Goal: Task Accomplishment & Management: Manage account settings

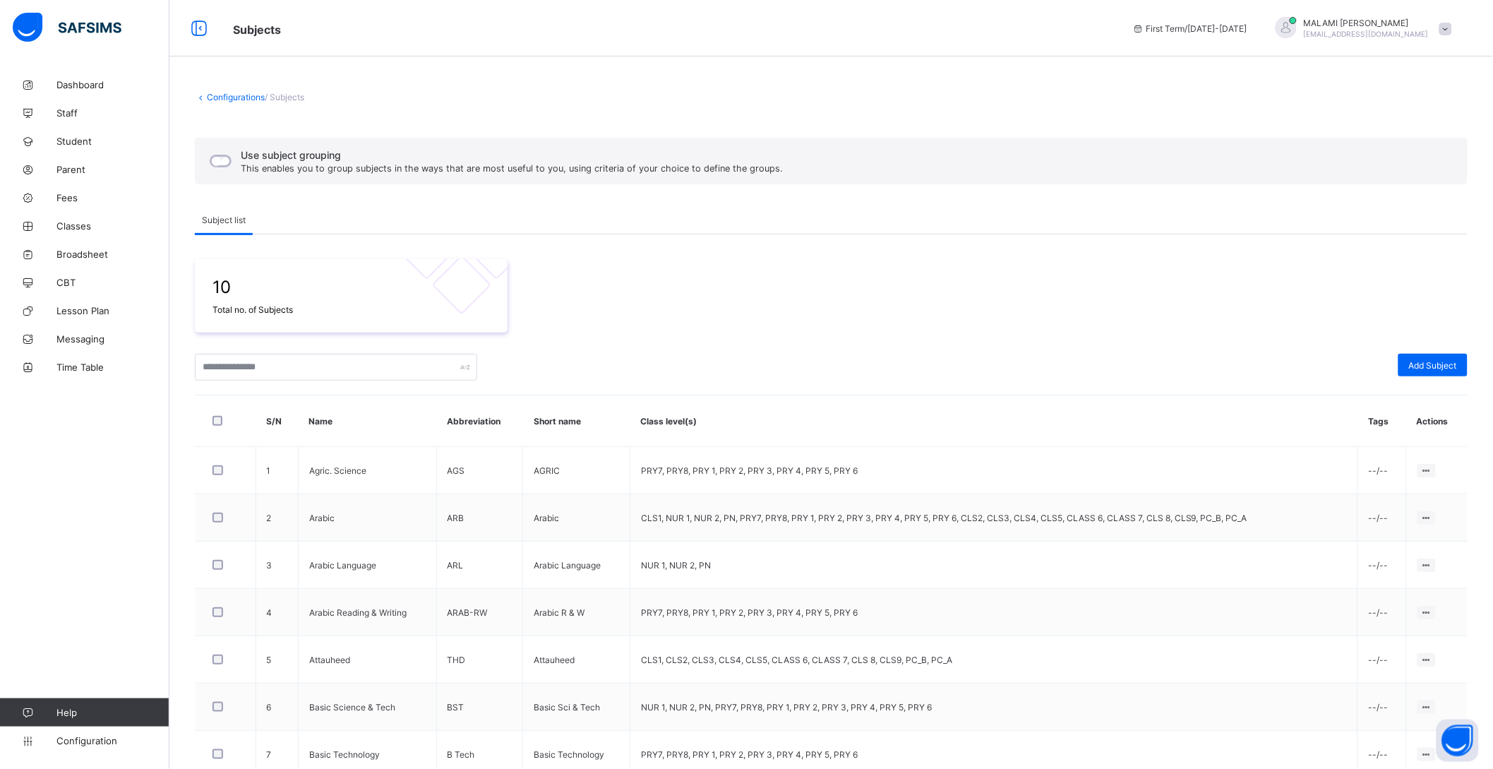
drag, startPoint x: 1356, startPoint y: 405, endPoint x: 1394, endPoint y: 442, distance: 52.9
drag, startPoint x: 1394, startPoint y: 442, endPoint x: 810, endPoint y: 301, distance: 600.6
click at [806, 301] on div "10 Total no. of Subjects" at bounding box center [831, 295] width 1273 height 73
click at [1433, 371] on div "Add Subject" at bounding box center [1433, 365] width 69 height 23
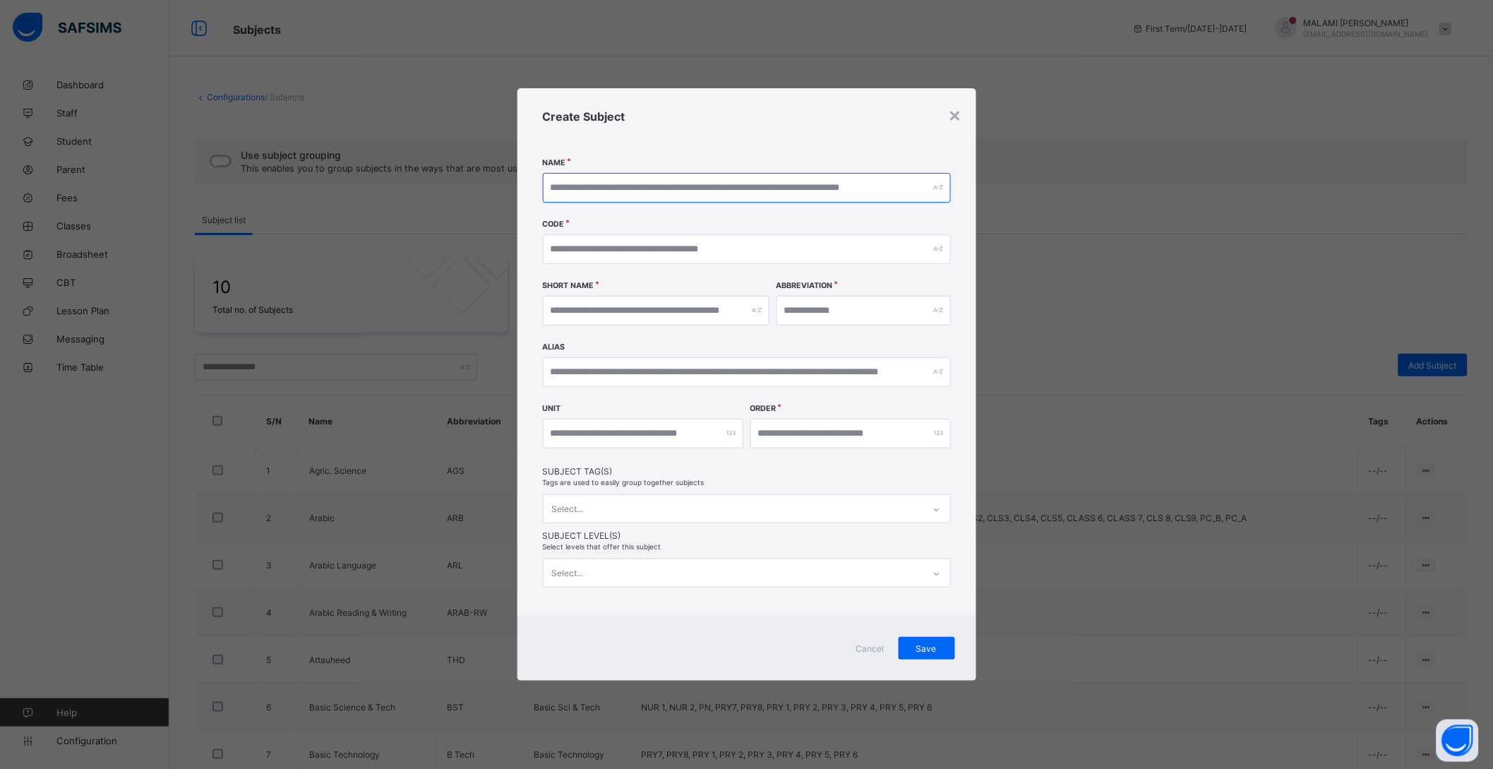
click at [626, 175] on input "text" at bounding box center [747, 188] width 408 height 30
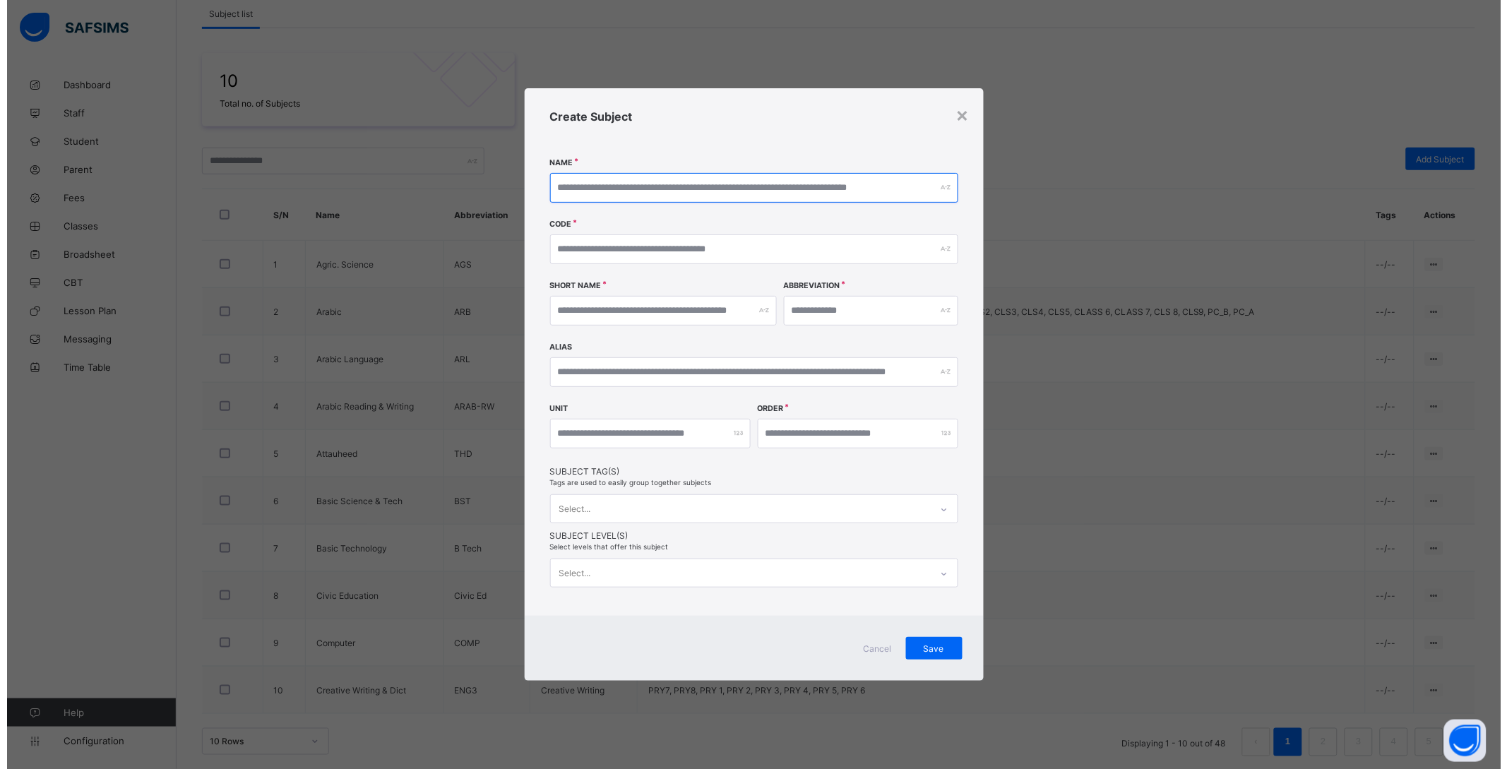
scroll to position [214, 0]
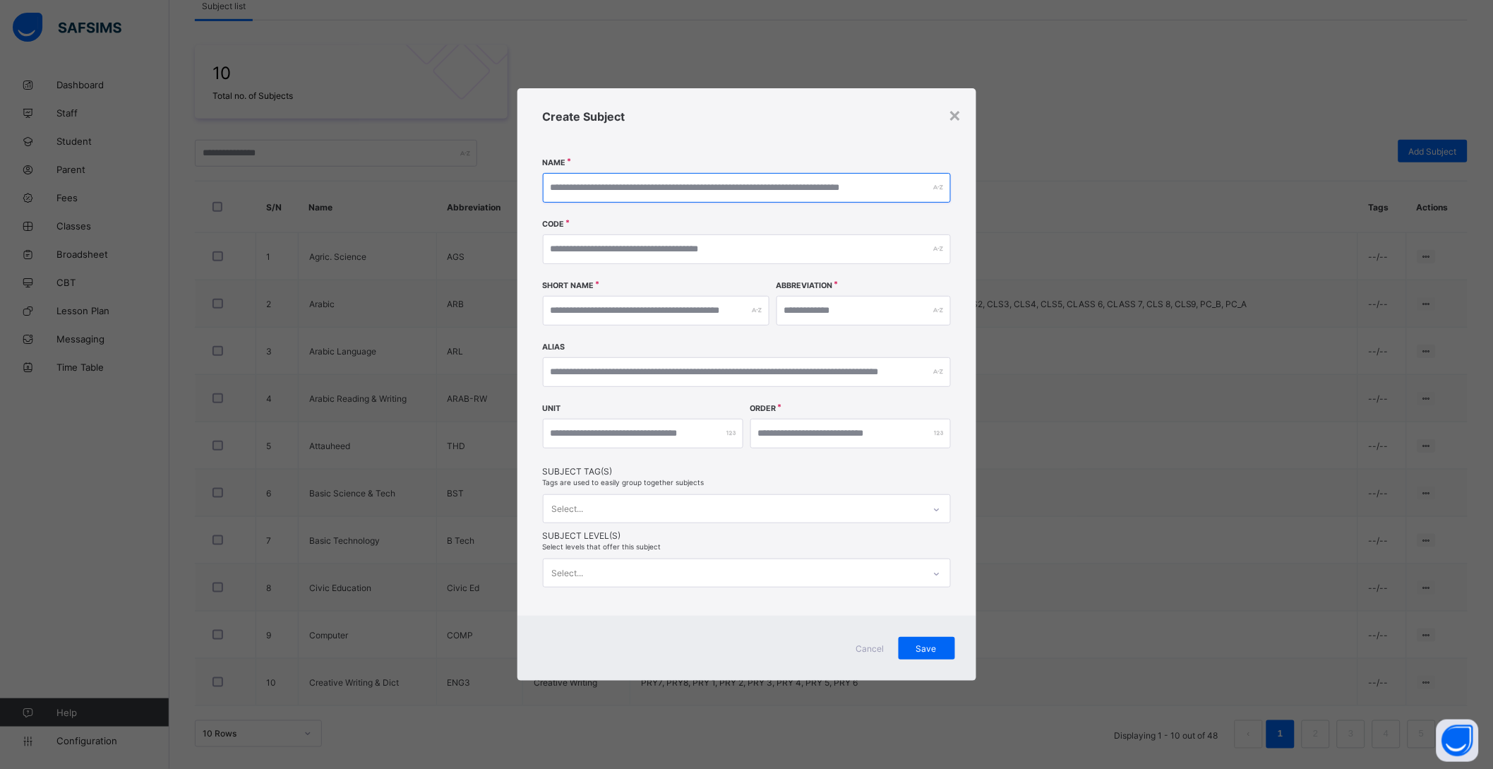
click at [607, 186] on input "text" at bounding box center [747, 188] width 408 height 30
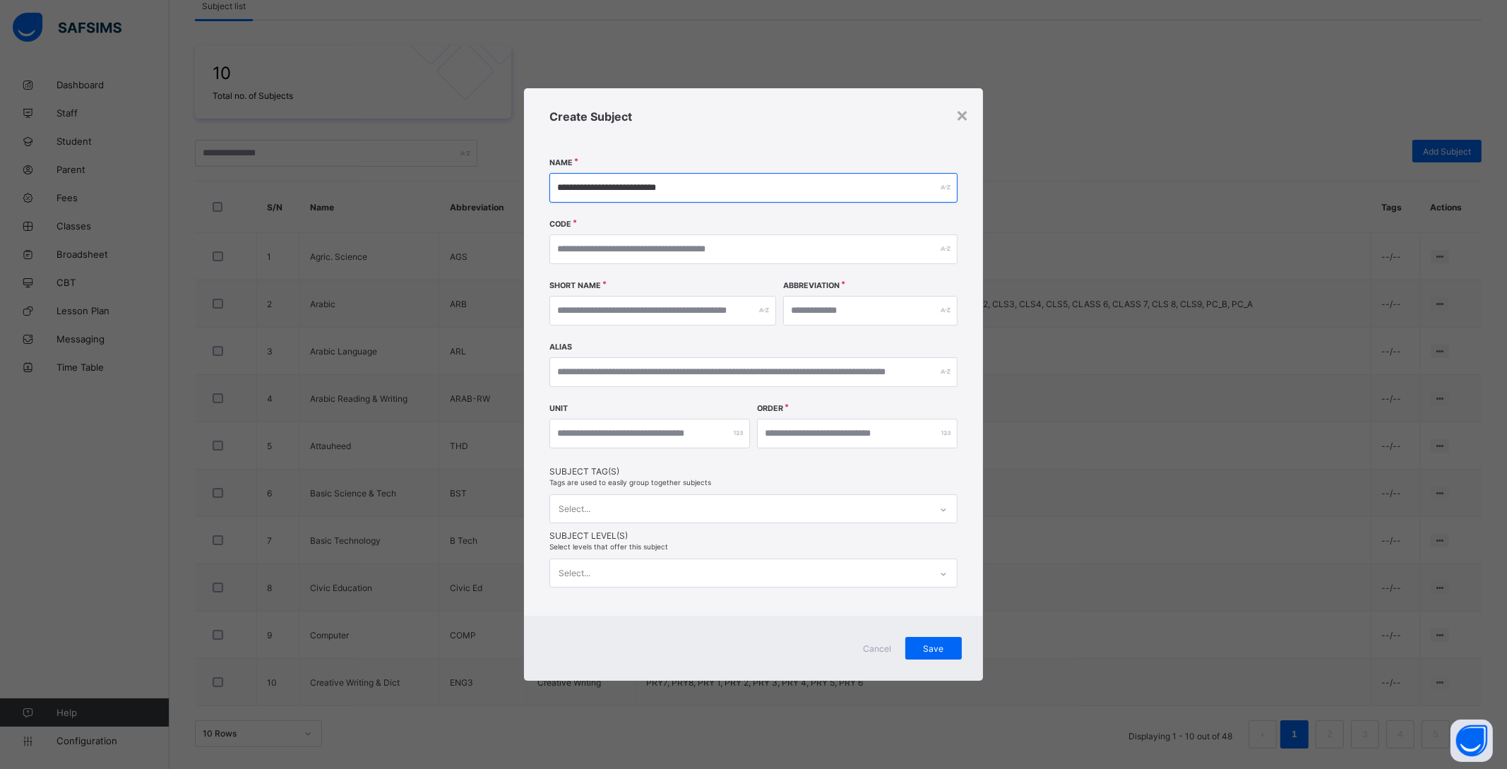
type input "**********"
click at [633, 256] on input "text" at bounding box center [753, 249] width 408 height 30
click at [672, 241] on input "text" at bounding box center [753, 249] width 408 height 30
type input "***"
click at [619, 306] on input "text" at bounding box center [662, 311] width 227 height 30
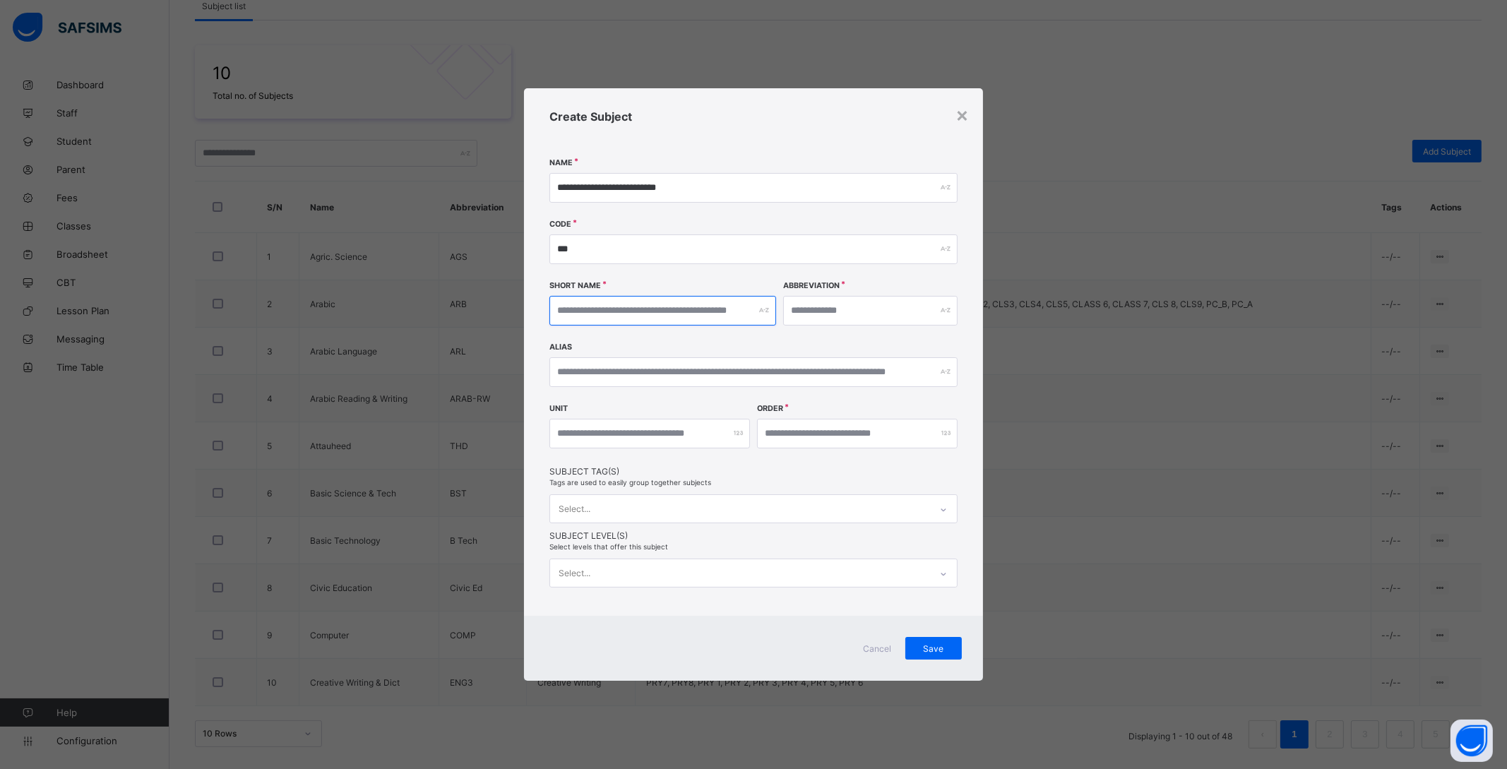
click at [671, 316] on input "text" at bounding box center [662, 311] width 227 height 30
click at [838, 316] on input "text" at bounding box center [870, 311] width 174 height 30
drag, startPoint x: 802, startPoint y: 306, endPoint x: 807, endPoint y: 321, distance: 15.0
click at [804, 309] on input "****" at bounding box center [870, 311] width 174 height 30
type input "***"
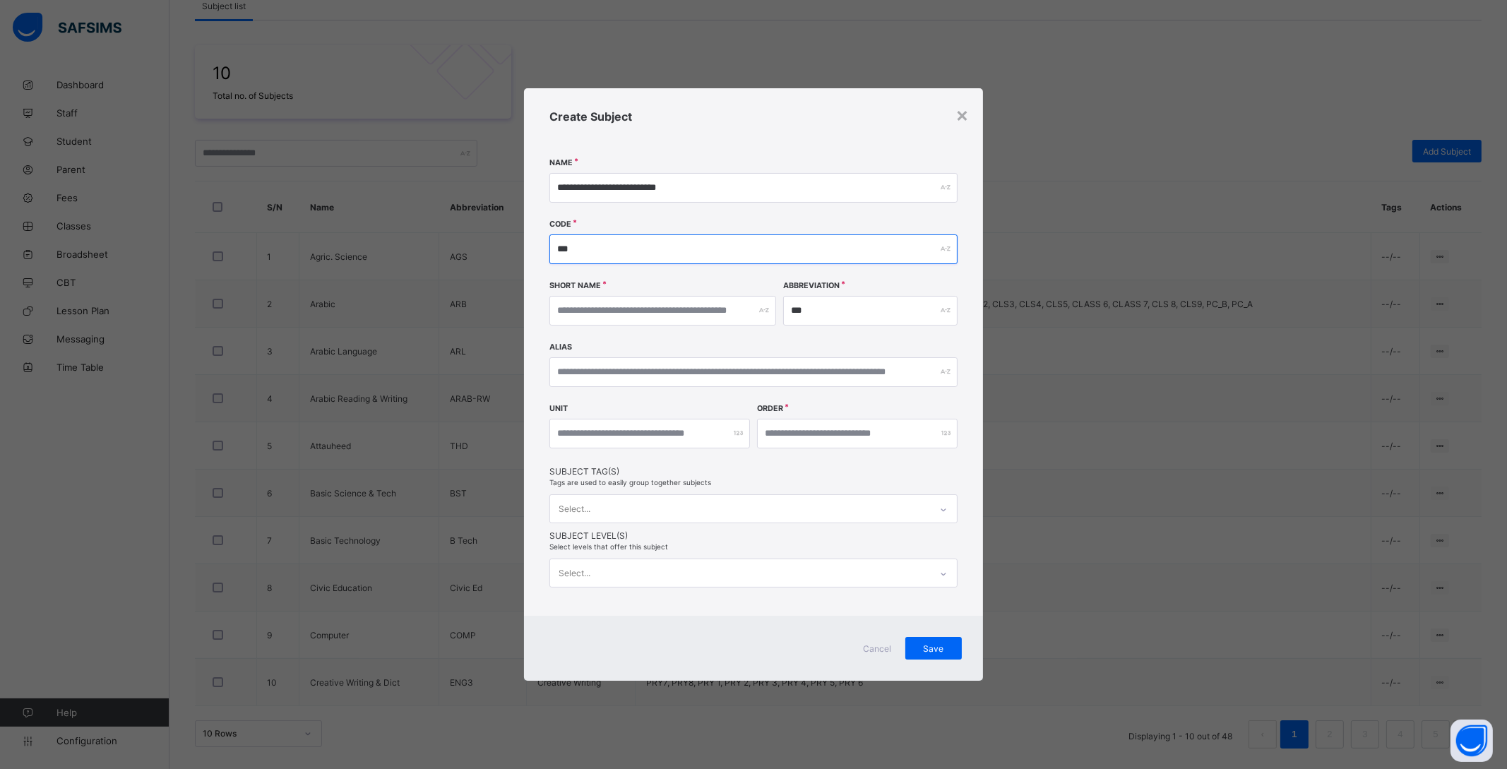
click at [567, 244] on input "***" at bounding box center [753, 249] width 408 height 30
click at [581, 302] on input "text" at bounding box center [662, 311] width 227 height 30
type input "**********"
click at [828, 438] on input "number" at bounding box center [857, 434] width 201 height 30
click at [944, 434] on div at bounding box center [857, 434] width 201 height 30
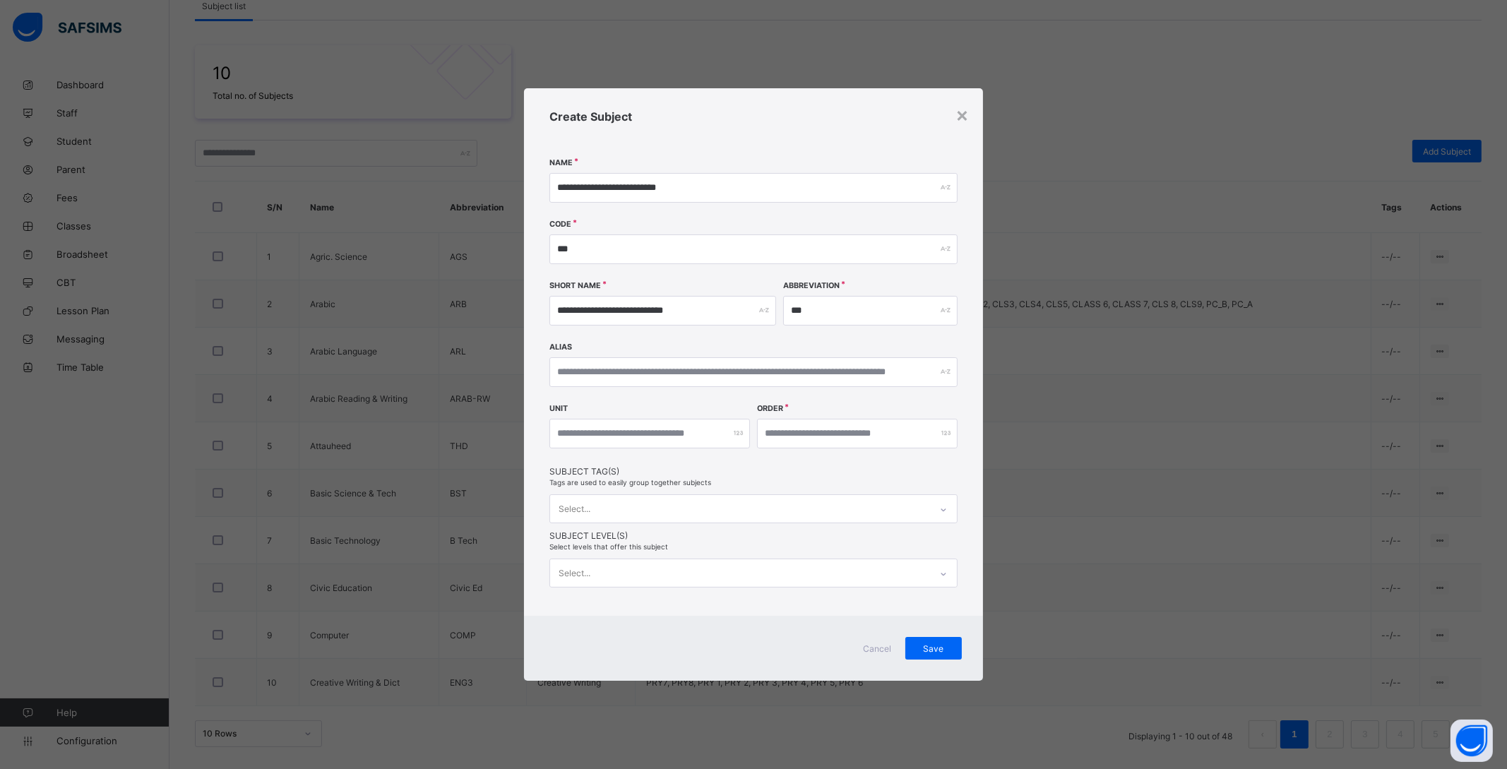
click at [944, 435] on div at bounding box center [857, 434] width 201 height 30
click at [853, 486] on div "**********" at bounding box center [753, 351] width 459 height 527
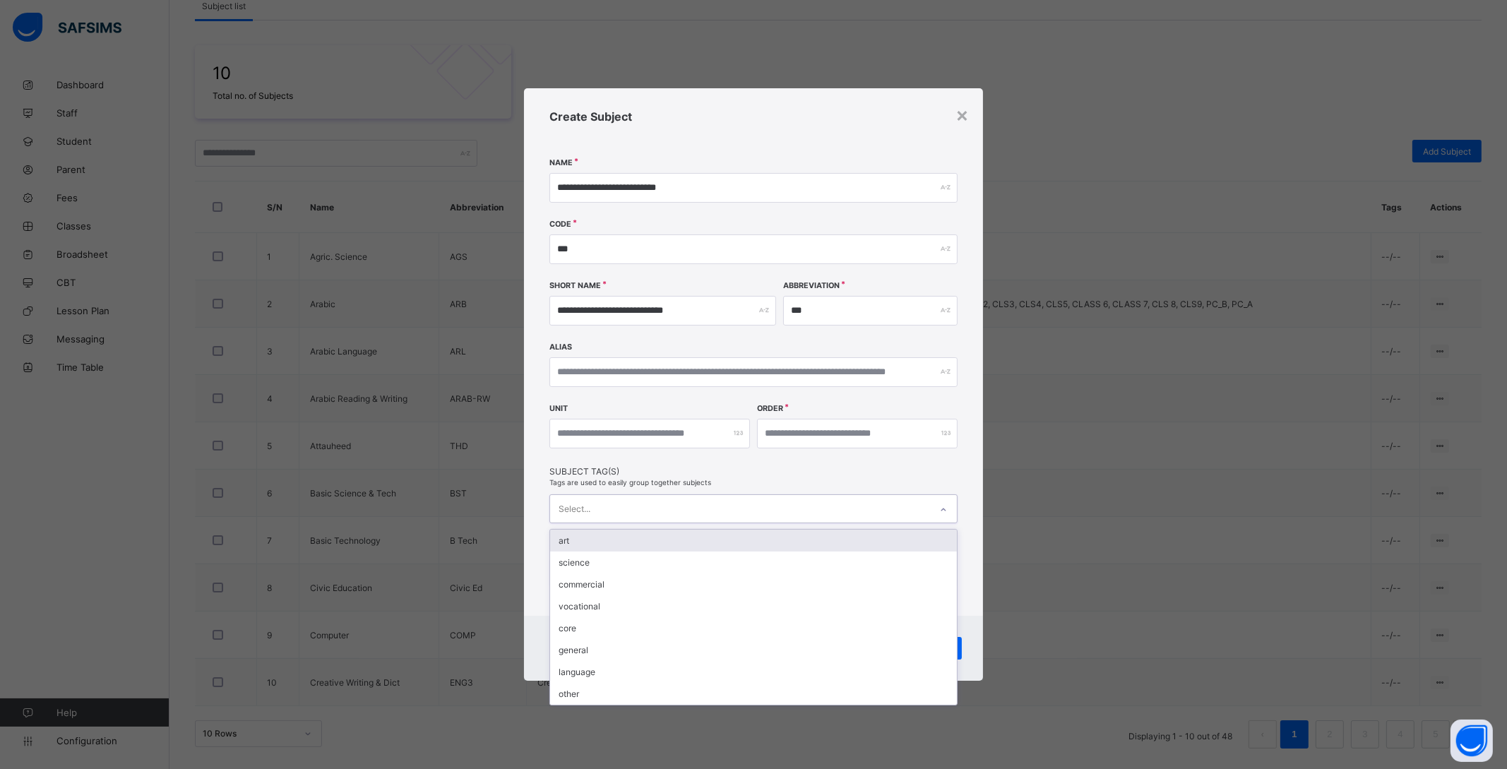
click at [633, 518] on div "Select..." at bounding box center [740, 509] width 380 height 28
click at [613, 542] on div "art" at bounding box center [753, 541] width 407 height 22
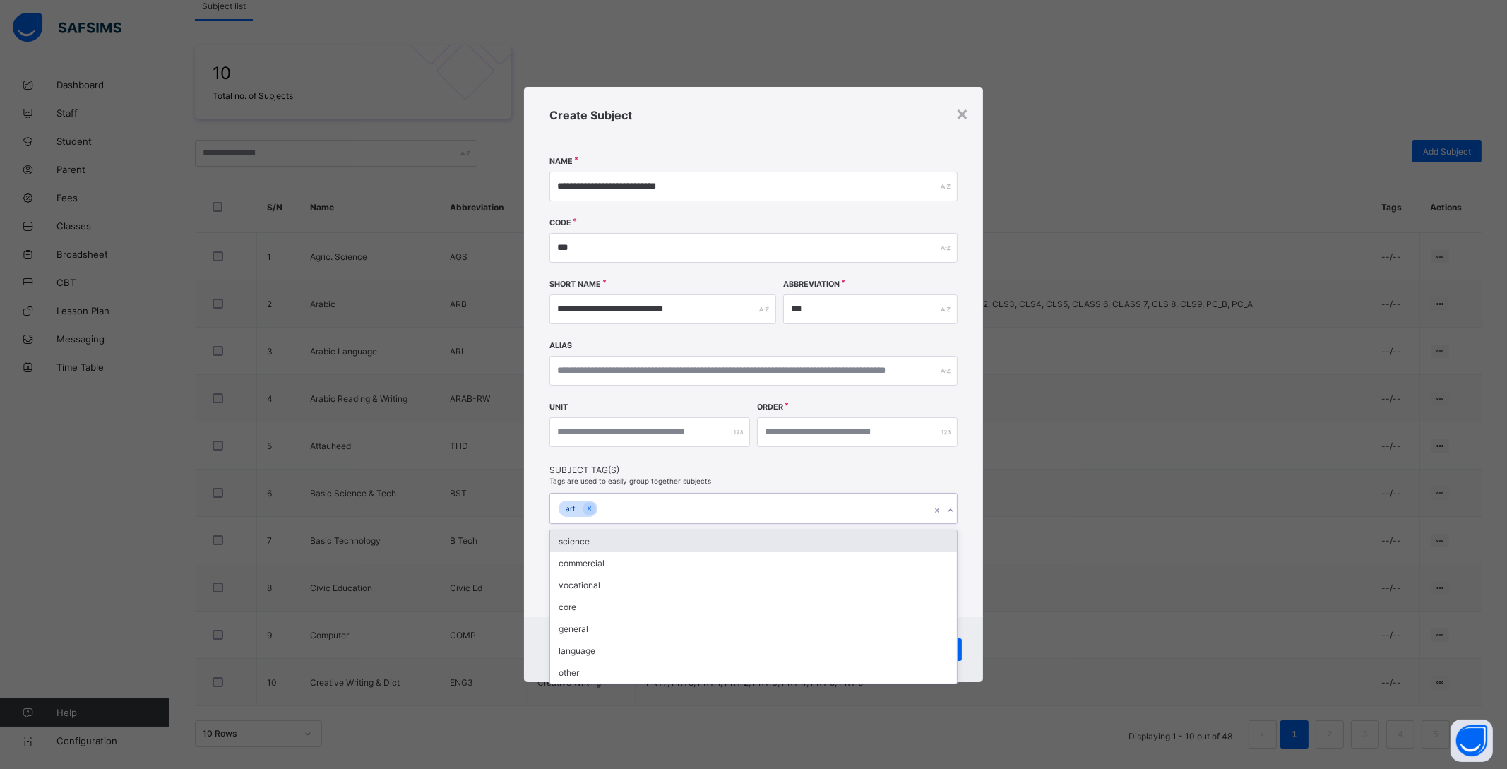
click at [978, 561] on div "**********" at bounding box center [753, 352] width 459 height 530
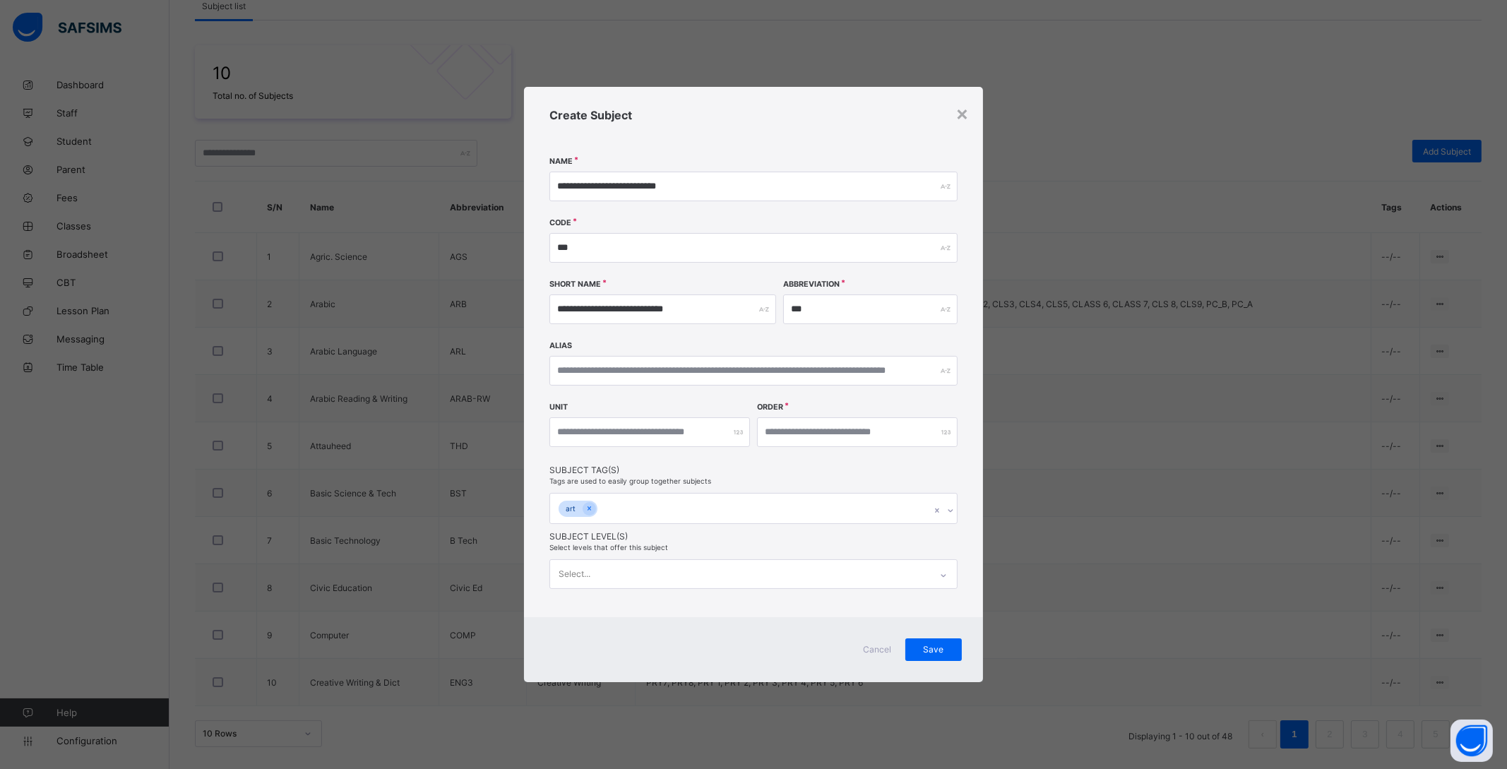
click at [936, 583] on div at bounding box center [943, 575] width 24 height 23
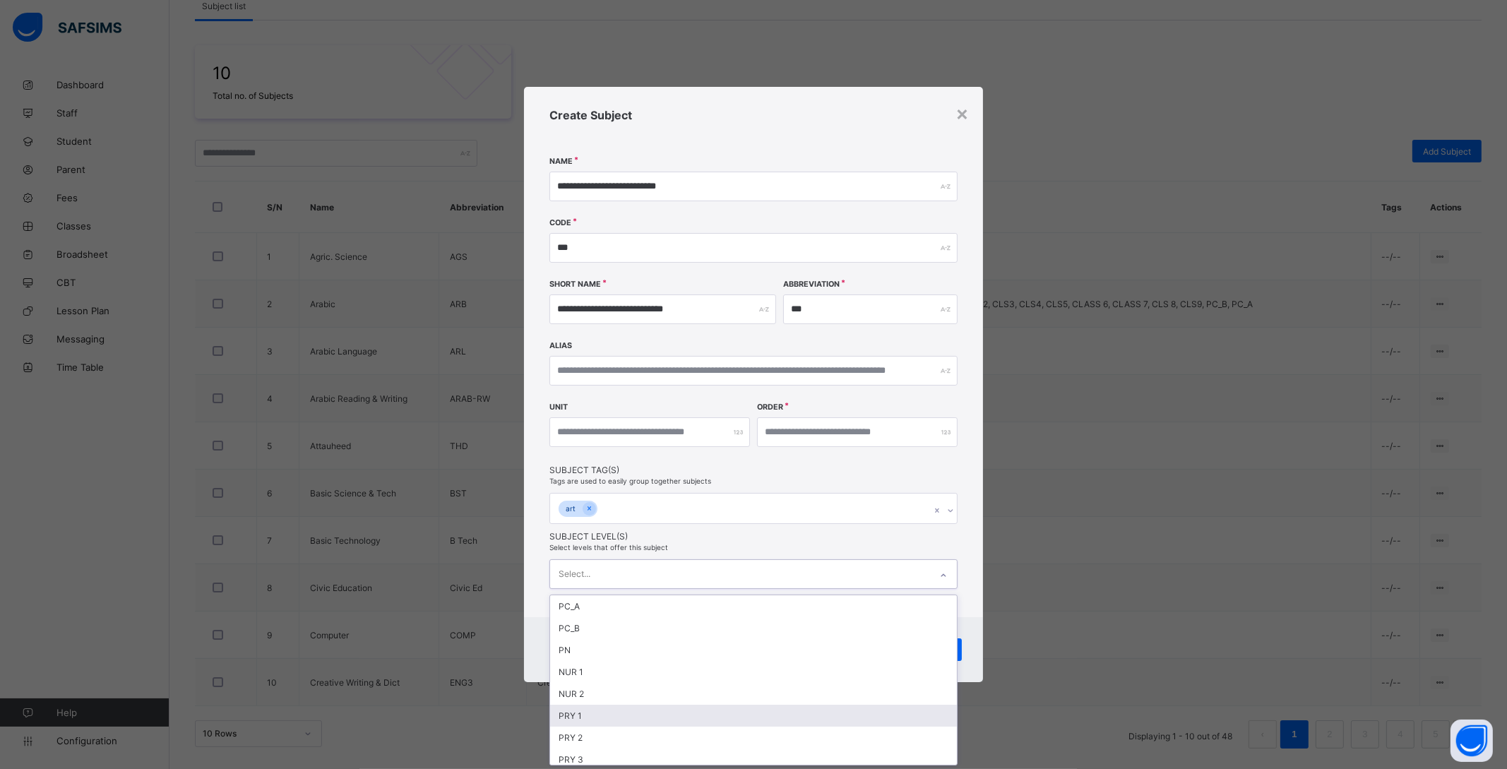
click at [602, 711] on div "PRY 1" at bounding box center [753, 716] width 407 height 22
click at [590, 719] on div "PRY 2" at bounding box center [753, 716] width 407 height 22
click at [597, 719] on div "PRY 3" at bounding box center [753, 716] width 407 height 22
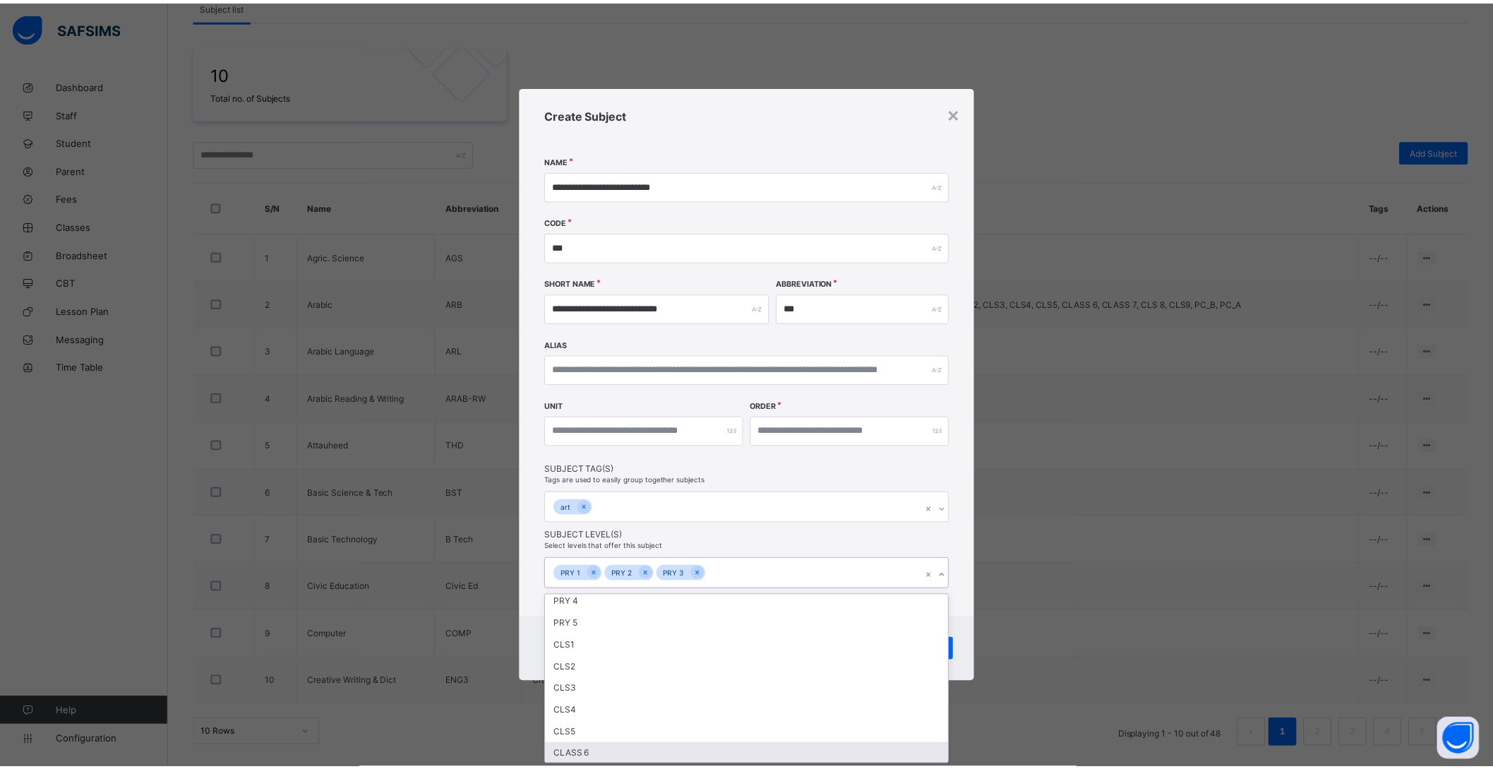
scroll to position [88, 0]
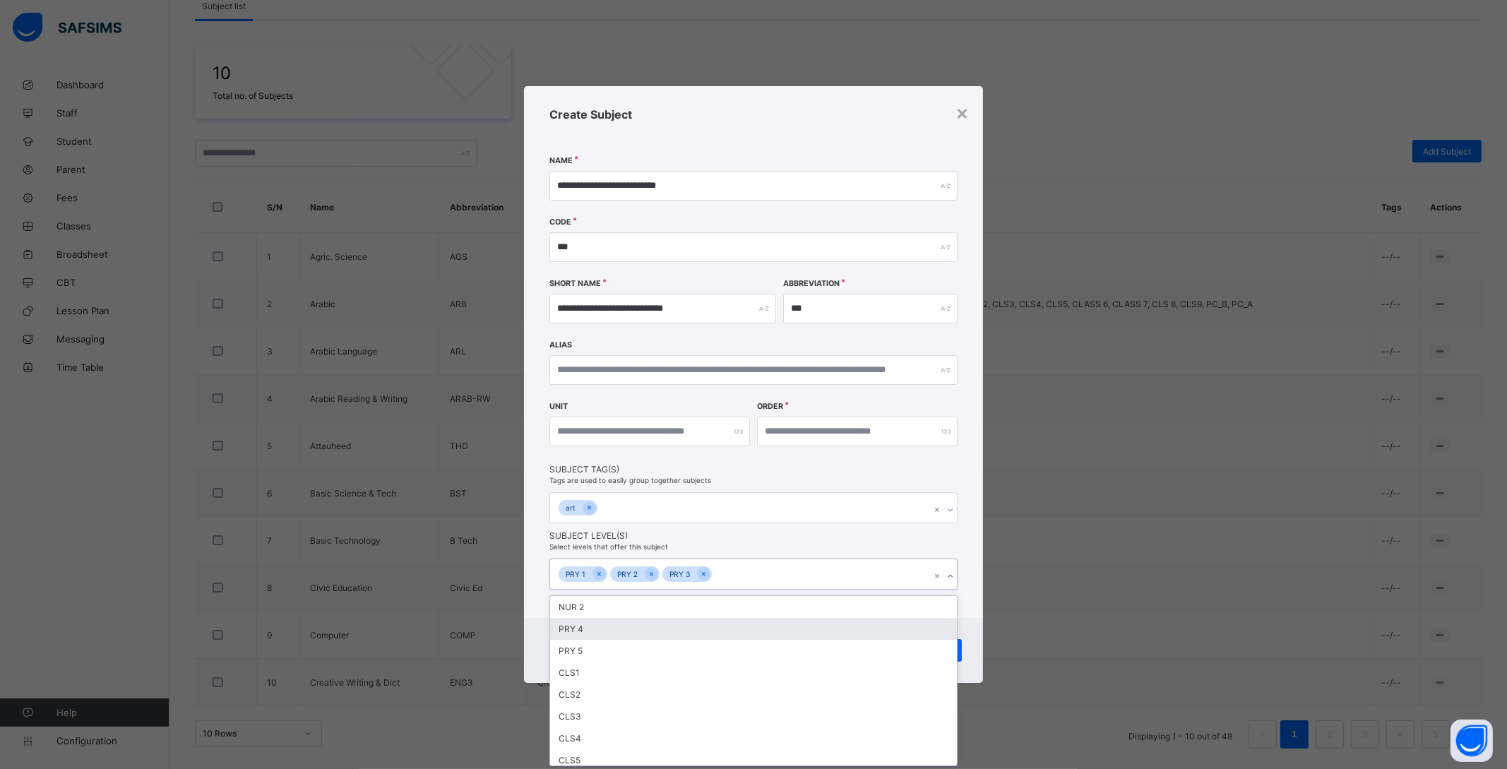
click at [580, 621] on div "PRY 4" at bounding box center [753, 629] width 407 height 22
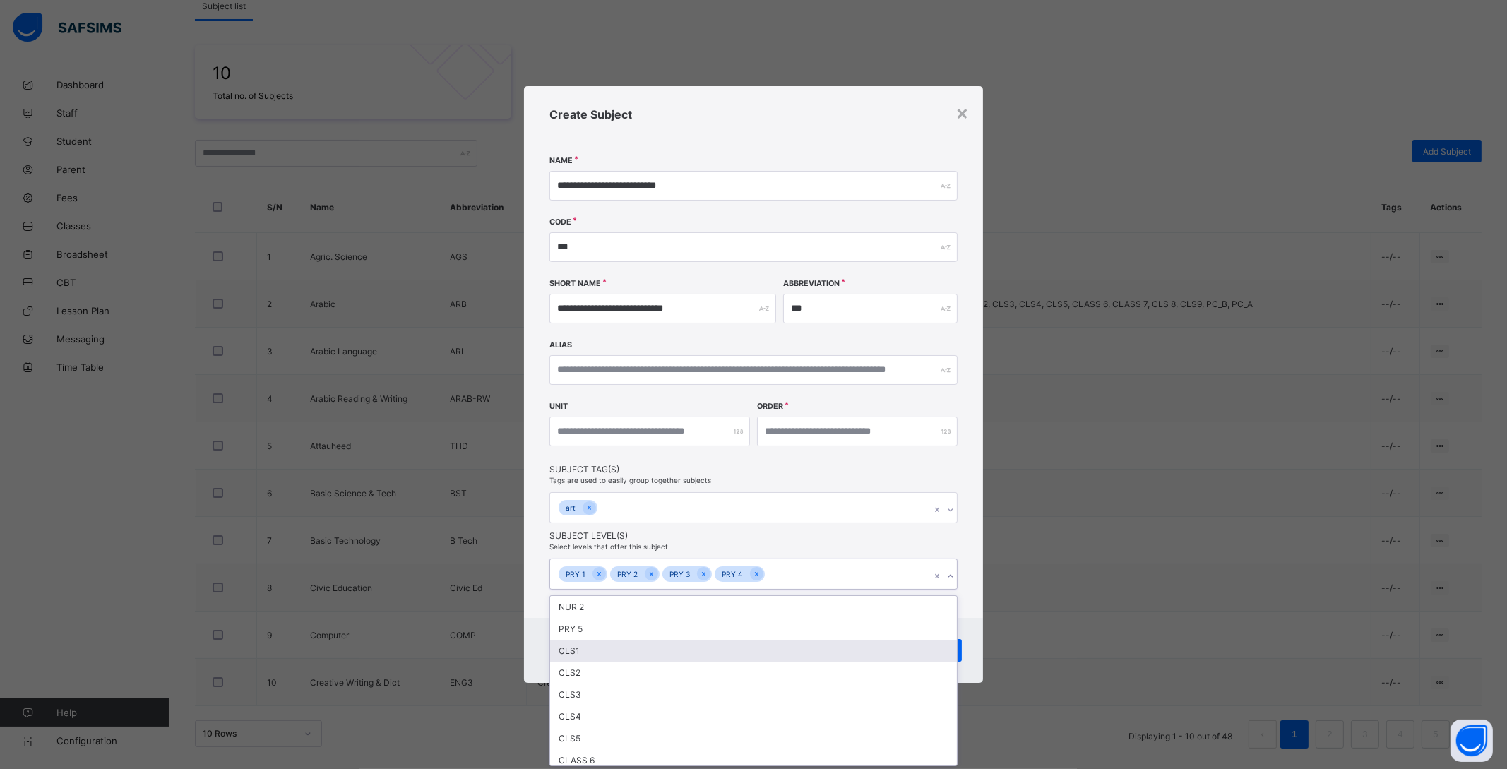
click at [578, 648] on div "CLS1" at bounding box center [753, 651] width 407 height 22
click at [578, 648] on div "CLS2" at bounding box center [753, 651] width 407 height 22
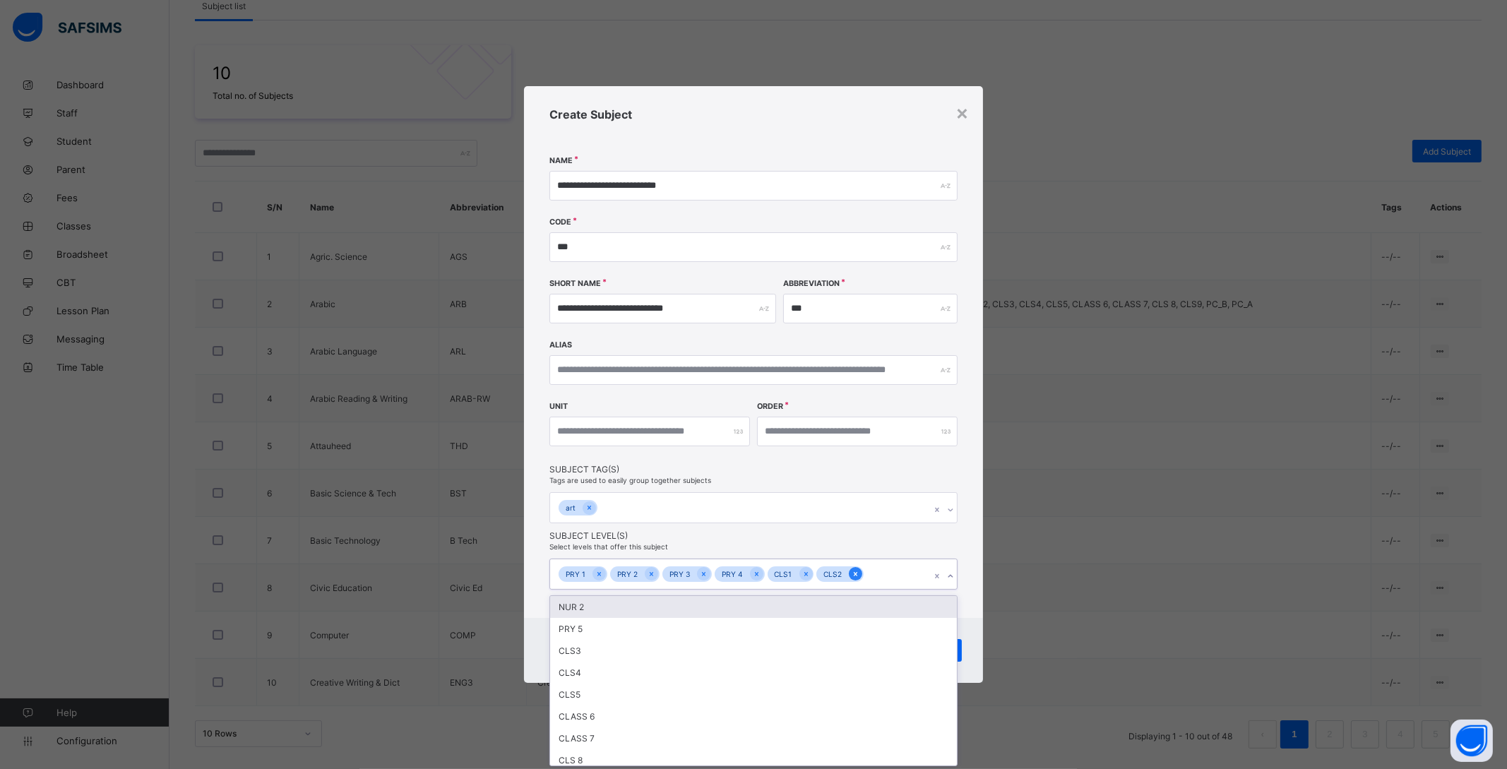
click at [854, 575] on icon at bounding box center [856, 574] width 8 height 10
click at [802, 573] on icon at bounding box center [806, 574] width 8 height 10
click at [580, 628] on div "PRY 5" at bounding box center [753, 629] width 407 height 22
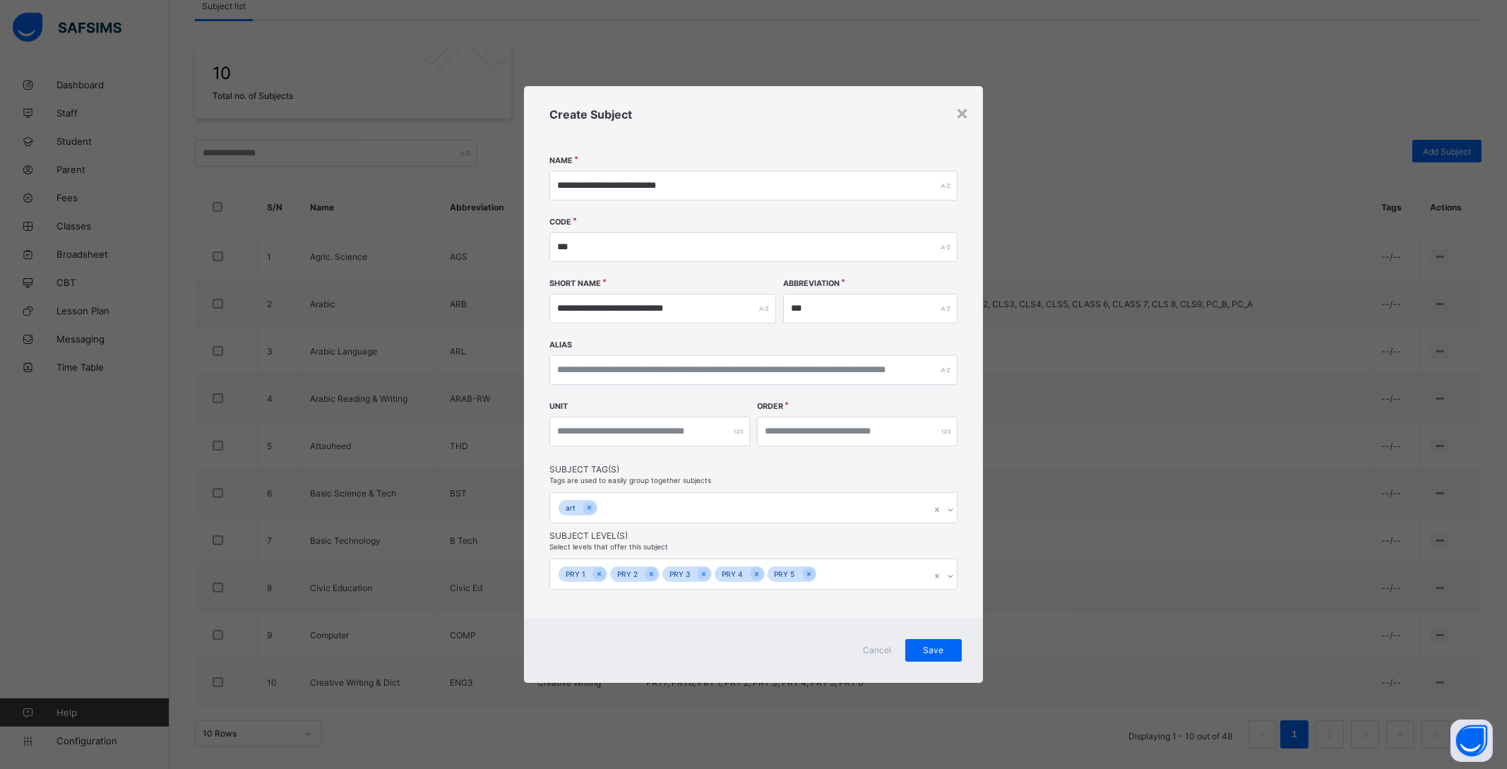
click at [975, 603] on div "**********" at bounding box center [753, 352] width 459 height 532
click at [822, 429] on input "number" at bounding box center [857, 432] width 201 height 30
click at [822, 431] on input "number" at bounding box center [857, 432] width 201 height 30
click at [943, 650] on span "Save" at bounding box center [933, 650] width 35 height 11
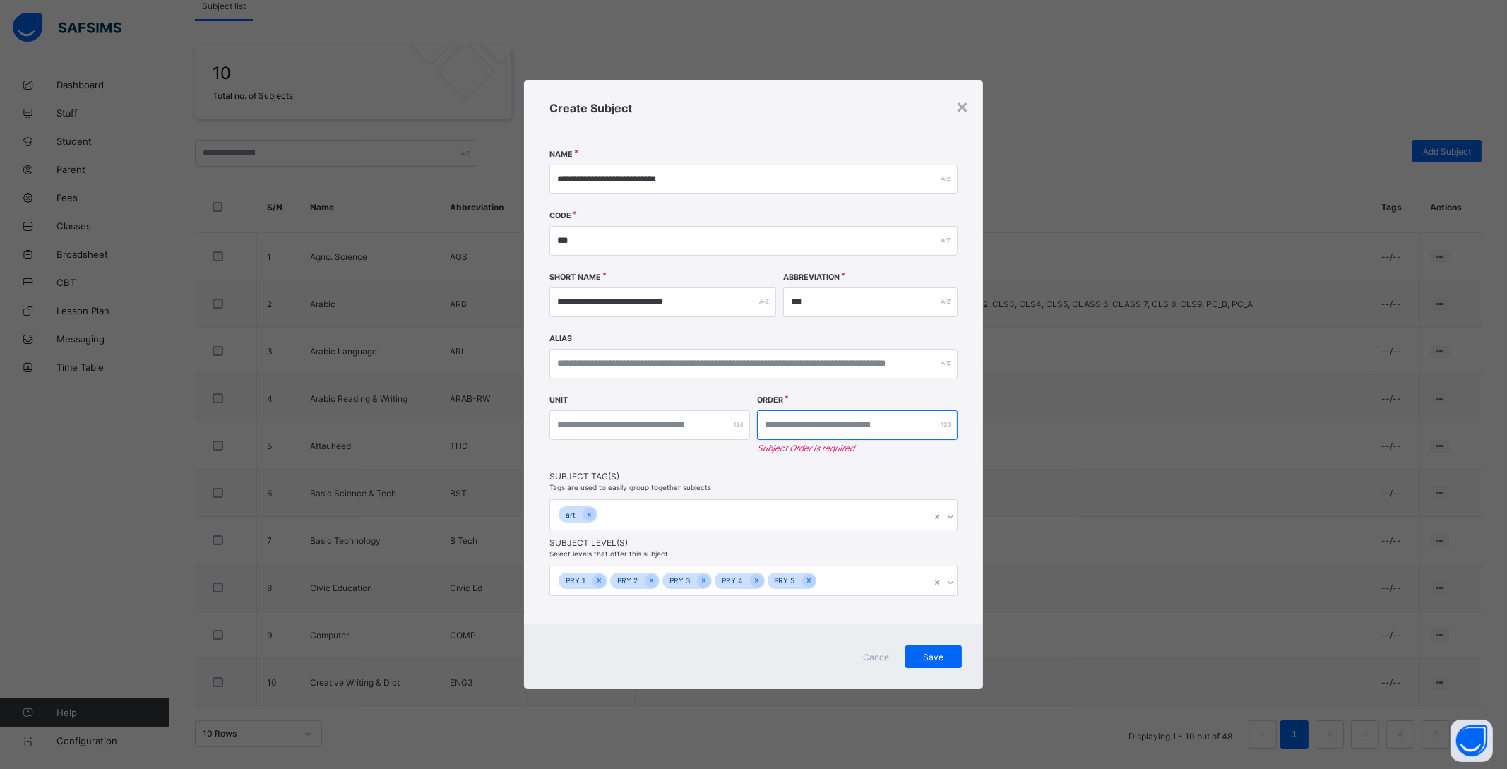
click at [788, 424] on input "number" at bounding box center [857, 425] width 201 height 30
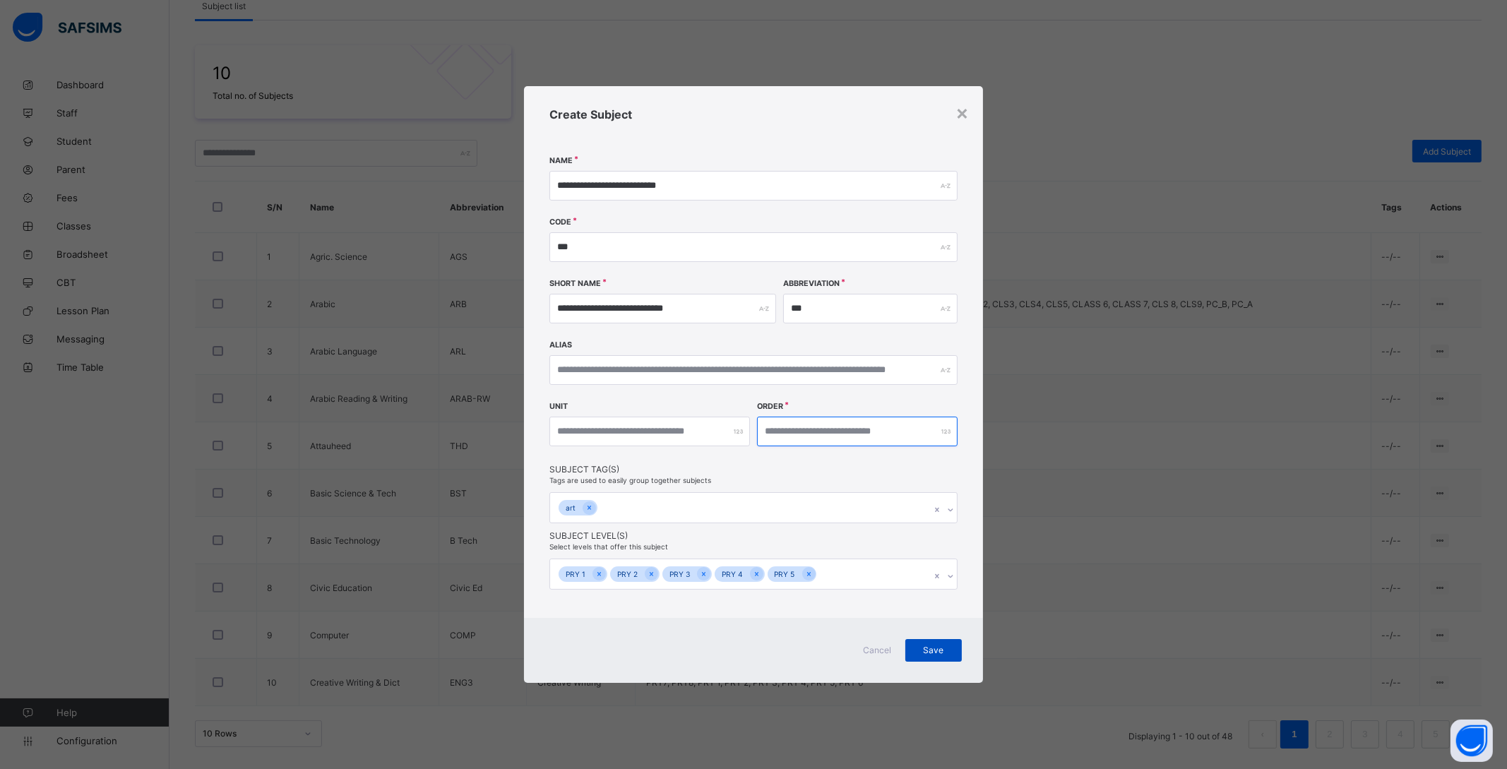
type input "*"
click at [931, 648] on span "Save" at bounding box center [933, 650] width 35 height 11
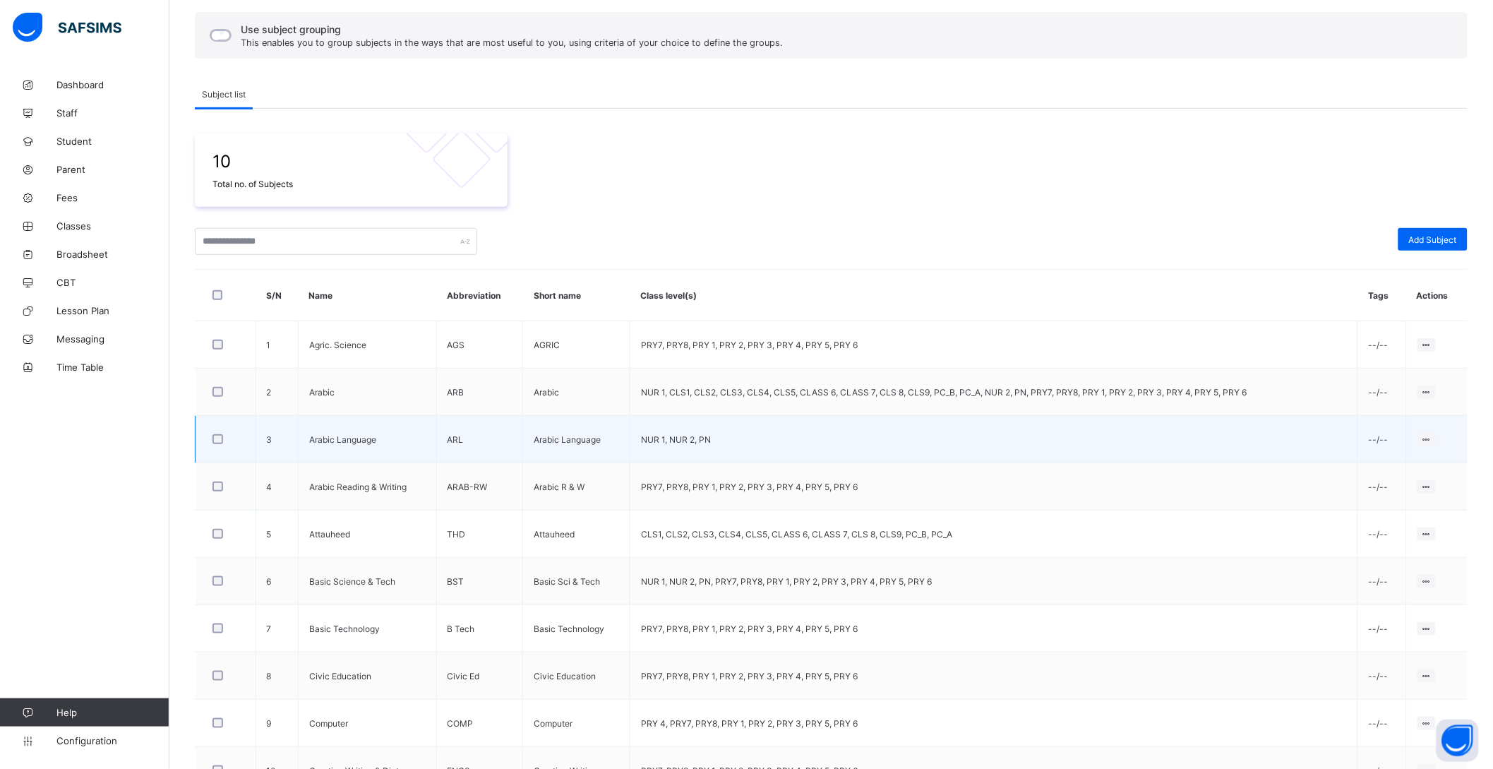
scroll to position [214, 0]
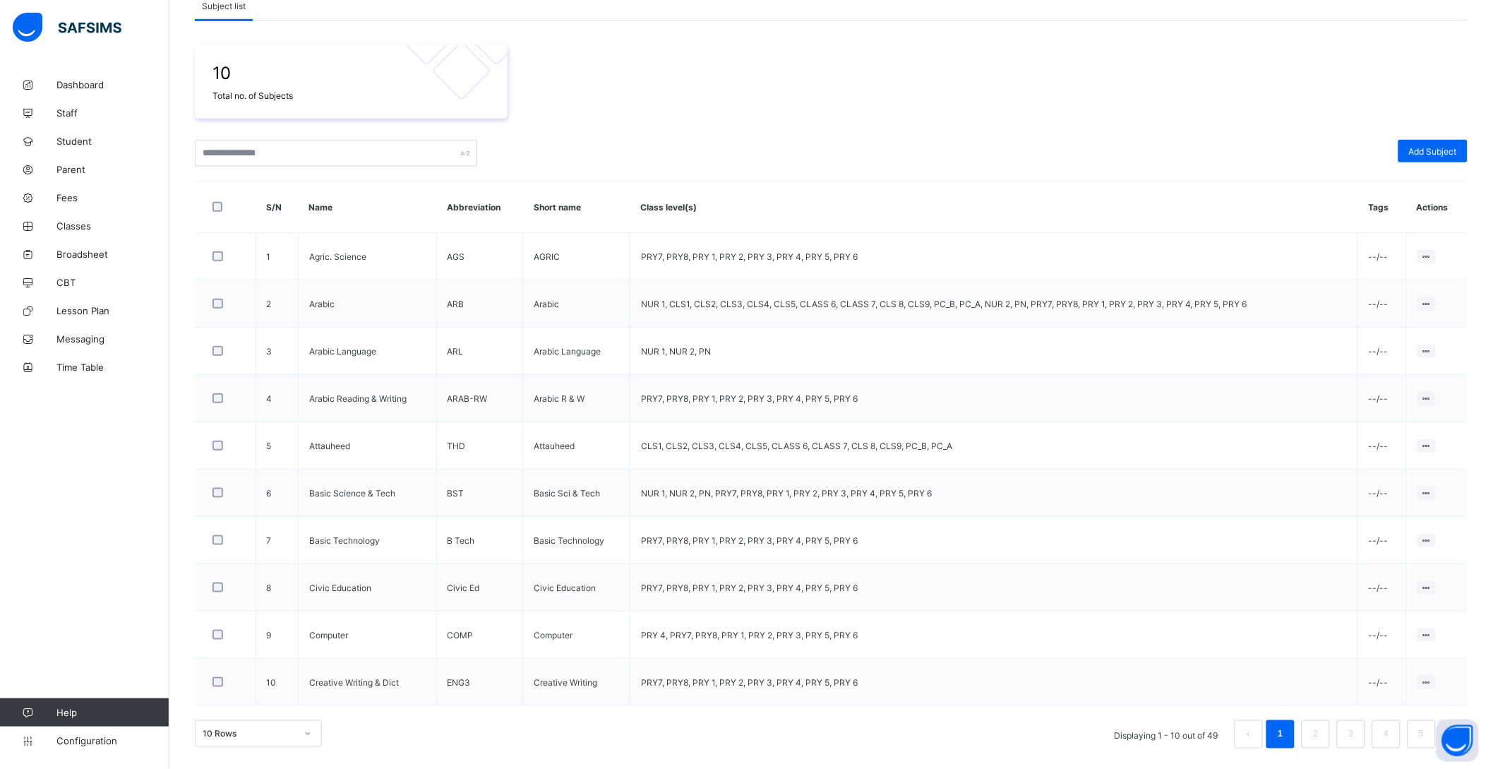
drag, startPoint x: 1325, startPoint y: 731, endPoint x: 1334, endPoint y: 731, distance: 9.2
click at [1322, 731] on link "2" at bounding box center [1315, 734] width 13 height 18
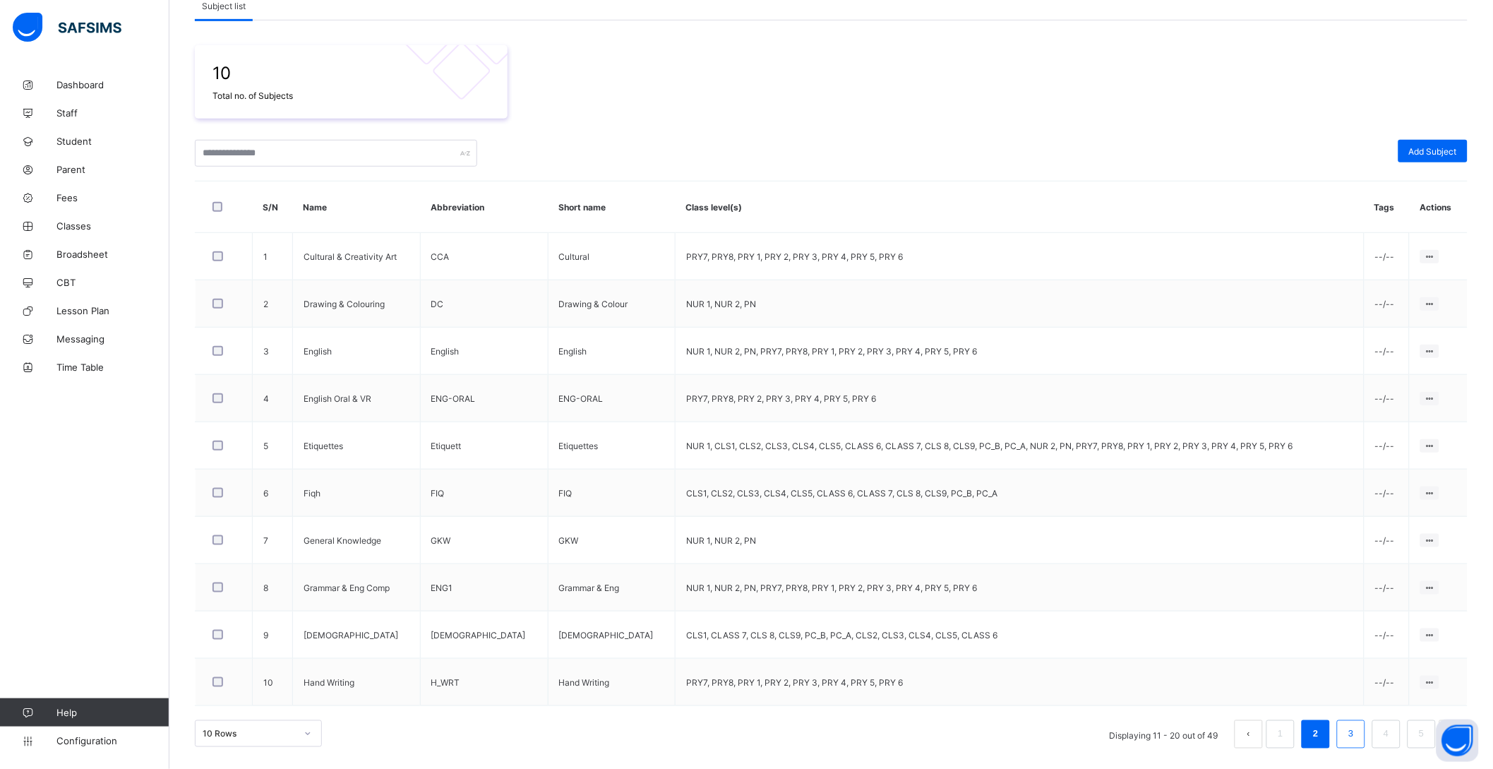
click at [1358, 729] on link "3" at bounding box center [1350, 734] width 13 height 18
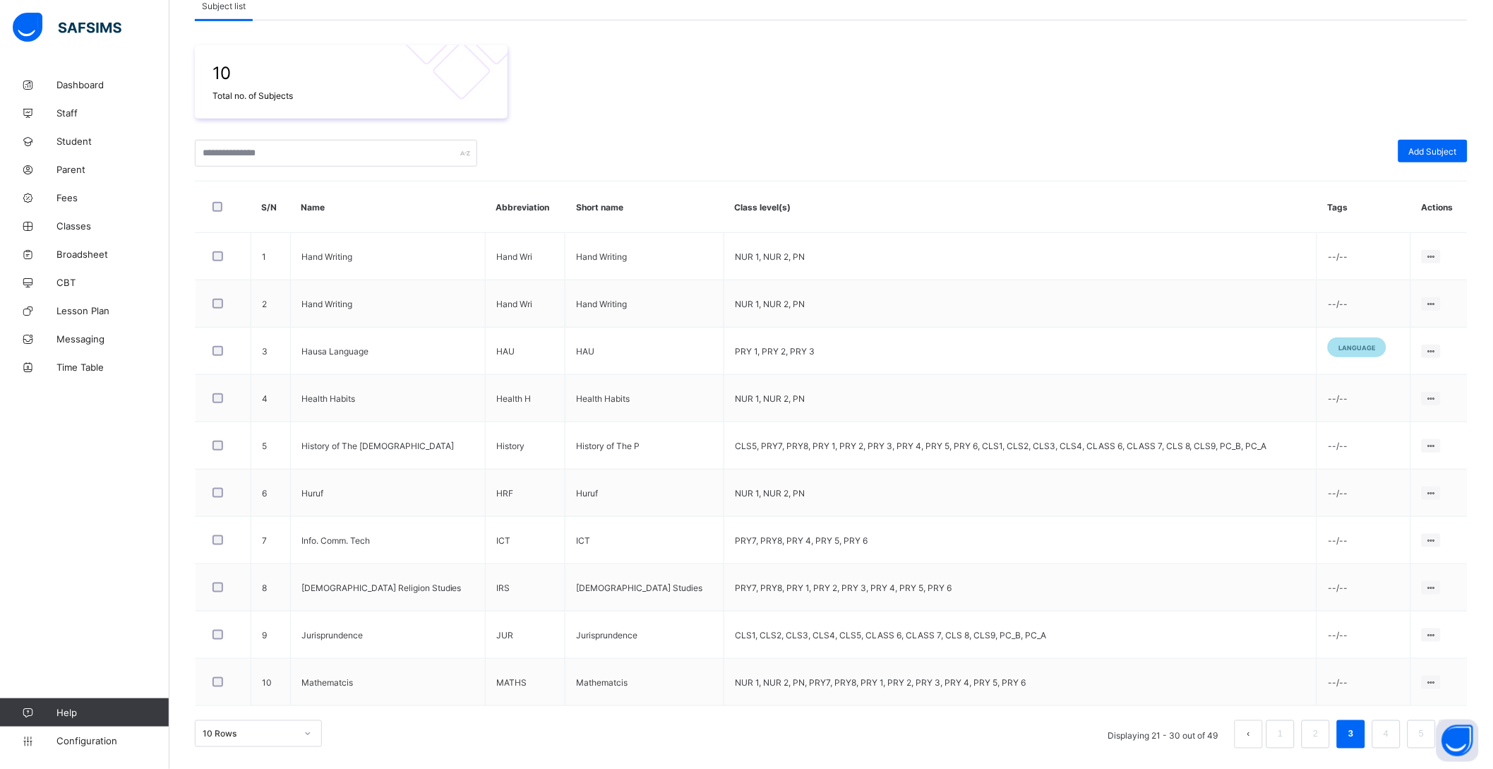
click at [1401, 735] on li "4" at bounding box center [1387, 734] width 28 height 28
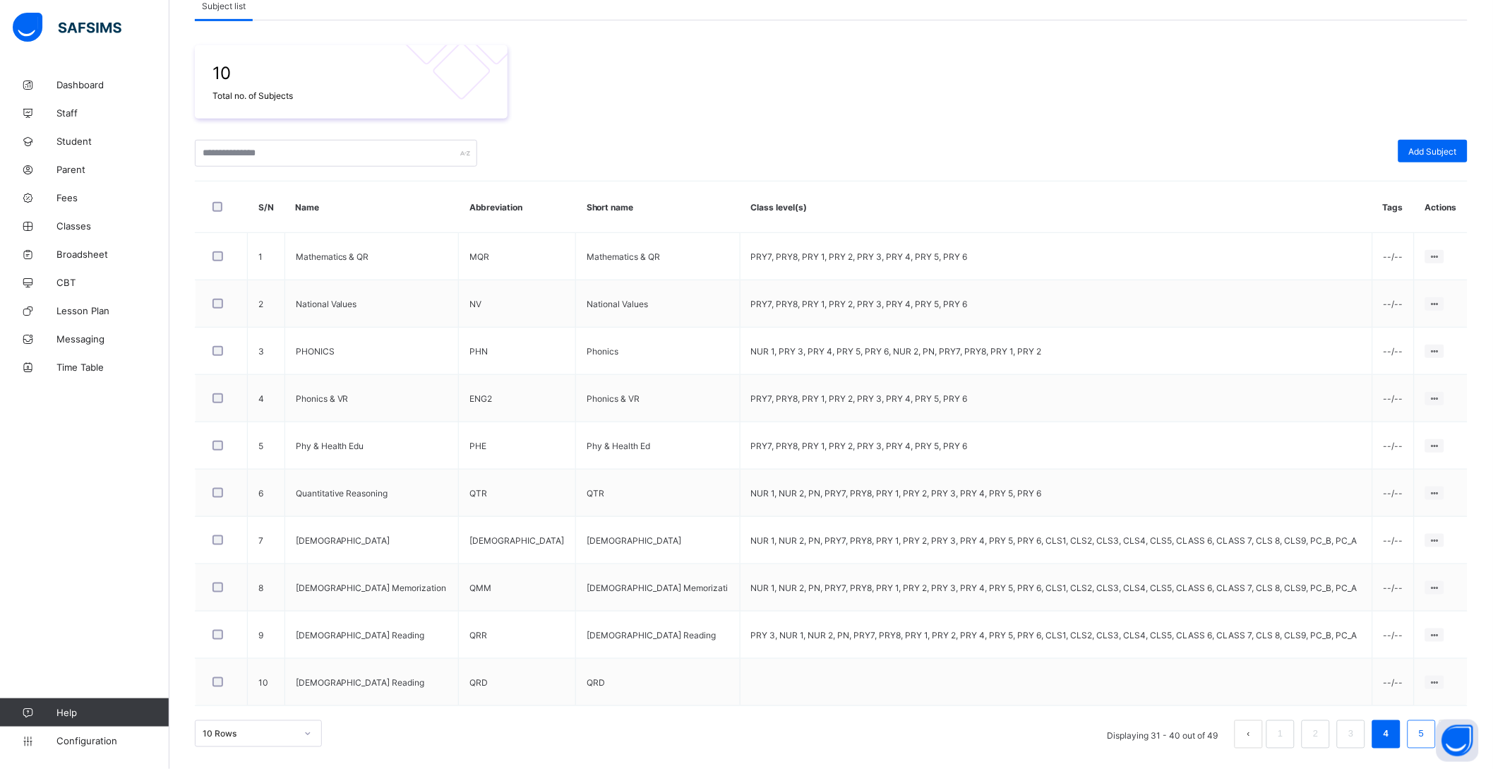
click at [1428, 735] on link "5" at bounding box center [1421, 734] width 13 height 18
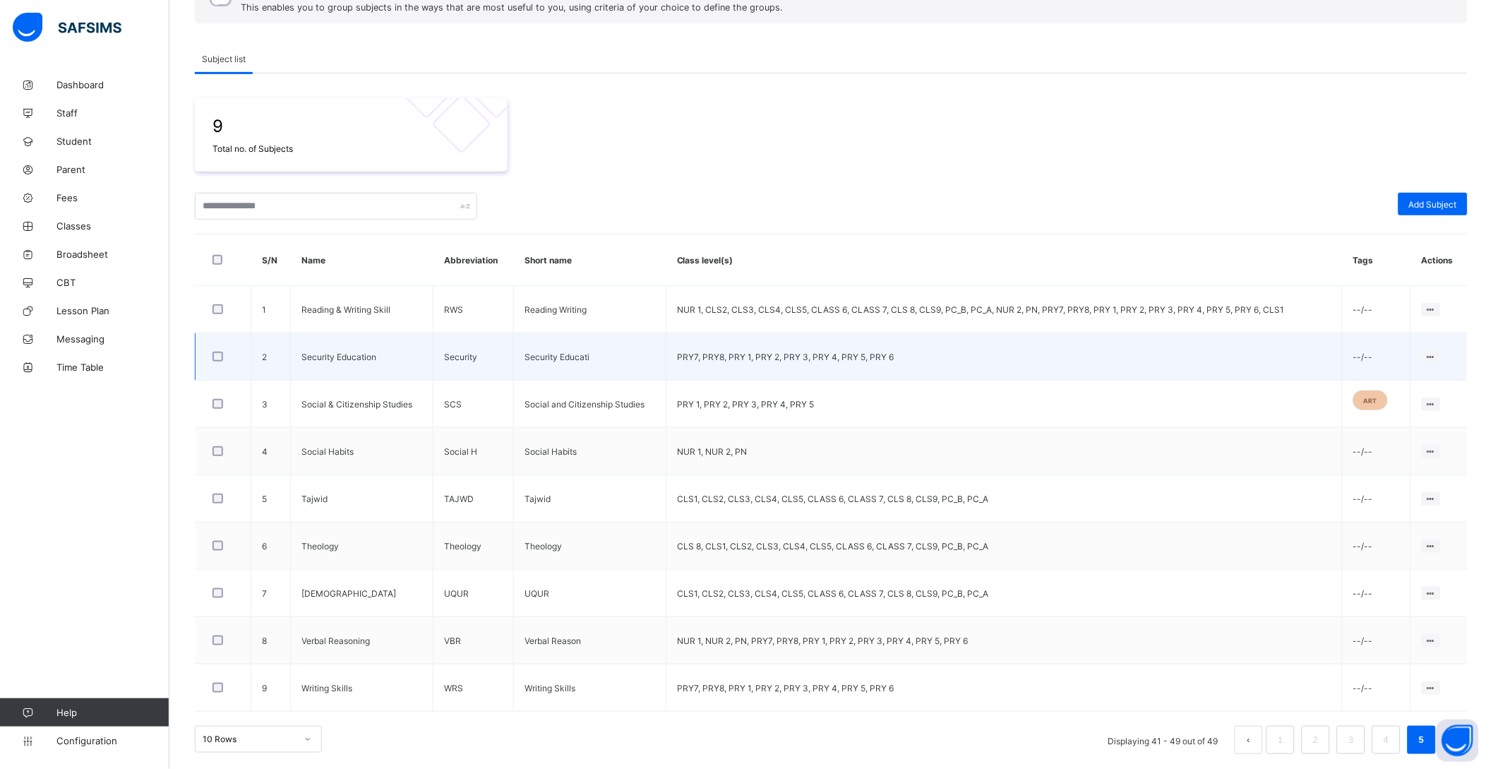
scroll to position [167, 0]
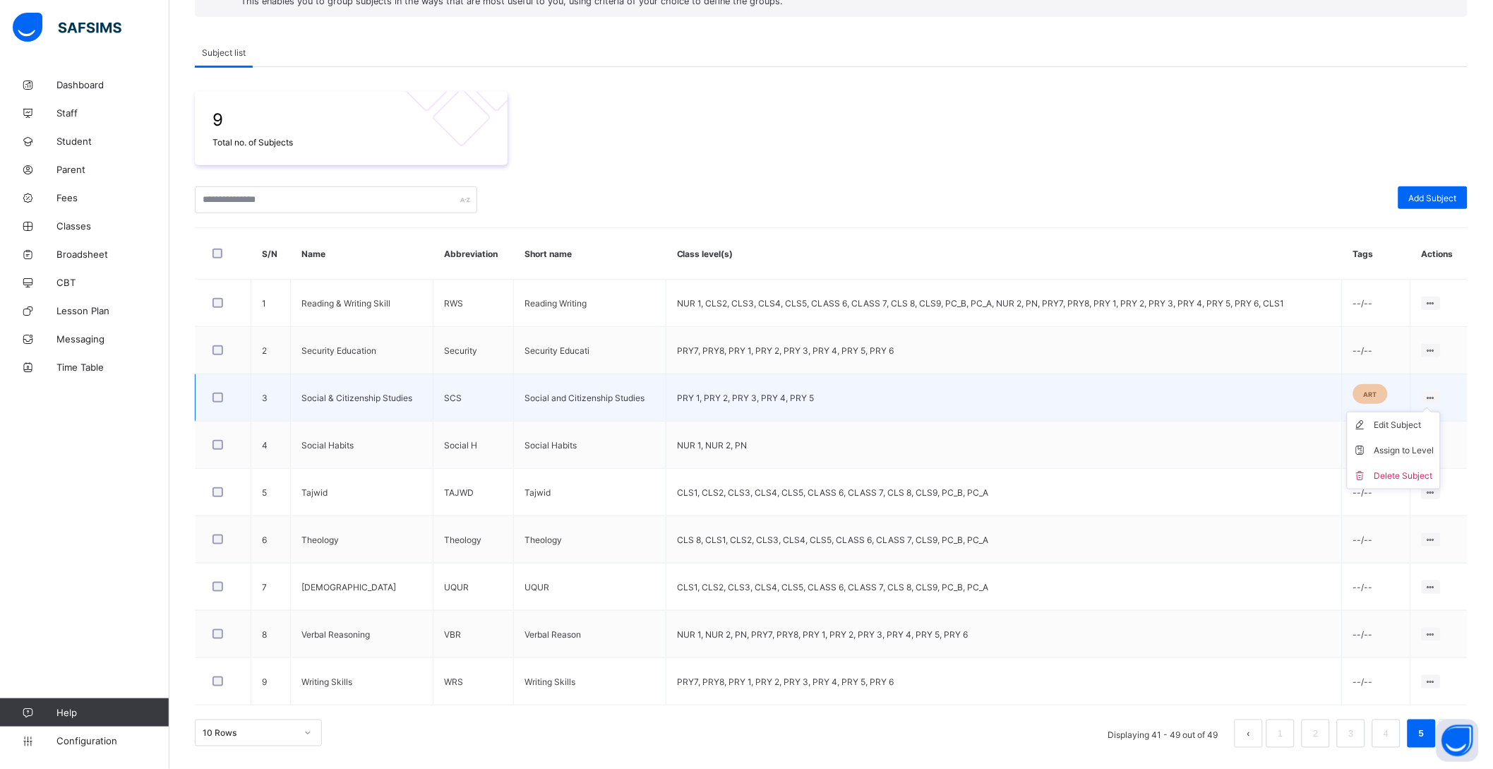
click at [1441, 395] on div at bounding box center [1431, 397] width 19 height 13
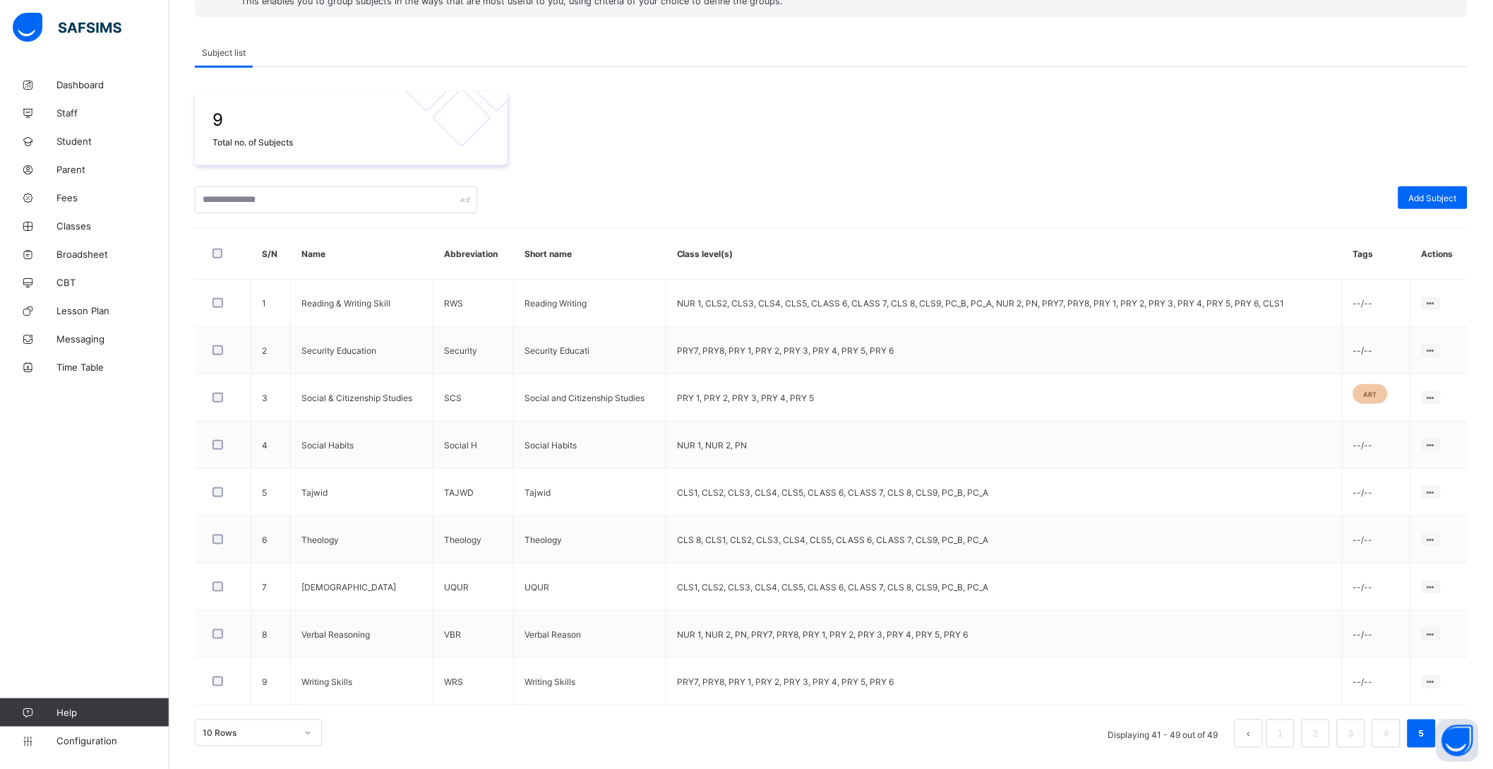
click at [719, 108] on div "9 Total no. of Subjects" at bounding box center [831, 128] width 1273 height 73
click at [70, 494] on div "Dashboard Staff Student Parent Fees Classes Broadsheet CBT Lesson Plan Messagin…" at bounding box center [84, 412] width 169 height 712
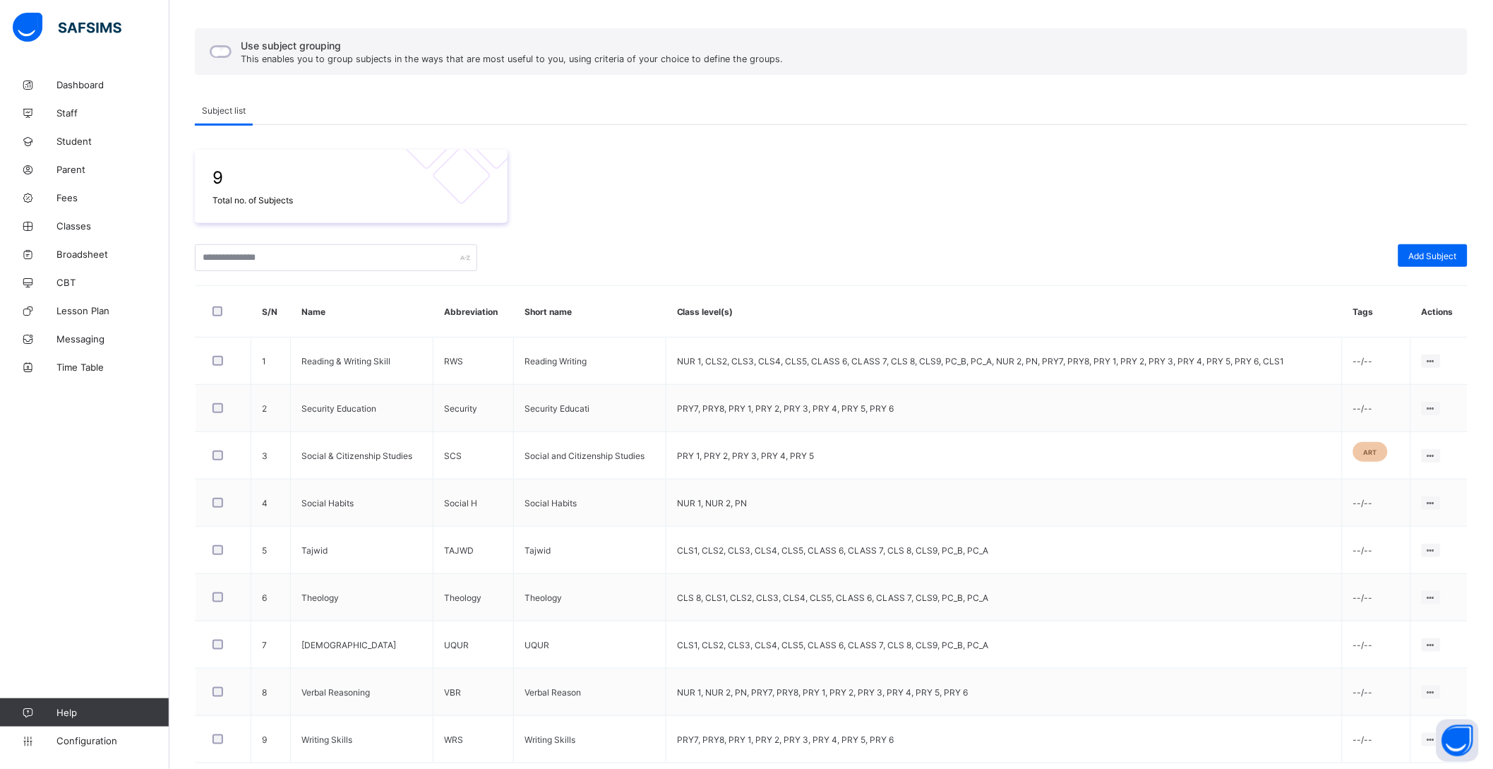
scroll to position [79, 0]
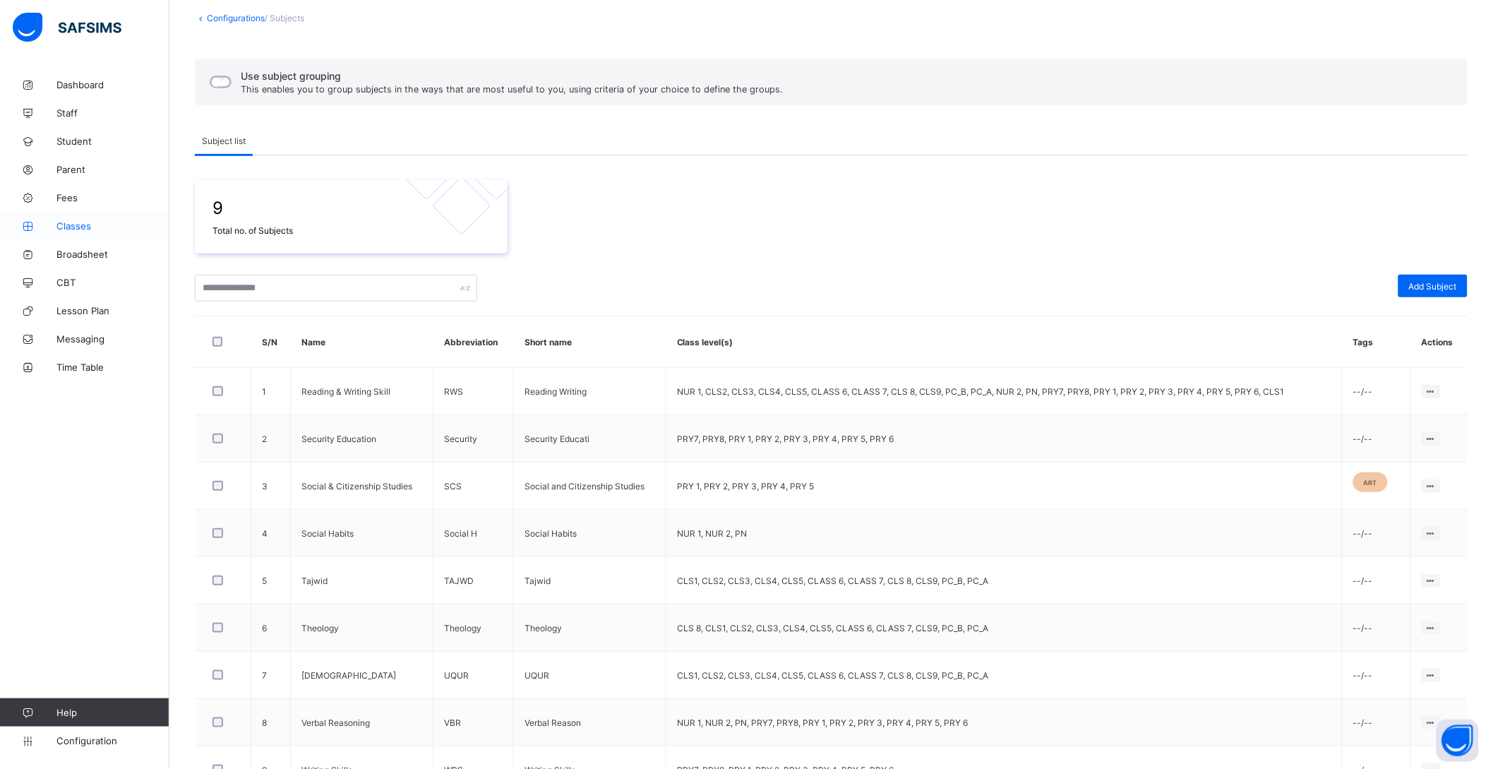
click at [79, 227] on span "Classes" at bounding box center [112, 225] width 113 height 11
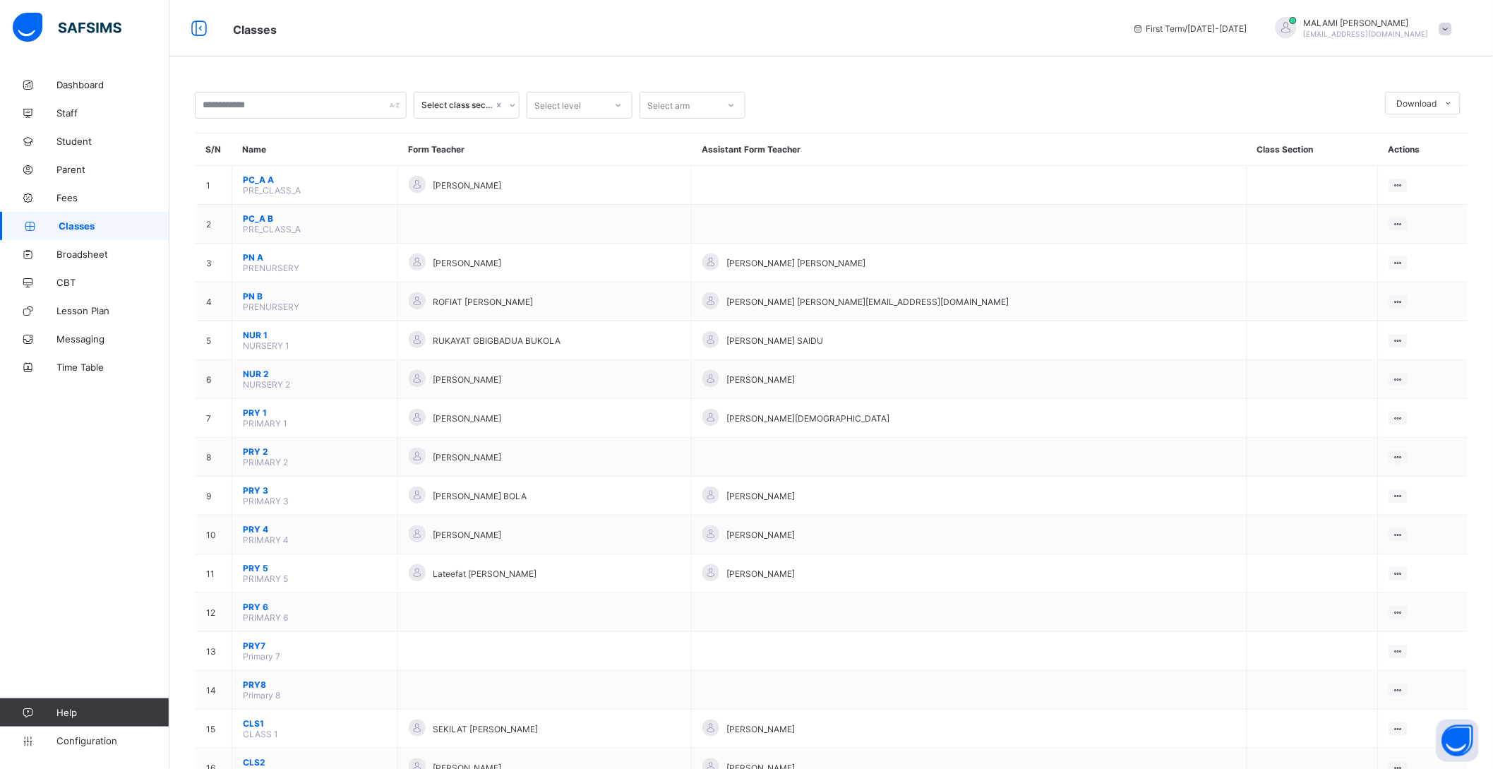
drag, startPoint x: 1508, startPoint y: 95, endPoint x: 969, endPoint y: -64, distance: 561.7
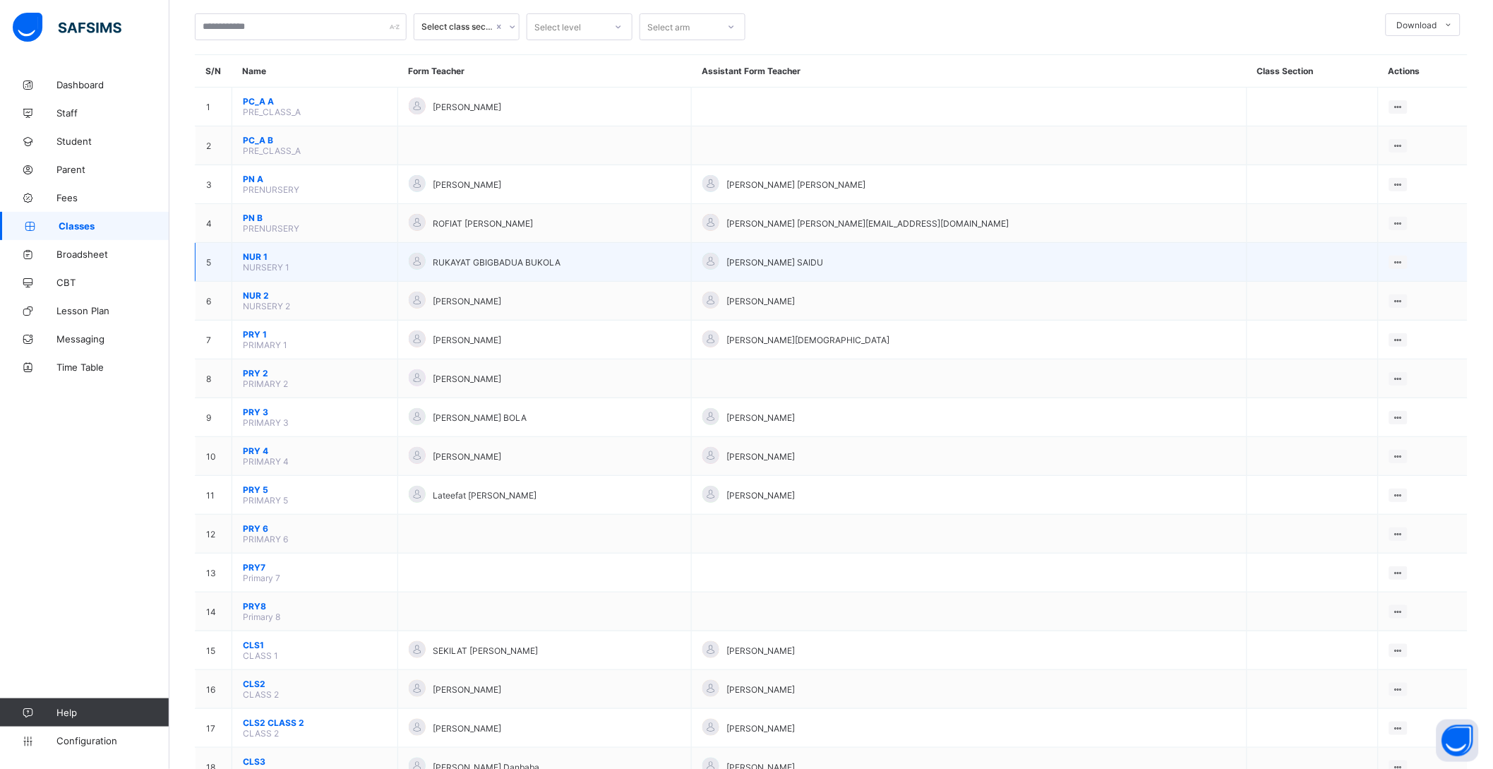
scroll to position [48, 0]
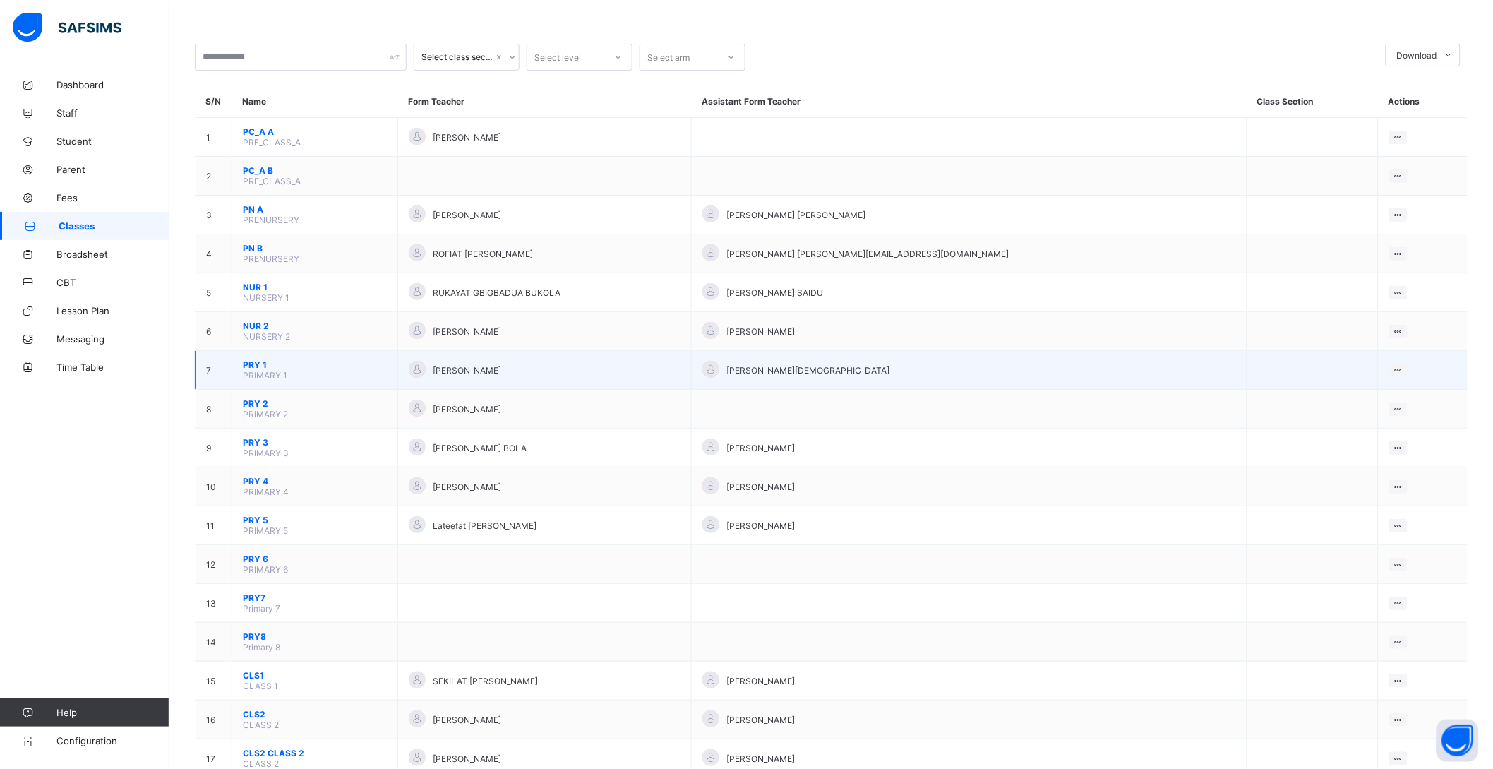
click at [258, 364] on span "PRY 1" at bounding box center [315, 364] width 144 height 11
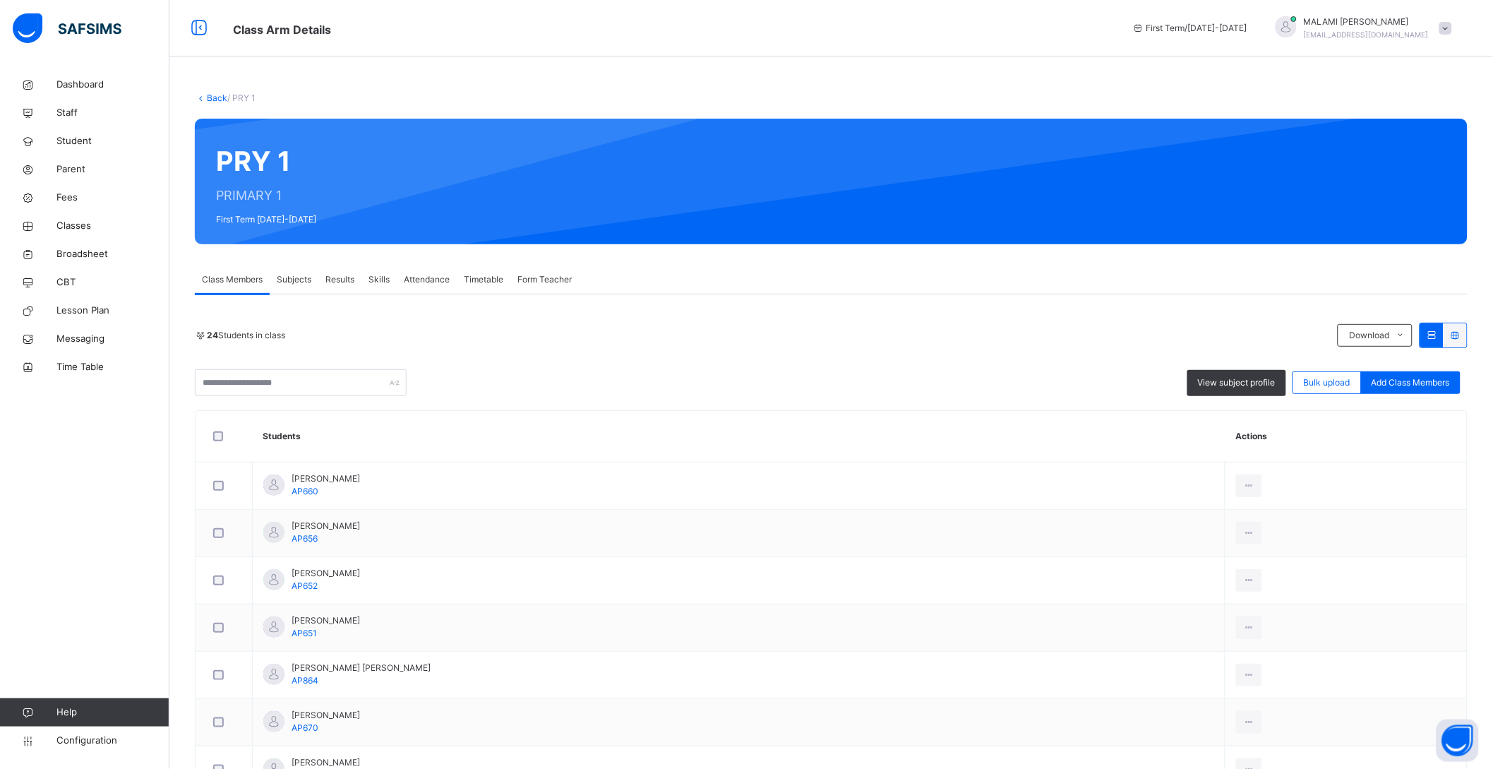
click at [299, 275] on span "Subjects" at bounding box center [294, 279] width 35 height 13
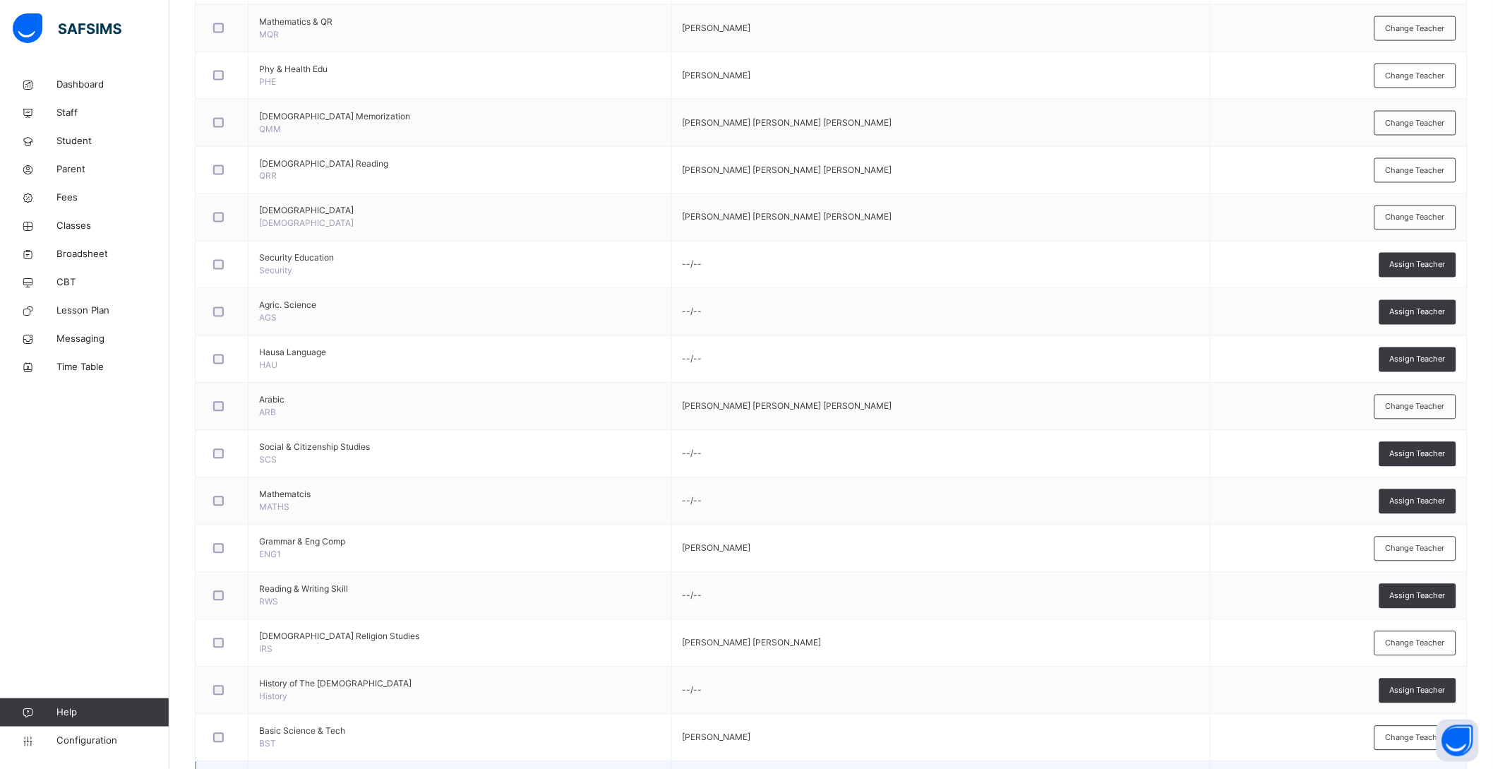
scroll to position [698, 0]
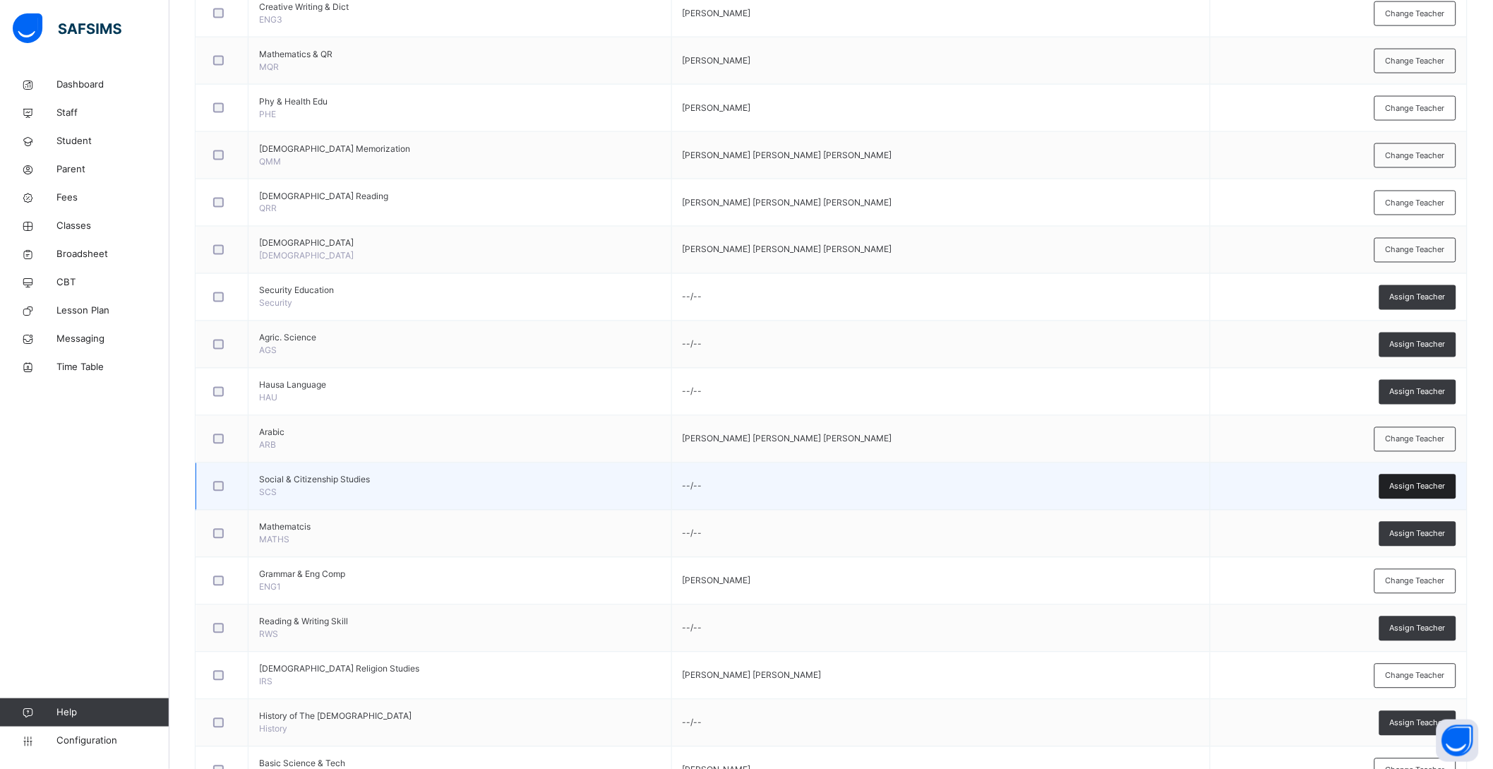
click at [1428, 487] on span "Assign Teacher" at bounding box center [1418, 487] width 56 height 12
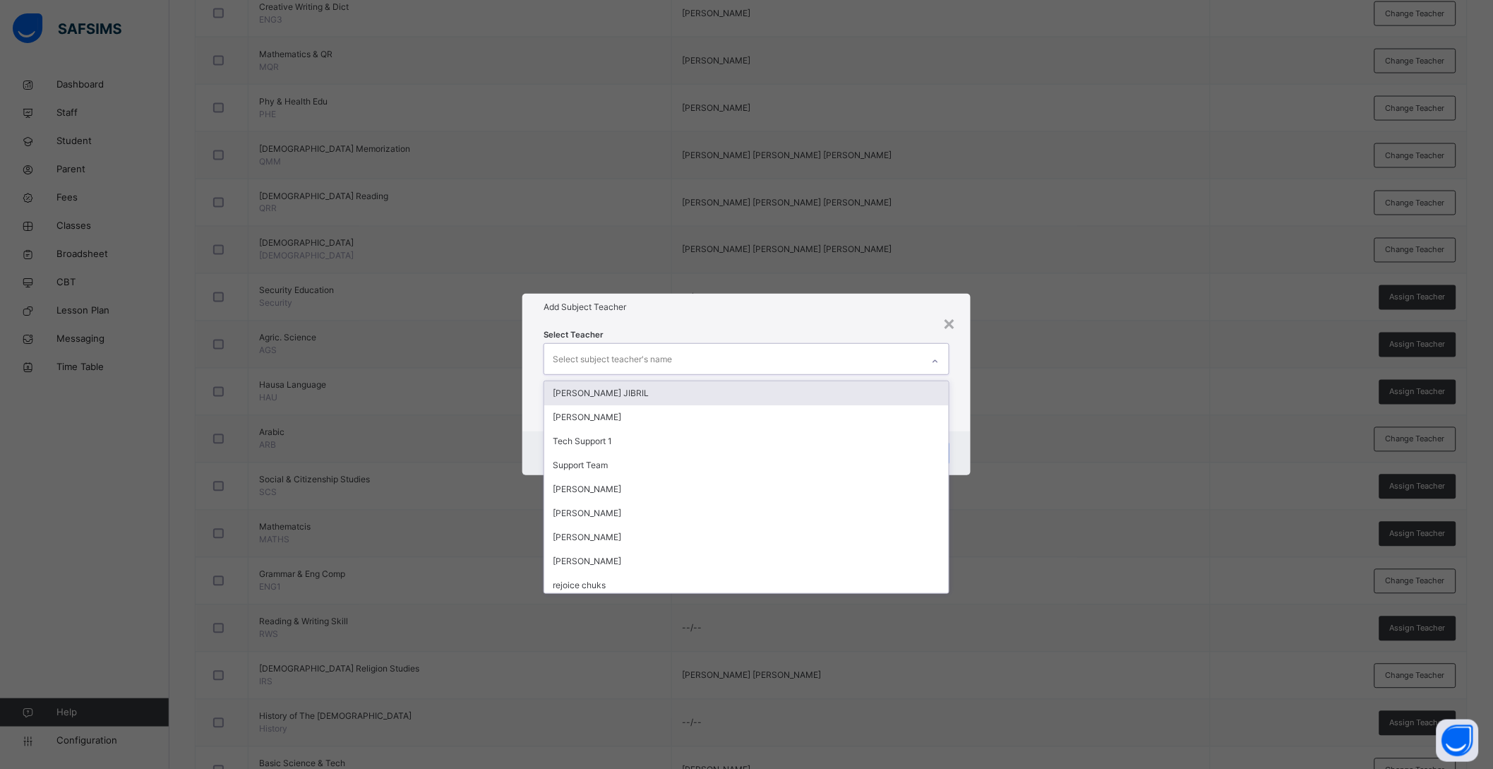
drag, startPoint x: 683, startPoint y: 363, endPoint x: 680, endPoint y: 349, distance: 14.4
click at [681, 350] on div "Select subject teacher's name" at bounding box center [733, 359] width 378 height 30
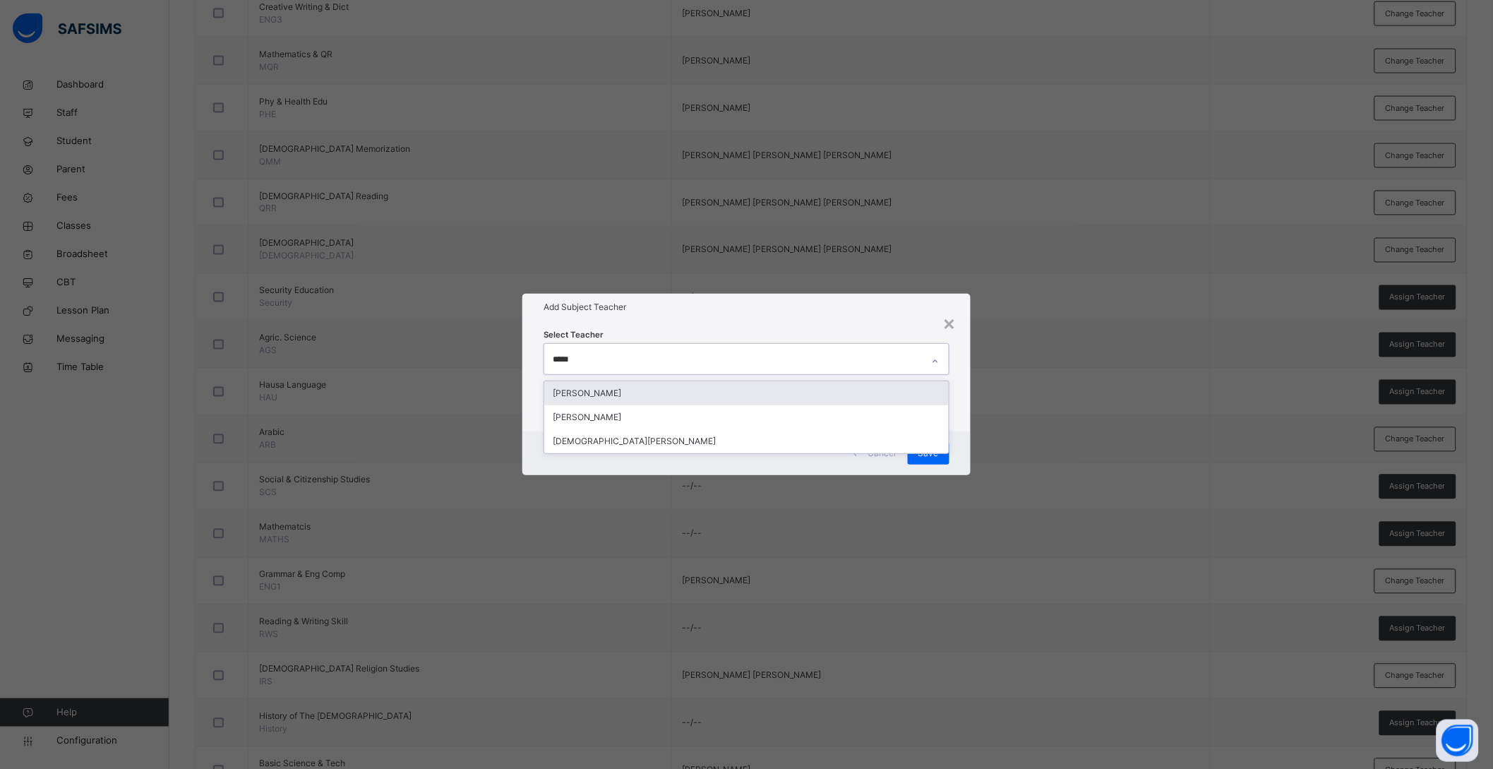
type input "******"
click at [688, 393] on div "HALIMA YUNUS" at bounding box center [746, 393] width 405 height 24
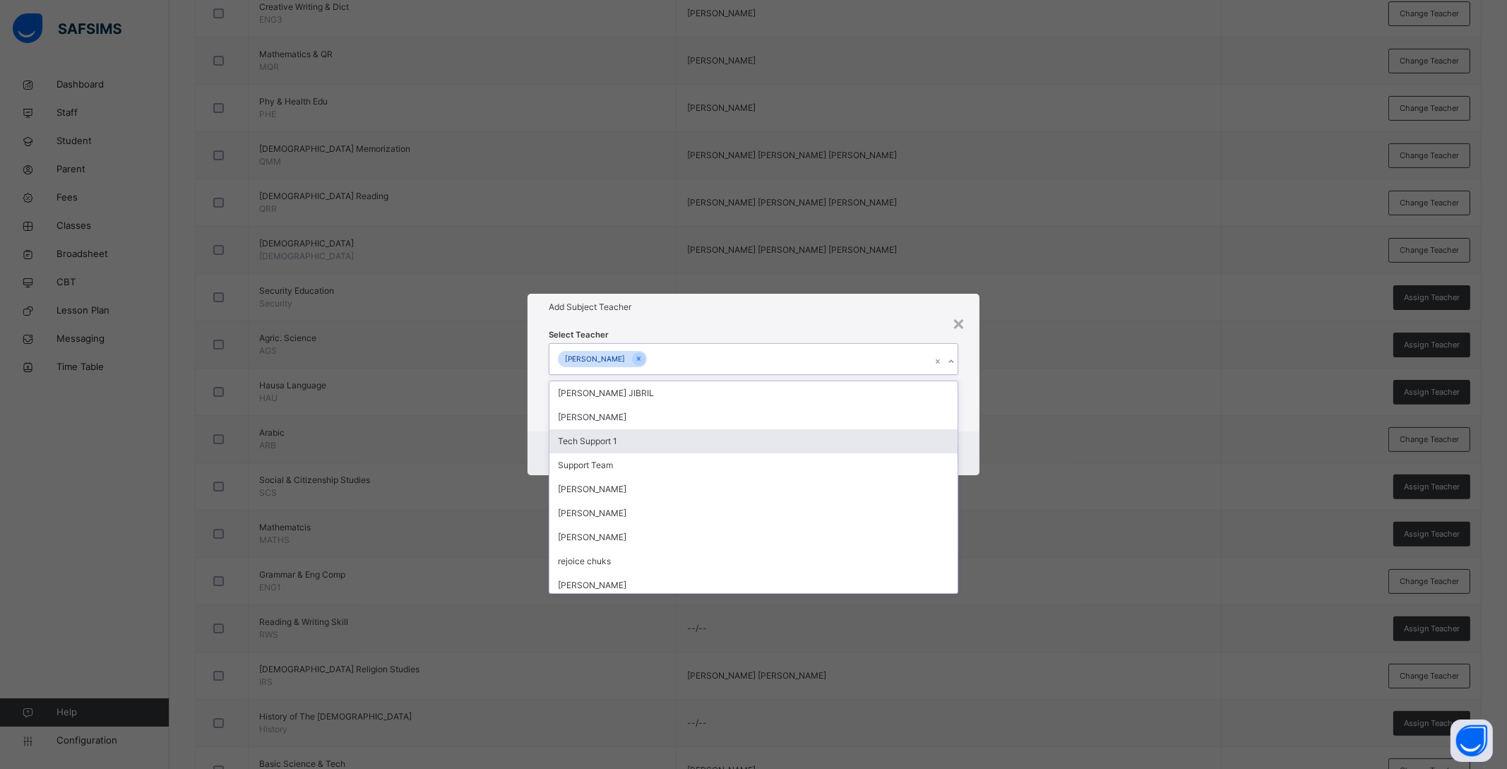
click at [975, 430] on div "Select Teacher option HALIMA YUNUS, selected. option Tech Support 1 focused, 3 …" at bounding box center [753, 376] width 452 height 110
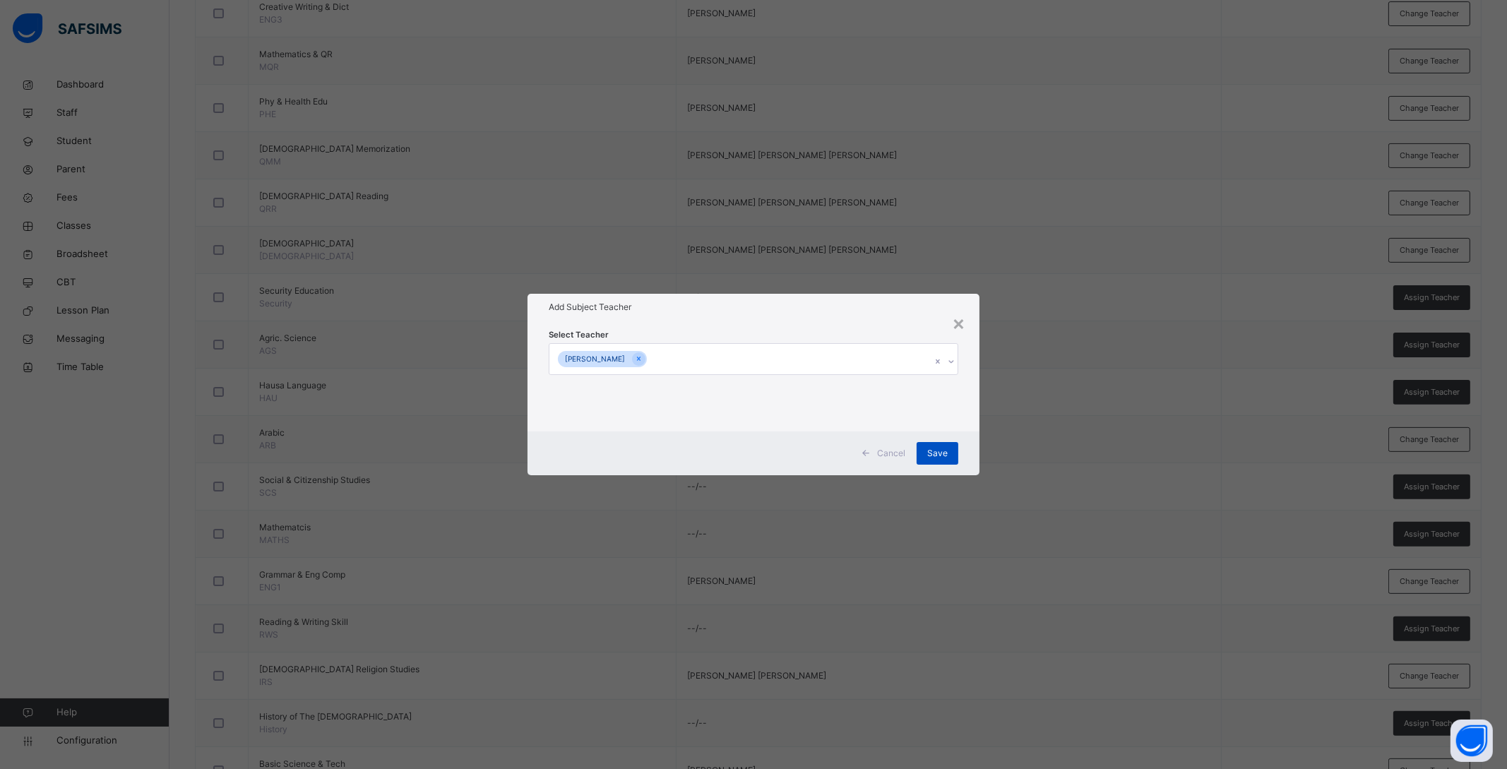
click at [925, 458] on div "Save" at bounding box center [937, 453] width 42 height 23
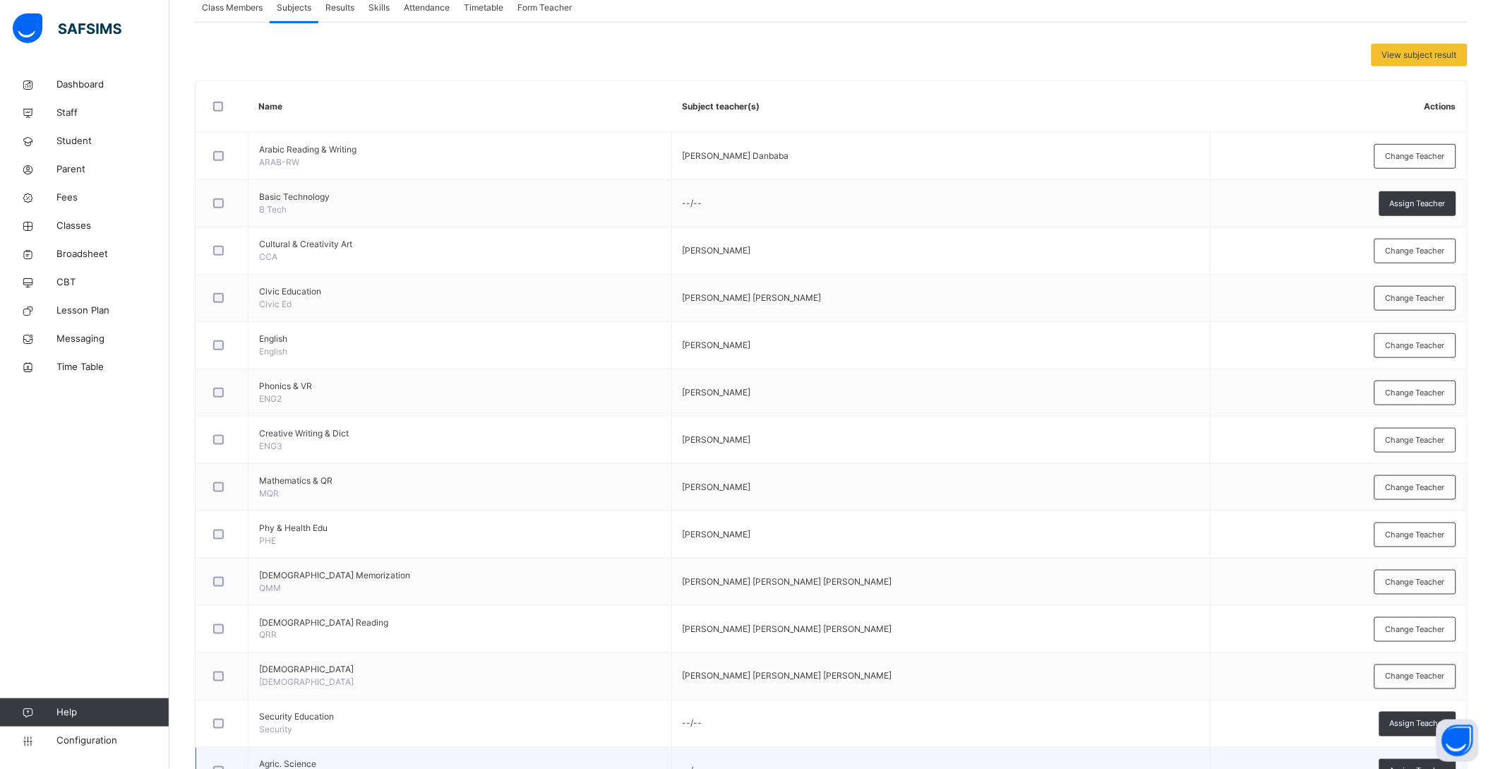
scroll to position [257, 0]
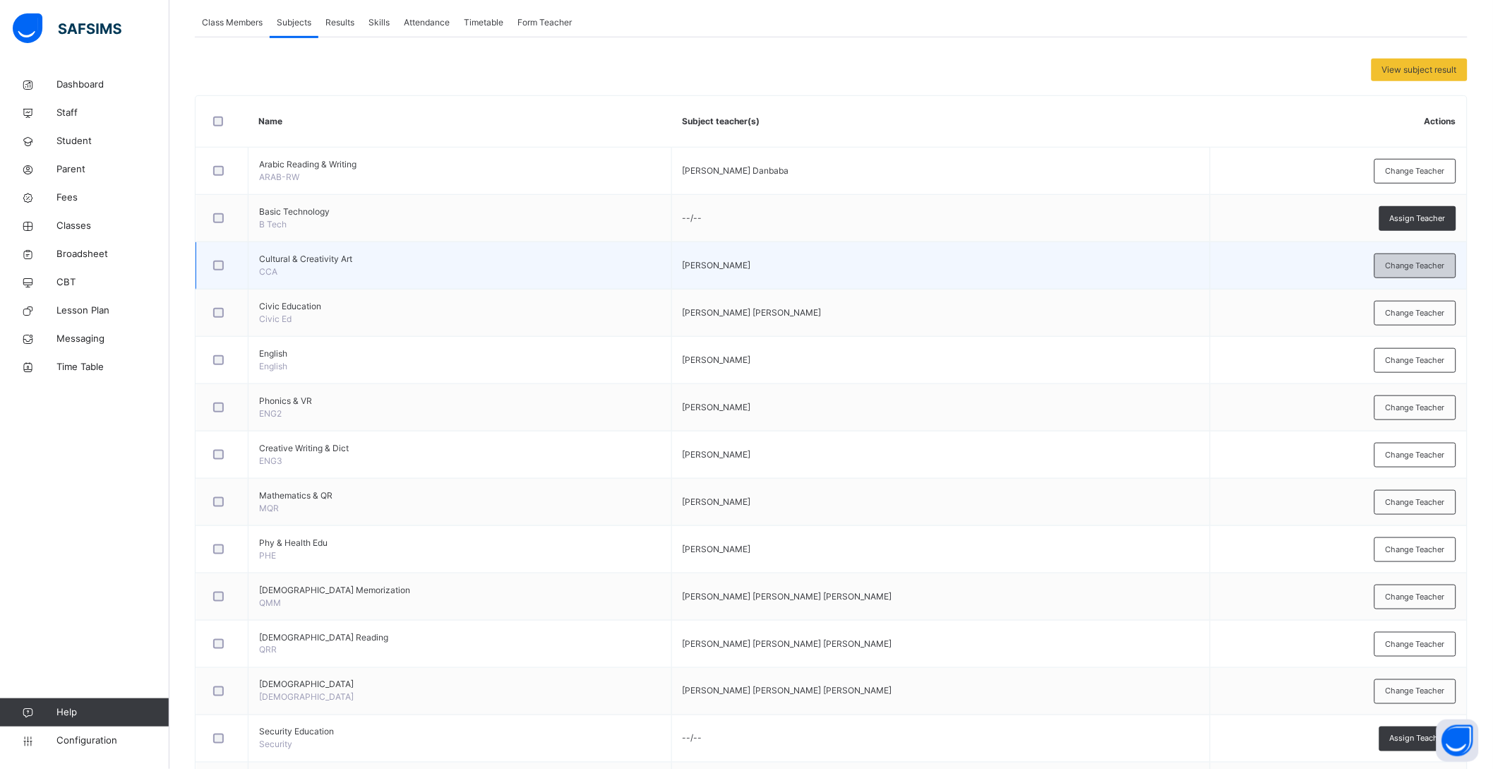
click at [1445, 263] on span "Change Teacher" at bounding box center [1415, 266] width 59 height 12
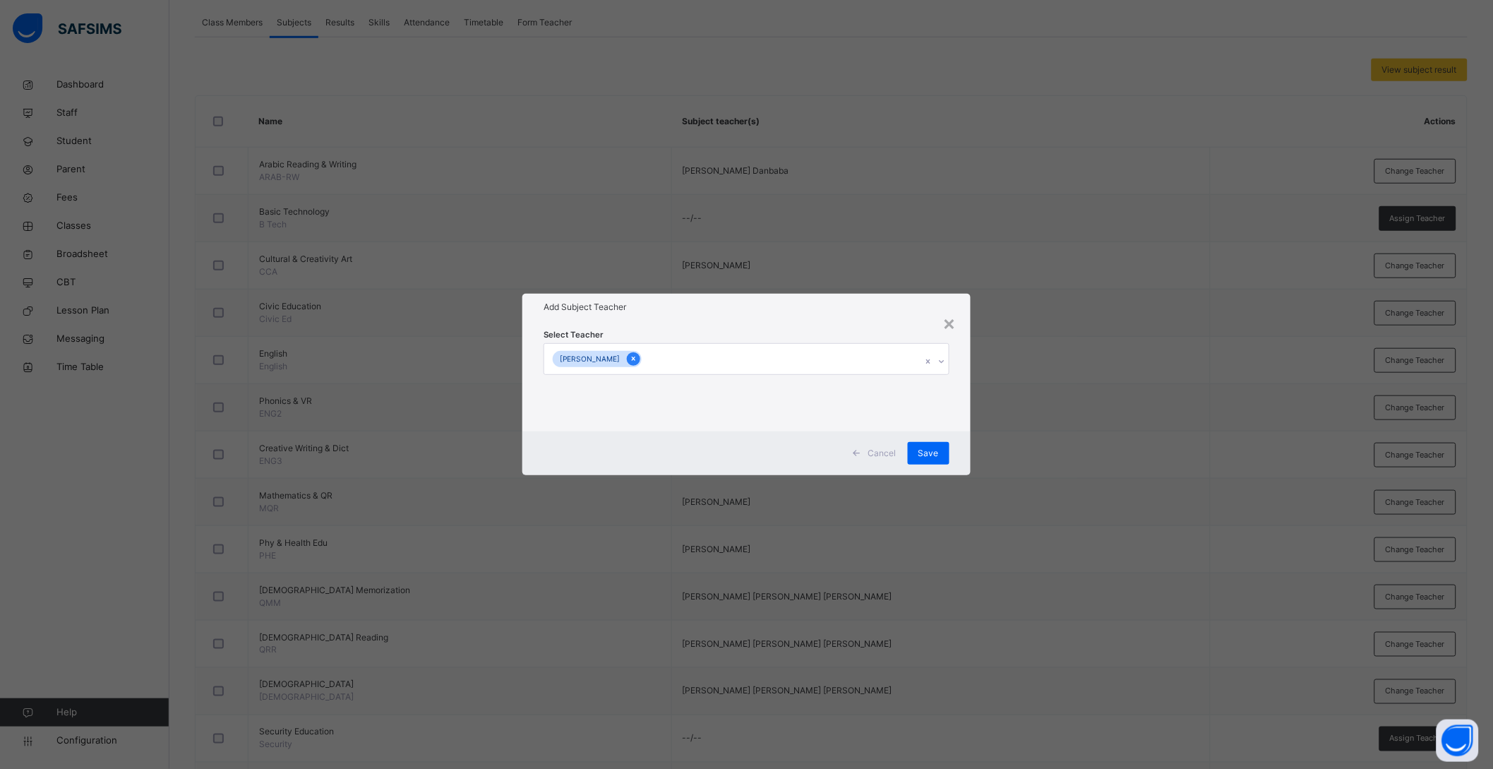
click at [638, 357] on icon at bounding box center [634, 359] width 8 height 10
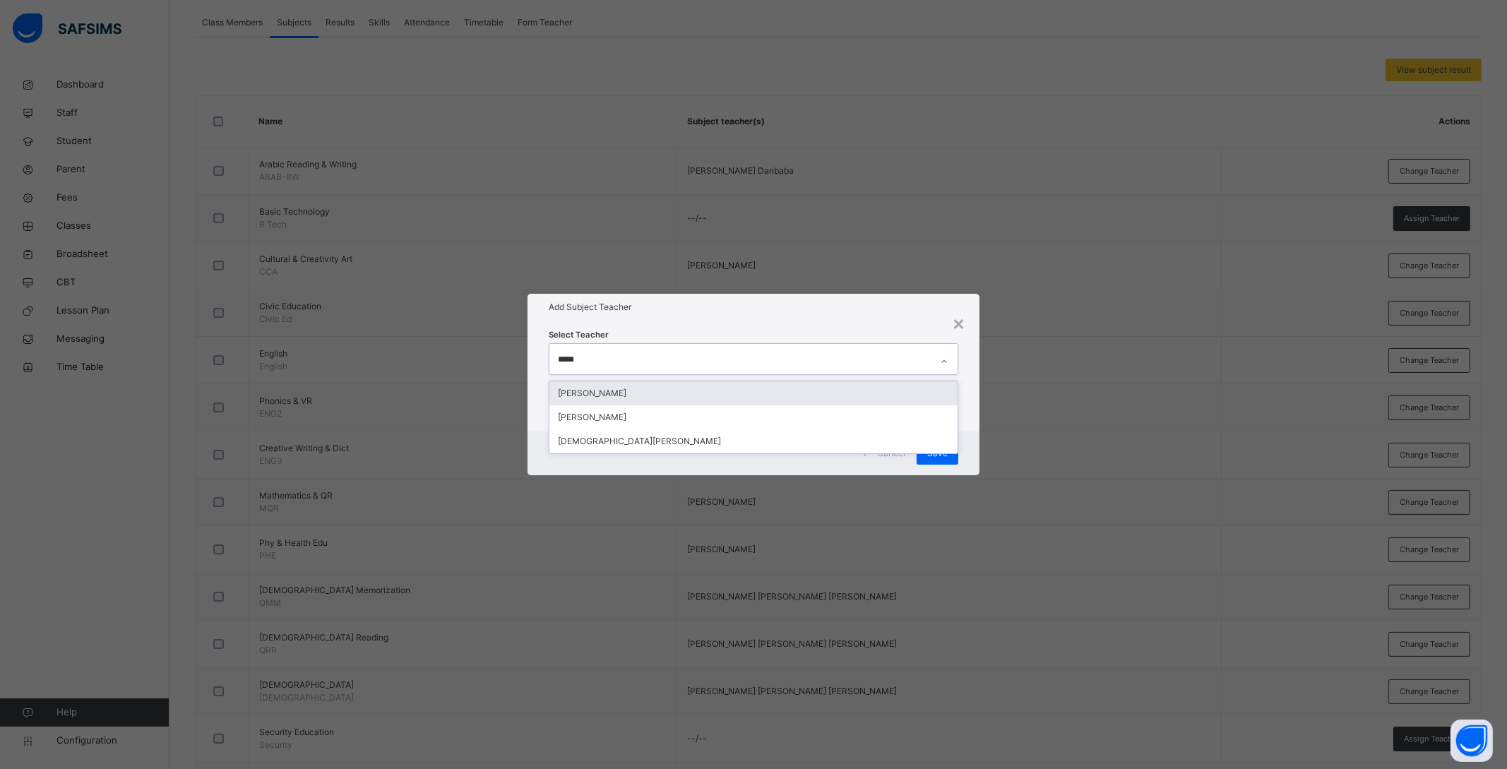
type input "******"
click at [612, 391] on div "HALIMA YUNUS" at bounding box center [753, 393] width 408 height 24
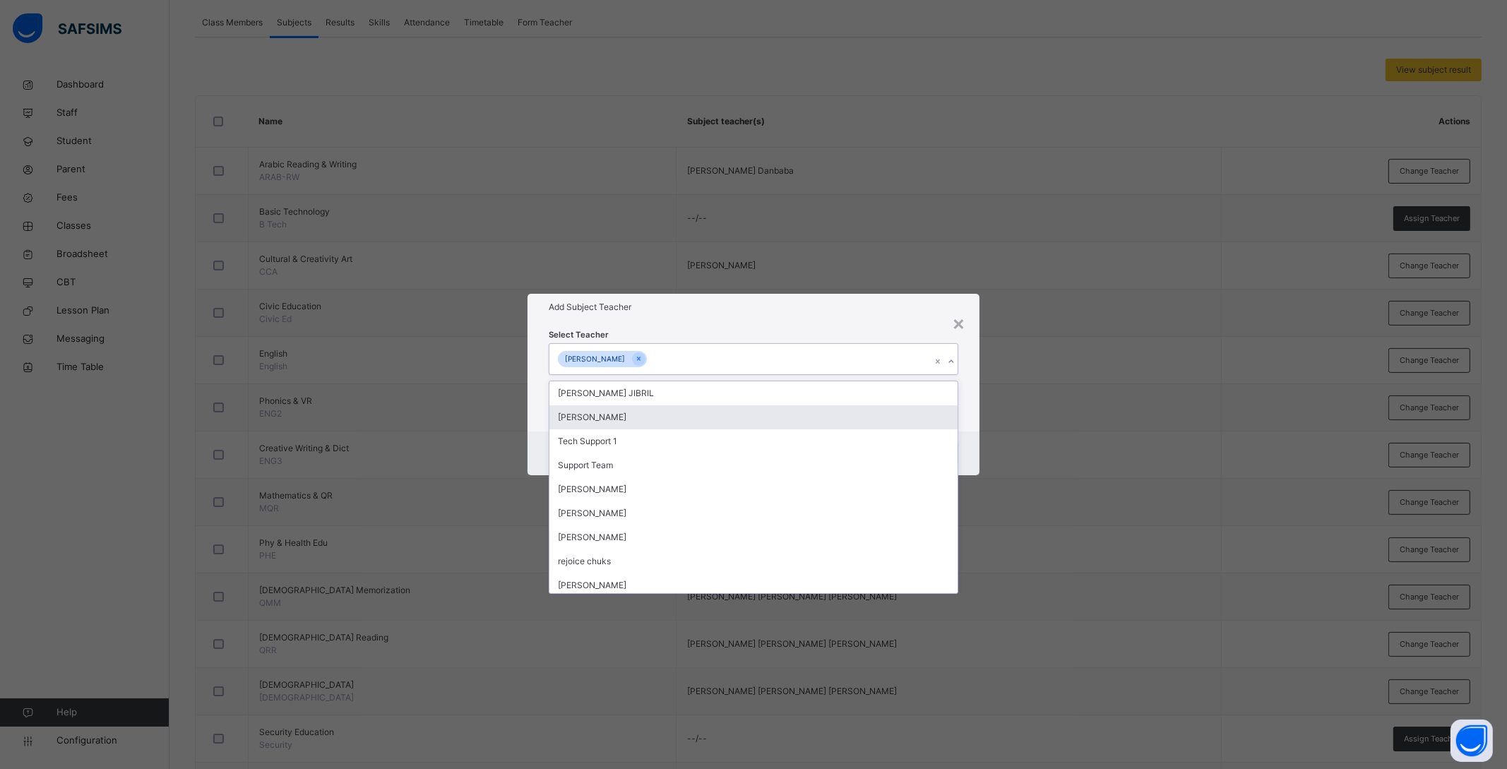
click at [977, 413] on div "Select Teacher option HALIMA YUNUS, selected. option KHADIJA MUHAMMAD ISAH focu…" at bounding box center [753, 376] width 452 height 110
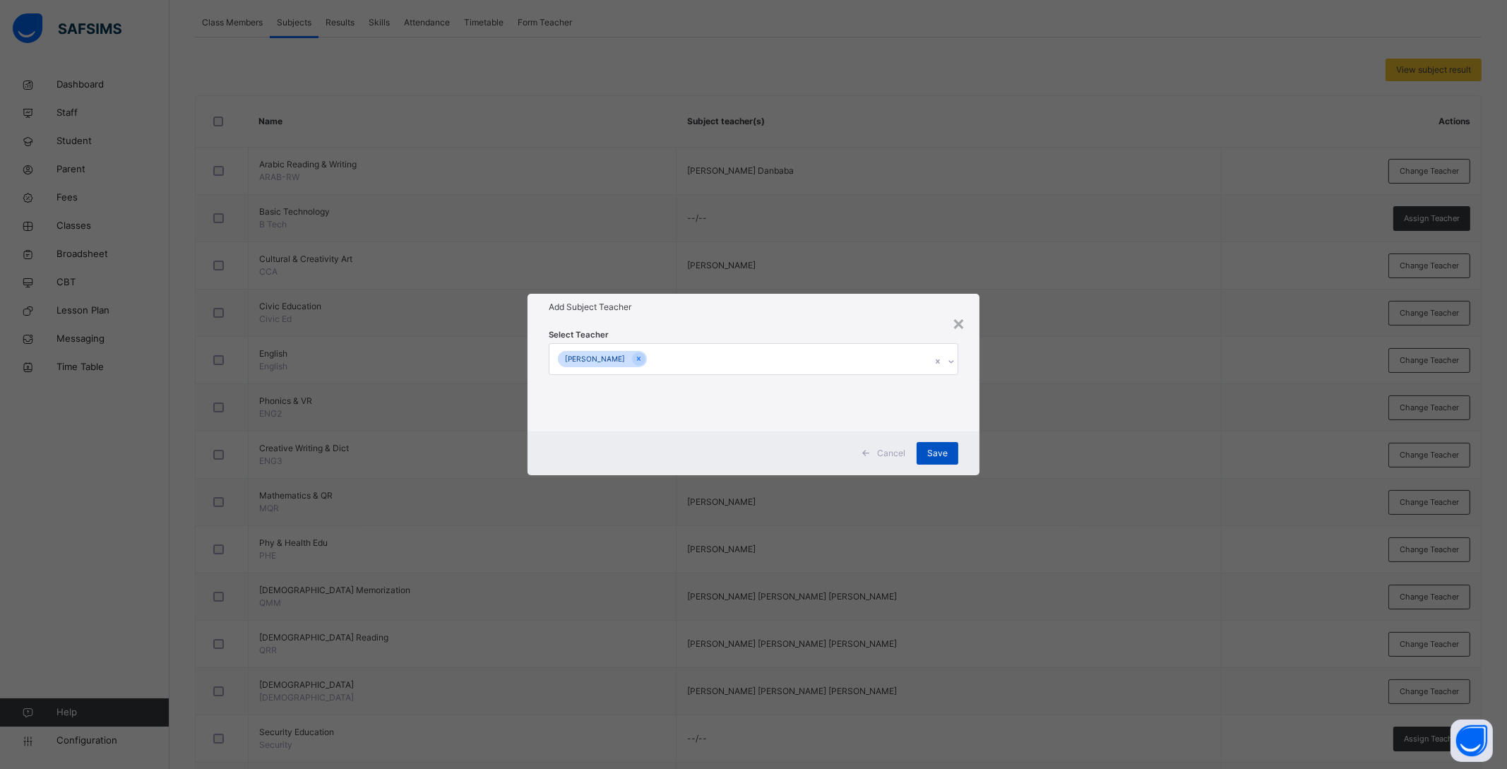
click at [944, 453] on span "Save" at bounding box center [937, 453] width 20 height 13
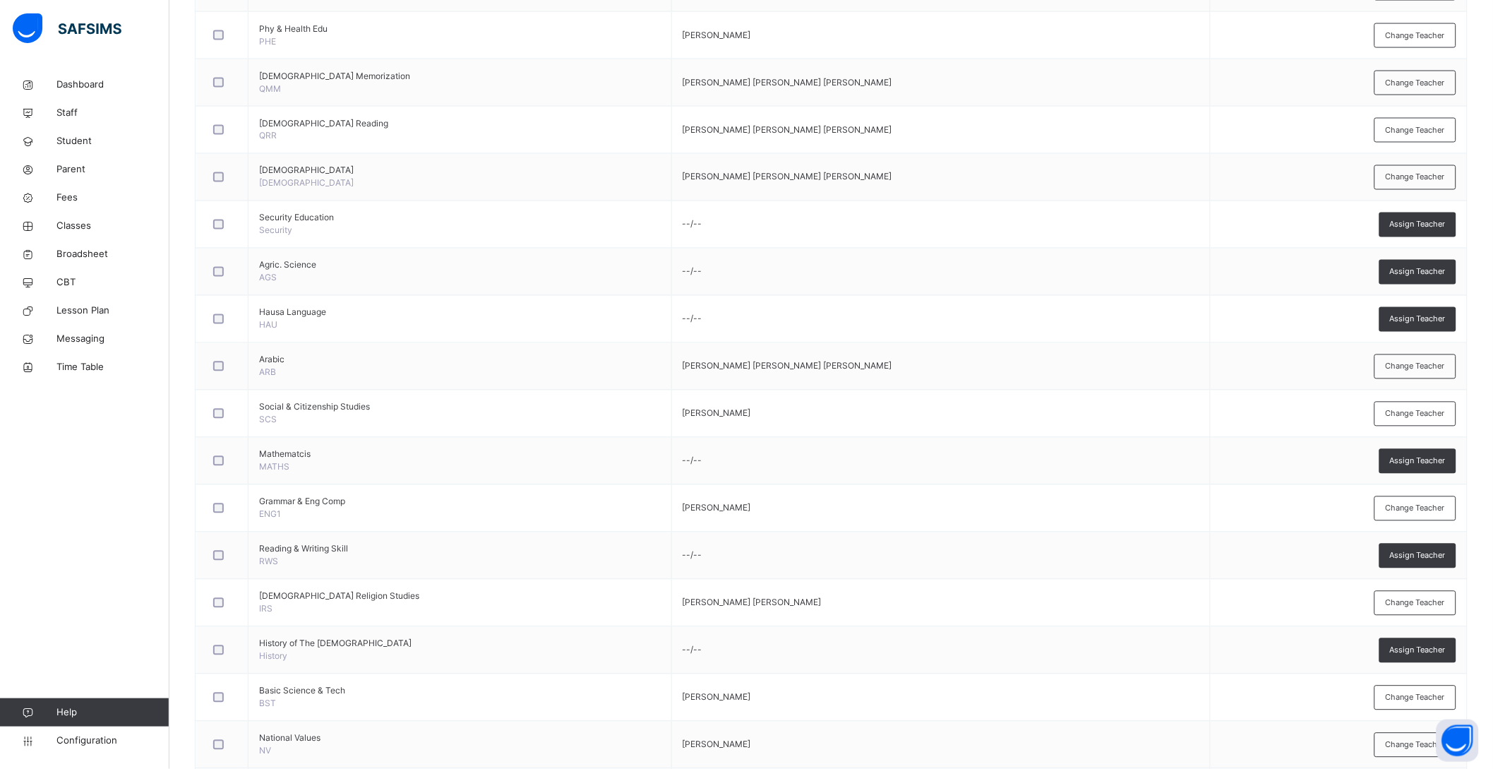
scroll to position [883, 0]
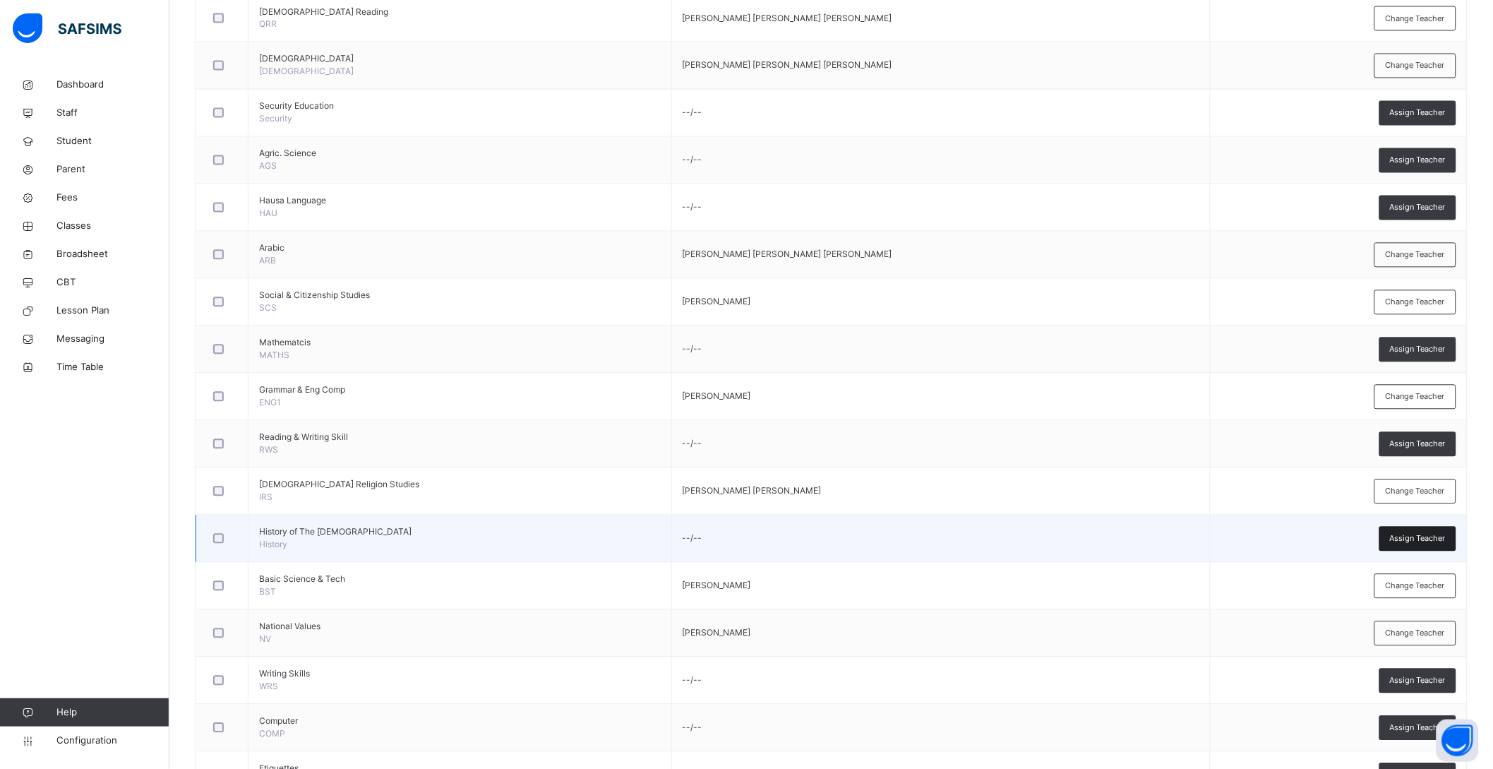
click at [1423, 537] on span "Assign Teacher" at bounding box center [1418, 539] width 56 height 12
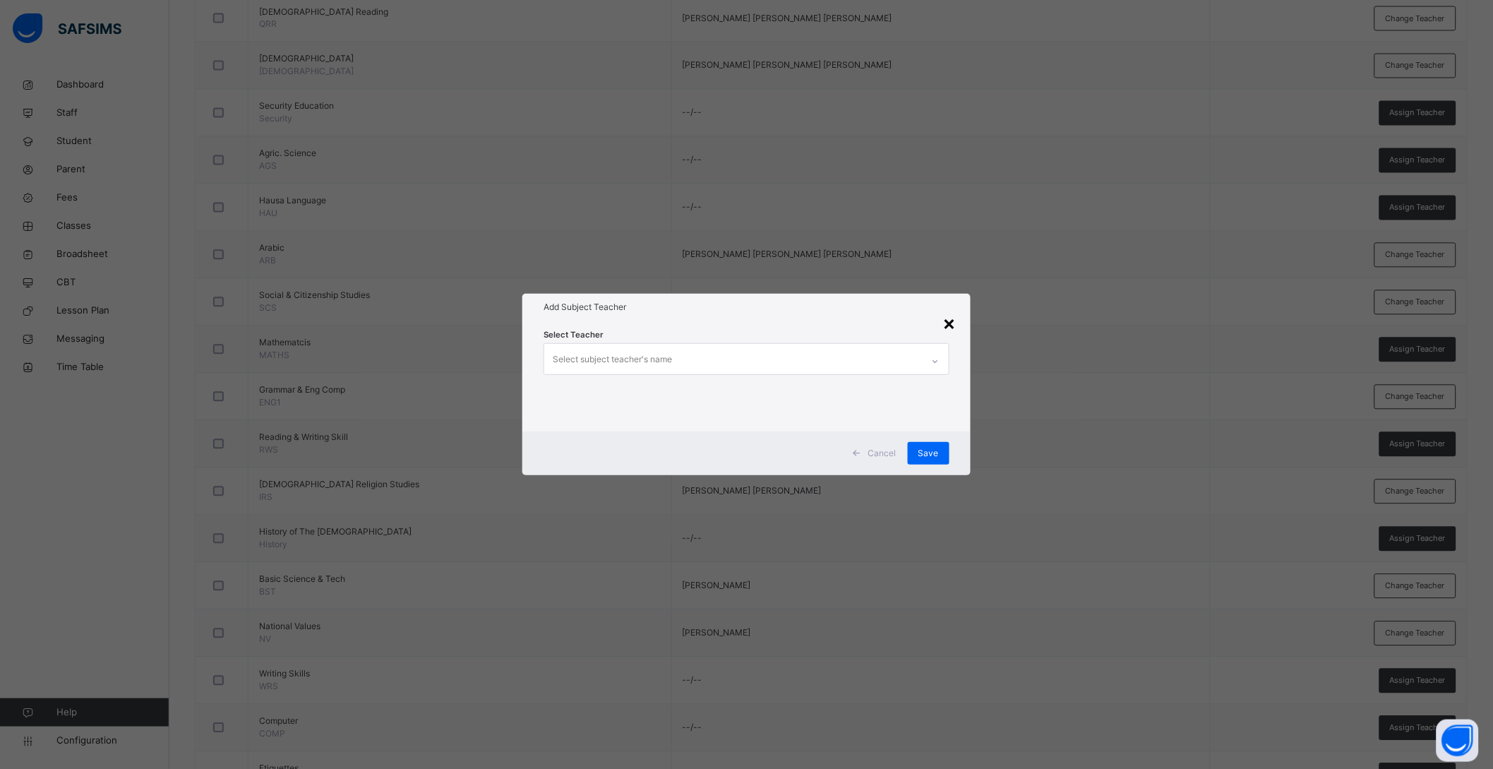
click at [954, 319] on div "×" at bounding box center [949, 323] width 13 height 30
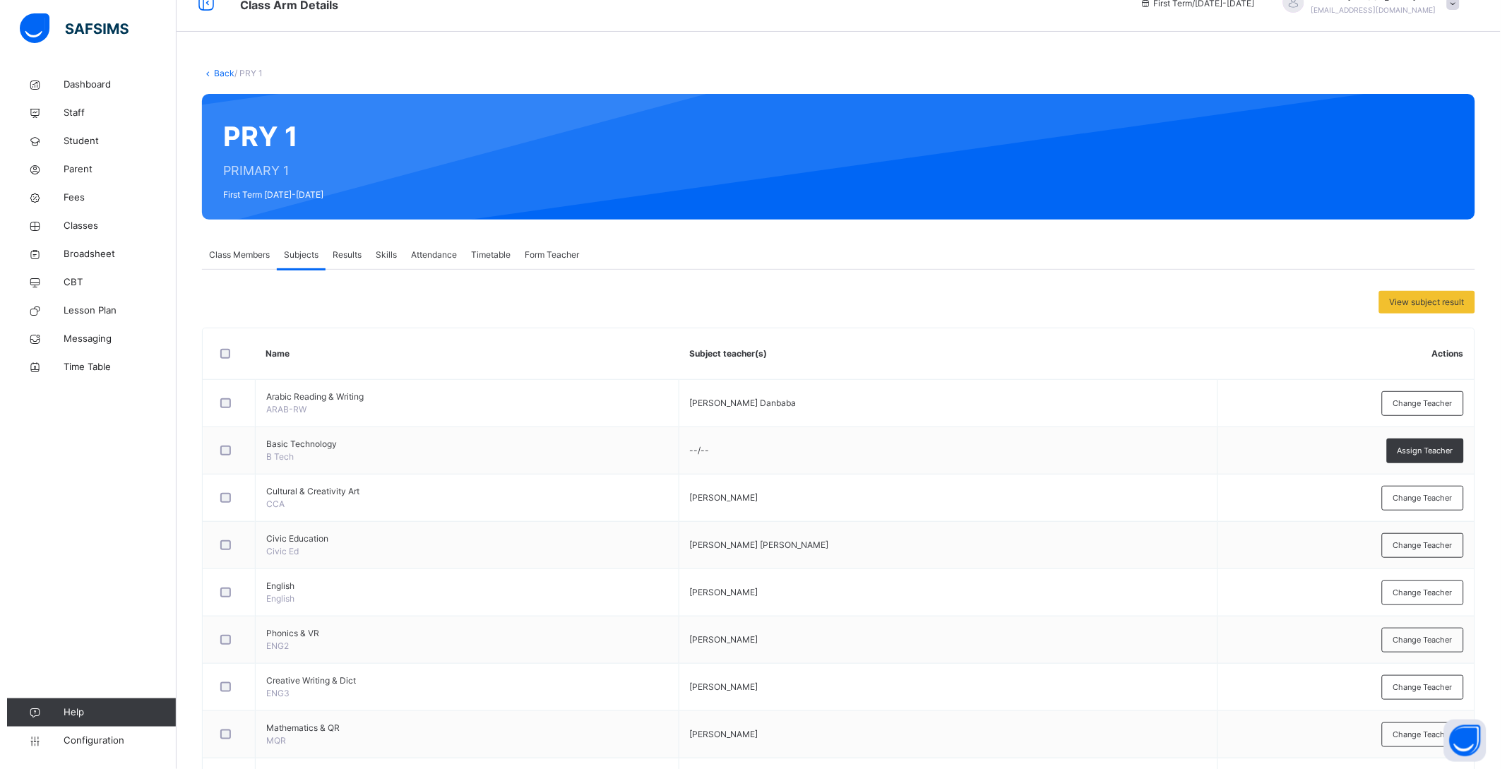
scroll to position [0, 0]
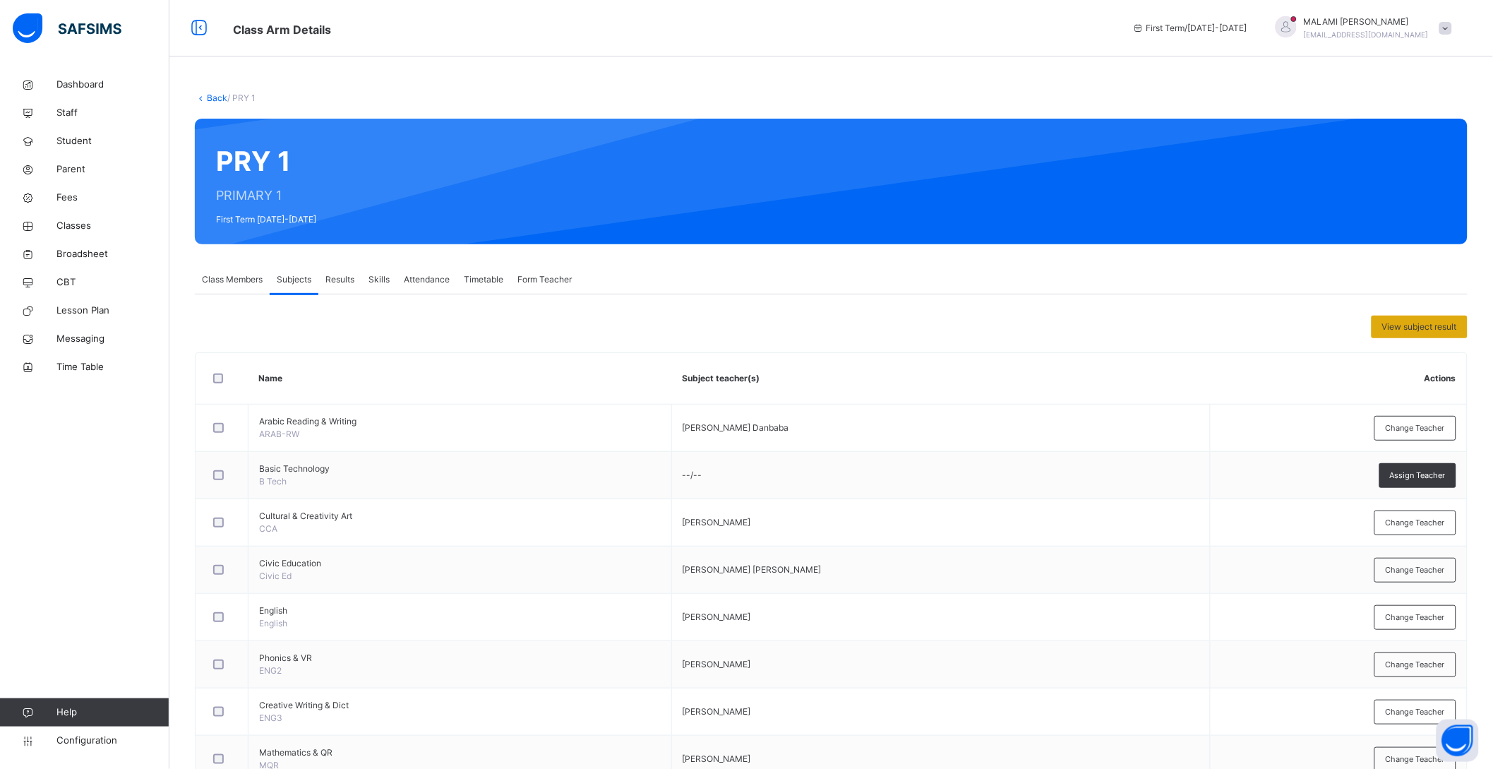
click at [1440, 330] on span "View subject result" at bounding box center [1419, 327] width 75 height 13
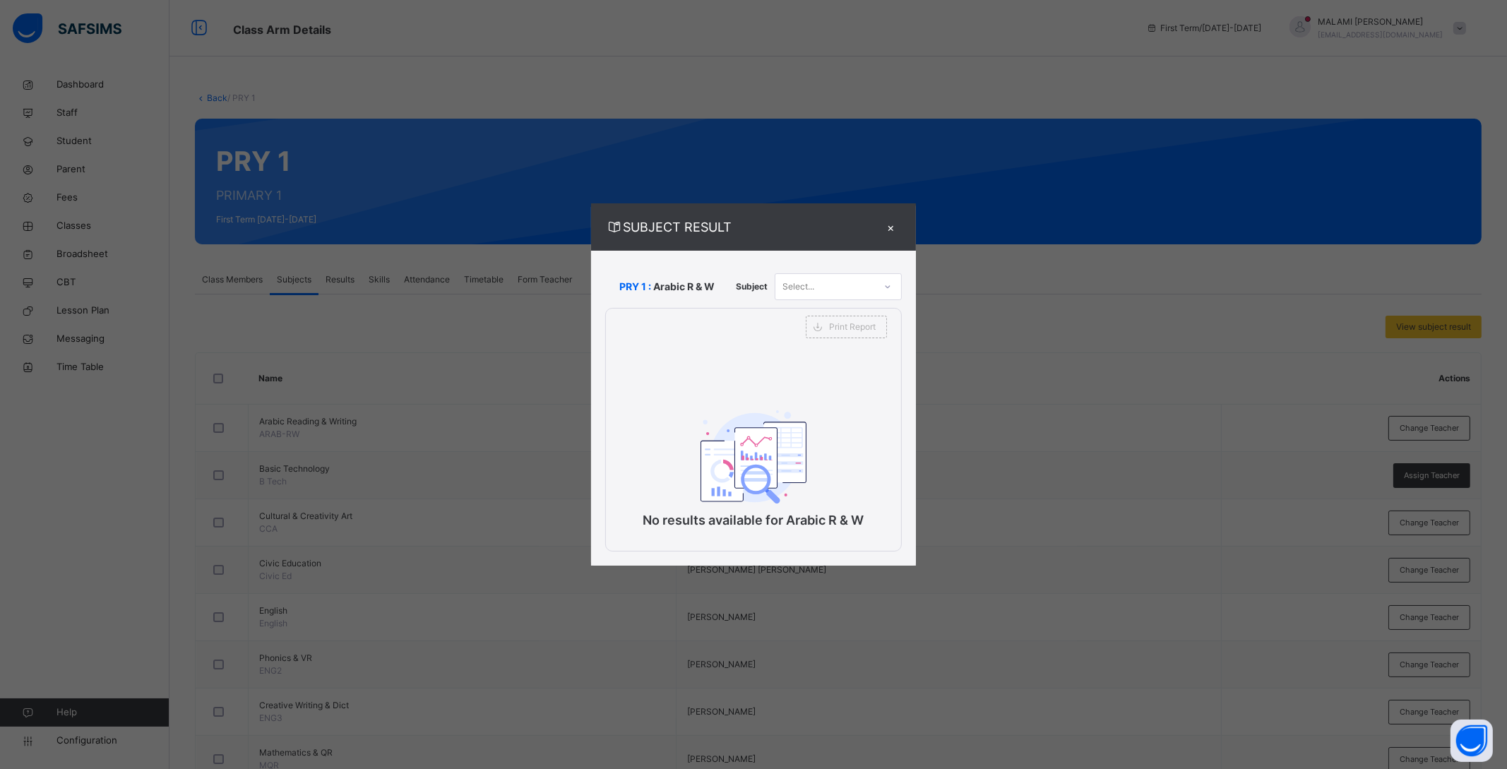
click at [862, 282] on div "Select..." at bounding box center [824, 286] width 99 height 22
click at [895, 222] on div "×" at bounding box center [890, 226] width 21 height 19
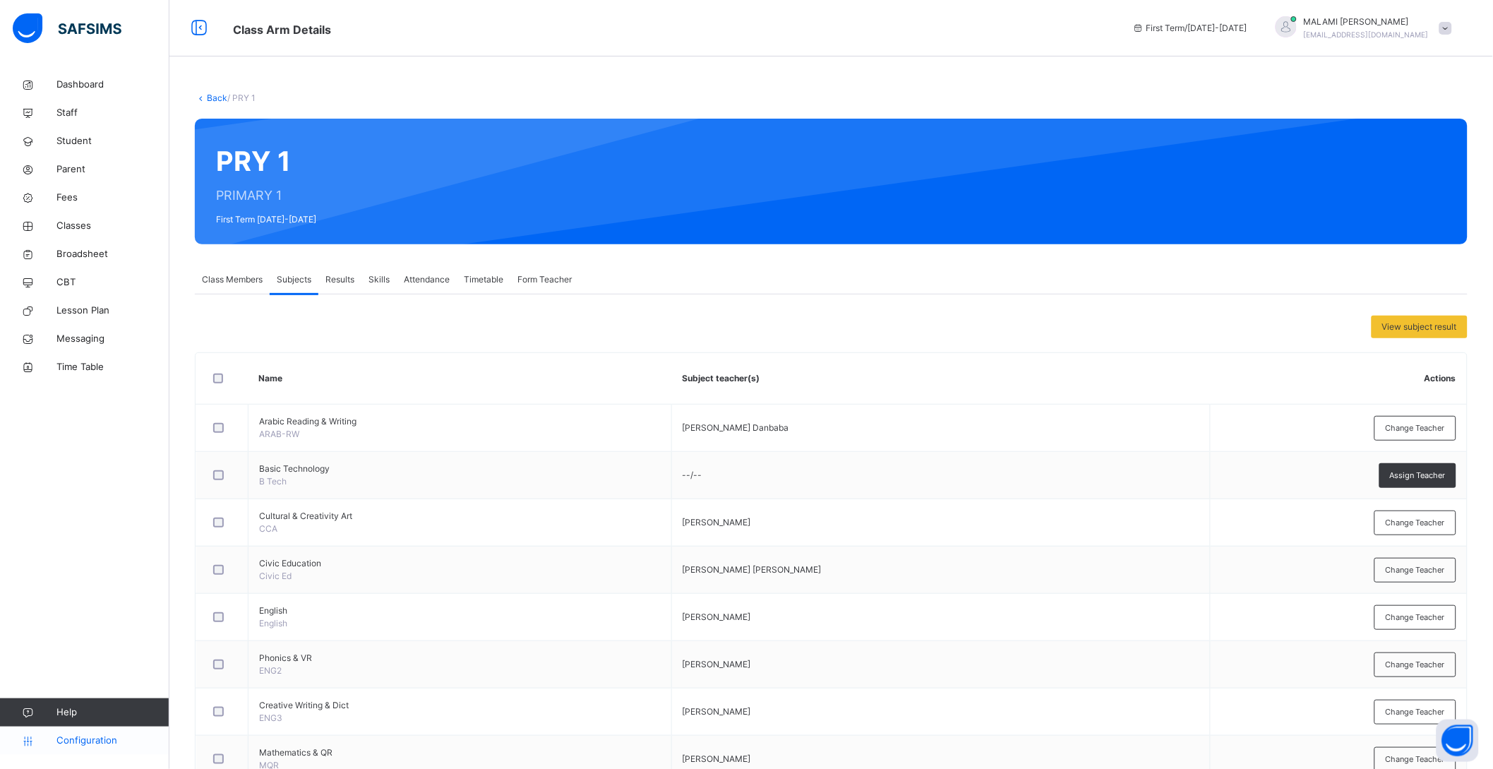
click at [74, 742] on span "Configuration" at bounding box center [112, 741] width 112 height 14
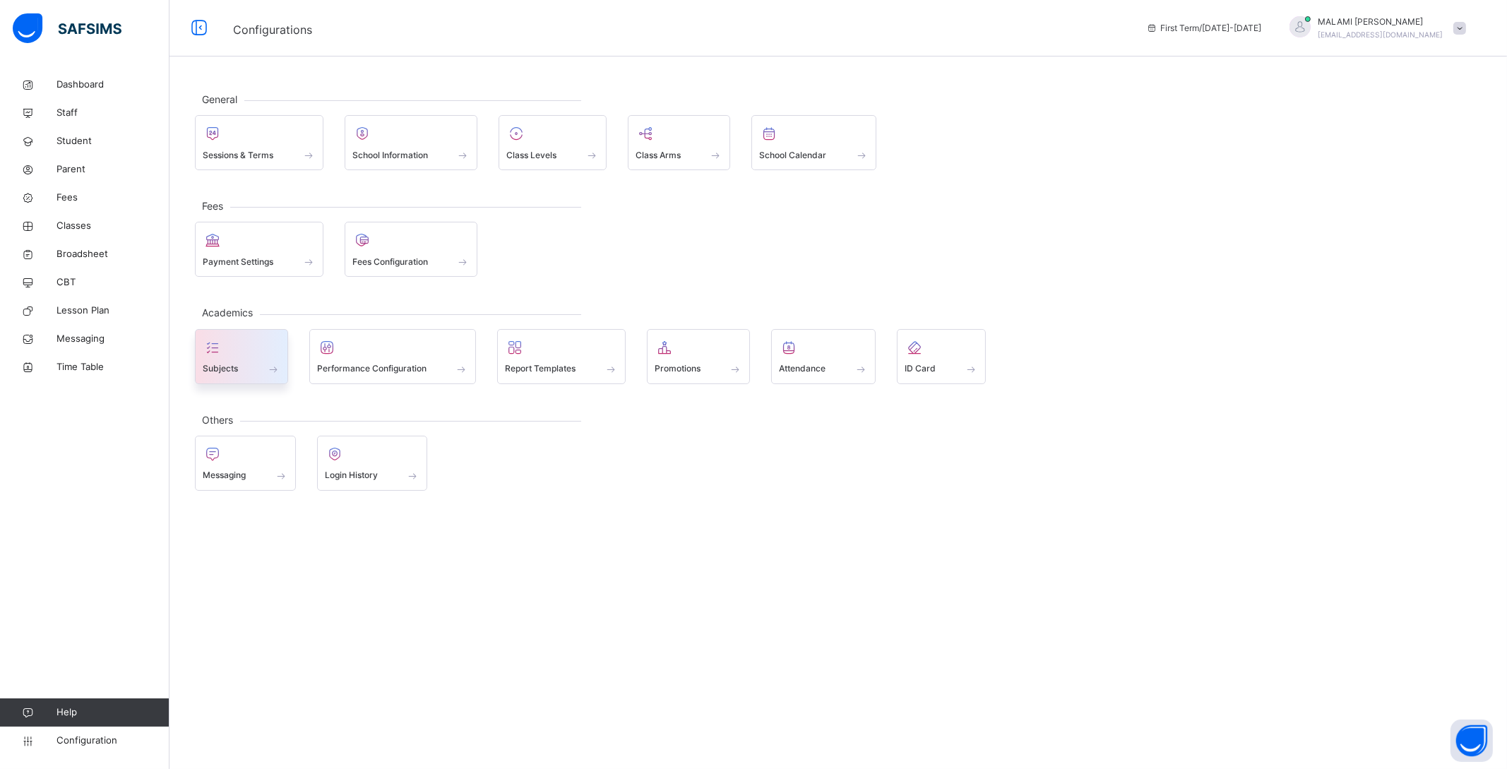
click at [222, 381] on div "Subjects" at bounding box center [241, 356] width 93 height 55
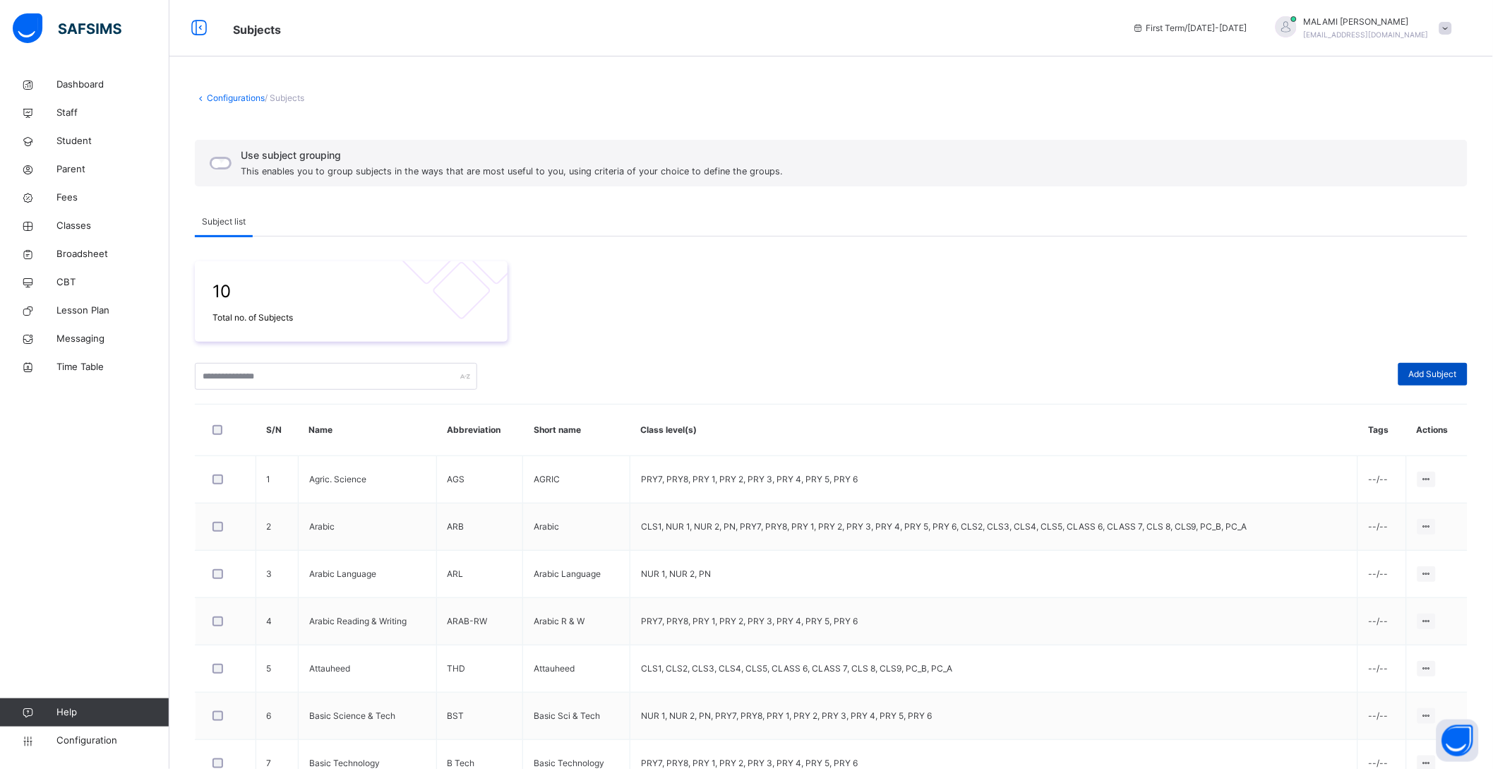
click at [1440, 375] on span "Add Subject" at bounding box center [1433, 374] width 48 height 13
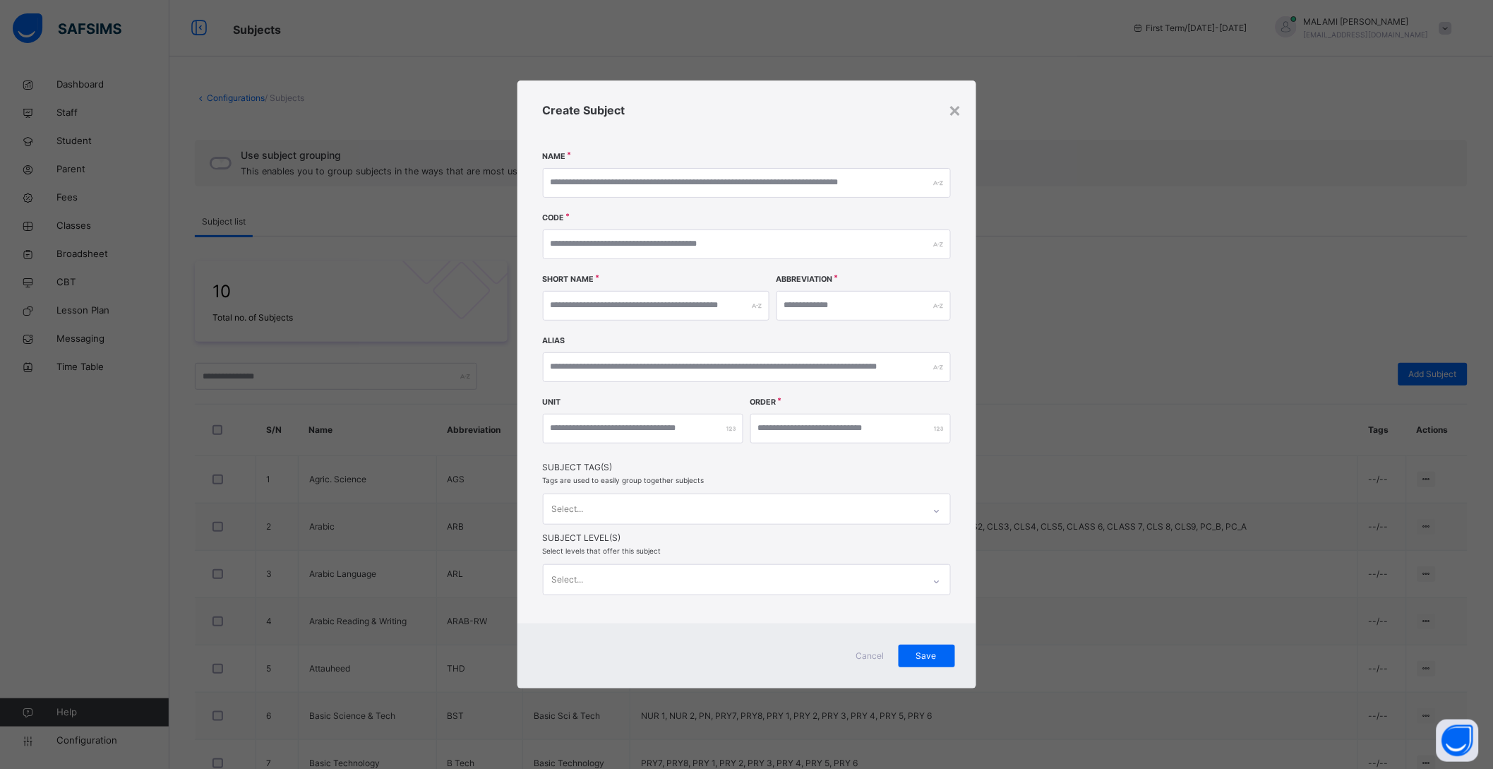
click at [575, 202] on div "Create Subject Name Code Short Name Abbreviation Alias Unit Order Subject Tag(s…" at bounding box center [747, 351] width 459 height 543
click at [586, 186] on input "text" at bounding box center [747, 183] width 408 height 30
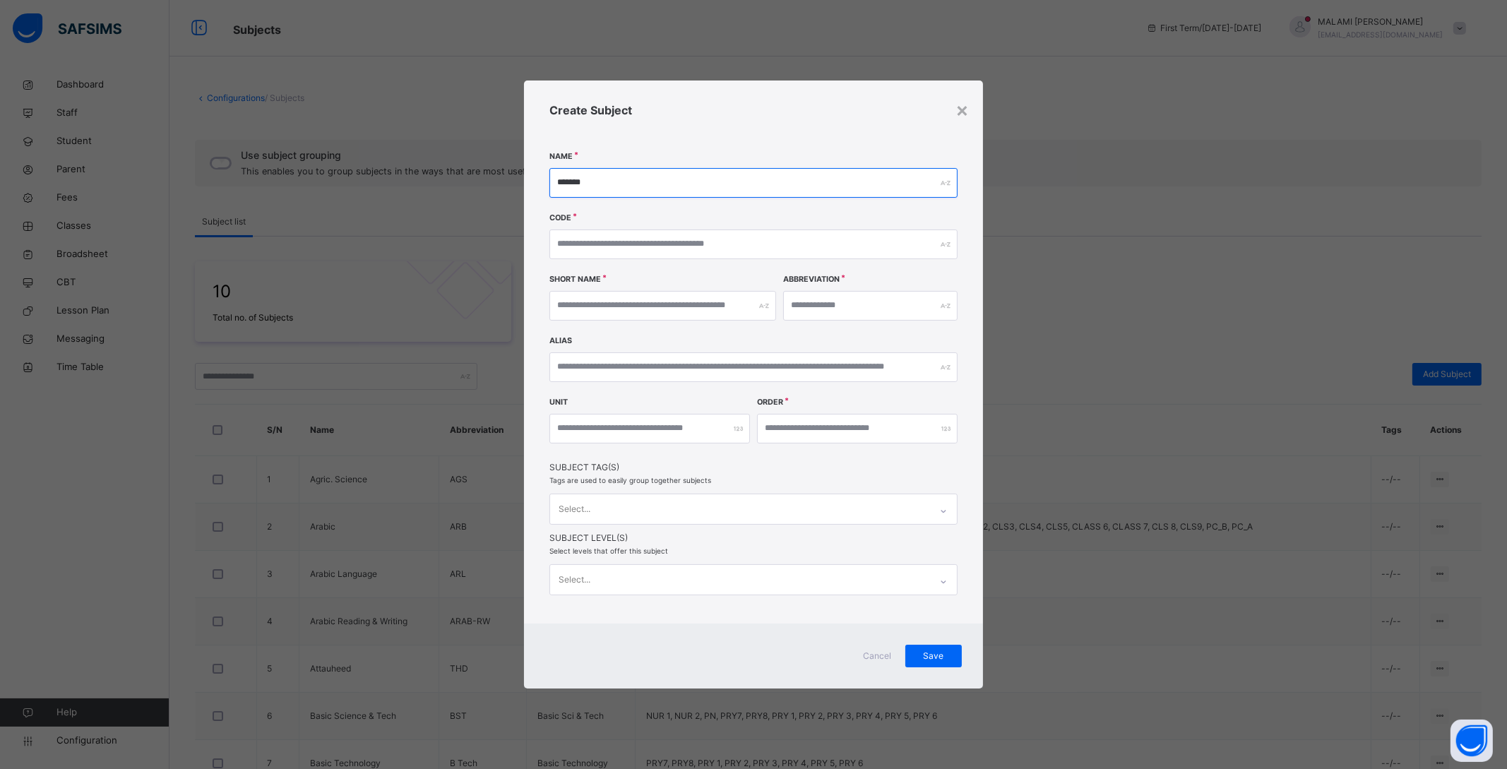
type input "*******"
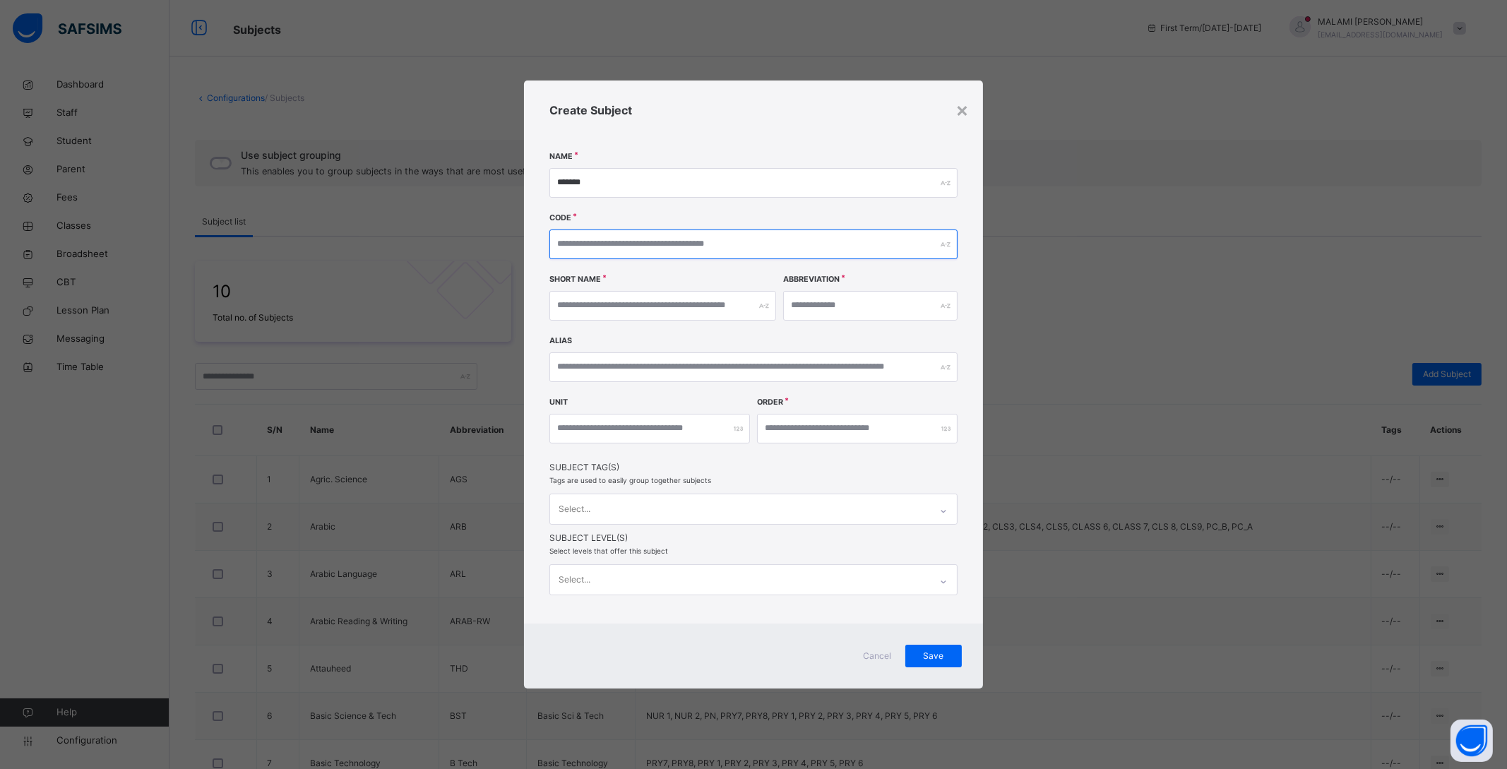
click at [680, 236] on input "text" at bounding box center [753, 244] width 408 height 30
type input "***"
click at [867, 297] on input "text" at bounding box center [870, 306] width 174 height 30
type input "***"
click at [576, 310] on input "text" at bounding box center [662, 306] width 227 height 30
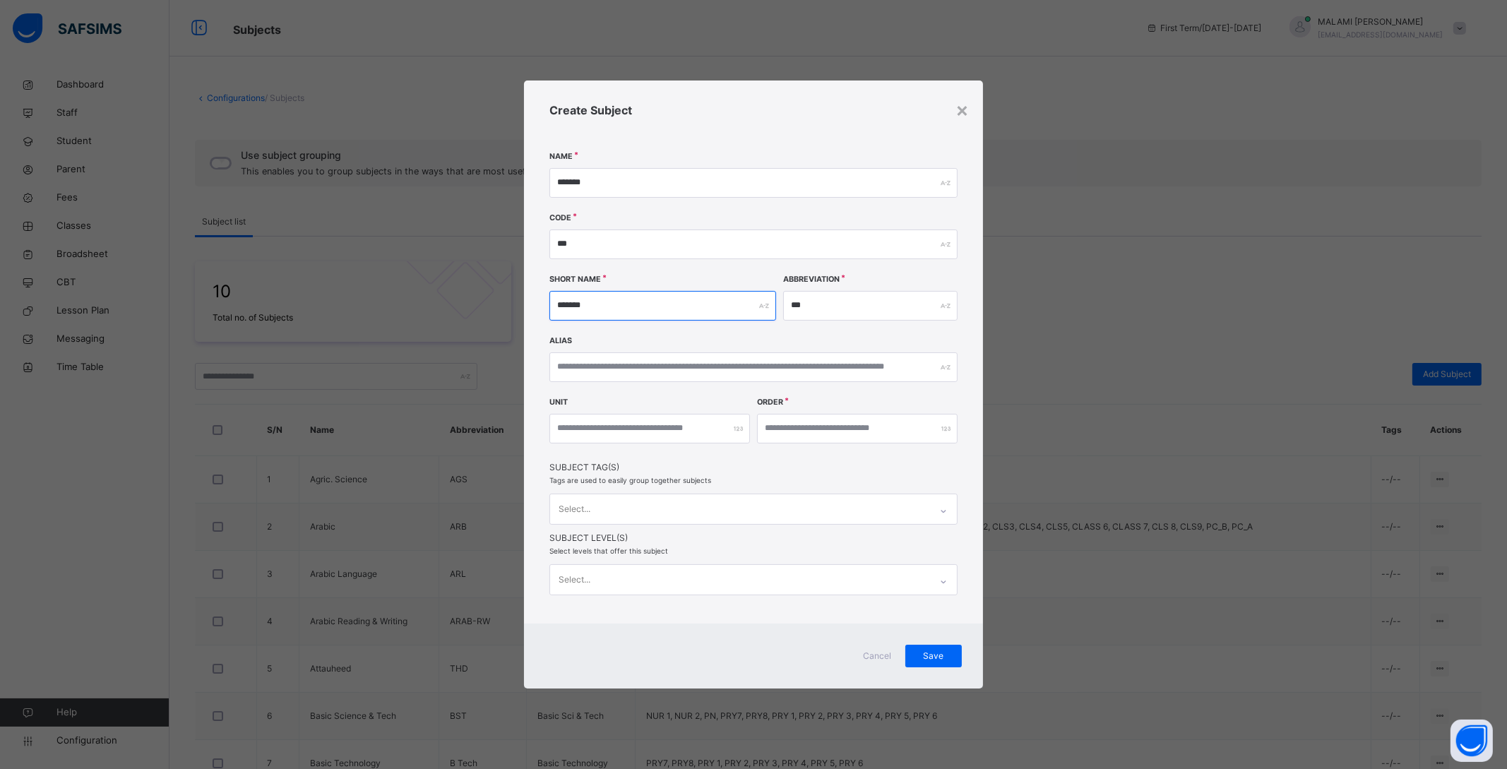
type input "*******"
click at [824, 439] on input "number" at bounding box center [857, 429] width 201 height 30
type input "*"
click at [805, 473] on span "Subject Tag(s)" at bounding box center [753, 467] width 408 height 13
click at [633, 430] on input "number" at bounding box center [649, 429] width 201 height 30
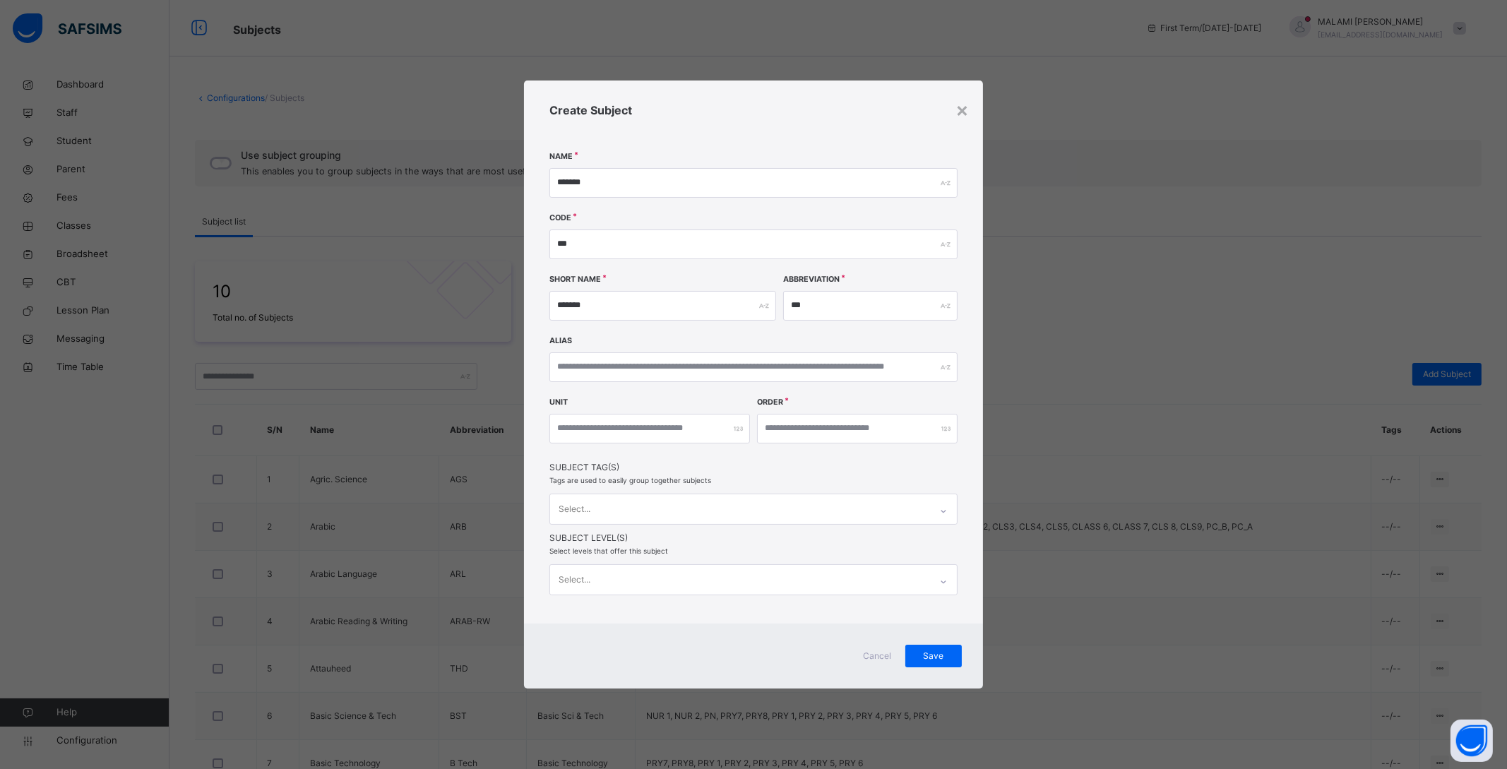
click at [715, 507] on div "Select..." at bounding box center [740, 509] width 380 height 30
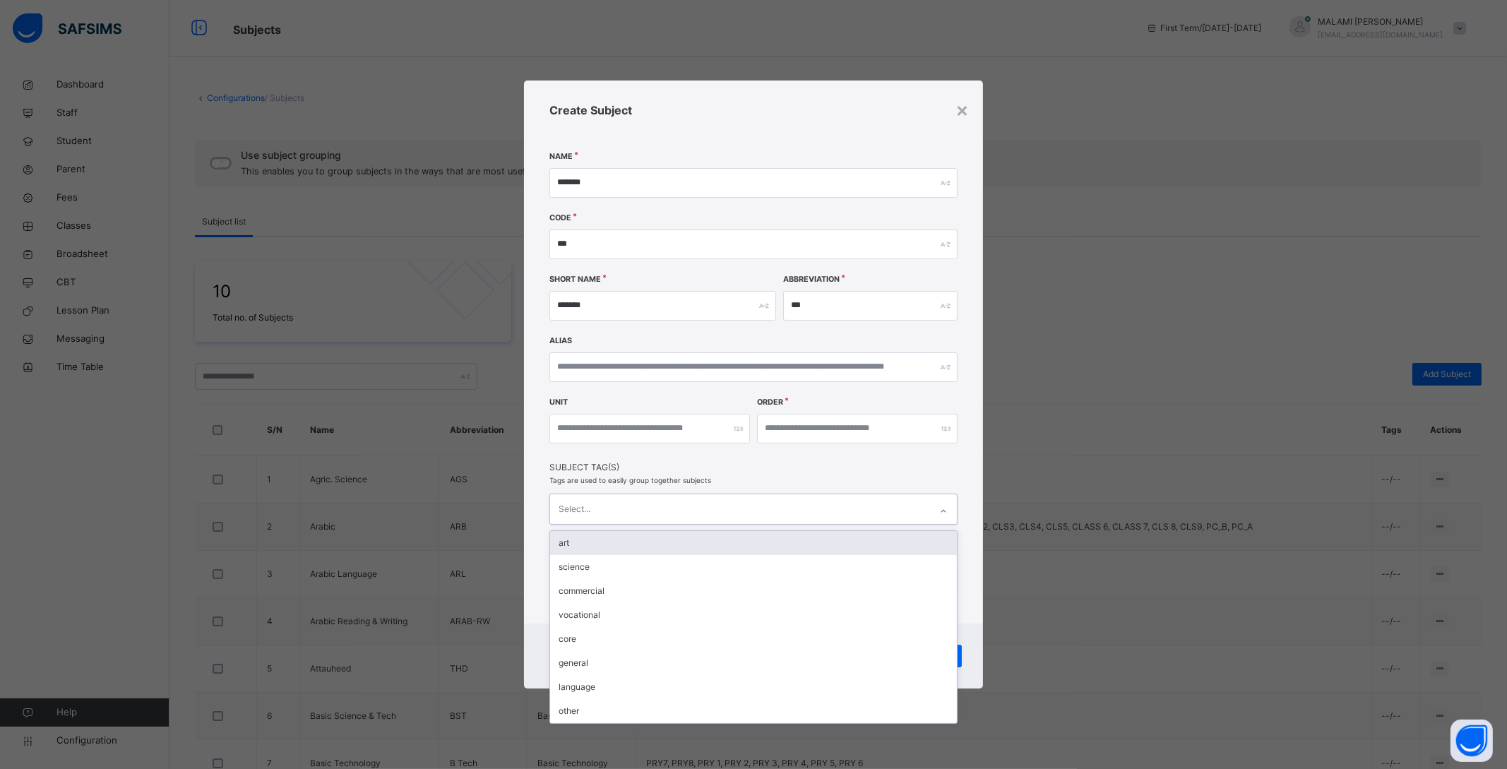
click at [638, 544] on div "art" at bounding box center [753, 543] width 407 height 24
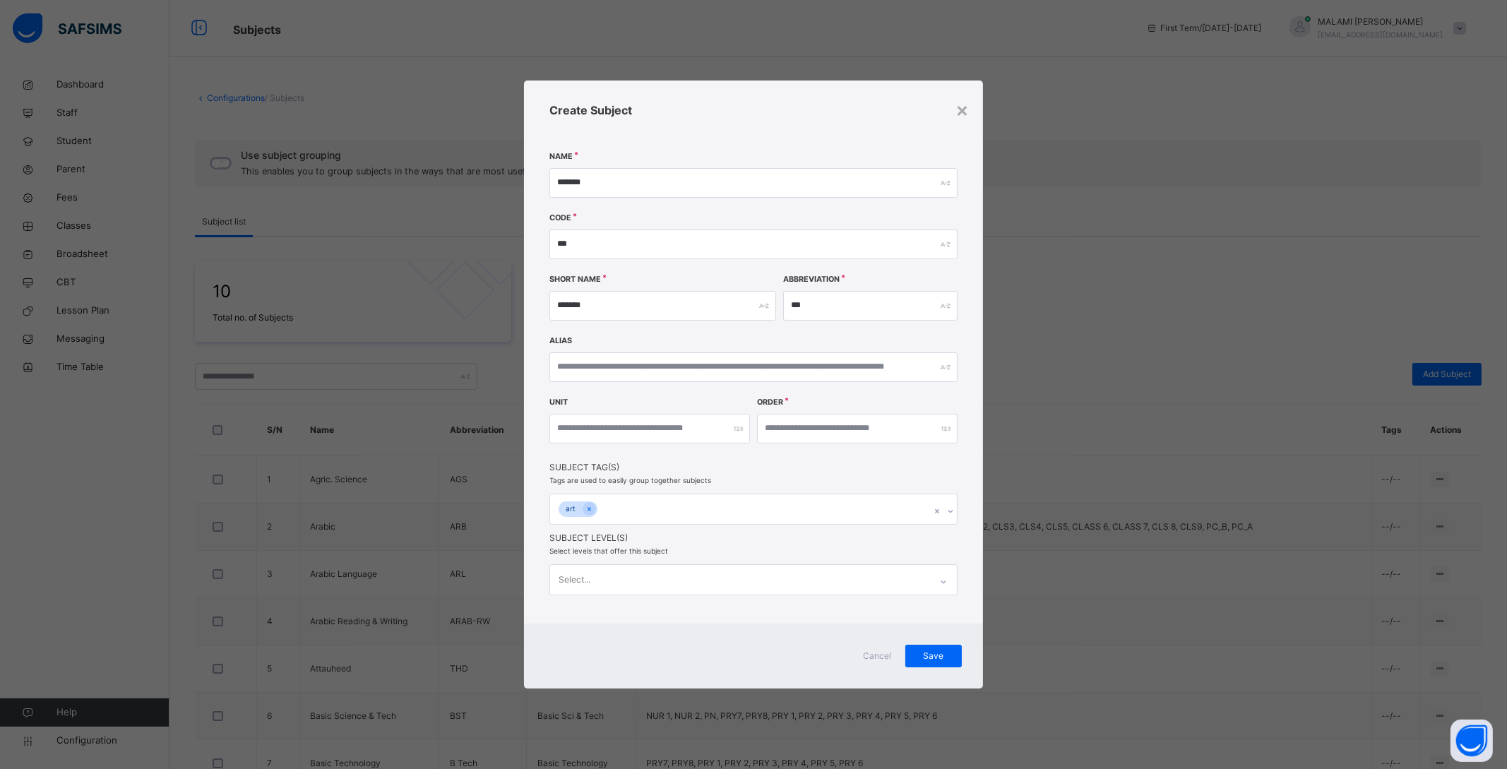
click at [973, 563] on div "Create Subject Name ******* Code *** Short Name ******* Abbreviation *** Alias …" at bounding box center [753, 351] width 459 height 543
click at [671, 578] on div "Select..." at bounding box center [740, 580] width 380 height 30
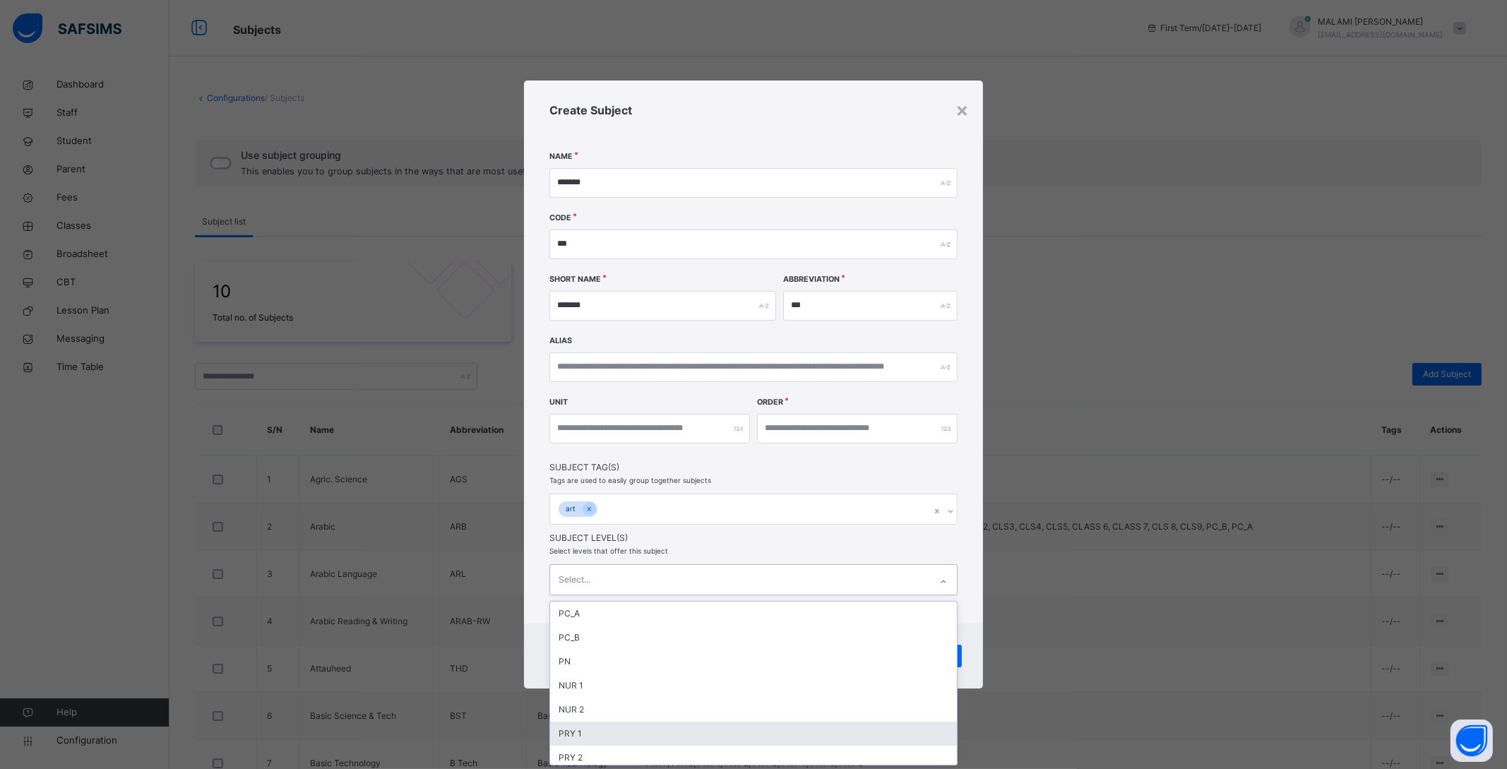
click at [573, 731] on div "PRY 1" at bounding box center [753, 734] width 407 height 24
click at [591, 727] on div "PRY 2" at bounding box center [753, 734] width 407 height 24
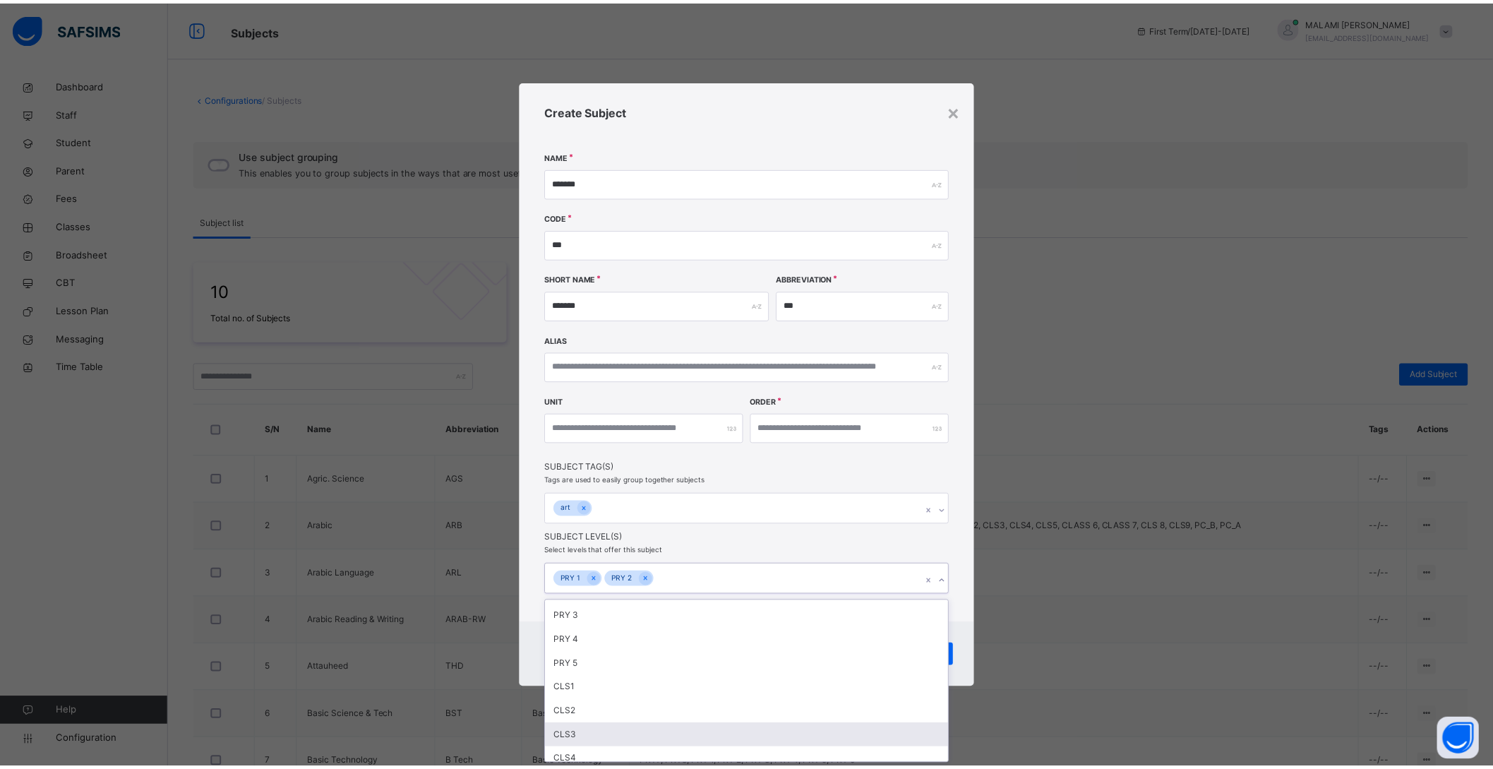
scroll to position [88, 0]
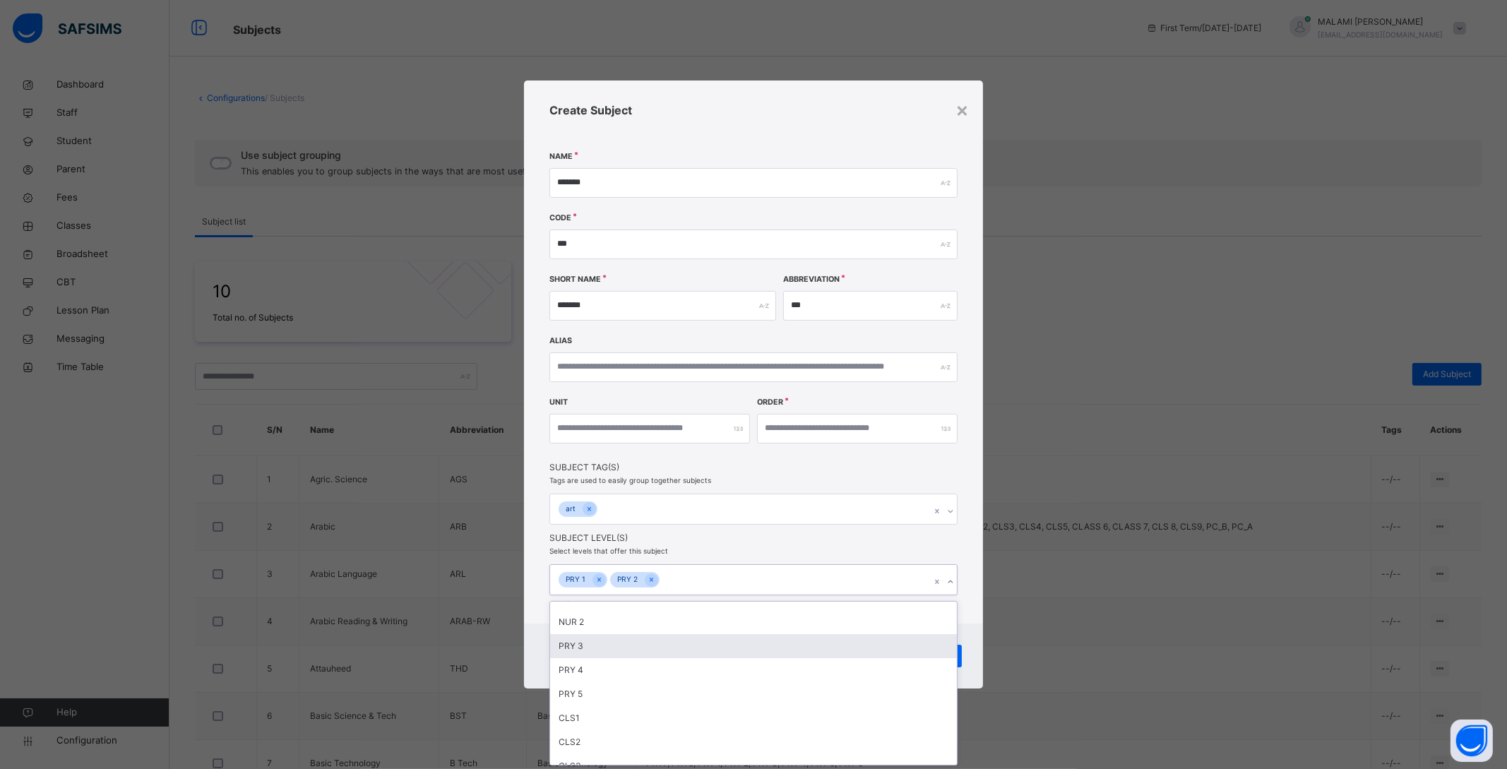
click at [584, 643] on div "PRY 3" at bounding box center [753, 646] width 407 height 24
click at [589, 650] on div "PRY 4" at bounding box center [753, 646] width 407 height 24
click at [589, 650] on div "PRY 5" at bounding box center [753, 646] width 407 height 24
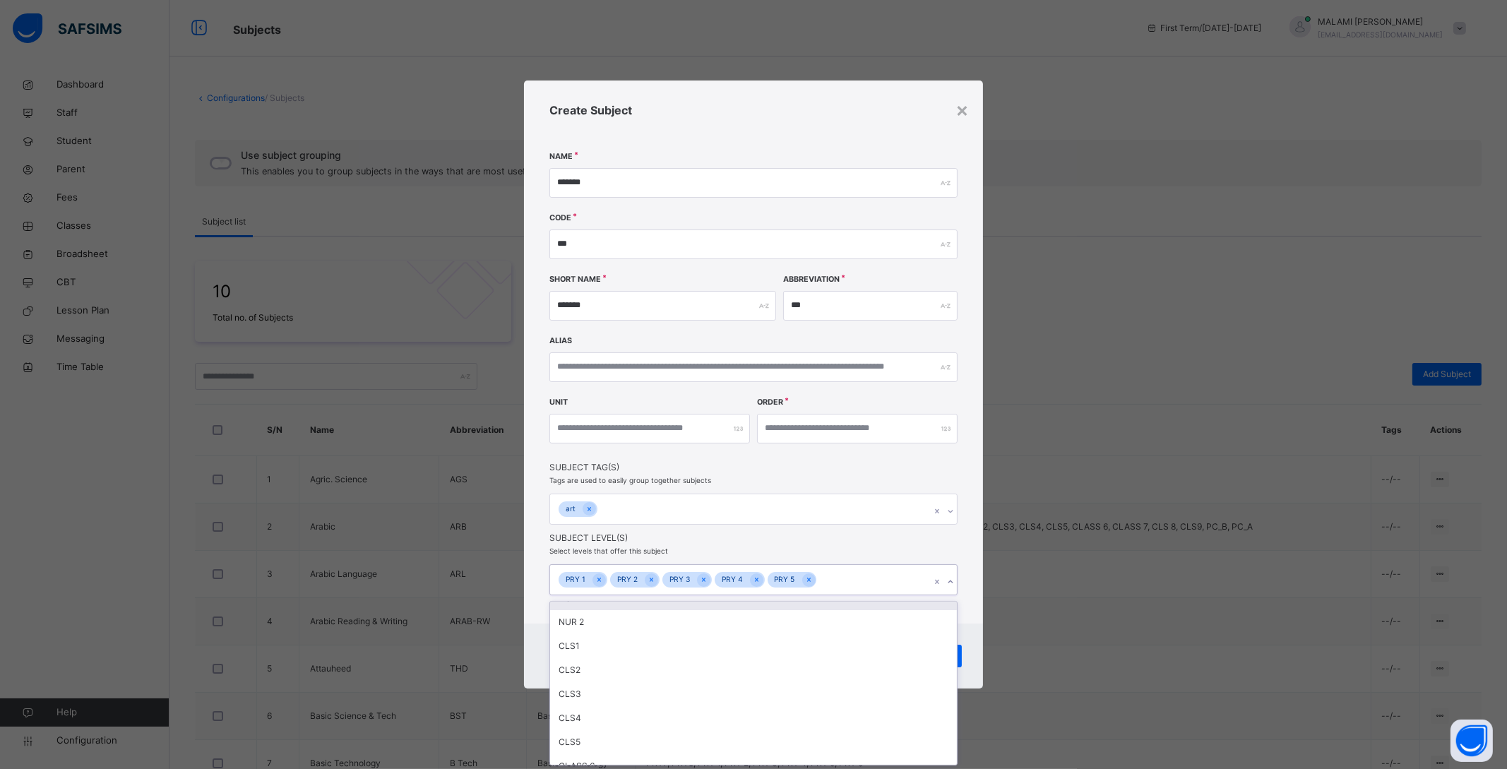
drag, startPoint x: 967, startPoint y: 597, endPoint x: 982, endPoint y: 613, distance: 22.0
click at [967, 597] on div "Create Subject Name ******* Code *** Short Name ******* Abbreviation *** Alias …" at bounding box center [753, 351] width 459 height 543
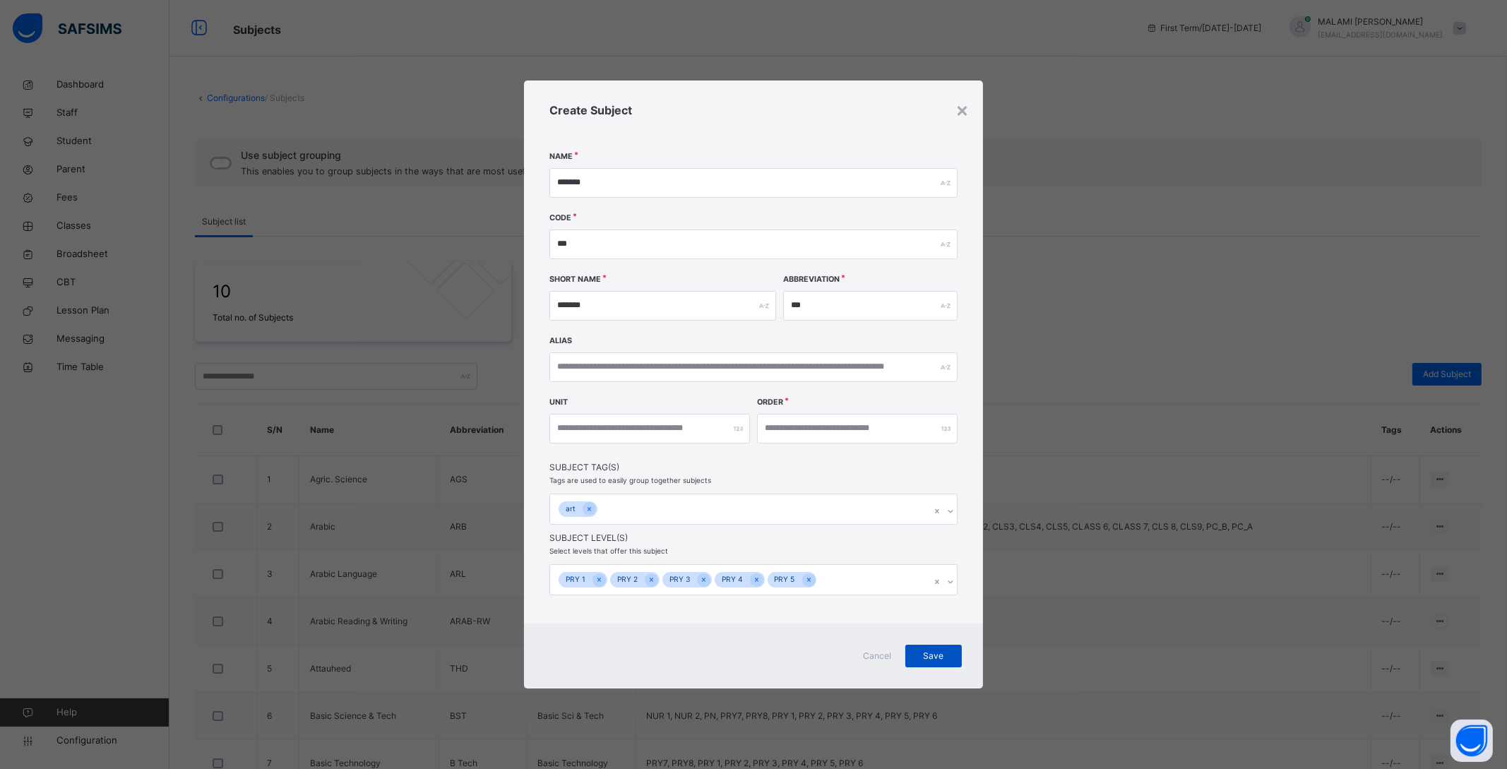
click at [926, 652] on span "Save" at bounding box center [933, 656] width 35 height 13
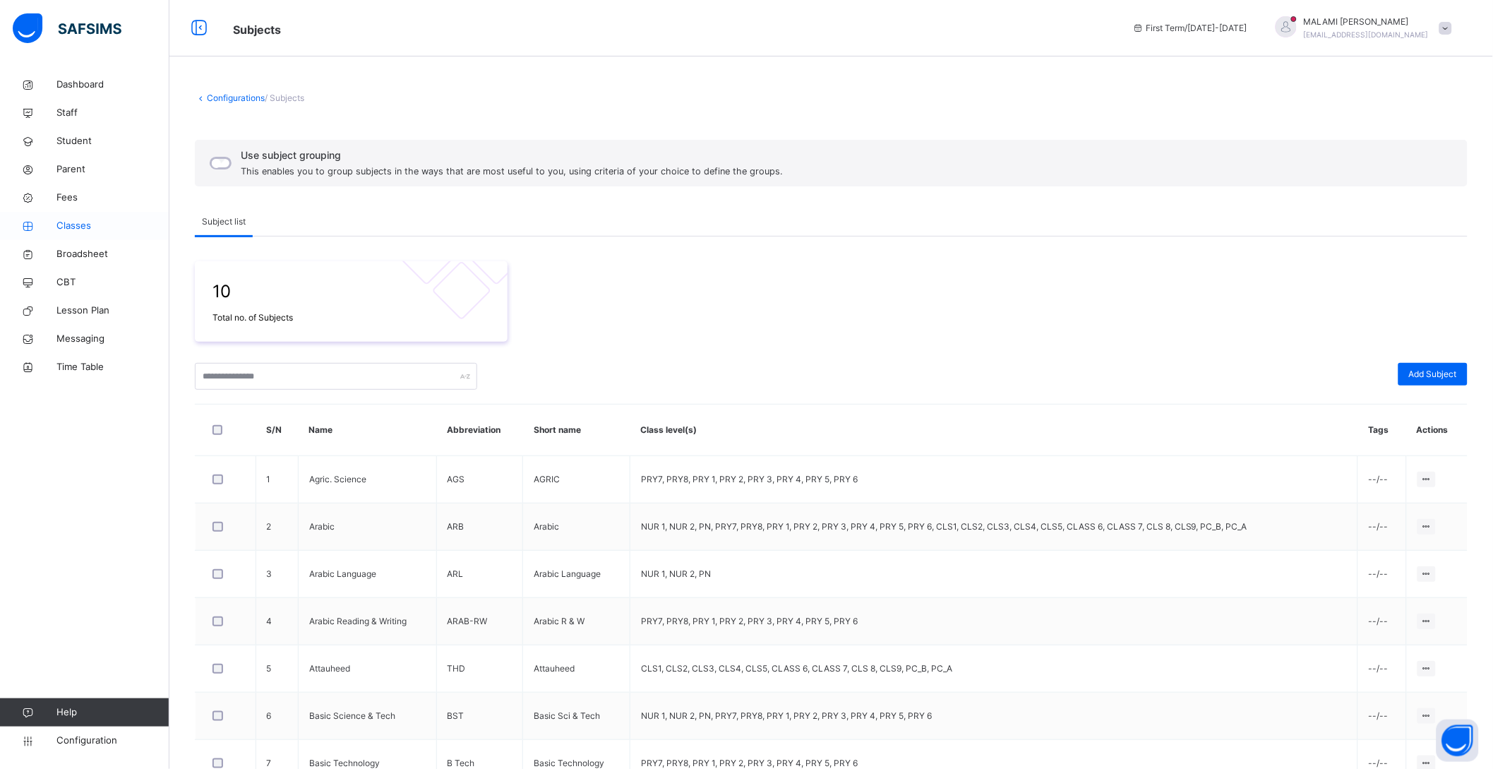
drag, startPoint x: 68, startPoint y: 224, endPoint x: 76, endPoint y: 225, distance: 8.5
click at [68, 224] on span "Classes" at bounding box center [112, 226] width 113 height 14
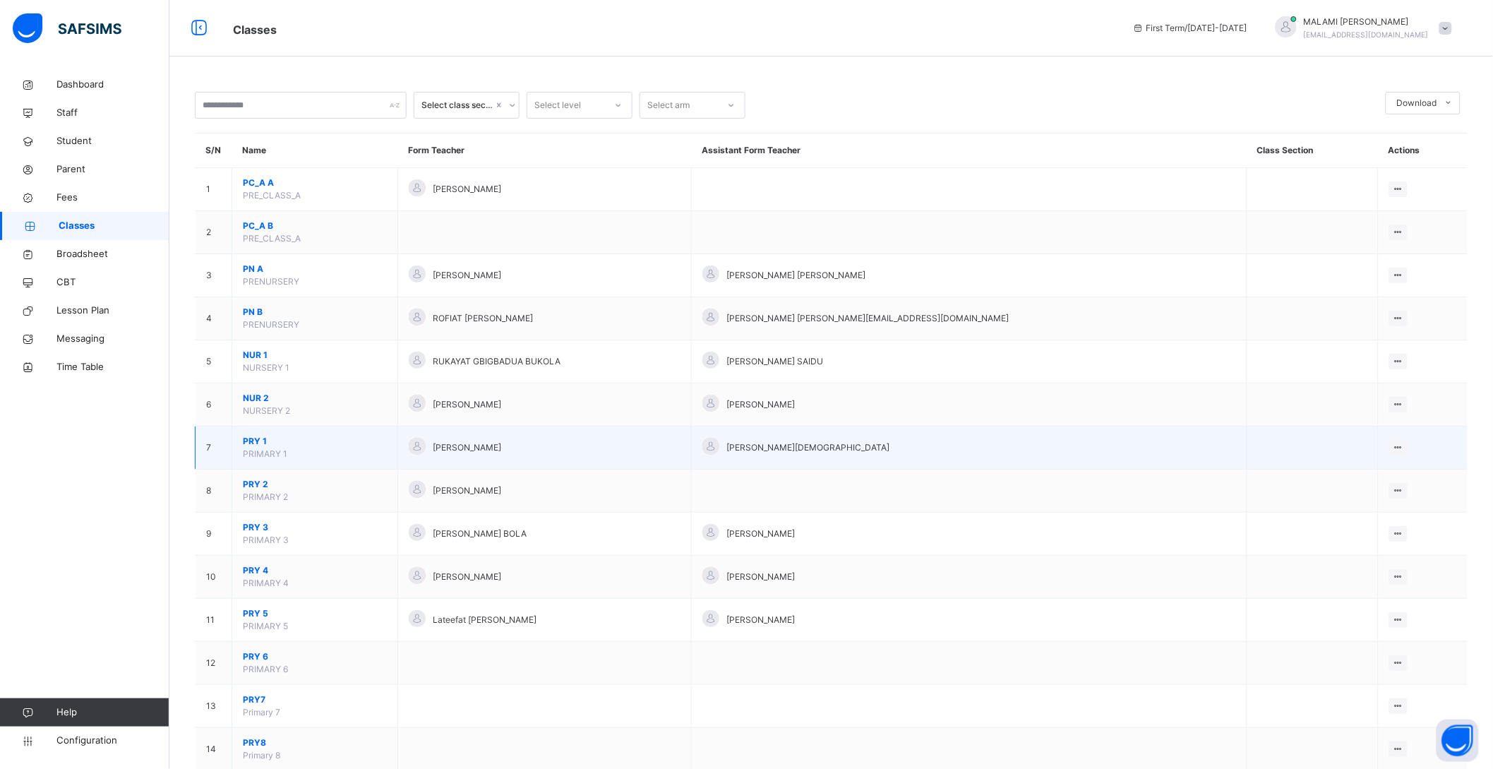
click at [253, 438] on span "PRY 1" at bounding box center [315, 441] width 144 height 13
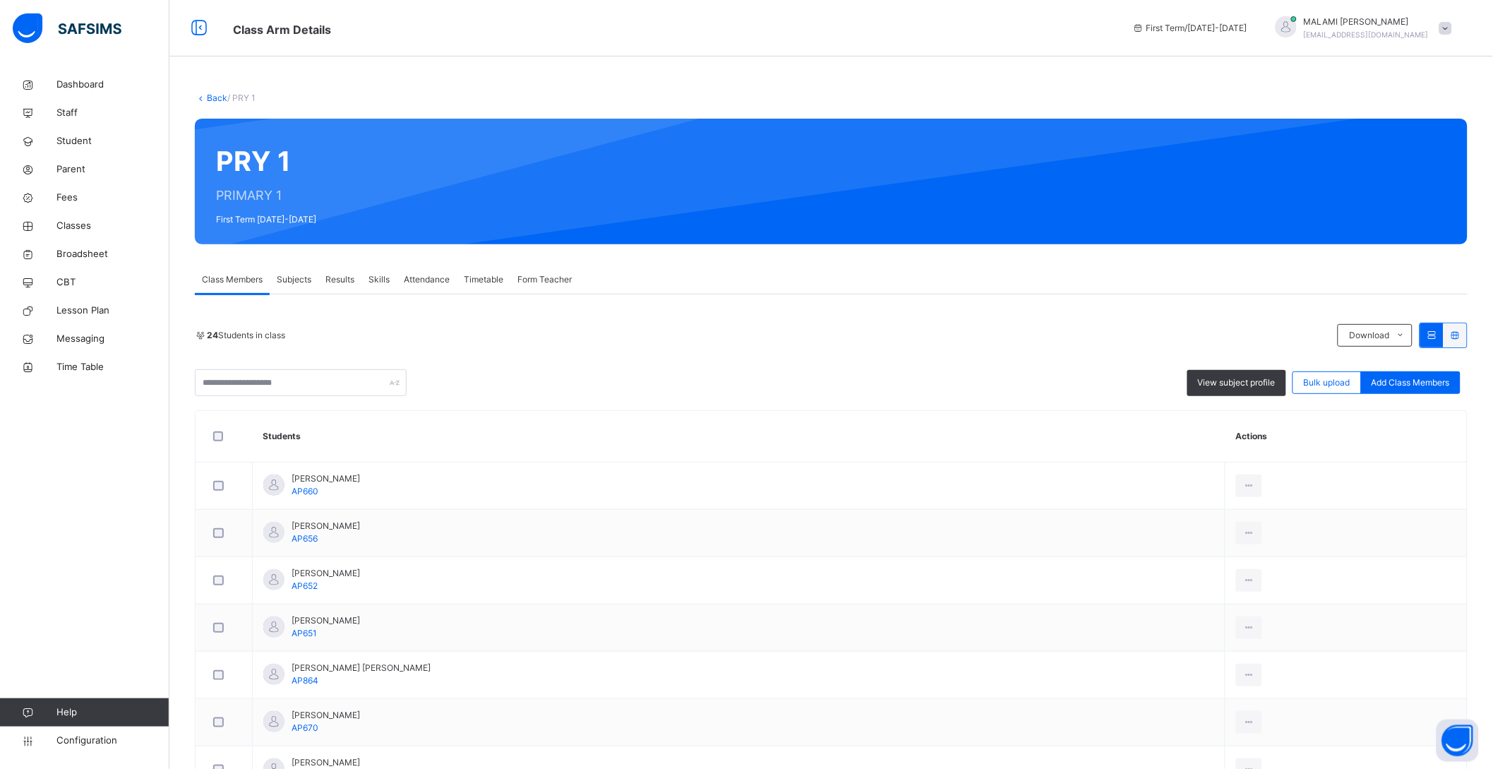
click at [297, 266] on div "Subjects" at bounding box center [294, 279] width 49 height 28
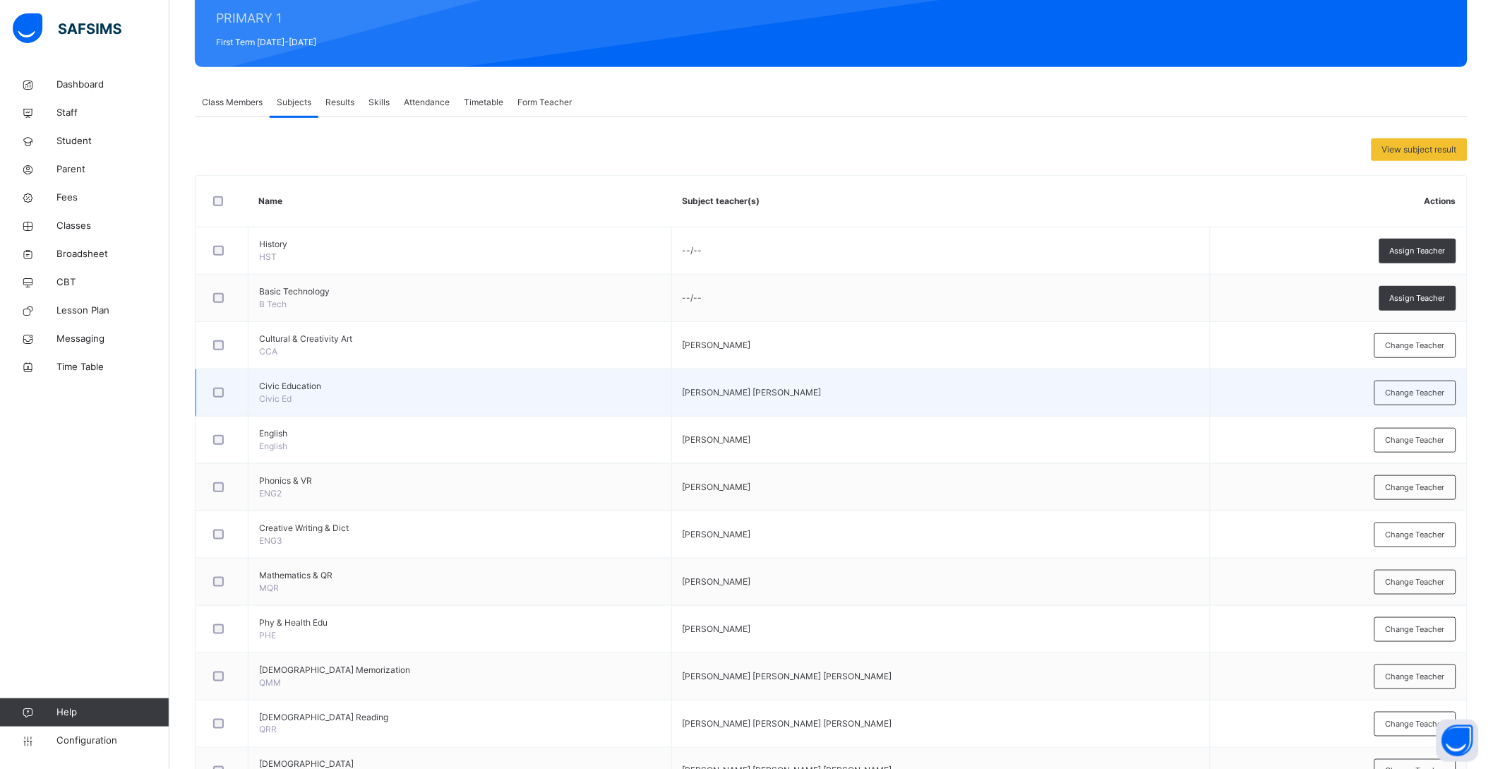
scroll to position [176, 0]
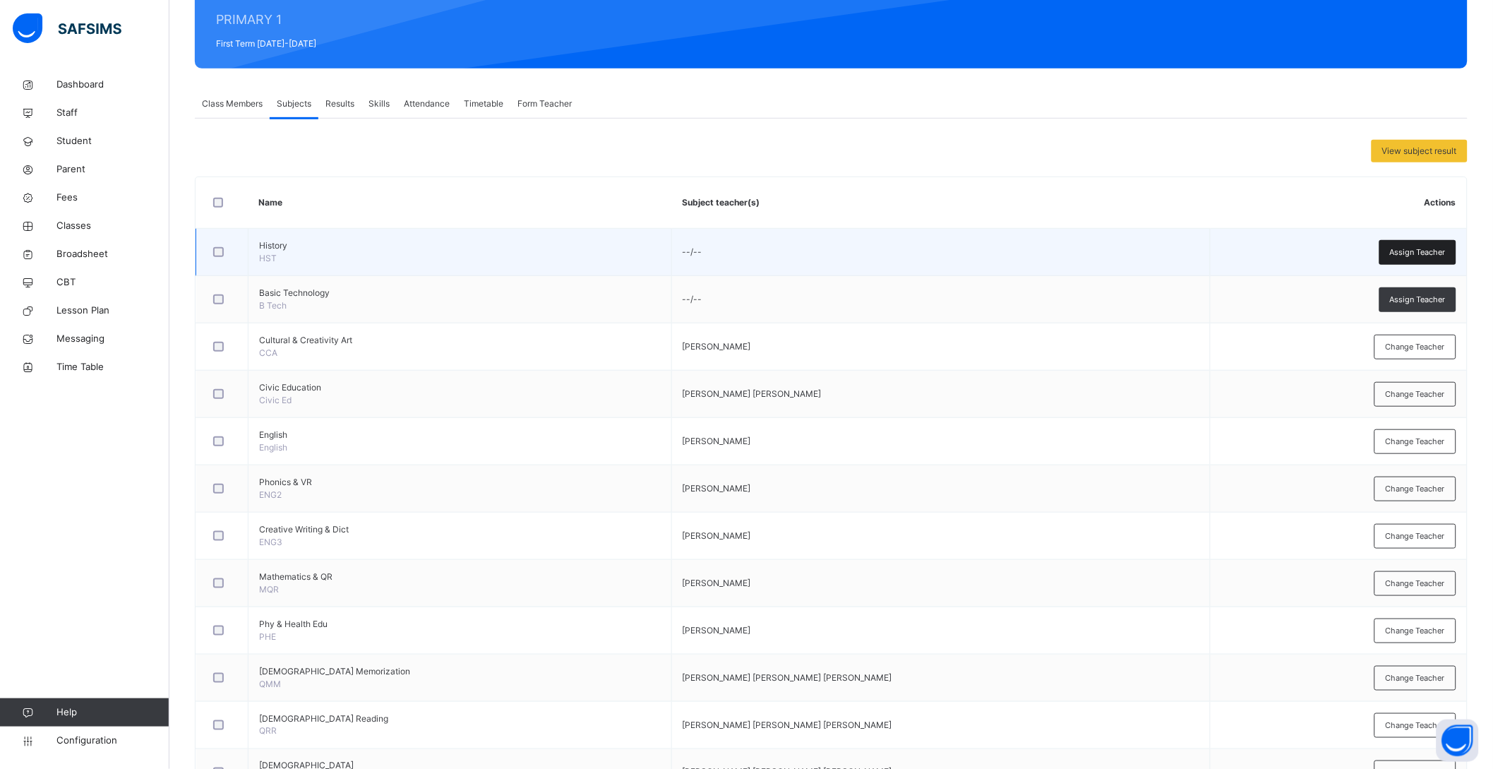
click at [1445, 251] on span "Assign Teacher" at bounding box center [1418, 252] width 56 height 12
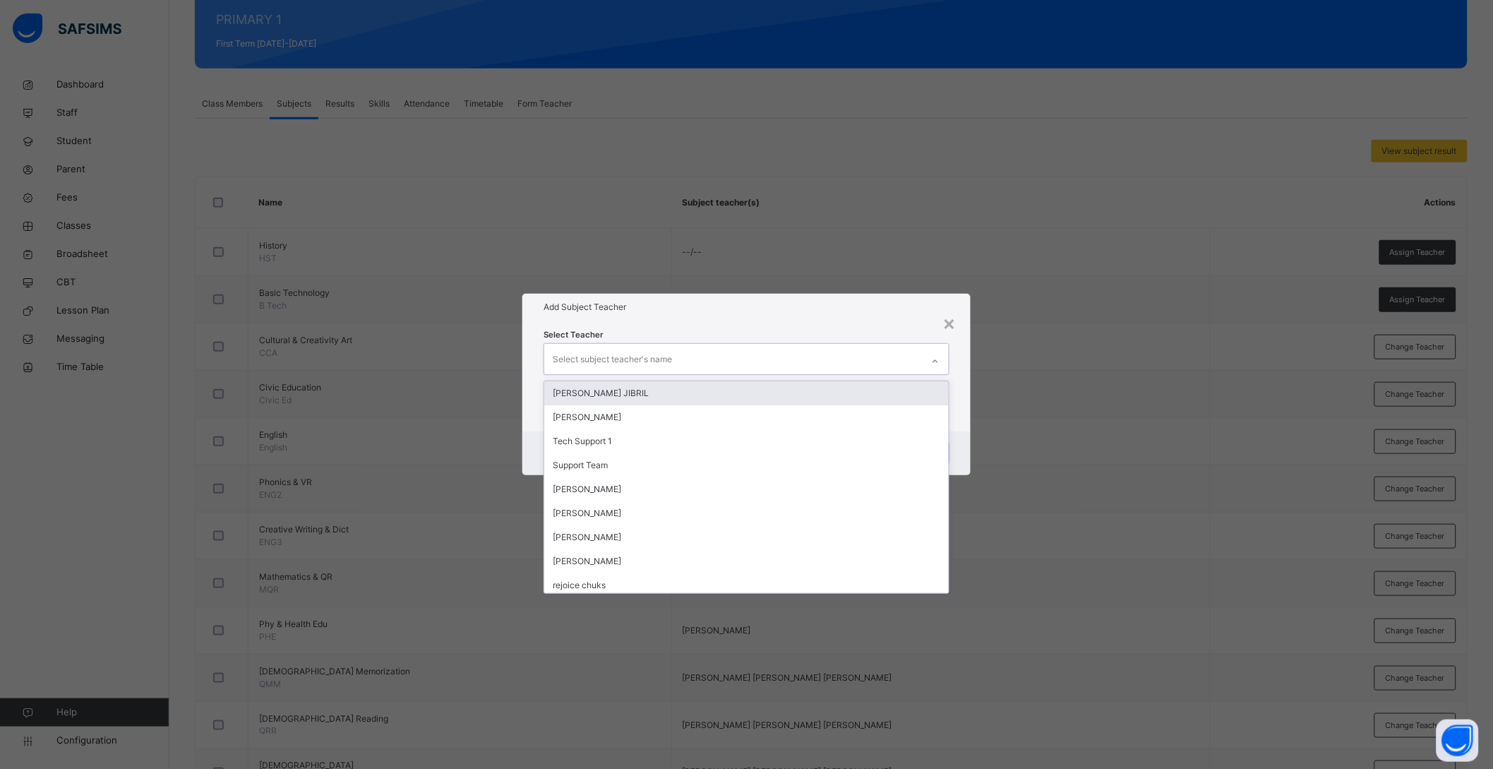
click at [629, 347] on div "Select subject teacher's name" at bounding box center [612, 359] width 119 height 27
type input "**"
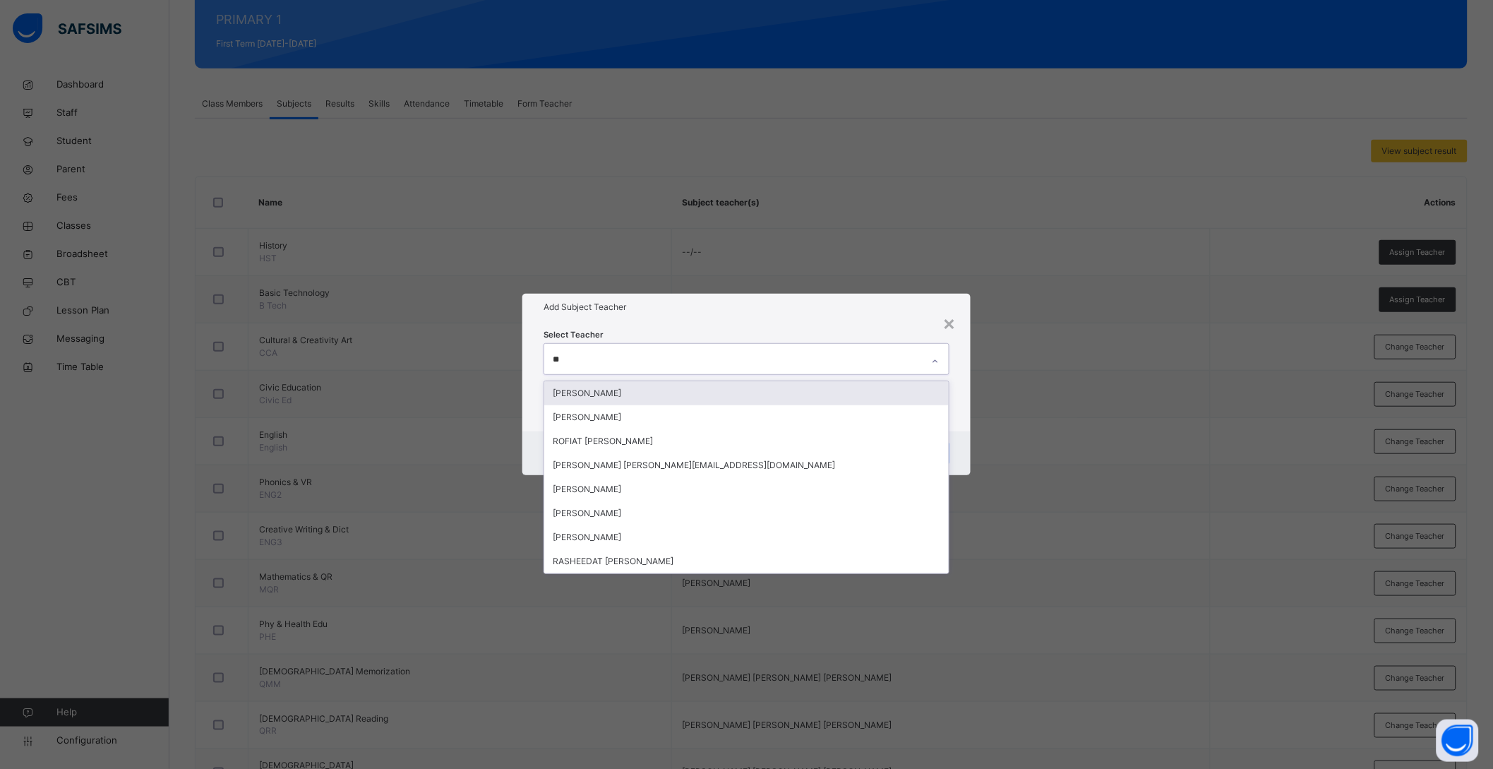
click at [619, 397] on div "[PERSON_NAME]" at bounding box center [746, 393] width 405 height 24
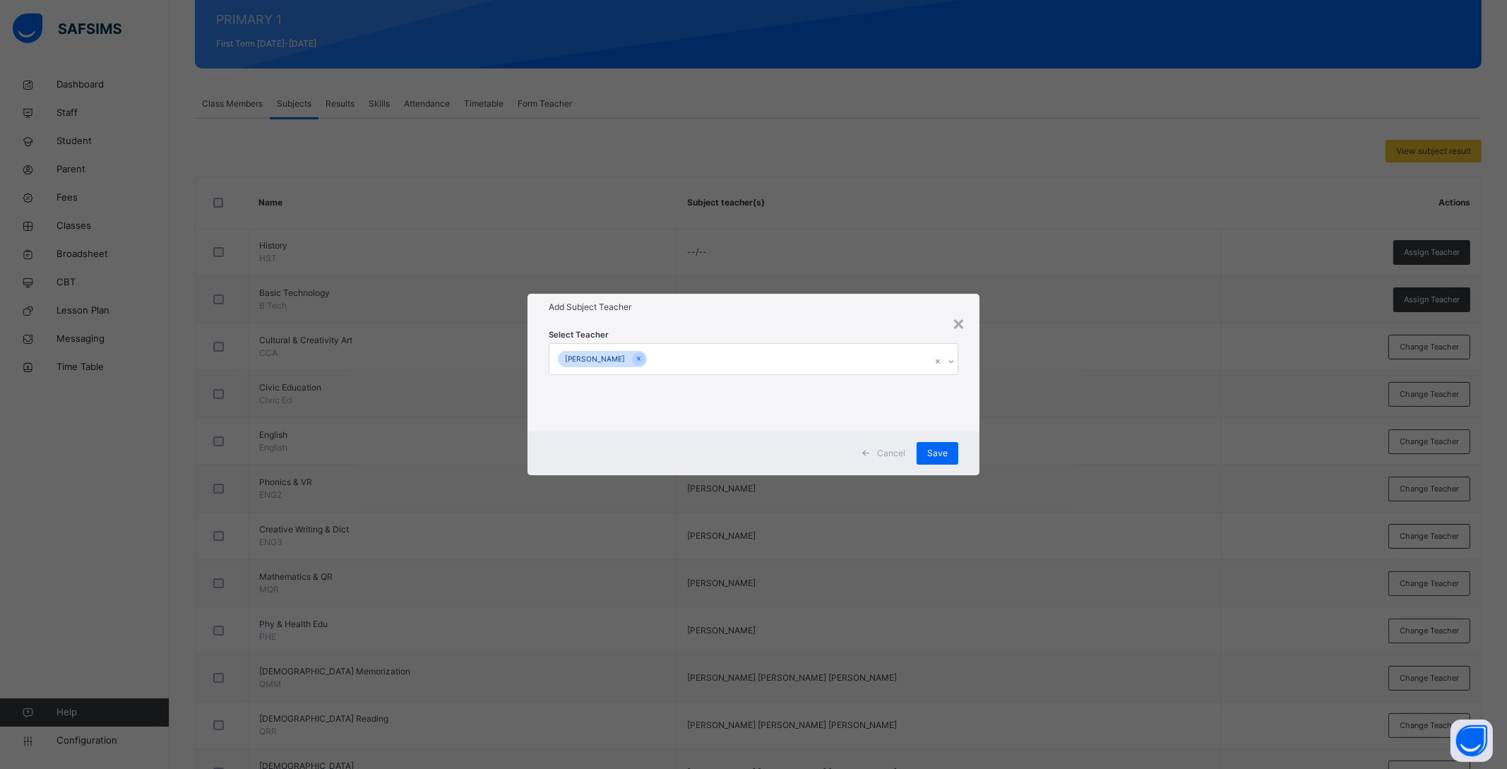
click at [877, 325] on div "Select Teacher HABIB OZOVEHE SHAIBU" at bounding box center [753, 376] width 452 height 110
click at [947, 450] on span "Save" at bounding box center [937, 453] width 20 height 13
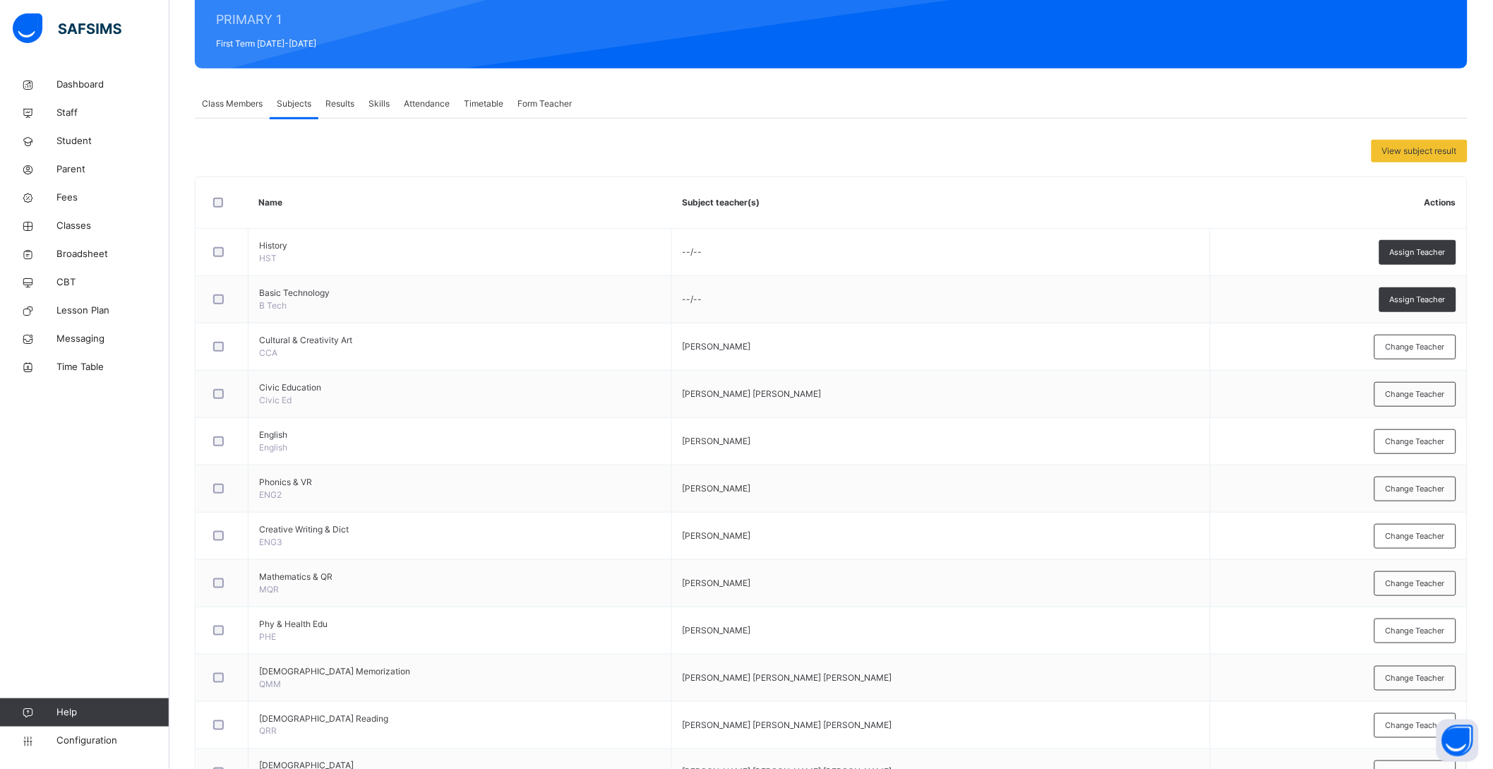
click at [1463, 195] on th "Actions" at bounding box center [1338, 203] width 257 height 52
click at [1458, 199] on th "Actions" at bounding box center [1338, 203] width 257 height 52
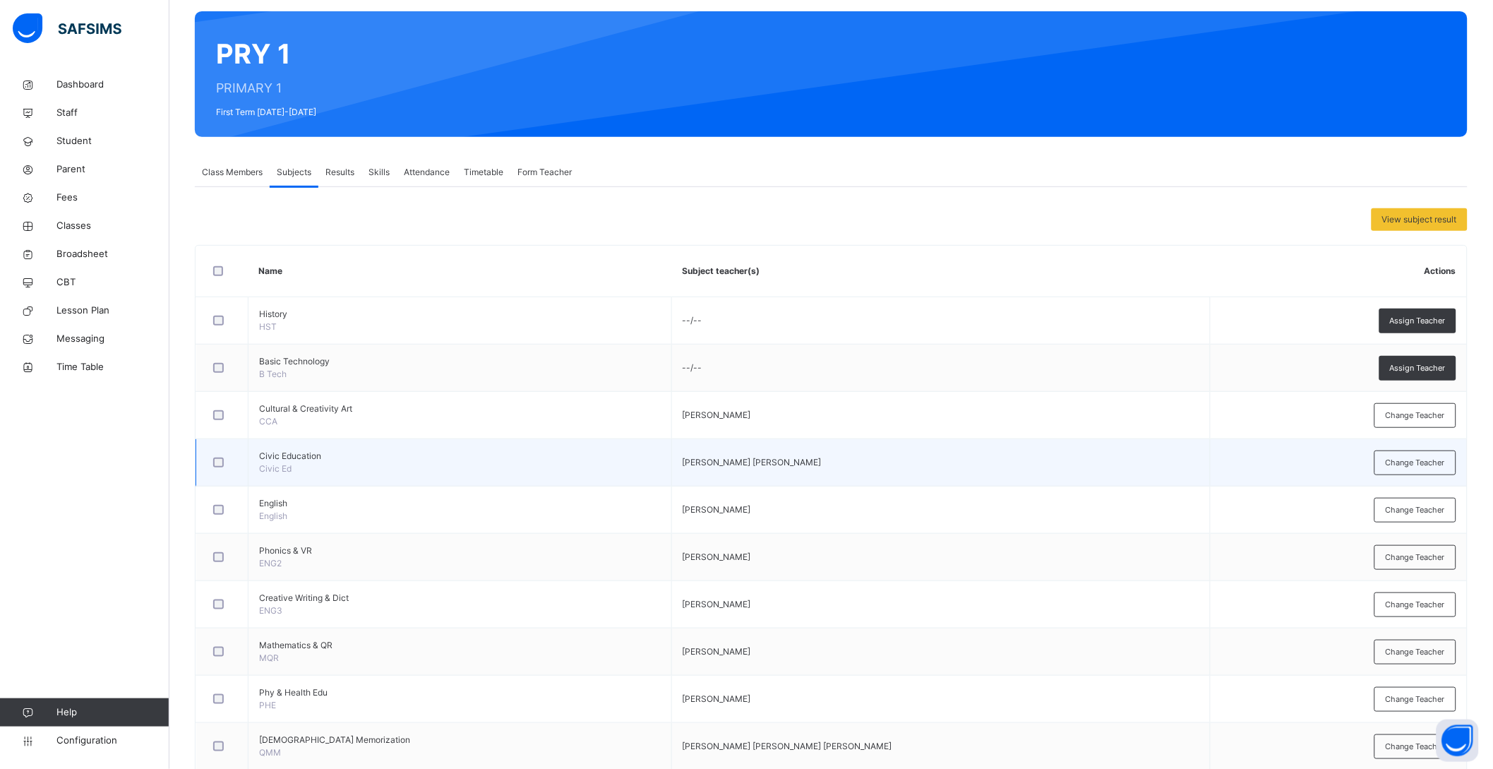
scroll to position [0, 0]
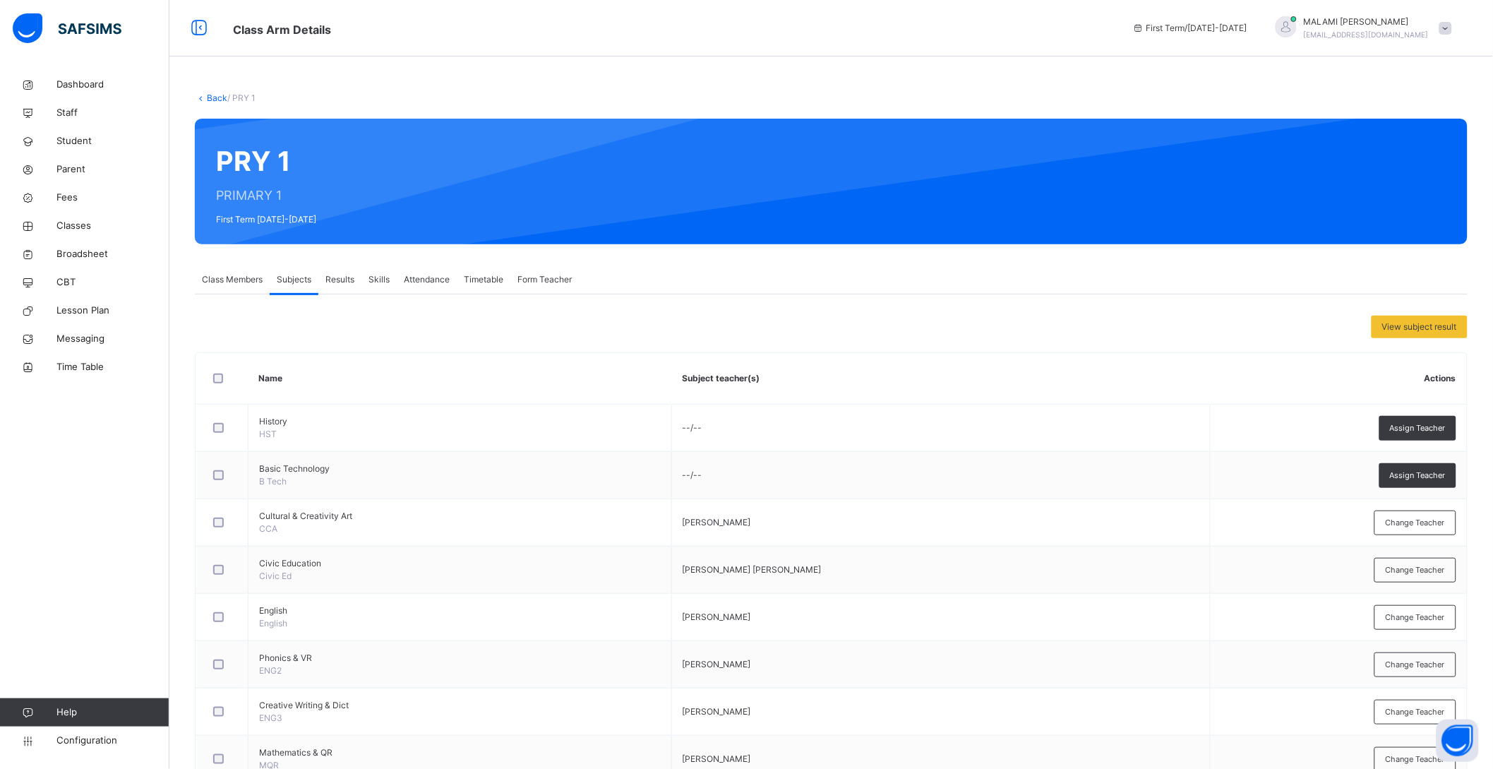
click at [208, 95] on link "Back" at bounding box center [217, 97] width 20 height 11
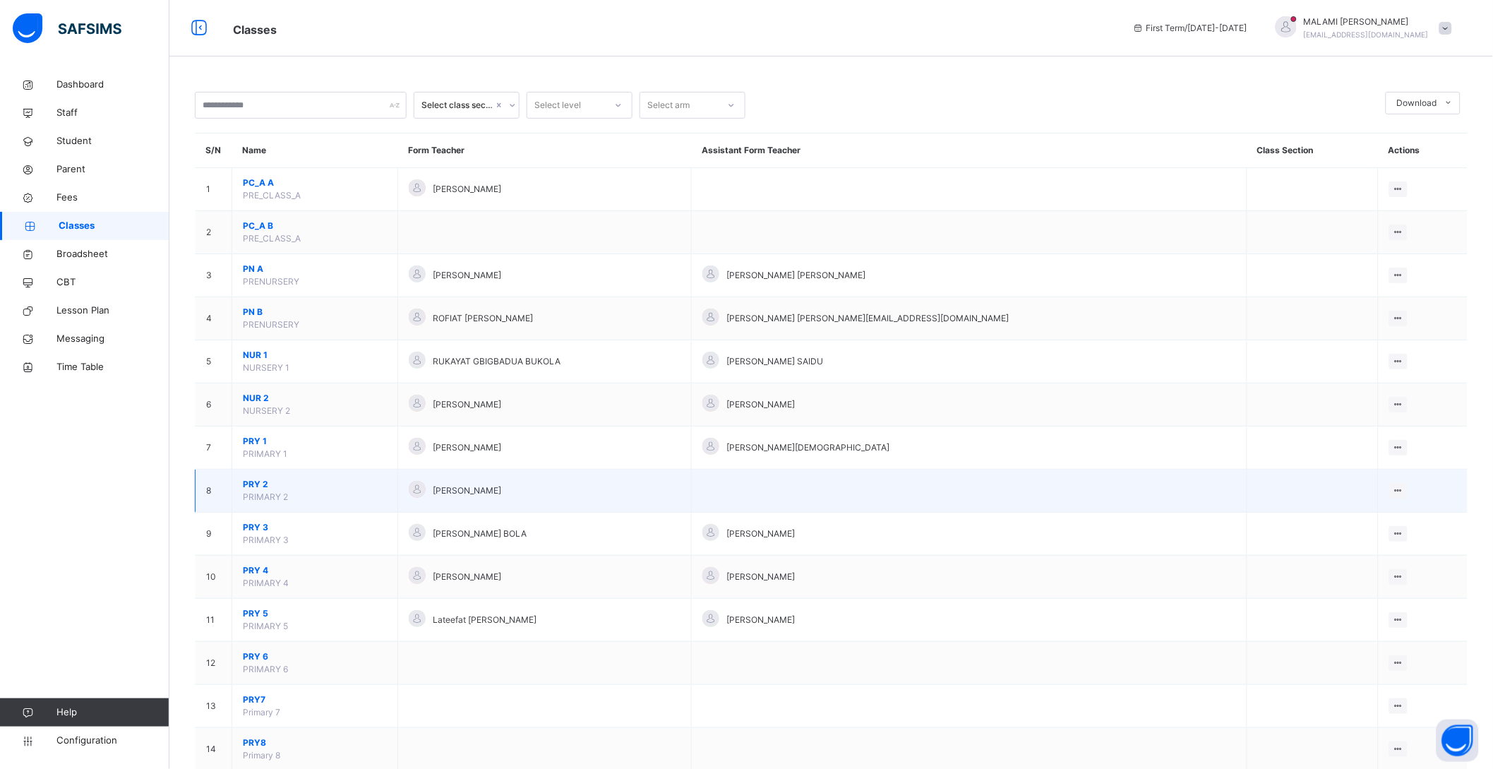
click at [265, 486] on span "PRY 2" at bounding box center [315, 484] width 144 height 13
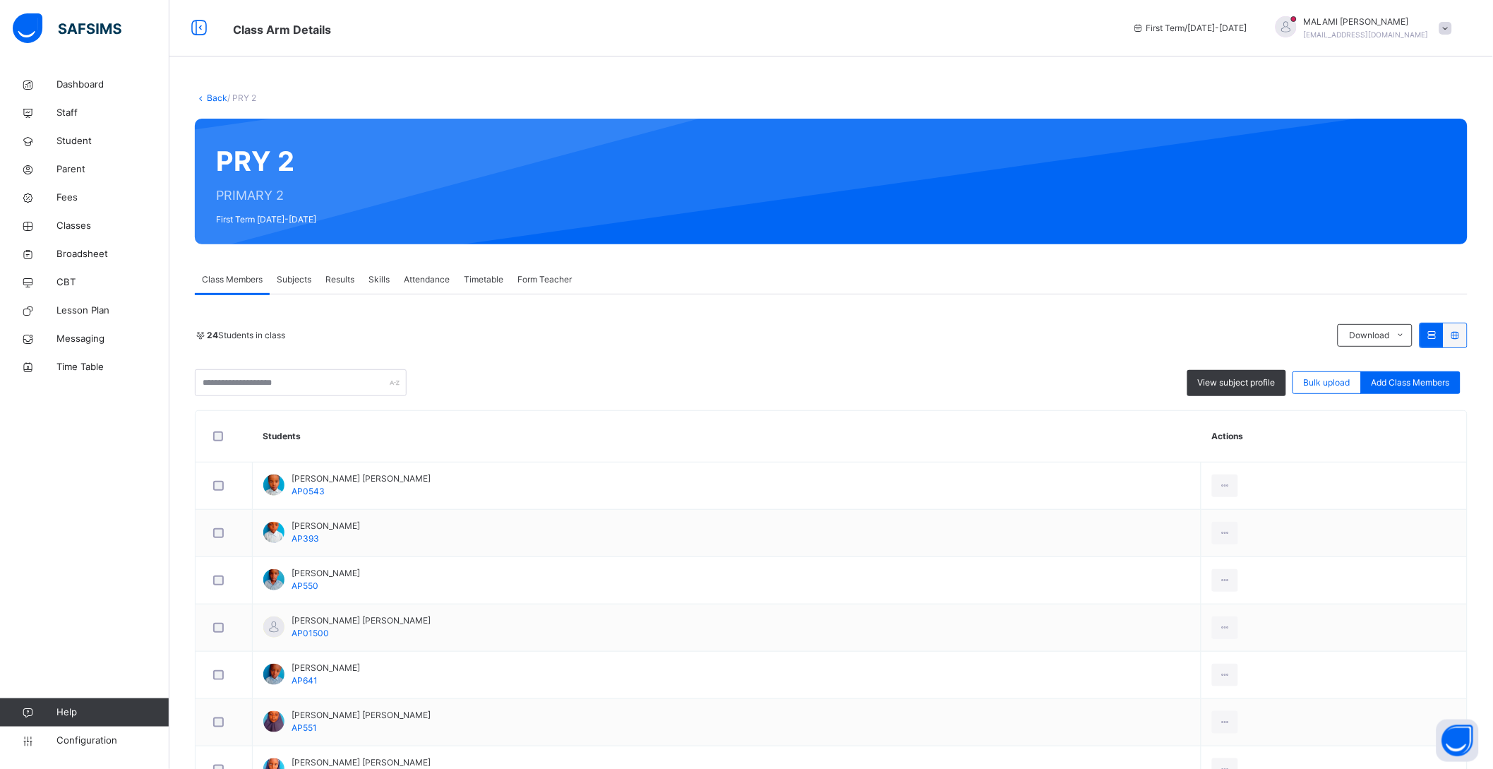
click at [299, 275] on span "Subjects" at bounding box center [294, 279] width 35 height 13
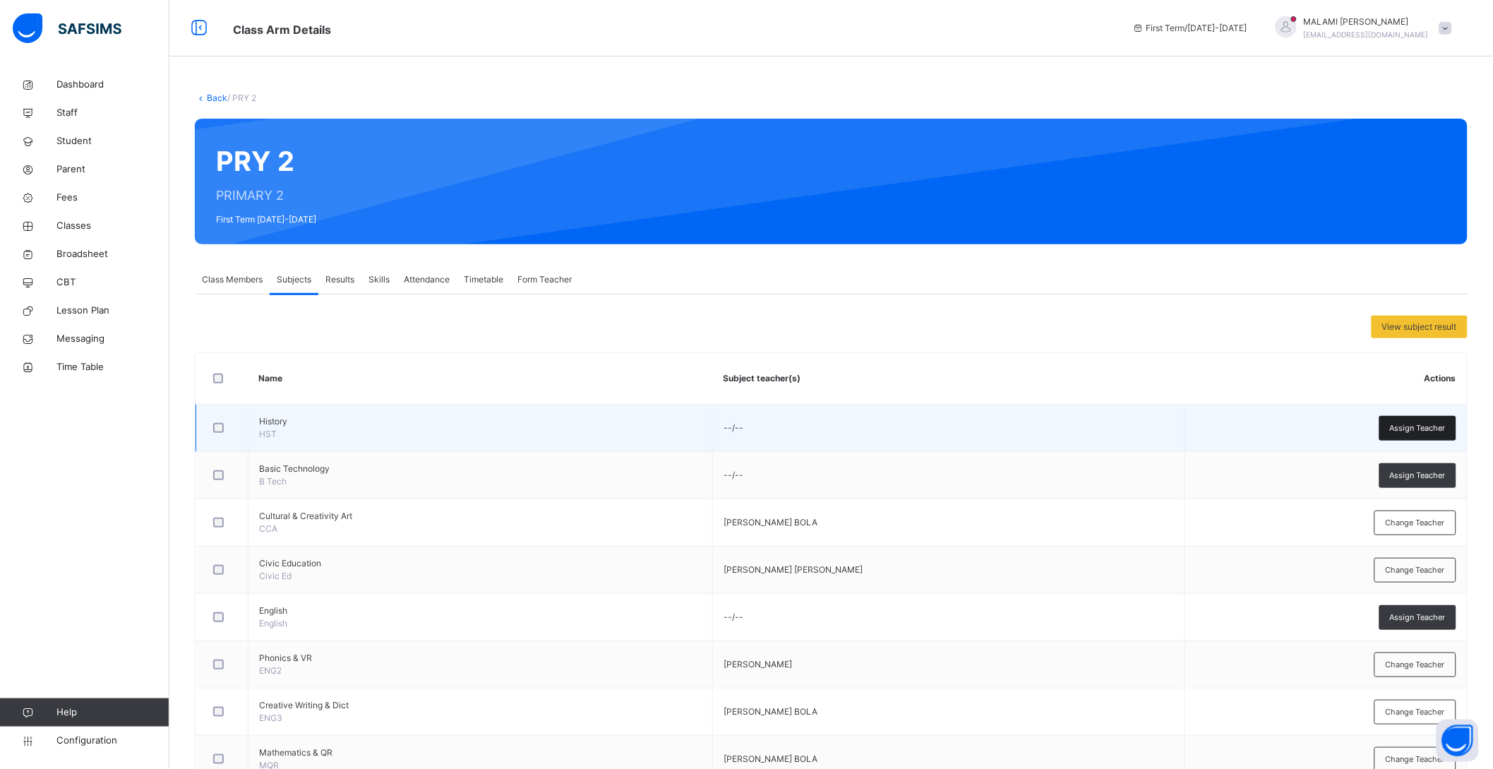
click at [1430, 428] on span "Assign Teacher" at bounding box center [1418, 428] width 56 height 12
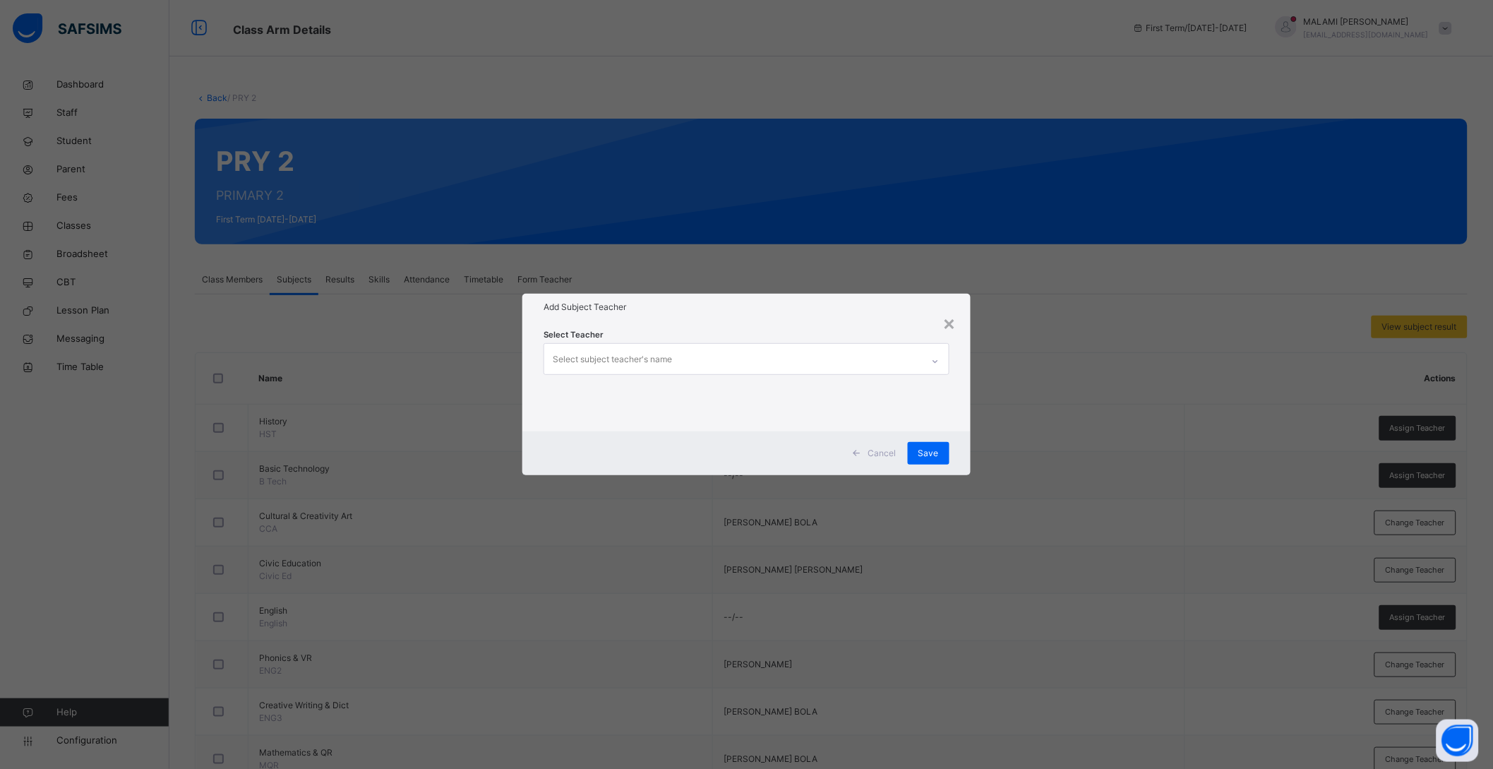
click at [686, 356] on div "Select subject teacher's name" at bounding box center [733, 359] width 378 height 30
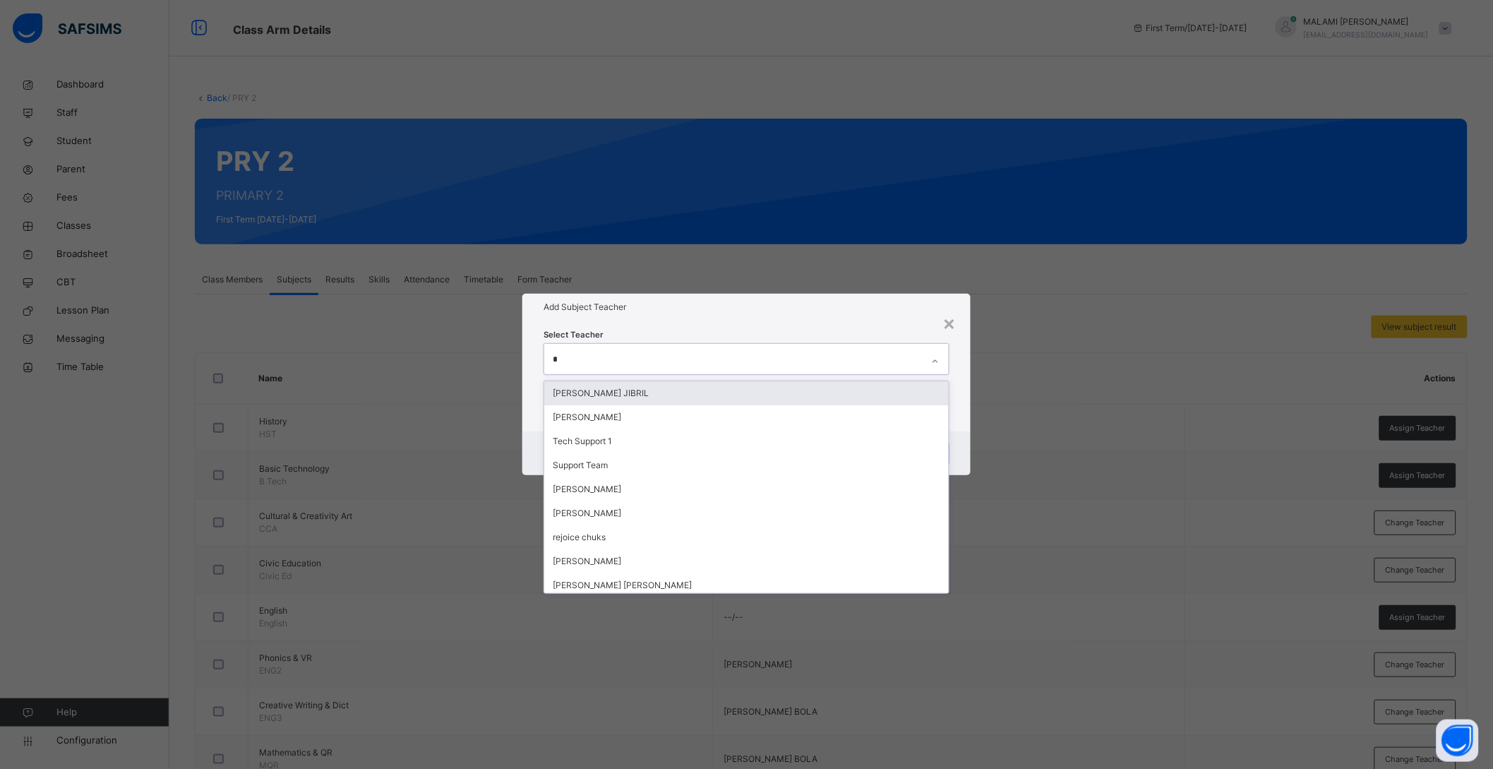
type input "**"
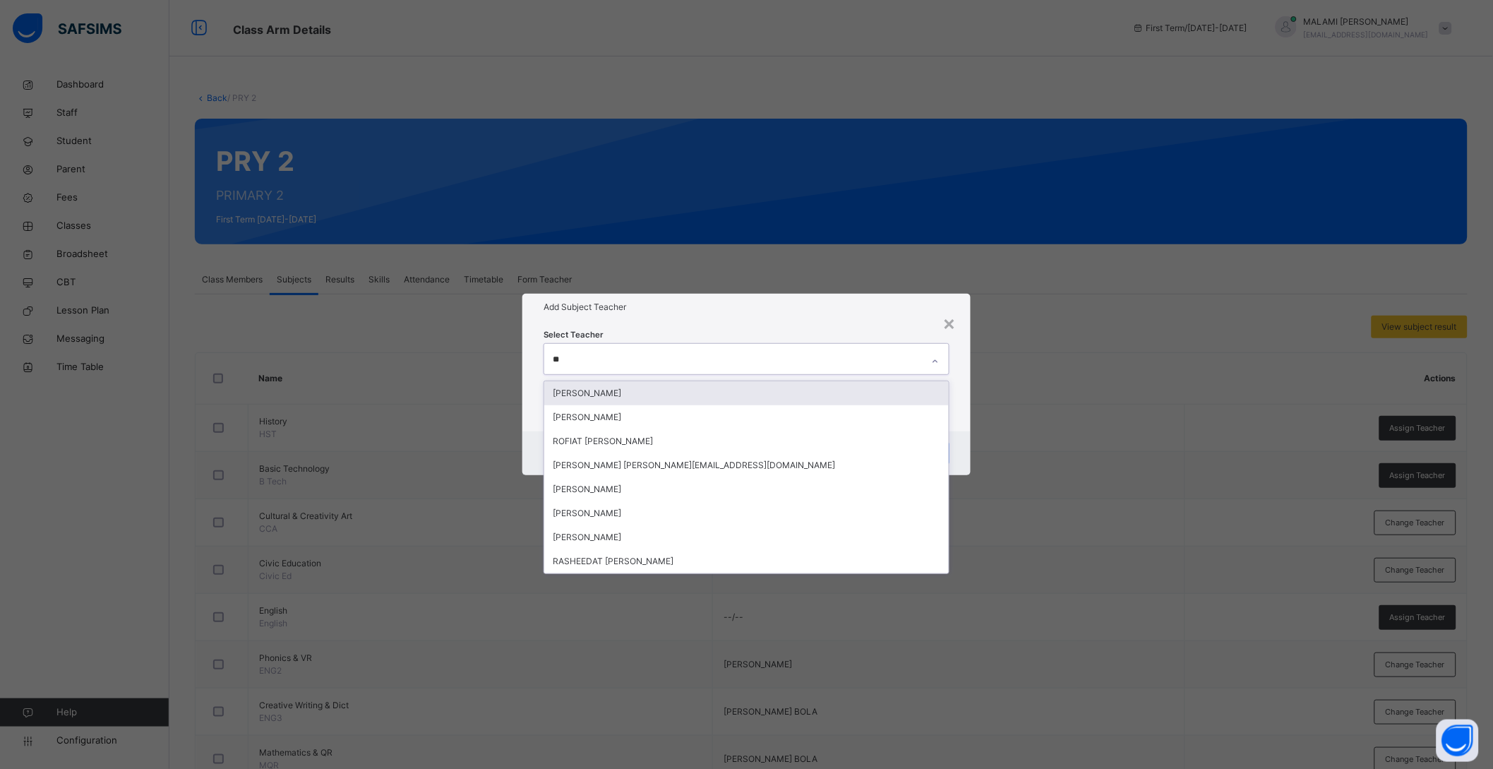
click at [678, 390] on div "[PERSON_NAME]" at bounding box center [746, 393] width 405 height 24
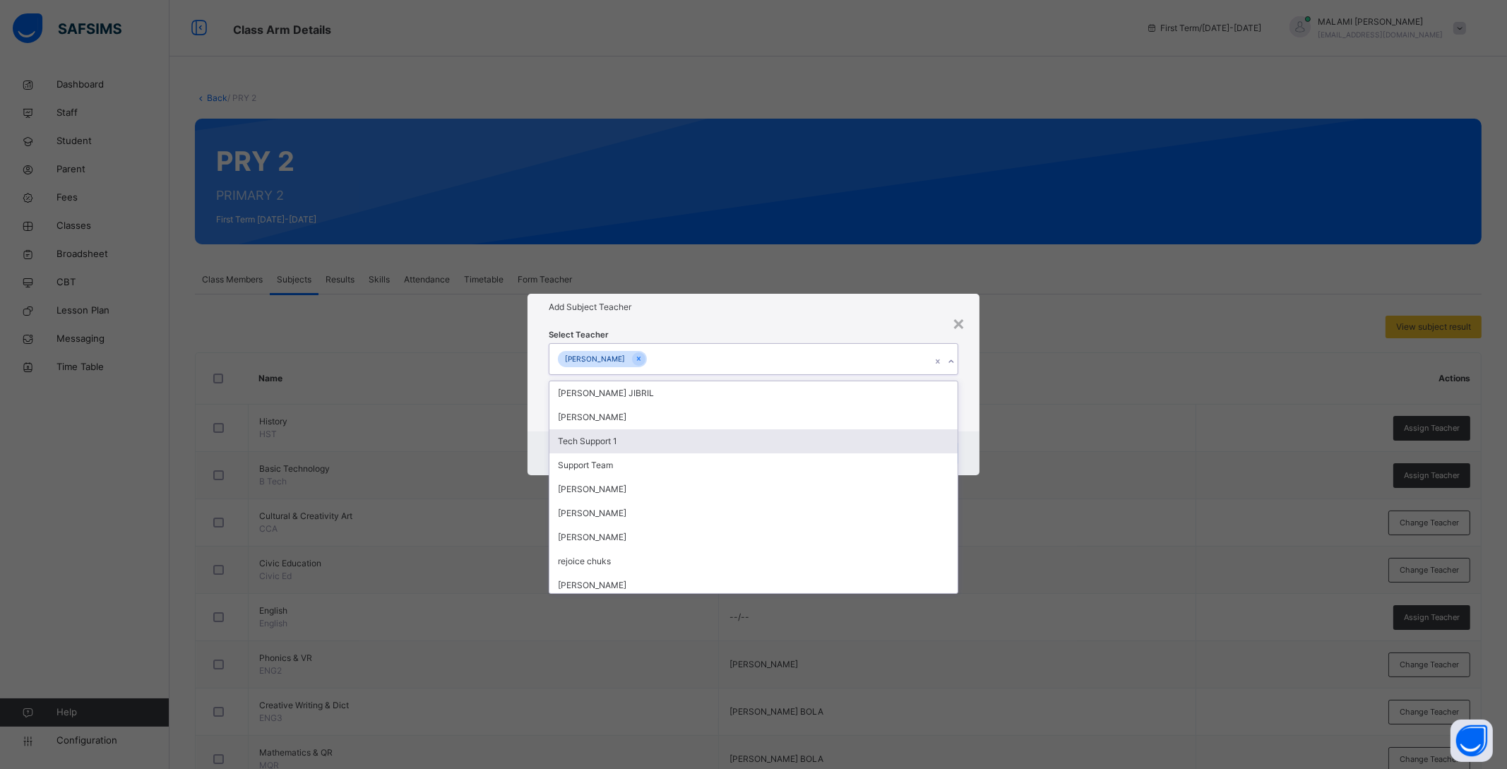
click at [969, 436] on div "Cancel Save" at bounding box center [753, 453] width 452 height 44
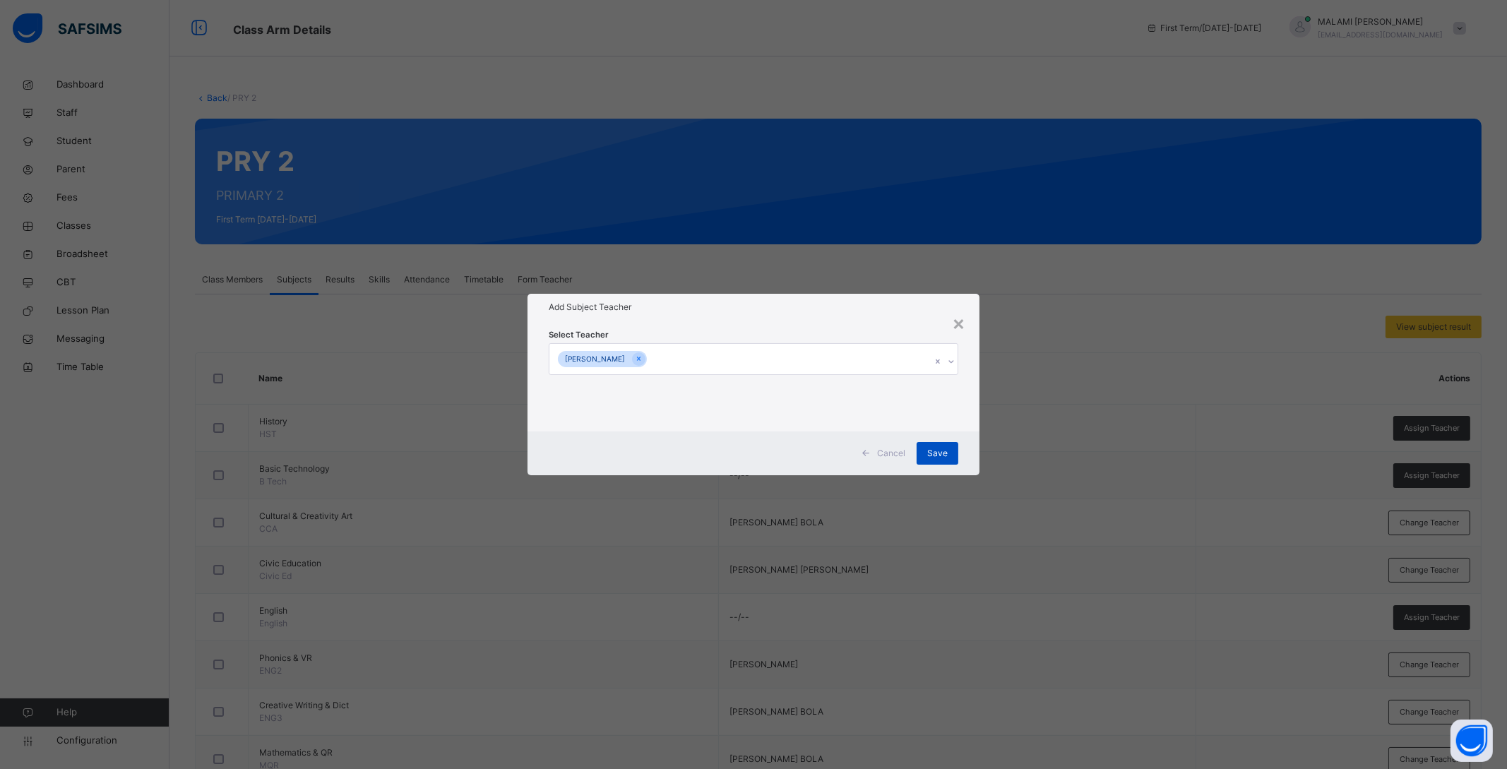
click at [922, 456] on div "Save" at bounding box center [937, 453] width 42 height 23
click at [938, 454] on div "Save" at bounding box center [929, 453] width 42 height 23
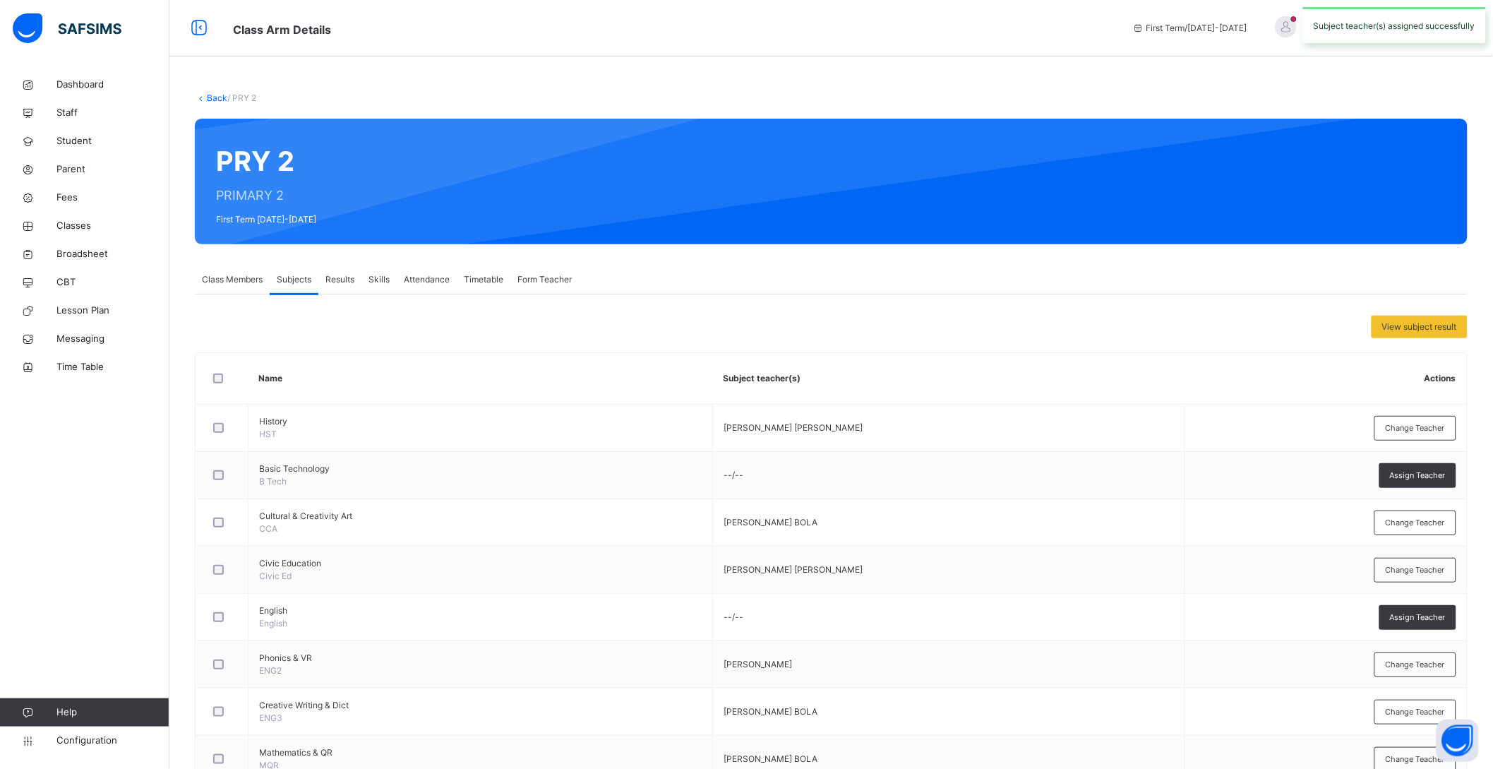
click at [210, 92] on link "Back" at bounding box center [217, 97] width 20 height 11
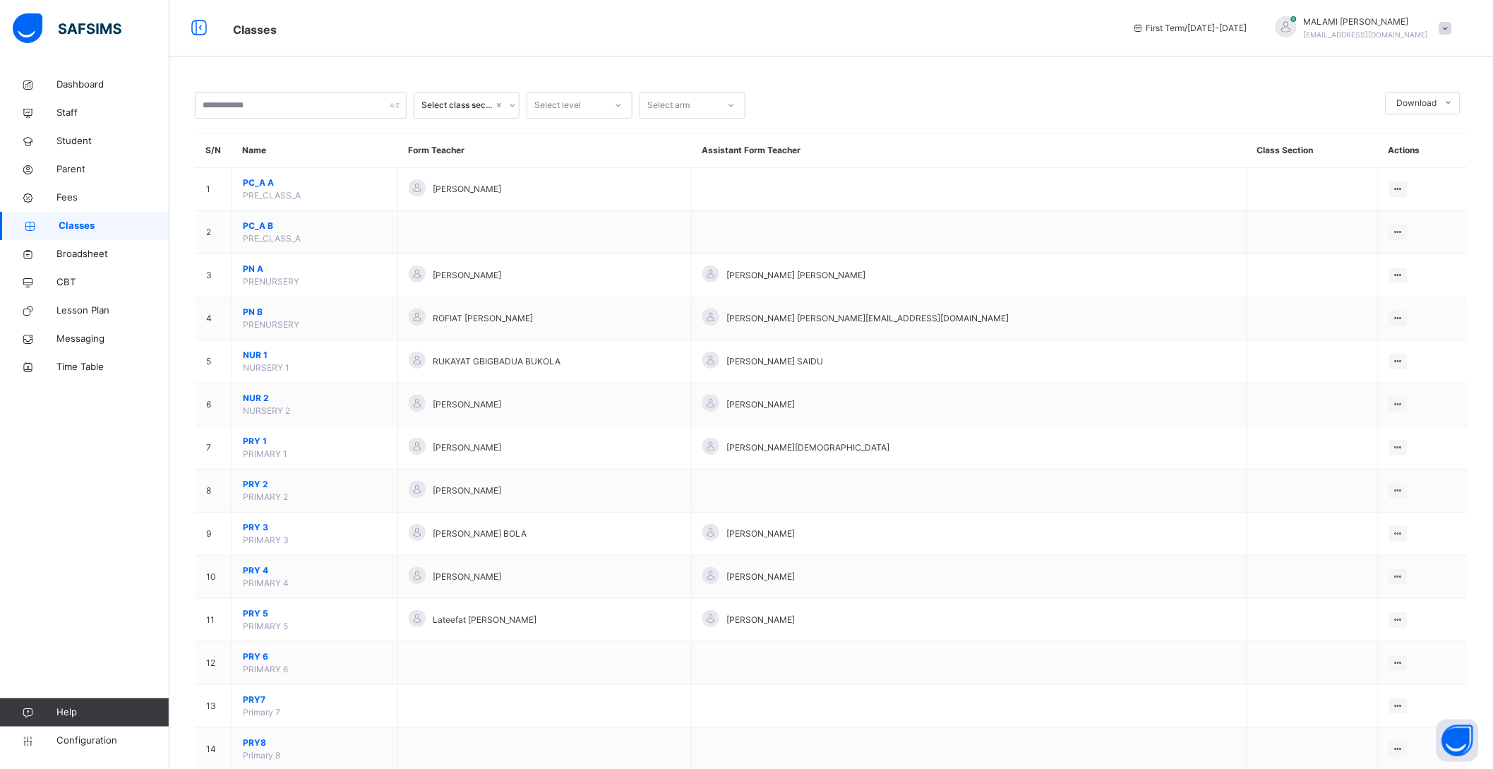
click at [255, 527] on span "PRY 3" at bounding box center [315, 527] width 144 height 13
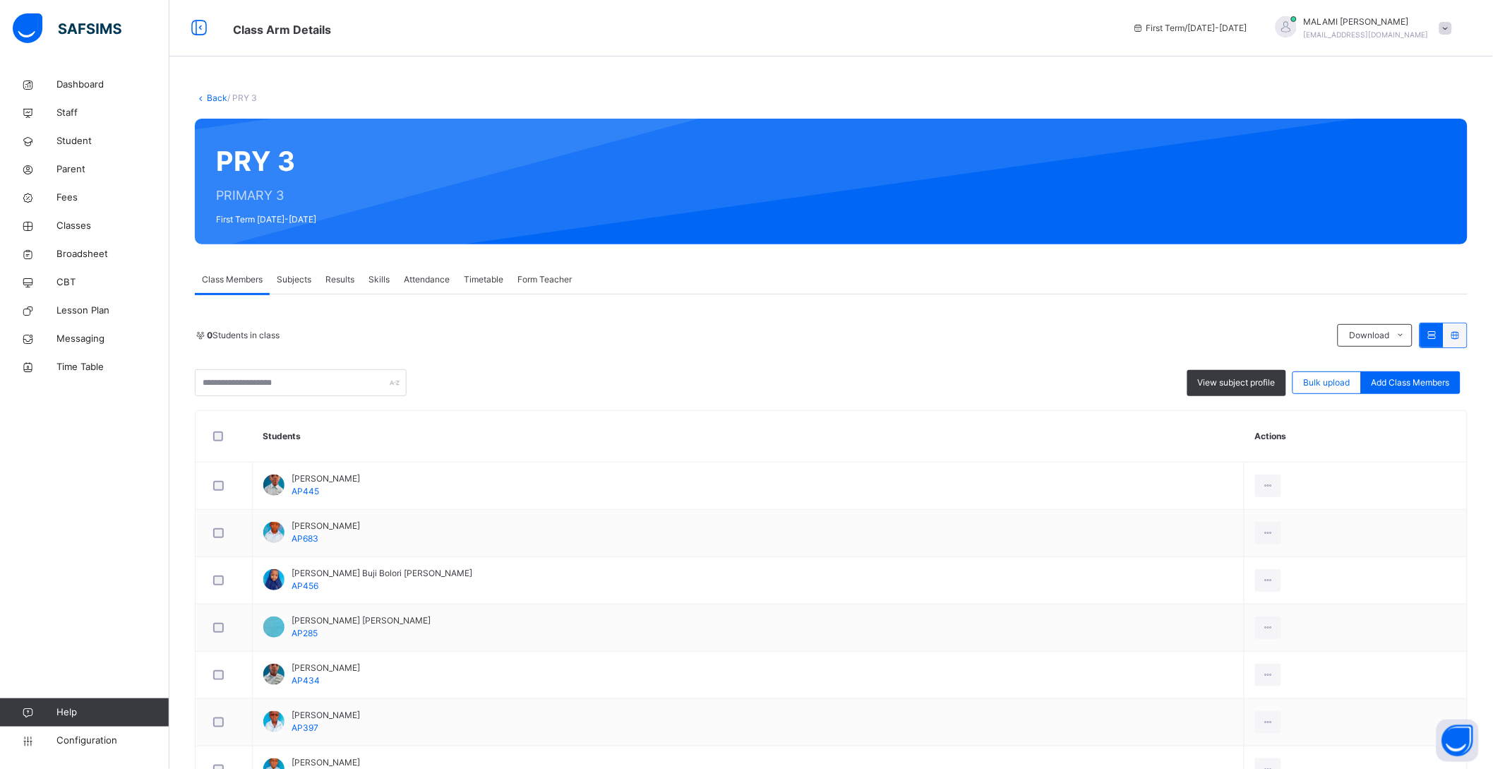
click at [292, 277] on span "Subjects" at bounding box center [294, 279] width 35 height 13
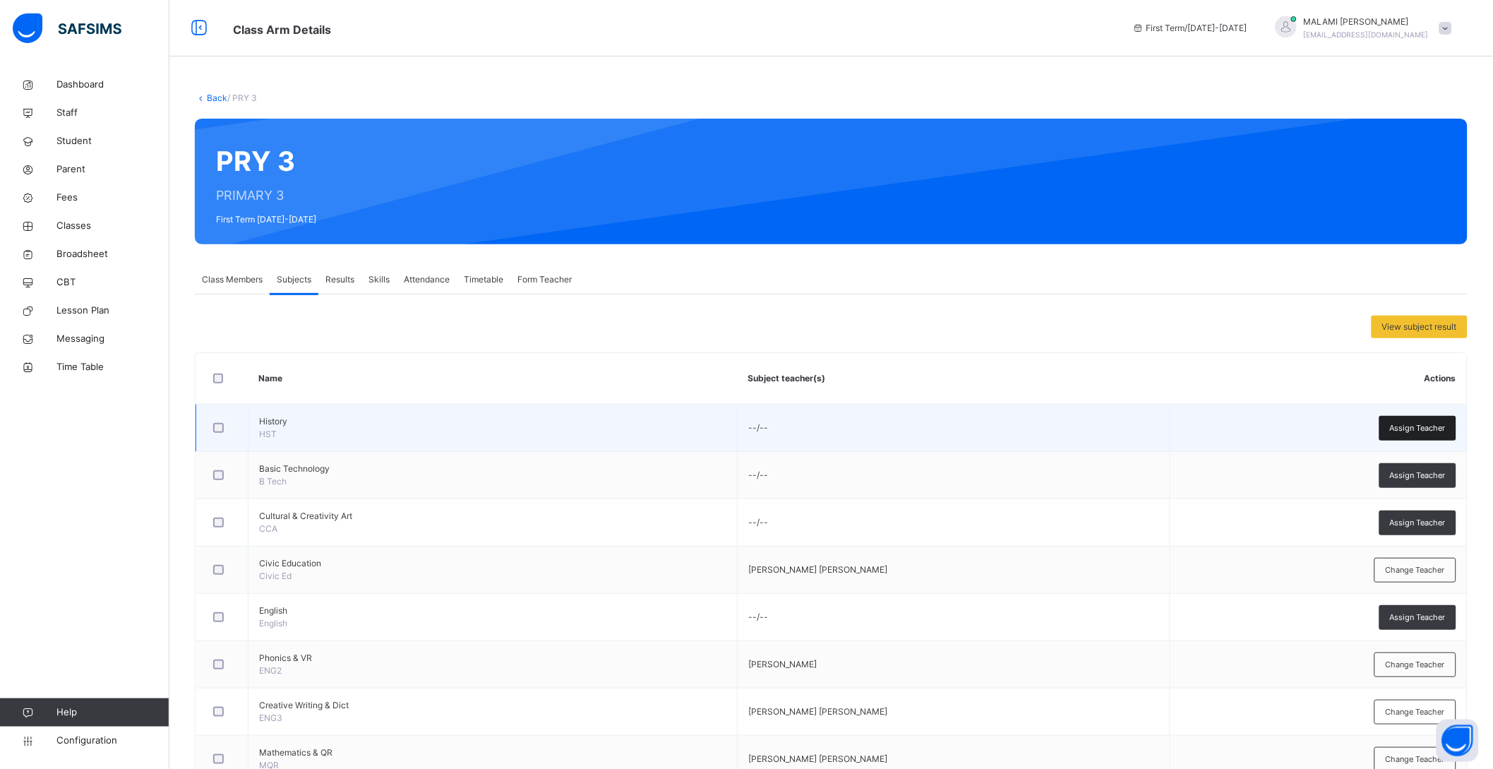
click at [1438, 426] on span "Assign Teacher" at bounding box center [1418, 428] width 56 height 12
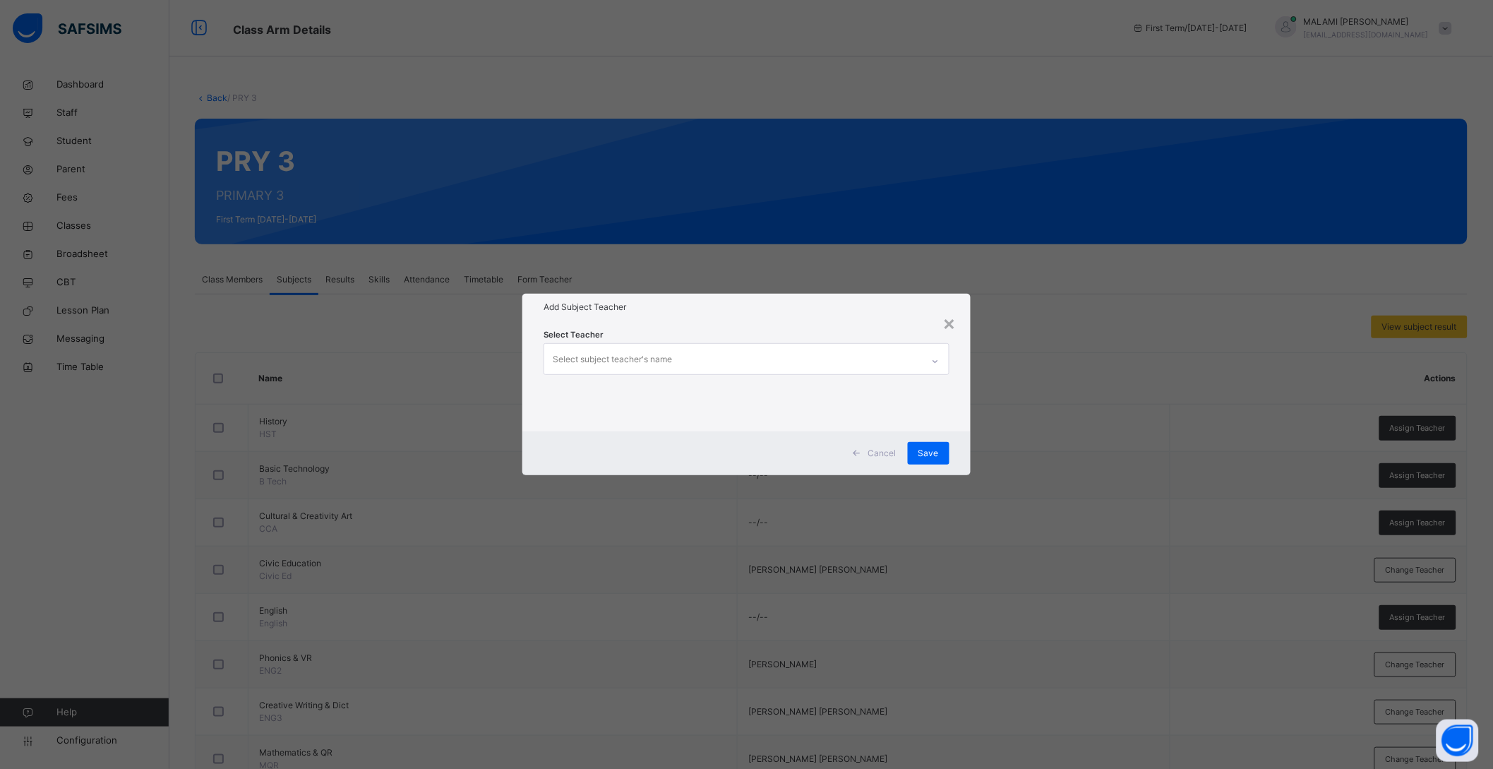
click at [613, 354] on div "Select subject teacher's name" at bounding box center [612, 359] width 119 height 27
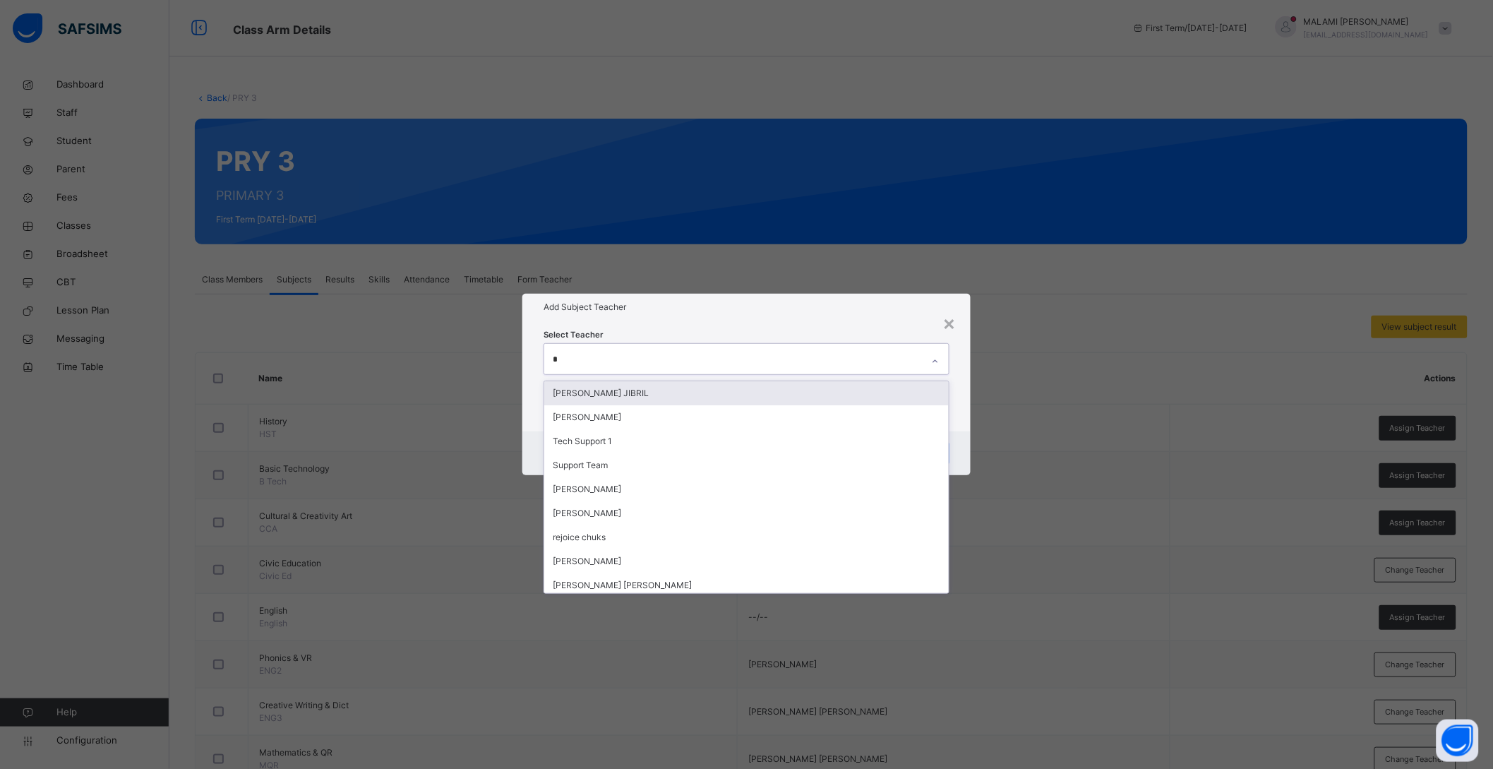
type input "**"
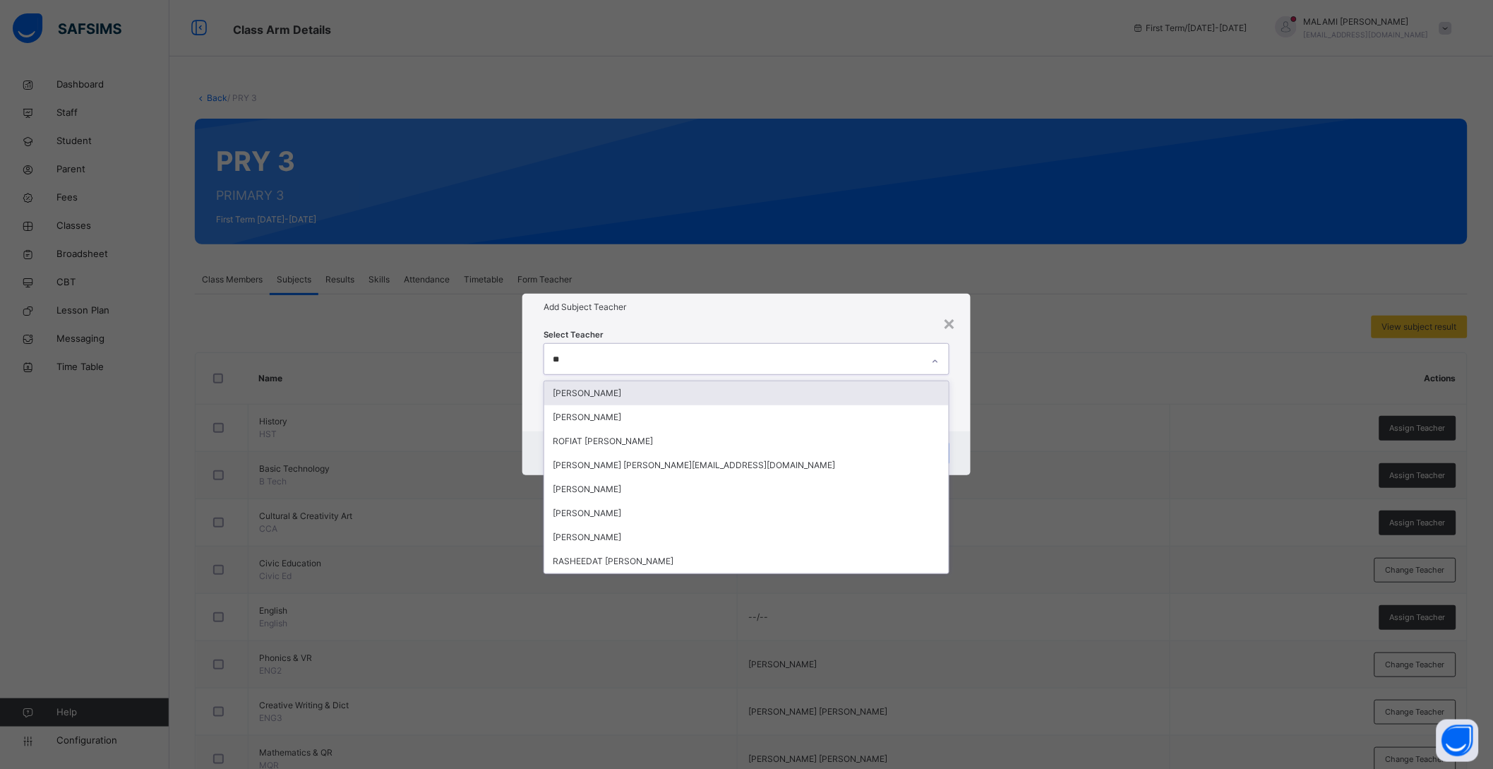
click at [655, 387] on div "[PERSON_NAME]" at bounding box center [746, 393] width 405 height 24
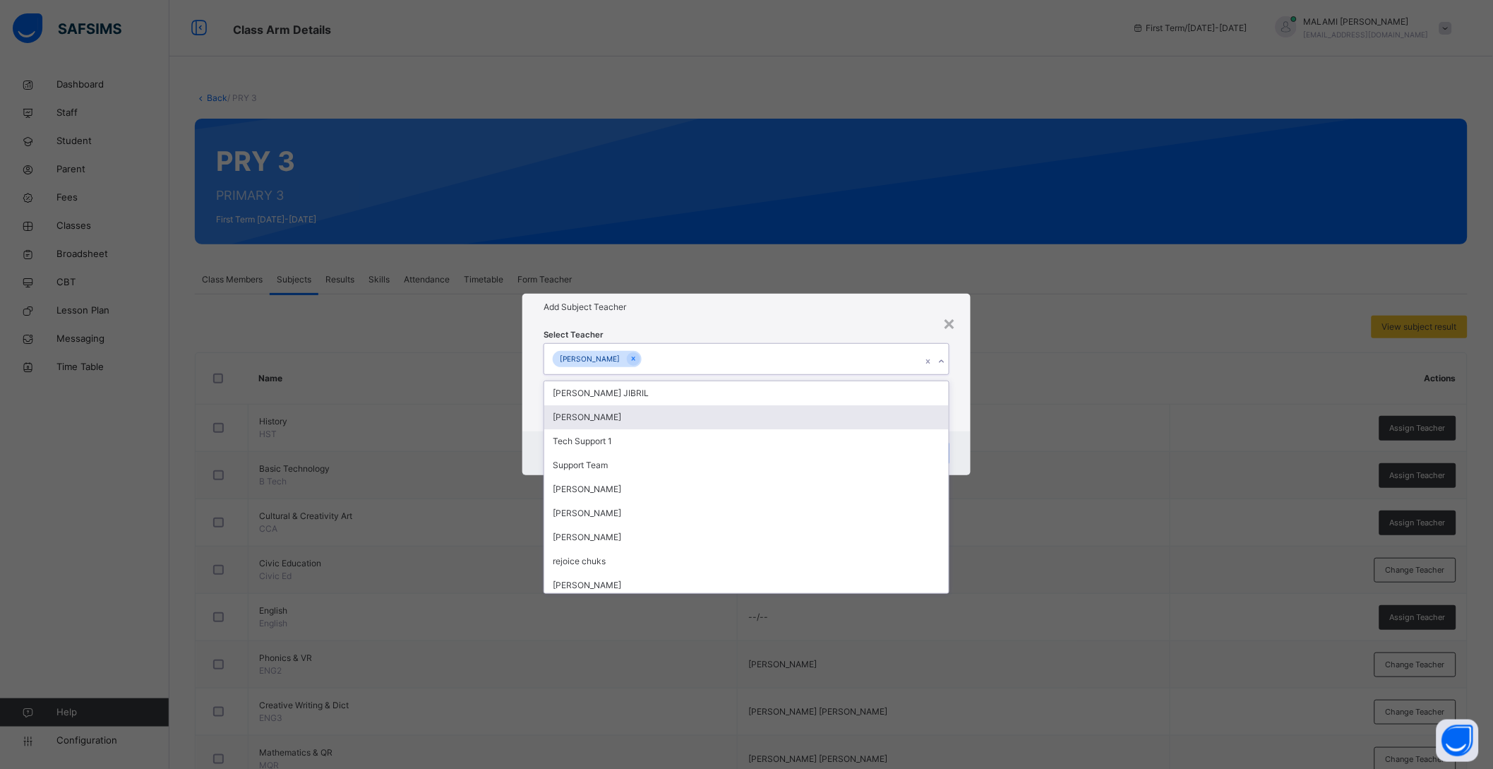
click at [969, 426] on div "Select Teacher option HABIB OZOVEHE SHAIBU, selected. option KHADIJA MUHAMMAD I…" at bounding box center [746, 376] width 448 height 110
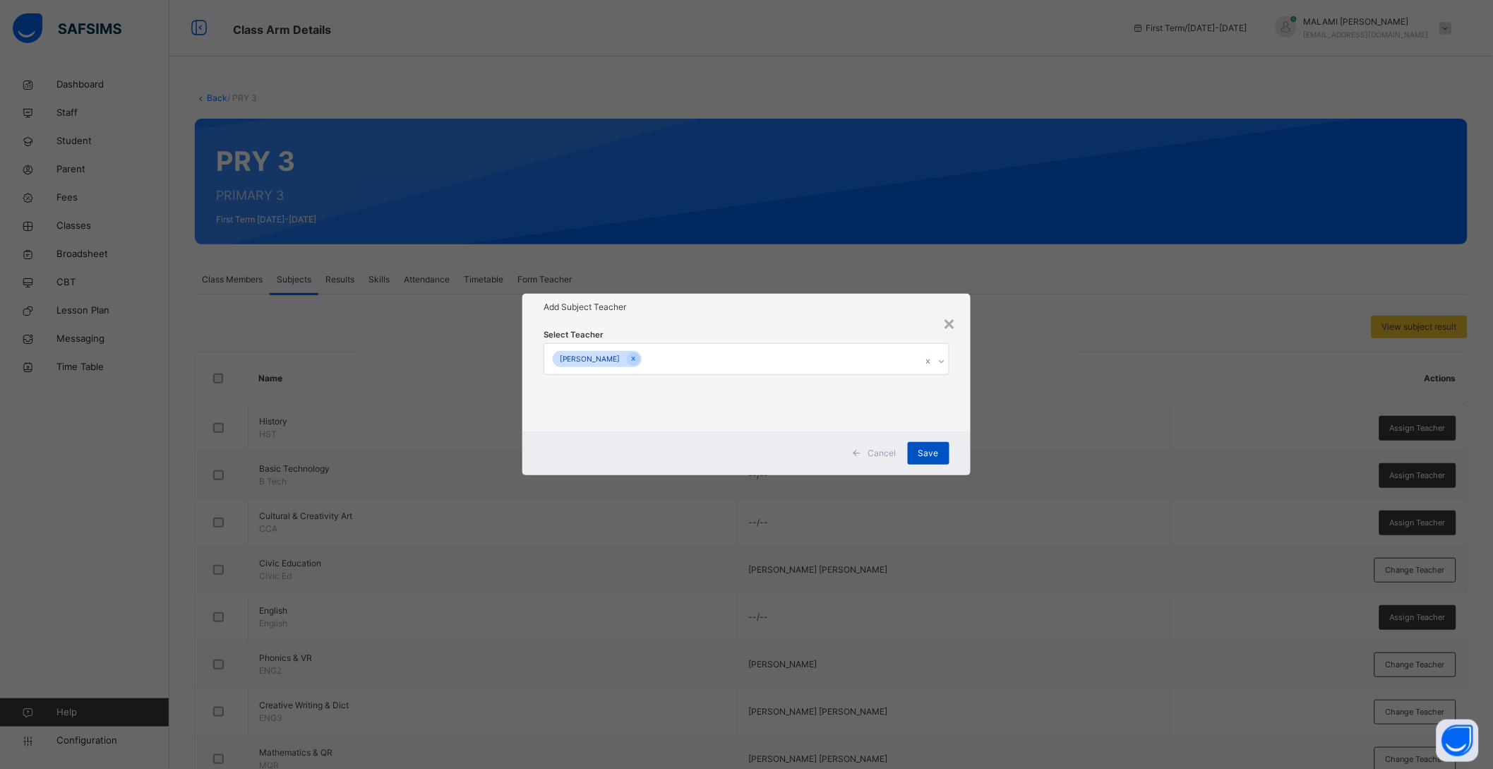
click at [933, 455] on span "Save" at bounding box center [929, 453] width 20 height 13
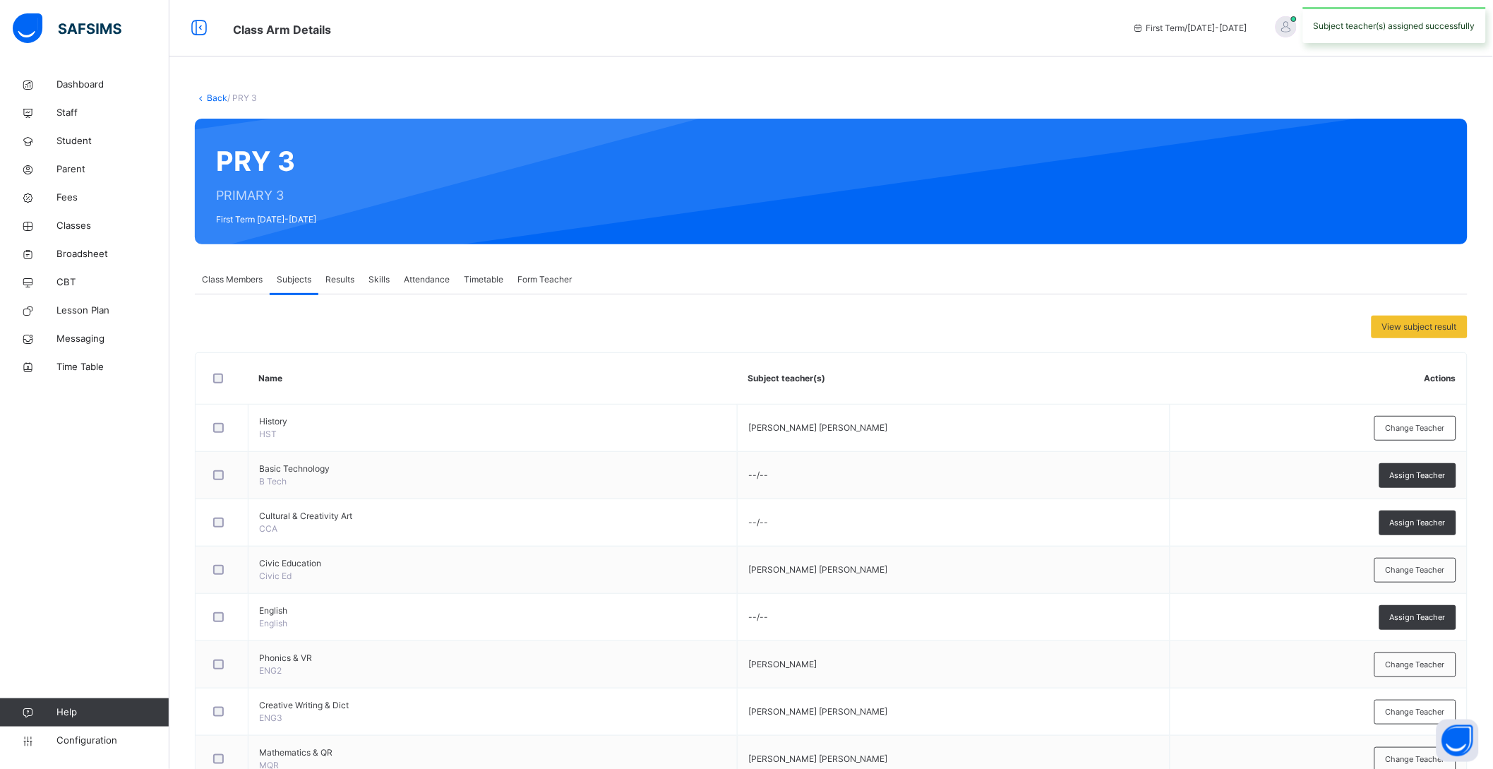
click at [208, 92] on div "Back / PRY 3" at bounding box center [831, 98] width 1273 height 13
click at [208, 94] on link "Back" at bounding box center [217, 97] width 20 height 11
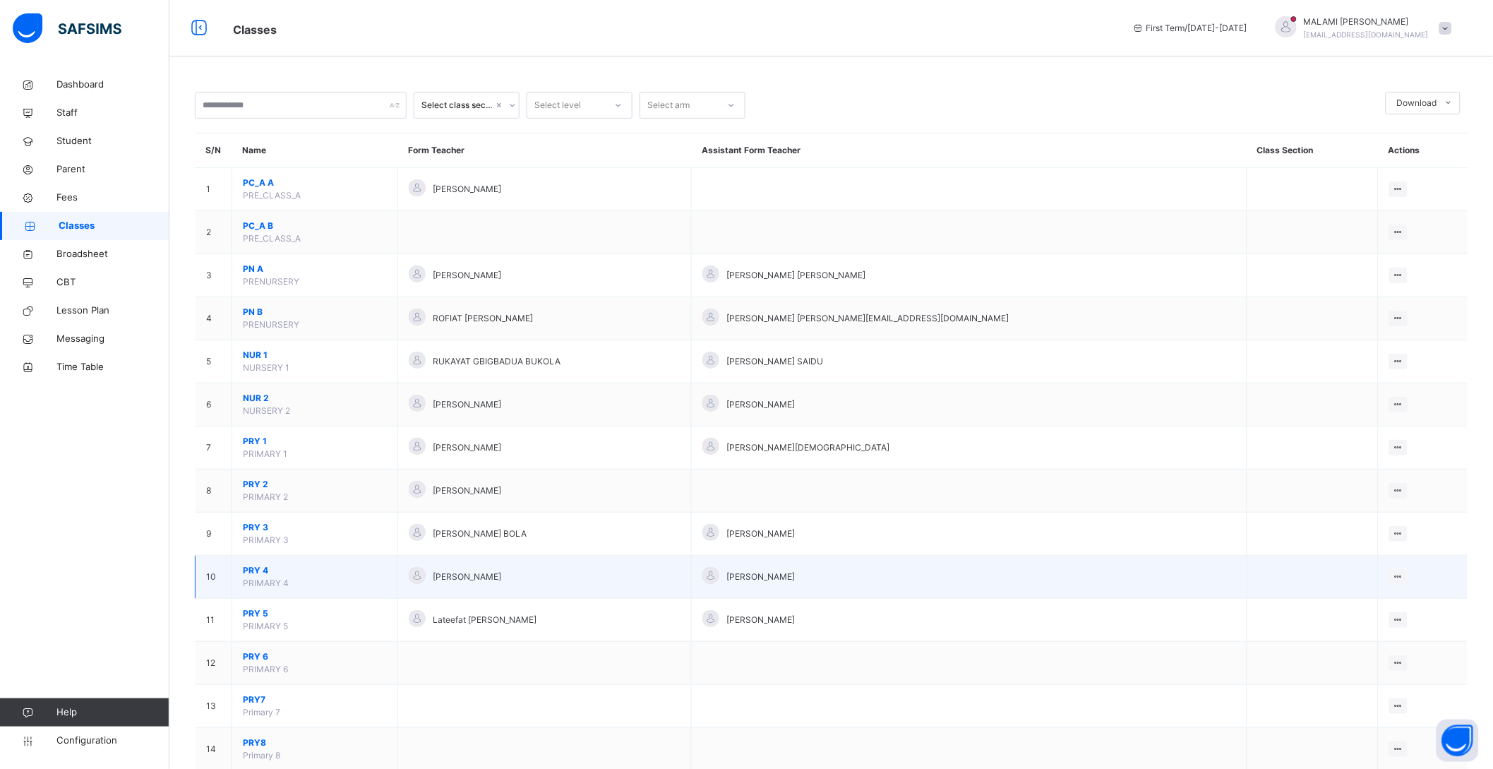
click at [255, 572] on span "PRY 4" at bounding box center [315, 570] width 144 height 13
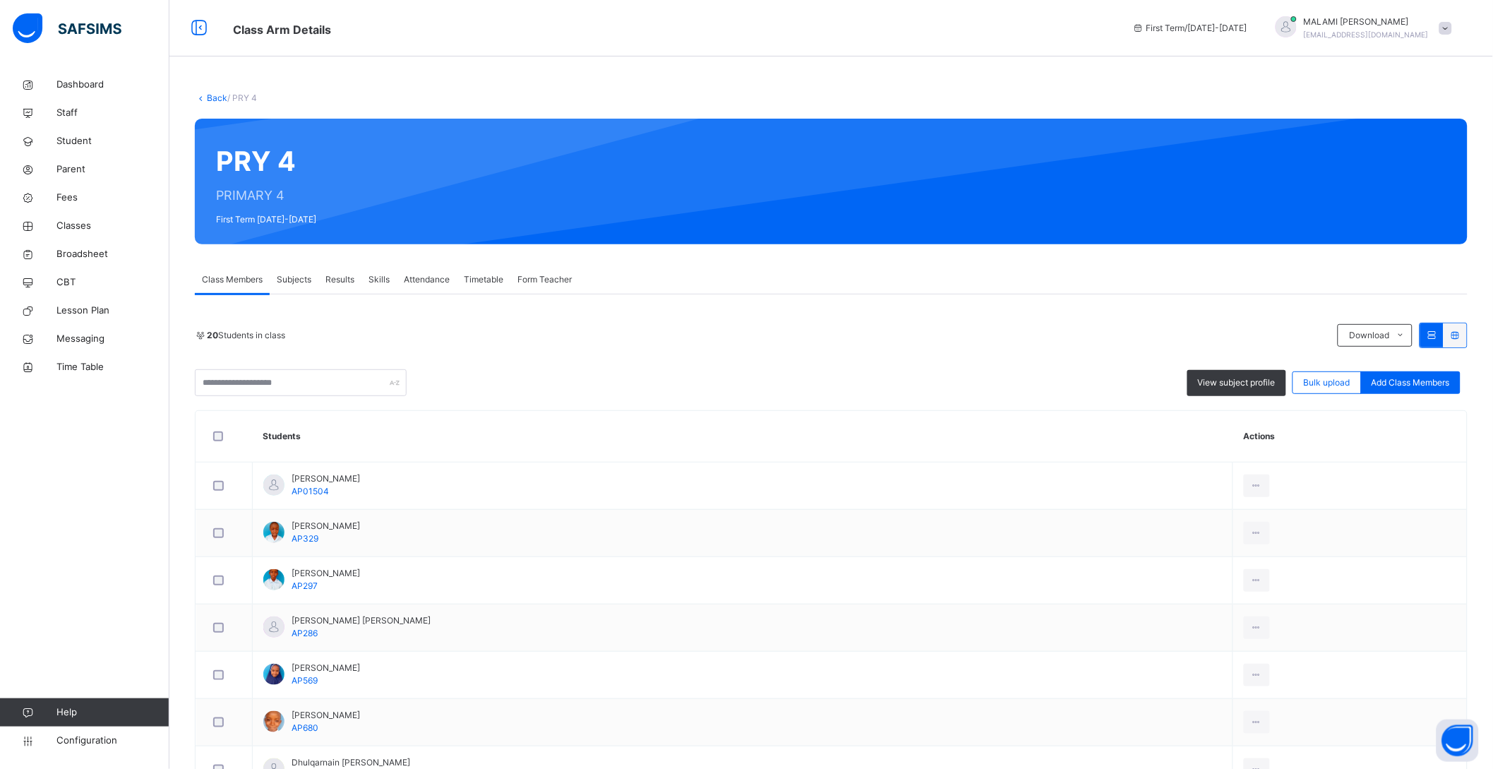
click at [299, 274] on span "Subjects" at bounding box center [294, 279] width 35 height 13
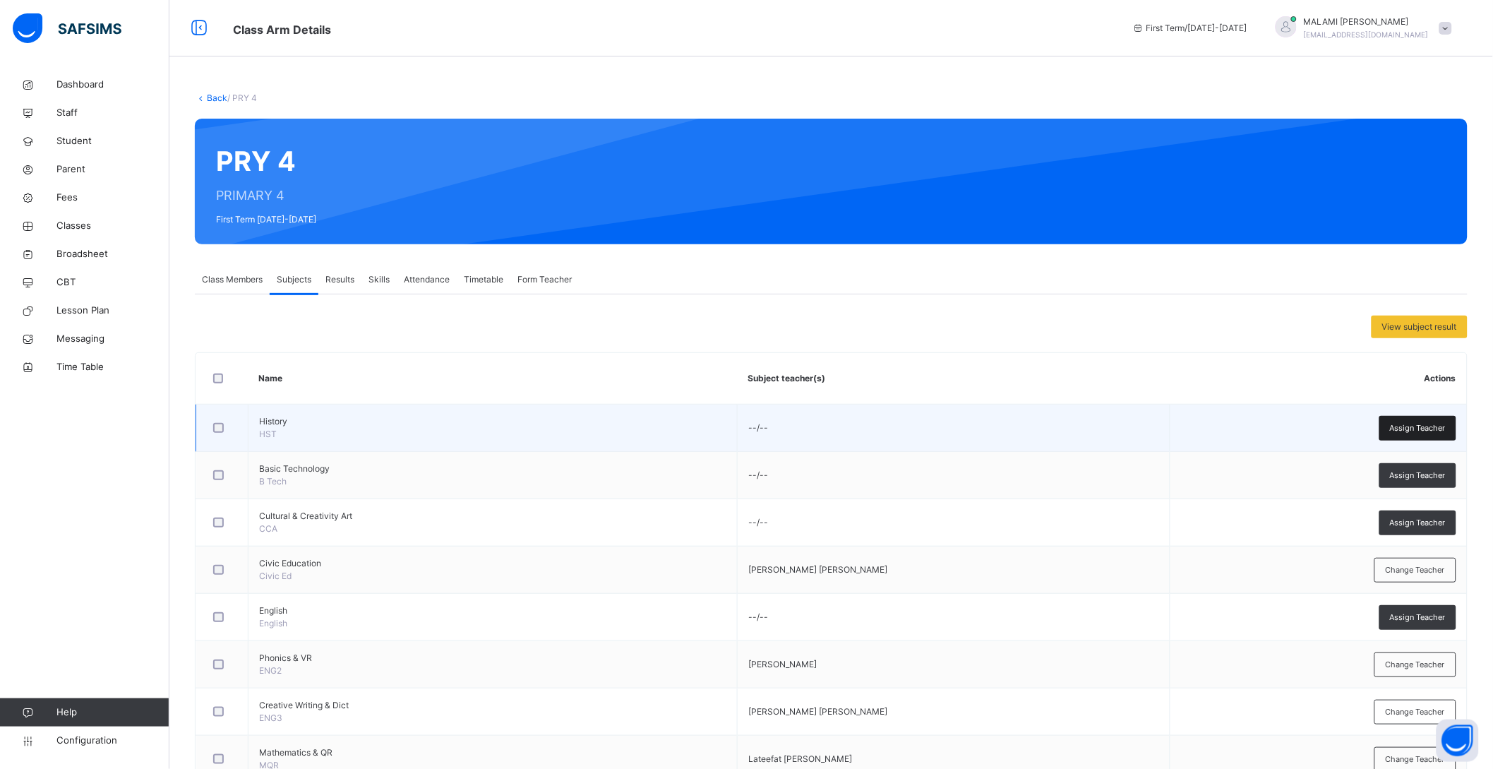
click at [1412, 419] on div "Assign Teacher" at bounding box center [1418, 428] width 77 height 25
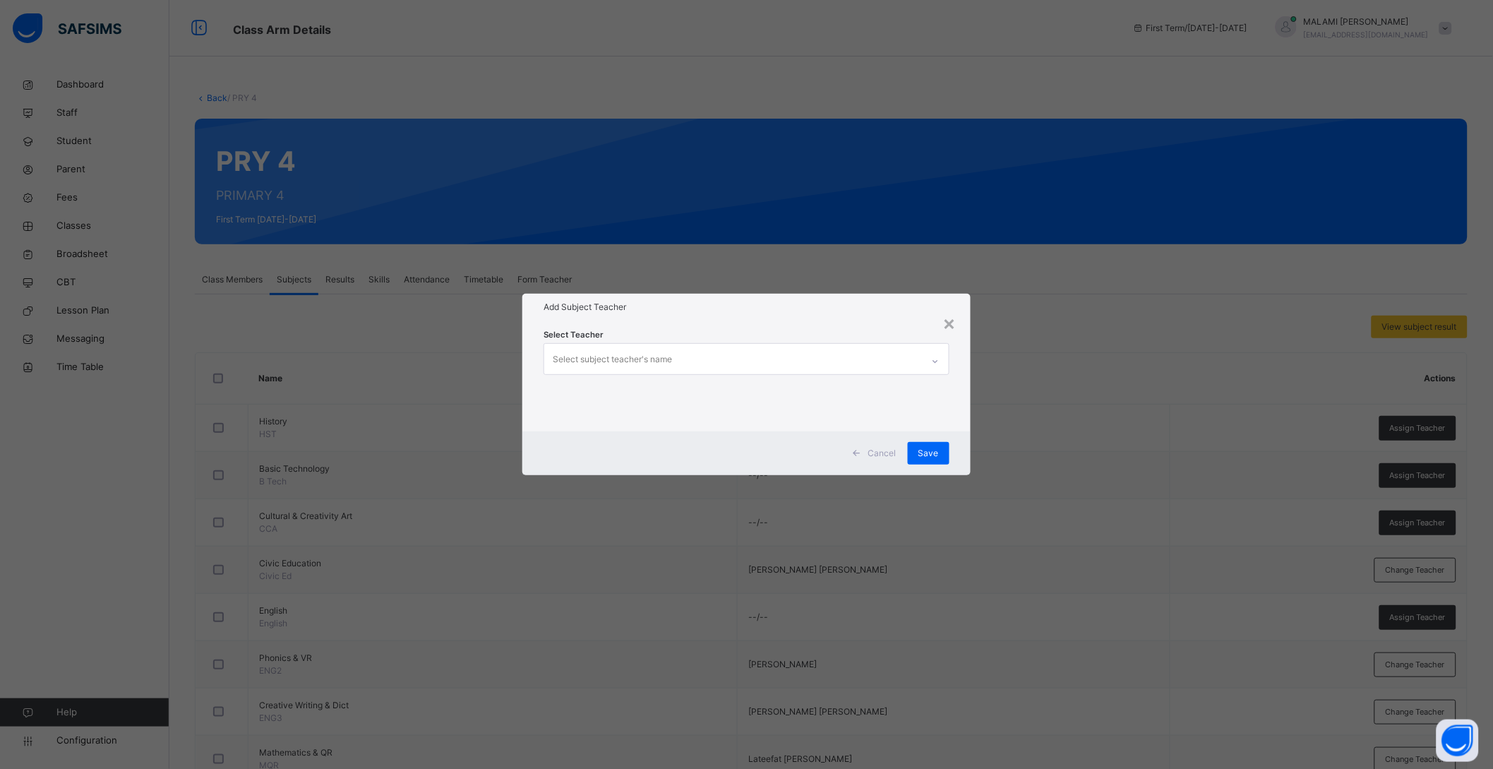
click at [680, 359] on div "Select subject teacher's name" at bounding box center [733, 359] width 378 height 30
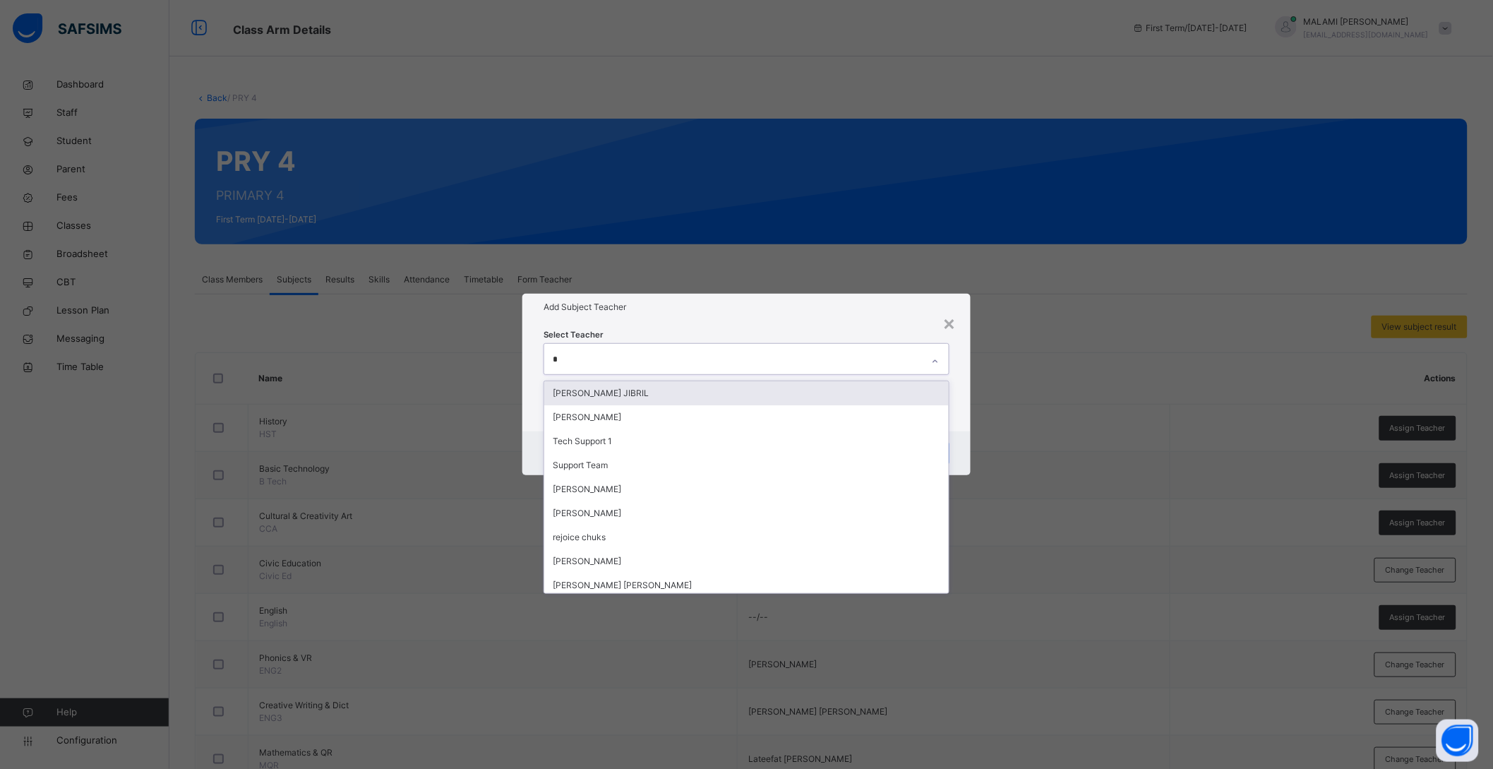
type input "**"
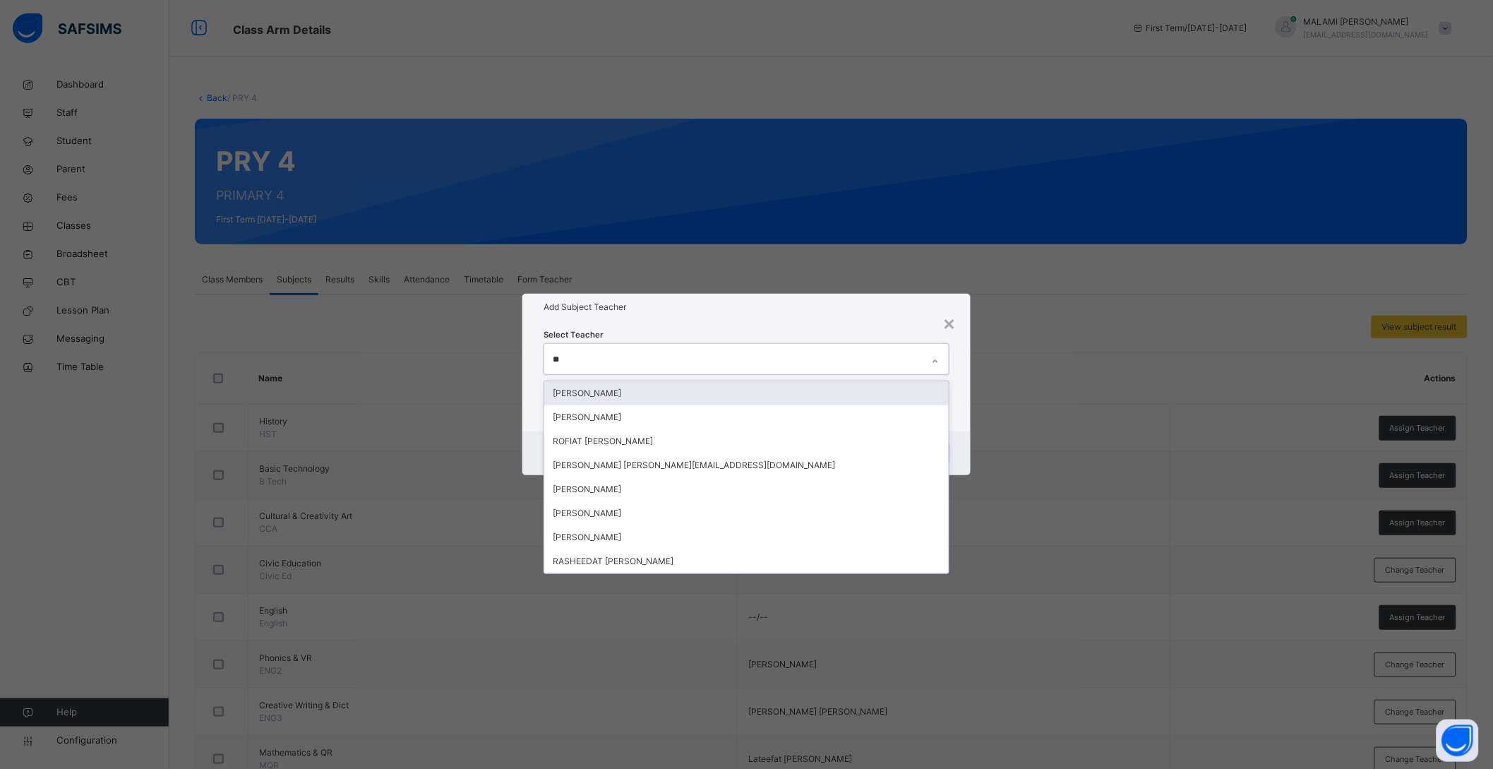
click at [630, 396] on div "[PERSON_NAME]" at bounding box center [746, 393] width 405 height 24
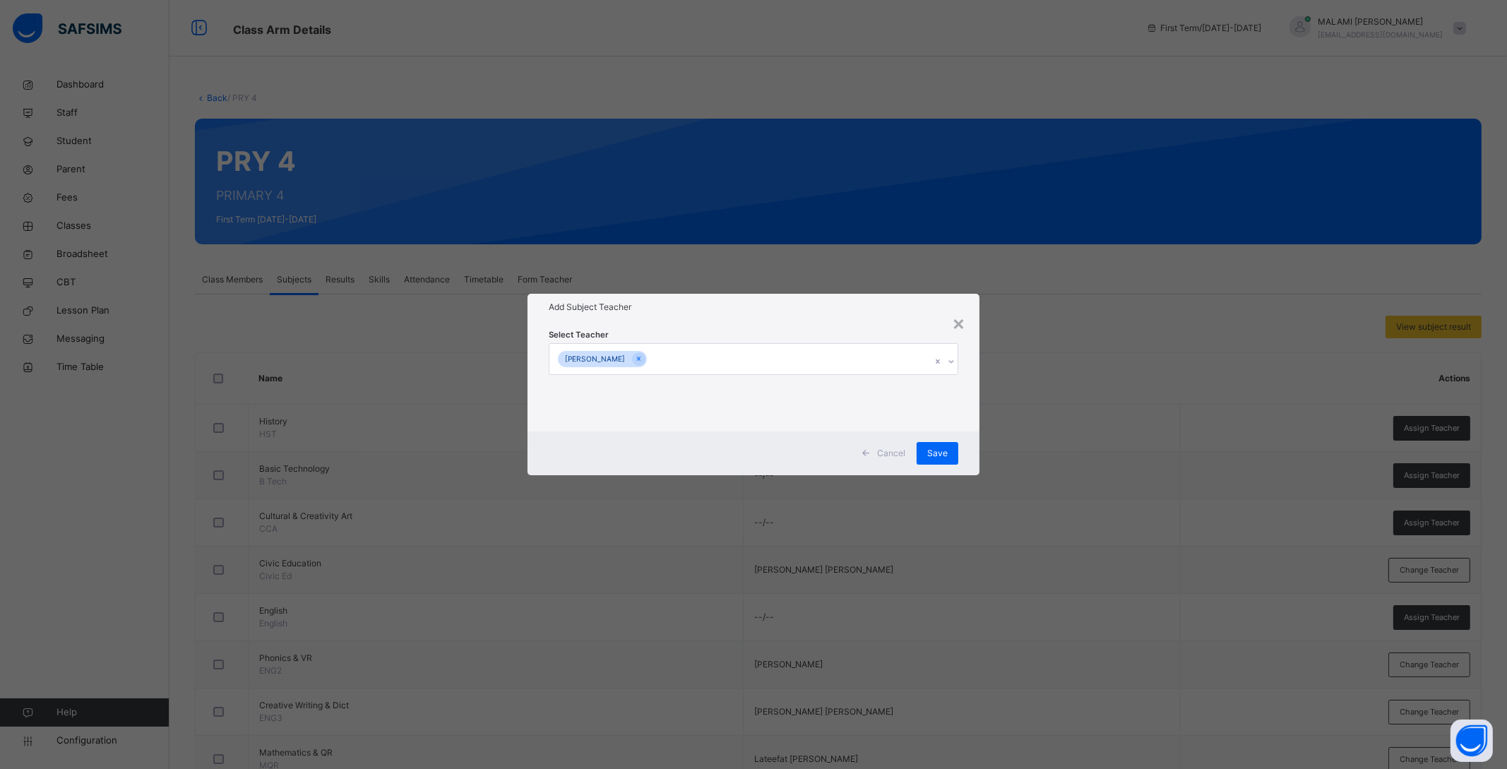
click at [972, 386] on div "Select Teacher HABIB OZOVEHE SHAIBU" at bounding box center [753, 376] width 452 height 110
click at [928, 443] on div "Save" at bounding box center [937, 453] width 42 height 23
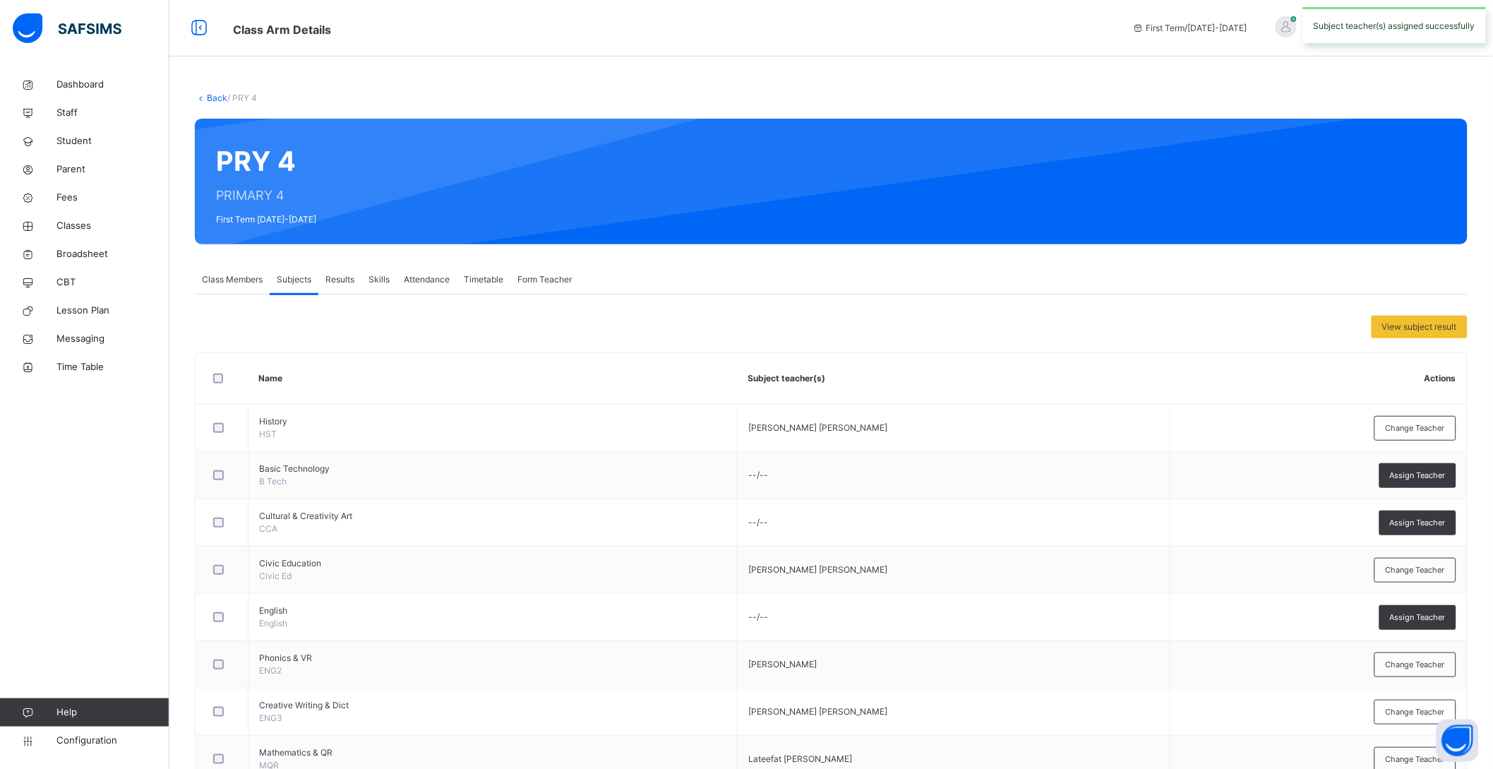
click at [203, 100] on icon at bounding box center [201, 97] width 12 height 11
click at [205, 92] on div "Back / PRY 4" at bounding box center [831, 98] width 1273 height 13
click at [211, 99] on link "Back" at bounding box center [217, 97] width 20 height 11
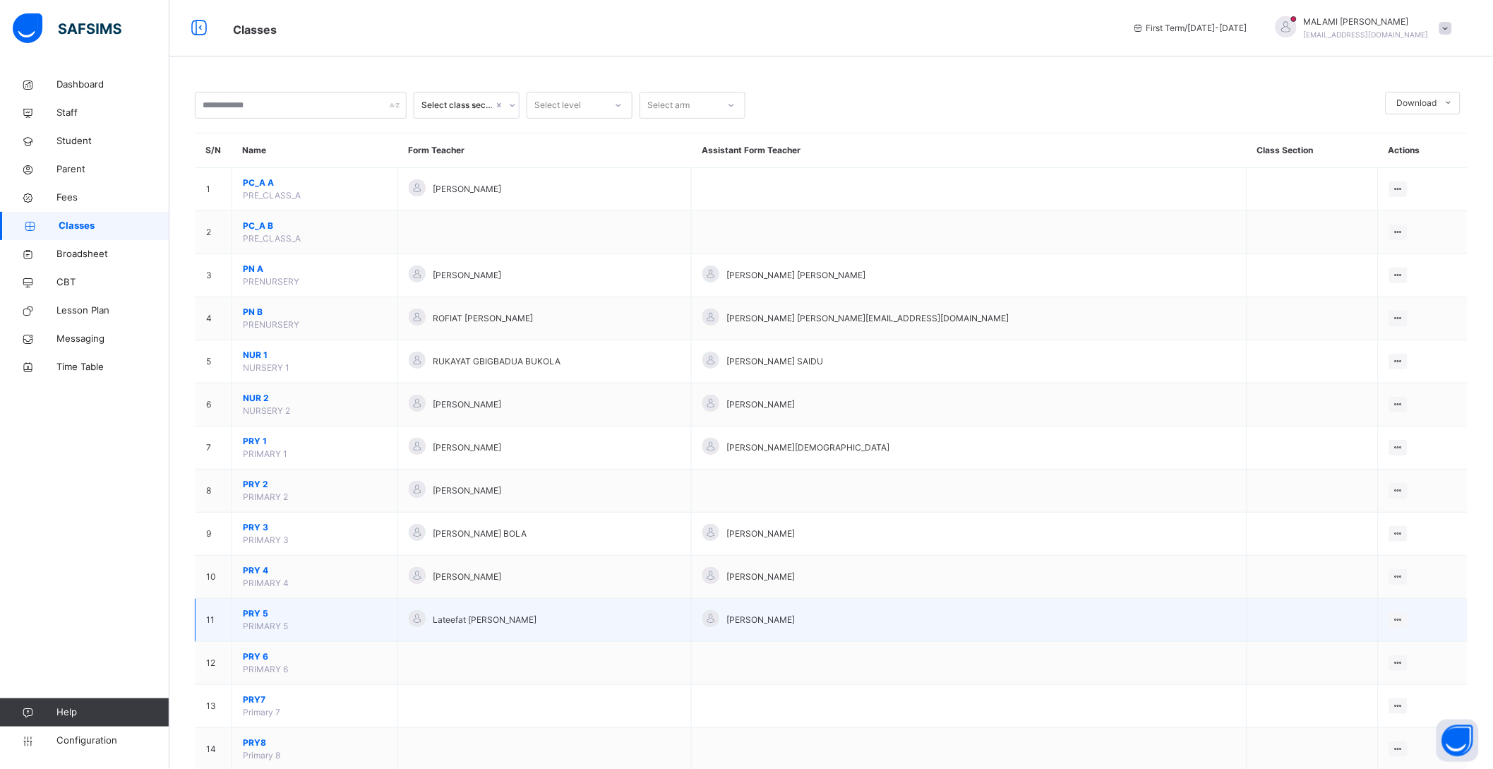
click at [249, 611] on span "PRY 5" at bounding box center [315, 613] width 144 height 13
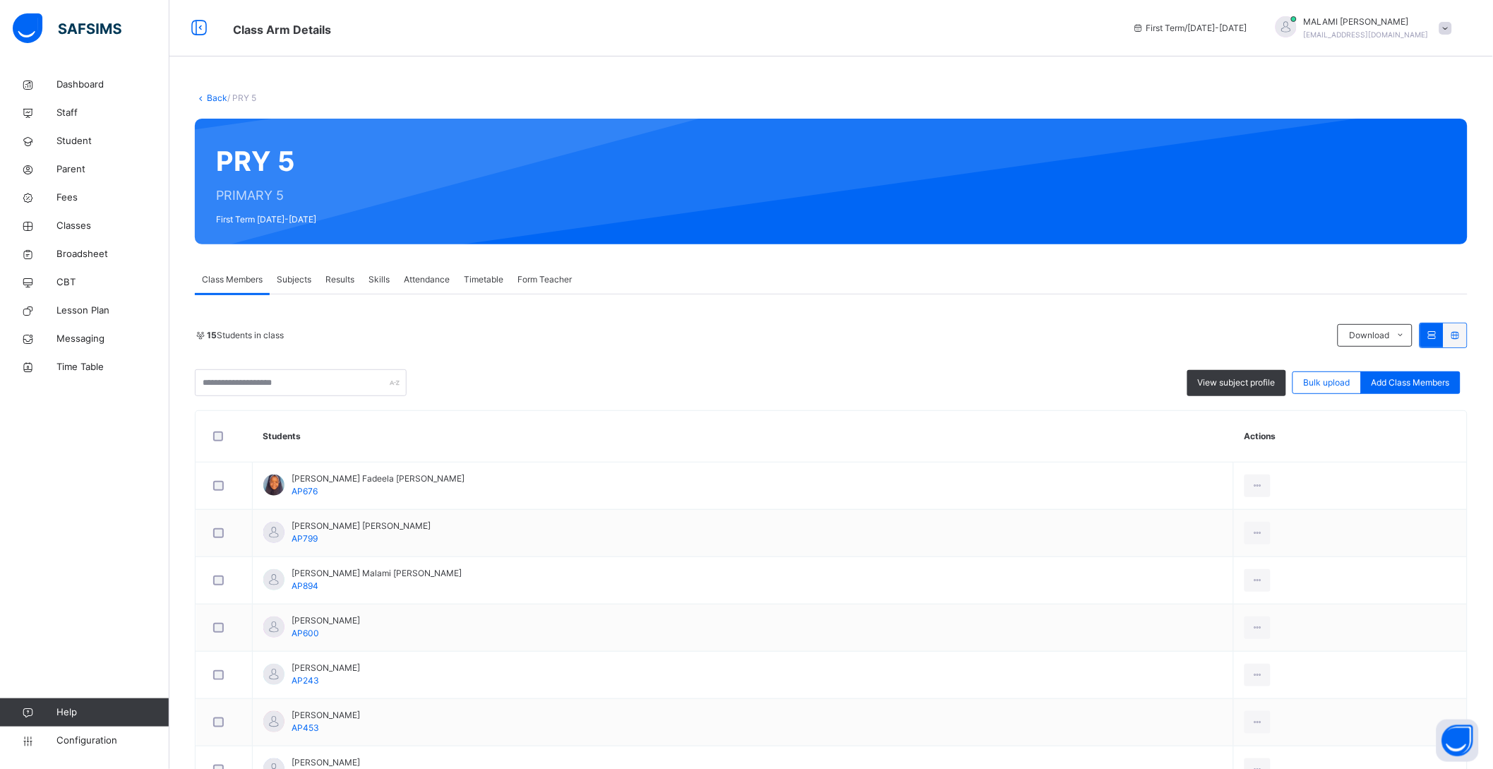
click at [298, 265] on div "Subjects" at bounding box center [294, 279] width 49 height 28
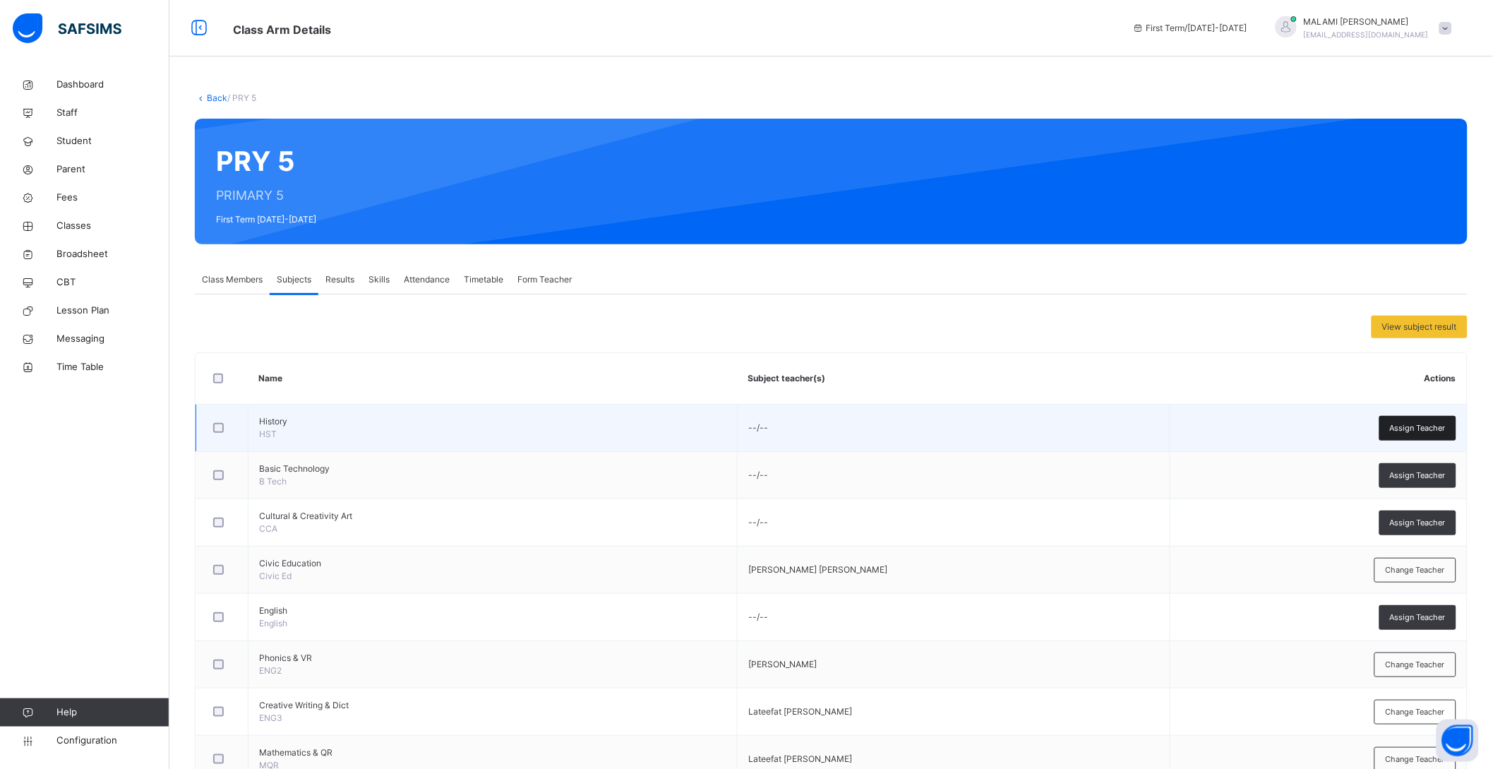
click at [1412, 421] on div "Assign Teacher" at bounding box center [1418, 428] width 77 height 25
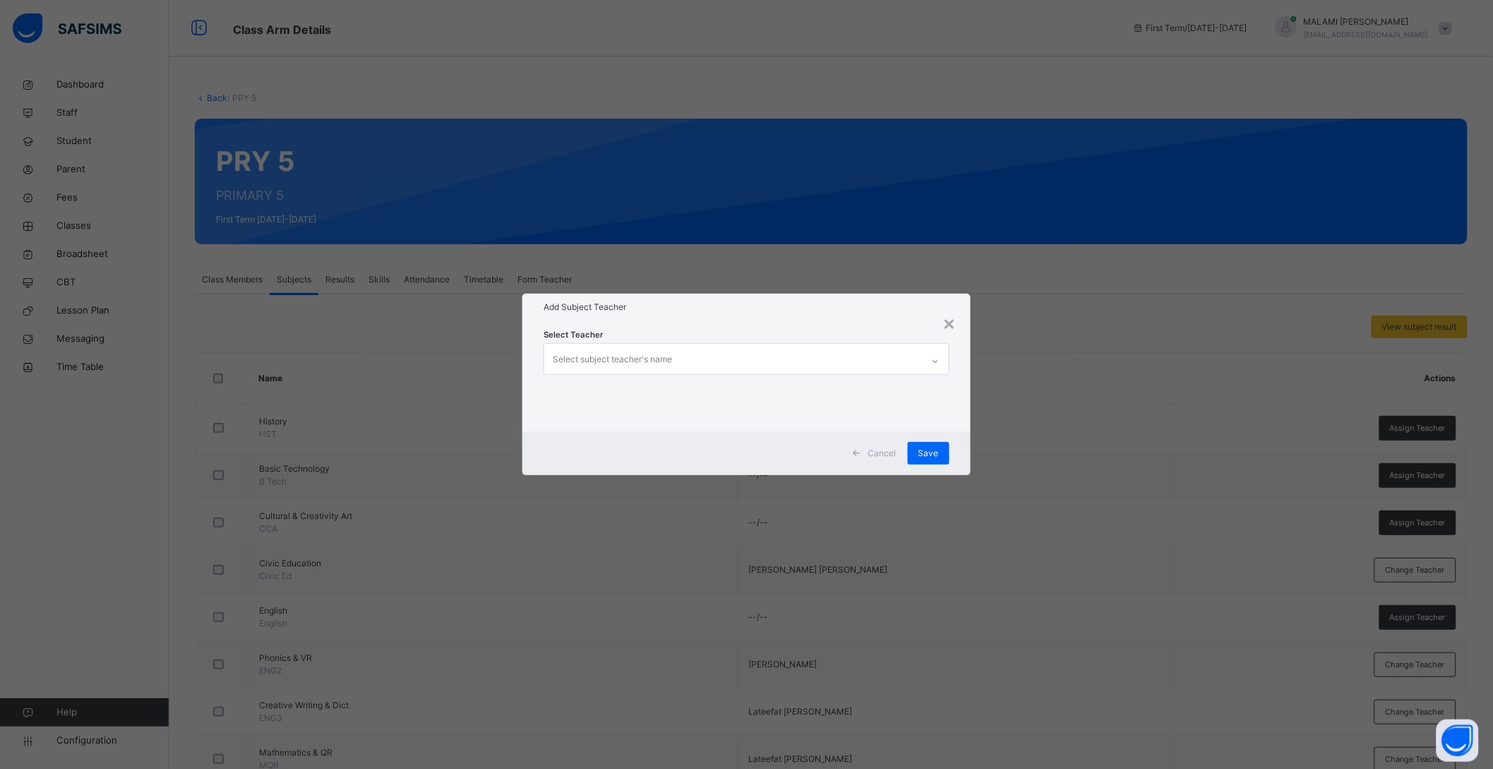
click at [625, 354] on div "Select subject teacher's name" at bounding box center [612, 359] width 119 height 27
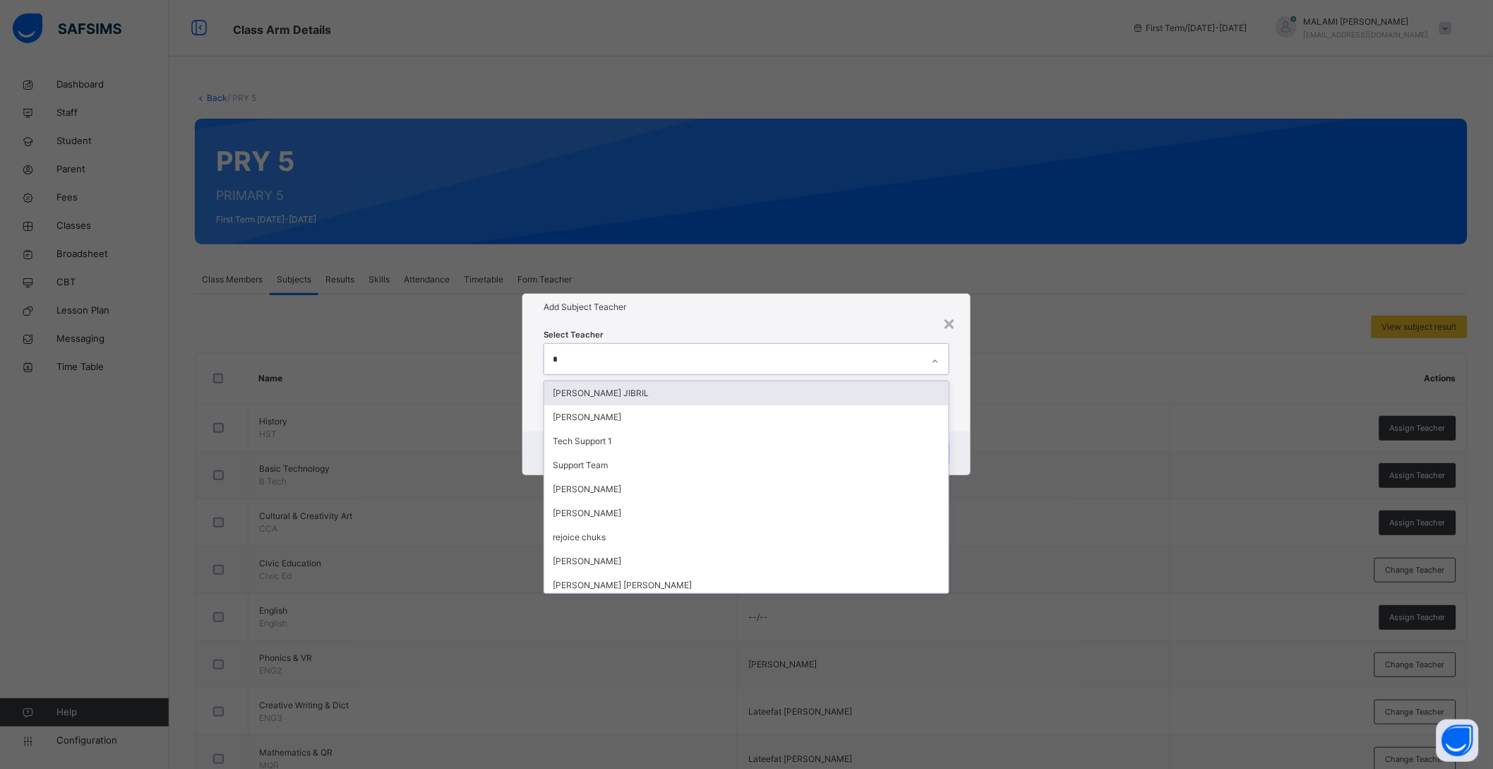
type input "**"
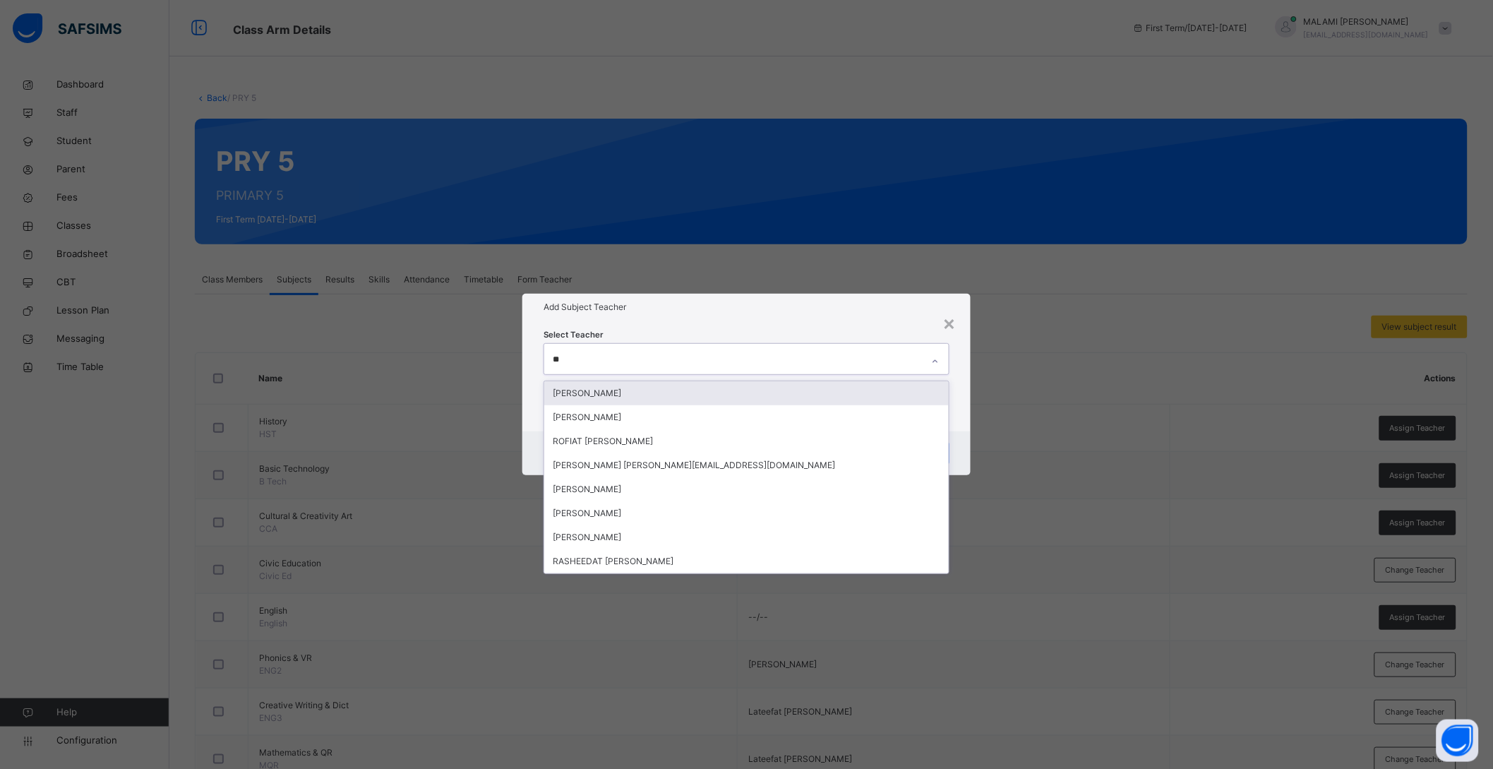
click at [711, 397] on div "[PERSON_NAME]" at bounding box center [746, 393] width 405 height 24
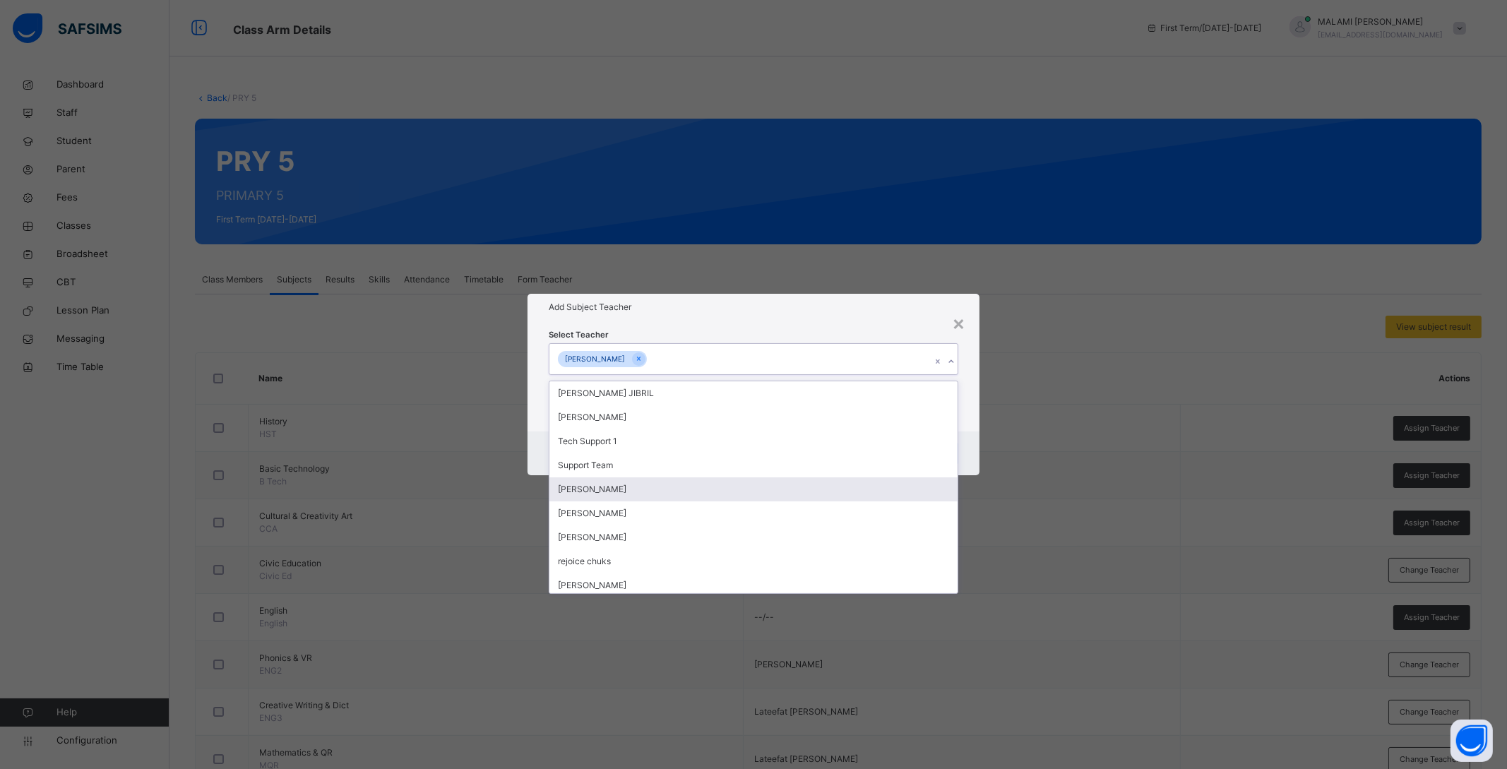
click at [964, 423] on div "Select Teacher option HABIB OZOVEHE SHAIBU, selected. option MALAMI MOHAMMED fo…" at bounding box center [753, 376] width 452 height 110
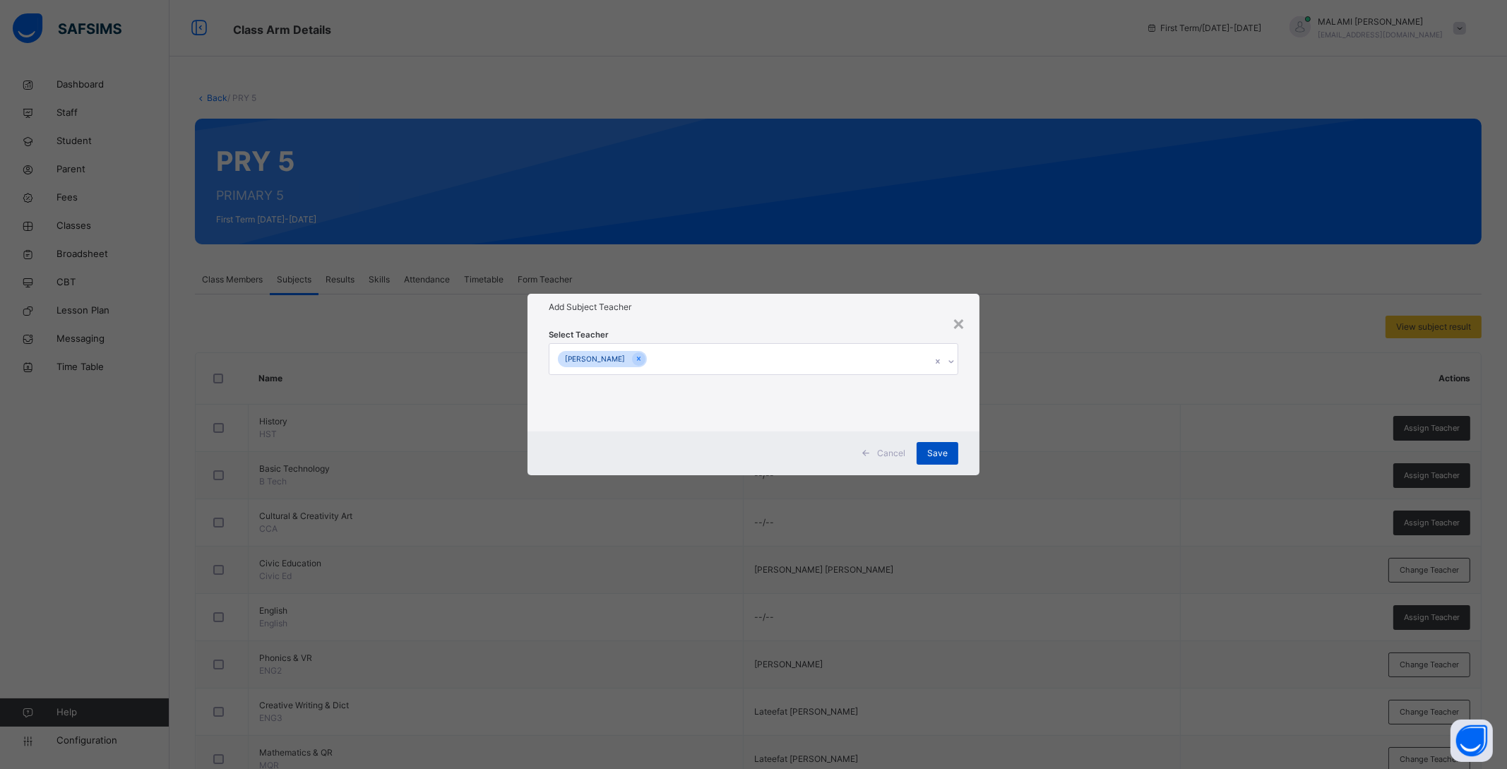
click at [950, 451] on div "Save" at bounding box center [937, 453] width 42 height 23
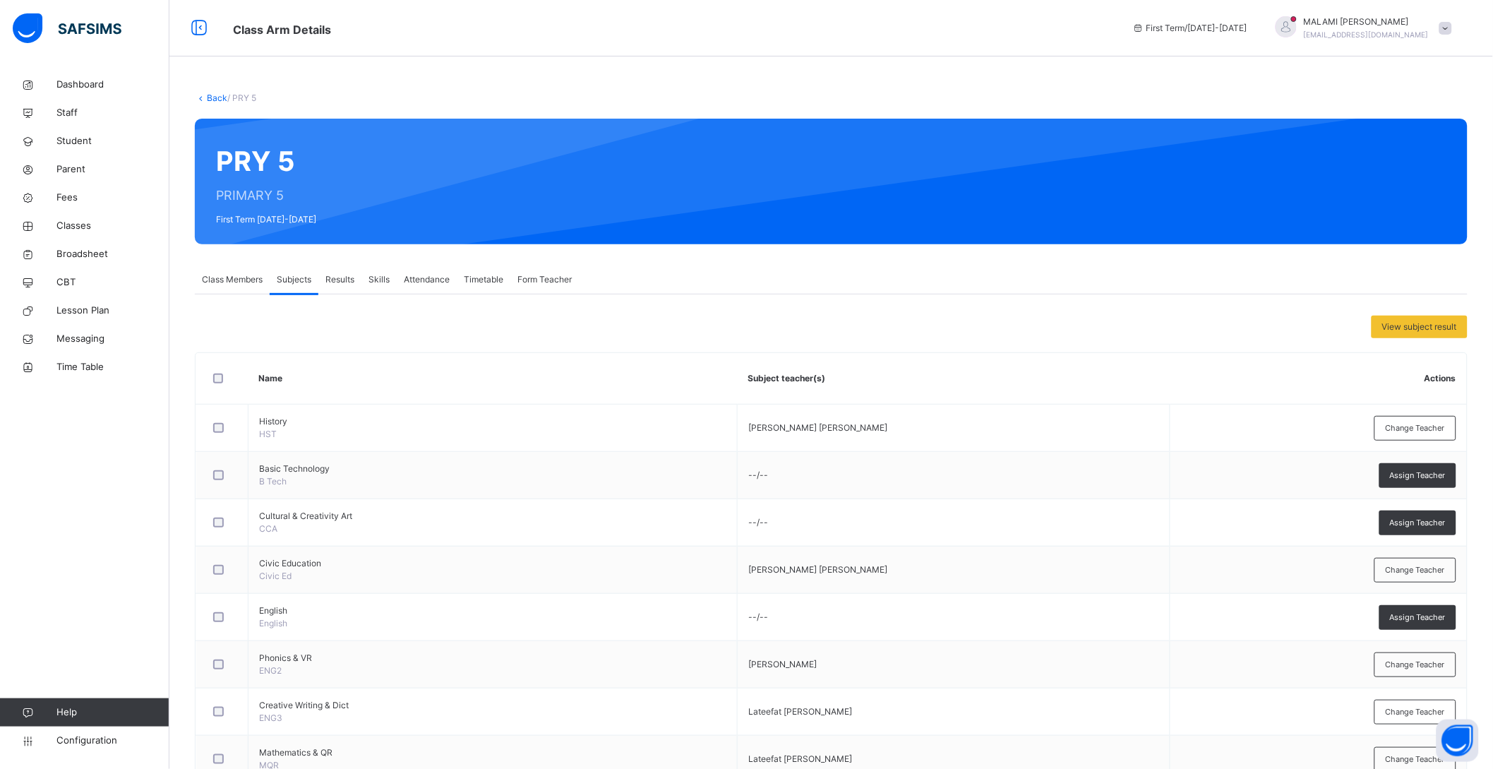
drag, startPoint x: 760, startPoint y: 28, endPoint x: 542, endPoint y: 359, distance: 396.4
click at [542, 359] on th "Name" at bounding box center [492, 379] width 489 height 52
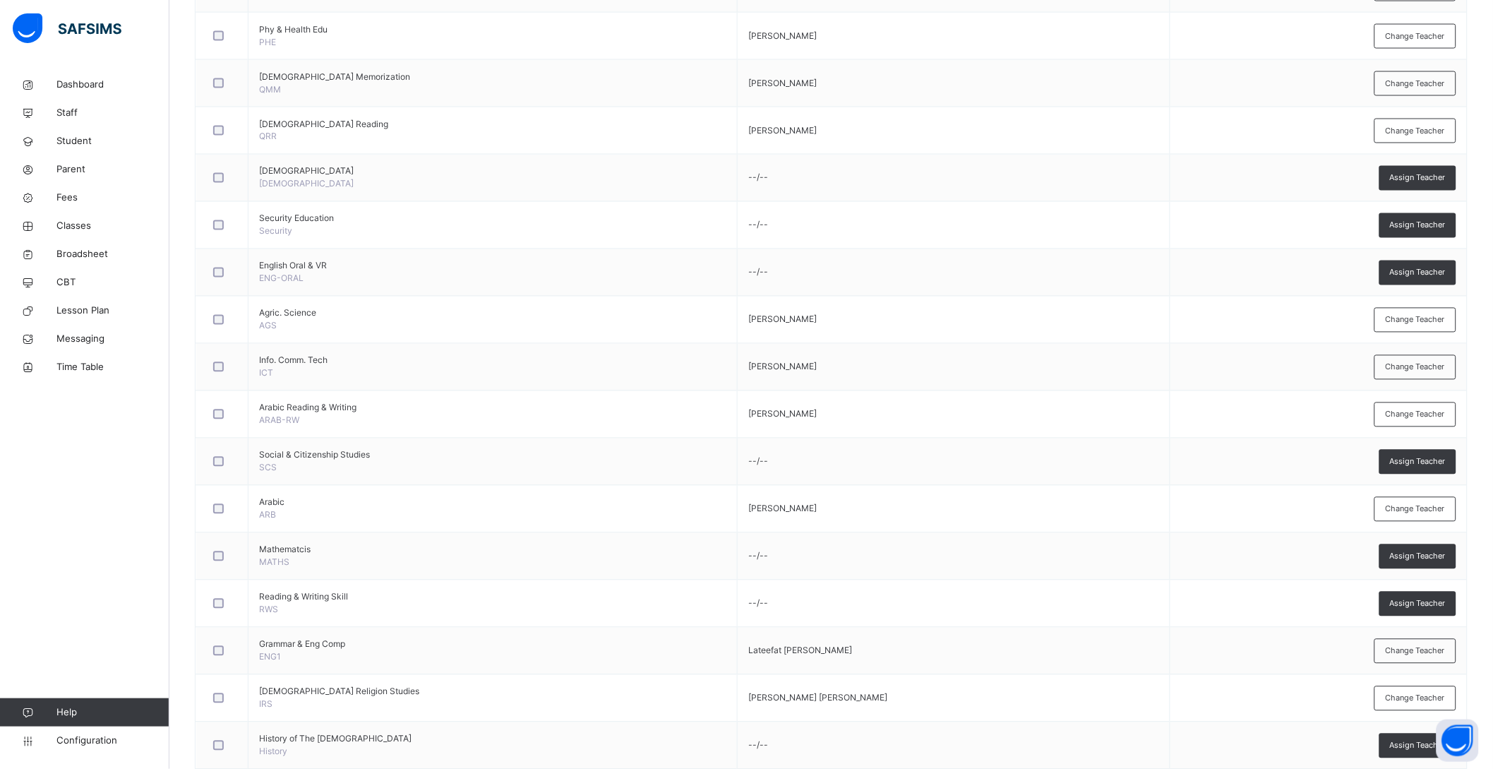
scroll to position [616, 0]
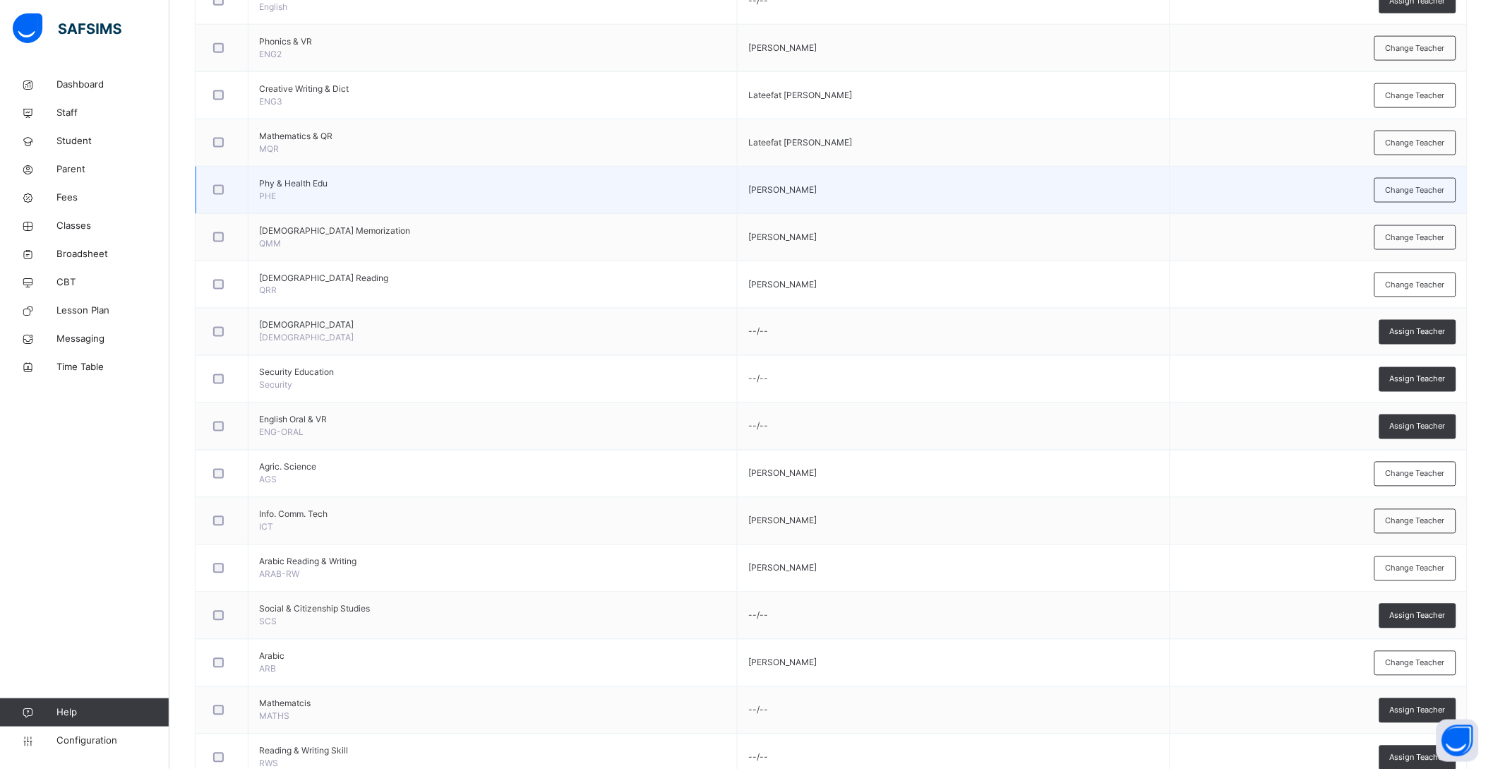
drag, startPoint x: 860, startPoint y: 215, endPoint x: 766, endPoint y: 193, distance: 96.6
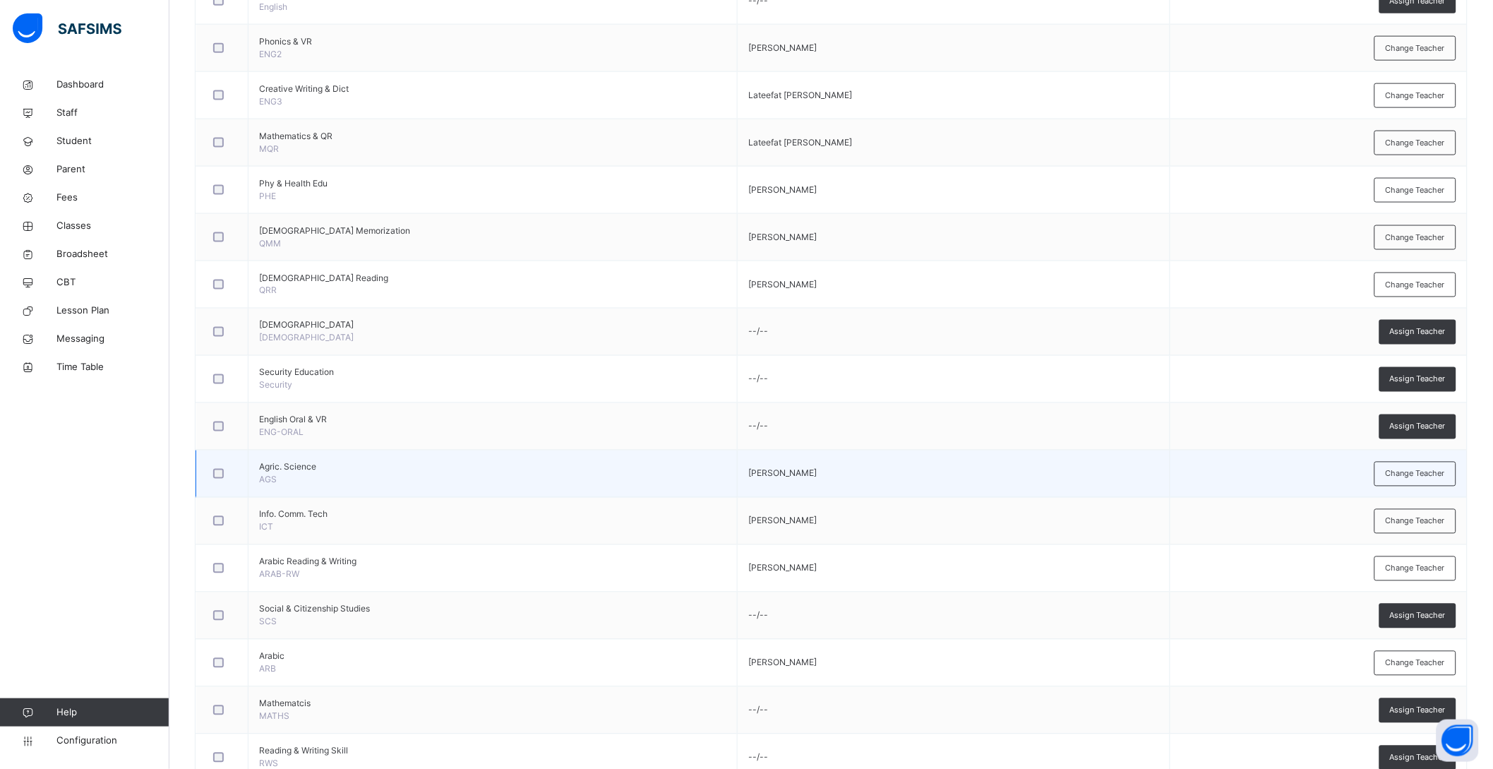
drag, startPoint x: 766, startPoint y: 193, endPoint x: 541, endPoint y: 472, distance: 359.0
click at [541, 472] on span "Agric. Science" at bounding box center [492, 467] width 467 height 13
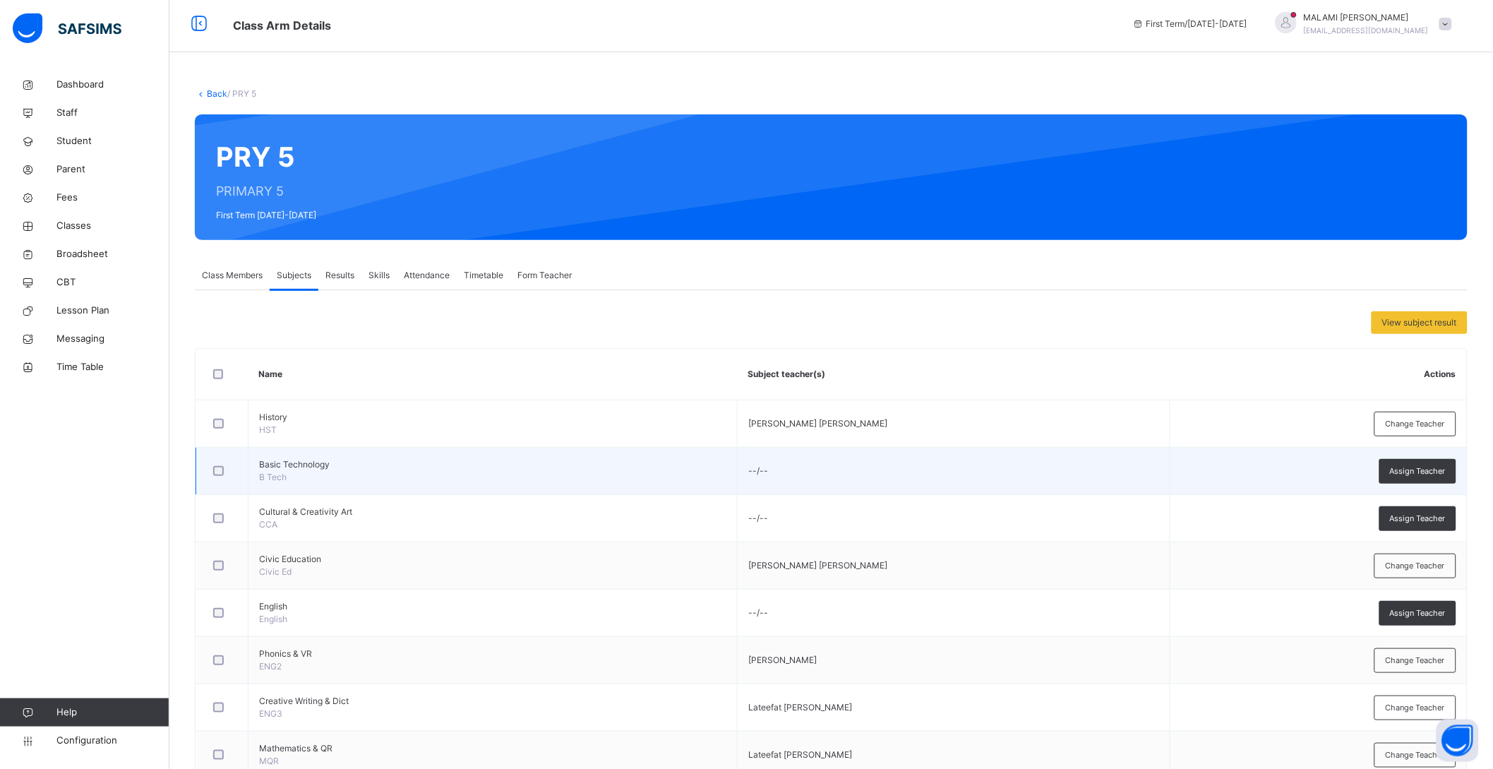
scroll to position [0, 0]
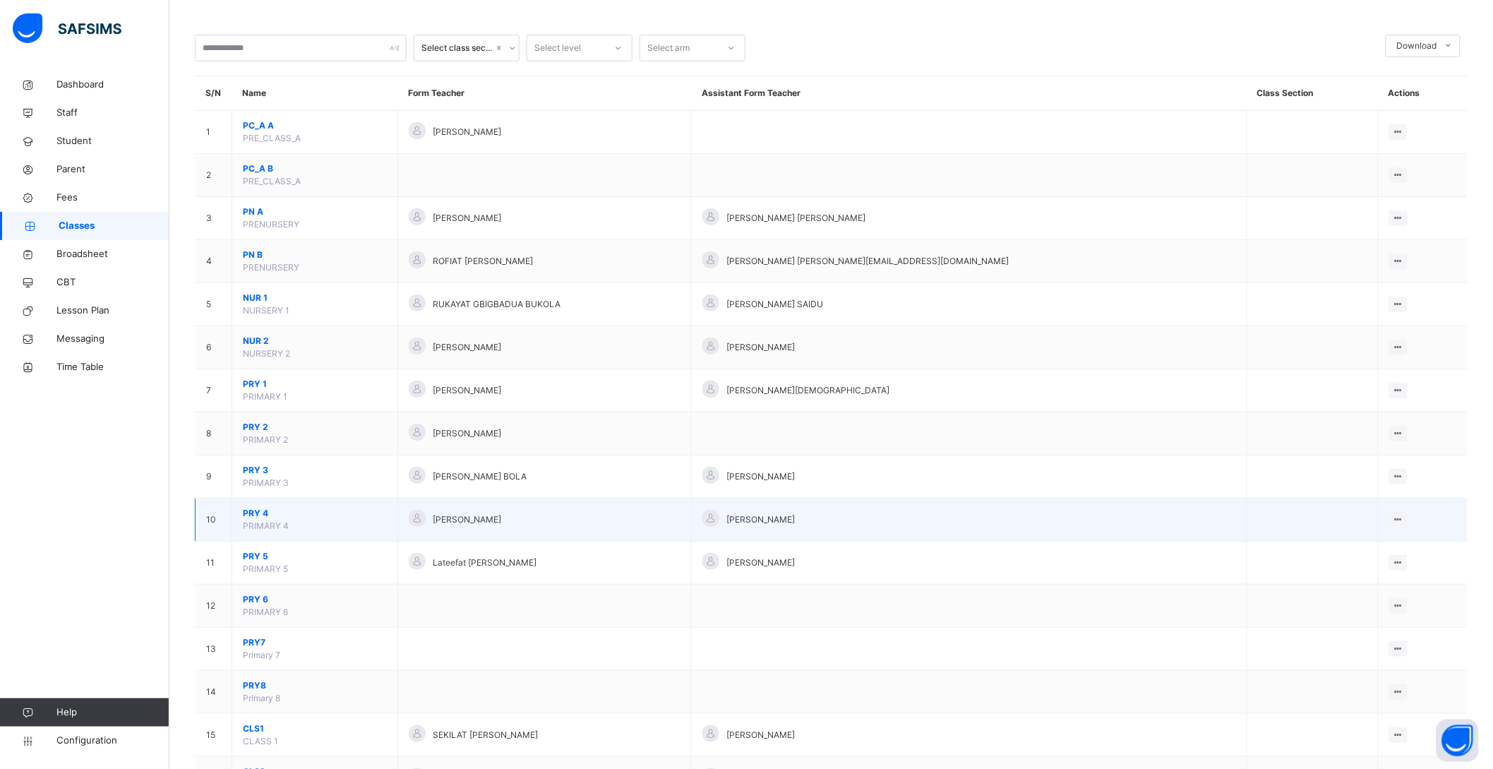
scroll to position [88, 0]
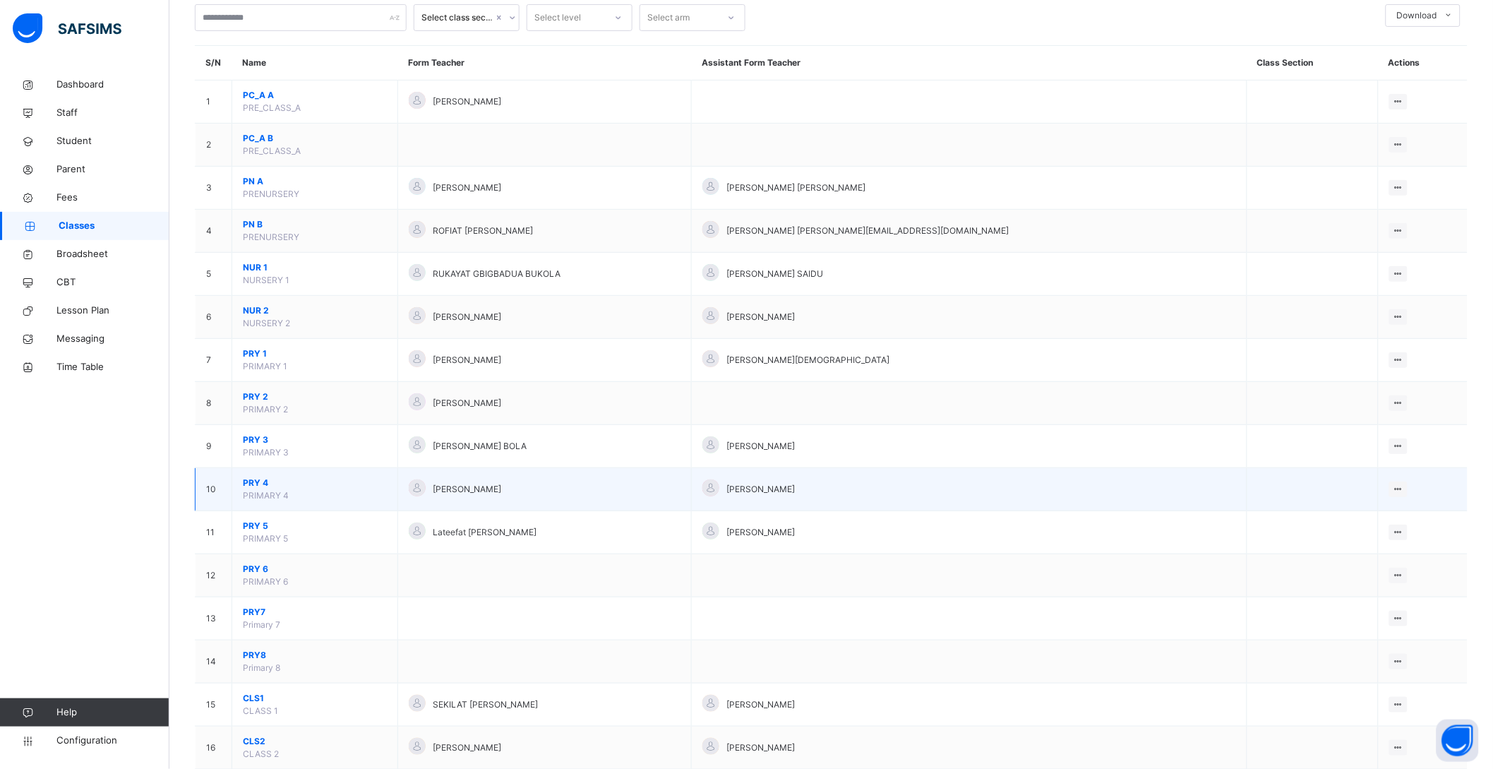
click at [255, 479] on span "PRY 4" at bounding box center [315, 483] width 144 height 13
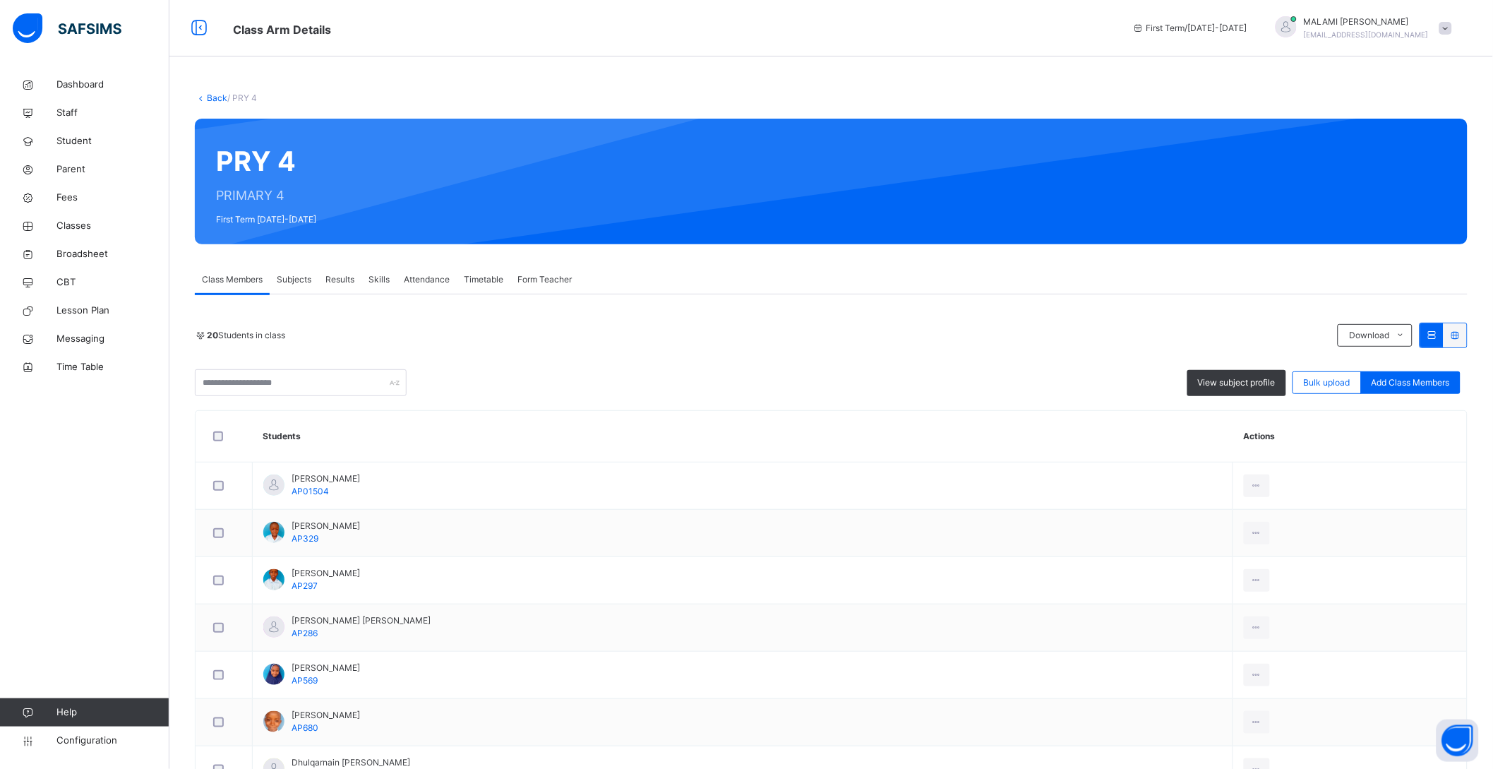
click at [300, 279] on span "Subjects" at bounding box center [294, 279] width 35 height 13
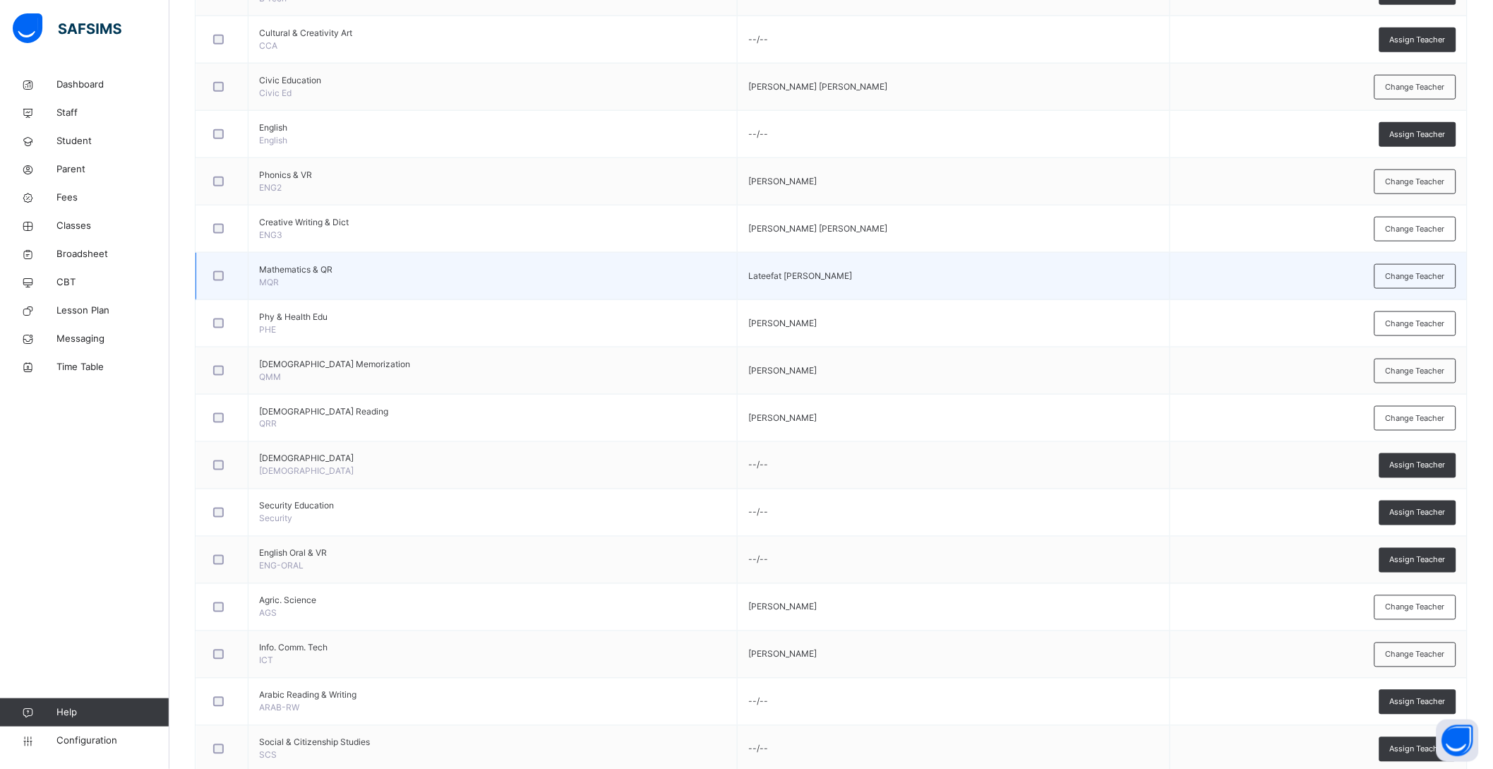
scroll to position [528, 0]
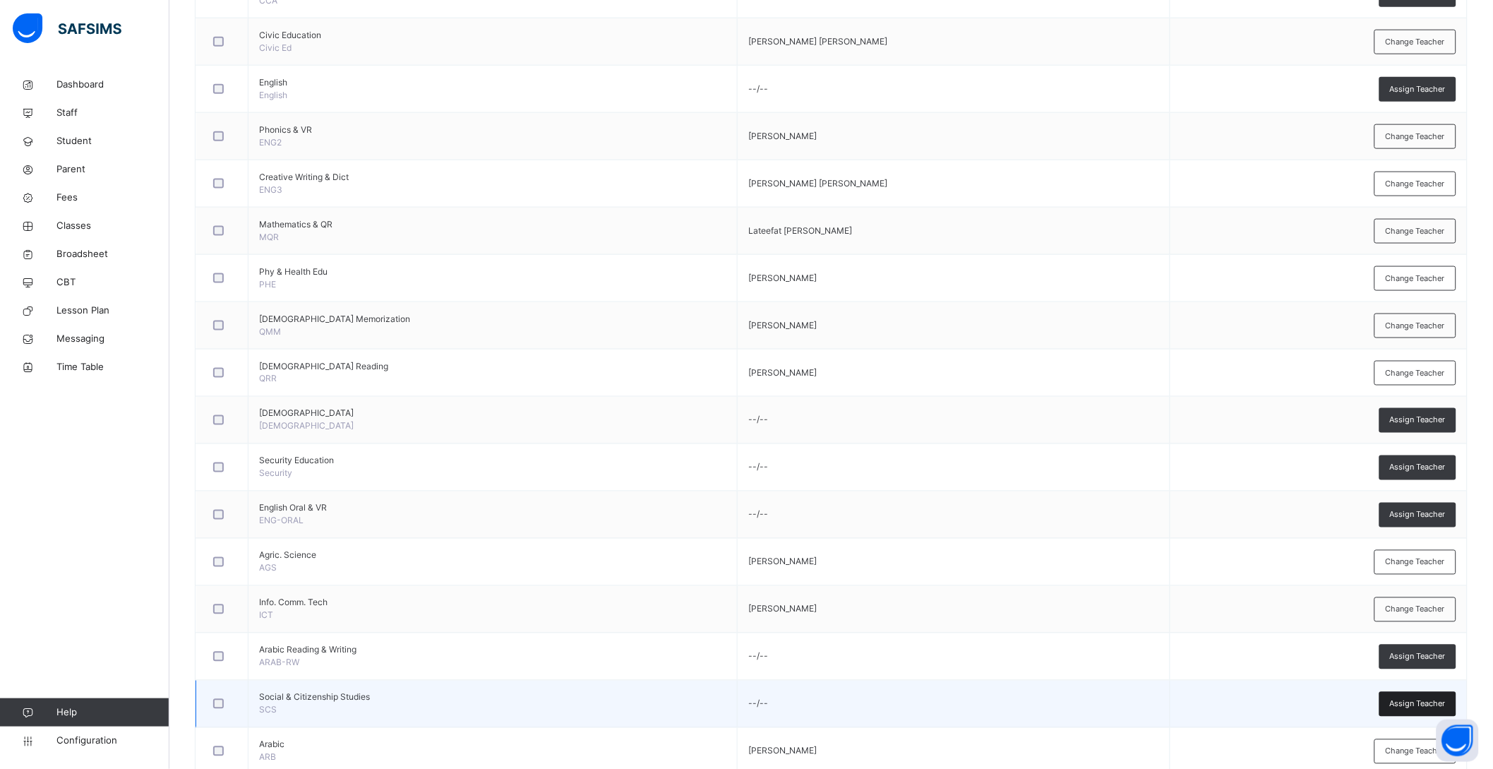
click at [1418, 699] on span "Assign Teacher" at bounding box center [1418, 704] width 56 height 12
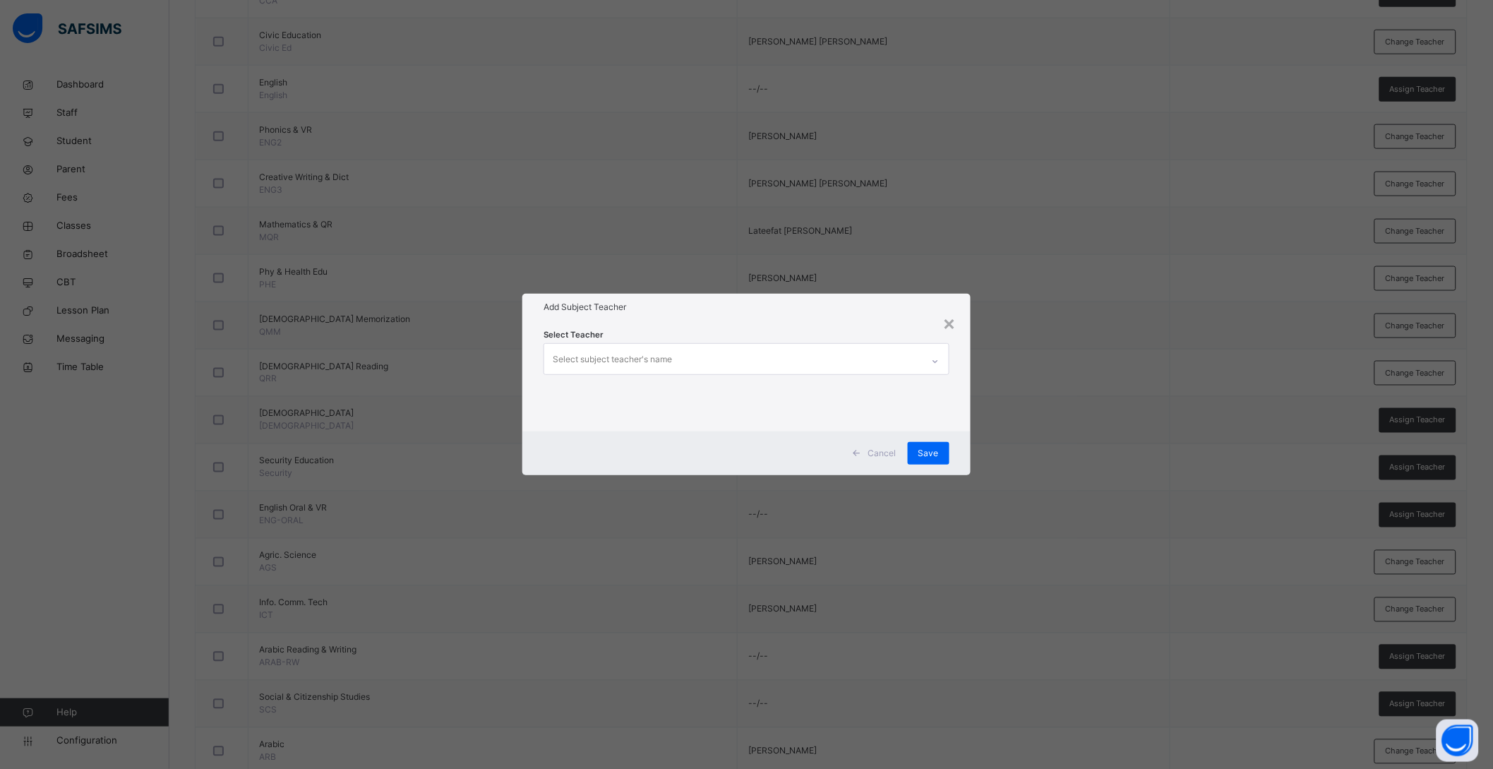
click at [650, 347] on div "Select subject teacher's name" at bounding box center [612, 359] width 119 height 27
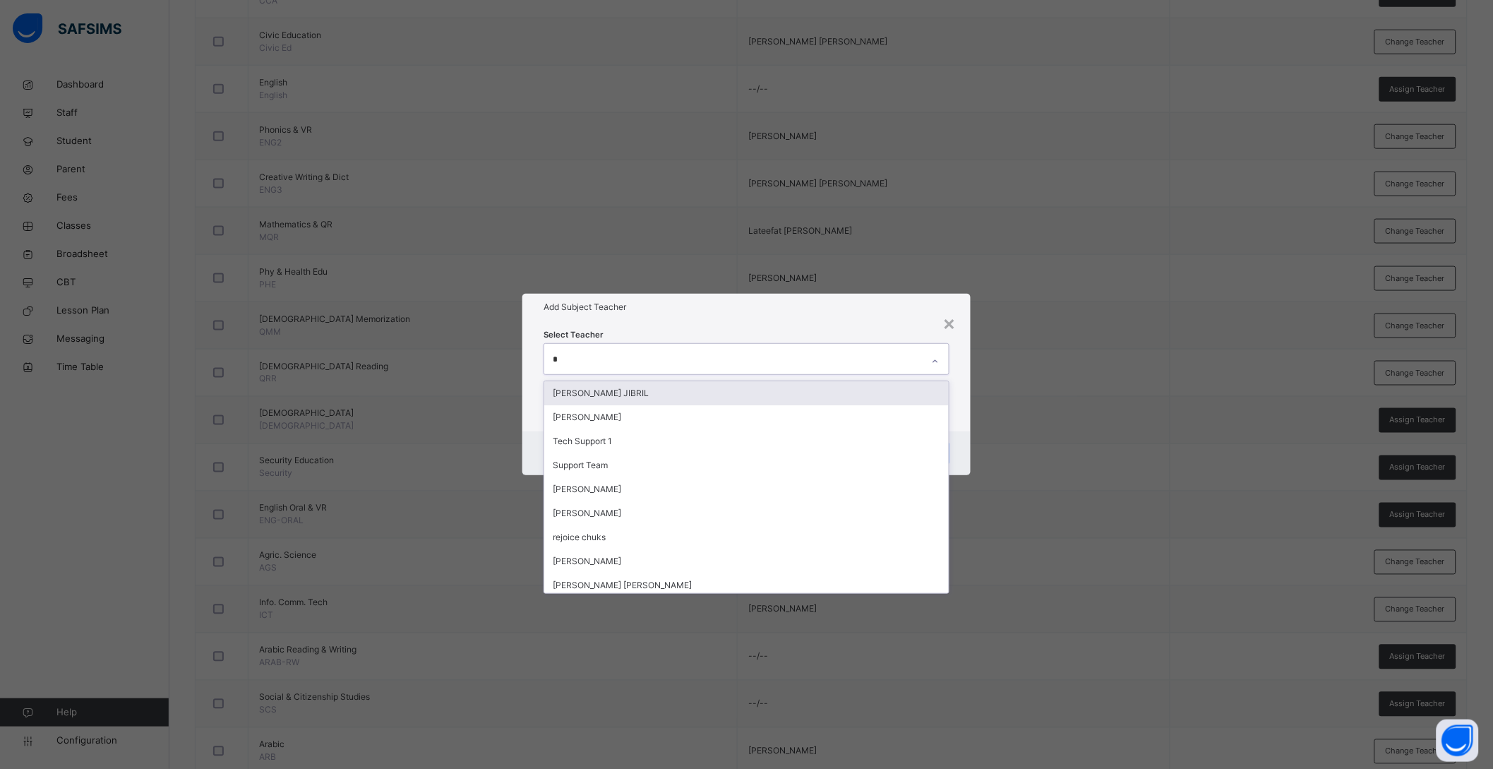
type input "**"
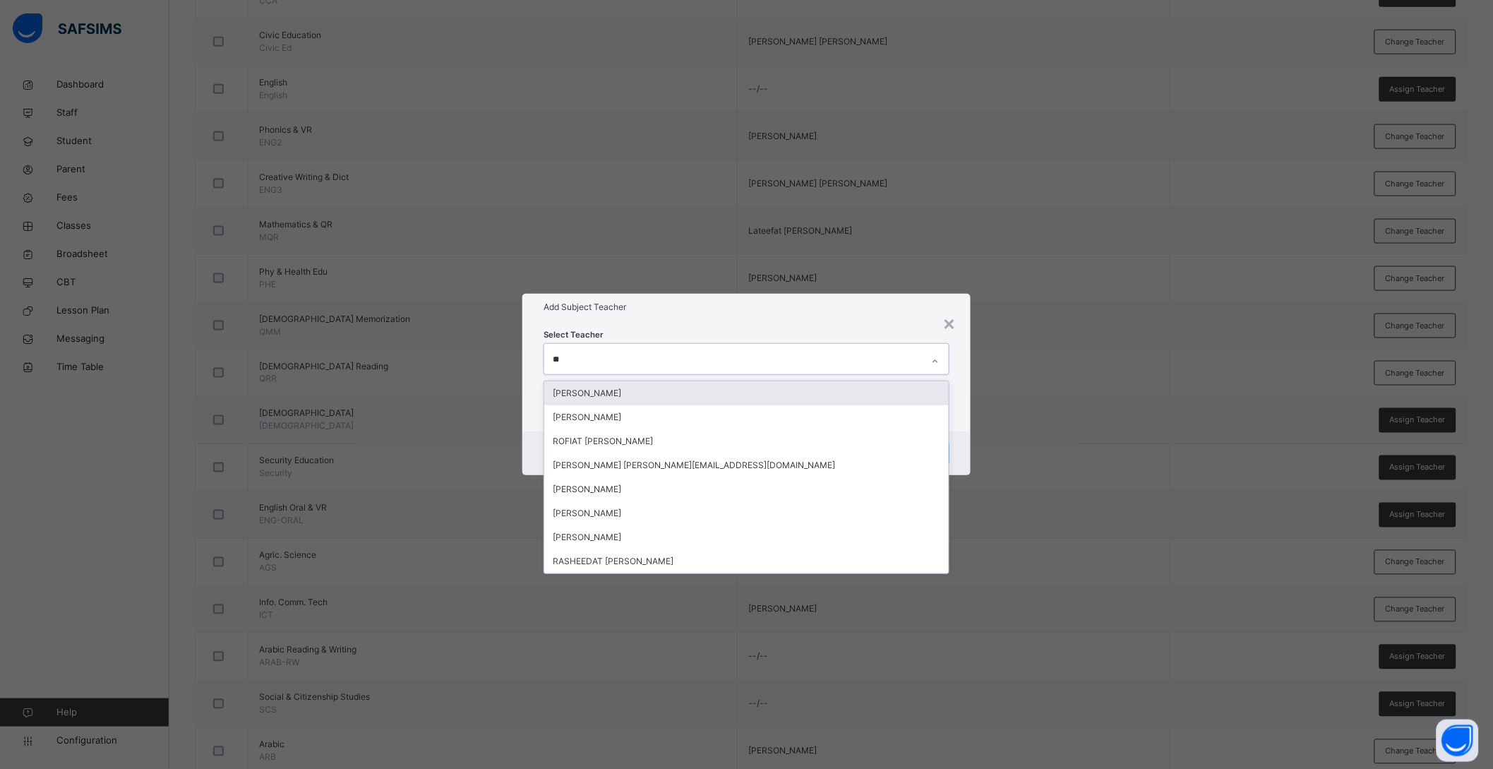
click at [657, 393] on div "[PERSON_NAME]" at bounding box center [746, 393] width 405 height 24
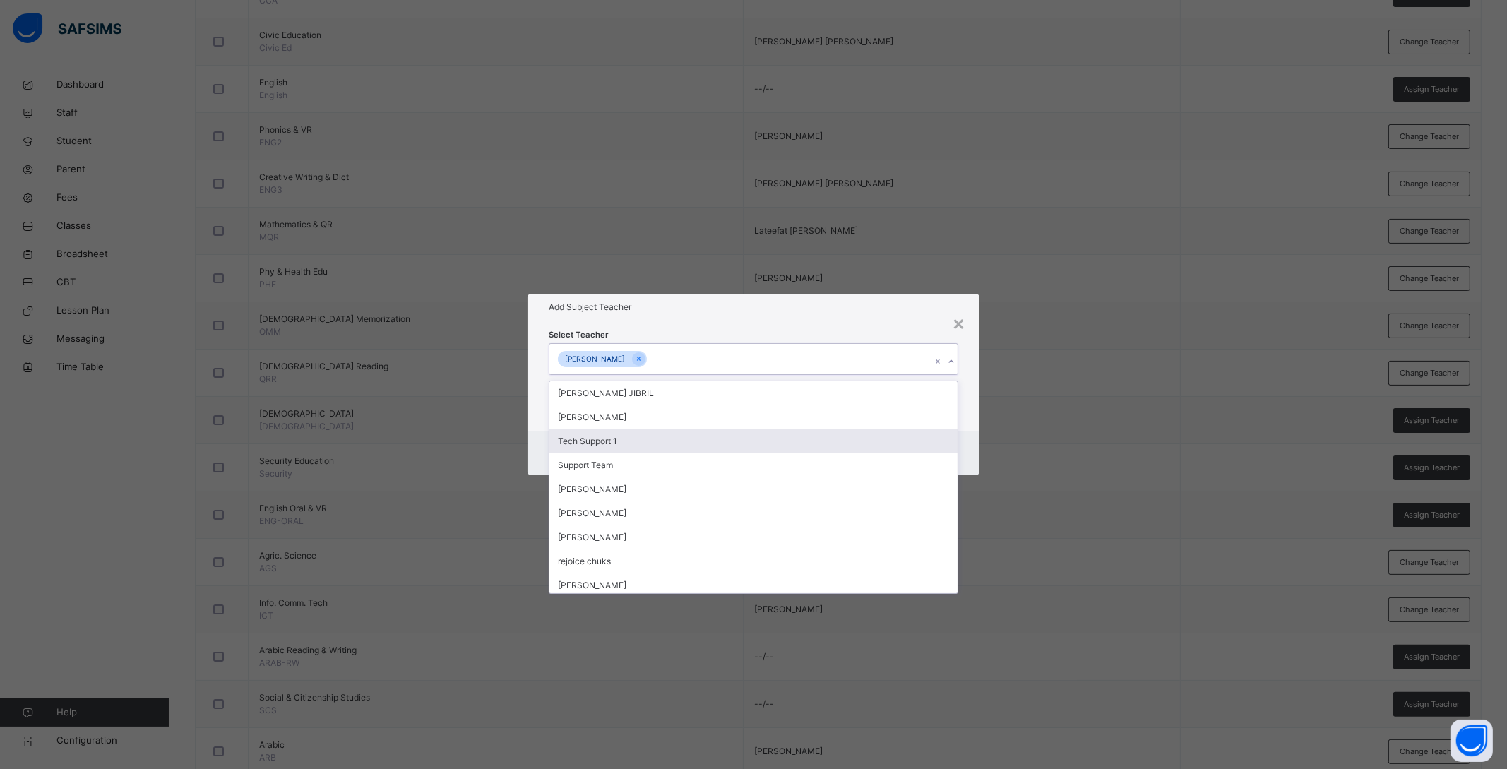
click at [975, 426] on div "Select Teacher option HABIB OZOVEHE SHAIBU, selected. option Tech Support 1 foc…" at bounding box center [753, 376] width 452 height 110
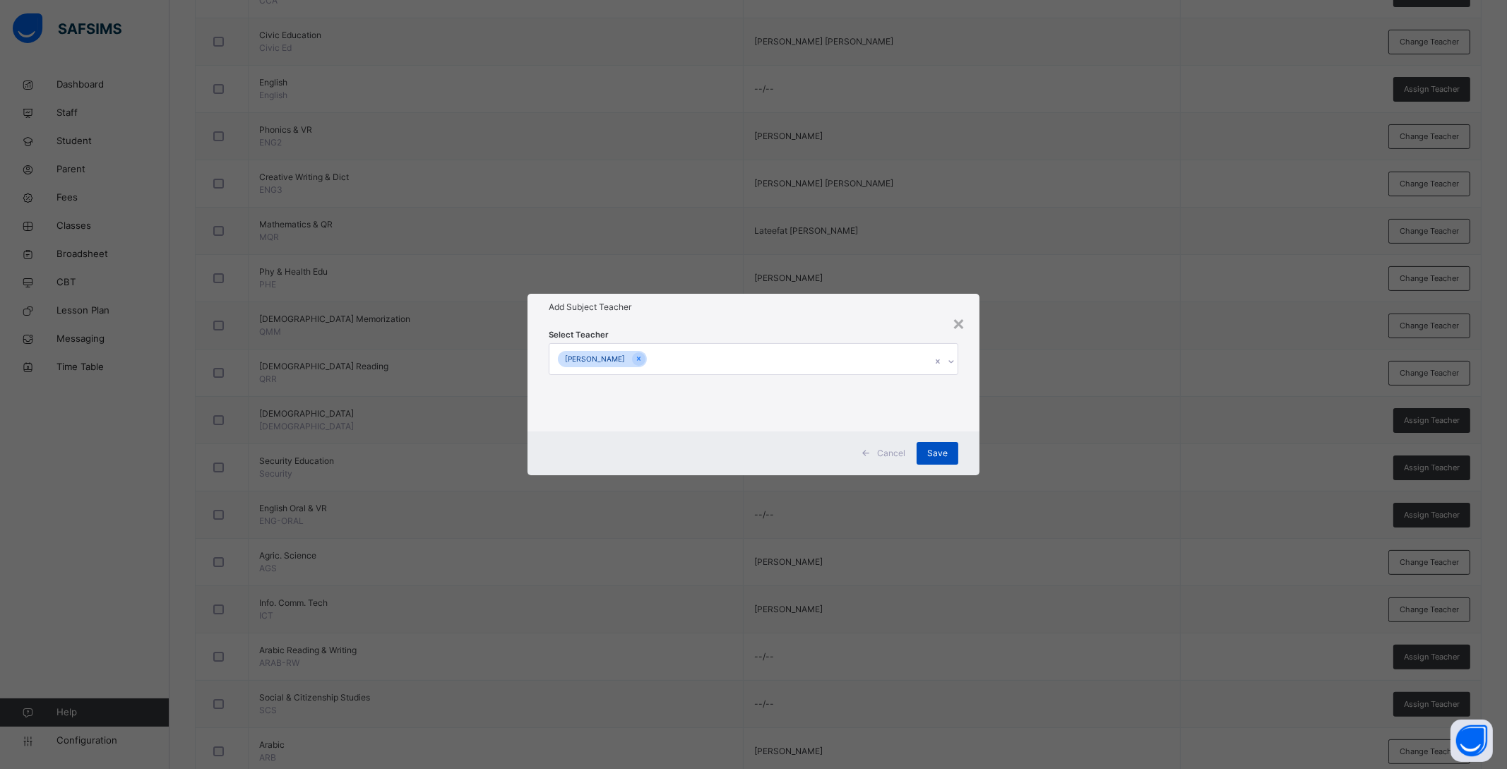
click at [932, 458] on span "Save" at bounding box center [937, 453] width 20 height 13
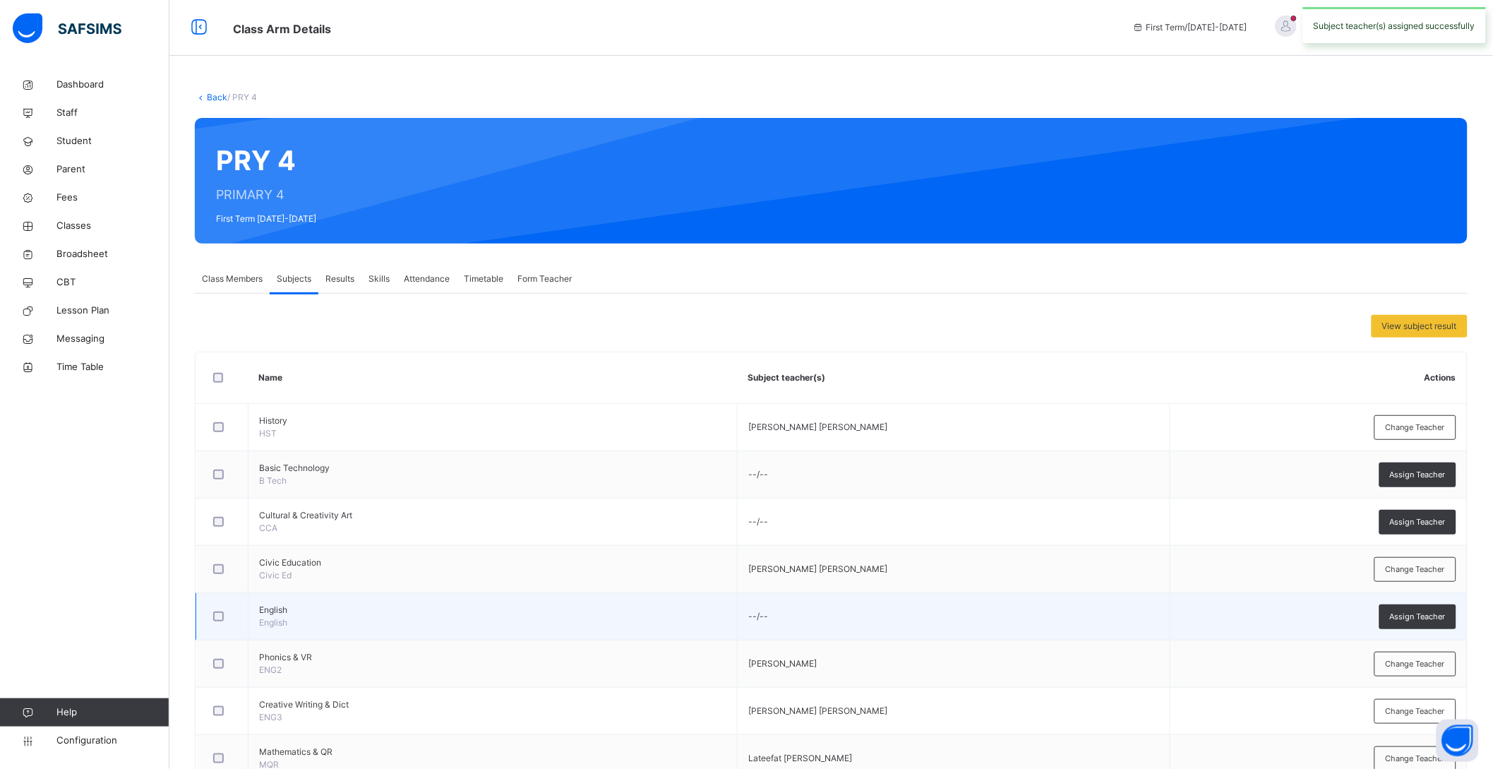
scroll to position [0, 0]
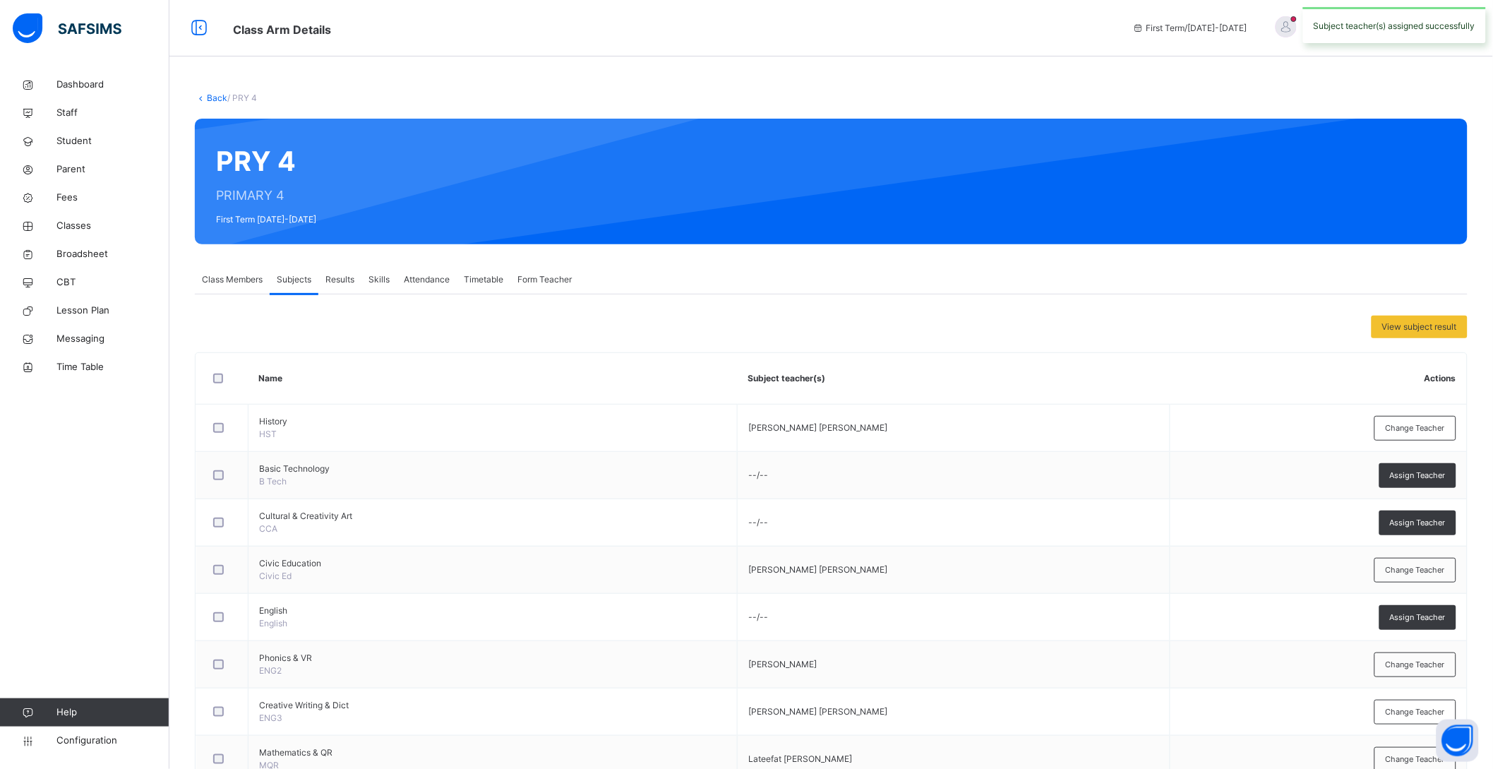
click at [207, 97] on link "Back" at bounding box center [217, 97] width 20 height 11
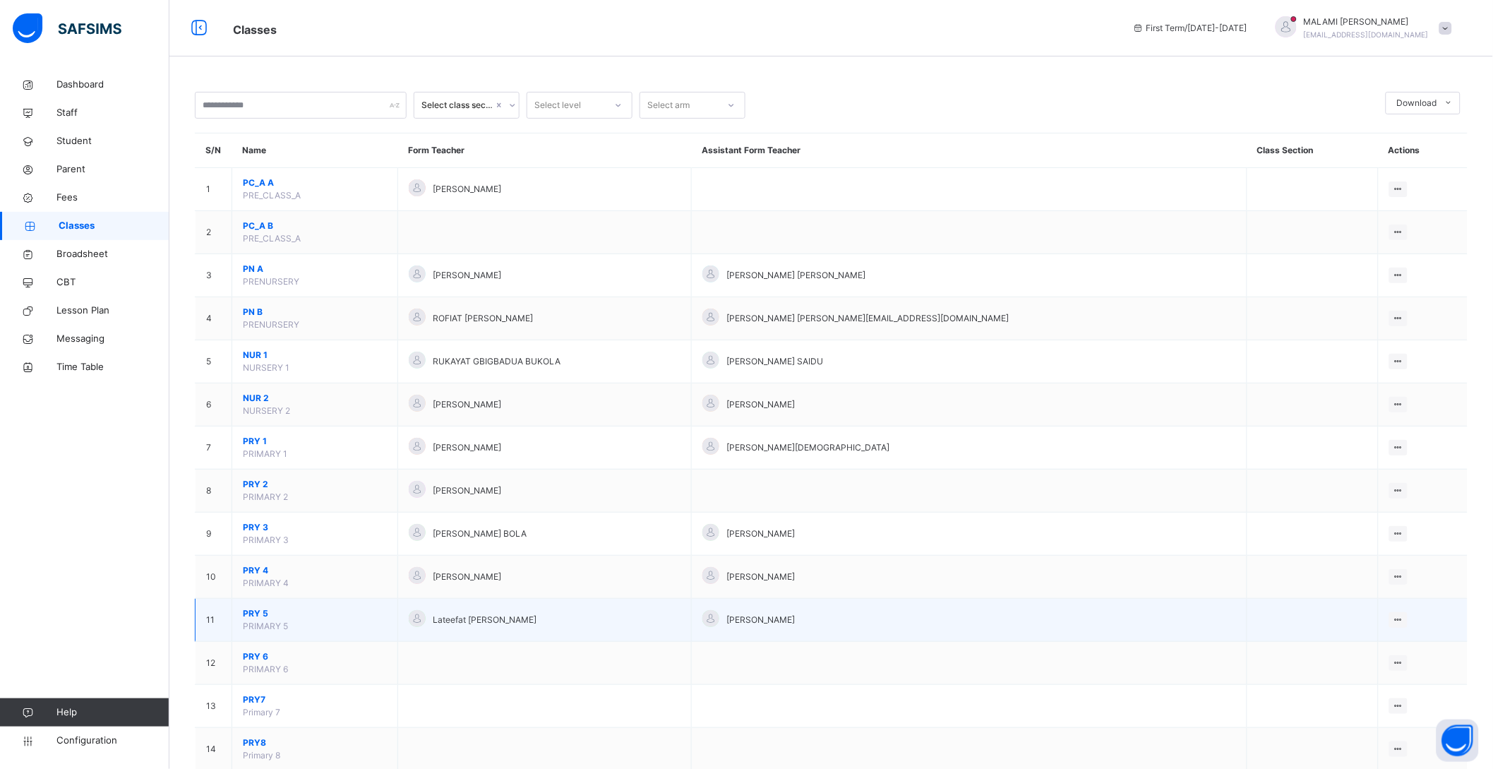
click at [258, 617] on span "PRY 5" at bounding box center [315, 613] width 144 height 13
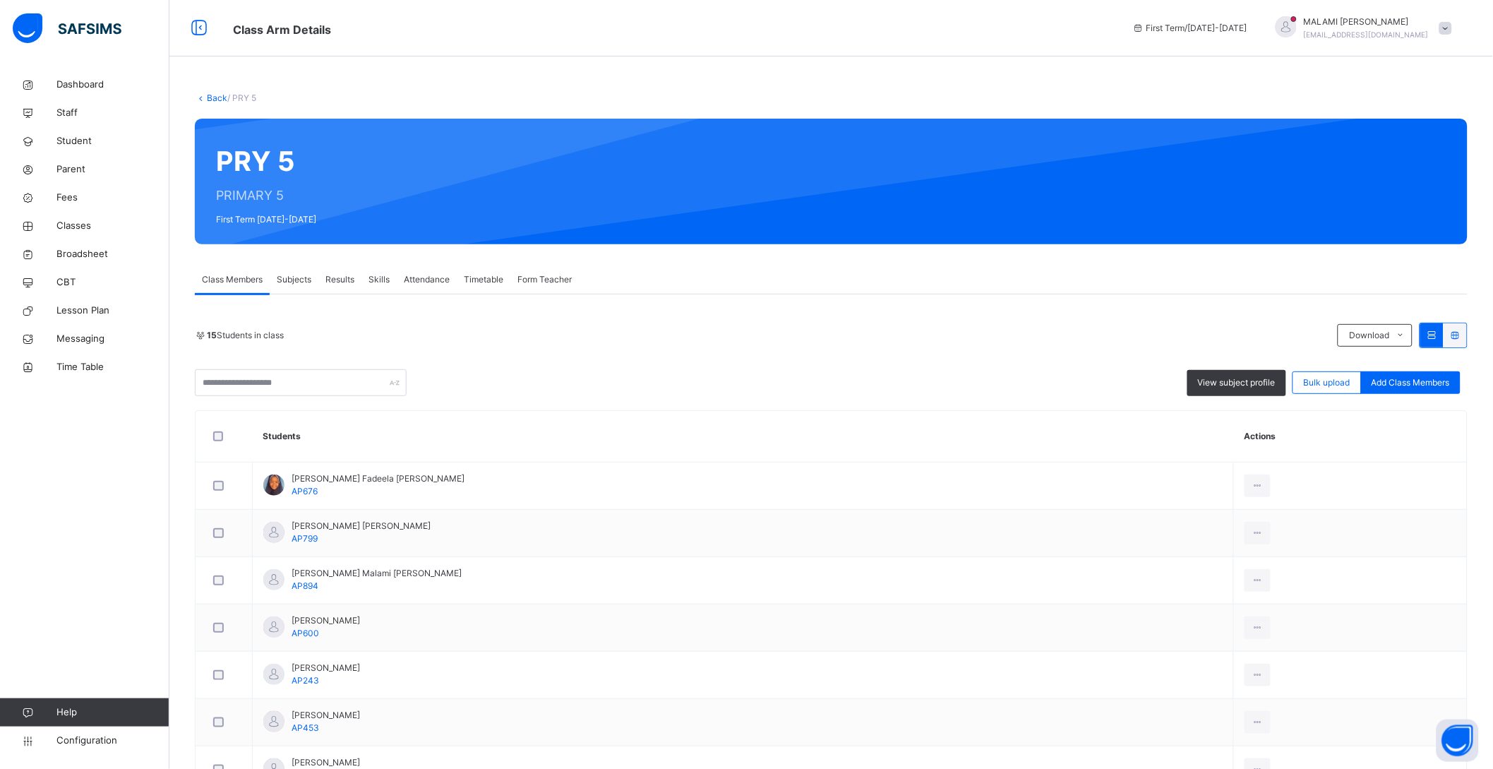
click at [288, 274] on span "Subjects" at bounding box center [294, 279] width 35 height 13
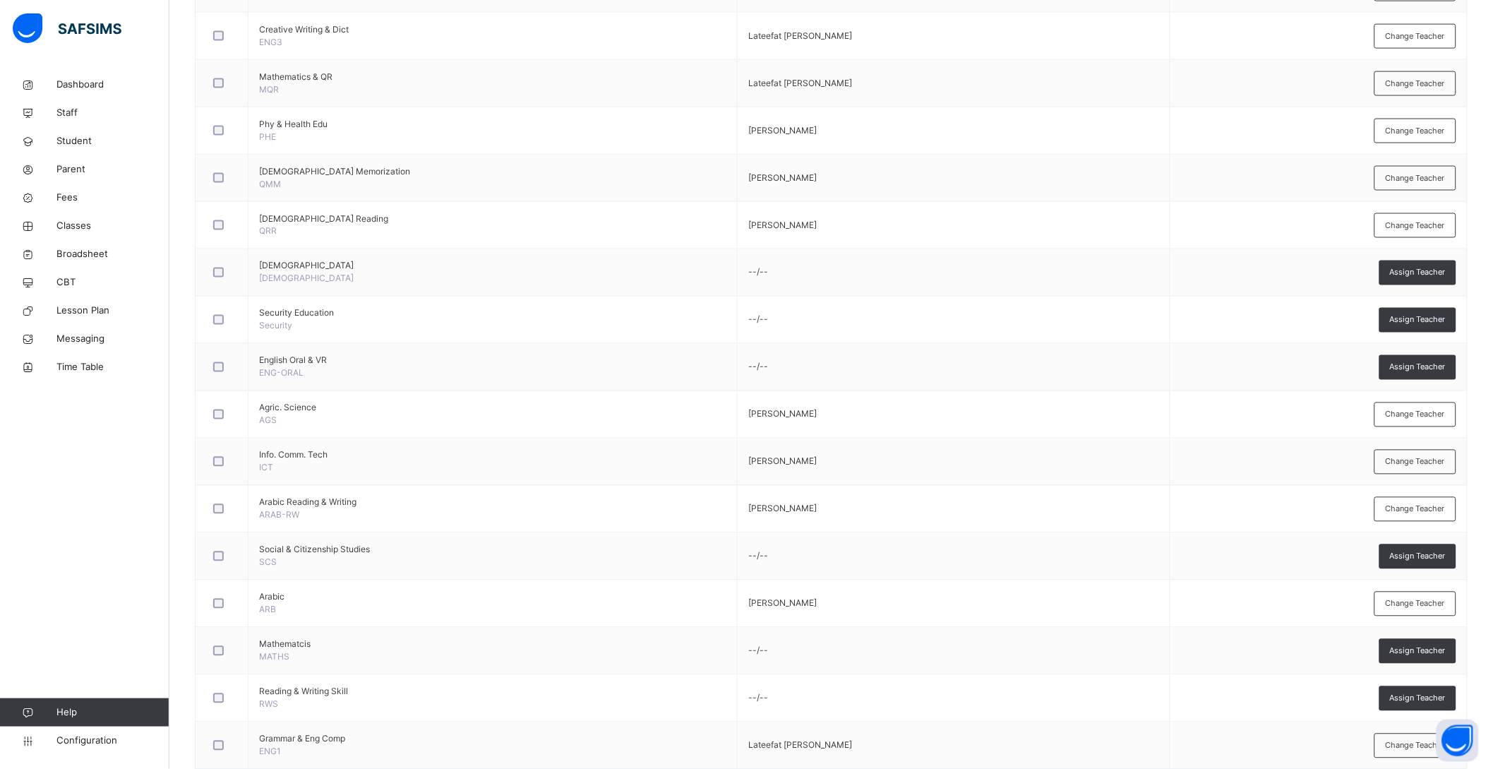
scroll to position [705, 0]
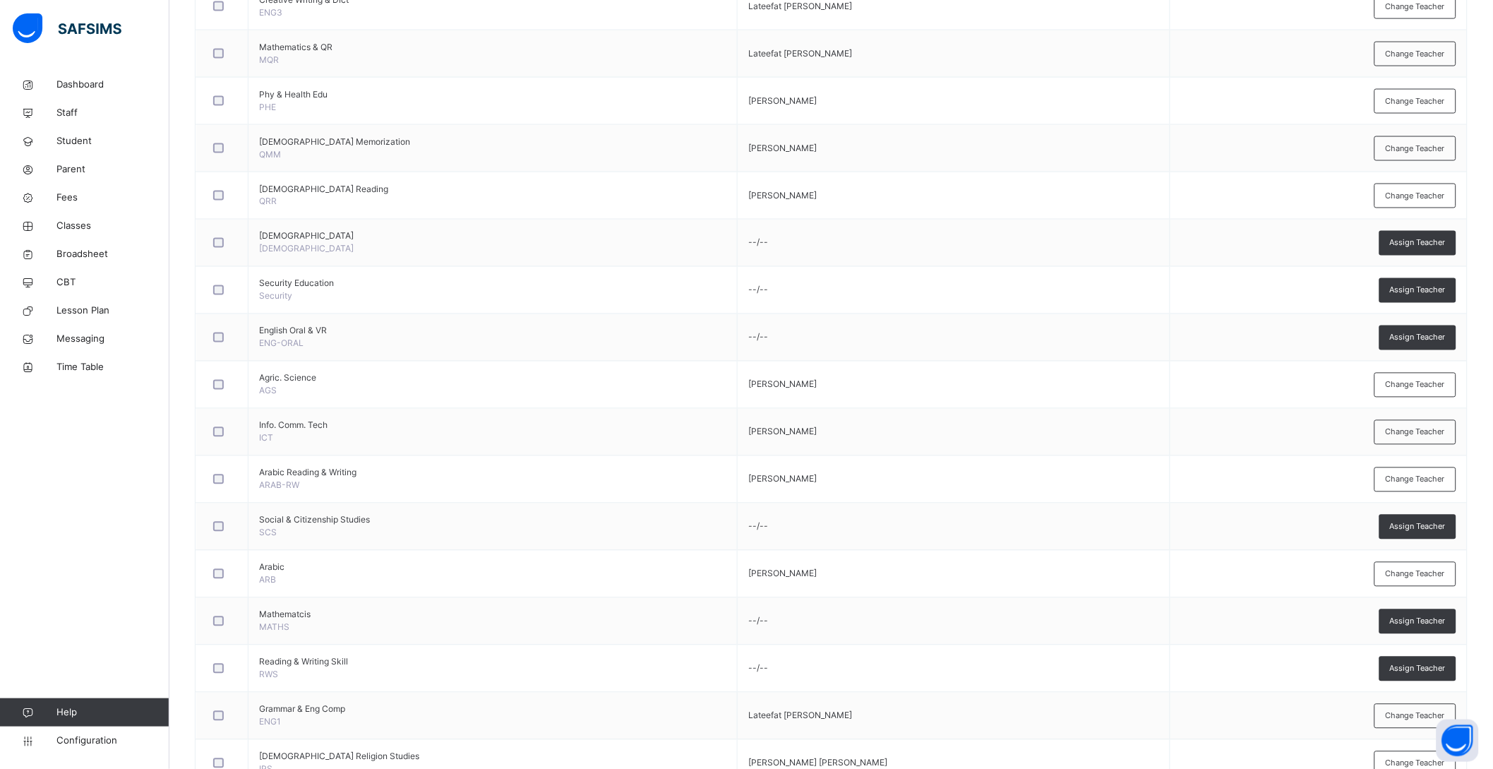
click at [1395, 529] on div "Assign Teacher" at bounding box center [1418, 527] width 77 height 25
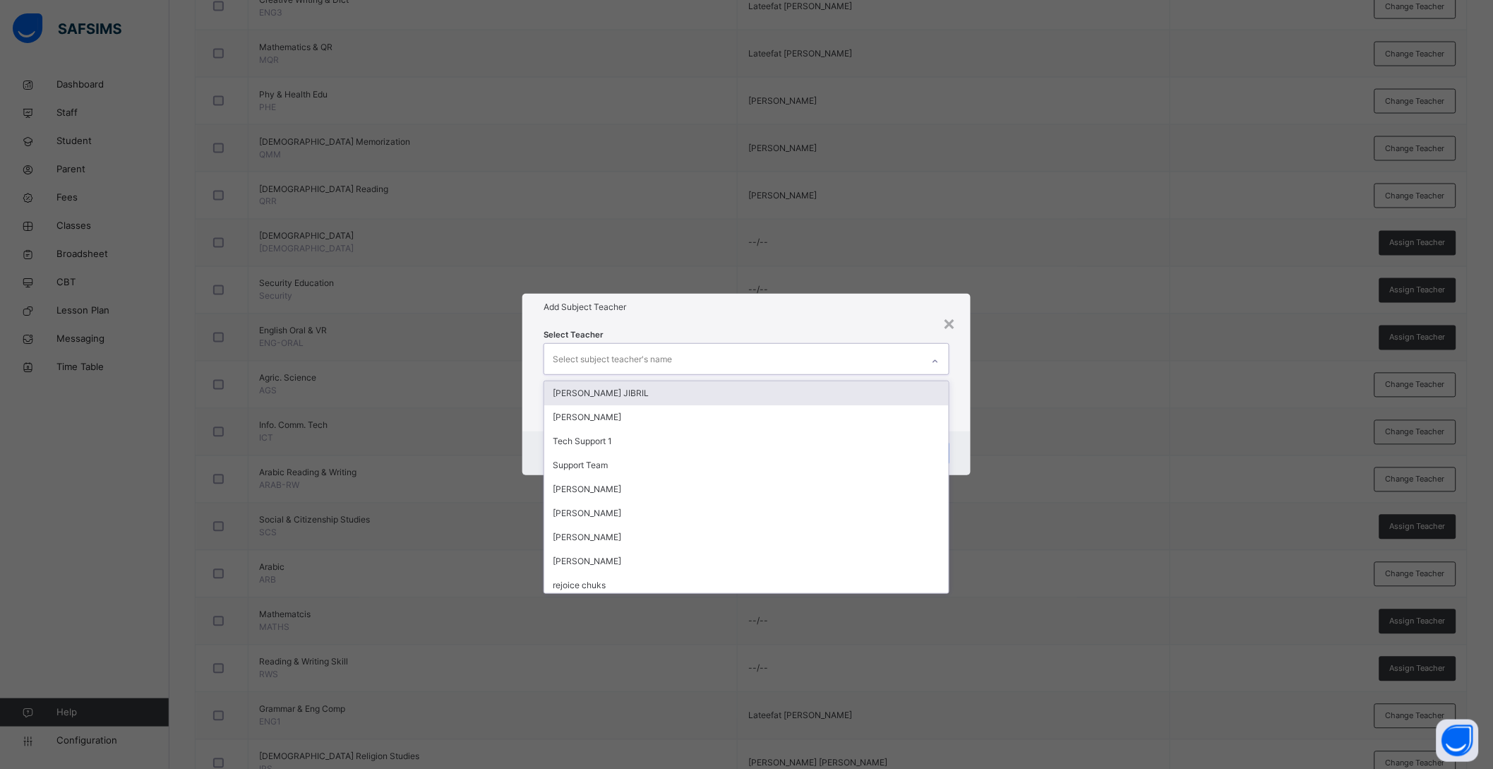
click at [627, 352] on div "Select subject teacher's name" at bounding box center [612, 359] width 119 height 27
type input "**"
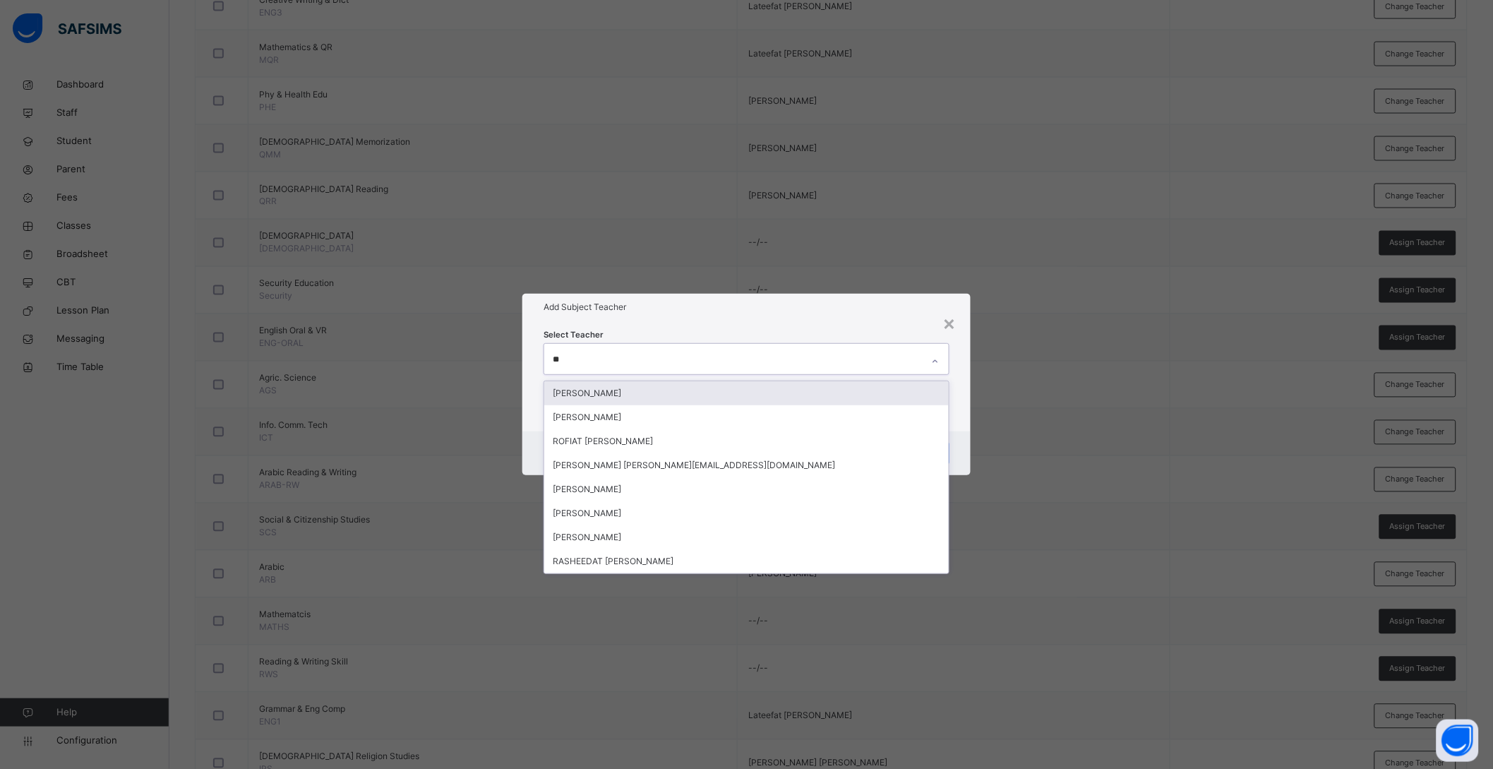
click at [635, 396] on div "[PERSON_NAME]" at bounding box center [746, 393] width 405 height 24
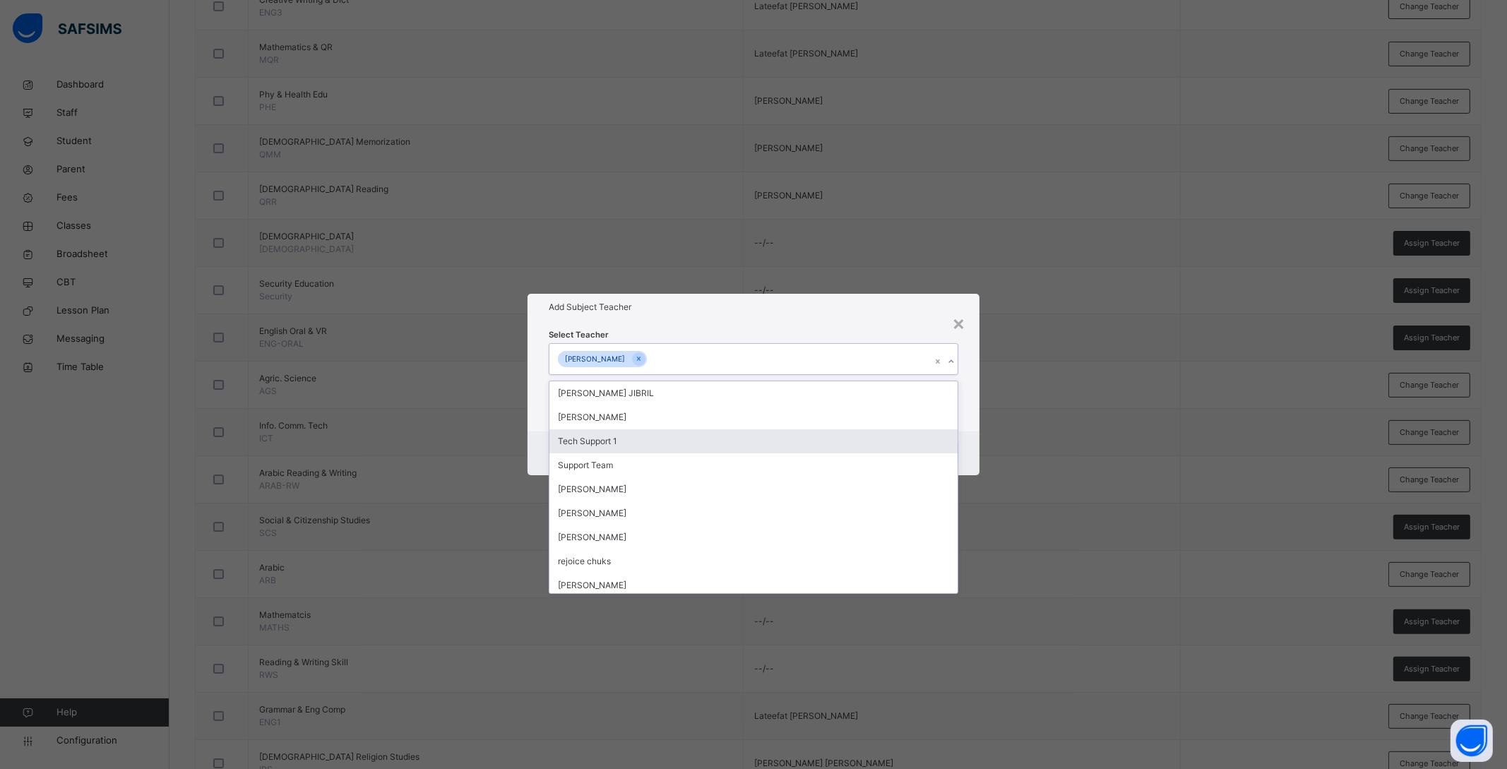
click at [961, 437] on div "Cancel Save" at bounding box center [753, 453] width 452 height 44
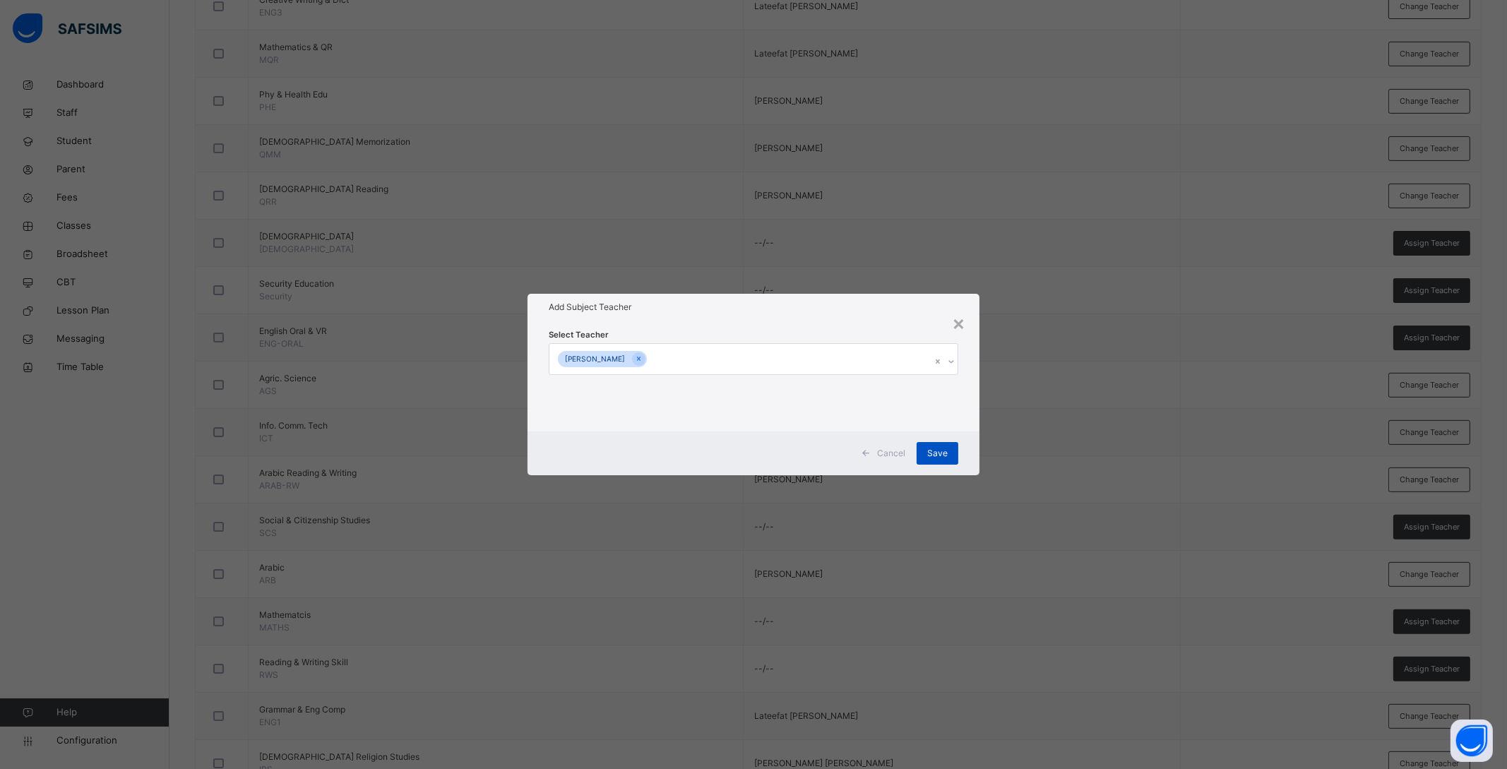
click at [938, 452] on span "Save" at bounding box center [937, 453] width 20 height 13
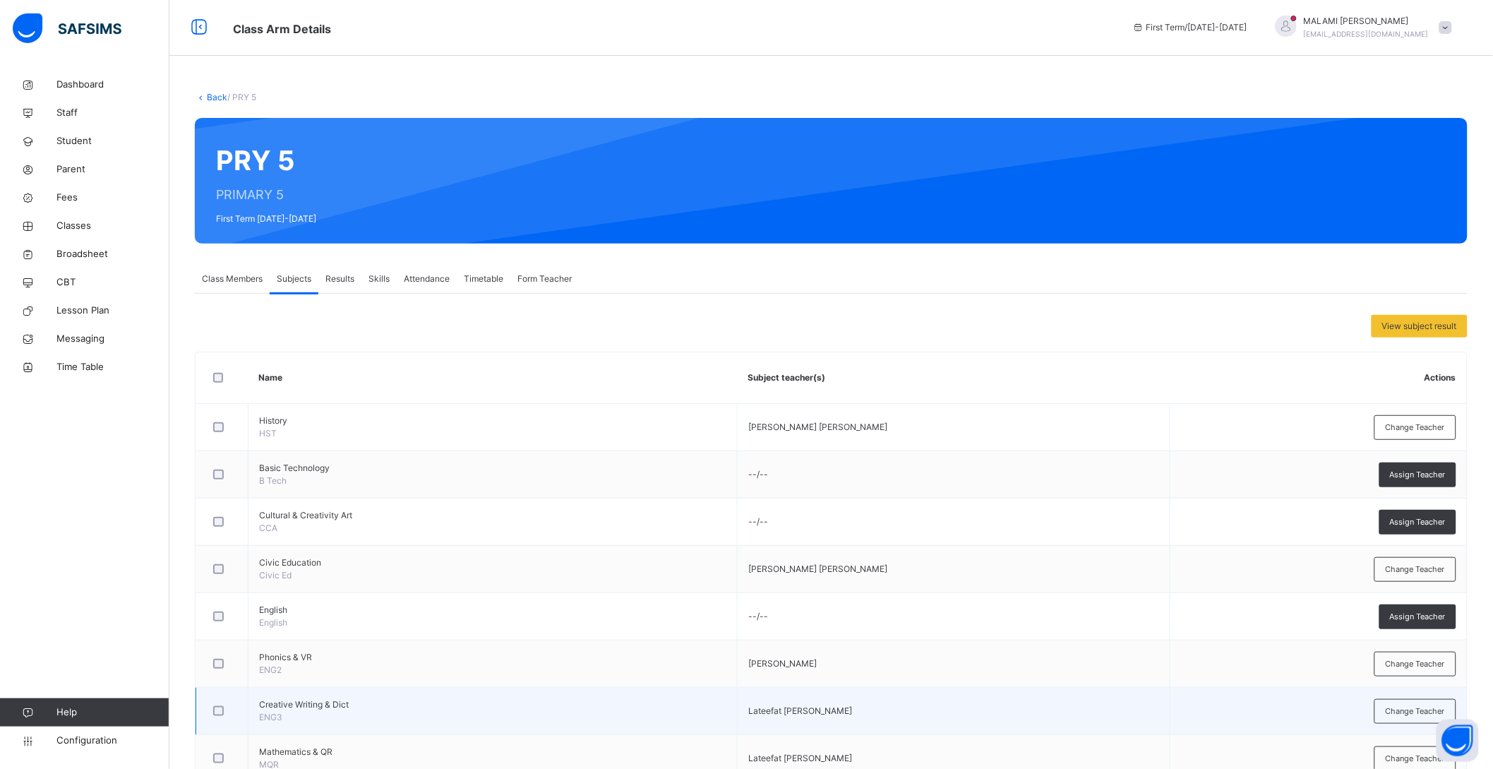
scroll to position [0, 0]
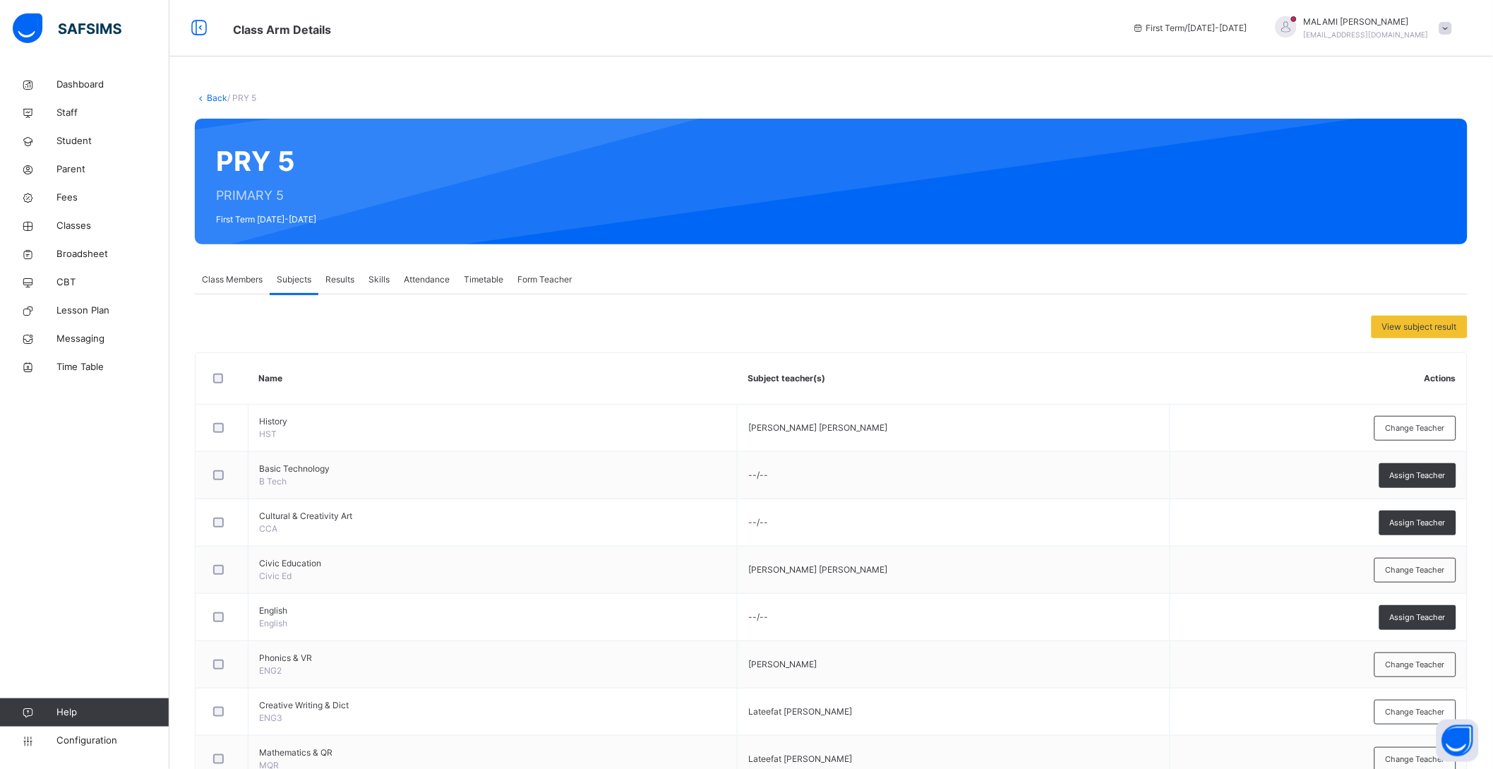
click at [213, 93] on link "Back" at bounding box center [217, 97] width 20 height 11
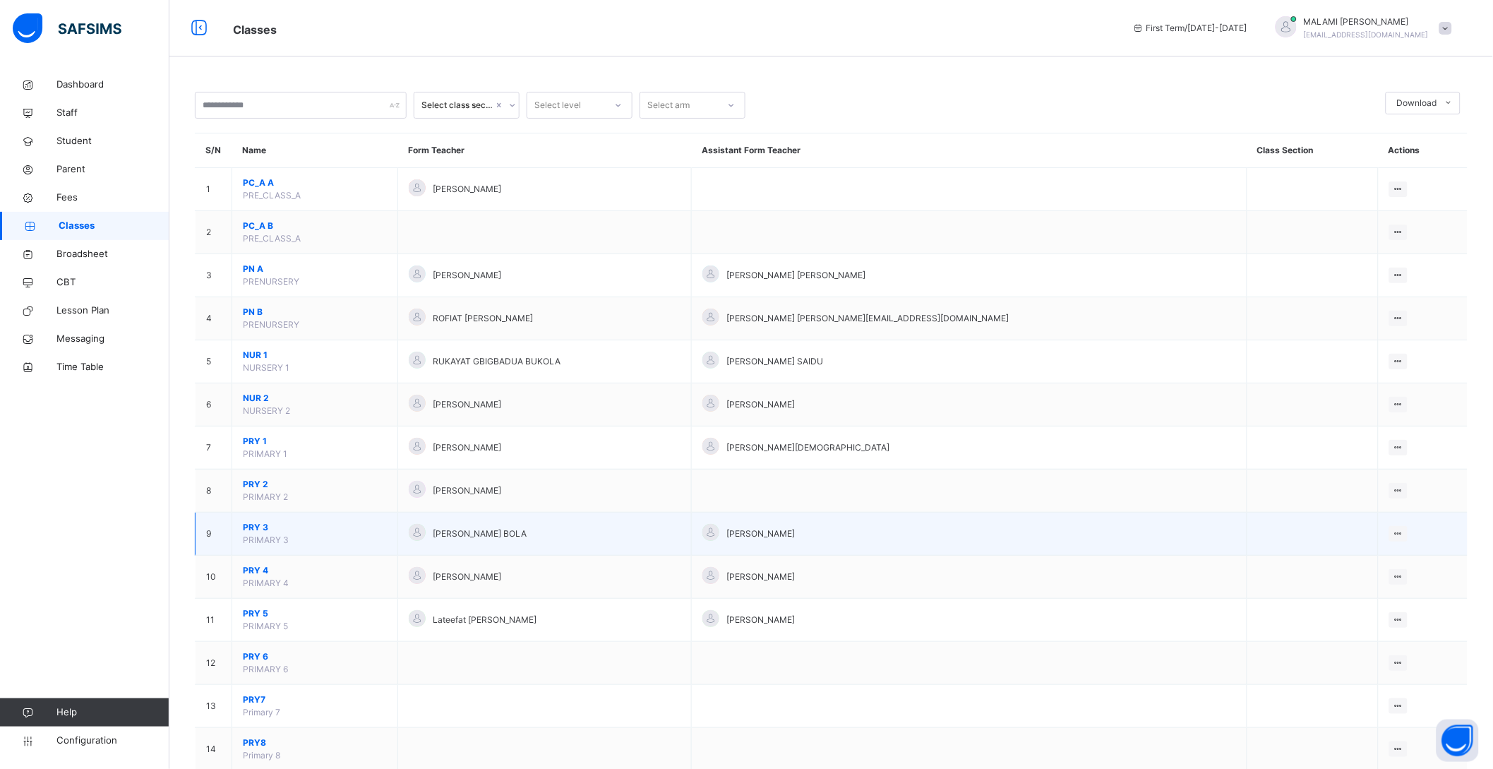
click at [261, 525] on span "PRY 3" at bounding box center [315, 527] width 144 height 13
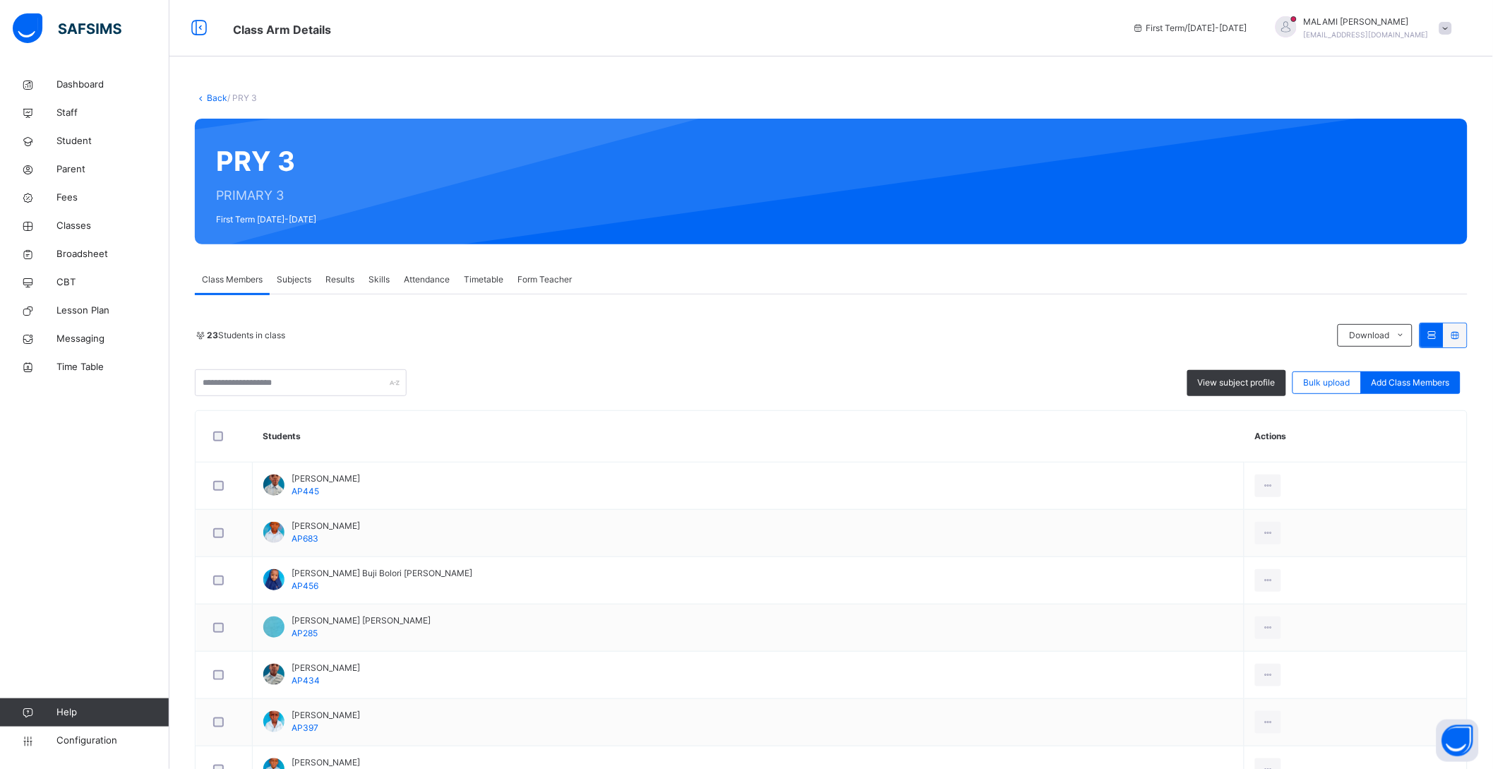
click at [297, 277] on span "Subjects" at bounding box center [294, 279] width 35 height 13
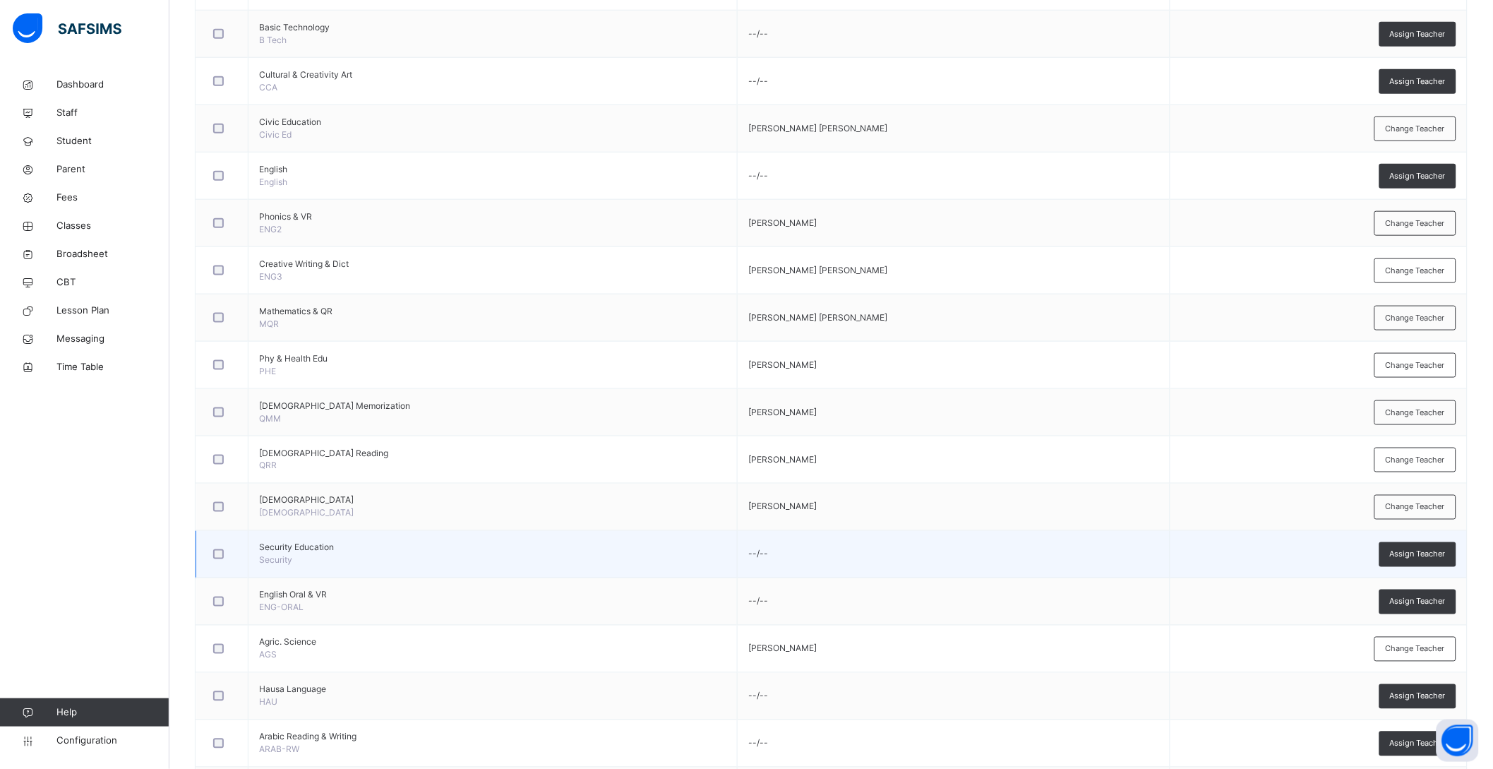
scroll to position [529, 0]
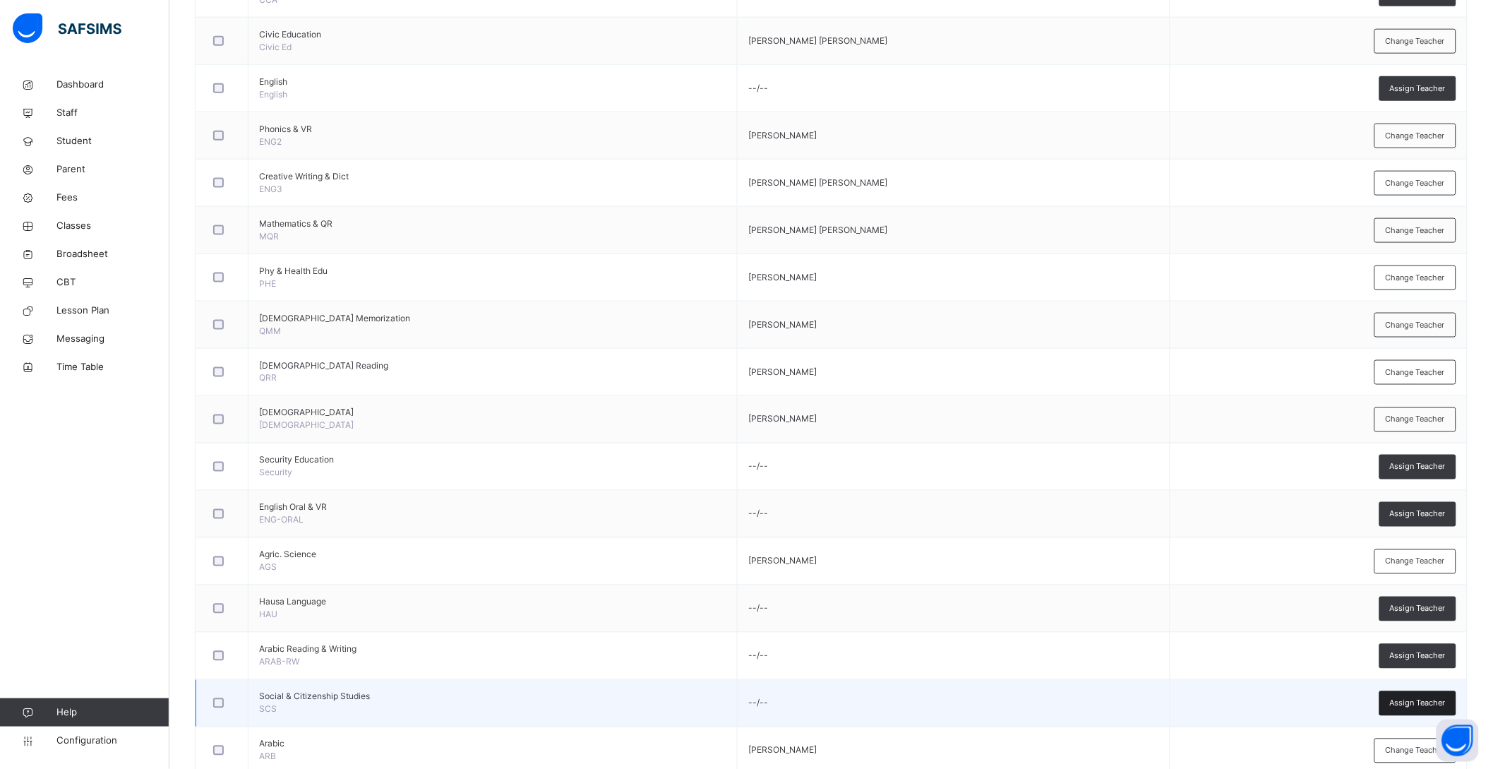
click at [1438, 705] on span "Assign Teacher" at bounding box center [1418, 704] width 56 height 12
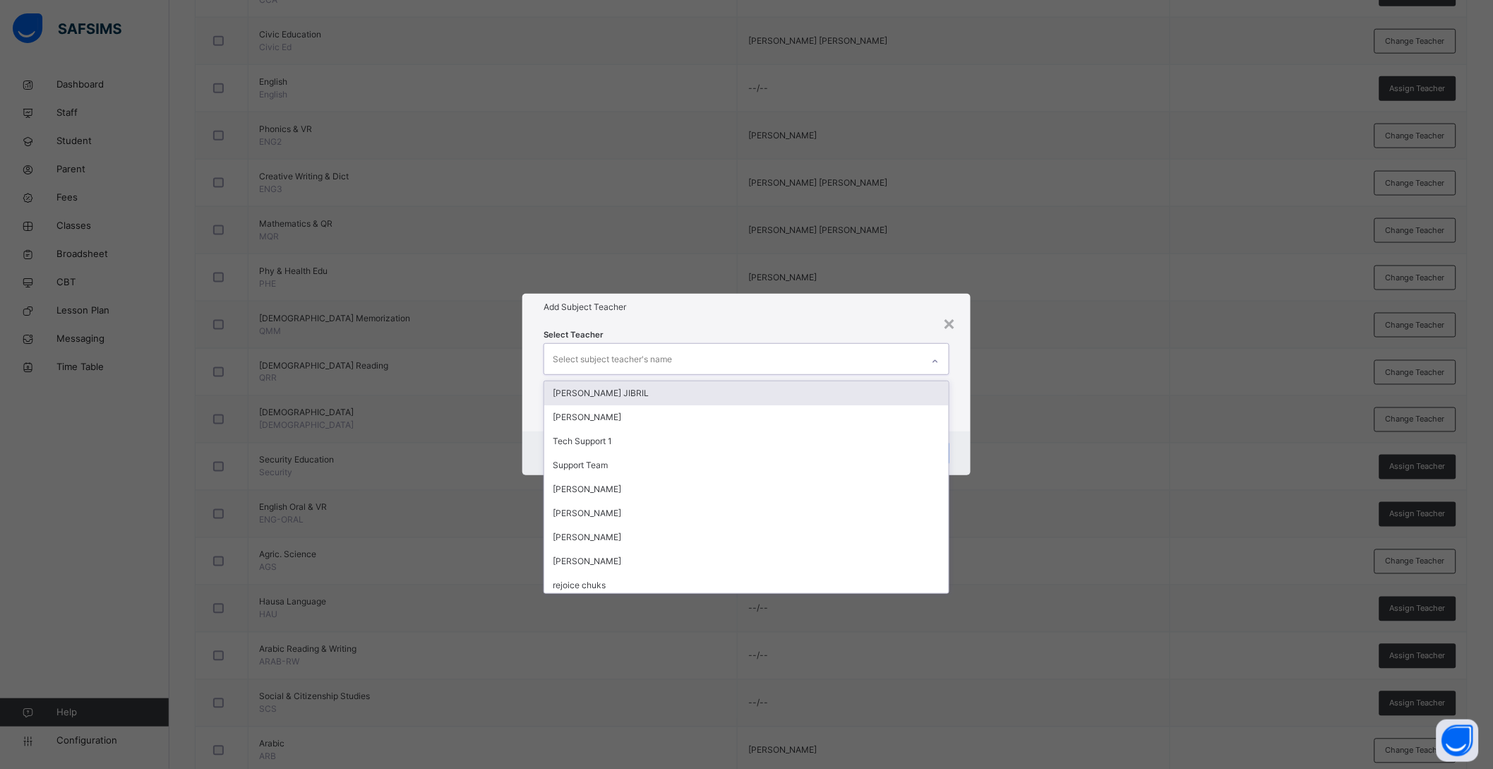
click at [673, 344] on div "Select subject teacher's name" at bounding box center [733, 359] width 378 height 30
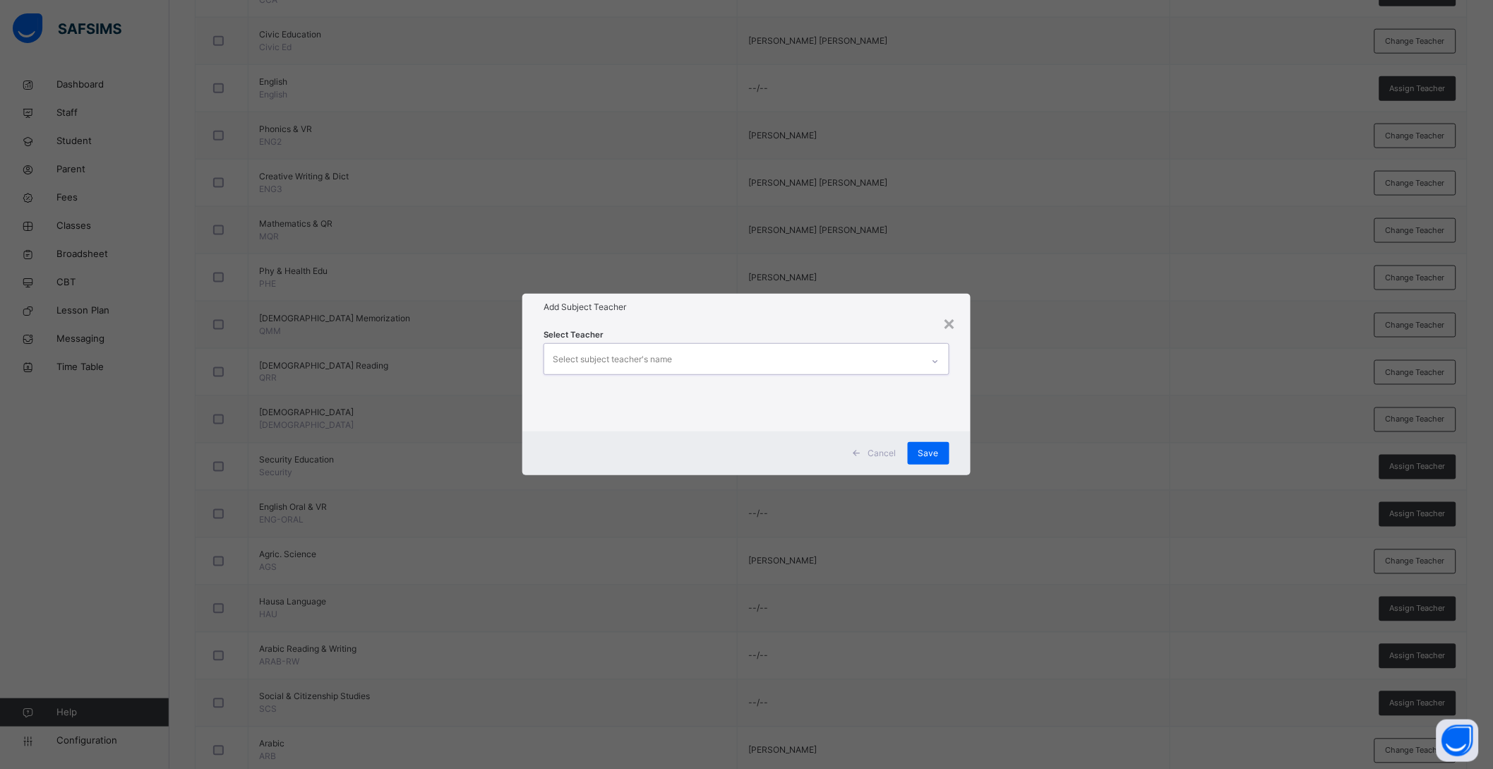
click at [663, 354] on div "Select subject teacher's name" at bounding box center [612, 359] width 119 height 27
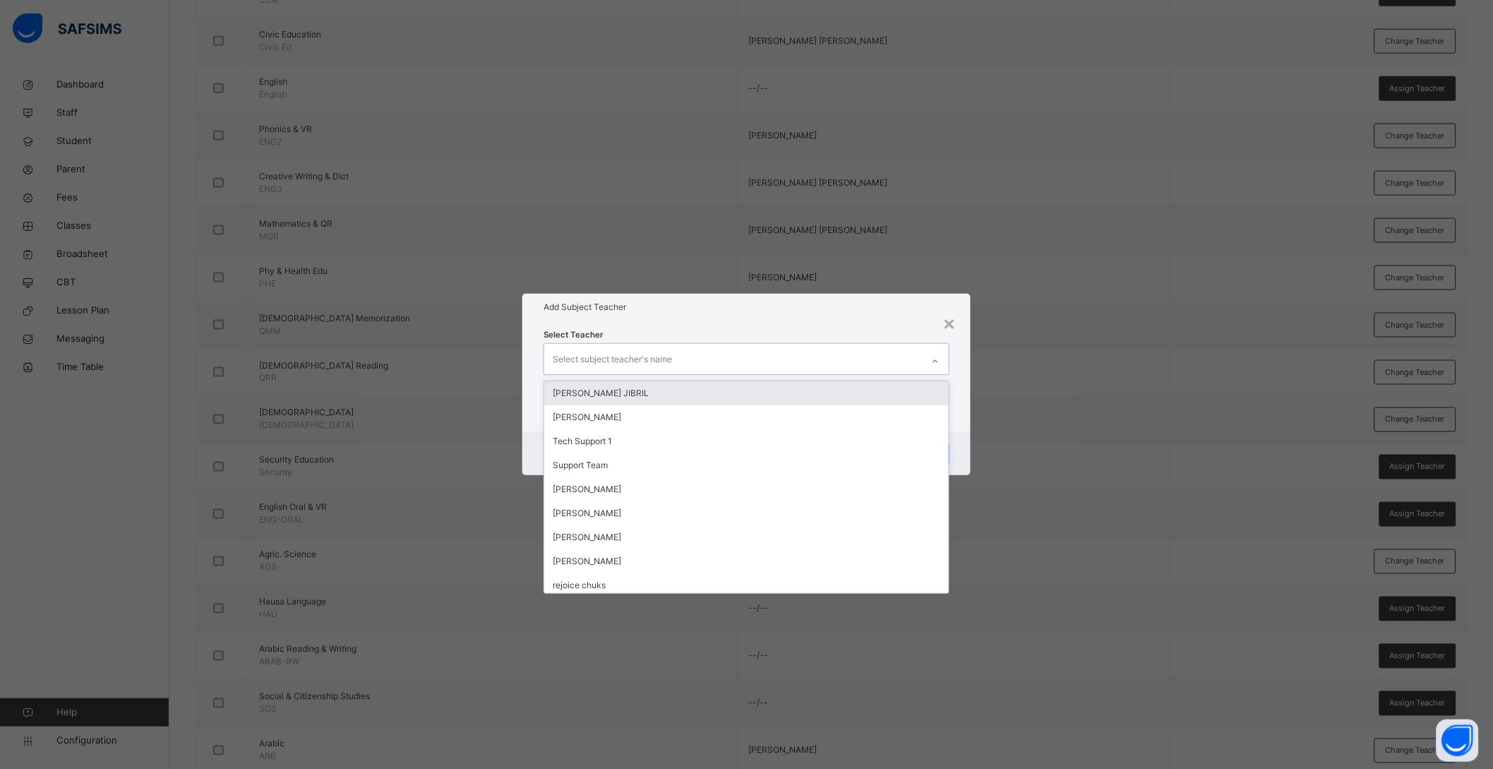
click at [652, 357] on div "Select subject teacher's name" at bounding box center [612, 359] width 119 height 27
type input "**"
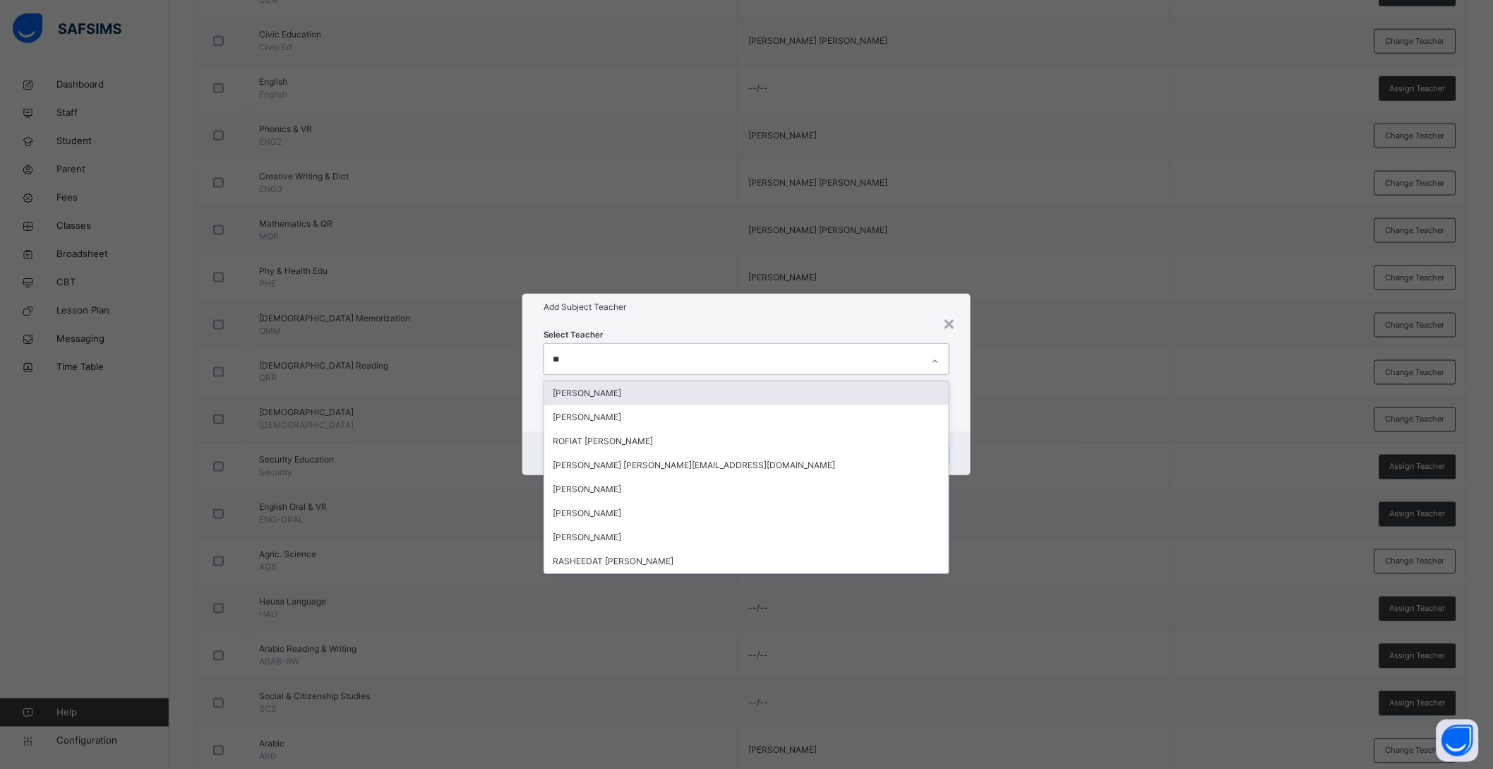
click at [635, 392] on div "[PERSON_NAME]" at bounding box center [746, 393] width 405 height 24
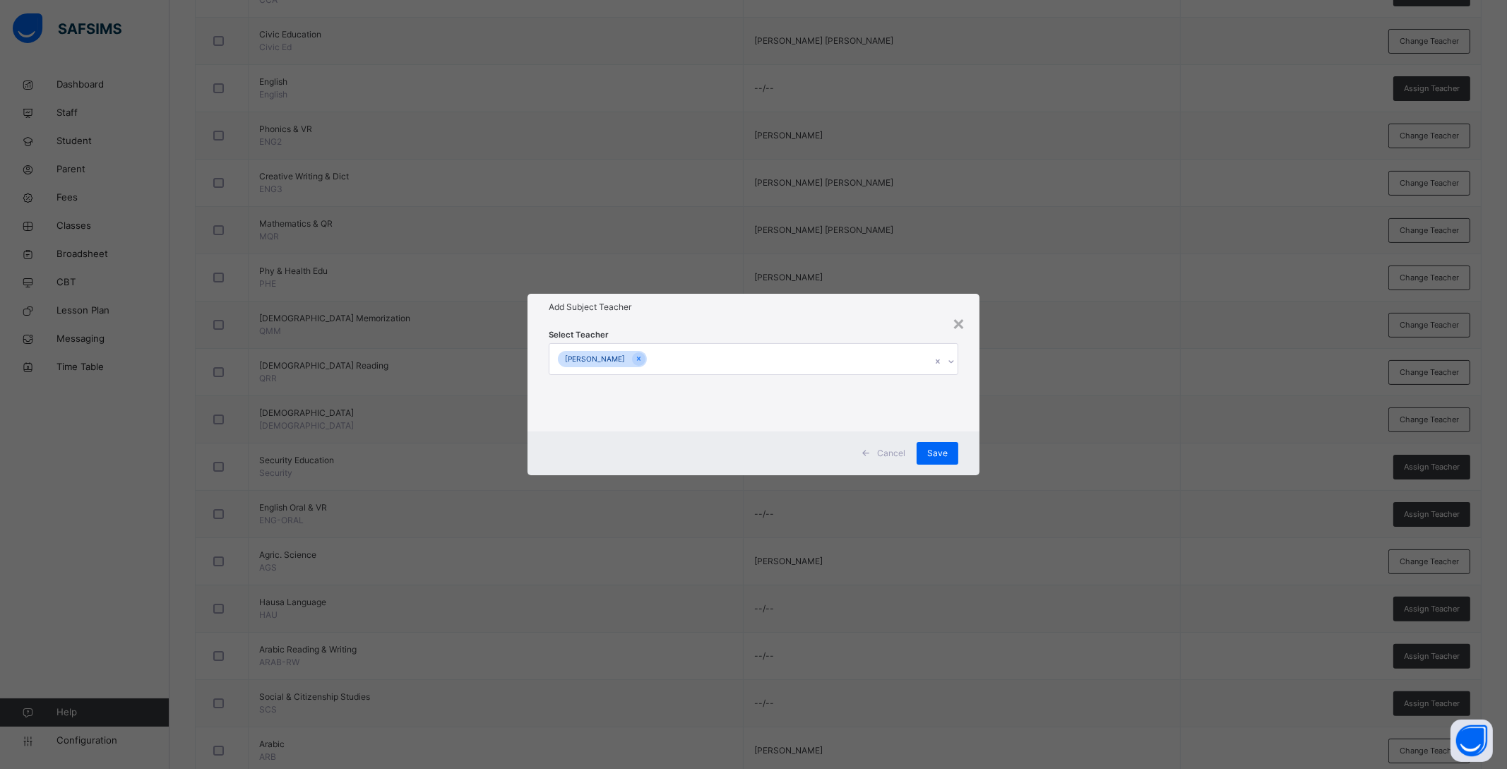
click at [972, 434] on div "Cancel Save" at bounding box center [753, 453] width 452 height 44
click at [937, 451] on span "Save" at bounding box center [937, 453] width 20 height 13
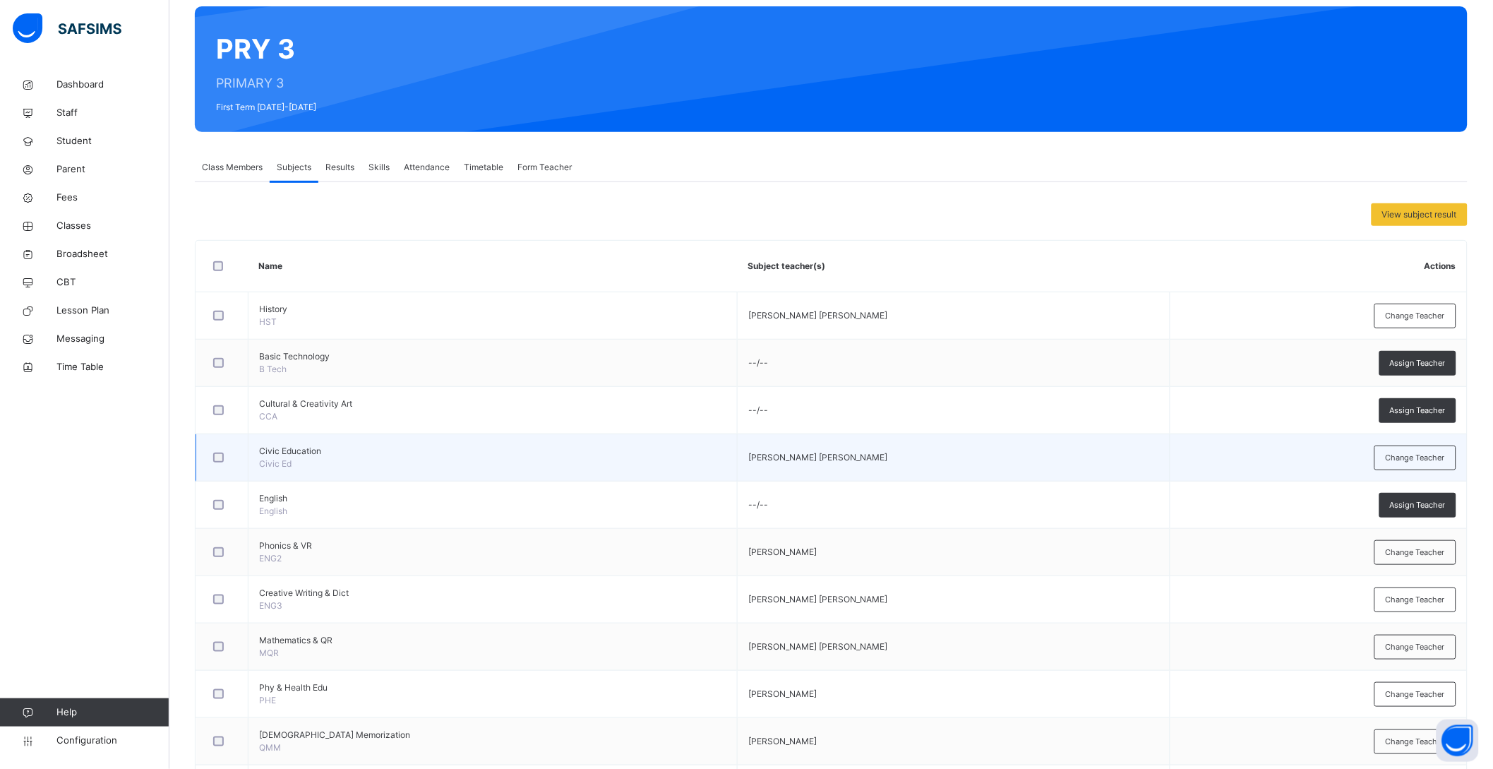
scroll to position [0, 0]
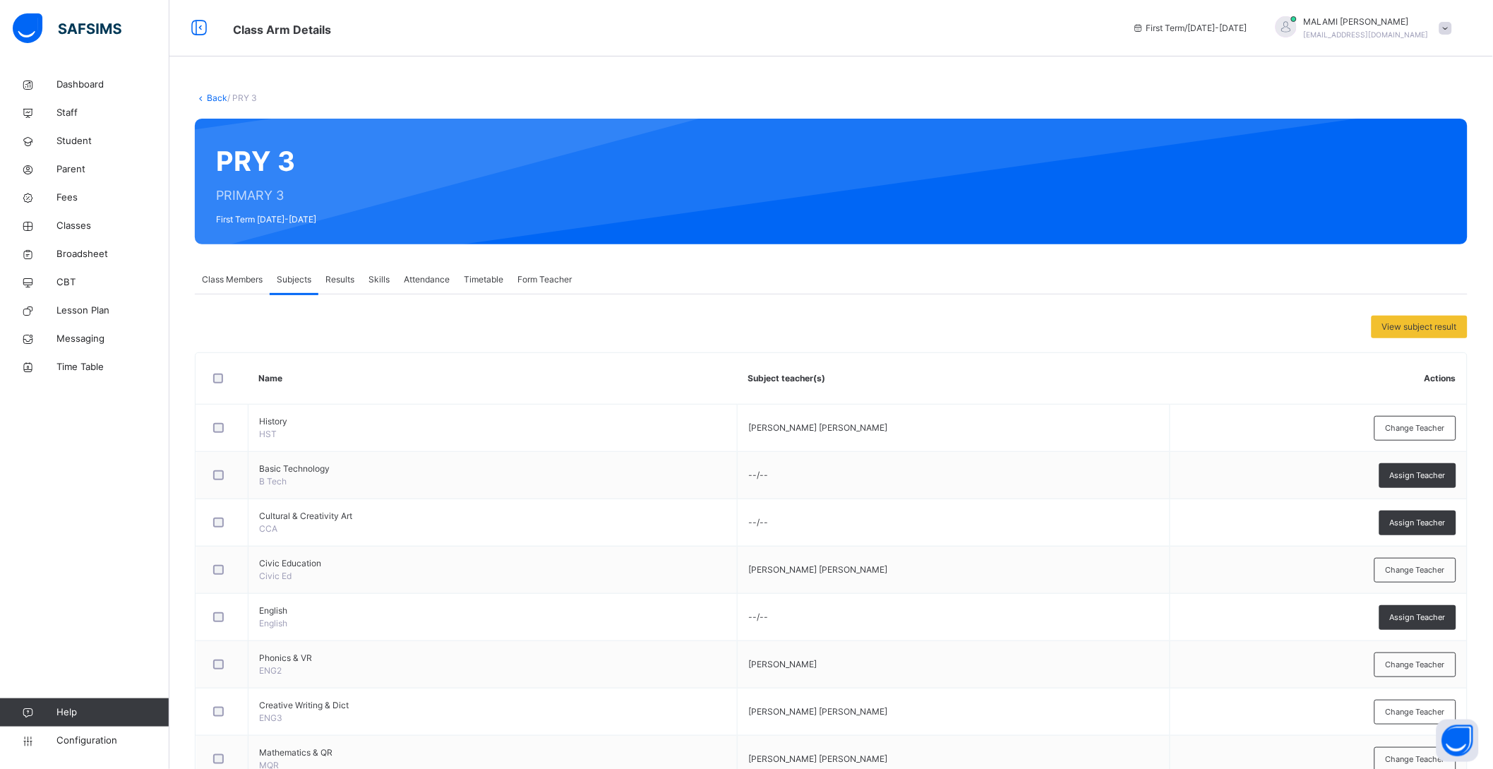
drag, startPoint x: 197, startPoint y: 11, endPoint x: 220, endPoint y: 59, distance: 53.1
drag, startPoint x: 220, startPoint y: 59, endPoint x: 206, endPoint y: 99, distance: 42.4
click at [206, 99] on span "Back" at bounding box center [211, 97] width 32 height 11
click at [207, 99] on link "Back" at bounding box center [217, 97] width 20 height 11
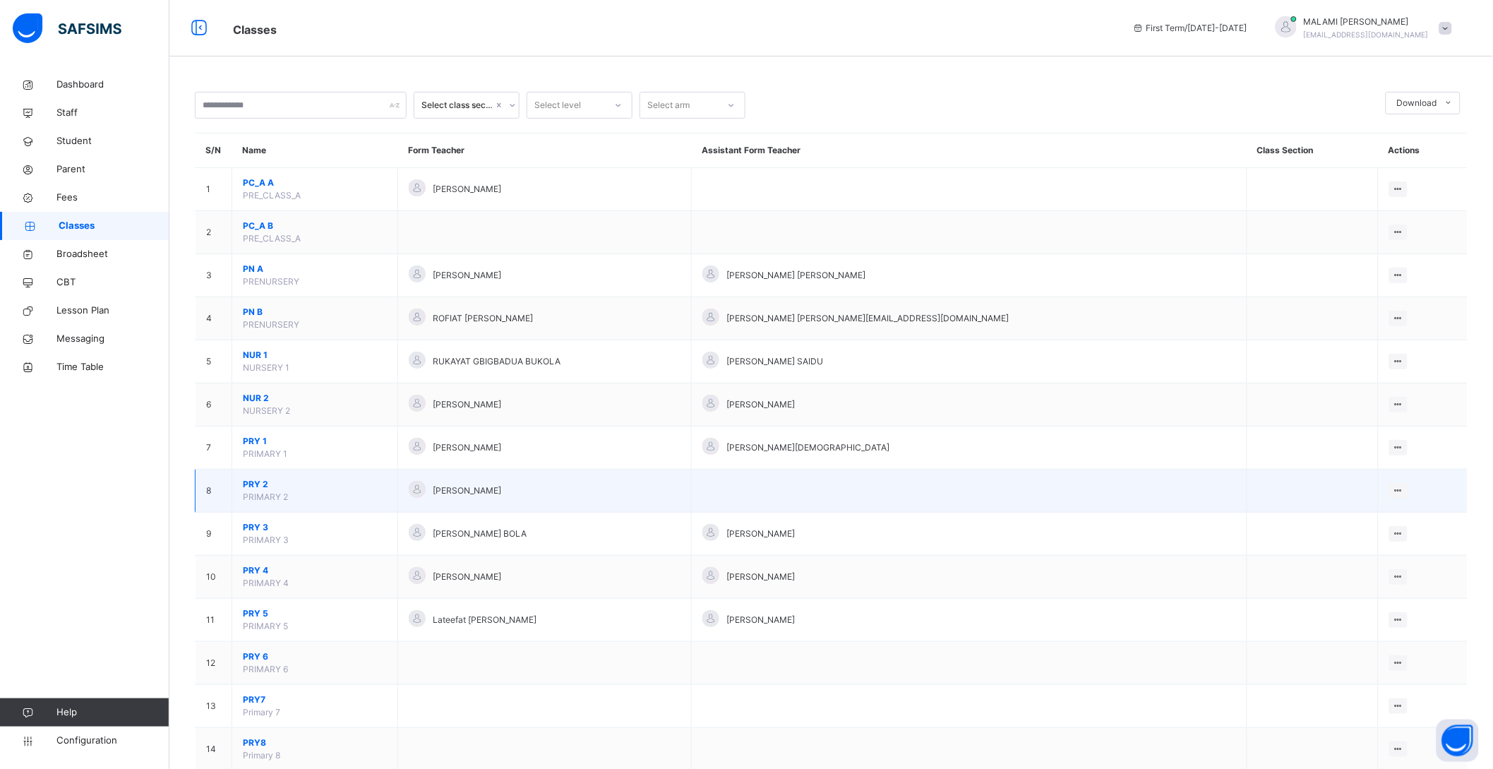
click at [252, 485] on span "PRY 2" at bounding box center [315, 484] width 144 height 13
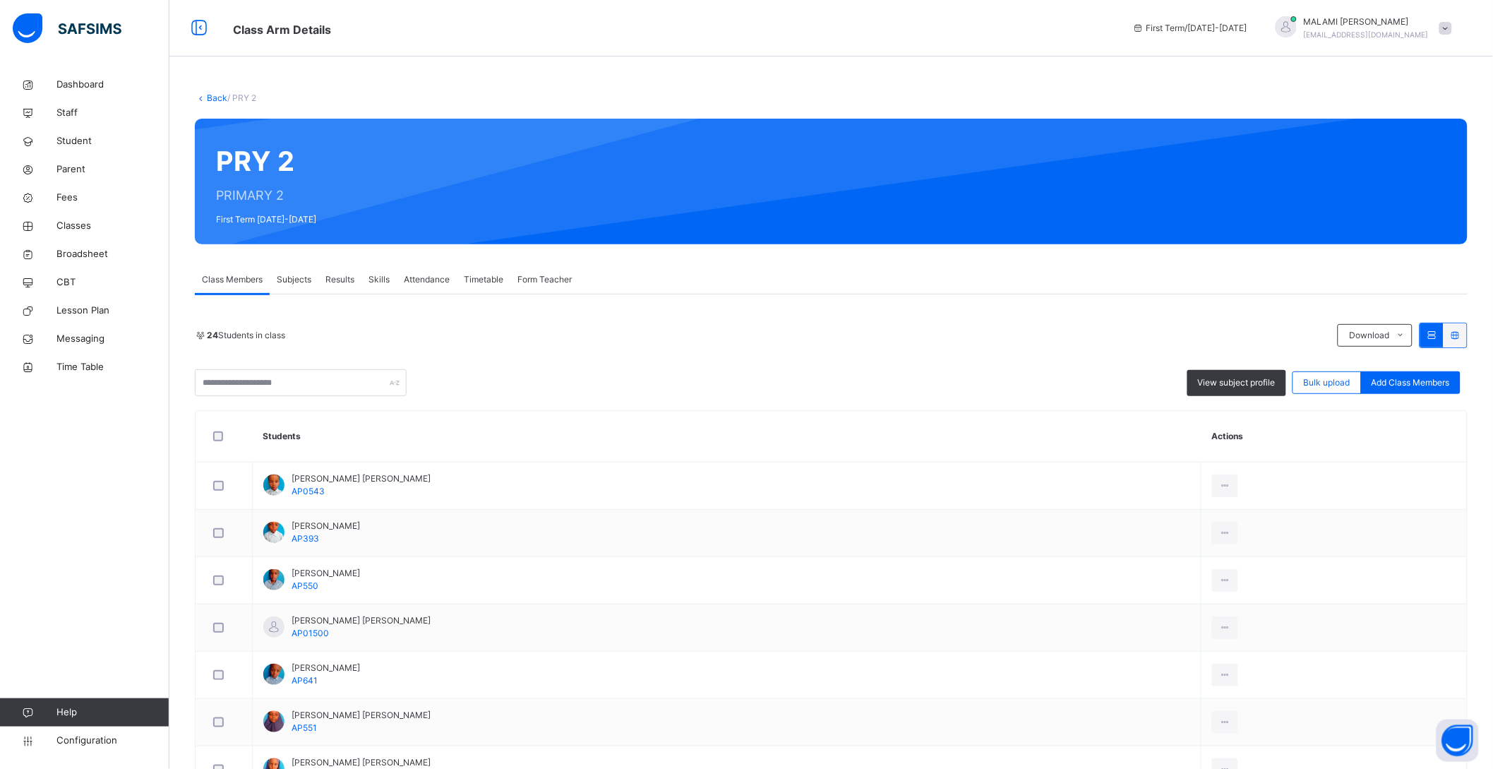
click at [299, 276] on span "Subjects" at bounding box center [294, 279] width 35 height 13
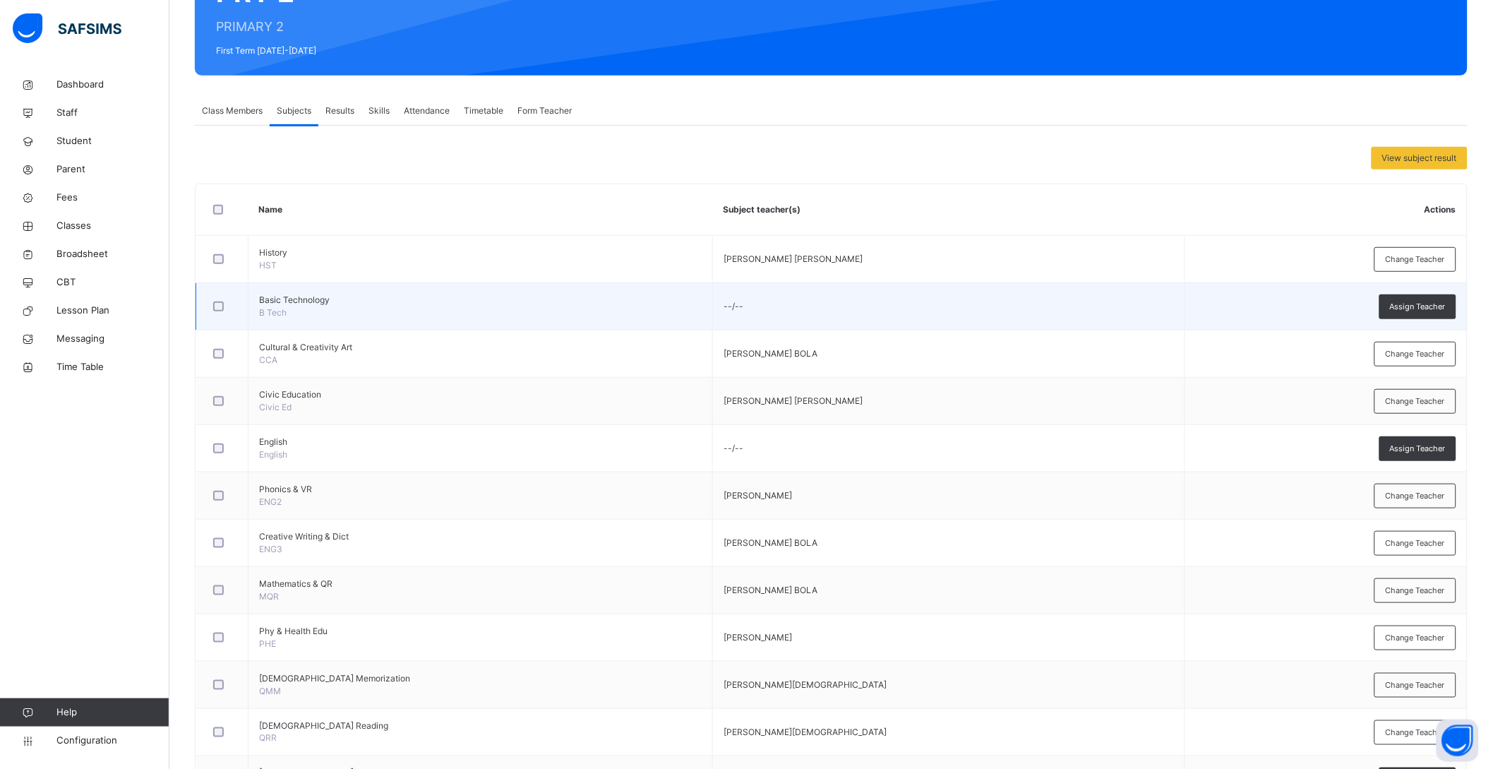
scroll to position [176, 0]
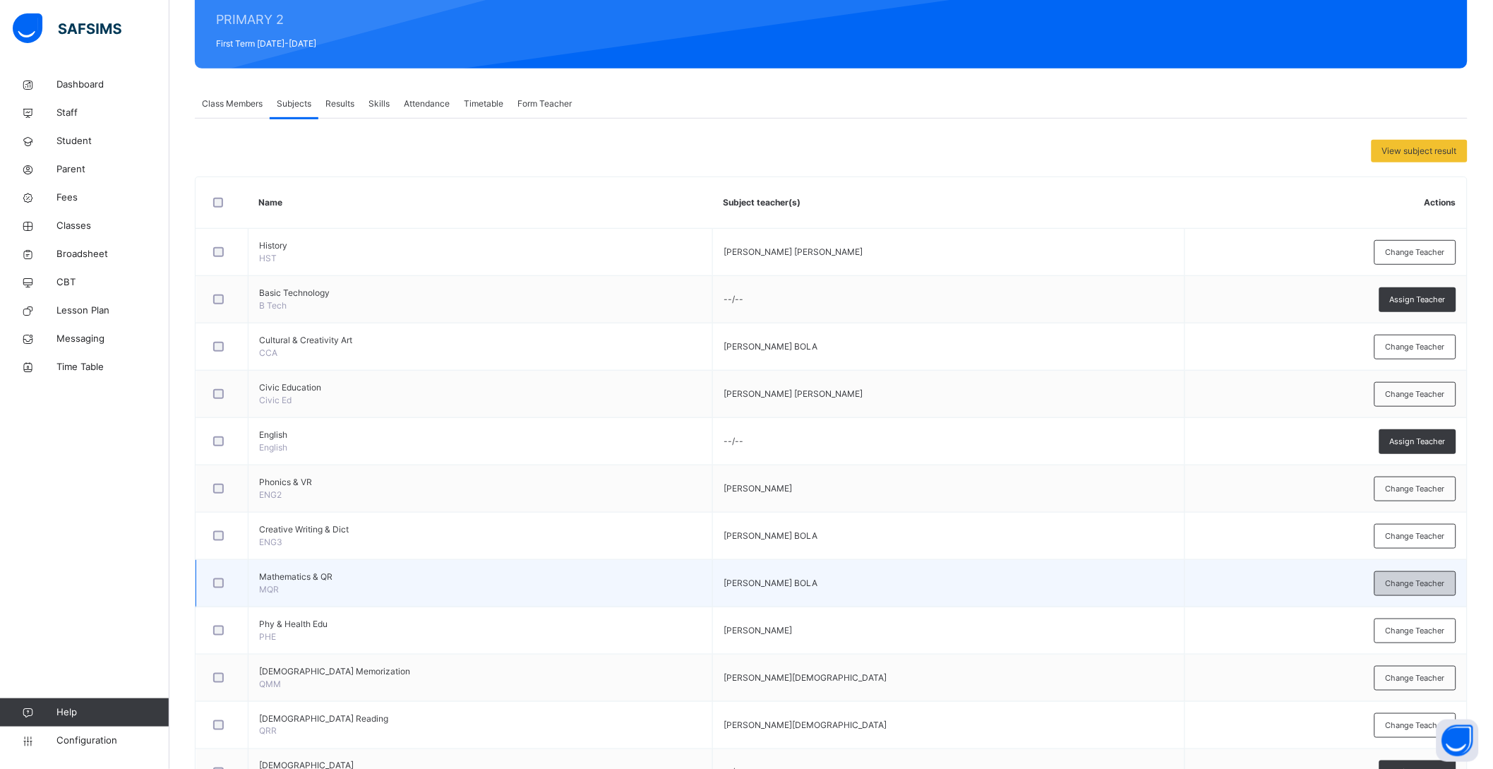
click at [1430, 586] on span "Change Teacher" at bounding box center [1415, 584] width 59 height 12
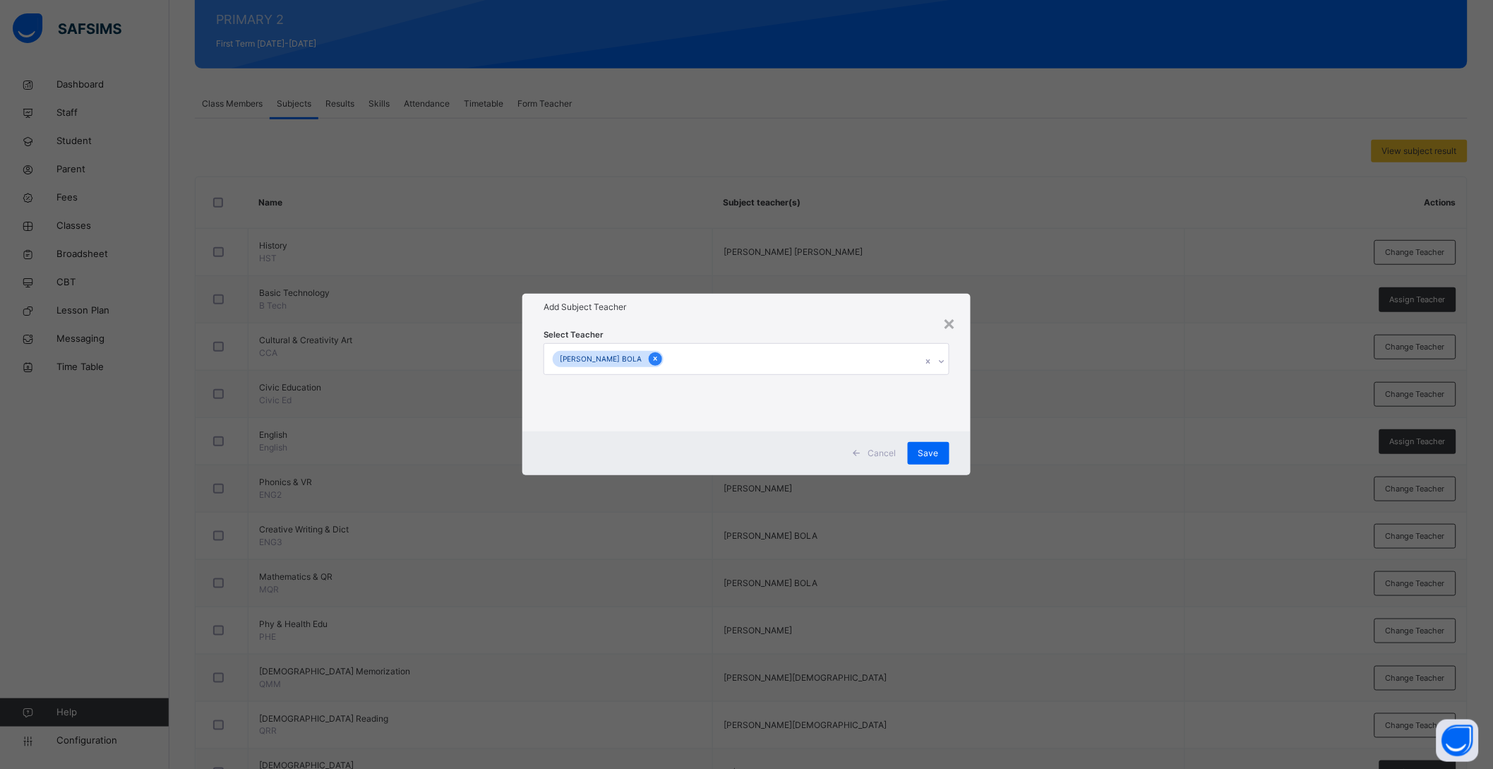
click at [659, 357] on icon at bounding box center [656, 359] width 8 height 10
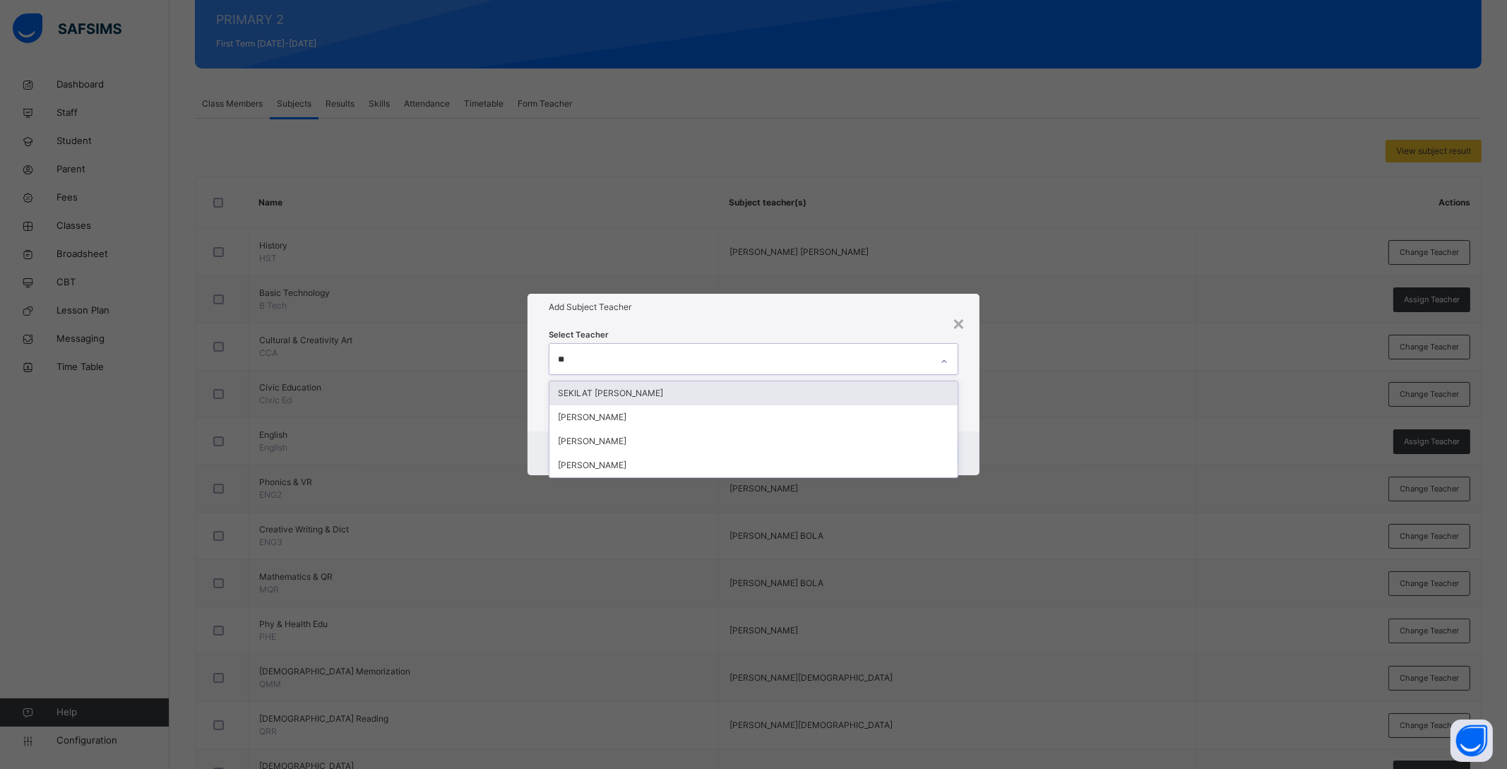
type input "***"
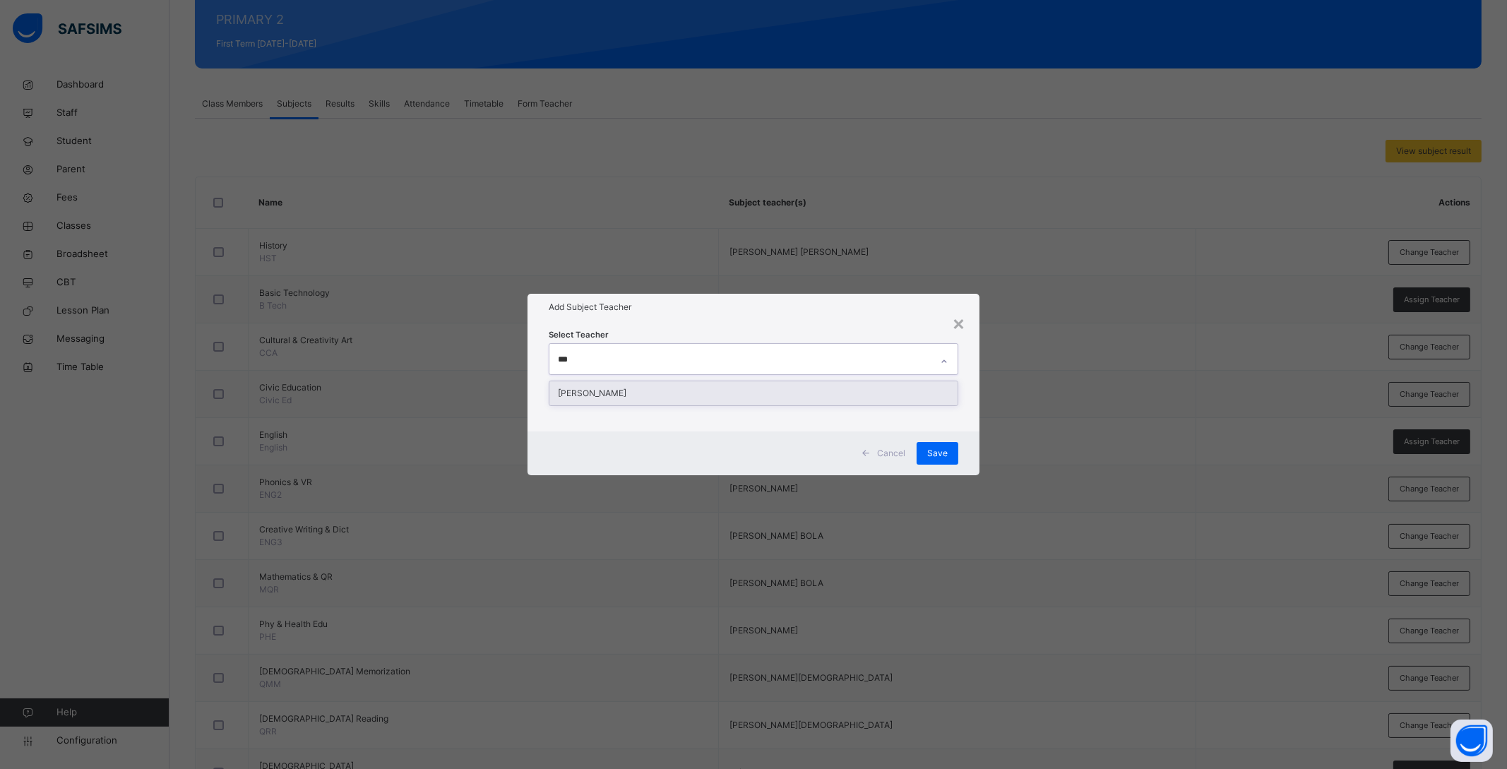
click at [699, 393] on div "ABDULFATAI SIMIAT BOLANLE" at bounding box center [753, 393] width 408 height 24
click at [966, 414] on div "Select Teacher ABDULFATAI SIMIAT BOLANLE" at bounding box center [753, 376] width 452 height 110
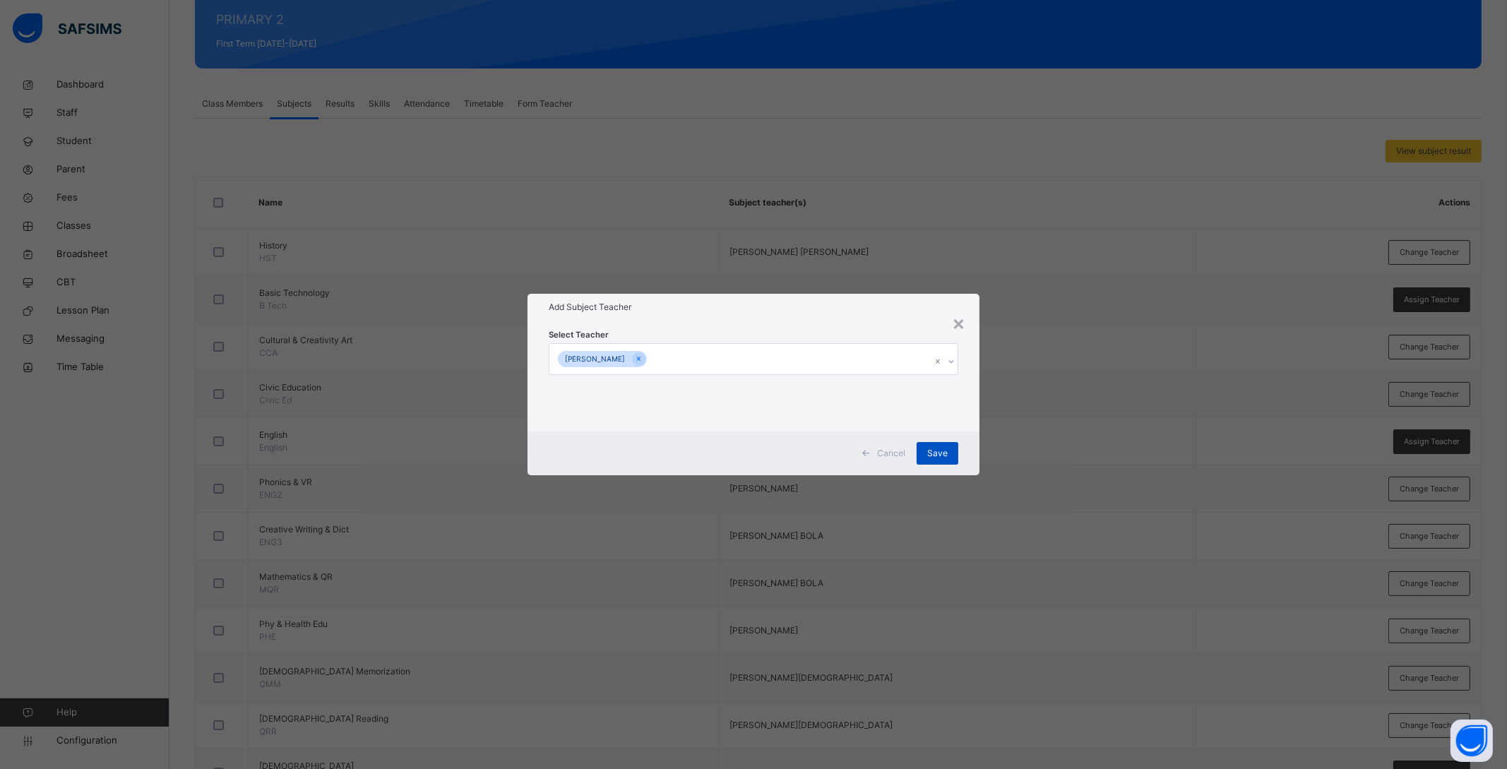
click at [929, 450] on span "Save" at bounding box center [937, 453] width 20 height 13
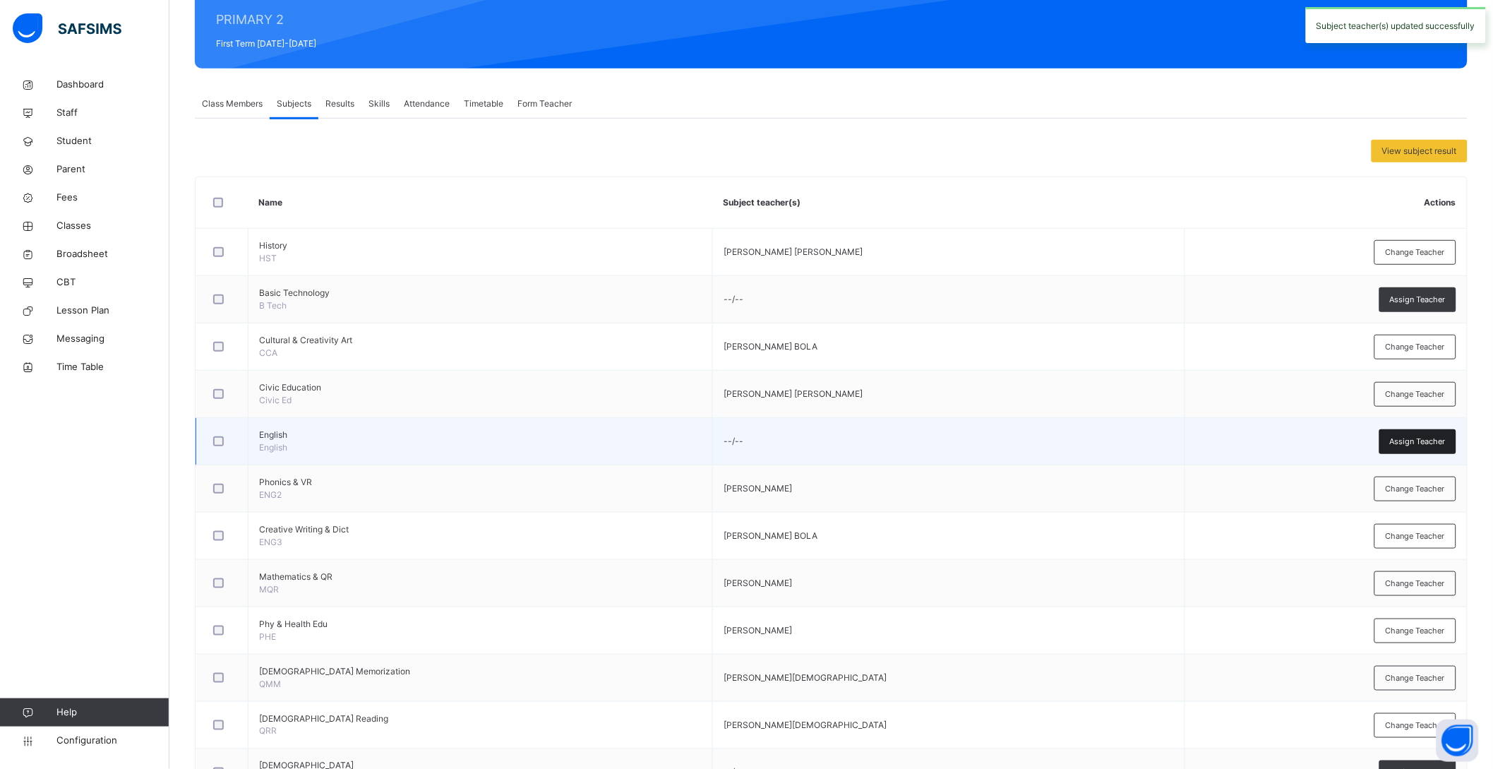
click at [1435, 437] on span "Assign Teacher" at bounding box center [1418, 442] width 56 height 12
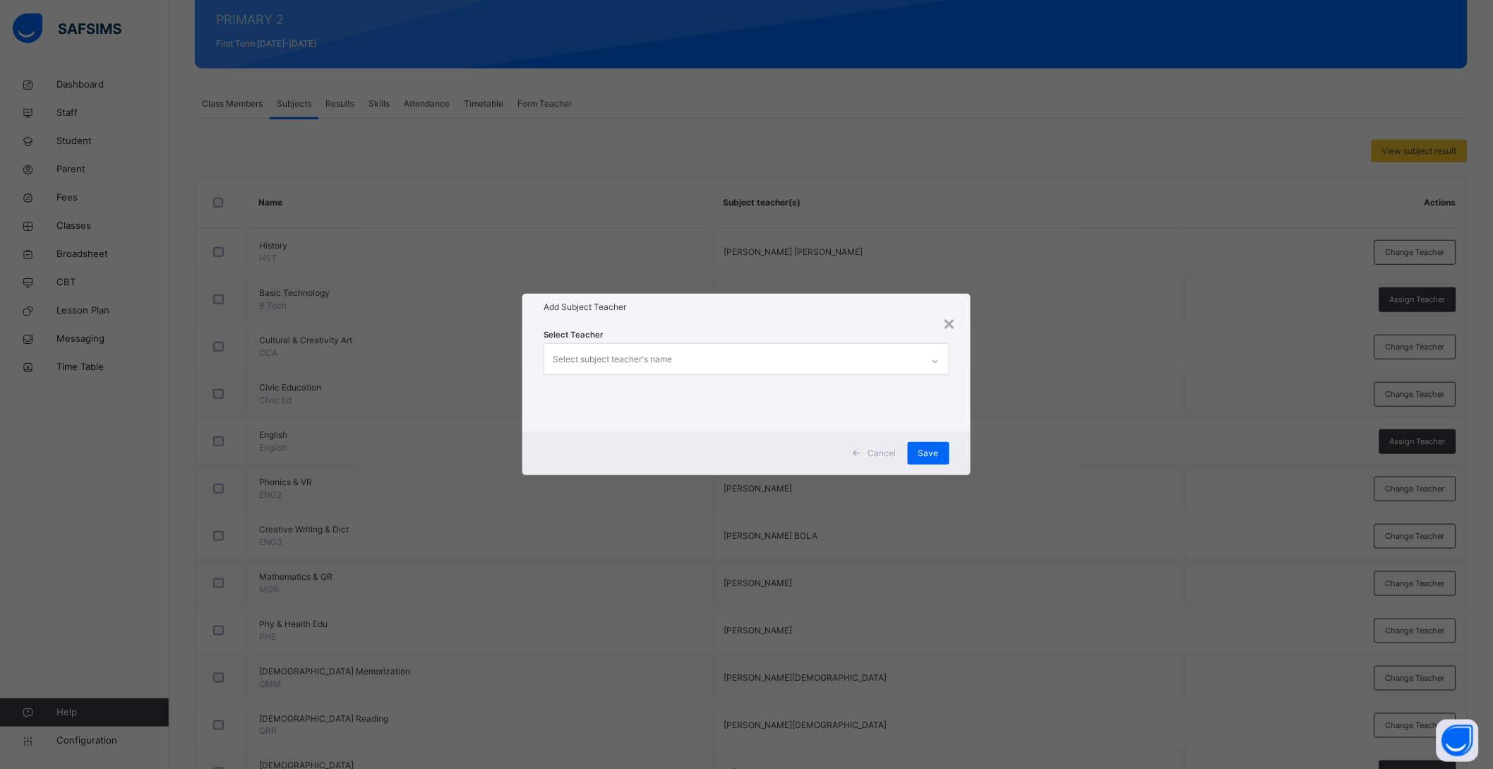
click at [767, 360] on div "Select subject teacher's name" at bounding box center [733, 359] width 378 height 30
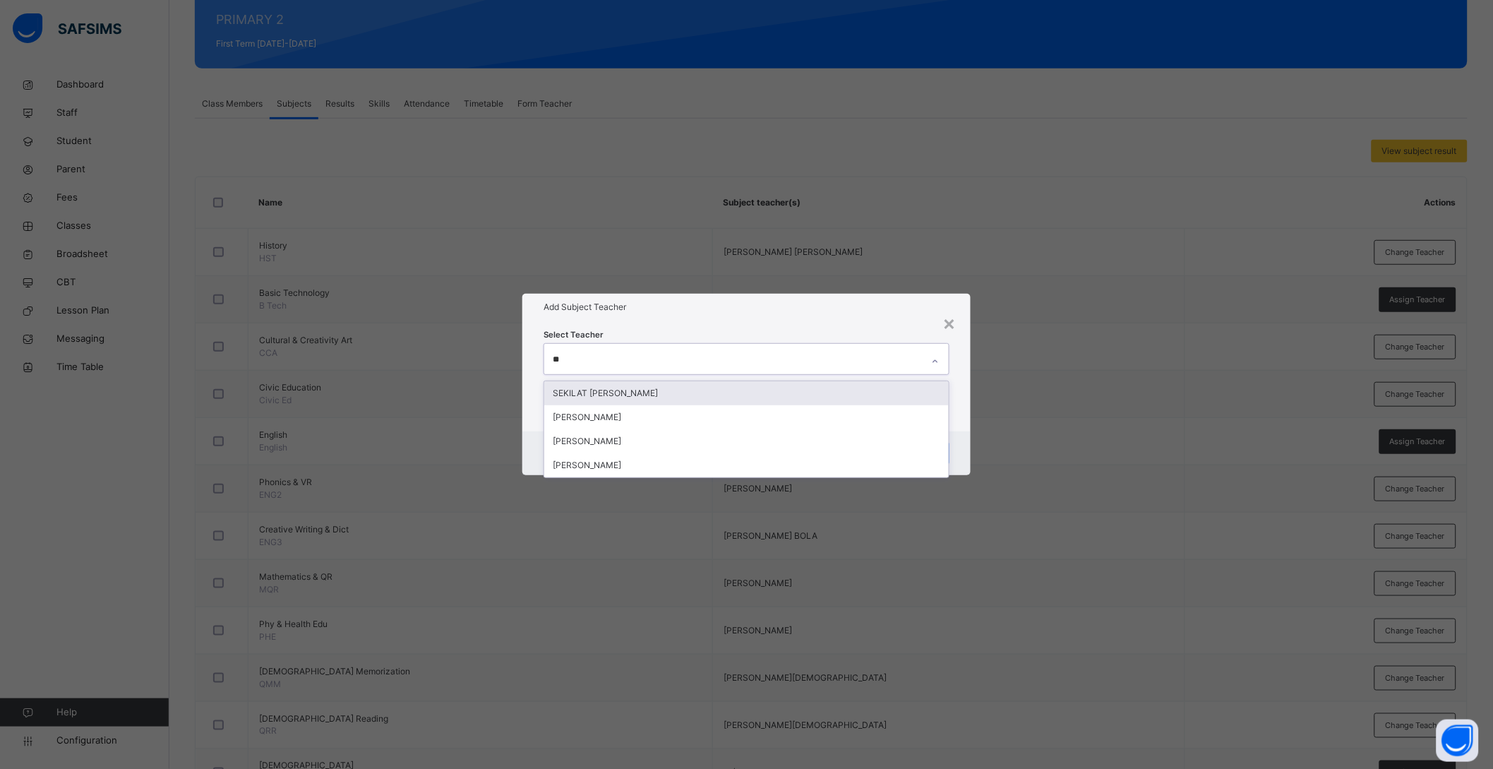
type input "***"
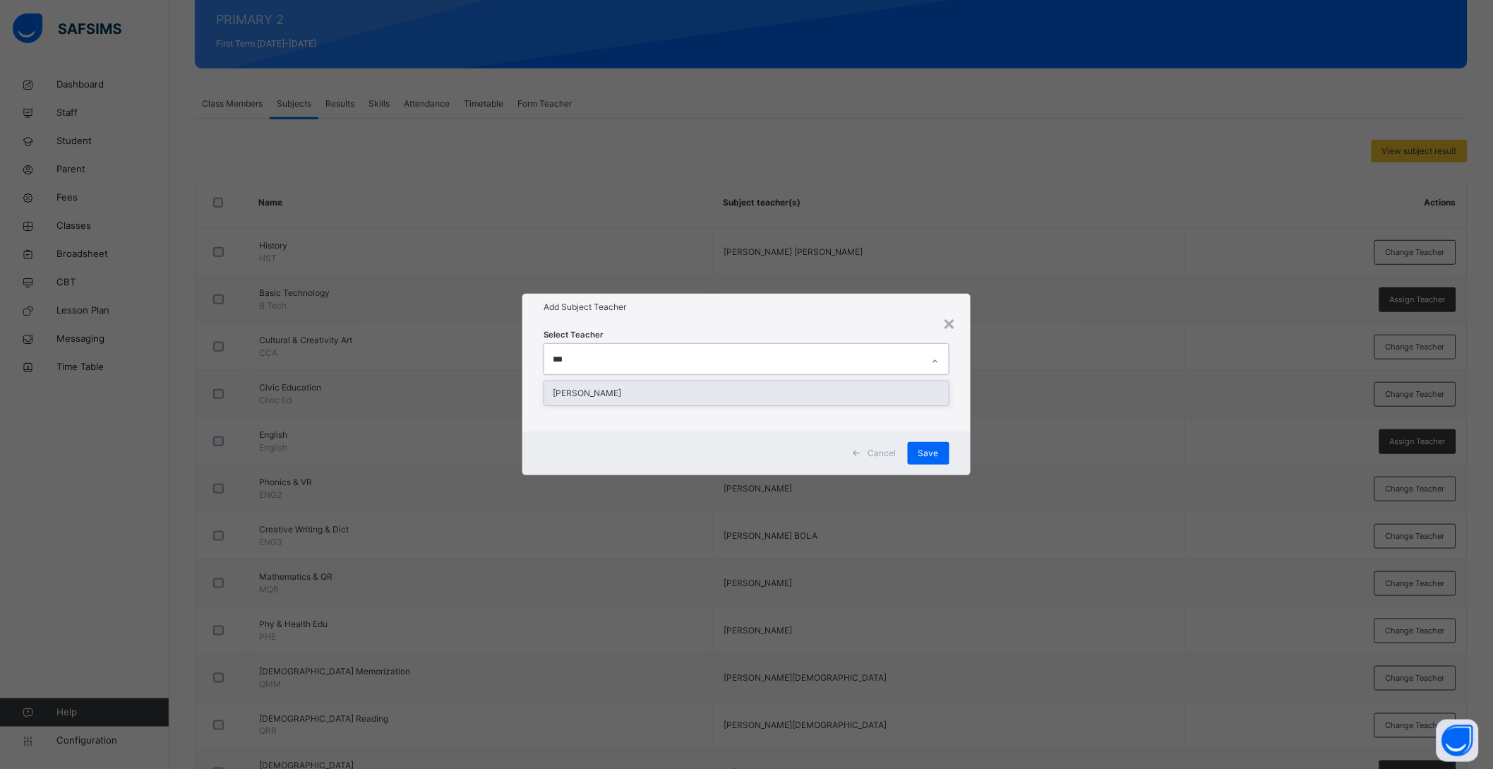
click at [683, 390] on div "ABDULFATAI SIMIAT BOLANLE" at bounding box center [746, 393] width 405 height 24
click at [970, 436] on div "Cancel Save" at bounding box center [753, 453] width 452 height 44
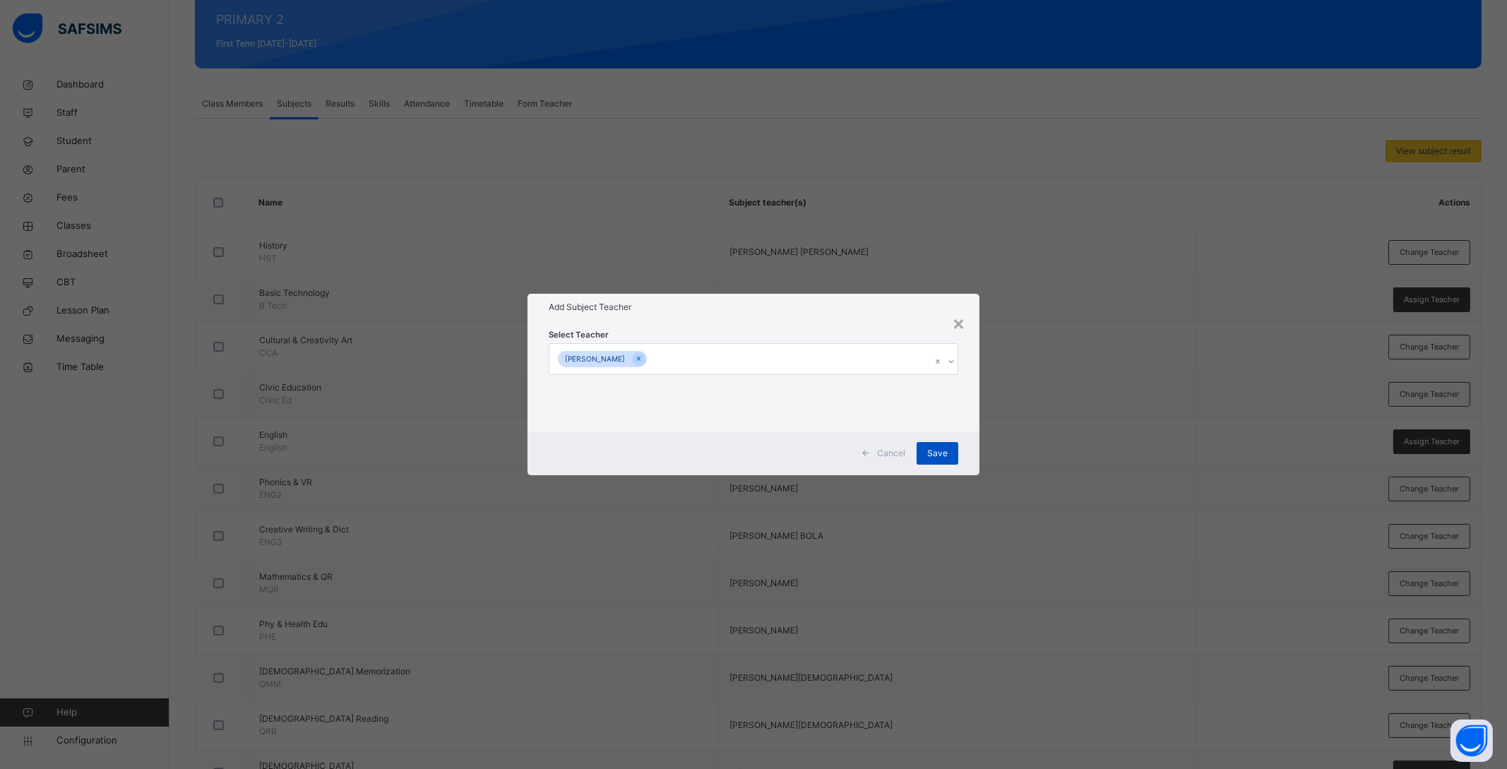
click at [945, 450] on span "Save" at bounding box center [937, 453] width 20 height 13
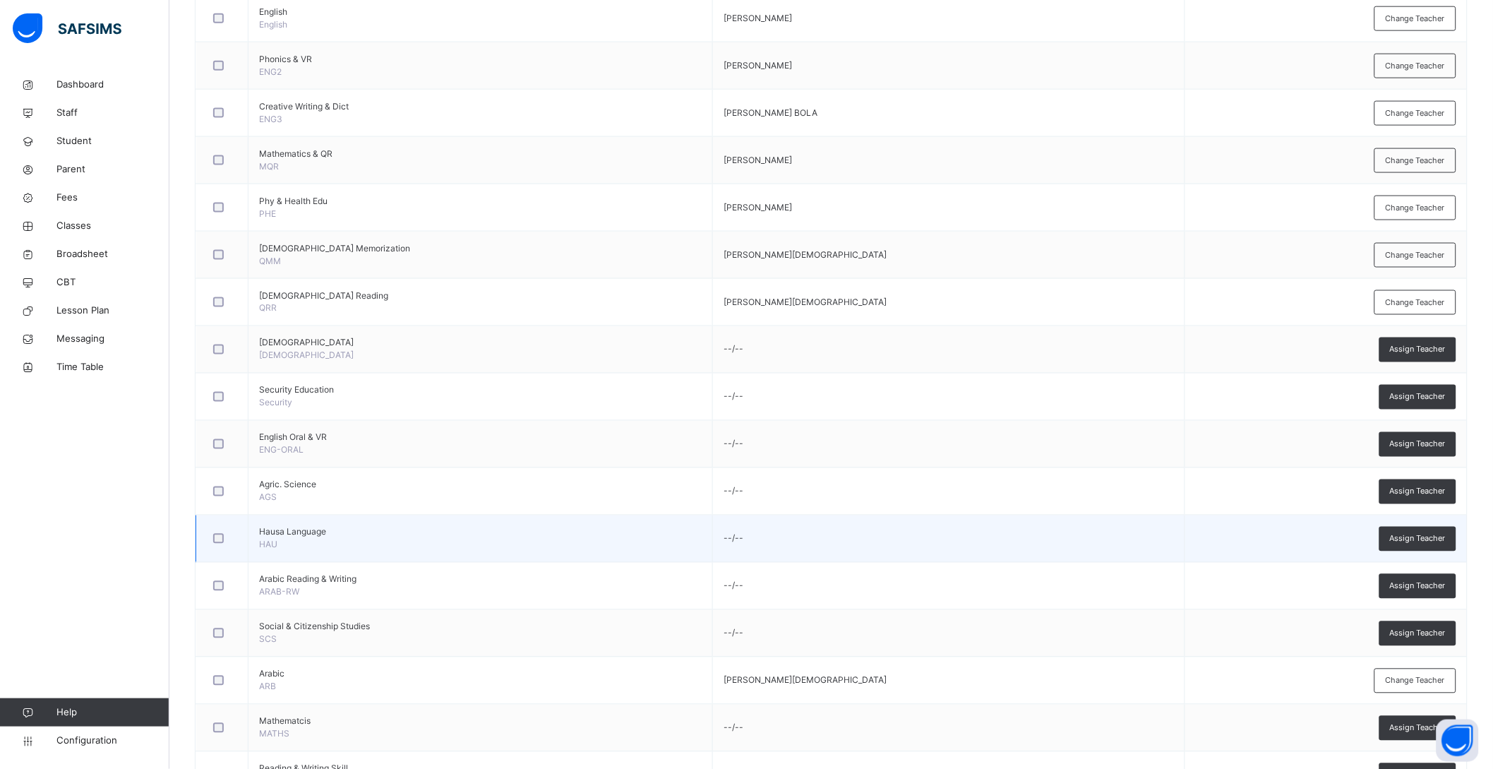
scroll to position [705, 0]
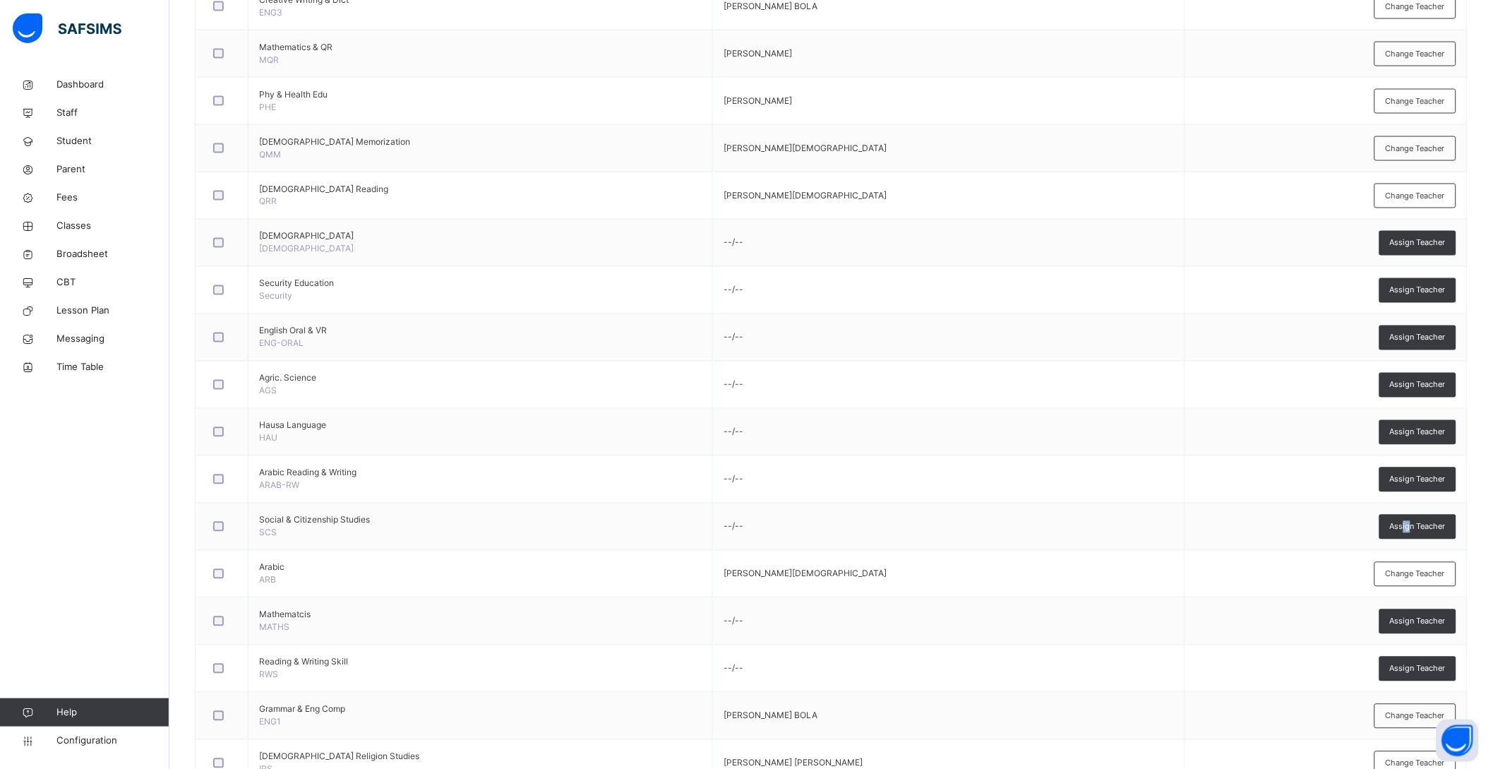
click at [1421, 527] on span "Assign Teacher" at bounding box center [1418, 527] width 56 height 12
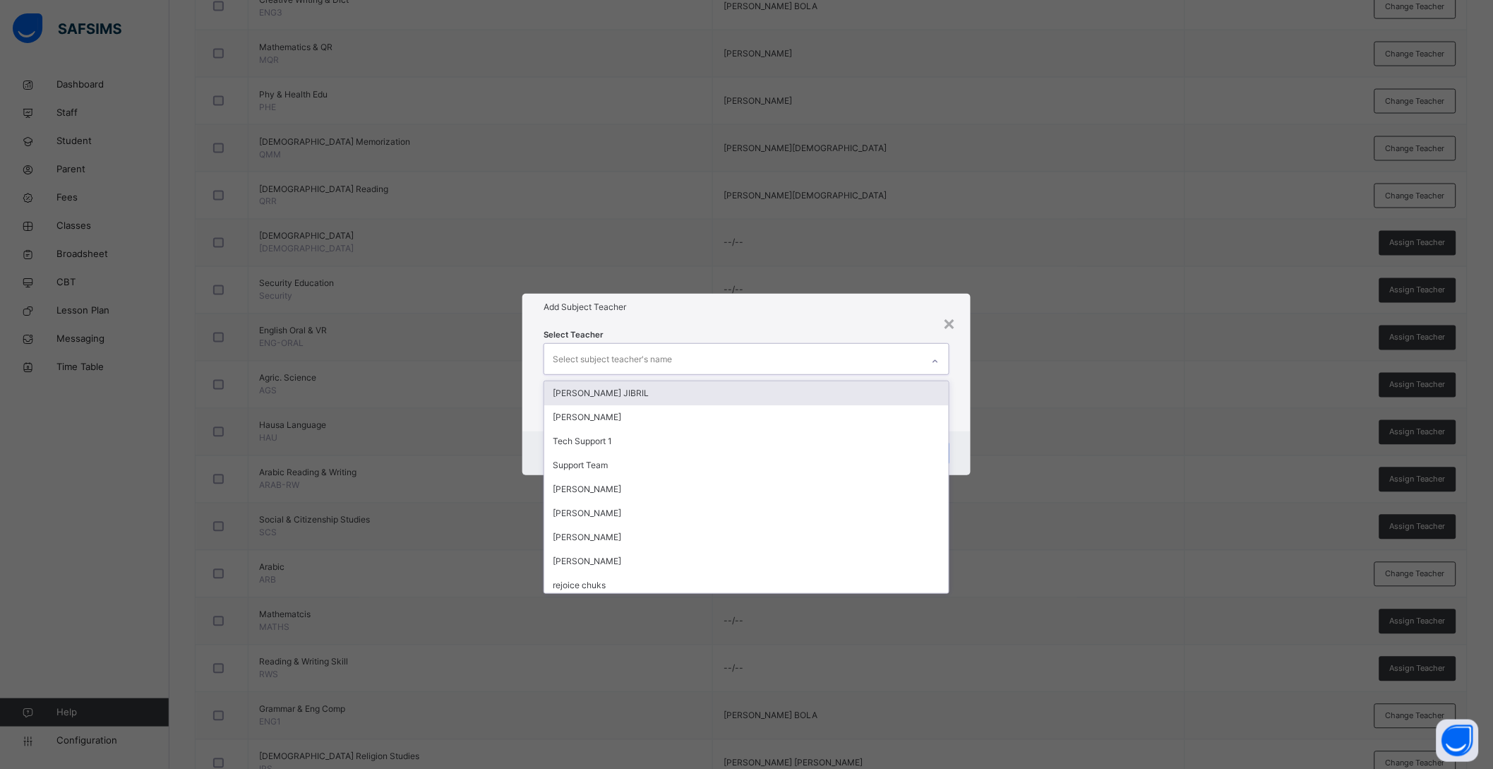
click at [685, 347] on div "Select subject teacher's name" at bounding box center [733, 359] width 378 height 30
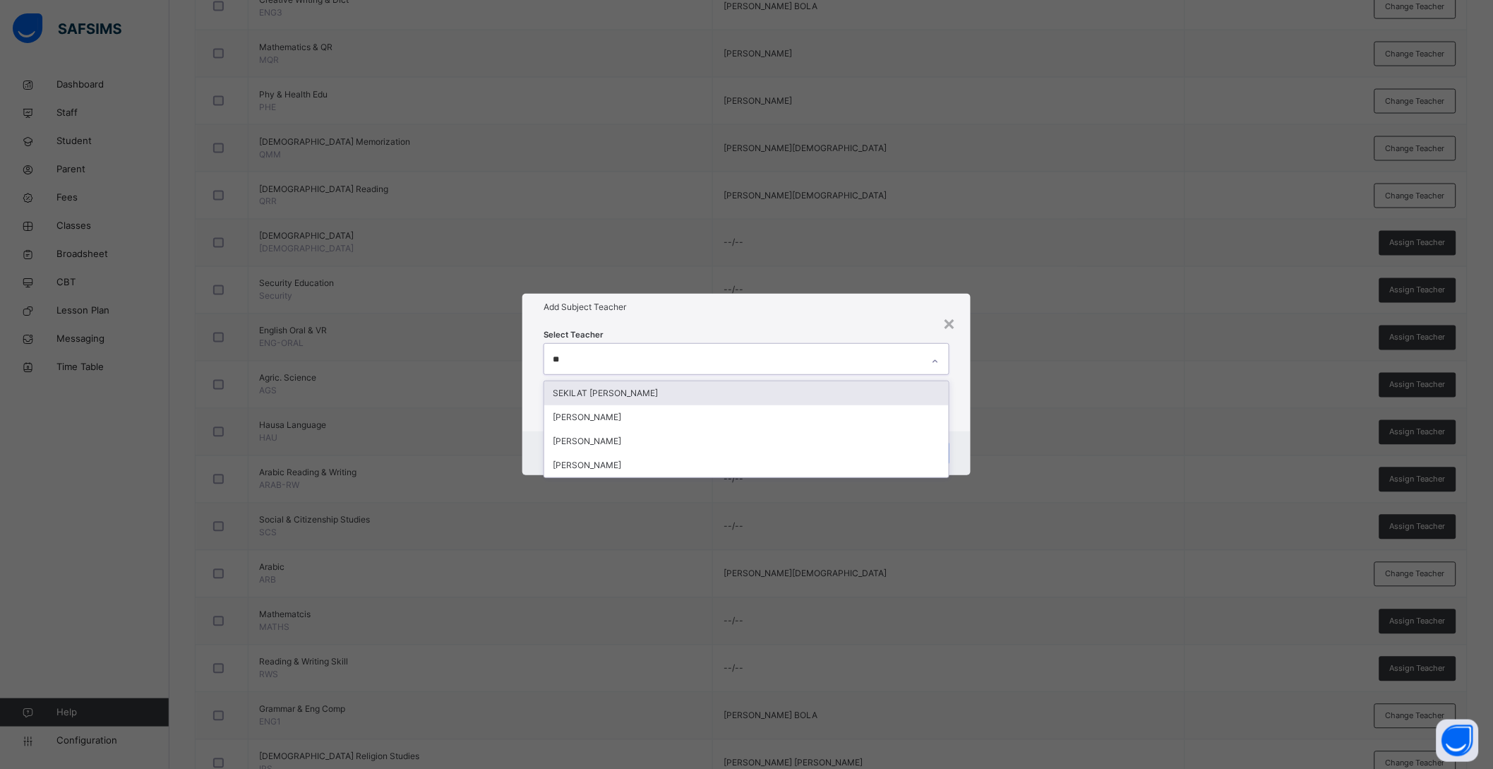
type input "***"
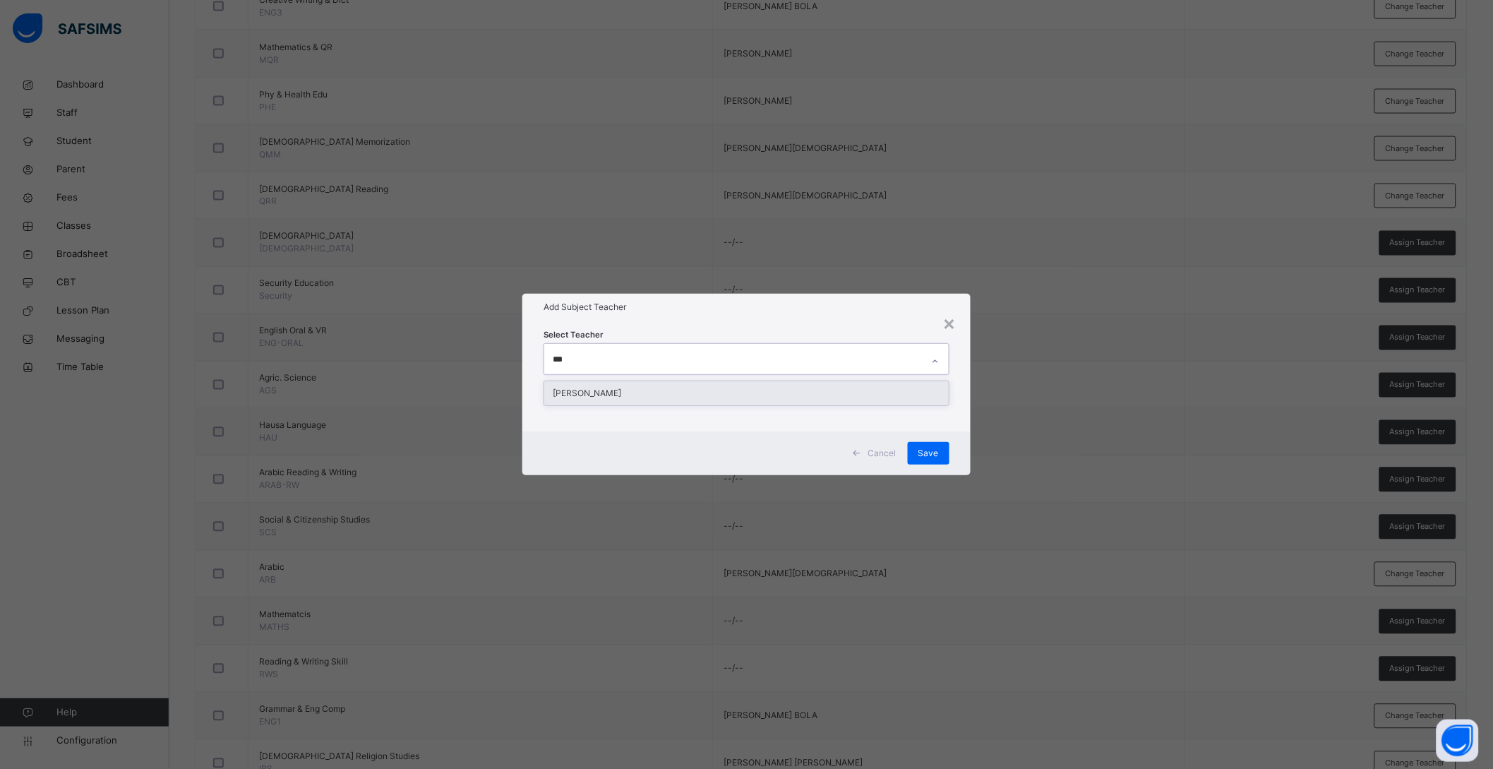
click at [601, 397] on div "ABDULFATAI SIMIAT BOLANLE" at bounding box center [746, 393] width 405 height 24
click at [965, 412] on div "Select Teacher ABDULFATAI SIMIAT BOLANLE" at bounding box center [753, 376] width 452 height 110
drag, startPoint x: 922, startPoint y: 451, endPoint x: 914, endPoint y: 434, distance: 19.6
click at [923, 451] on div "Save" at bounding box center [937, 453] width 42 height 23
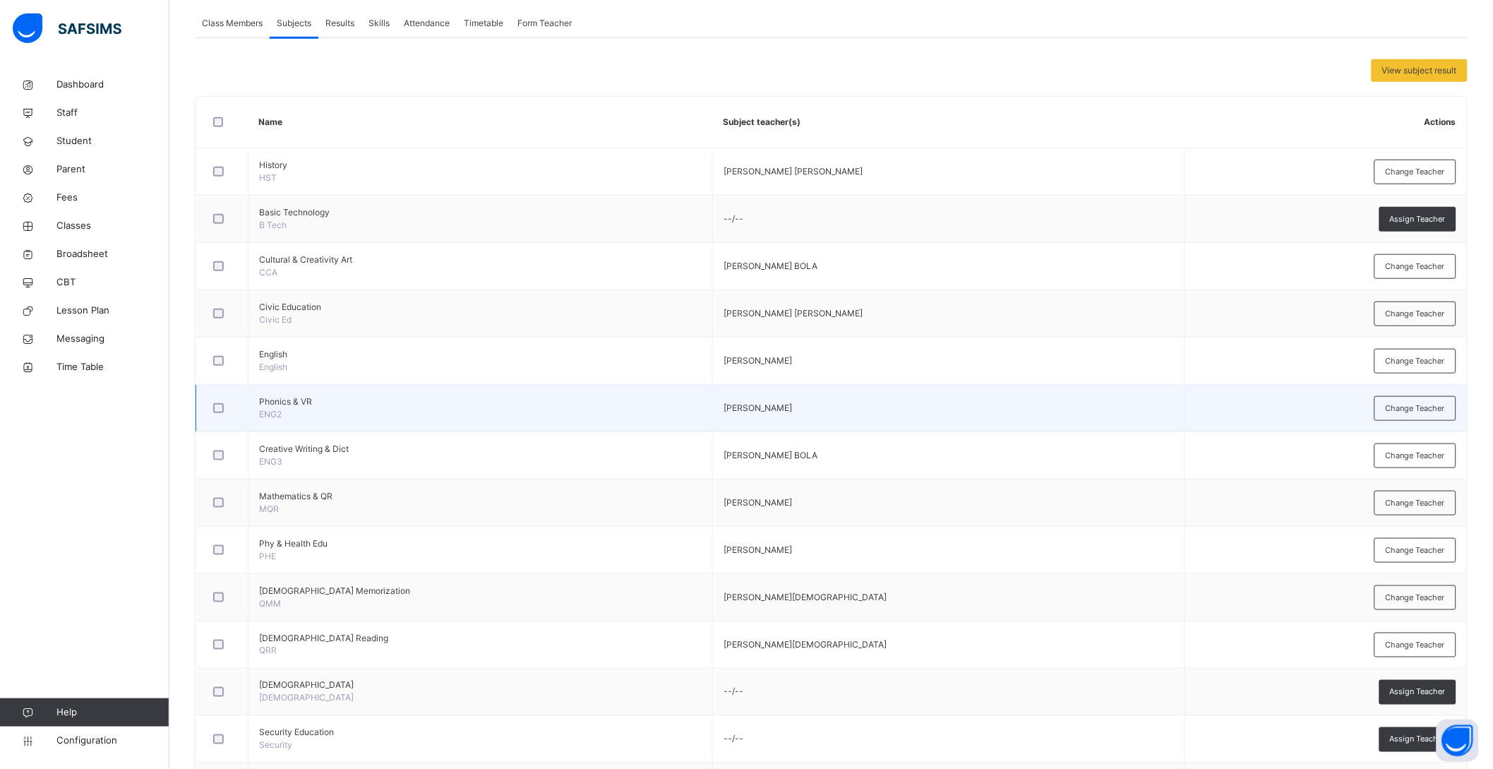
scroll to position [264, 0]
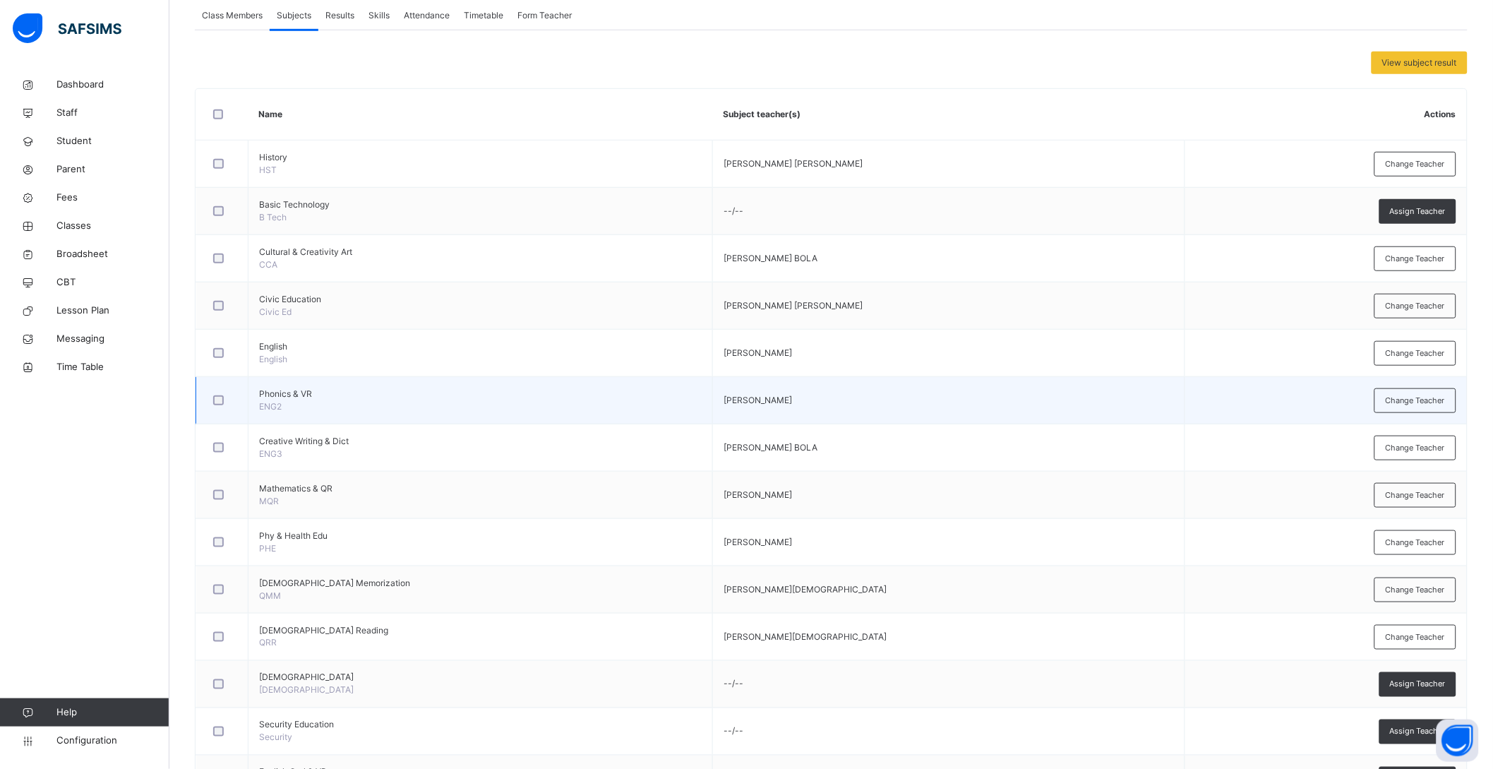
drag, startPoint x: 1231, startPoint y: 378, endPoint x: 1235, endPoint y: 390, distance: 12.1
click at [1411, 263] on span "Change Teacher" at bounding box center [1415, 259] width 59 height 12
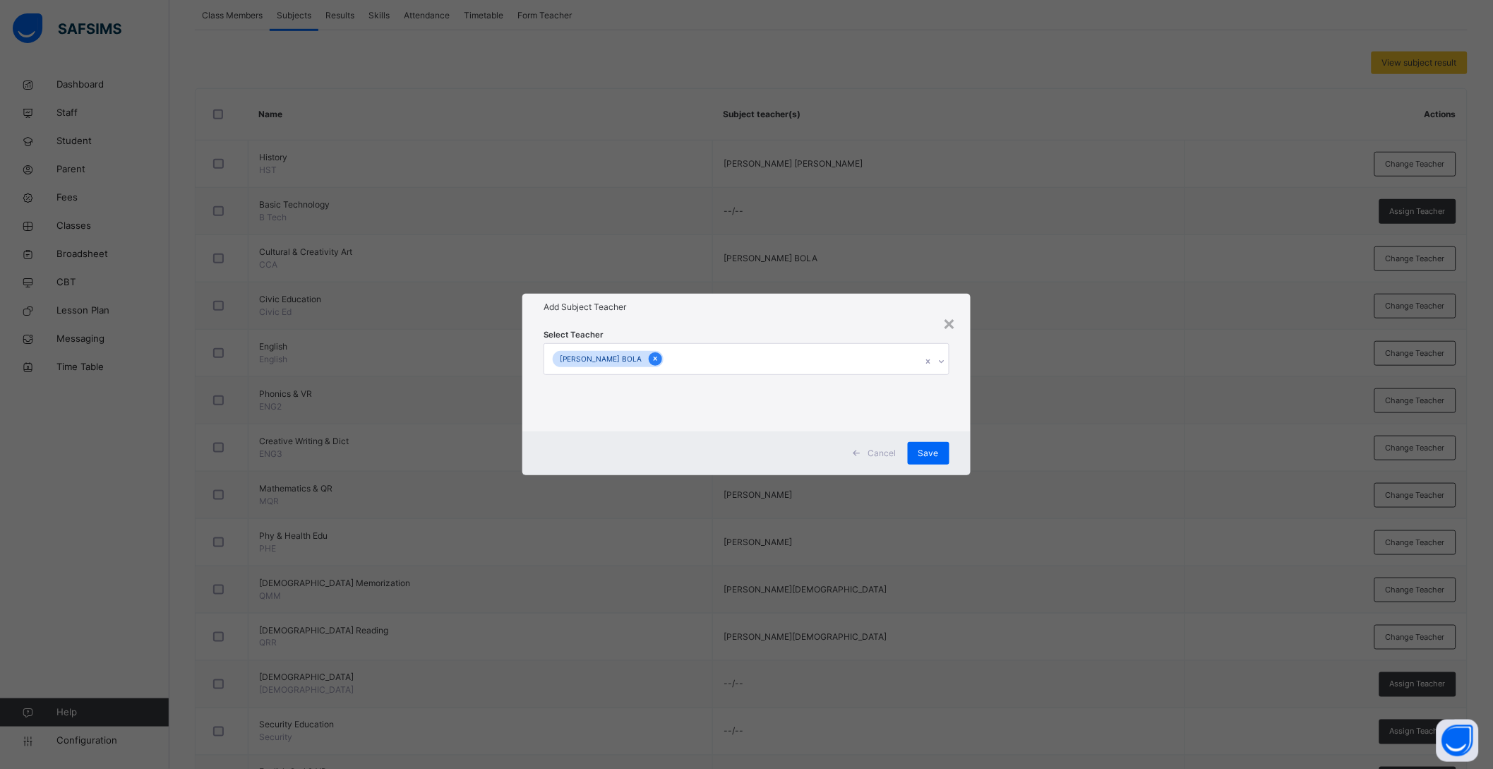
click at [659, 358] on icon at bounding box center [656, 359] width 8 height 10
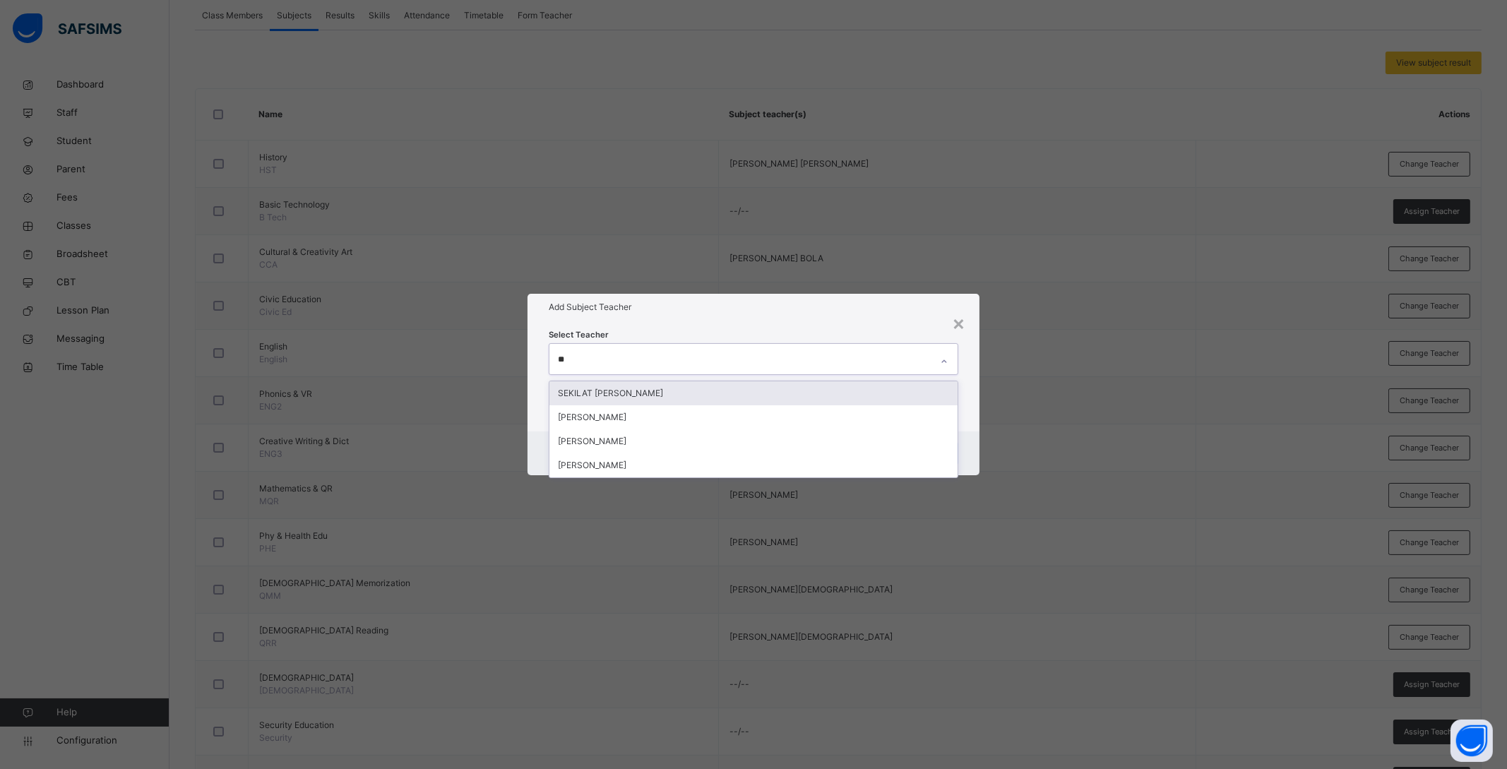
type input "***"
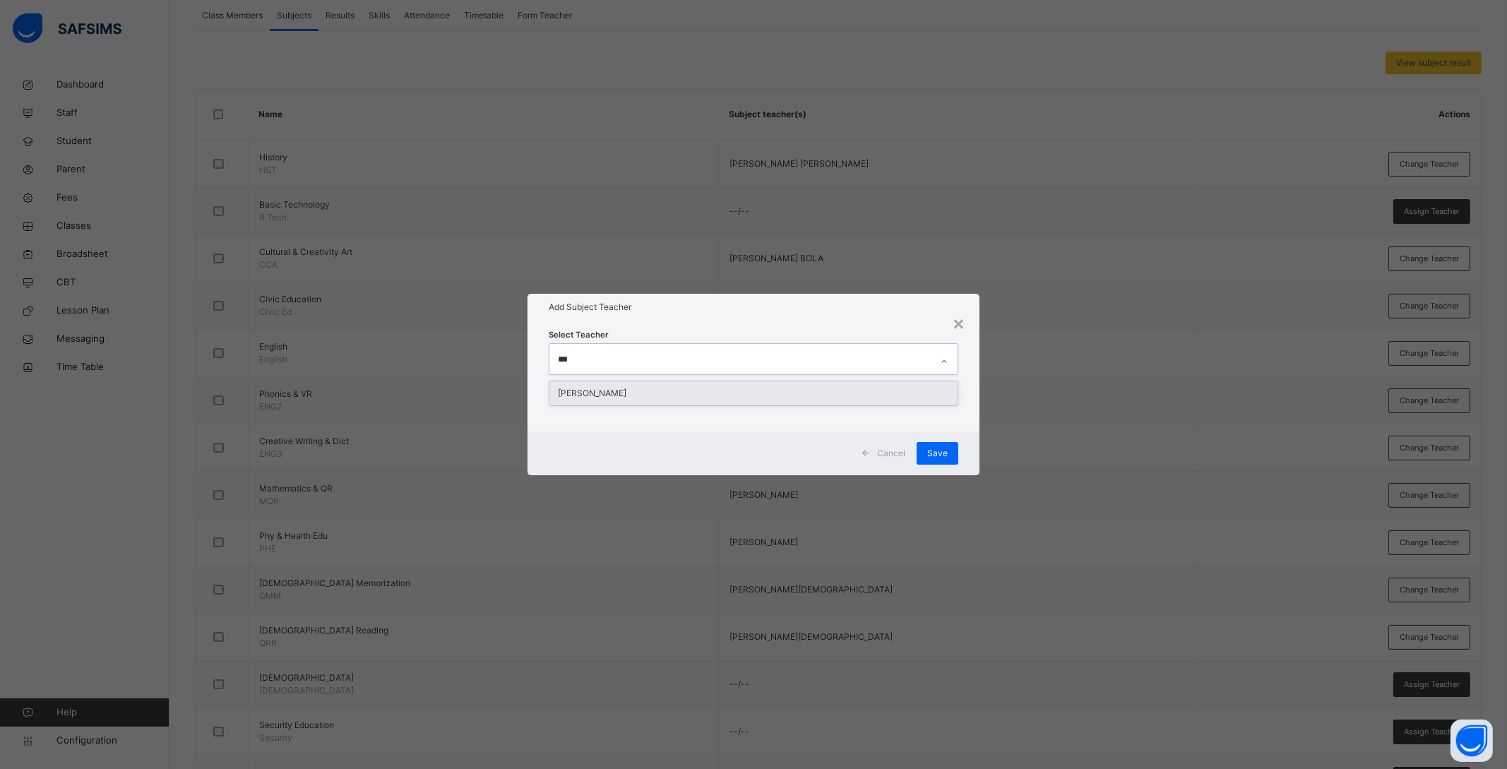
click at [666, 388] on div "ABDULFATAI SIMIAT BOLANLE" at bounding box center [753, 393] width 408 height 24
click at [979, 431] on div "Cancel Save" at bounding box center [753, 453] width 452 height 44
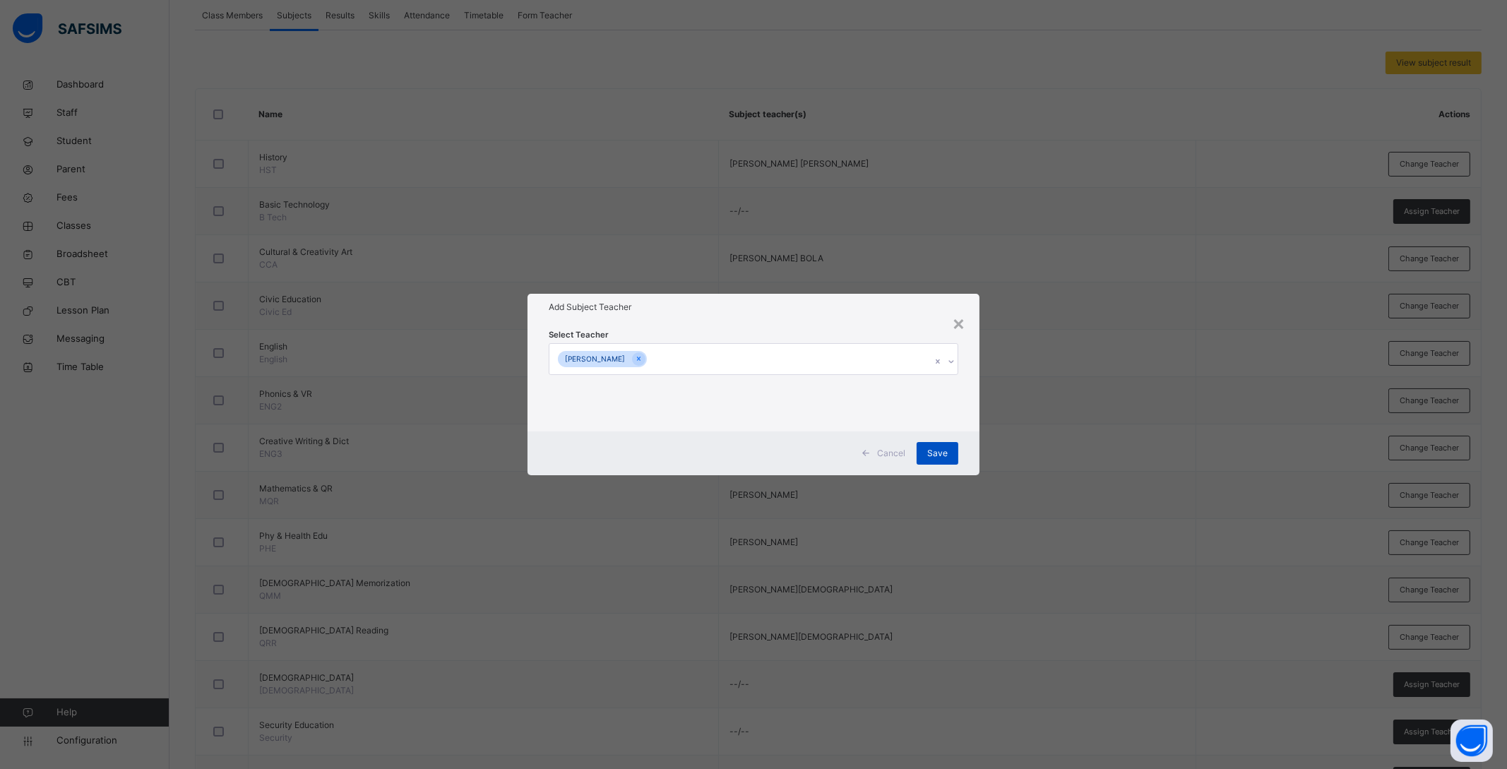
click at [949, 453] on div "Save" at bounding box center [937, 453] width 42 height 23
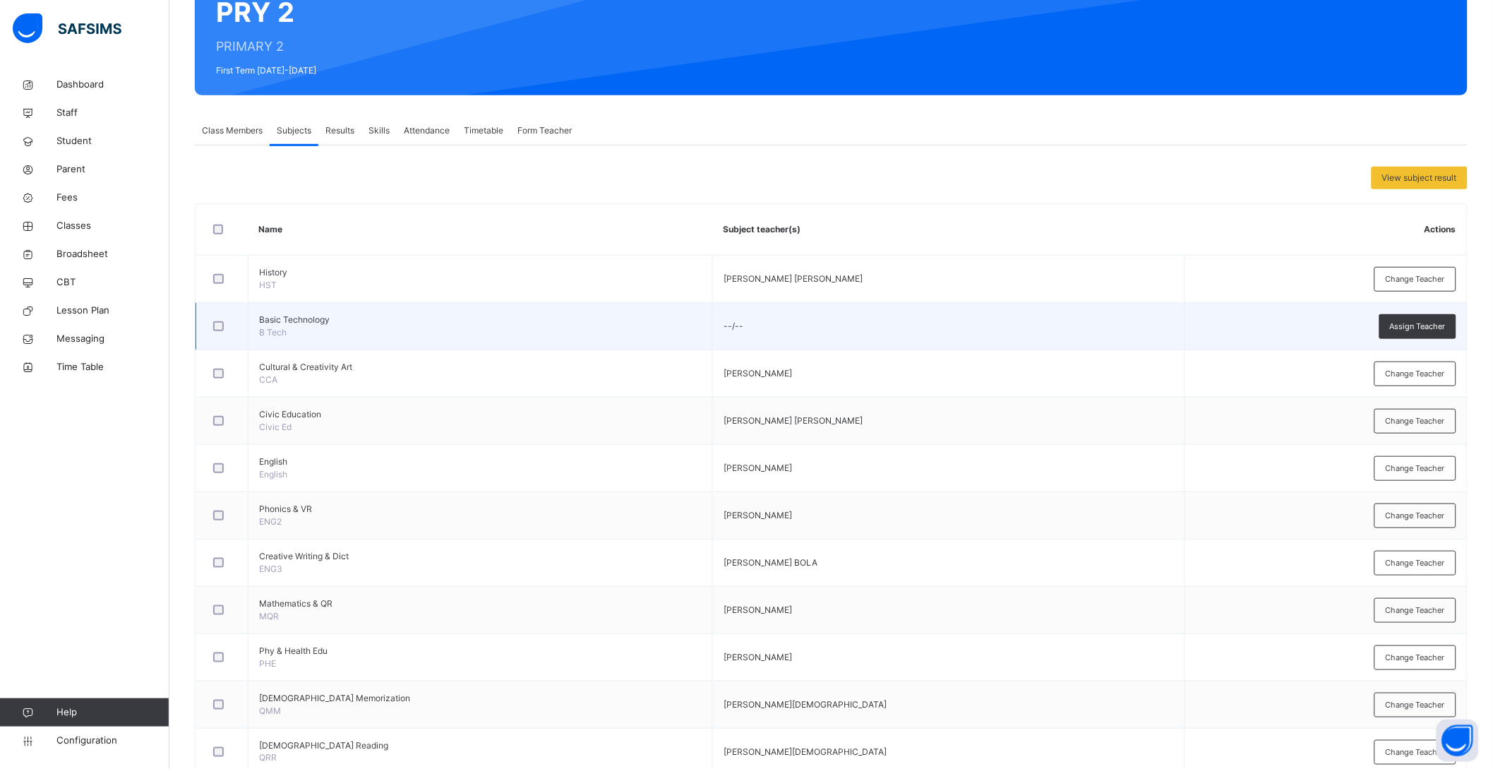
scroll to position [176, 0]
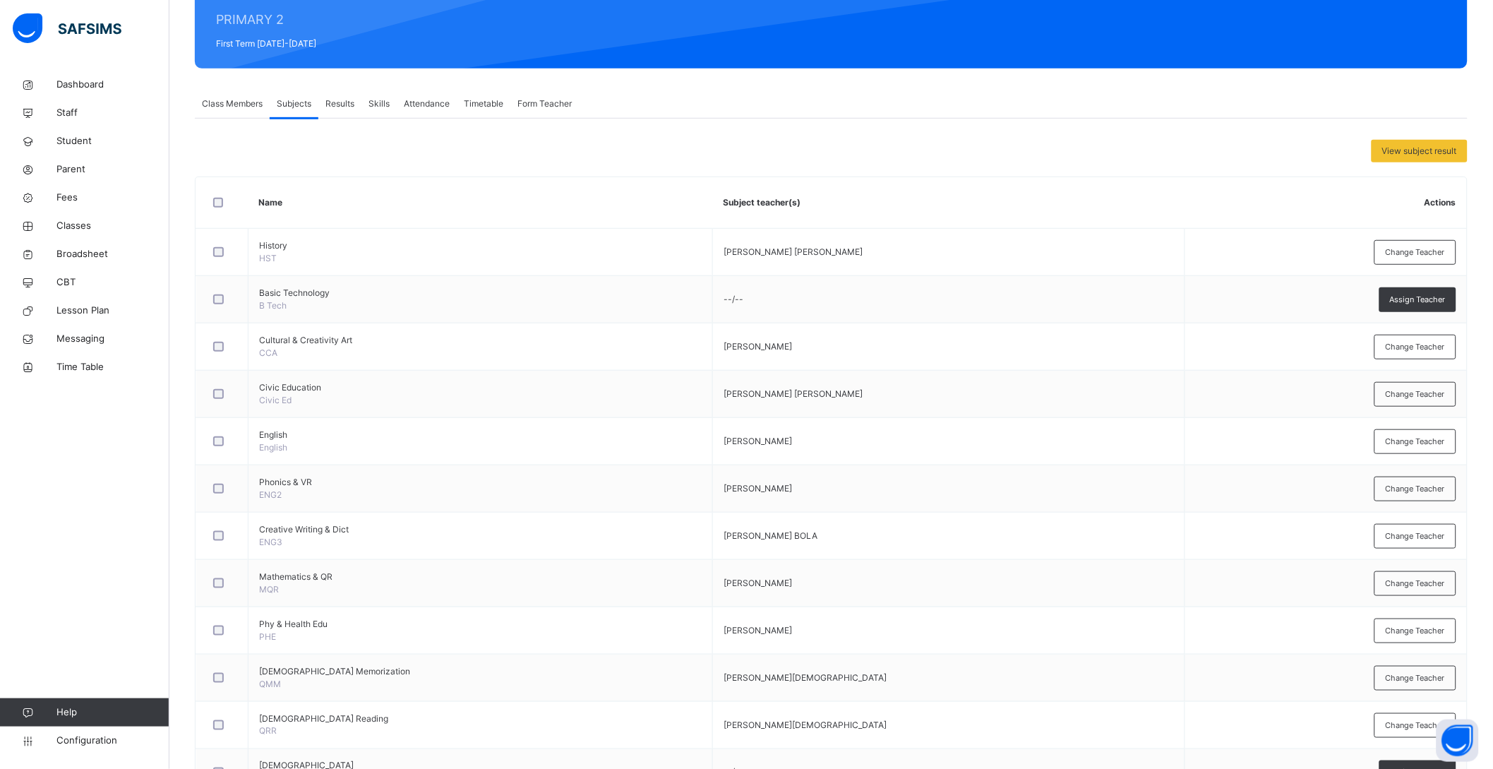
drag, startPoint x: 1427, startPoint y: 299, endPoint x: 1420, endPoint y: 301, distance: 7.4
click at [1427, 299] on span "Assign Teacher" at bounding box center [1418, 300] width 56 height 12
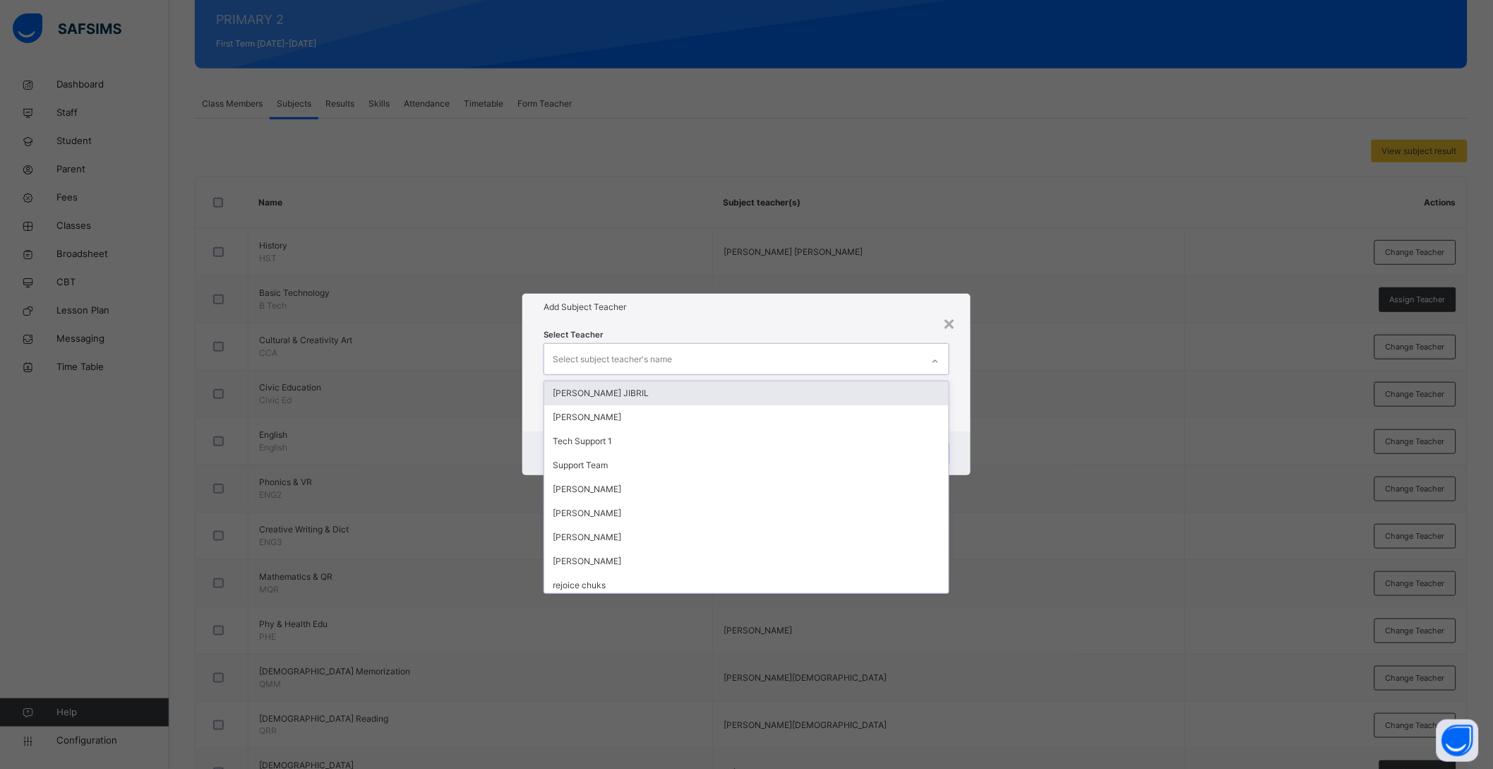
click at [700, 348] on div "Select subject teacher's name" at bounding box center [733, 359] width 378 height 30
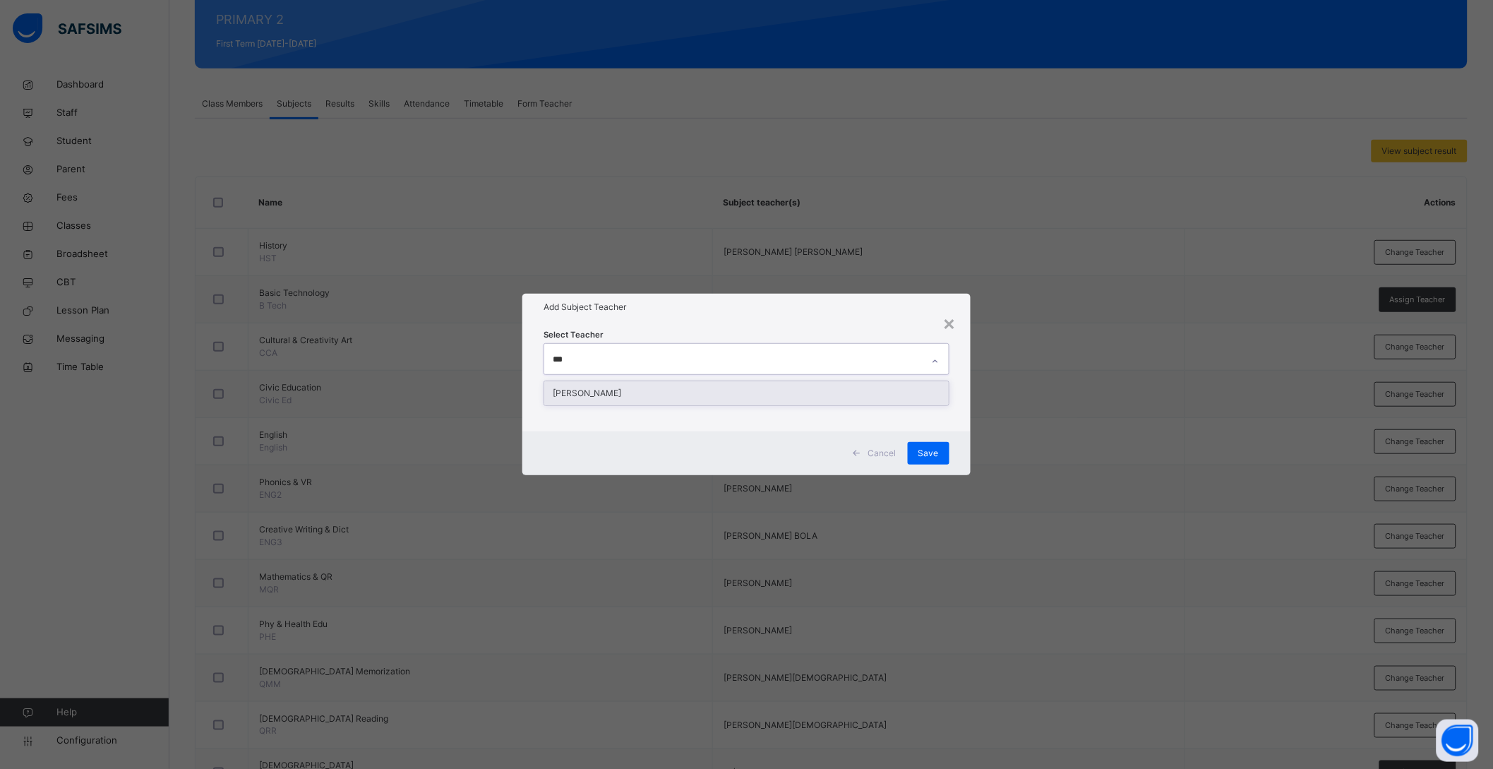
type input "****"
click at [602, 391] on div "[PERSON_NAME]" at bounding box center [746, 393] width 405 height 24
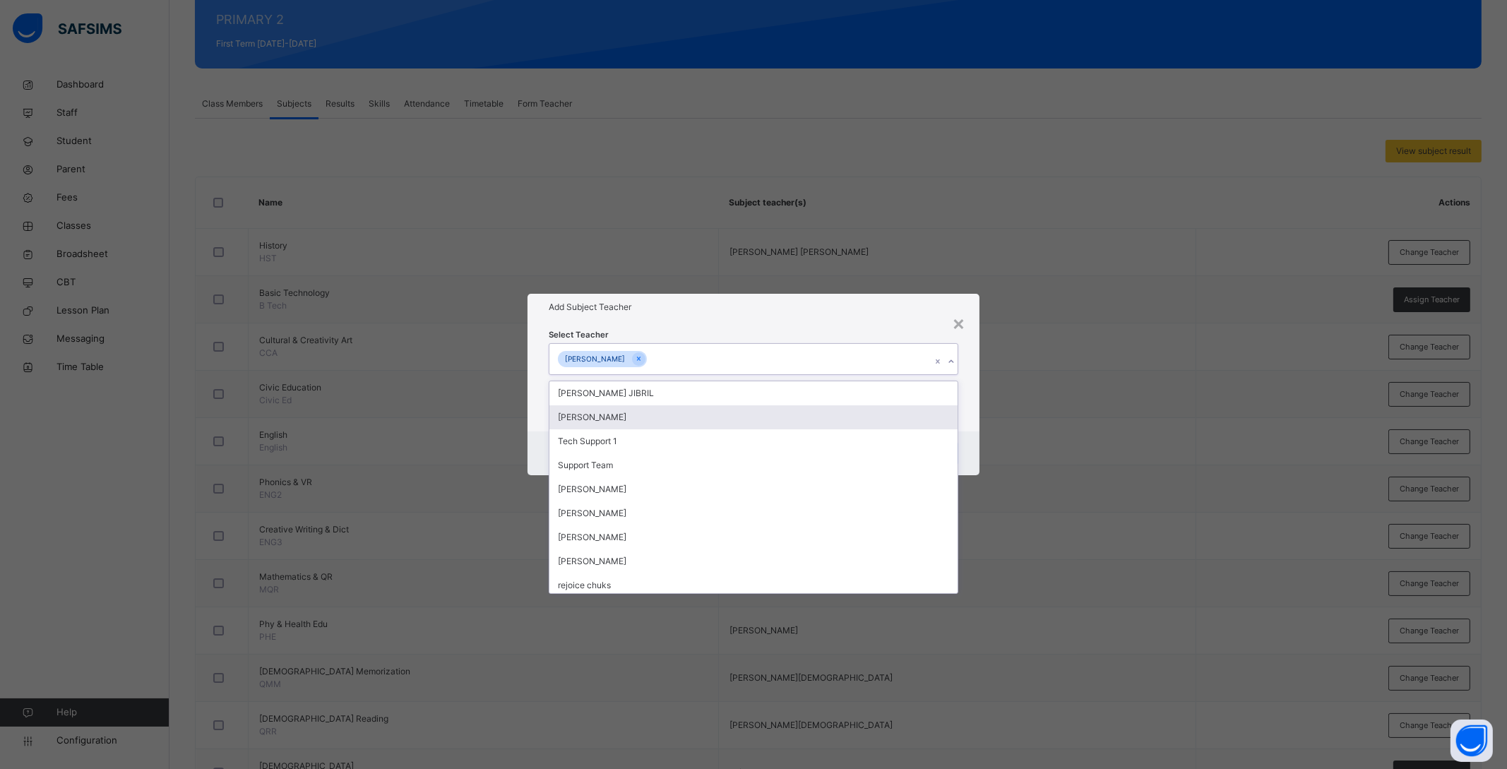
click at [967, 425] on div "Select Teacher option KABIRU ABUBAKAR, selected. option KHADIJA MUHAMMAD ISAH f…" at bounding box center [753, 376] width 452 height 110
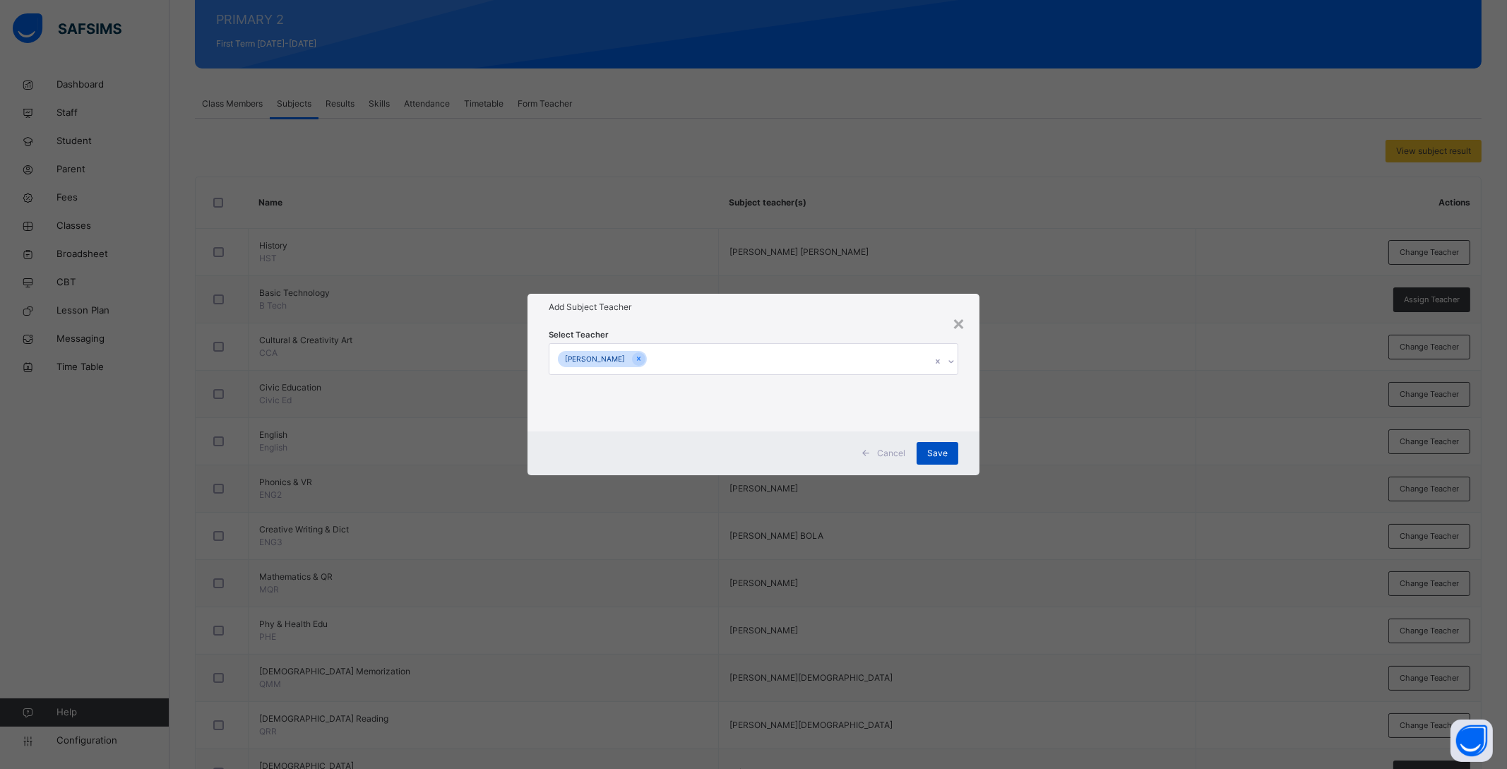
click at [941, 447] on span "Save" at bounding box center [937, 453] width 20 height 13
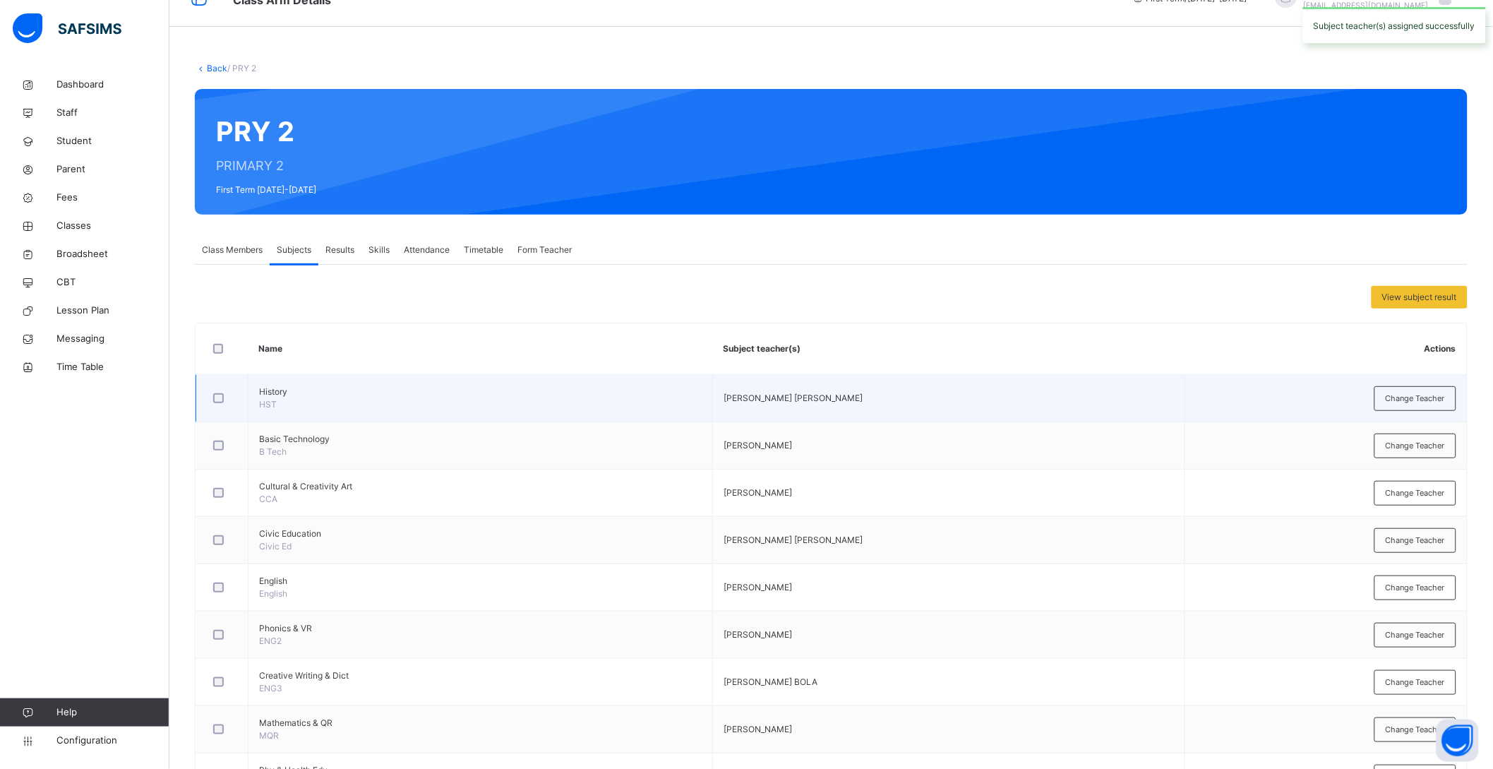
scroll to position [0, 0]
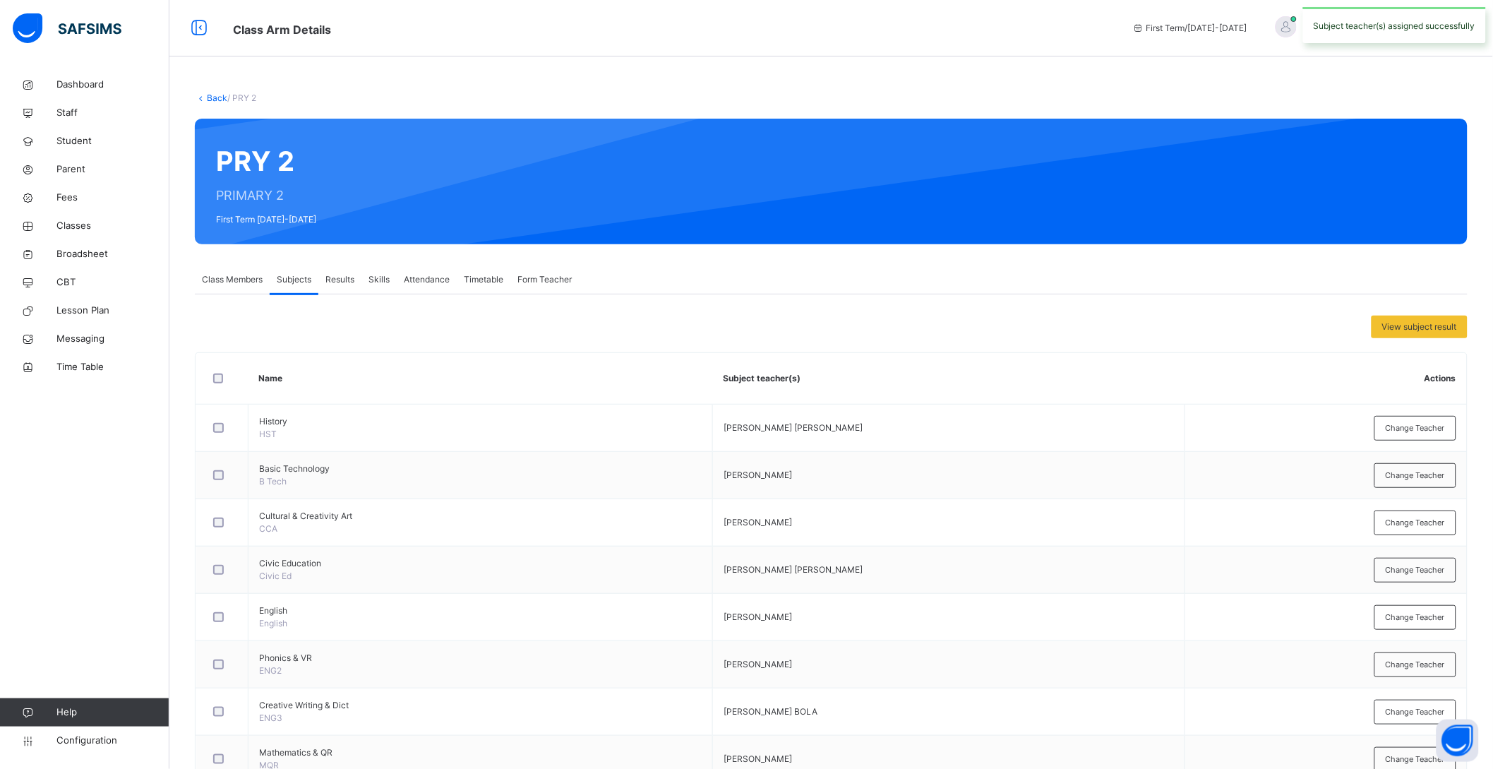
click at [212, 95] on link "Back" at bounding box center [217, 97] width 20 height 11
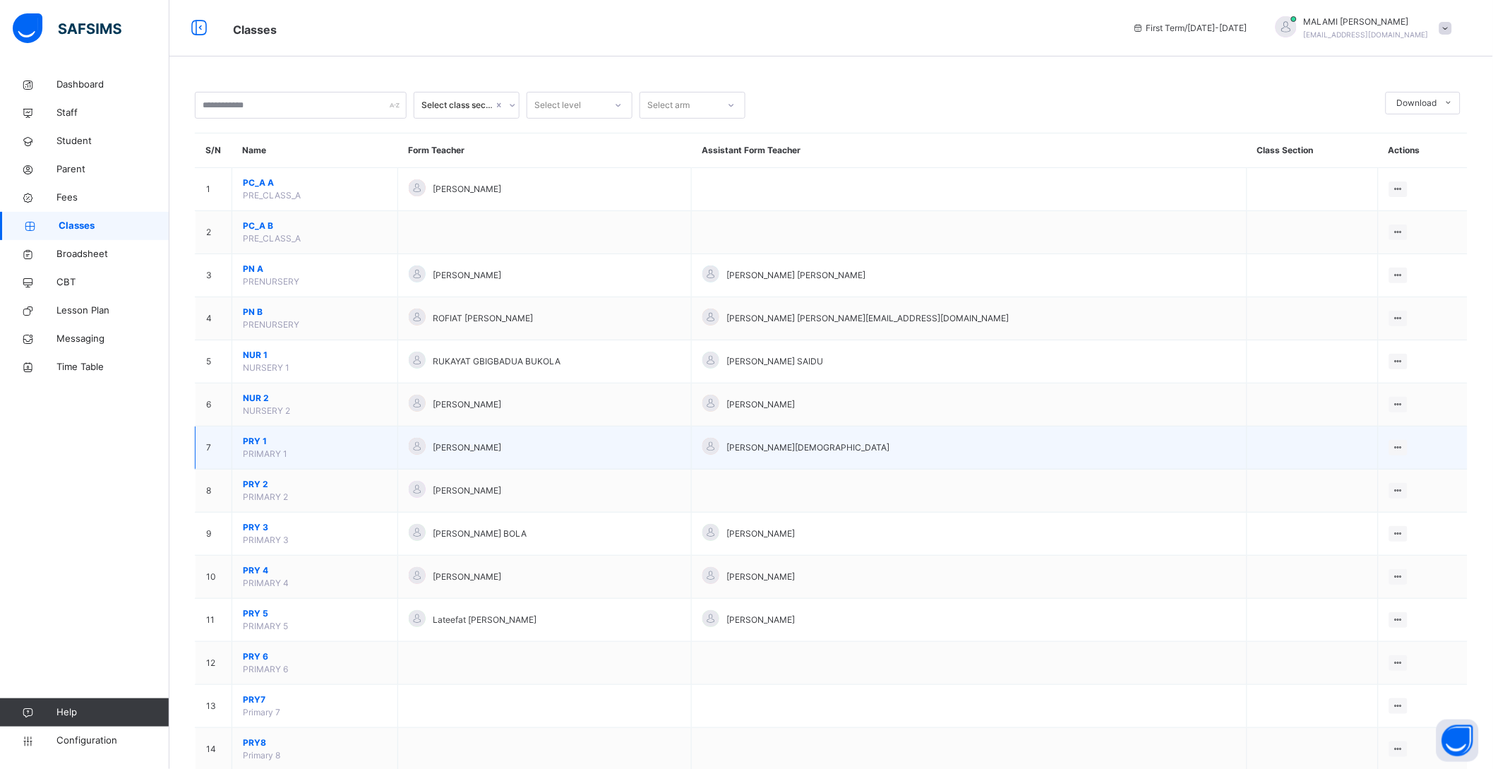
click at [258, 439] on span "PRY 1" at bounding box center [315, 441] width 144 height 13
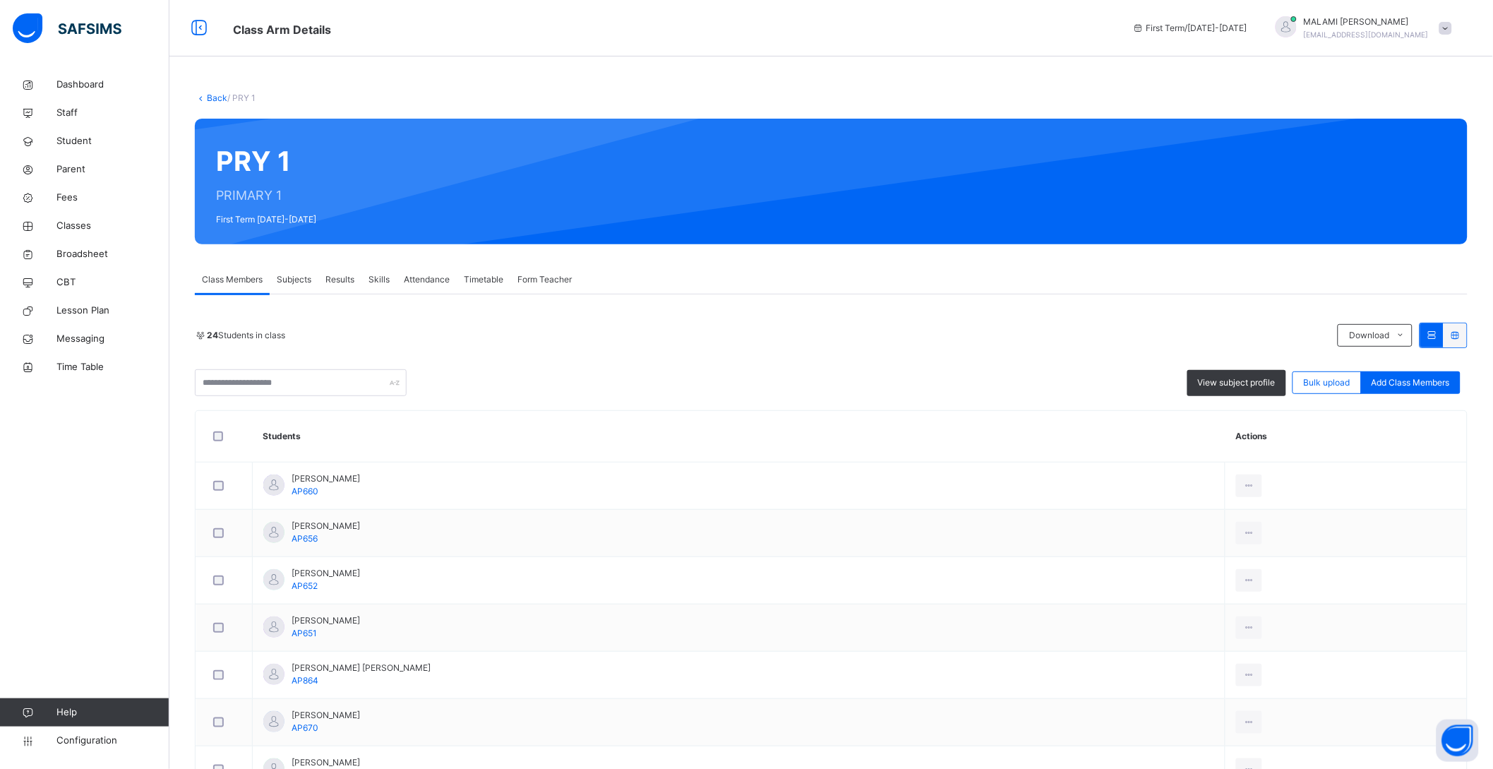
click at [291, 274] on span "Subjects" at bounding box center [294, 279] width 35 height 13
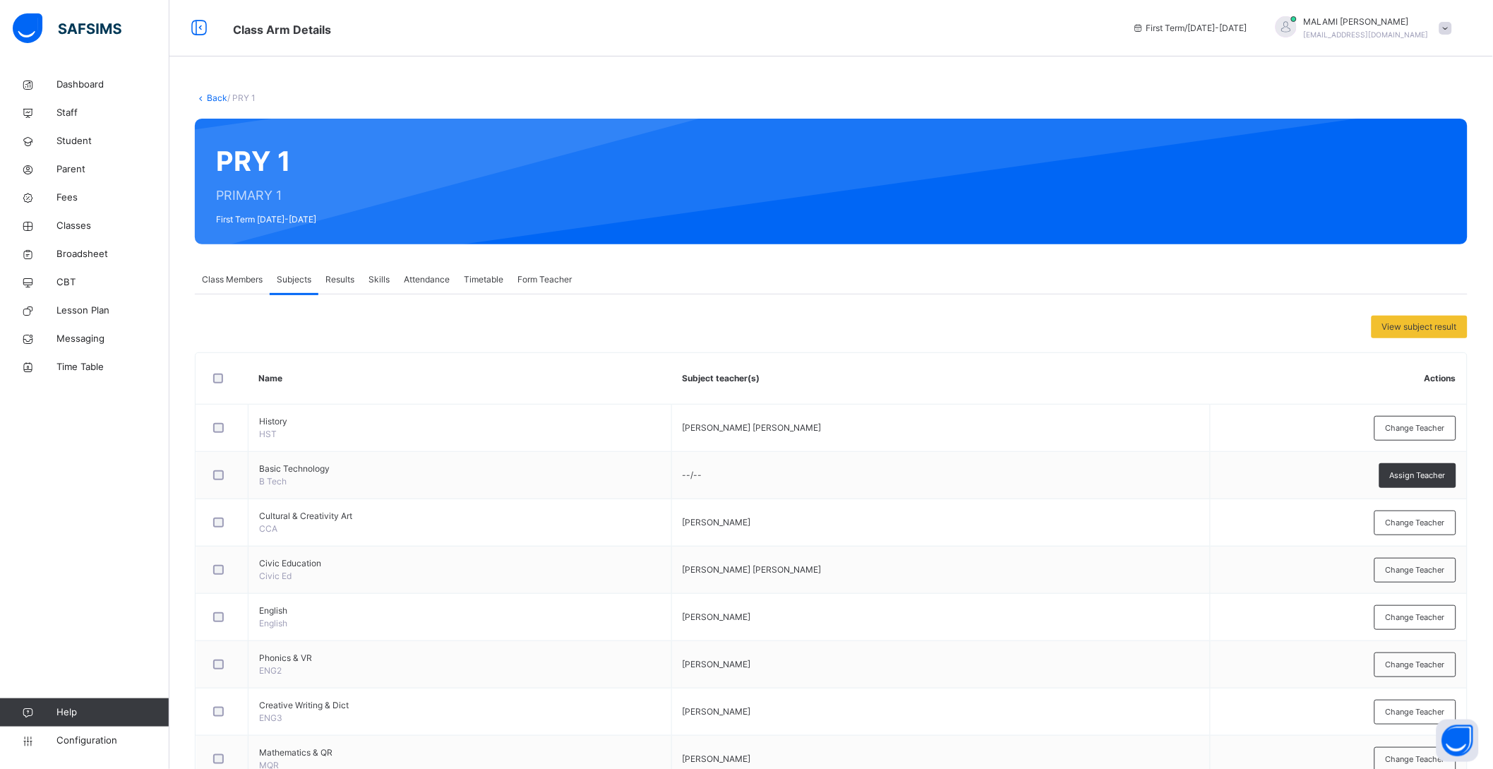
drag, startPoint x: 1399, startPoint y: 484, endPoint x: 1409, endPoint y: 481, distance: 9.8
click at [1400, 484] on div "Assign Teacher" at bounding box center [1418, 475] width 77 height 25
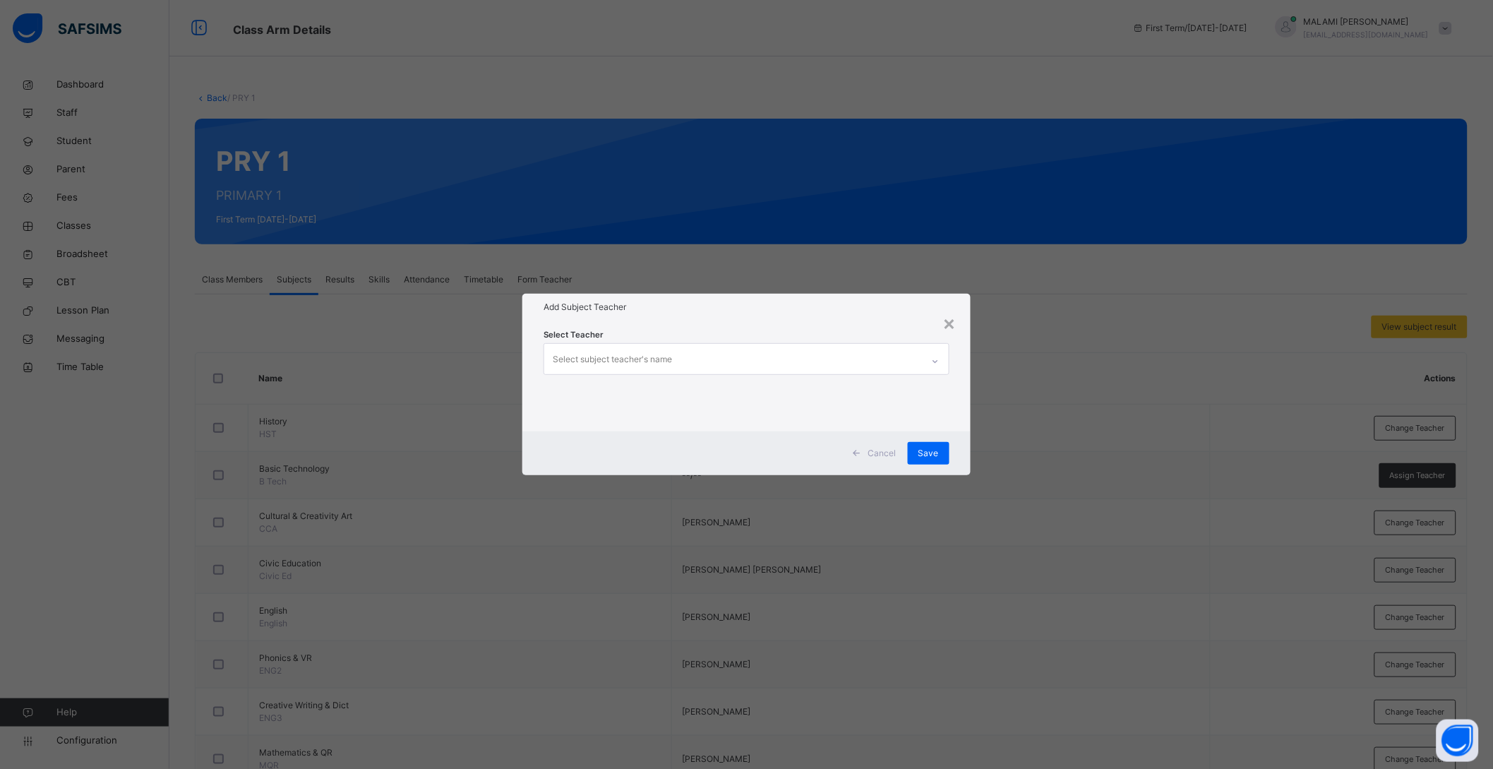
click at [623, 364] on div "Select subject teacher's name" at bounding box center [612, 359] width 119 height 27
type input "*****"
click at [591, 391] on div "[PERSON_NAME]" at bounding box center [746, 393] width 405 height 24
click at [970, 431] on div "Cancel Save" at bounding box center [753, 453] width 452 height 44
click at [937, 452] on span "Save" at bounding box center [937, 453] width 20 height 13
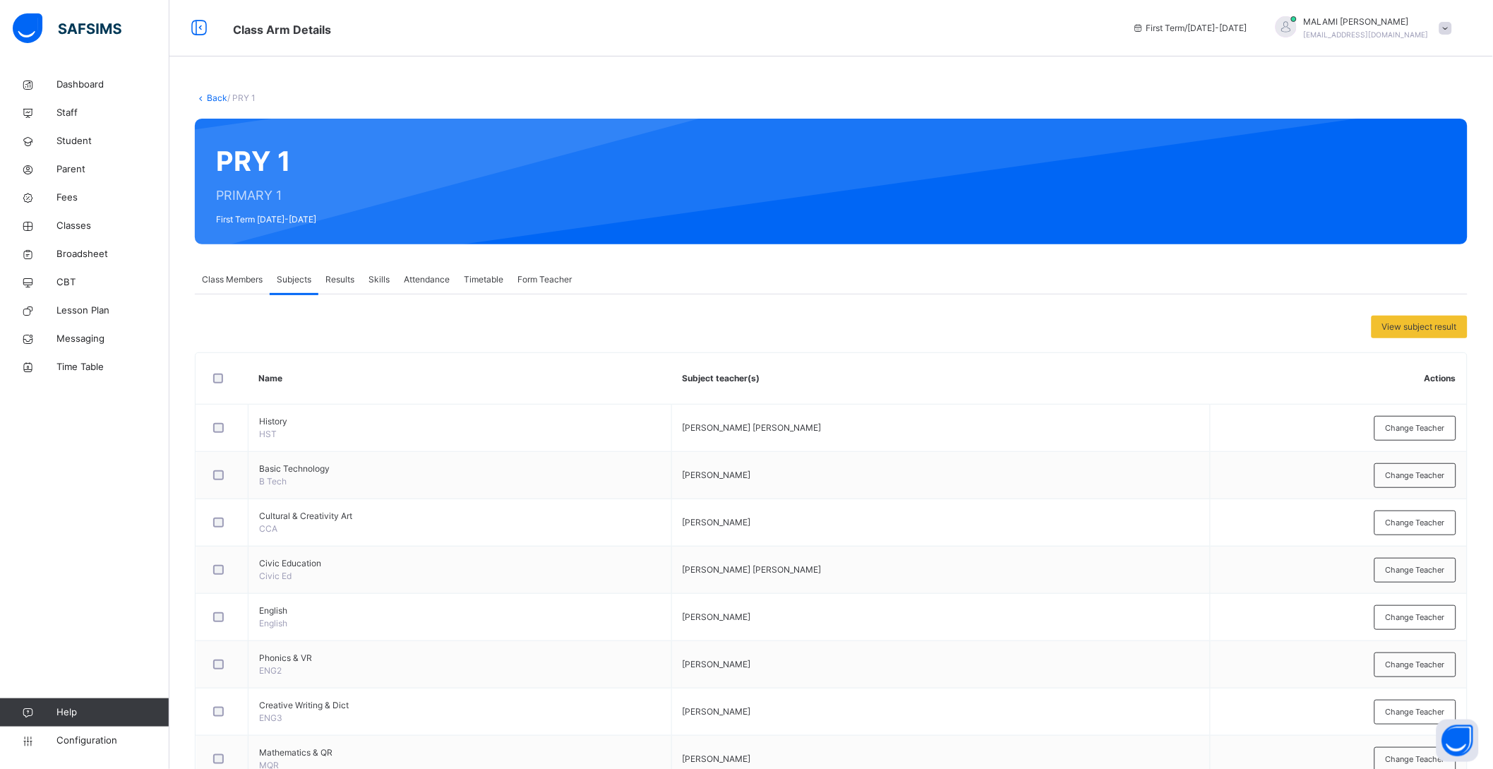
click at [209, 94] on link "Back" at bounding box center [217, 97] width 20 height 11
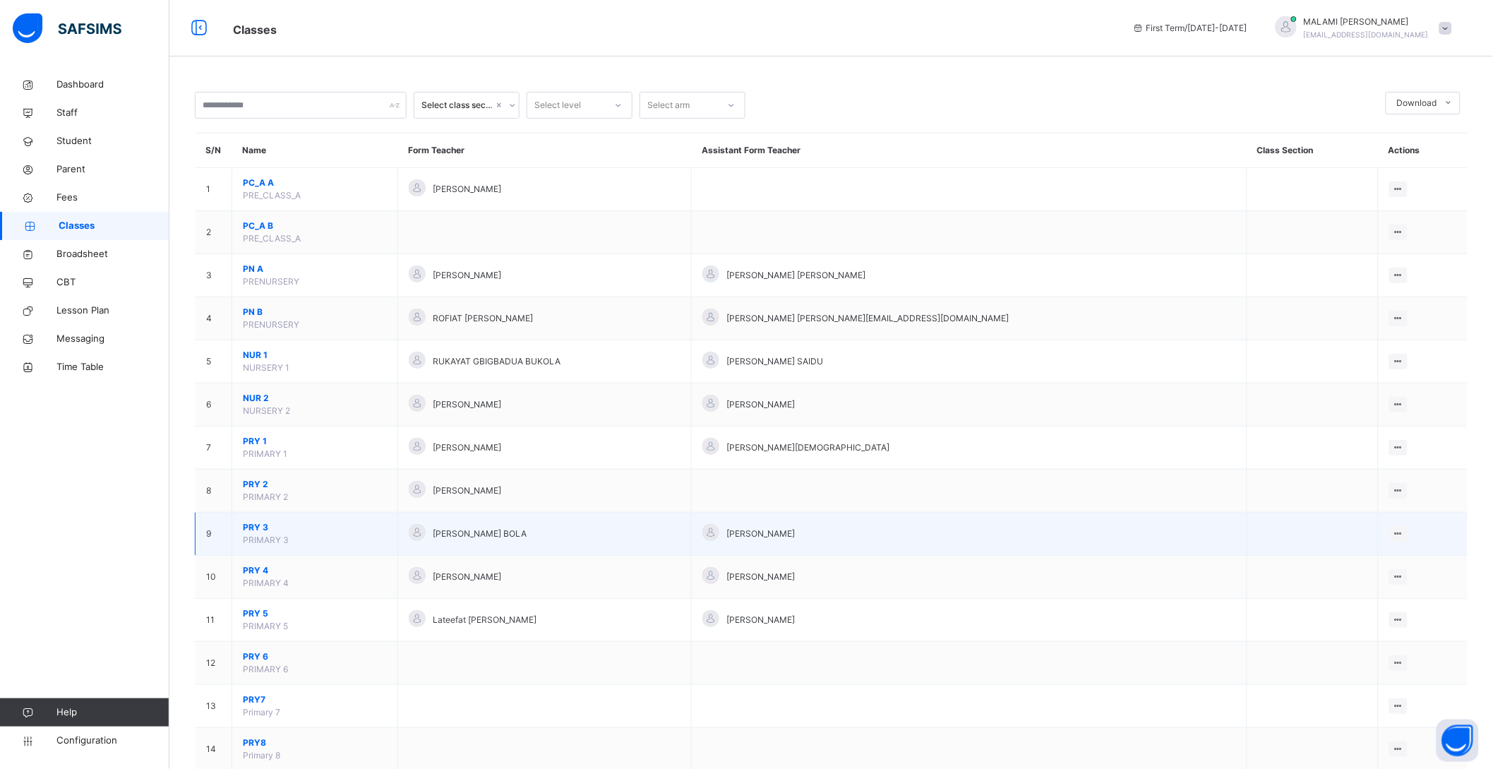
click at [258, 530] on span "PRY 3" at bounding box center [315, 527] width 144 height 13
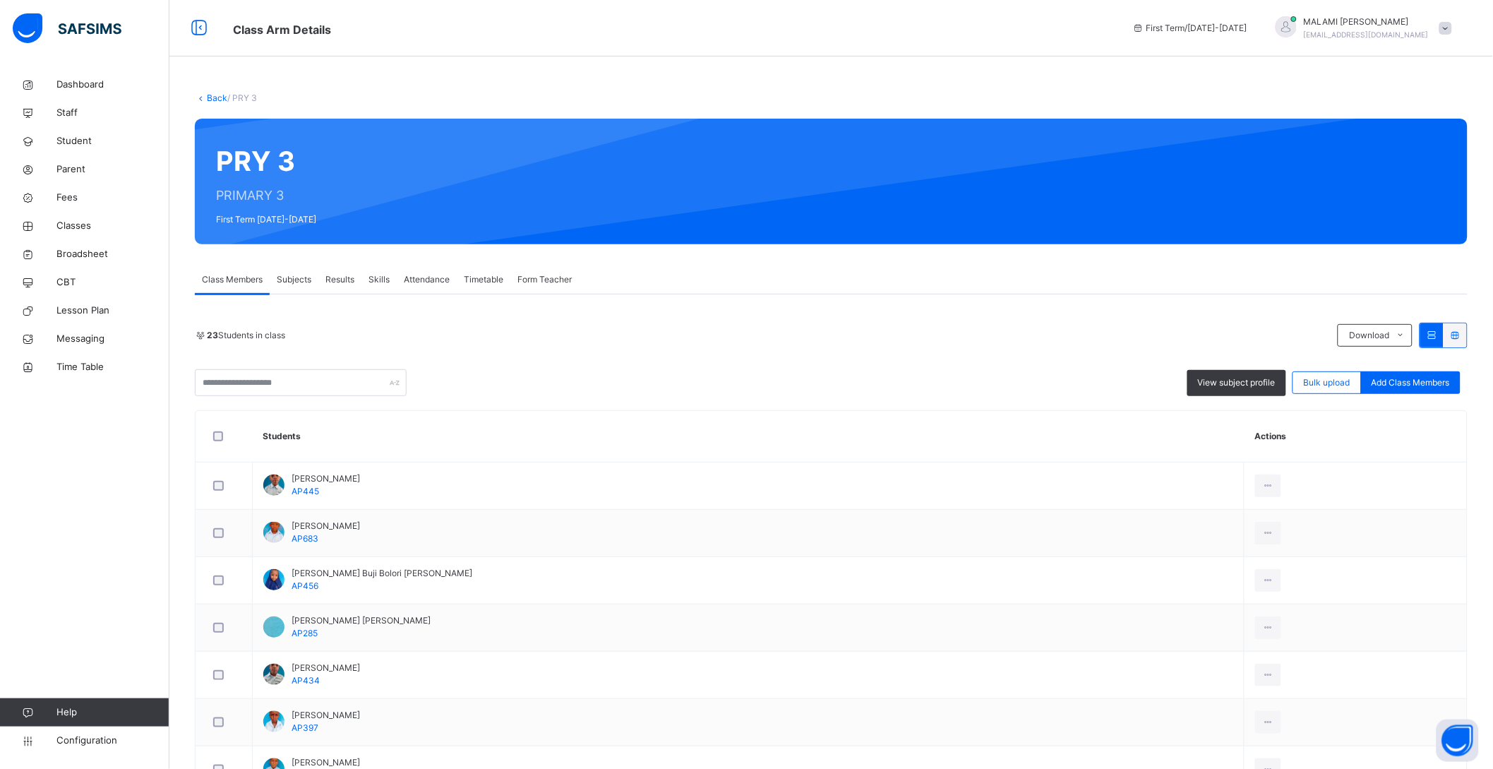
click at [296, 276] on span "Subjects" at bounding box center [294, 279] width 35 height 13
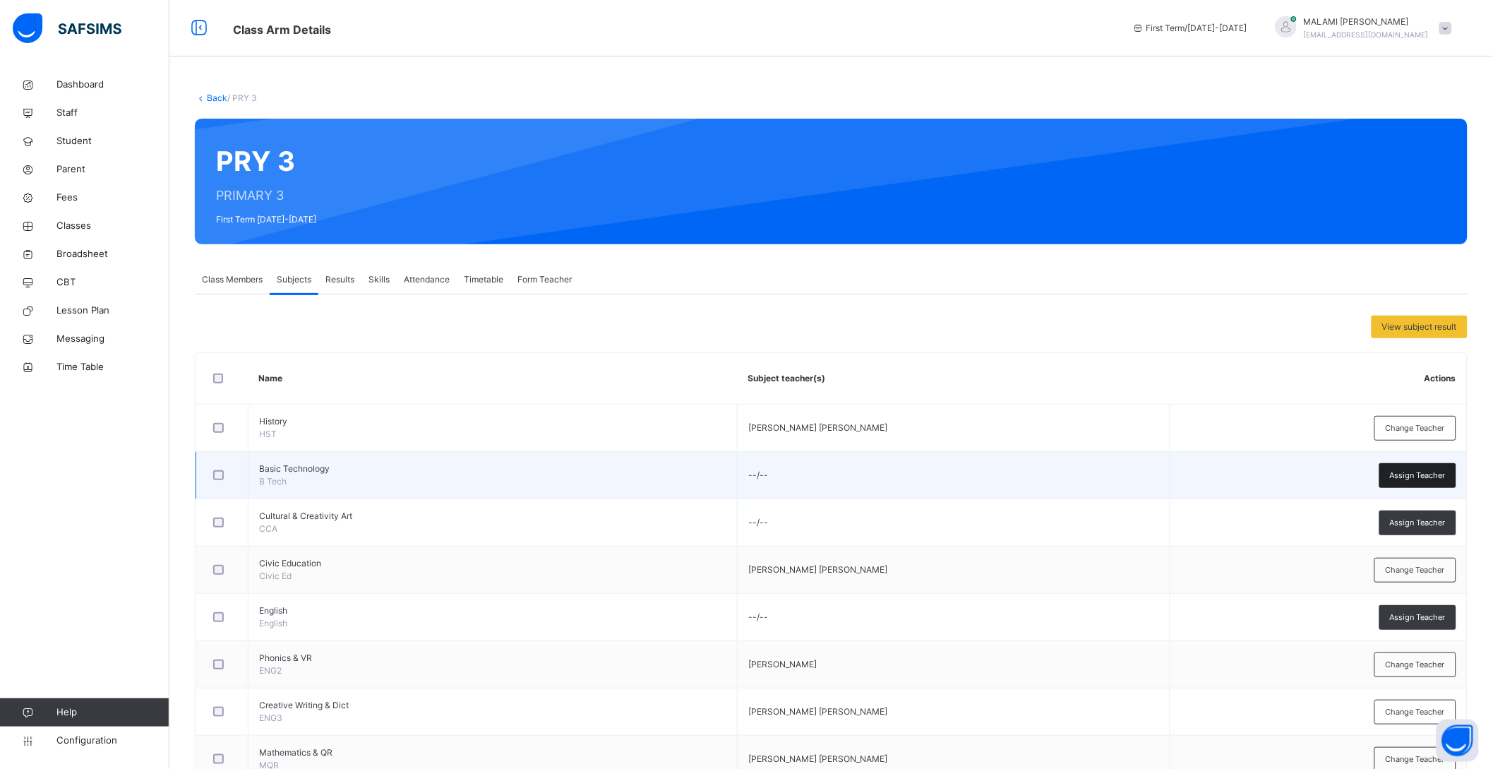
click at [1424, 474] on span "Assign Teacher" at bounding box center [1418, 476] width 56 height 12
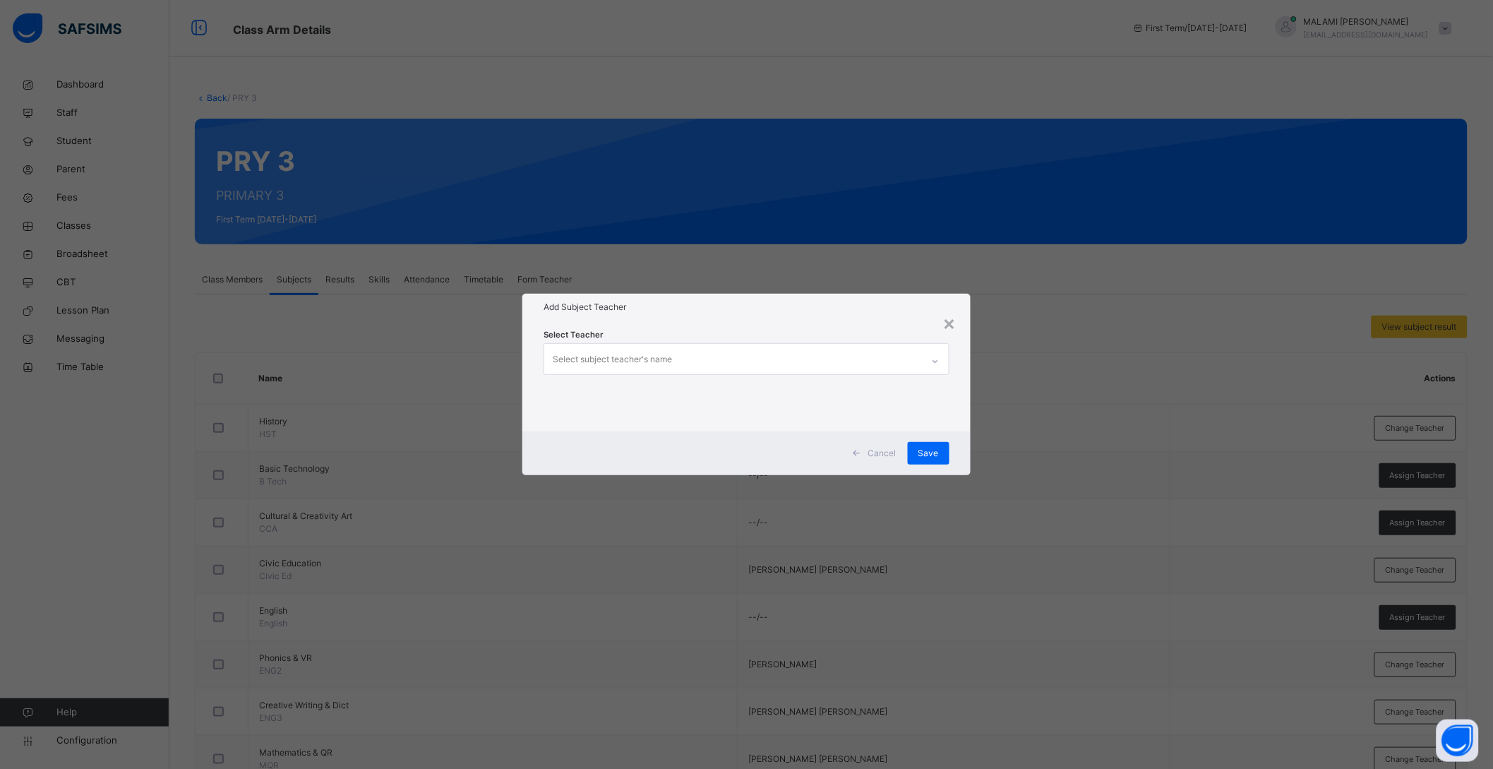
click at [594, 353] on div "Select subject teacher's name" at bounding box center [612, 359] width 119 height 27
type input "****"
click at [626, 383] on div "[PERSON_NAME]" at bounding box center [746, 393] width 405 height 24
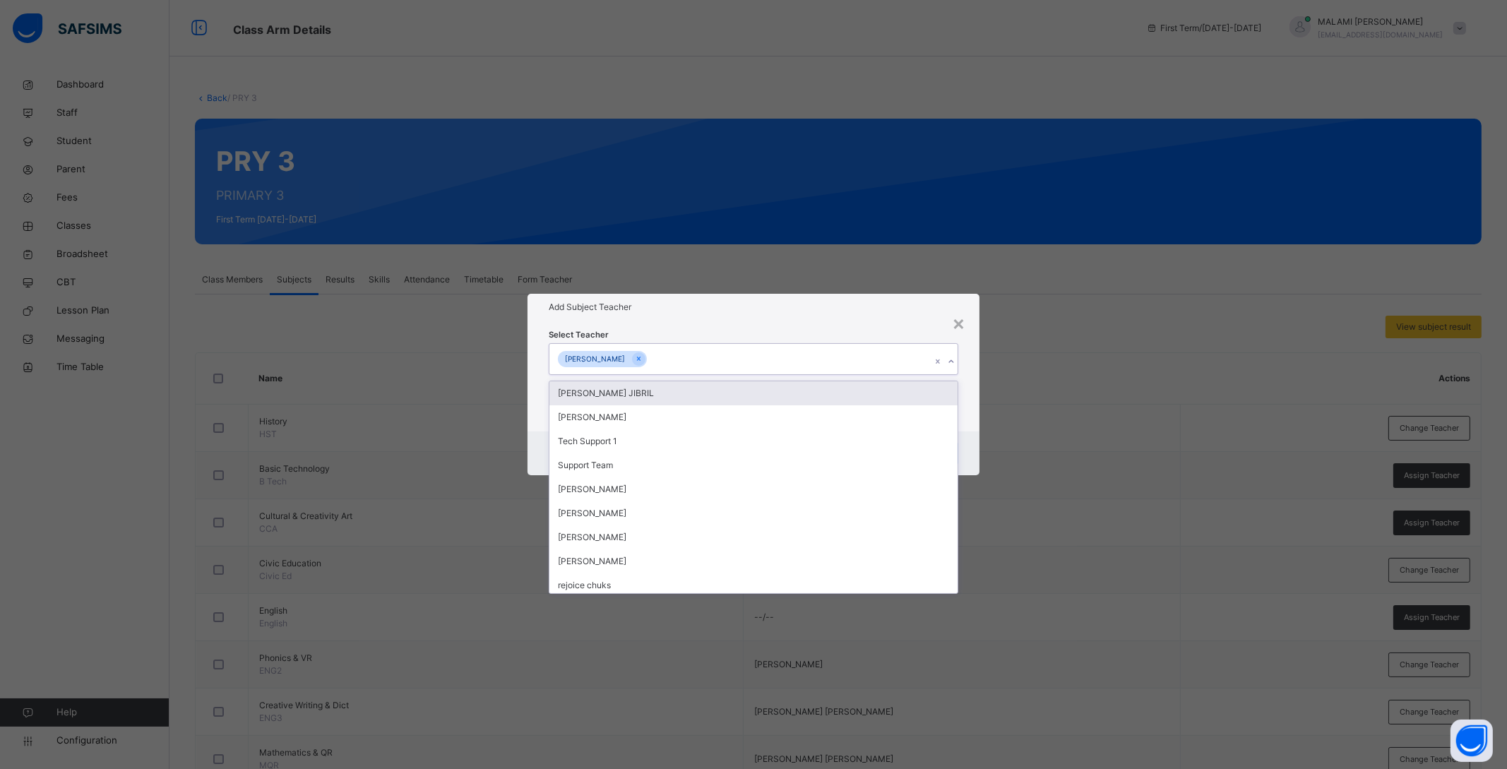
click at [970, 403] on div "Select Teacher option KABIRU ABUBAKAR, selected. option HAFSAT LERE JIBRIL focu…" at bounding box center [753, 376] width 452 height 110
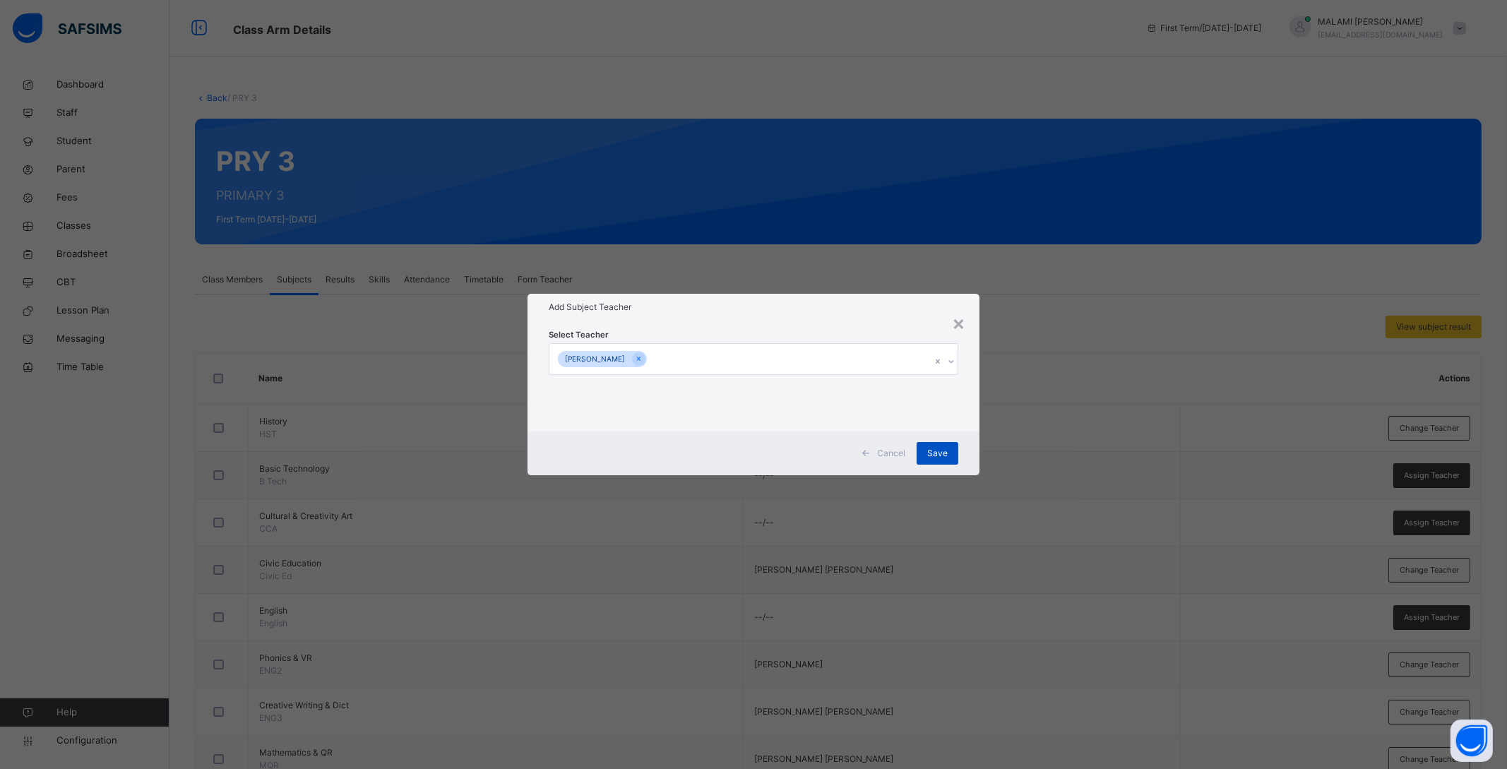
click at [926, 448] on div "Save" at bounding box center [937, 453] width 42 height 23
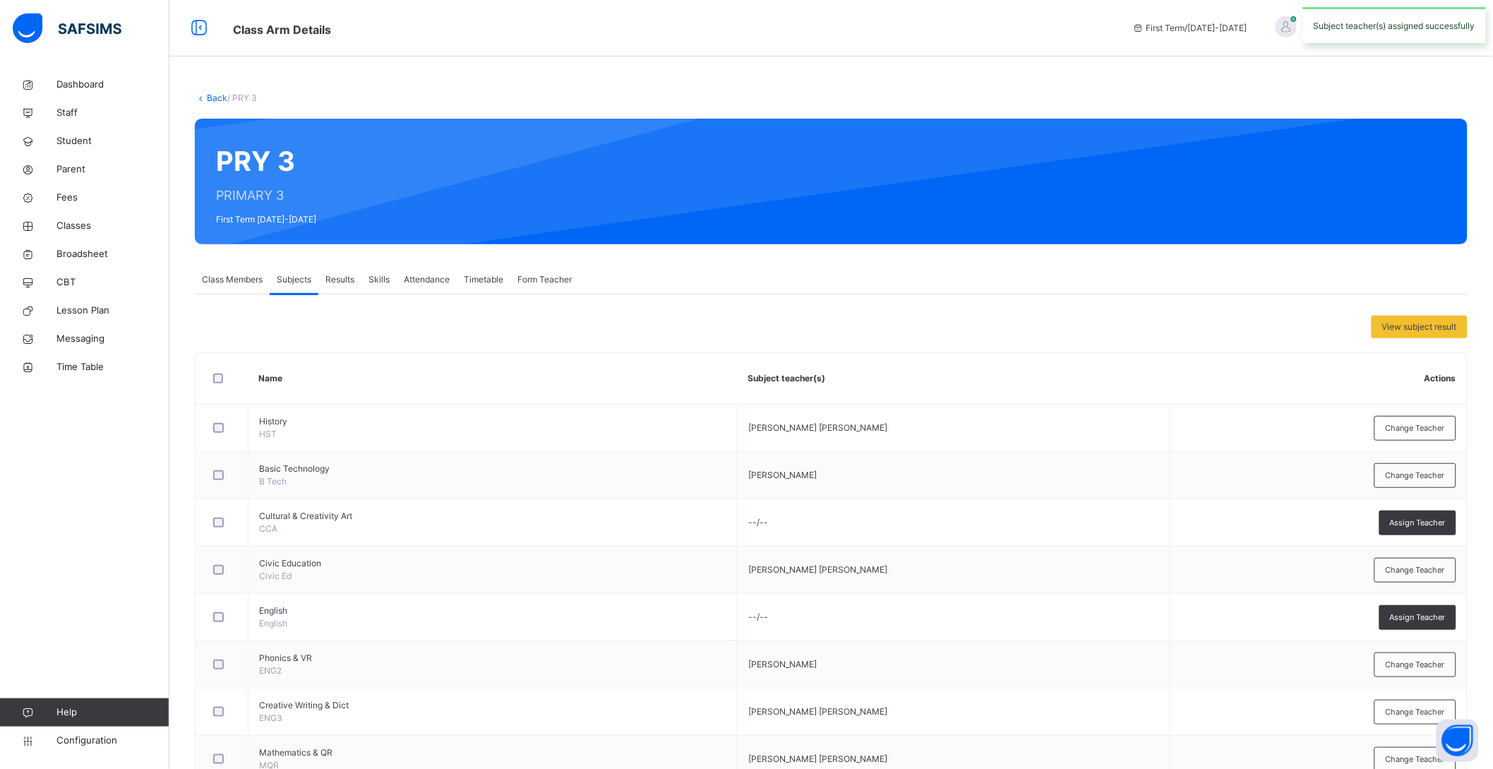
click at [212, 95] on link "Back" at bounding box center [217, 97] width 20 height 11
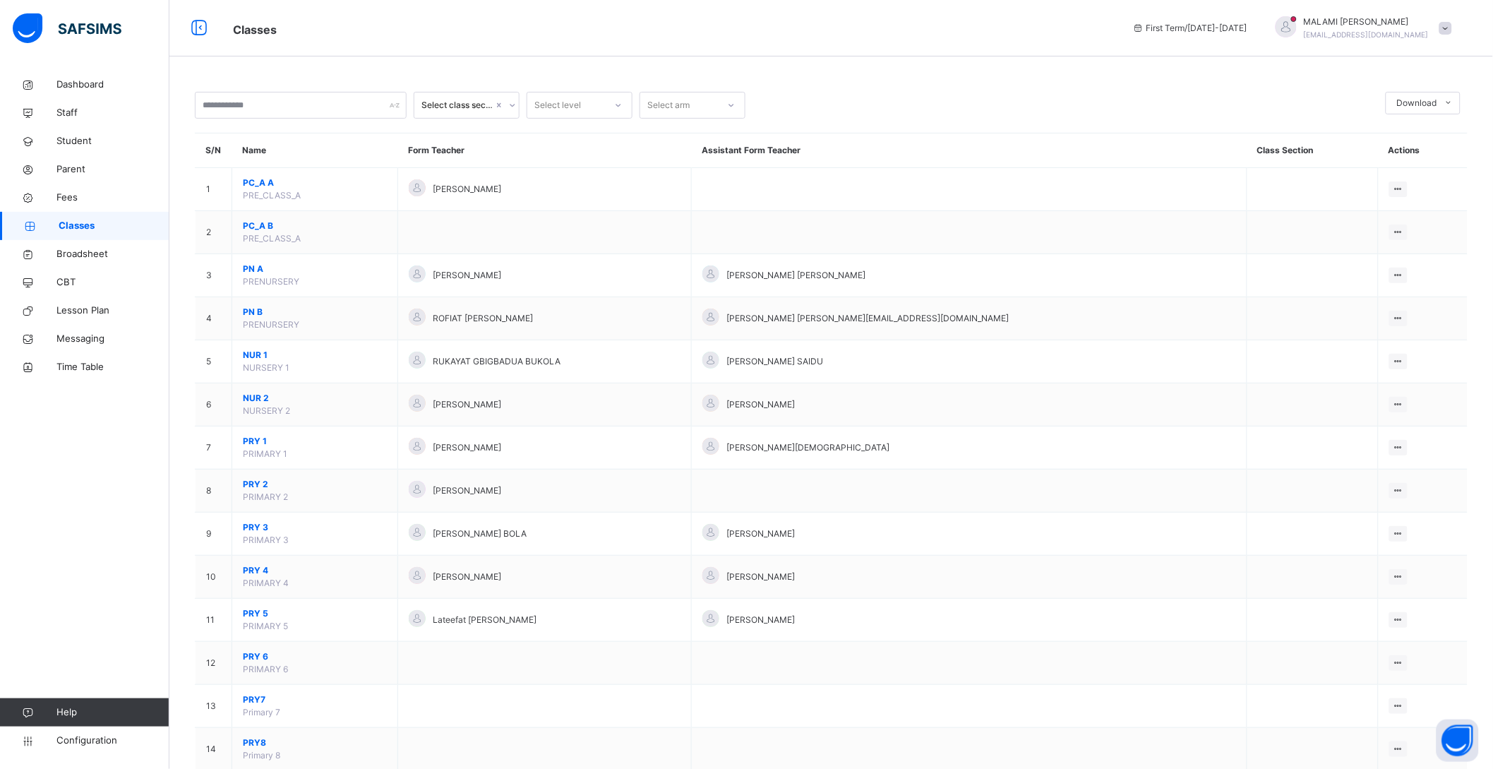
click at [268, 528] on span "PRY 3" at bounding box center [315, 527] width 144 height 13
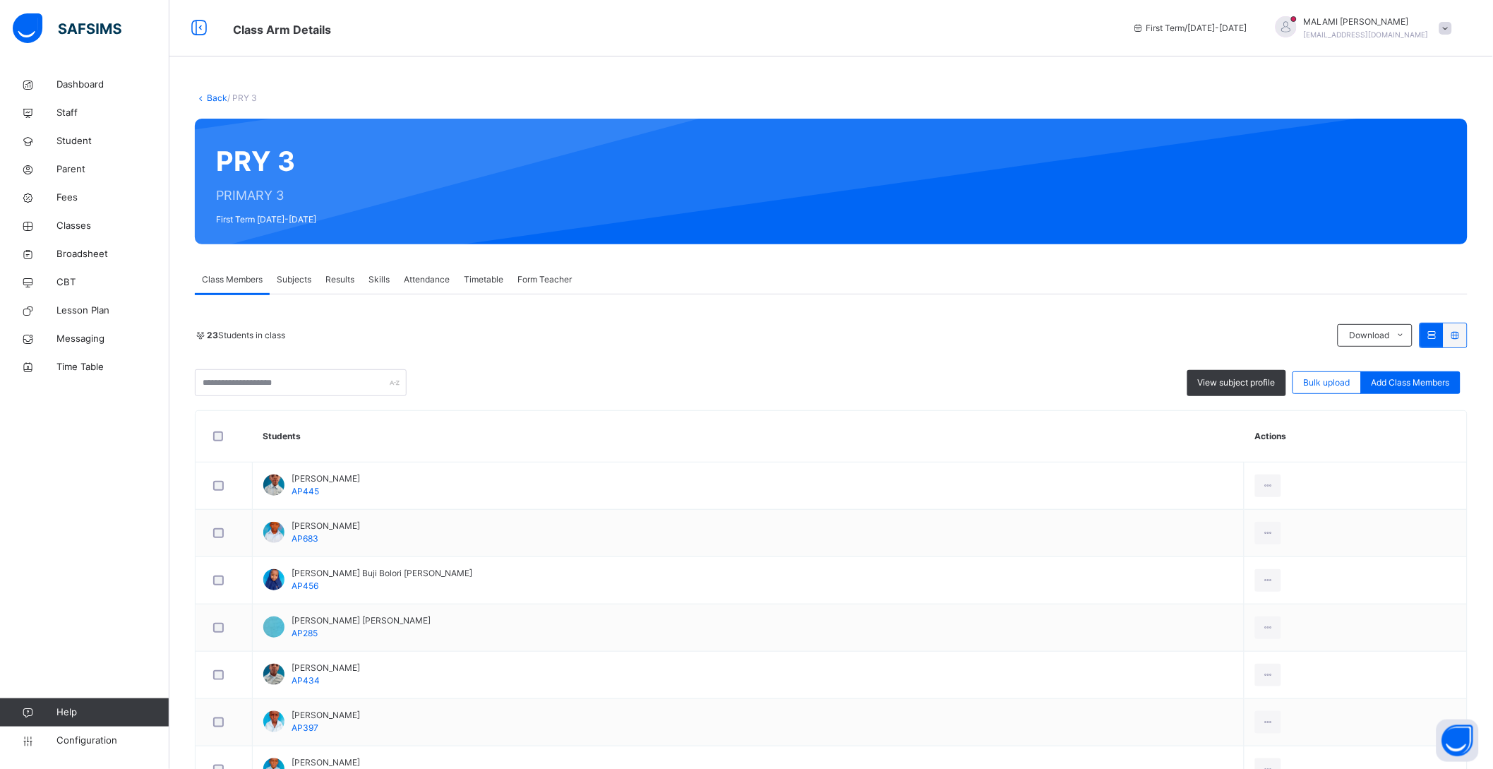
click at [287, 280] on span "Subjects" at bounding box center [294, 279] width 35 height 13
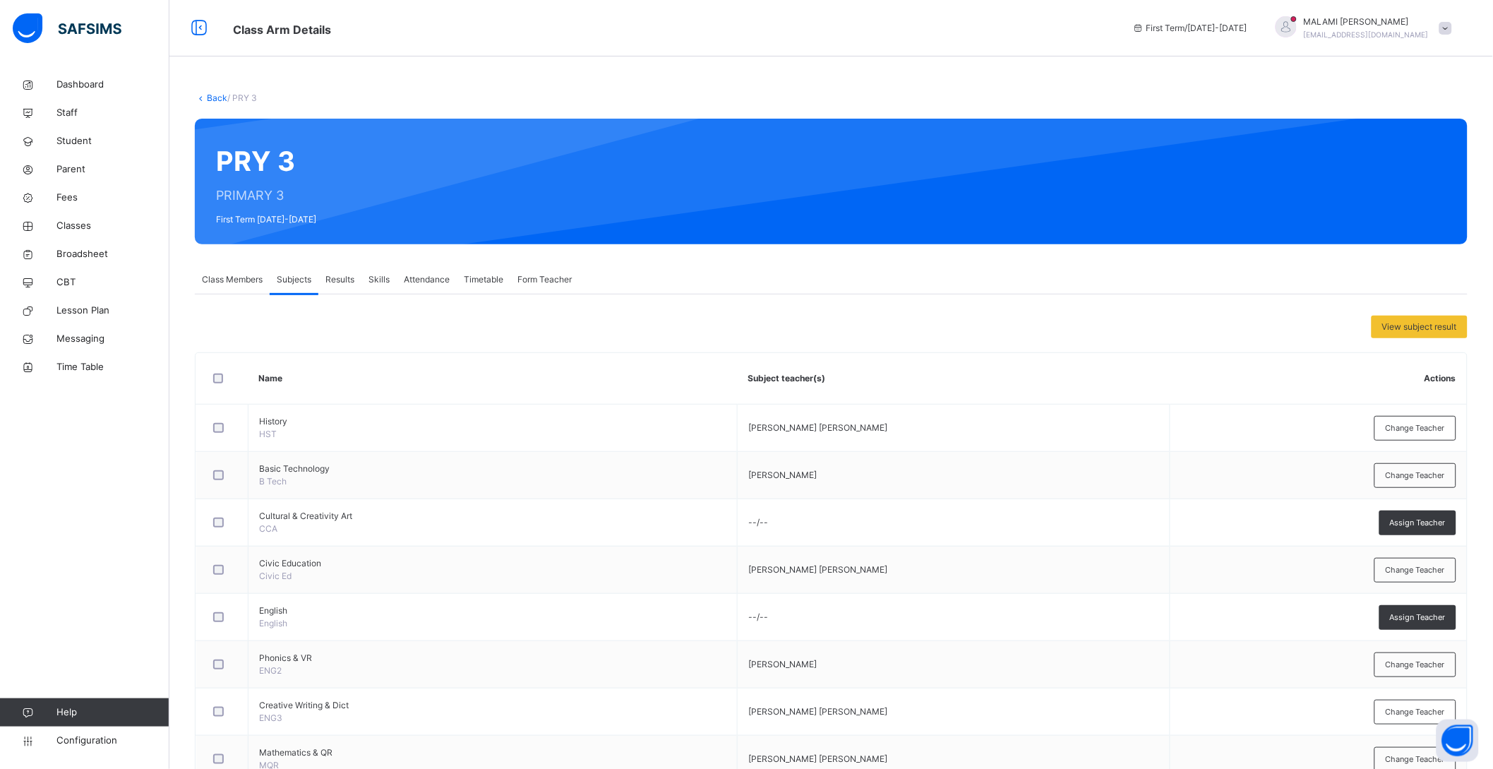
click at [207, 97] on link "Back" at bounding box center [217, 97] width 20 height 11
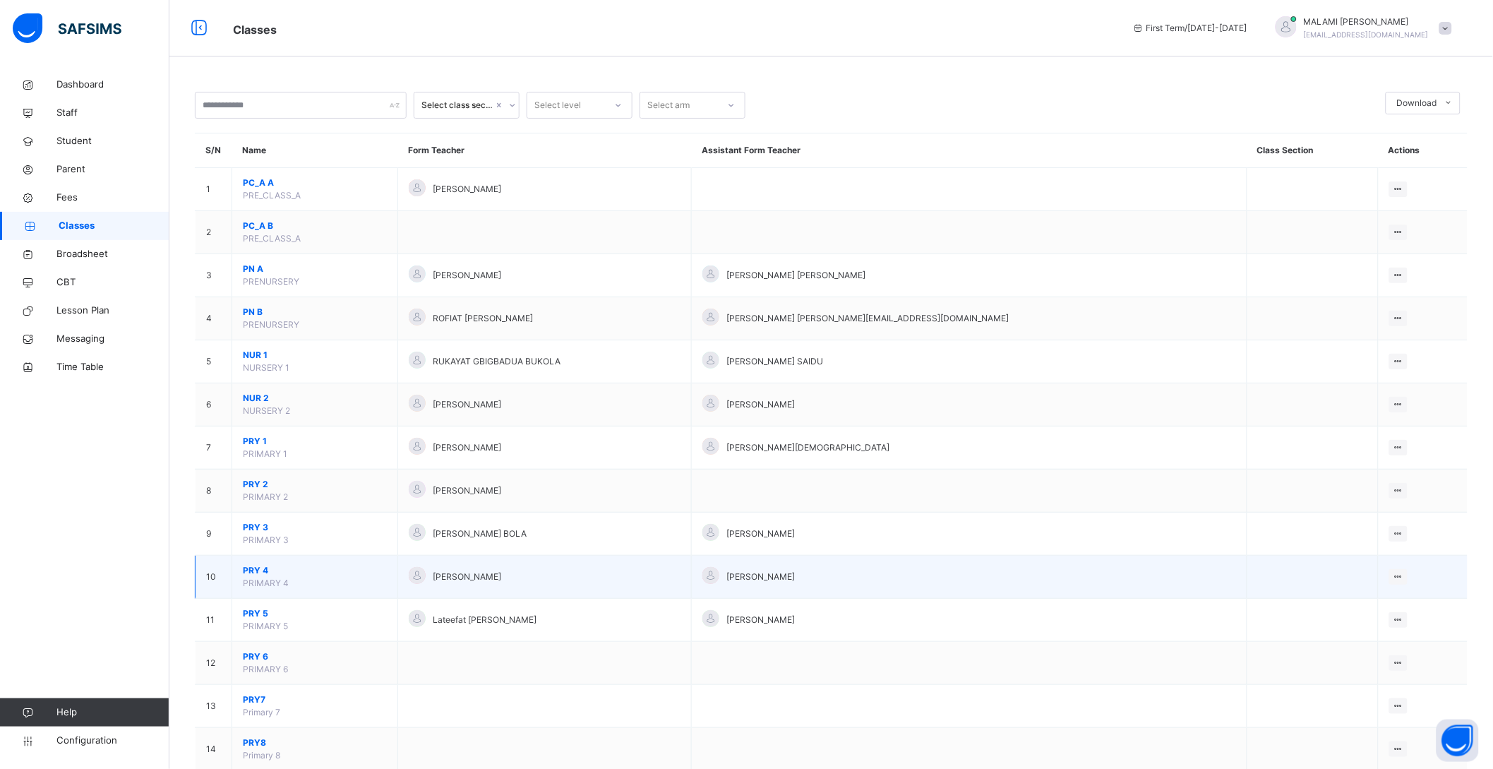
click at [263, 569] on span "PRY 4" at bounding box center [315, 570] width 144 height 13
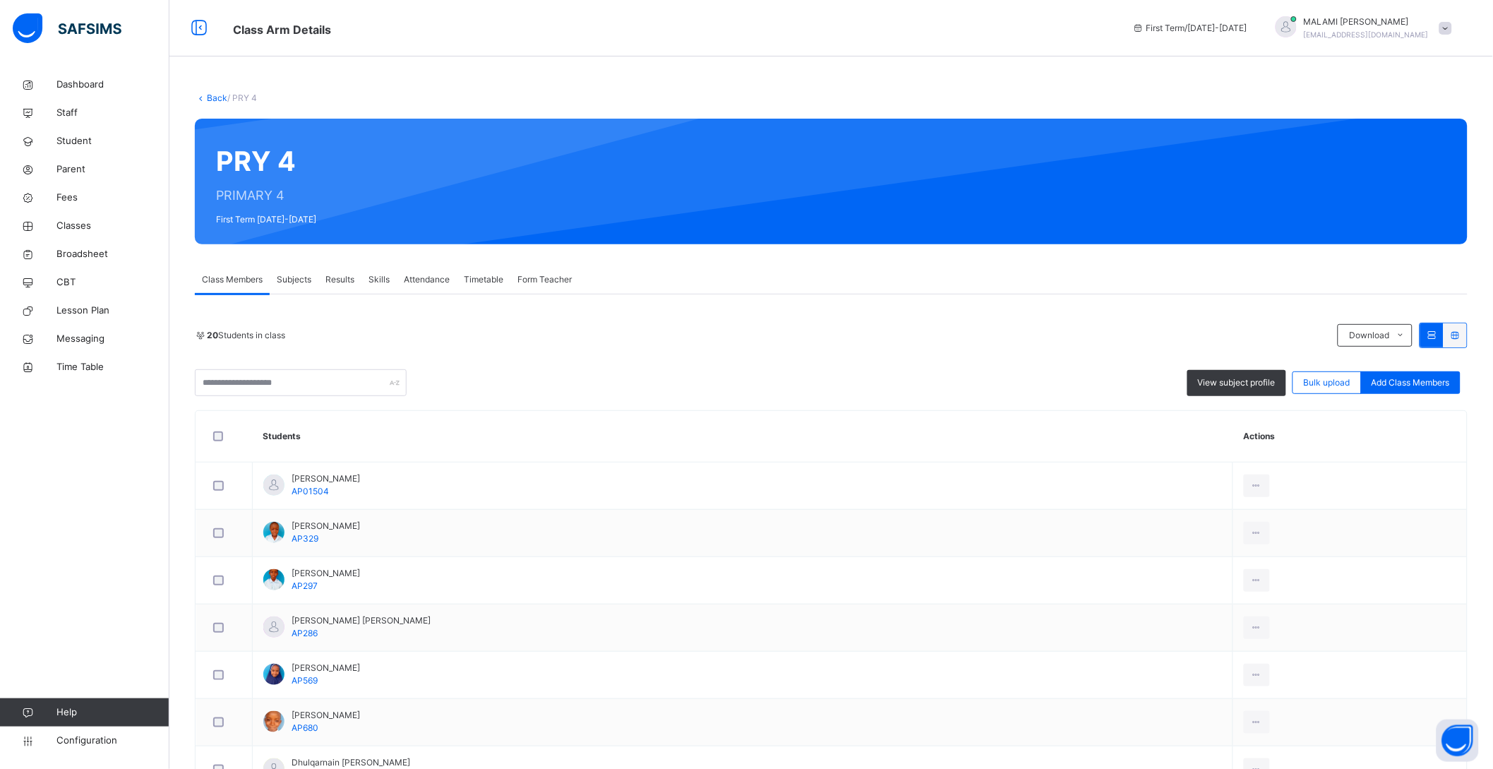
click at [293, 274] on span "Subjects" at bounding box center [294, 279] width 35 height 13
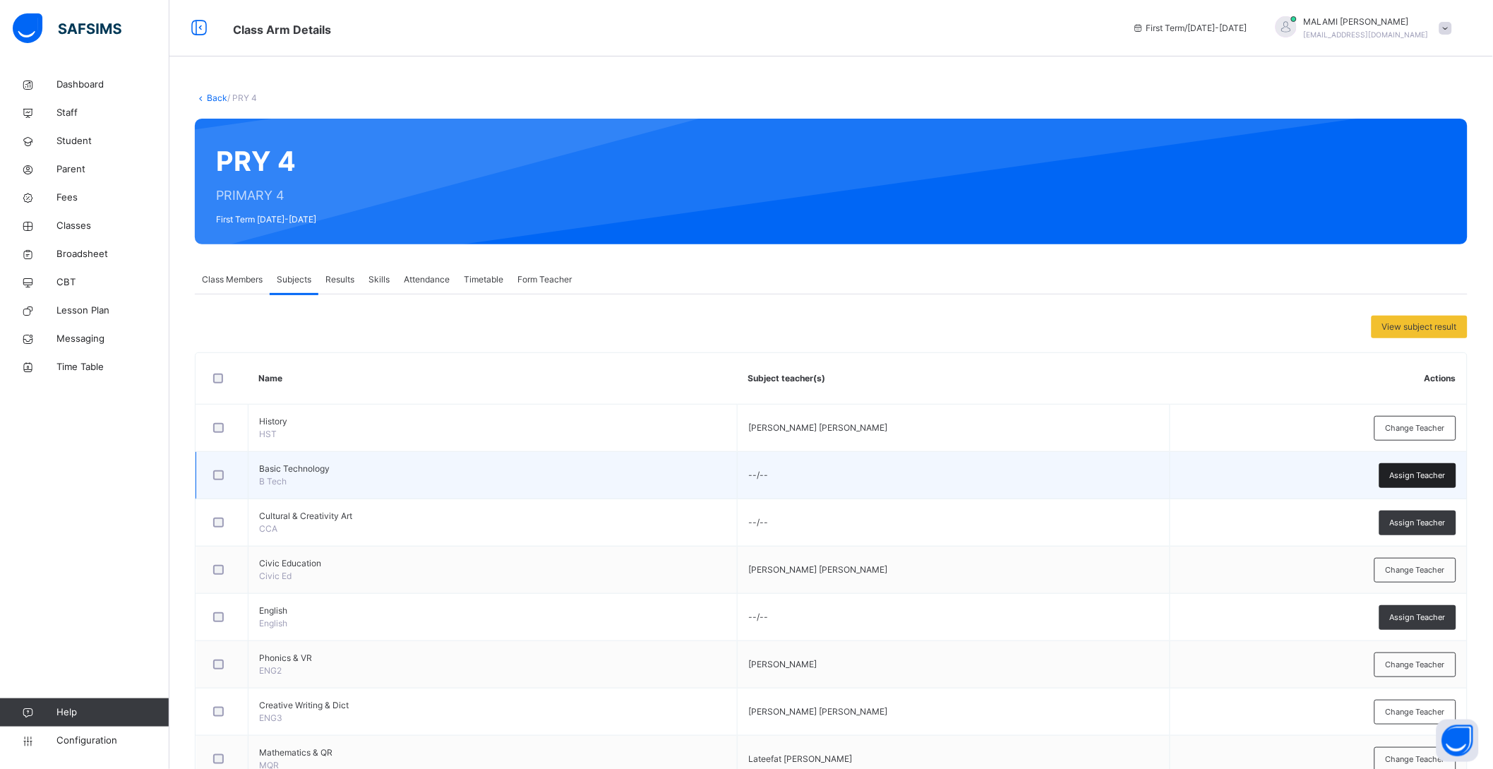
click at [1430, 482] on div "Assign Teacher" at bounding box center [1418, 475] width 77 height 25
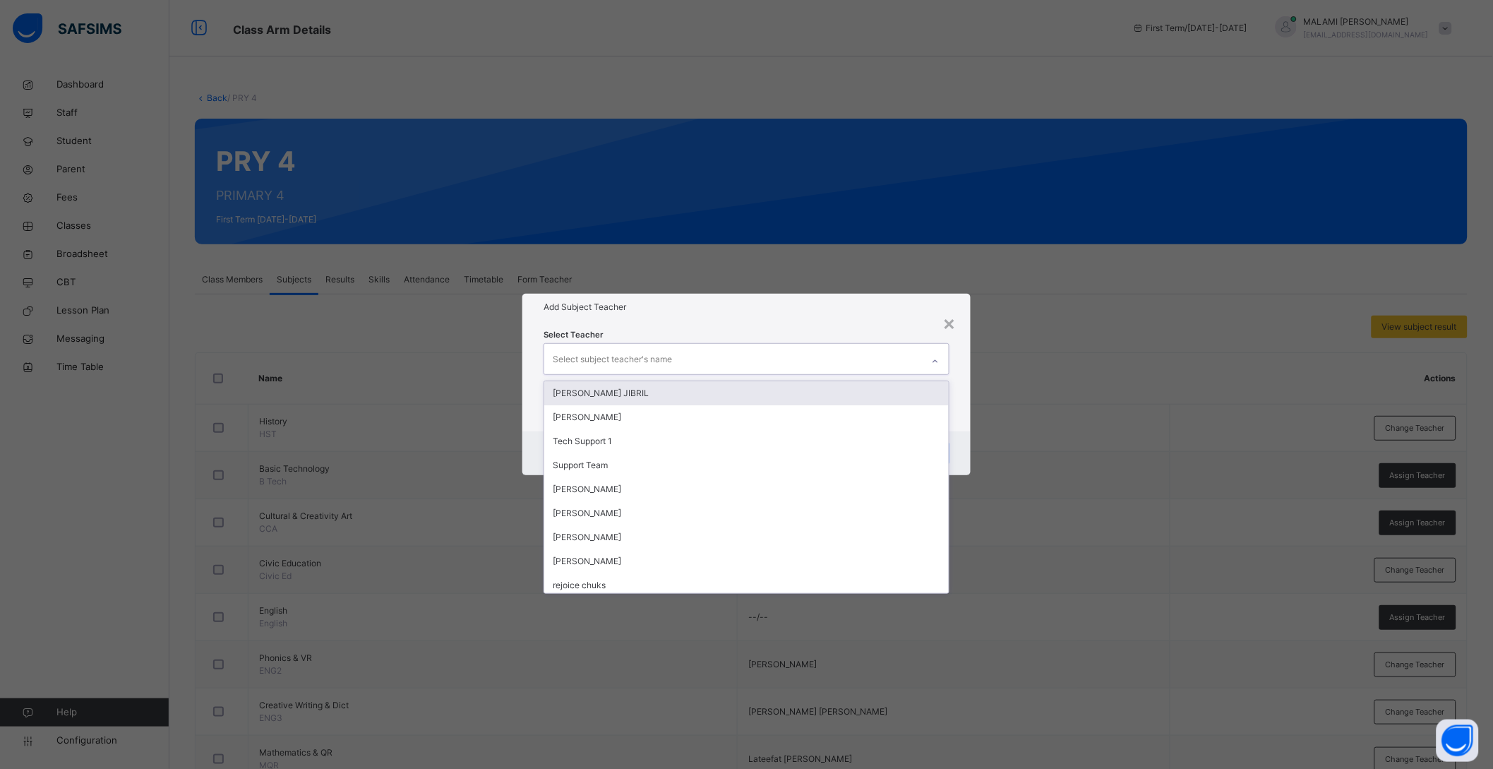
click at [708, 358] on div "Select subject teacher's name" at bounding box center [733, 359] width 378 height 30
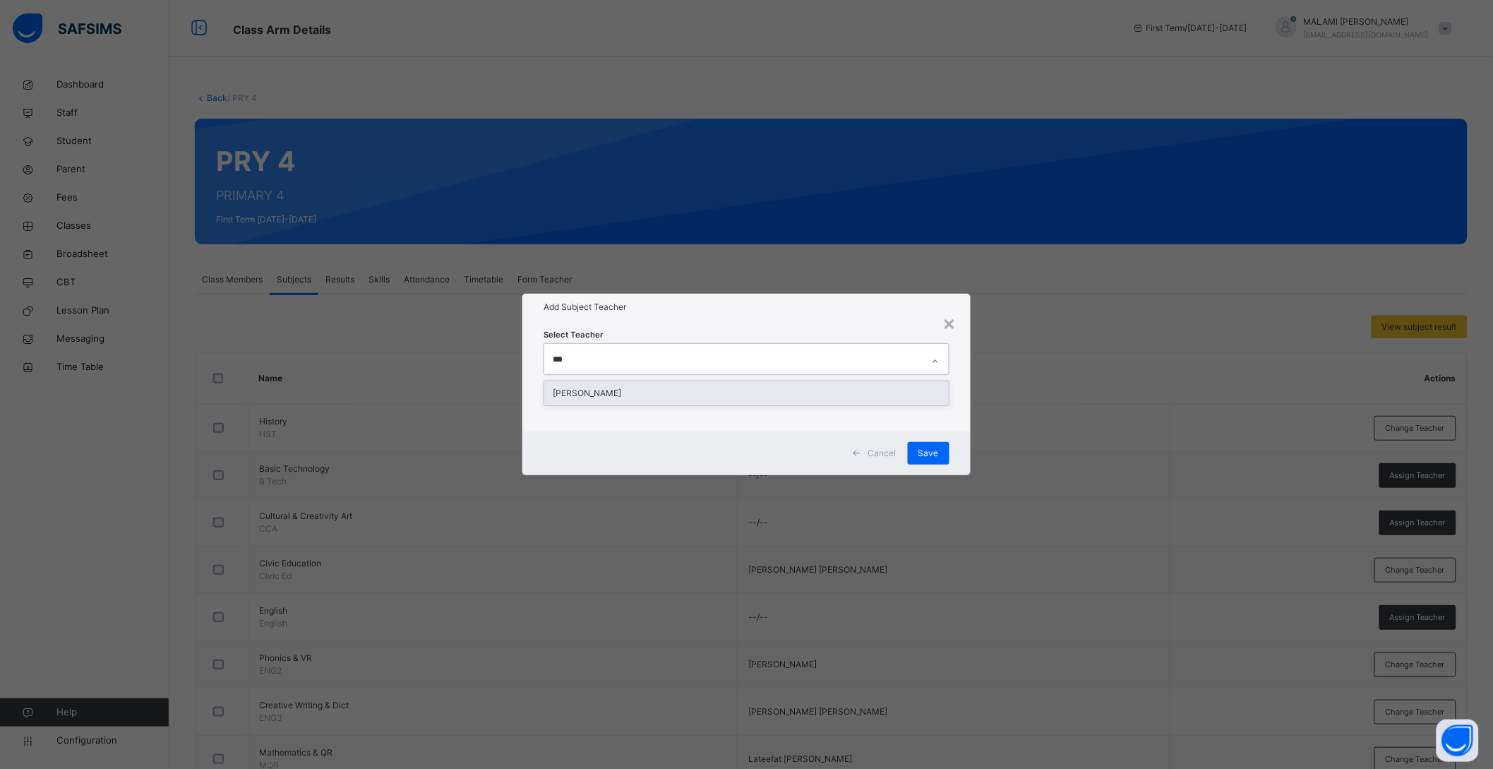
type input "****"
click at [663, 388] on div "[PERSON_NAME]" at bounding box center [746, 393] width 405 height 24
click at [959, 440] on div "Cancel Save" at bounding box center [753, 453] width 452 height 44
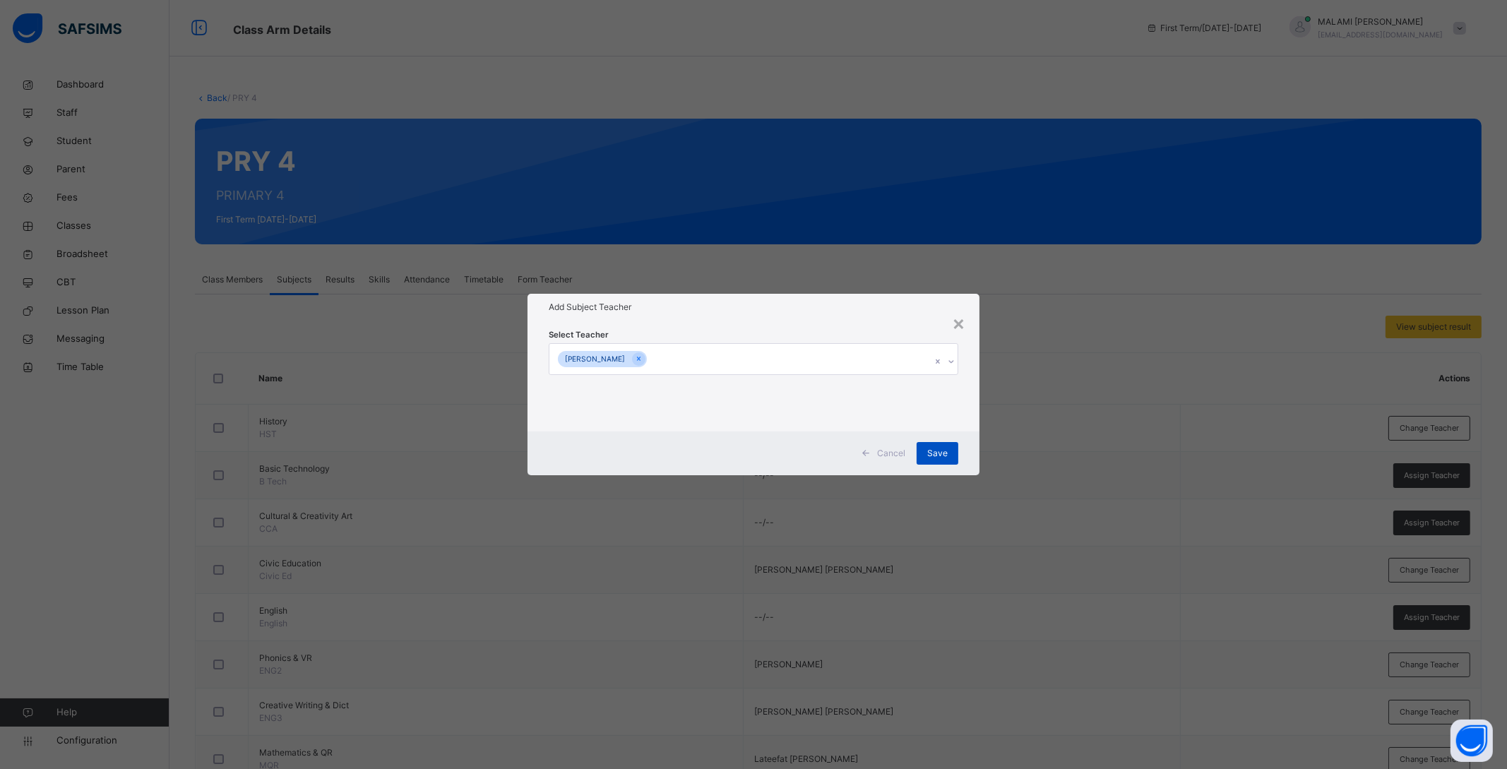
click at [936, 454] on span "Save" at bounding box center [937, 453] width 20 height 13
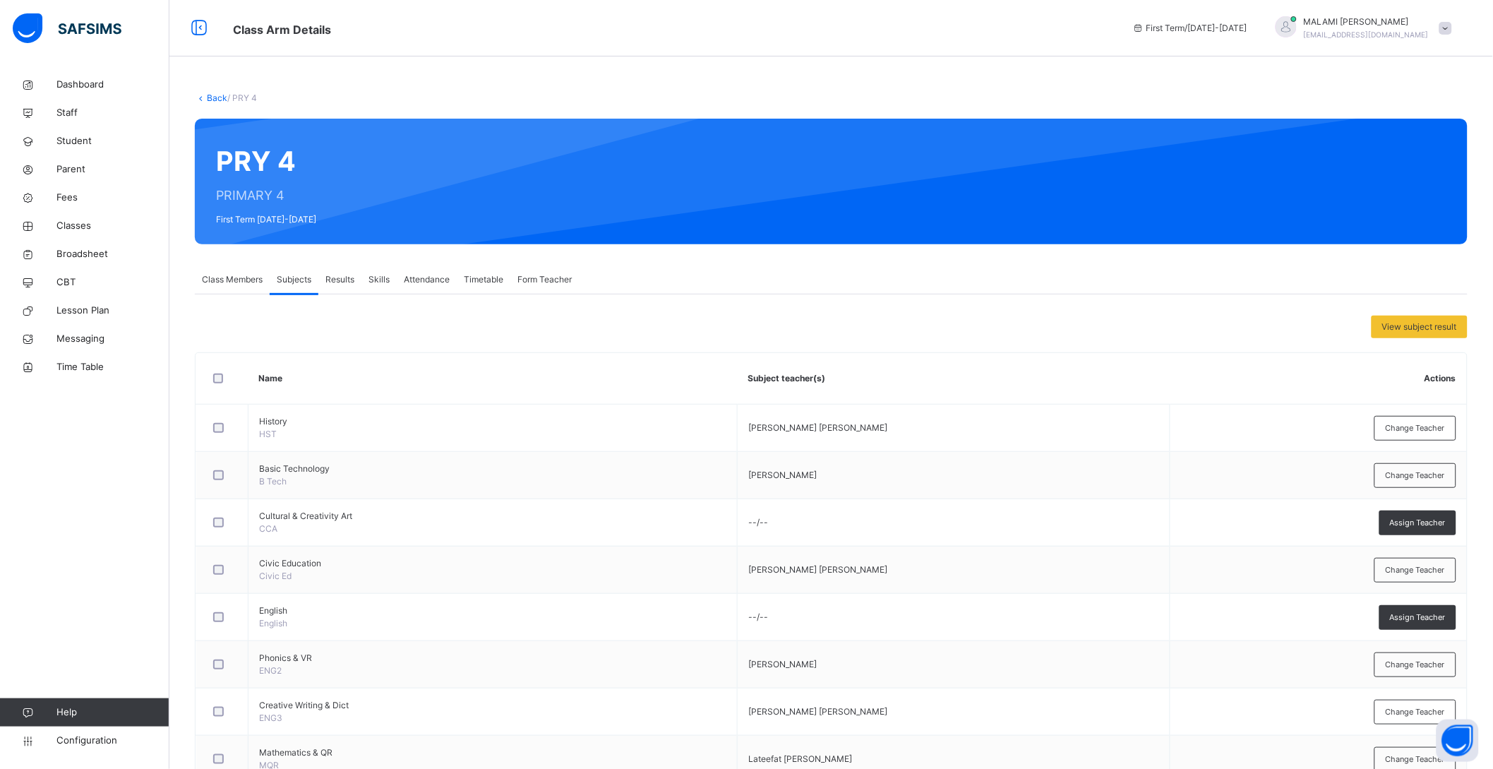
click at [207, 97] on link "Back" at bounding box center [217, 97] width 20 height 11
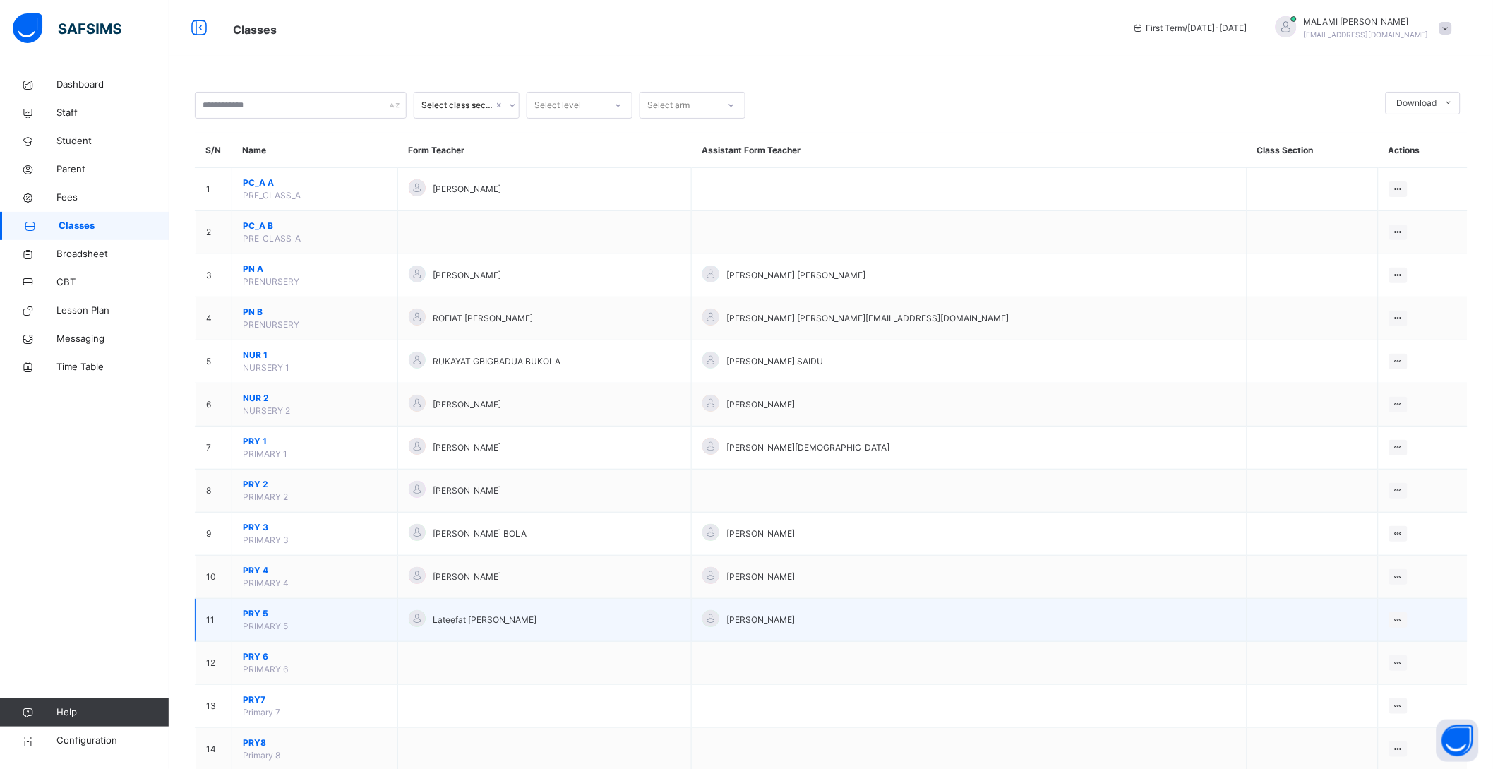
click at [265, 614] on span "PRY 5" at bounding box center [315, 613] width 144 height 13
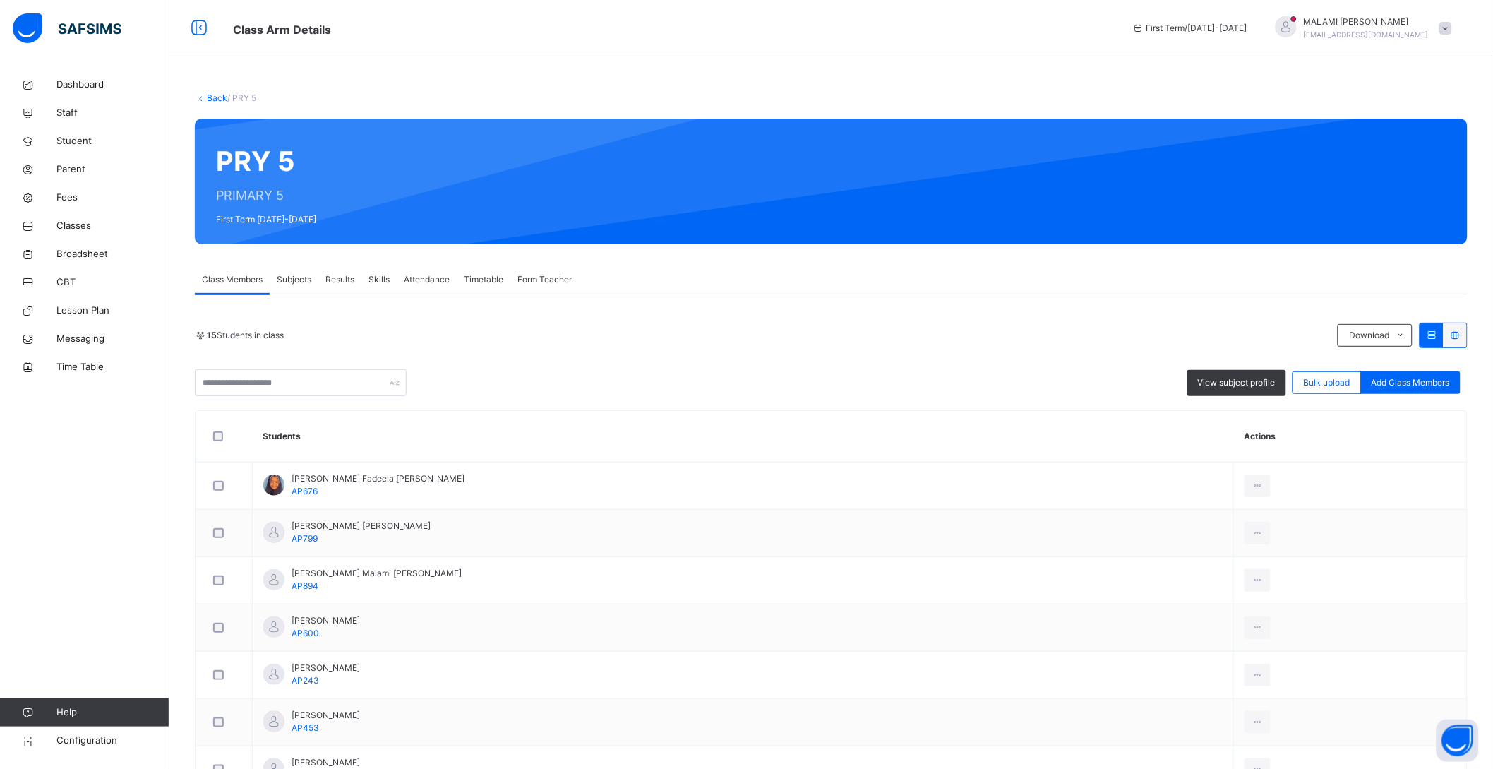
click at [305, 279] on span "Subjects" at bounding box center [294, 279] width 35 height 13
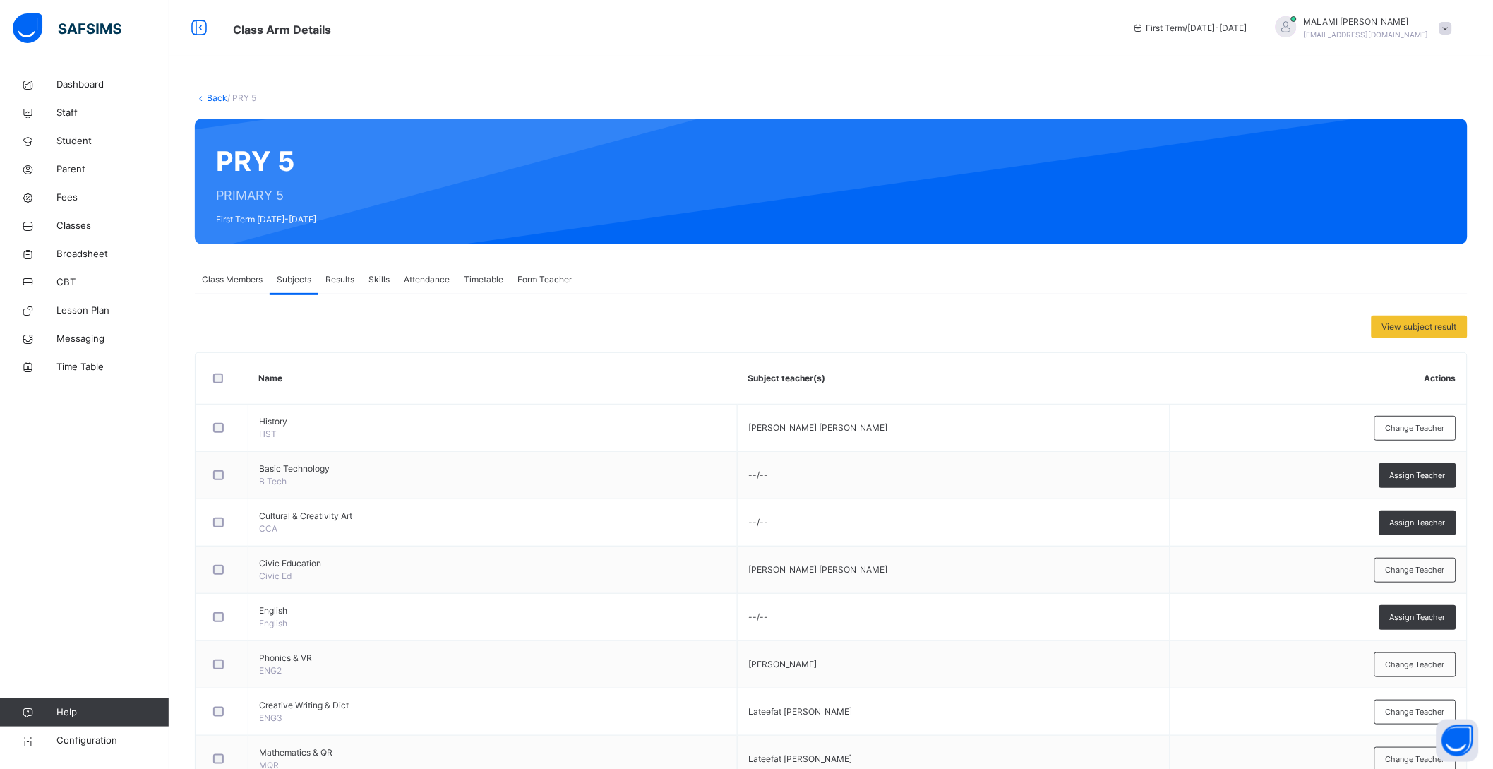
click at [1414, 472] on span "Assign Teacher" at bounding box center [1418, 476] width 56 height 12
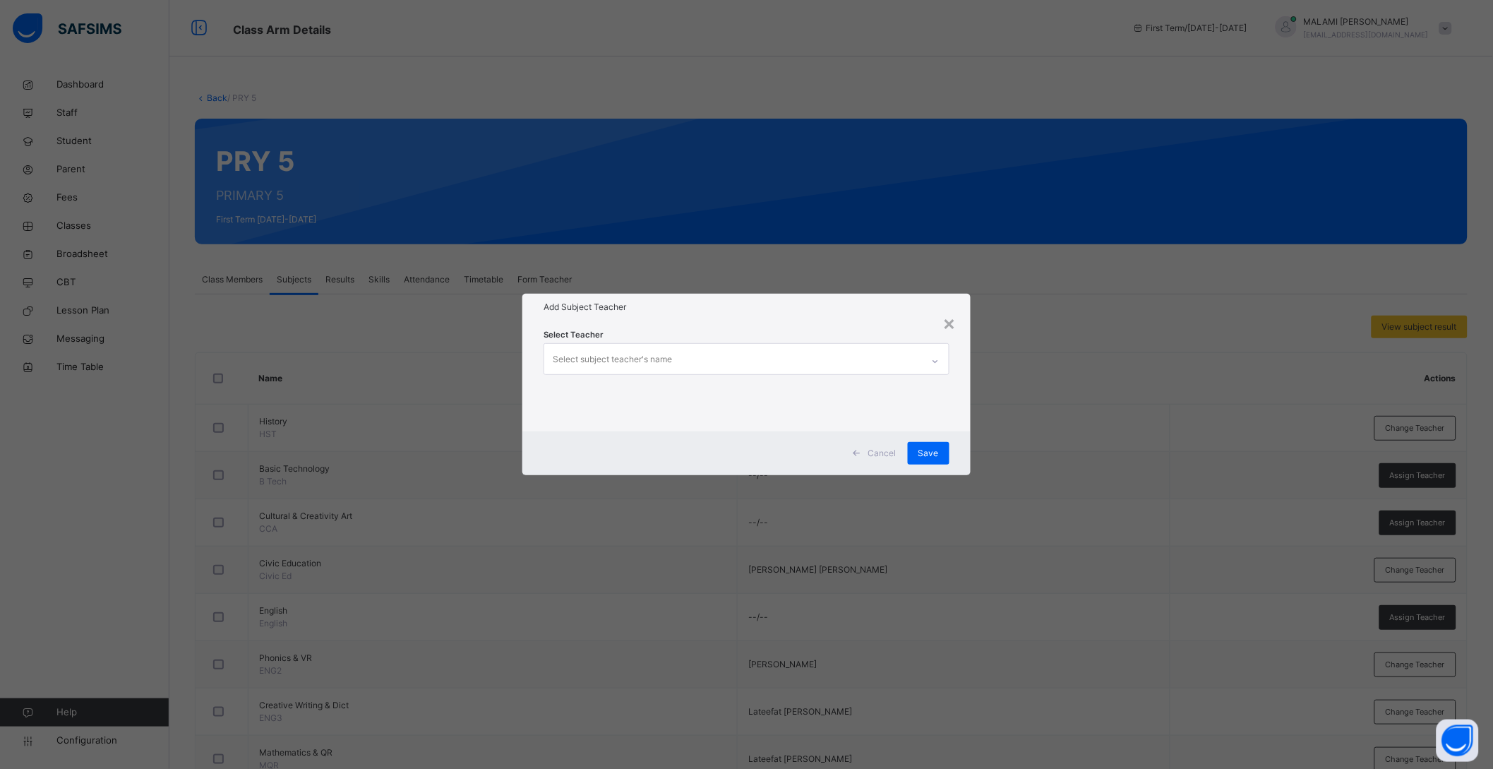
click at [686, 369] on div "Select subject teacher's name" at bounding box center [733, 359] width 378 height 30
type input "*****"
click at [671, 390] on div "[PERSON_NAME]" at bounding box center [746, 393] width 405 height 24
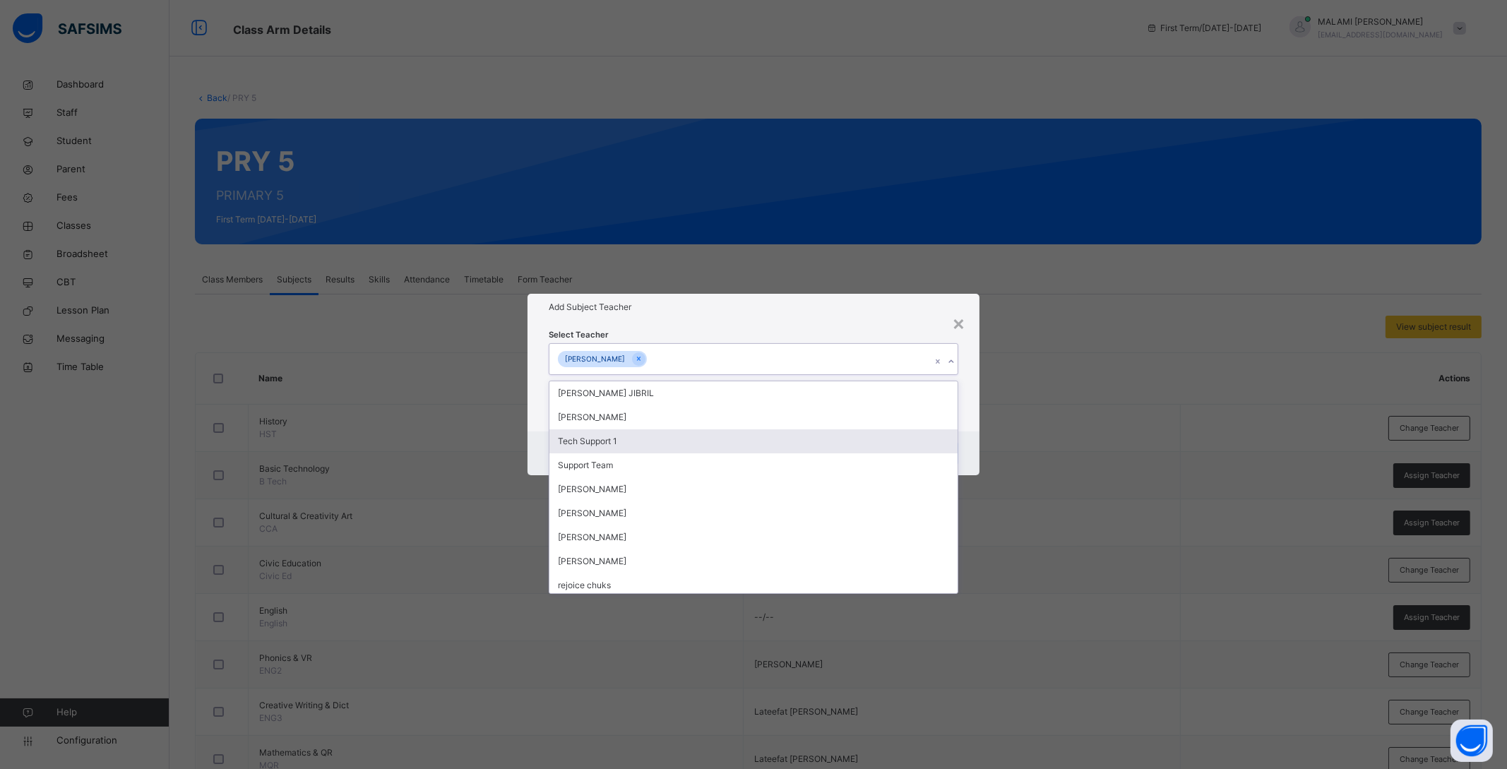
click at [969, 435] on div "Cancel Save" at bounding box center [753, 453] width 452 height 44
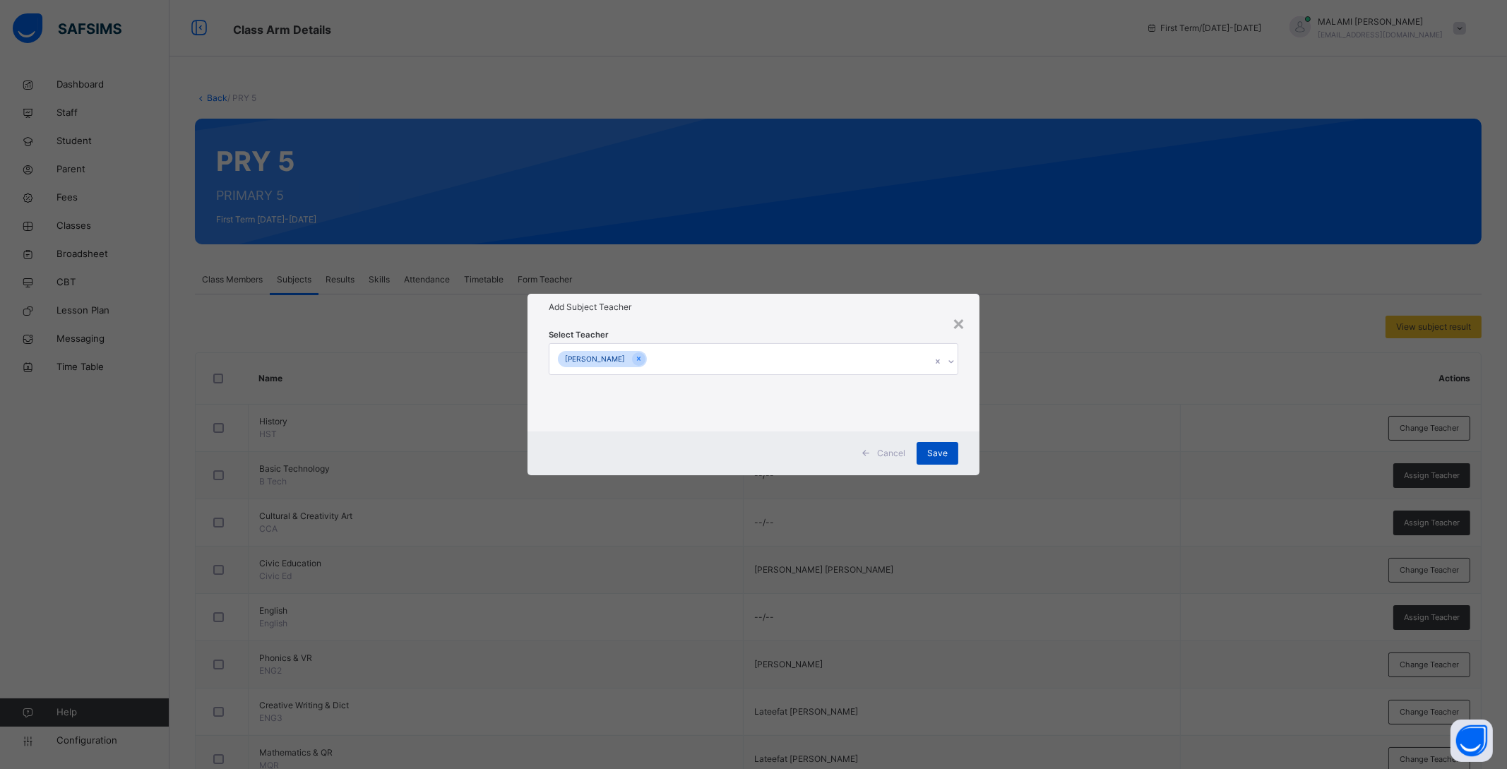
click at [937, 457] on span "Save" at bounding box center [937, 453] width 20 height 13
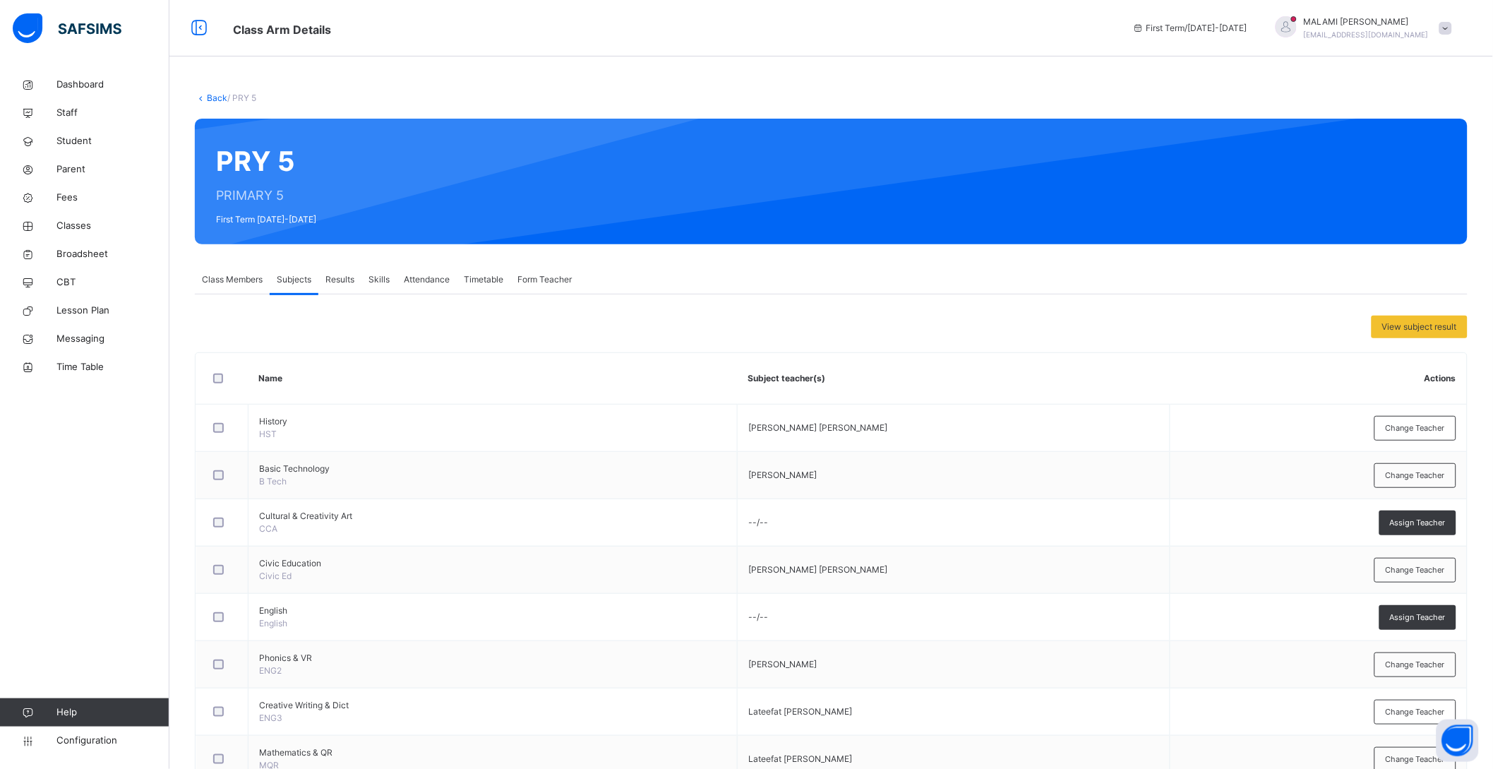
click at [204, 92] on div "Back / PRY 5" at bounding box center [831, 98] width 1273 height 13
click at [209, 101] on link "Back" at bounding box center [217, 97] width 20 height 11
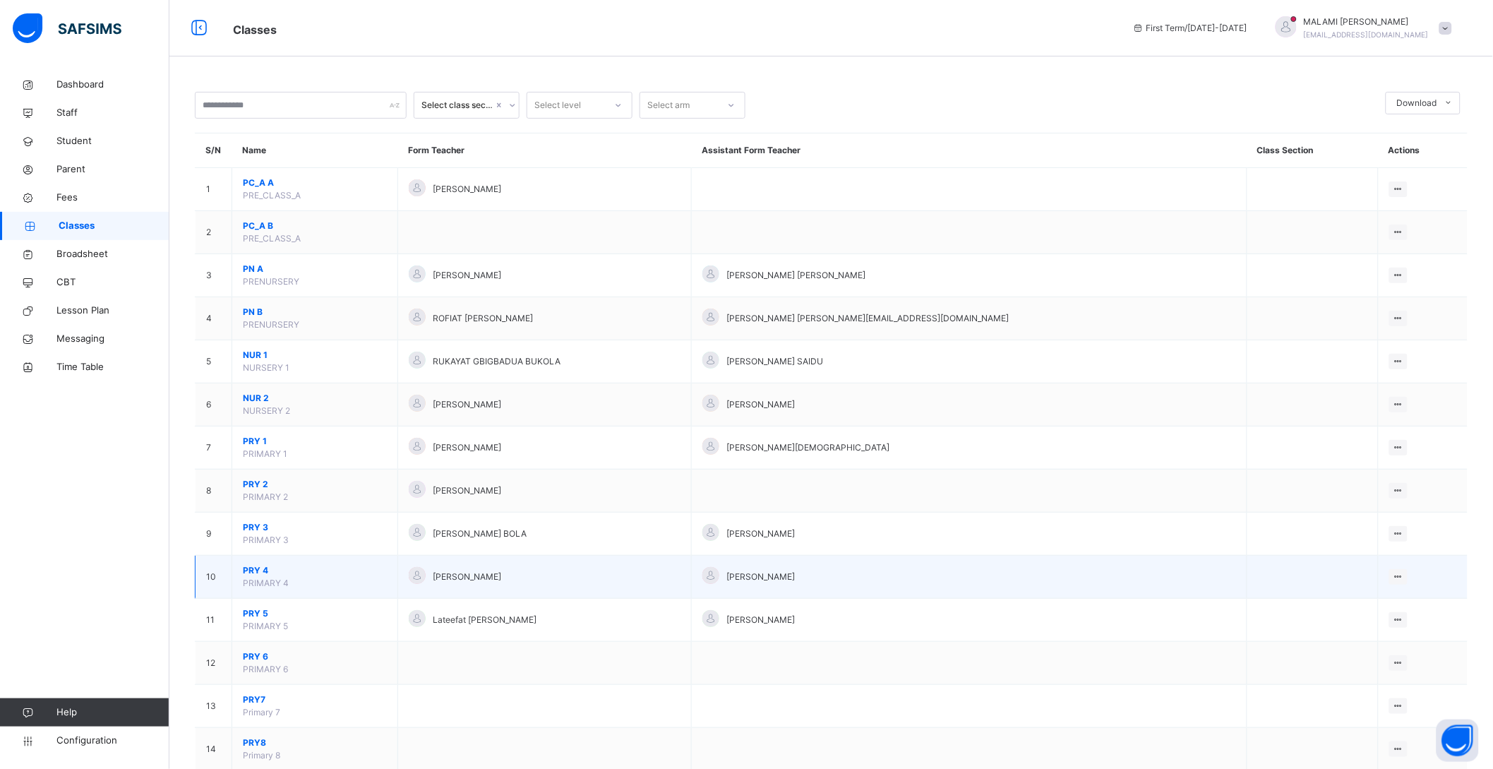
click at [258, 568] on span "PRY 4" at bounding box center [315, 570] width 144 height 13
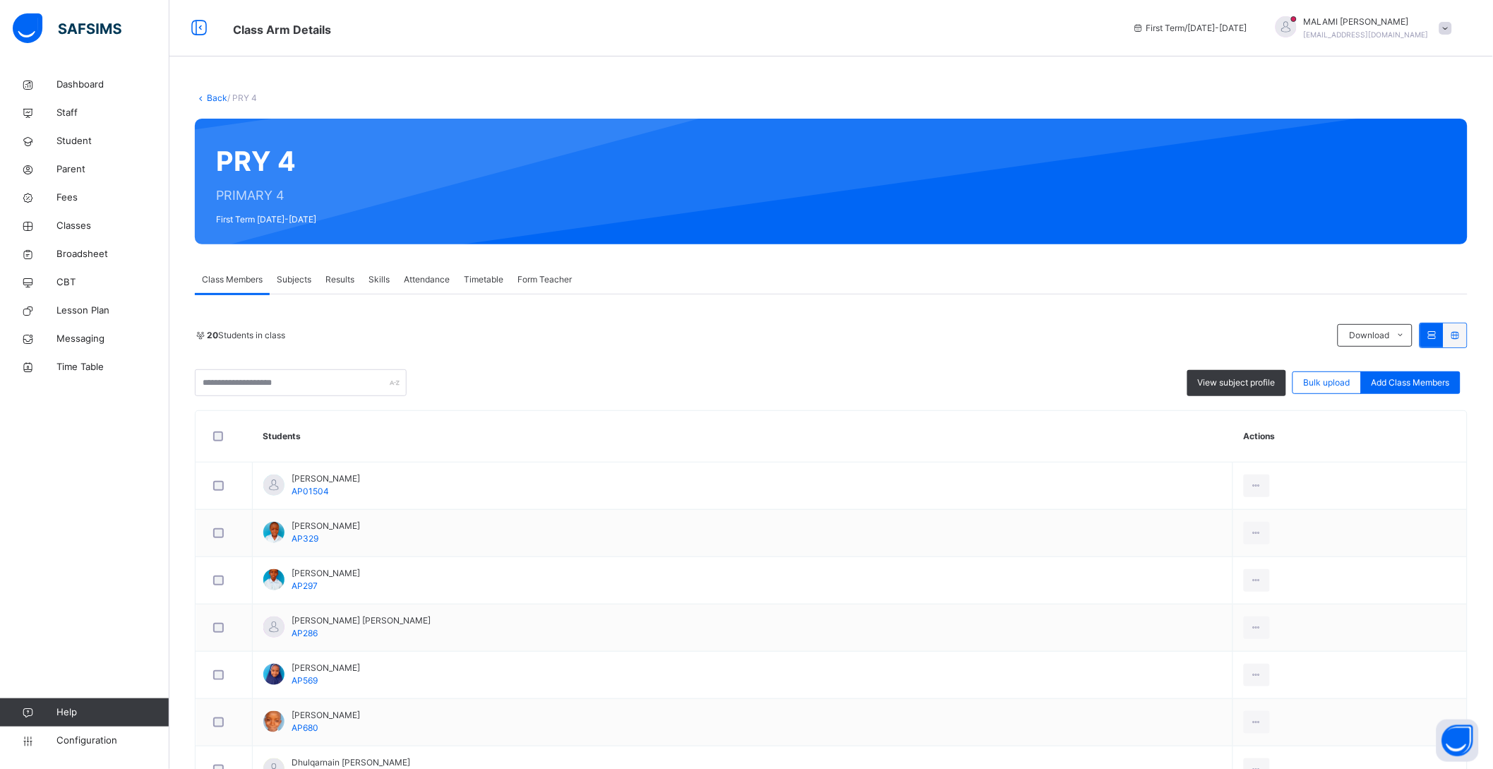
click at [290, 275] on span "Subjects" at bounding box center [294, 279] width 35 height 13
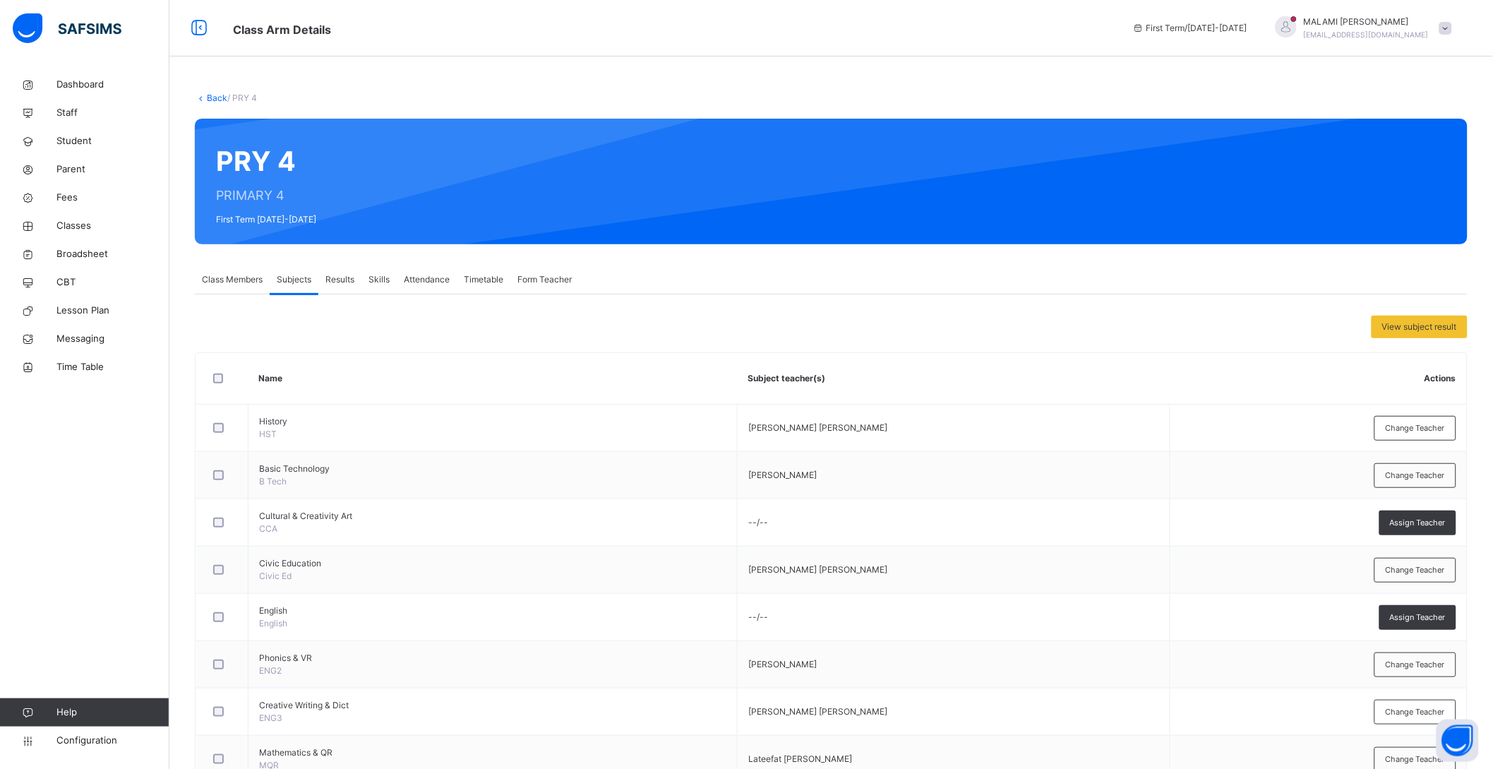
click at [209, 100] on link "Back" at bounding box center [217, 97] width 20 height 11
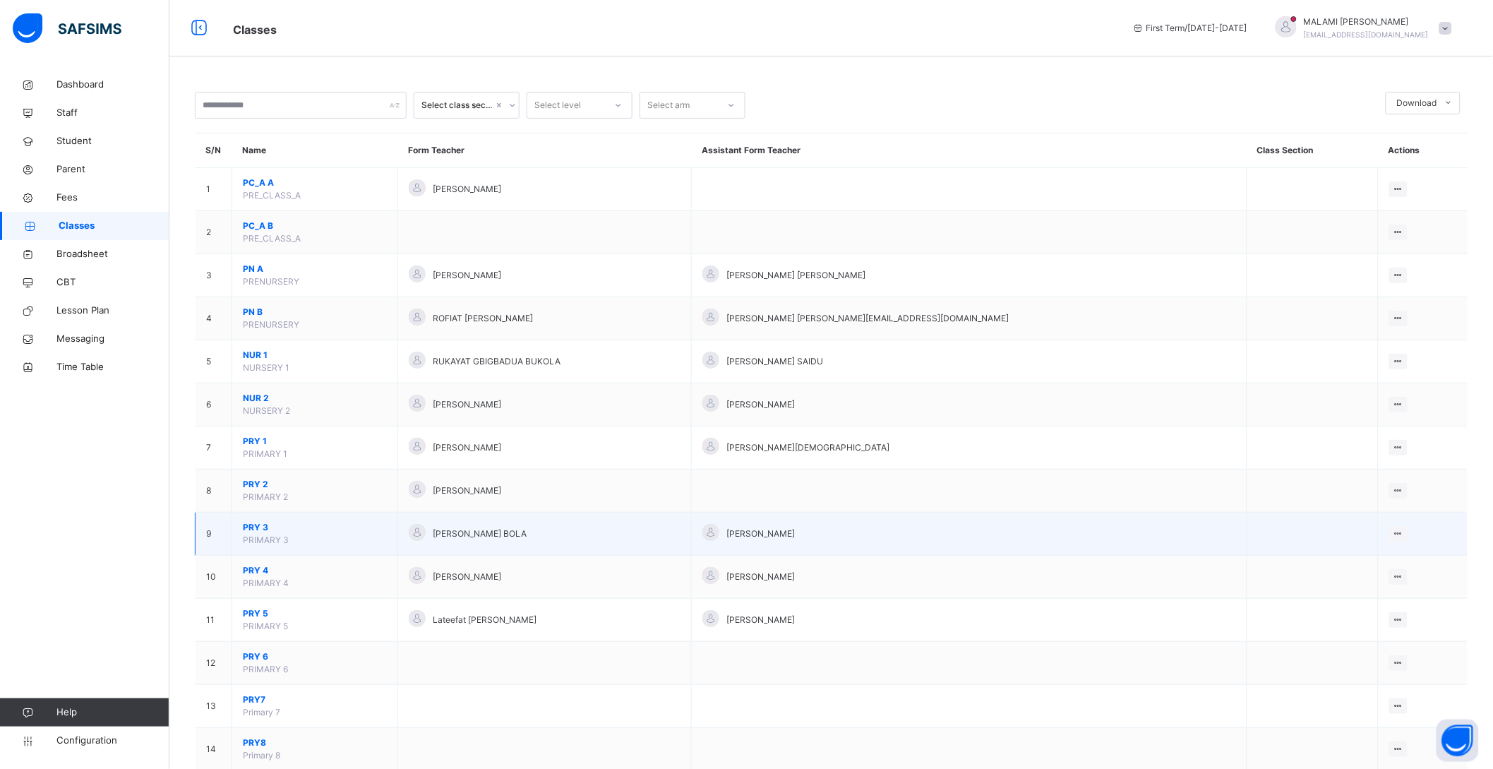
click at [254, 530] on span "PRY 3" at bounding box center [315, 527] width 144 height 13
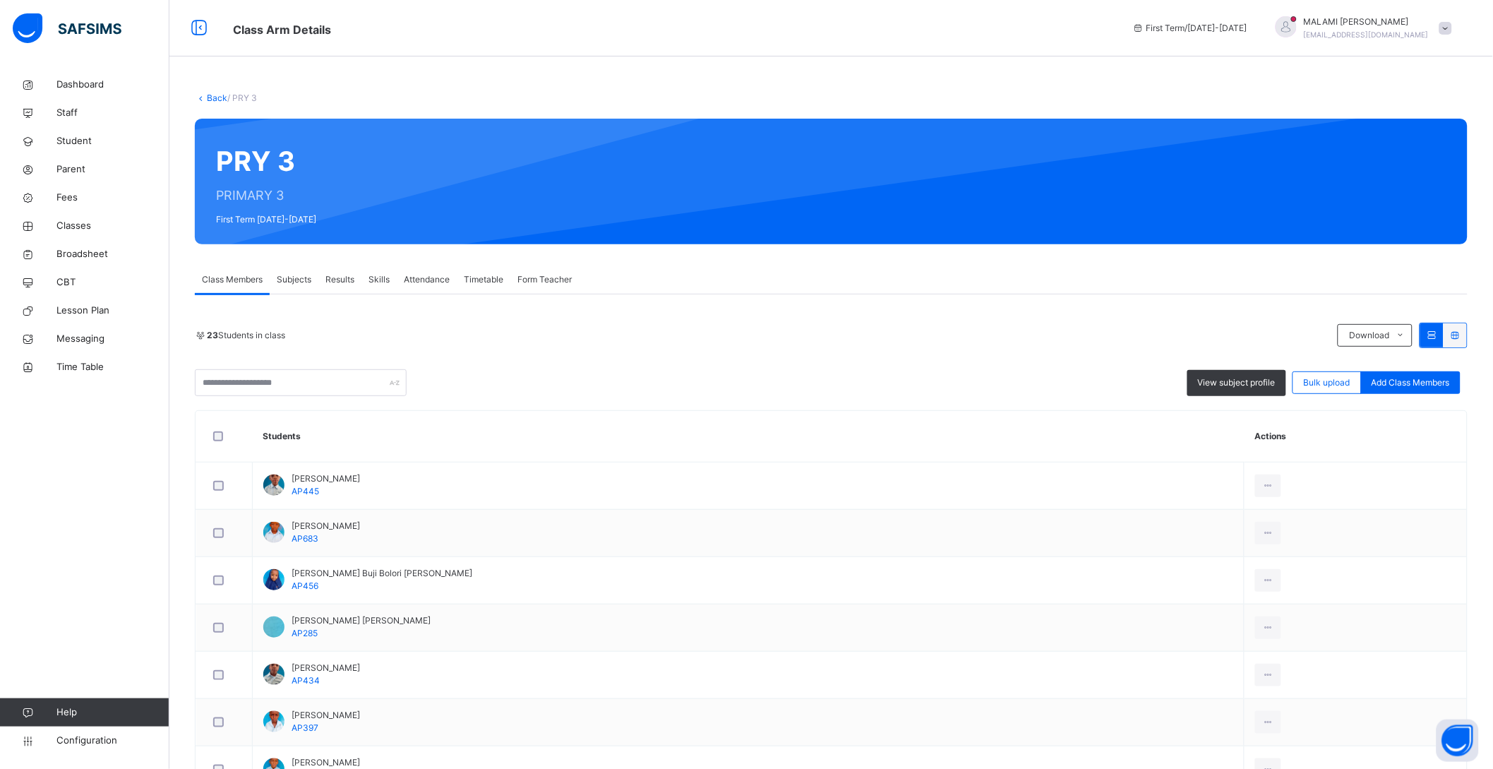
click at [299, 275] on span "Subjects" at bounding box center [294, 279] width 35 height 13
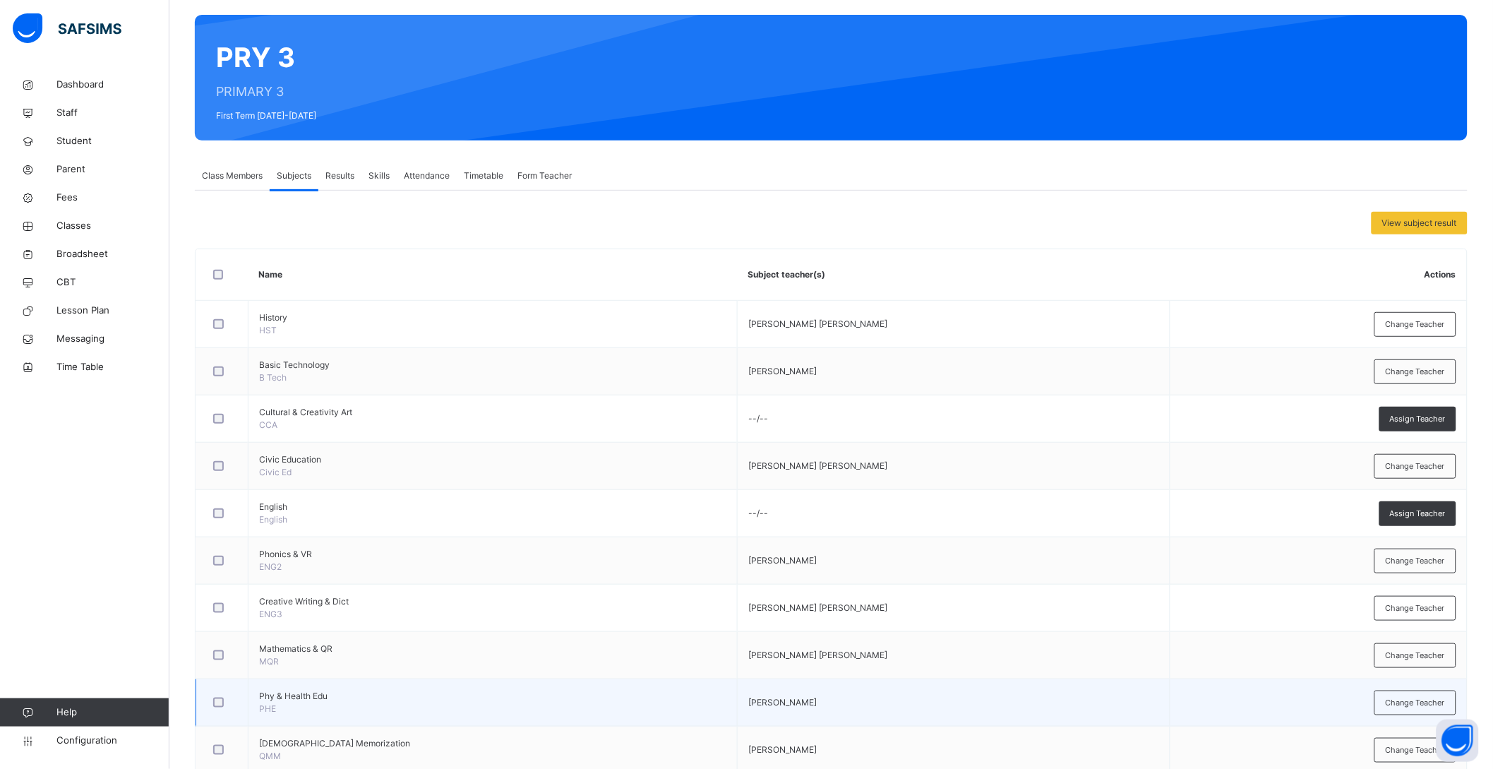
scroll to position [88, 0]
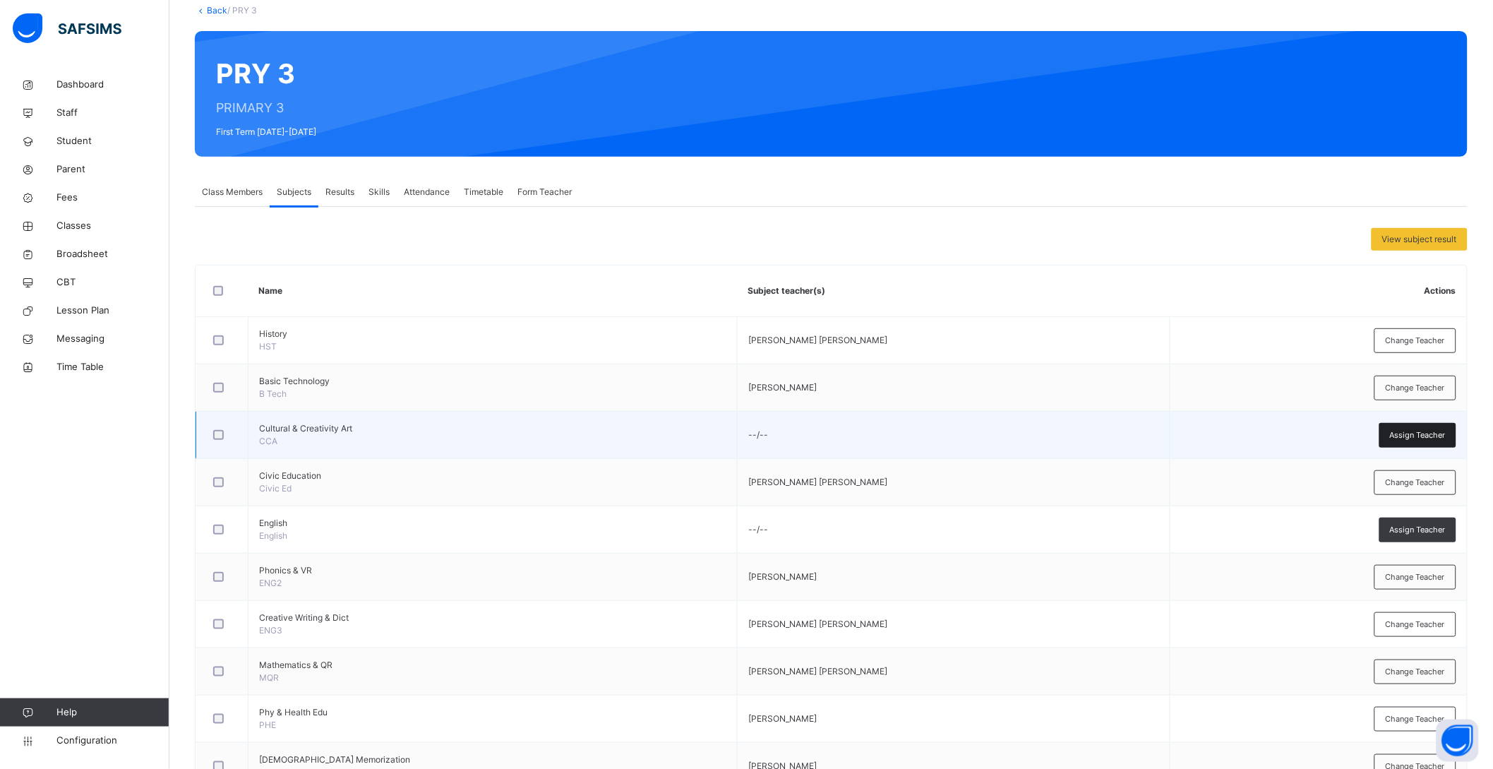
click at [1427, 424] on div "Assign Teacher" at bounding box center [1418, 435] width 77 height 25
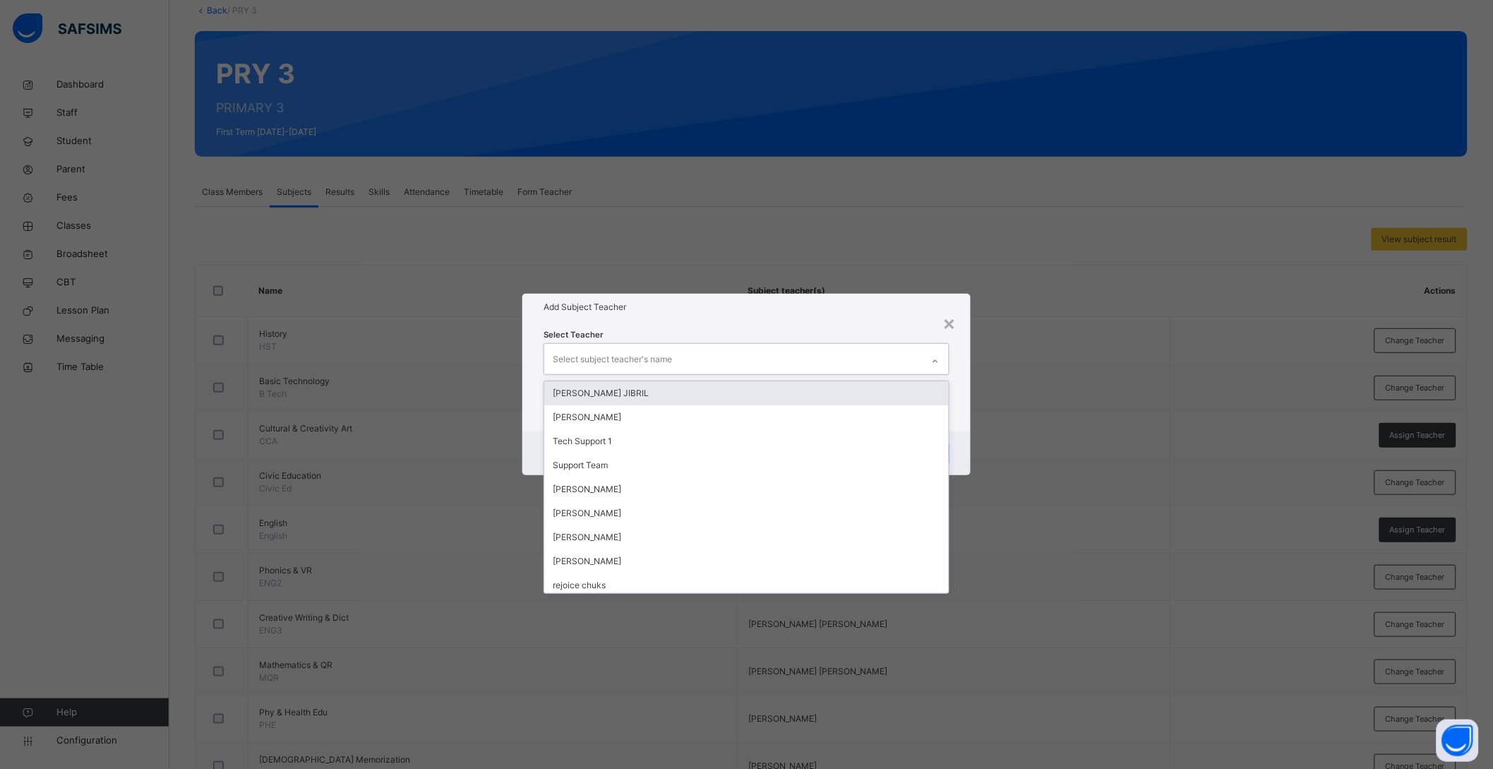
click at [667, 354] on div "Select subject teacher's name" at bounding box center [612, 359] width 119 height 27
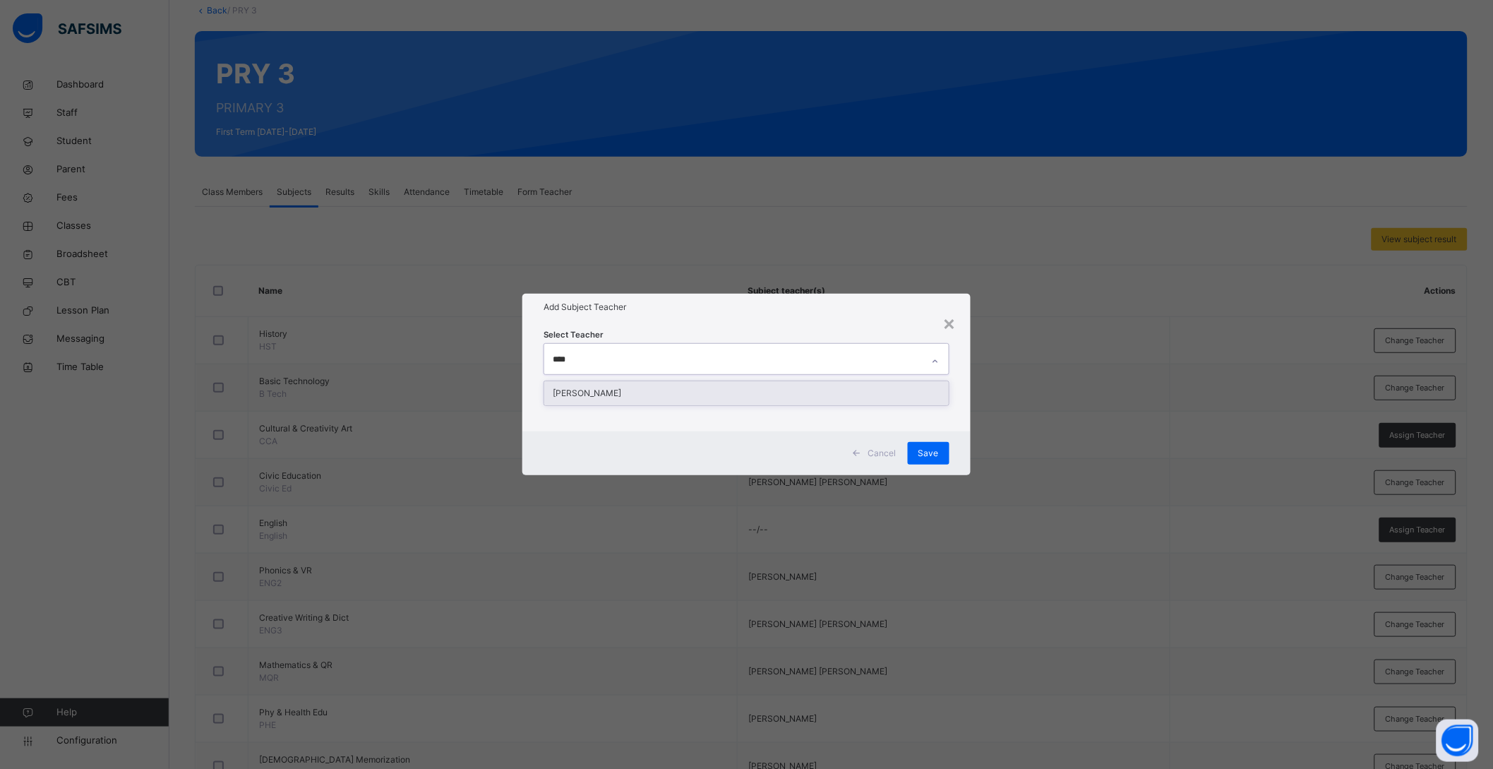
type input "*****"
click at [629, 393] on div "[PERSON_NAME]" at bounding box center [746, 393] width 405 height 24
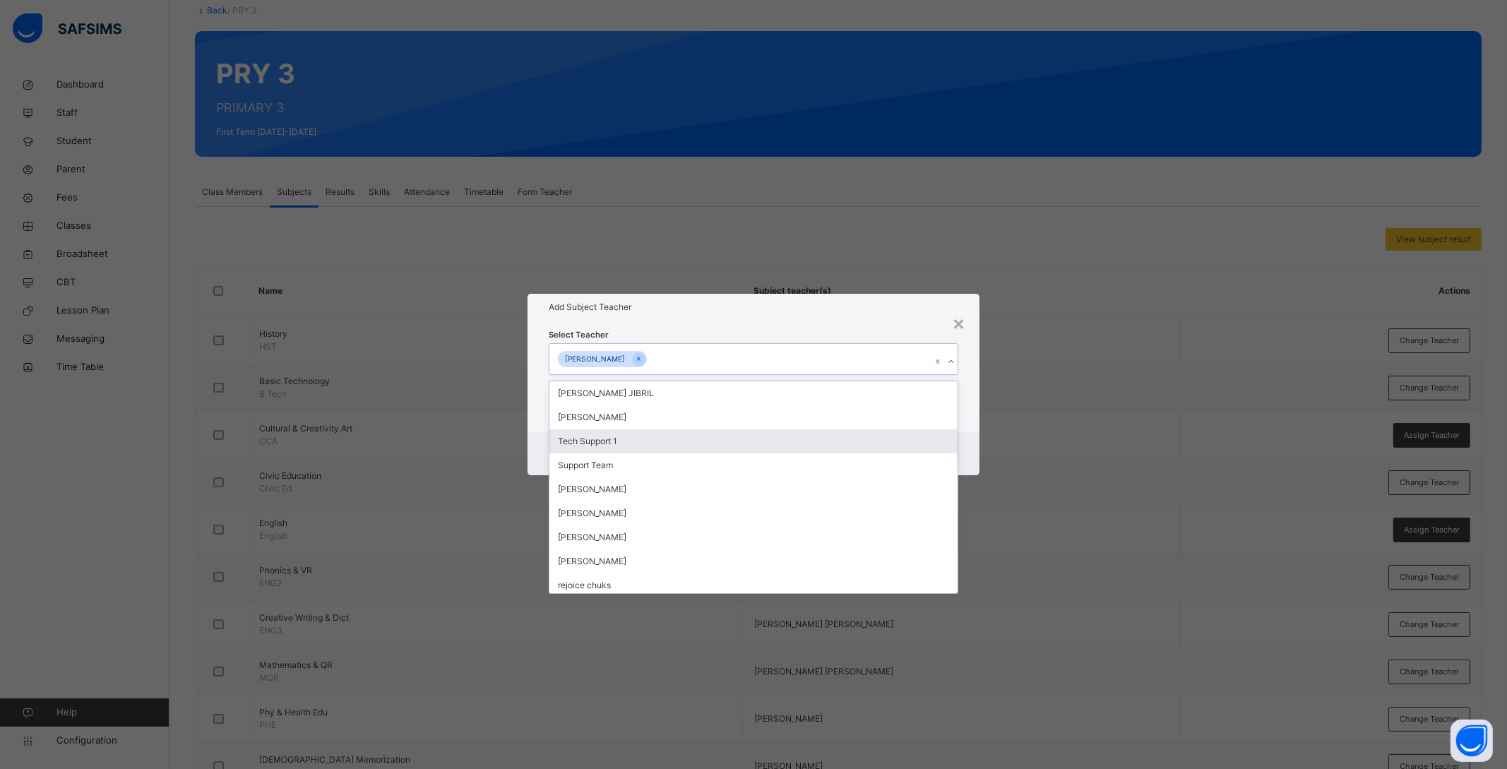
click at [969, 446] on div "Cancel Save" at bounding box center [753, 453] width 452 height 44
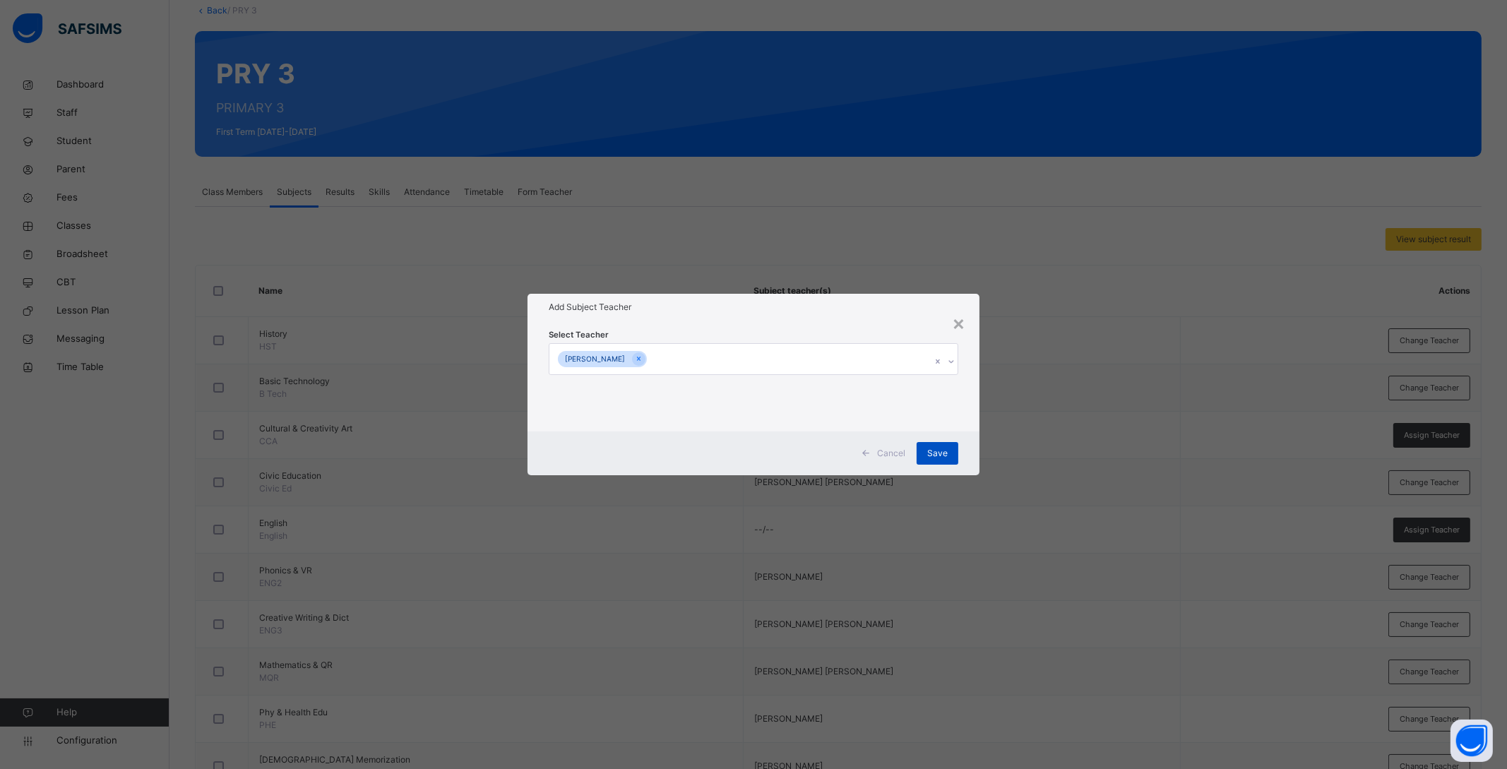
click at [948, 453] on div "Save" at bounding box center [937, 453] width 42 height 23
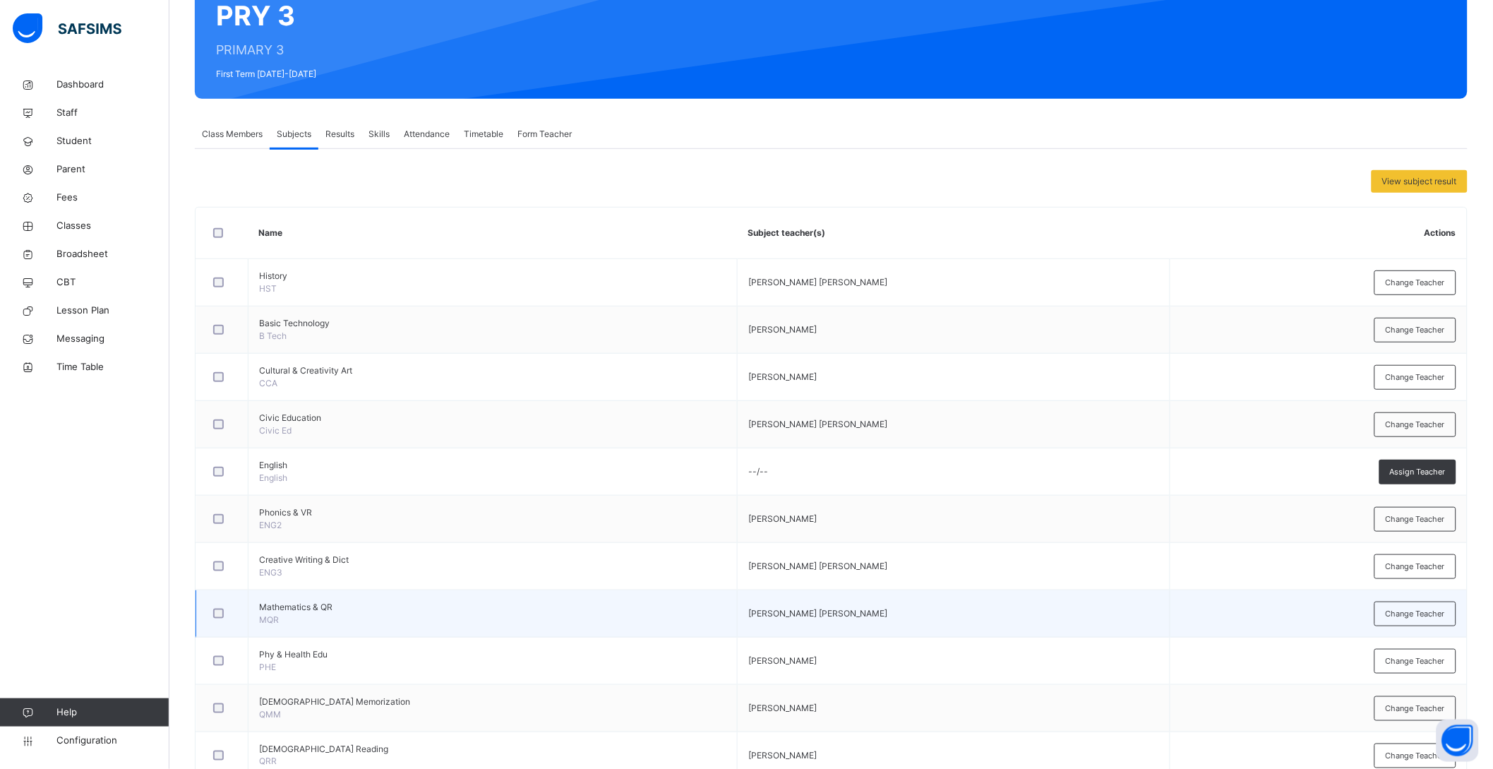
scroll to position [176, 0]
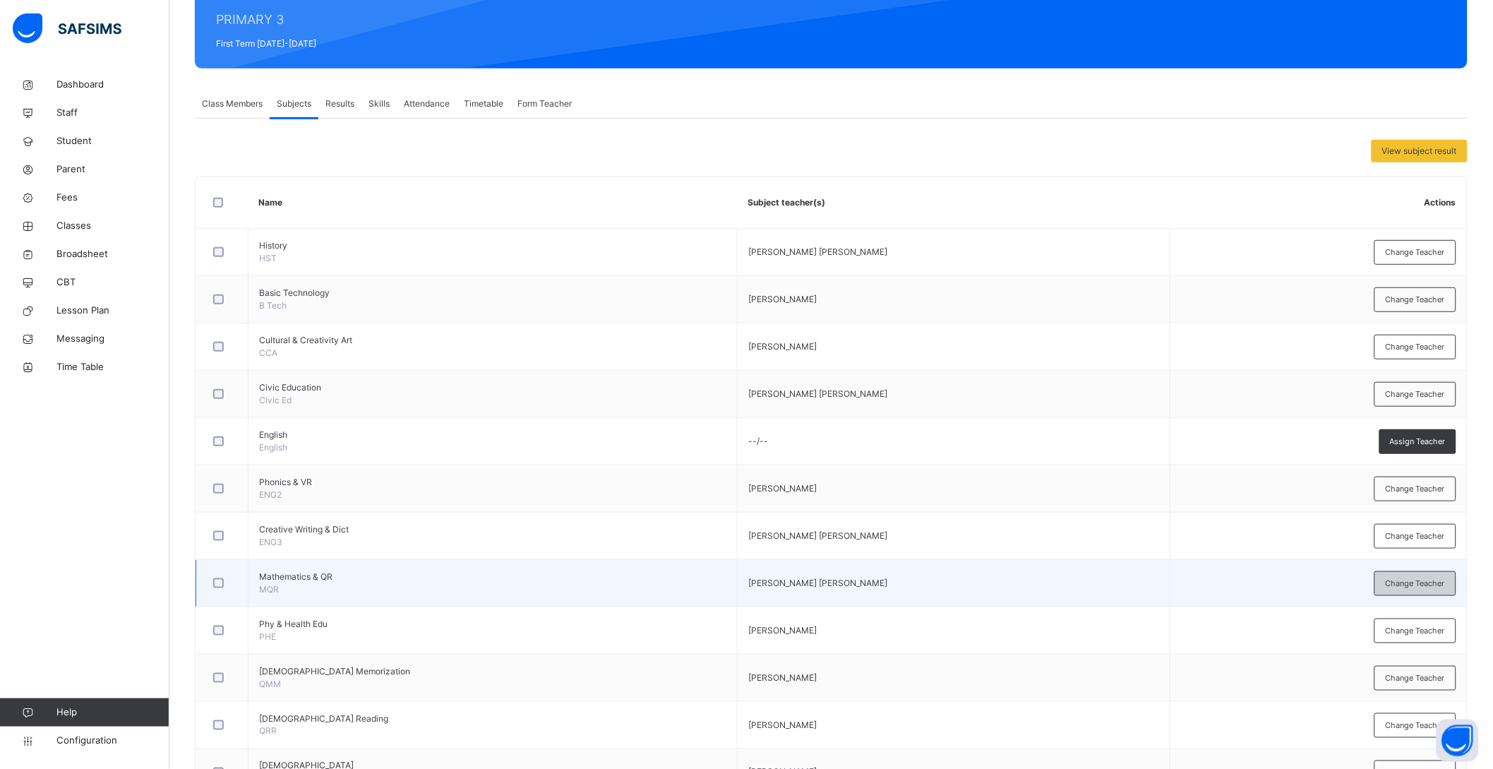
click at [1428, 584] on span "Change Teacher" at bounding box center [1415, 584] width 59 height 12
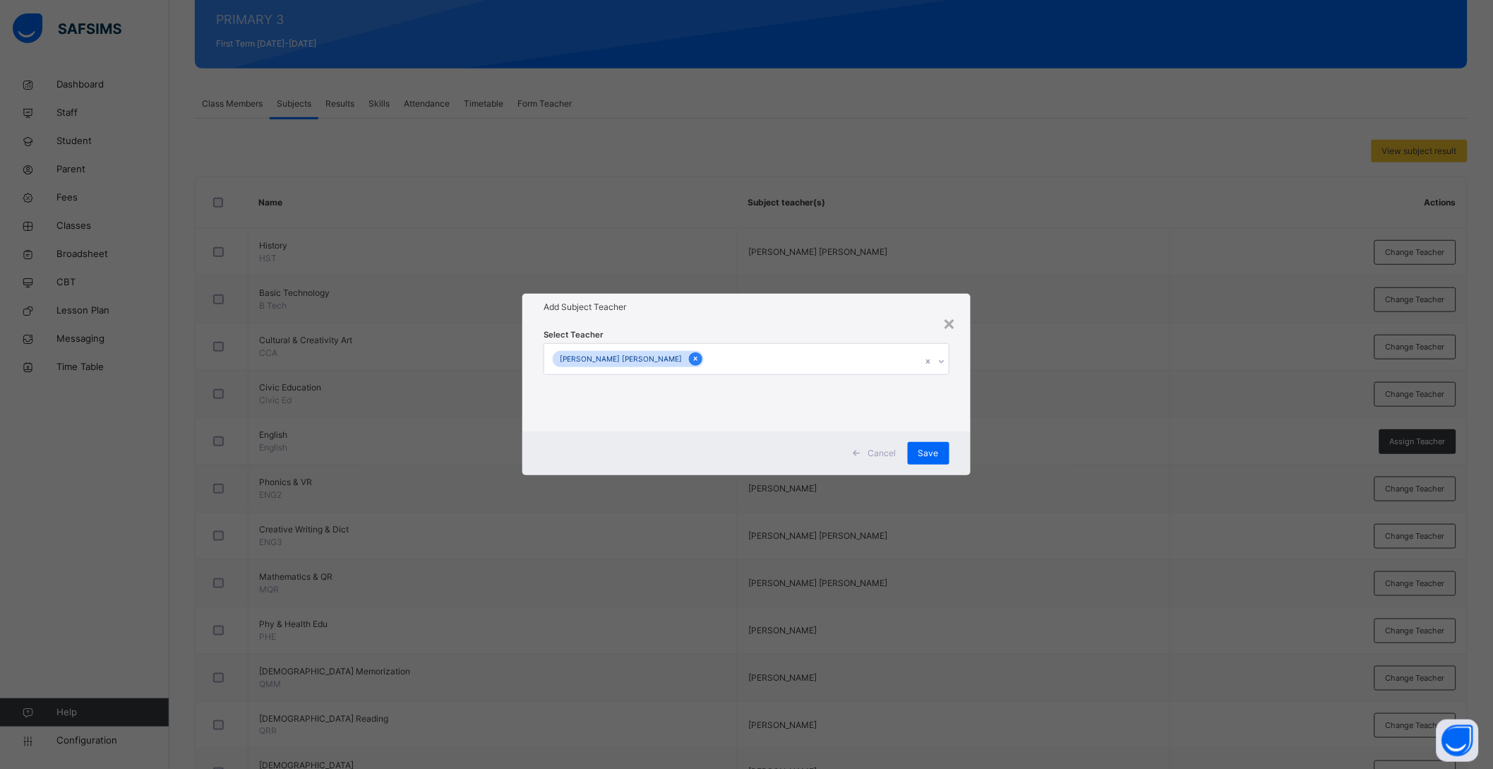
click at [692, 357] on icon at bounding box center [696, 359] width 8 height 10
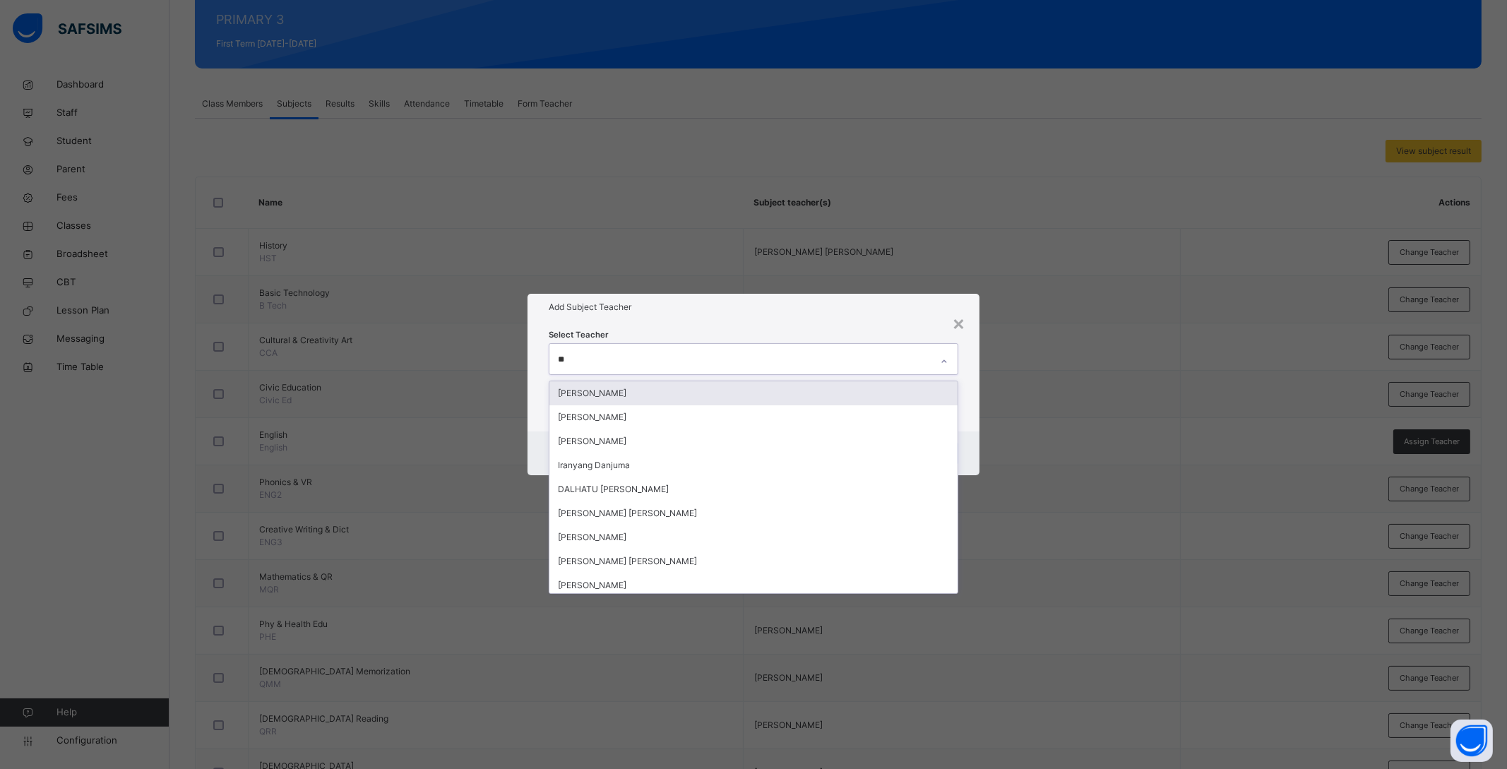
type input "***"
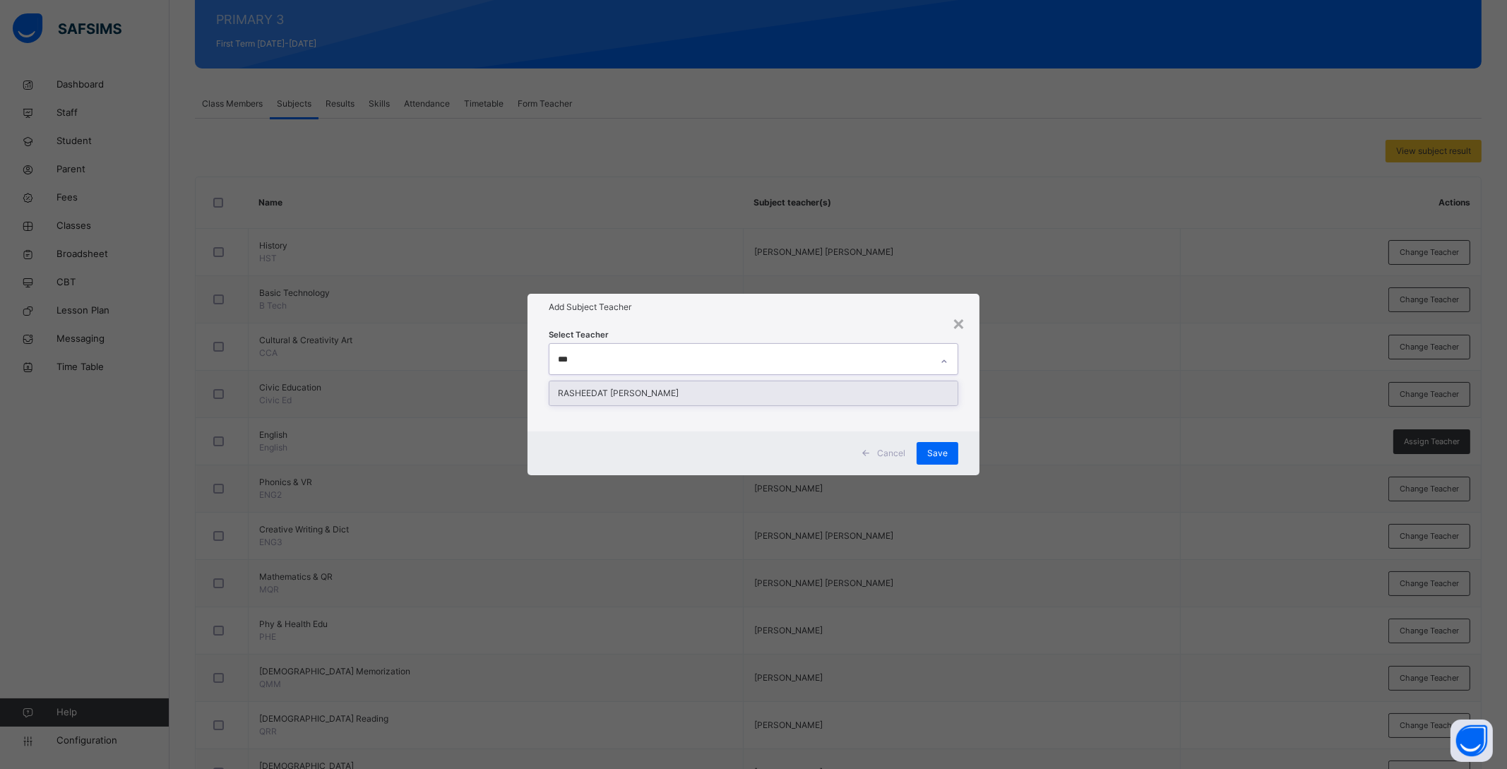
click at [645, 395] on div "RASHEEDAT BOLA GARUBA" at bounding box center [753, 393] width 408 height 24
click at [967, 438] on div "Cancel Save" at bounding box center [753, 453] width 452 height 44
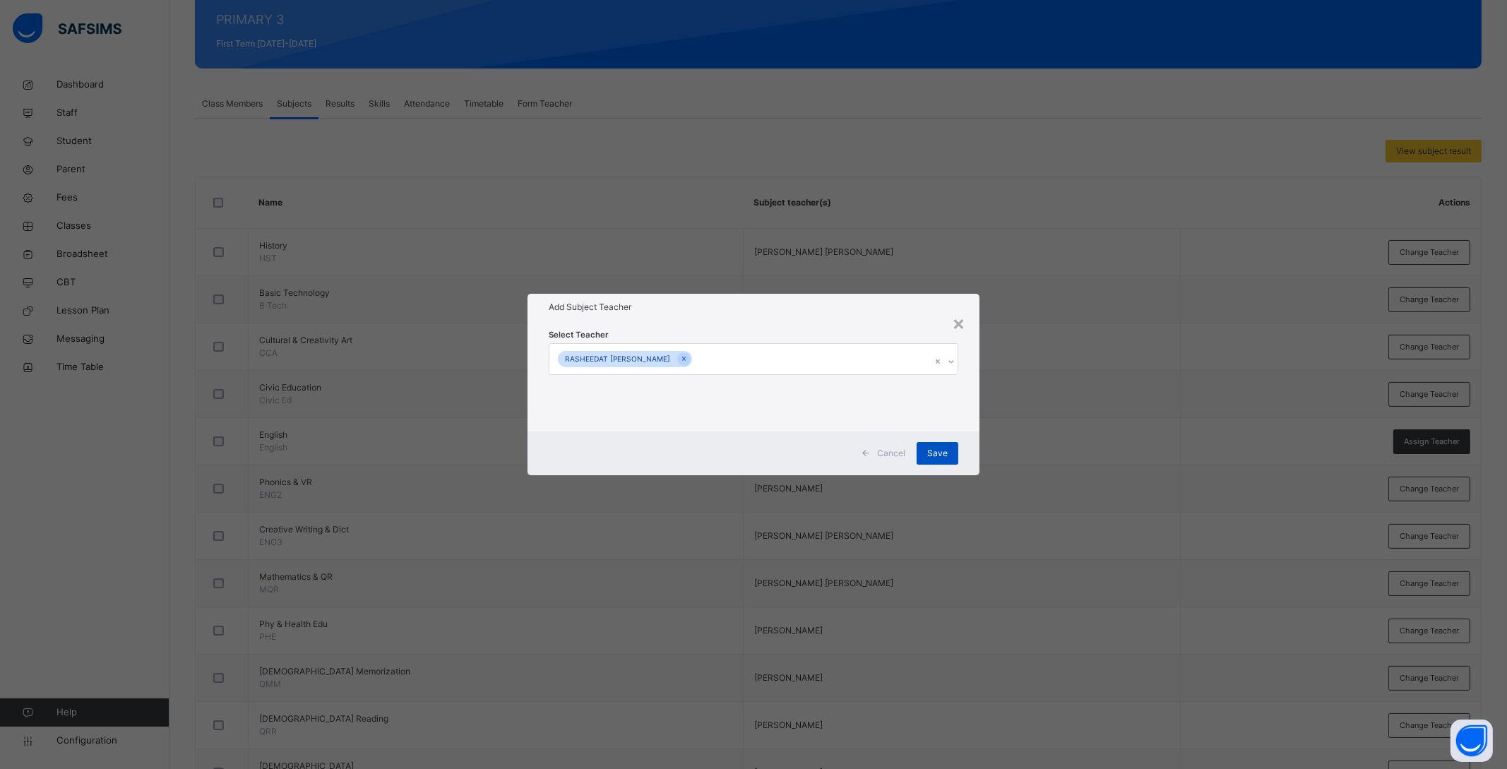
click at [945, 453] on span "Save" at bounding box center [937, 453] width 20 height 13
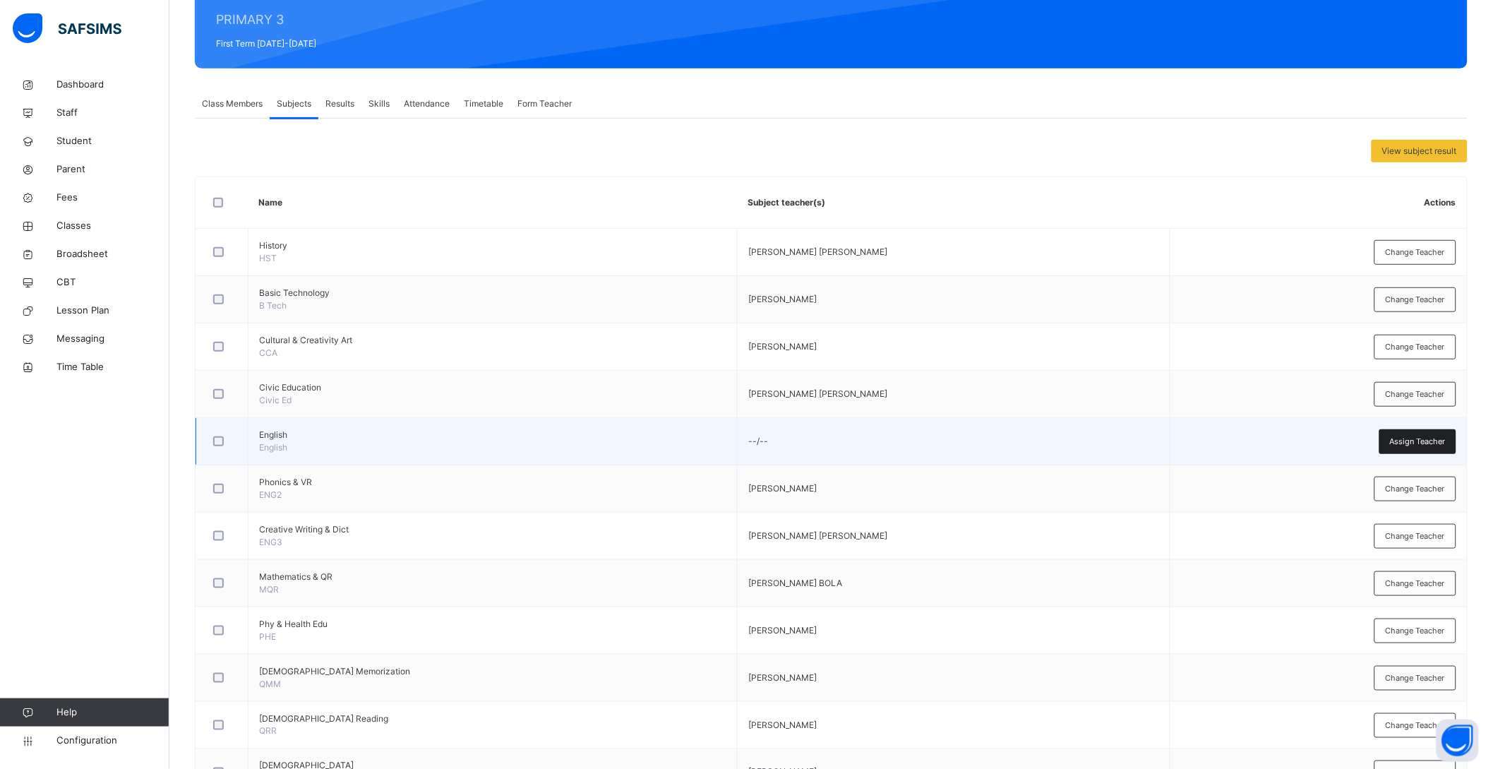
click at [1428, 443] on span "Assign Teacher" at bounding box center [1418, 442] width 56 height 12
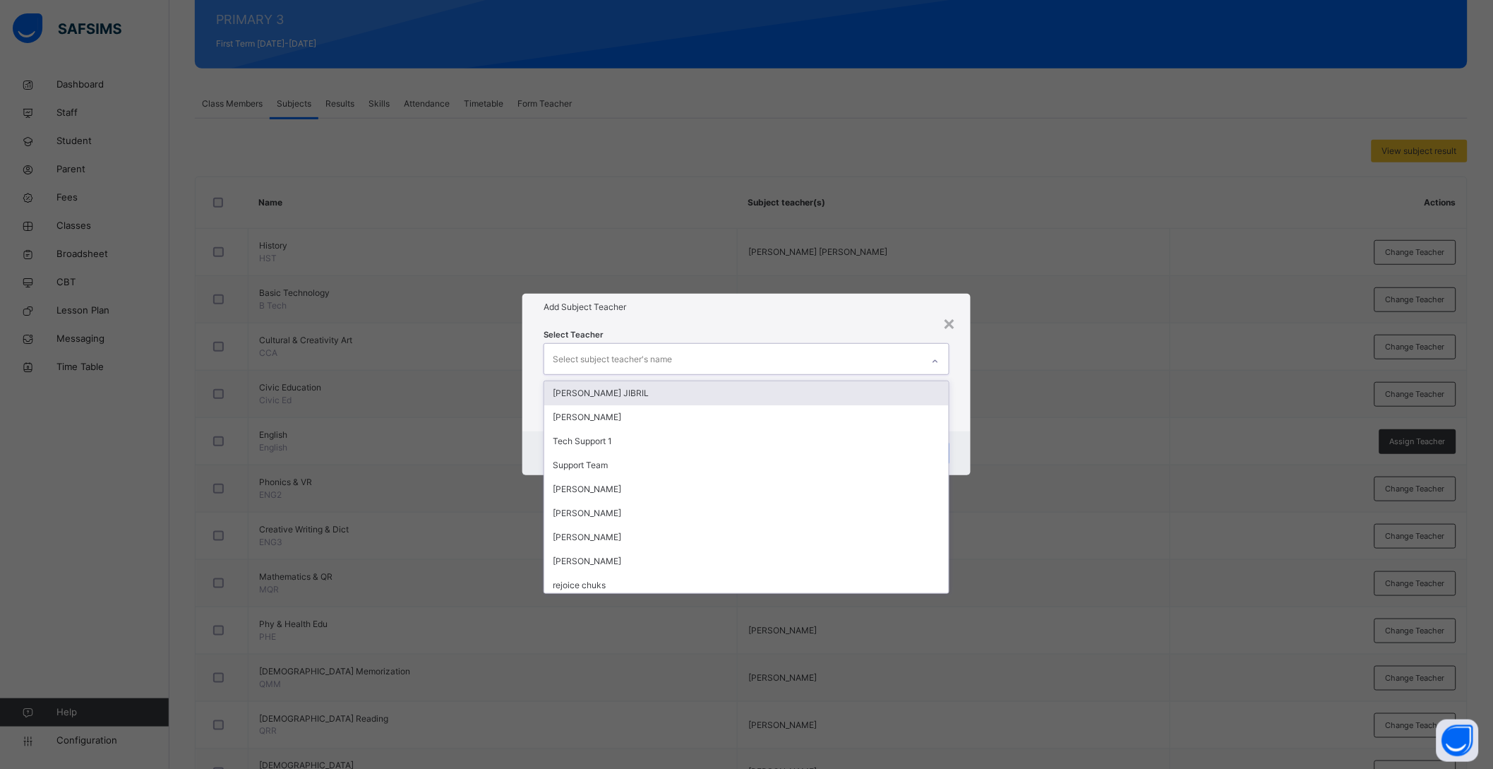
click at [653, 356] on div "Select subject teacher's name" at bounding box center [612, 359] width 119 height 27
type input "***"
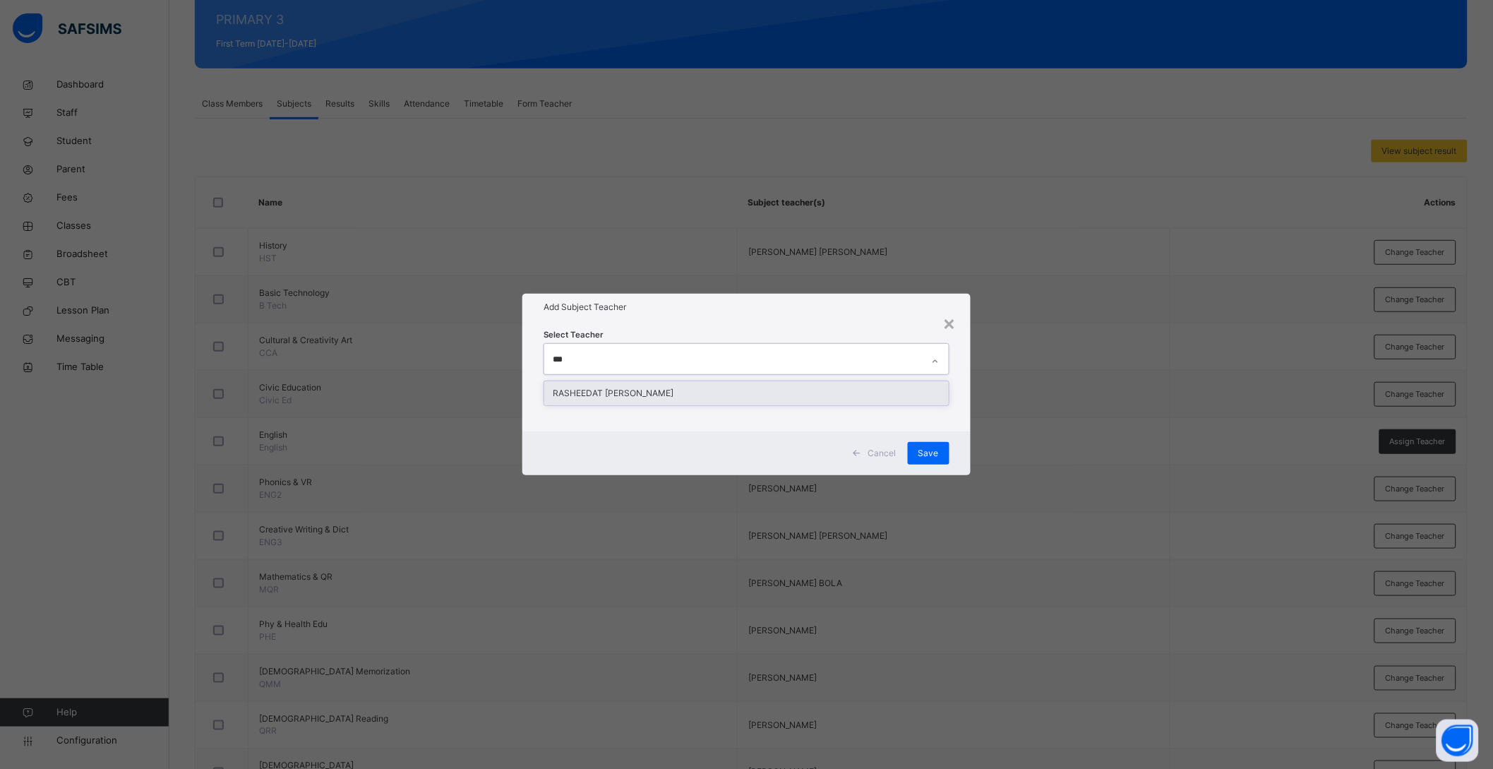
click at [623, 393] on div "RASHEEDAT BOLA GARUBA" at bounding box center [746, 393] width 405 height 24
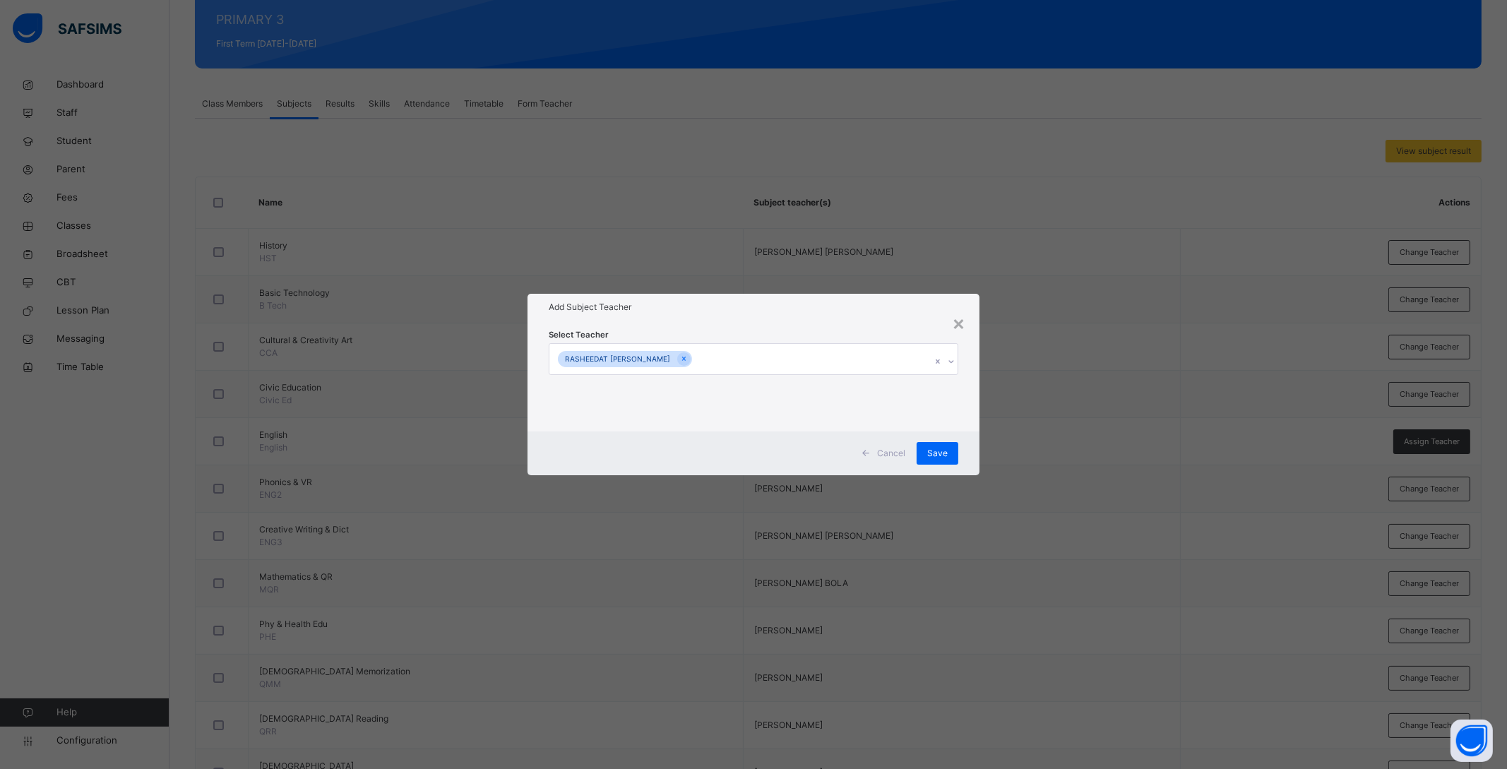
click at [967, 440] on div "Cancel Save" at bounding box center [753, 453] width 452 height 44
click at [944, 450] on span "Save" at bounding box center [937, 453] width 20 height 13
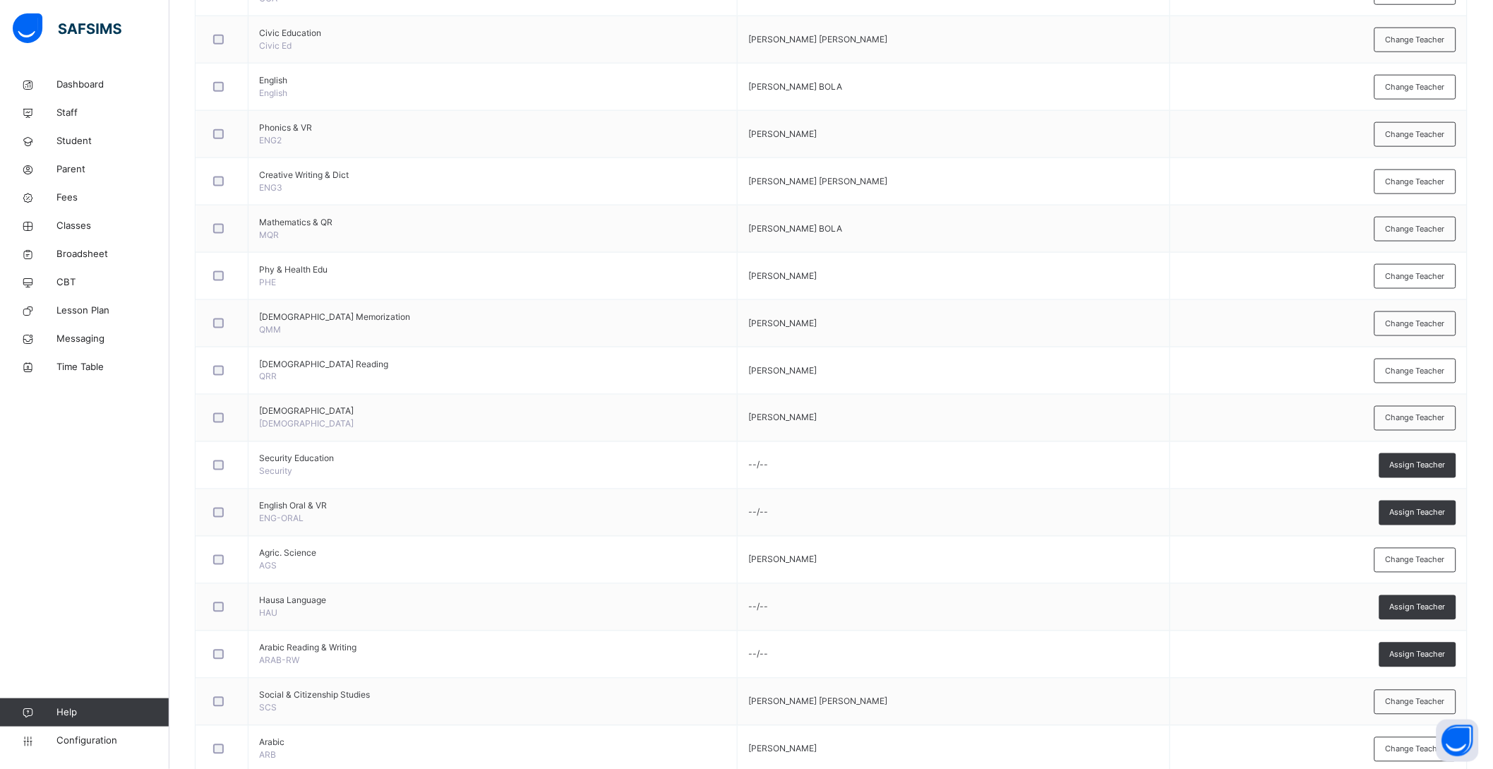
scroll to position [441, 0]
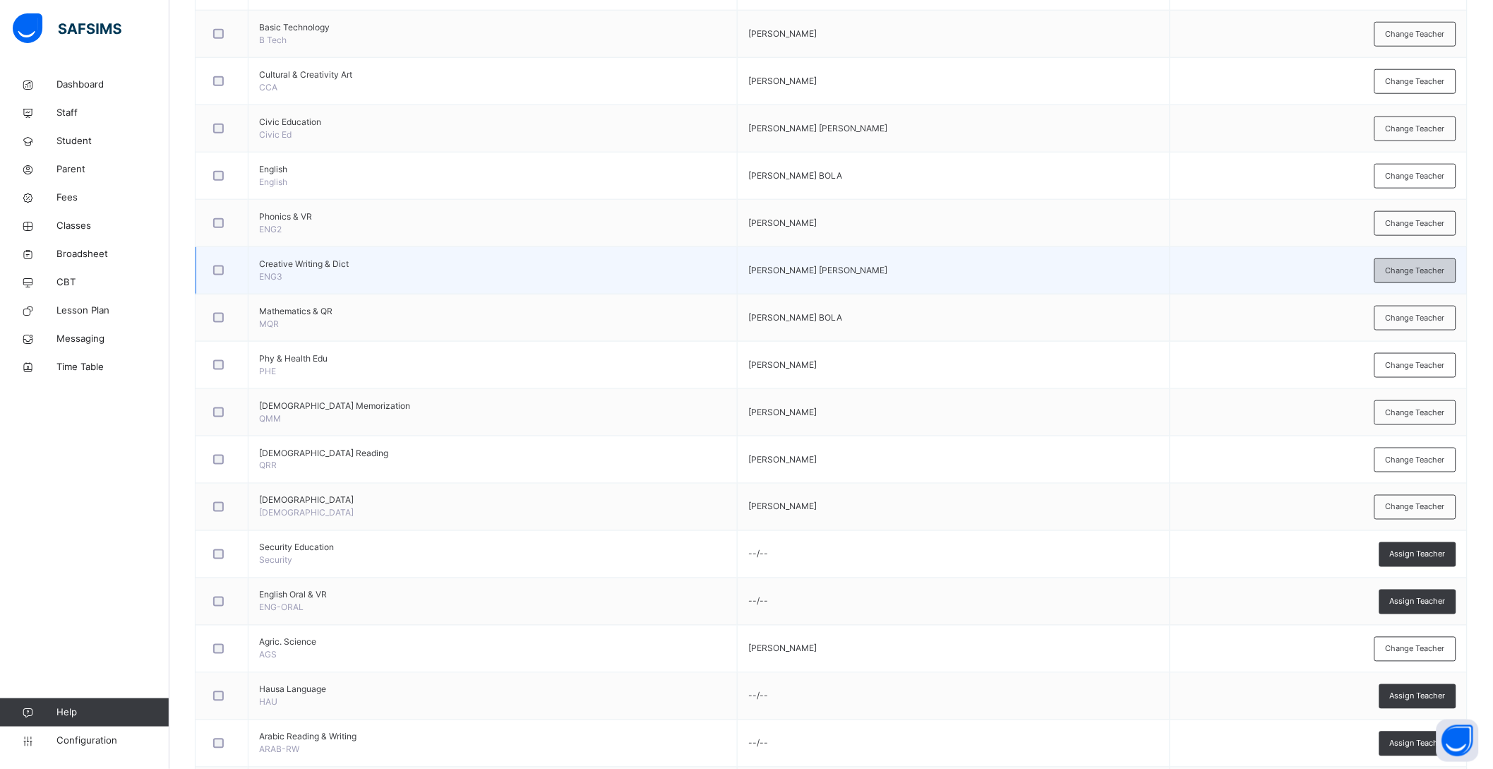
click at [1444, 270] on span "Change Teacher" at bounding box center [1415, 271] width 59 height 12
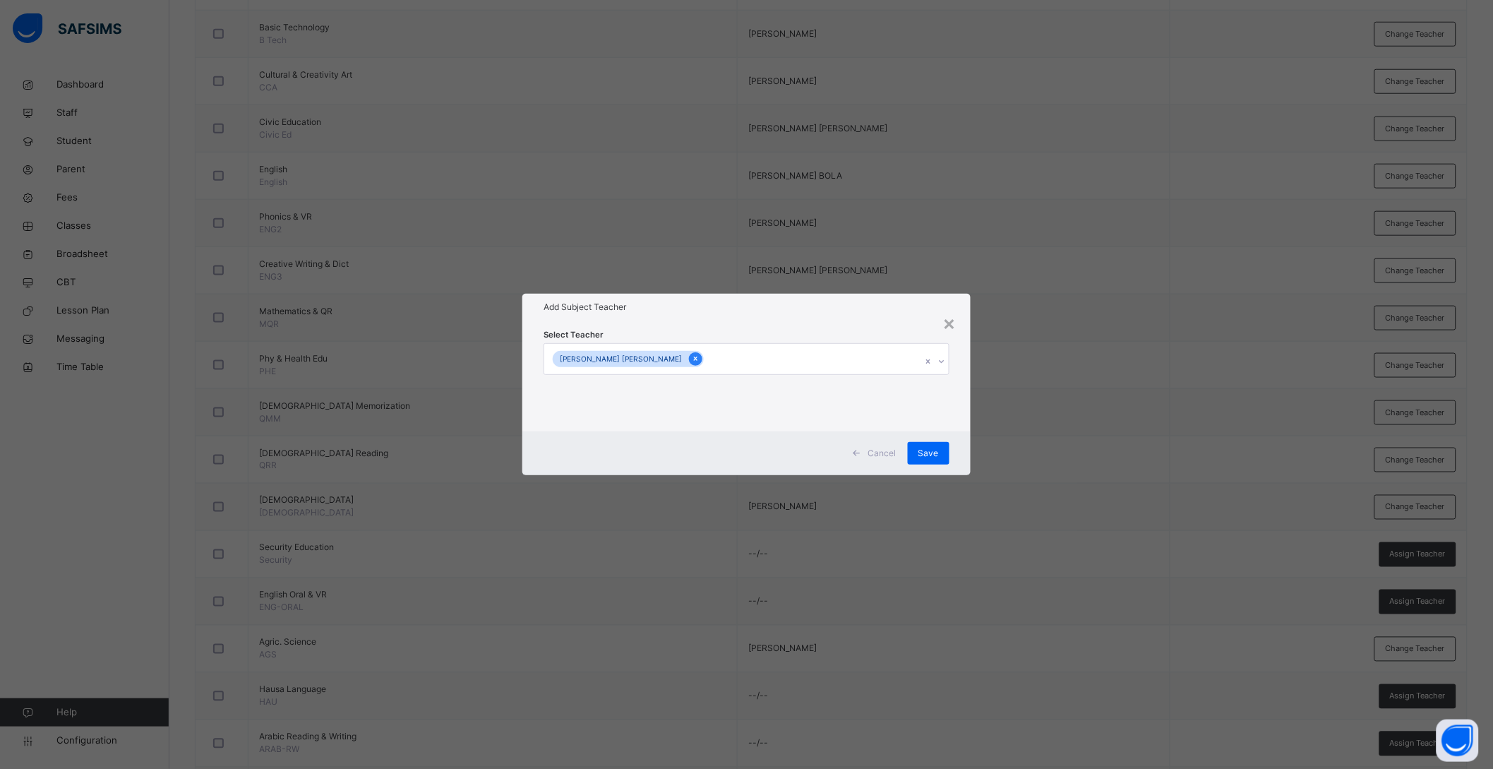
click at [692, 360] on icon at bounding box center [696, 359] width 8 height 10
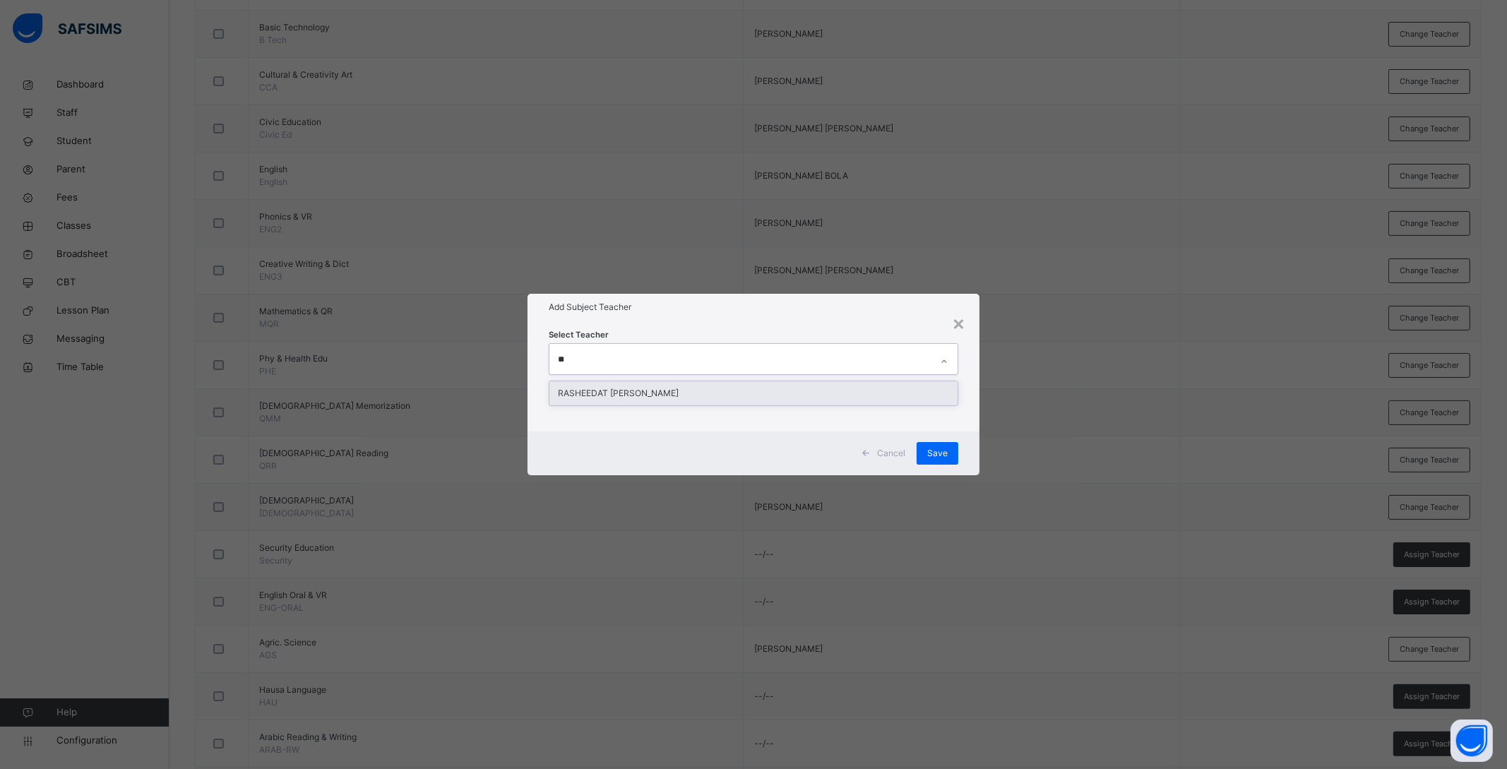
type input "***"
click at [629, 393] on div "RASHEEDAT BOLA GARUBA" at bounding box center [753, 393] width 408 height 24
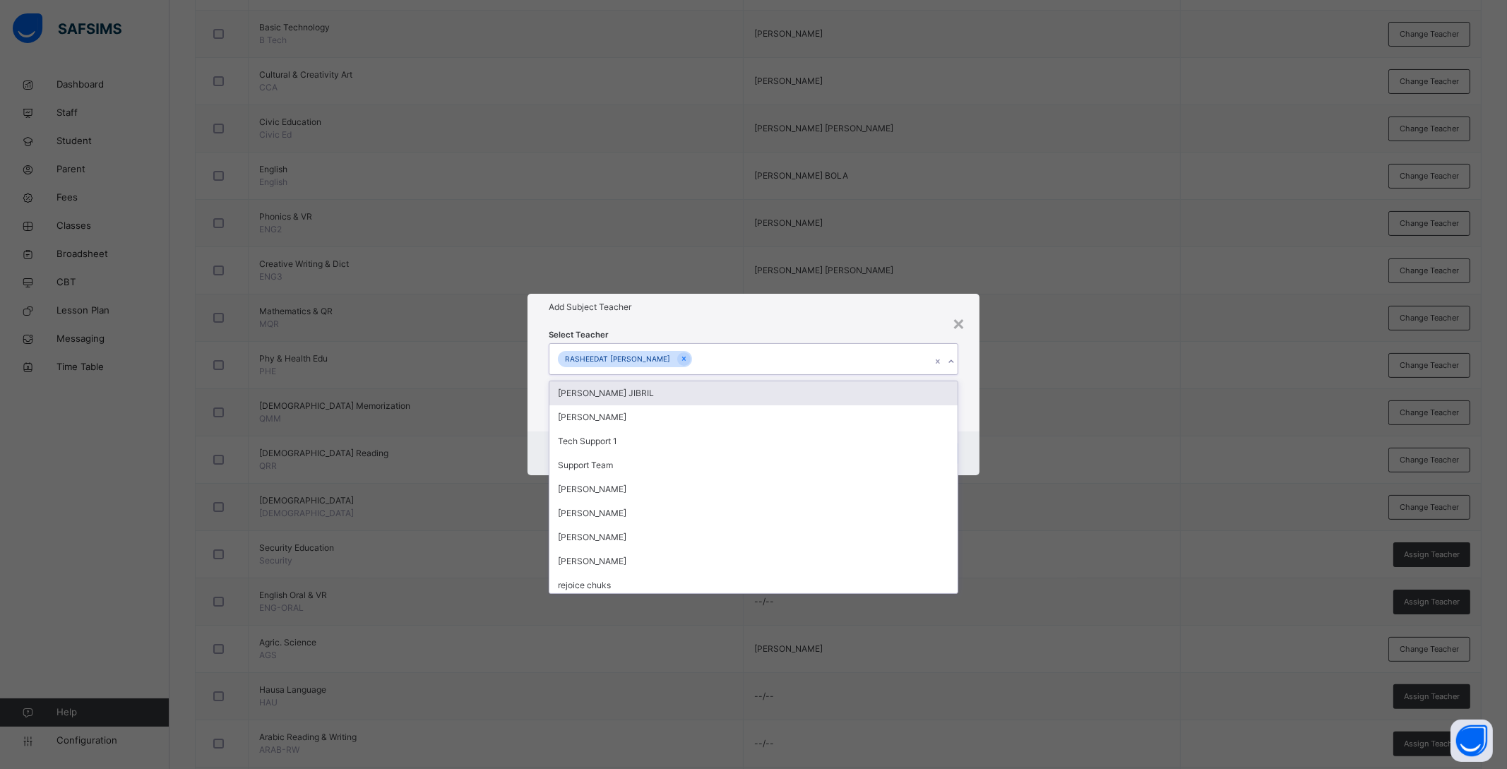
click at [969, 429] on div "Select Teacher option RASHEEDAT BOLA GARUBA, selected. option HAFSAT LERE JIBRI…" at bounding box center [753, 376] width 452 height 110
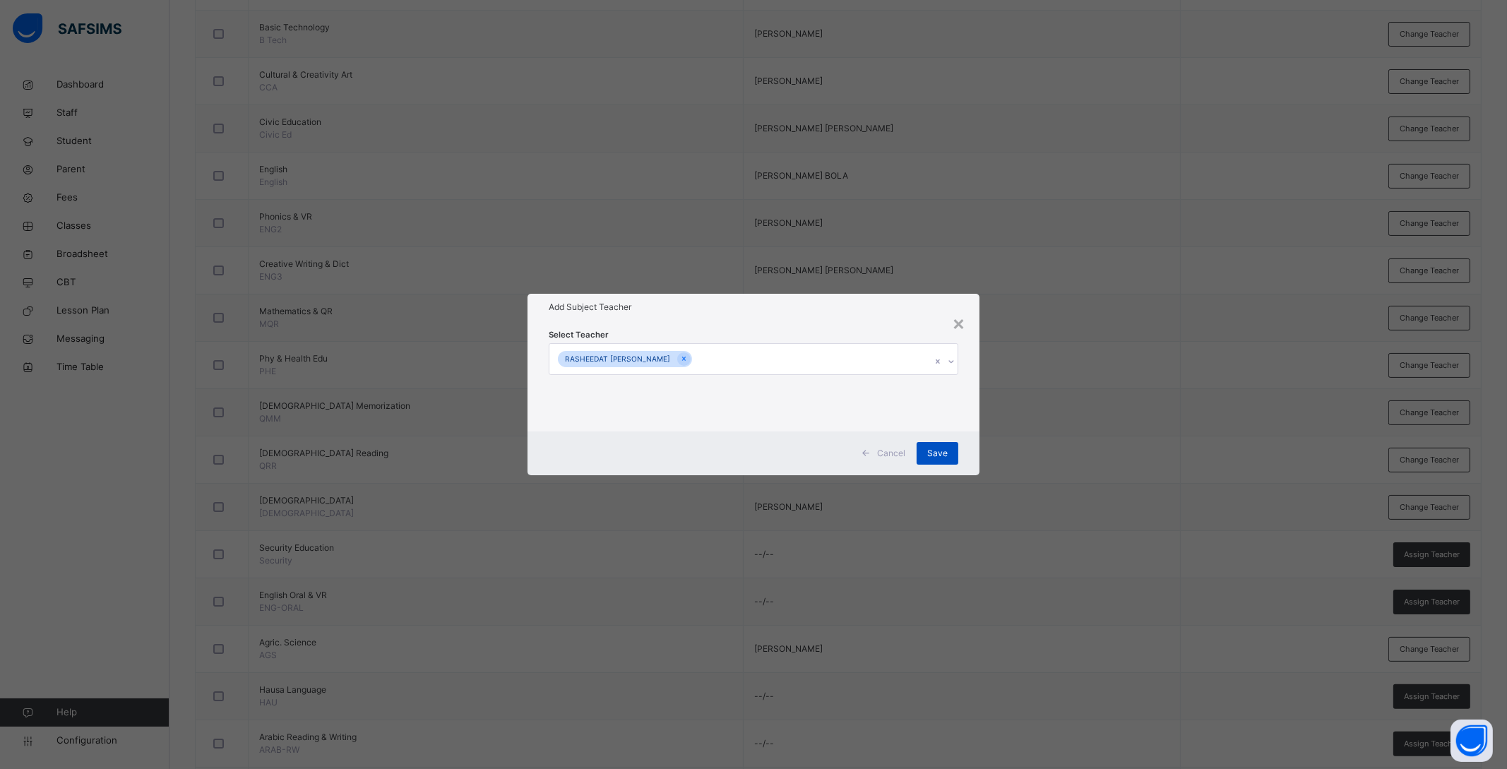
click at [945, 452] on span "Save" at bounding box center [937, 453] width 20 height 13
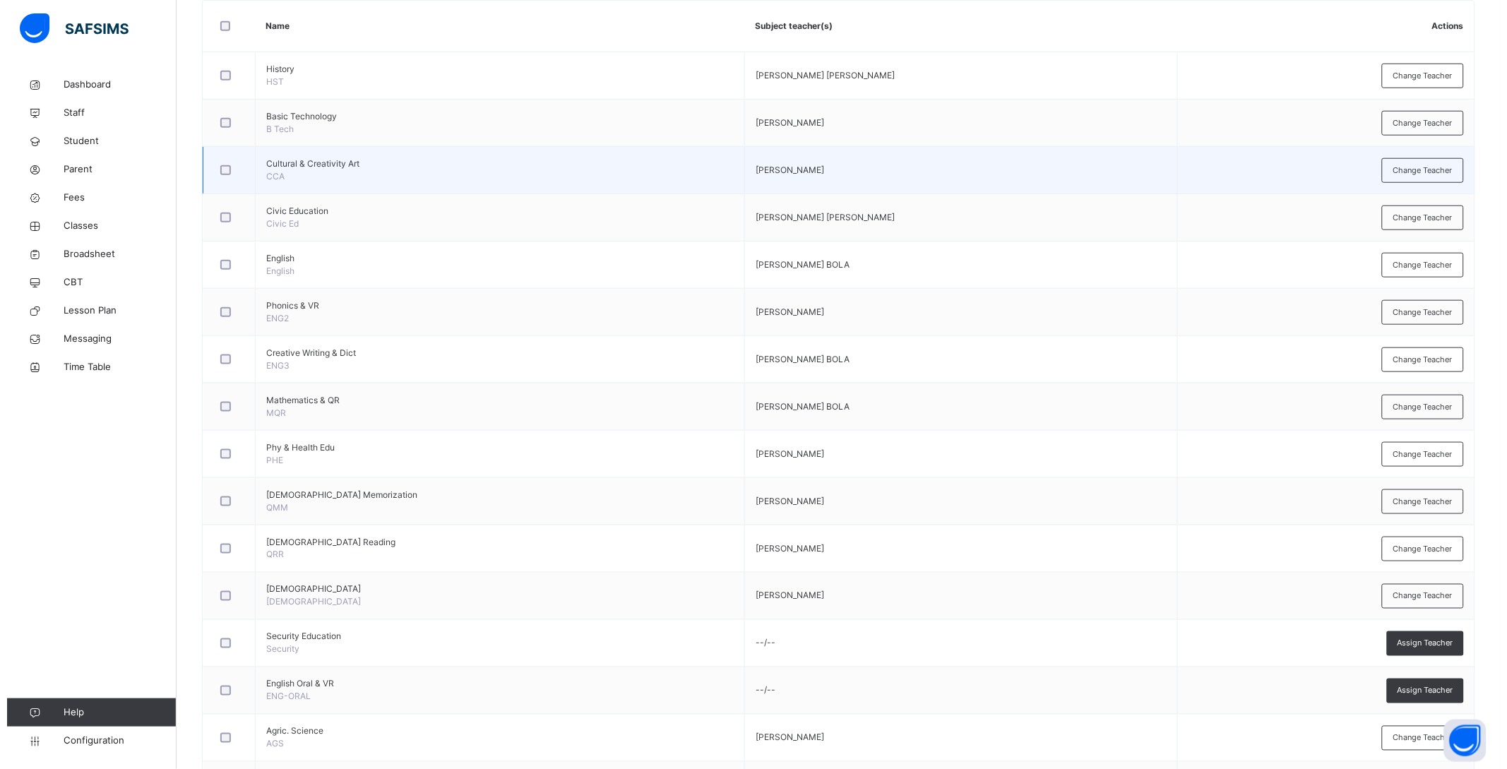
scroll to position [0, 0]
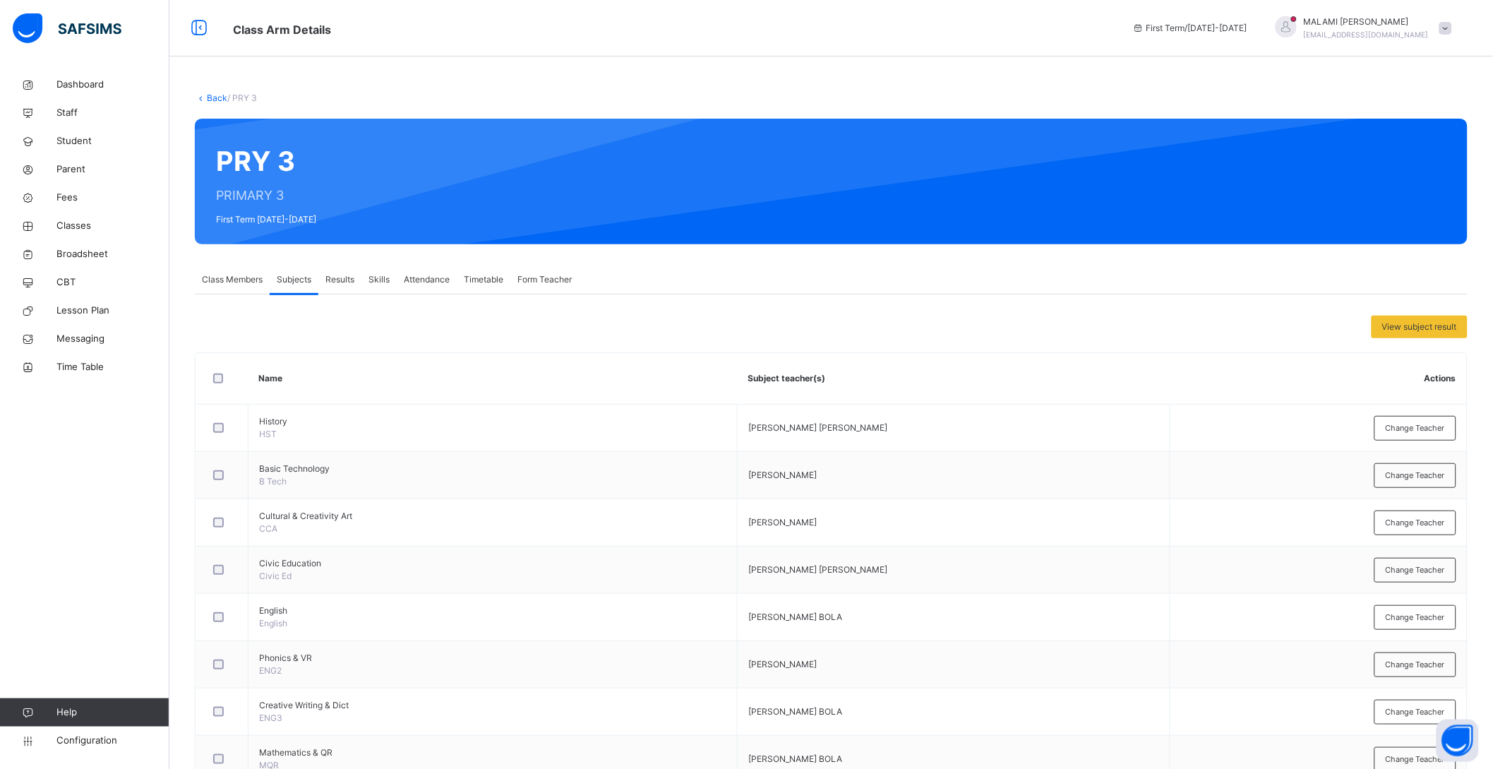
click at [214, 94] on link "Back" at bounding box center [217, 97] width 20 height 11
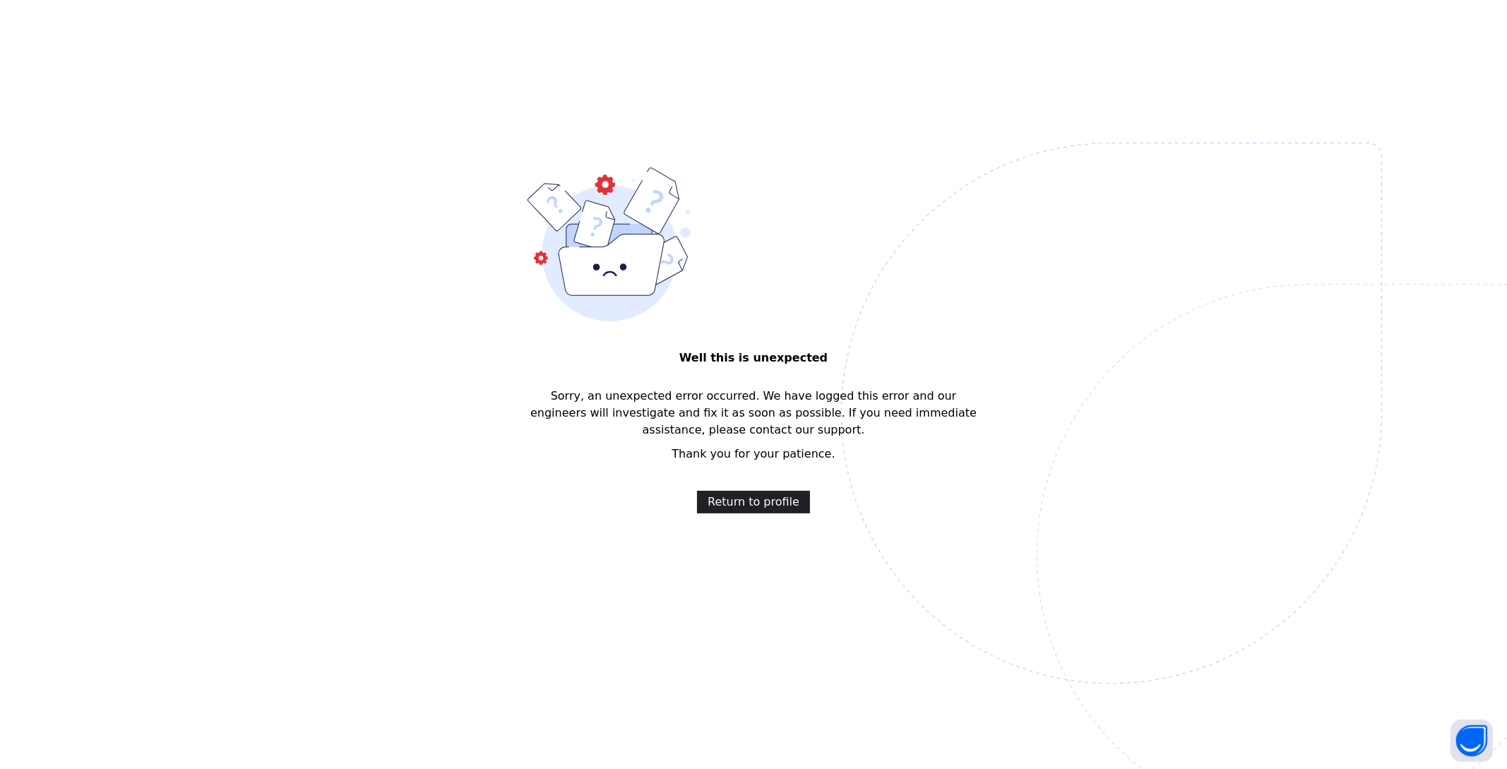
click at [767, 506] on span "Return to profile" at bounding box center [753, 502] width 92 height 17
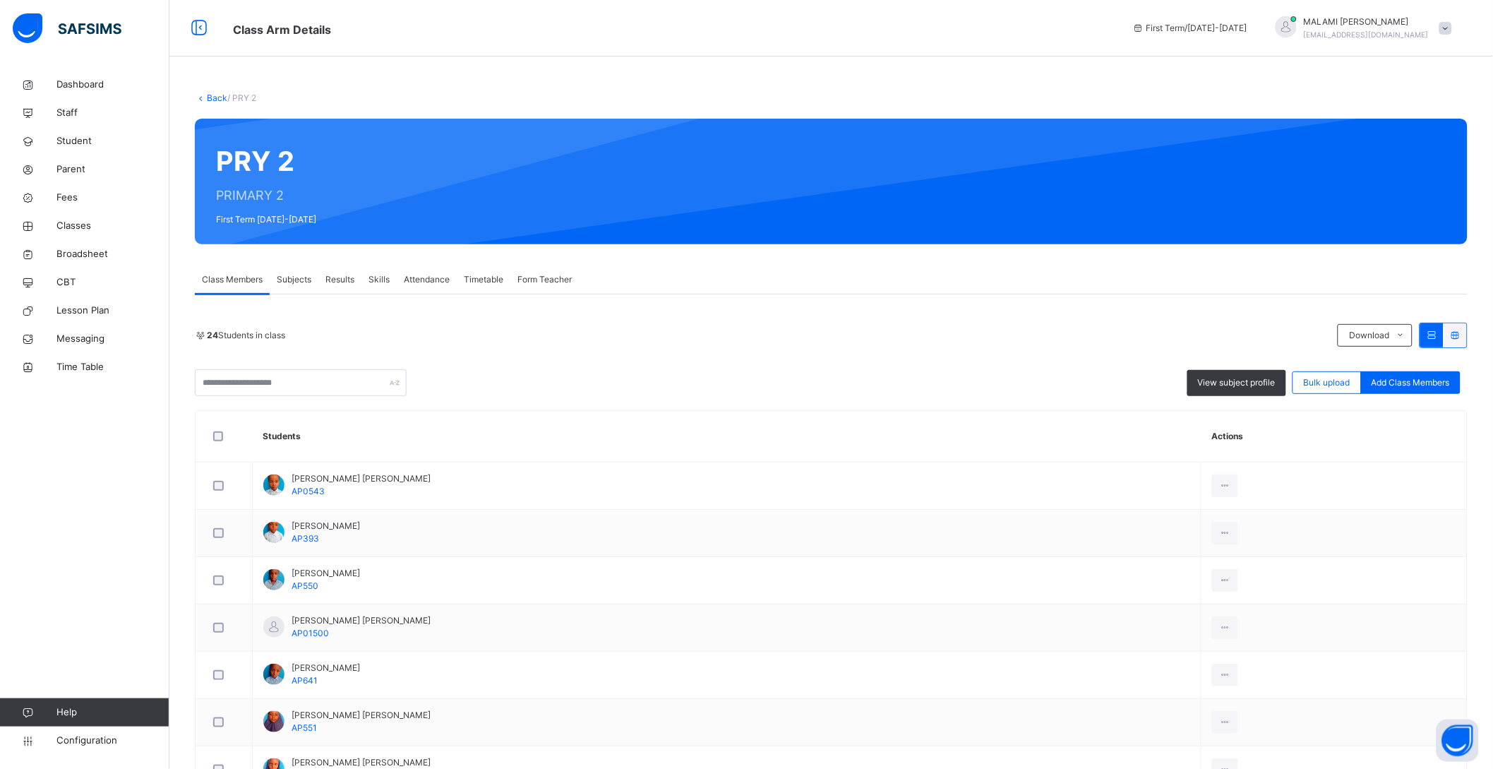
click at [294, 276] on span "Subjects" at bounding box center [294, 279] width 35 height 13
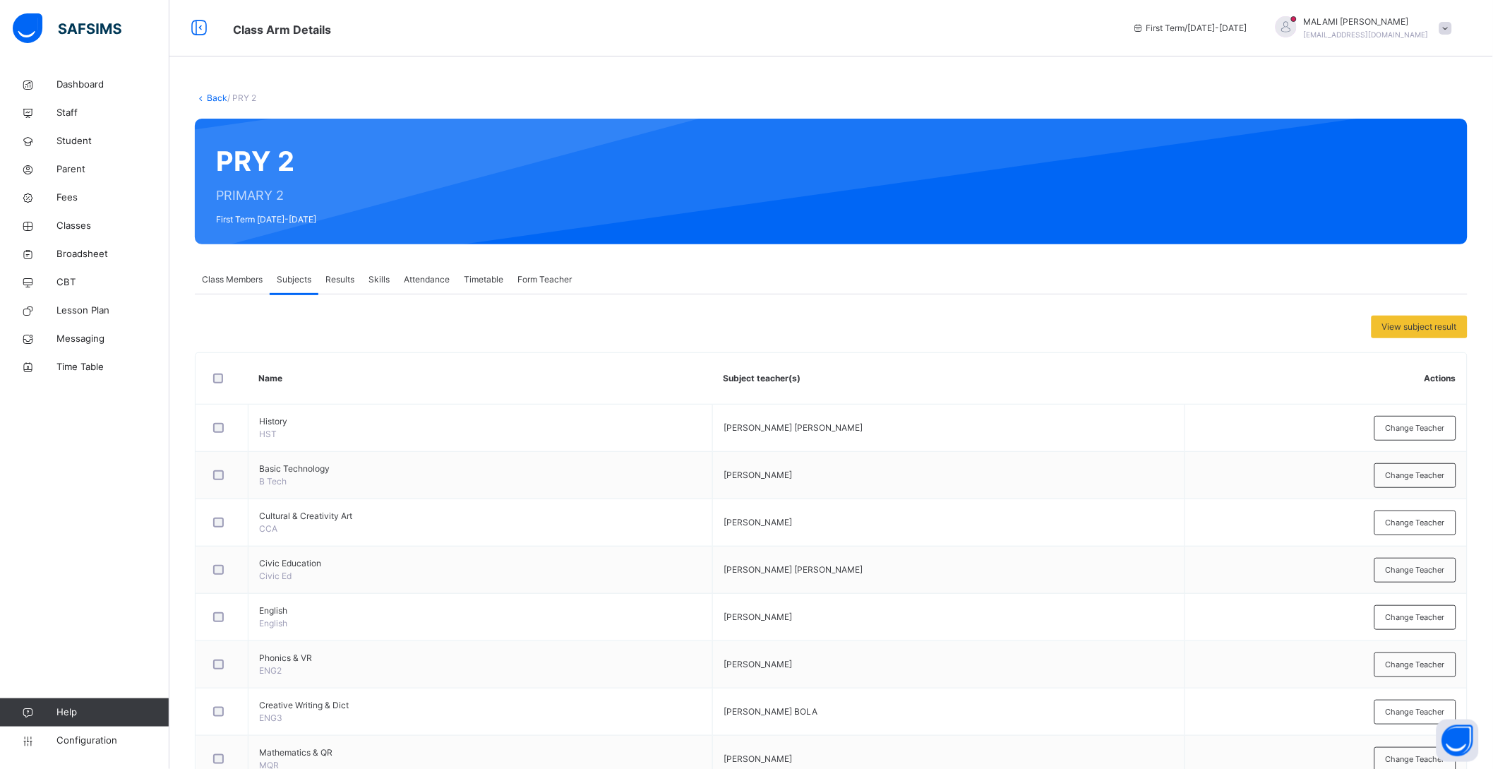
click at [1423, 528] on span "Change Teacher" at bounding box center [1415, 523] width 59 height 12
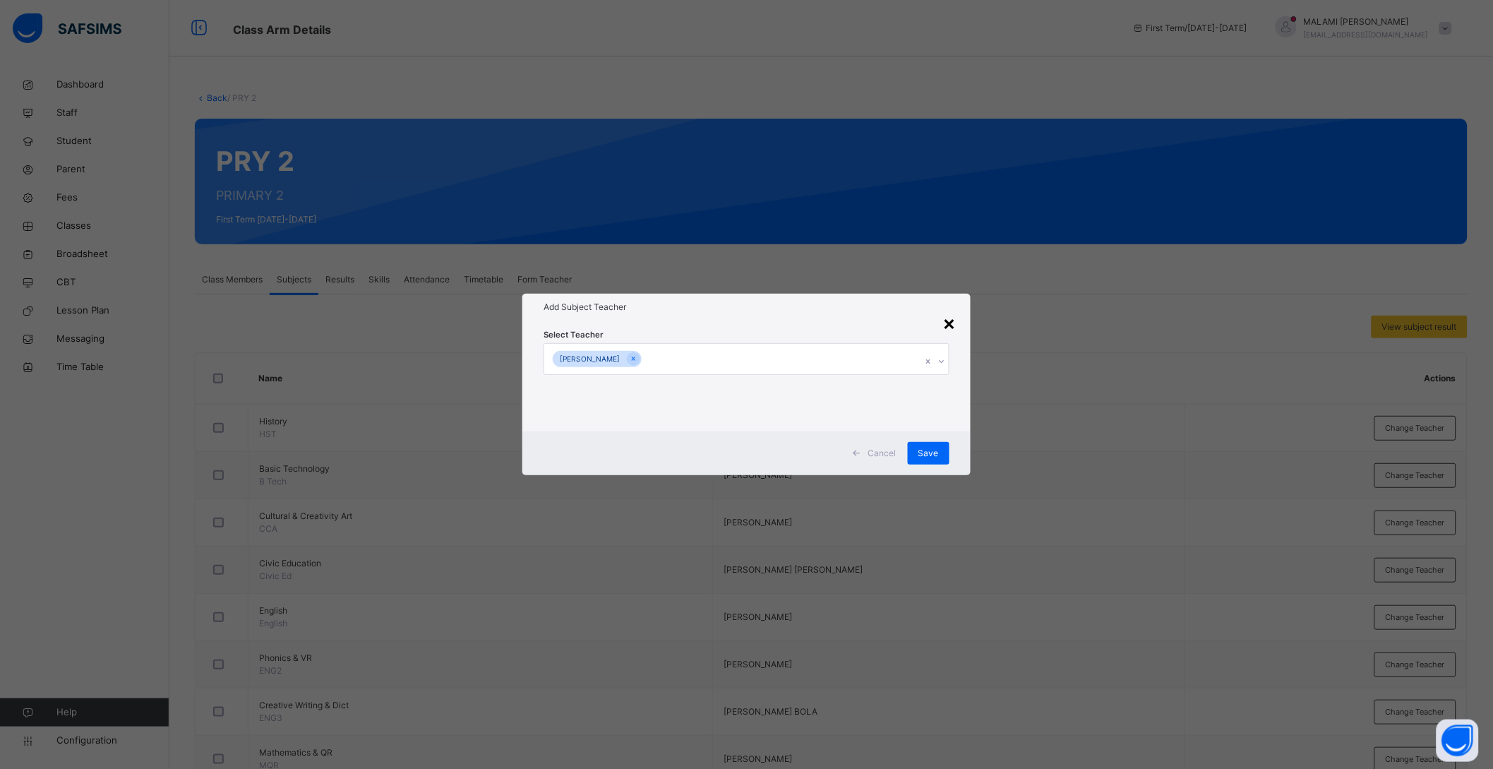
click at [958, 323] on div "× Add Subject Teacher Select Teacher ABDULFATAI BOLANLE SIMIAT Cancel Save" at bounding box center [746, 384] width 448 height 181
click at [950, 334] on div "×" at bounding box center [949, 323] width 13 height 30
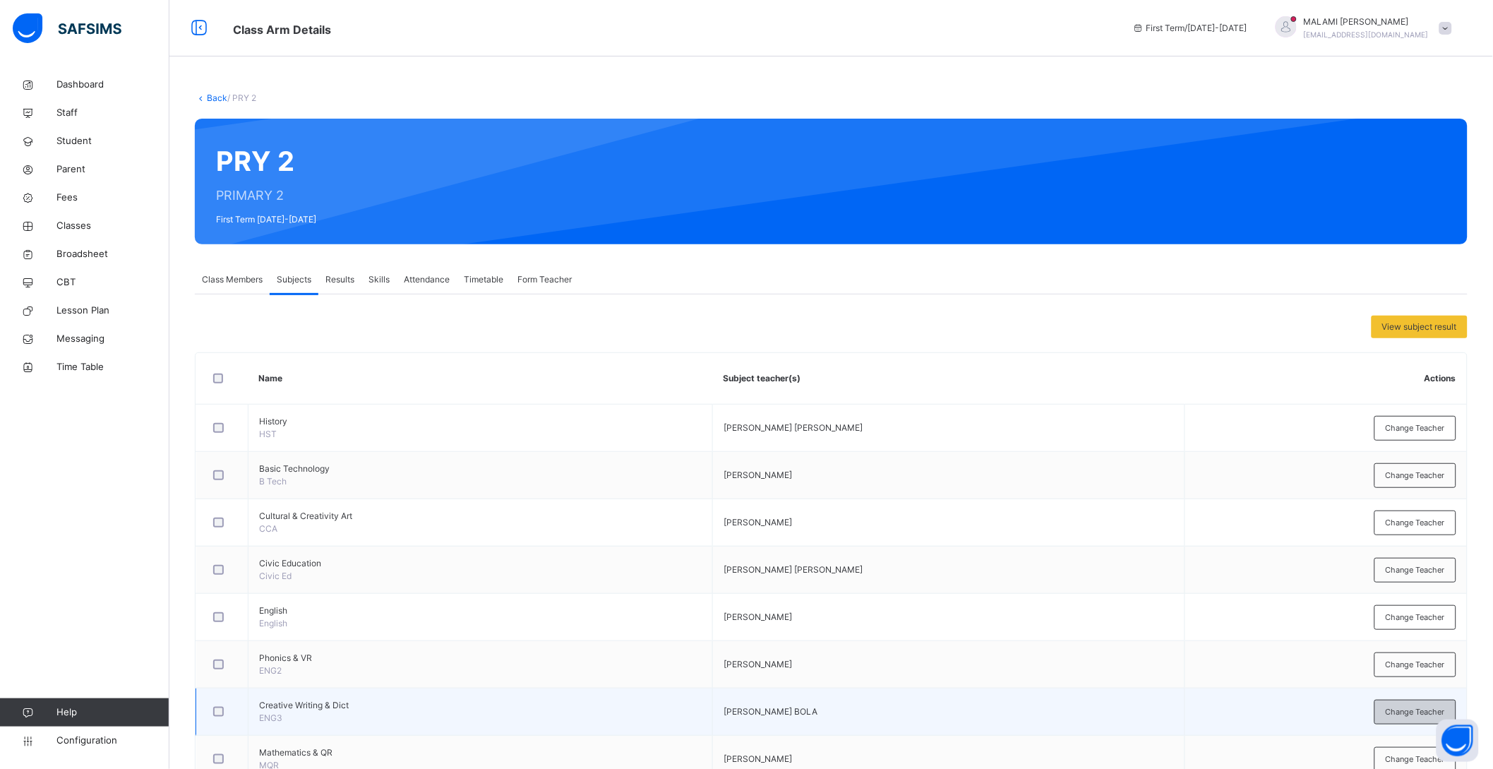
click at [1409, 710] on span "Change Teacher" at bounding box center [1415, 712] width 59 height 12
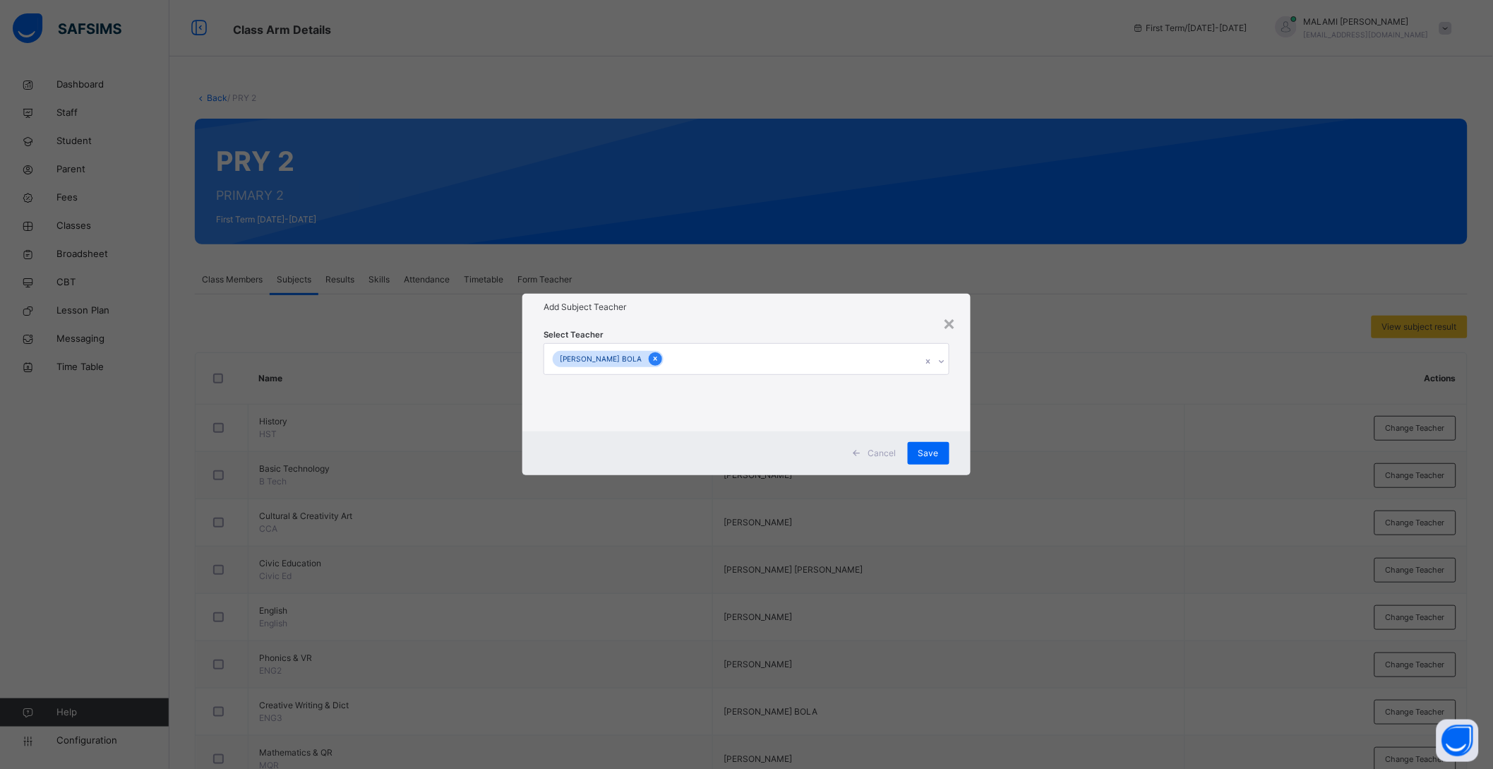
click at [657, 358] on icon at bounding box center [656, 359] width 4 height 4
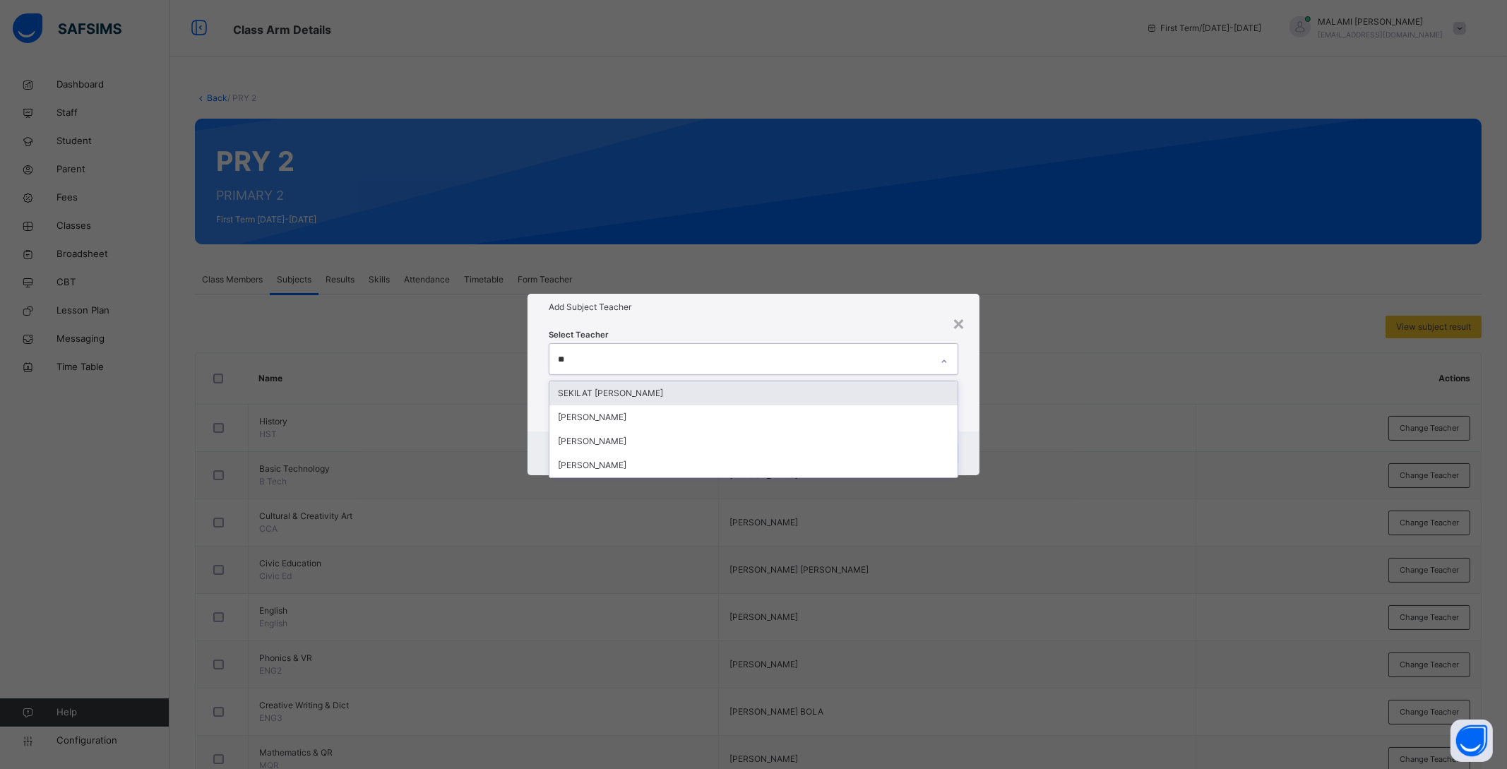
type input "***"
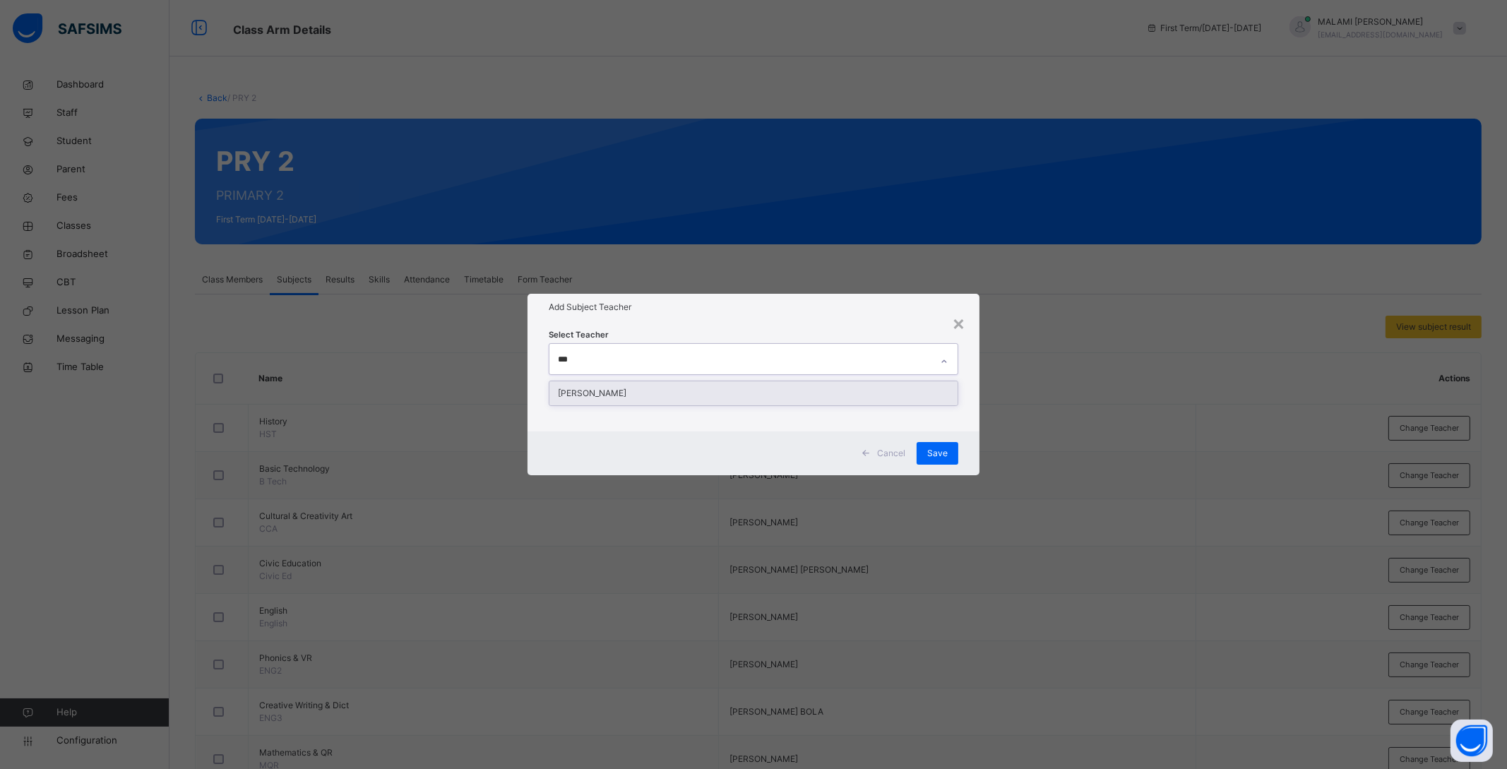
click at [664, 391] on div "ABDULFATAI SIMIAT BOLANLE" at bounding box center [753, 393] width 408 height 24
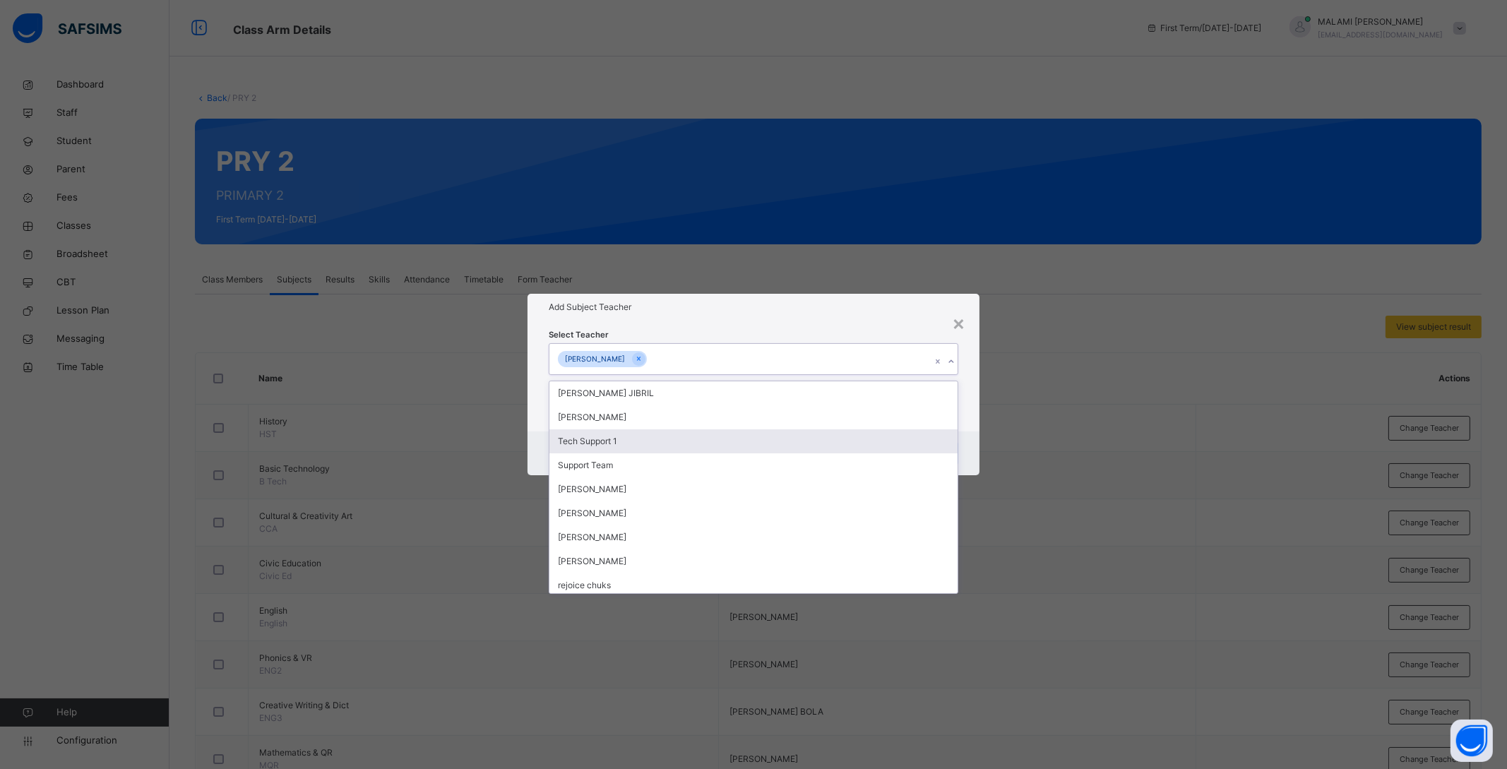
click at [972, 434] on div "Cancel Save" at bounding box center [753, 453] width 452 height 44
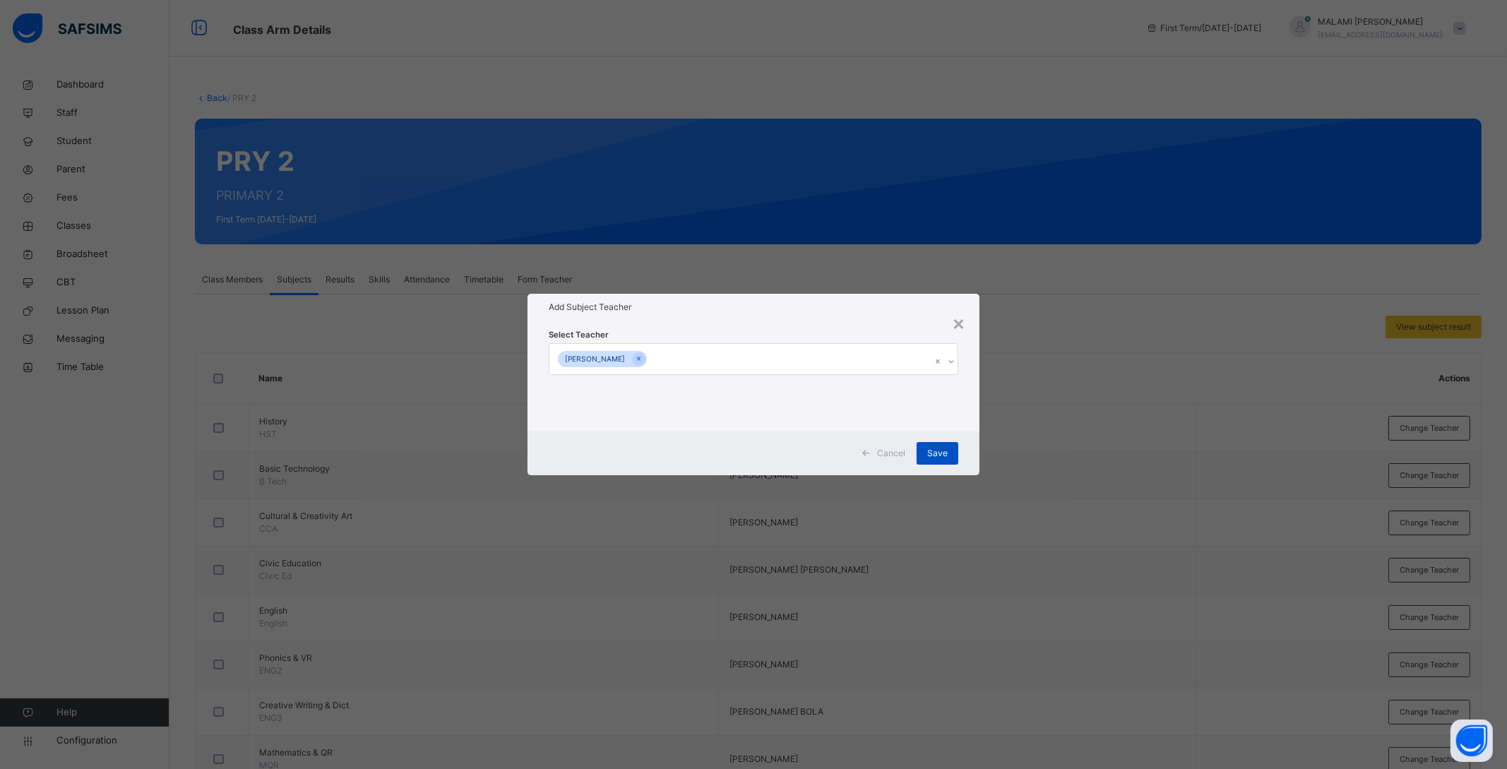
click at [950, 457] on div "Save" at bounding box center [937, 453] width 42 height 23
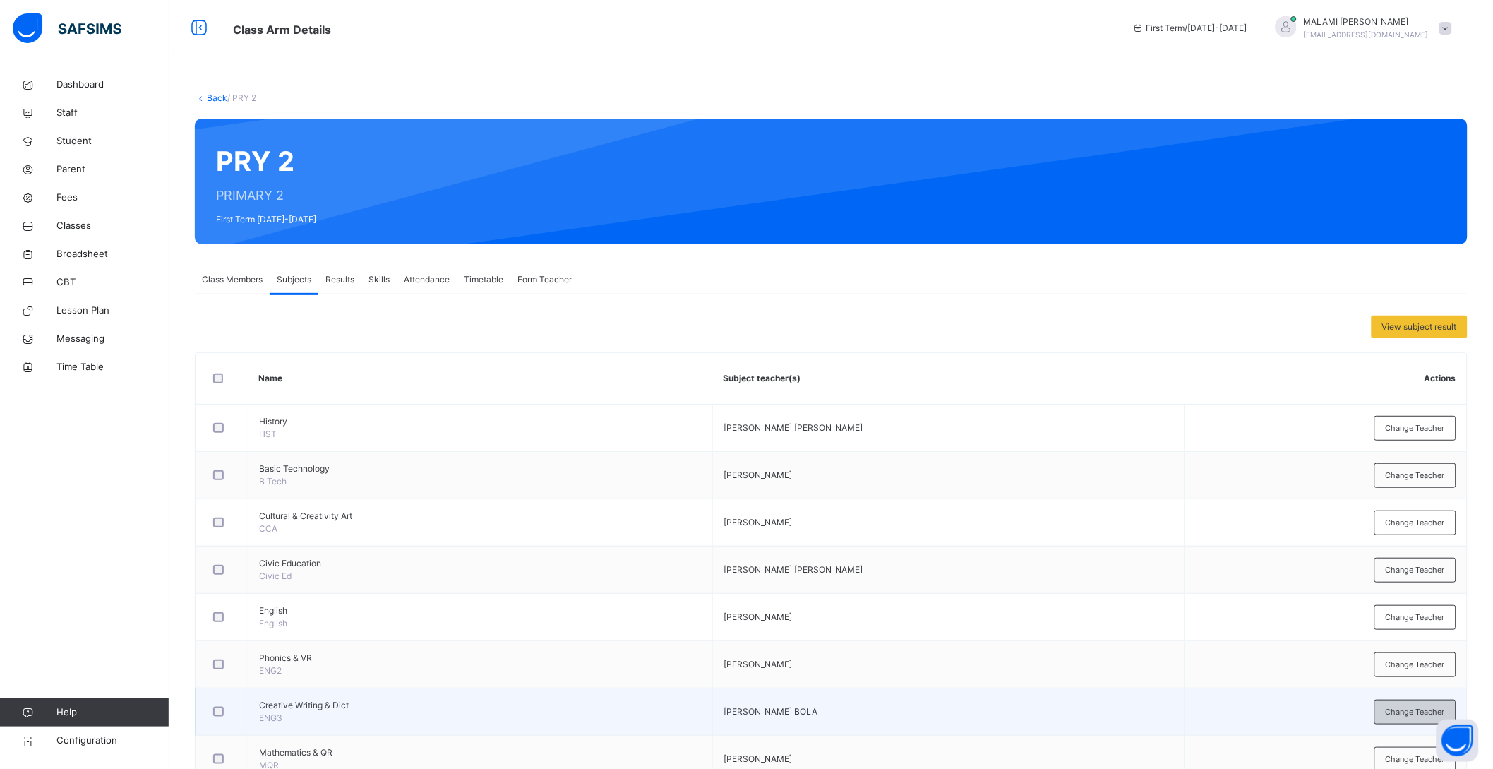
click at [1402, 711] on span "Change Teacher" at bounding box center [1415, 712] width 59 height 12
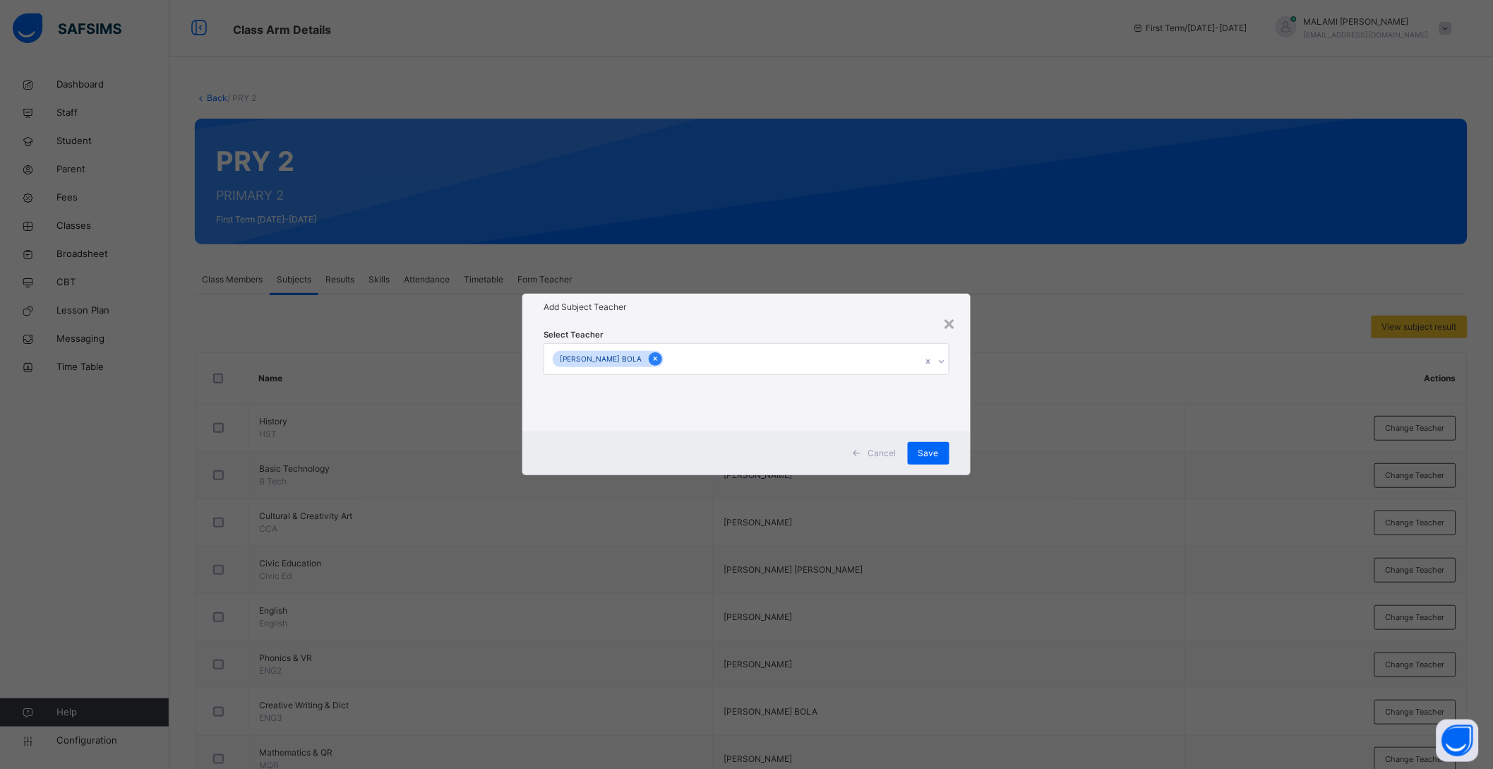
click at [659, 357] on icon at bounding box center [656, 359] width 8 height 10
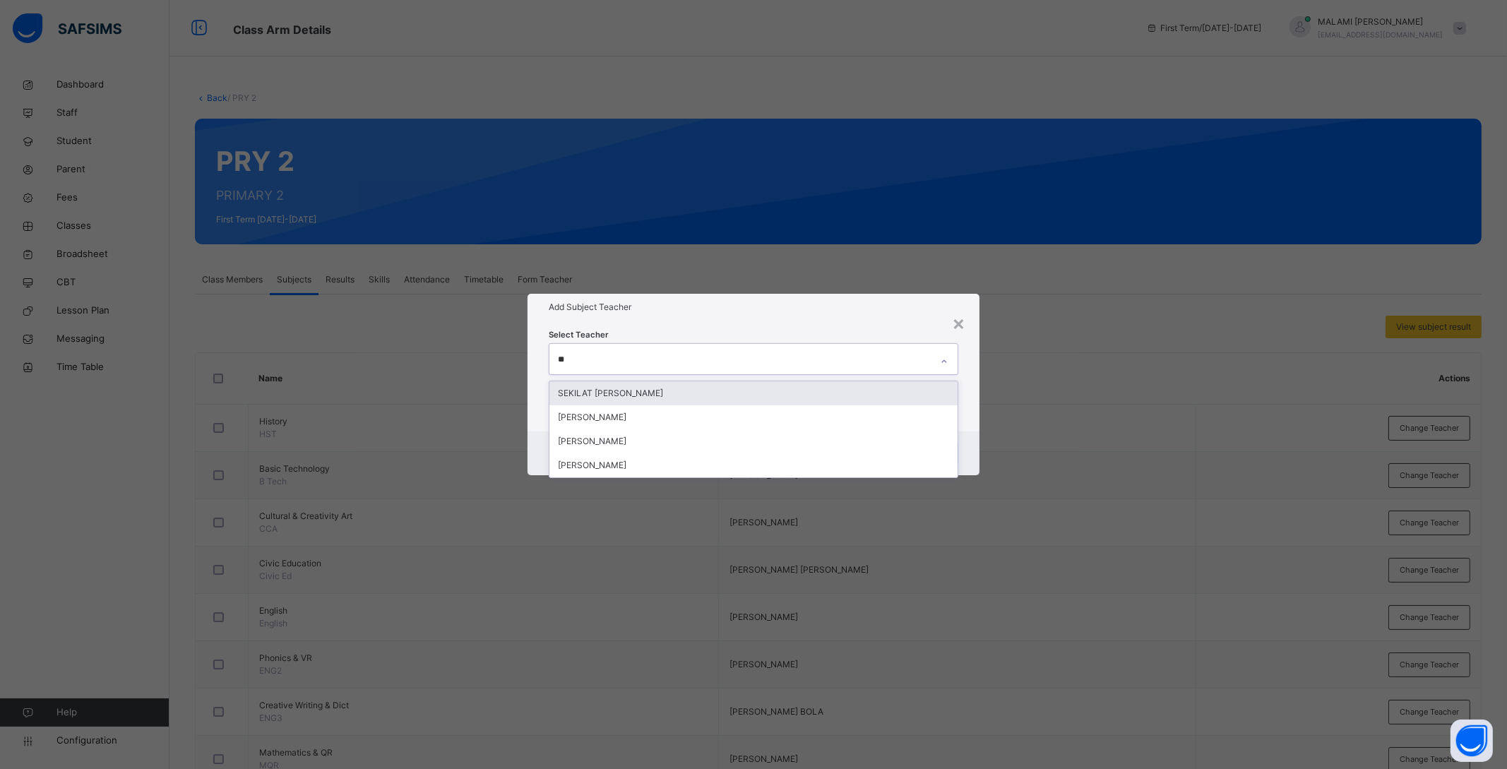
type input "***"
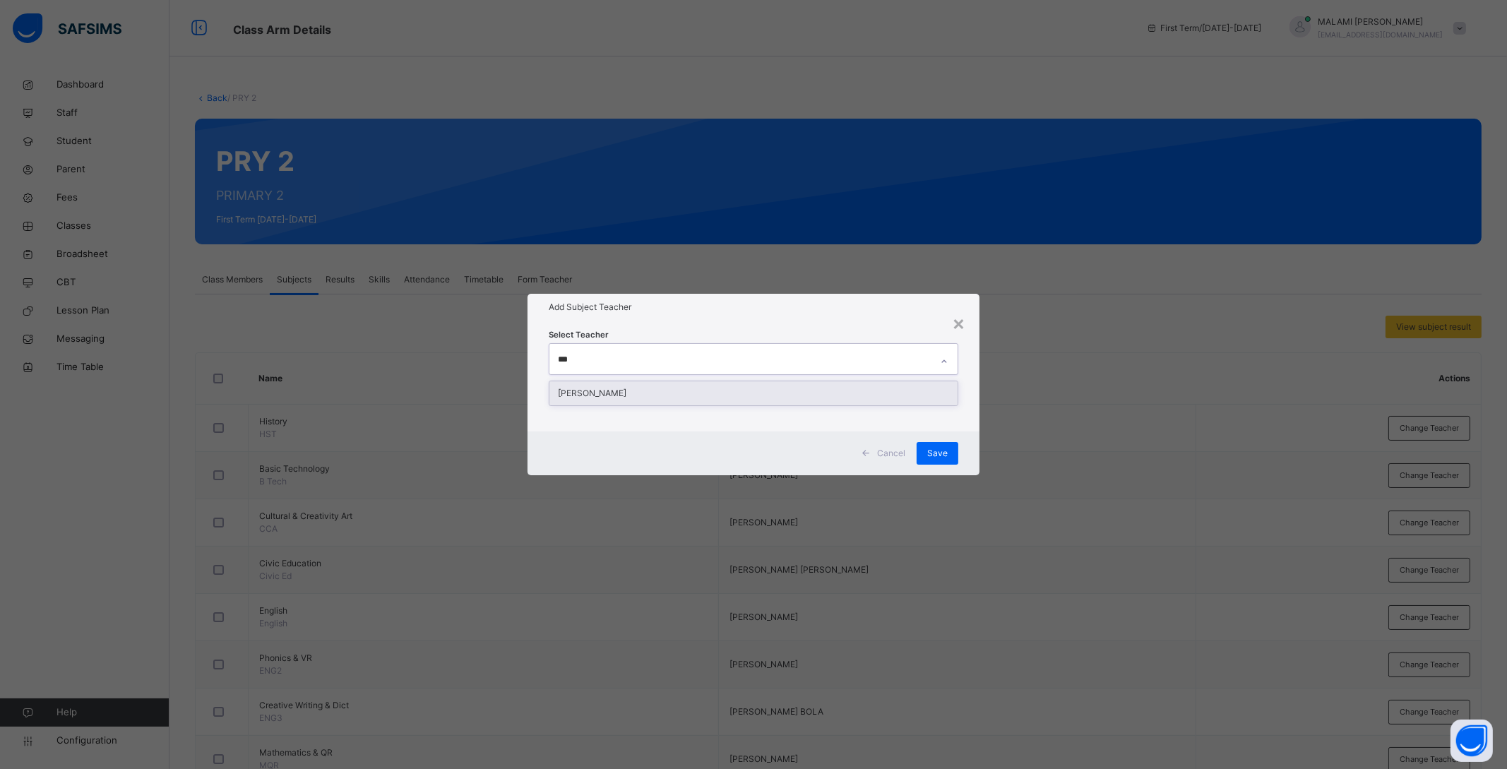
click at [645, 395] on div "ABDULFATAI SIMIAT BOLANLE" at bounding box center [753, 393] width 408 height 24
click at [963, 439] on div "Cancel Save" at bounding box center [753, 453] width 452 height 44
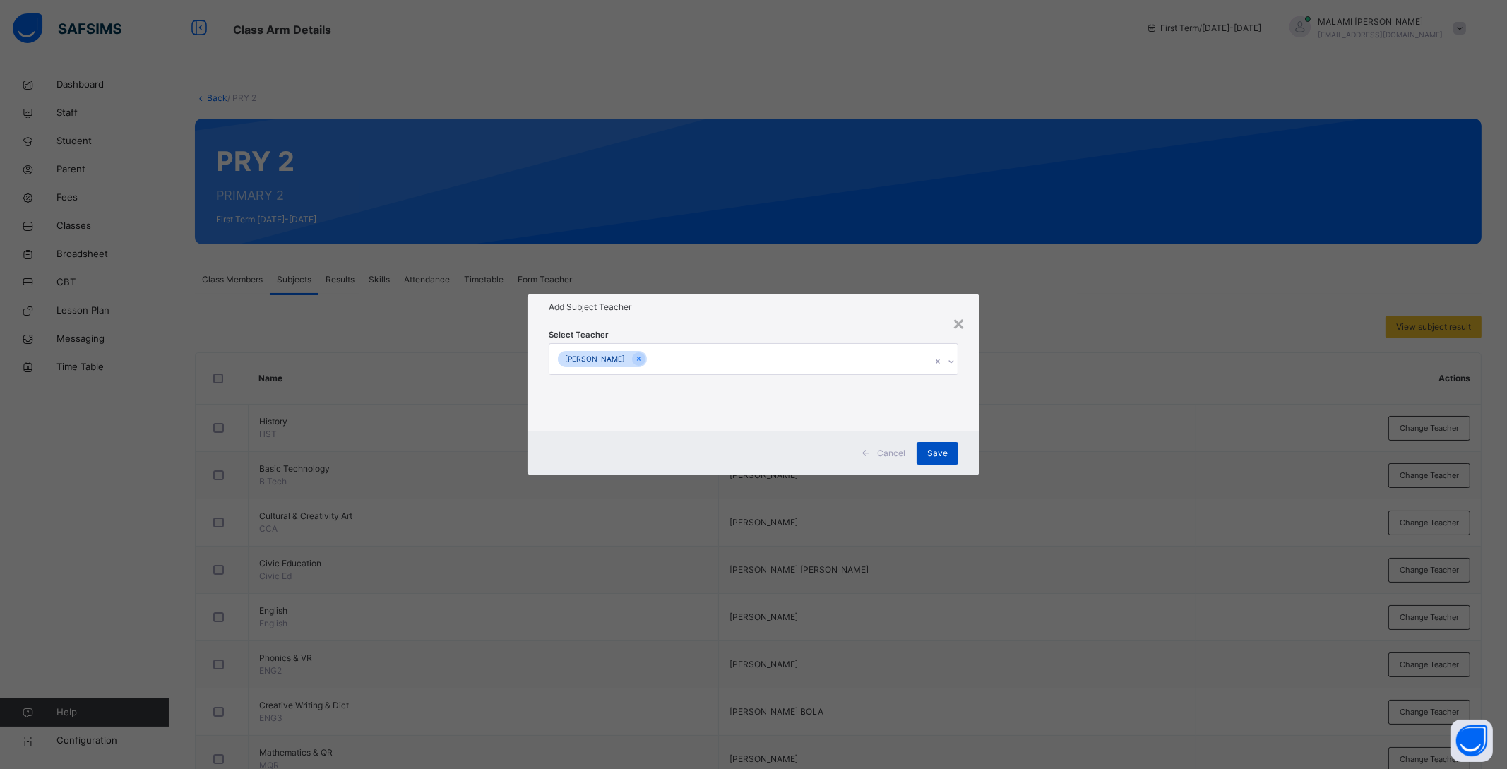
click at [943, 453] on span "Save" at bounding box center [937, 453] width 20 height 13
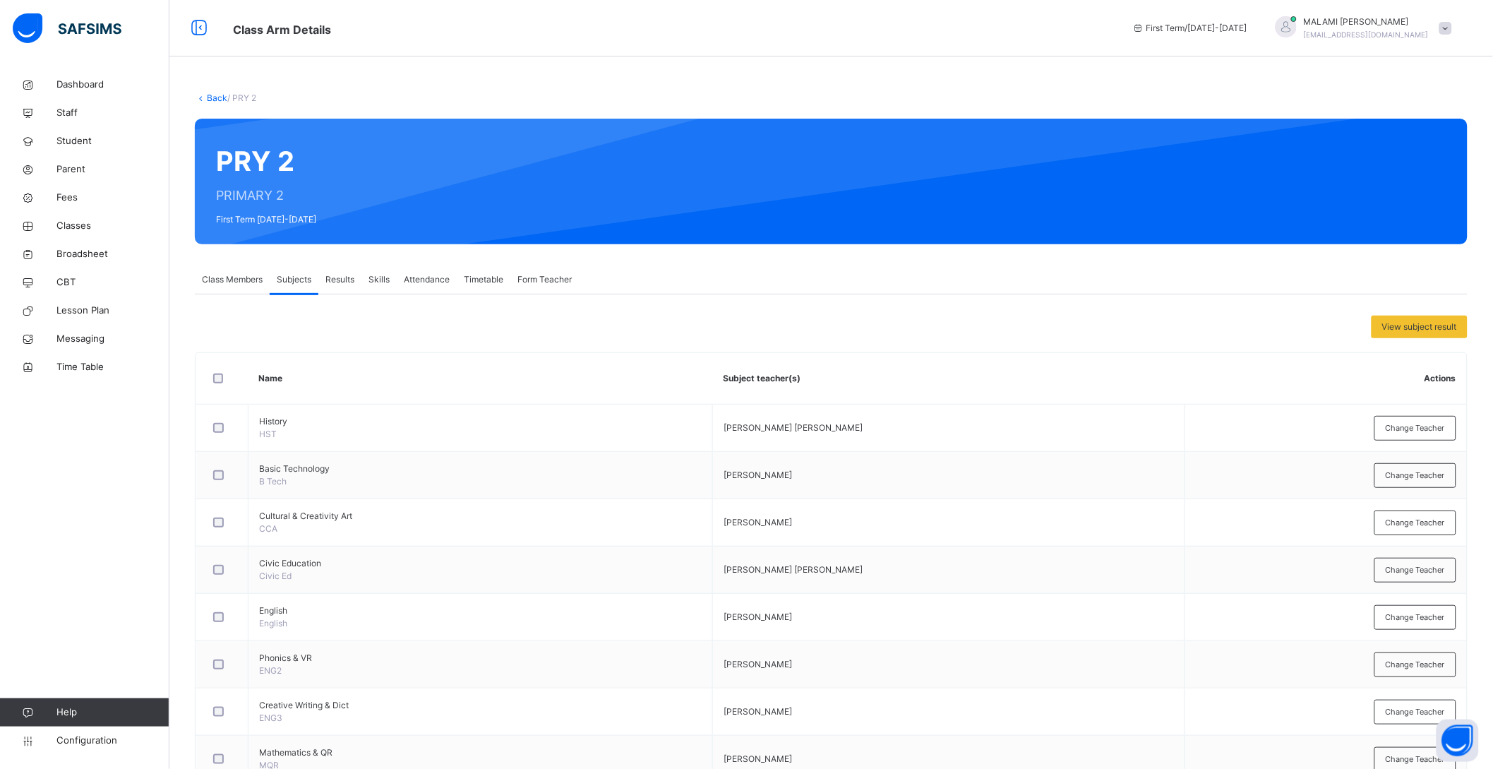
click at [207, 97] on link "Back" at bounding box center [217, 97] width 20 height 11
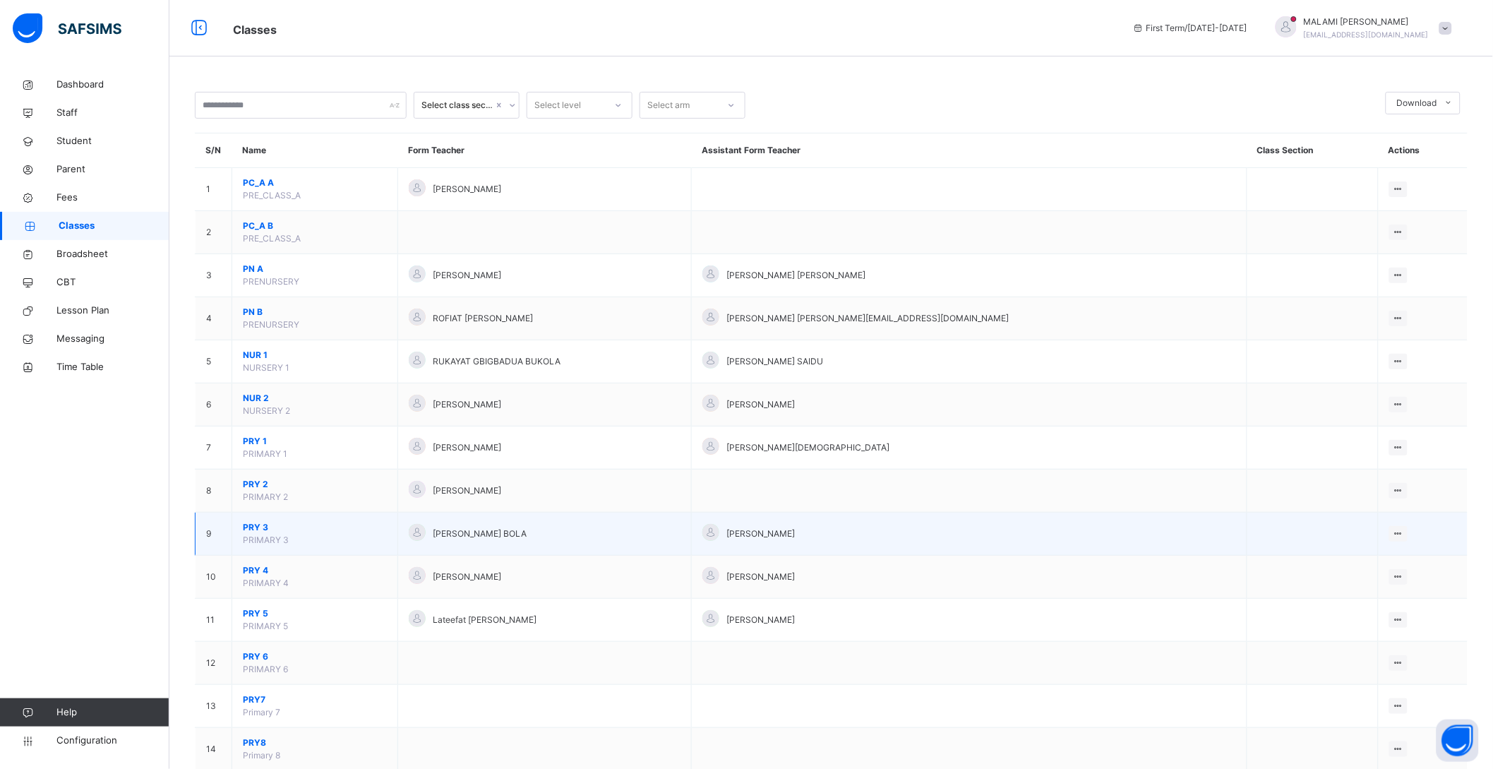
click at [255, 529] on span "PRY 3" at bounding box center [315, 527] width 144 height 13
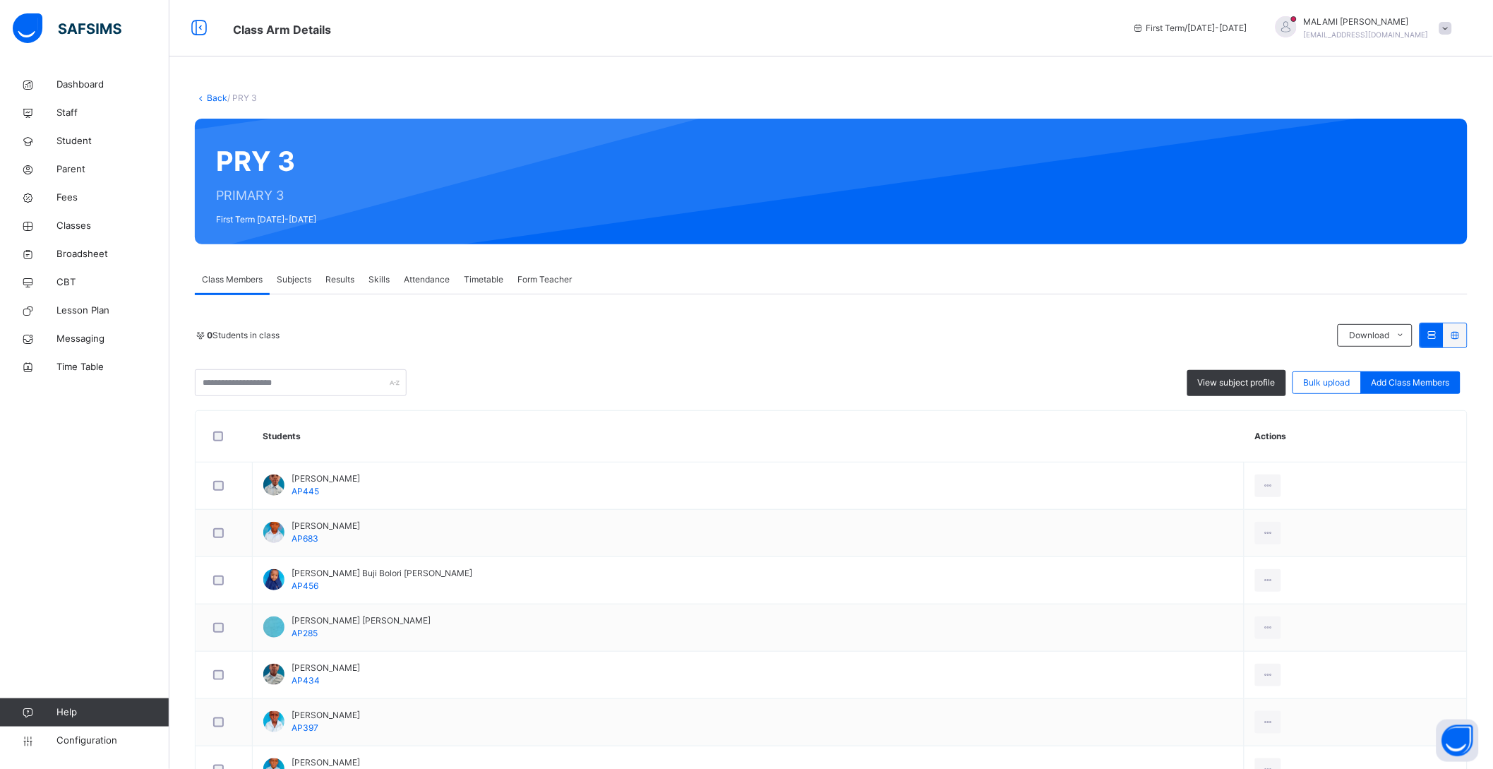
click at [291, 279] on span "Subjects" at bounding box center [294, 279] width 35 height 13
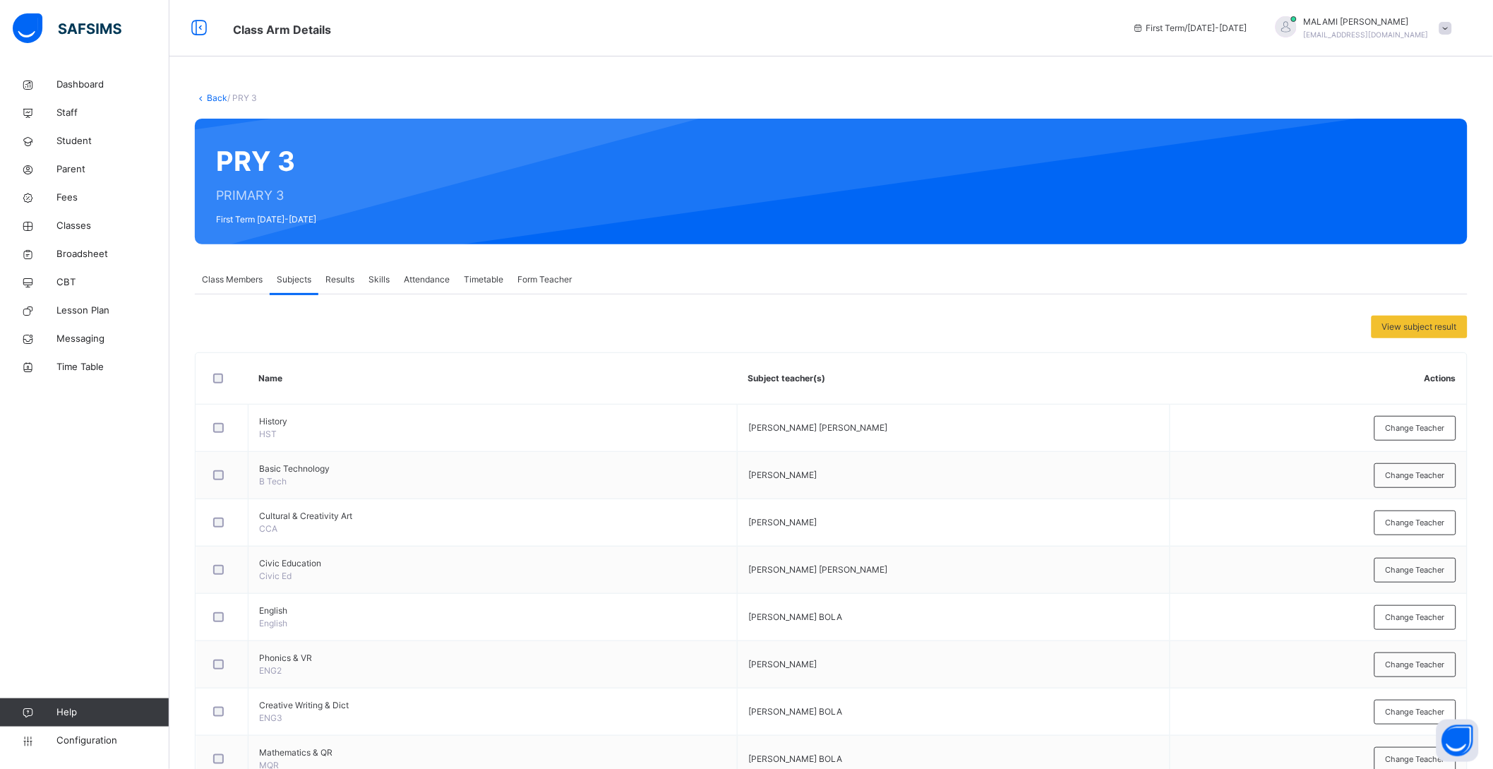
click at [215, 93] on link "Back" at bounding box center [217, 97] width 20 height 11
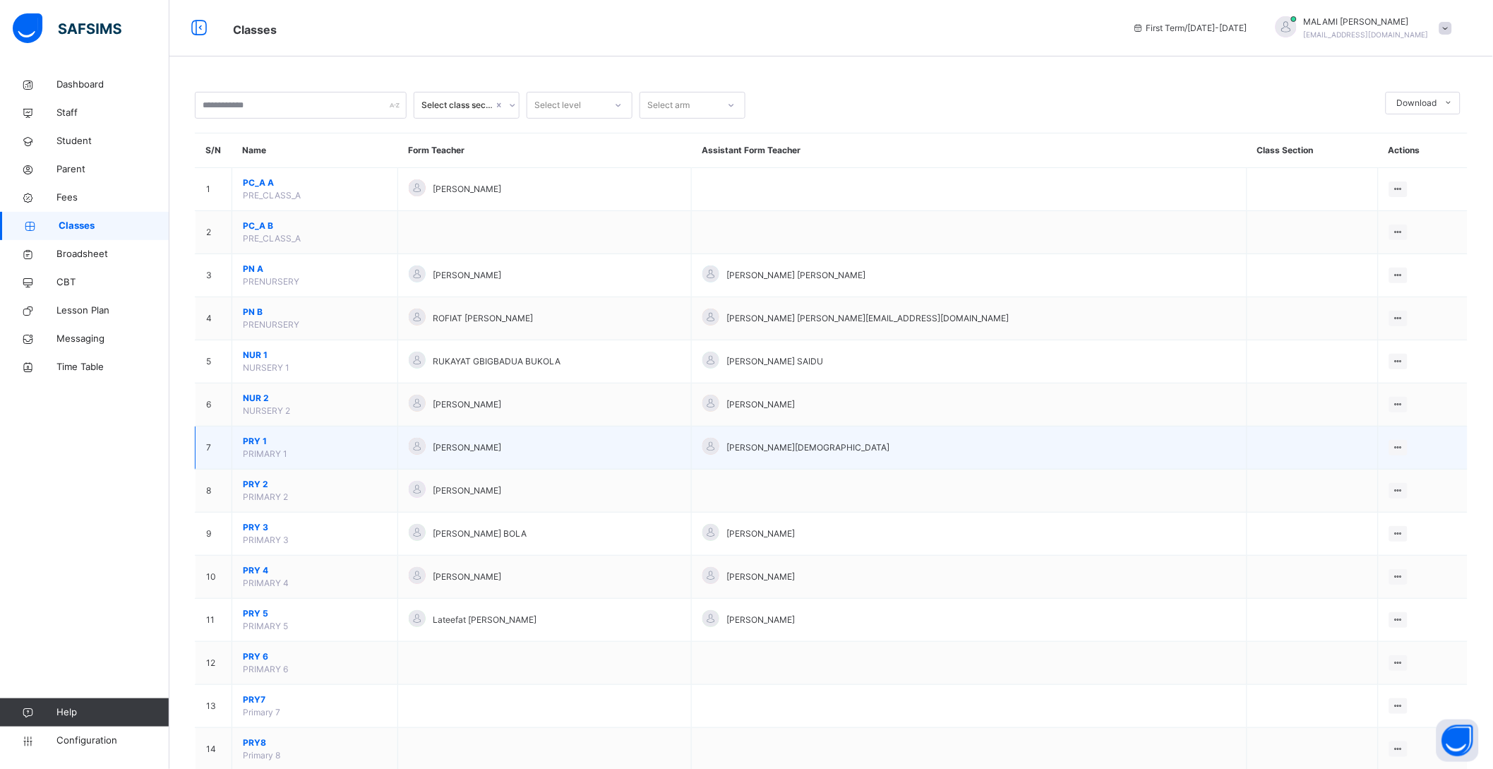
click at [248, 444] on span "PRY 1" at bounding box center [315, 441] width 144 height 13
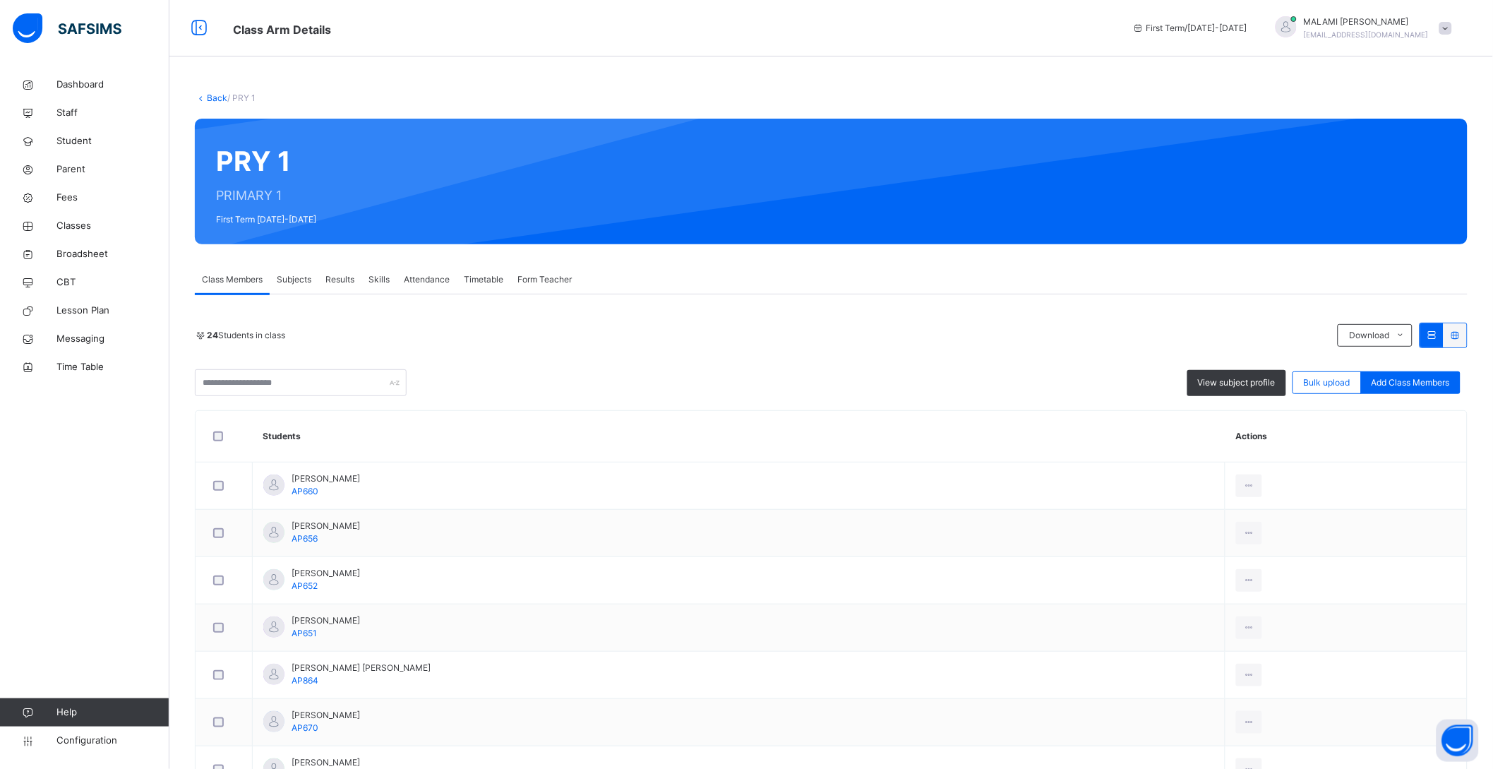
click at [298, 279] on span "Subjects" at bounding box center [294, 279] width 35 height 13
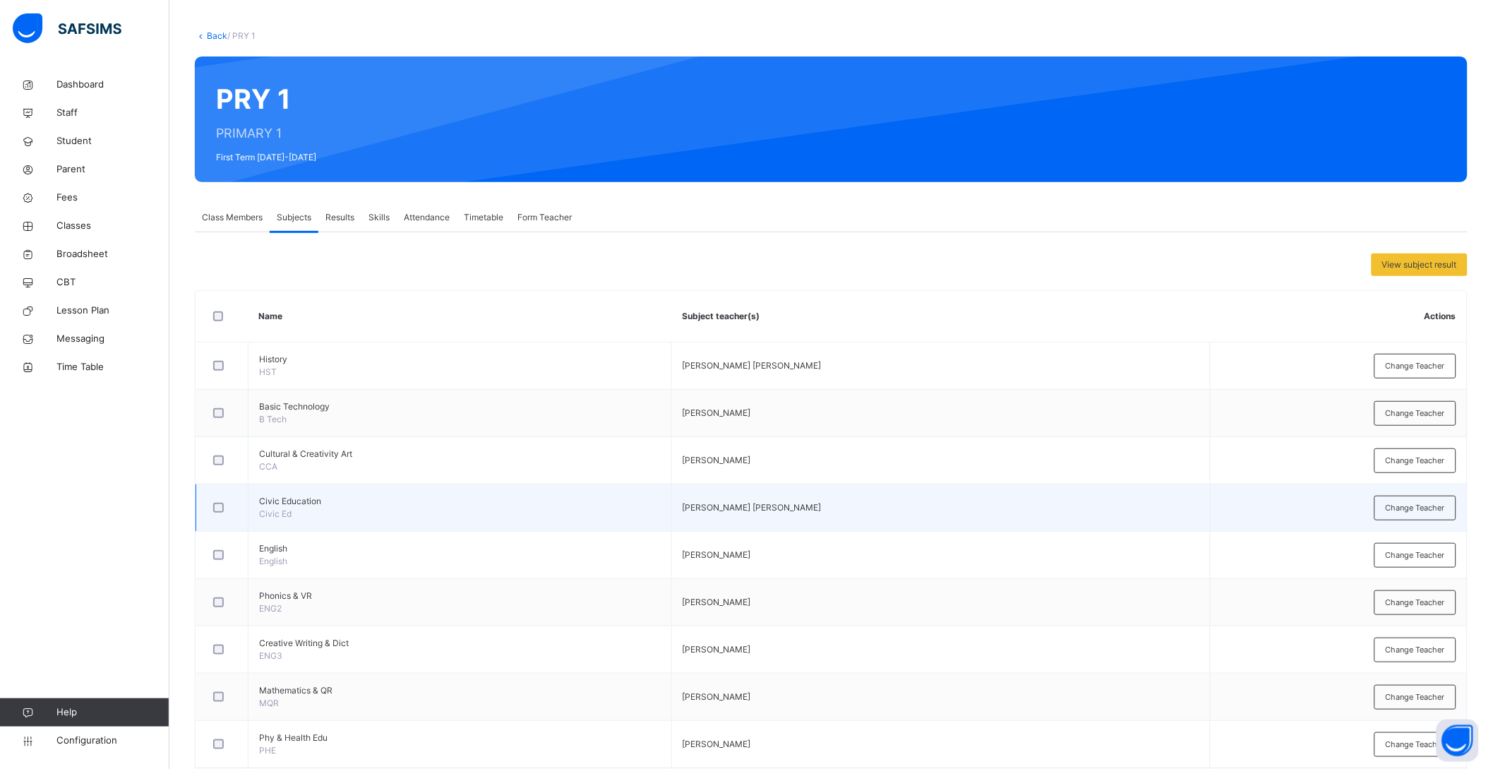
scroll to position [88, 0]
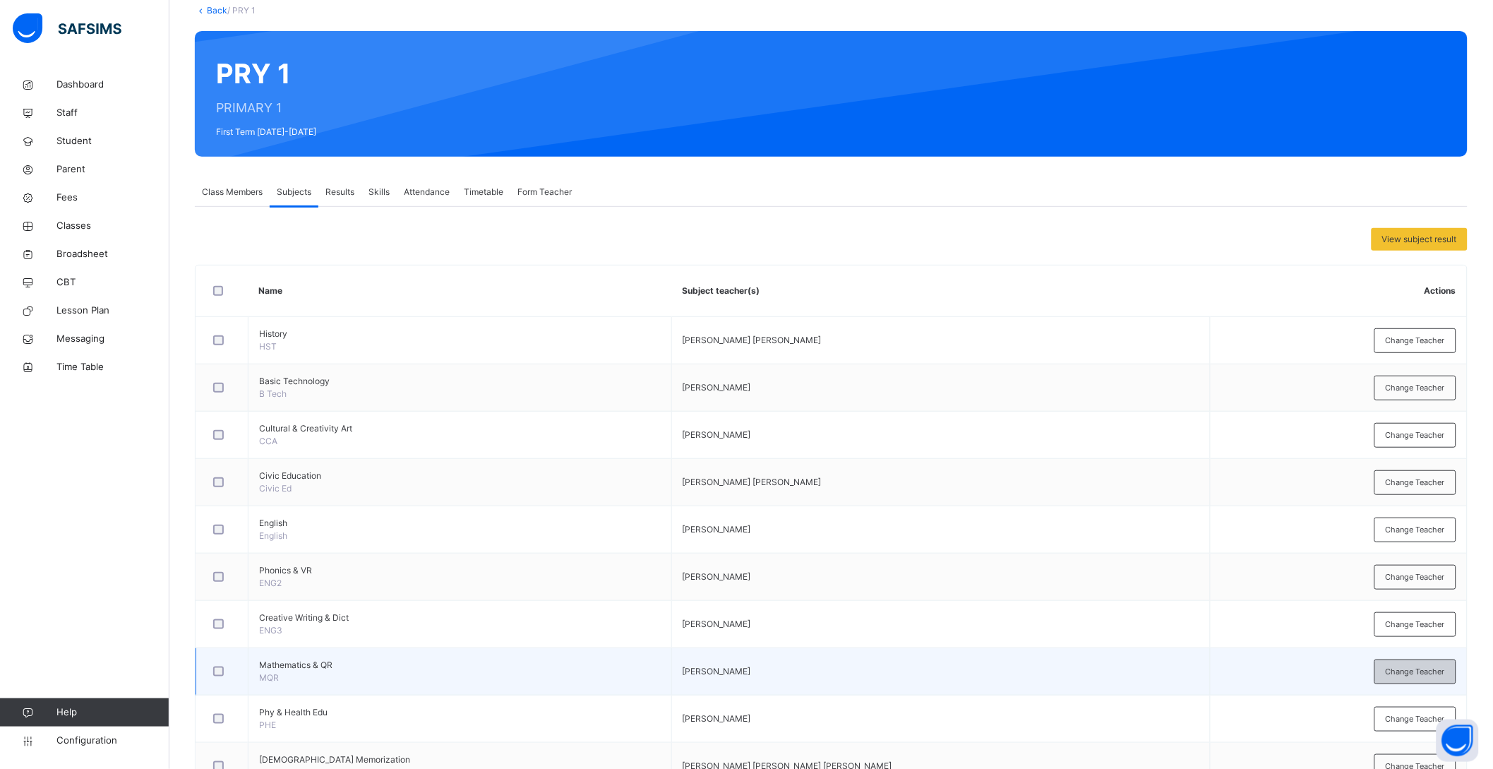
click at [1420, 671] on span "Change Teacher" at bounding box center [1415, 672] width 59 height 12
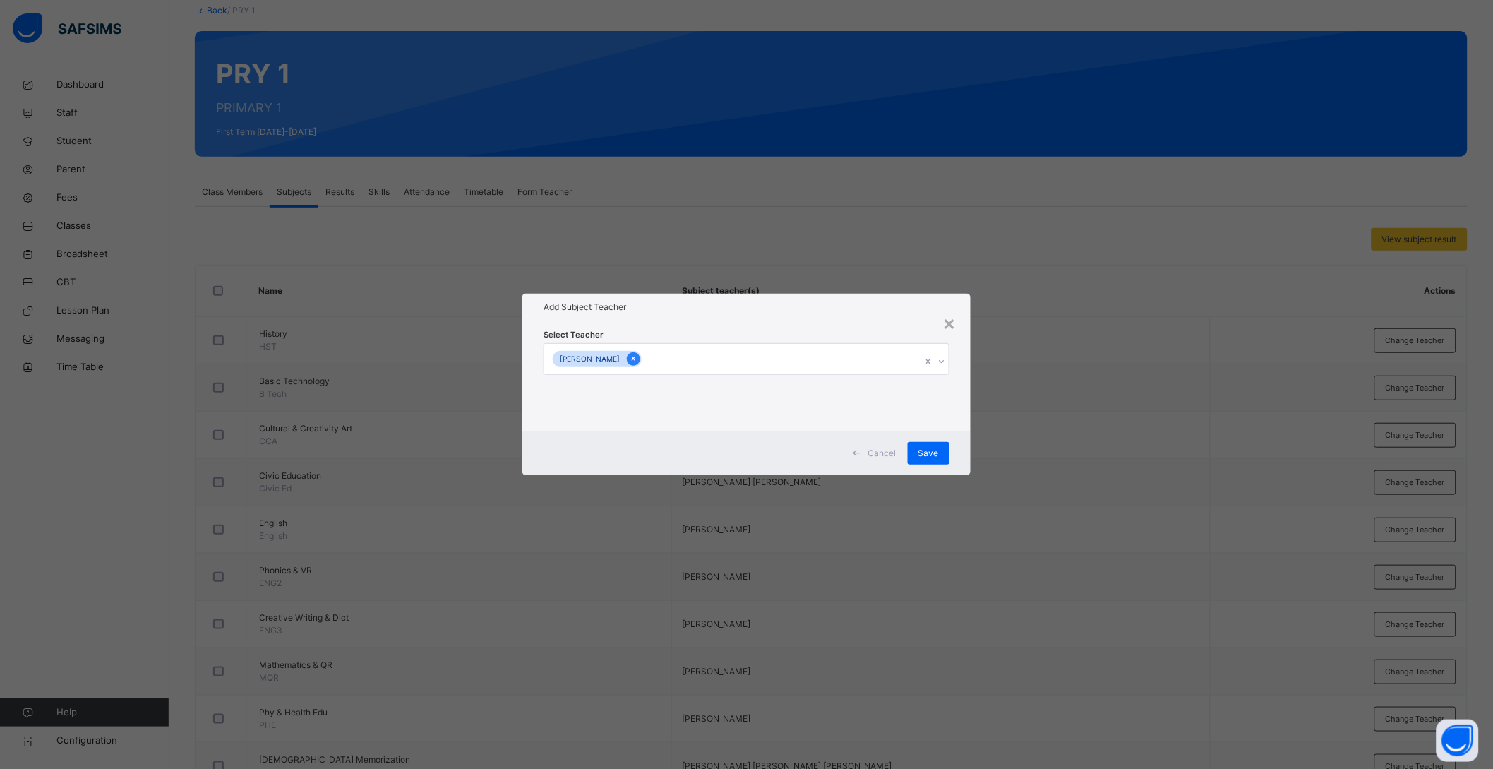
click at [638, 359] on icon at bounding box center [634, 359] width 8 height 10
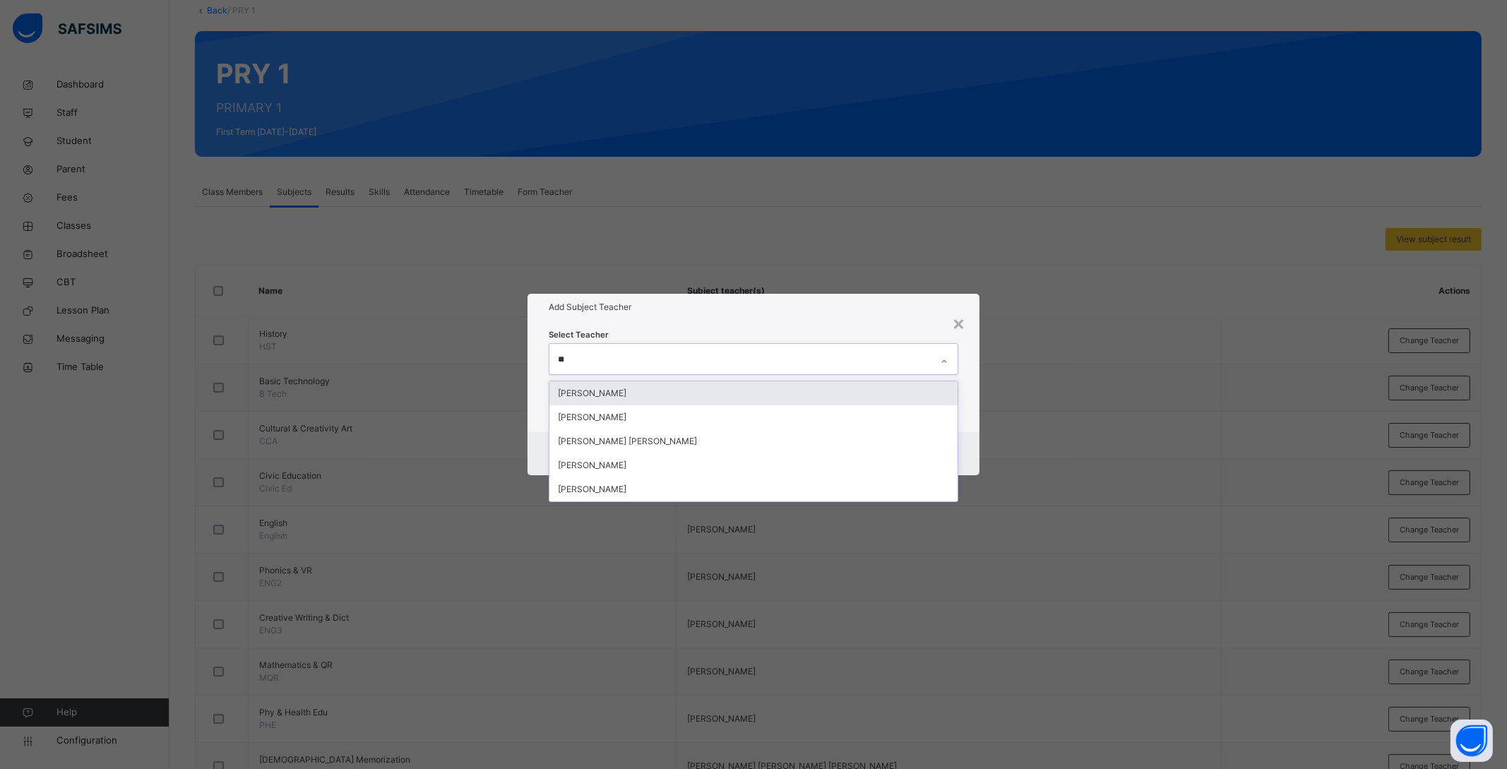
type input "***"
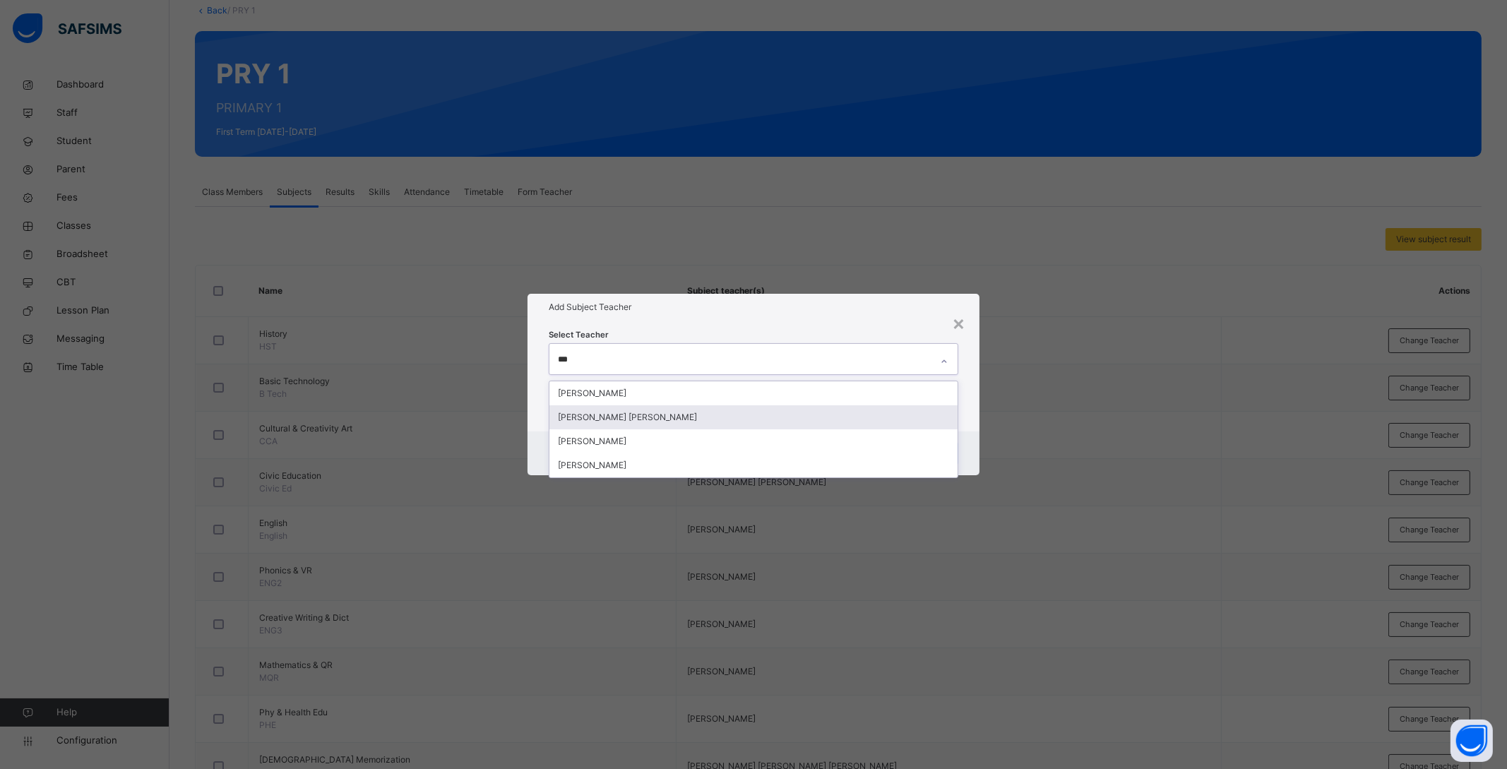
click at [667, 415] on div "ZAKARI MUSA AHMED" at bounding box center [753, 417] width 408 height 24
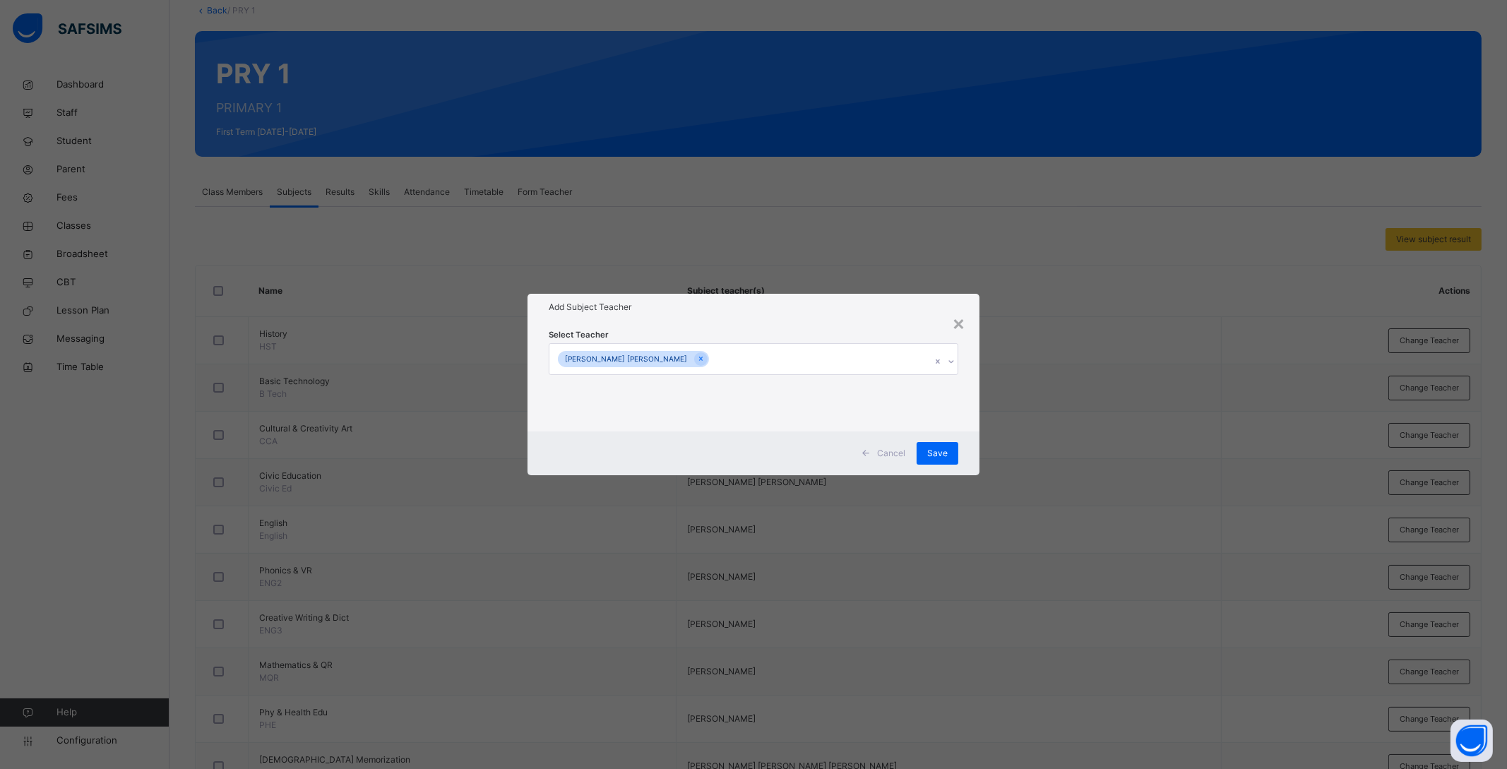
click at [967, 398] on div "Select Teacher ZAKARI MUSA AHMED" at bounding box center [753, 376] width 452 height 110
click at [937, 448] on span "Save" at bounding box center [937, 453] width 20 height 13
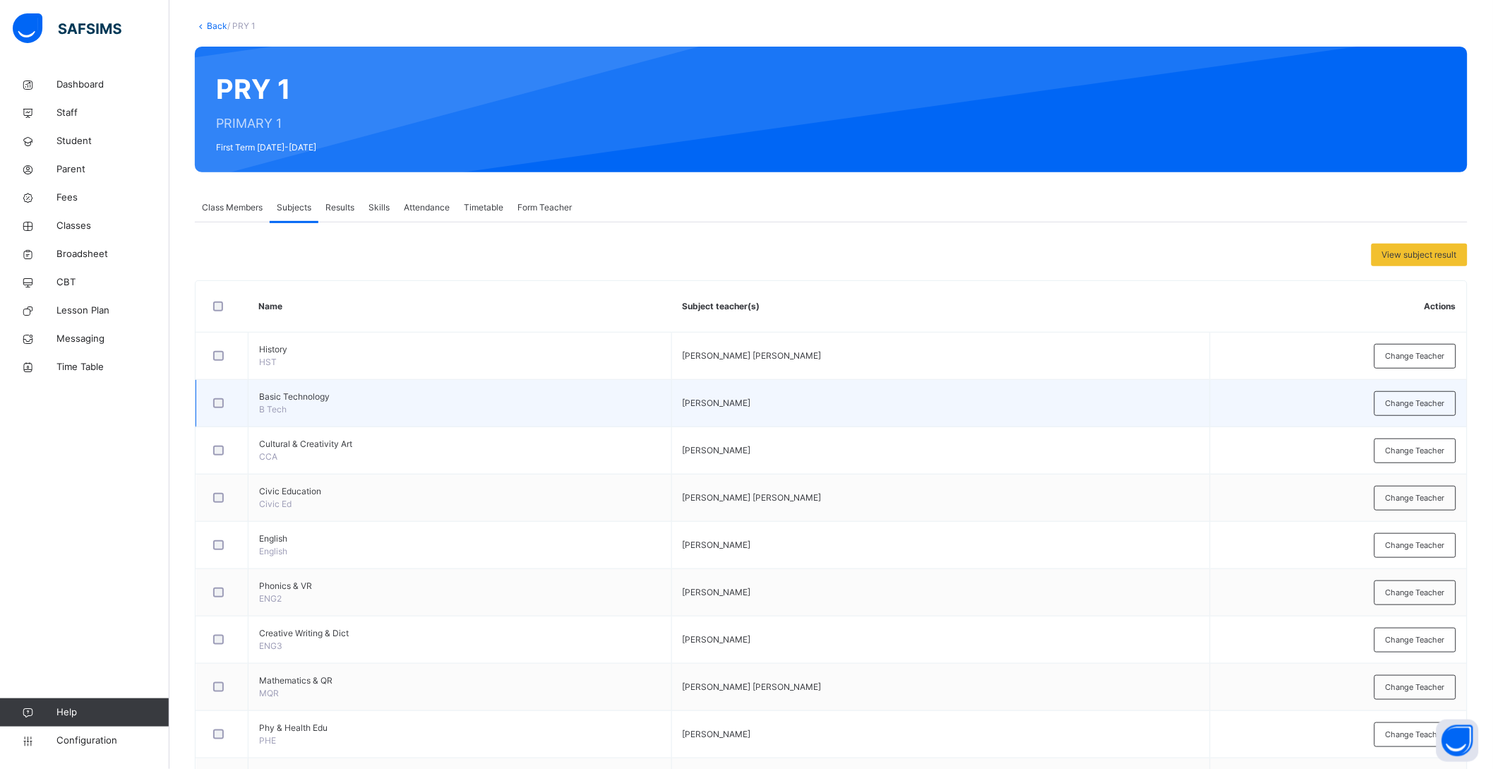
scroll to position [0, 0]
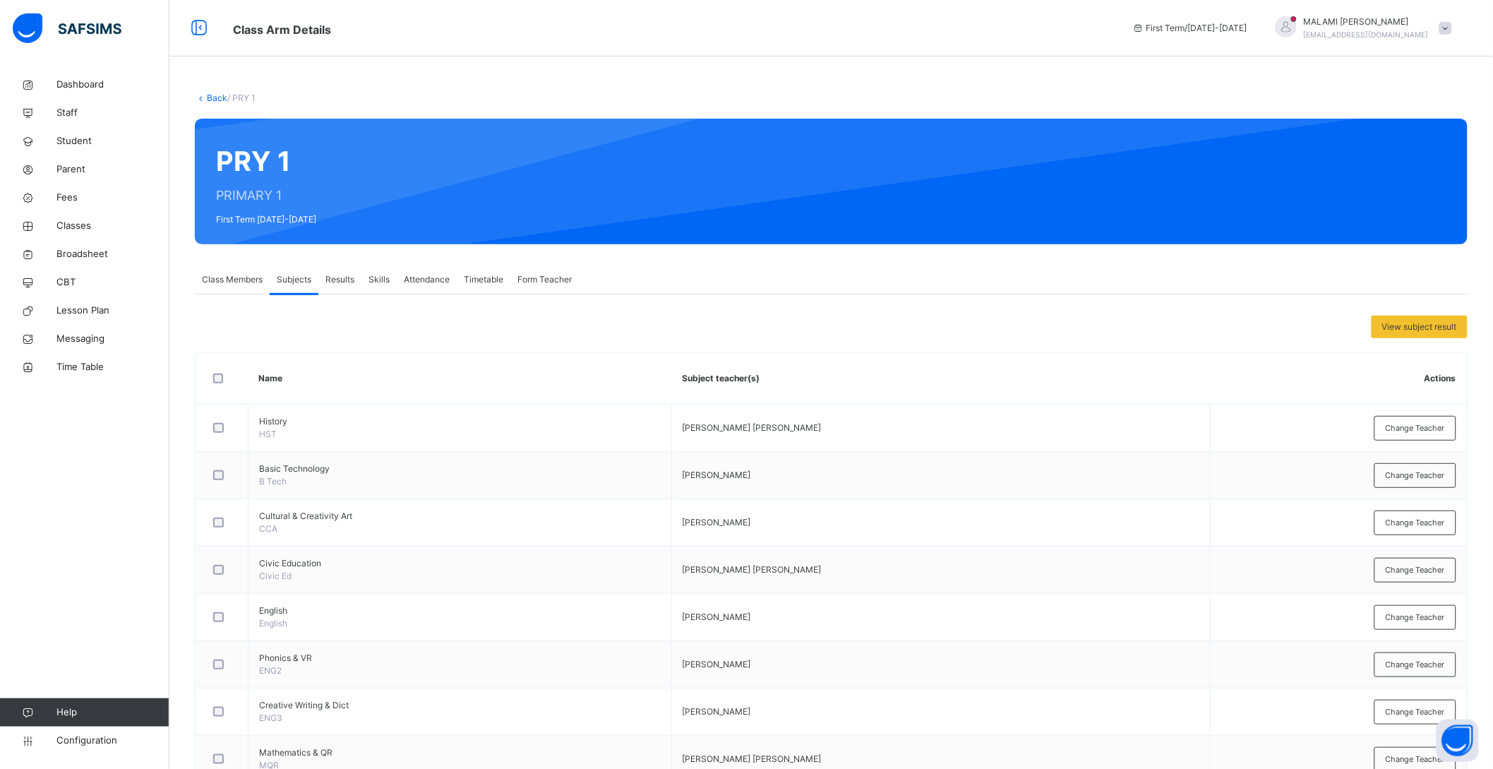
click at [210, 94] on link "Back" at bounding box center [217, 97] width 20 height 11
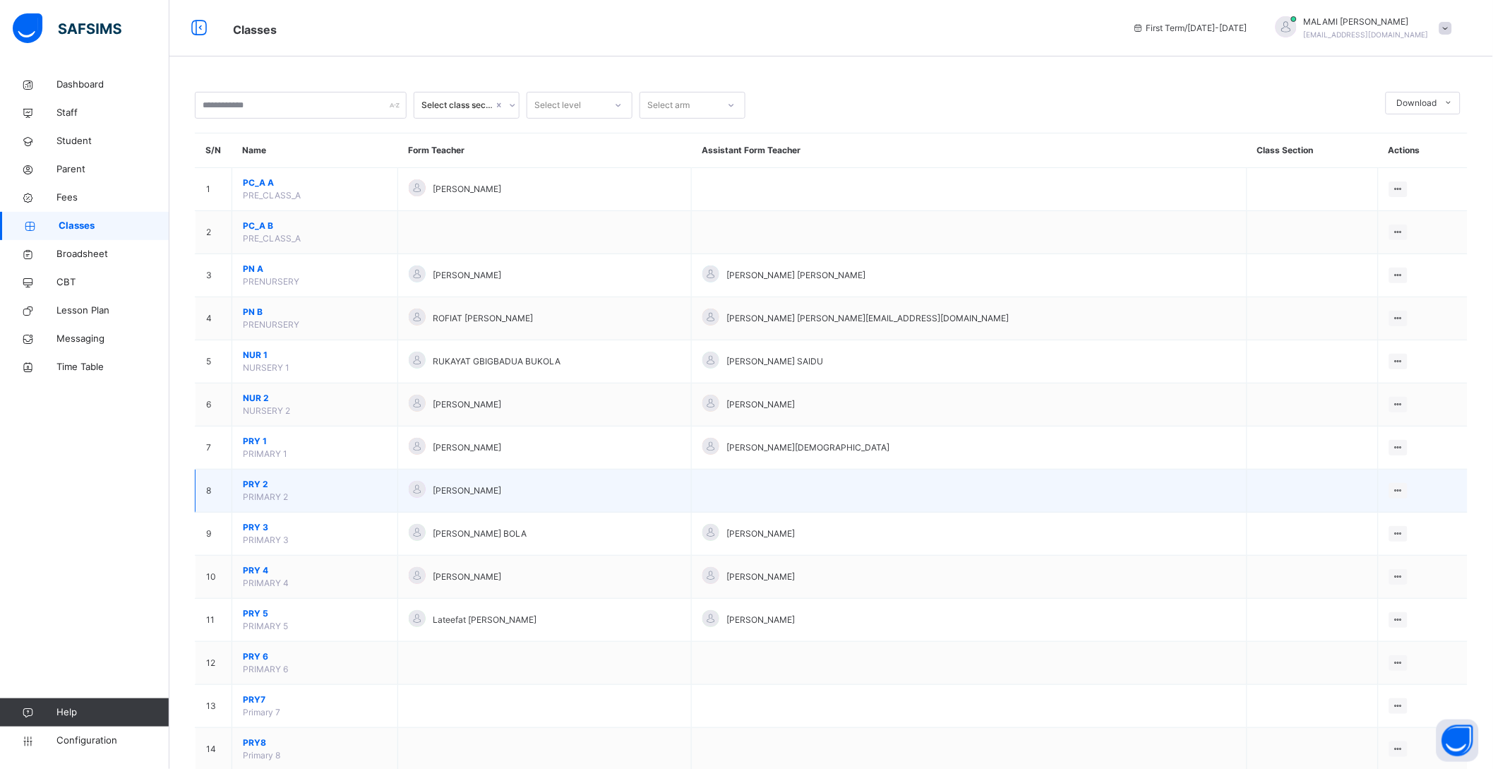
click at [257, 486] on span "PRY 2" at bounding box center [315, 484] width 144 height 13
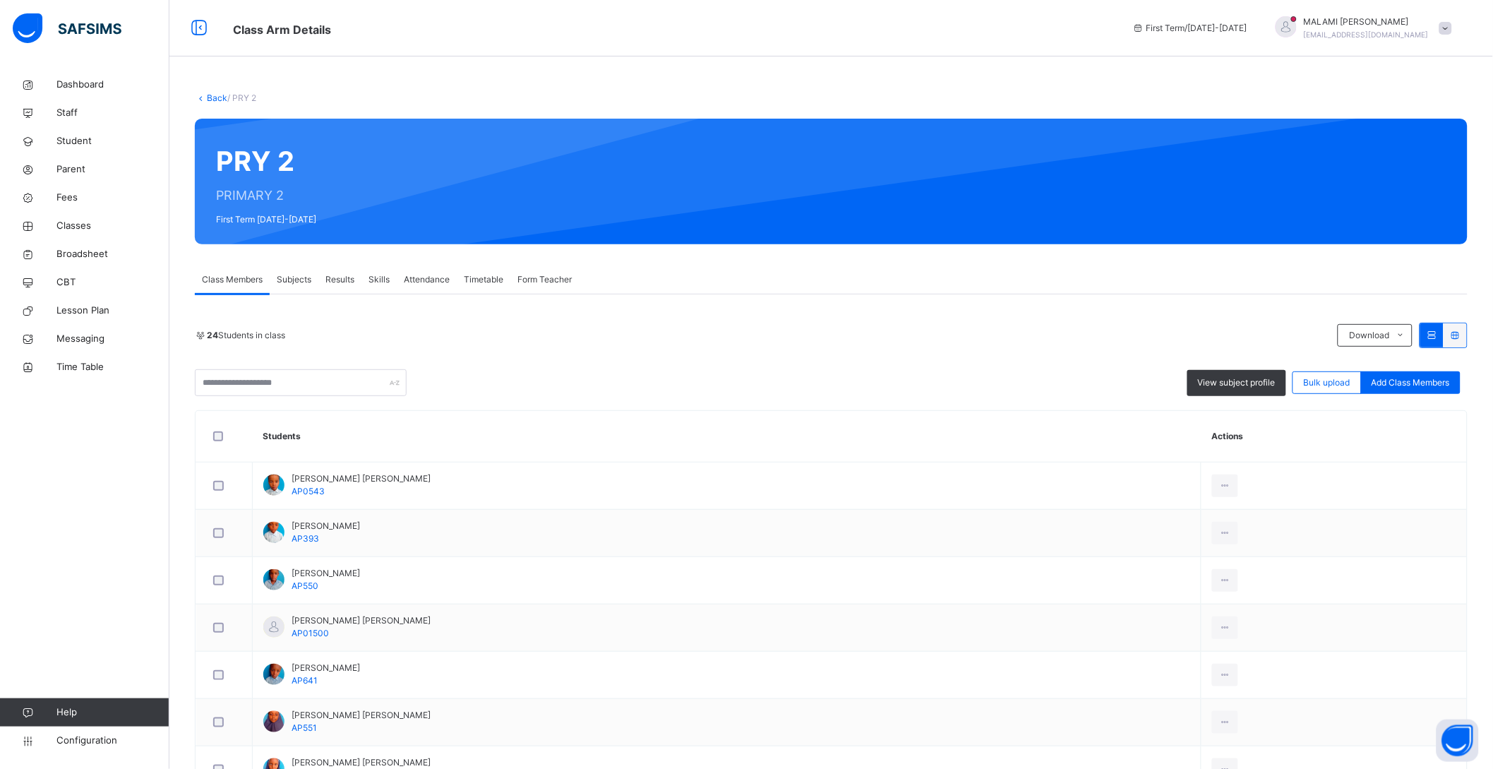
click at [294, 274] on span "Subjects" at bounding box center [294, 279] width 35 height 13
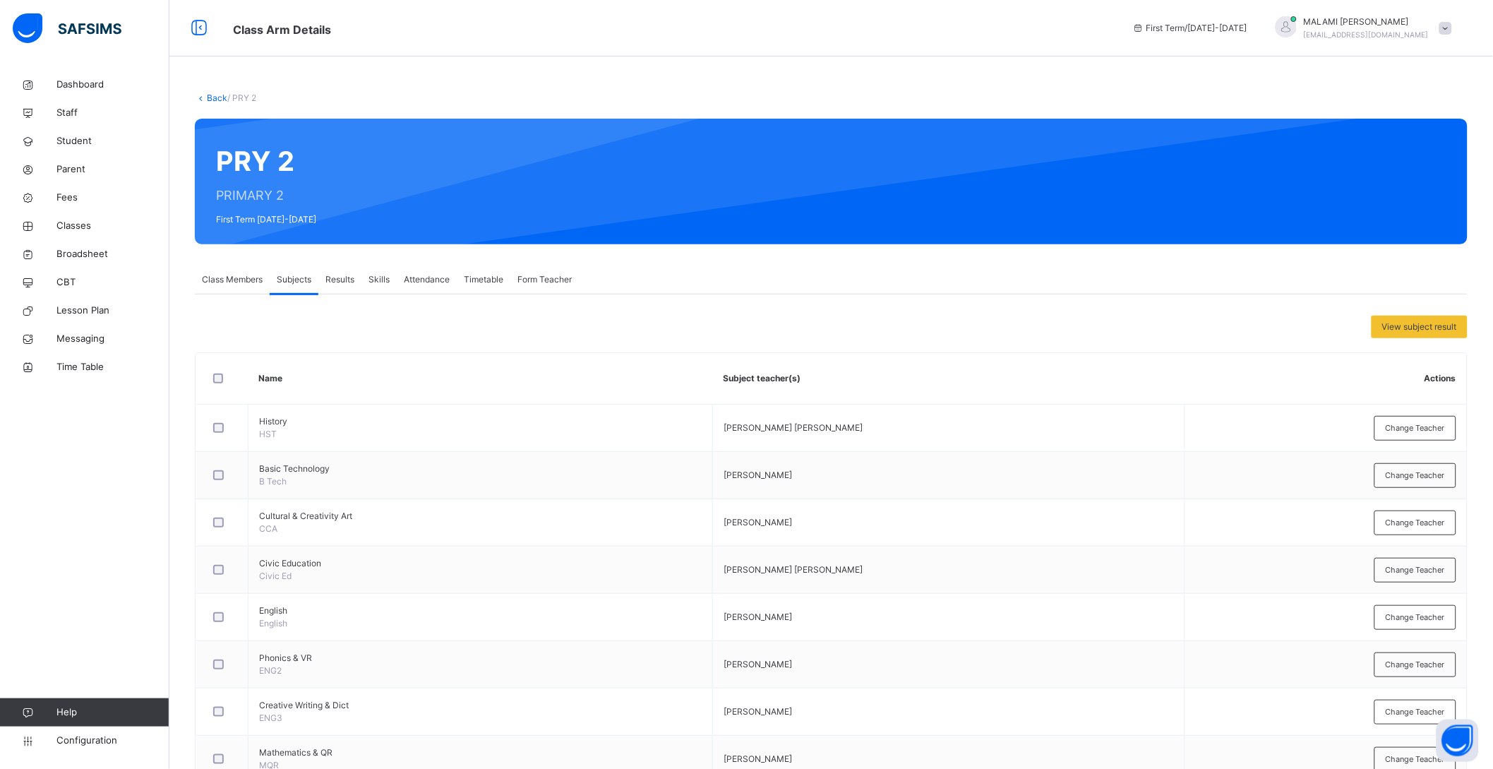
click at [207, 97] on link "Back" at bounding box center [217, 97] width 20 height 11
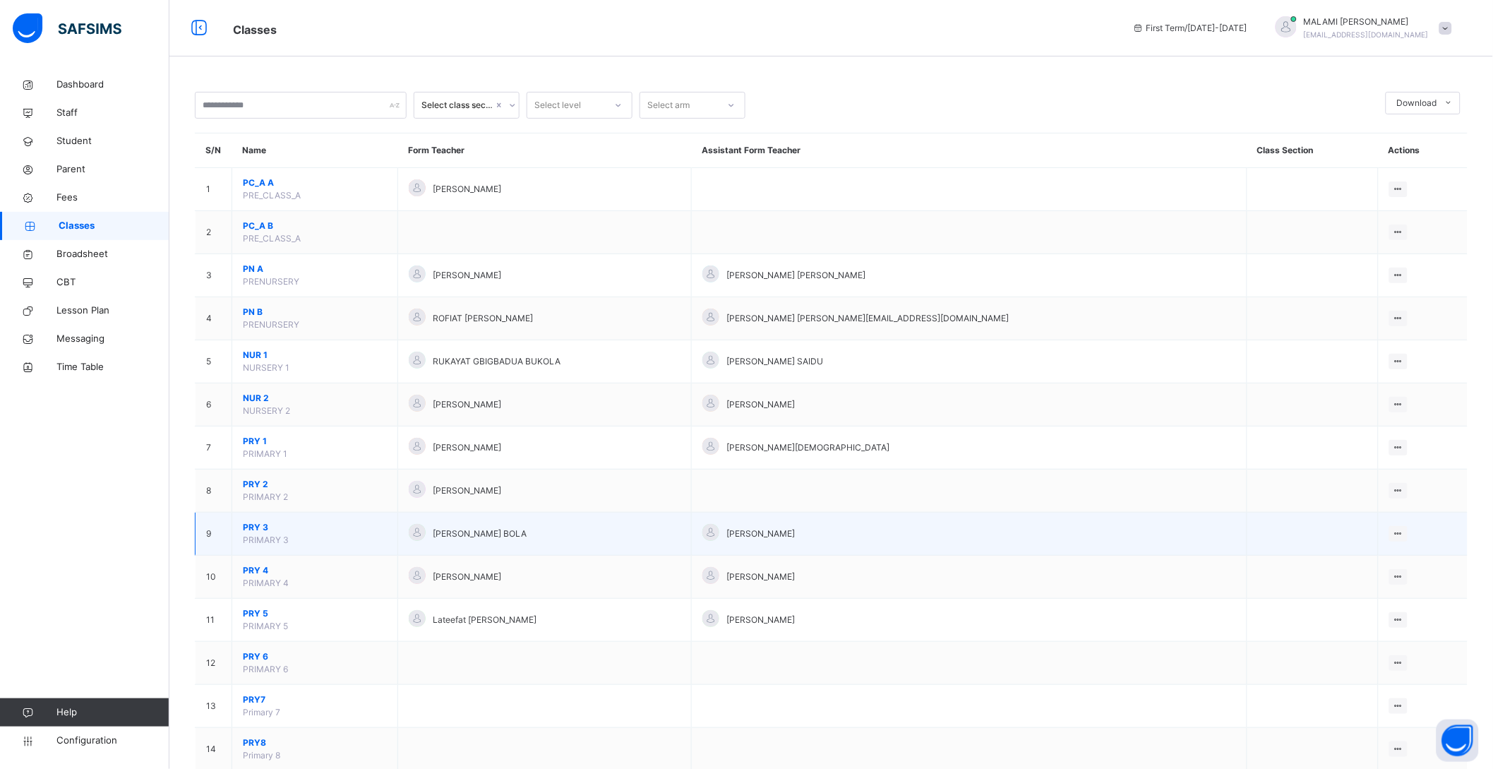
click at [258, 530] on span "PRY 3" at bounding box center [315, 527] width 144 height 13
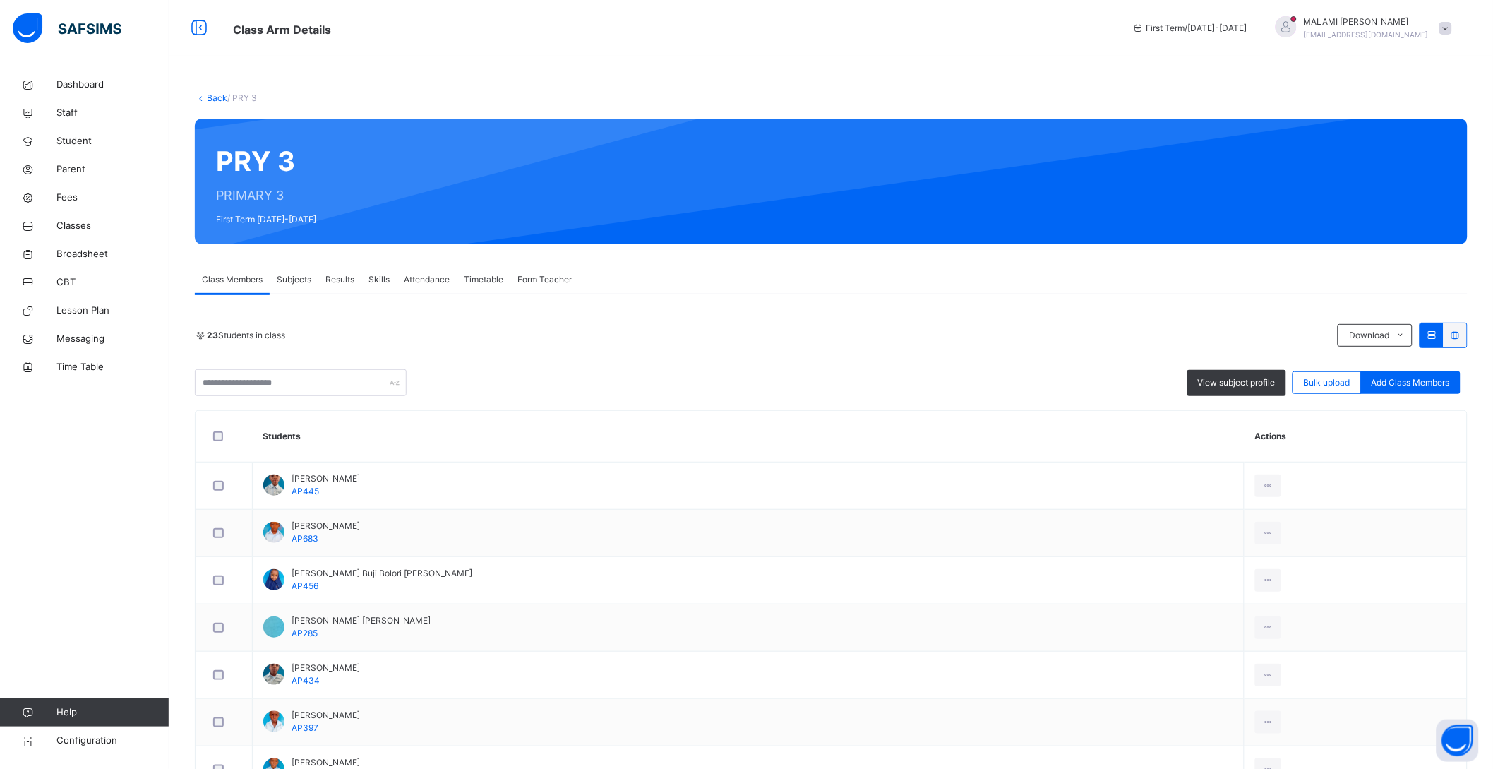
click at [293, 274] on span "Subjects" at bounding box center [294, 279] width 35 height 13
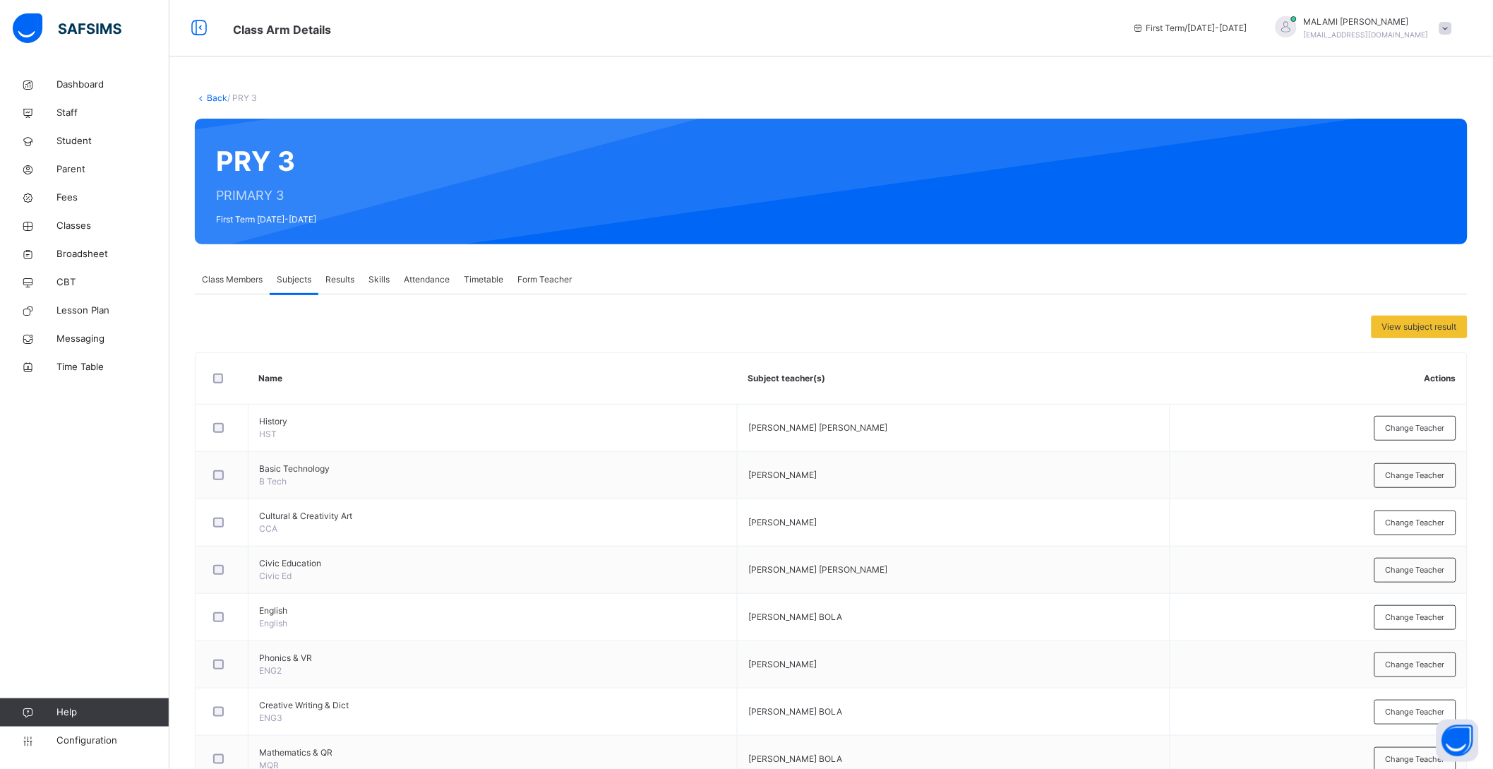
click at [210, 100] on link "Back" at bounding box center [217, 97] width 20 height 11
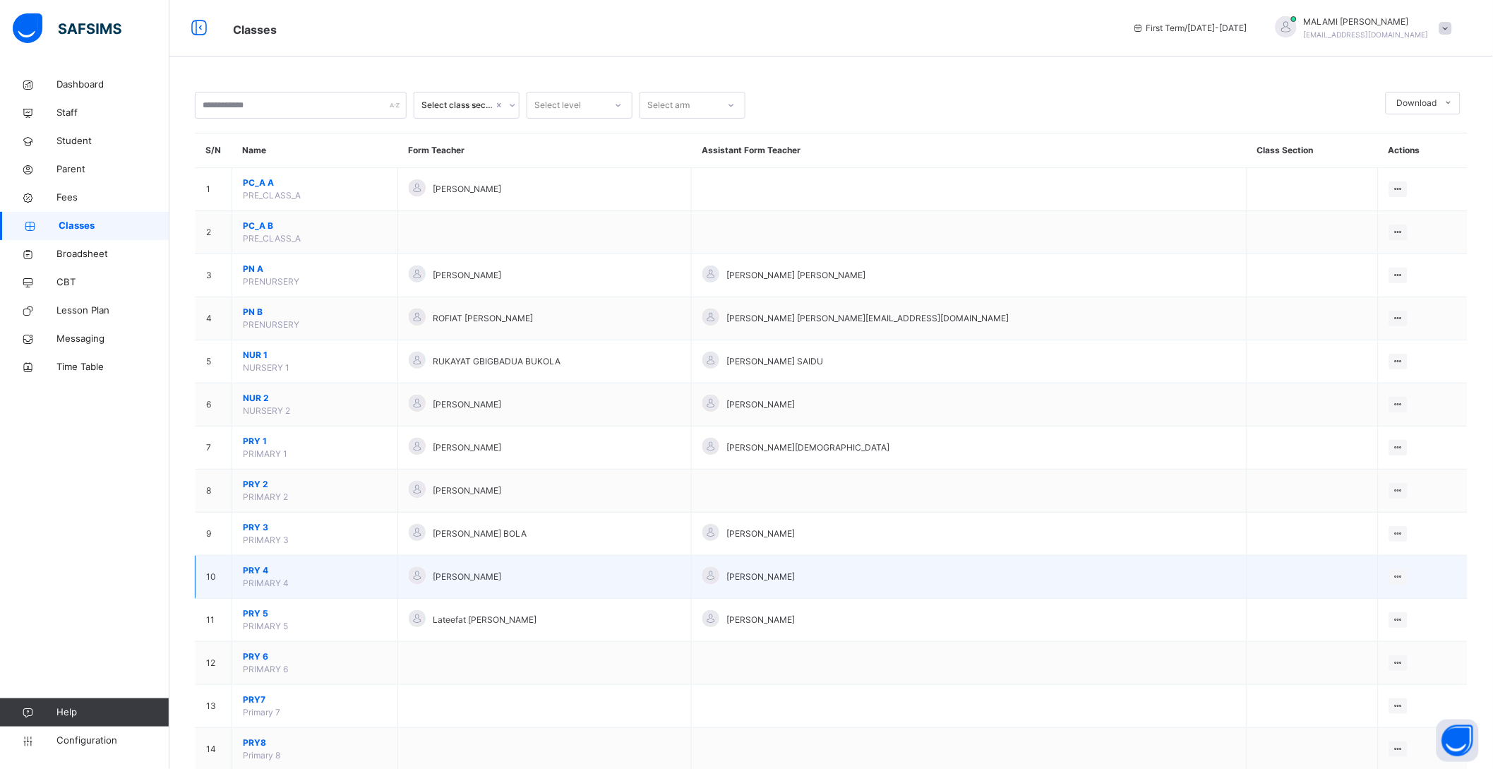
click at [252, 568] on span "PRY 4" at bounding box center [315, 570] width 144 height 13
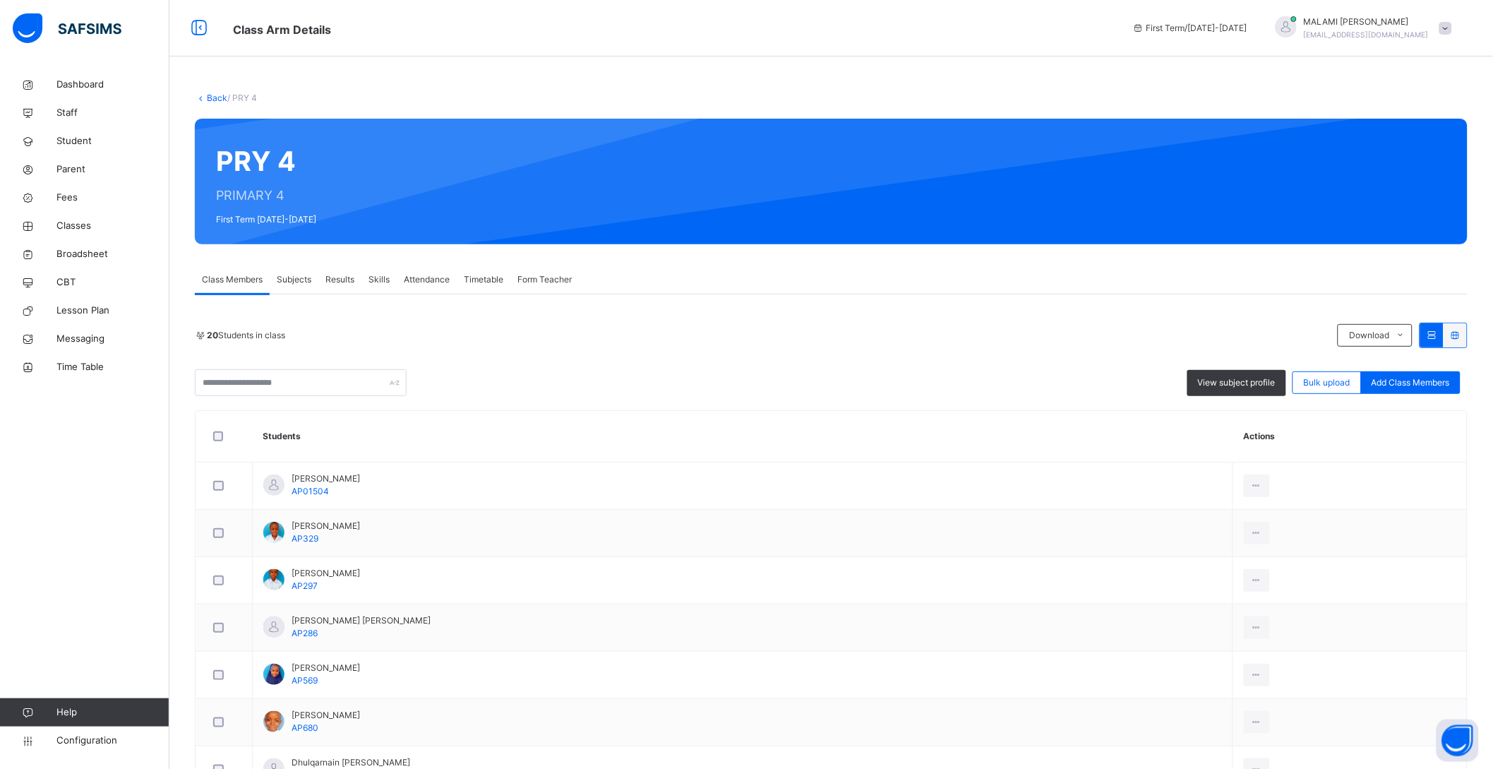
click at [292, 281] on span "Subjects" at bounding box center [294, 279] width 35 height 13
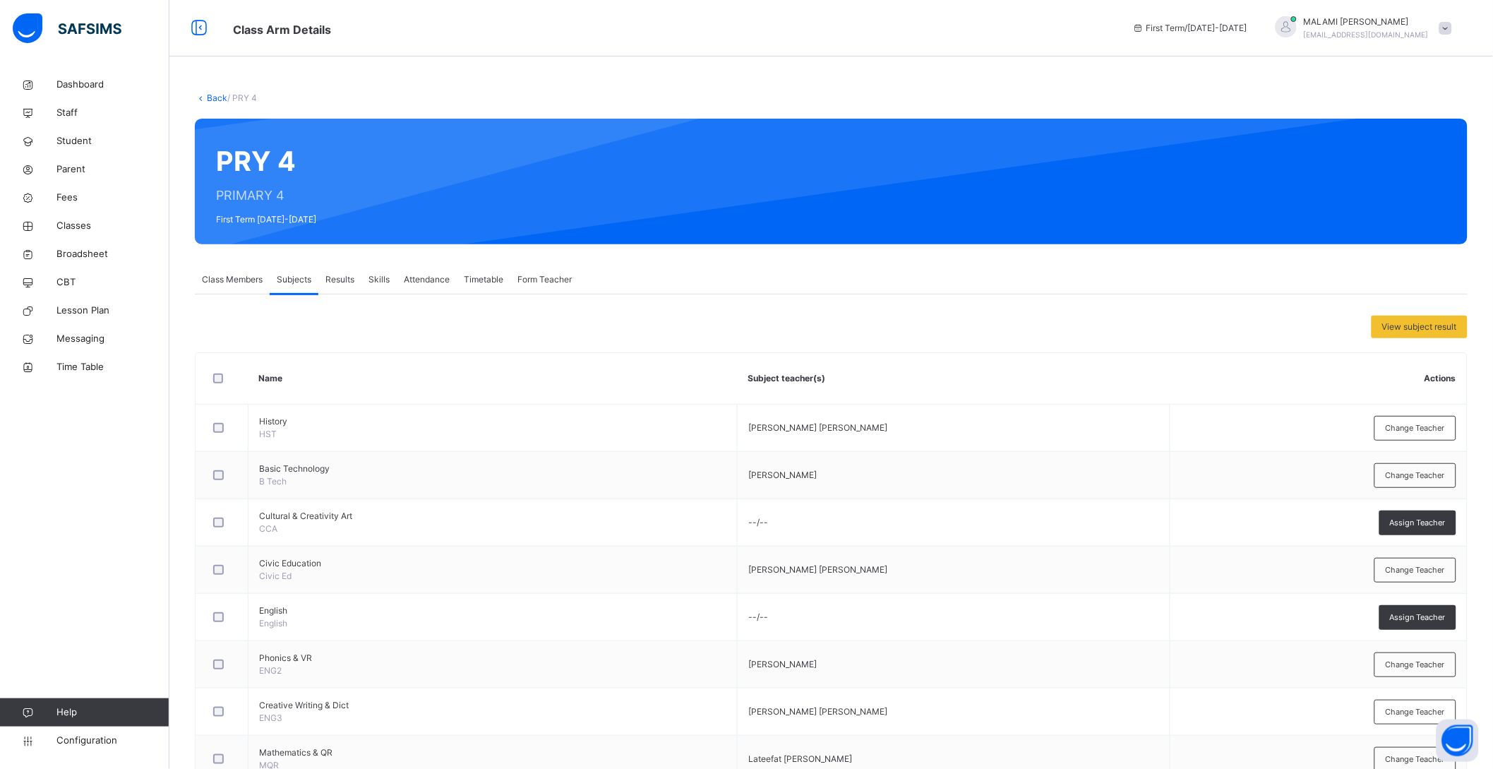
click at [225, 94] on link "Back" at bounding box center [217, 97] width 20 height 11
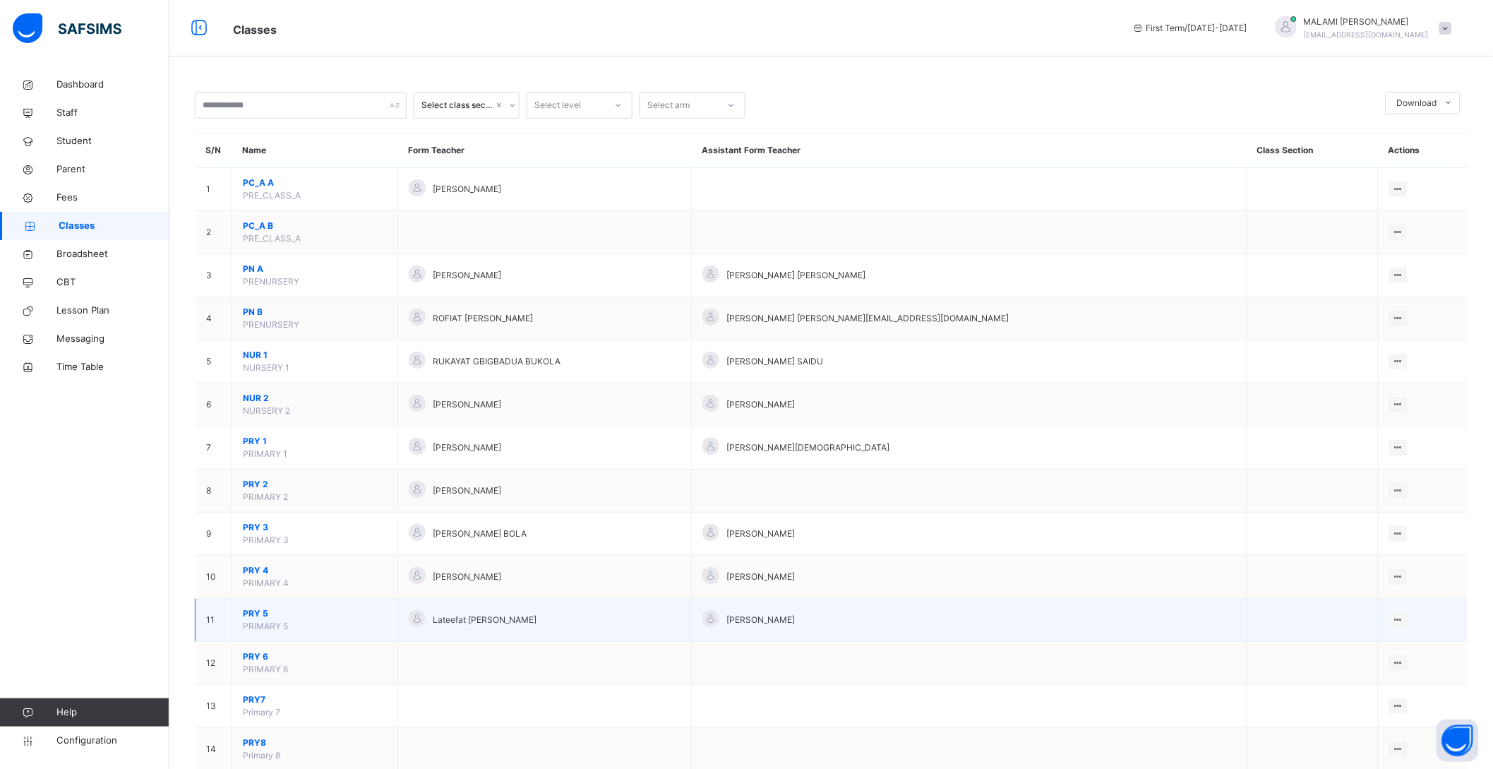
click at [263, 611] on span "PRY 5" at bounding box center [315, 613] width 144 height 13
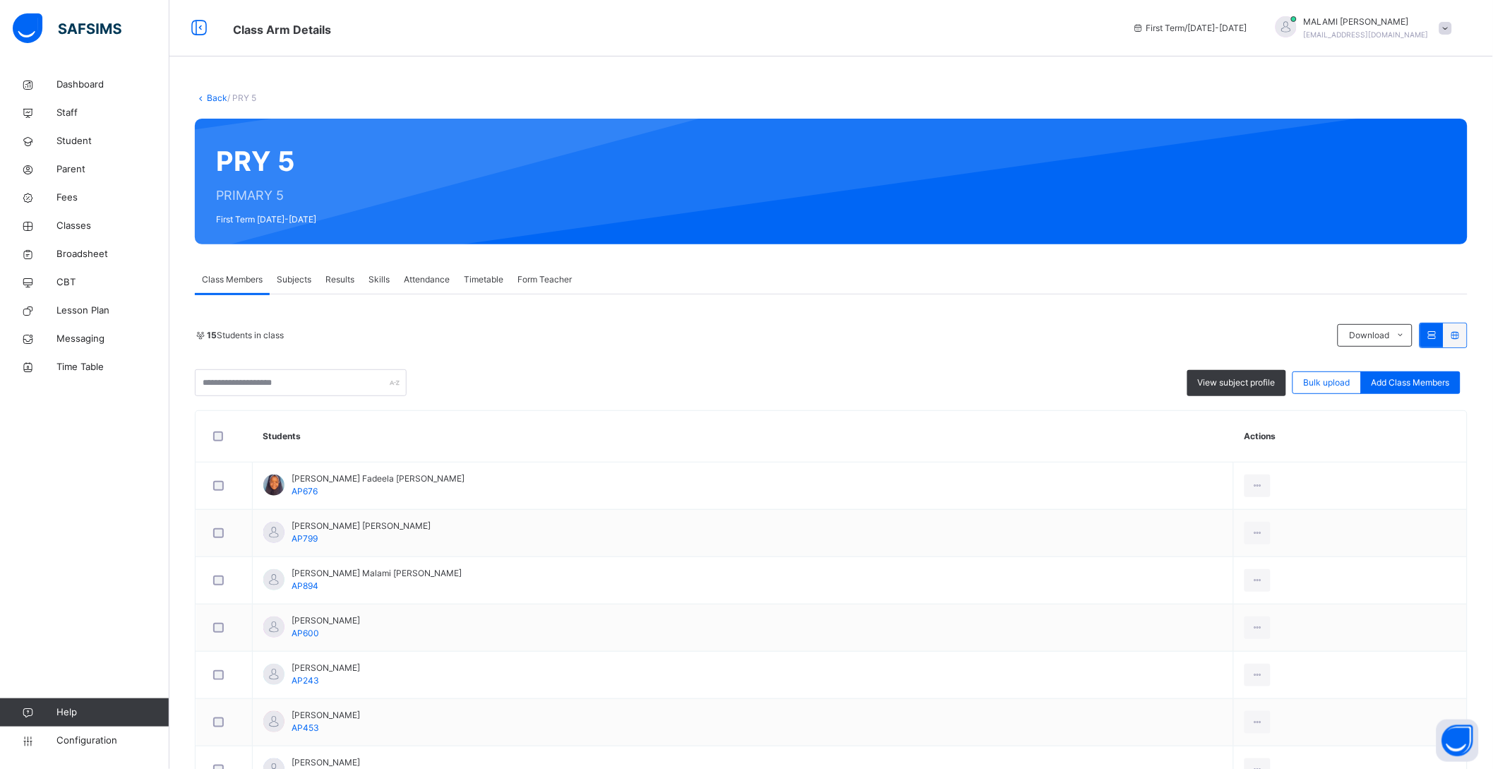
click at [296, 277] on span "Subjects" at bounding box center [294, 279] width 35 height 13
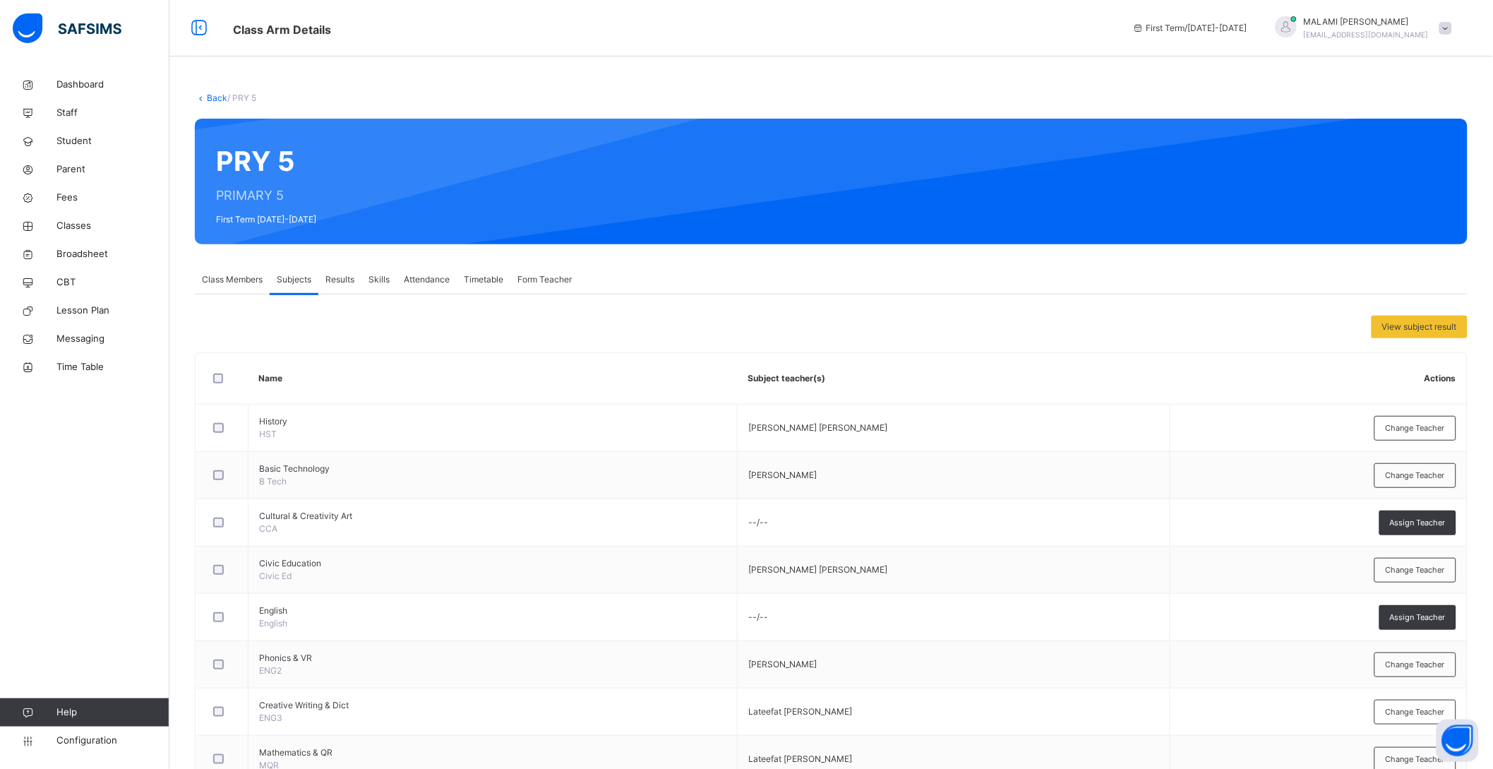
click at [215, 95] on link "Back" at bounding box center [217, 97] width 20 height 11
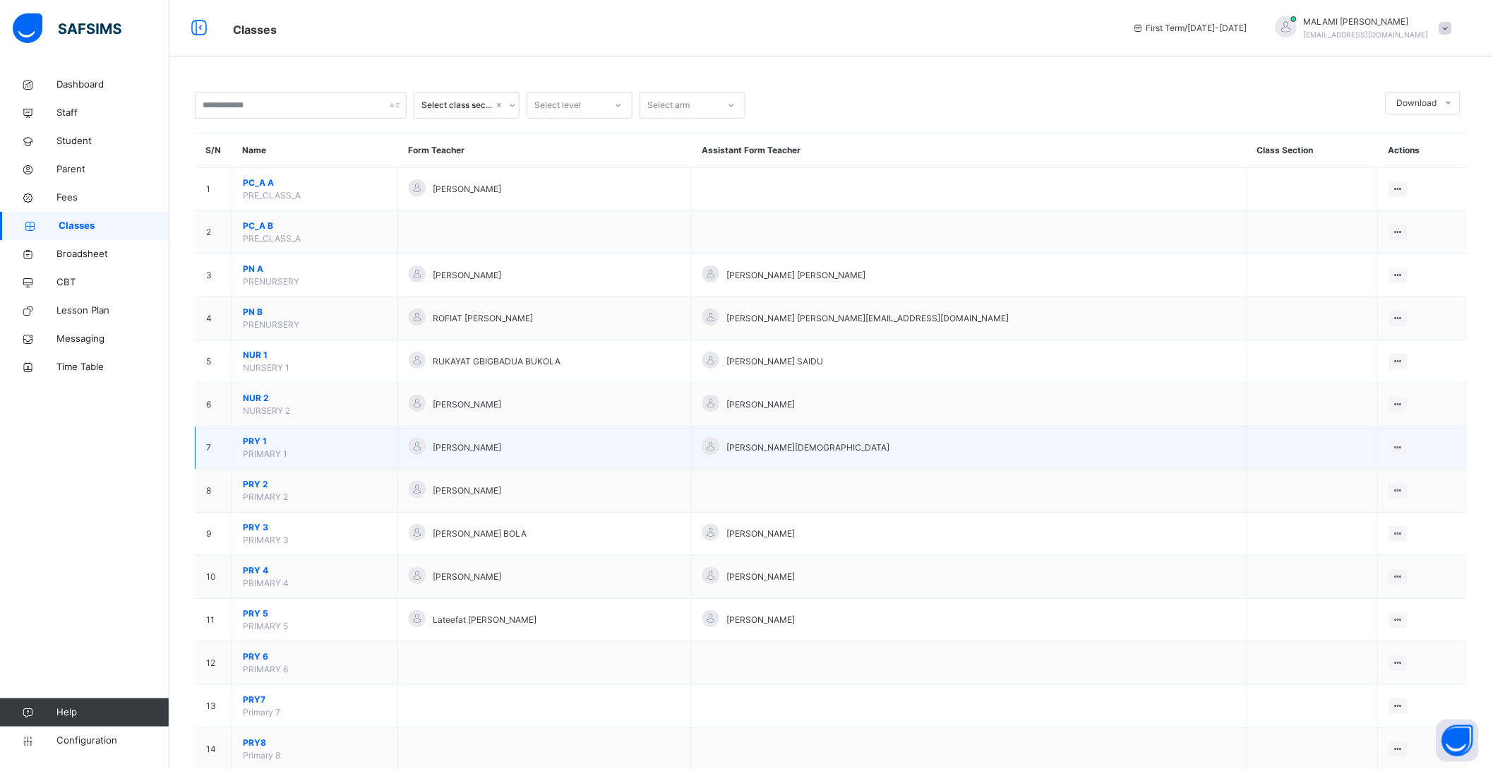
click at [253, 441] on span "PRY 1" at bounding box center [315, 441] width 144 height 13
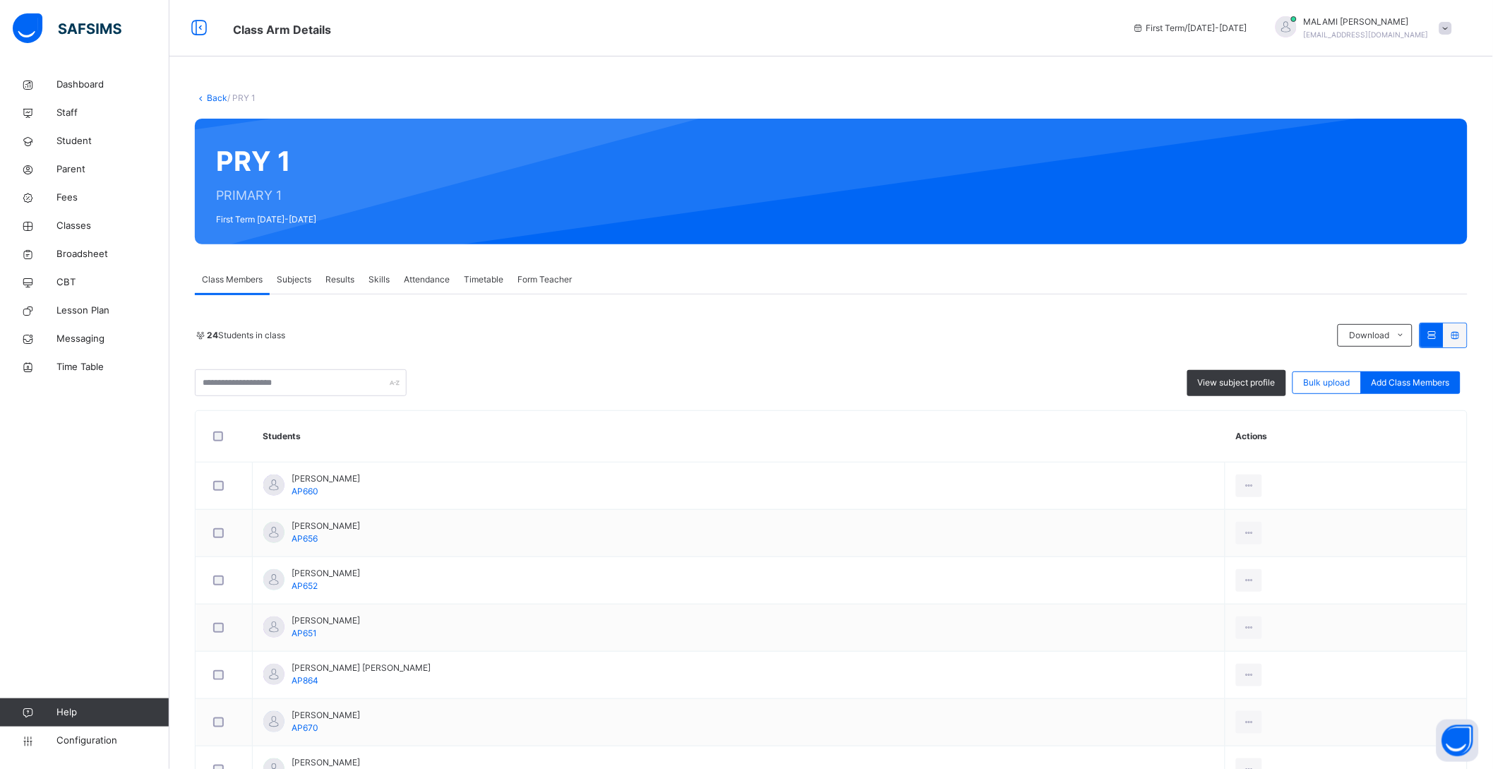
click at [292, 280] on span "Subjects" at bounding box center [294, 279] width 35 height 13
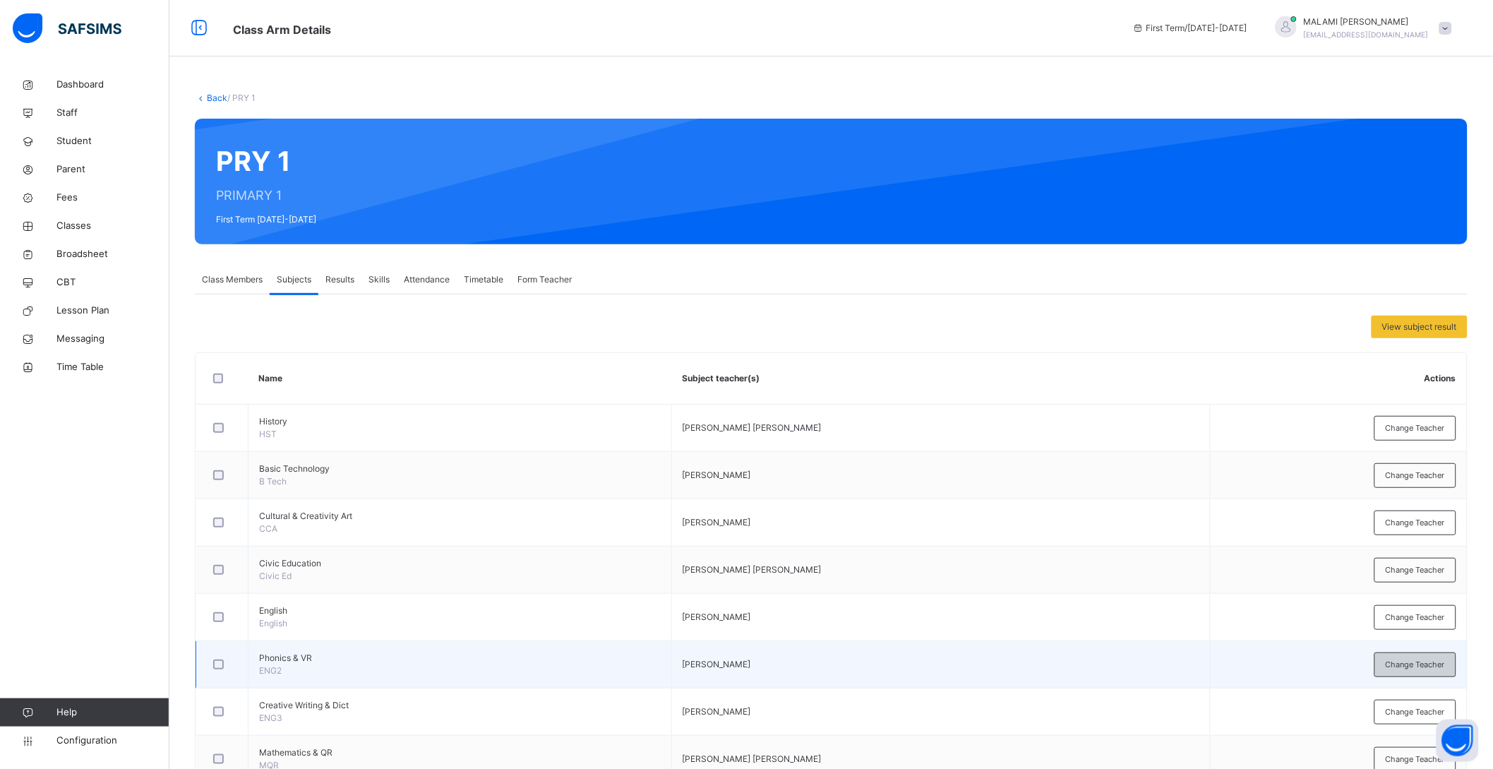
click at [1430, 665] on span "Change Teacher" at bounding box center [1415, 665] width 59 height 12
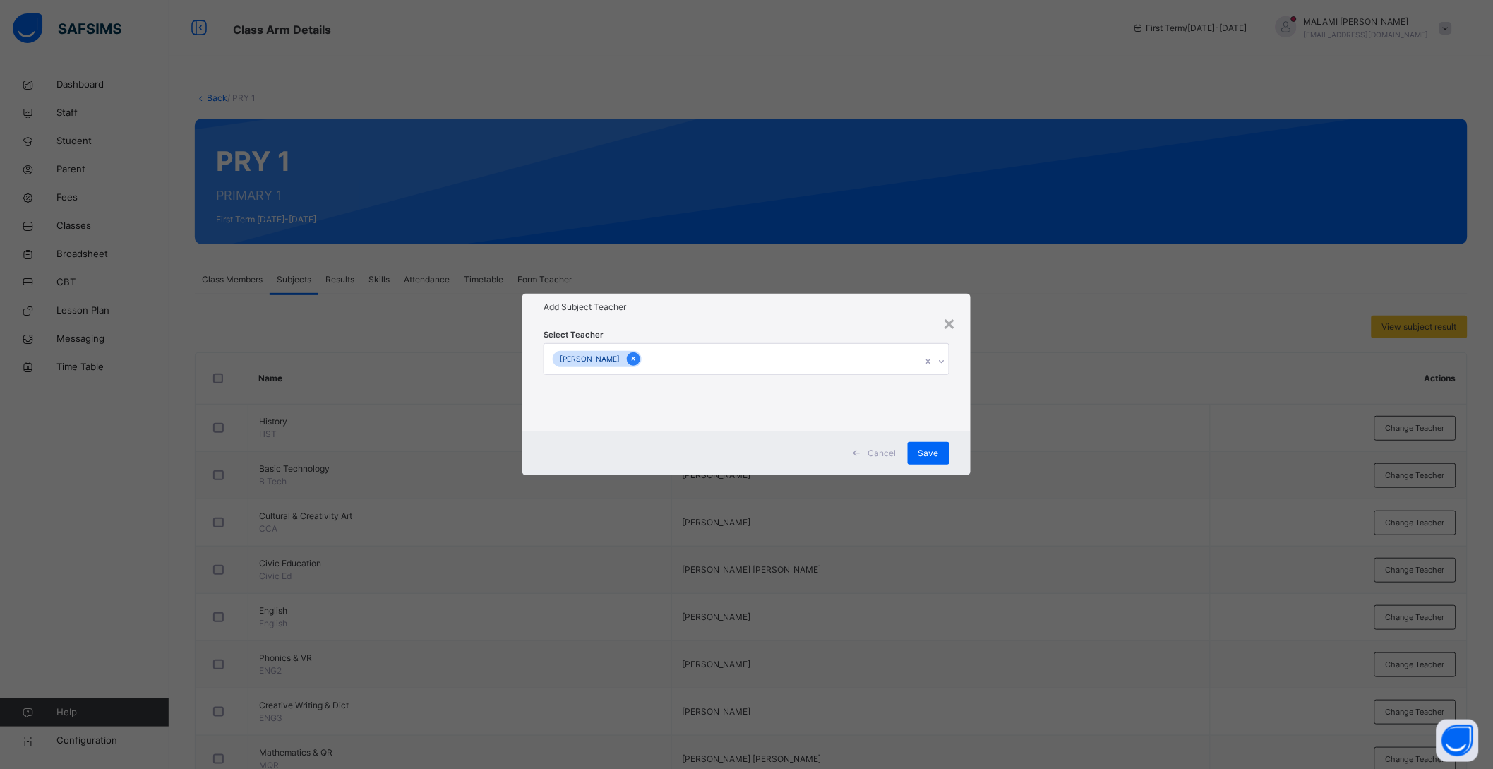
click at [638, 357] on icon at bounding box center [634, 359] width 8 height 10
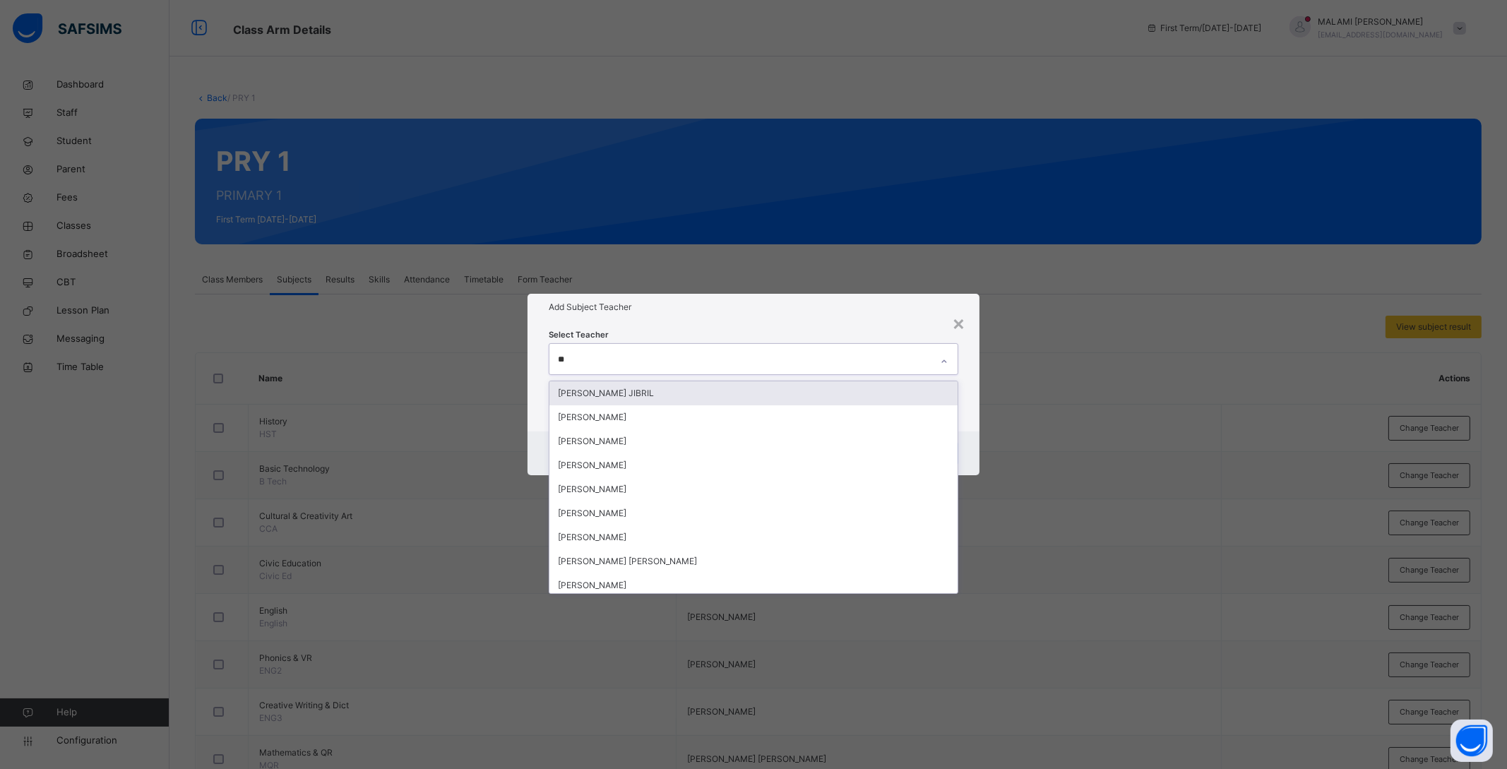
type input "***"
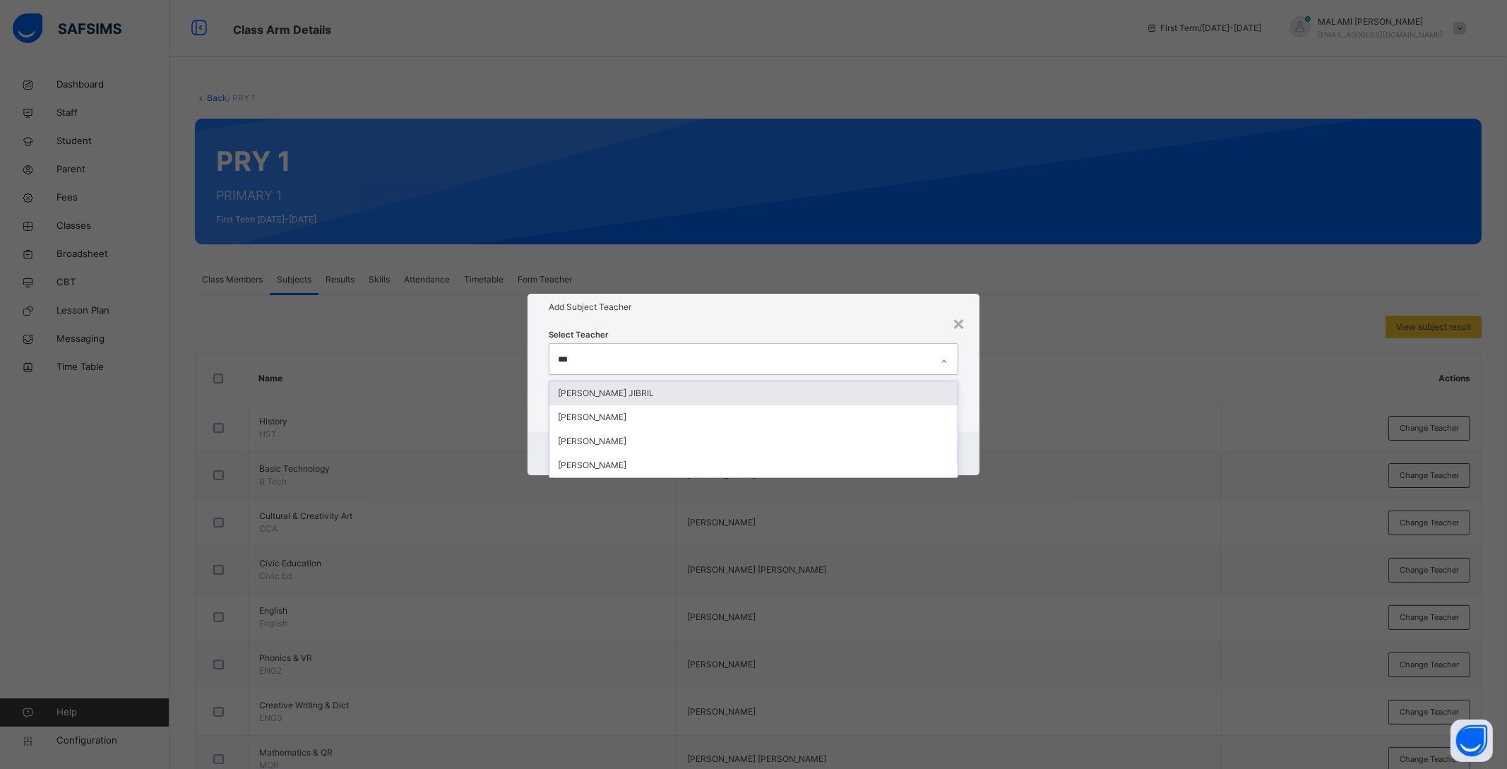
click at [652, 390] on div "HAFSAT LERE JIBRIL" at bounding box center [753, 393] width 408 height 24
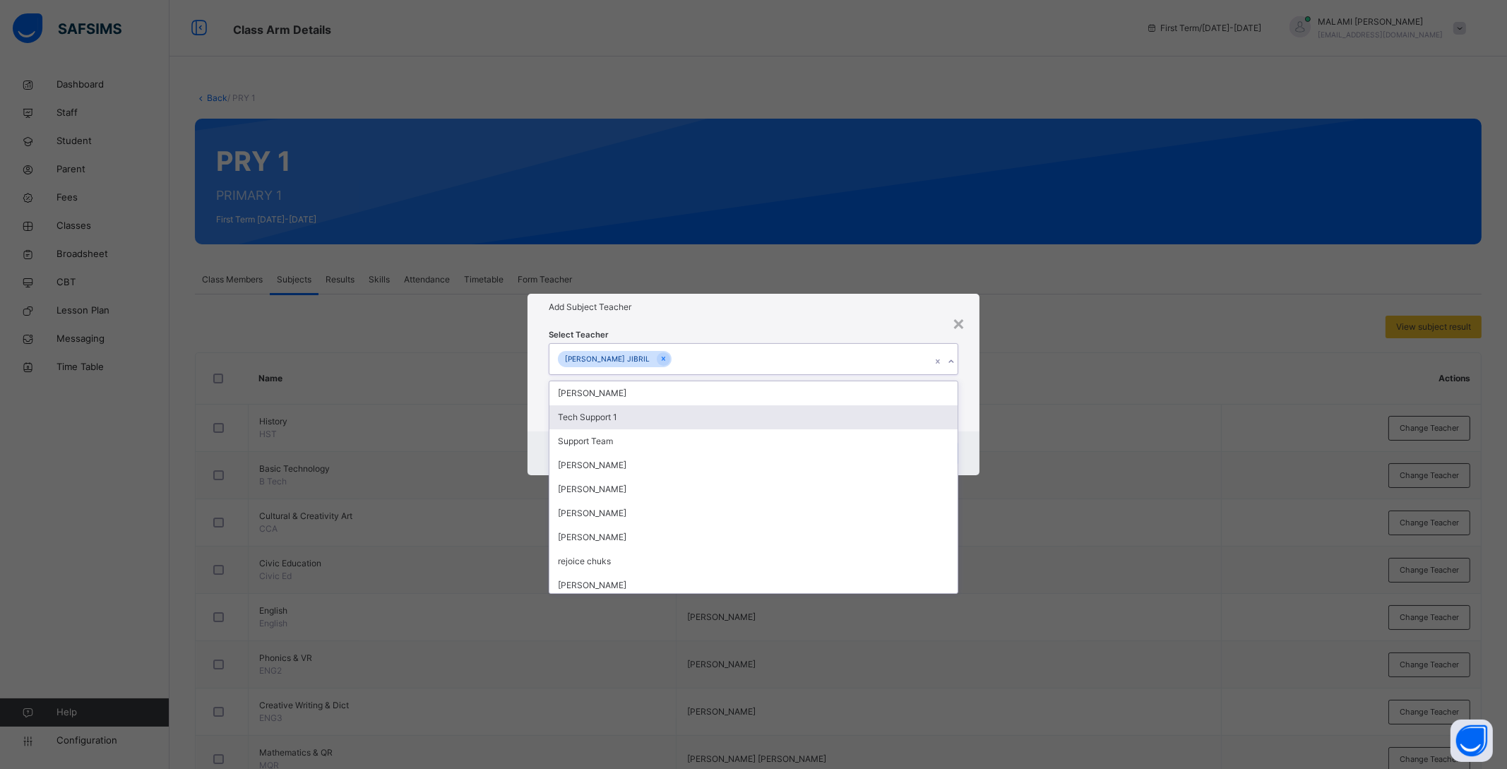
click at [966, 435] on div "Cancel Save" at bounding box center [753, 453] width 452 height 44
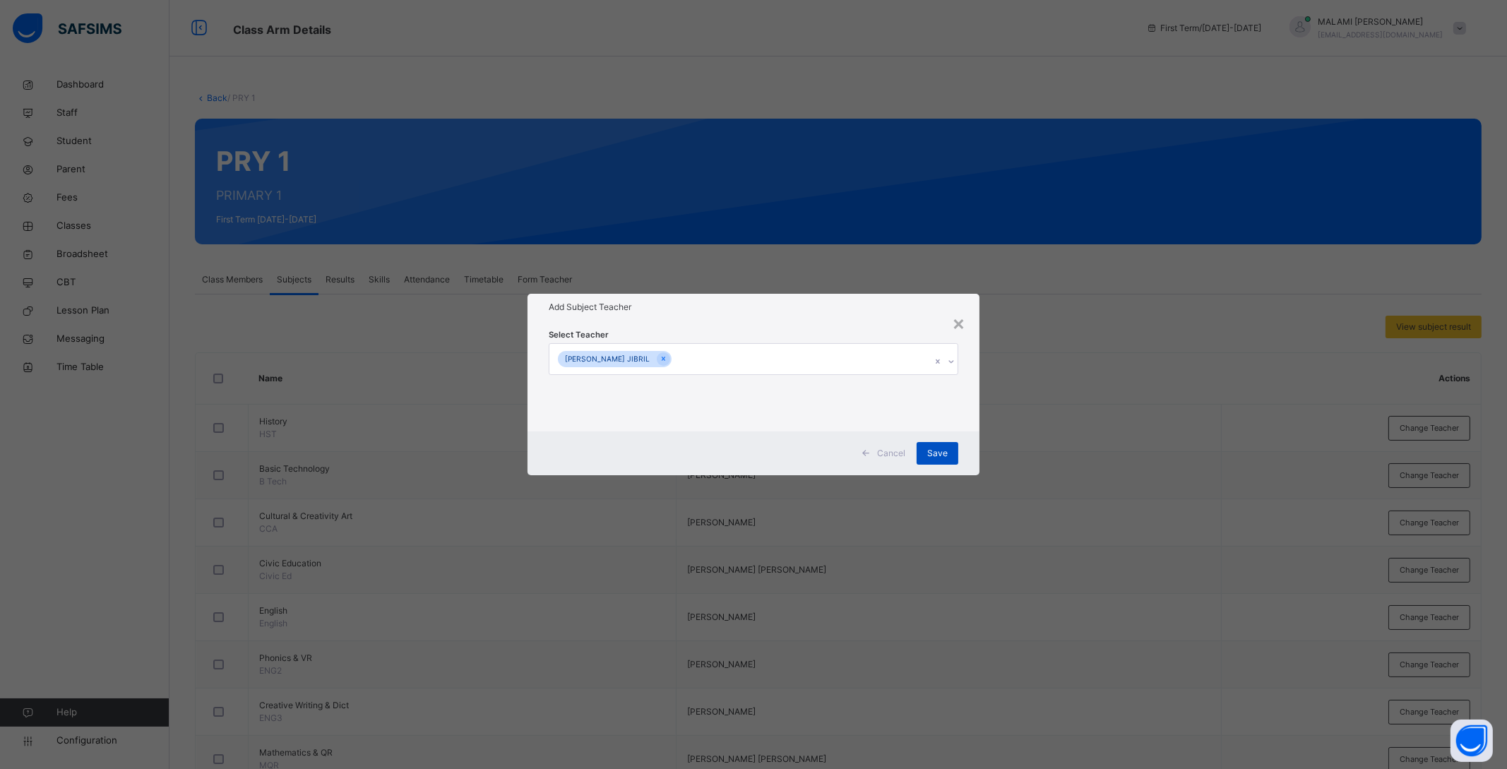
drag, startPoint x: 932, startPoint y: 452, endPoint x: 912, endPoint y: 456, distance: 20.9
click at [934, 452] on span "Save" at bounding box center [937, 453] width 20 height 13
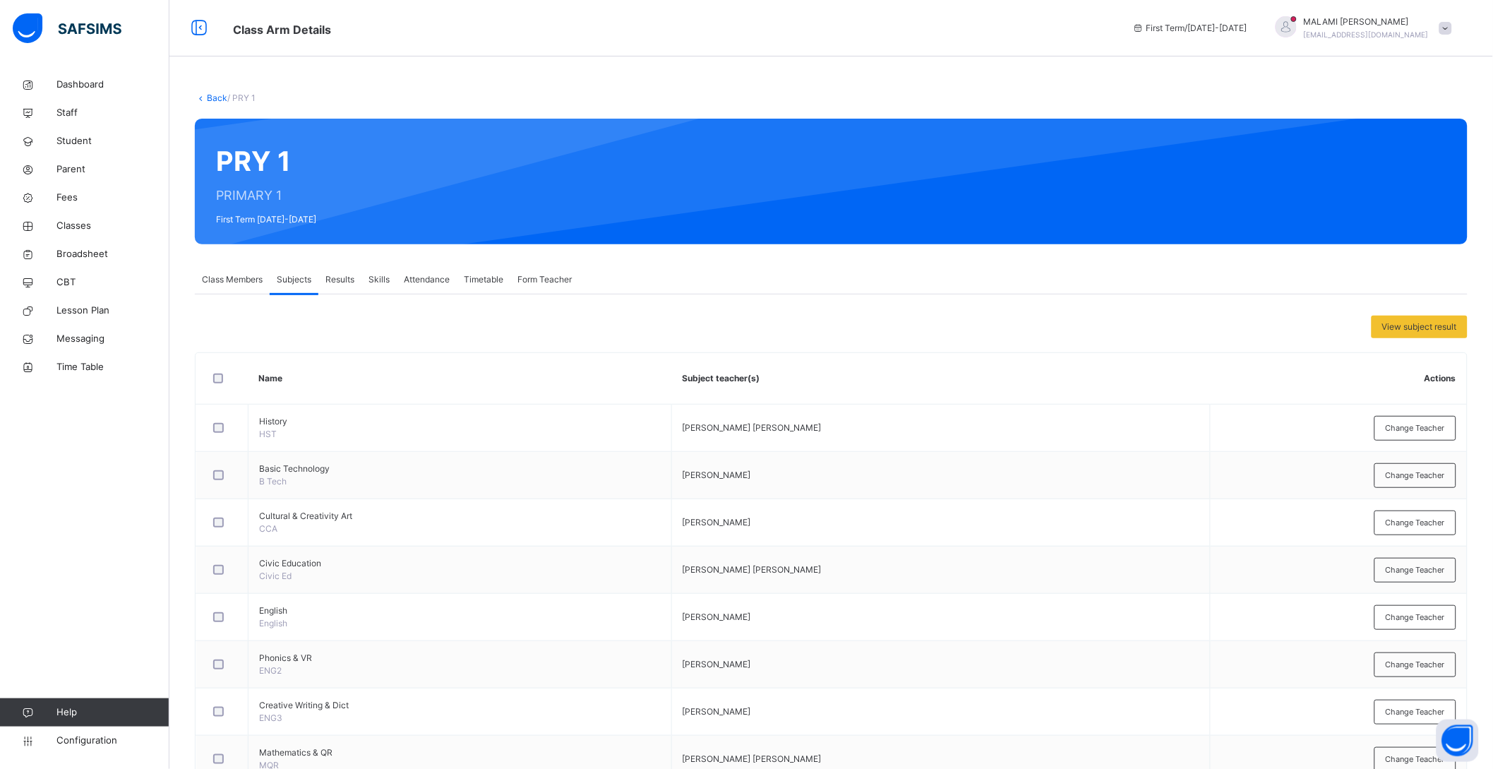
click at [203, 93] on icon at bounding box center [201, 97] width 12 height 11
click at [209, 99] on link "Back" at bounding box center [217, 97] width 20 height 11
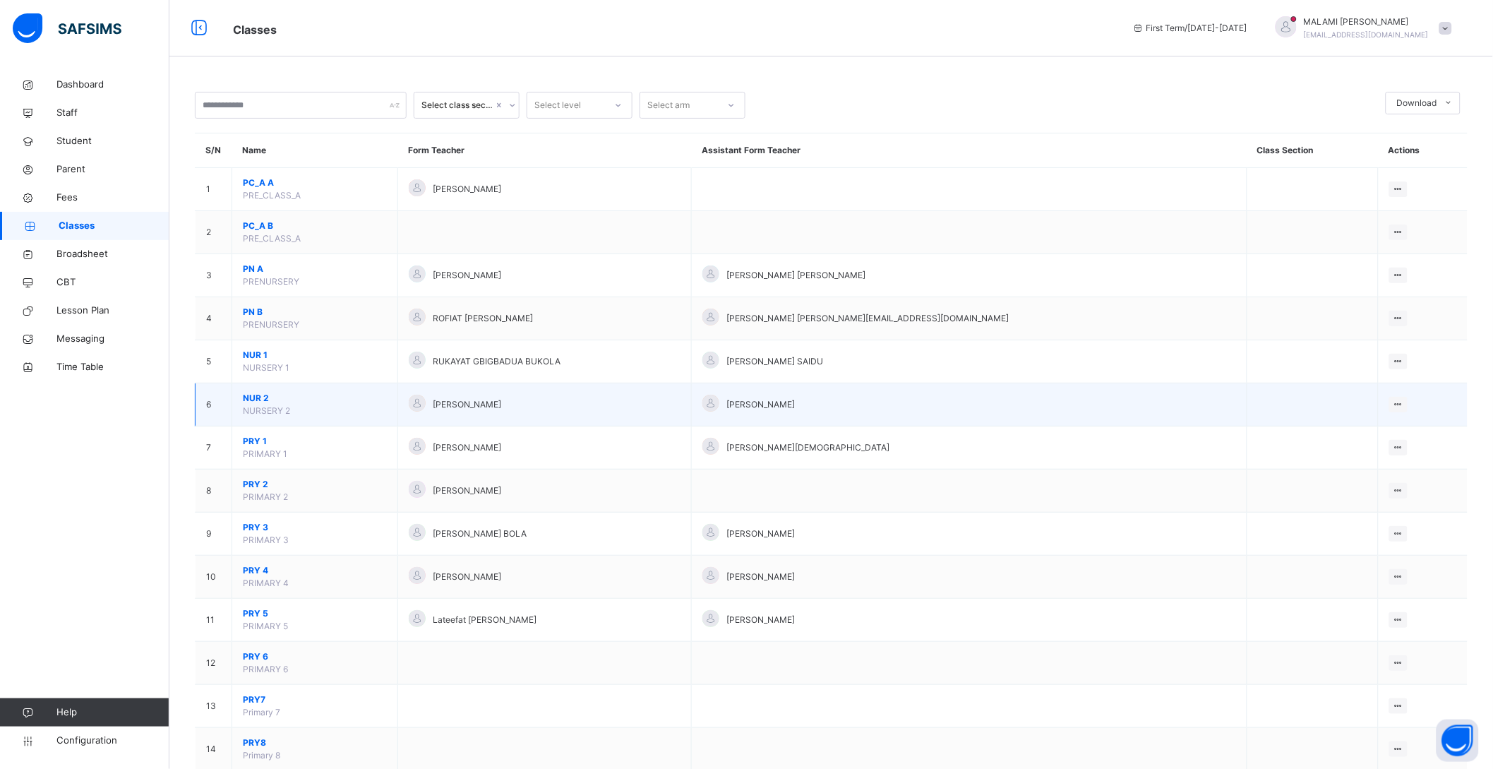
click at [256, 396] on span "NUR 2" at bounding box center [315, 398] width 144 height 13
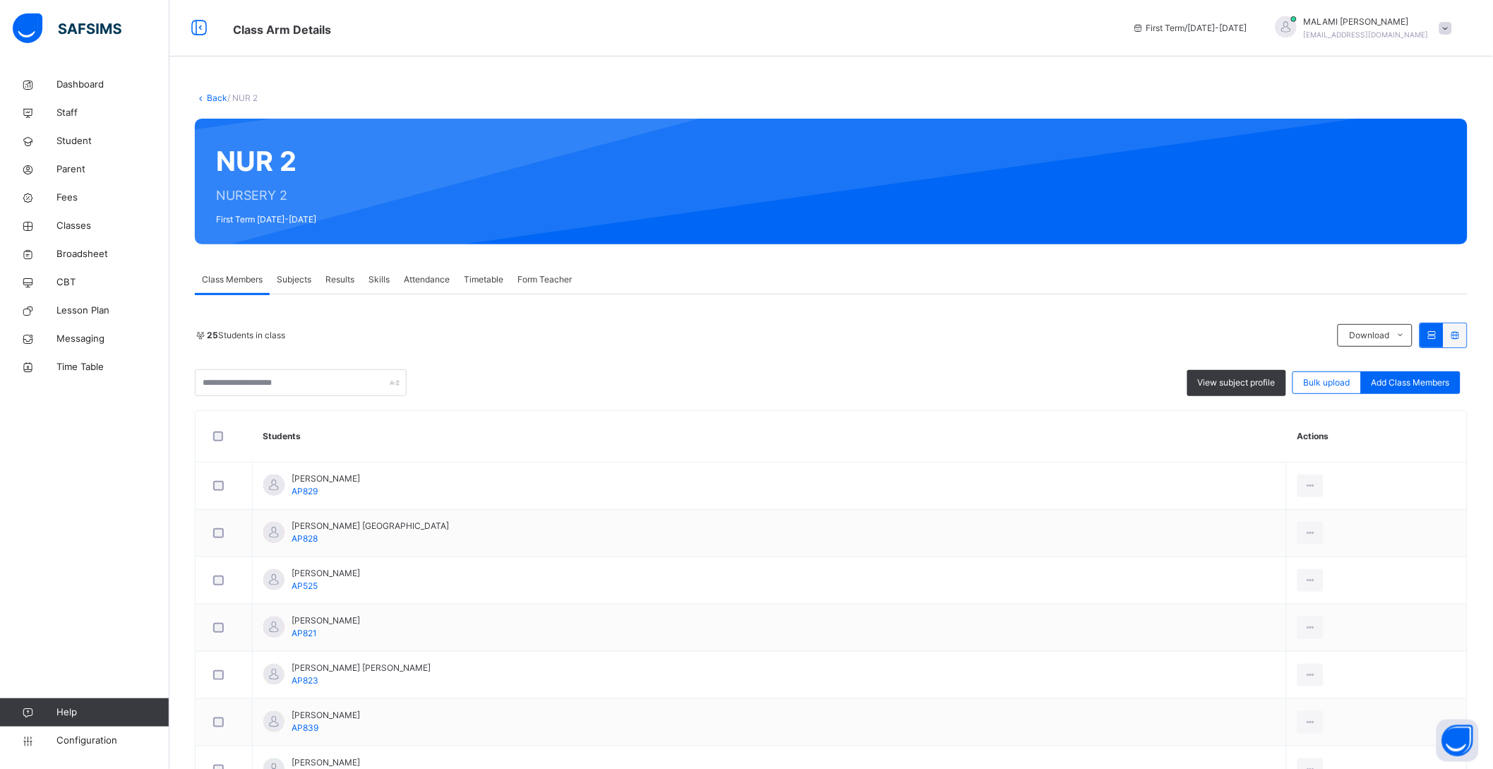
click at [285, 280] on span "Subjects" at bounding box center [294, 279] width 35 height 13
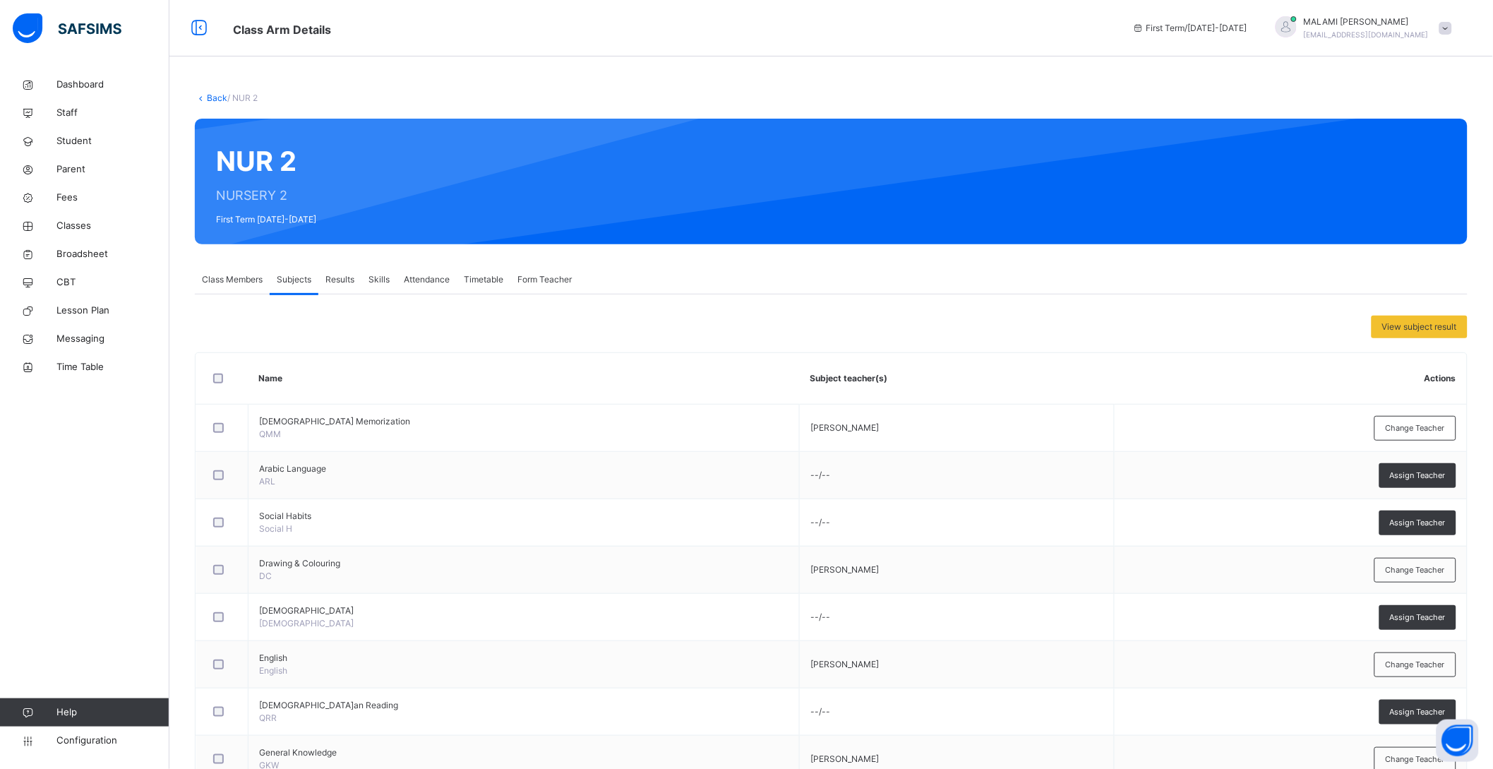
click at [213, 97] on link "Back" at bounding box center [217, 97] width 20 height 11
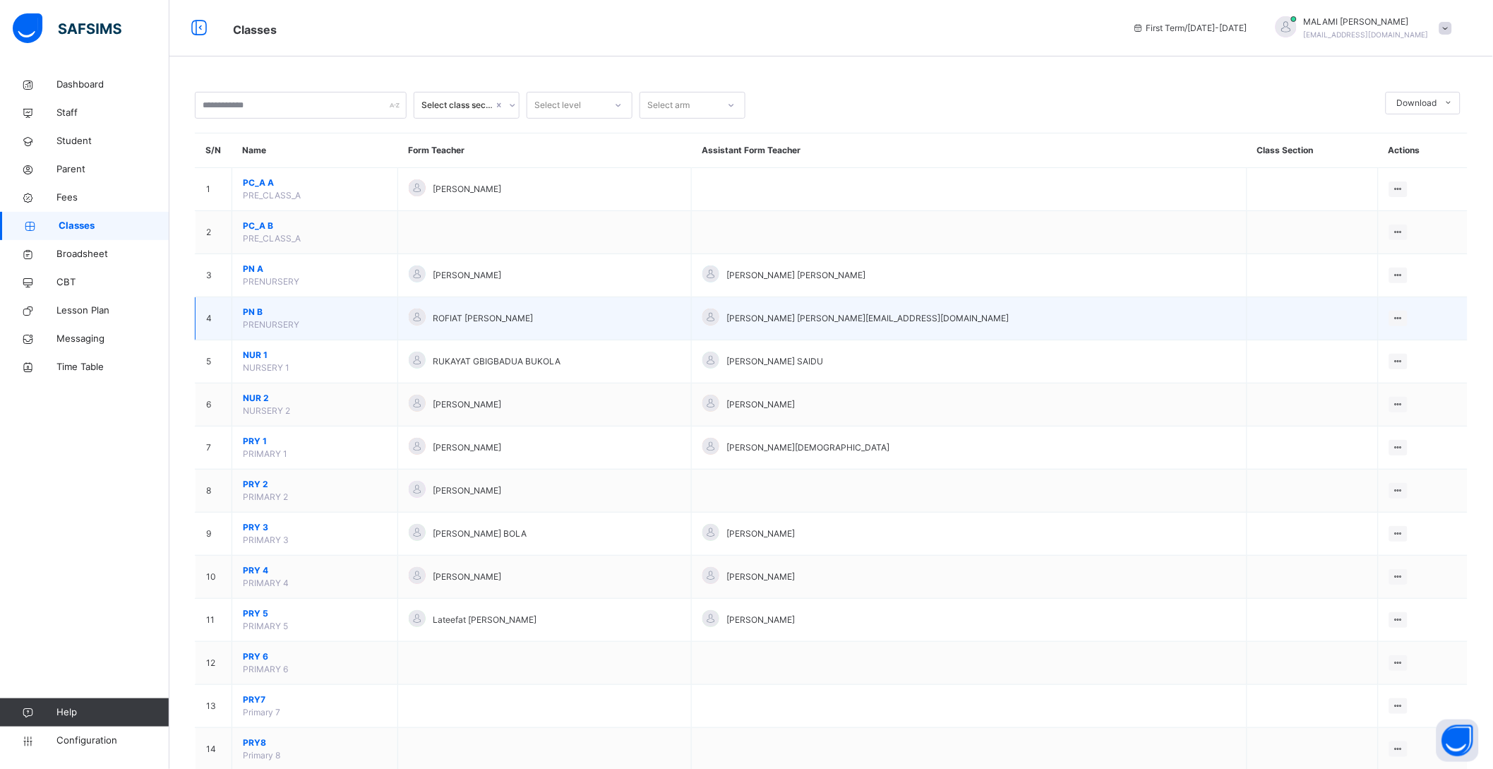
click at [254, 308] on span "PN B" at bounding box center [315, 312] width 144 height 13
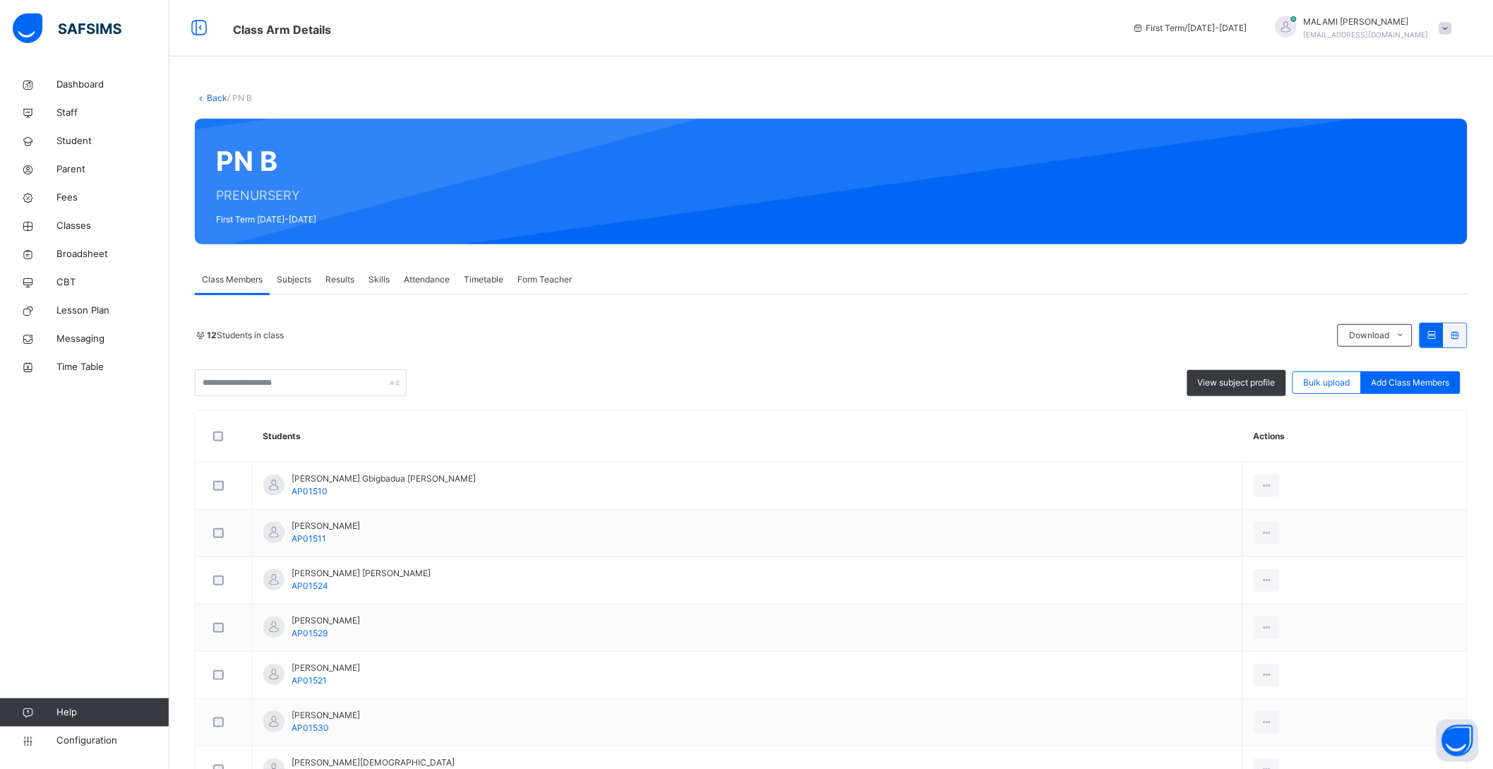
drag, startPoint x: 292, startPoint y: 275, endPoint x: 290, endPoint y: 282, distance: 7.9
click at [290, 282] on span "Subjects" at bounding box center [294, 279] width 35 height 13
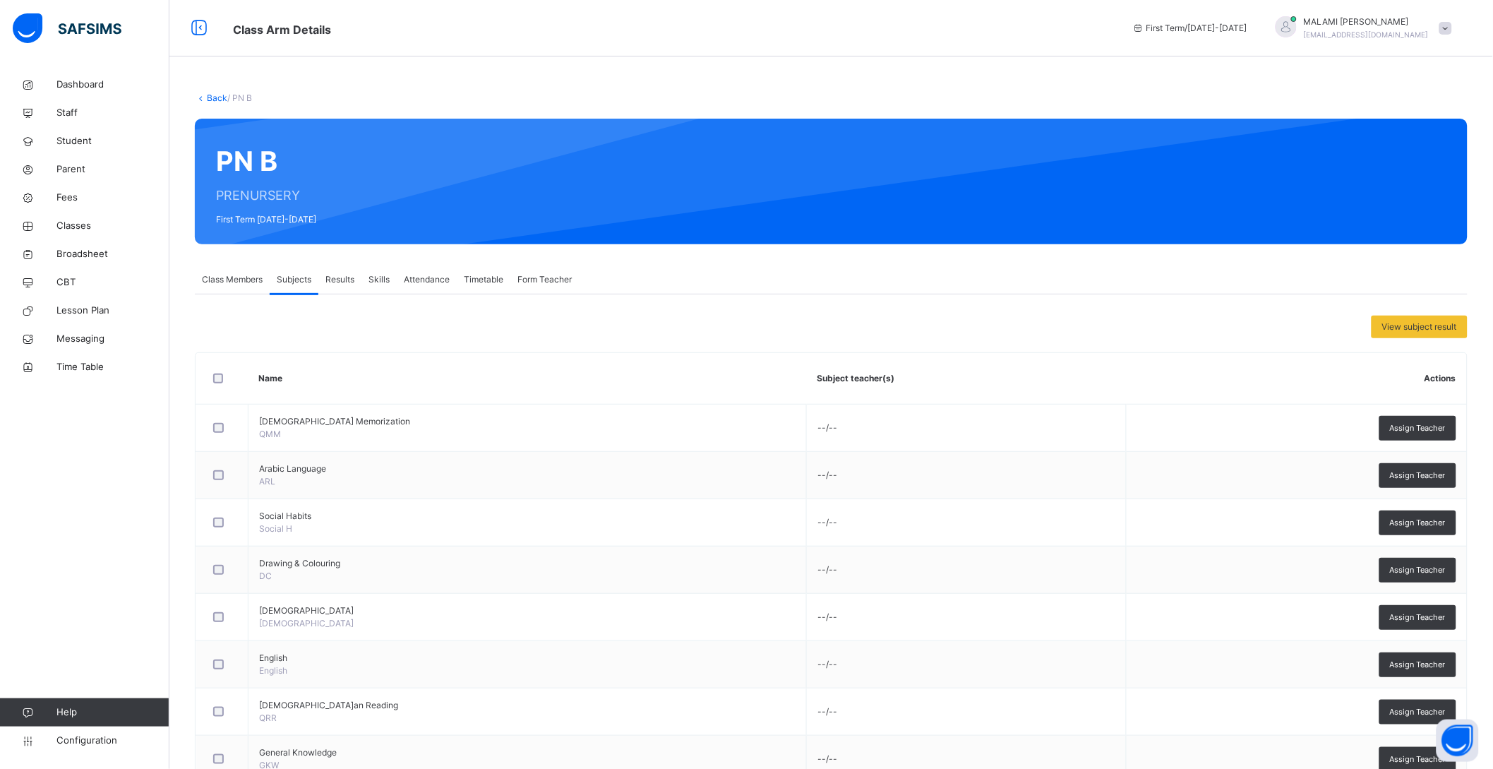
click at [294, 280] on span "Subjects" at bounding box center [294, 279] width 35 height 13
click at [294, 277] on span "Subjects" at bounding box center [294, 279] width 35 height 13
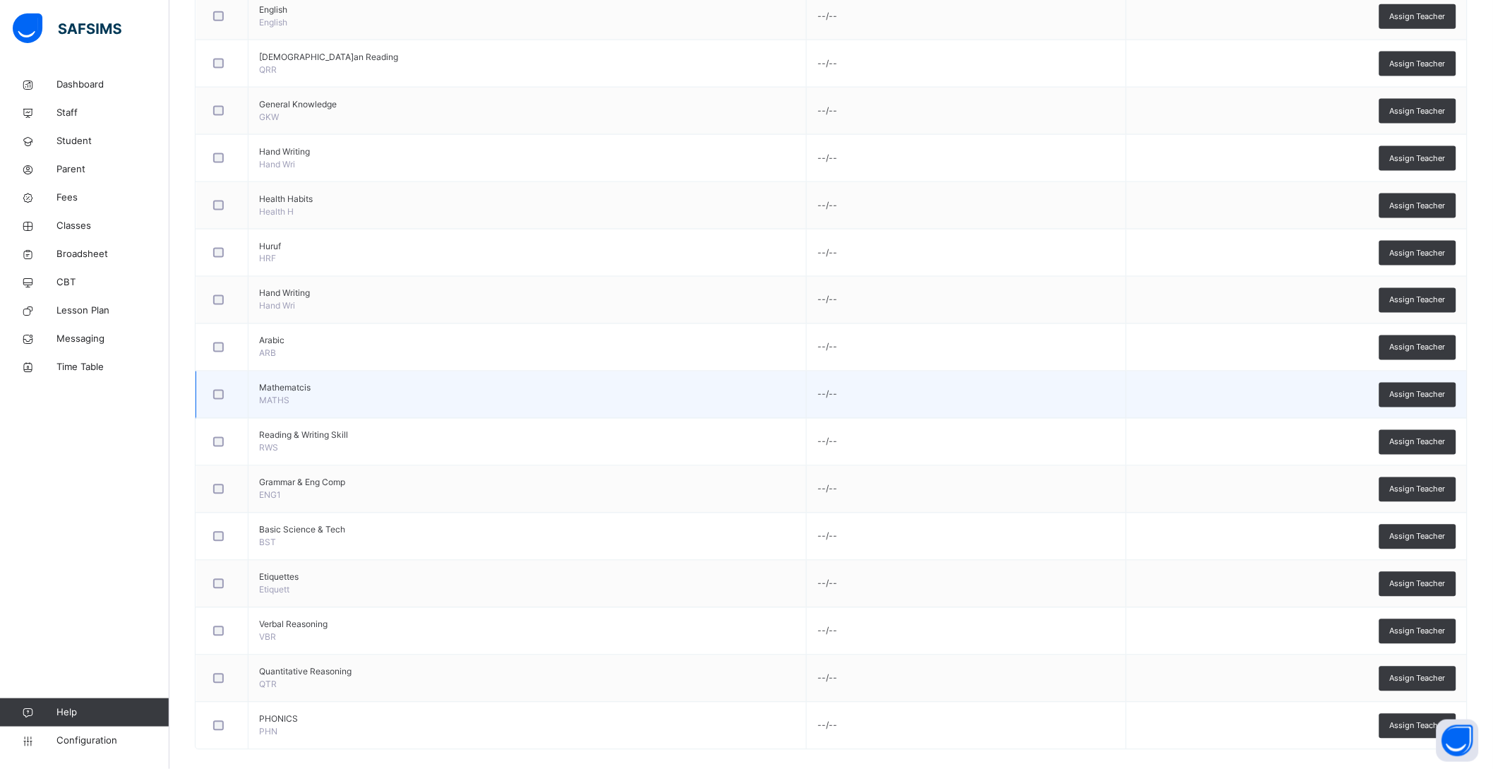
scroll to position [665, 0]
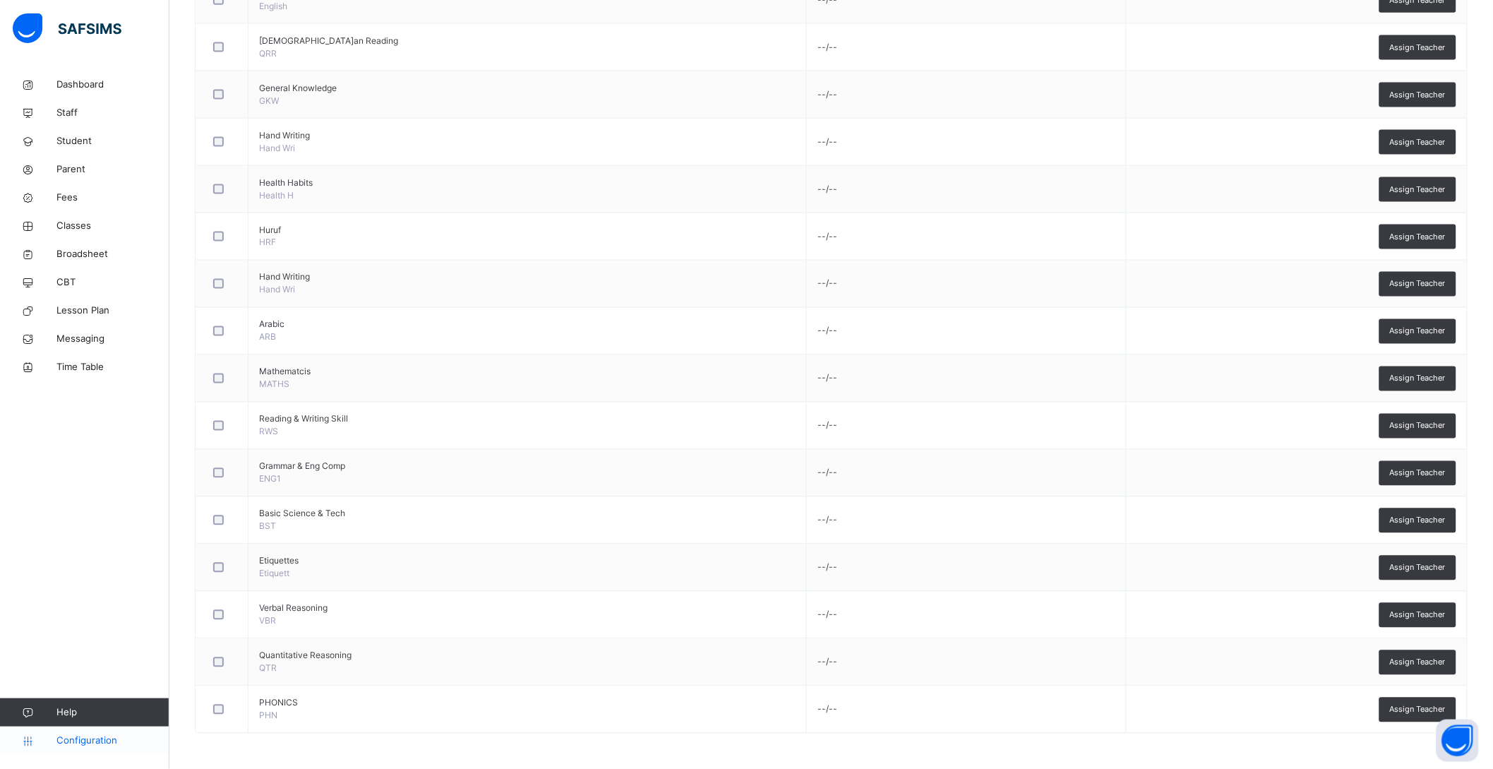
click at [44, 731] on link "Configuration" at bounding box center [84, 741] width 169 height 28
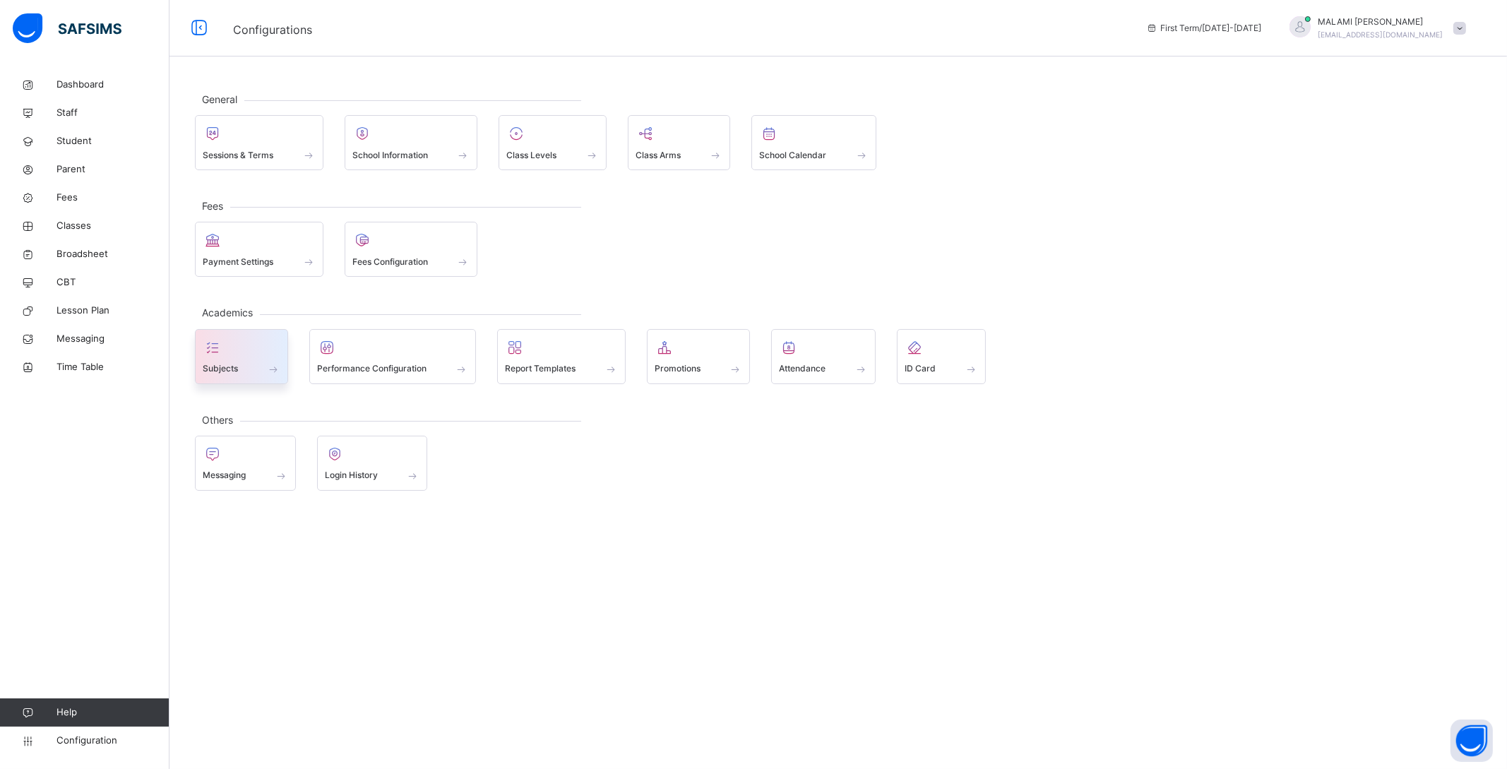
click at [246, 371] on div "Subjects" at bounding box center [242, 369] width 78 height 15
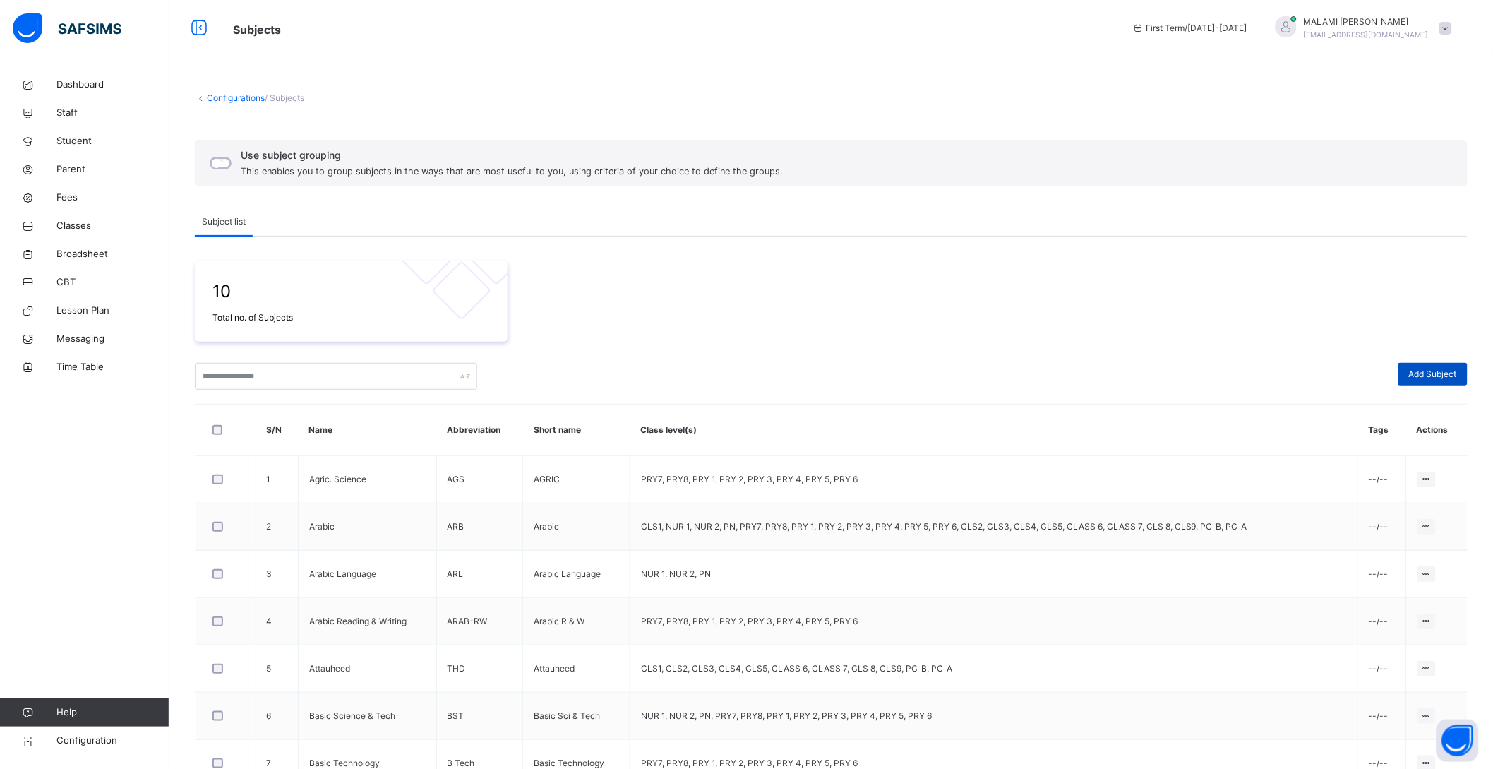
click at [1457, 366] on div "Add Subject" at bounding box center [1433, 374] width 69 height 23
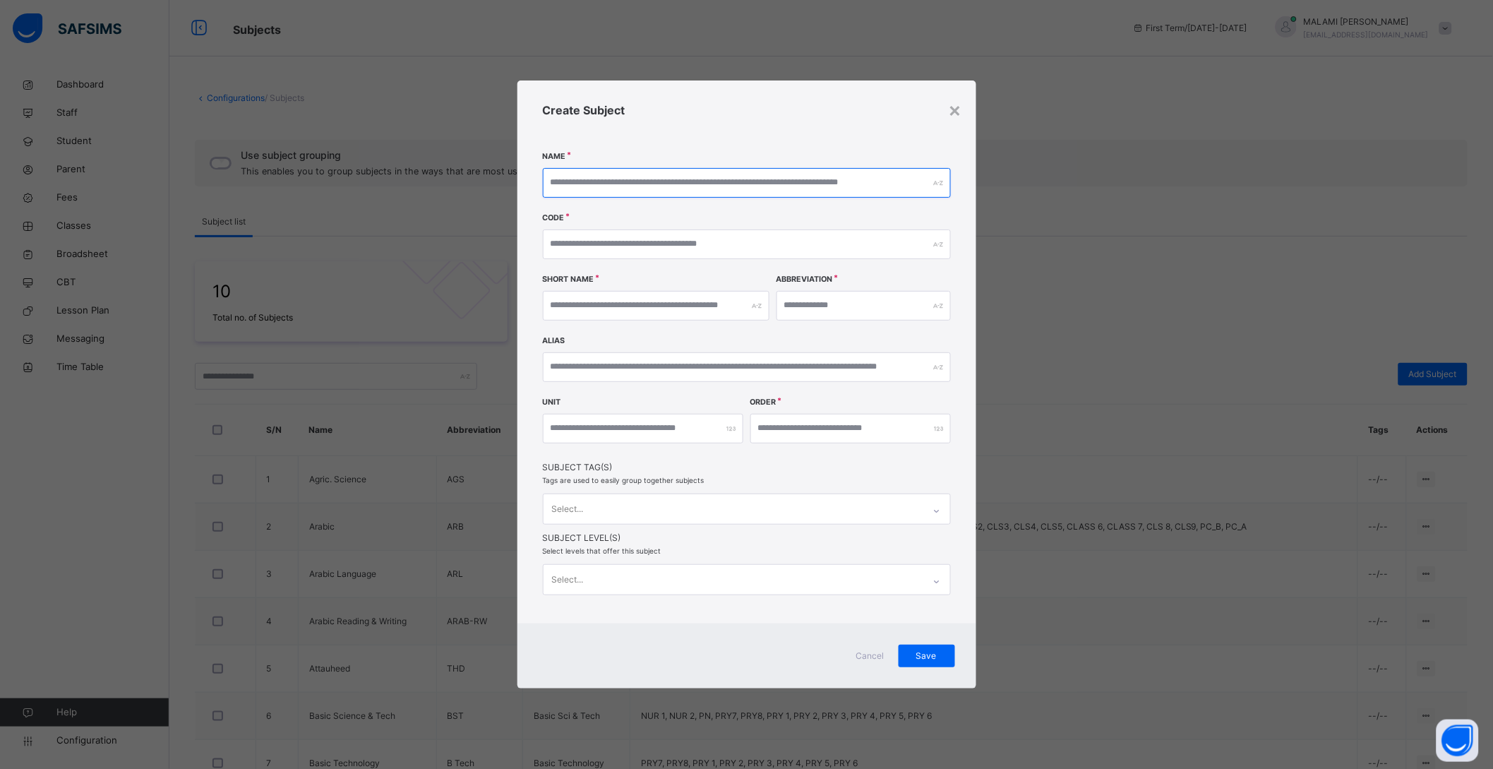
click at [628, 186] on input "text" at bounding box center [747, 183] width 408 height 30
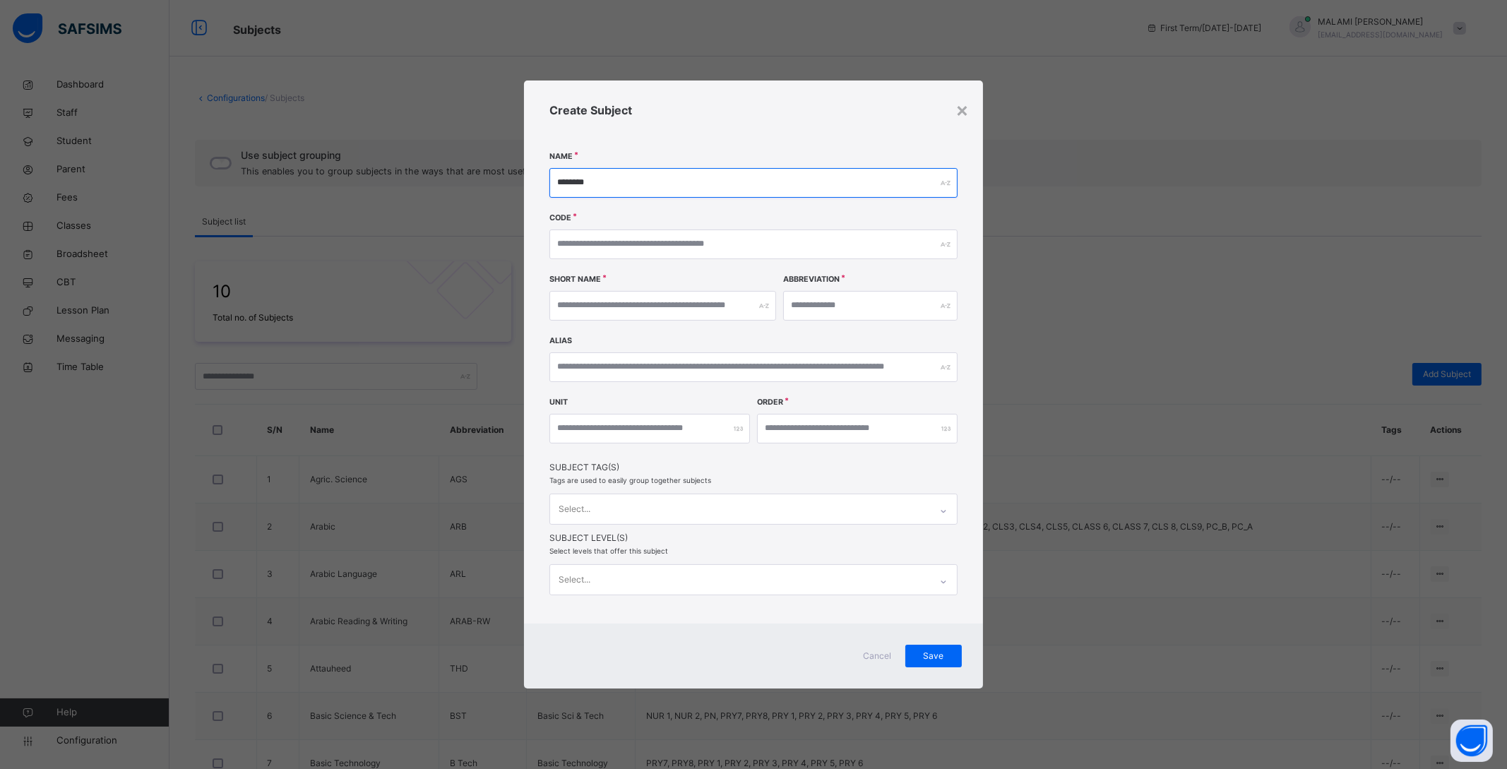
type input "********"
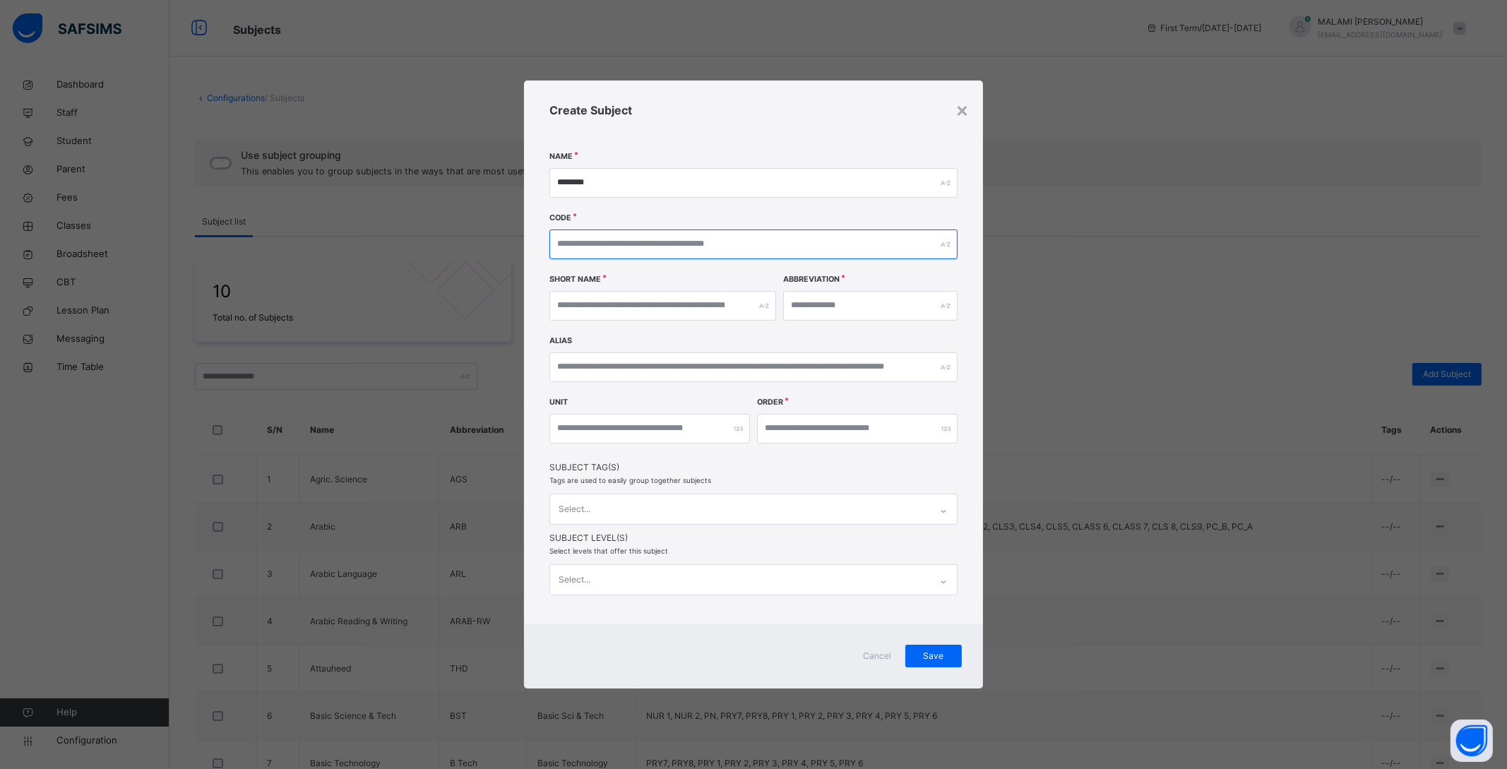
click at [690, 249] on input "text" at bounding box center [753, 244] width 408 height 30
type input "***"
click at [691, 316] on input "text" at bounding box center [662, 306] width 227 height 30
click at [646, 296] on input "text" at bounding box center [662, 306] width 227 height 30
click at [856, 310] on input "text" at bounding box center [870, 306] width 174 height 30
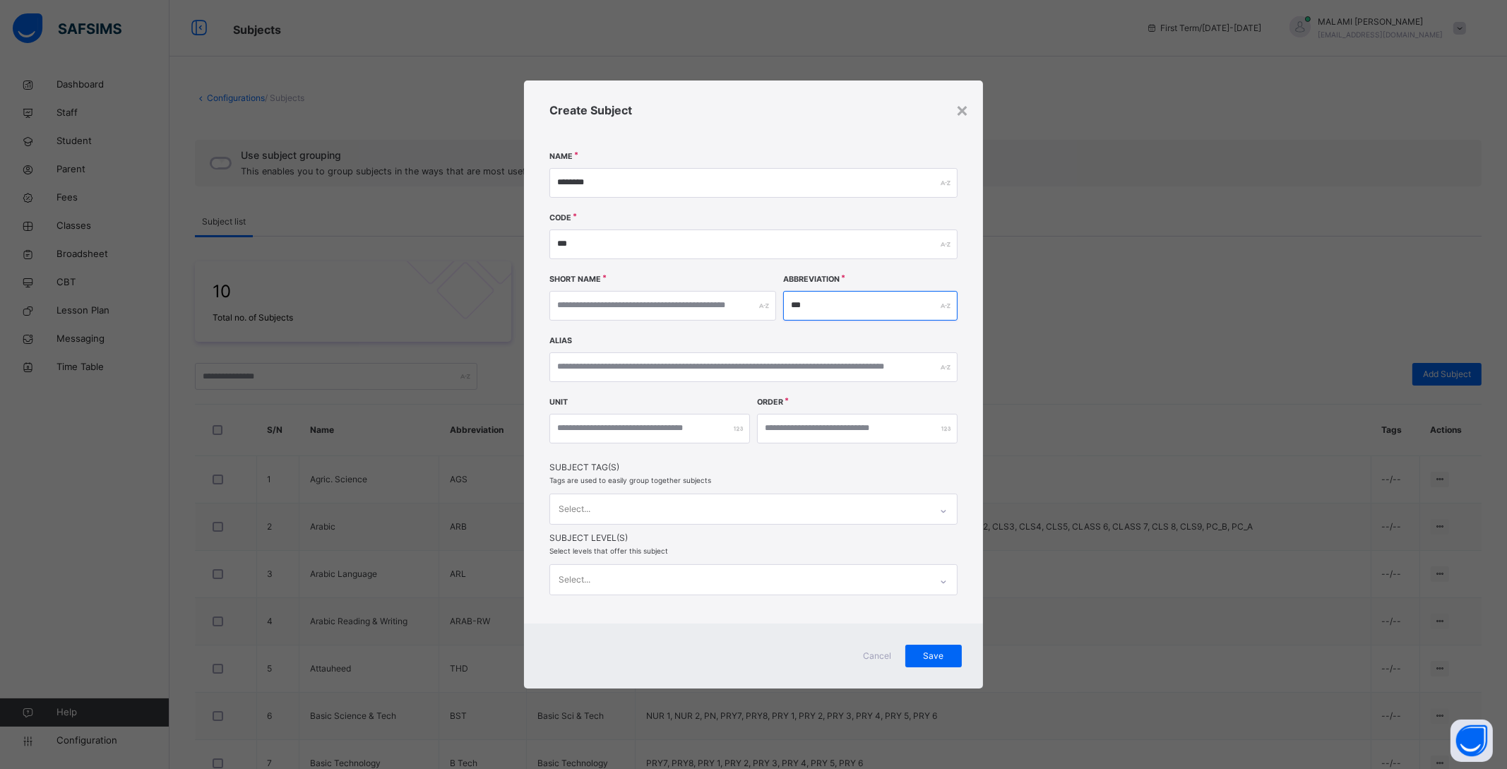
type input "***"
click at [647, 303] on input "text" at bounding box center [662, 306] width 227 height 30
type input "***"
click at [828, 432] on input "number" at bounding box center [857, 429] width 201 height 30
type input "*"
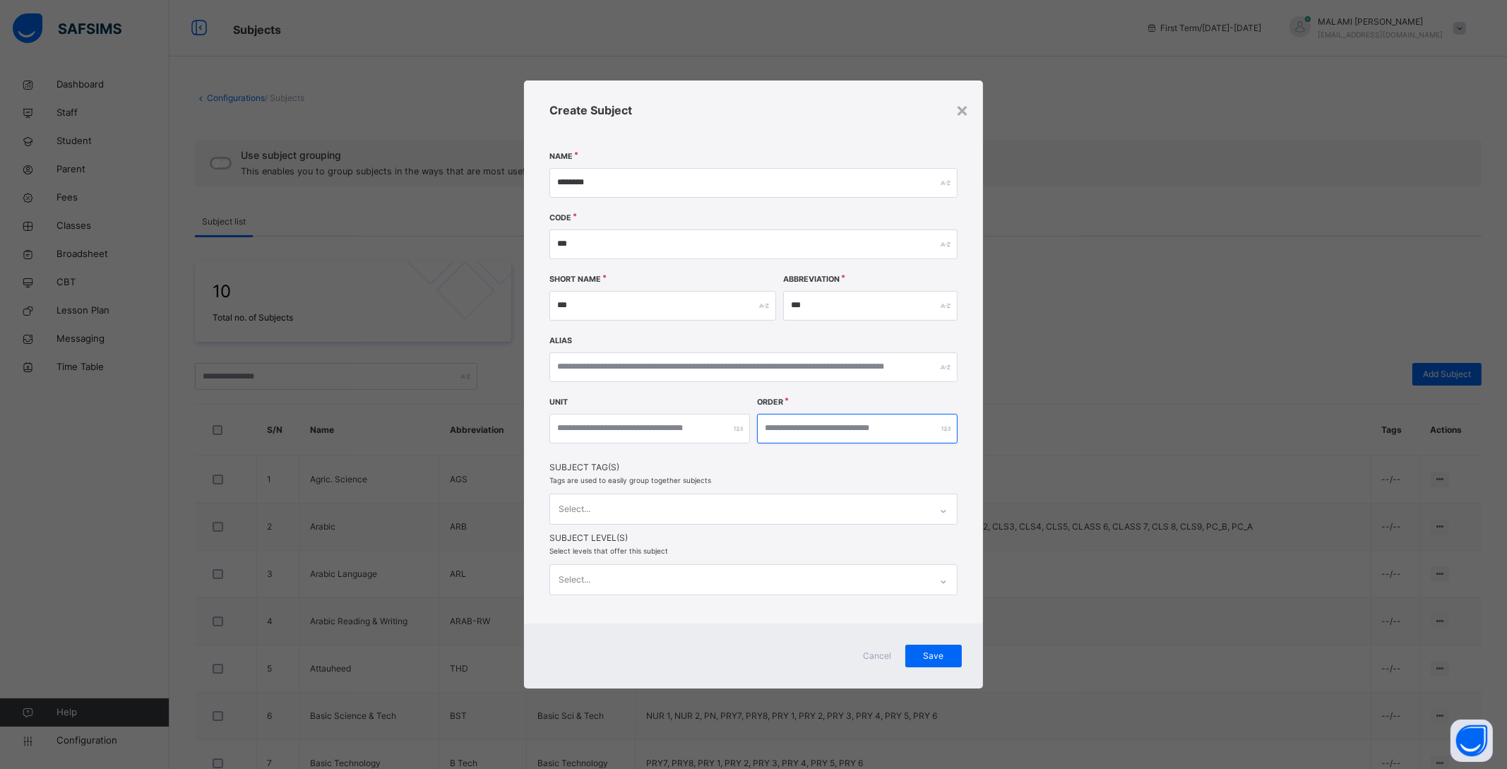
type input "*"
click at [650, 429] on input "number" at bounding box center [649, 429] width 201 height 30
click at [774, 502] on div "Select..." at bounding box center [740, 509] width 380 height 30
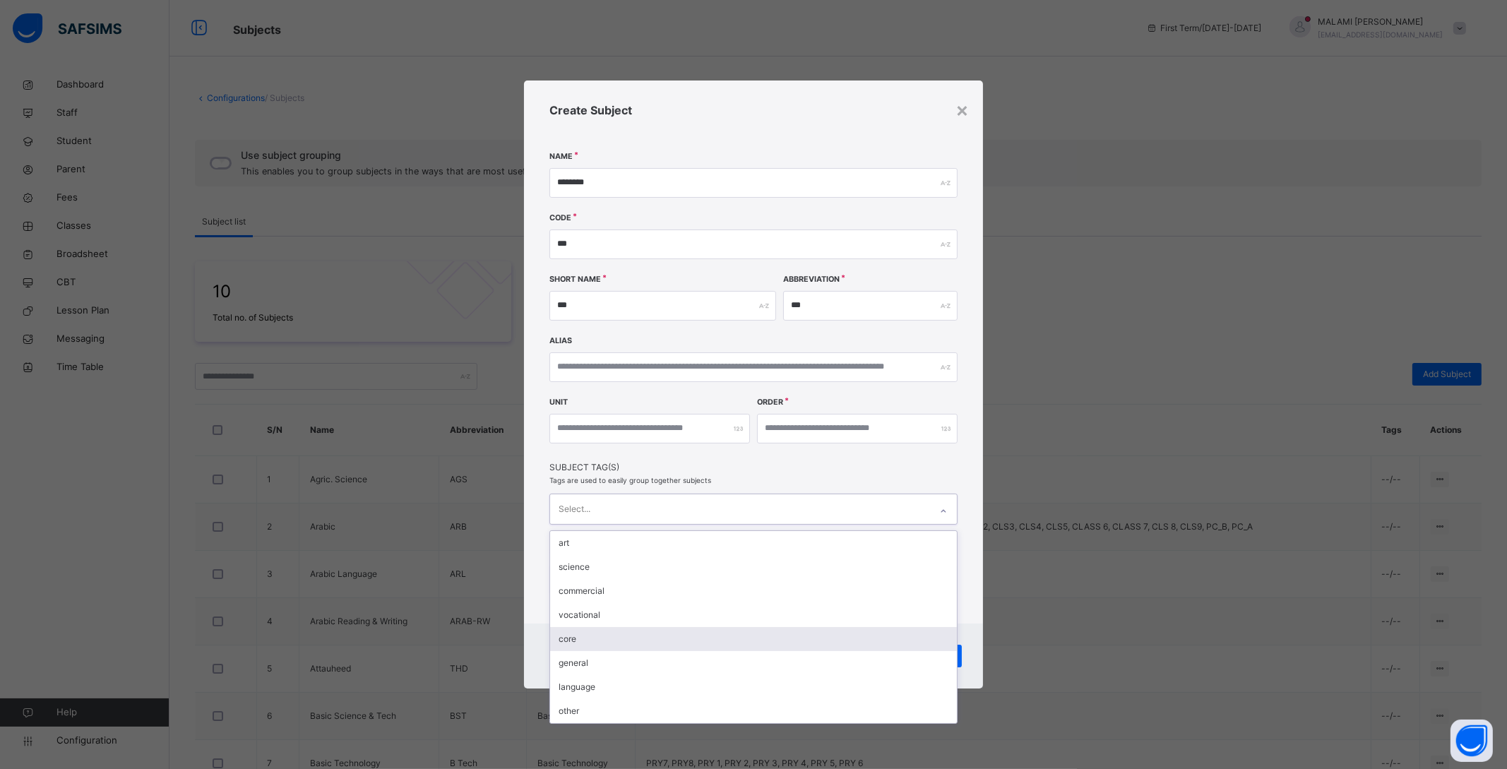
click at [643, 640] on div "core" at bounding box center [753, 639] width 407 height 24
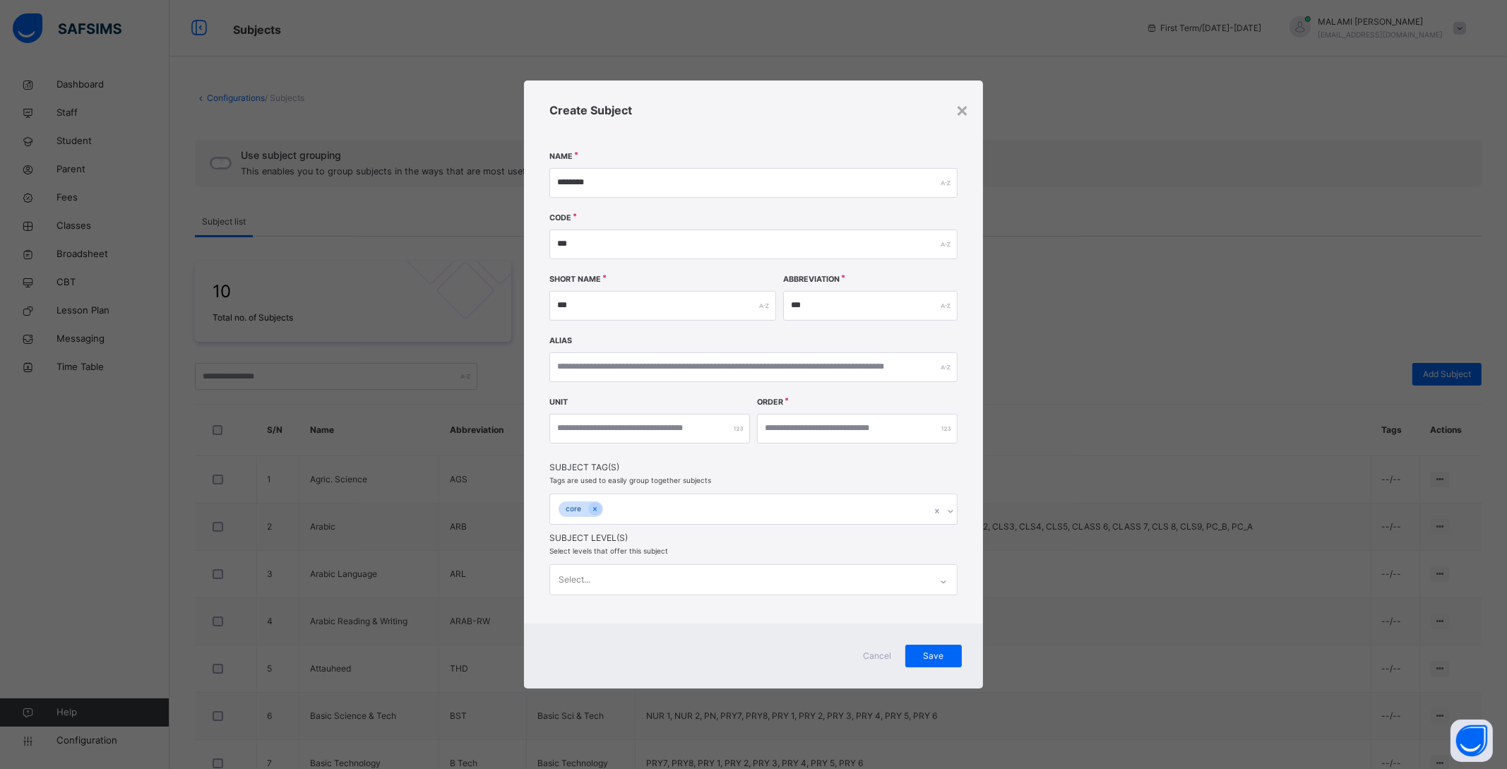
click at [936, 486] on div "Create Subject Name ******** Code *** Short Name *** Abbreviation *** Alias Uni…" at bounding box center [753, 351] width 459 height 543
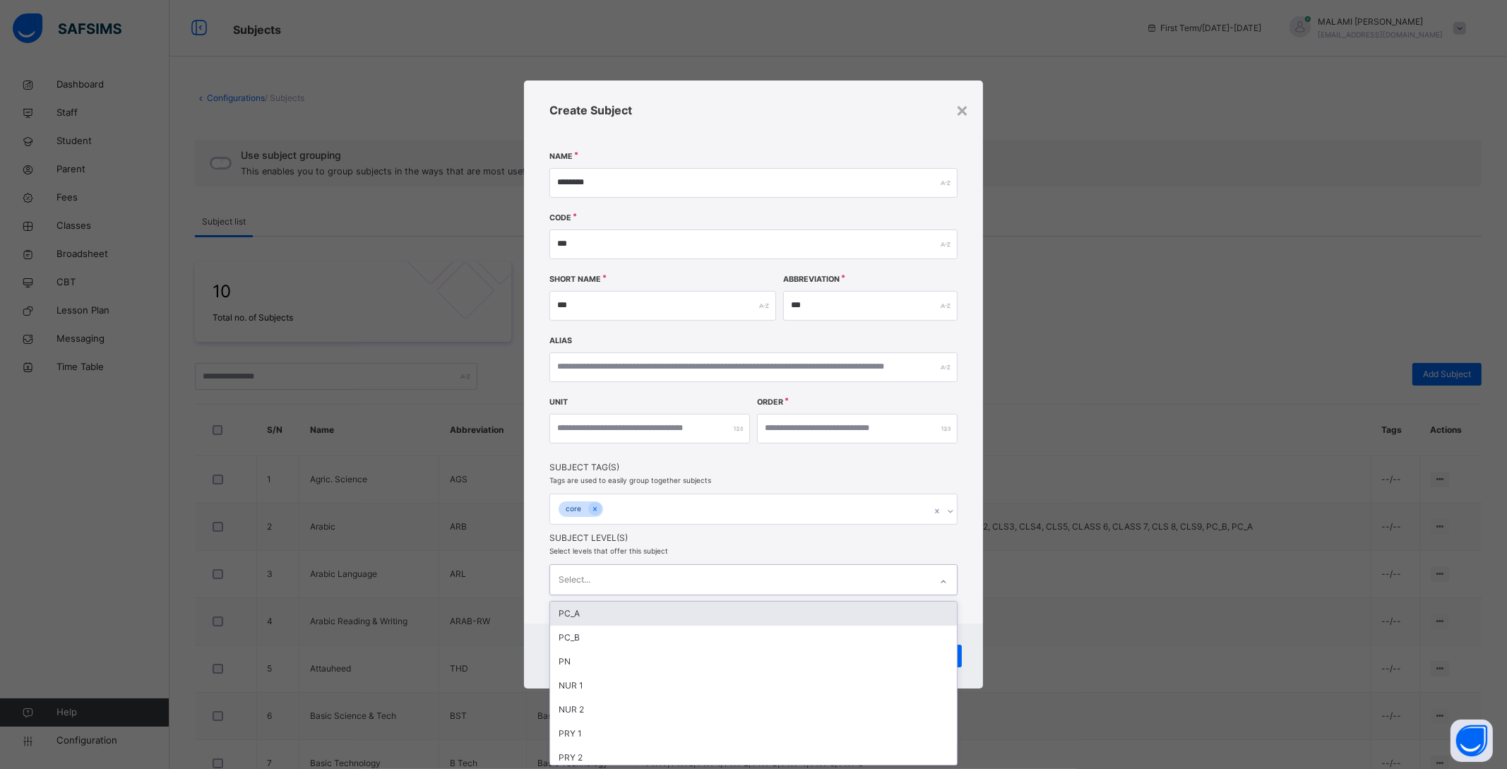
click at [635, 578] on div "Select..." at bounding box center [740, 580] width 380 height 30
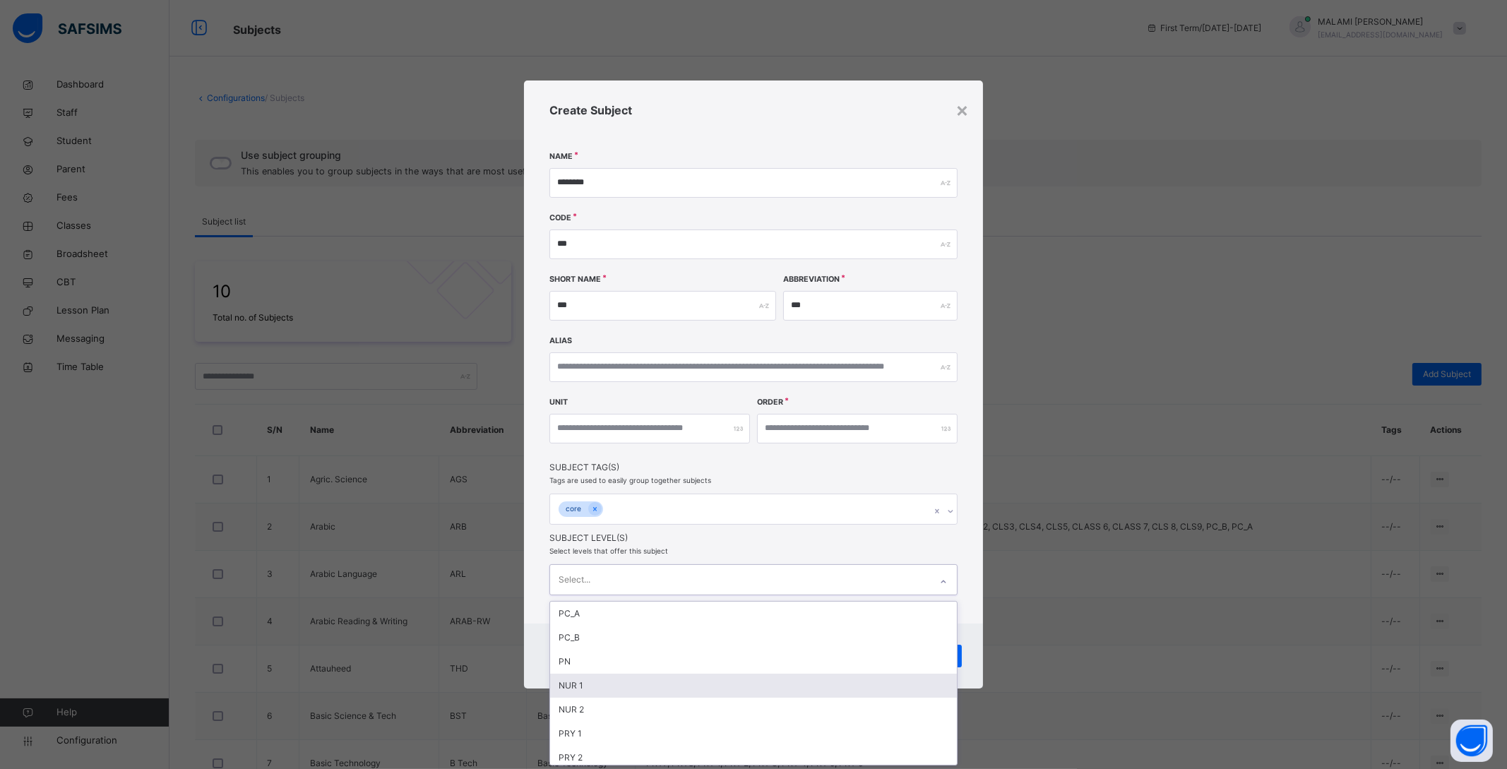
click at [607, 681] on div "NUR 1" at bounding box center [753, 686] width 407 height 24
click at [606, 685] on div "NUR 2" at bounding box center [753, 686] width 407 height 24
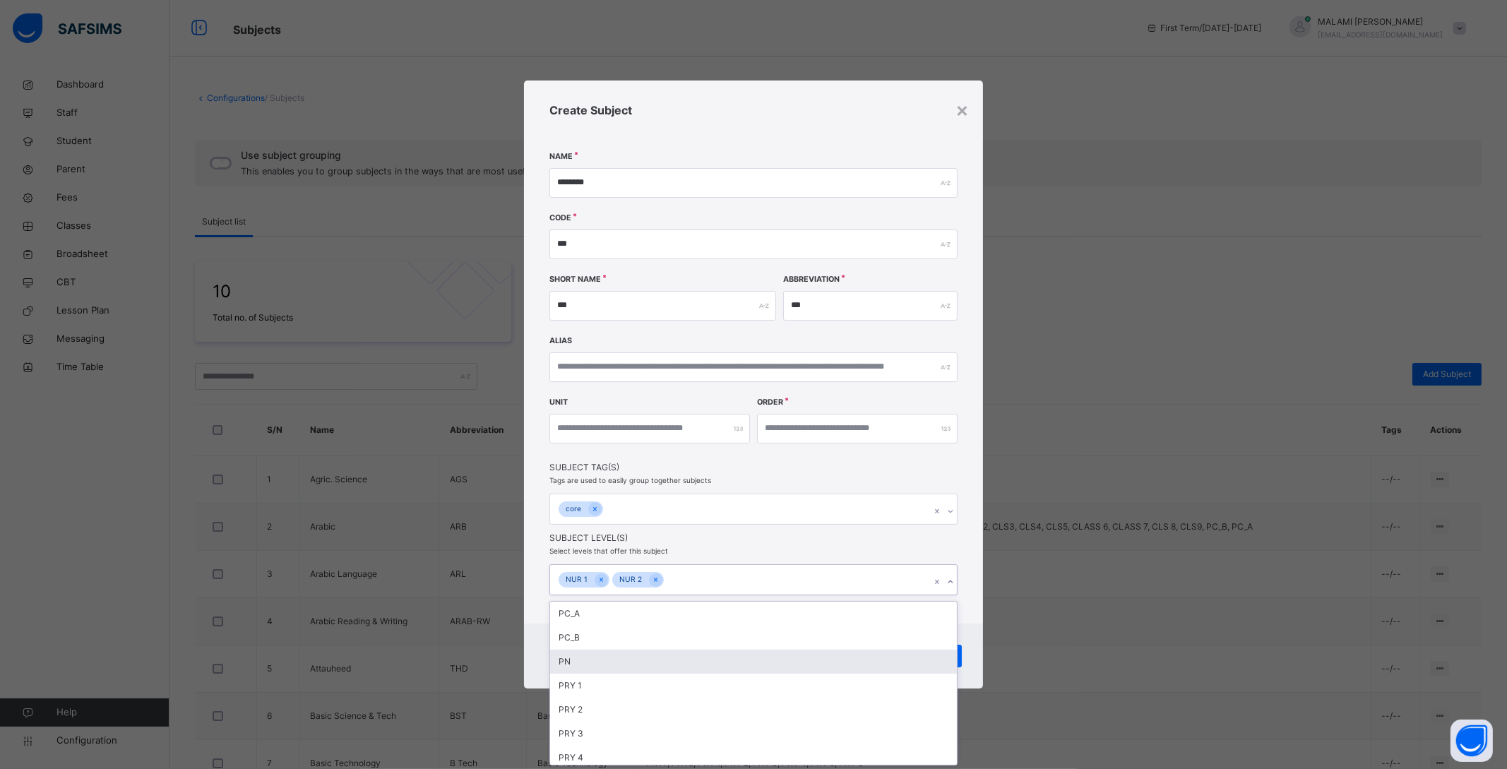
click at [614, 660] on div "PN" at bounding box center [753, 662] width 407 height 24
click at [980, 640] on div "Cancel Save" at bounding box center [753, 655] width 459 height 65
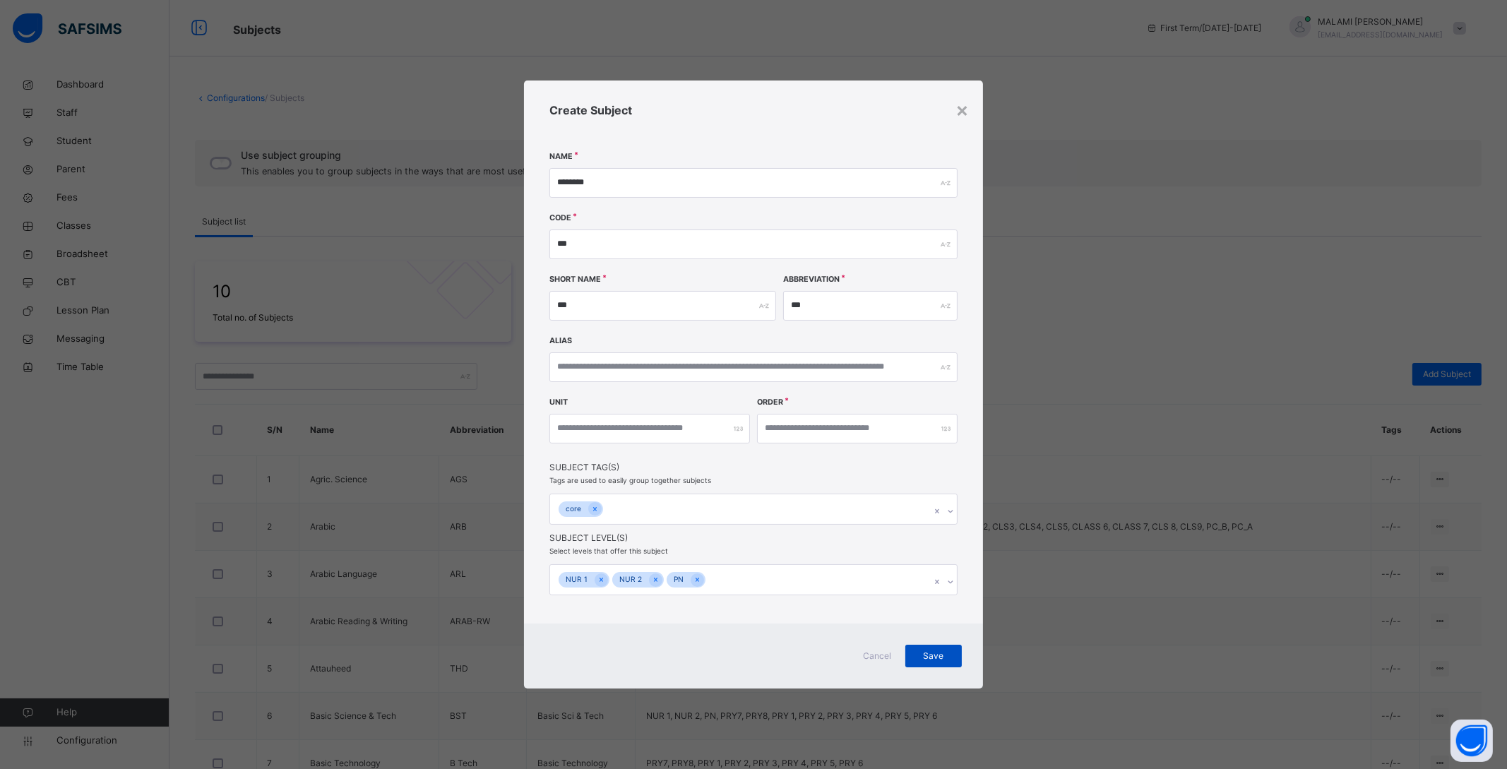
click at [937, 649] on div "Save" at bounding box center [933, 656] width 56 height 23
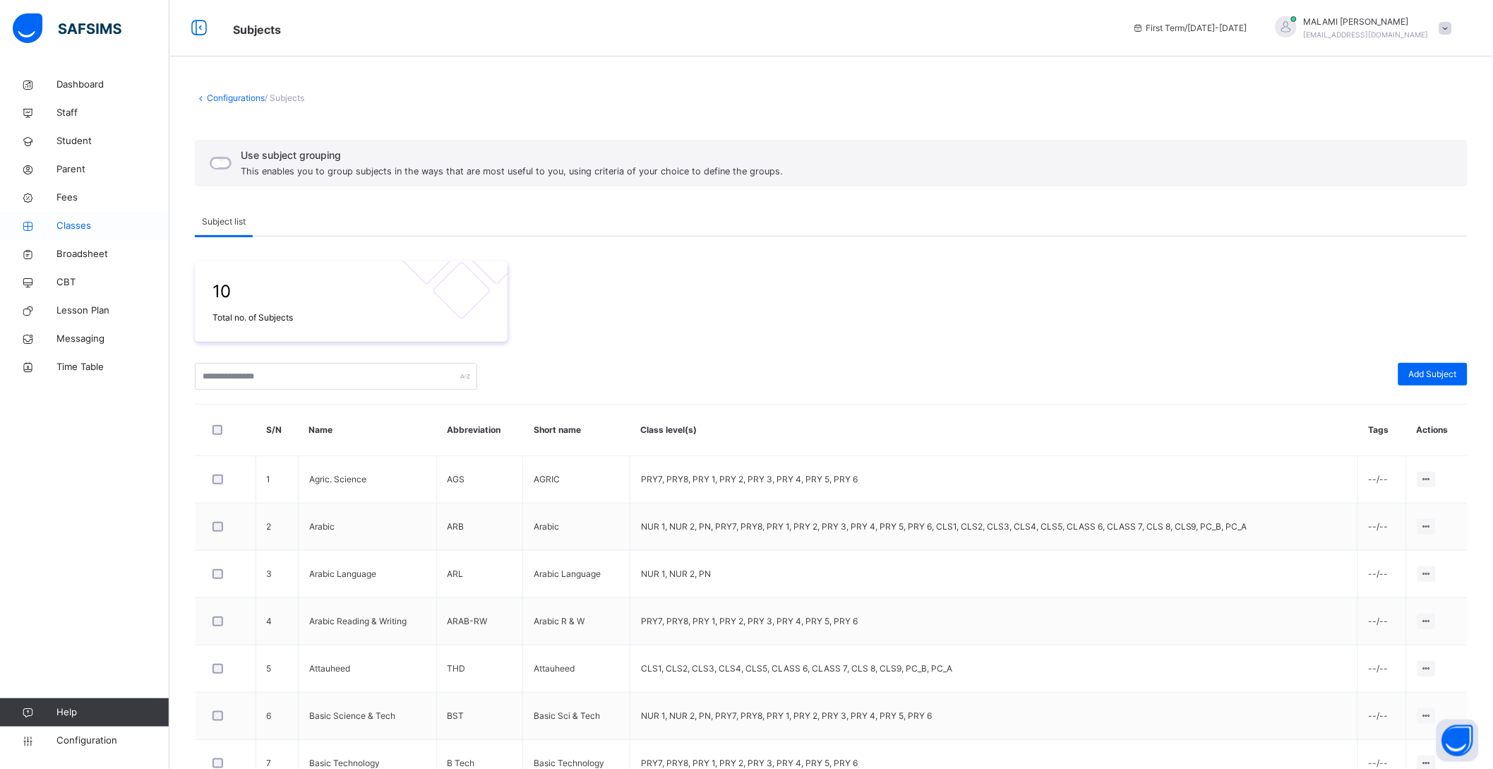
drag, startPoint x: 68, startPoint y: 227, endPoint x: 87, endPoint y: 227, distance: 18.4
click at [68, 227] on span "Classes" at bounding box center [112, 226] width 113 height 14
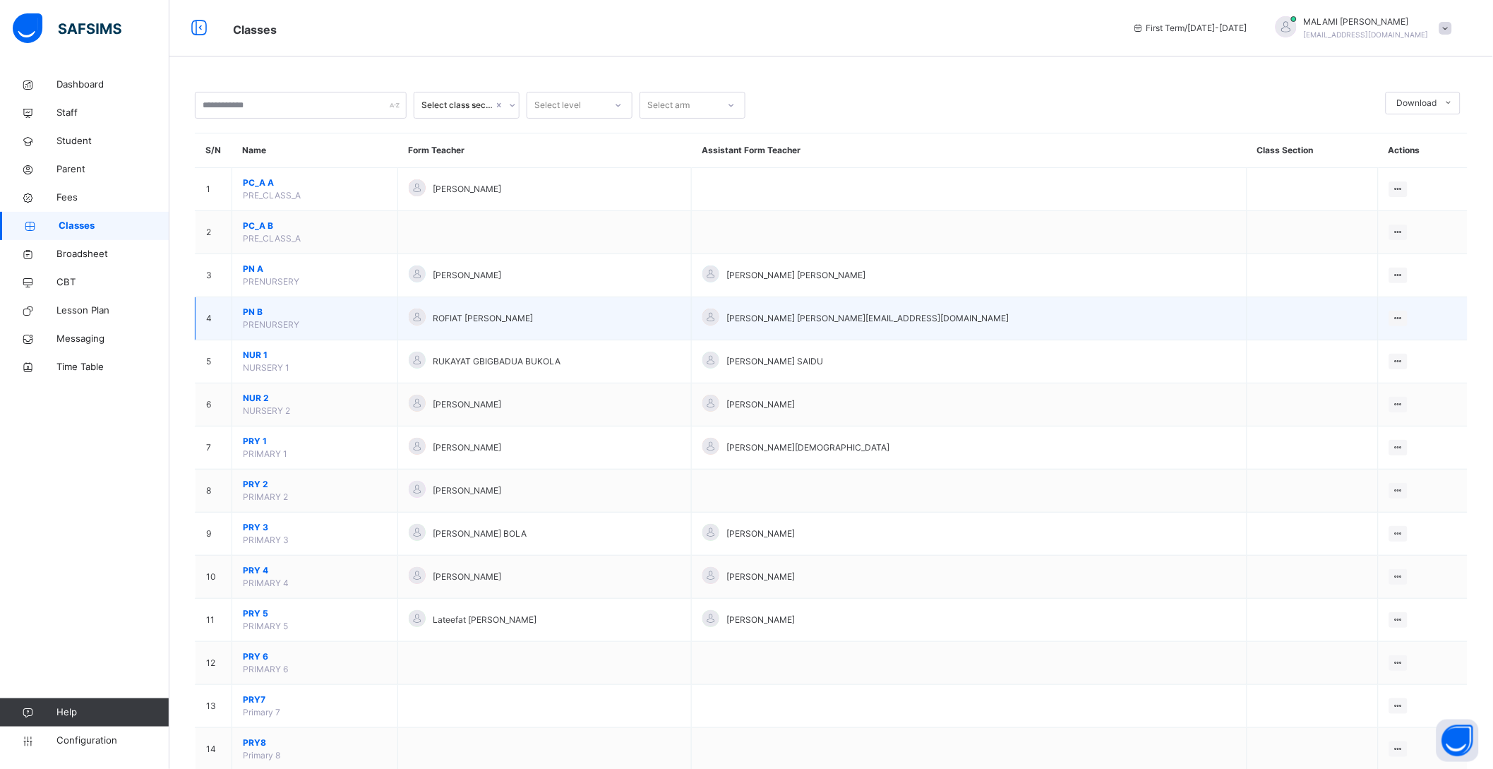
click at [258, 310] on span "PN B" at bounding box center [315, 312] width 144 height 13
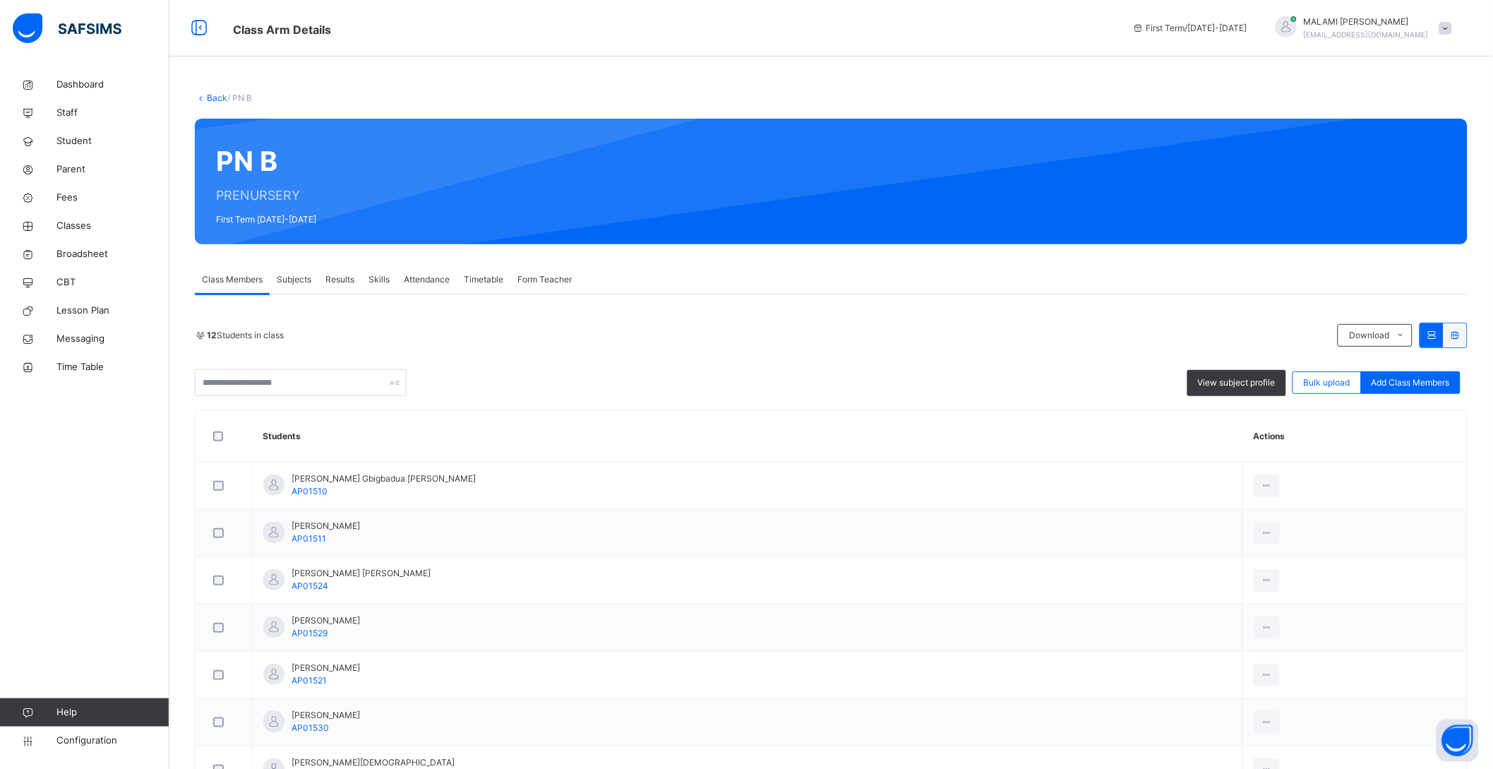
click at [287, 281] on span "Subjects" at bounding box center [294, 279] width 35 height 13
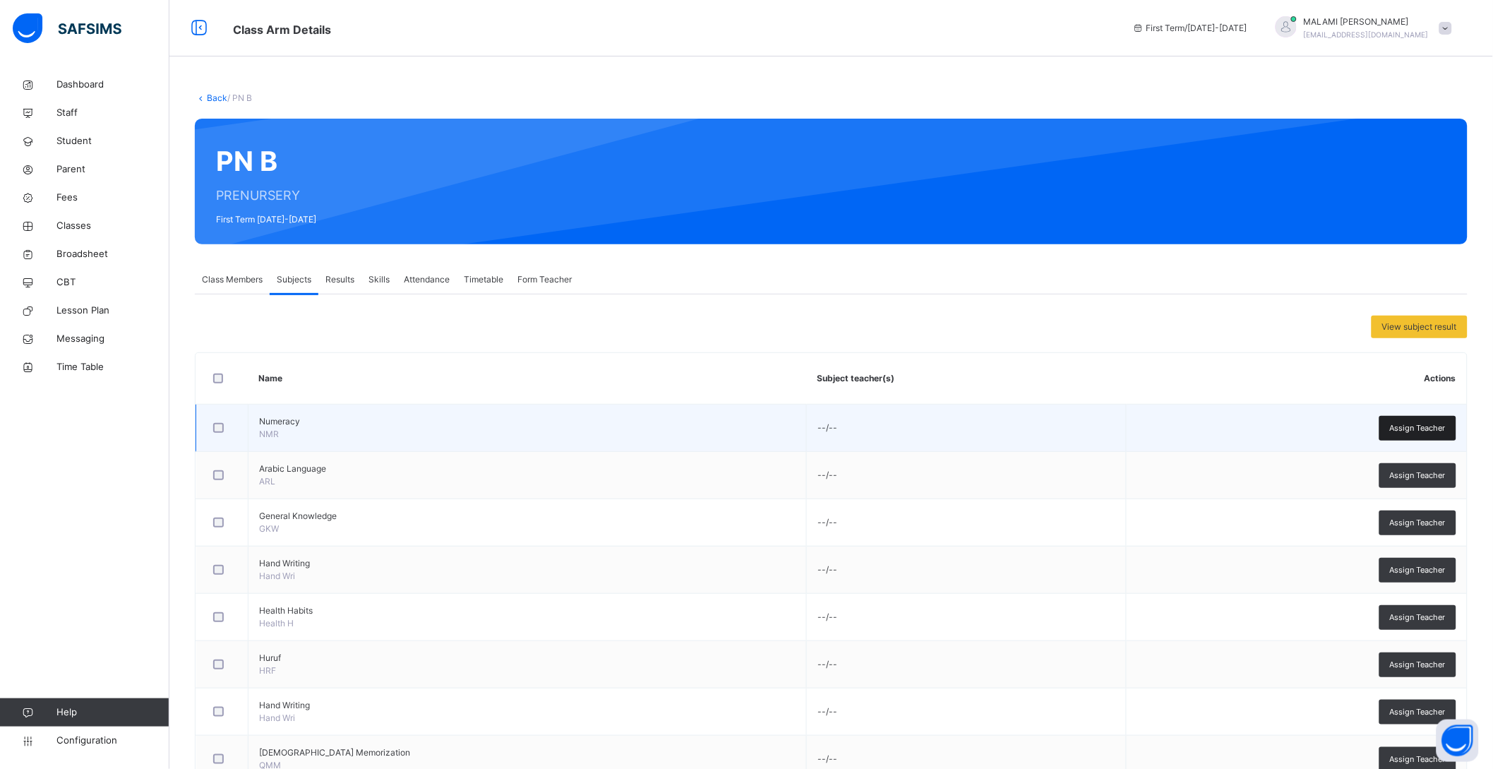
click at [1423, 430] on span "Assign Teacher" at bounding box center [1418, 428] width 56 height 12
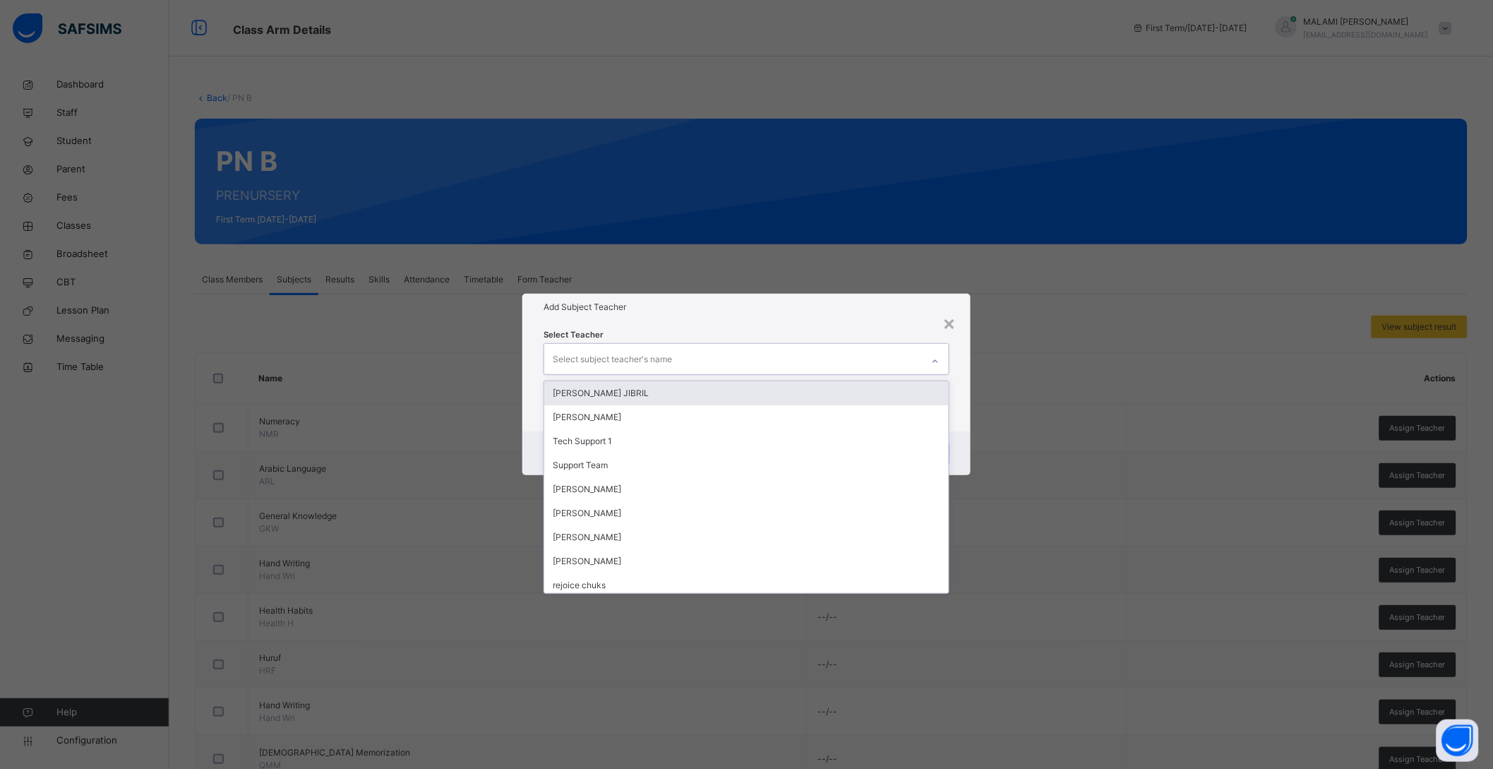
click at [614, 359] on div "Select subject teacher's name" at bounding box center [612, 359] width 119 height 27
type input "**"
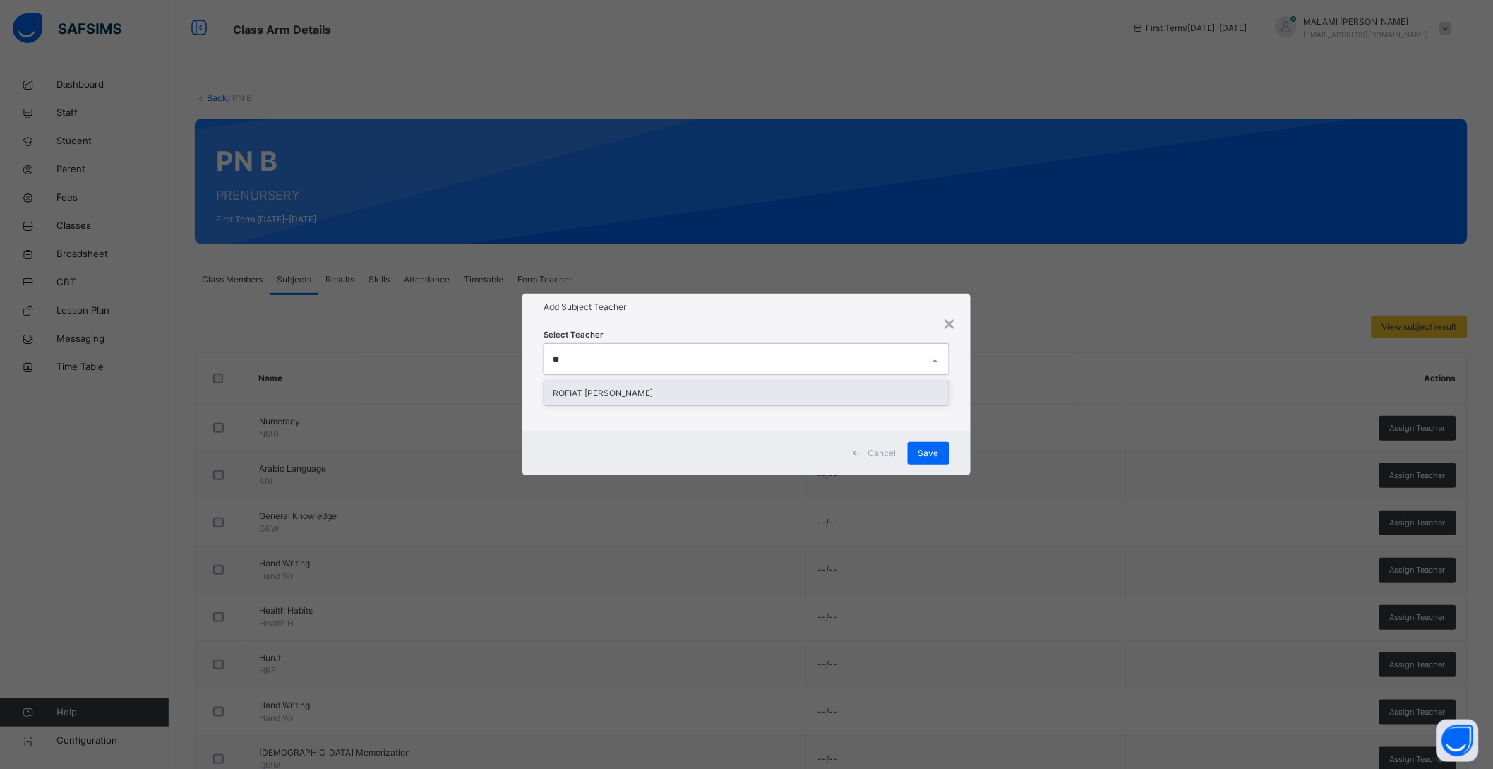
click at [607, 398] on div "ROFIAT SHABAN SAMBO" at bounding box center [746, 393] width 405 height 24
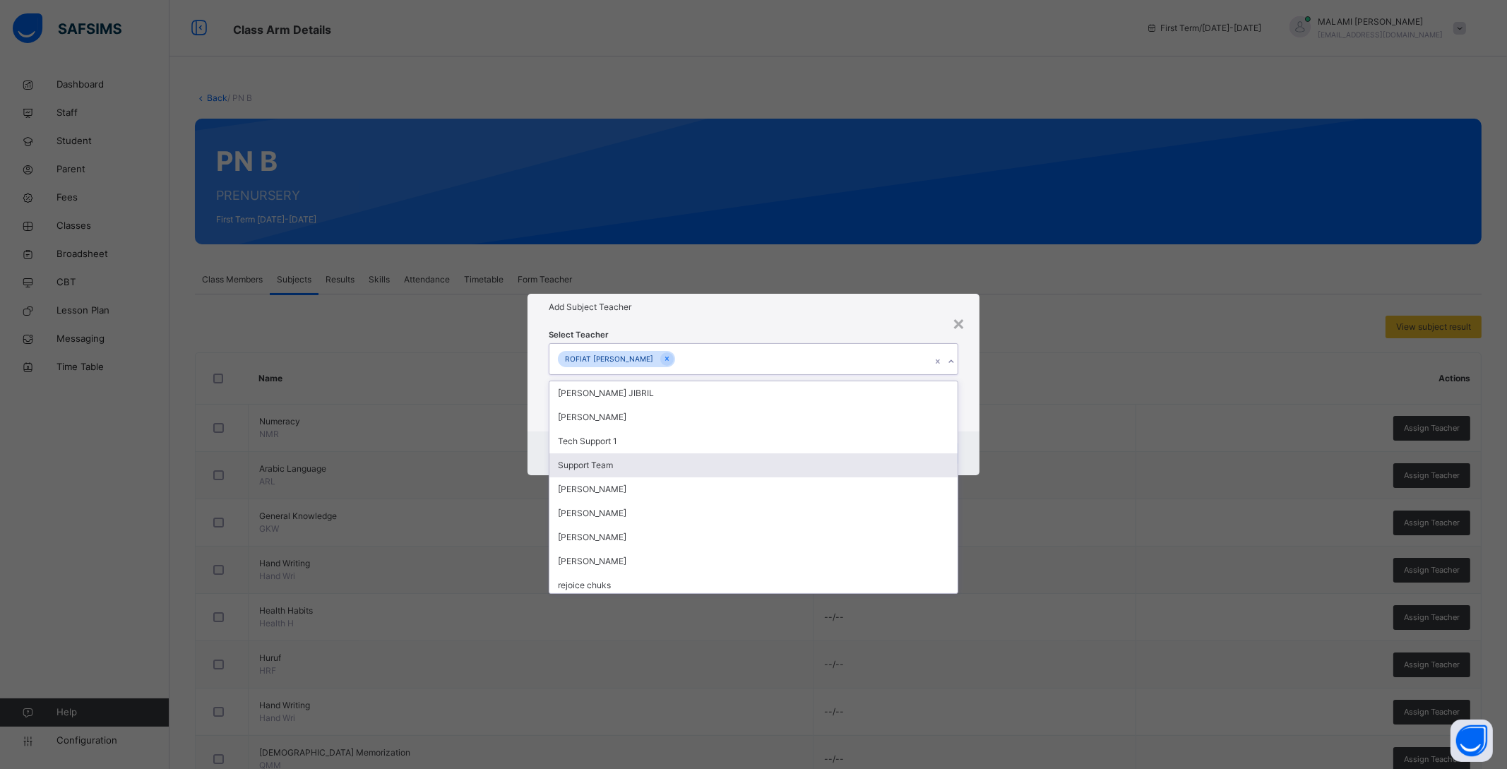
click at [957, 451] on div "HAFSAT LERE JIBRIL KHADIJA MUHAMMAD ISAH Tech Support 1 Support Team MALAMI MOH…" at bounding box center [753, 487] width 408 height 212
click at [972, 446] on div "Cancel Save" at bounding box center [753, 453] width 452 height 44
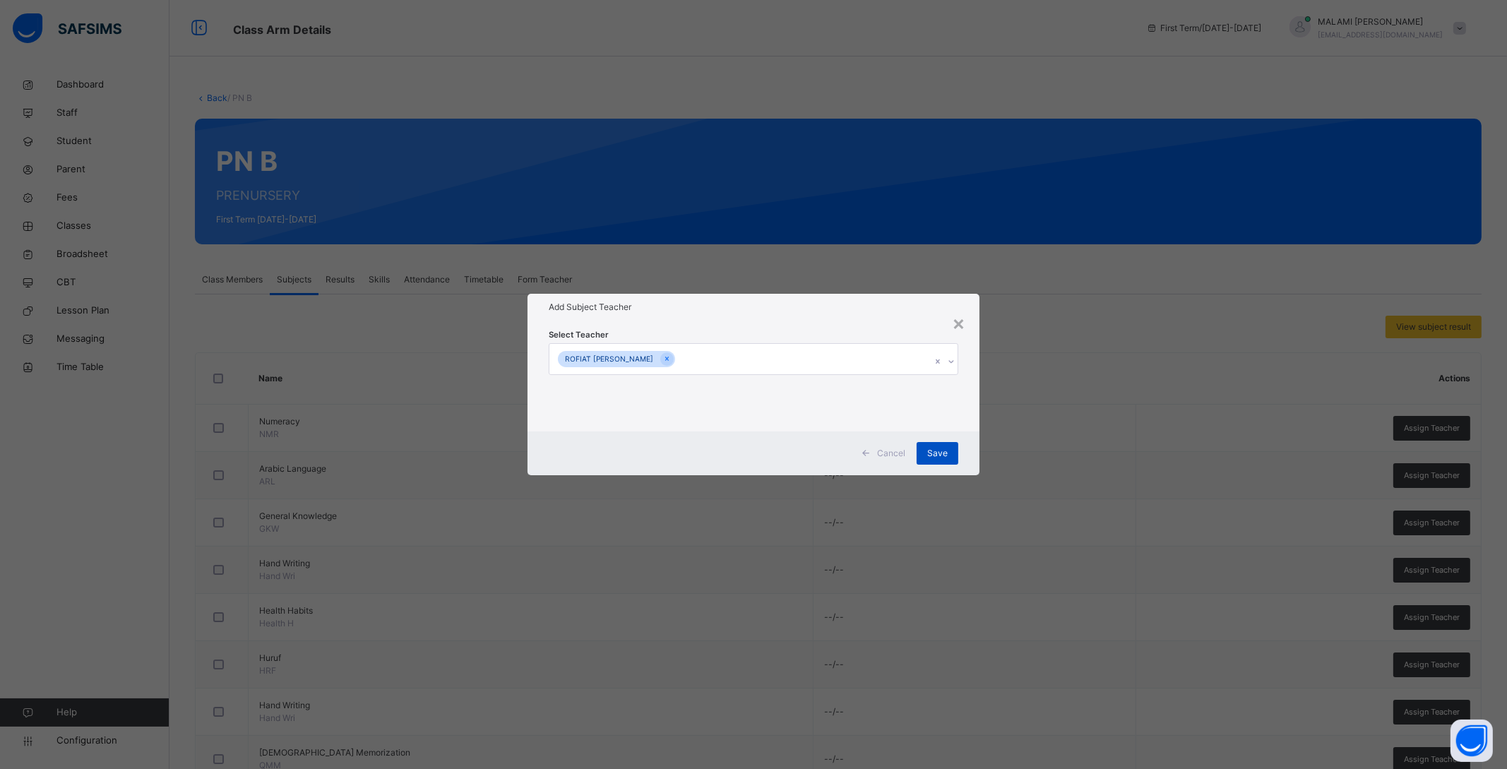
click at [945, 448] on span "Save" at bounding box center [937, 453] width 20 height 13
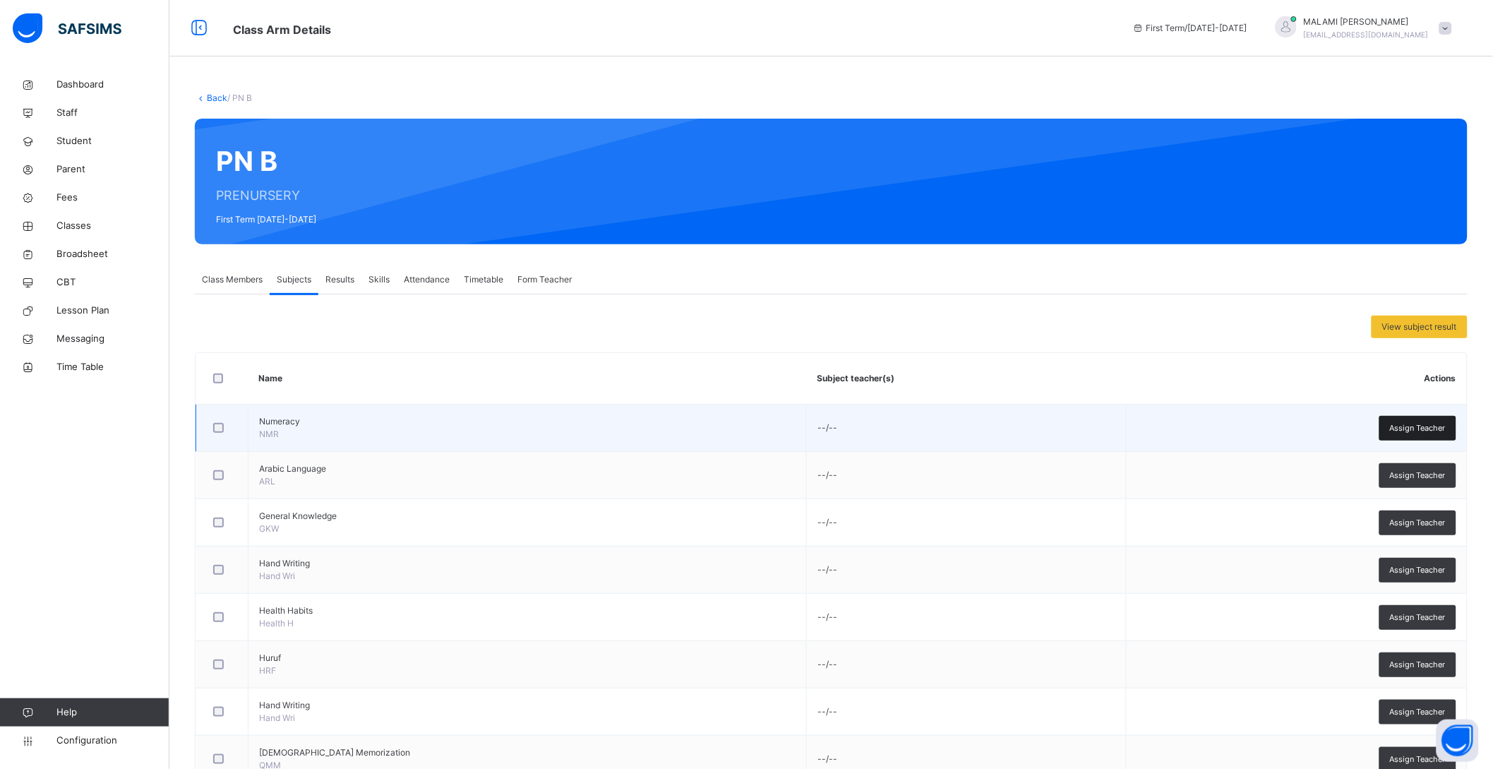
click at [1422, 424] on span "Assign Teacher" at bounding box center [1418, 428] width 56 height 12
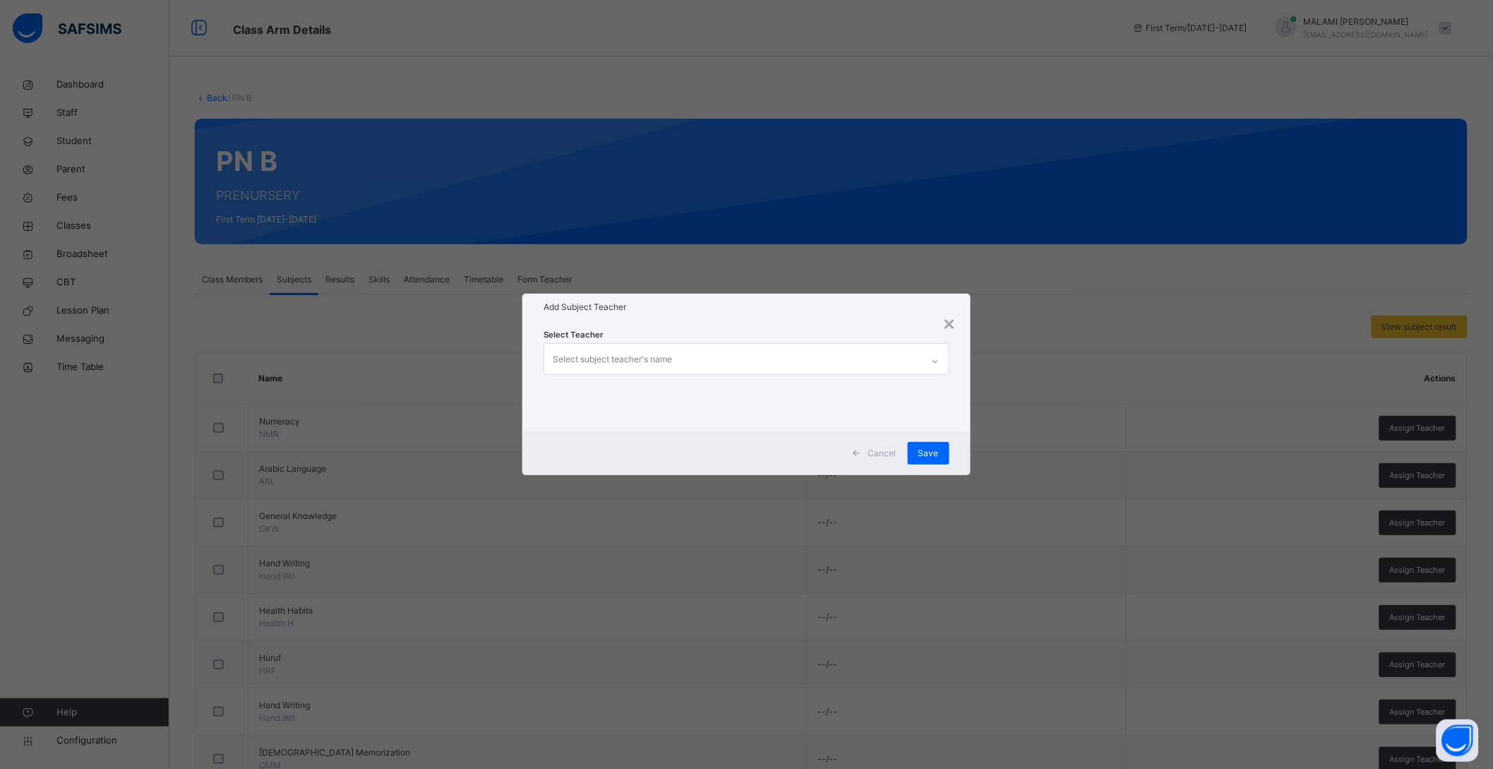
drag, startPoint x: 623, startPoint y: 337, endPoint x: 620, endPoint y: 345, distance: 9.2
click at [623, 337] on div "Select Teacher Select subject teacher's name" at bounding box center [747, 376] width 406 height 96
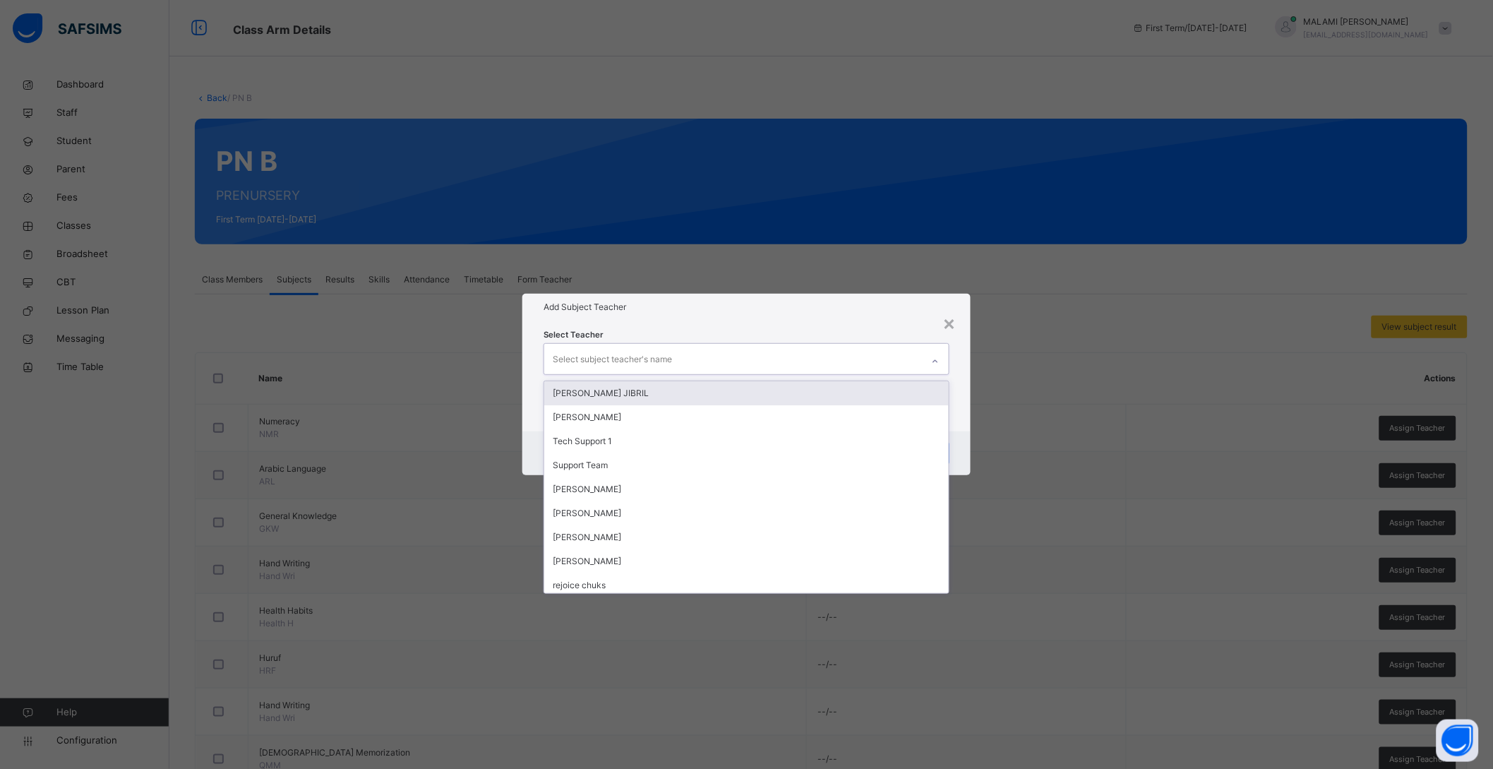
click at [617, 349] on div "Select subject teacher's name" at bounding box center [612, 359] width 119 height 27
type input "**"
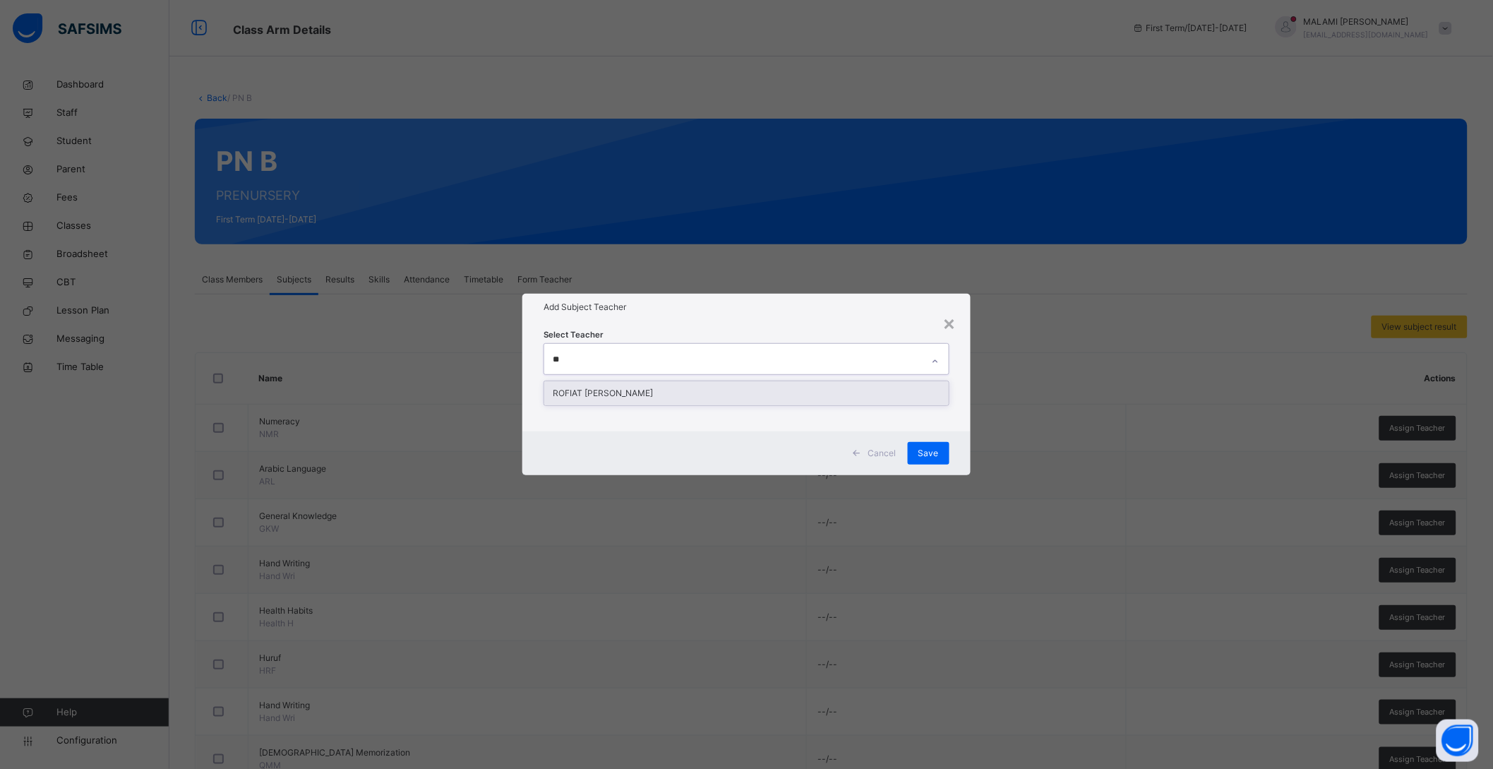
click at [612, 387] on div "ROFIAT SHABAN SAMBO" at bounding box center [746, 393] width 405 height 24
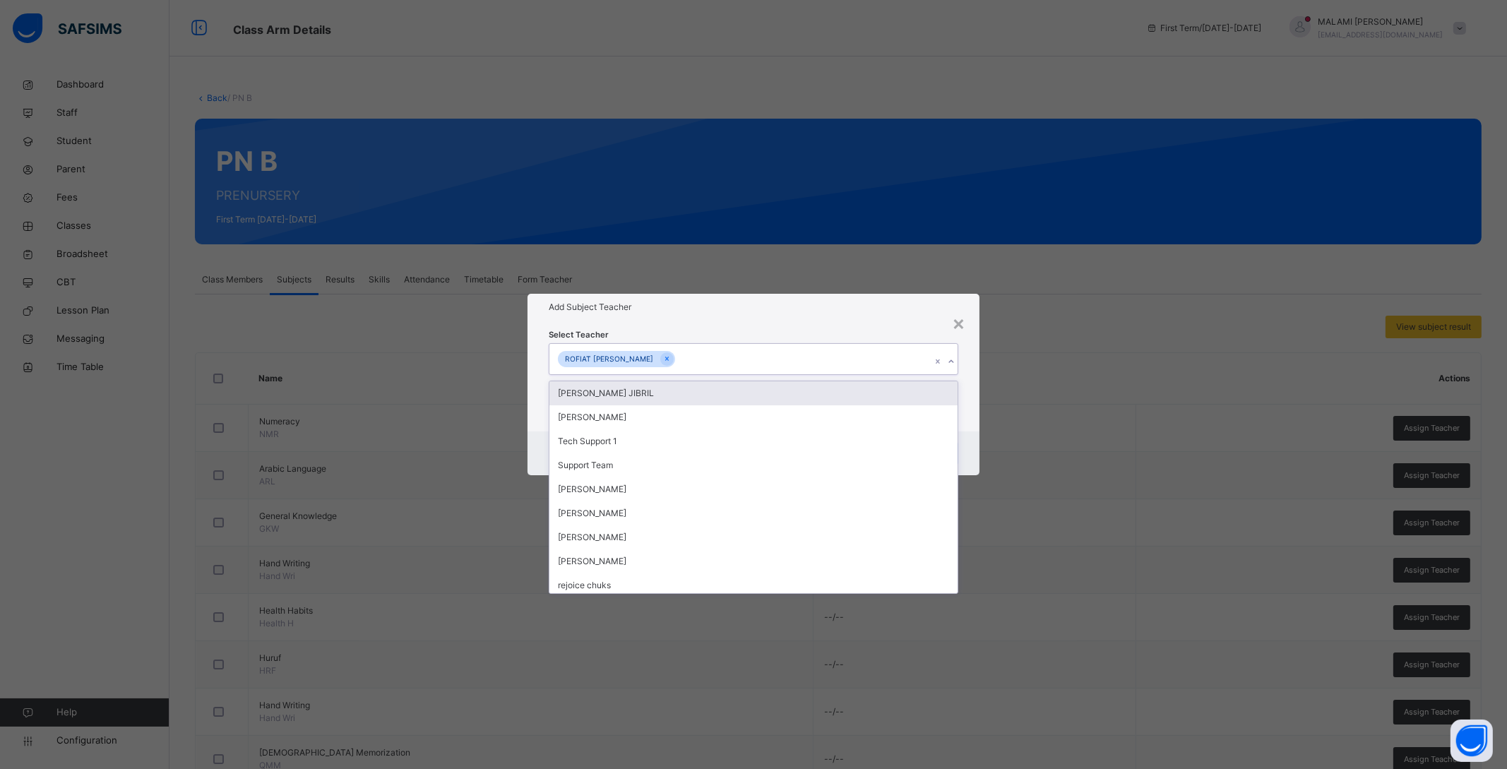
click at [974, 426] on div "Select Teacher option ROFIAT SHABAN SAMBO, selected. option HAFSAT LERE JIBRIL …" at bounding box center [753, 376] width 452 height 110
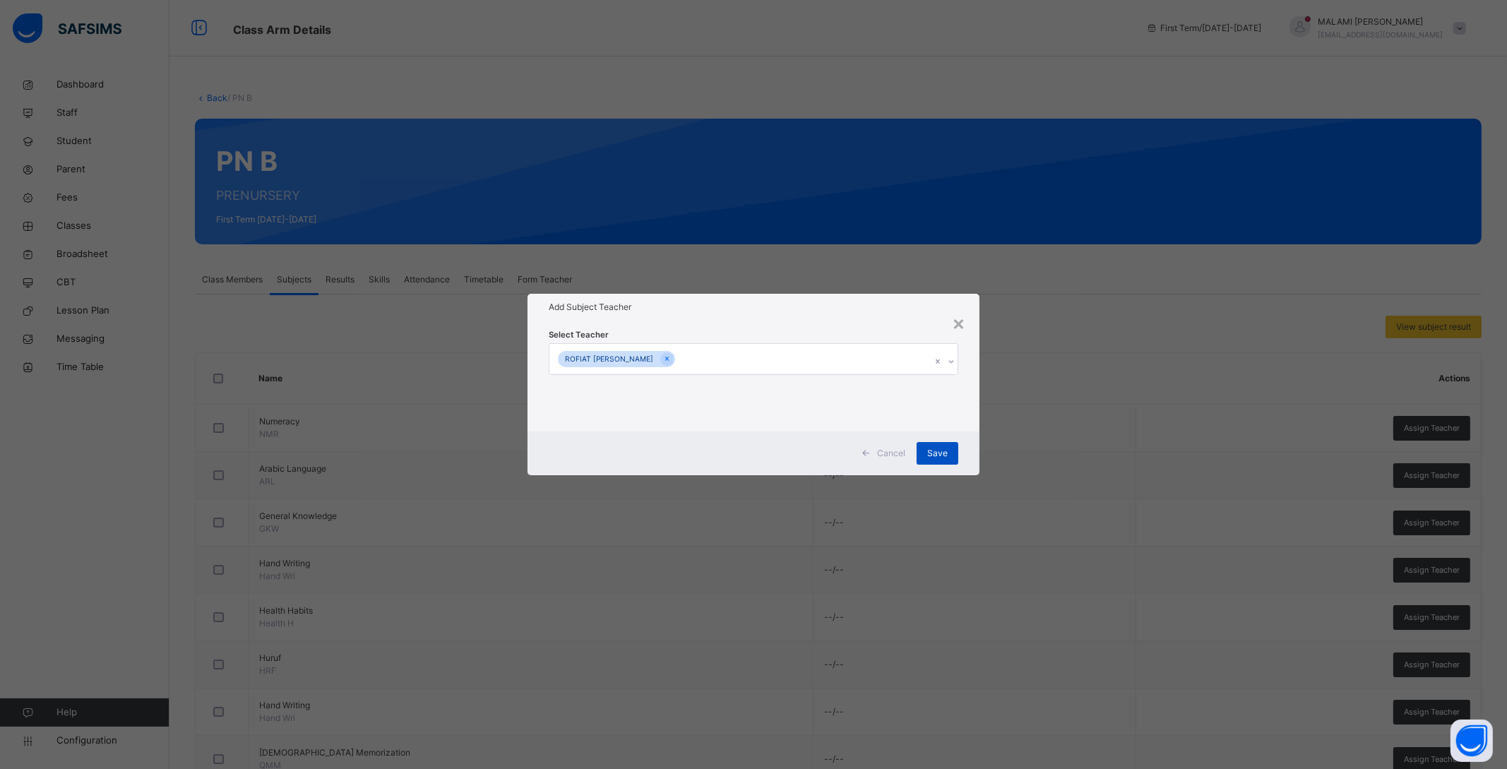
click at [938, 453] on span "Save" at bounding box center [937, 453] width 20 height 13
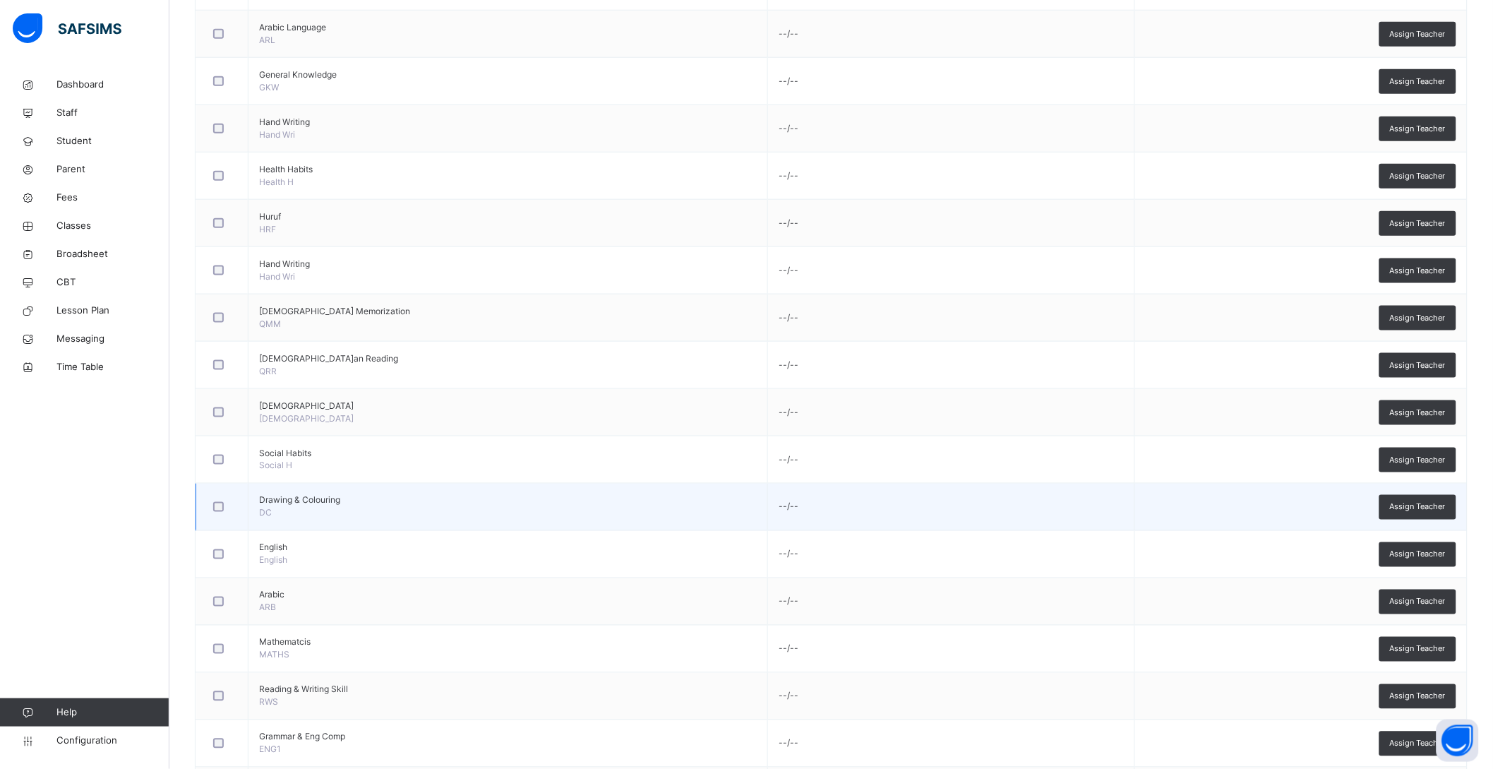
scroll to position [713, 0]
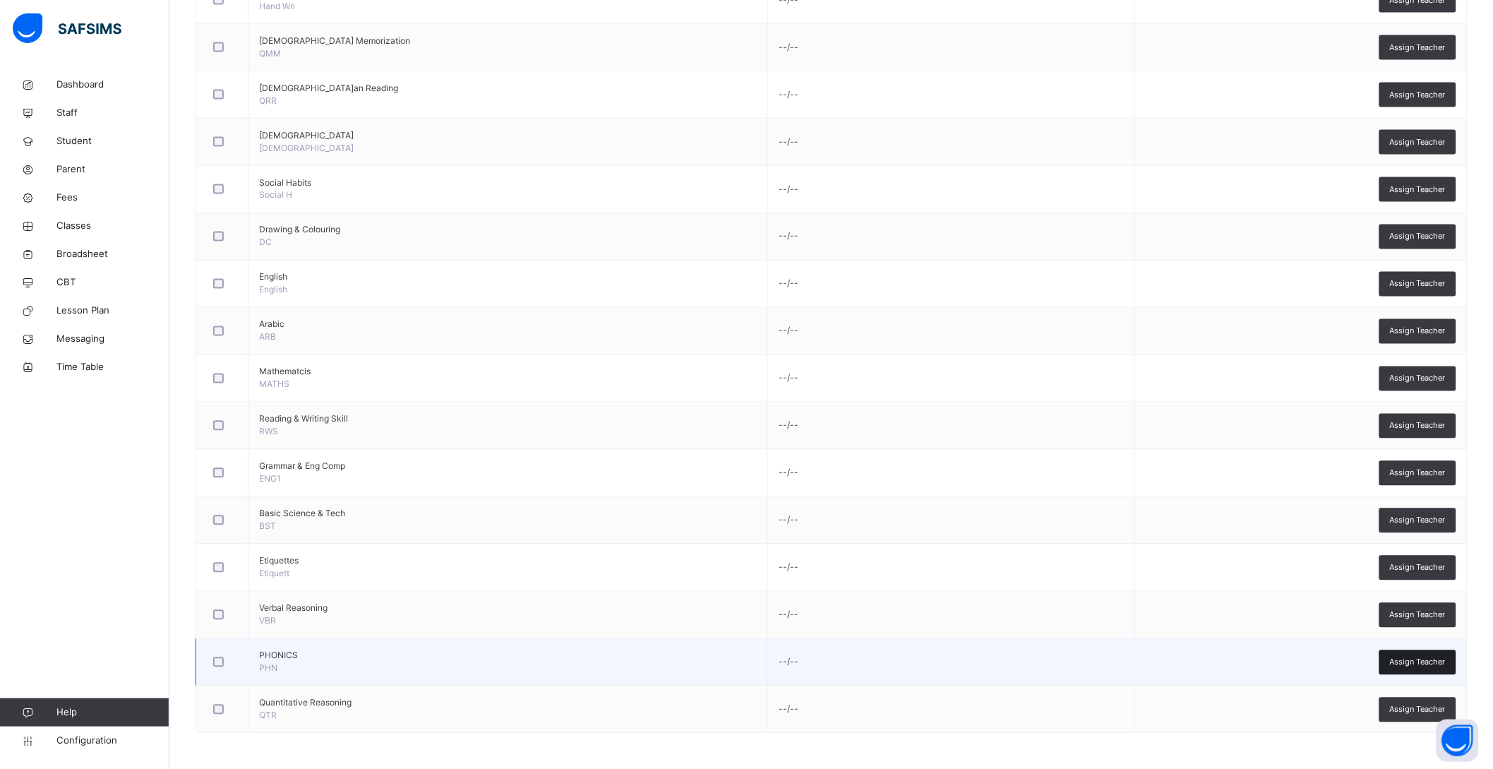
click at [1445, 661] on span "Assign Teacher" at bounding box center [1418, 663] width 56 height 12
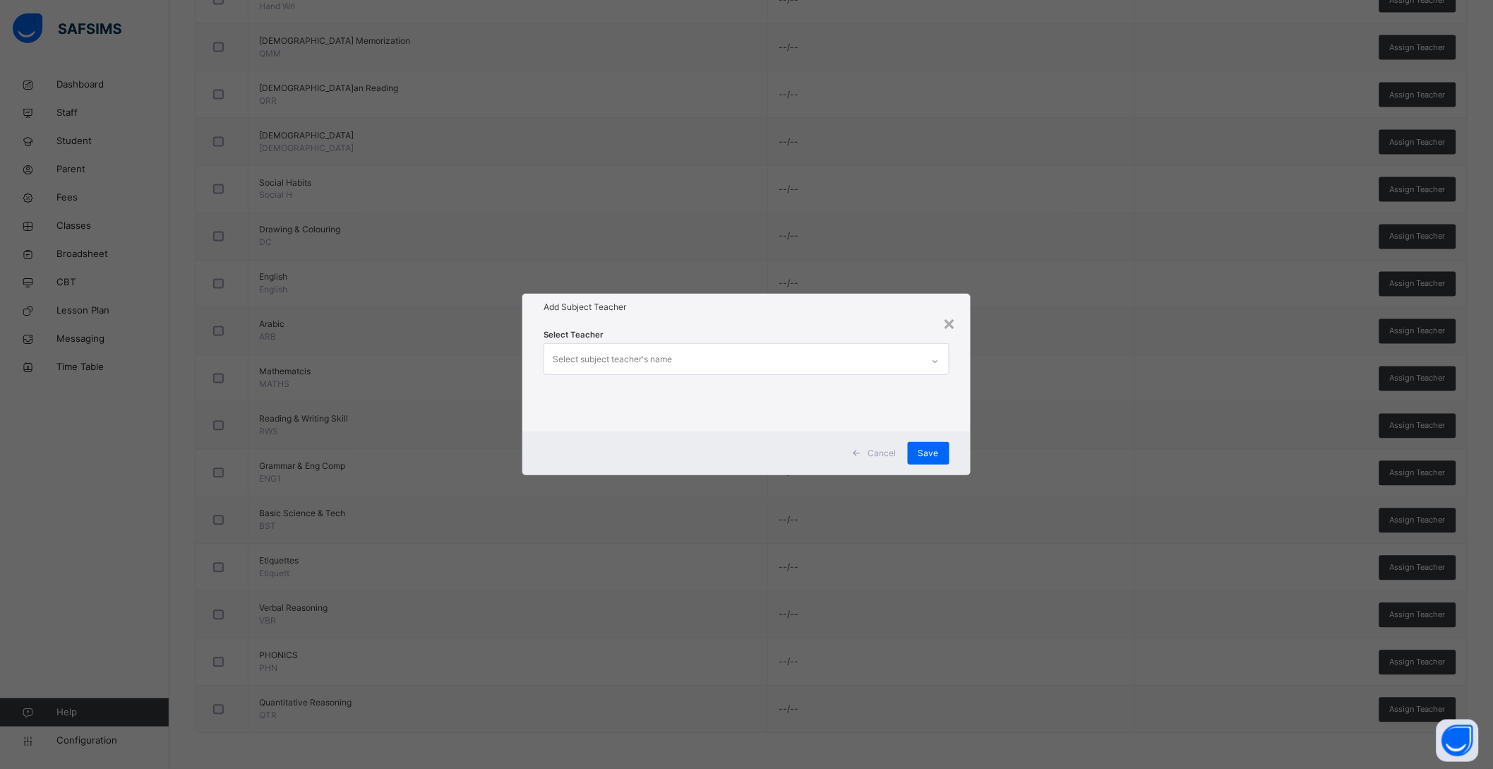
click at [657, 357] on div "Select subject teacher's name" at bounding box center [612, 359] width 119 height 27
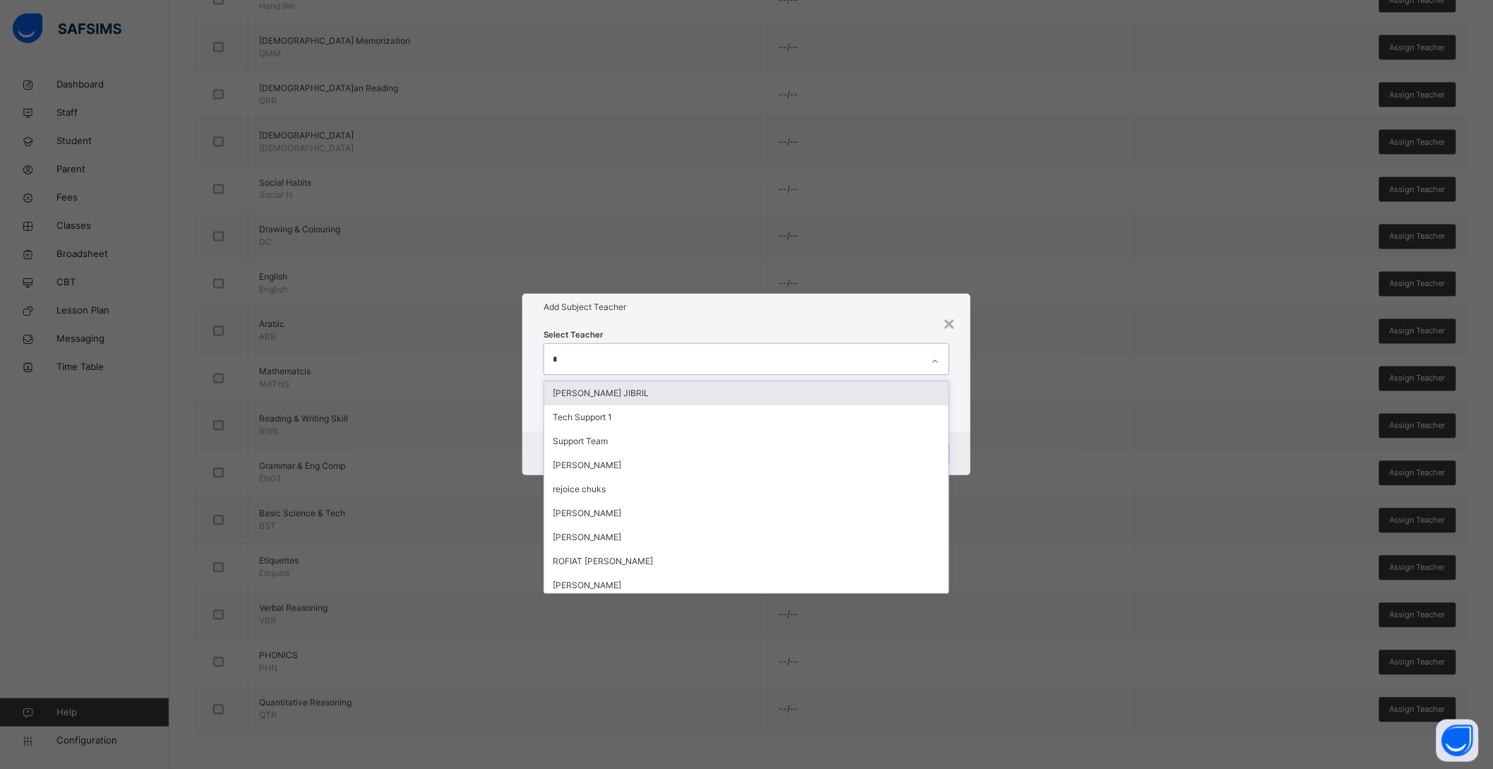
type input "**"
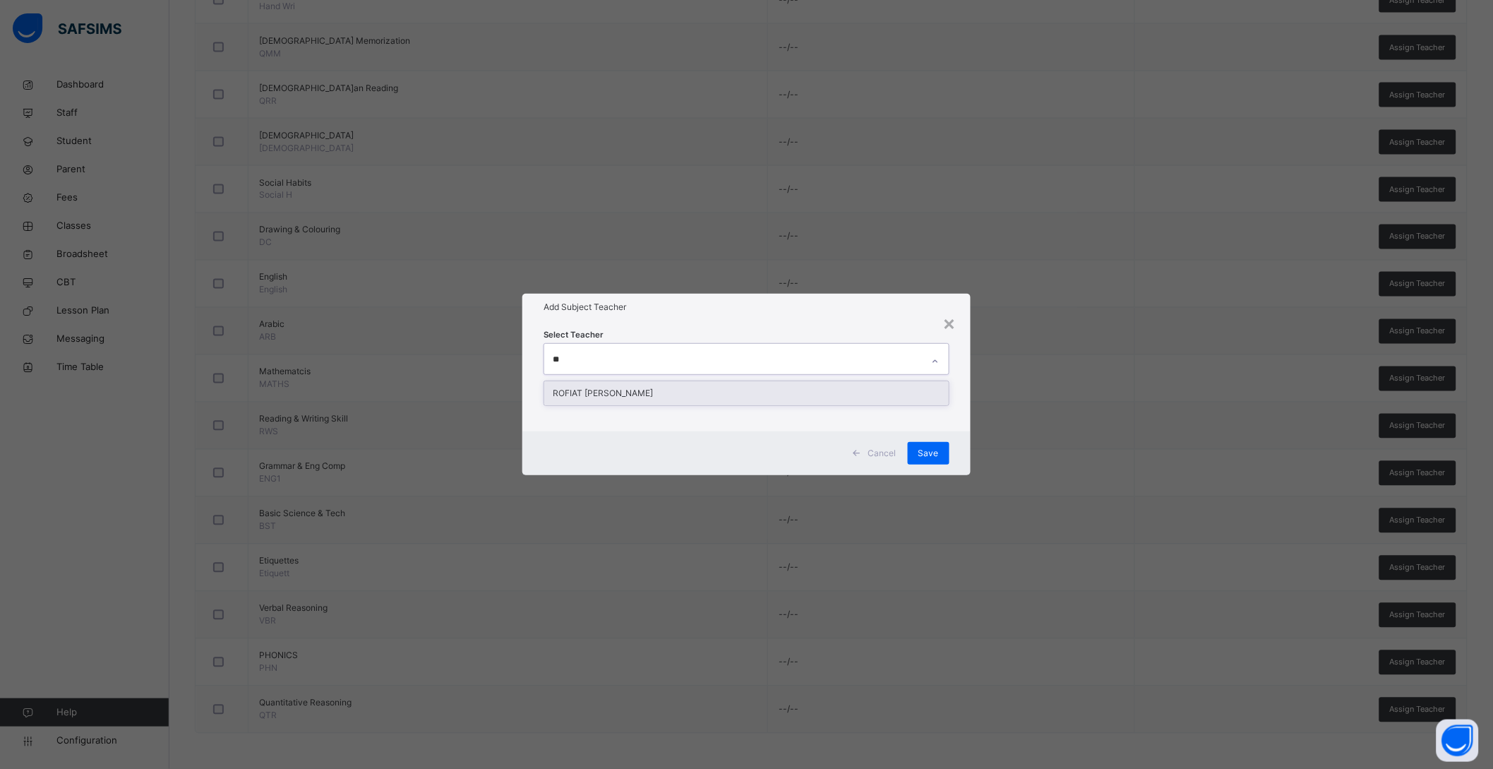
click at [650, 388] on div "ROFIAT SHABAN SAMBO" at bounding box center [746, 393] width 405 height 24
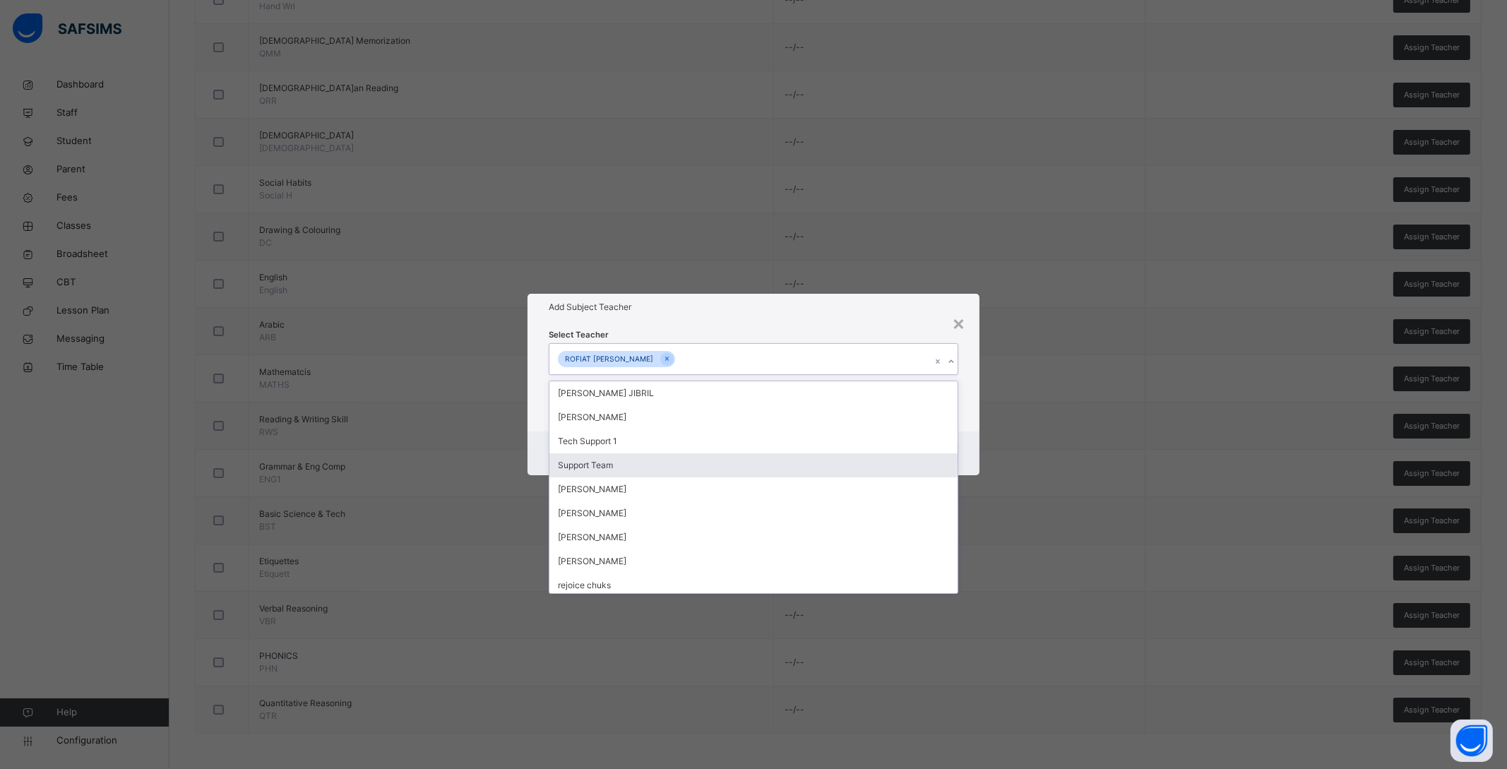
click at [973, 436] on div "Cancel Save" at bounding box center [753, 453] width 452 height 44
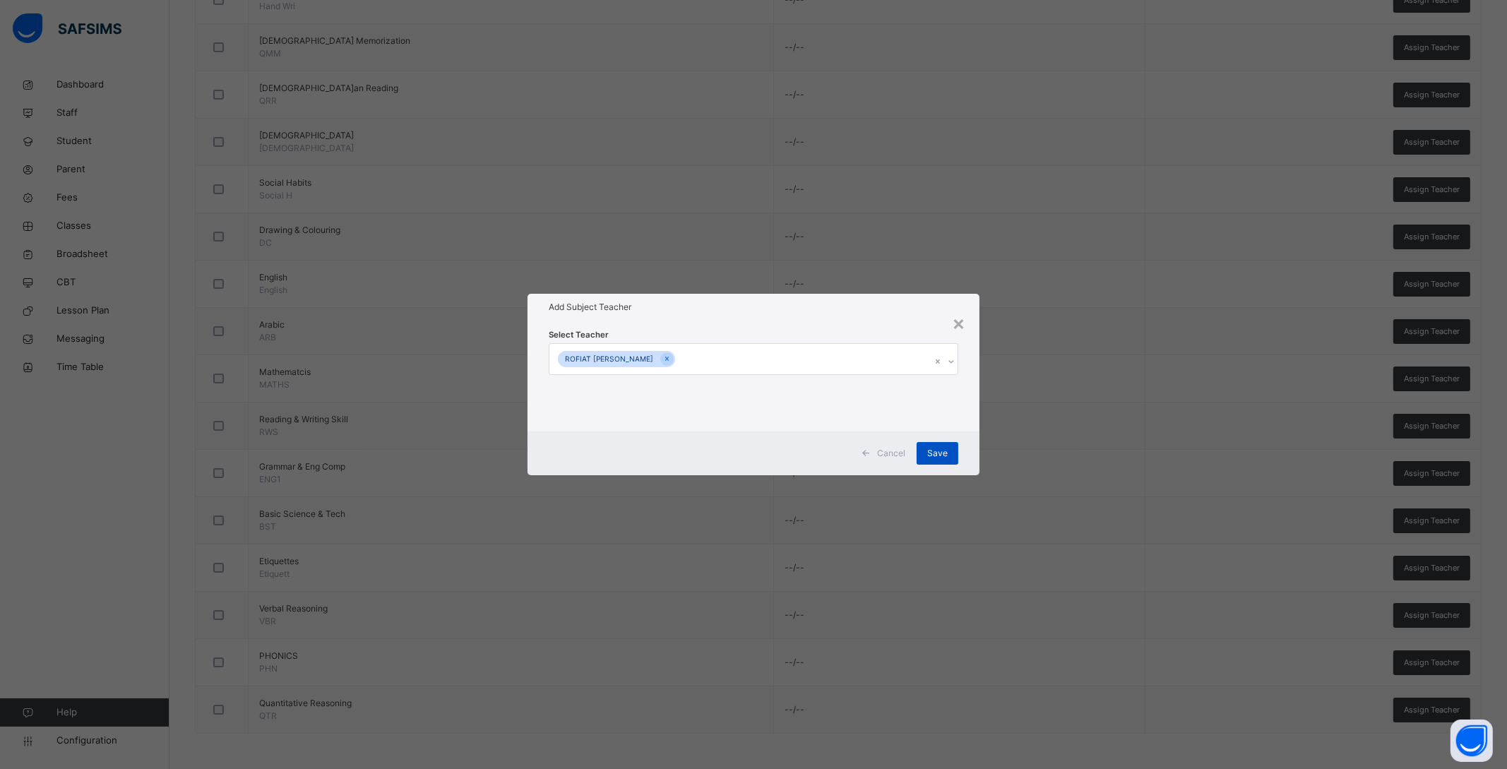
click at [936, 451] on span "Save" at bounding box center [937, 453] width 20 height 13
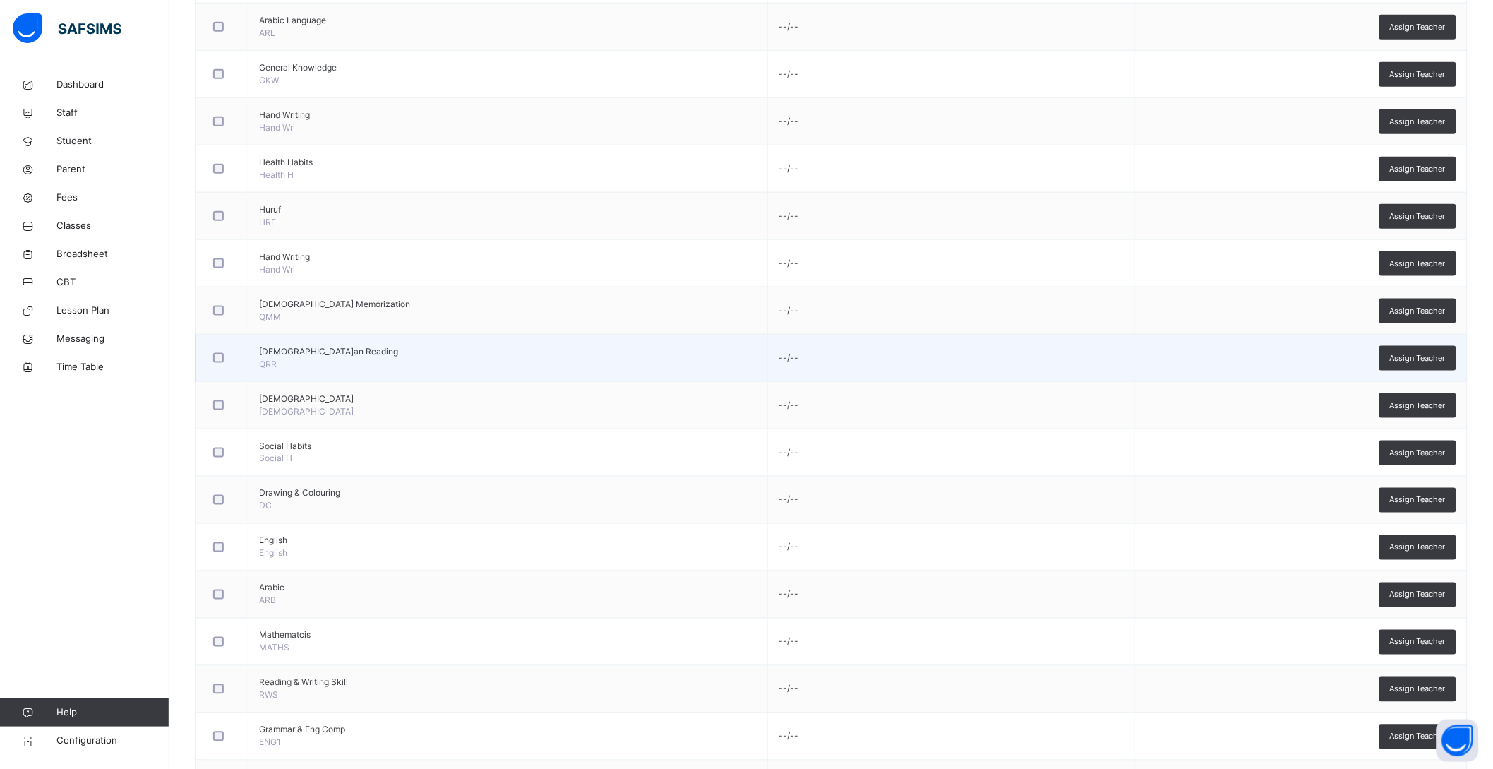
scroll to position [272, 0]
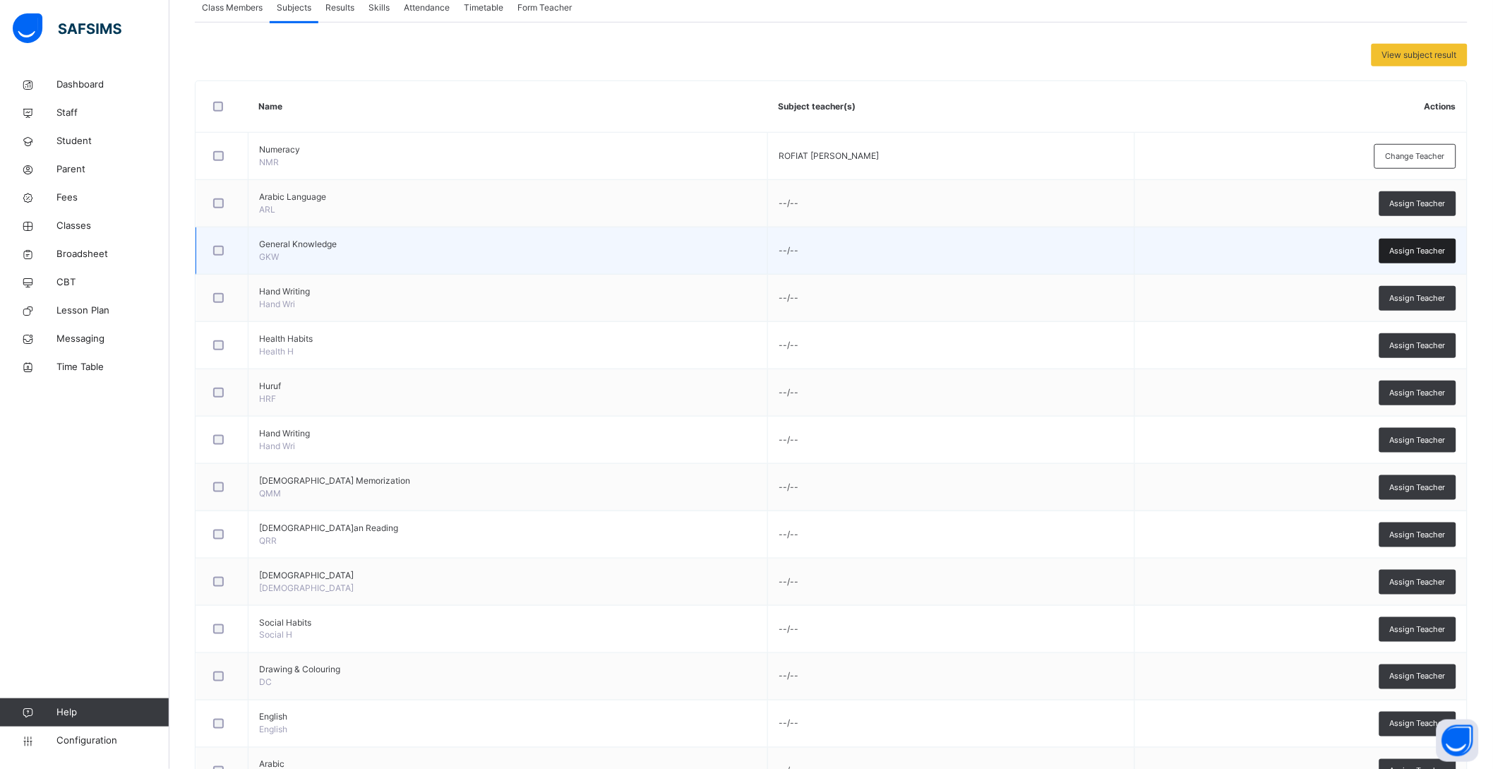
click at [1433, 256] on span "Assign Teacher" at bounding box center [1418, 251] width 56 height 12
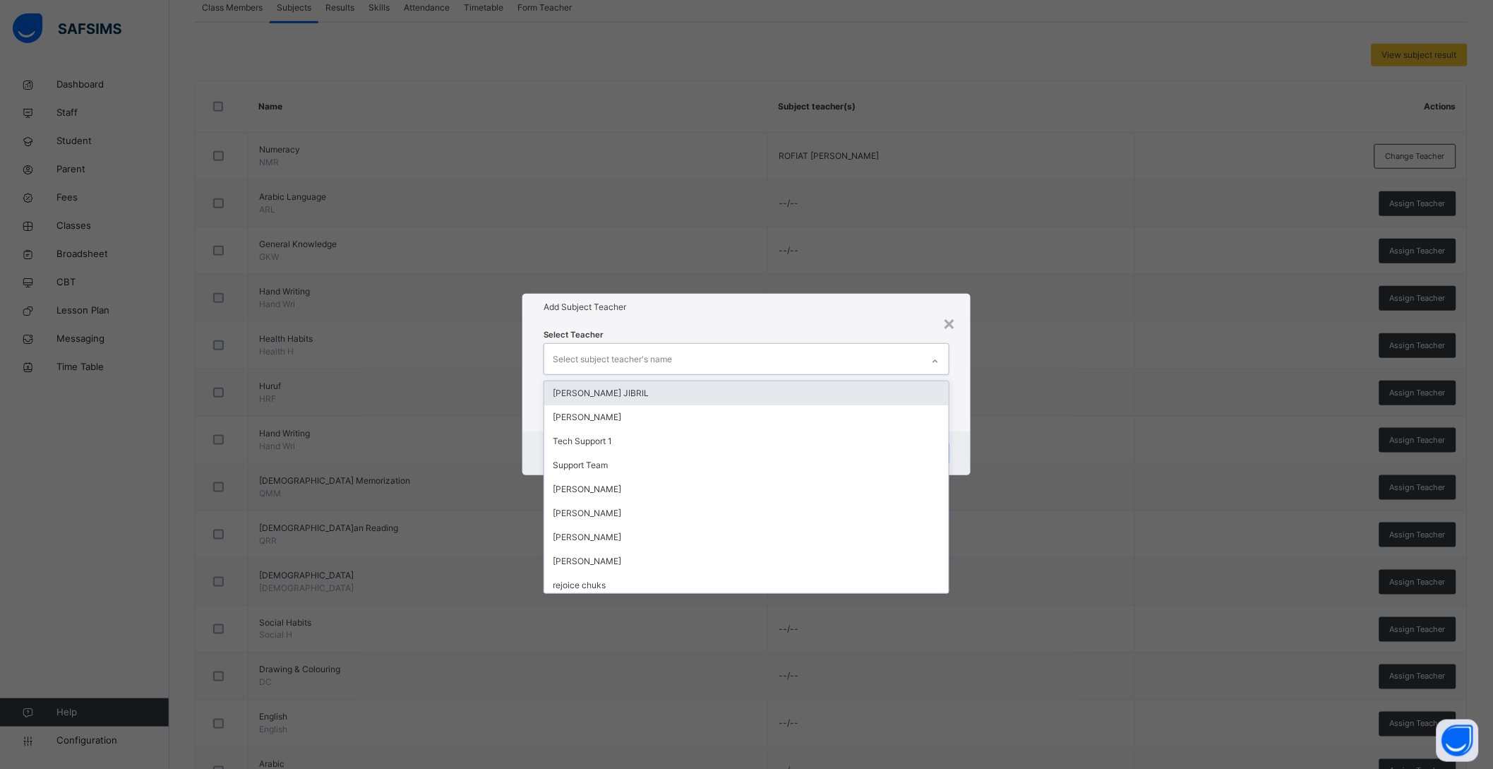
click at [644, 362] on div "Select subject teacher's name" at bounding box center [612, 359] width 119 height 27
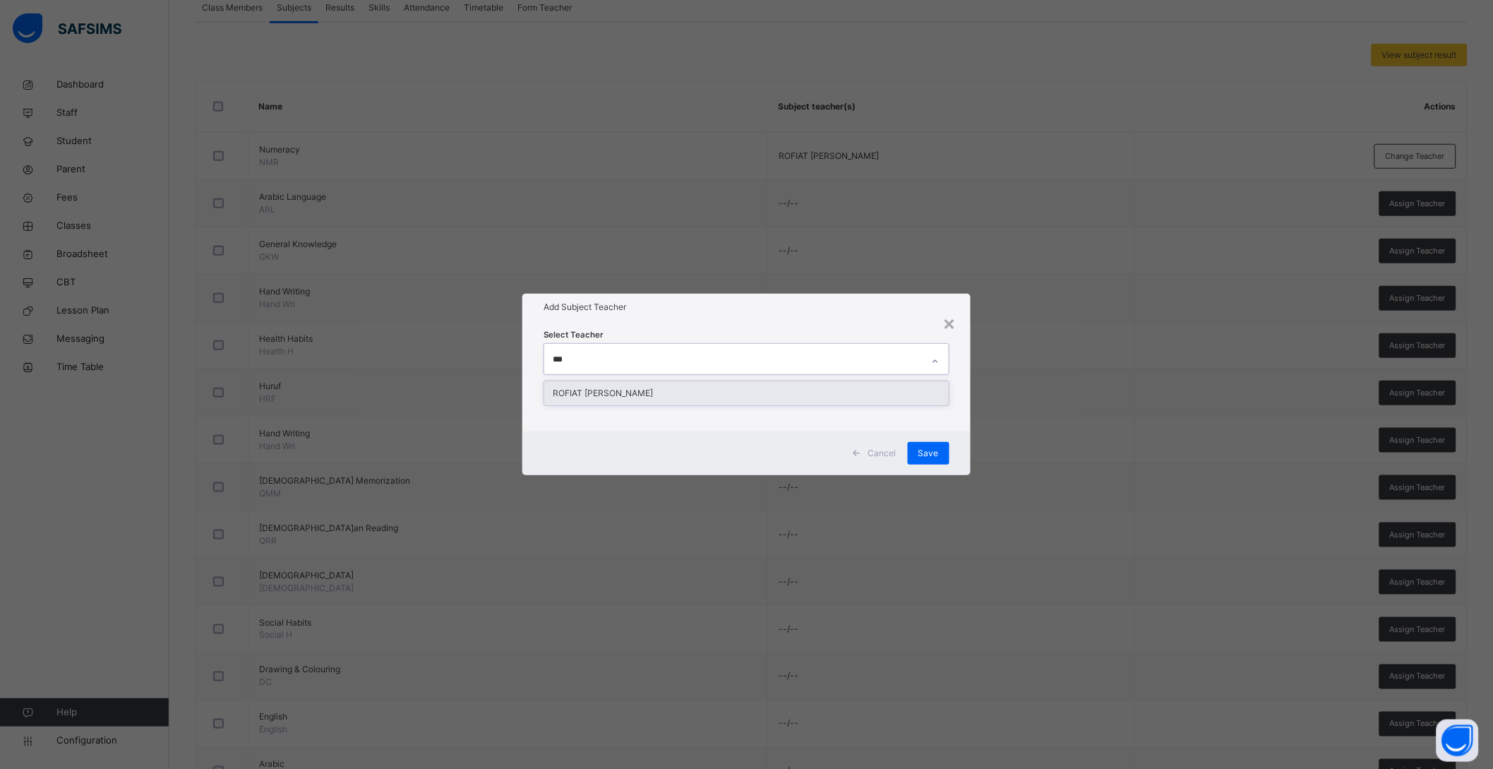
type input "****"
click at [631, 386] on div "ROFIAT SHABAN SAMBO" at bounding box center [746, 393] width 405 height 24
click at [967, 421] on div "Select Teacher ROFIAT SHABAN SAMBO" at bounding box center [753, 376] width 452 height 110
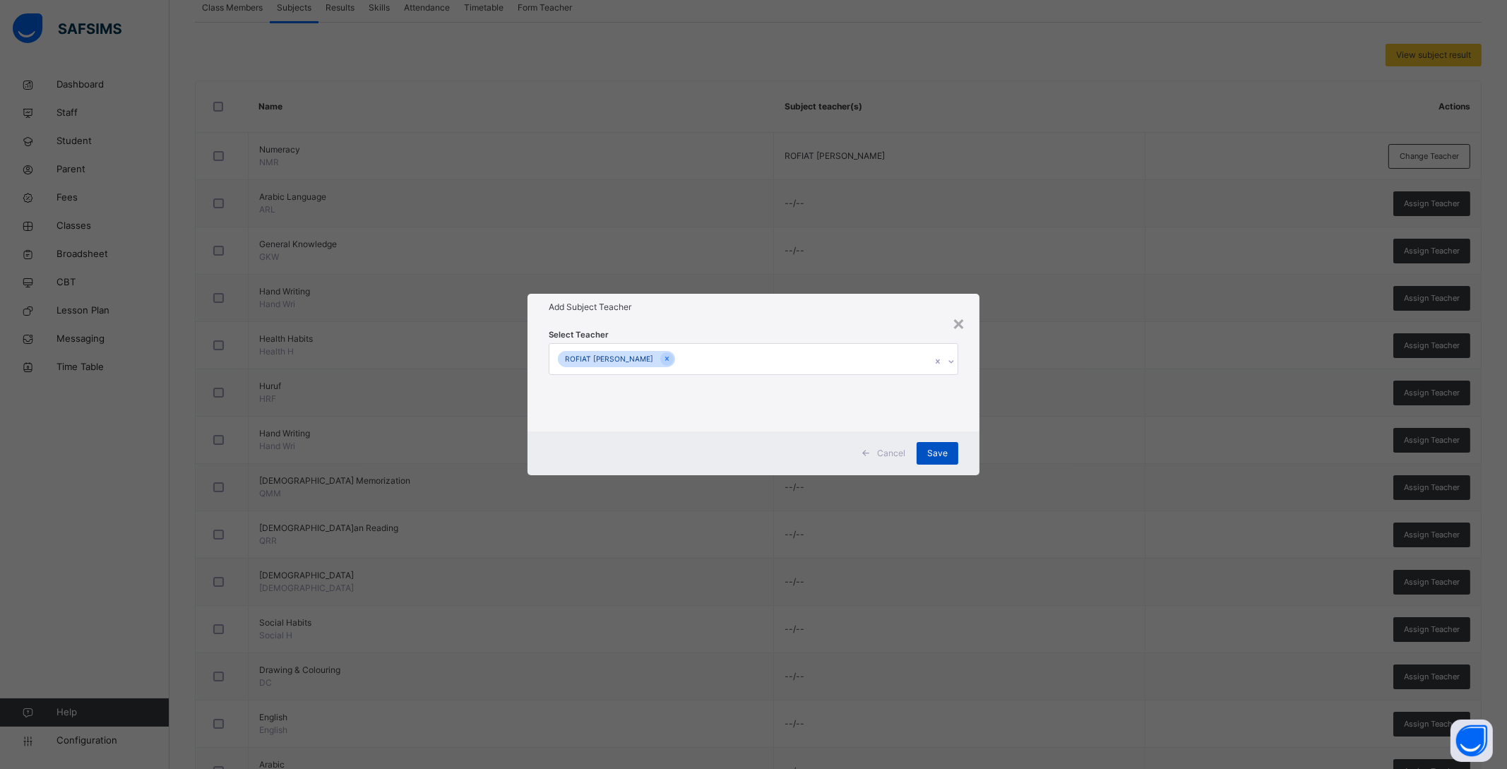
click at [940, 447] on span "Save" at bounding box center [937, 453] width 20 height 13
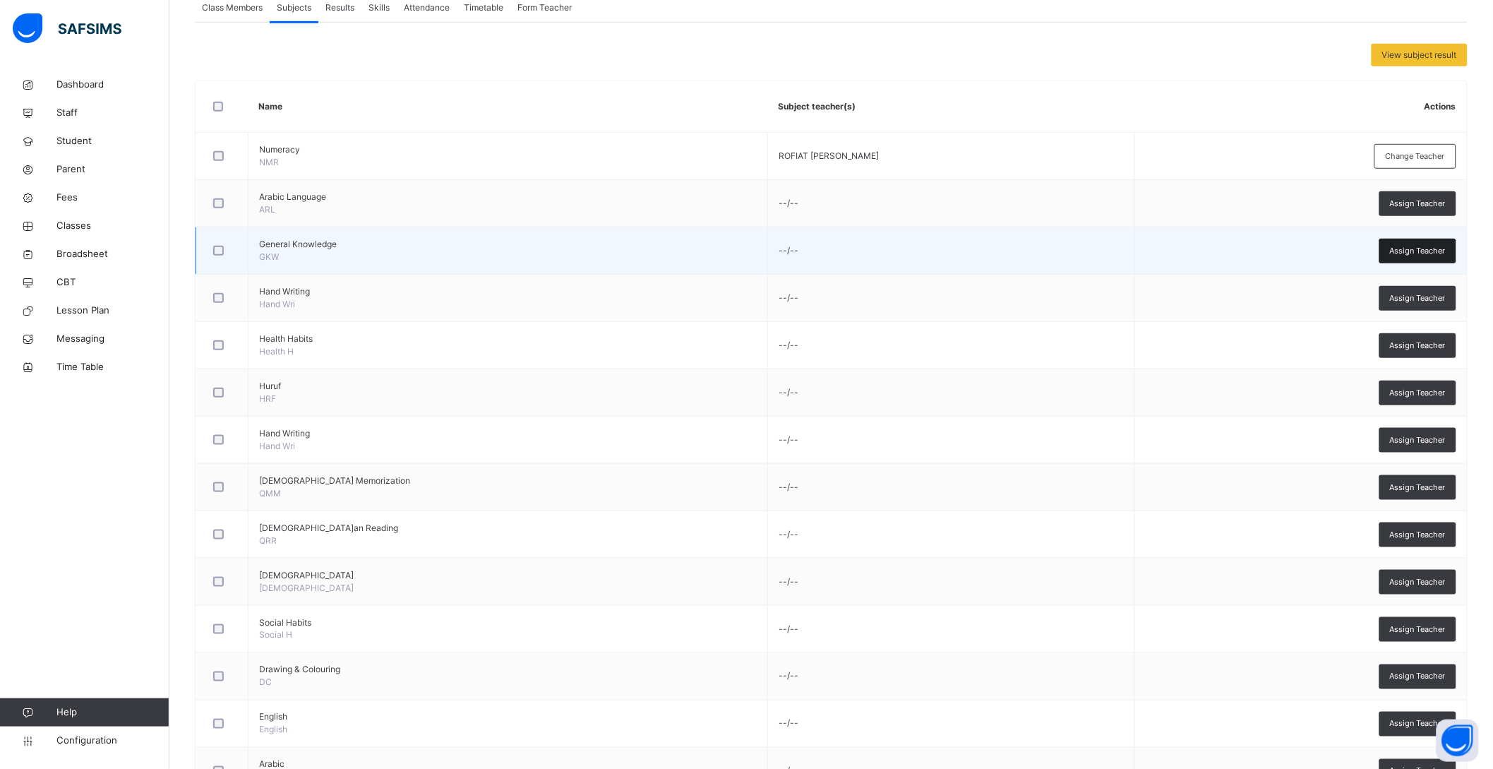
click at [1431, 246] on span "Assign Teacher" at bounding box center [1418, 251] width 56 height 12
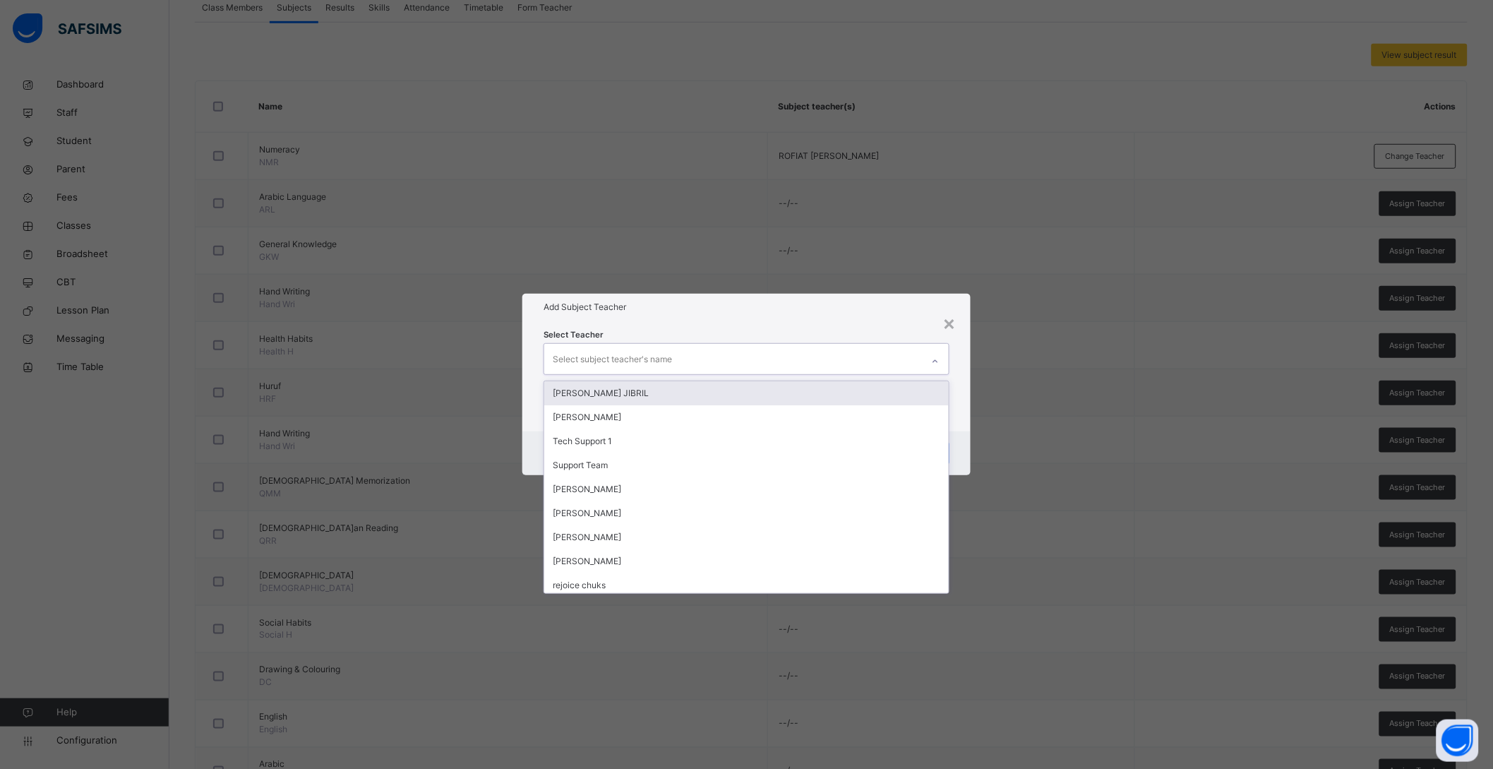
click at [674, 362] on div "Select subject teacher's name" at bounding box center [733, 359] width 378 height 30
type input "**"
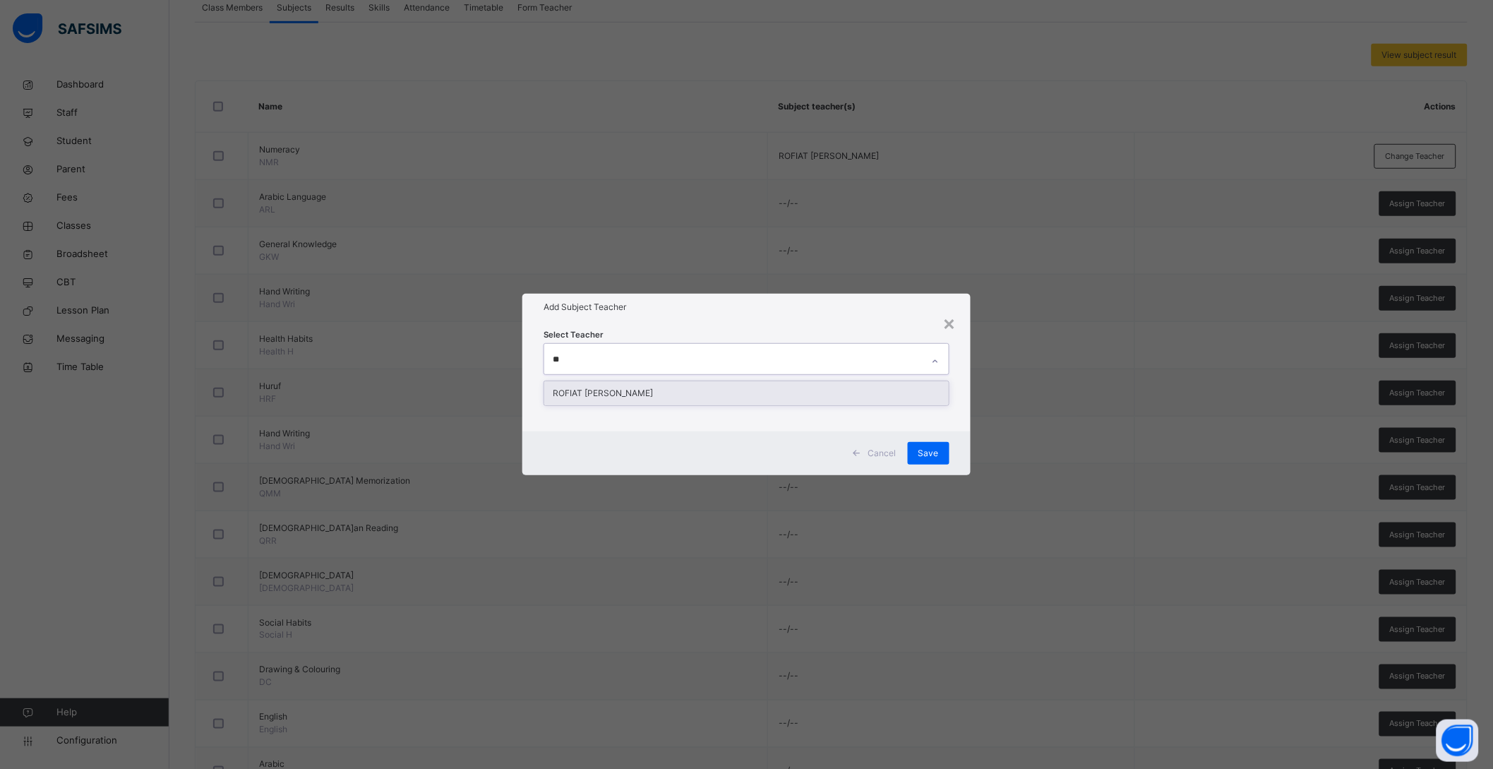
click at [635, 393] on div "ROFIAT SHABAN SAMBO" at bounding box center [746, 393] width 405 height 24
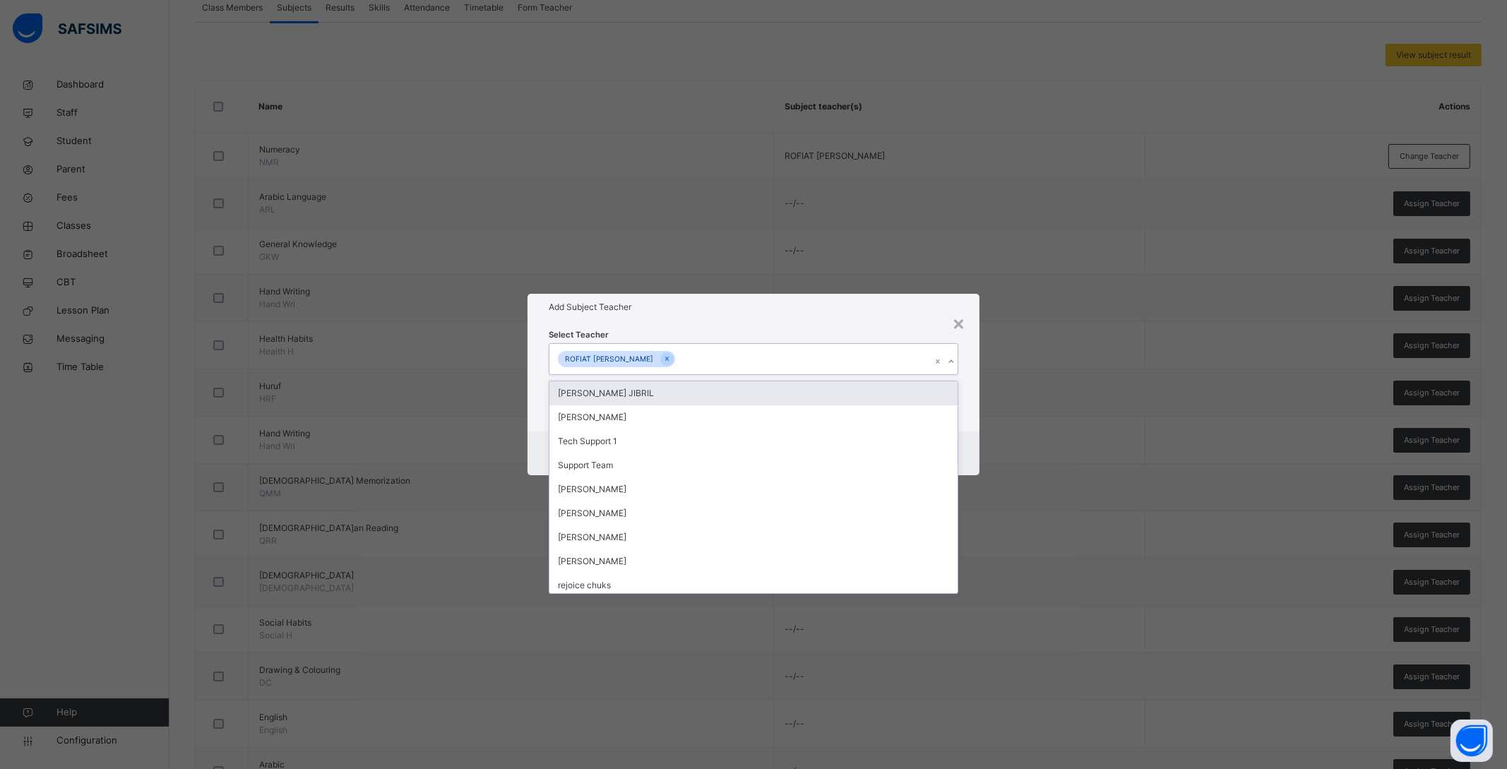
click at [976, 402] on div "Select Teacher option ROFIAT SHABAN SAMBO, selected. option HAFSAT LERE JIBRIL …" at bounding box center [753, 376] width 452 height 110
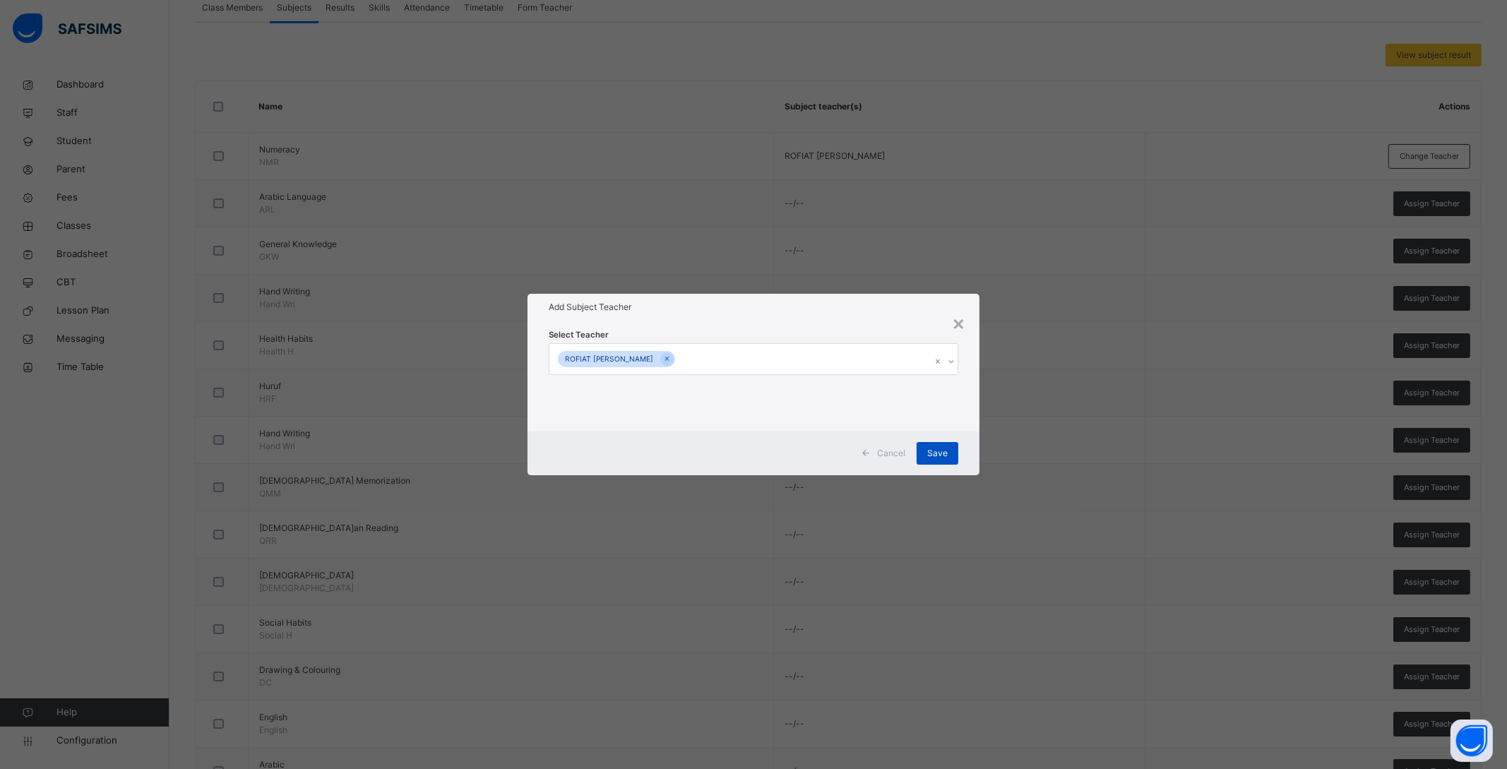
click at [933, 452] on span "Save" at bounding box center [937, 453] width 20 height 13
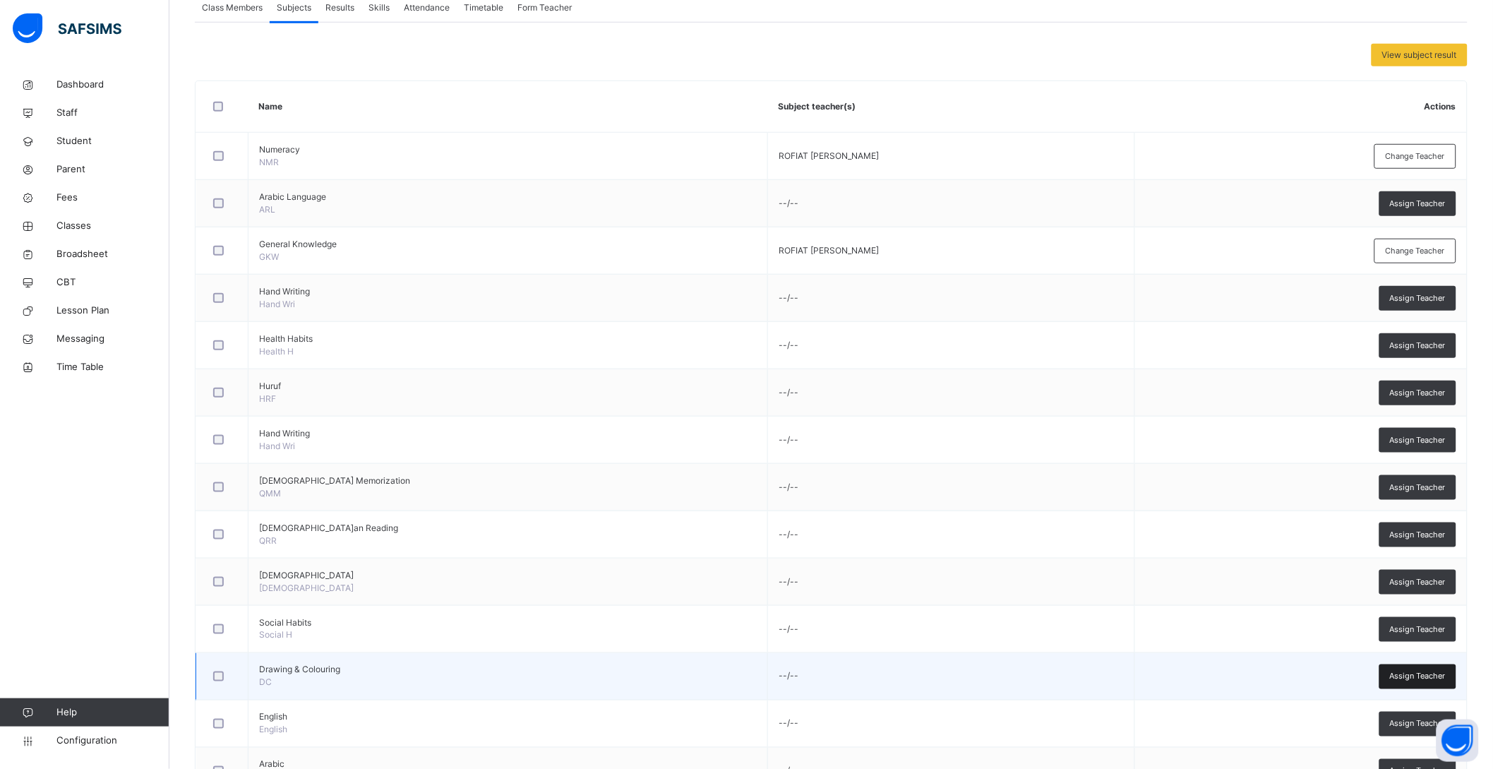
click at [1412, 671] on span "Assign Teacher" at bounding box center [1418, 677] width 56 height 12
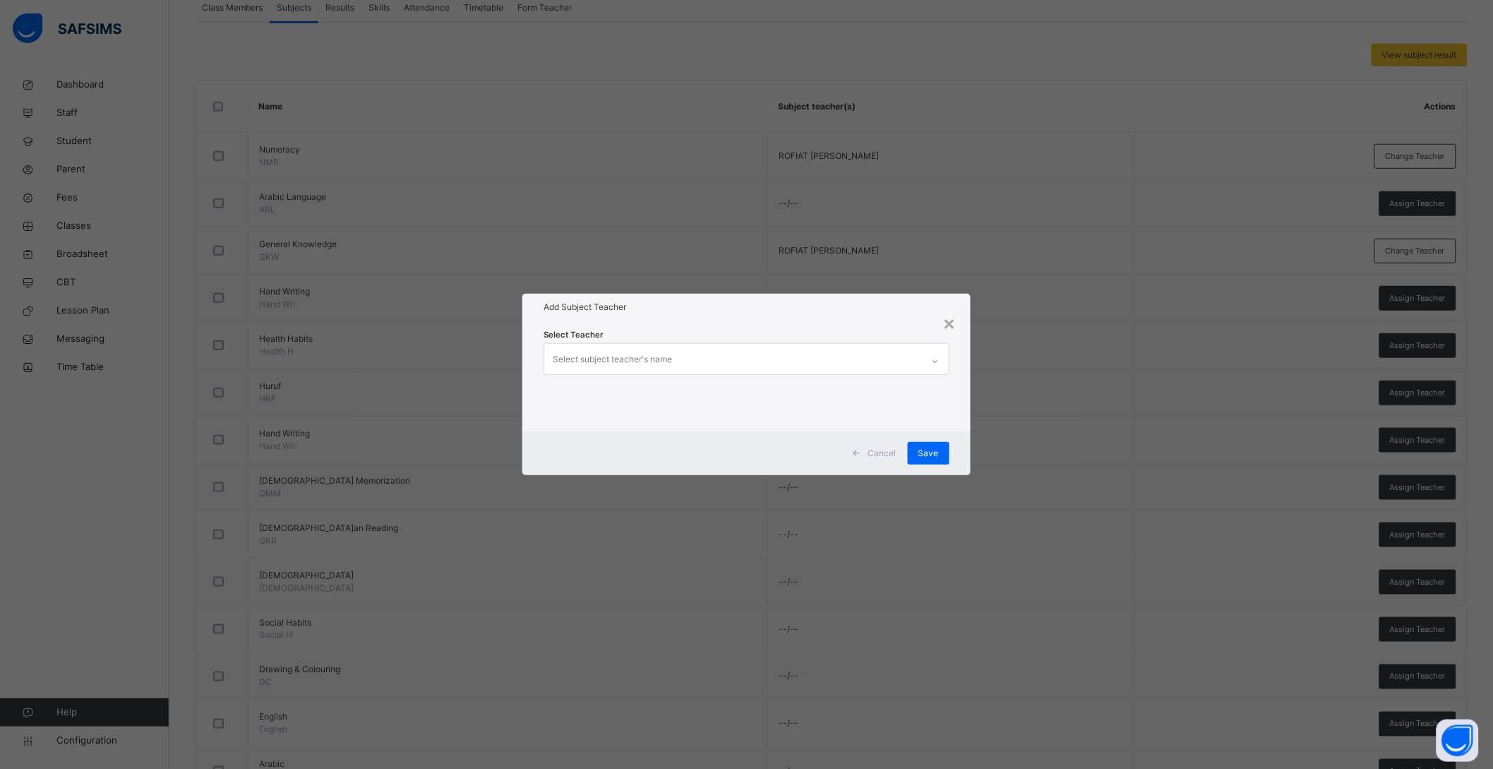
click at [572, 353] on div "Select subject teacher's name" at bounding box center [612, 359] width 119 height 27
type input "***"
click at [607, 395] on div "ROFIAT SHABAN SAMBO" at bounding box center [746, 393] width 405 height 24
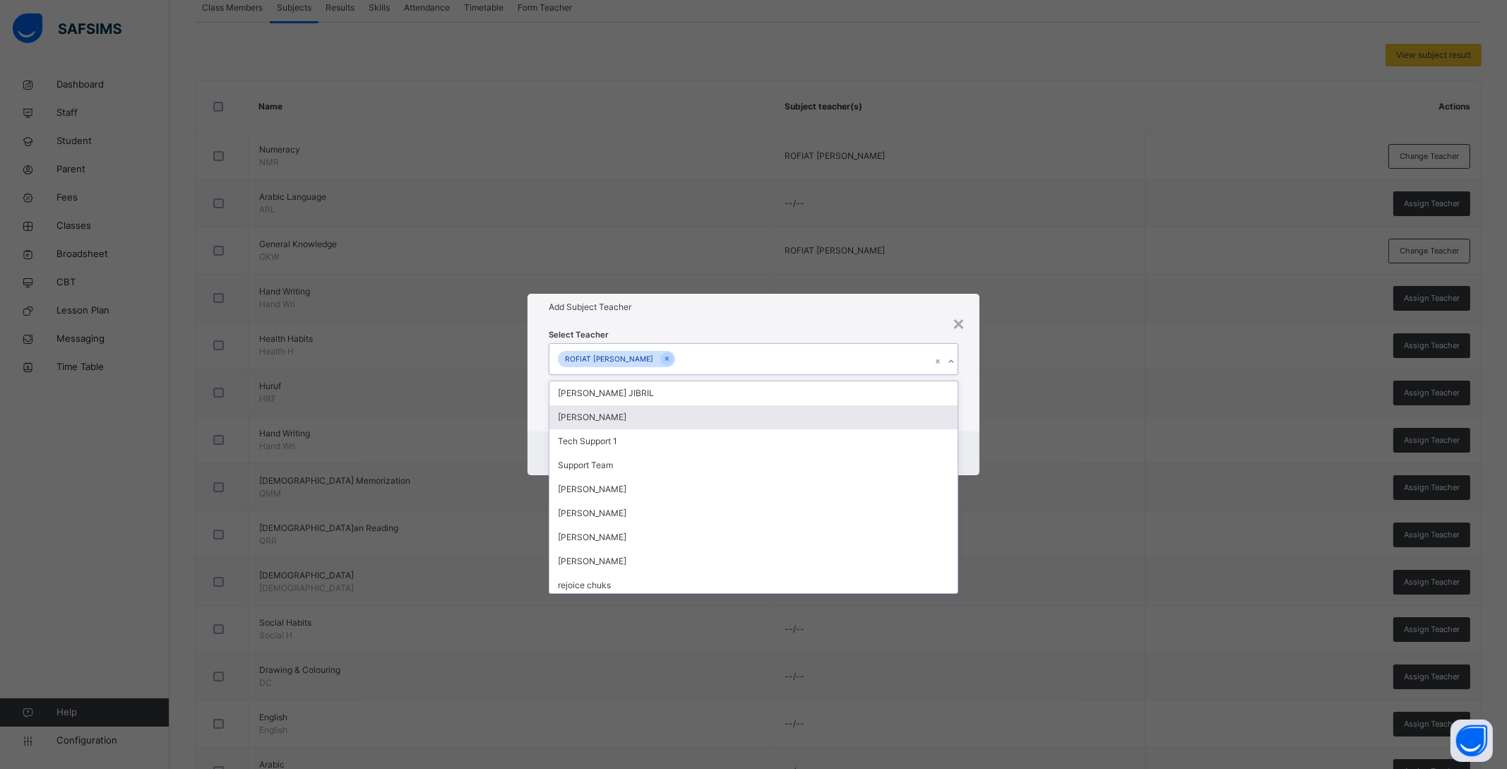
click at [964, 411] on div "Select Teacher option ROFIAT SHABAN SAMBO, selected. option KHADIJA MUHAMMAD IS…" at bounding box center [753, 376] width 452 height 110
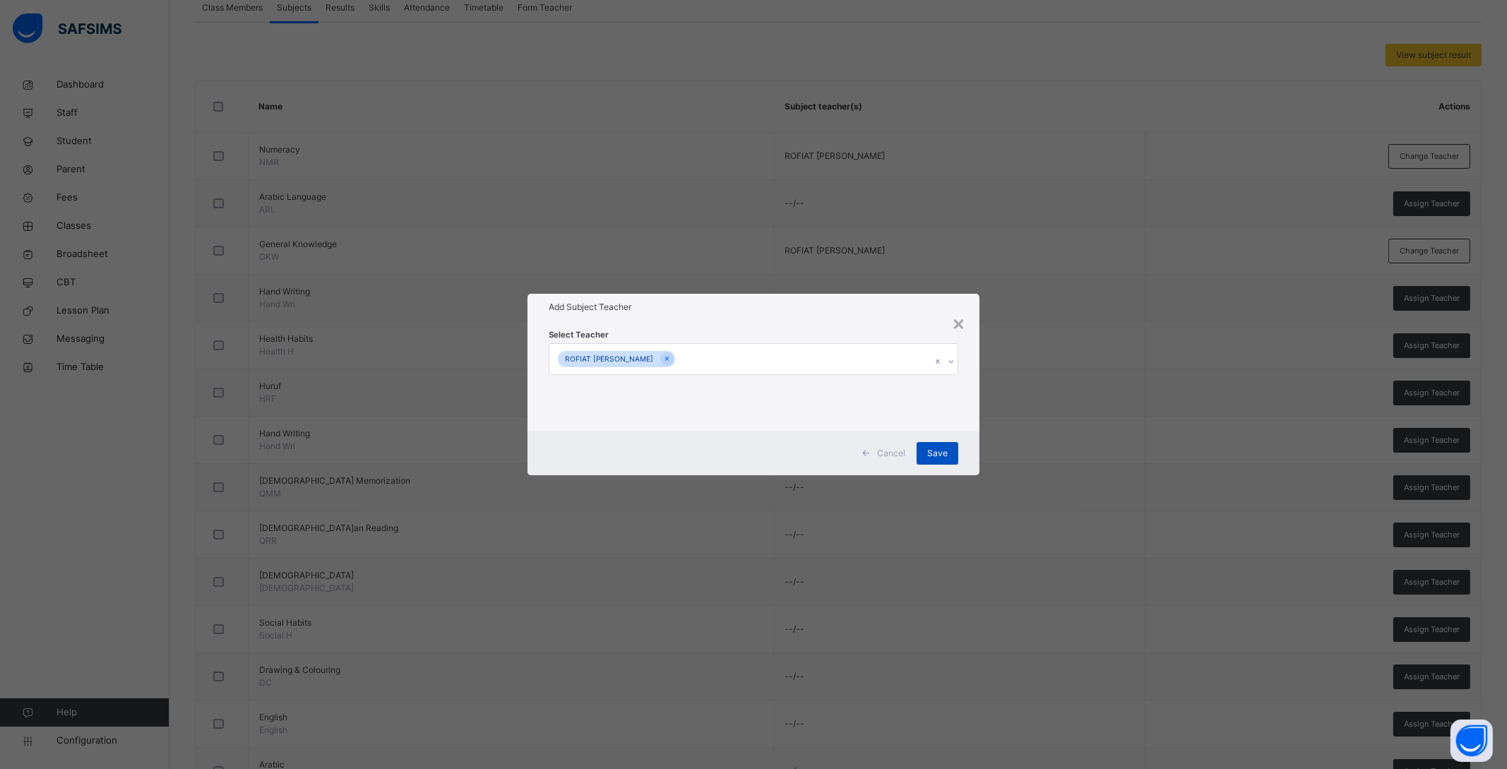
click at [941, 452] on span "Save" at bounding box center [937, 453] width 20 height 13
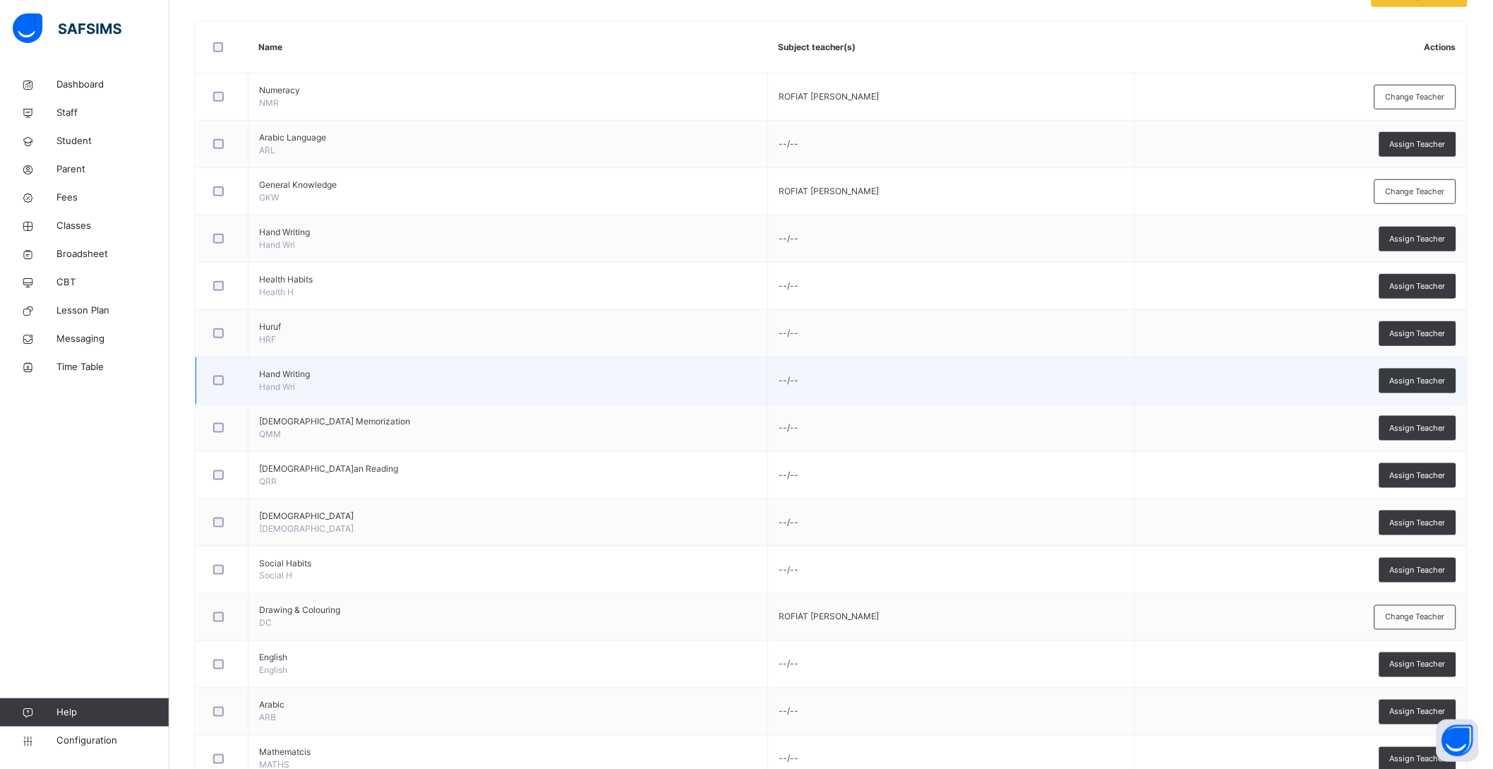
scroll to position [448, 0]
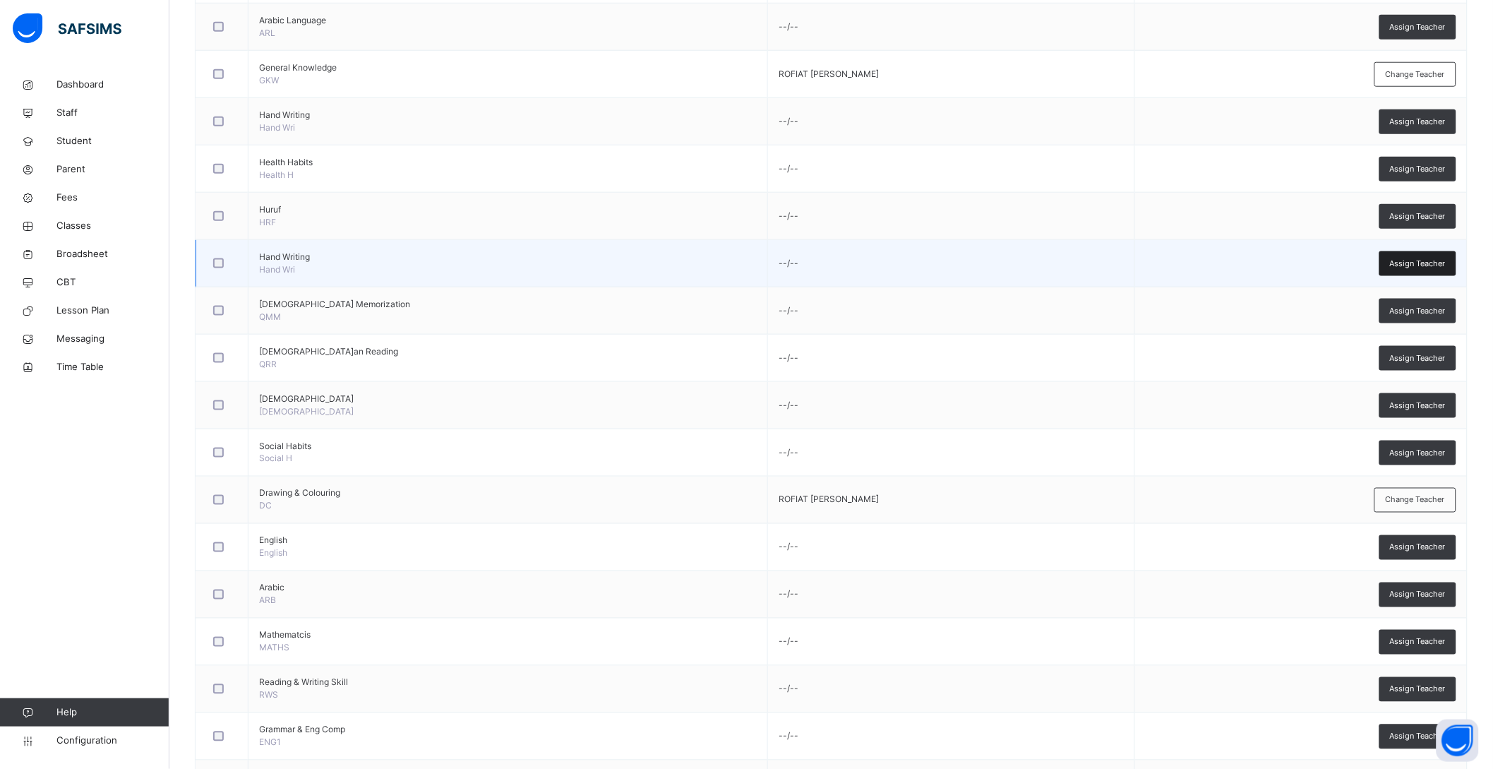
click at [1414, 259] on span "Assign Teacher" at bounding box center [1418, 264] width 56 height 12
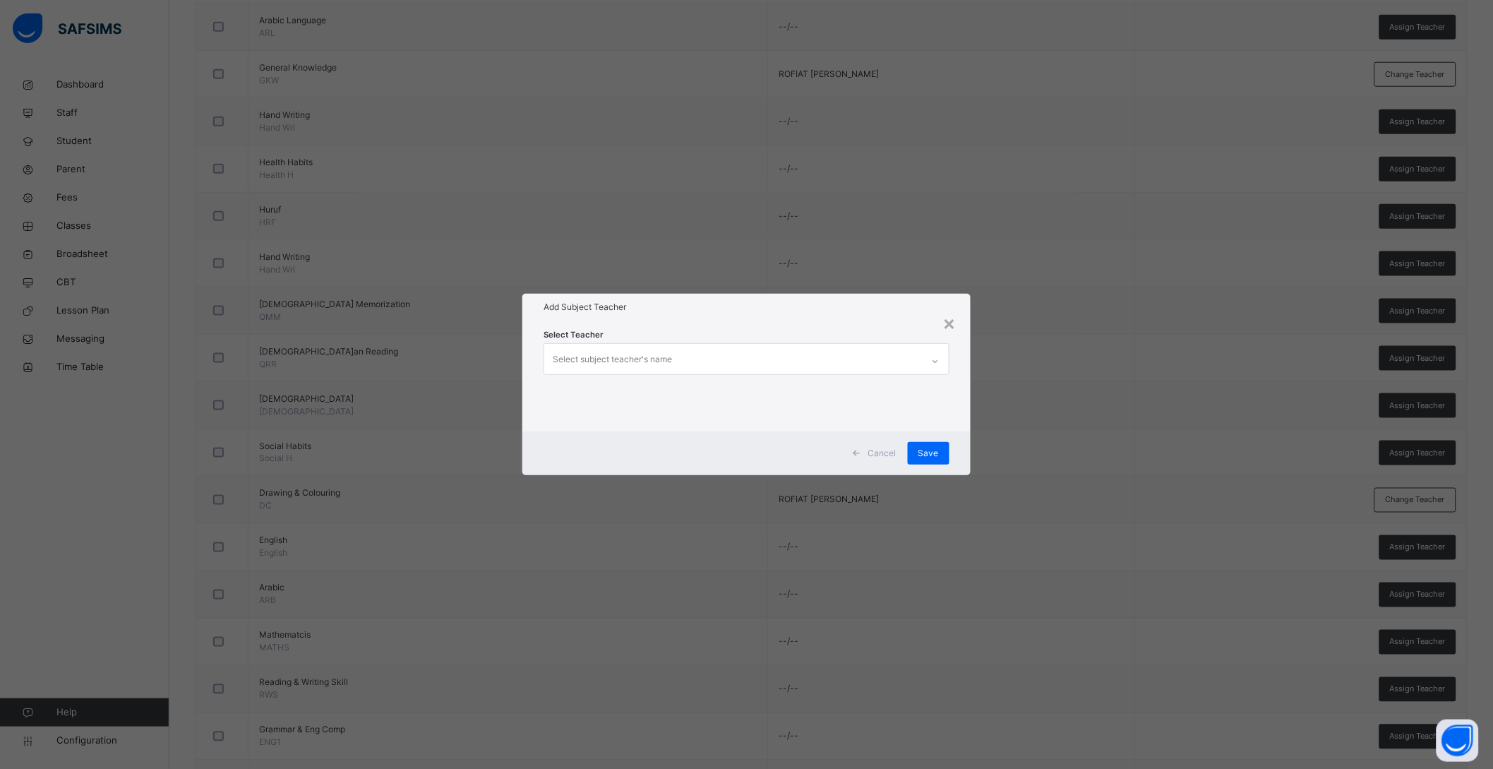
click at [616, 354] on div "Select subject teacher's name" at bounding box center [612, 359] width 119 height 27
type input "***"
click at [612, 395] on div "ROFIAT SHABAN SAMBO" at bounding box center [746, 393] width 405 height 24
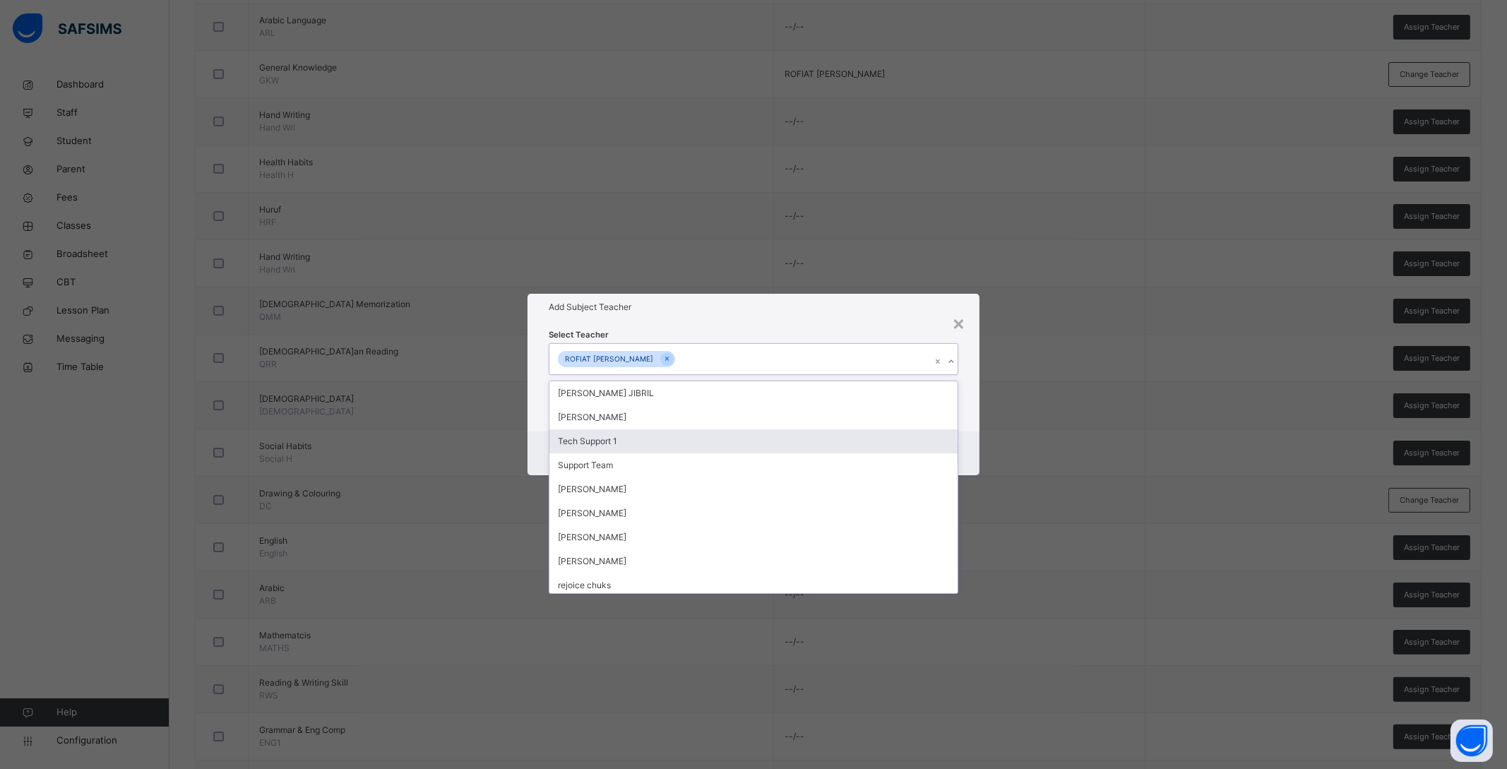
click at [976, 442] on div "Cancel Save" at bounding box center [753, 453] width 452 height 44
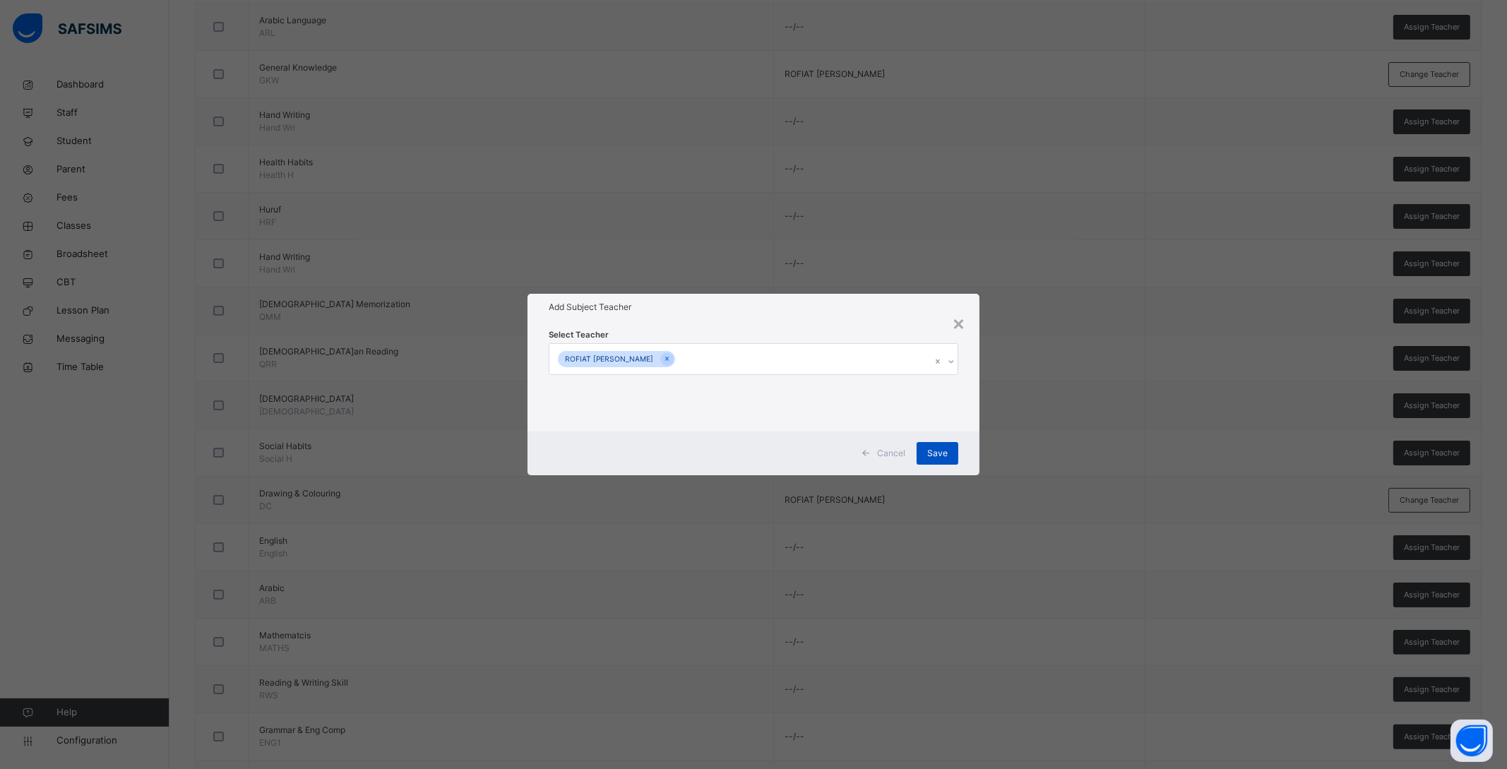
click at [942, 453] on span "Save" at bounding box center [937, 453] width 20 height 13
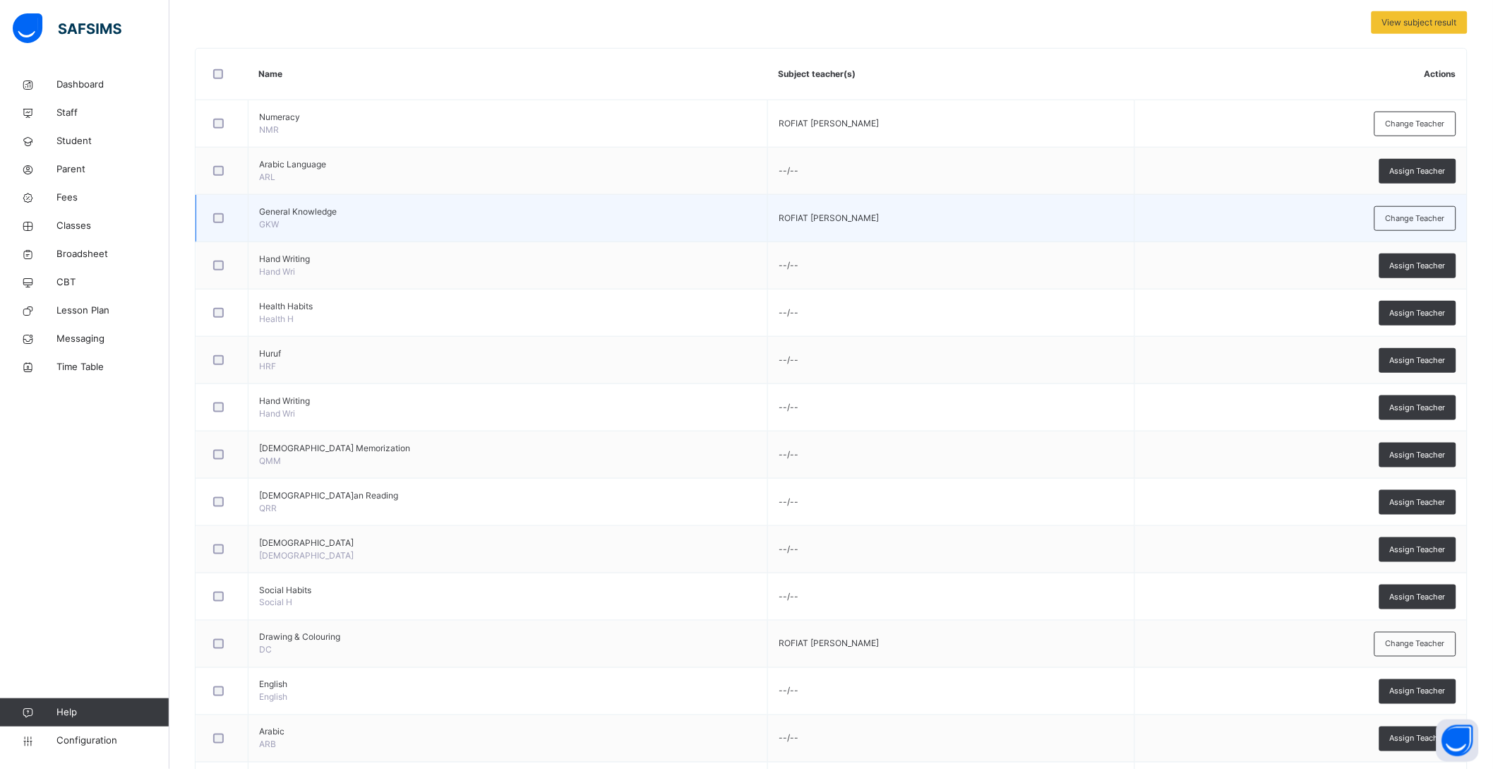
scroll to position [184, 0]
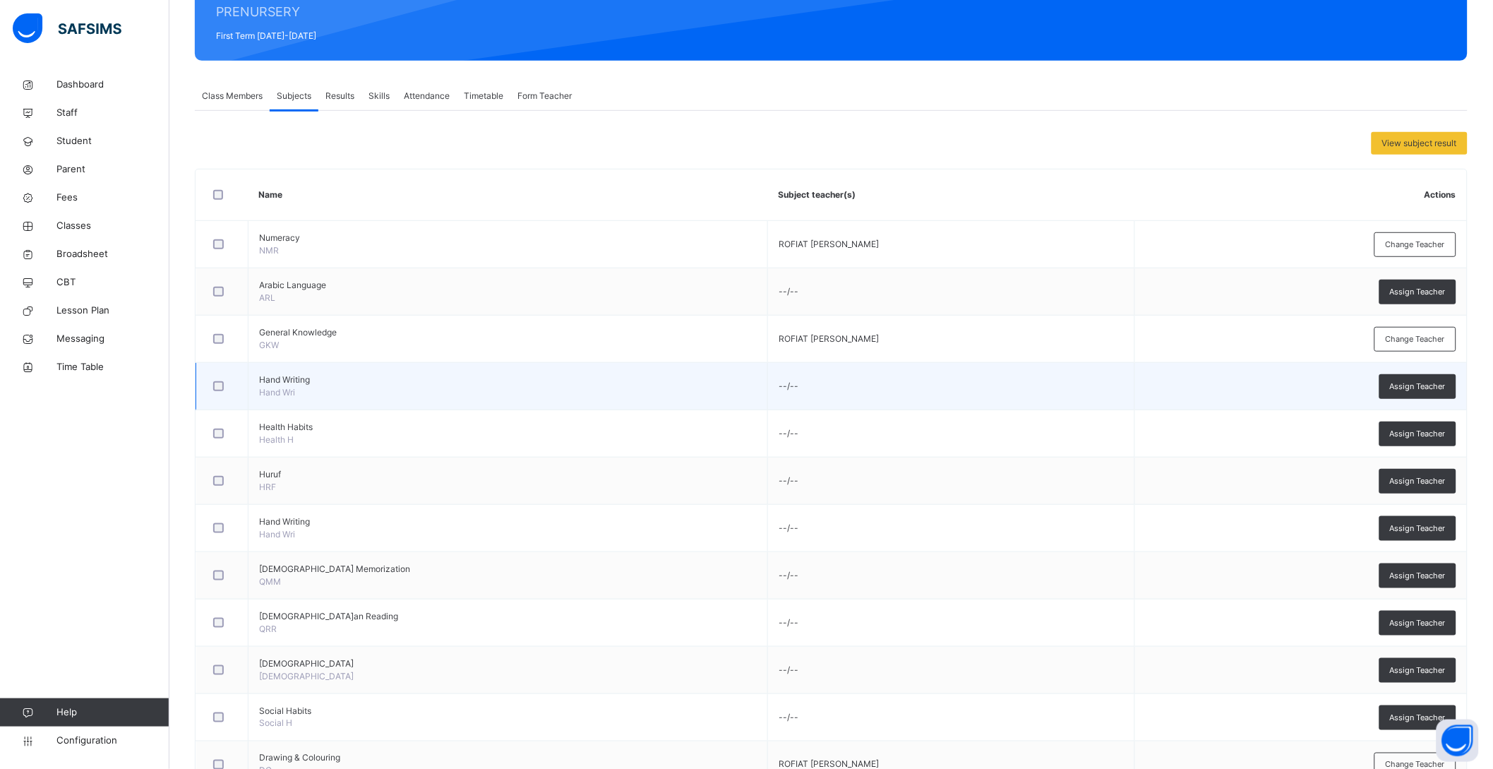
click at [768, 390] on td "--/--" at bounding box center [951, 386] width 367 height 47
click at [1431, 386] on span "Assign Teacher" at bounding box center [1418, 387] width 56 height 12
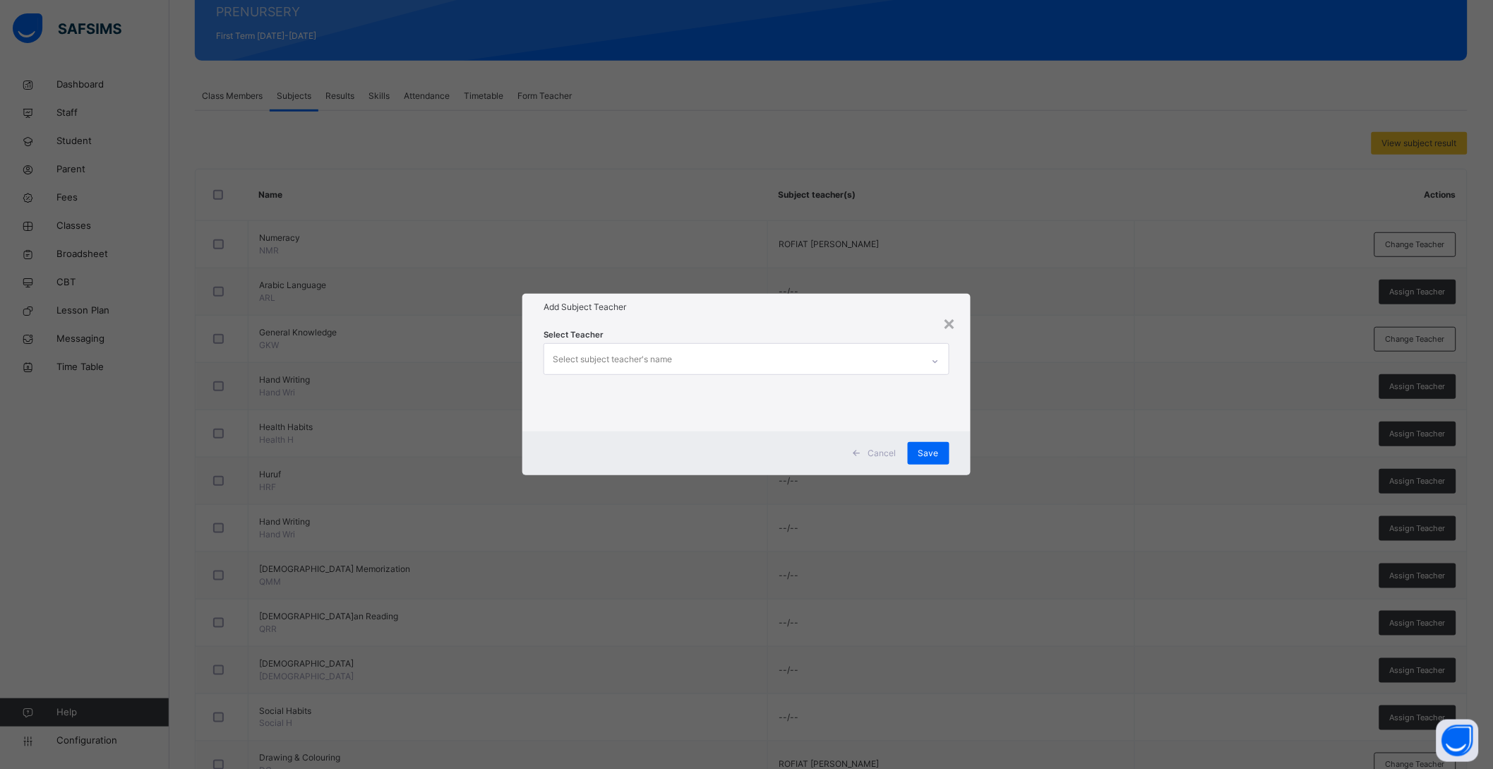
click at [728, 369] on div "Select subject teacher's name" at bounding box center [733, 359] width 378 height 30
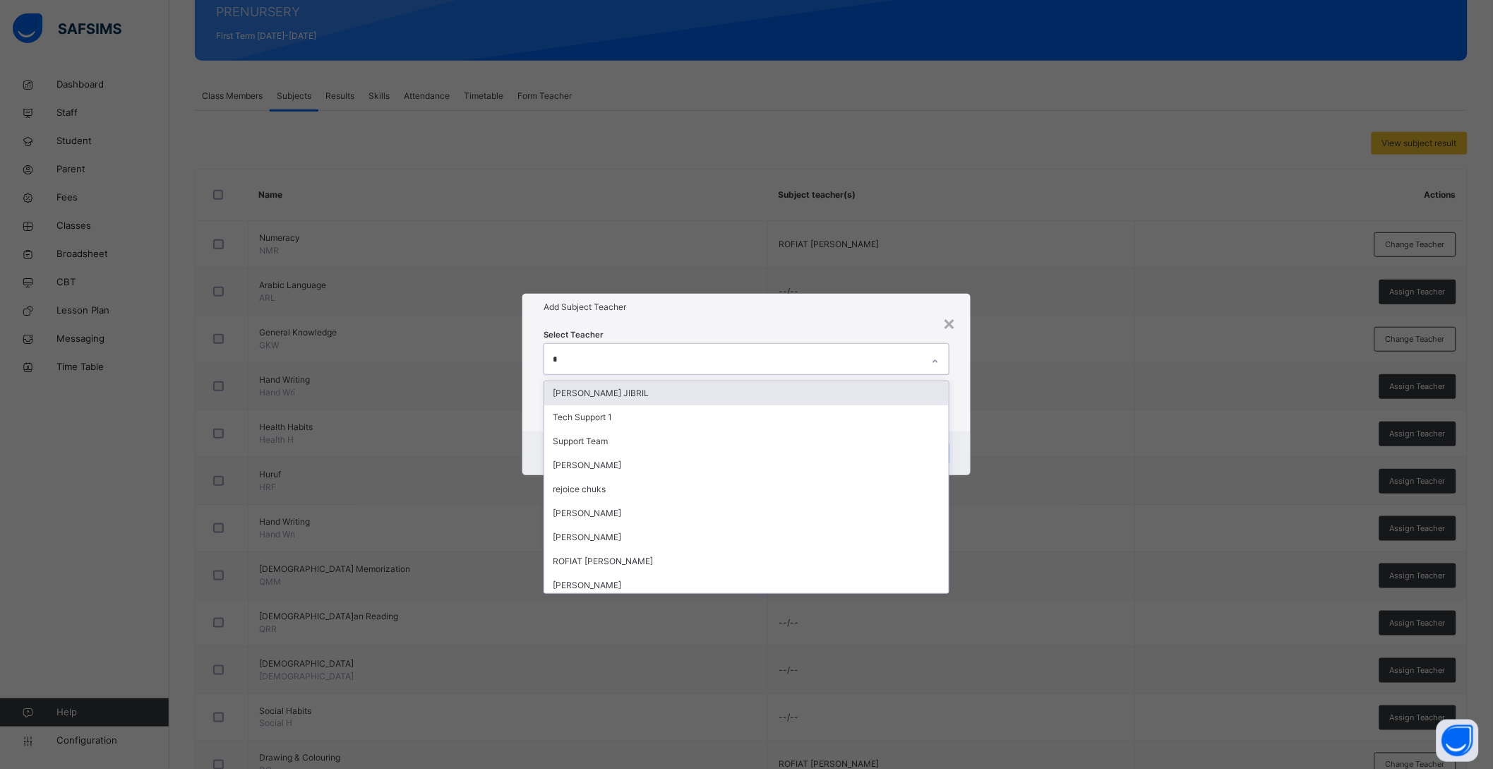
type input "**"
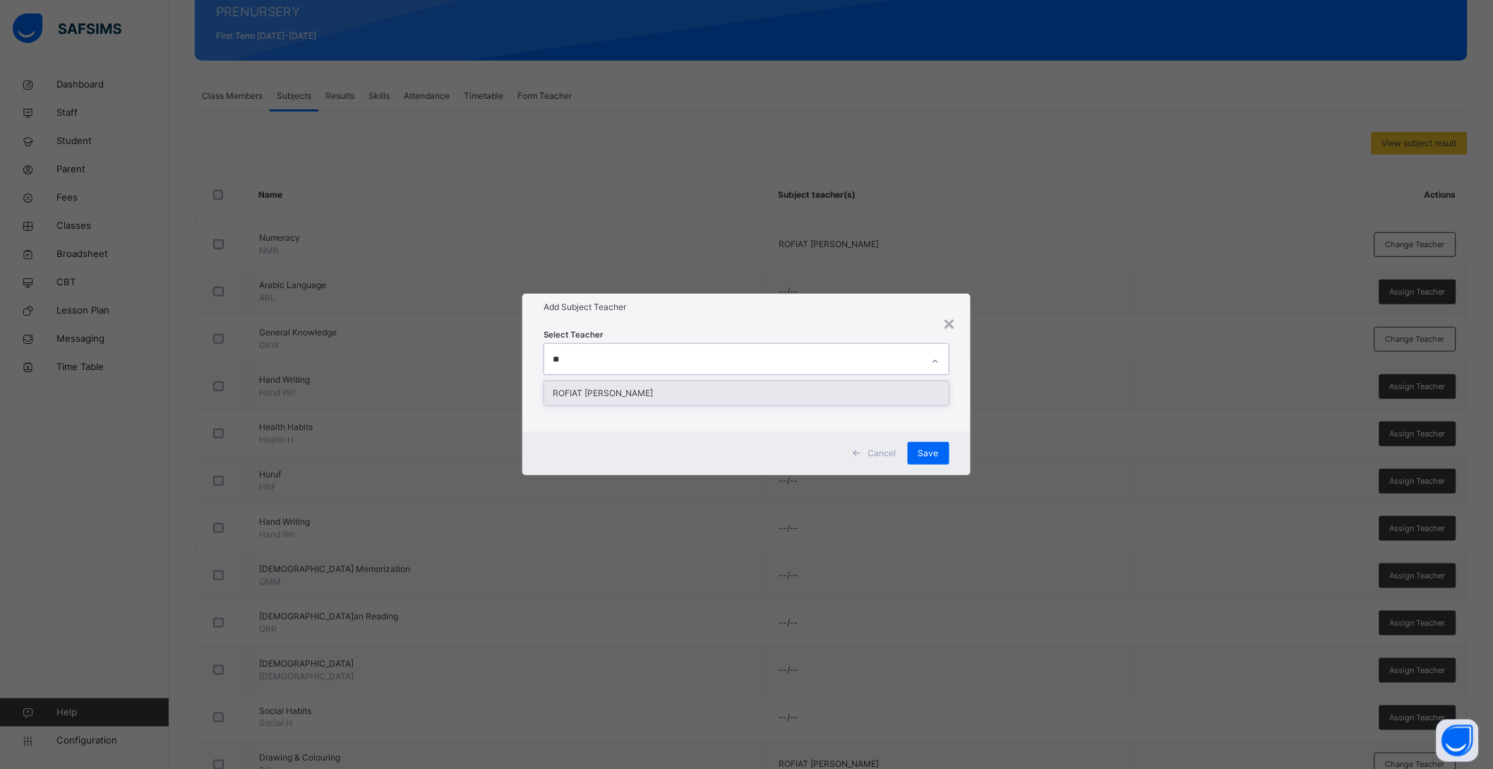
click at [688, 402] on div "ROFIAT SHABAN SAMBO" at bounding box center [746, 393] width 405 height 24
click at [973, 441] on div "Cancel Save" at bounding box center [753, 453] width 452 height 44
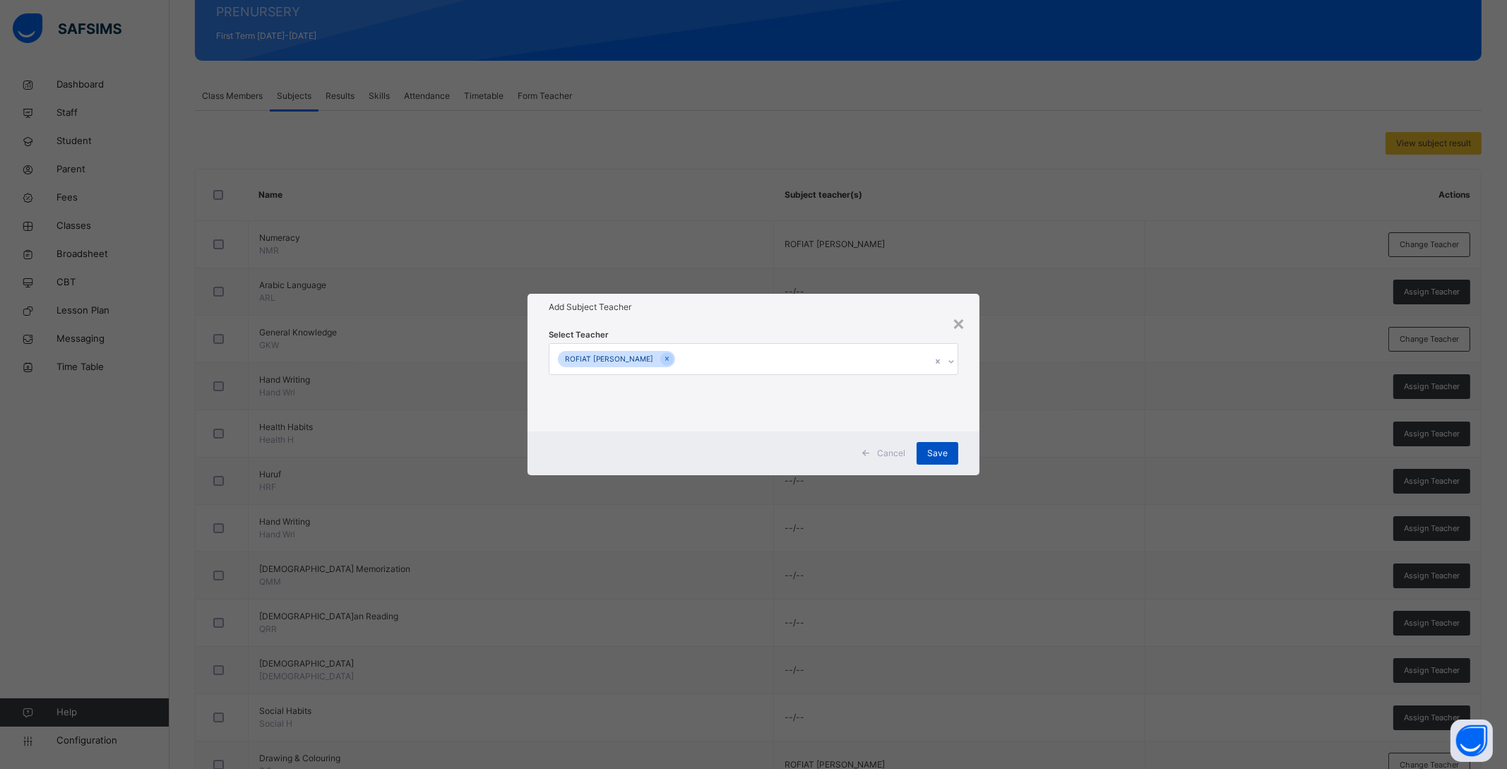
click at [939, 447] on span "Save" at bounding box center [937, 453] width 20 height 13
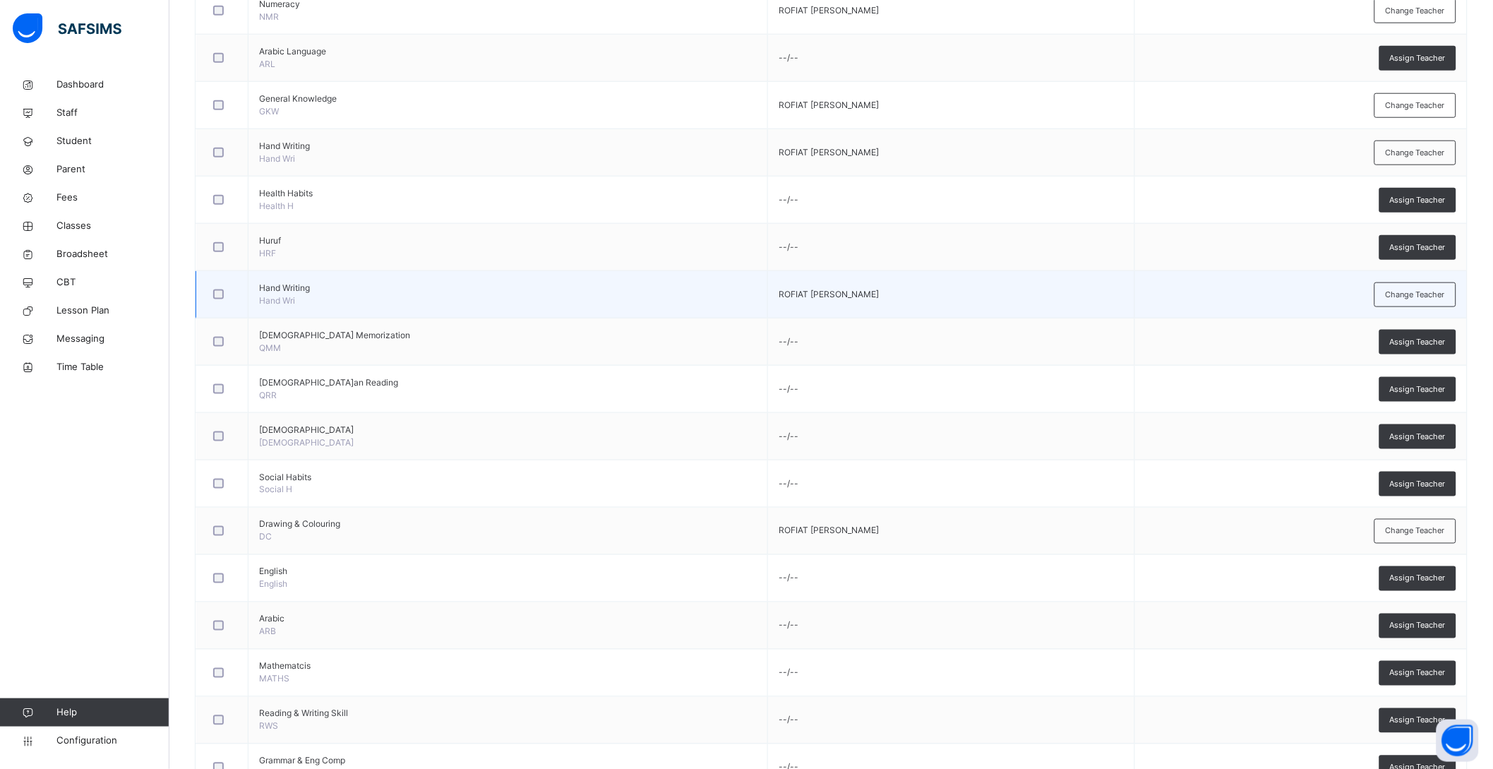
scroll to position [448, 0]
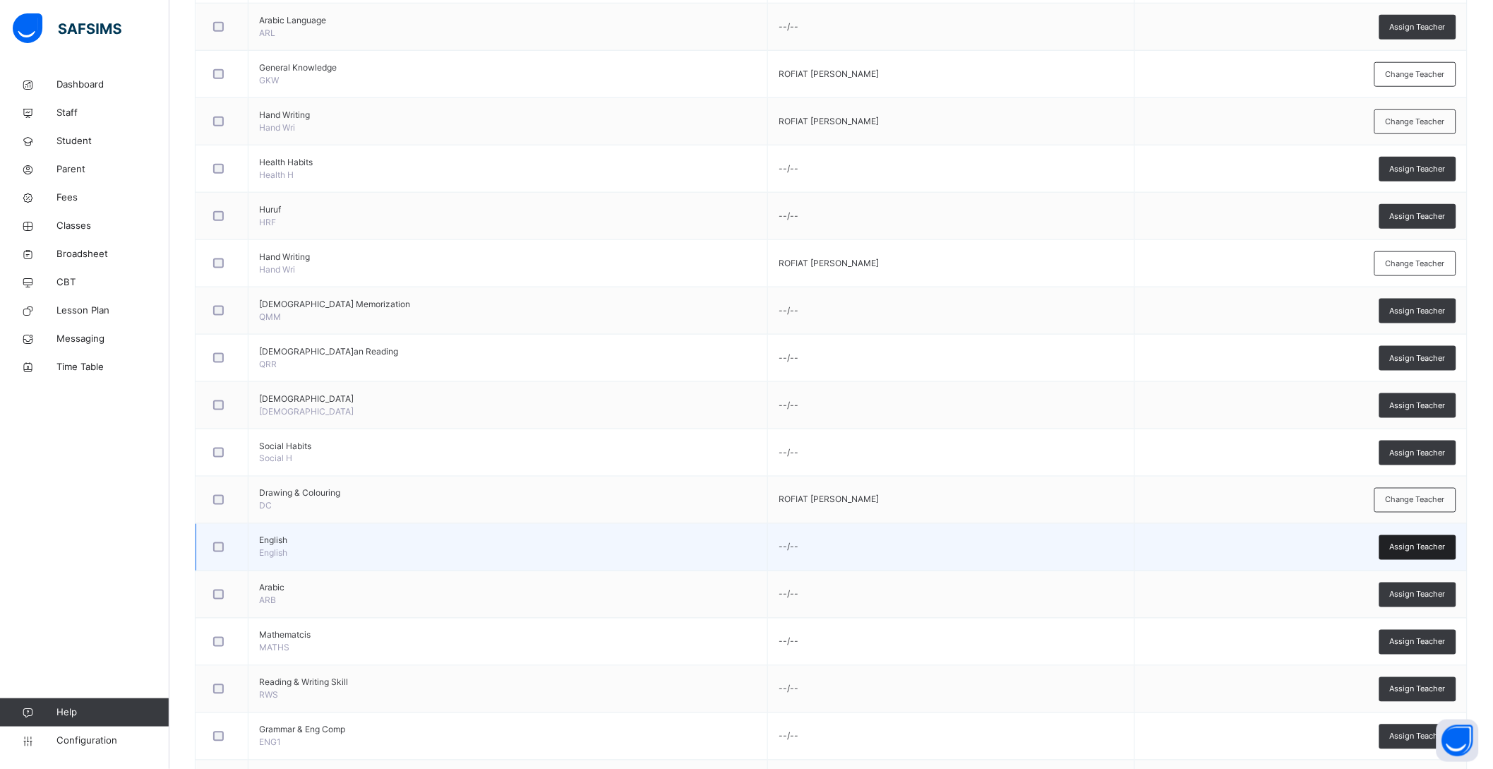
click at [1434, 544] on span "Assign Teacher" at bounding box center [1418, 548] width 56 height 12
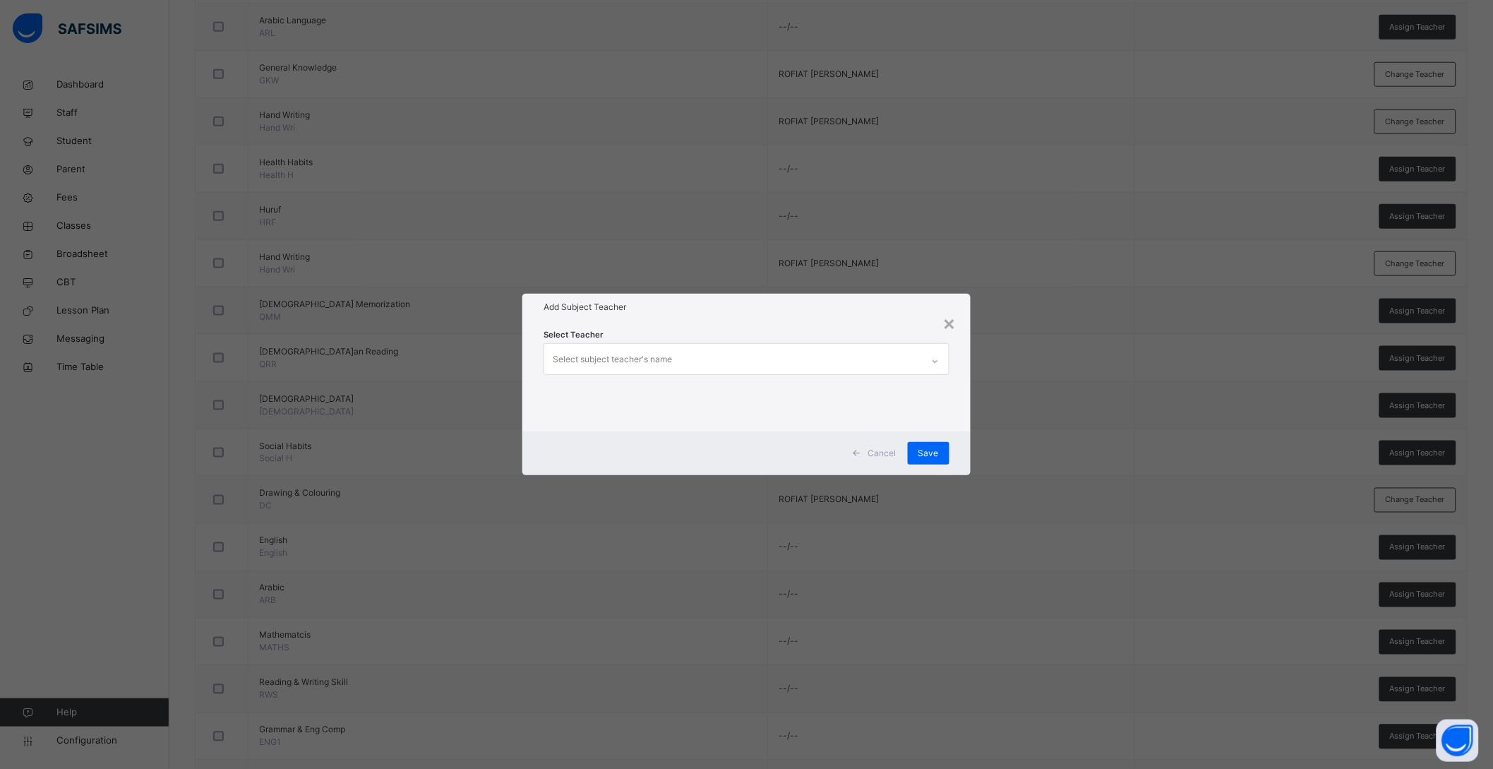
click at [644, 357] on div "Select subject teacher's name" at bounding box center [612, 359] width 119 height 27
type input "***"
click at [635, 390] on div "ROFIAT SHABAN SAMBO" at bounding box center [746, 393] width 405 height 24
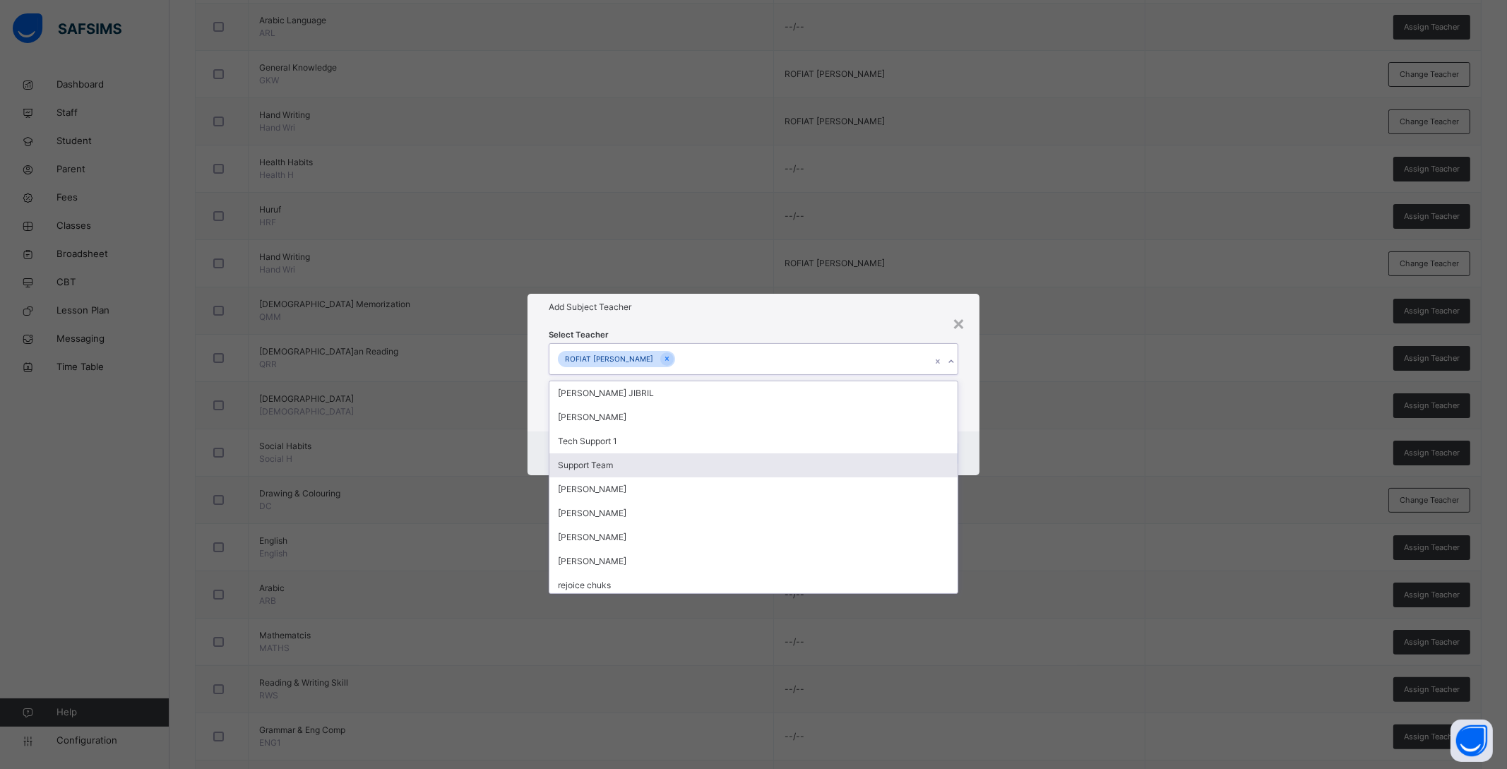
click at [970, 429] on div "Select Teacher option ROFIAT SHABAN SAMBO, selected. option Support Team focuse…" at bounding box center [753, 376] width 452 height 110
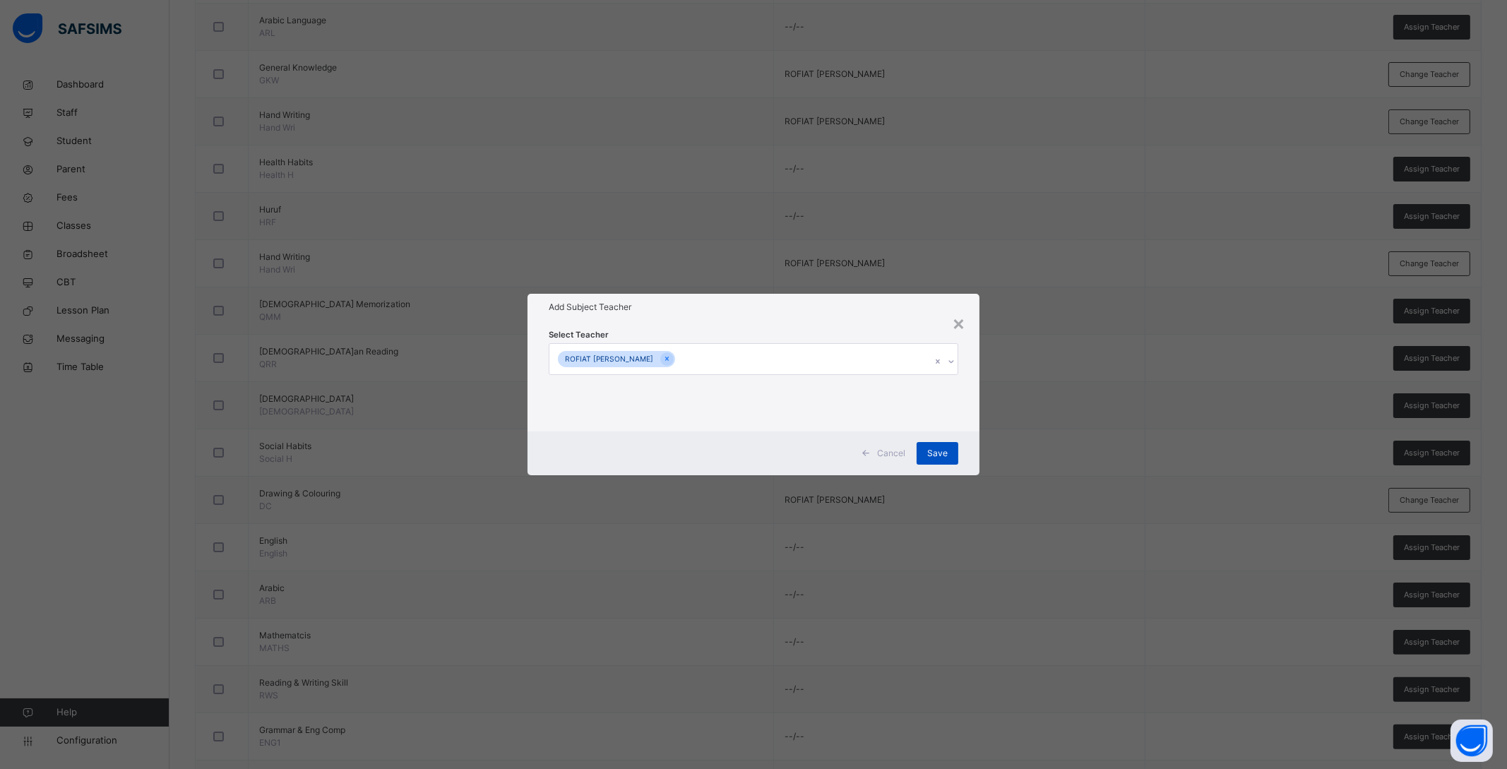
click at [945, 458] on span "Save" at bounding box center [937, 453] width 20 height 13
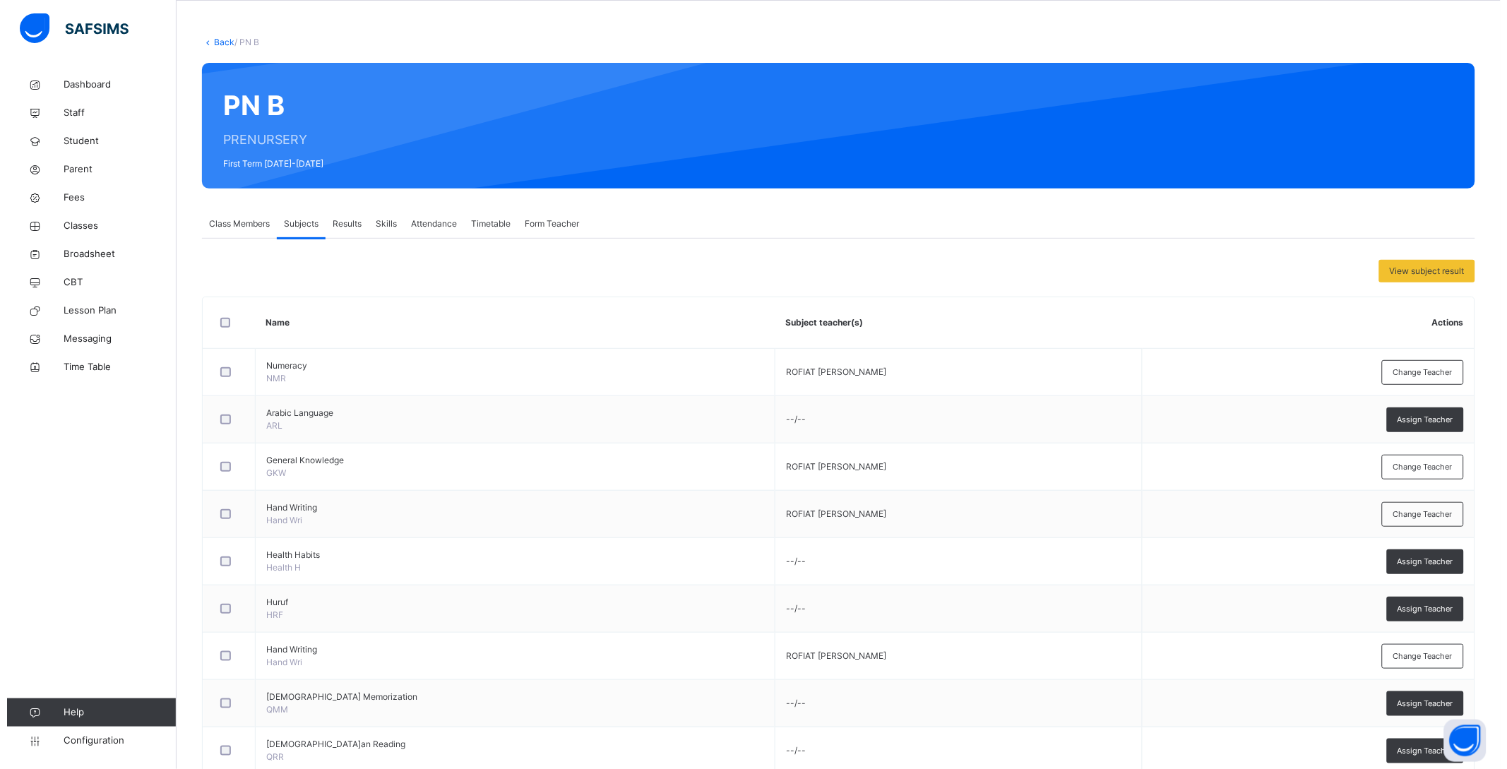
scroll to position [0, 0]
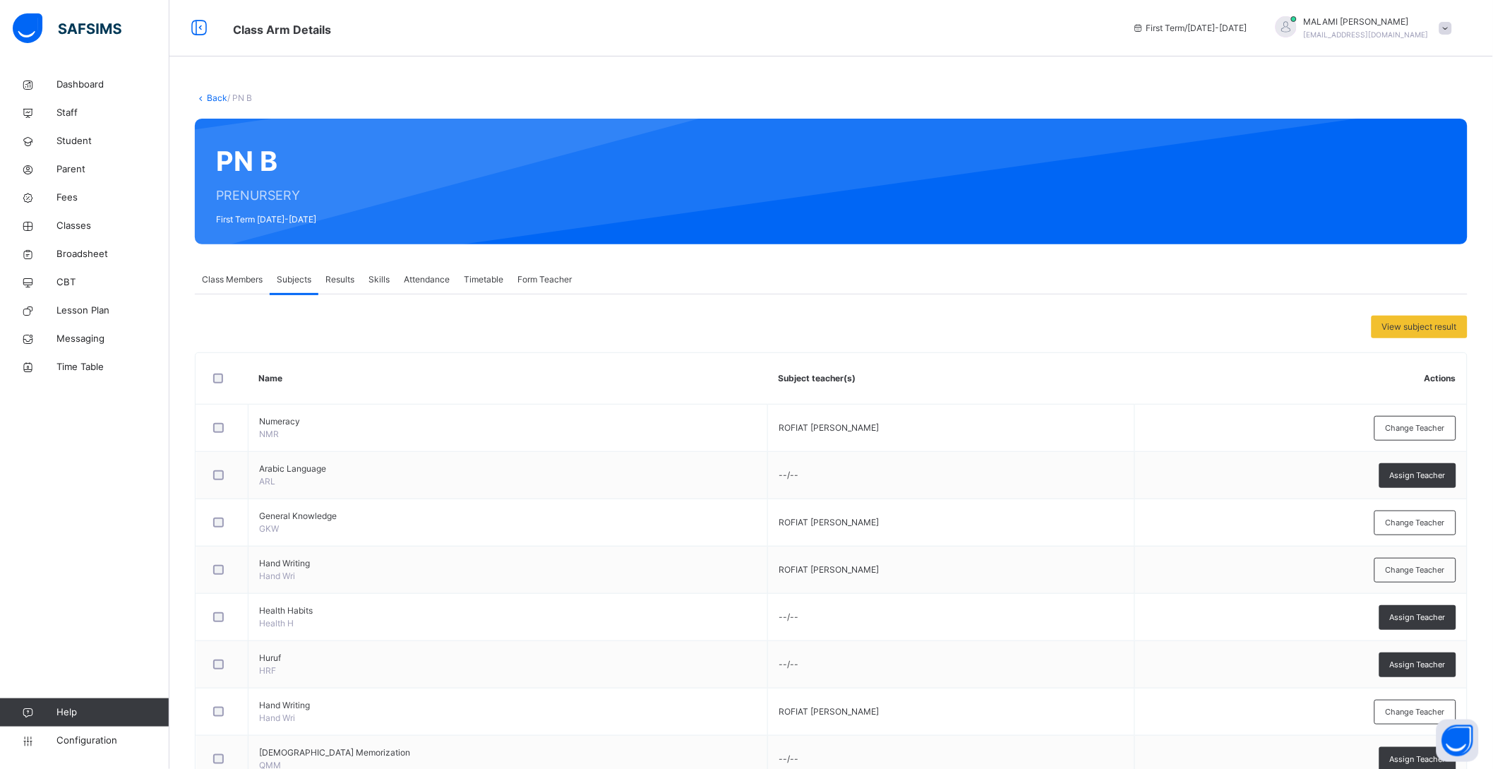
click at [210, 98] on link "Back" at bounding box center [217, 97] width 20 height 11
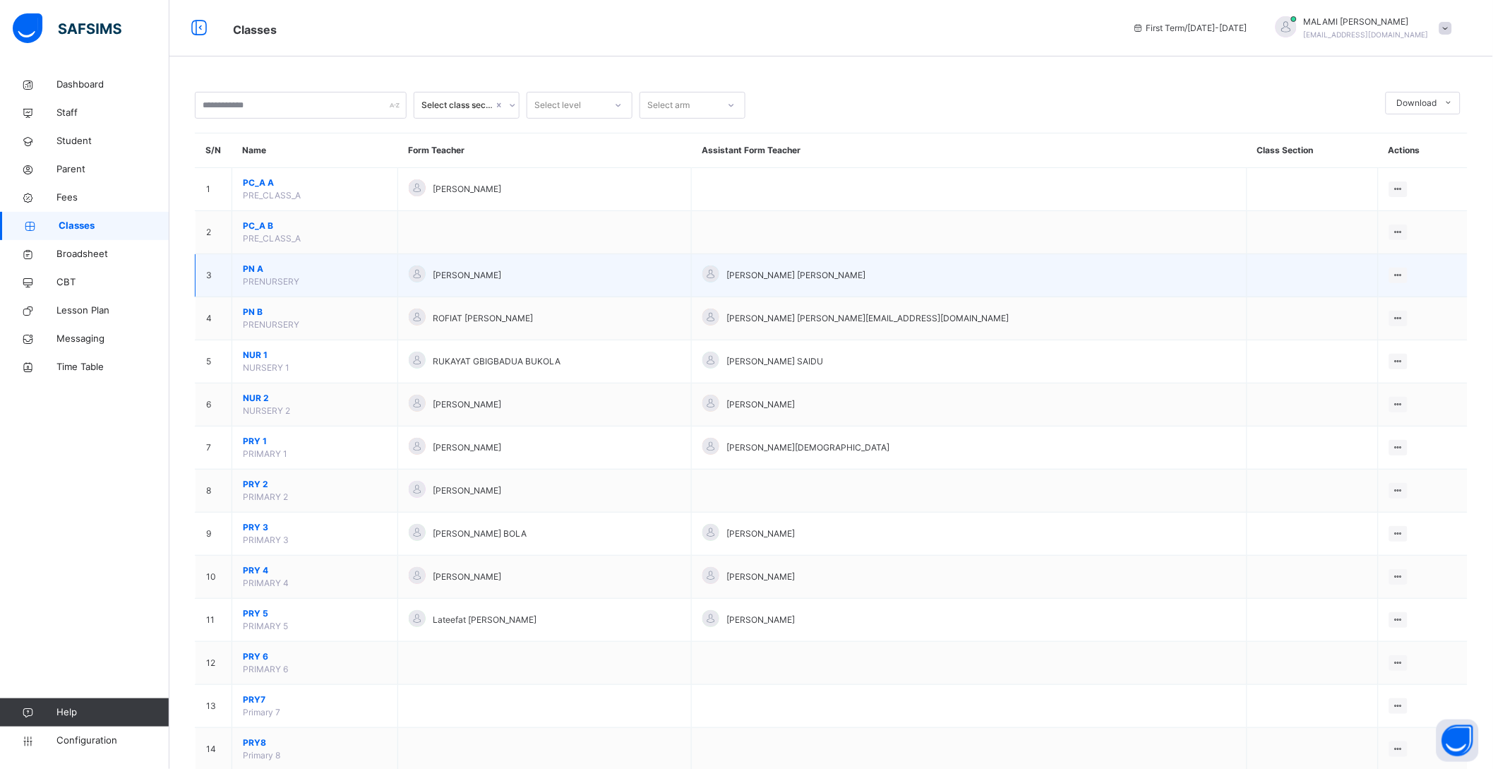
click at [258, 265] on span "PN A" at bounding box center [315, 269] width 144 height 13
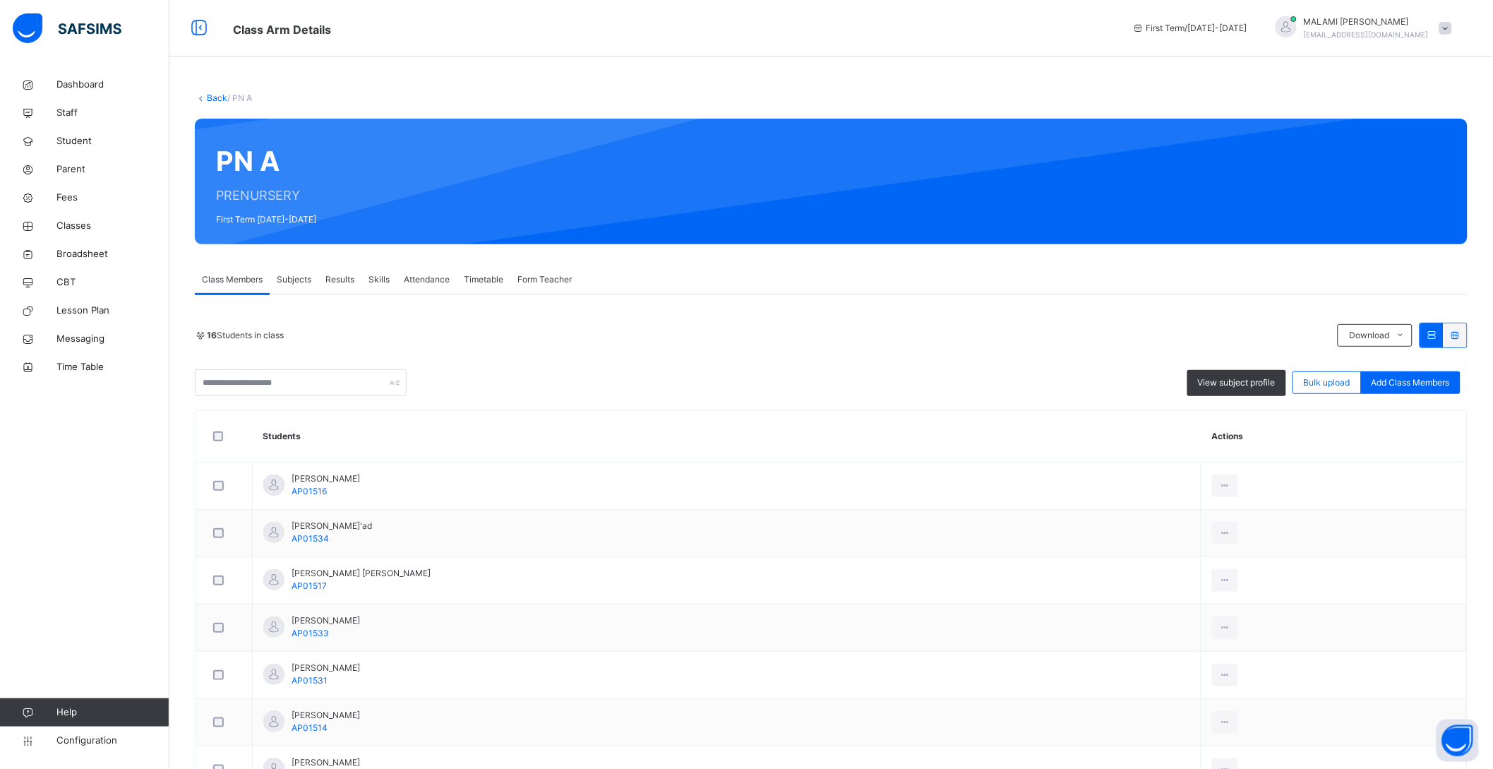
click at [294, 281] on span "Subjects" at bounding box center [294, 279] width 35 height 13
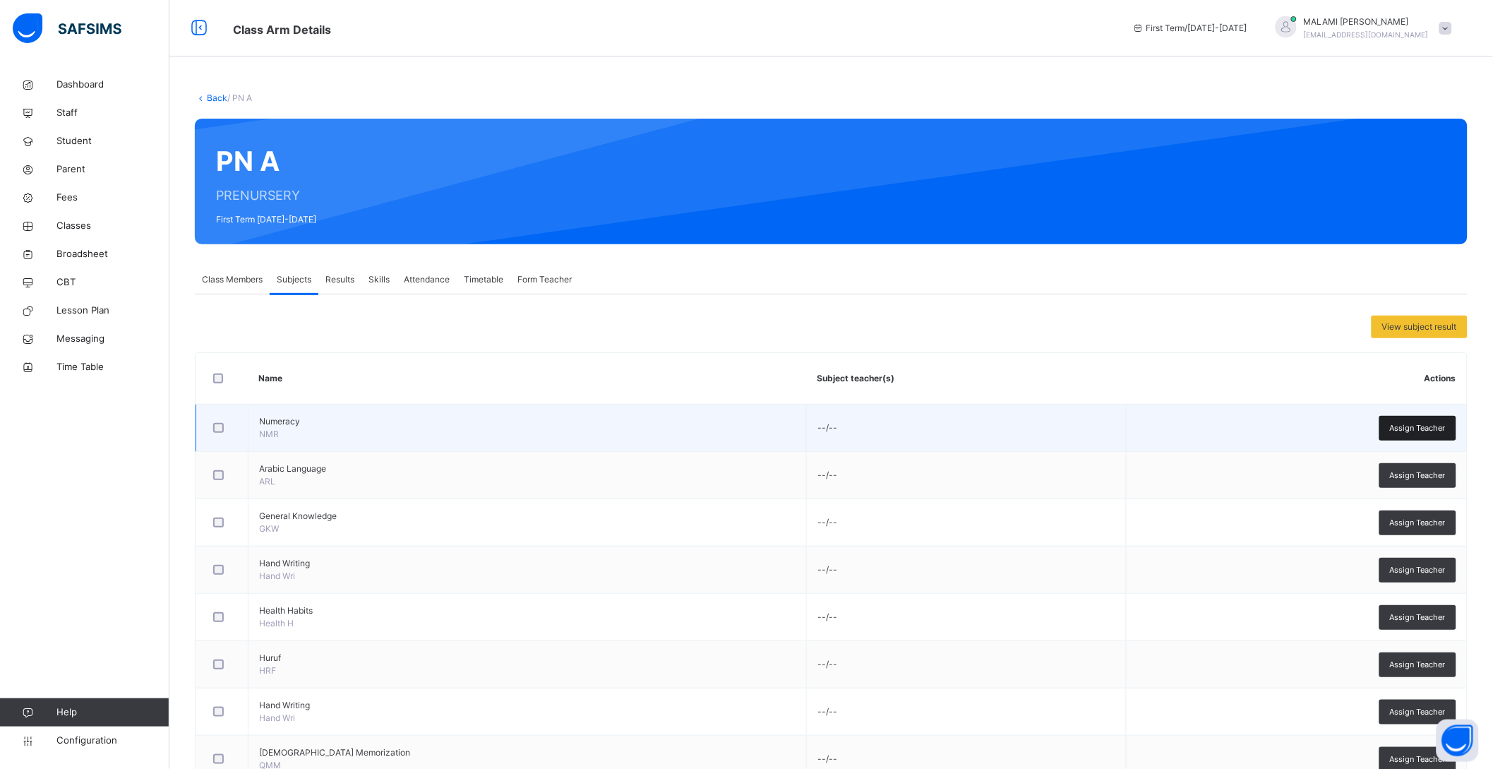
click at [1446, 426] on span "Assign Teacher" at bounding box center [1418, 428] width 56 height 12
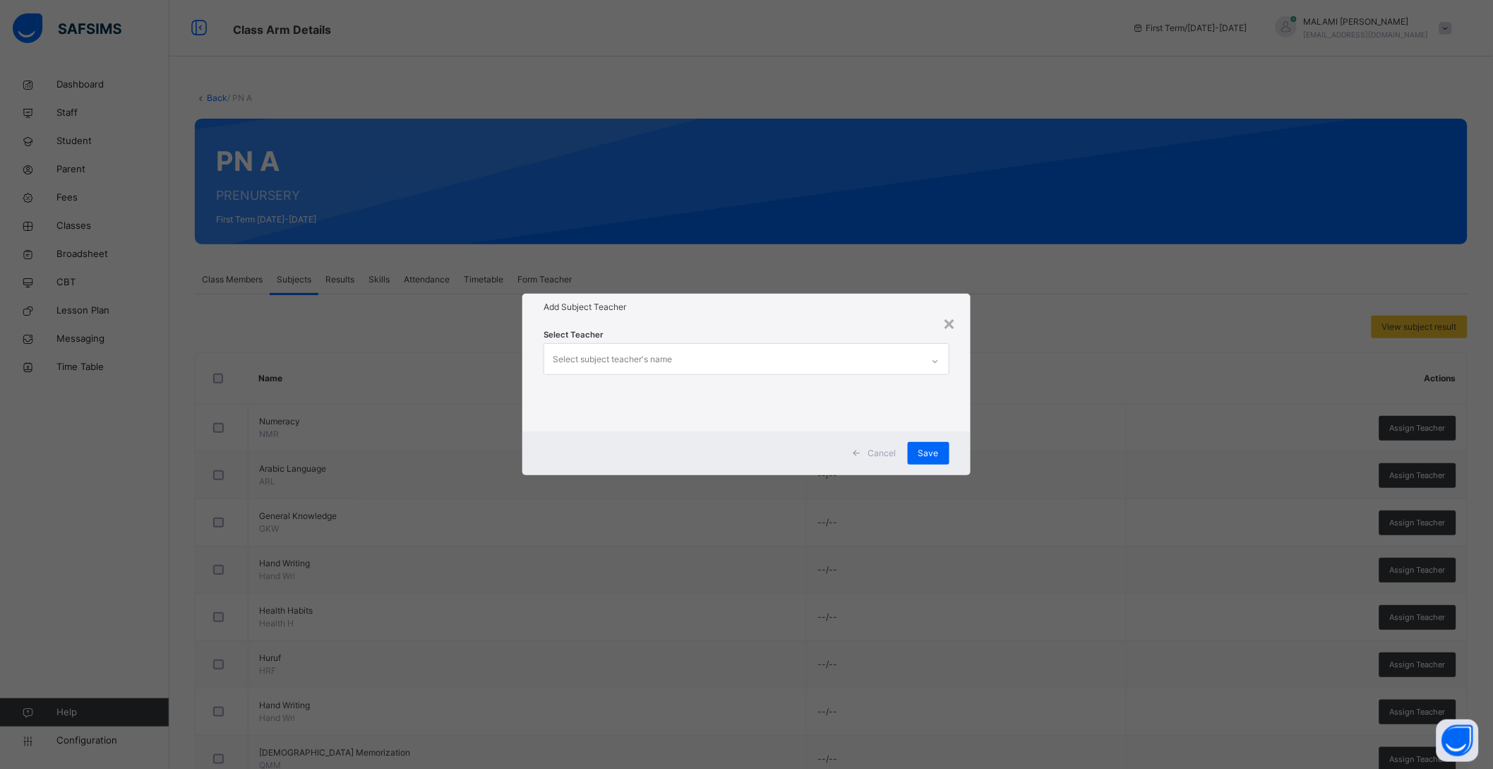
click at [667, 341] on div "Select Teacher Select subject teacher's name" at bounding box center [747, 376] width 406 height 96
click at [656, 354] on div "Select subject teacher's name" at bounding box center [612, 359] width 119 height 27
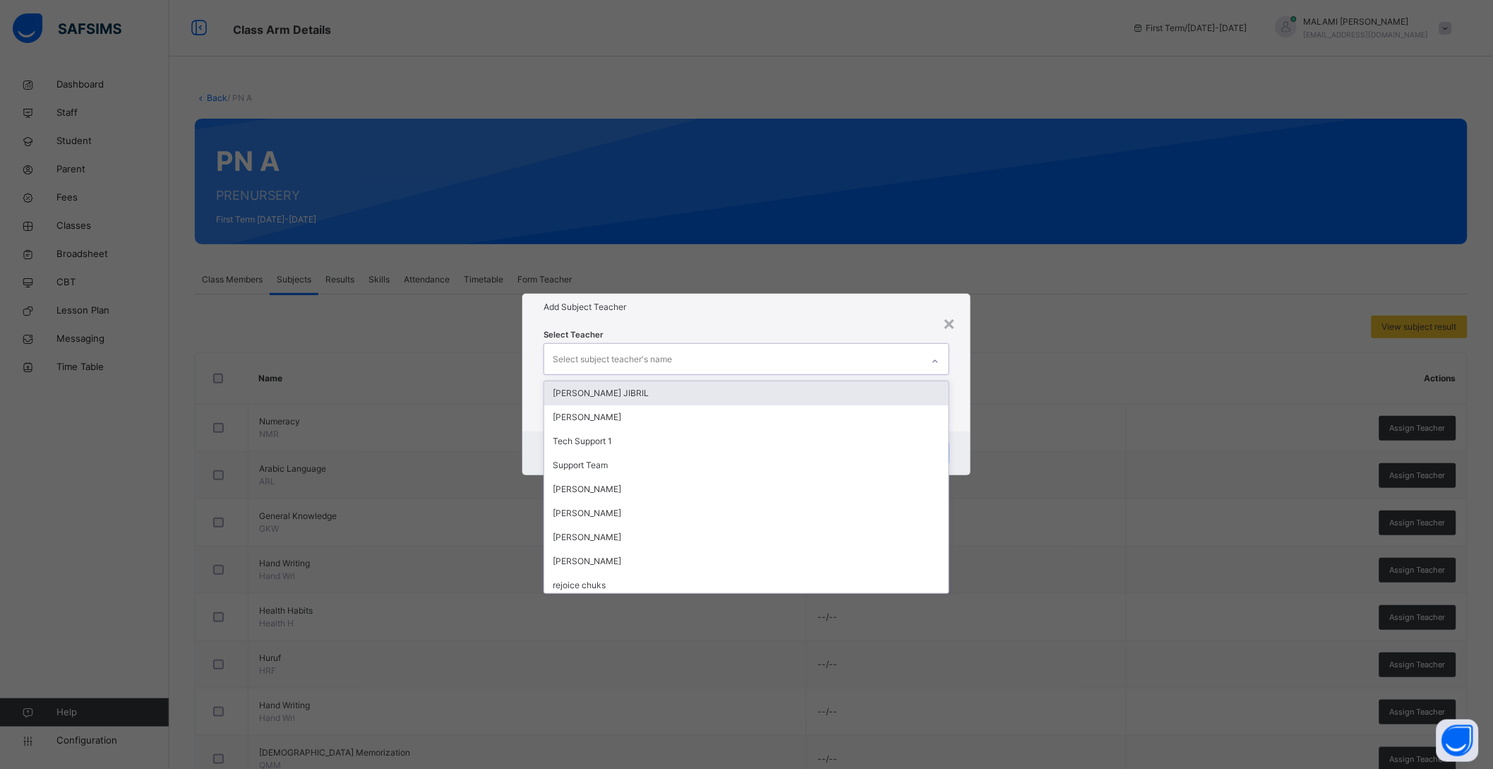
type input "*"
drag, startPoint x: 656, startPoint y: 354, endPoint x: 833, endPoint y: 344, distance: 177.5
click at [833, 344] on div "* a" at bounding box center [733, 359] width 378 height 30
type input "***"
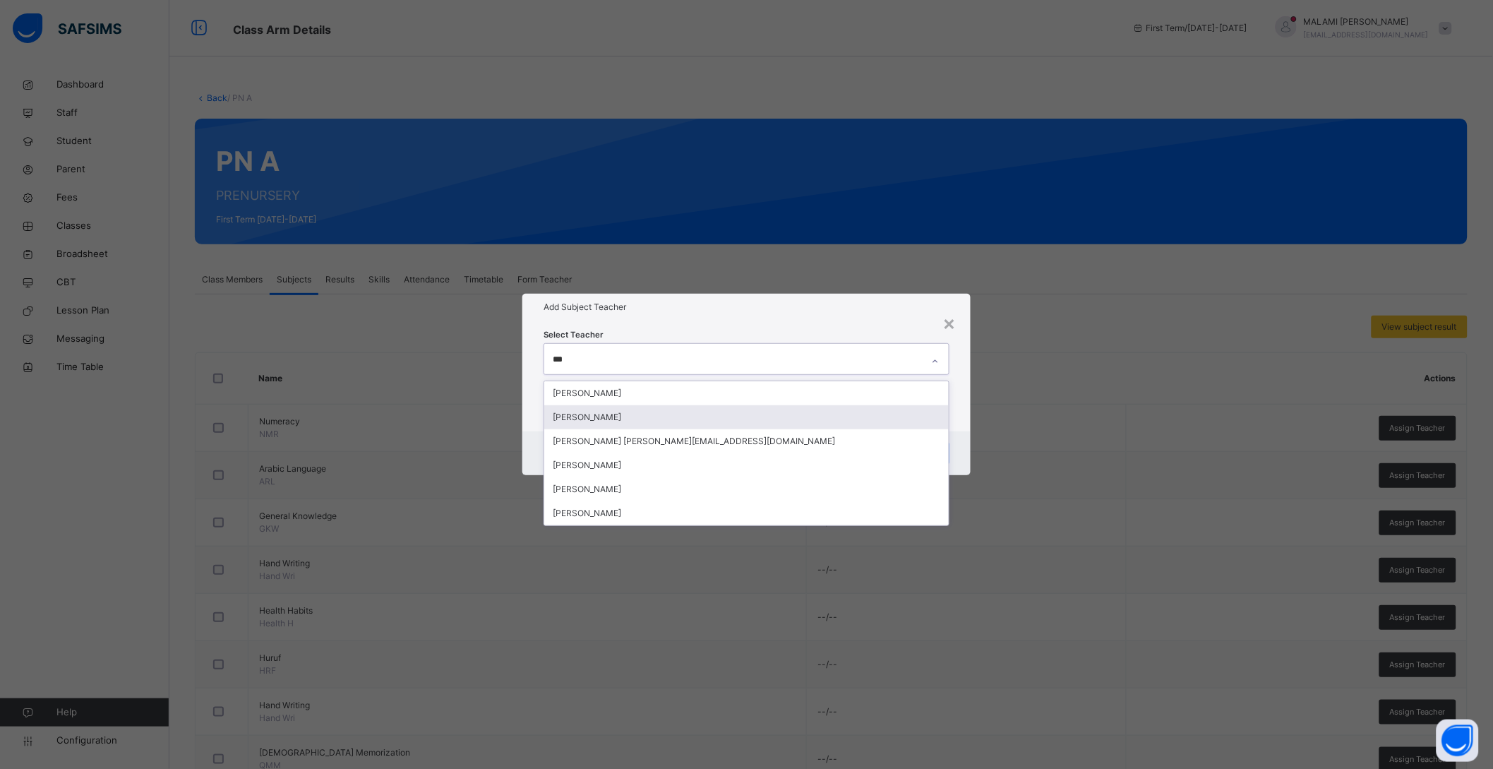
click at [717, 410] on div "ALAMEERA NURADEEN MUHAMMAD" at bounding box center [746, 417] width 405 height 24
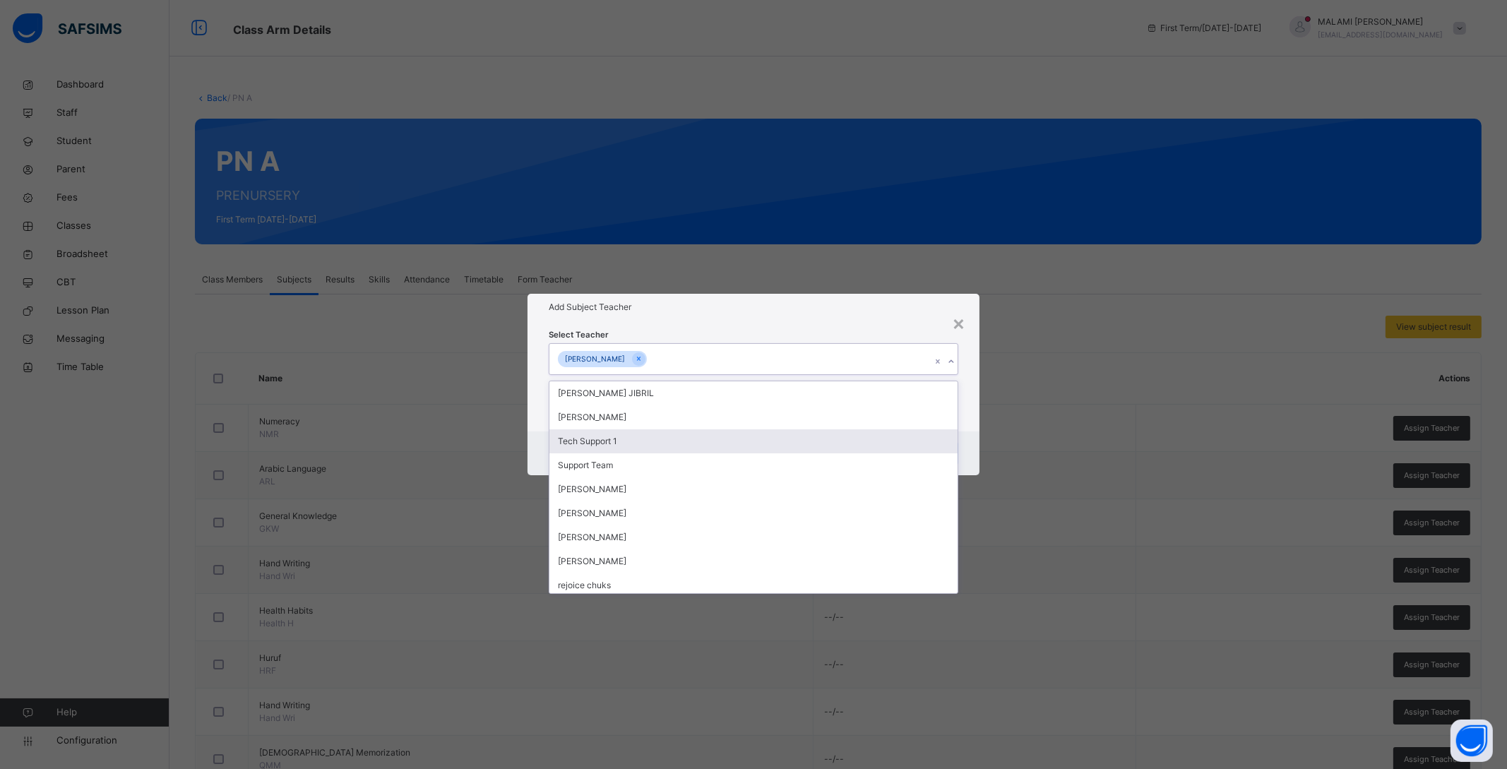
click at [967, 431] on div "Cancel Save" at bounding box center [753, 453] width 452 height 44
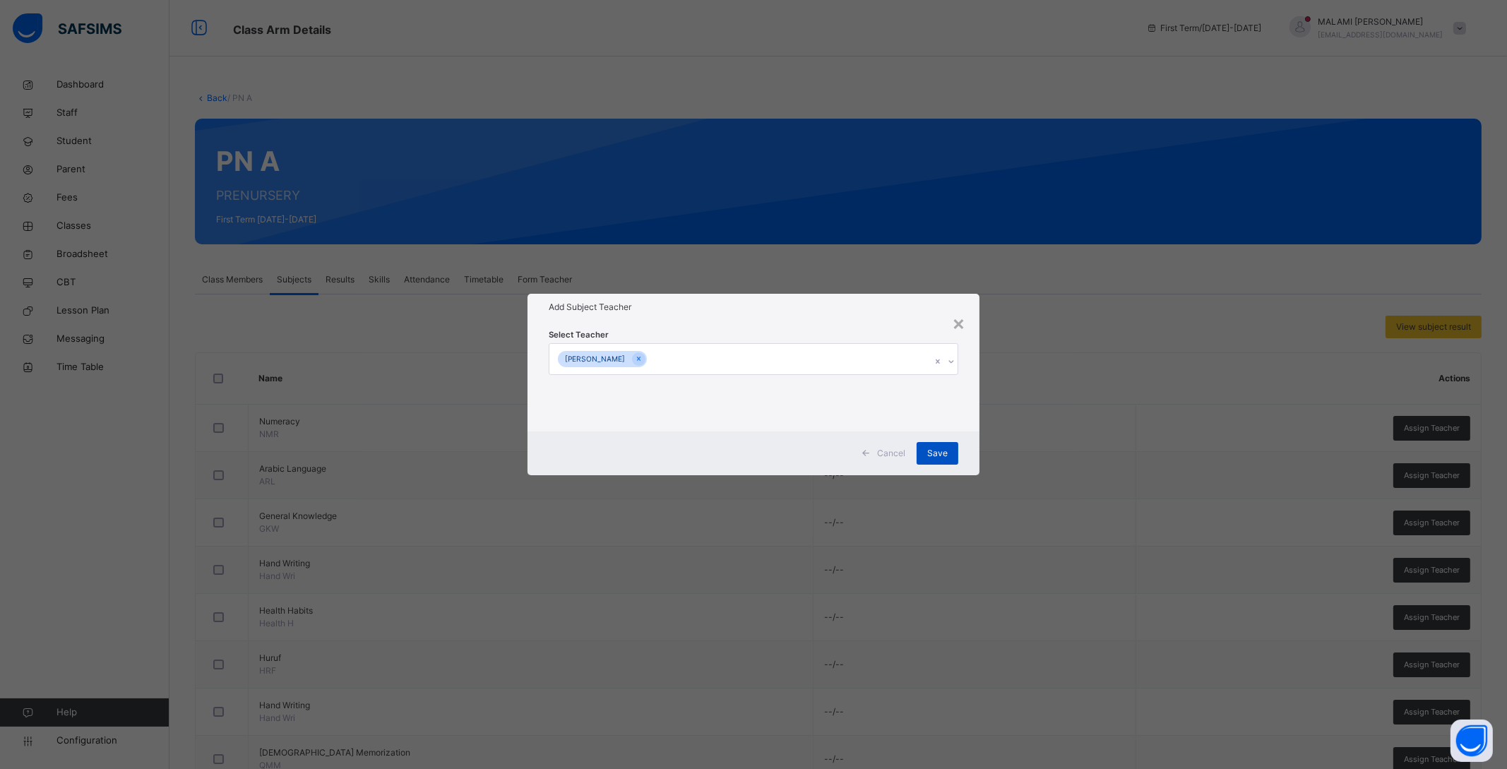
click at [940, 451] on span "Save" at bounding box center [937, 453] width 20 height 13
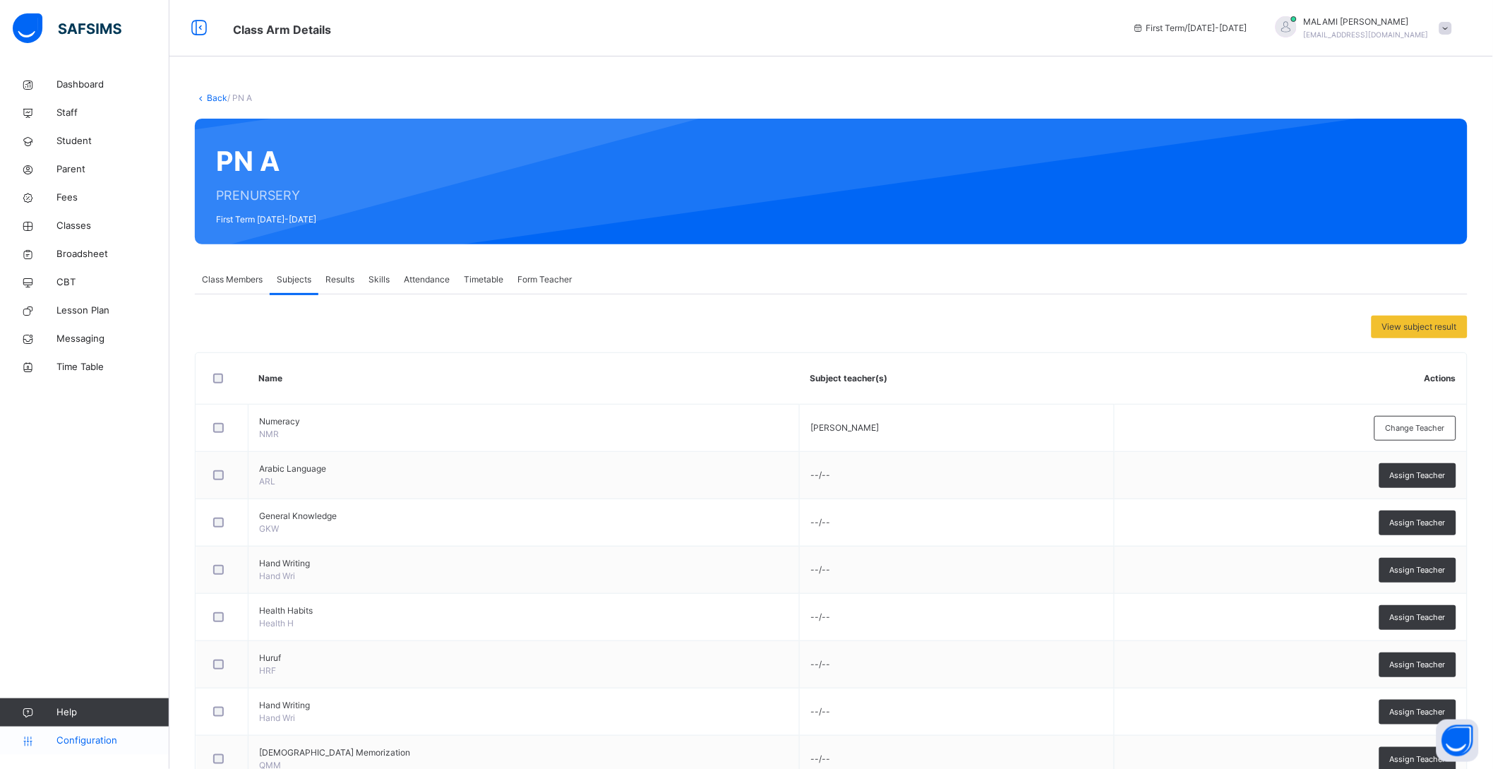
click at [85, 739] on span "Configuration" at bounding box center [112, 741] width 112 height 14
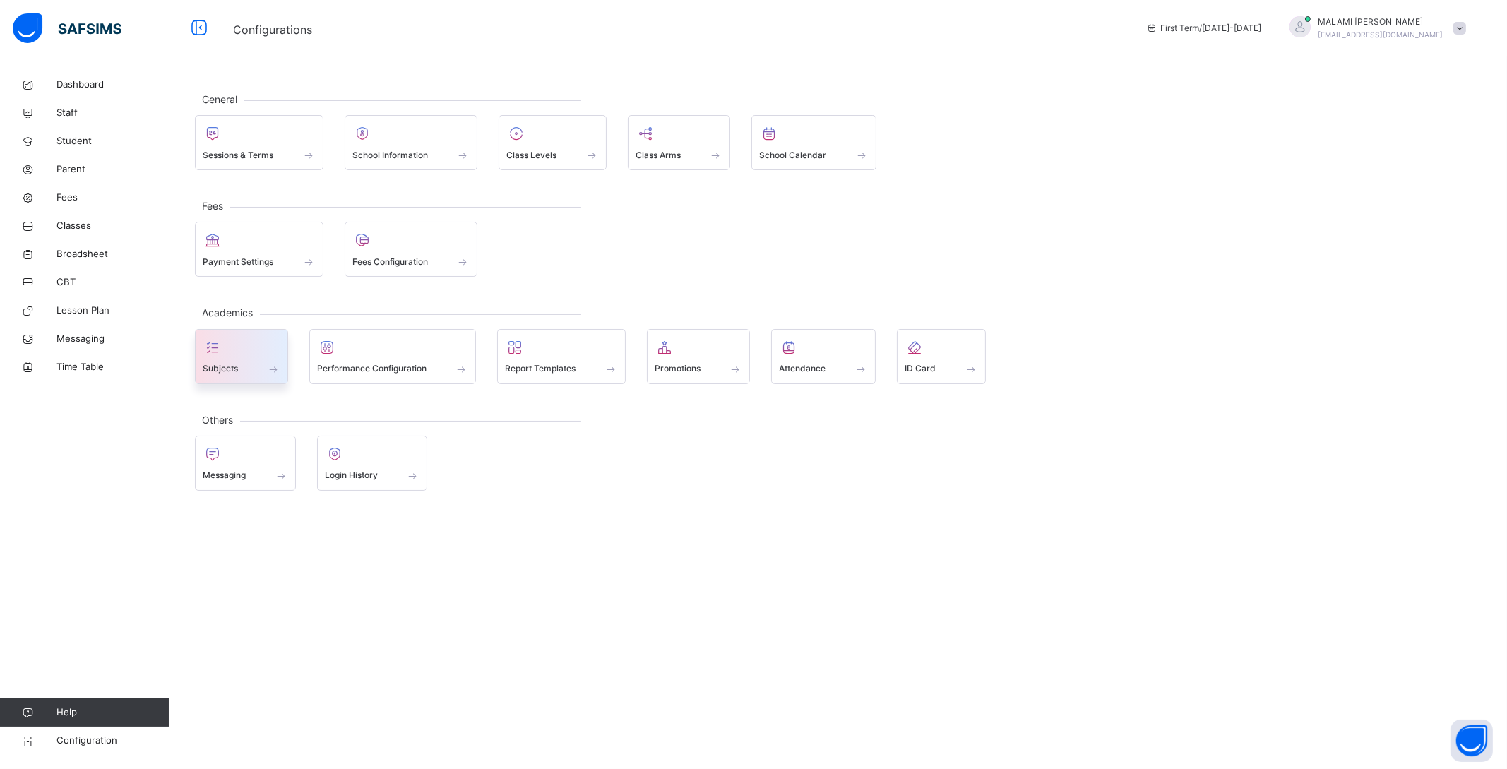
click at [225, 369] on span "Subjects" at bounding box center [220, 368] width 35 height 13
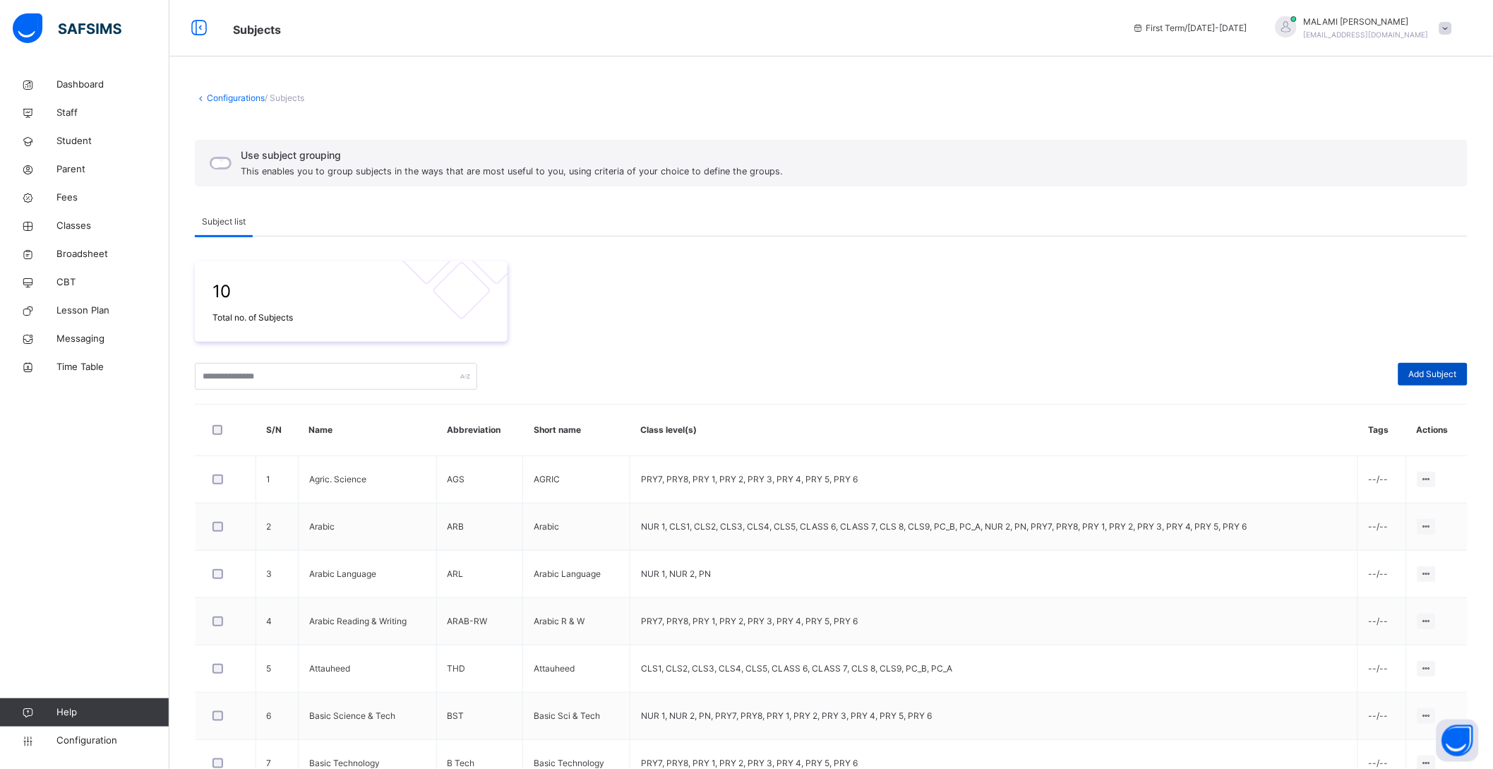
click at [1457, 370] on span "Add Subject" at bounding box center [1433, 374] width 48 height 13
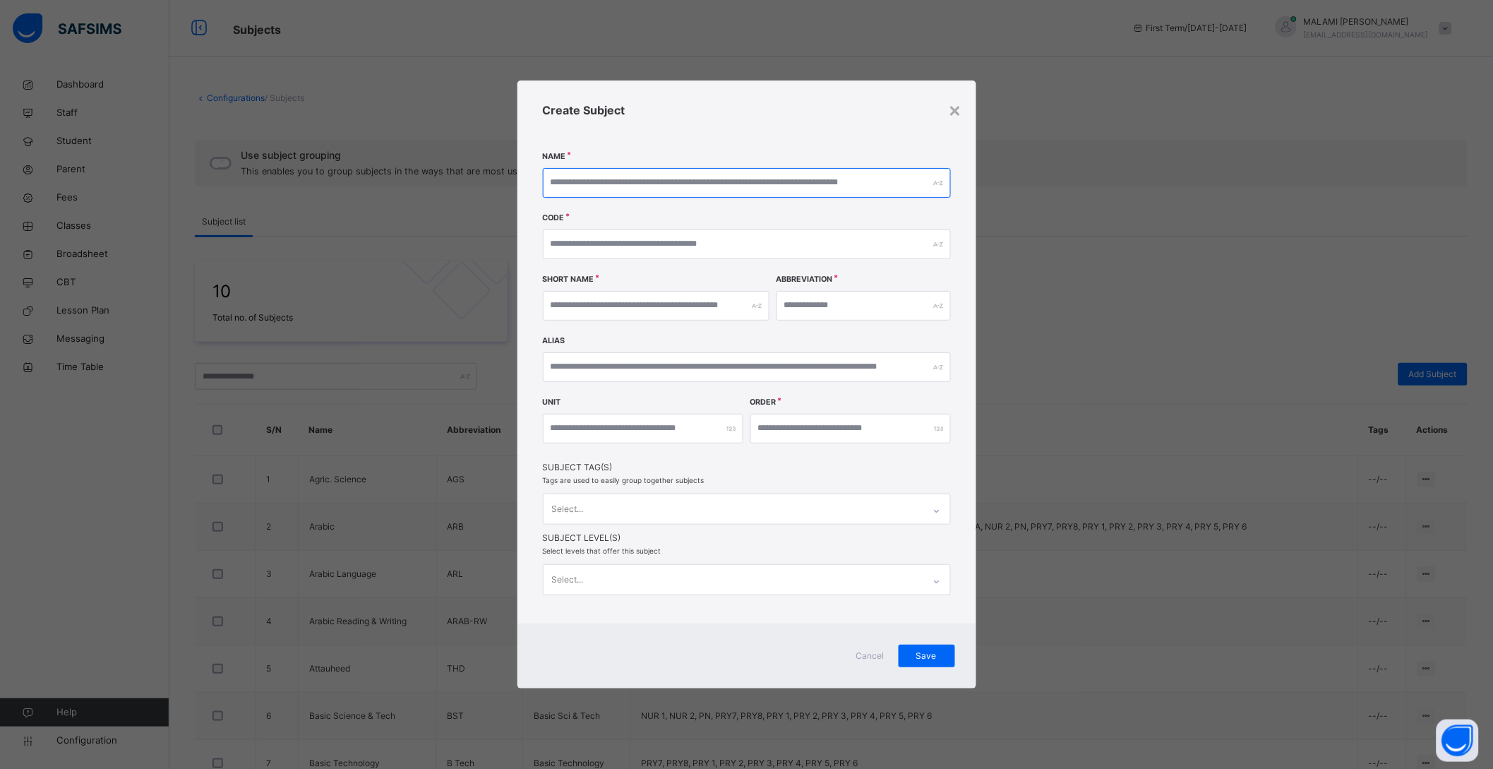
click at [608, 187] on input "text" at bounding box center [747, 183] width 408 height 30
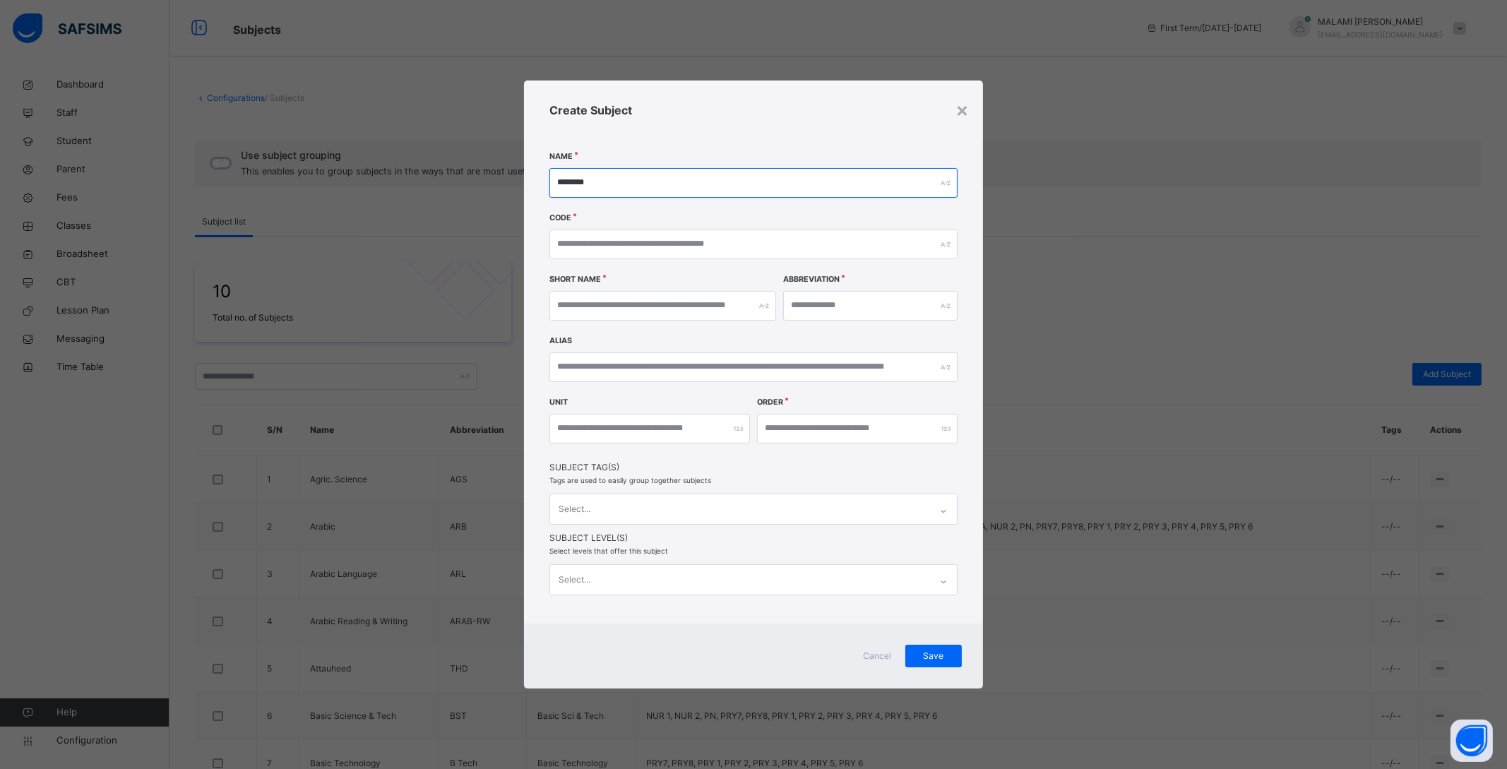
type input "********"
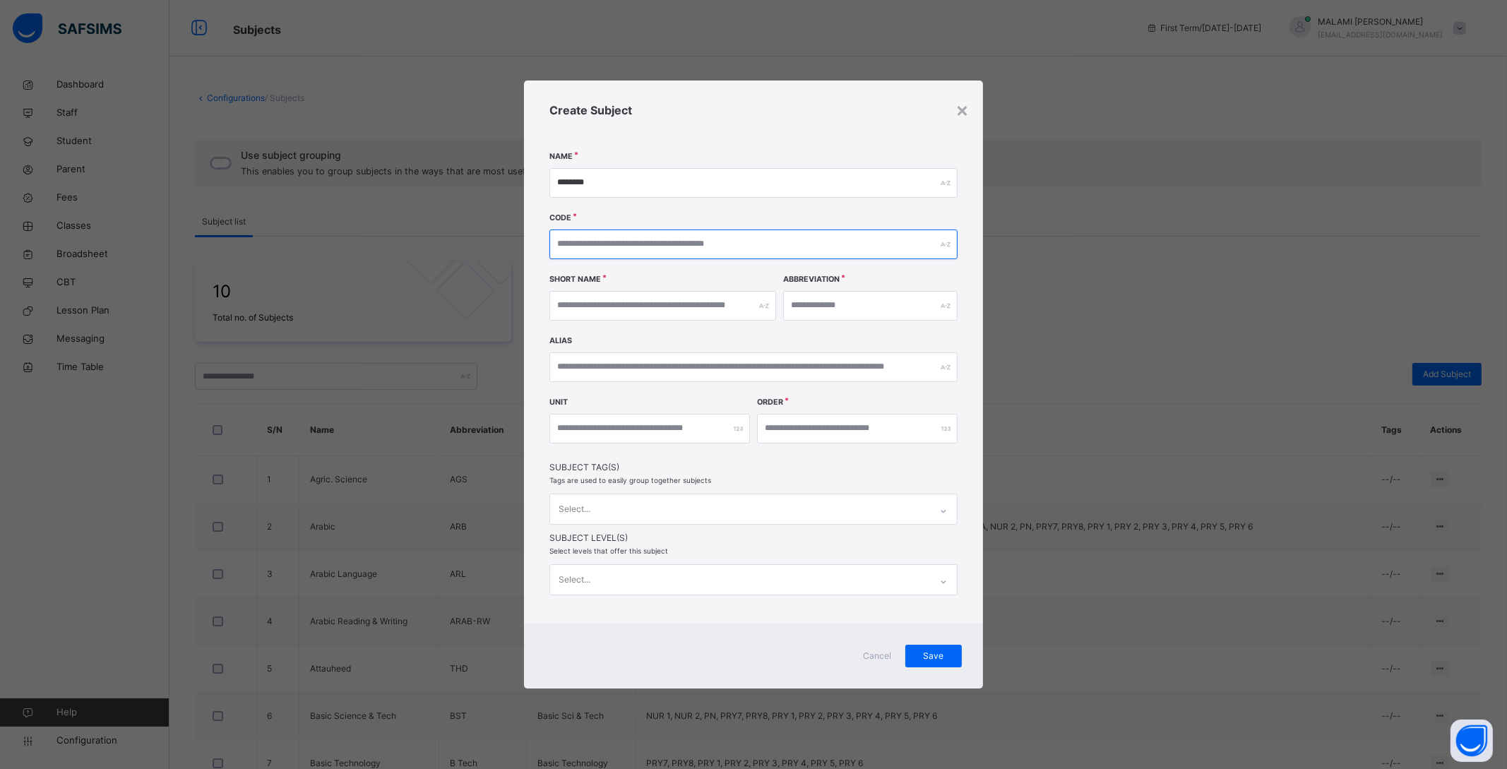
click at [617, 247] on input "text" at bounding box center [753, 244] width 408 height 30
type input "***"
click at [845, 303] on input "text" at bounding box center [870, 306] width 174 height 30
type input "***"
click at [664, 304] on input "text" at bounding box center [662, 306] width 227 height 30
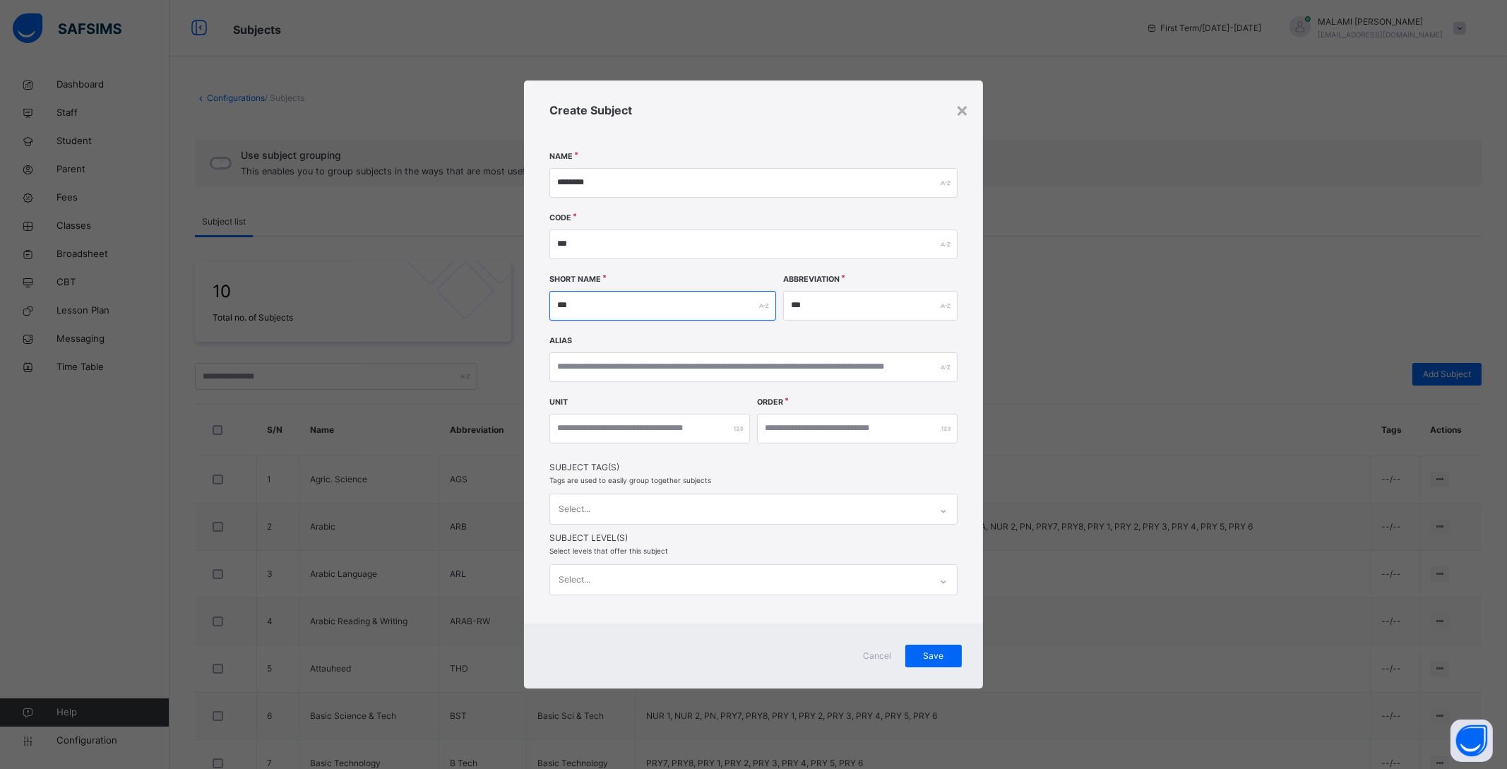
type input "***"
click at [769, 426] on input "number" at bounding box center [857, 429] width 201 height 30
type input "*"
click at [653, 503] on div "Select..." at bounding box center [740, 509] width 380 height 30
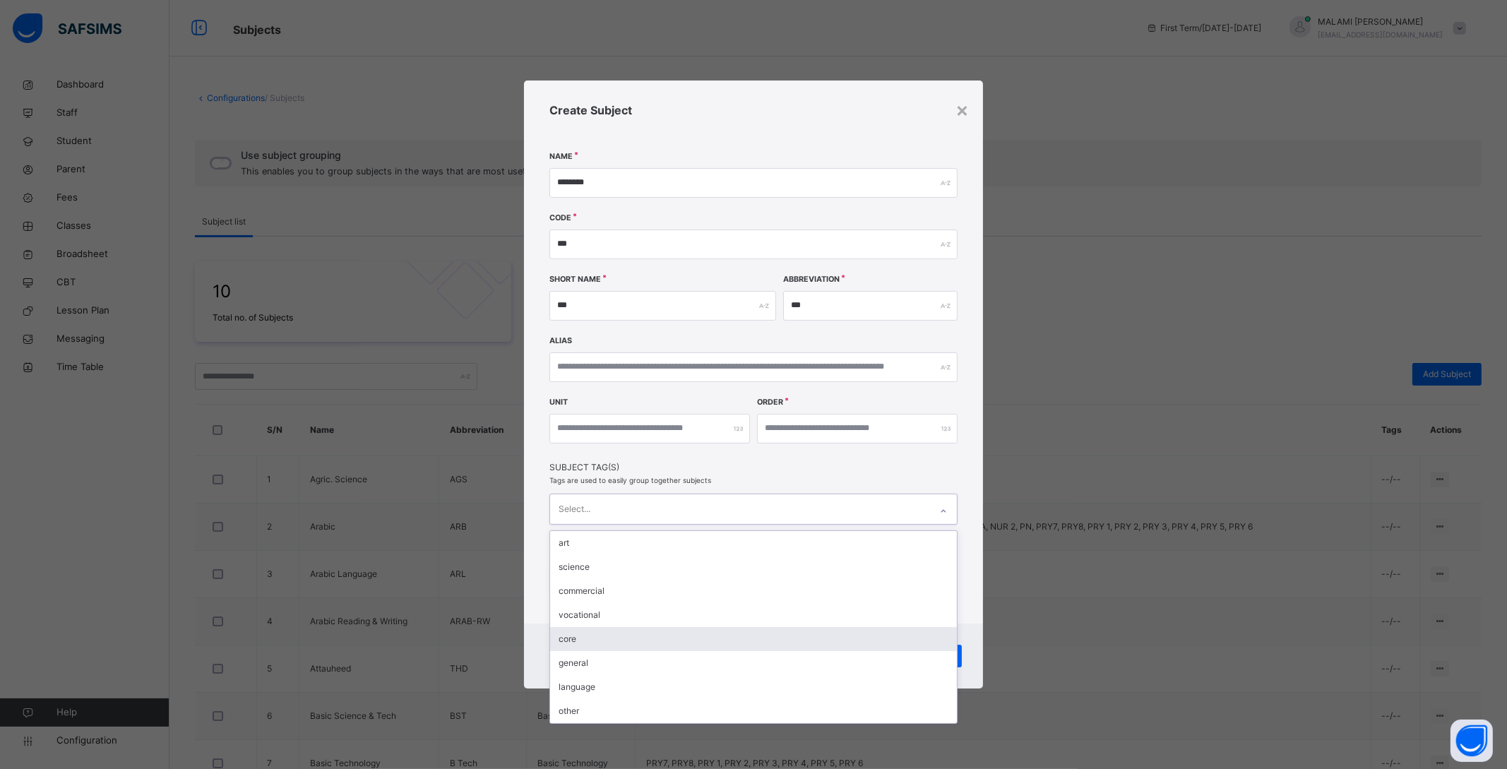
click at [568, 639] on div "core" at bounding box center [753, 639] width 407 height 24
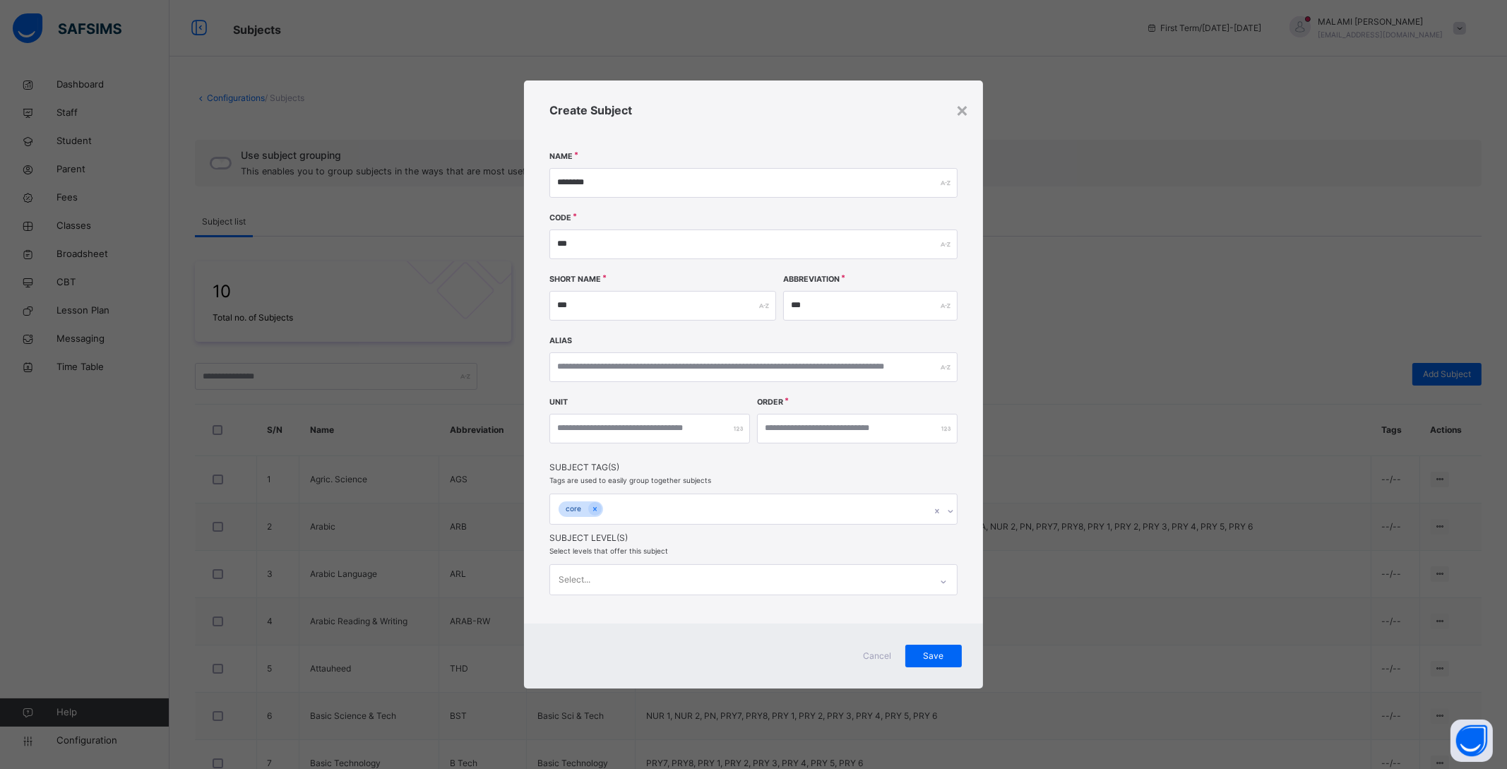
click at [959, 578] on div "Create Subject Name ******** Code *** Short Name *** Abbreviation *** Alias Uni…" at bounding box center [753, 351] width 459 height 543
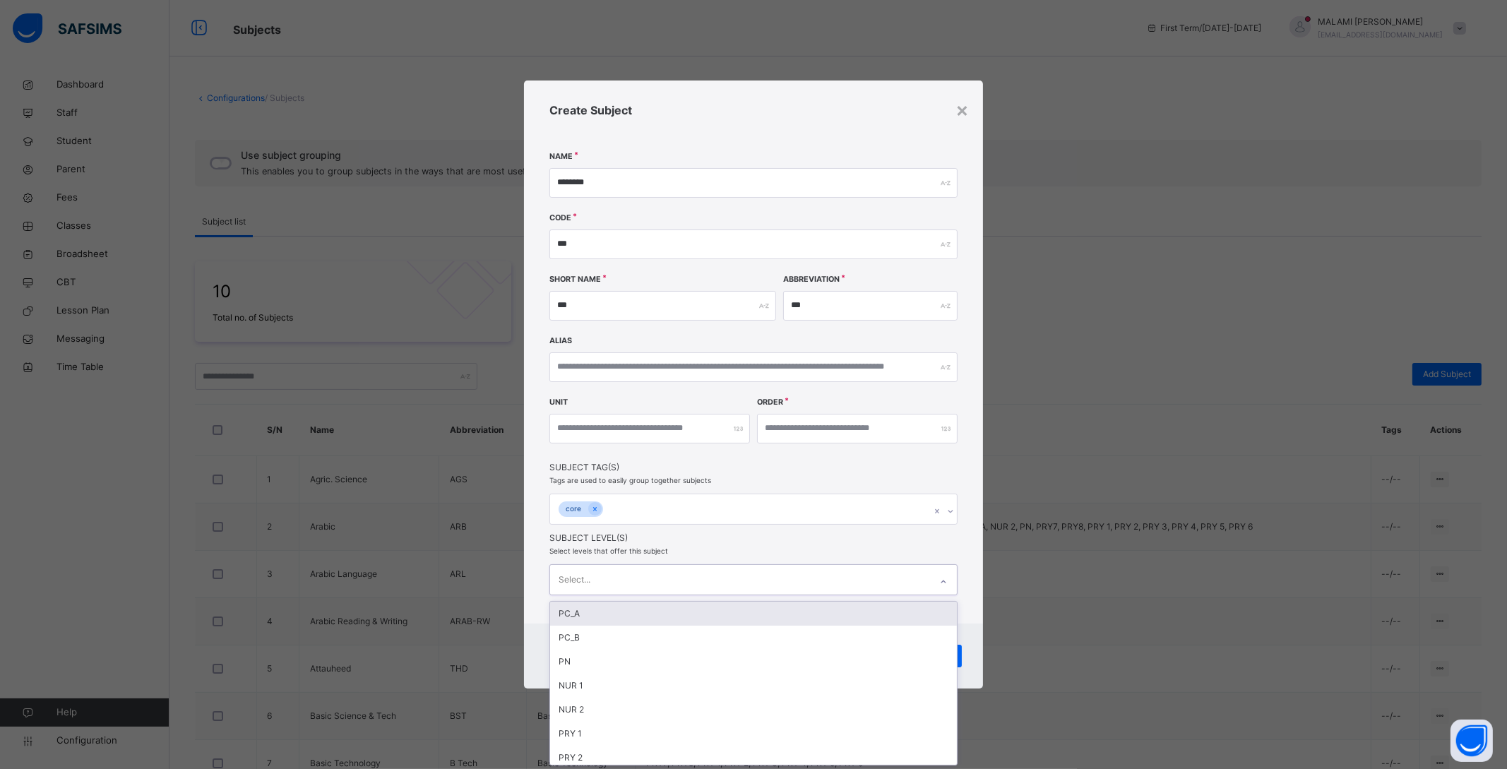
click at [860, 574] on div "Select..." at bounding box center [740, 580] width 380 height 30
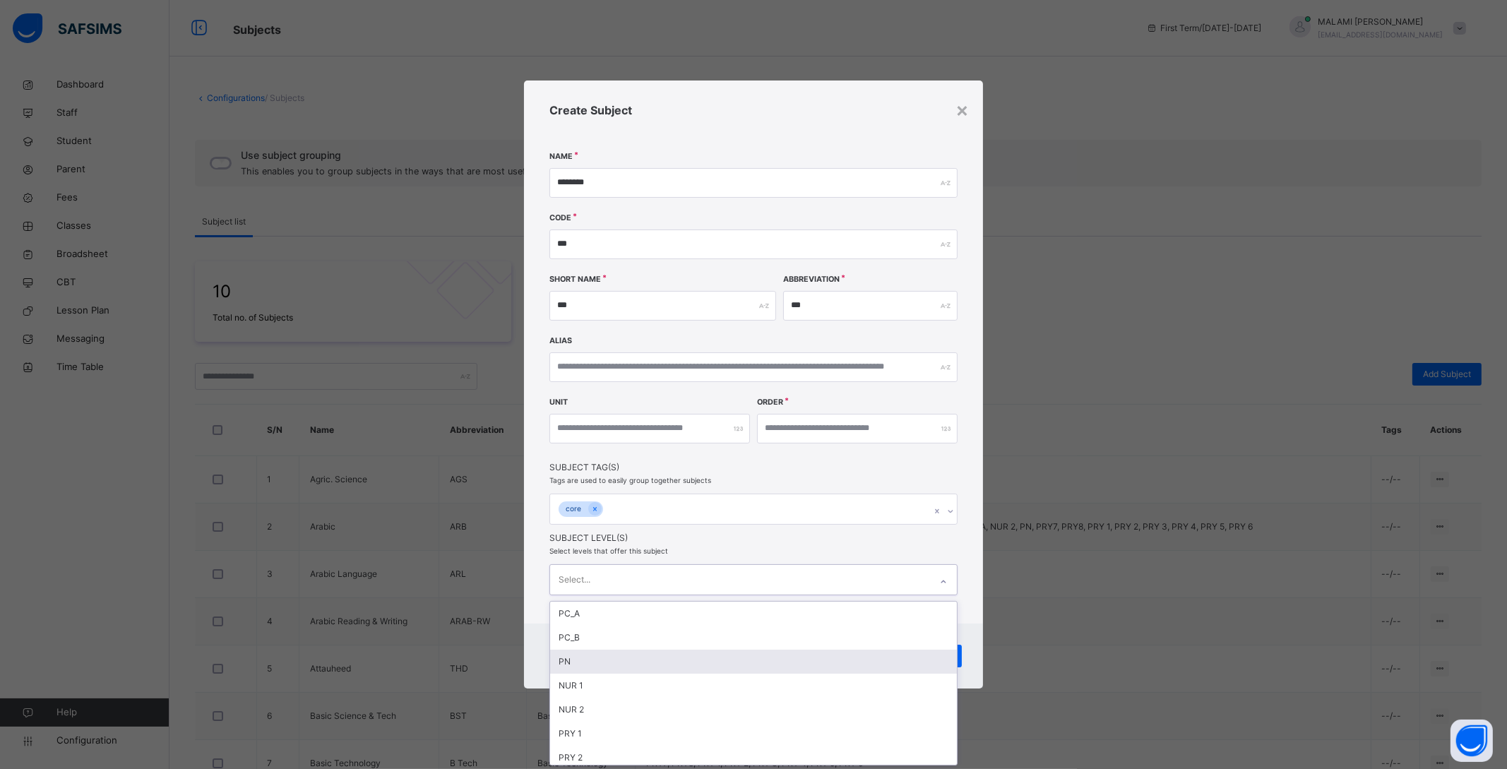
click at [586, 655] on div "PN" at bounding box center [753, 662] width 407 height 24
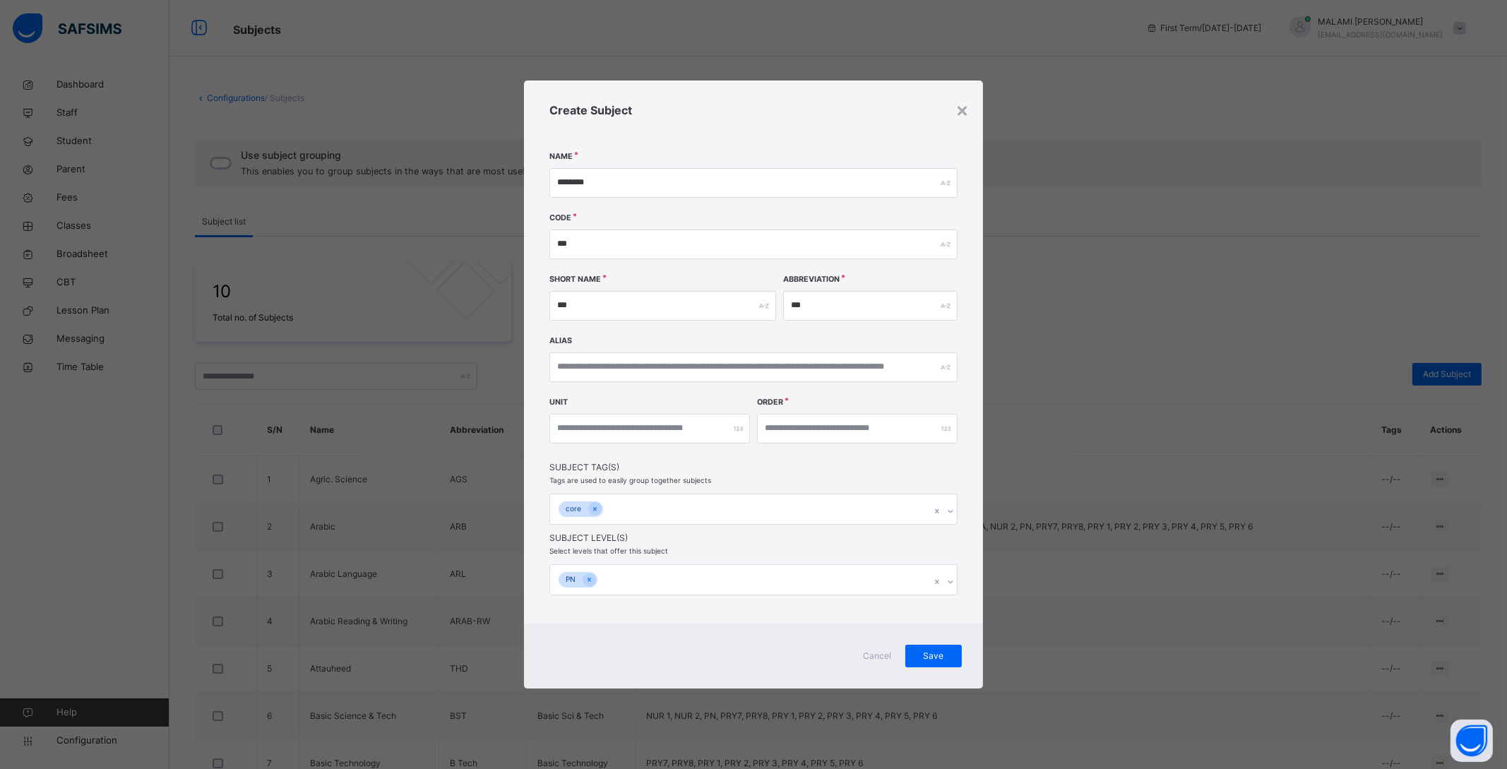
click at [962, 597] on div "Create Subject Name ******** Code *** Short Name *** Abbreviation *** Alias Uni…" at bounding box center [753, 351] width 459 height 543
click at [928, 655] on span "Save" at bounding box center [933, 656] width 35 height 13
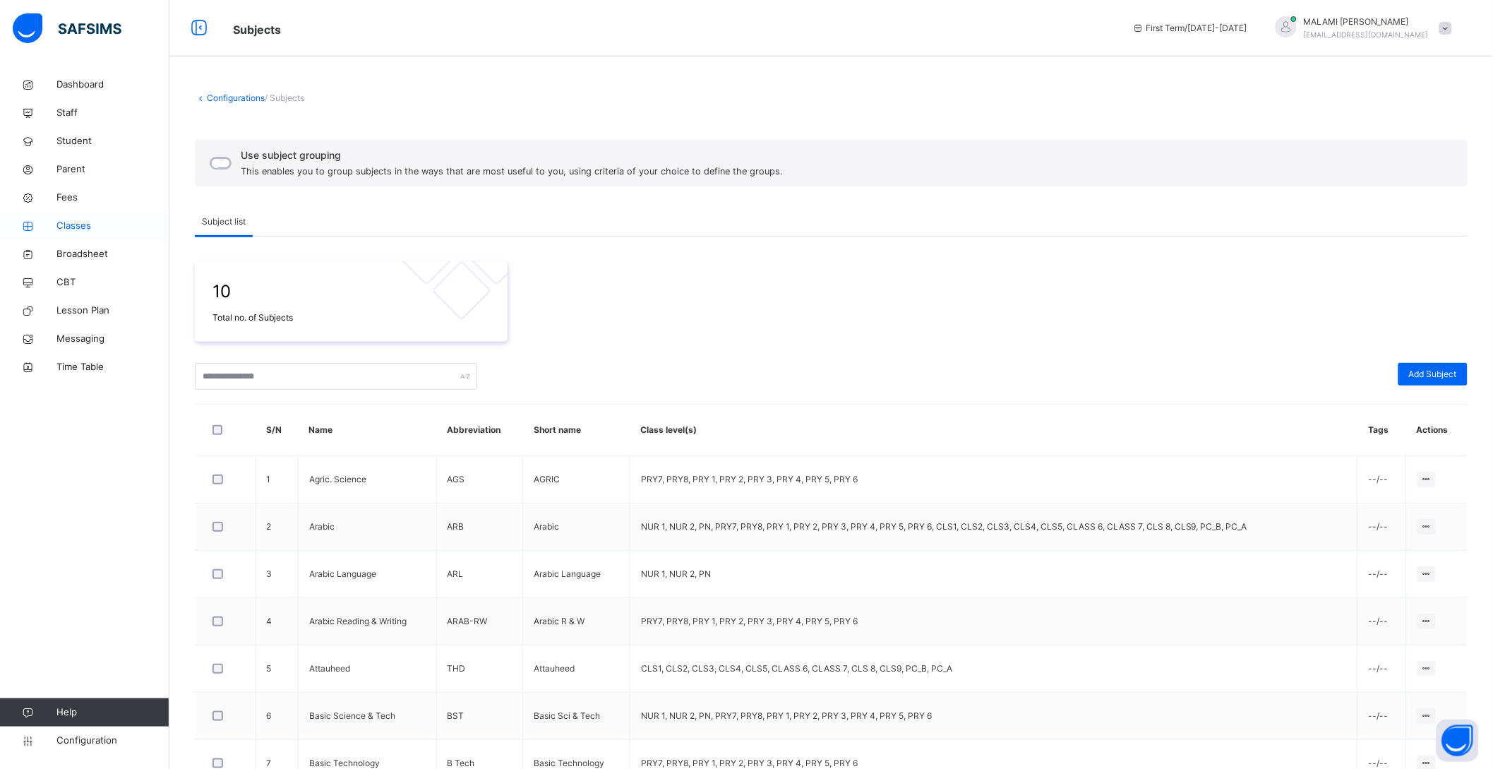
click at [80, 225] on span "Classes" at bounding box center [112, 226] width 113 height 14
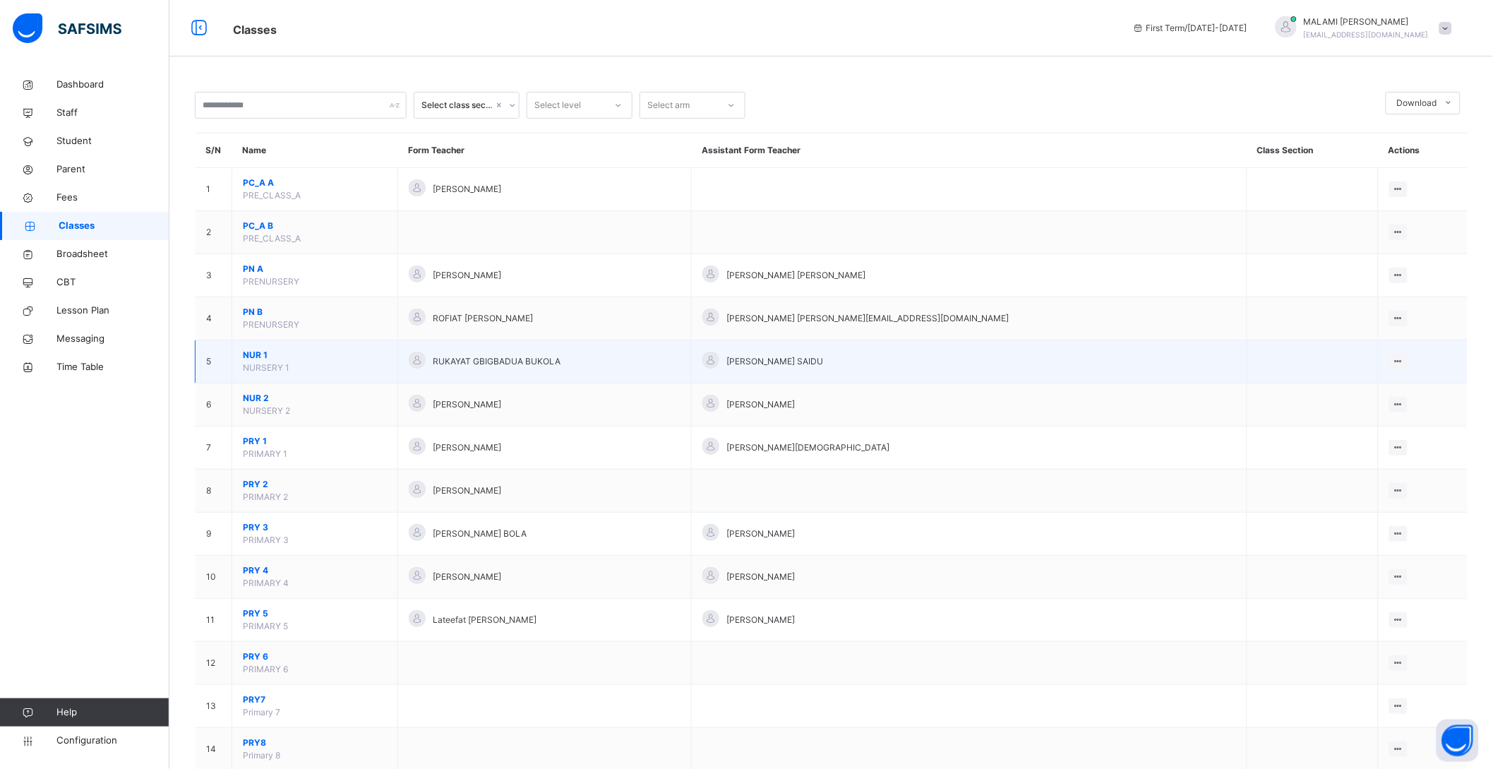
click at [259, 356] on span "NUR 1" at bounding box center [315, 355] width 144 height 13
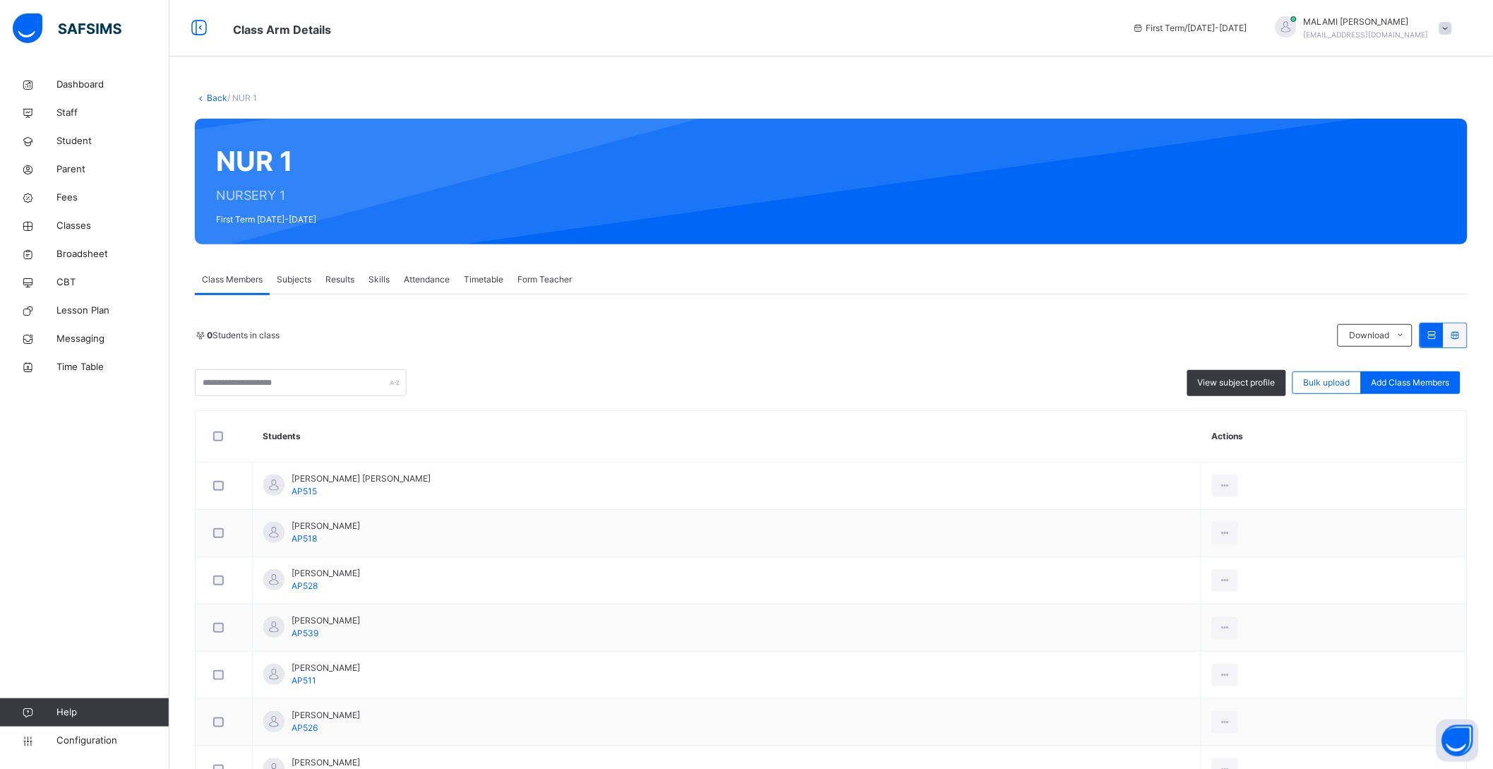
click at [294, 279] on span "Subjects" at bounding box center [294, 279] width 35 height 13
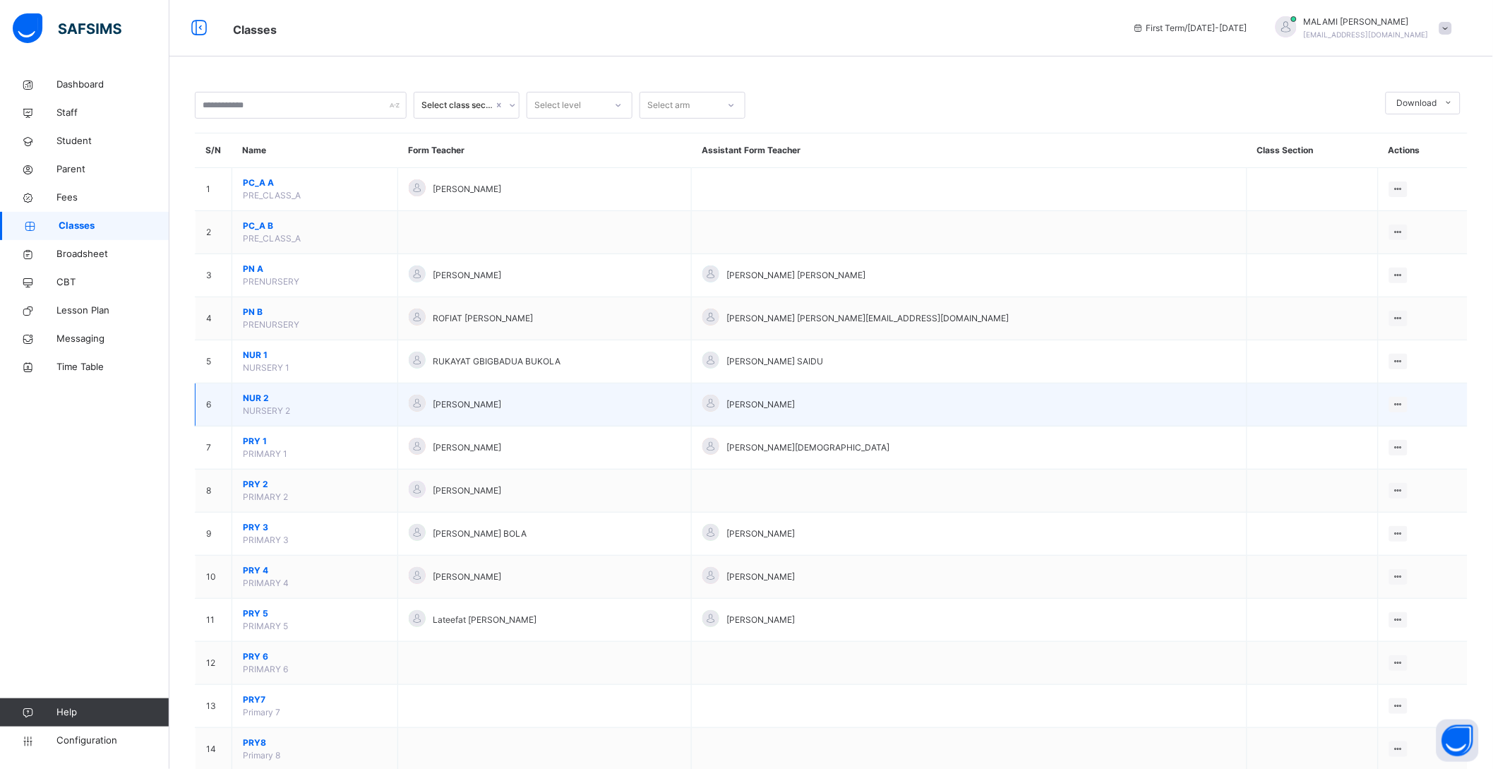
click at [249, 395] on span "NUR 2" at bounding box center [315, 398] width 144 height 13
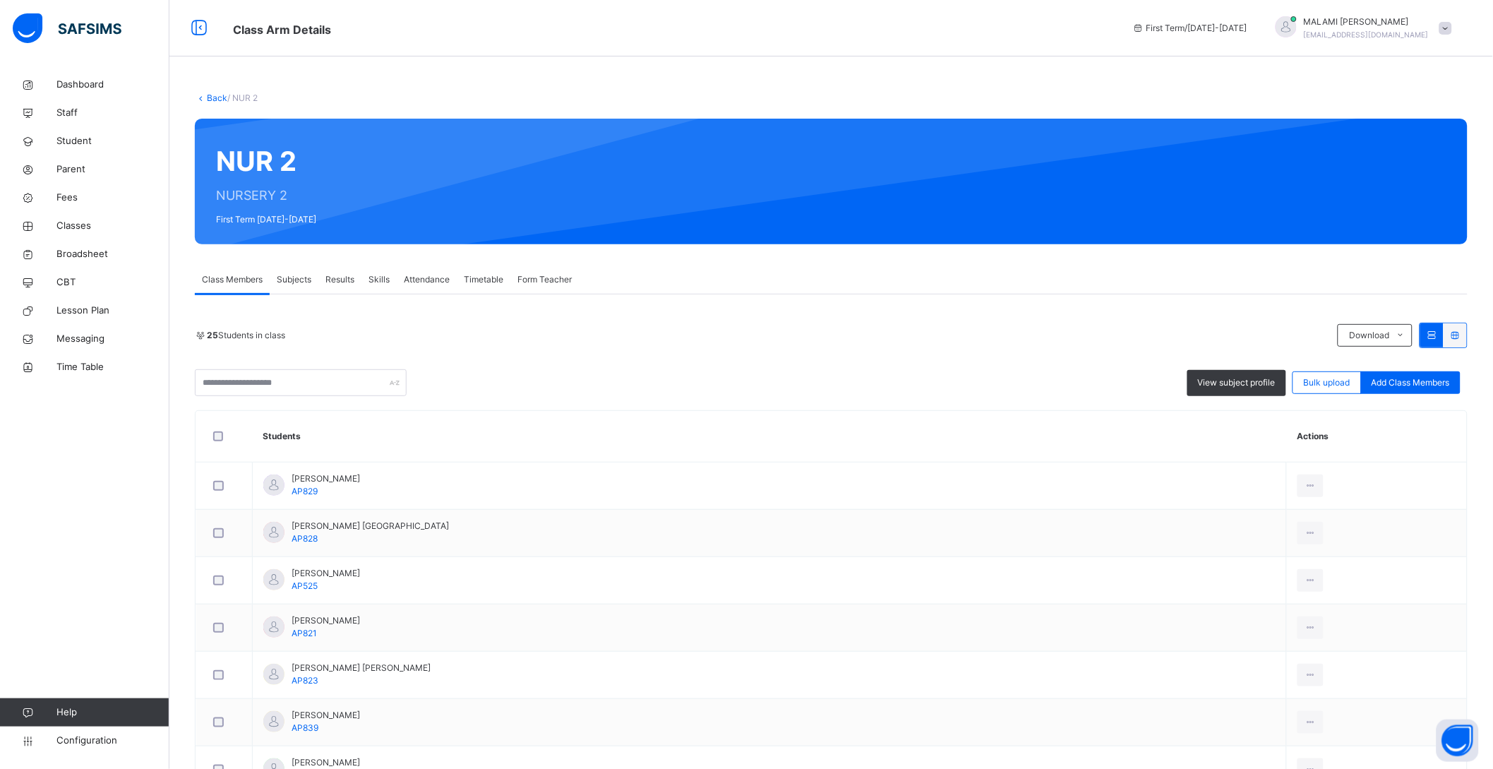
click at [288, 271] on div "Subjects" at bounding box center [294, 279] width 49 height 28
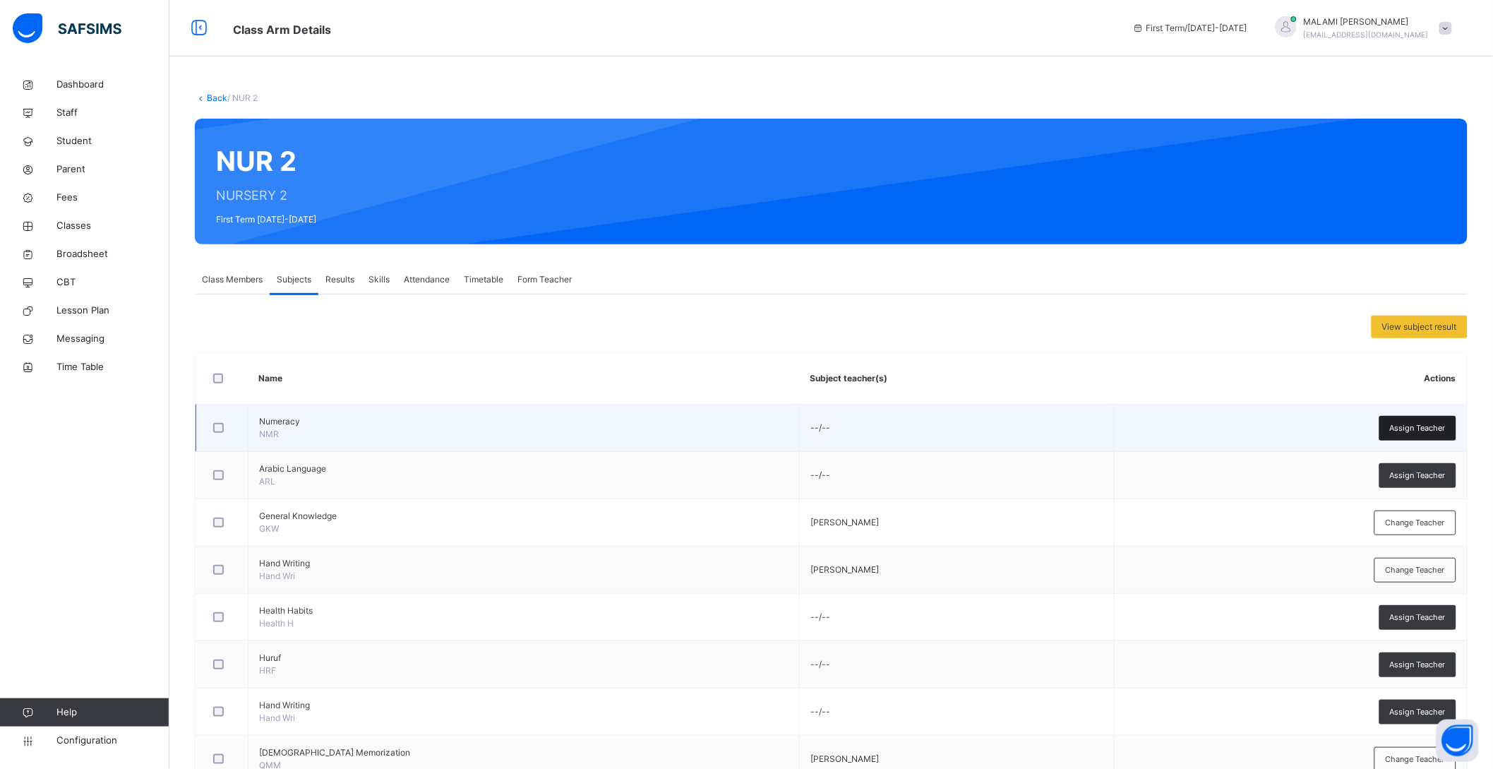
click at [1418, 426] on span "Assign Teacher" at bounding box center [1418, 428] width 56 height 12
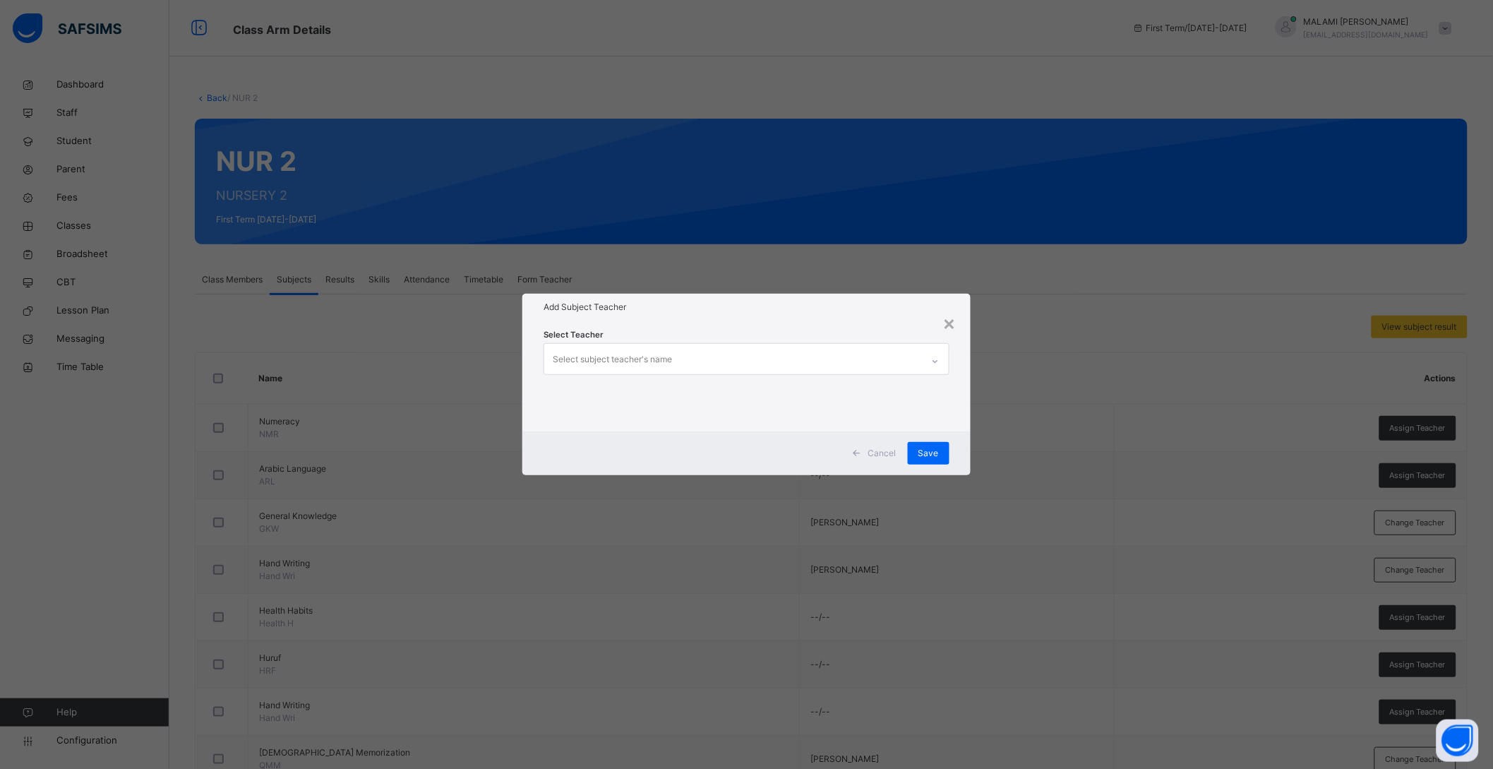
click at [816, 357] on div "Select subject teacher's name" at bounding box center [733, 359] width 378 height 30
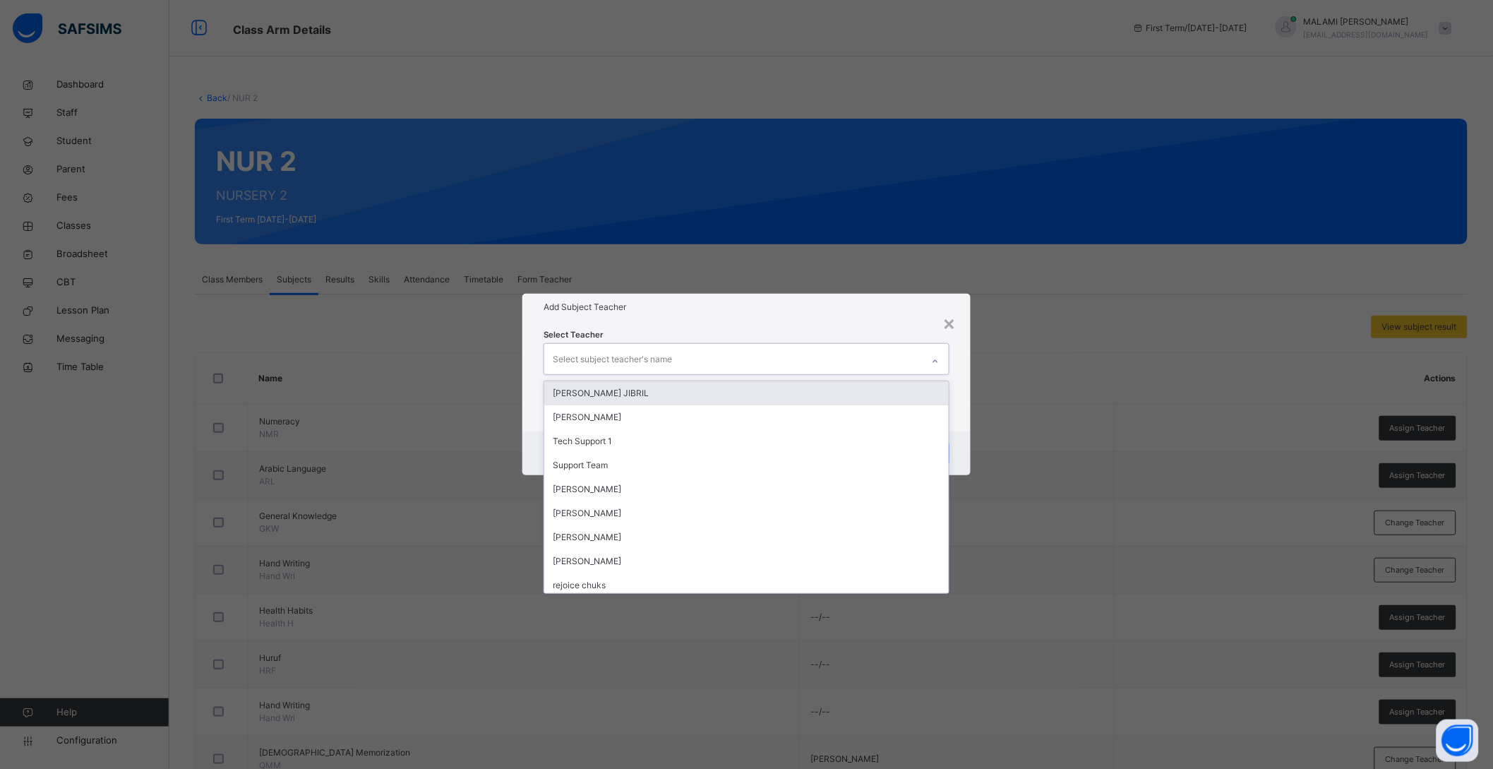
click at [745, 395] on div "HAFSAT LERE JIBRIL" at bounding box center [746, 393] width 405 height 24
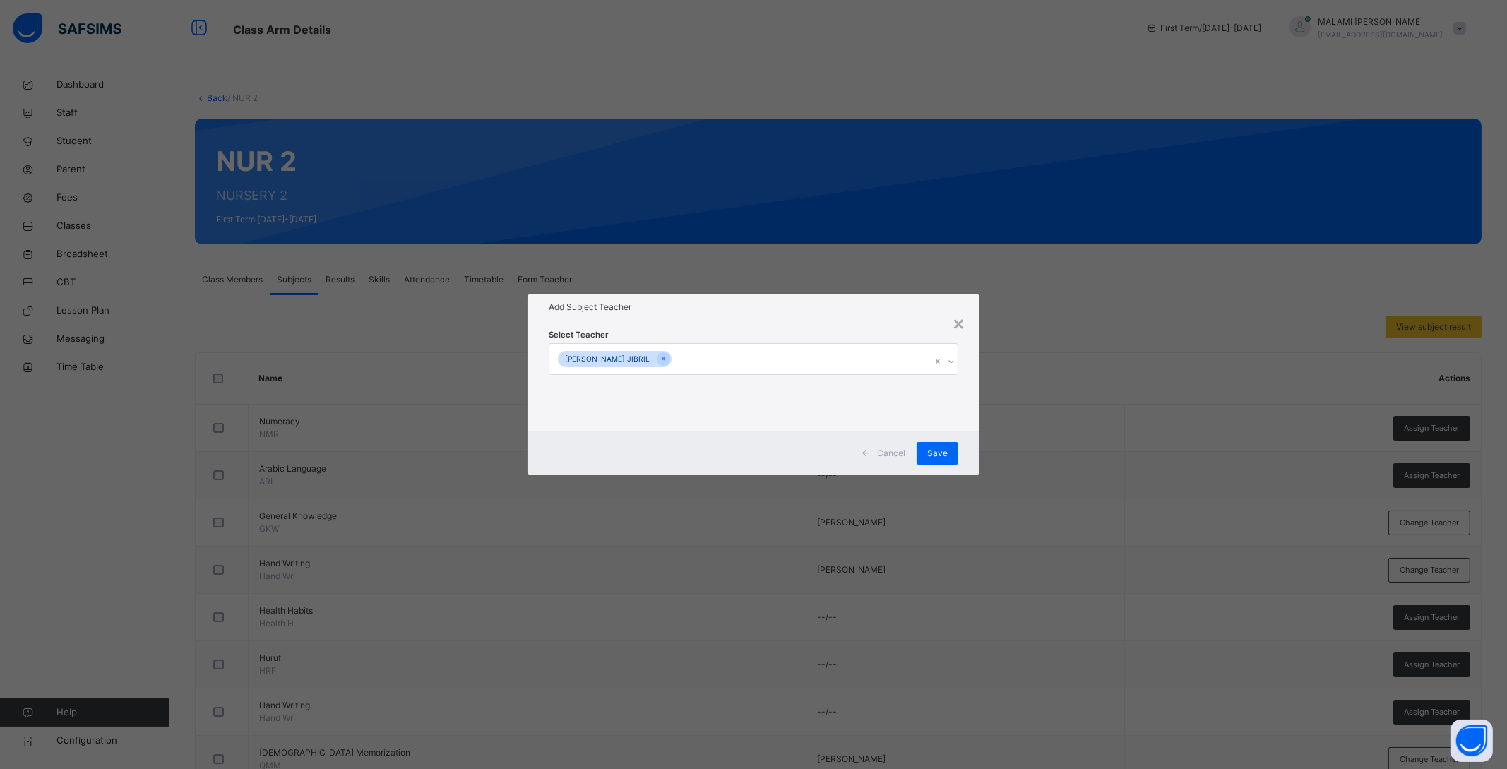
click at [970, 431] on div "Cancel Save" at bounding box center [753, 453] width 452 height 44
click at [933, 452] on span "Save" at bounding box center [937, 453] width 20 height 13
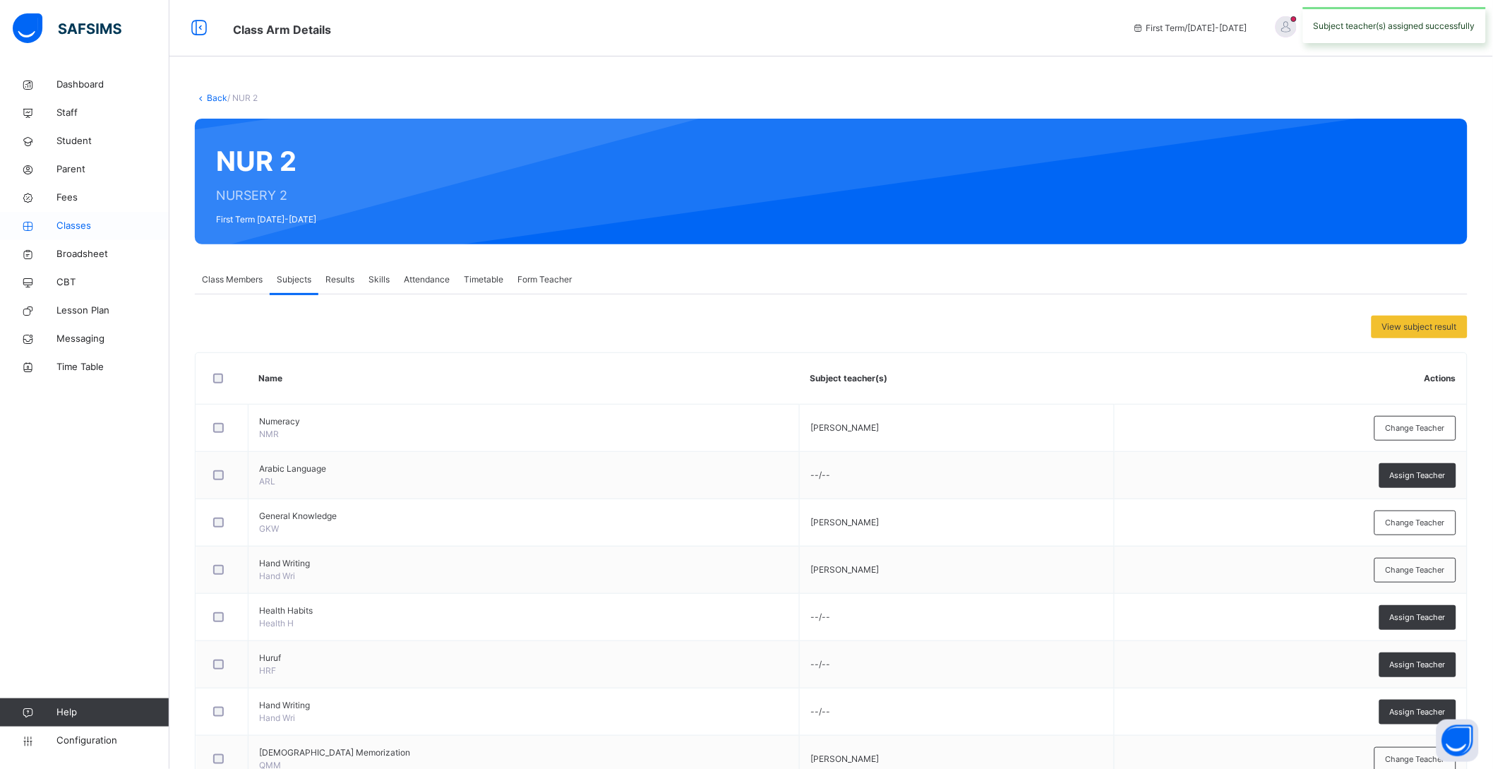
click at [76, 225] on span "Classes" at bounding box center [112, 226] width 113 height 14
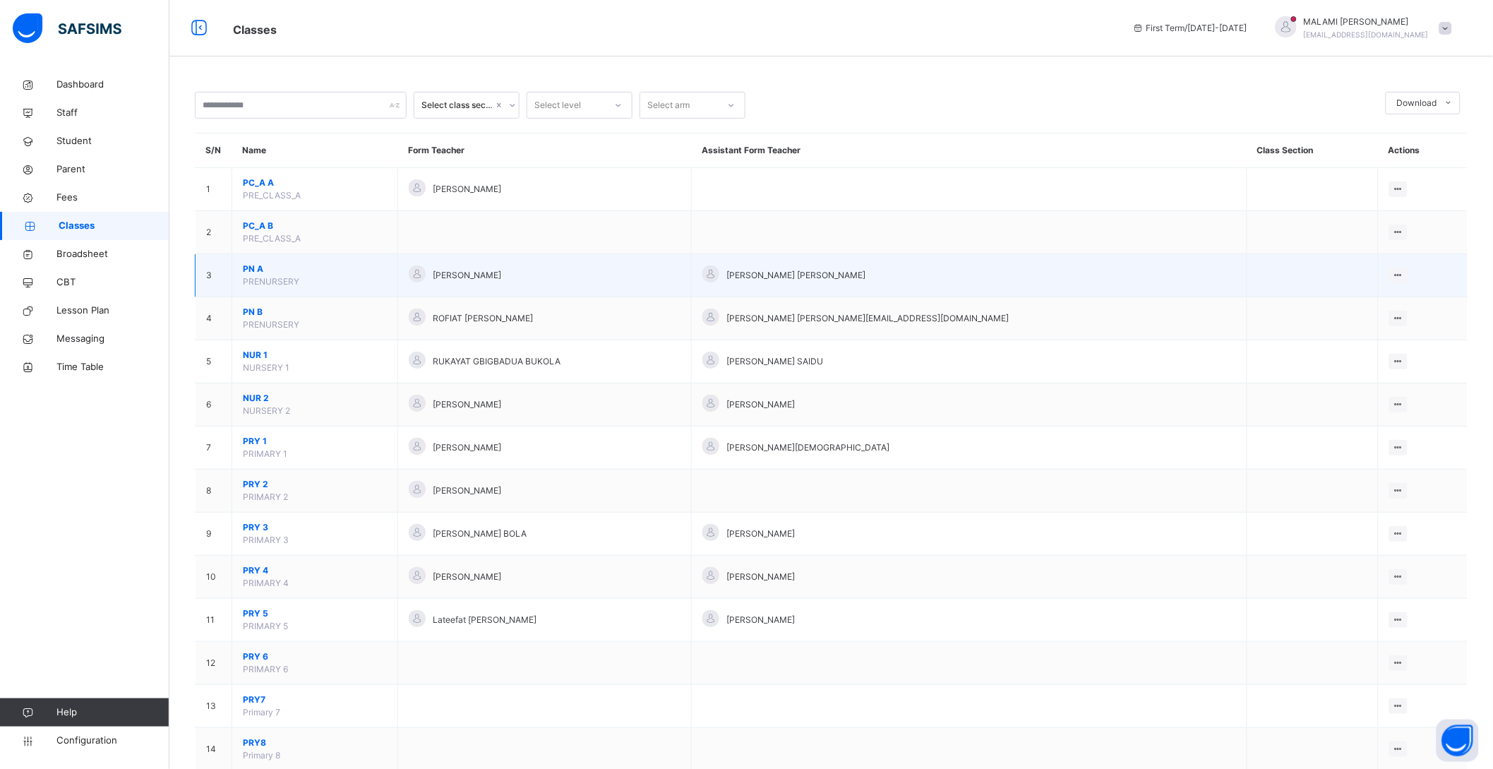
click at [252, 269] on span "PN A" at bounding box center [315, 269] width 144 height 13
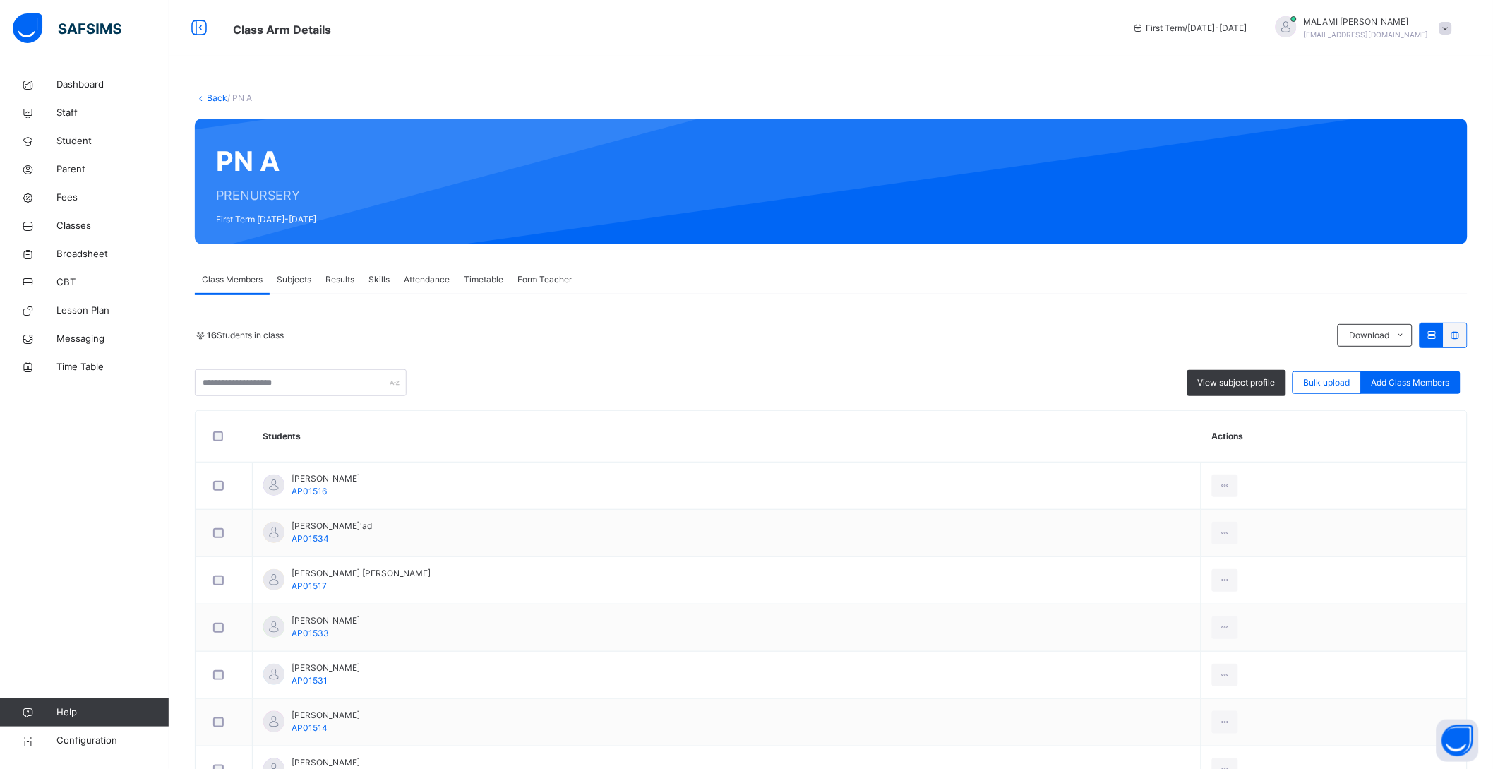
click at [297, 274] on span "Subjects" at bounding box center [294, 279] width 35 height 13
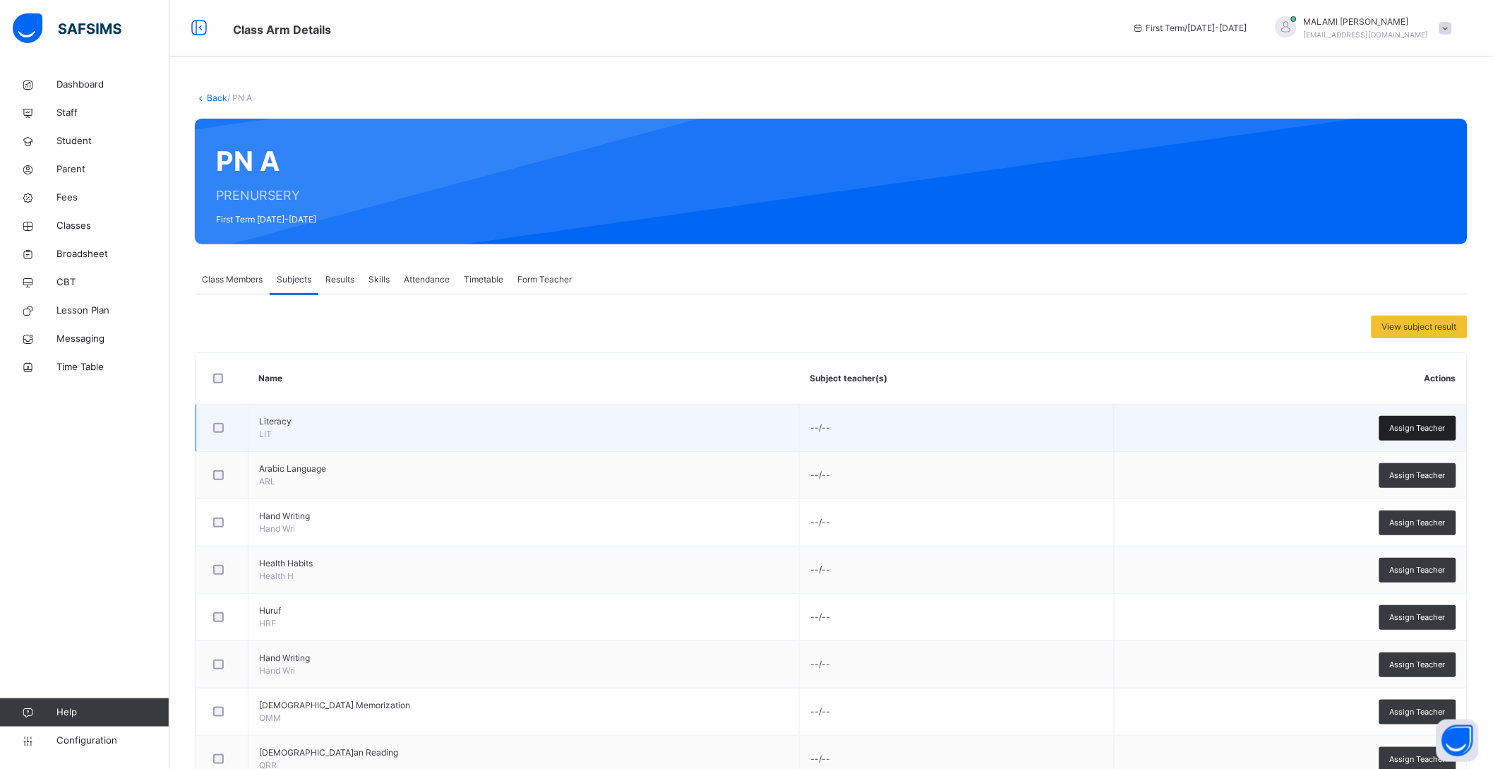
click at [1425, 424] on span "Assign Teacher" at bounding box center [1418, 428] width 56 height 12
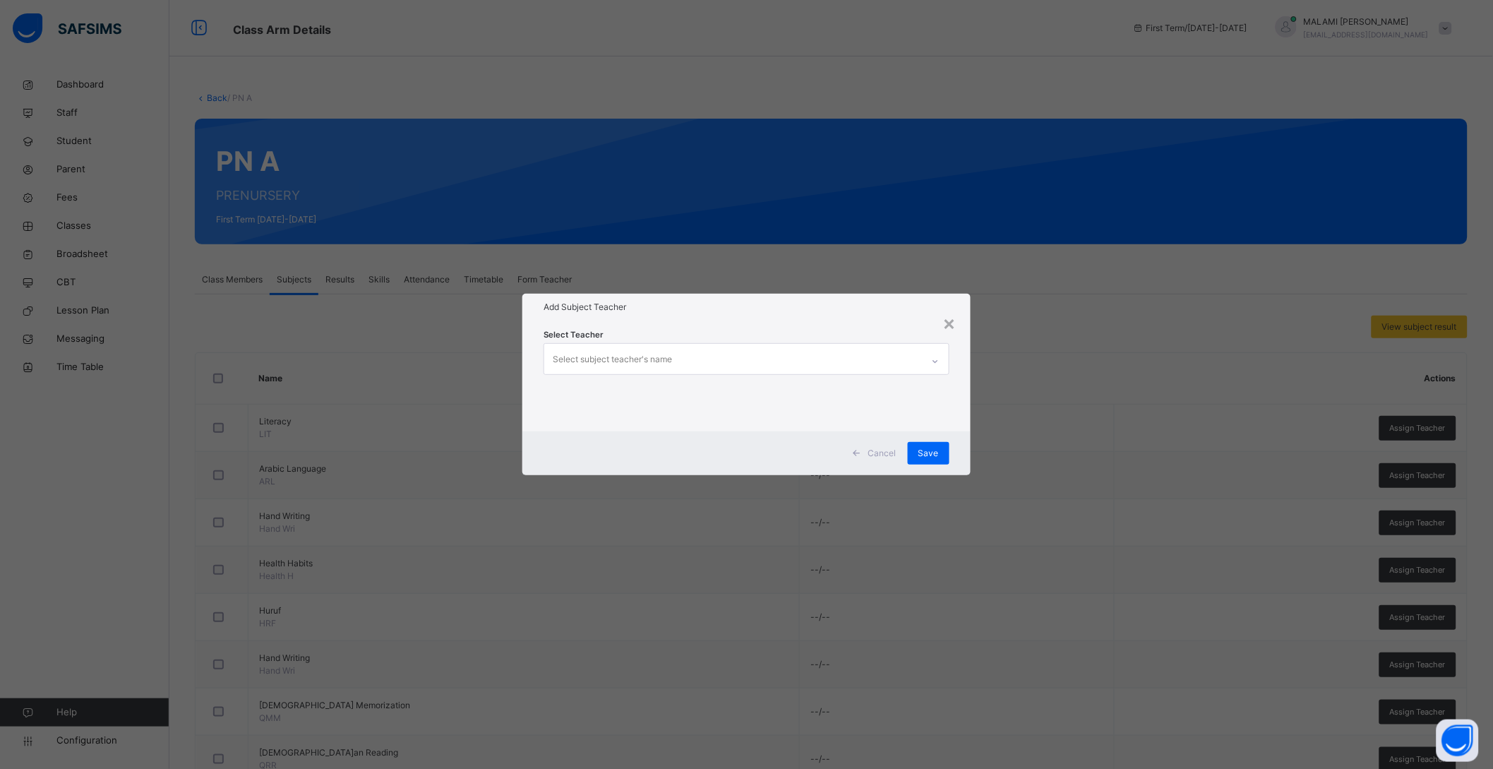
click at [589, 363] on div "Select subject teacher's name" at bounding box center [612, 359] width 119 height 27
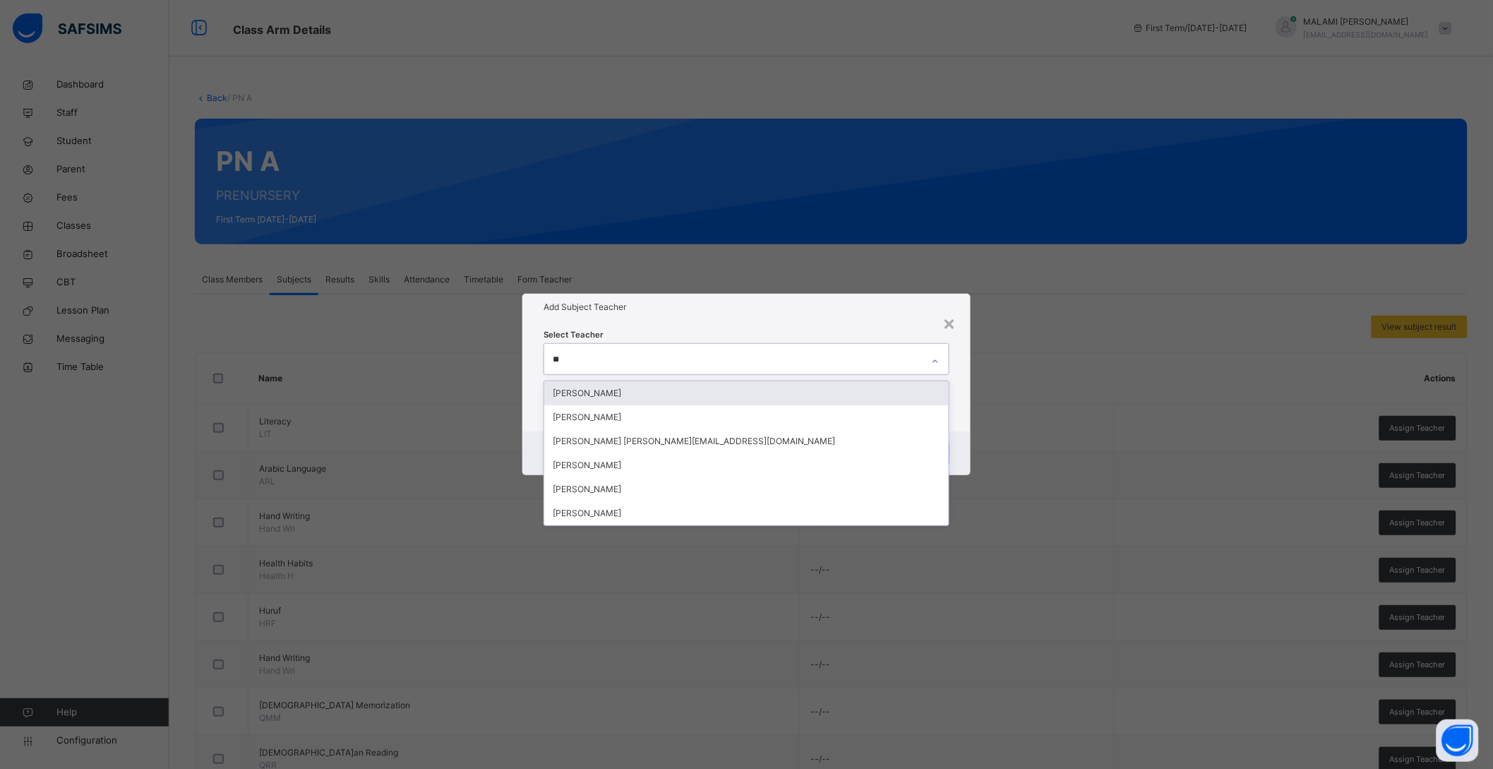
type input "***"
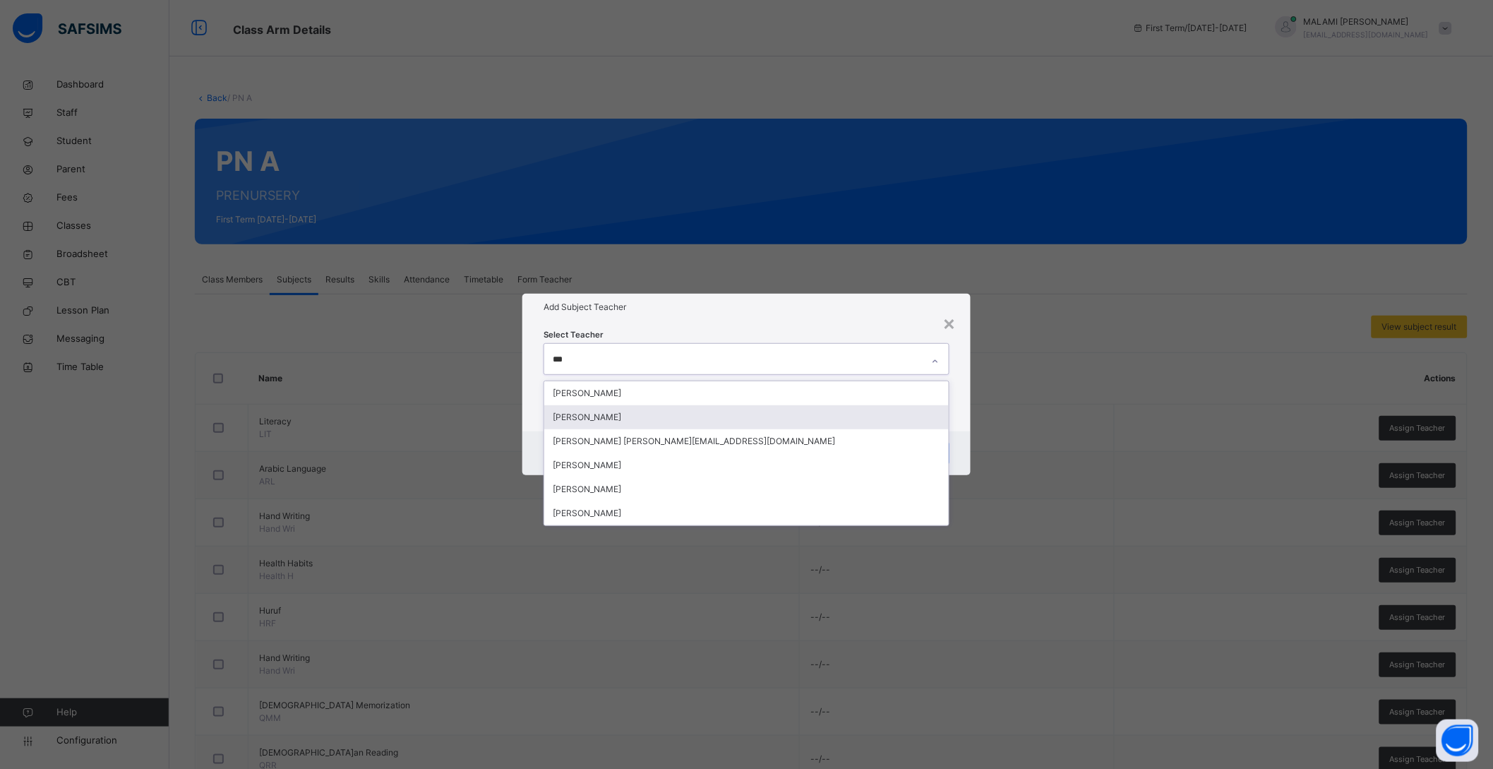
click at [602, 417] on div "ALAMEERA NURADEEN MUHAMMAD" at bounding box center [746, 417] width 405 height 24
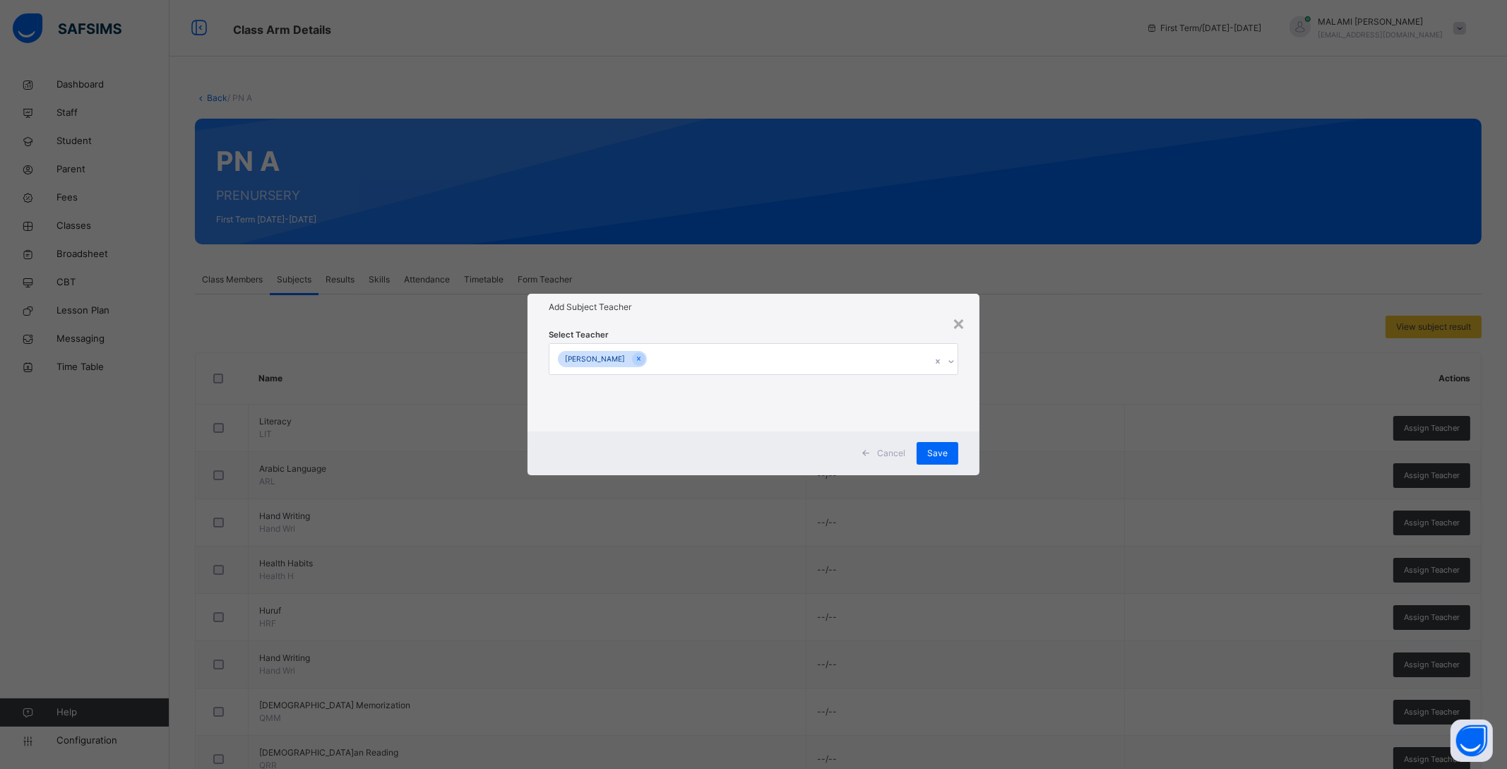
click at [964, 429] on div "Select Teacher ALAMEERA NURADEEN MUHAMMAD" at bounding box center [753, 376] width 452 height 110
click at [941, 452] on span "Save" at bounding box center [937, 453] width 20 height 13
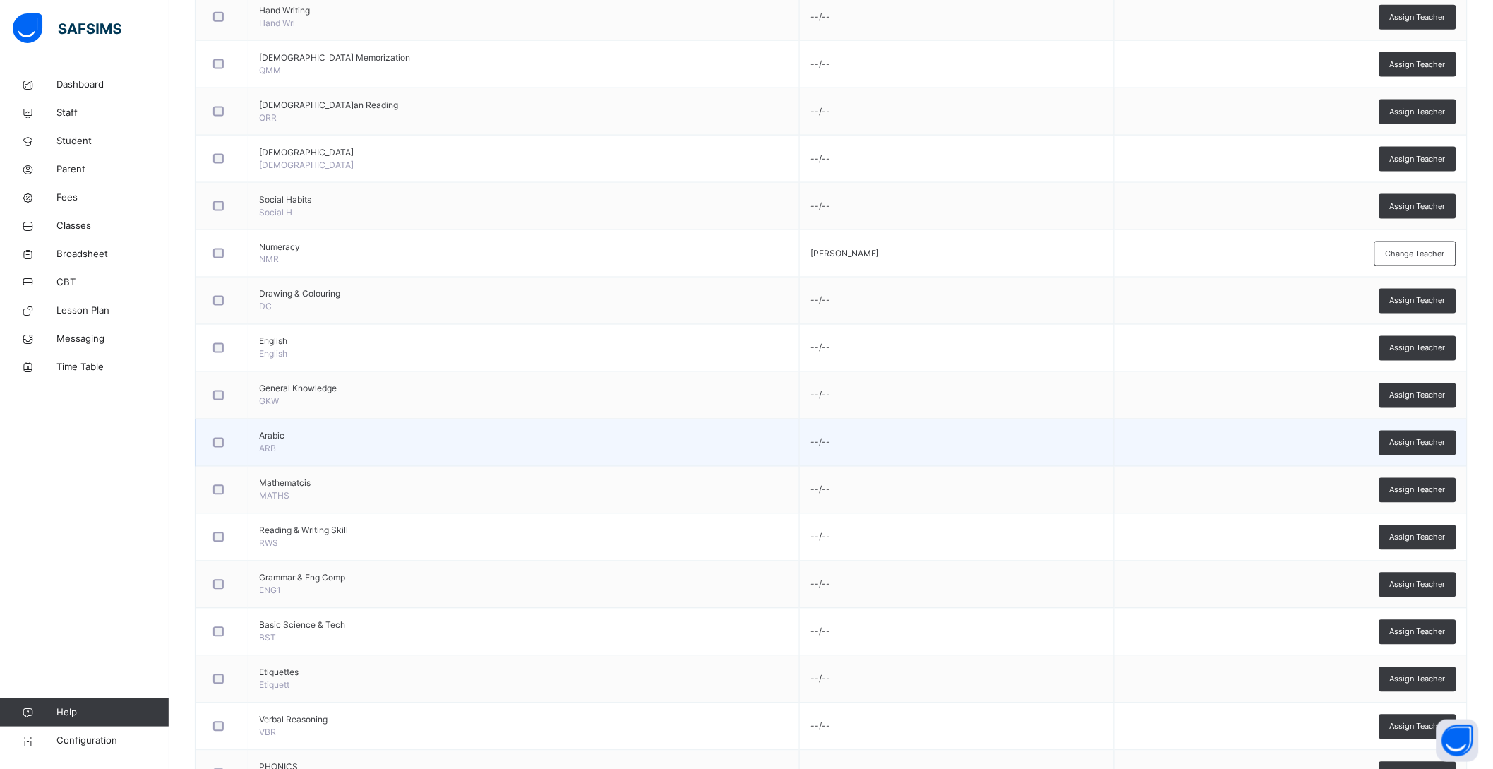
scroll to position [760, 0]
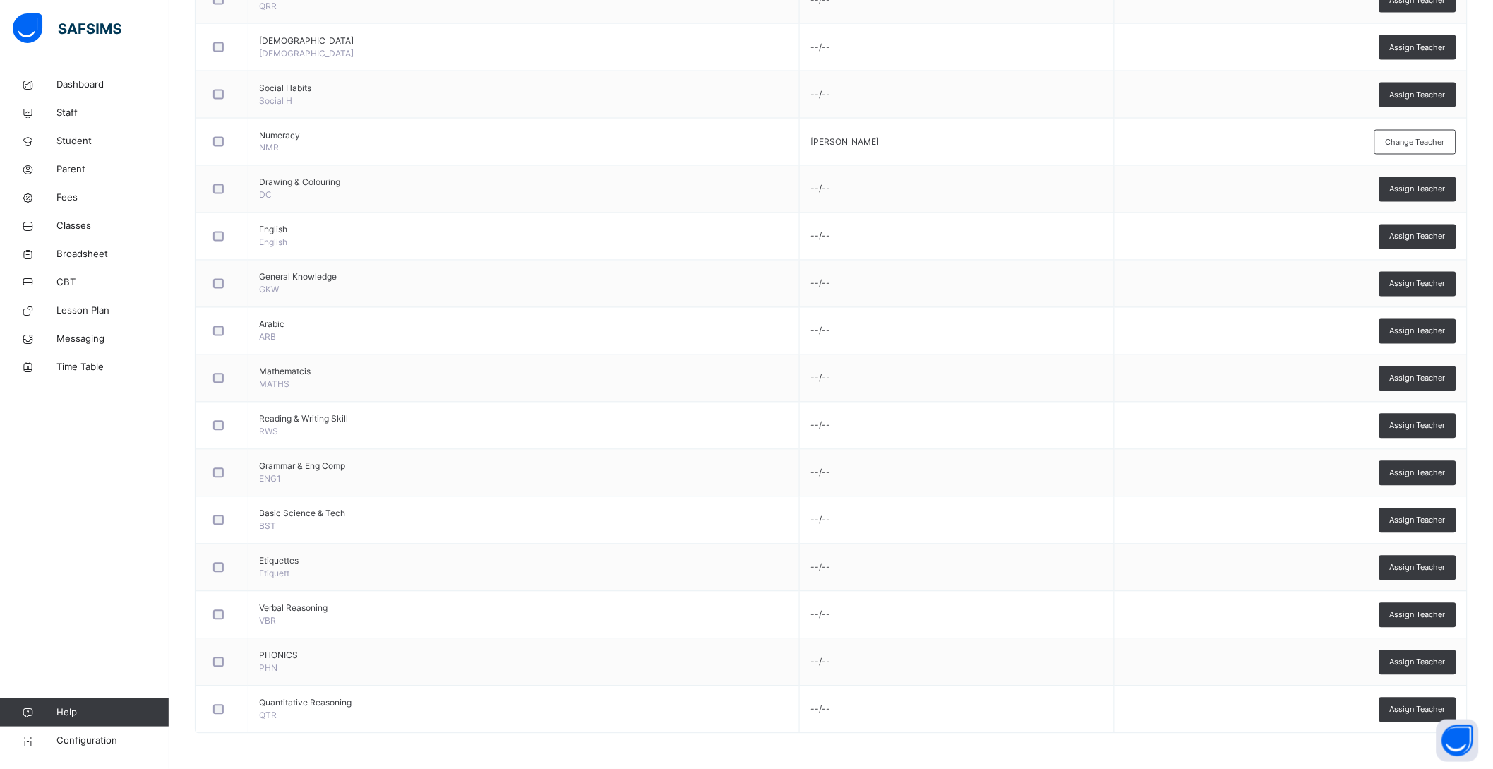
click at [1401, 657] on div "Assign Teacher" at bounding box center [1418, 662] width 77 height 25
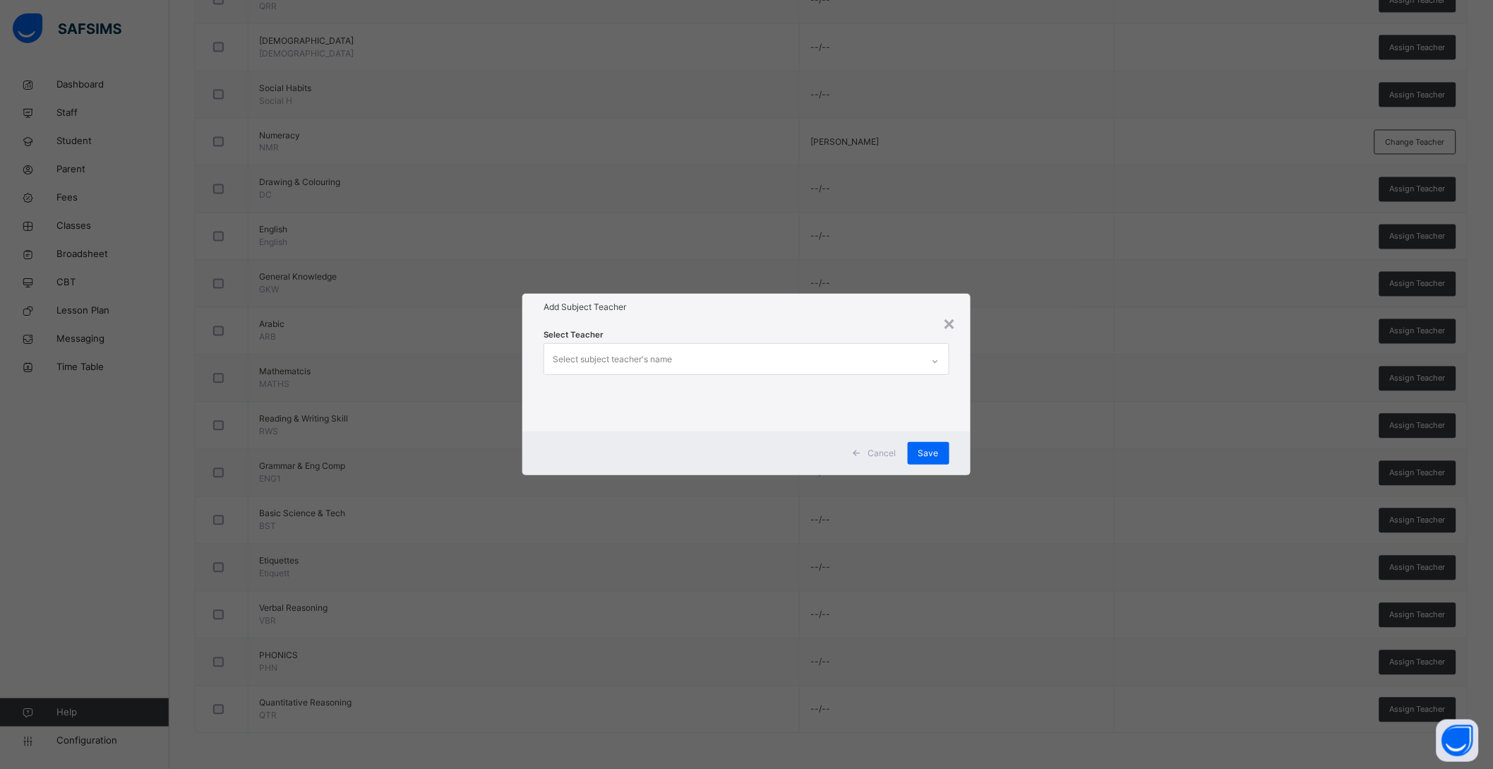
click at [688, 354] on div "Select subject teacher's name" at bounding box center [733, 359] width 378 height 30
type input "*"
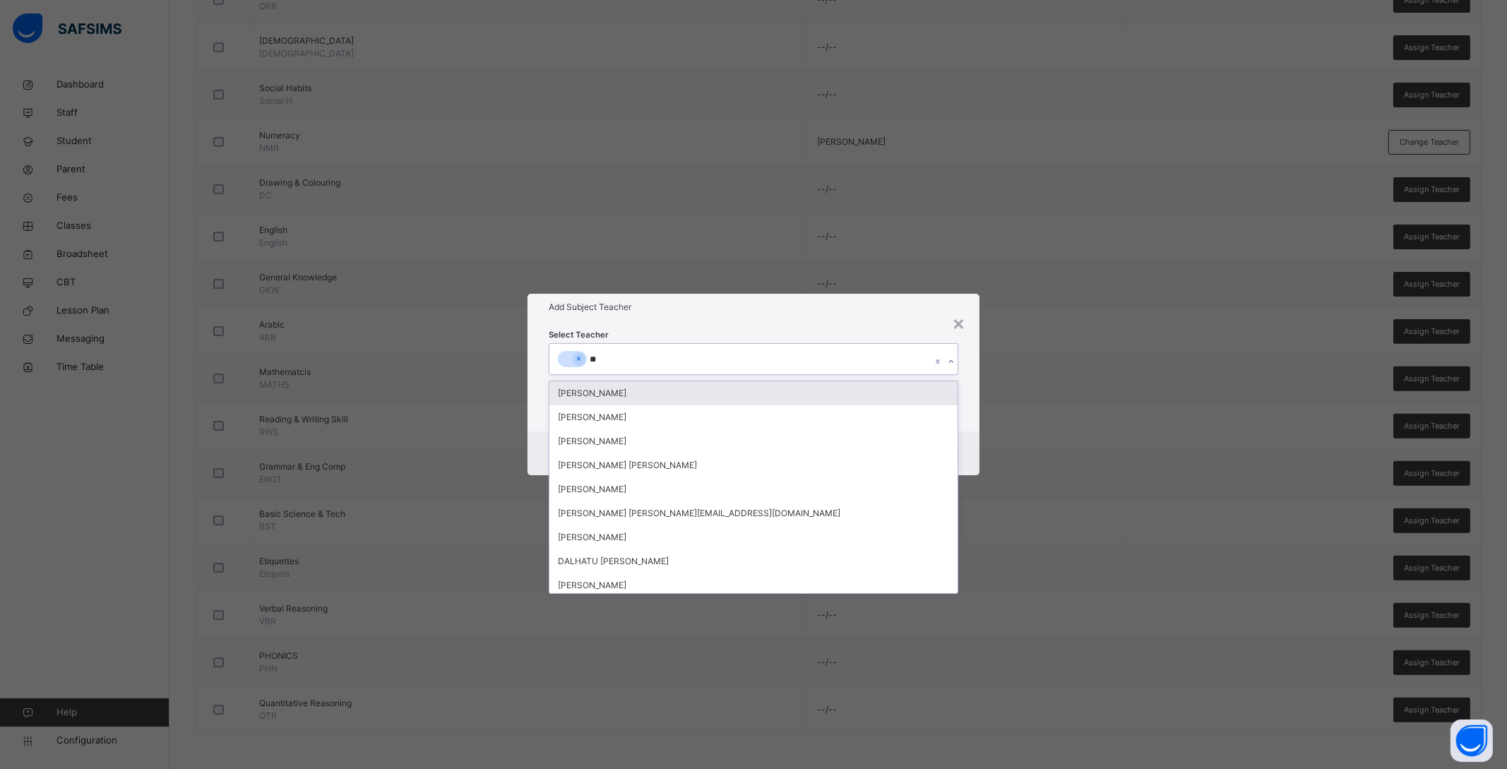
type input "***"
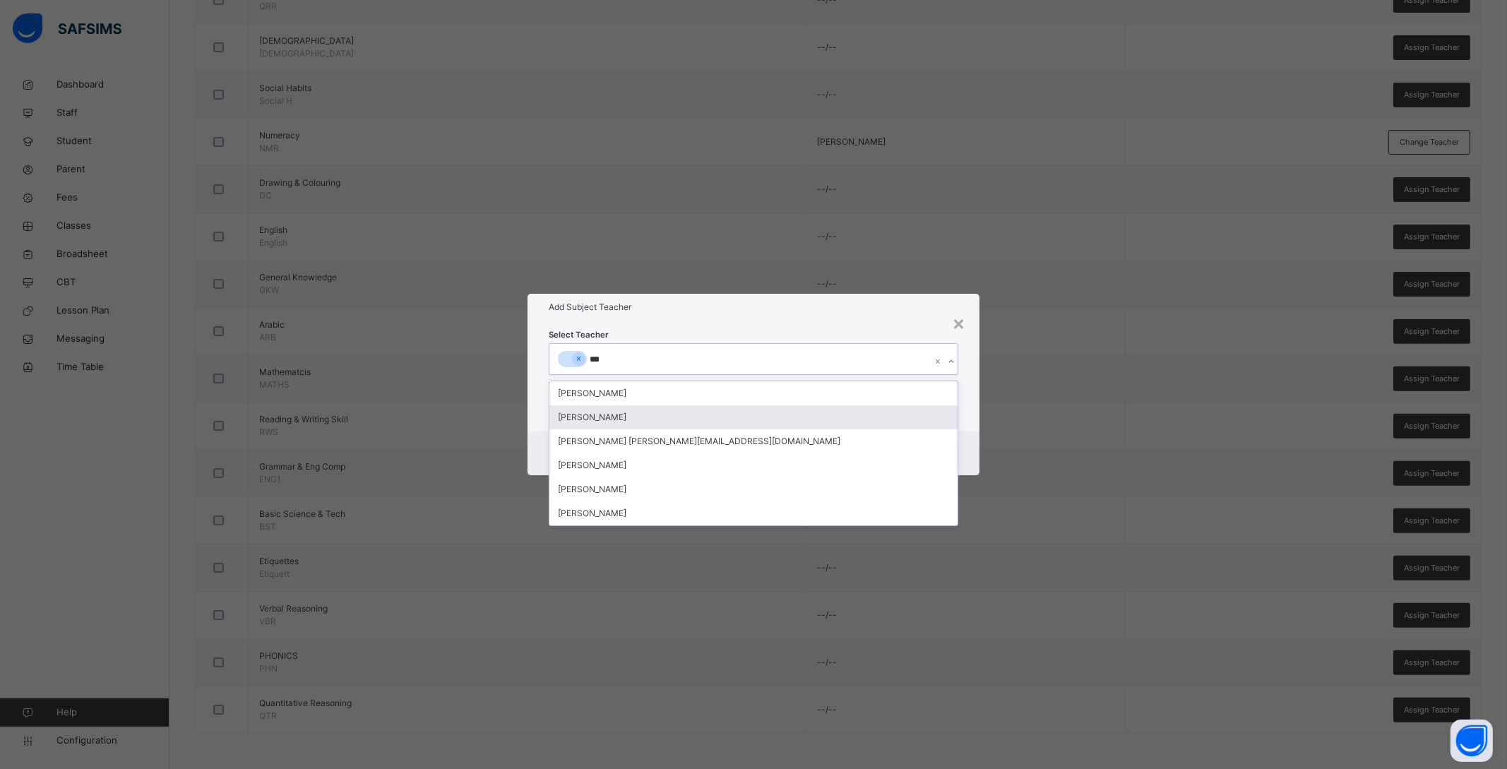
click at [602, 415] on div "ALAMEERA NURADEEN MUHAMMAD" at bounding box center [753, 417] width 408 height 24
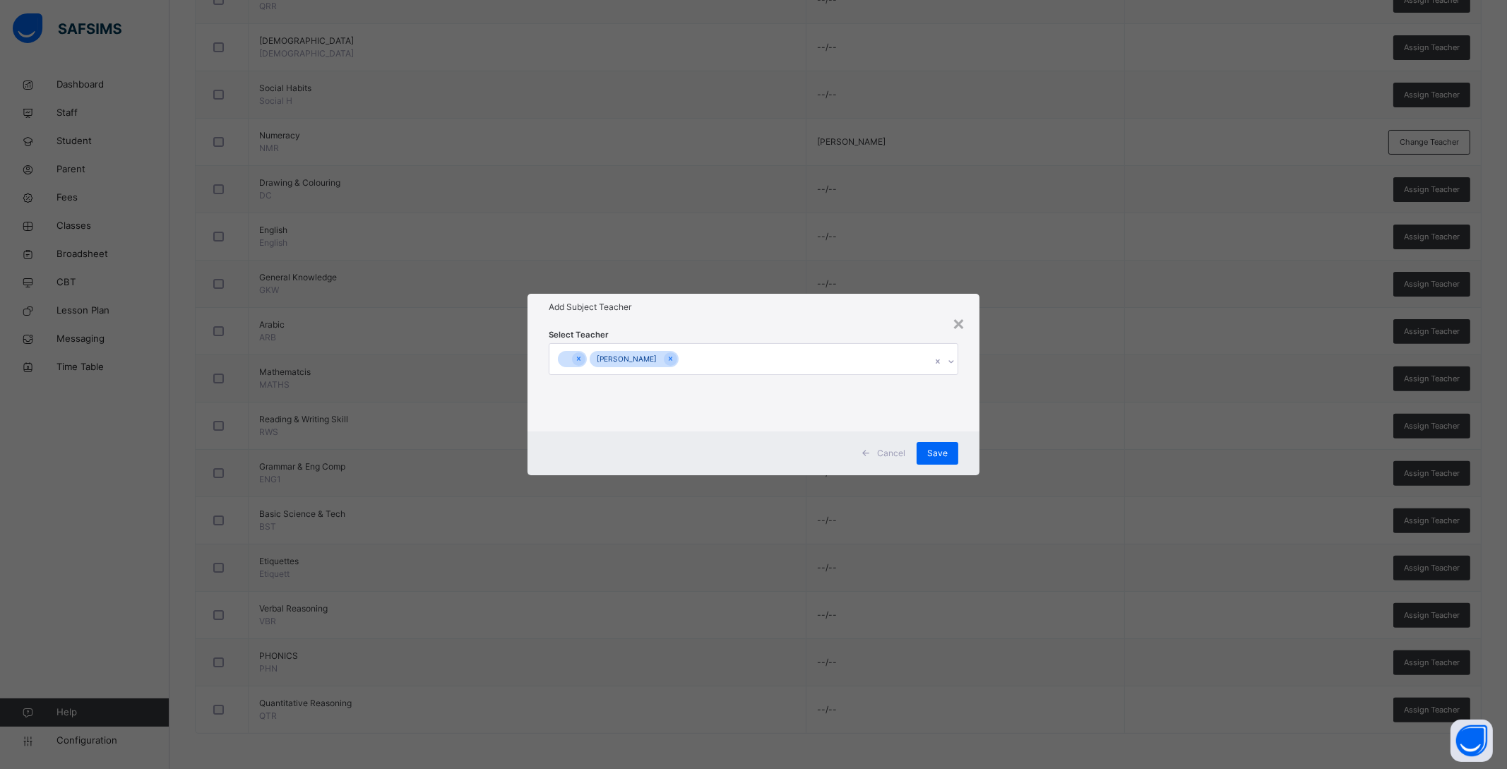
drag, startPoint x: 967, startPoint y: 382, endPoint x: 964, endPoint y: 395, distance: 13.7
click at [967, 383] on div "Select Teacher ALAMEERA NURADEEN MUHAMMAD" at bounding box center [753, 376] width 452 height 110
drag, startPoint x: 928, startPoint y: 448, endPoint x: 859, endPoint y: 434, distance: 71.3
click at [929, 447] on span "Save" at bounding box center [937, 453] width 20 height 13
click at [921, 450] on span "Save" at bounding box center [929, 453] width 20 height 13
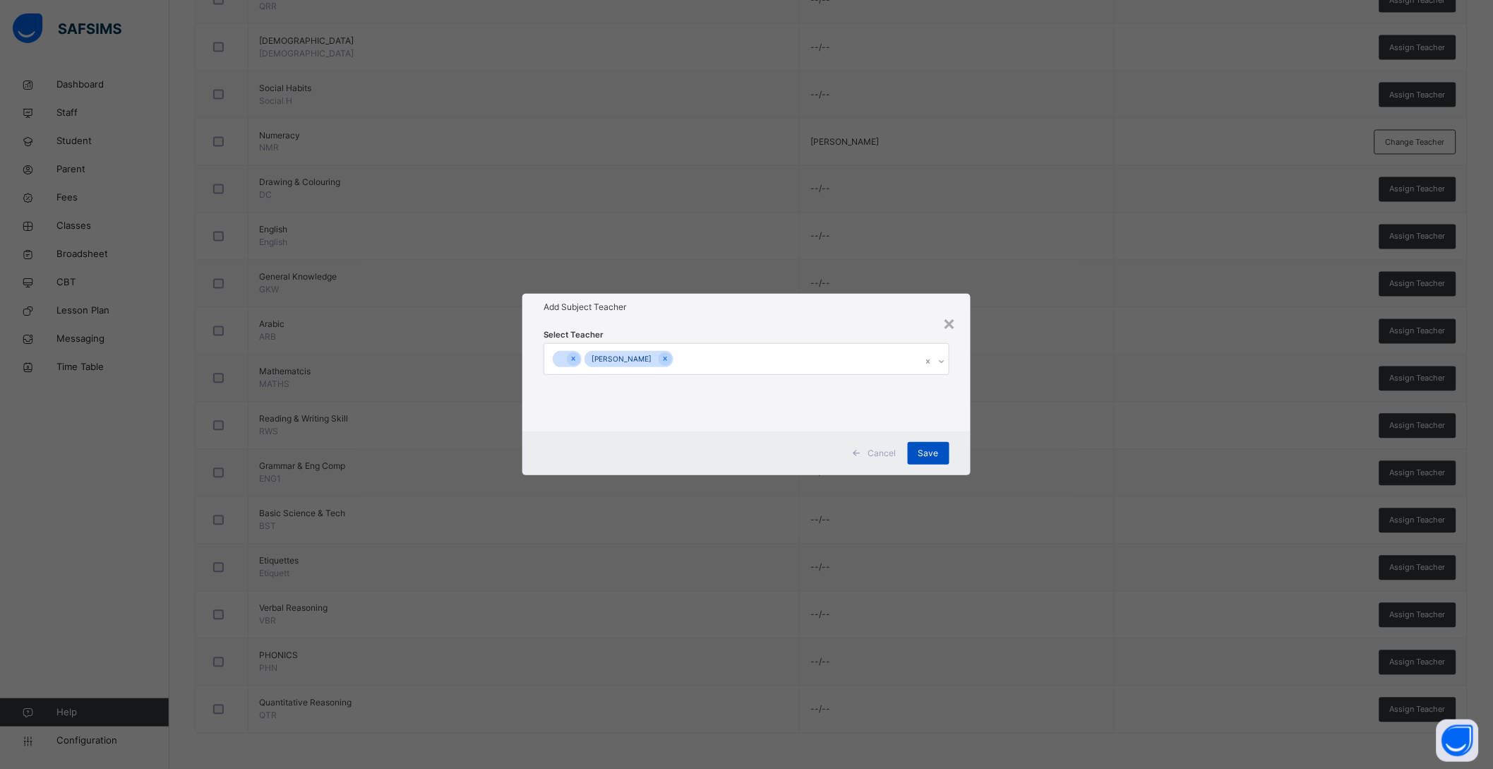
drag, startPoint x: 928, startPoint y: 453, endPoint x: 936, endPoint y: 448, distance: 9.6
click at [931, 453] on span "Save" at bounding box center [929, 453] width 20 height 13
click at [1219, 277] on div "× Add Subject Teacher Select Teacher ALAMEERA NURADEEN MUHAMMAD Cancel Save" at bounding box center [746, 384] width 1493 height 769
click at [956, 323] on div "×" at bounding box center [949, 323] width 13 height 30
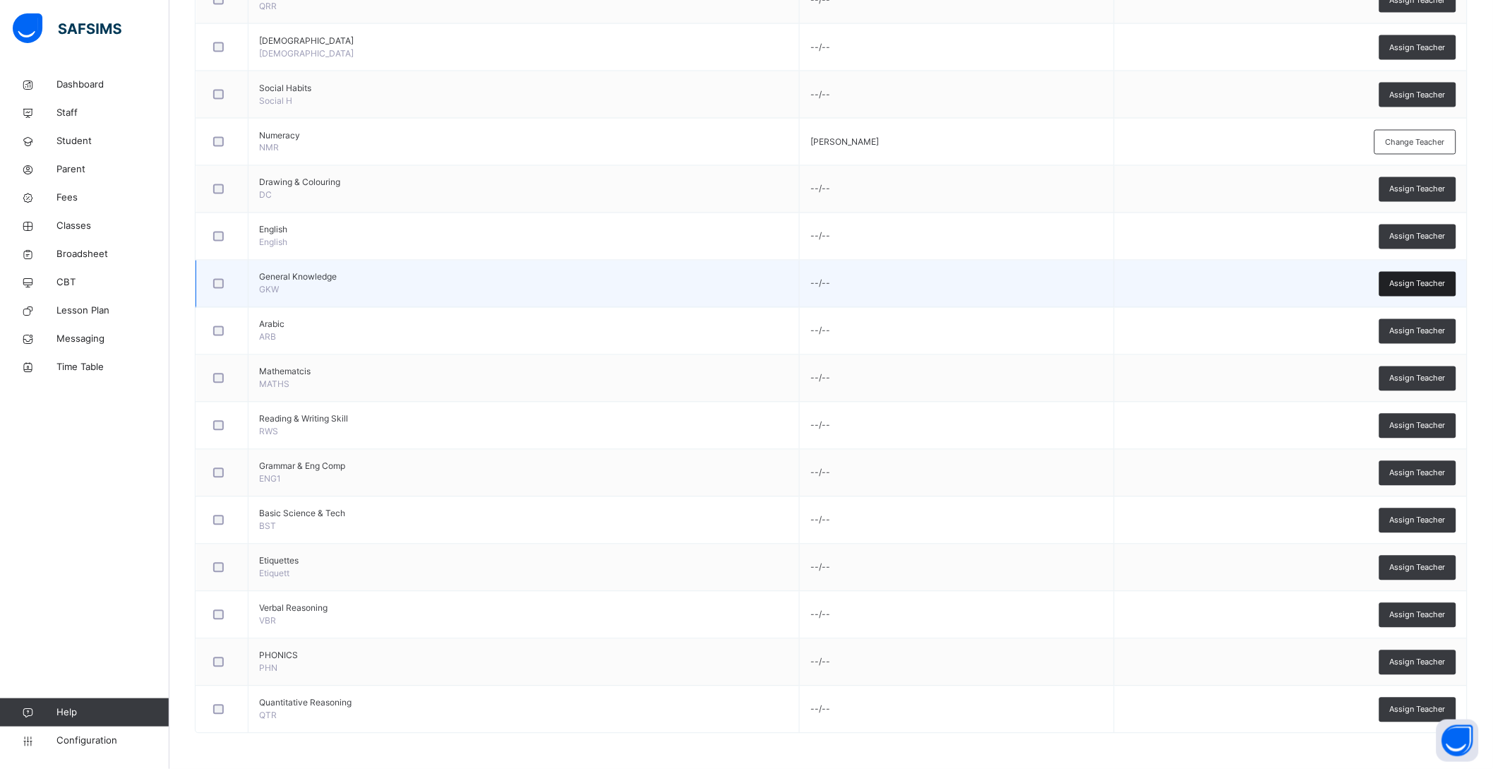
click at [1446, 278] on span "Assign Teacher" at bounding box center [1418, 284] width 56 height 12
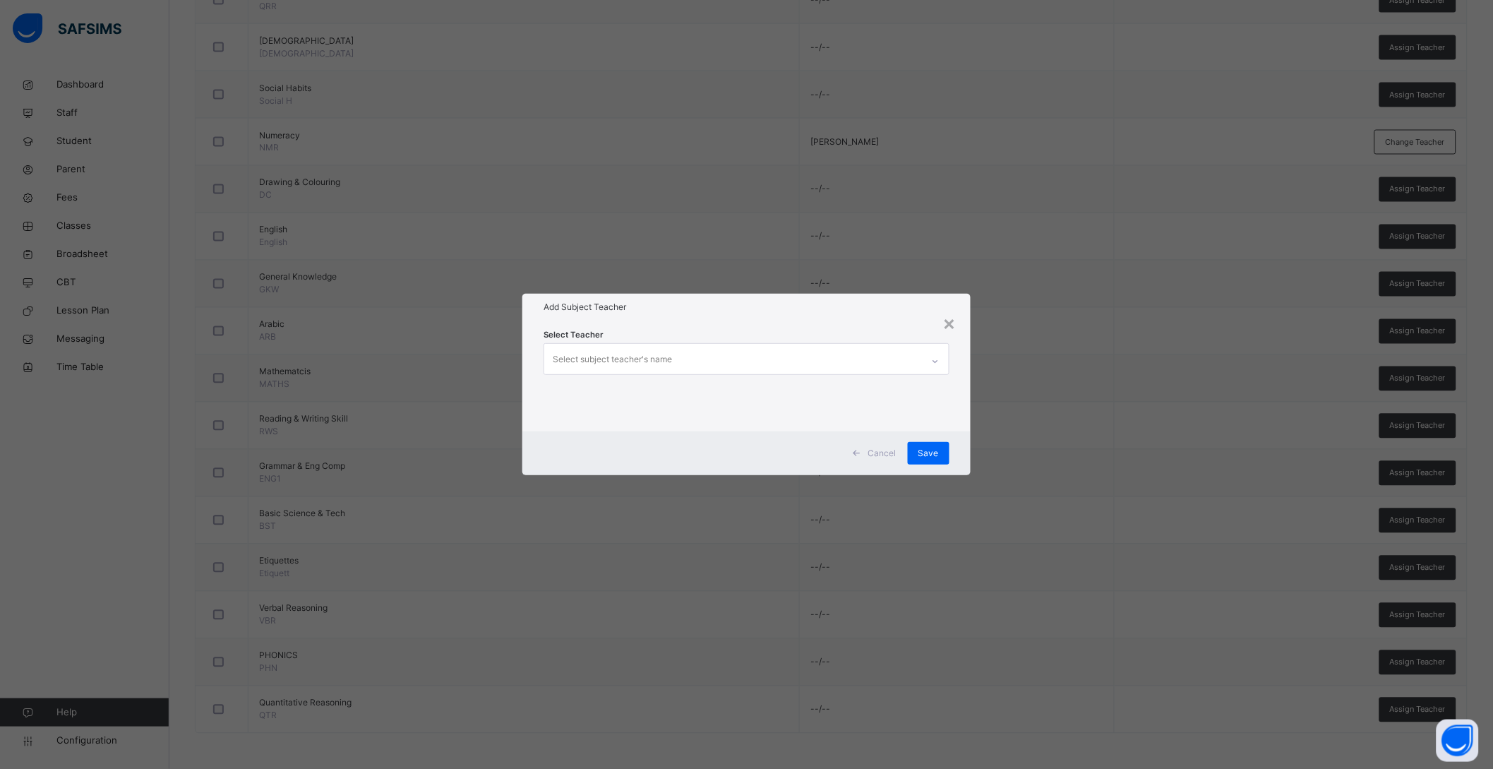
click at [756, 354] on div "Select subject teacher's name" at bounding box center [733, 359] width 378 height 30
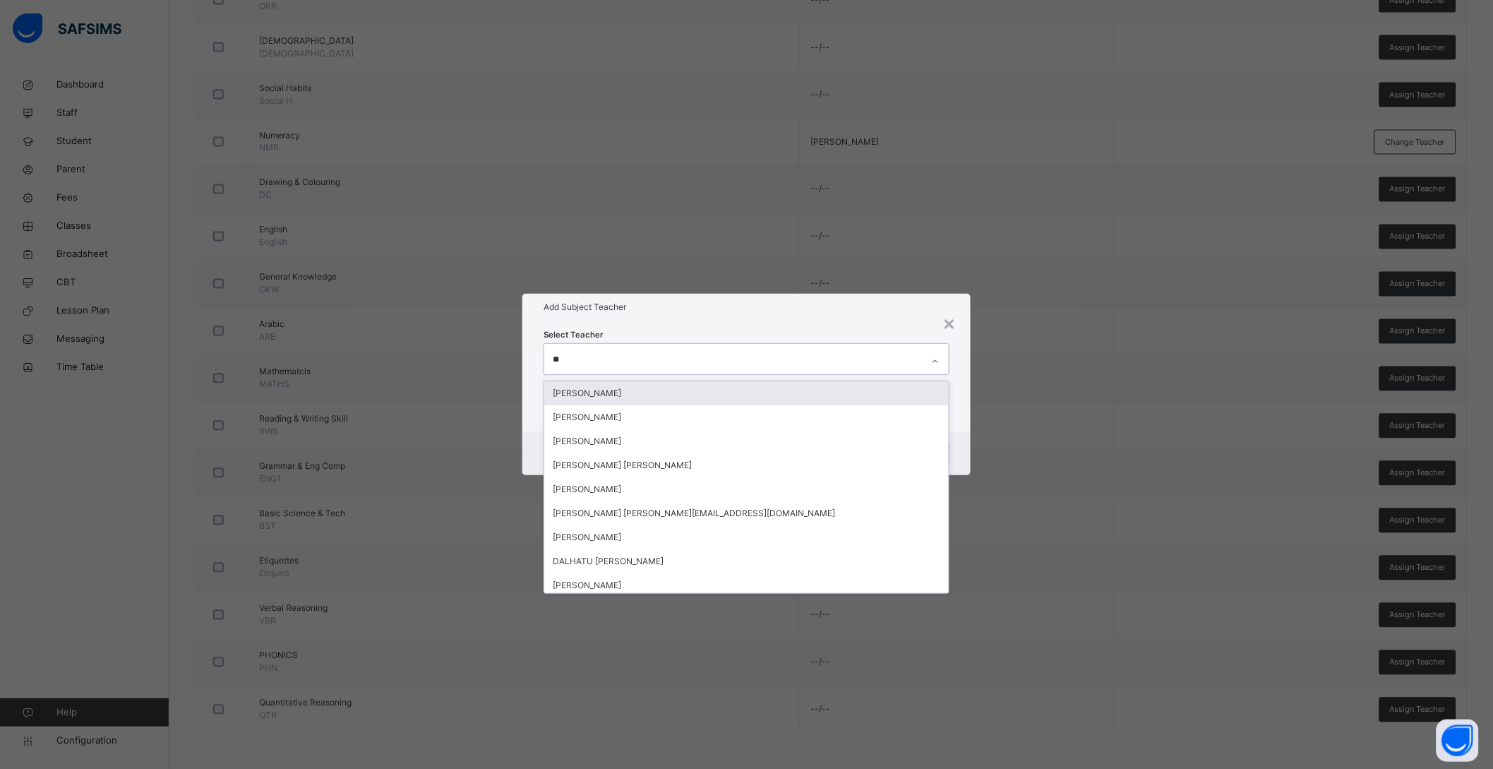
type input "***"
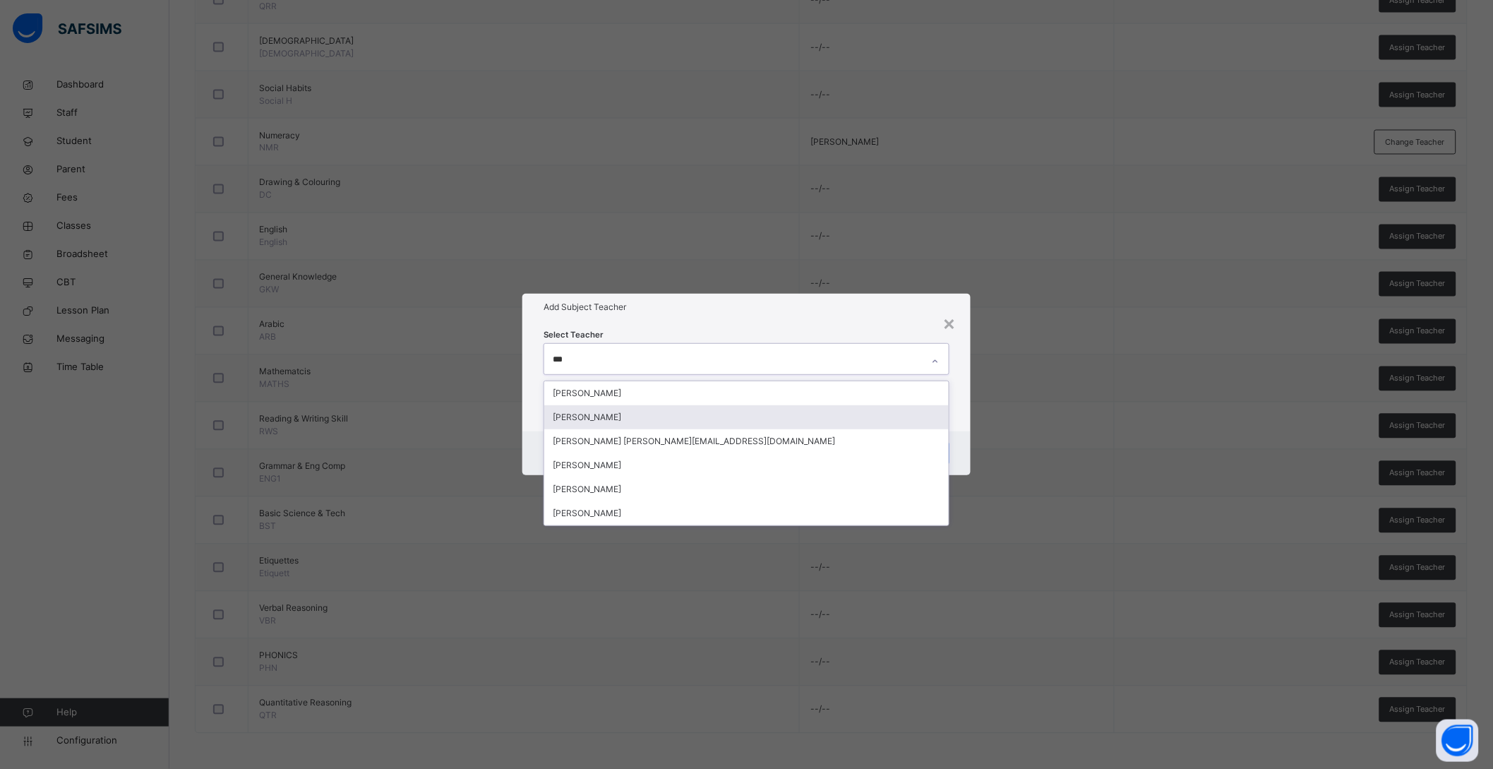
click at [680, 415] on div "ALAMEERA NURADEEN MUHAMMAD" at bounding box center [746, 417] width 405 height 24
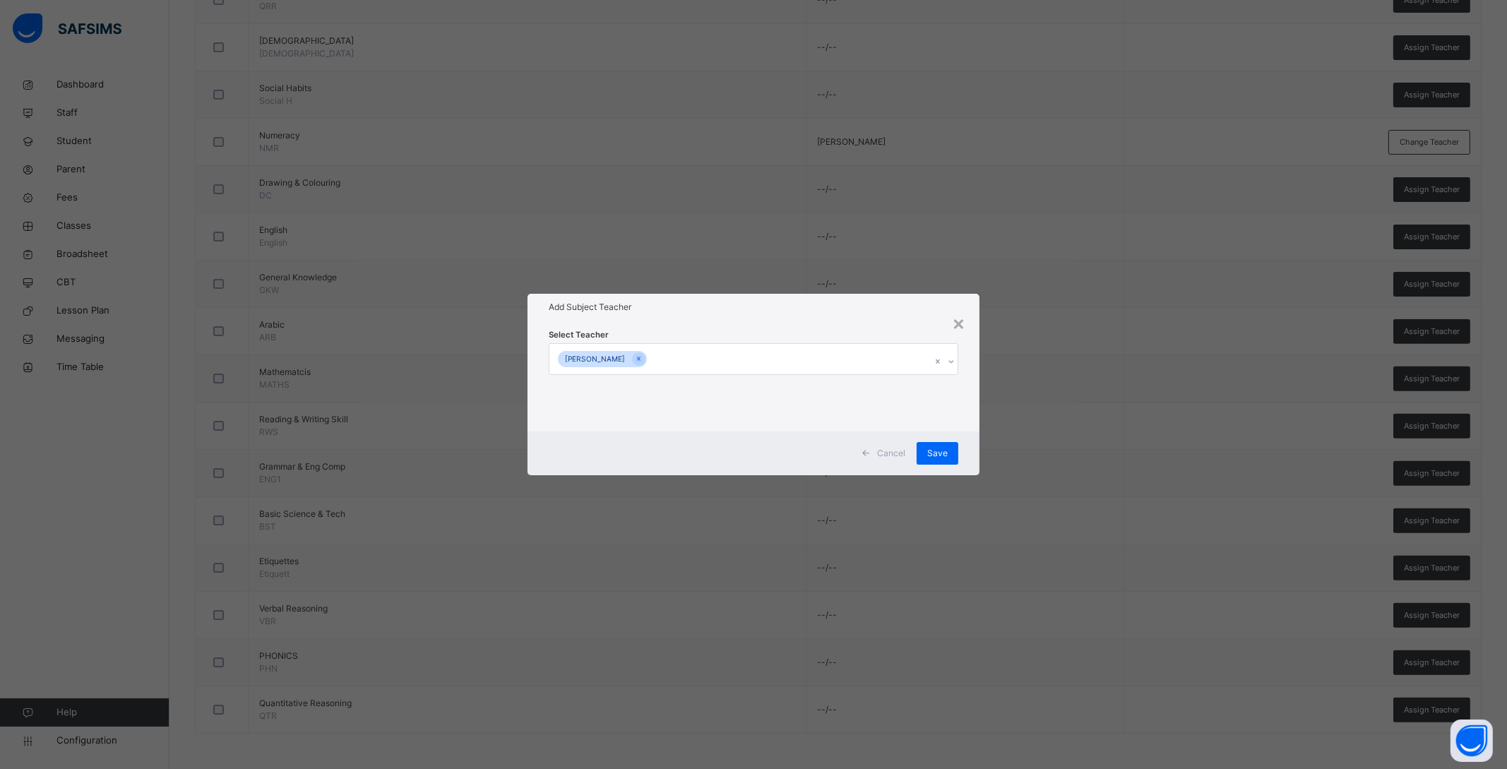
click at [961, 412] on div "Select Teacher ALAMEERA NURADEEN MUHAMMAD" at bounding box center [753, 376] width 452 height 110
click at [928, 454] on span "Save" at bounding box center [937, 453] width 20 height 13
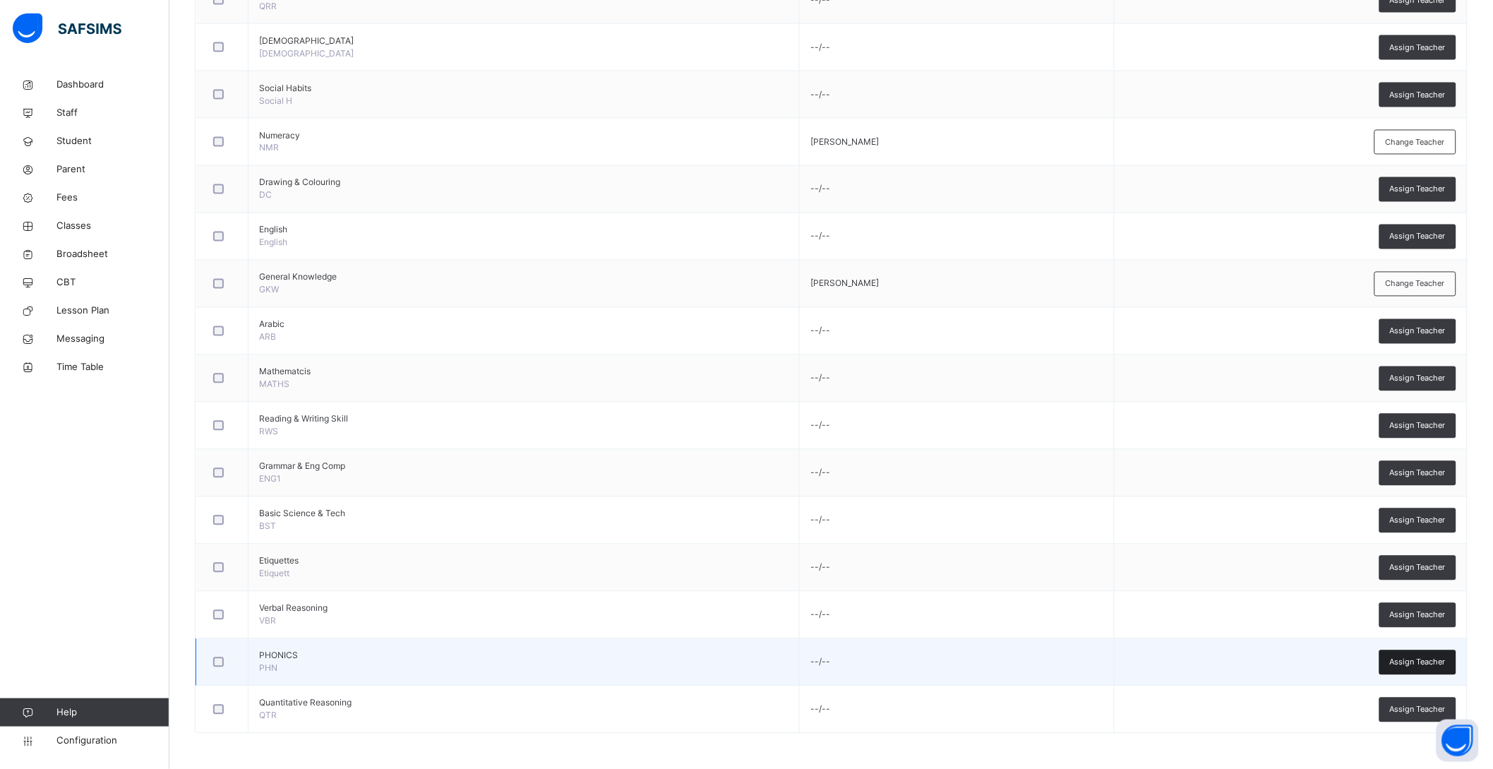
click at [1411, 650] on div "Assign Teacher" at bounding box center [1418, 662] width 77 height 25
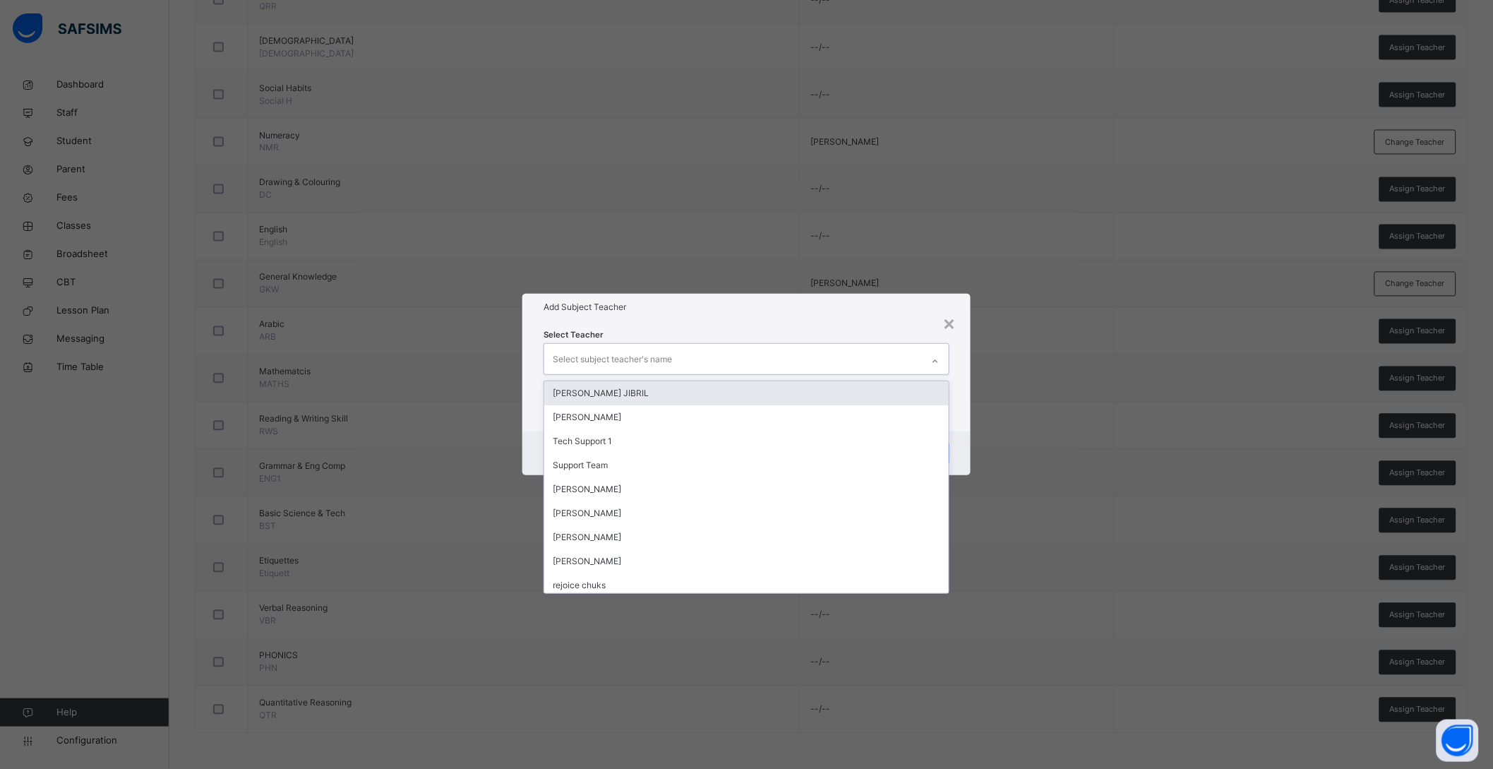
click at [734, 360] on div "Select subject teacher's name" at bounding box center [733, 359] width 378 height 30
type input "***"
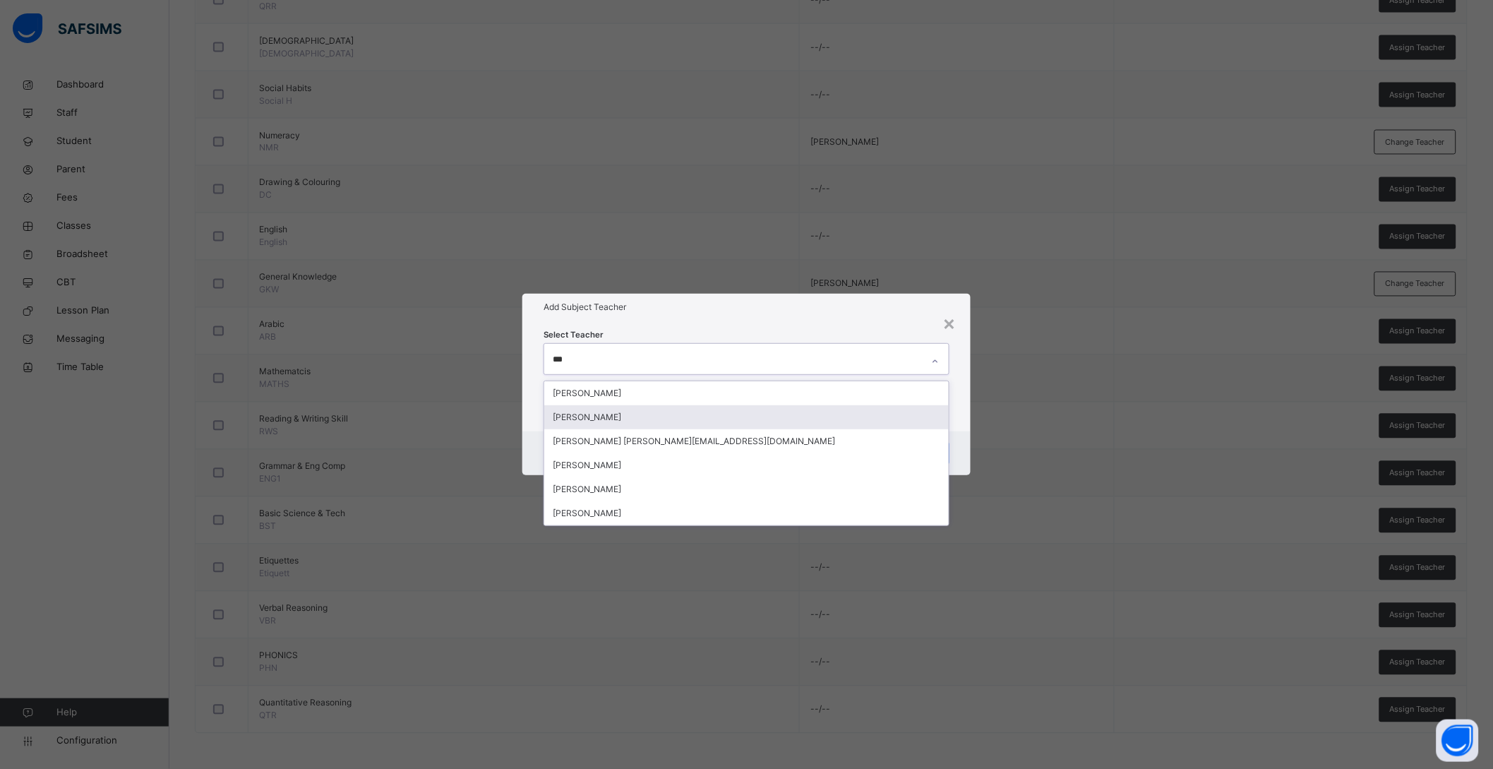
click at [710, 419] on div "ALAMEERA NURADEEN MUHAMMAD" at bounding box center [746, 417] width 405 height 24
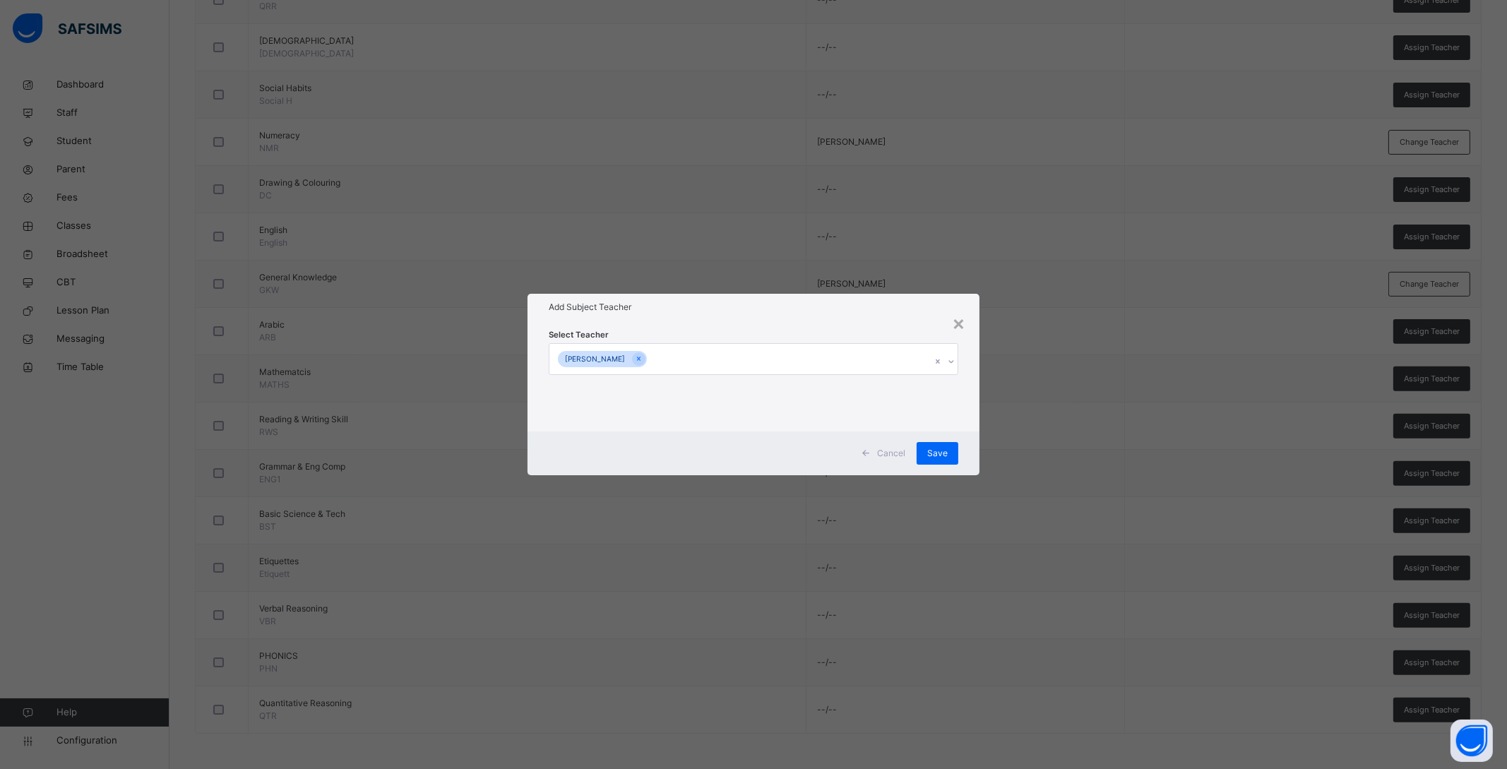
click at [971, 431] on div "Cancel Save" at bounding box center [753, 453] width 452 height 44
click at [941, 446] on div "Save" at bounding box center [937, 453] width 42 height 23
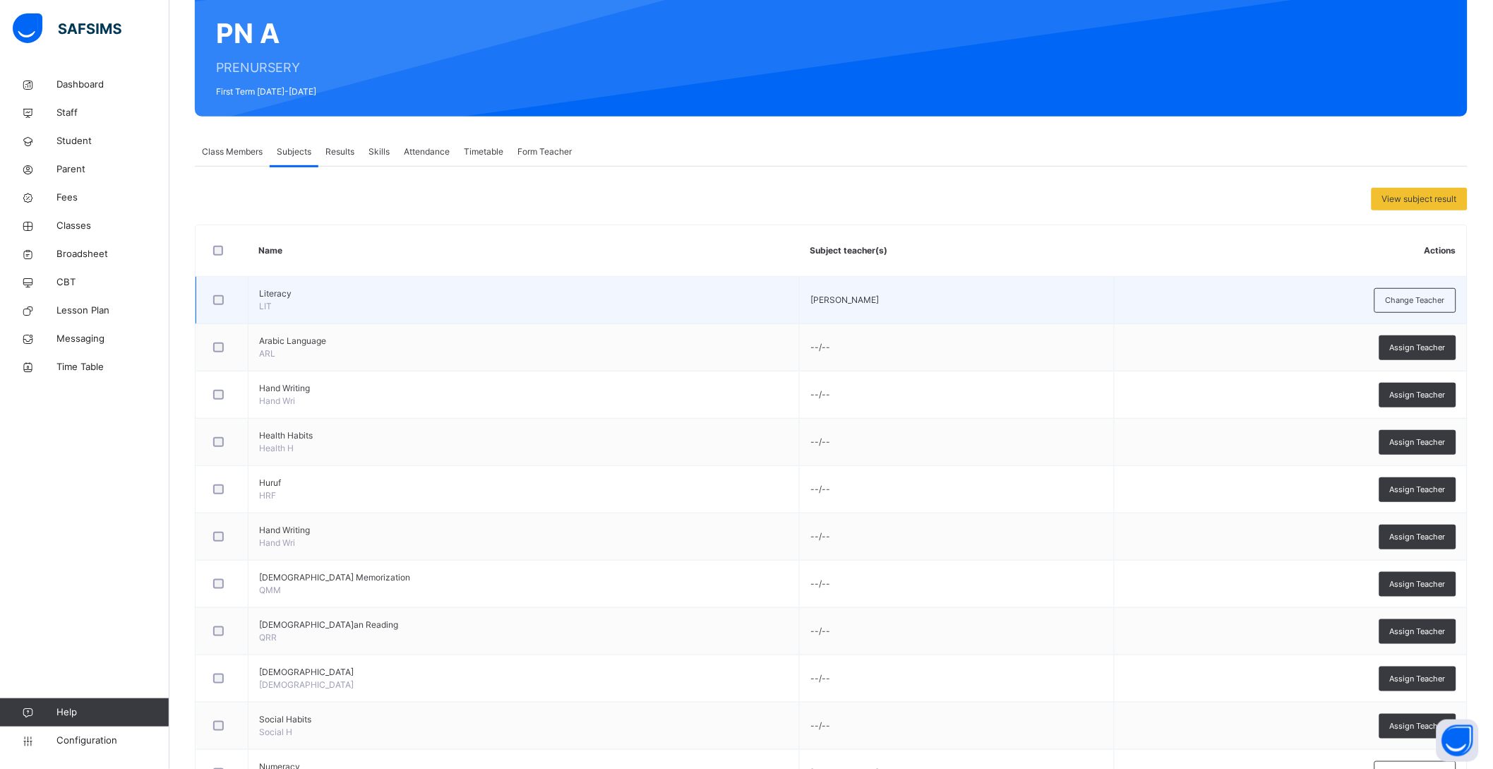
scroll to position [0, 0]
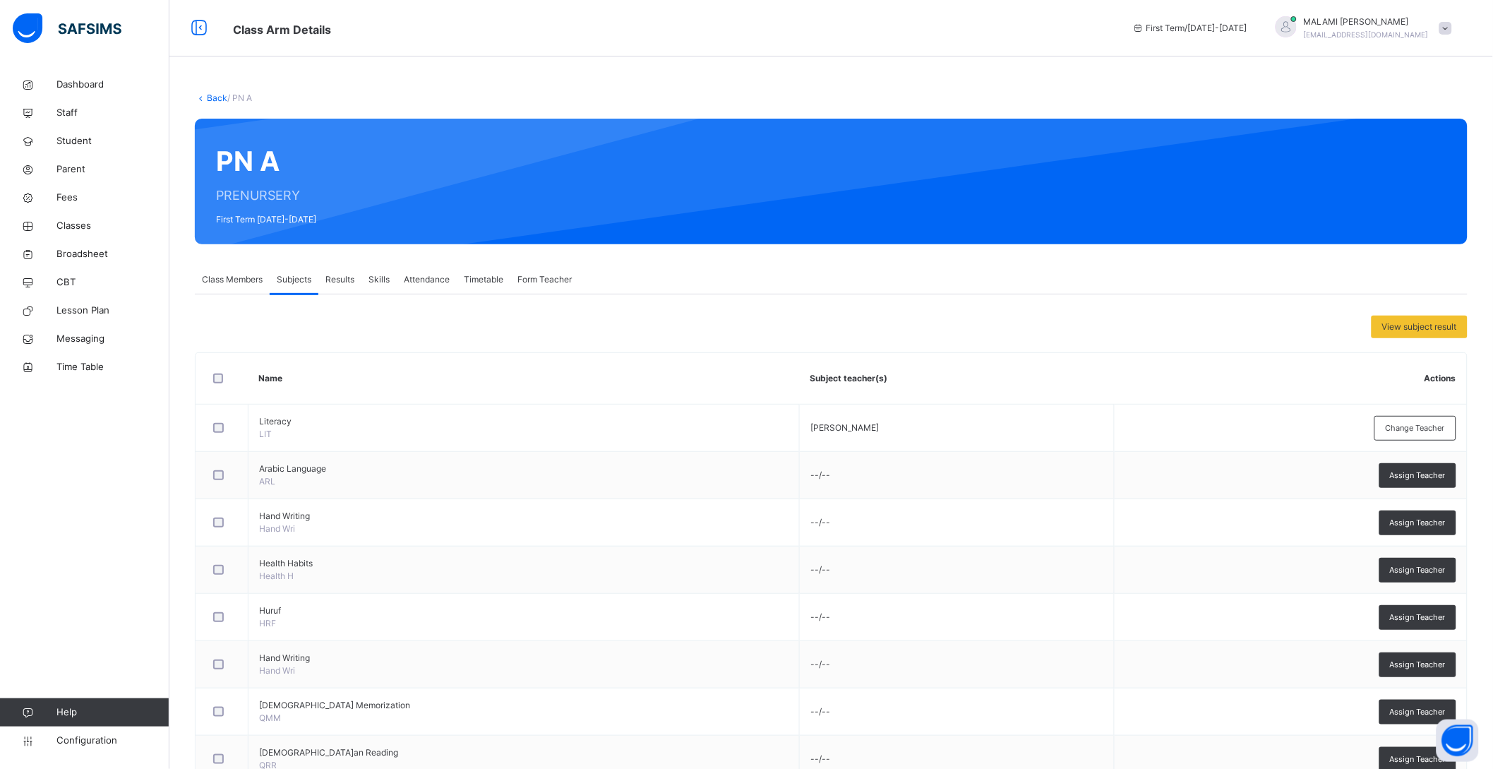
click at [217, 97] on link "Back" at bounding box center [217, 97] width 20 height 11
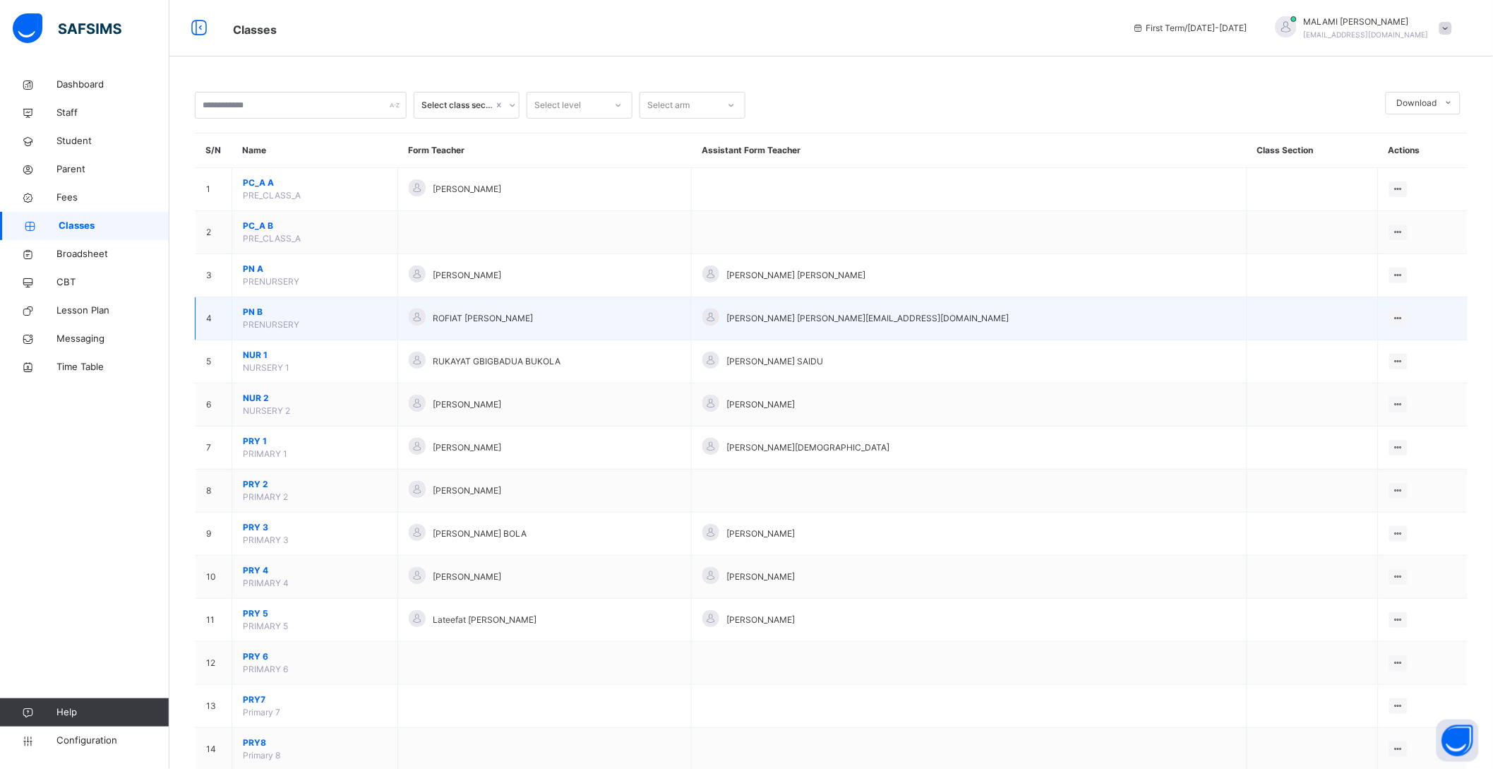
click at [252, 312] on span "PN B" at bounding box center [315, 312] width 144 height 13
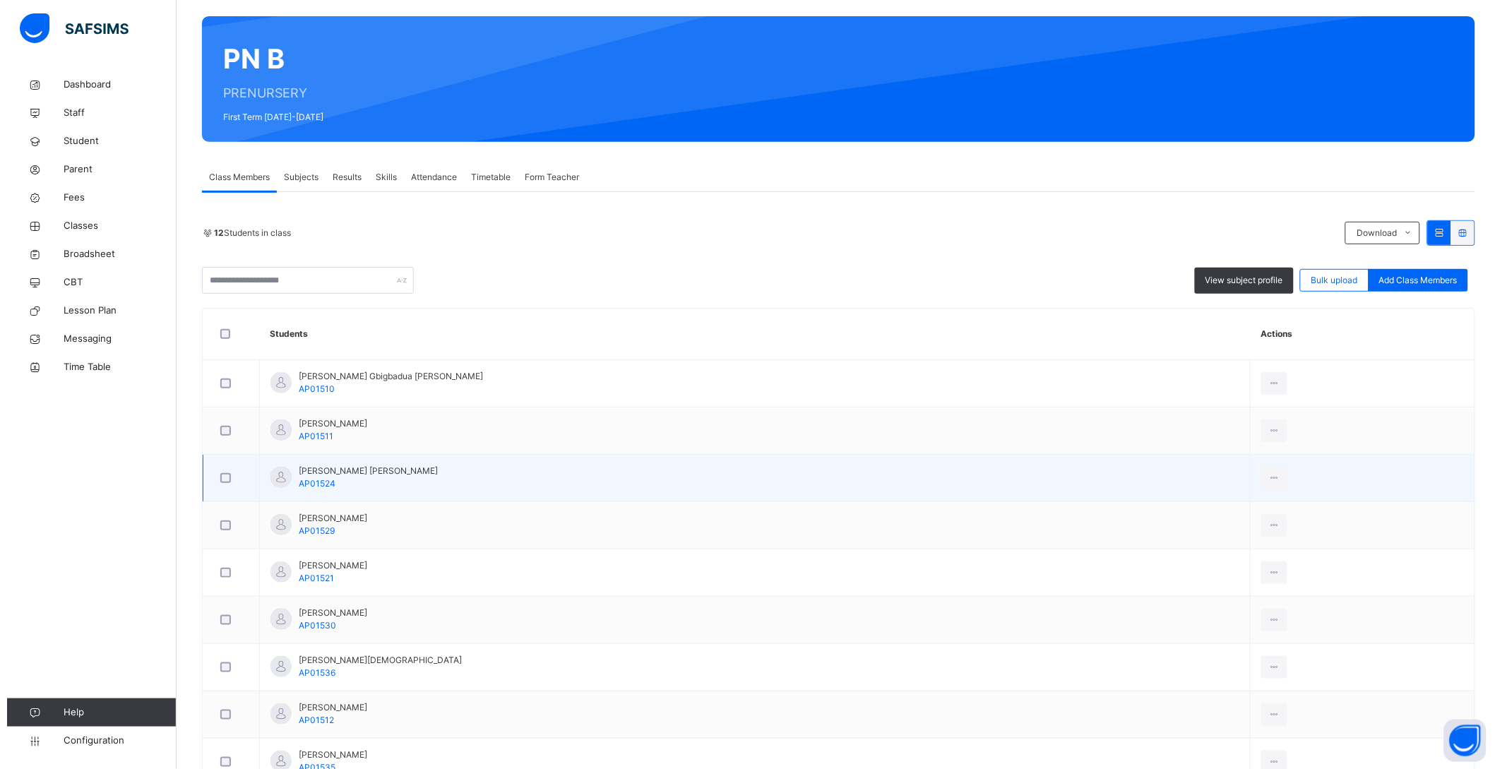
scroll to position [176, 0]
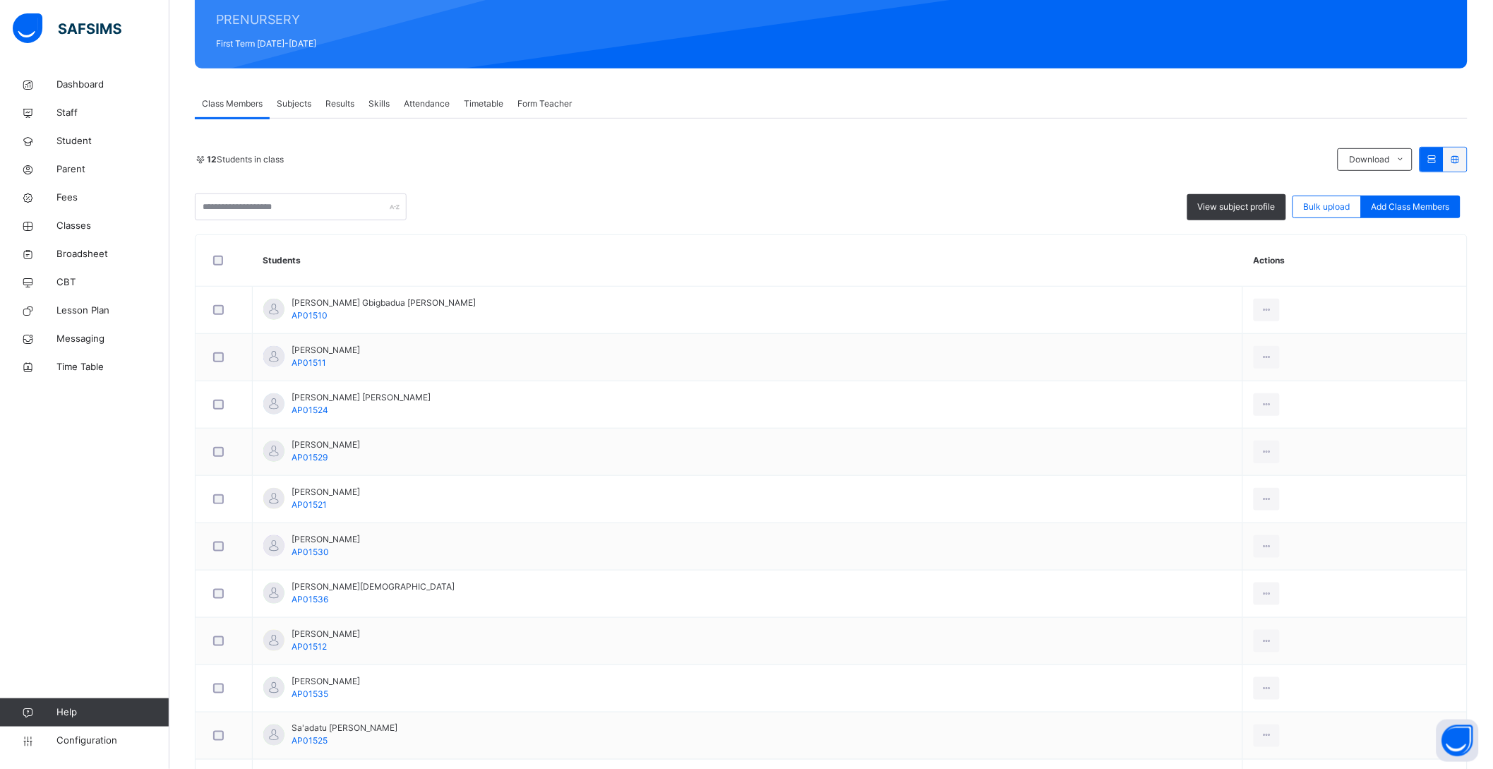
click at [299, 106] on span "Subjects" at bounding box center [294, 103] width 35 height 13
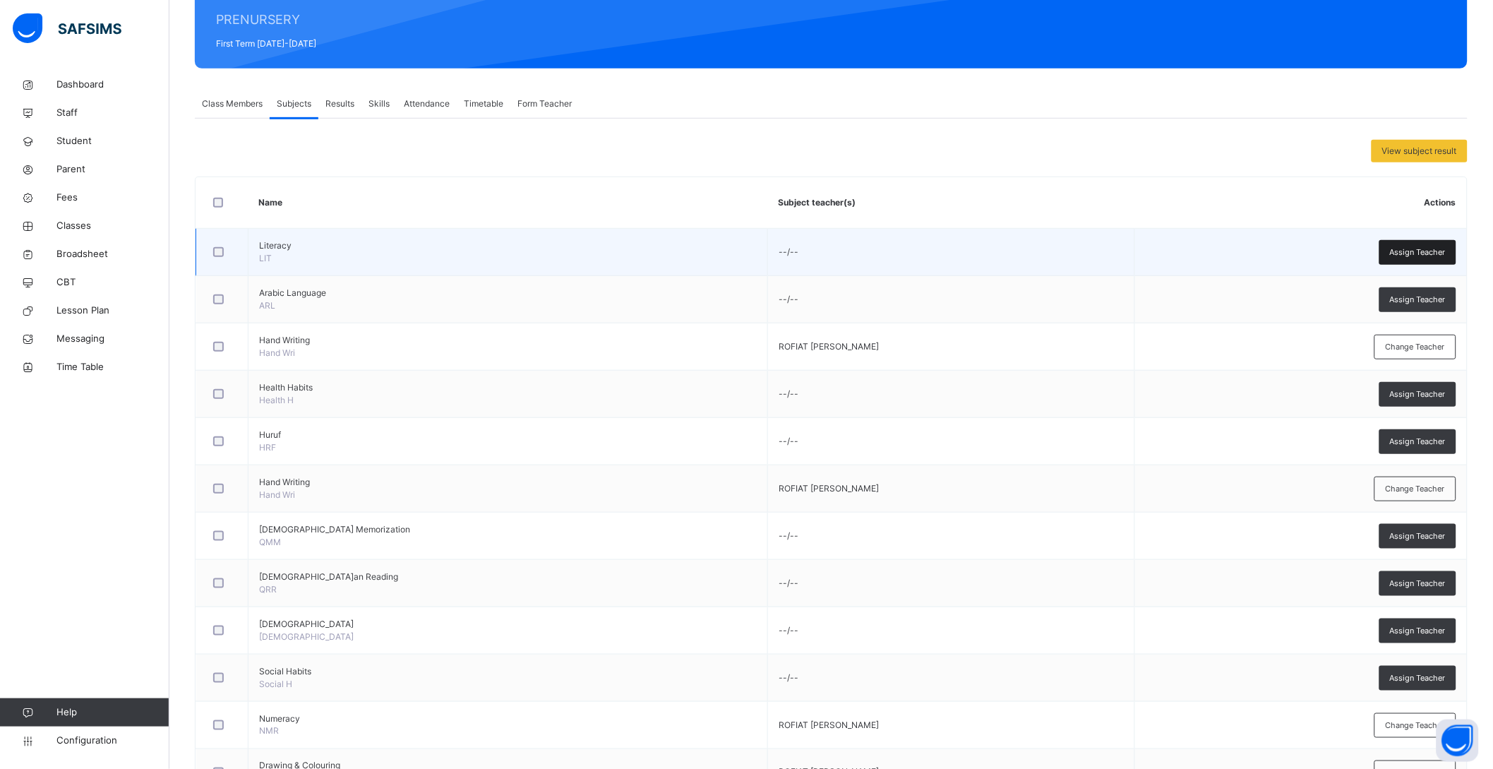
click at [1427, 246] on span "Assign Teacher" at bounding box center [1418, 252] width 56 height 12
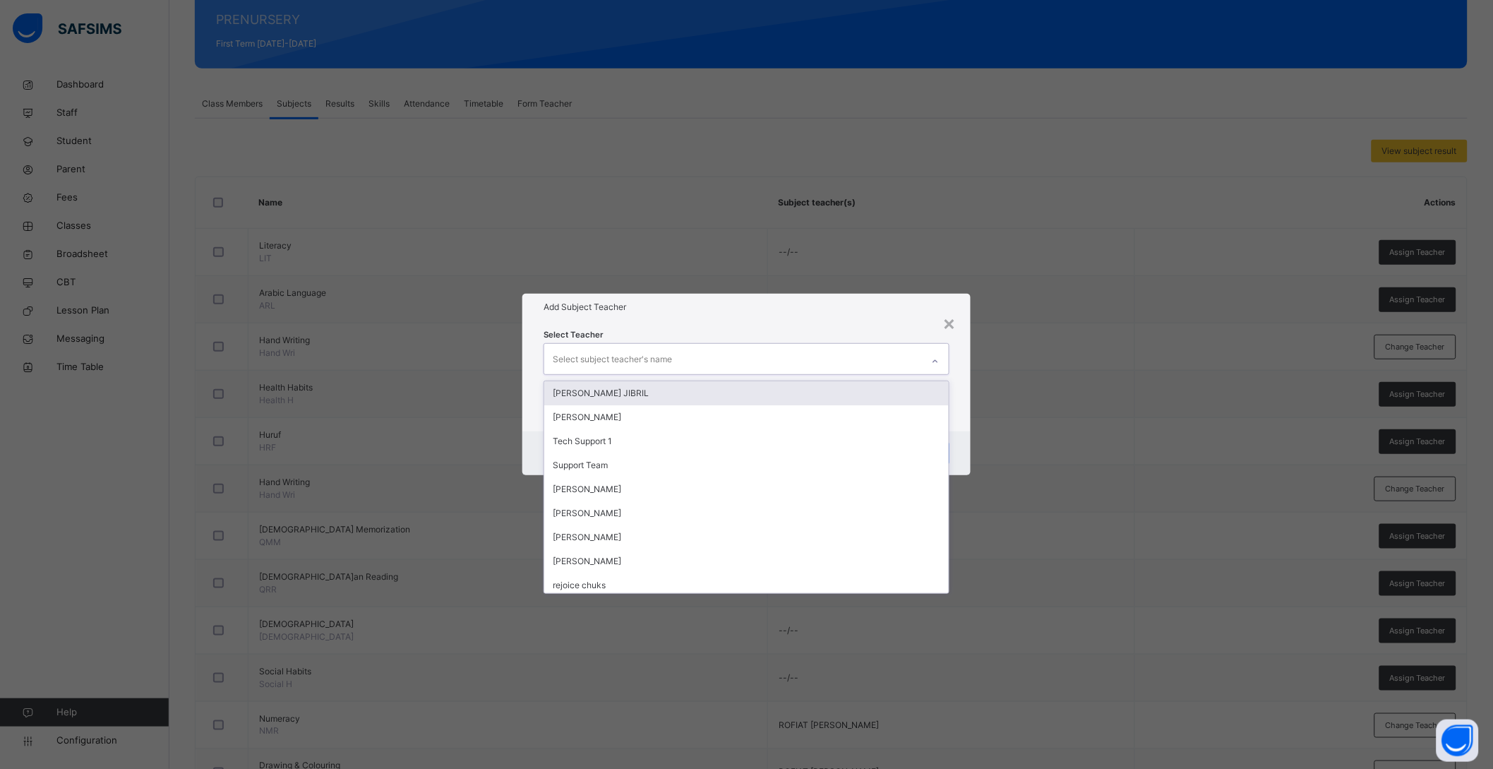
click at [686, 365] on div "Select subject teacher's name" at bounding box center [733, 359] width 378 height 30
type input "**"
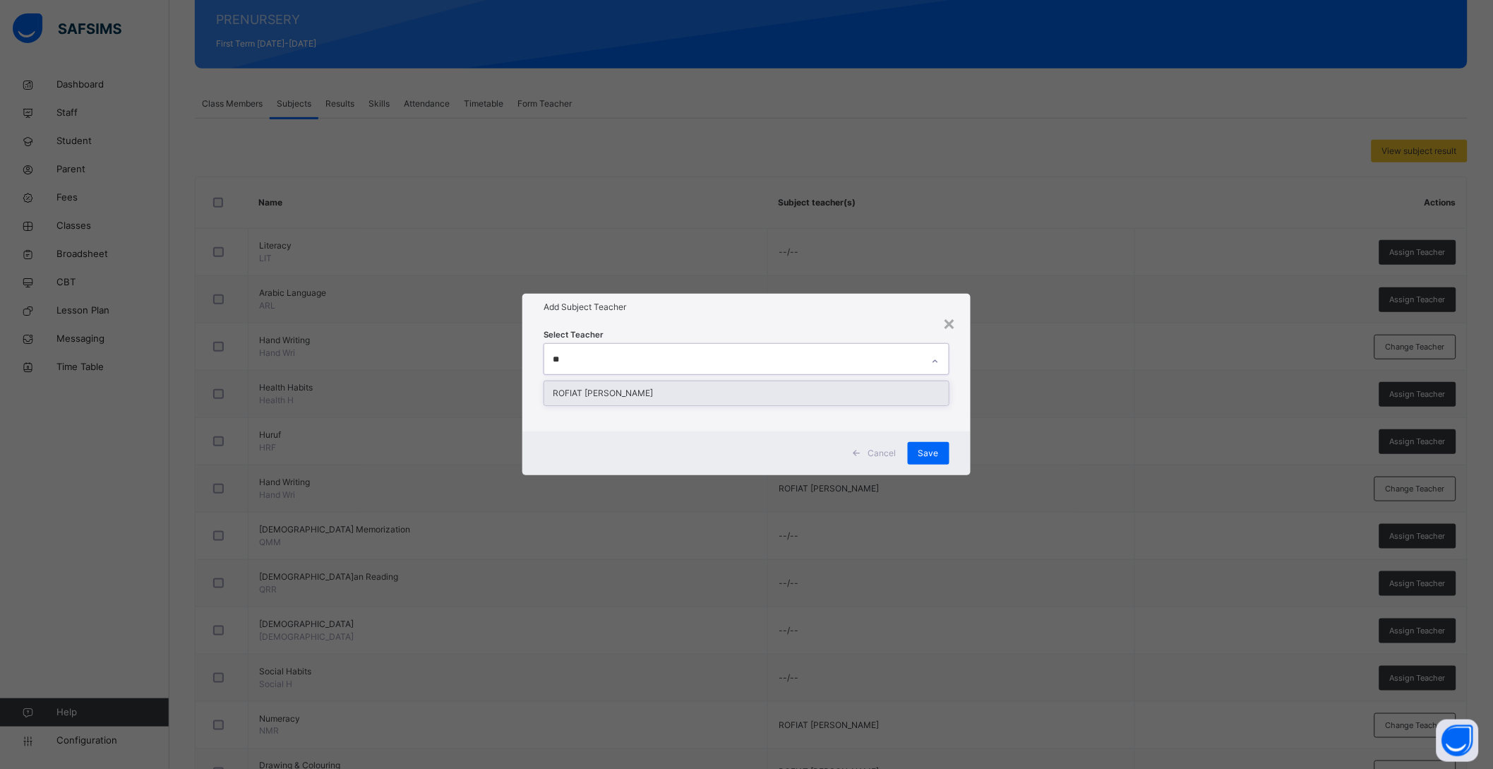
click at [641, 393] on div "ROFIAT SHABAN SAMBO" at bounding box center [746, 393] width 405 height 24
click at [967, 450] on div "Cancel Save" at bounding box center [753, 453] width 452 height 44
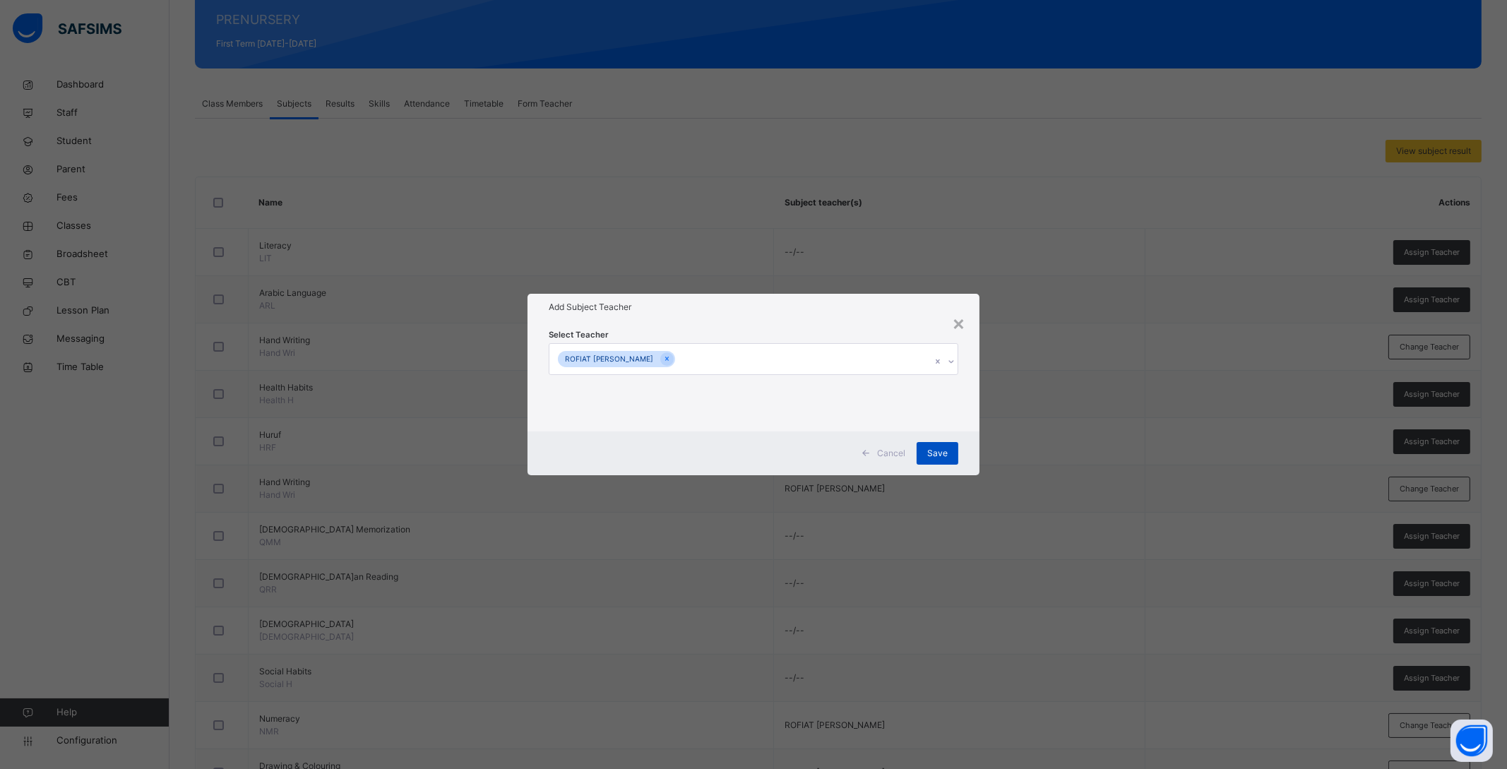
click at [943, 453] on span "Save" at bounding box center [937, 453] width 20 height 13
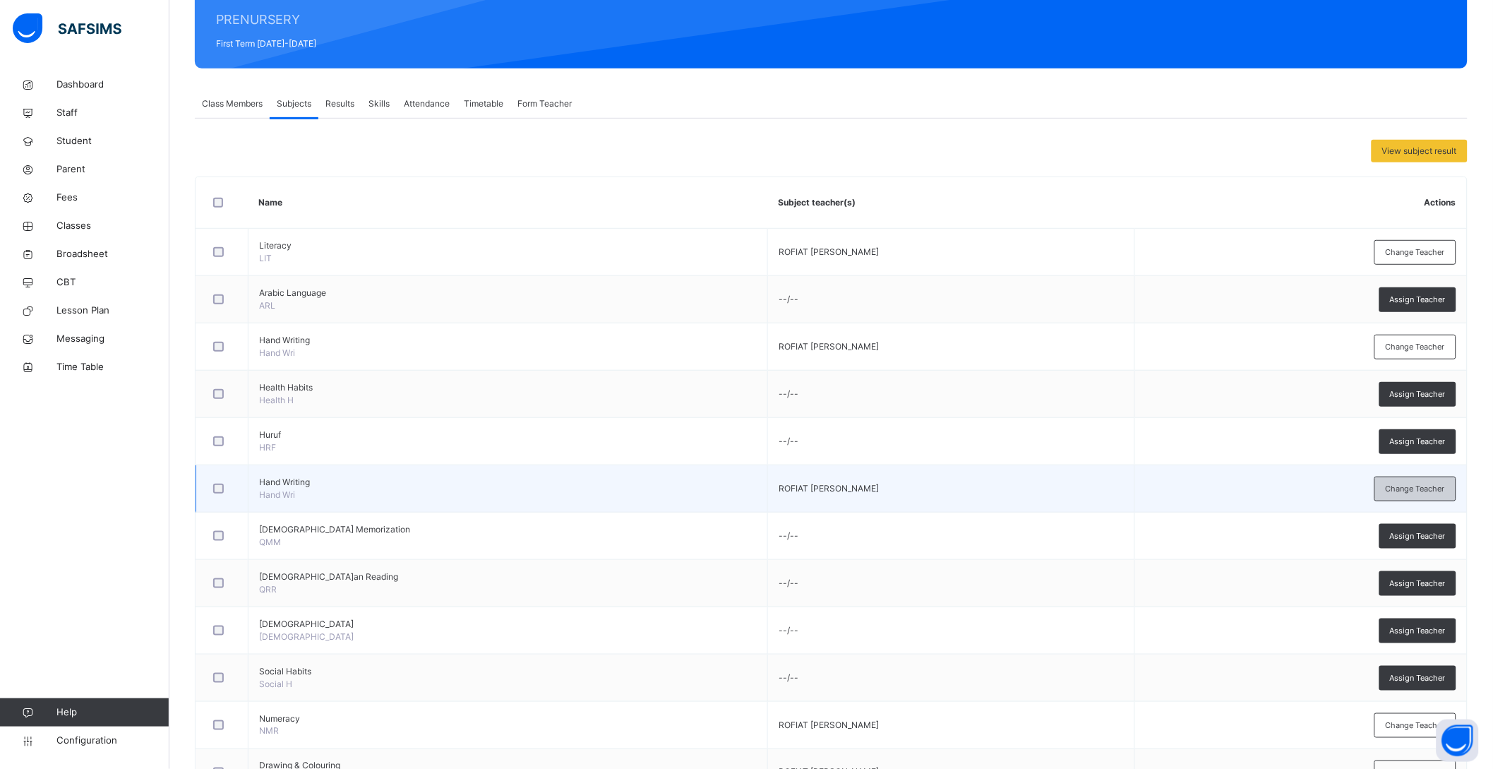
click at [1431, 492] on span "Change Teacher" at bounding box center [1415, 489] width 59 height 12
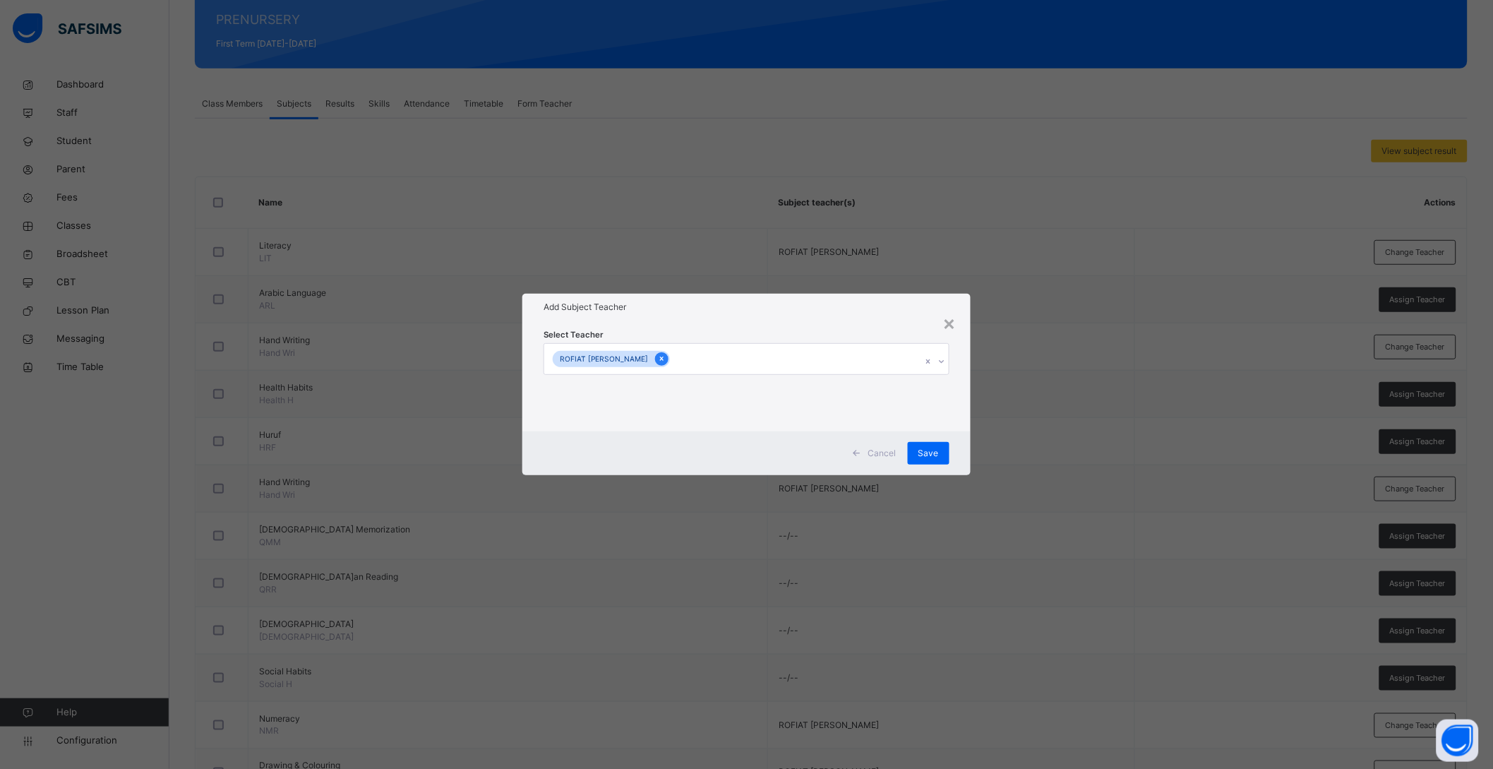
click at [658, 357] on icon at bounding box center [662, 359] width 8 height 10
click at [942, 454] on span "Save" at bounding box center [937, 453] width 20 height 13
click at [964, 325] on div "×" at bounding box center [958, 323] width 13 height 30
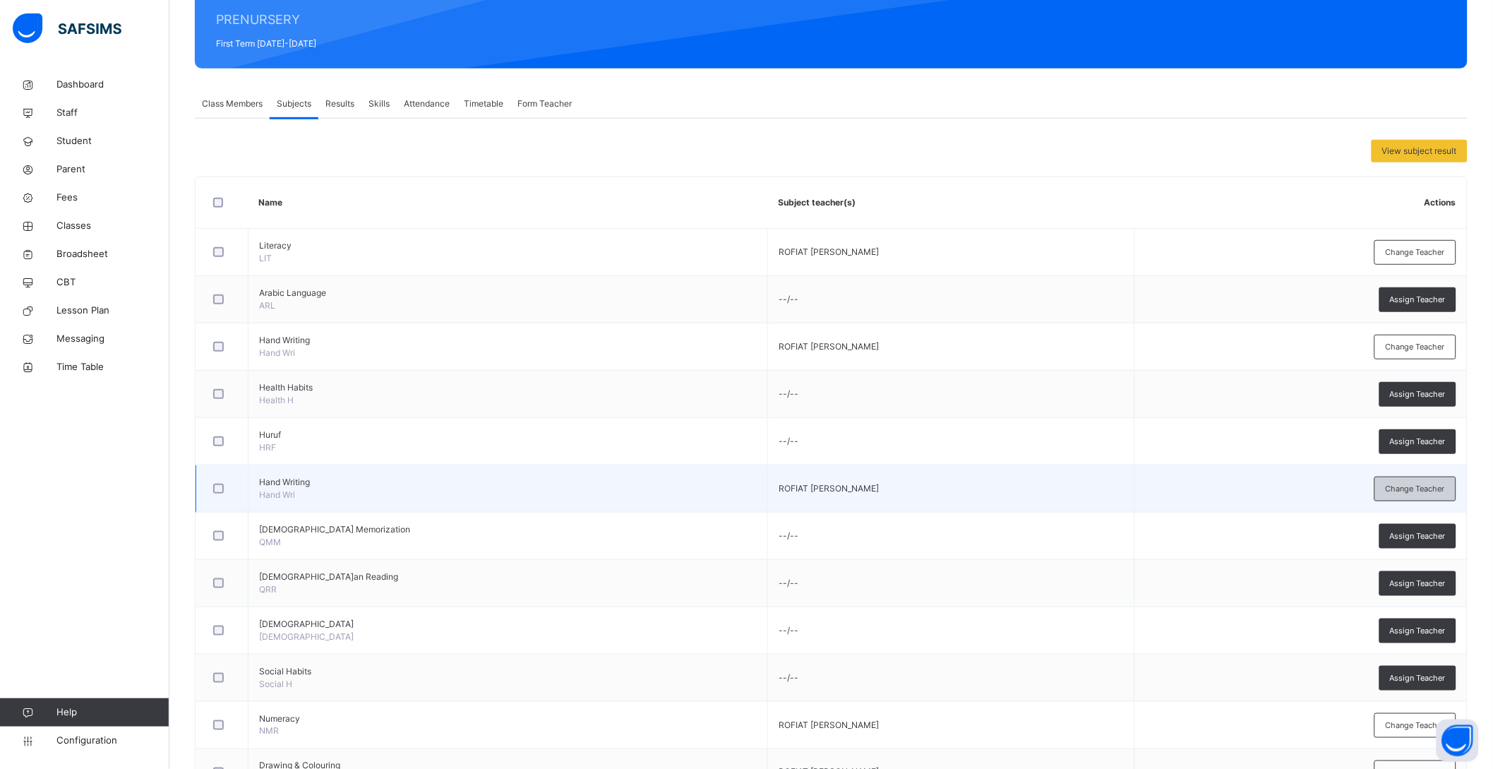
click at [1395, 489] on div "Change Teacher" at bounding box center [1416, 489] width 82 height 25
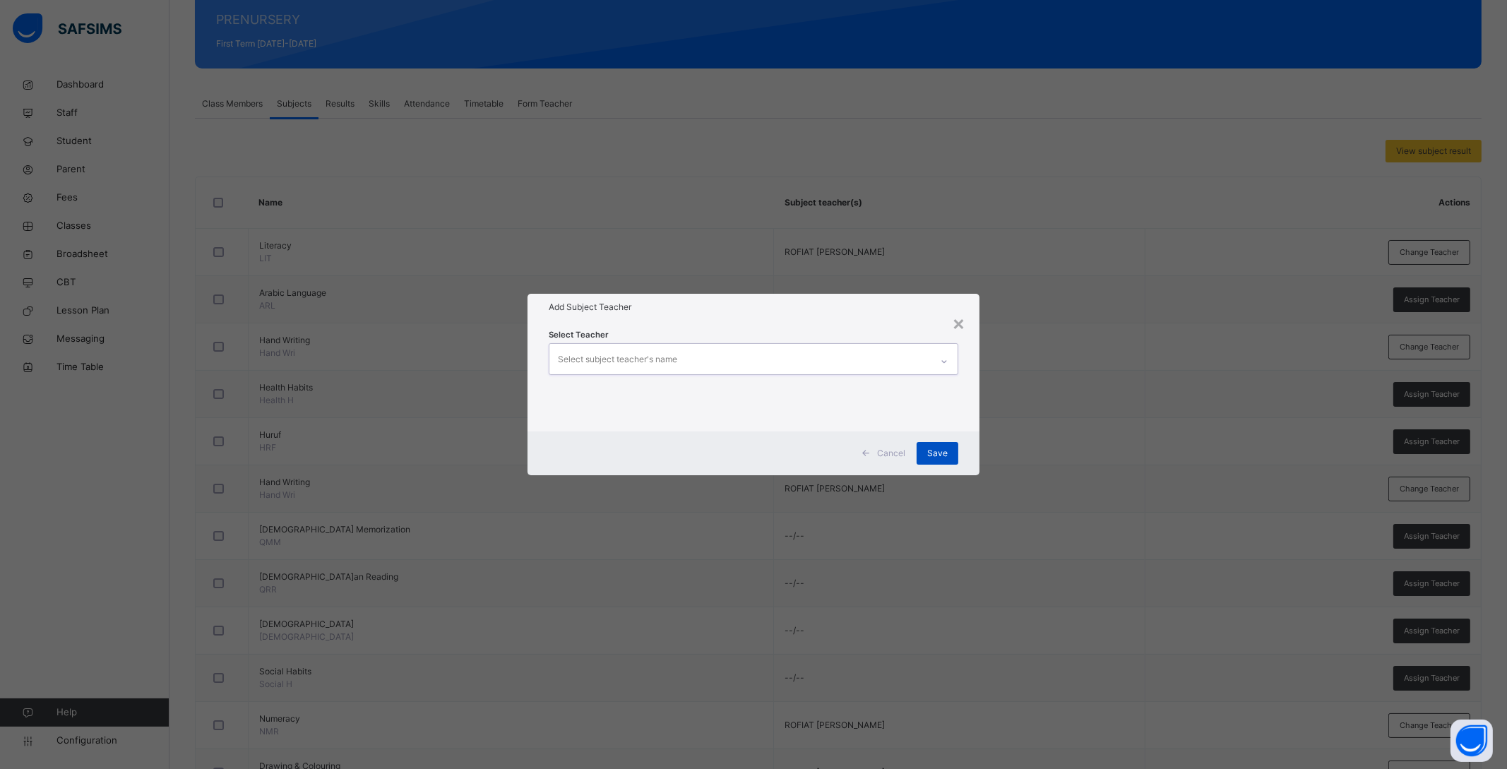
click at [948, 453] on div "Save" at bounding box center [937, 453] width 42 height 23
drag, startPoint x: 910, startPoint y: 446, endPoint x: 922, endPoint y: 448, distance: 12.1
click at [914, 448] on div "Cancel" at bounding box center [885, 453] width 63 height 23
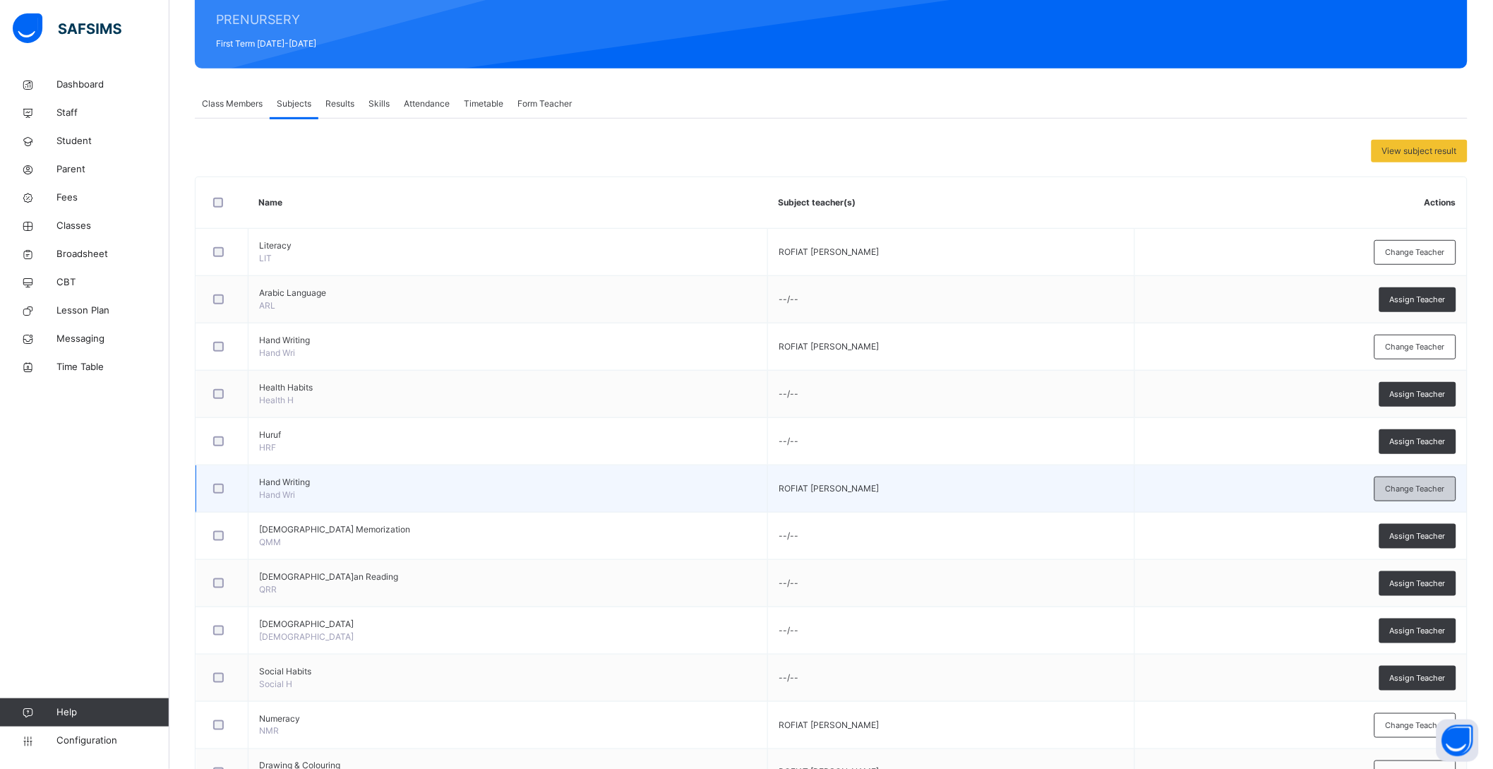
click at [1428, 481] on div "Change Teacher" at bounding box center [1416, 489] width 82 height 25
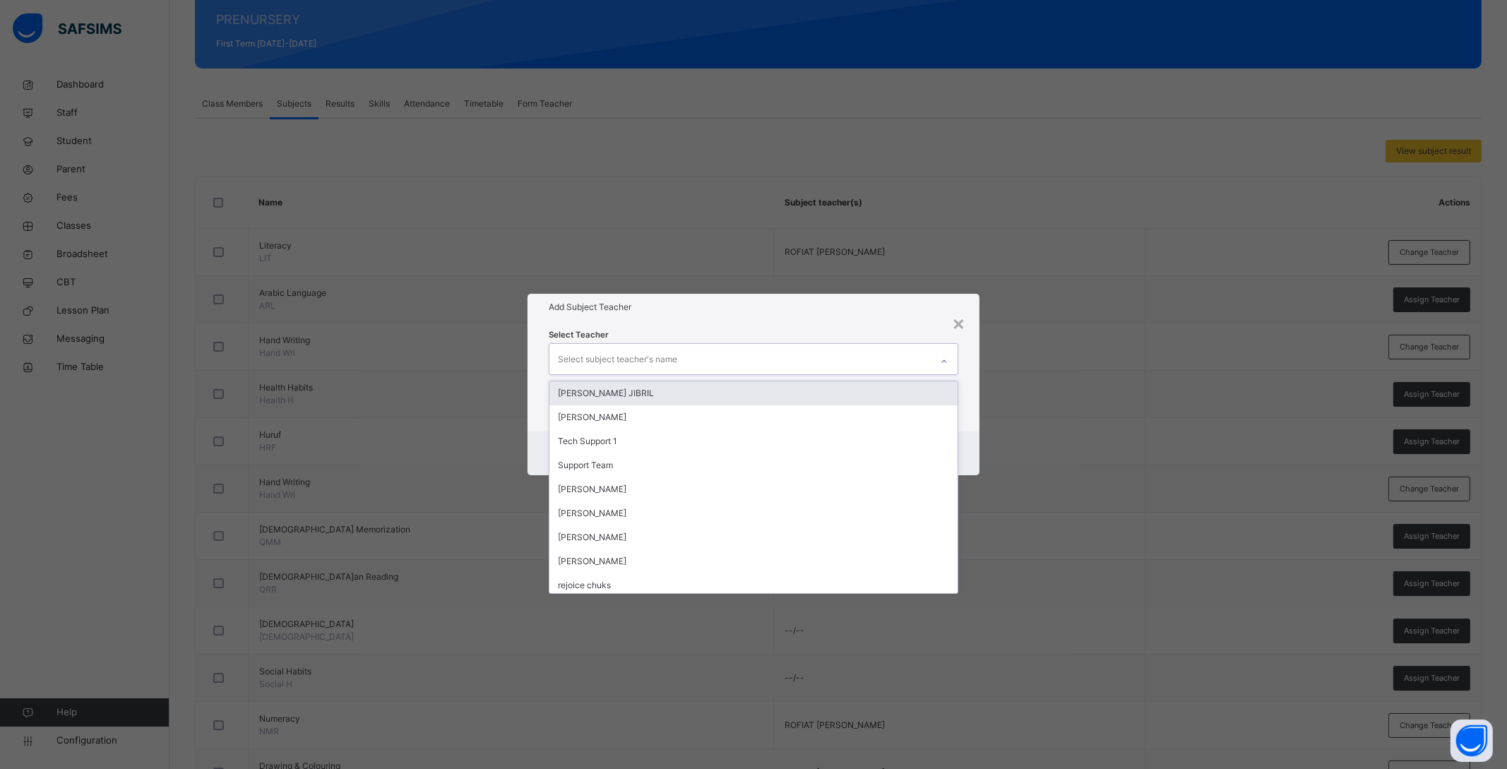
click at [810, 353] on div "Select subject teacher's name" at bounding box center [739, 359] width 381 height 30
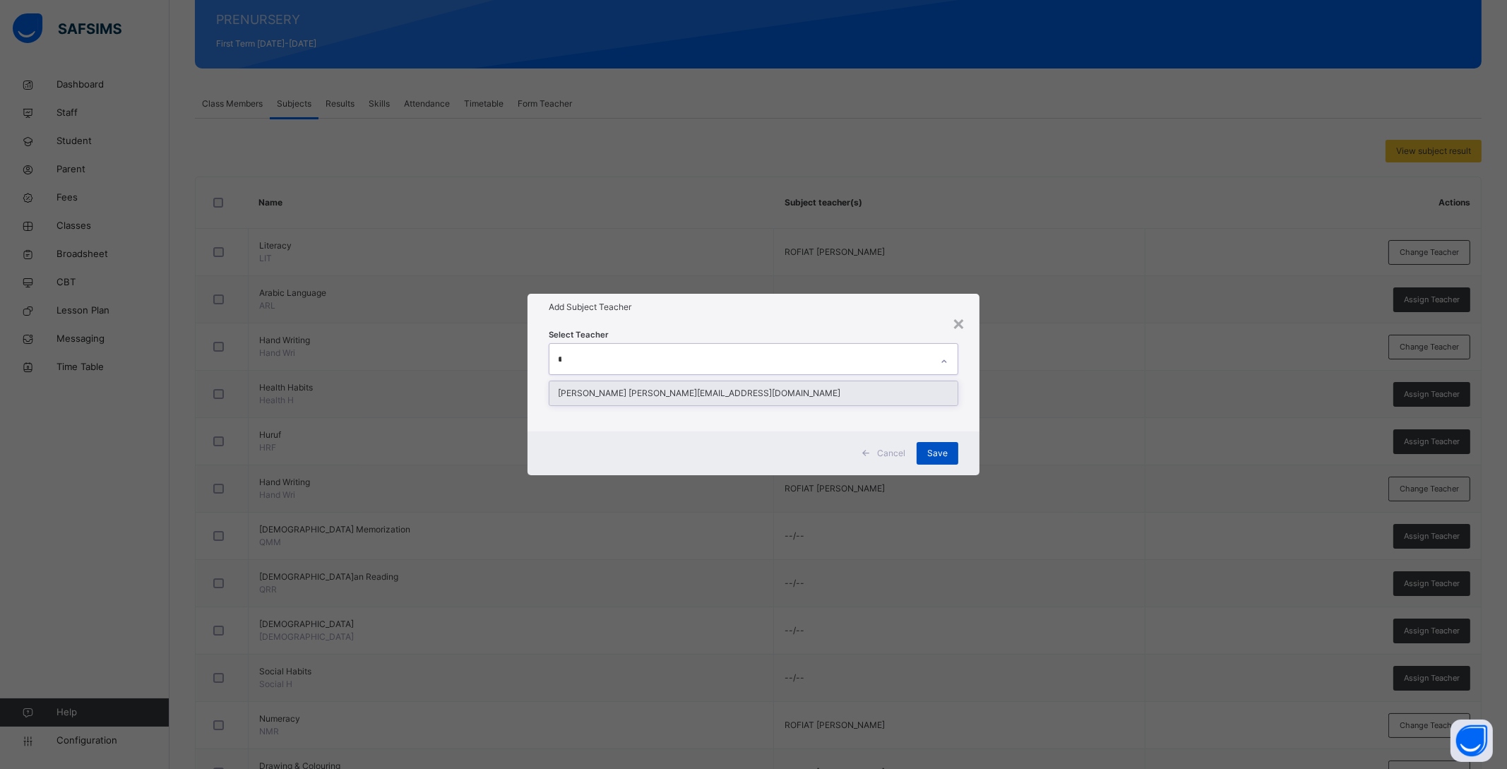
type input "*"
click at [943, 450] on span "Save" at bounding box center [937, 453] width 20 height 13
click at [938, 452] on span "Save" at bounding box center [937, 453] width 20 height 13
click at [939, 451] on span "Save" at bounding box center [937, 453] width 20 height 13
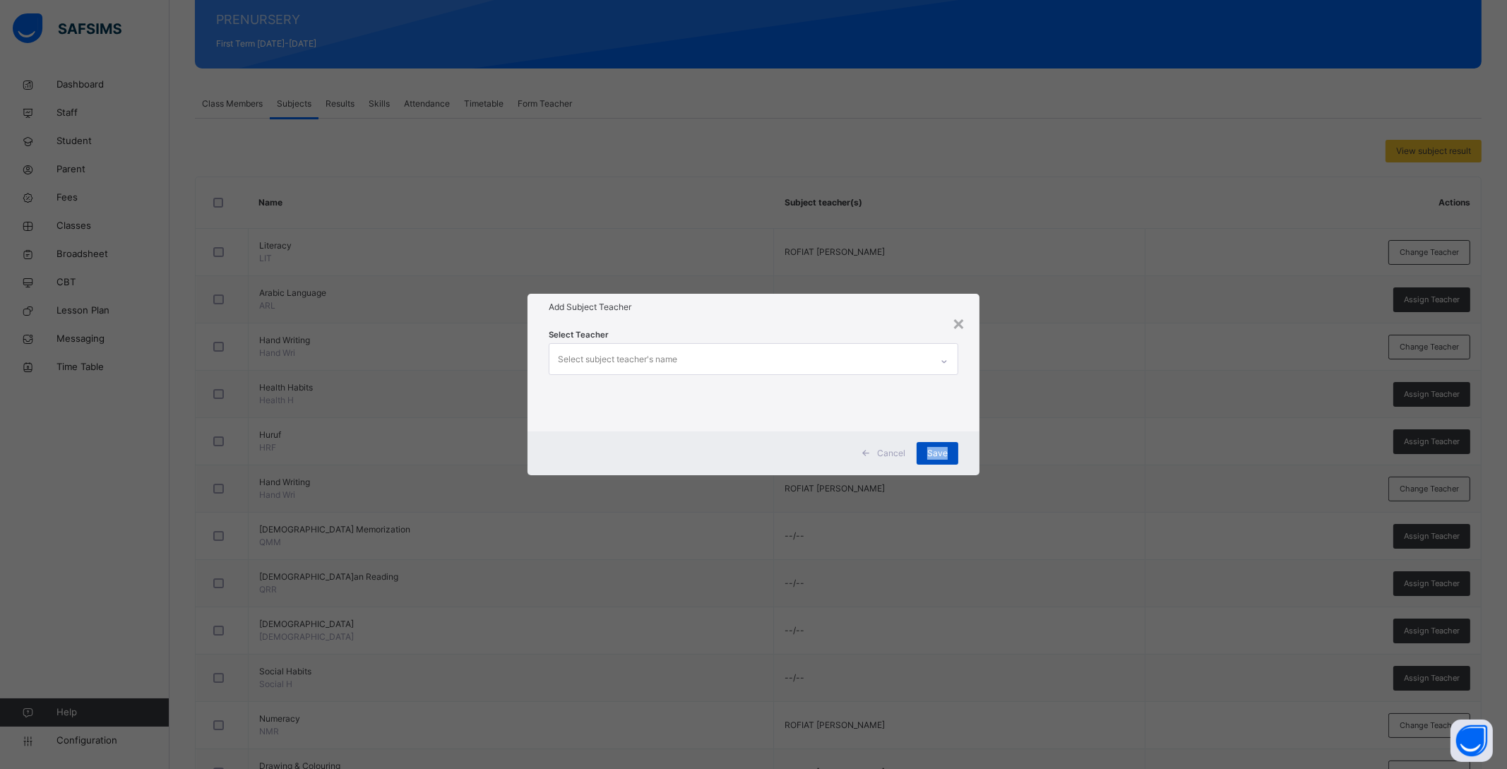
click at [939, 451] on span "Save" at bounding box center [937, 453] width 20 height 13
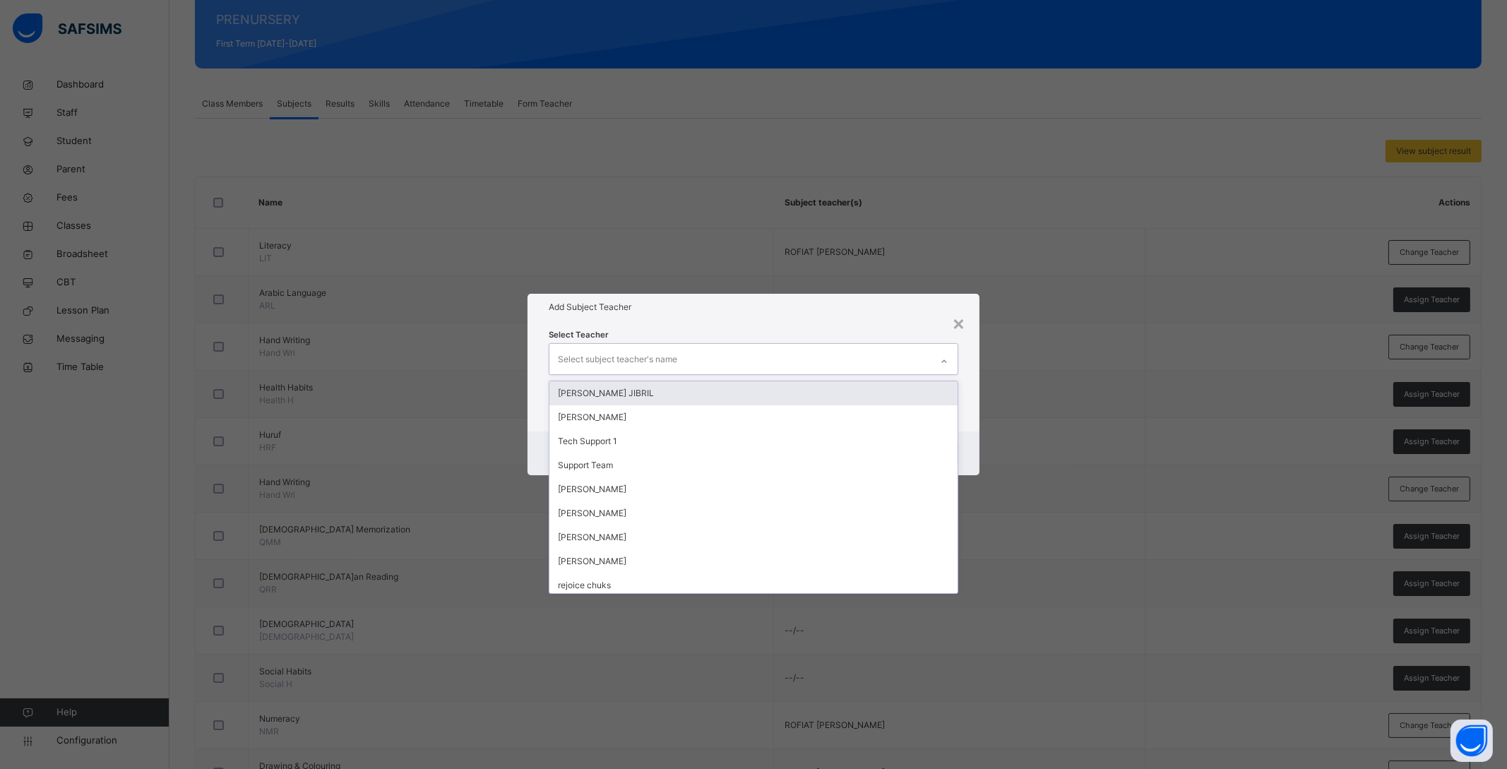
click at [677, 359] on div "Select subject teacher's name" at bounding box center [617, 359] width 119 height 27
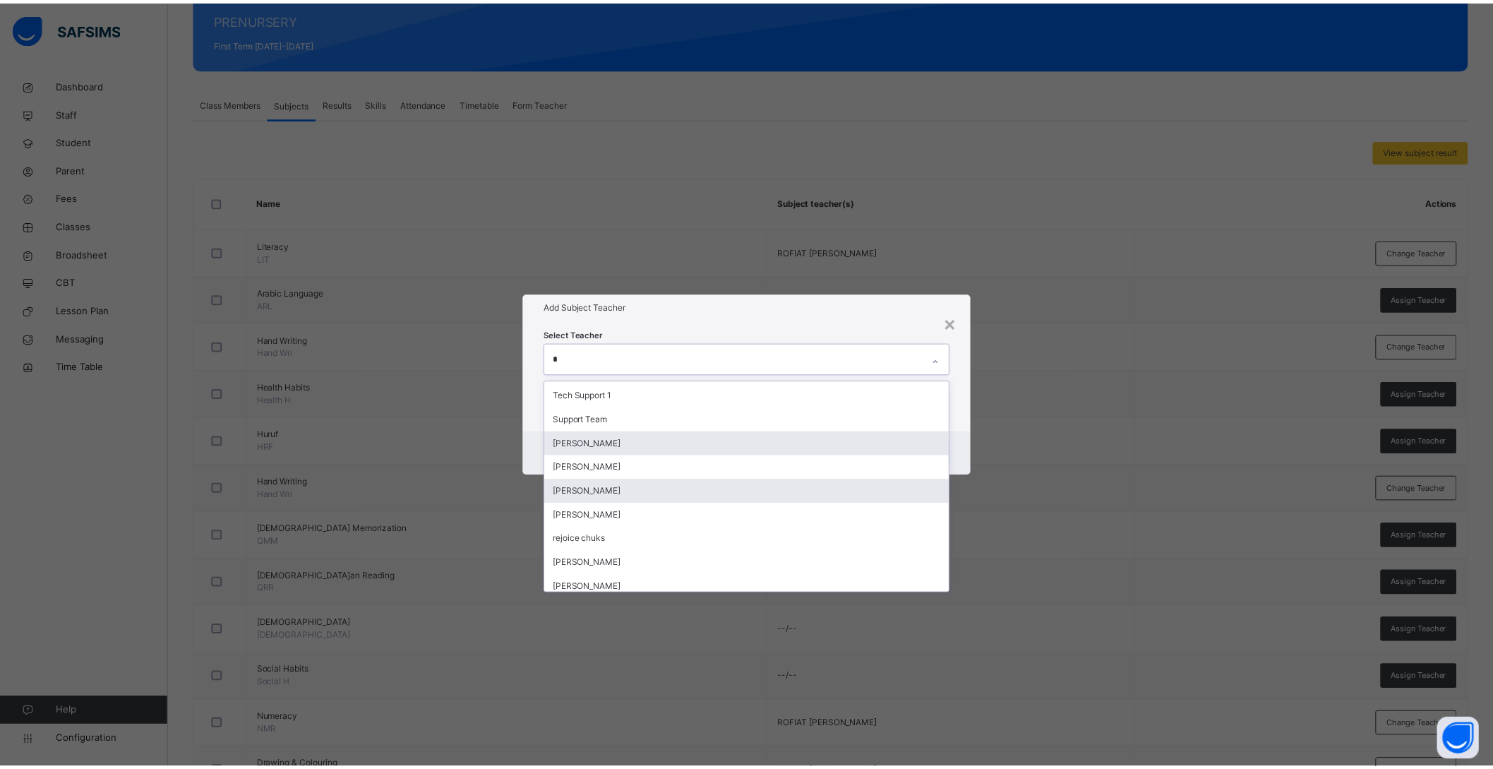
scroll to position [0, 0]
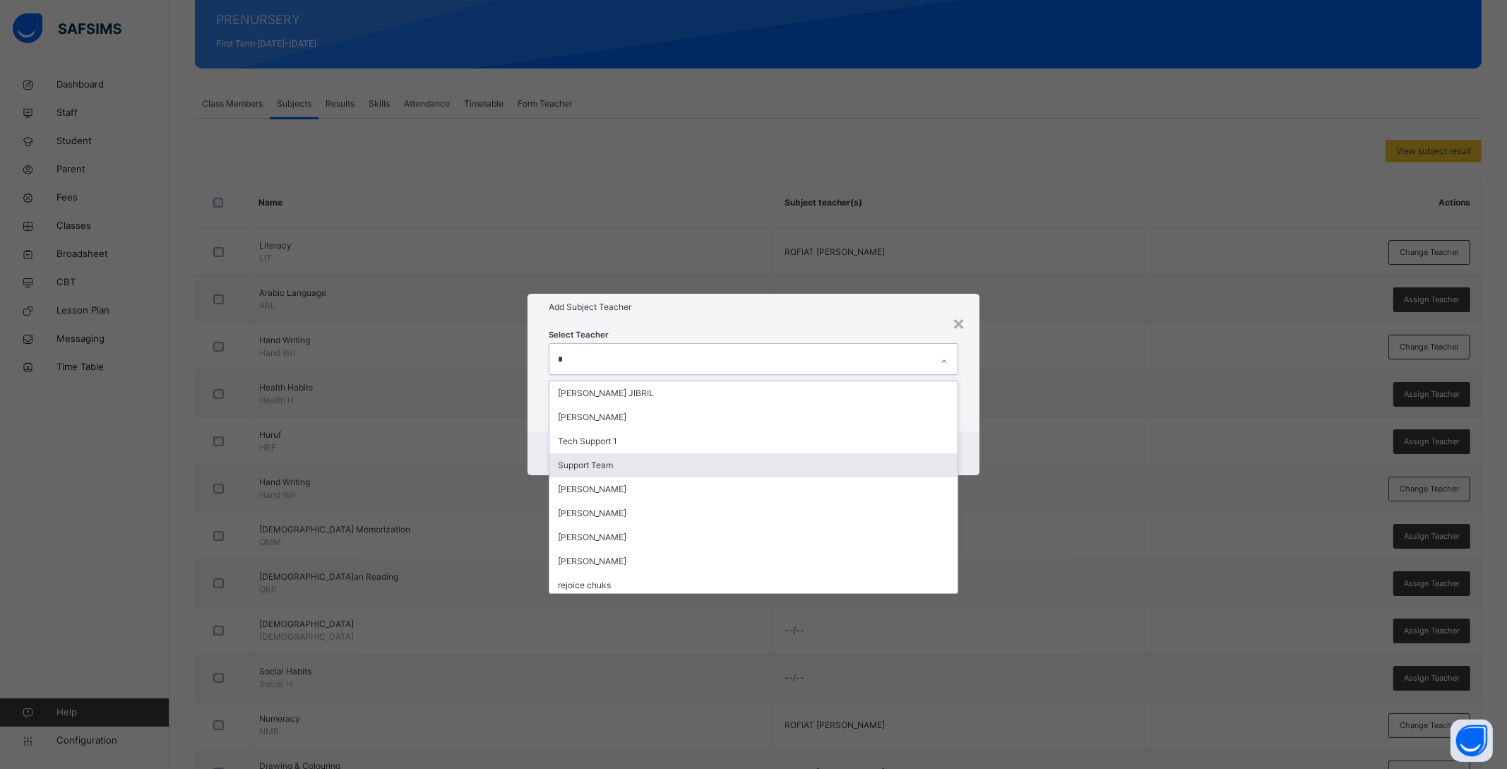
type input "*"
click at [965, 424] on div "Select Teacher option ROFIAT SAMBO SHABAN, deselected. option Support Team focu…" at bounding box center [753, 376] width 452 height 110
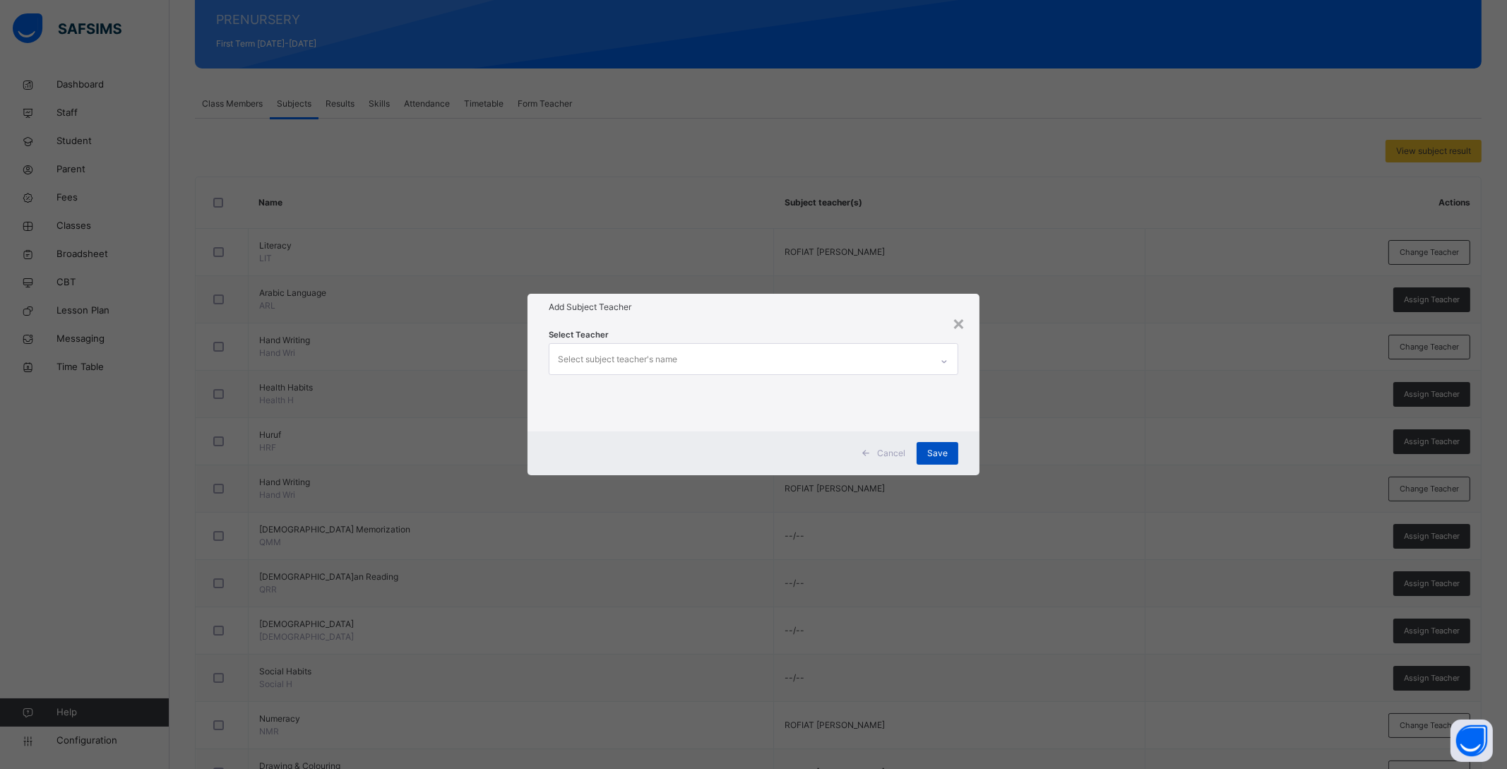
click at [943, 448] on span "Save" at bounding box center [937, 453] width 20 height 13
click at [944, 450] on span "Save" at bounding box center [937, 453] width 20 height 13
drag, startPoint x: 944, startPoint y: 450, endPoint x: 921, endPoint y: 315, distance: 137.6
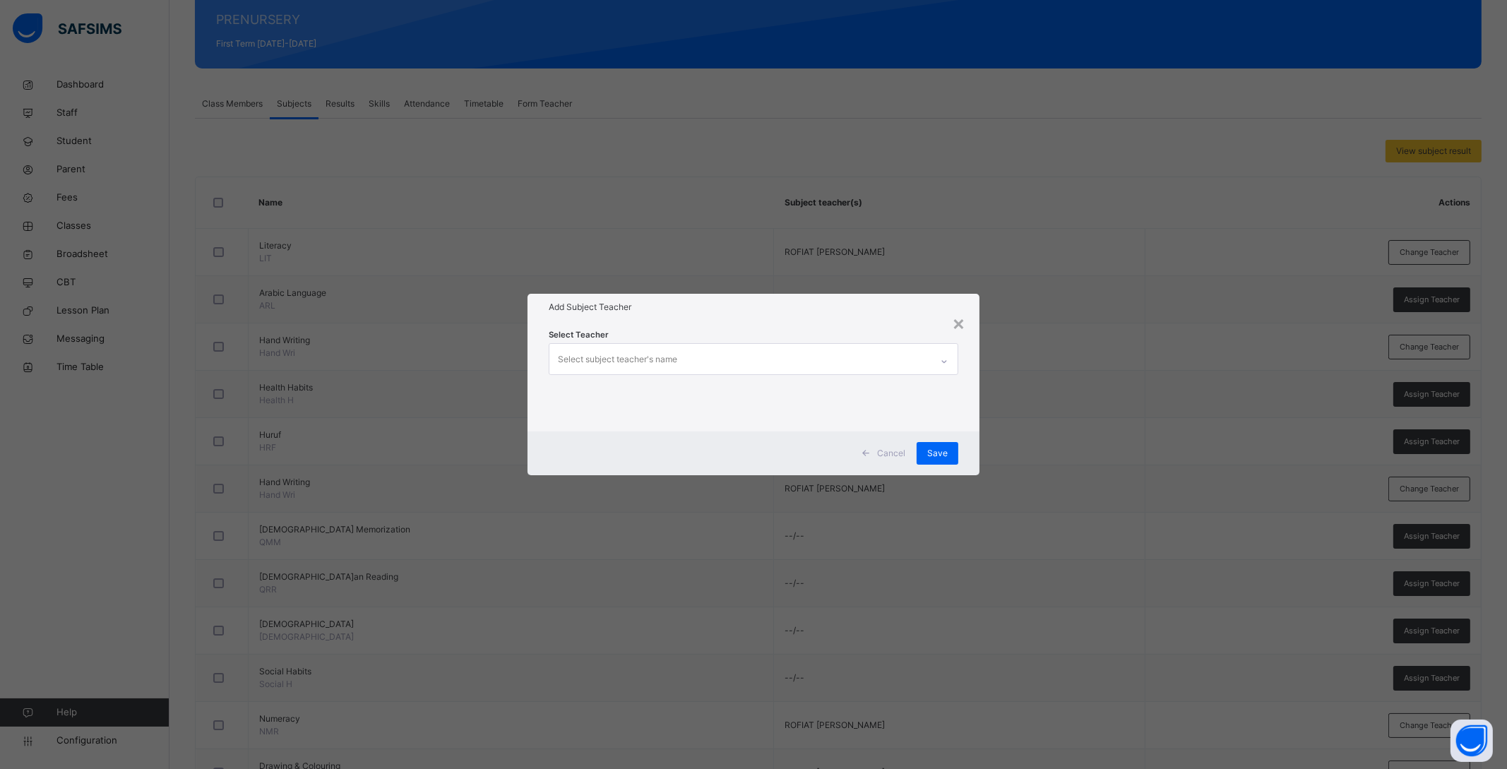
click at [921, 315] on div "Add Subject Teacher" at bounding box center [753, 307] width 452 height 27
click at [959, 321] on div "×" at bounding box center [958, 323] width 13 height 30
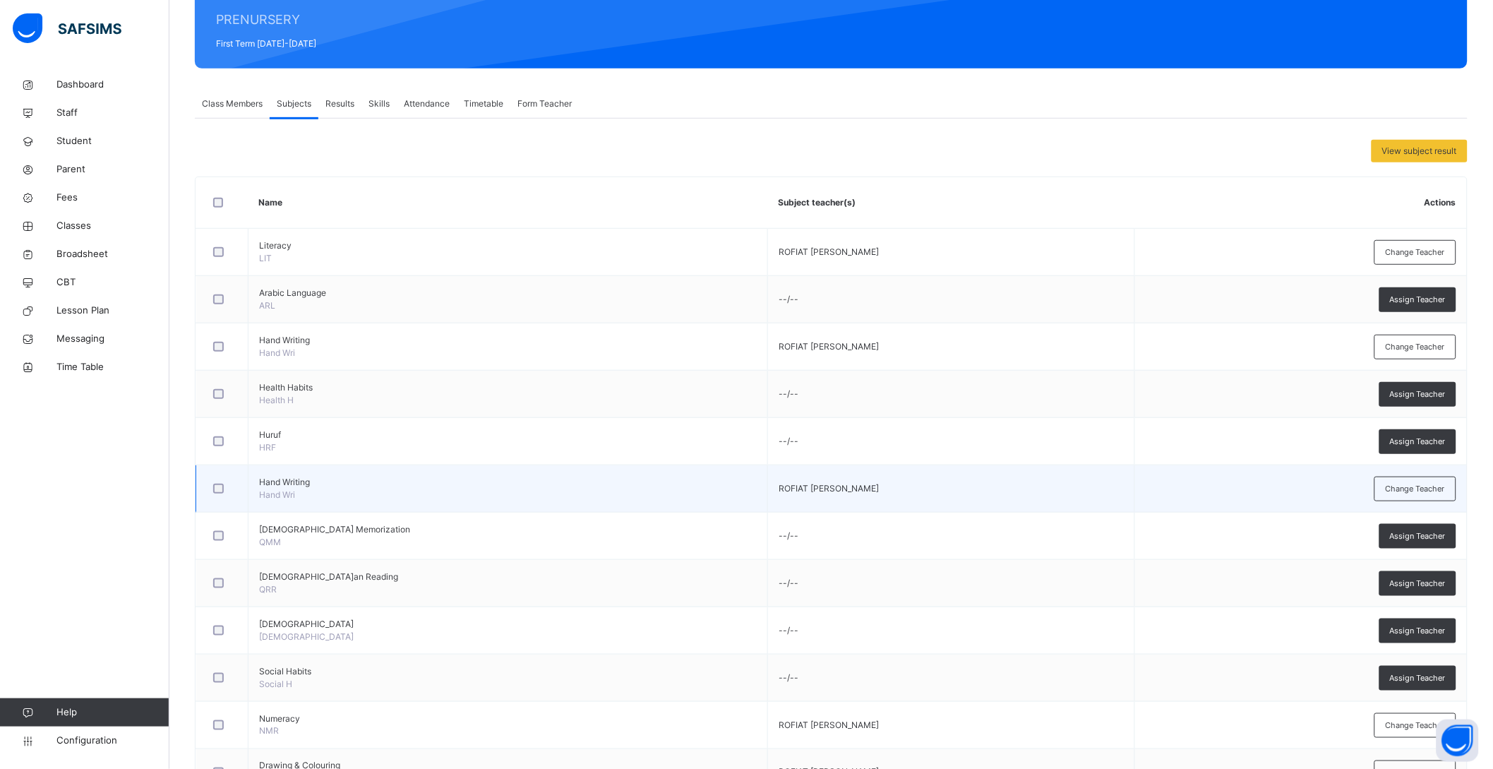
click at [225, 489] on div at bounding box center [221, 489] width 23 height 11
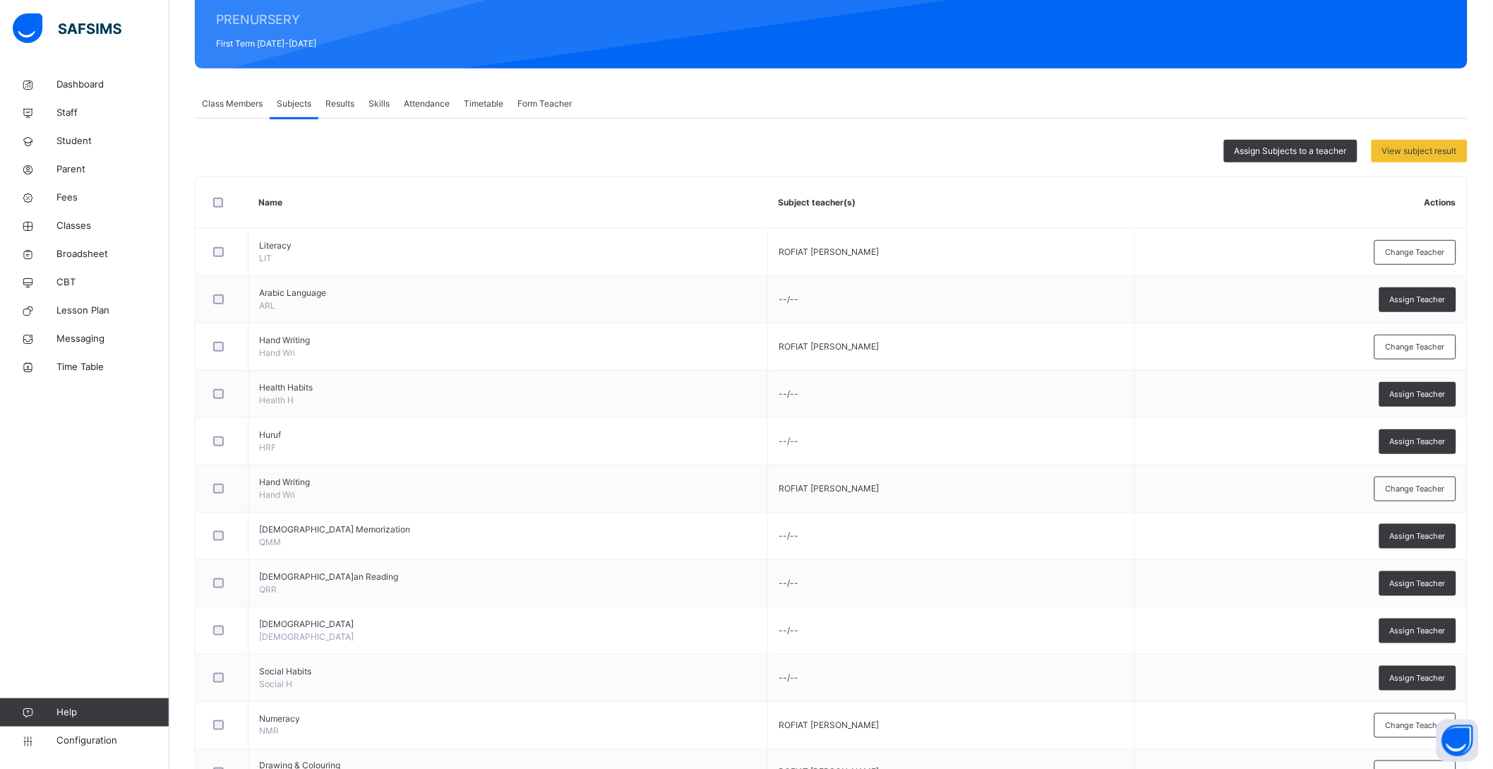
drag, startPoint x: 755, startPoint y: 490, endPoint x: 1185, endPoint y: 146, distance: 551.1
click at [1185, 146] on div "Assign Subjects to a teacher View subject result" at bounding box center [831, 151] width 1273 height 23
click at [1457, 150] on span "View subject result" at bounding box center [1419, 151] width 75 height 13
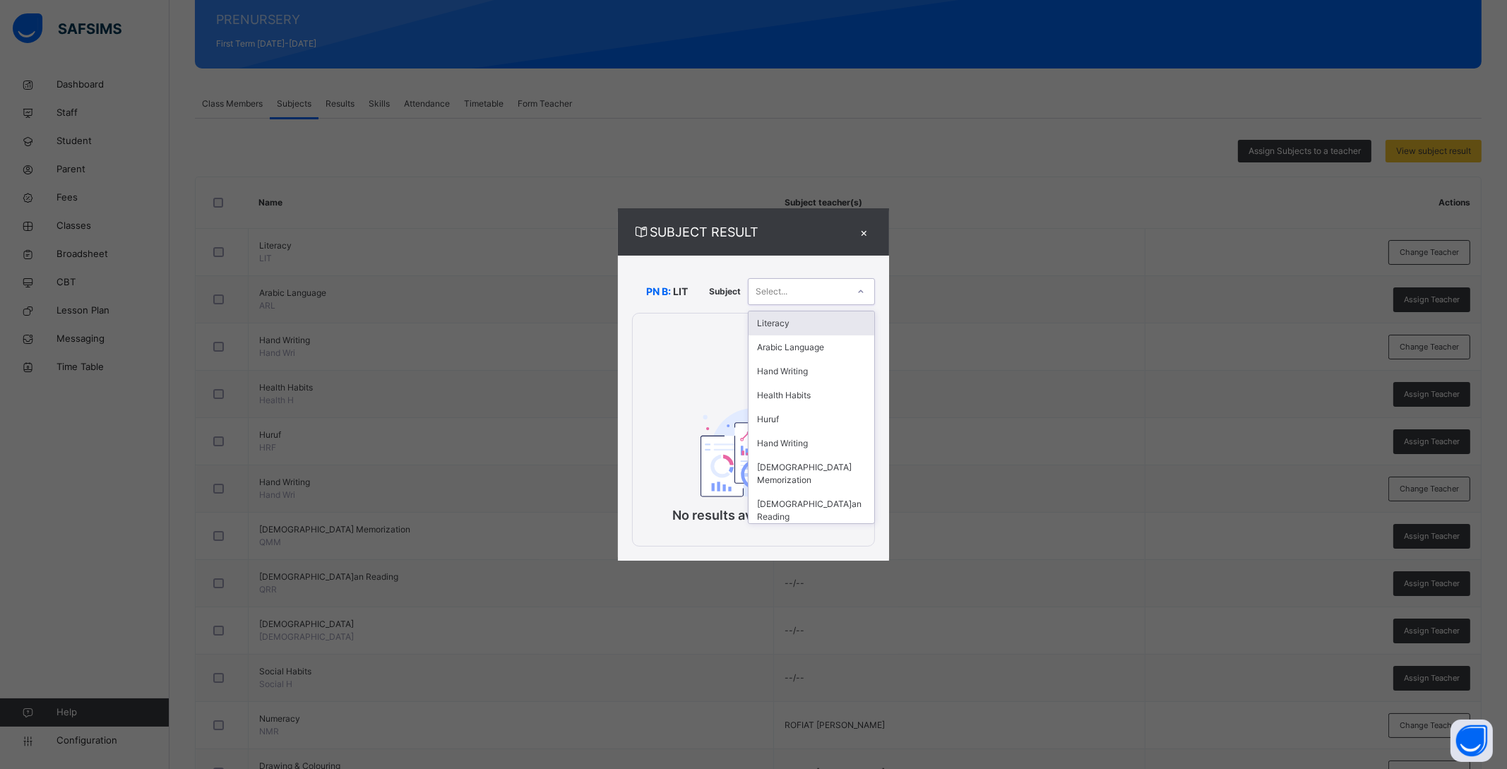
click at [870, 288] on div at bounding box center [861, 291] width 24 height 23
click at [870, 232] on div "×" at bounding box center [864, 231] width 21 height 19
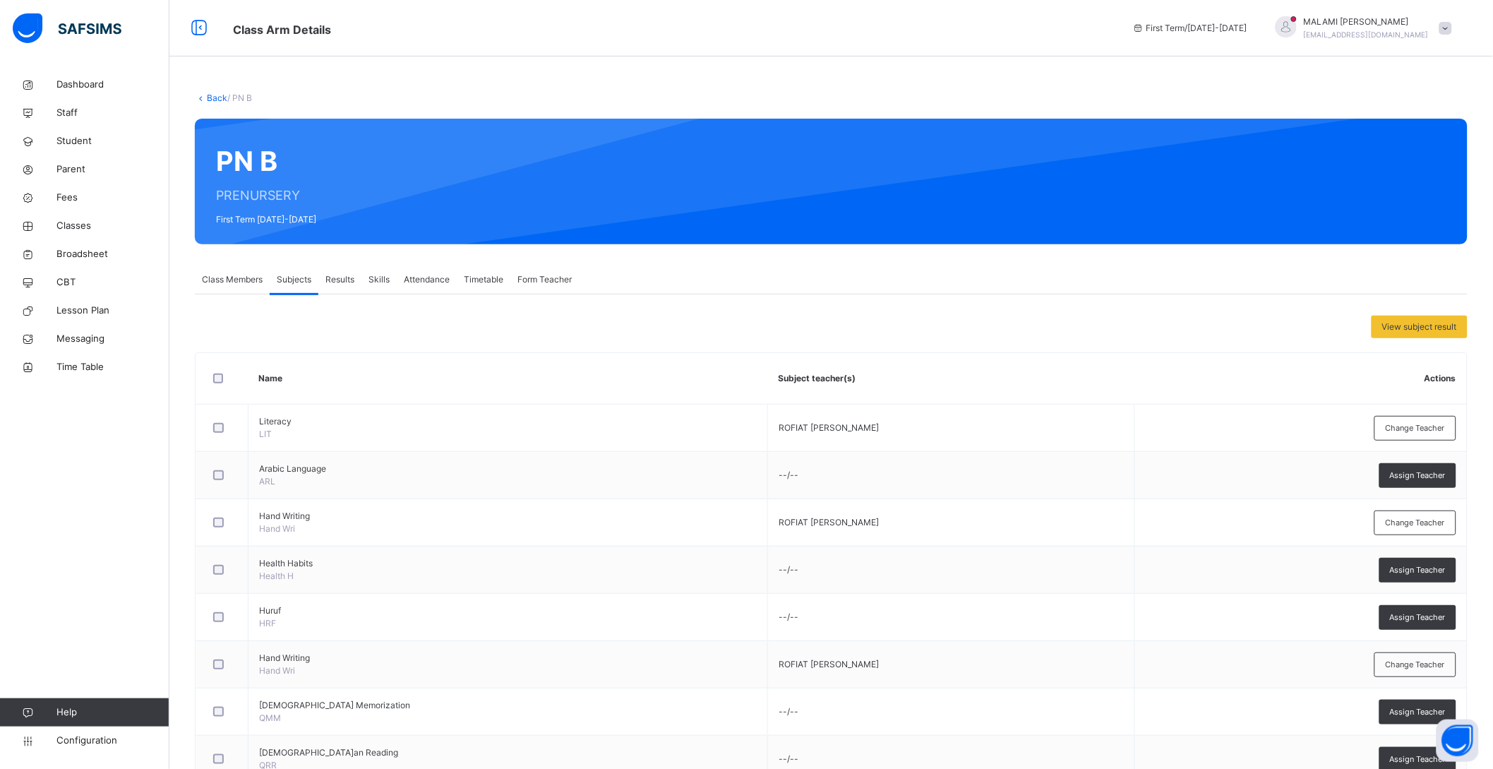
click at [215, 95] on link "Back" at bounding box center [217, 97] width 20 height 11
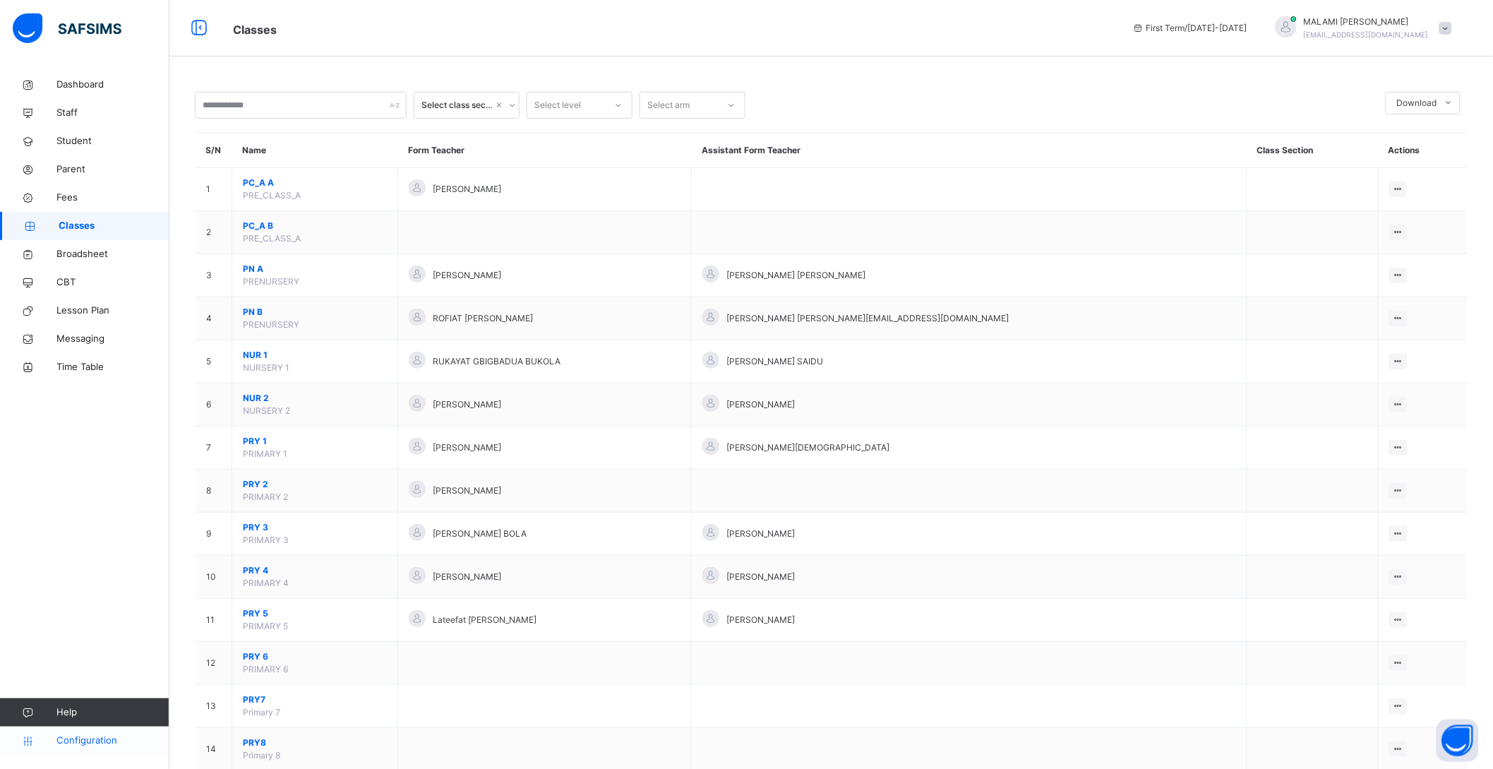
click at [114, 737] on span "Configuration" at bounding box center [112, 741] width 112 height 14
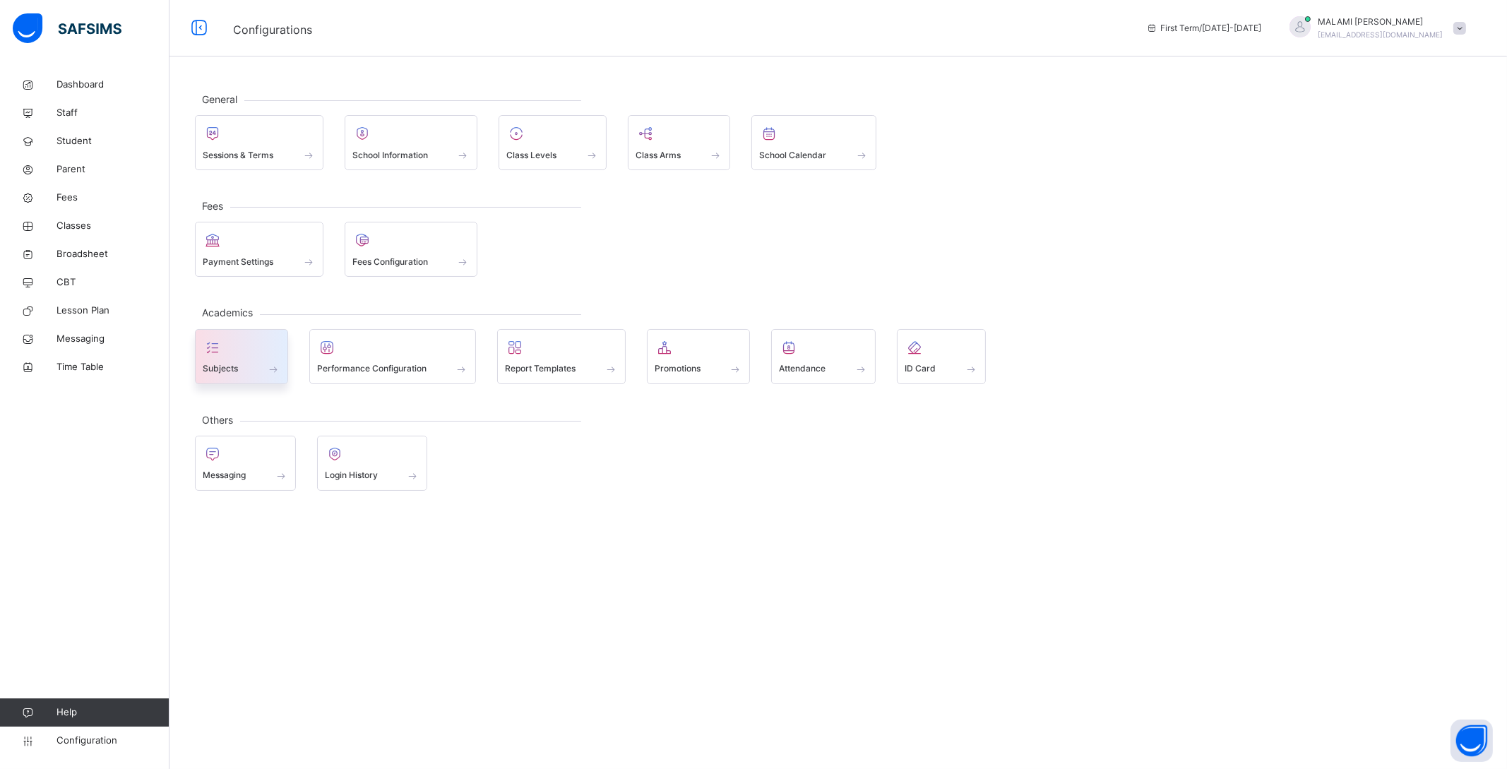
click at [237, 357] on div at bounding box center [242, 347] width 78 height 21
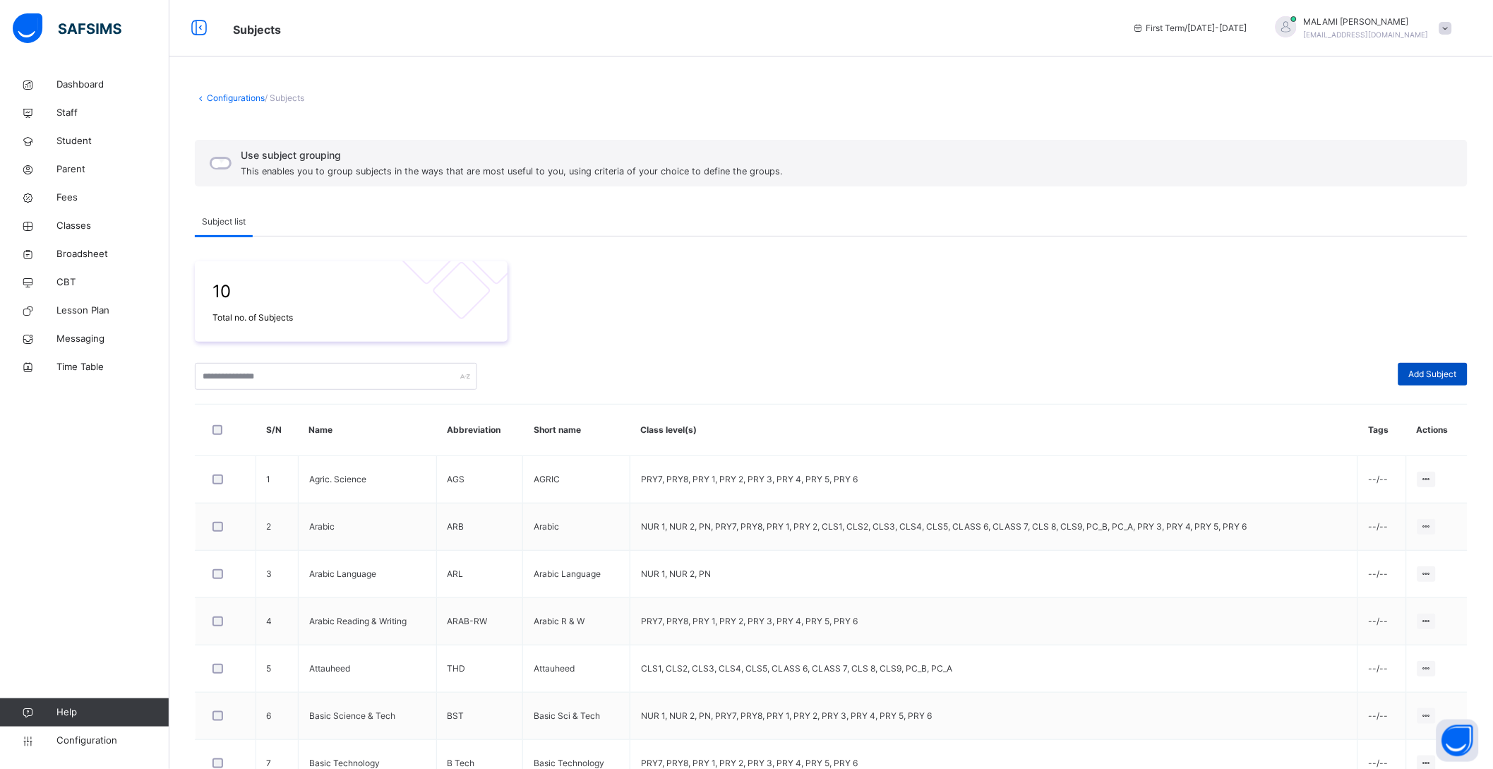
click at [1452, 364] on div "Add Subject" at bounding box center [1433, 374] width 69 height 23
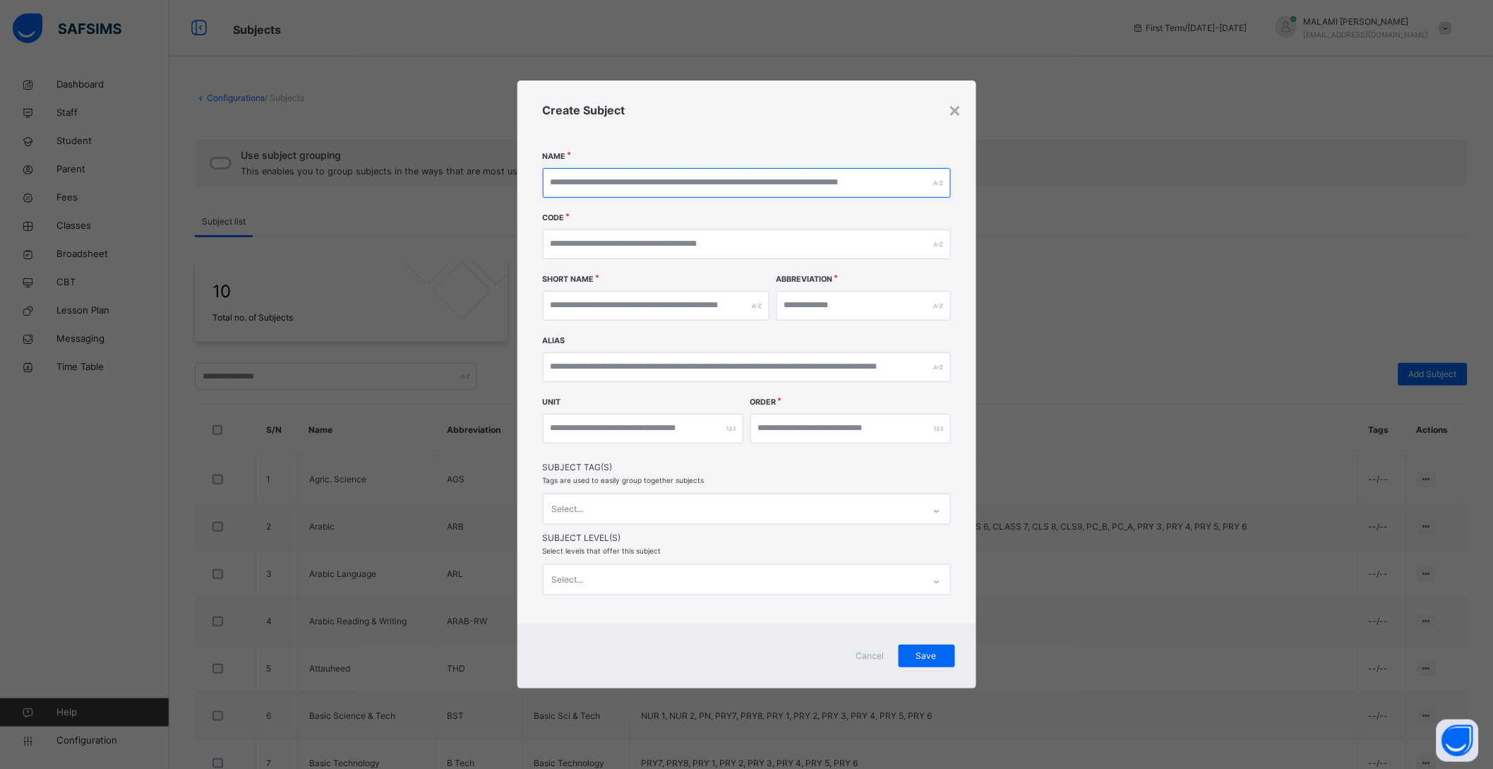
click at [598, 181] on input "text" at bounding box center [747, 183] width 408 height 30
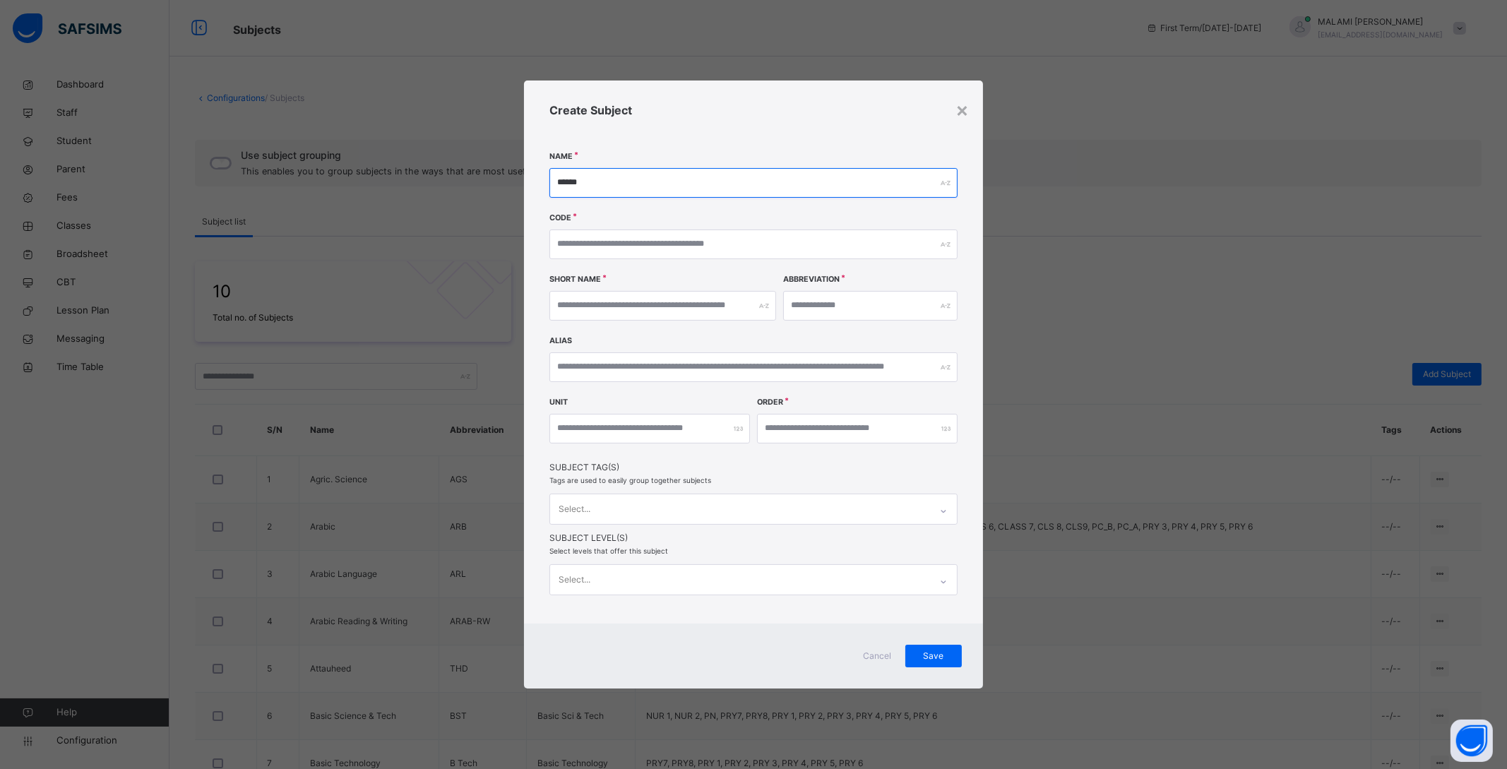
type input "******"
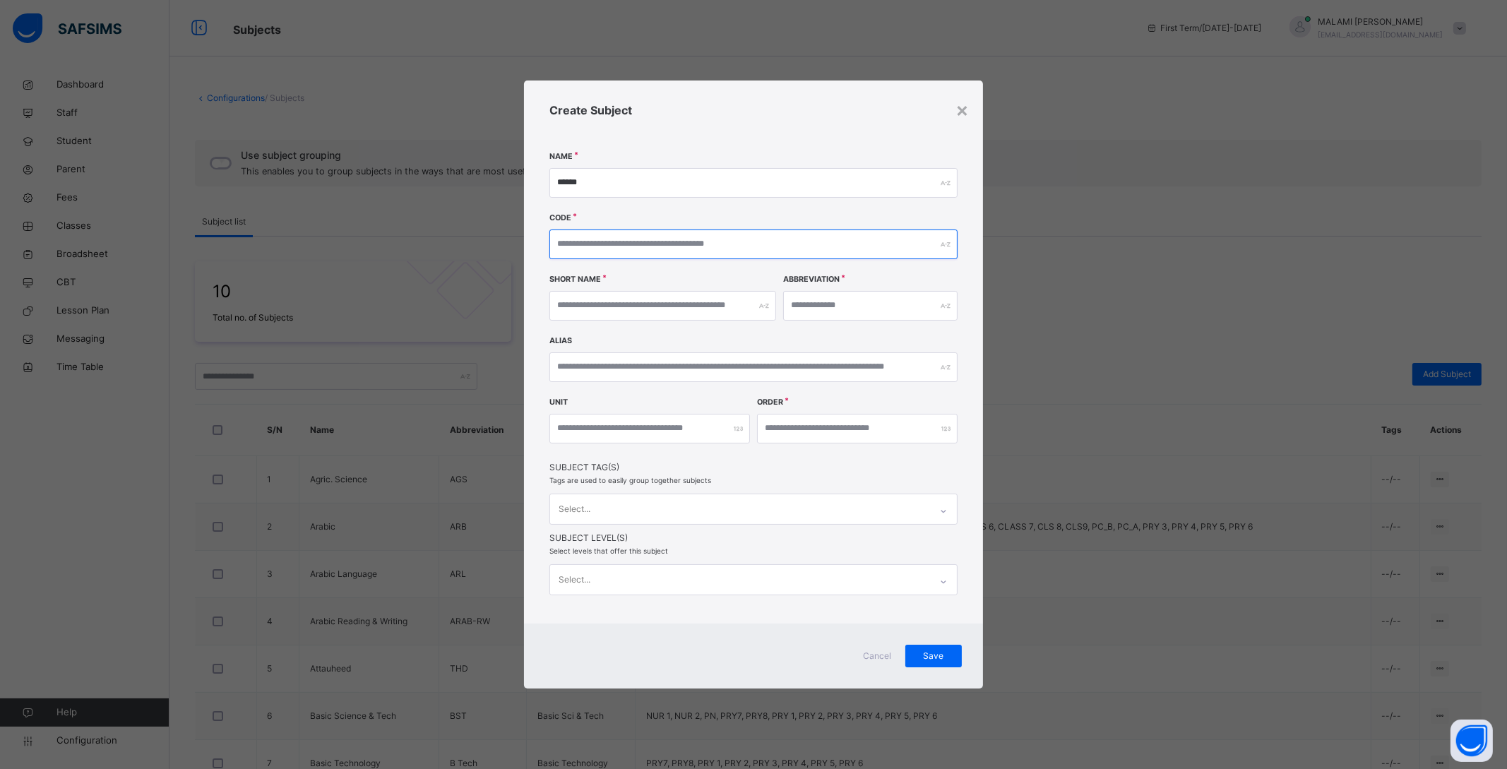
click at [649, 246] on input "text" at bounding box center [753, 244] width 408 height 30
type input "***"
click at [835, 304] on input "text" at bounding box center [870, 306] width 174 height 30
type input "***"
click at [645, 244] on input "***" at bounding box center [753, 244] width 408 height 30
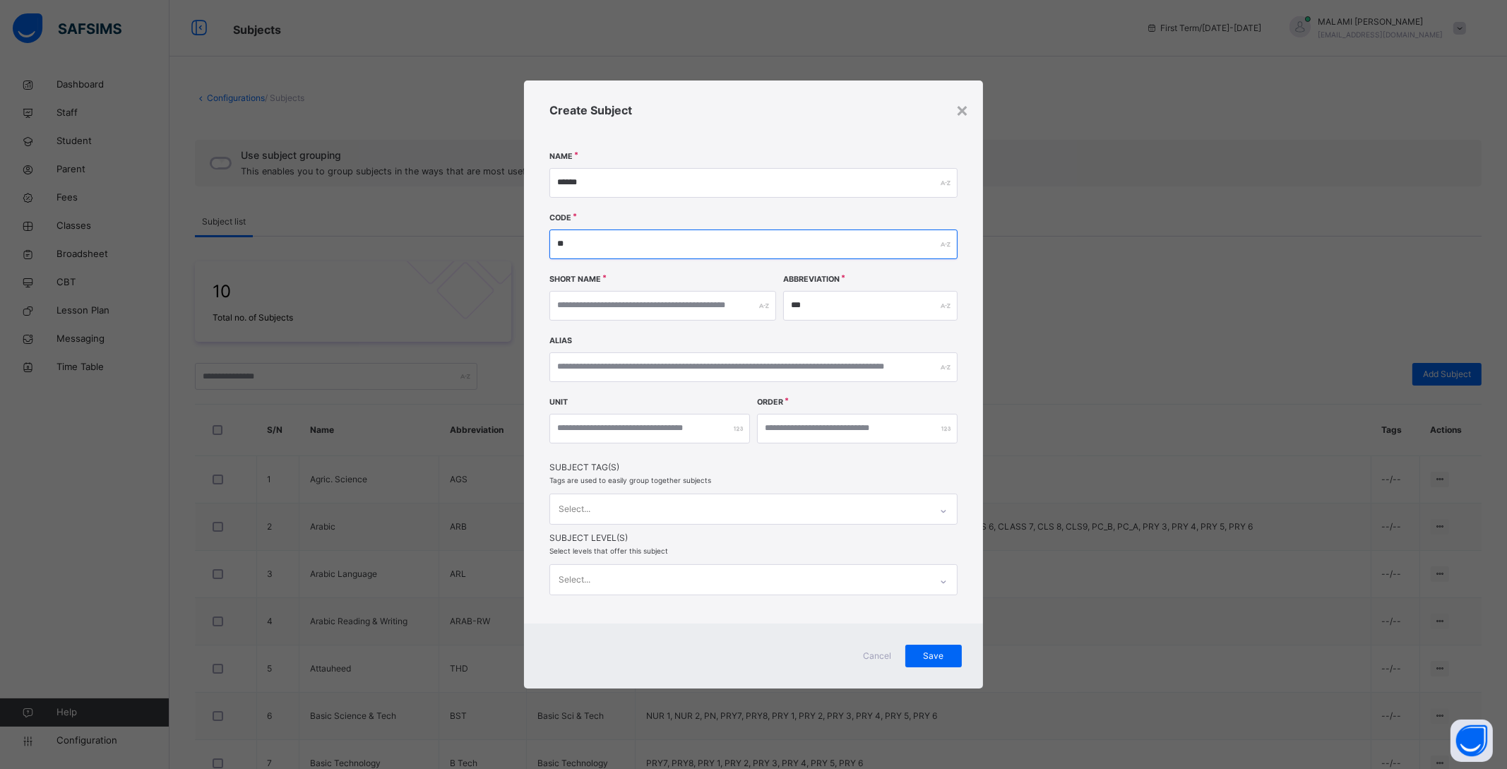
type input "***"
click at [818, 308] on input "***" at bounding box center [870, 306] width 174 height 30
type input "***"
drag, startPoint x: 570, startPoint y: 302, endPoint x: 584, endPoint y: 297, distance: 15.2
click at [583, 297] on input "text" at bounding box center [662, 306] width 227 height 30
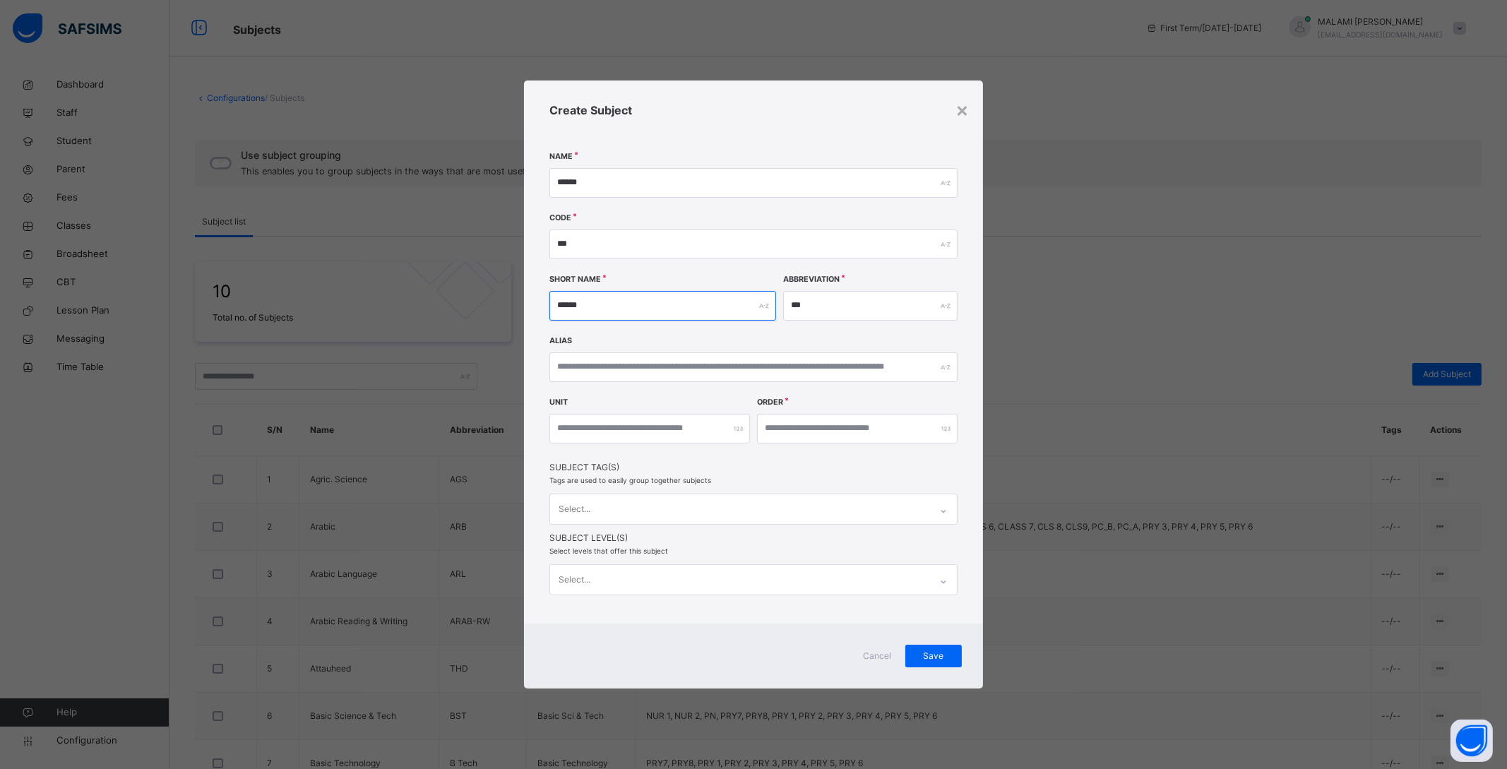
type input "******"
click at [850, 423] on input "number" at bounding box center [857, 429] width 201 height 30
type input "*"
click at [653, 503] on div "Select..." at bounding box center [740, 509] width 380 height 30
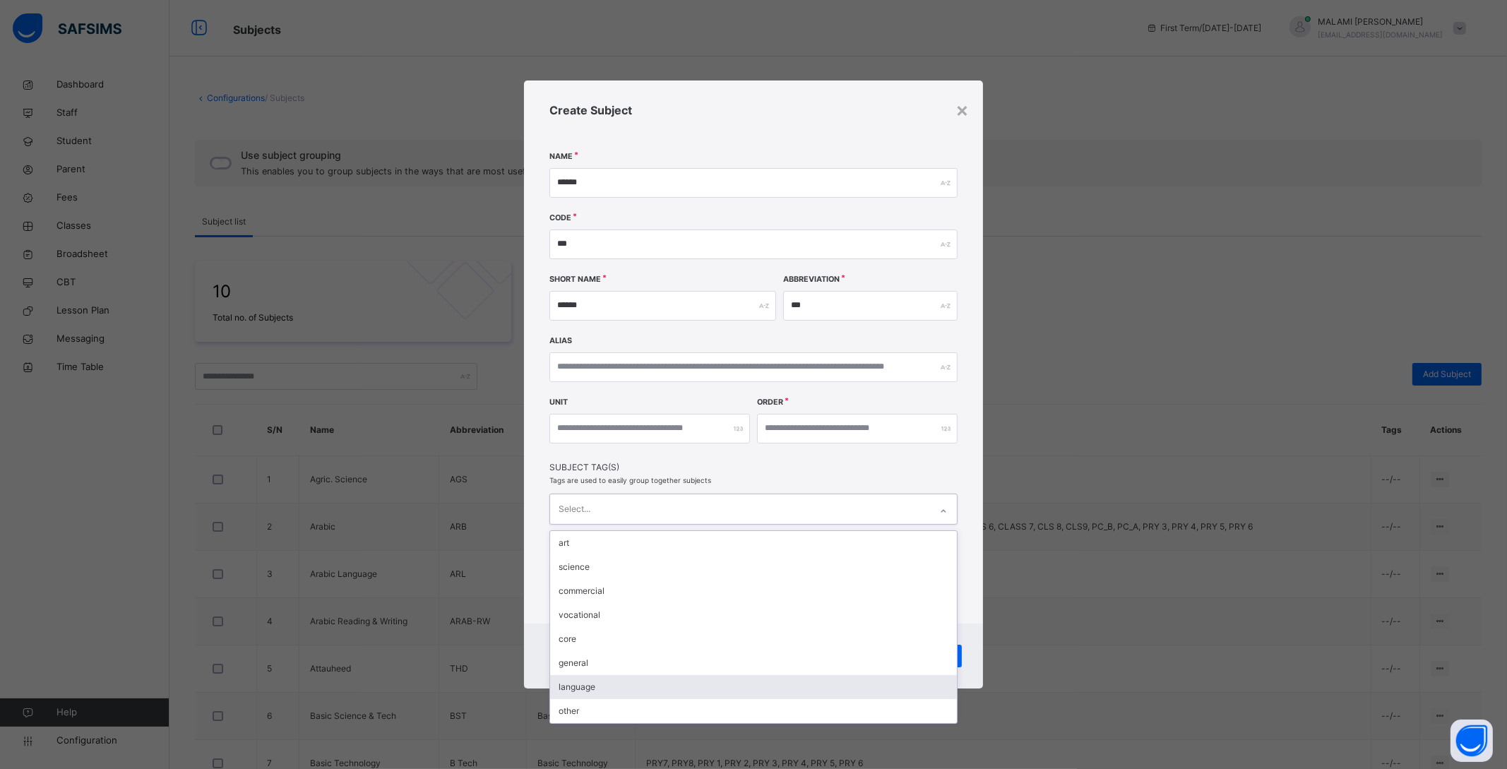
click at [627, 681] on div "language" at bounding box center [753, 687] width 407 height 24
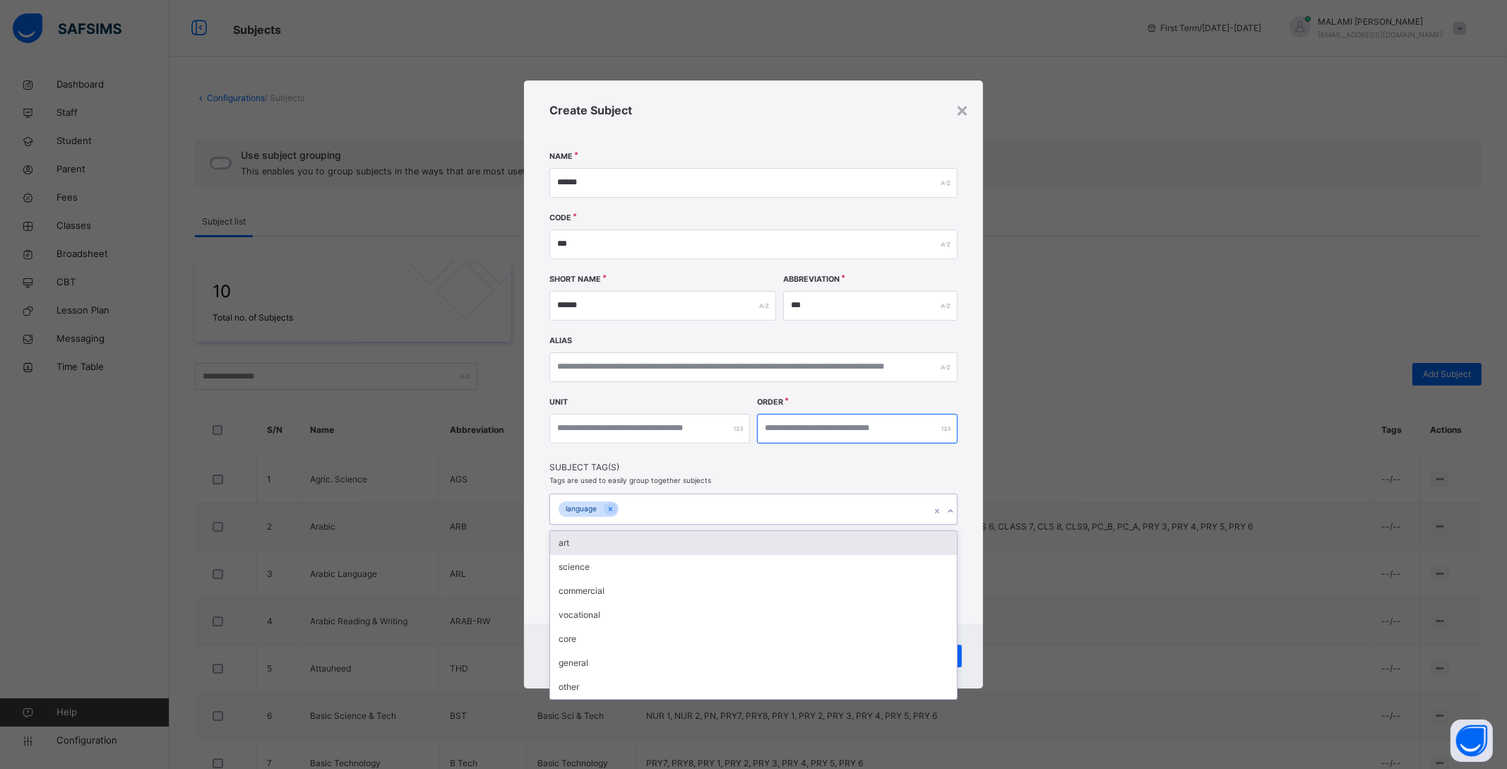
click at [964, 457] on div "Create Subject Name ****** Code *** Short Name ****** Abbreviation *** Alias Un…" at bounding box center [753, 351] width 459 height 543
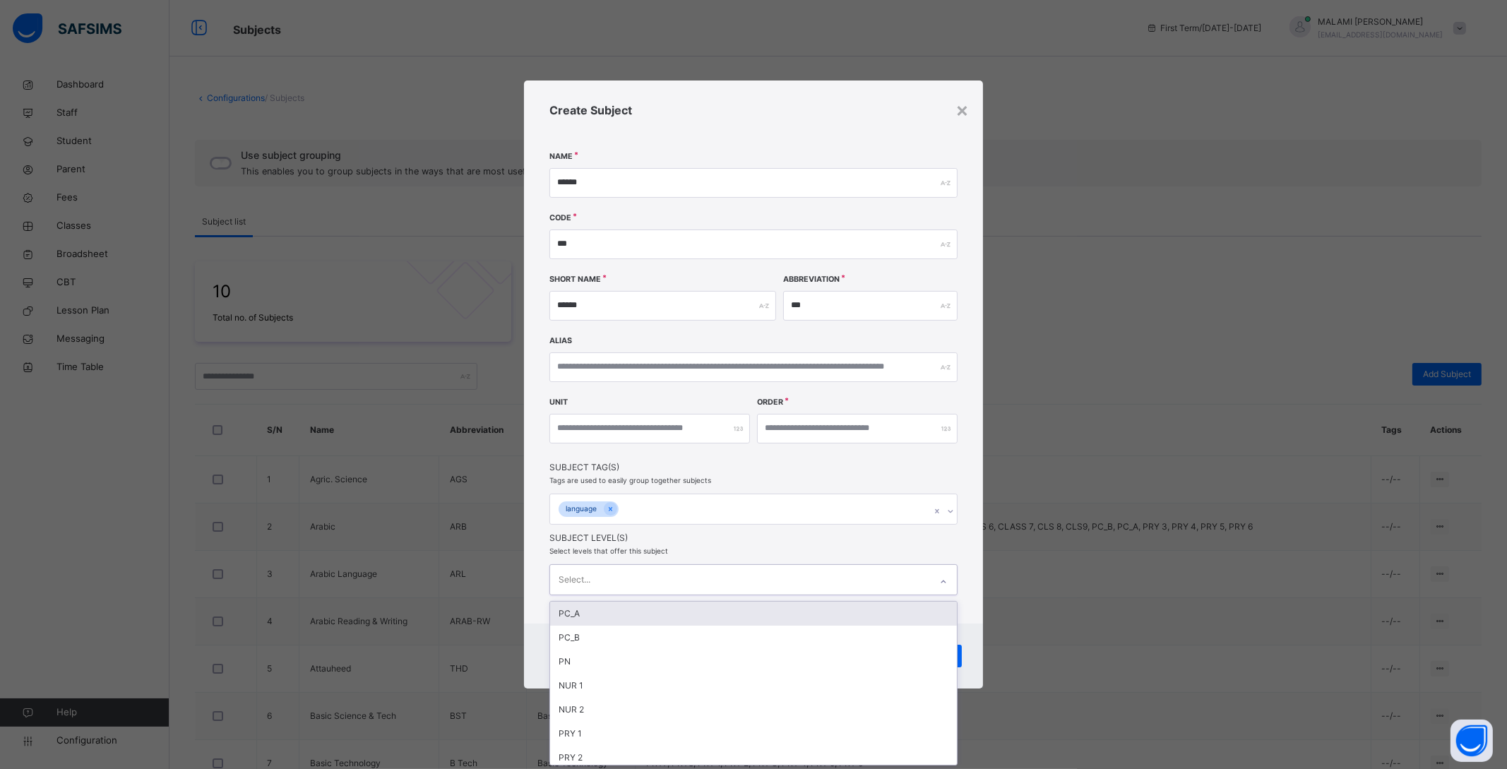
click at [659, 583] on div "Select..." at bounding box center [740, 580] width 380 height 30
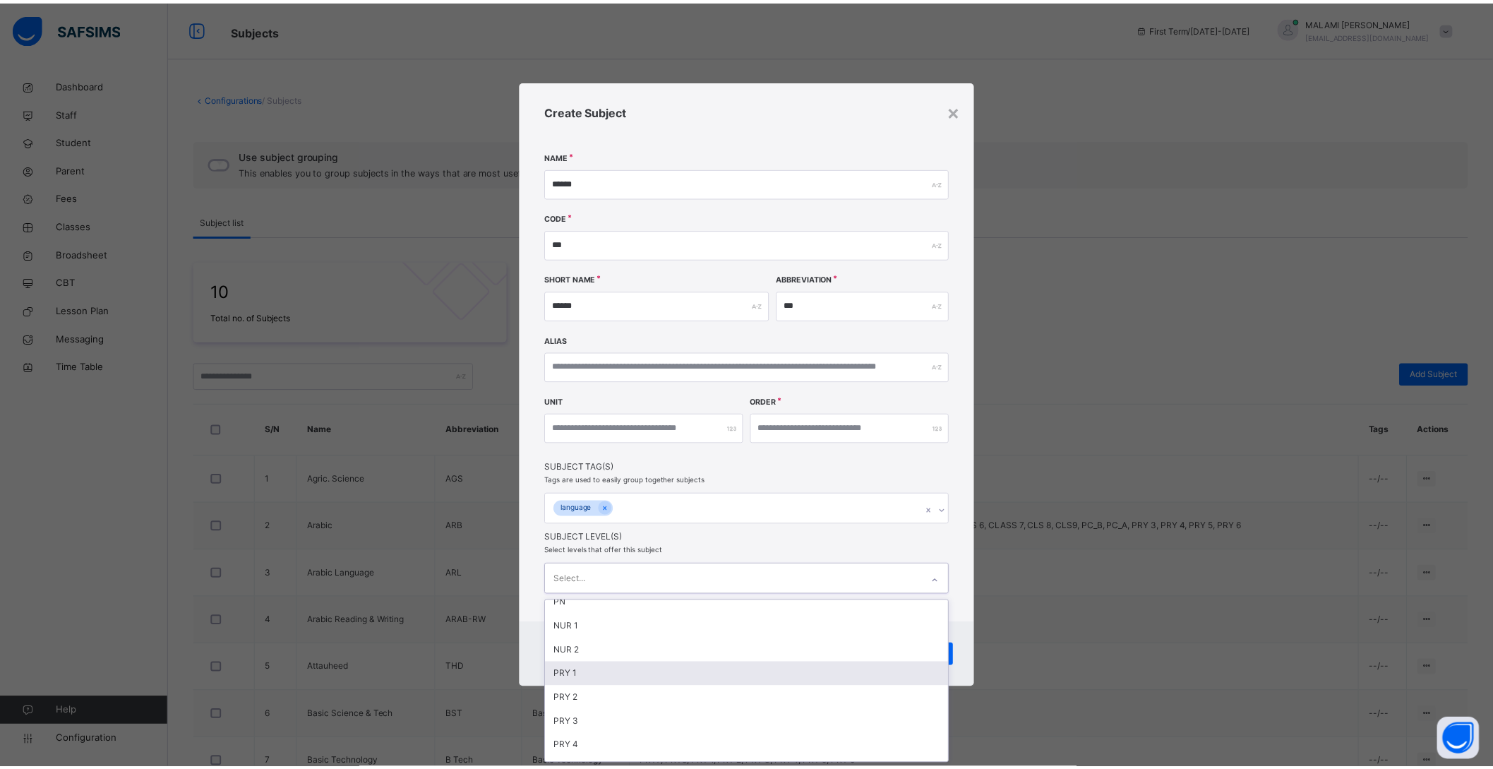
scroll to position [88, 0]
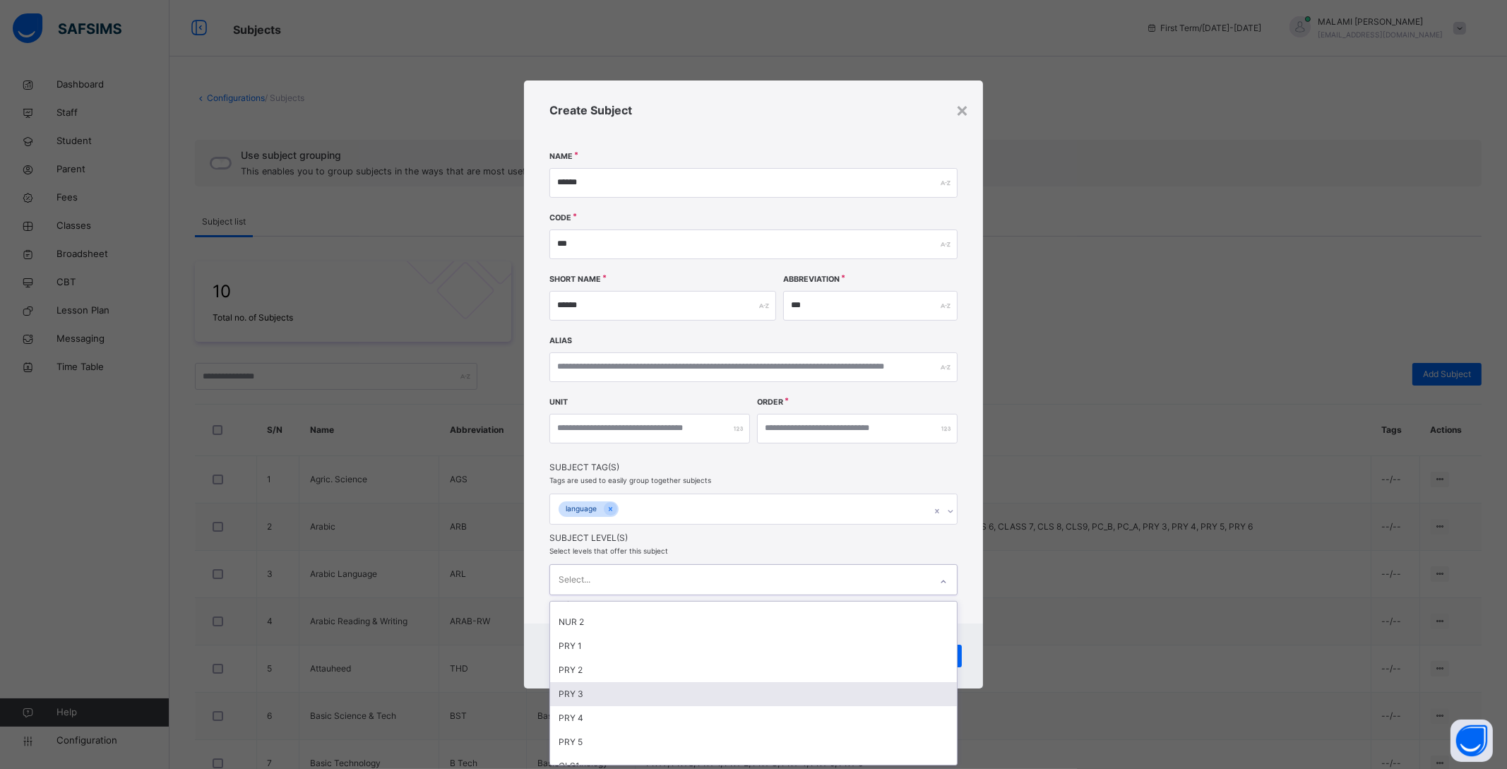
click at [591, 698] on div "PRY 3" at bounding box center [753, 694] width 407 height 24
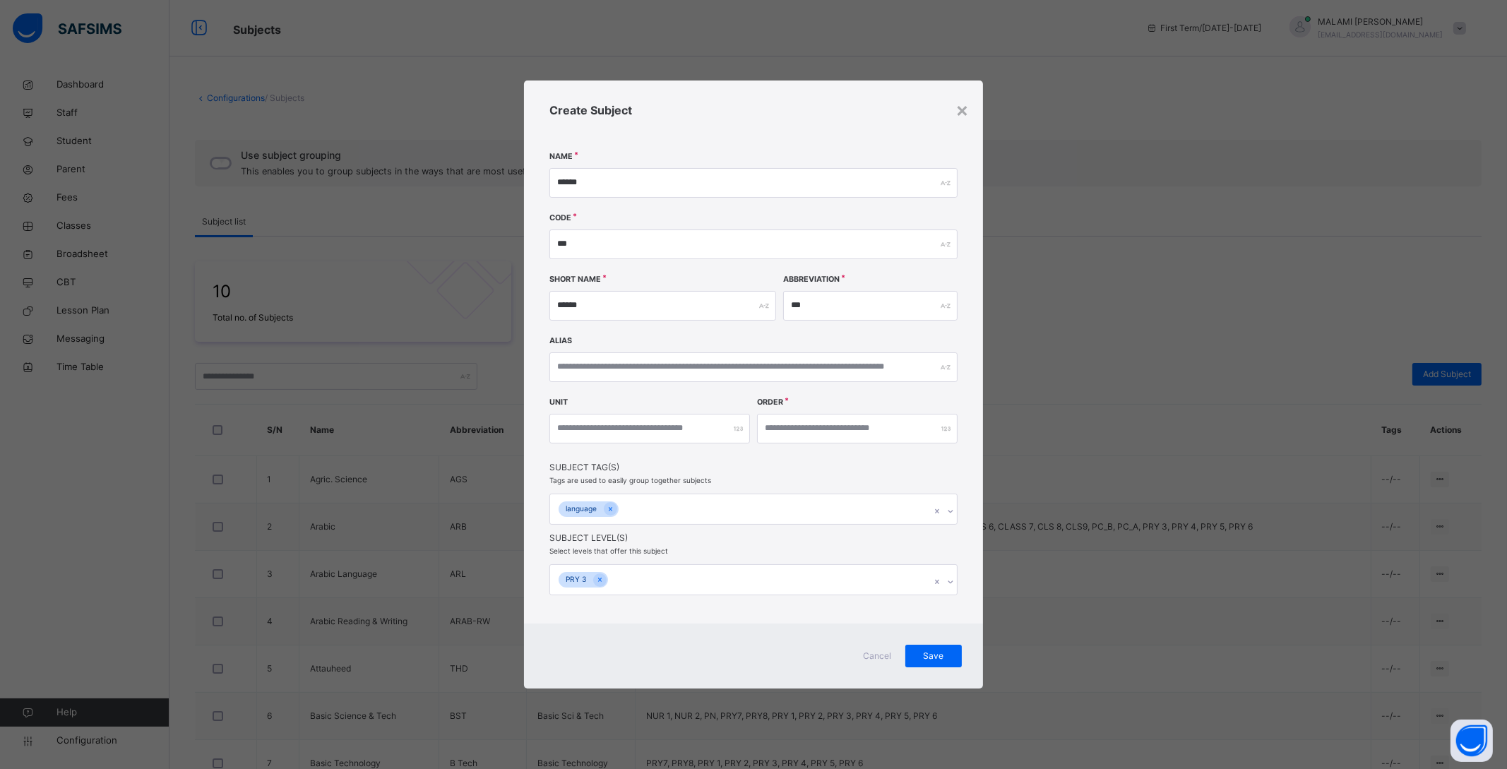
click at [975, 640] on div "Cancel Save" at bounding box center [753, 655] width 459 height 65
click at [944, 660] on span "Save" at bounding box center [933, 656] width 35 height 13
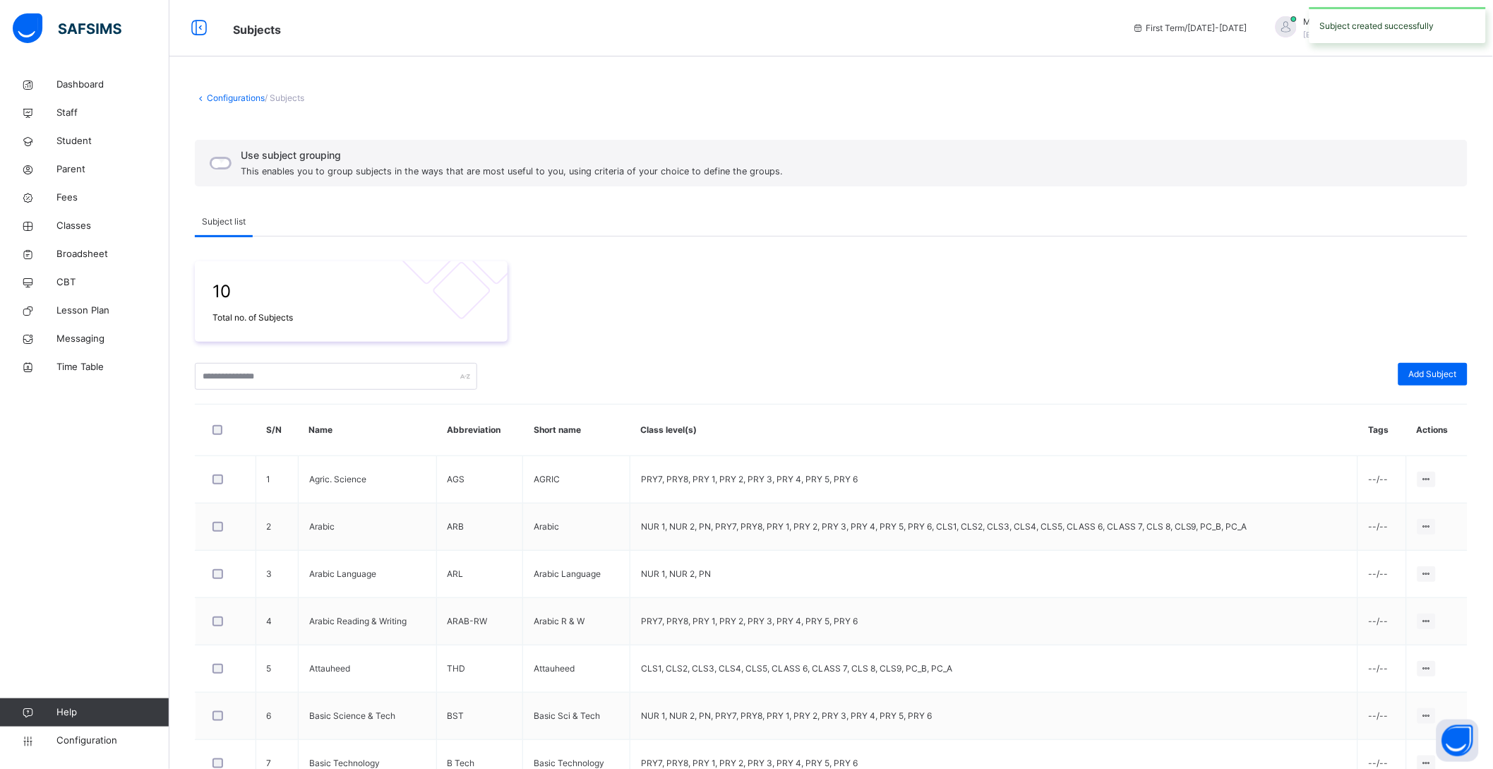
scroll to position [0, 0]
click at [92, 217] on link "Classes" at bounding box center [84, 226] width 169 height 28
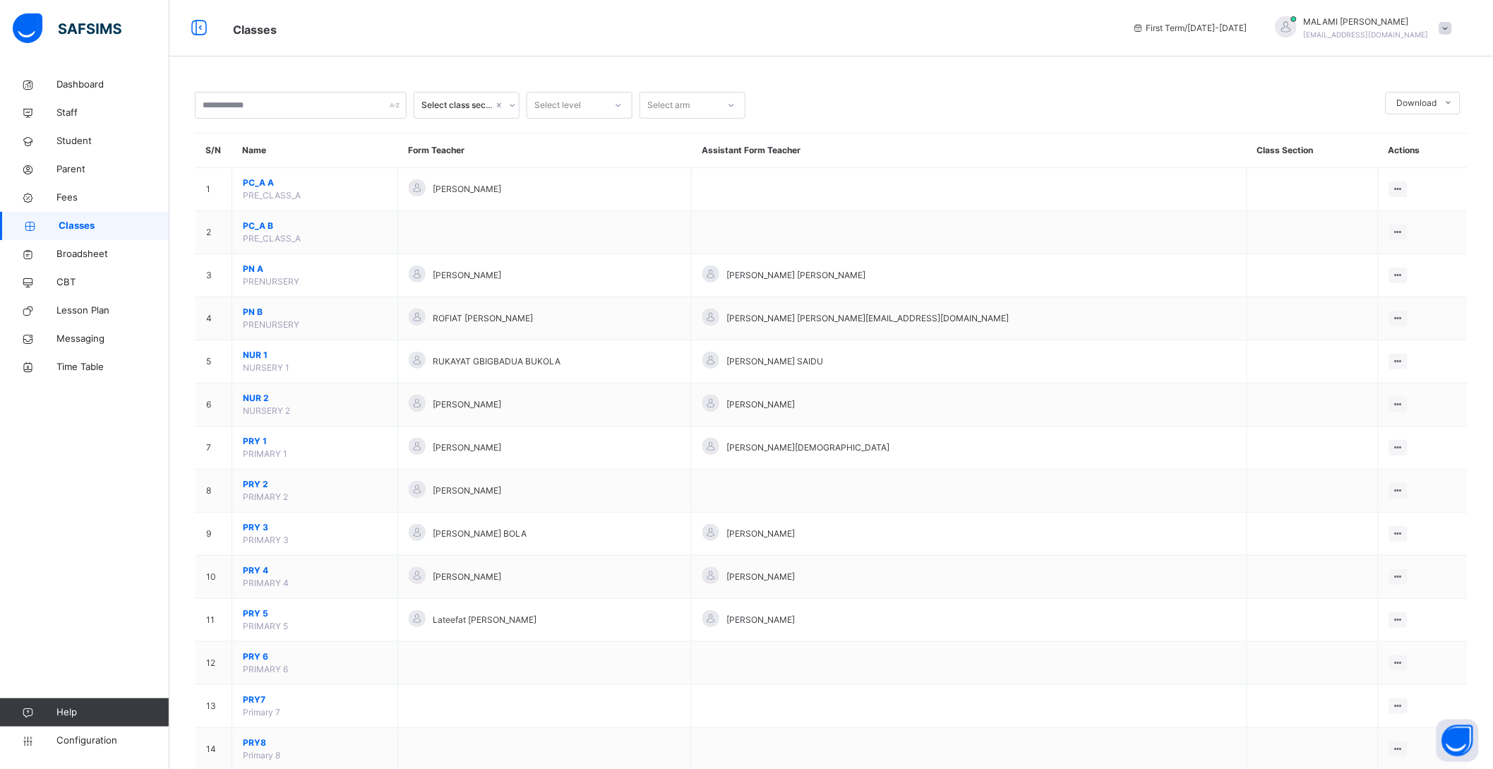
click at [266, 530] on span "PRY 3" at bounding box center [315, 527] width 144 height 13
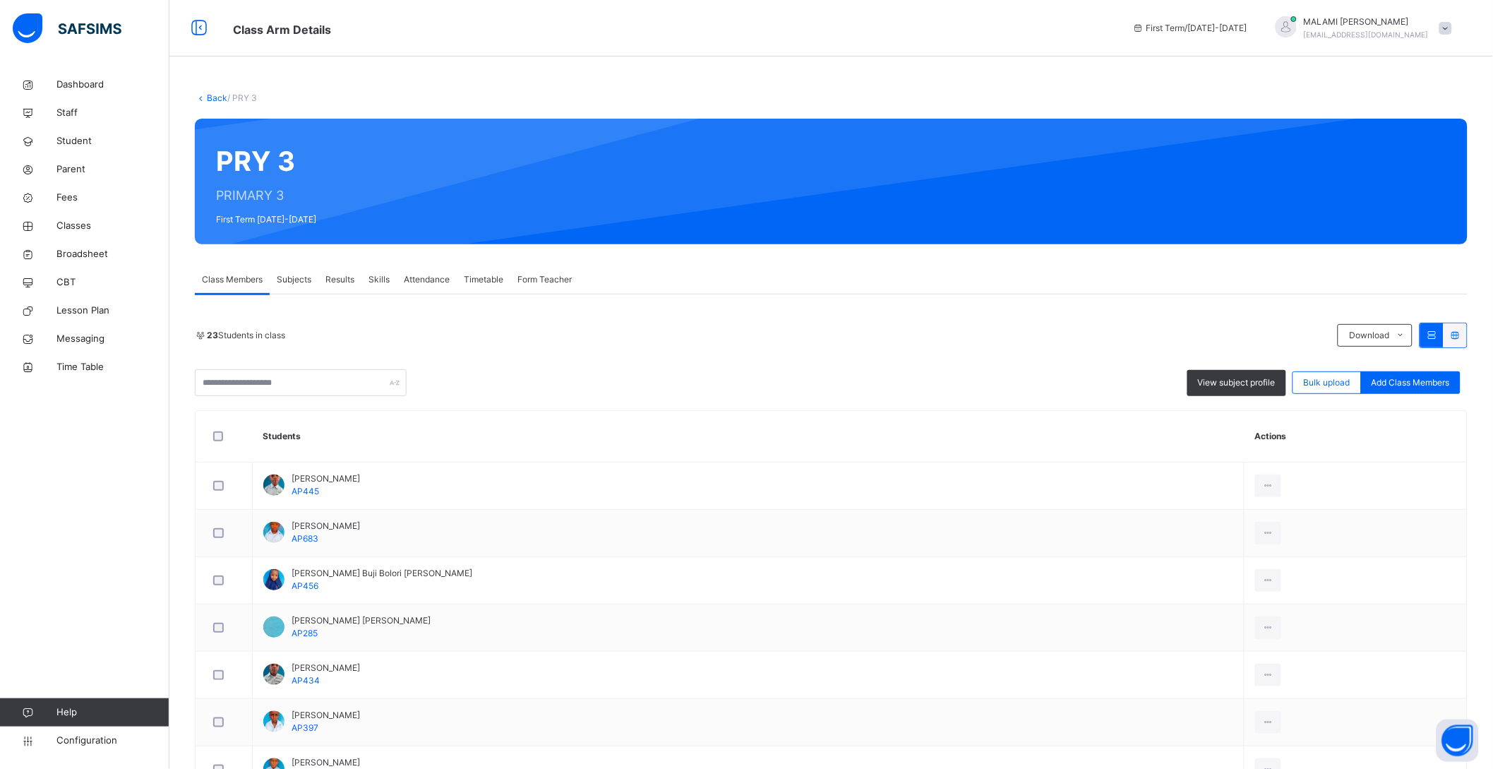
click at [298, 280] on span "Subjects" at bounding box center [294, 279] width 35 height 13
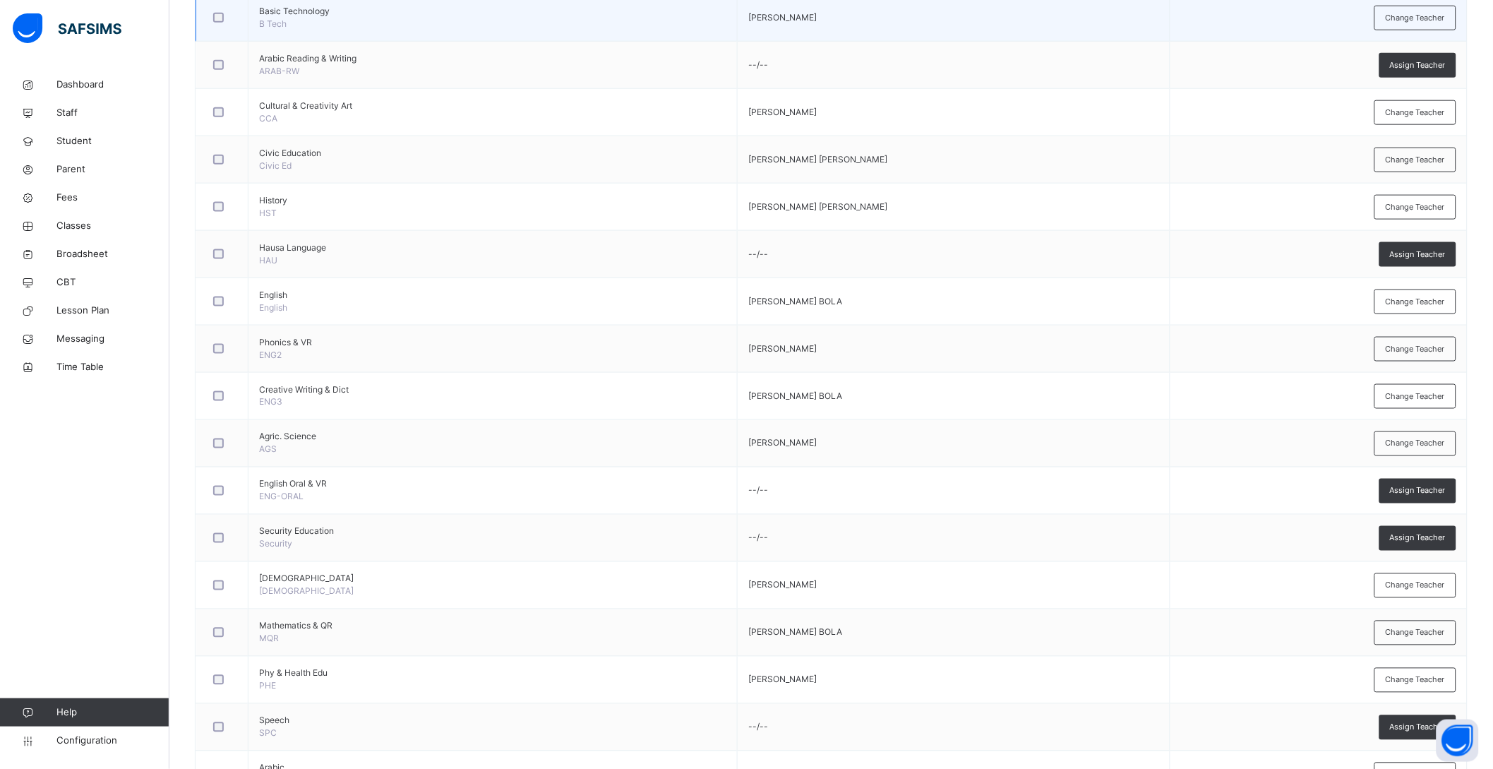
scroll to position [617, 0]
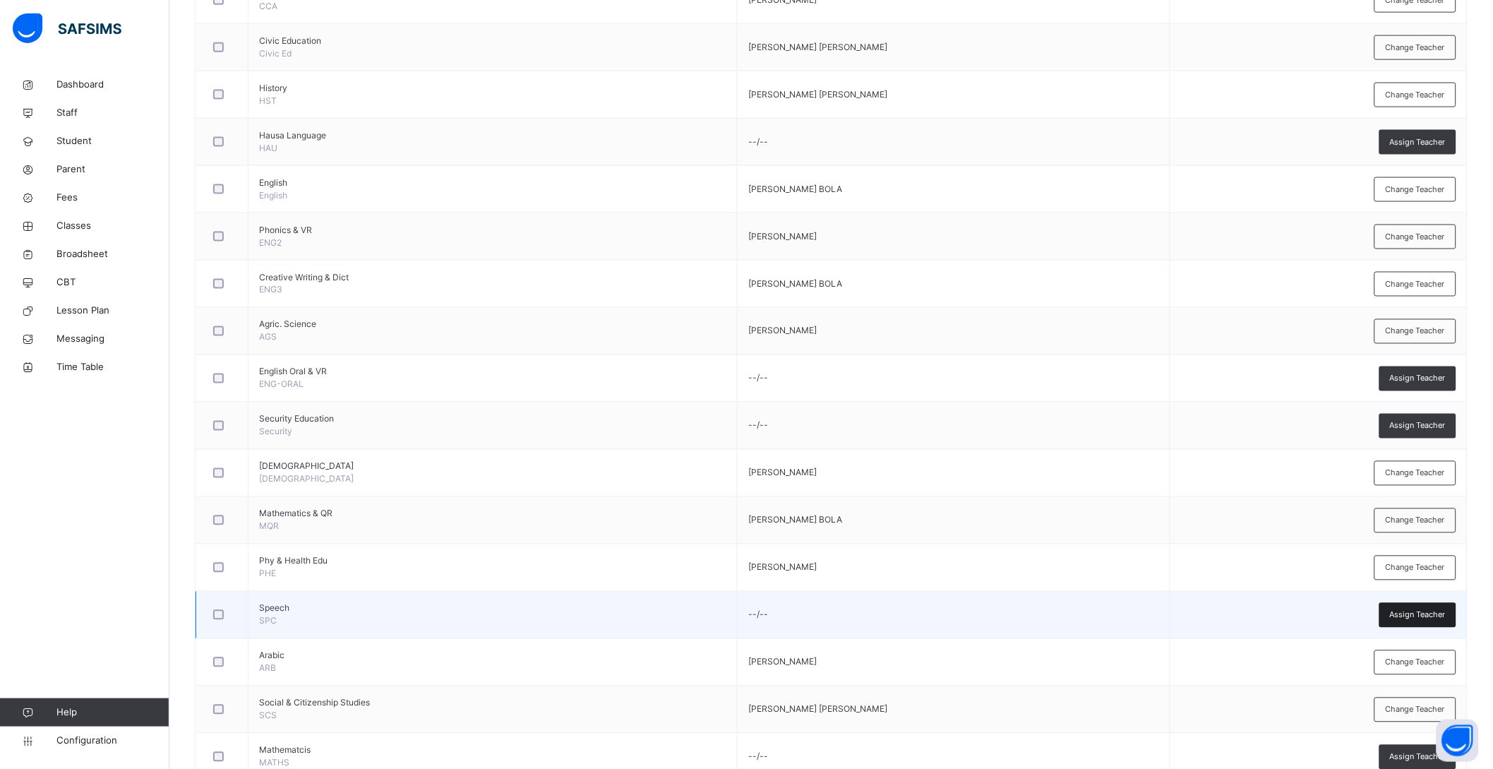
click at [1414, 609] on span "Assign Teacher" at bounding box center [1418, 615] width 56 height 12
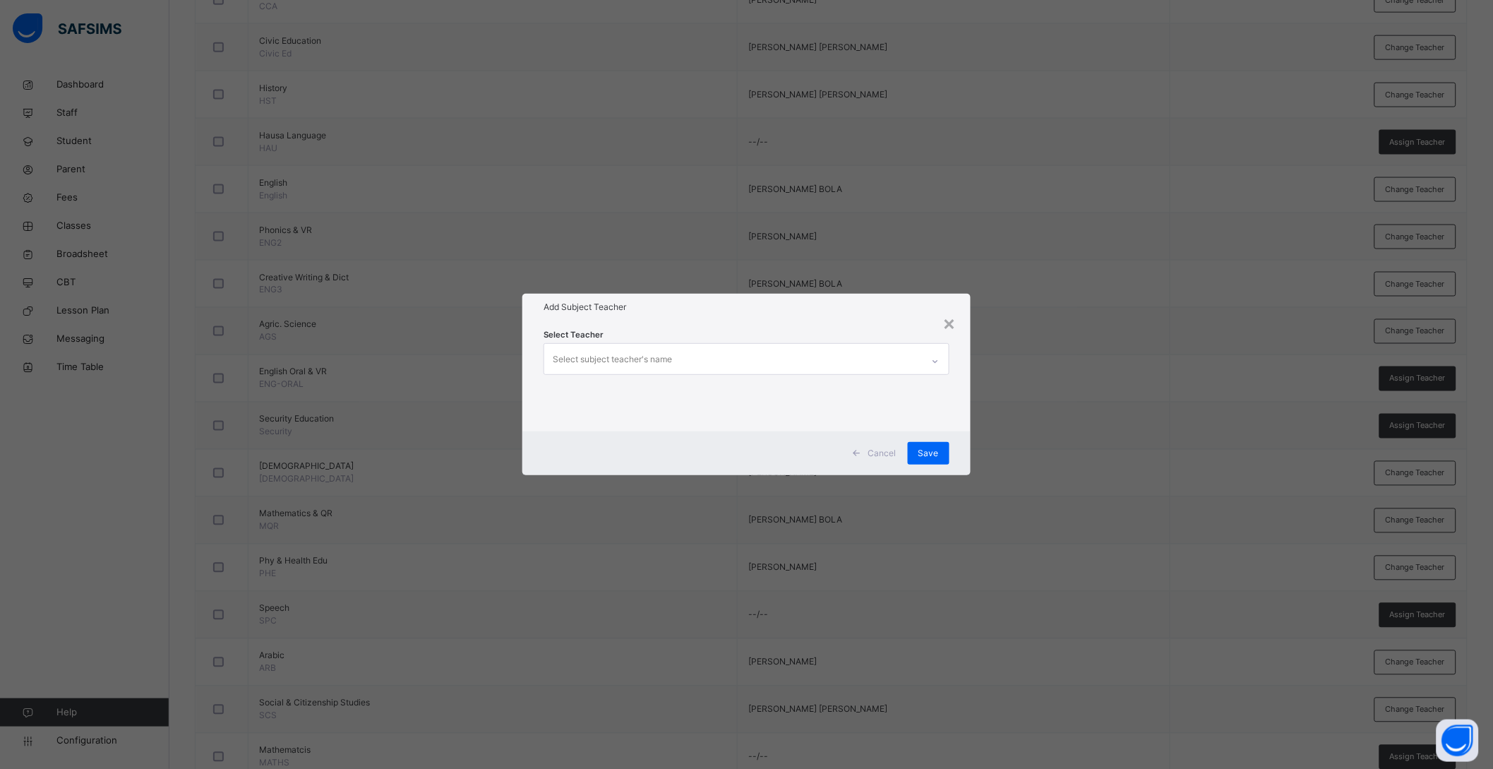
click at [585, 358] on div "Select subject teacher's name" at bounding box center [612, 359] width 119 height 27
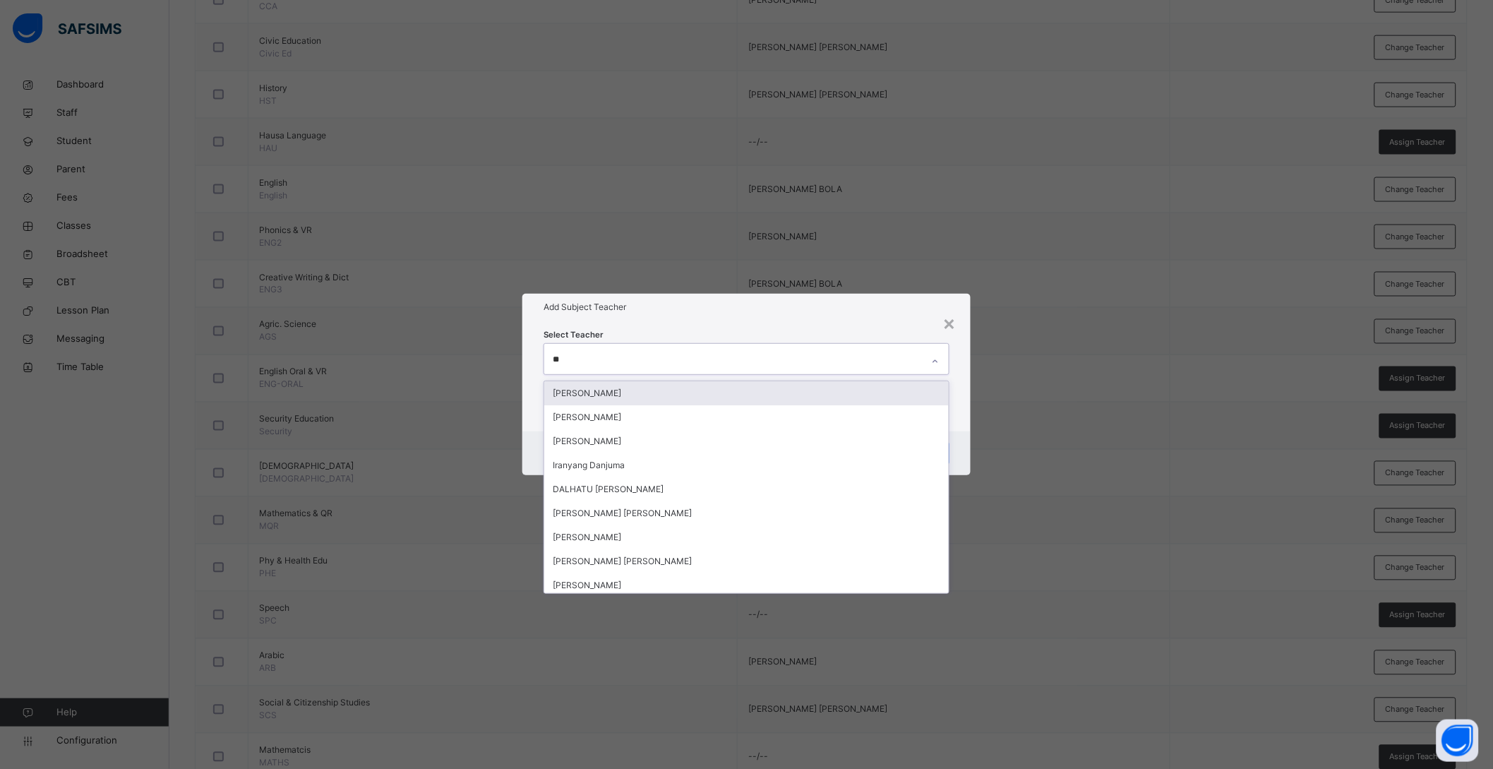
type input "***"
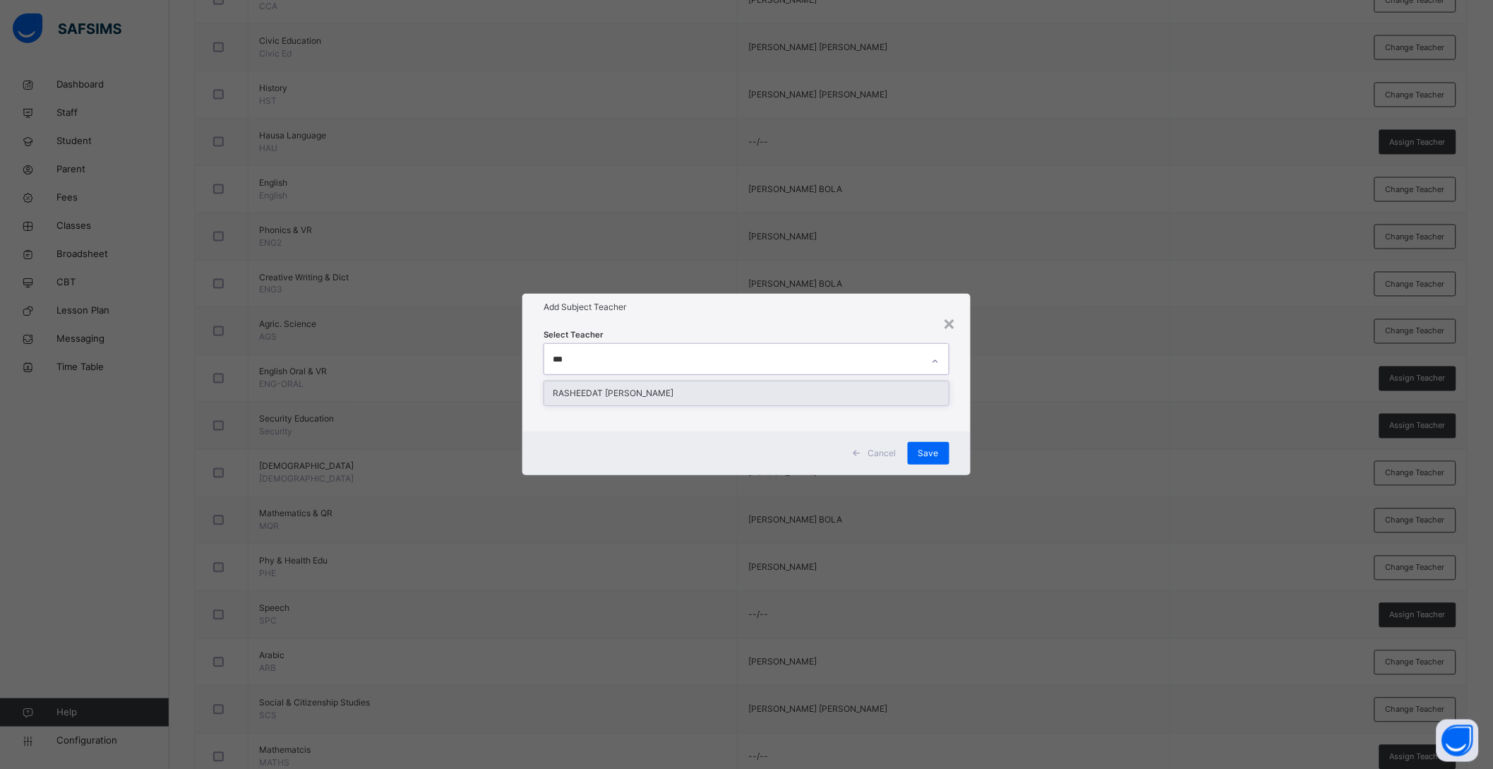
click at [589, 389] on div "RASHEEDAT BOLA GARUBA" at bounding box center [746, 393] width 405 height 24
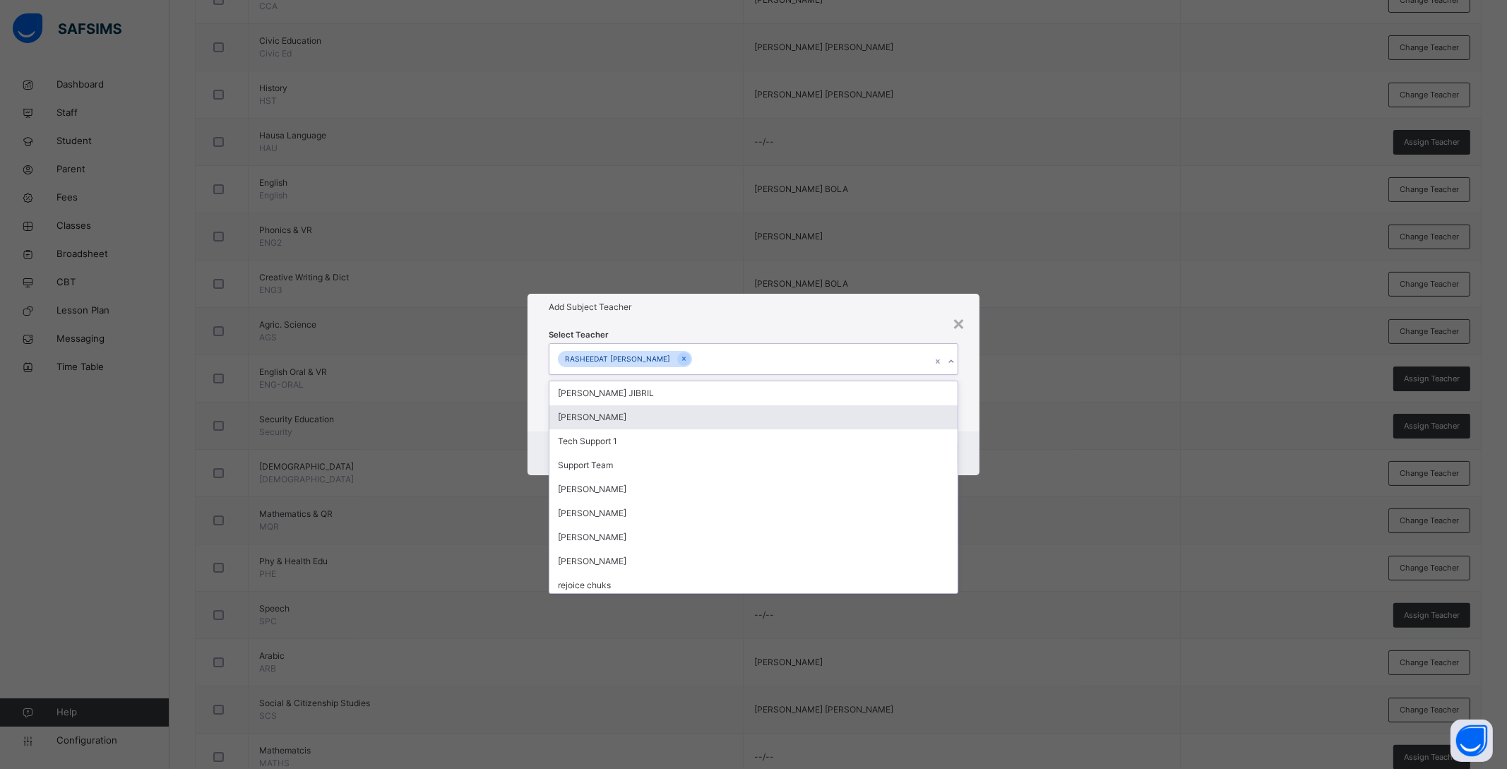
click at [972, 439] on div "Cancel Save" at bounding box center [753, 453] width 452 height 44
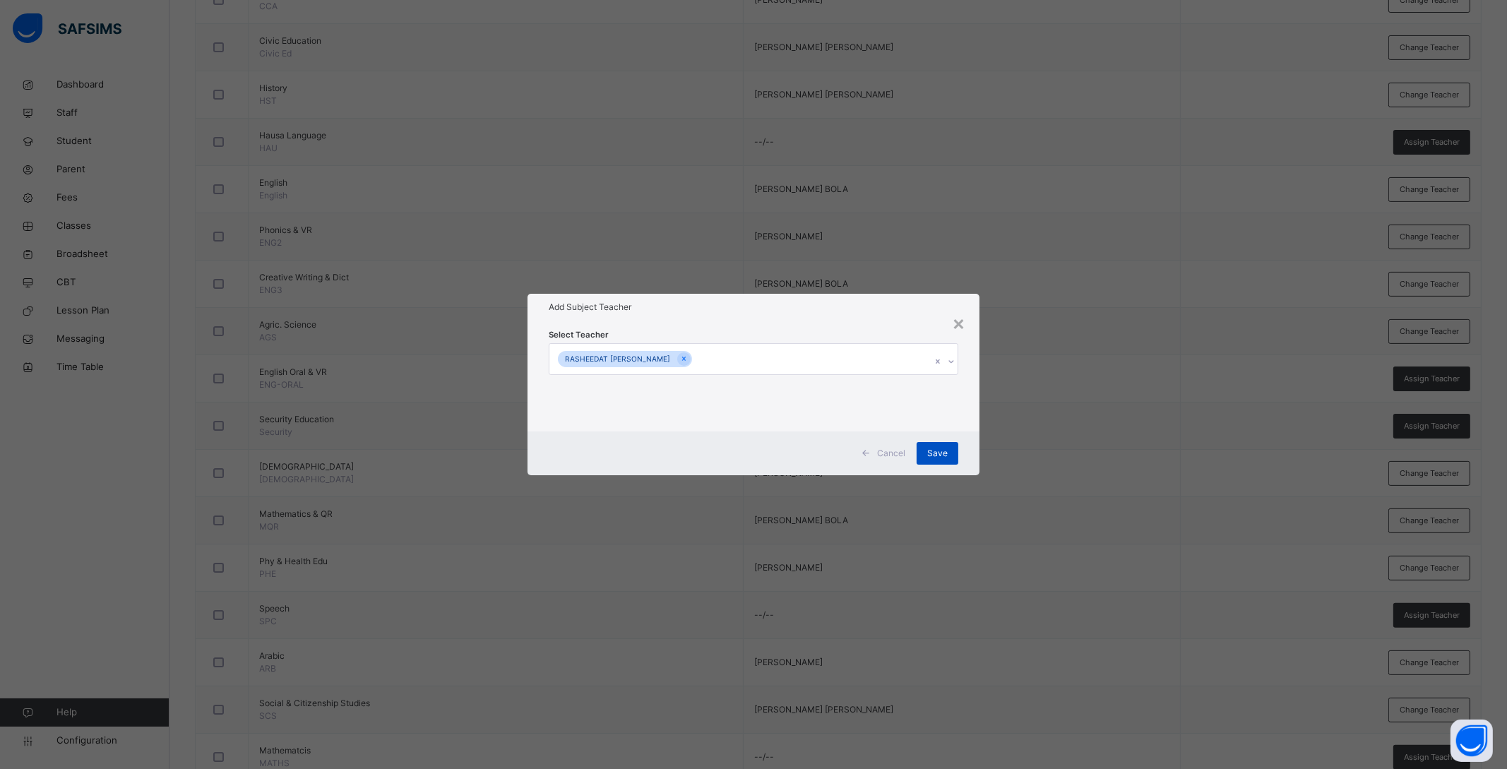
click at [936, 453] on span "Save" at bounding box center [937, 453] width 20 height 13
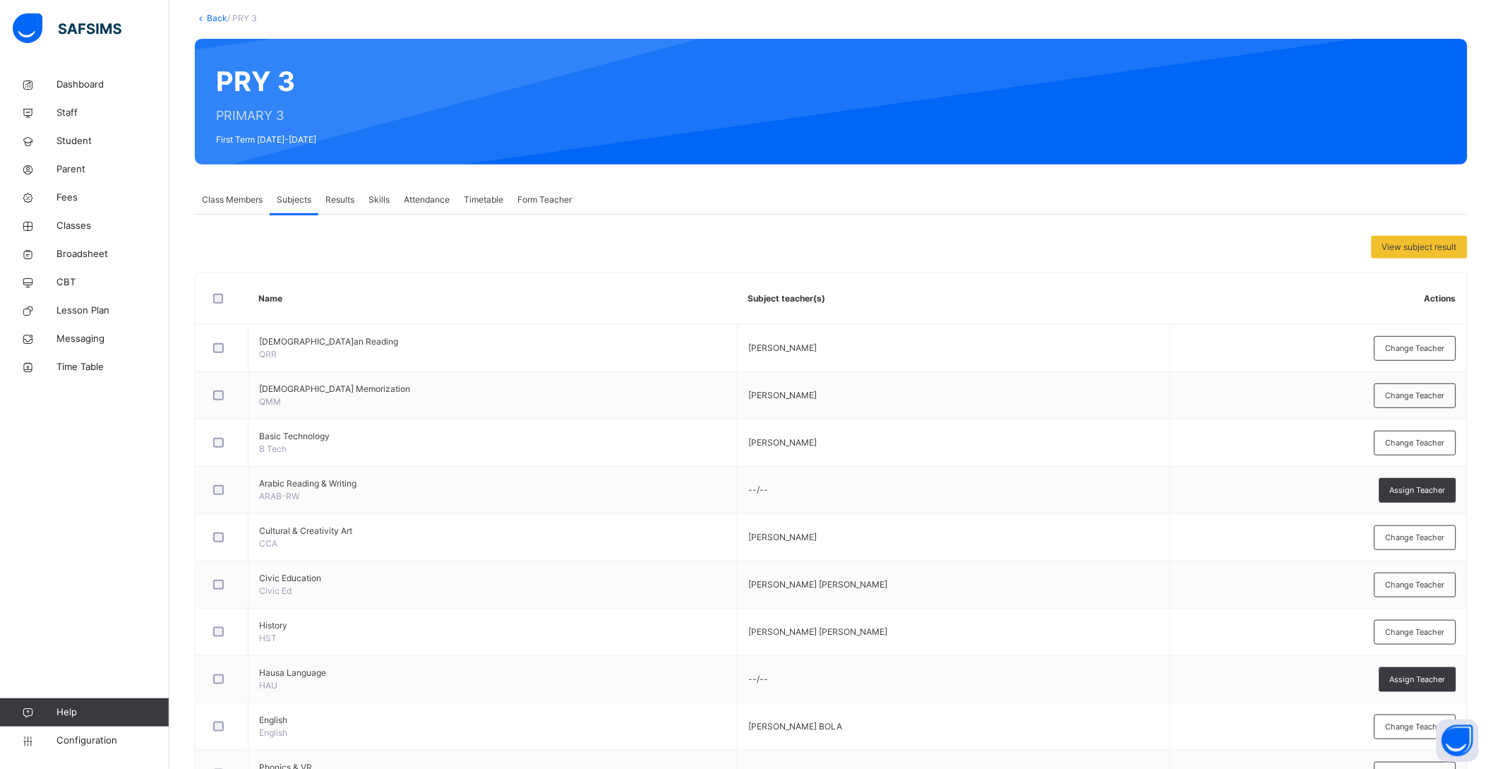
scroll to position [0, 0]
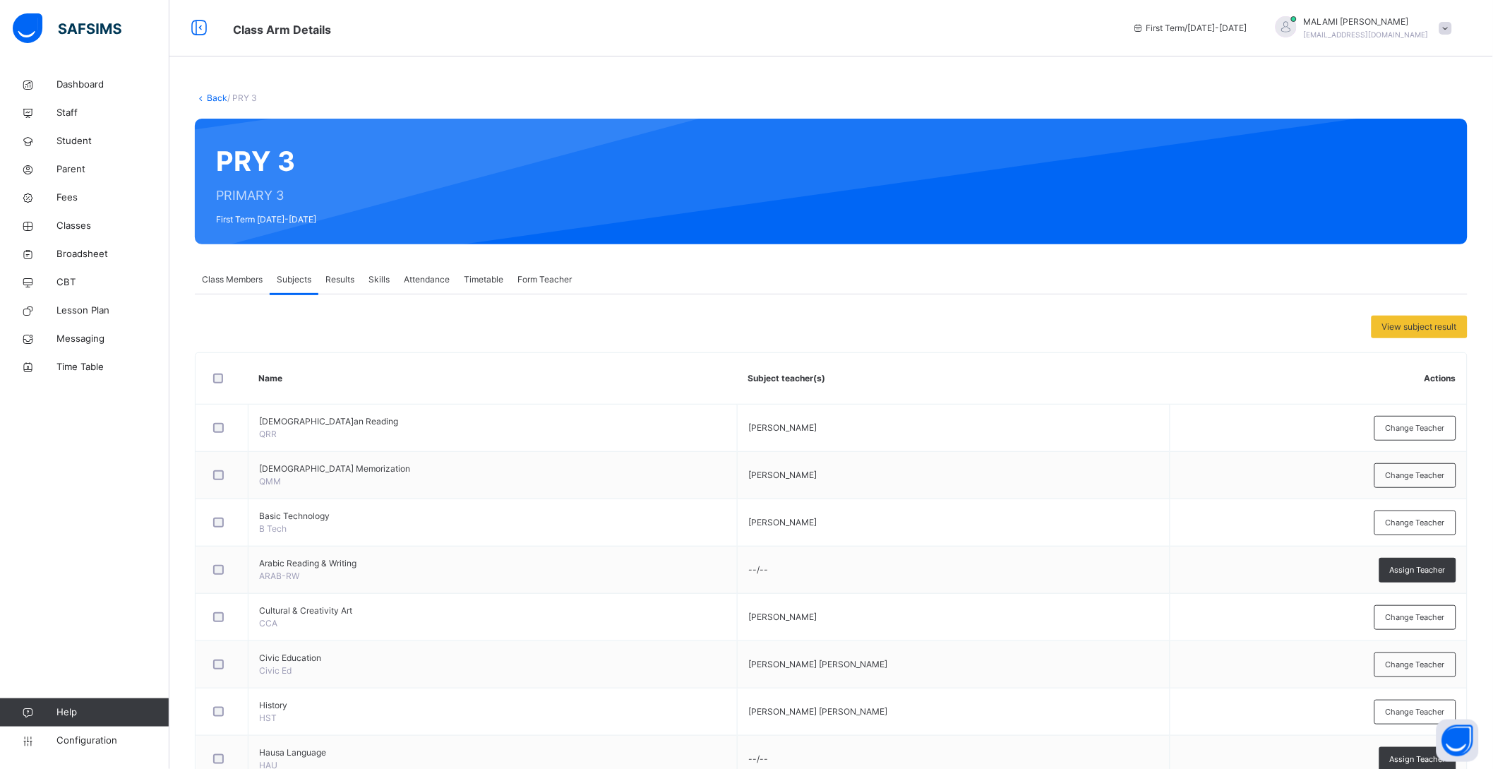
click at [216, 93] on div "Back / PRY 3" at bounding box center [831, 98] width 1273 height 13
click at [216, 95] on link "Back" at bounding box center [217, 97] width 20 height 11
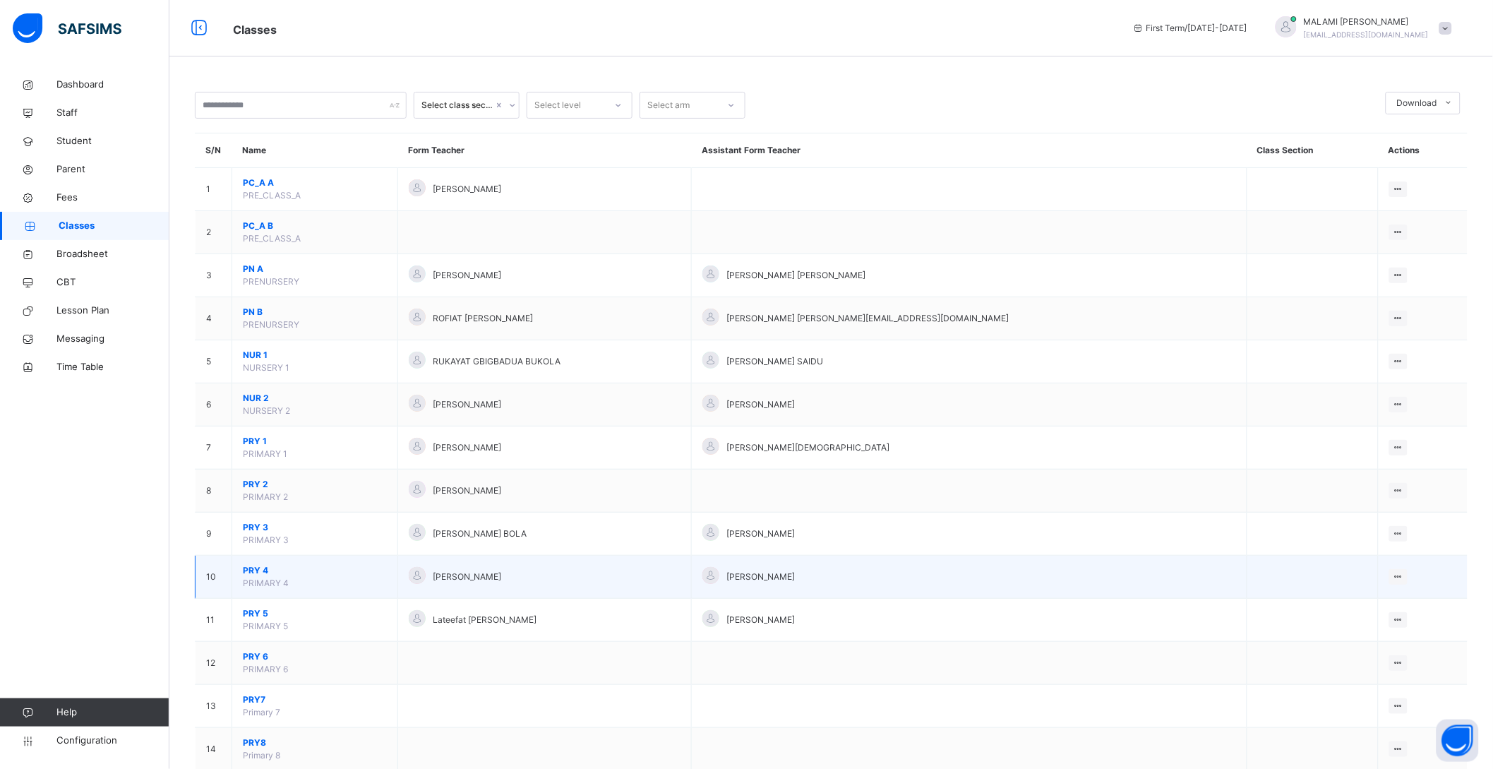
click at [258, 570] on span "PRY 4" at bounding box center [315, 570] width 144 height 13
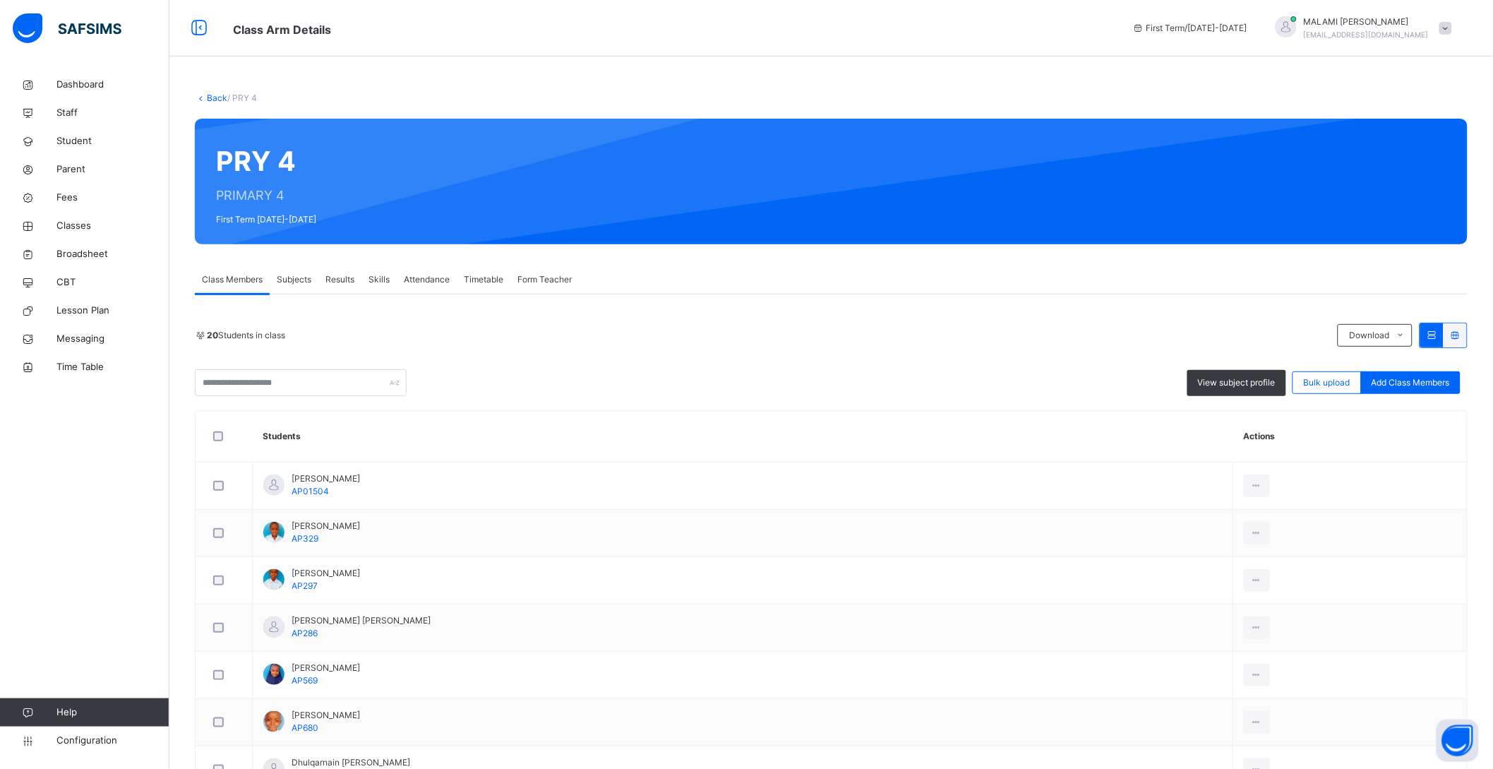
click at [309, 276] on span "Subjects" at bounding box center [294, 279] width 35 height 13
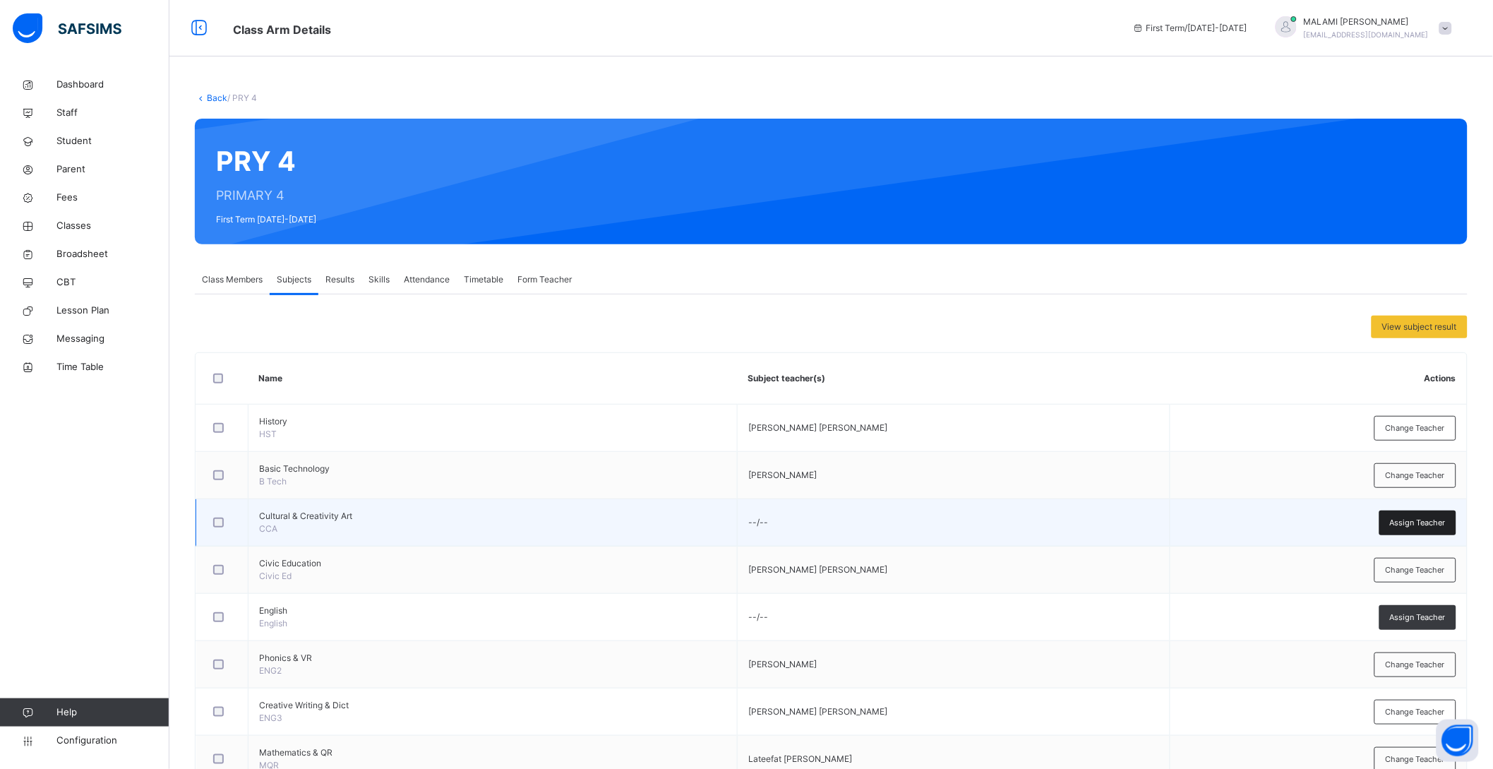
click at [1418, 518] on span "Assign Teacher" at bounding box center [1418, 523] width 56 height 12
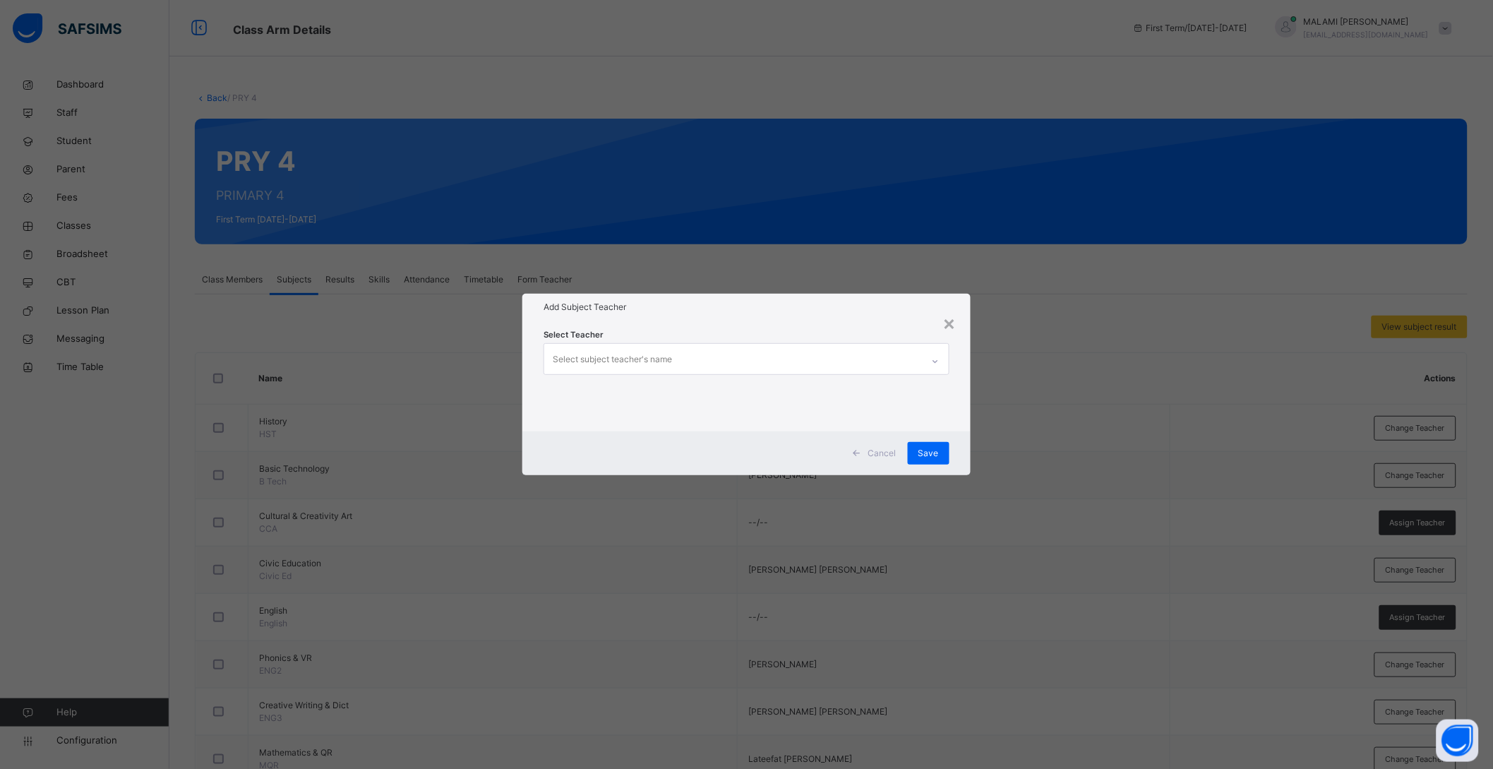
click at [705, 353] on div "Select subject teacher's name" at bounding box center [733, 359] width 378 height 30
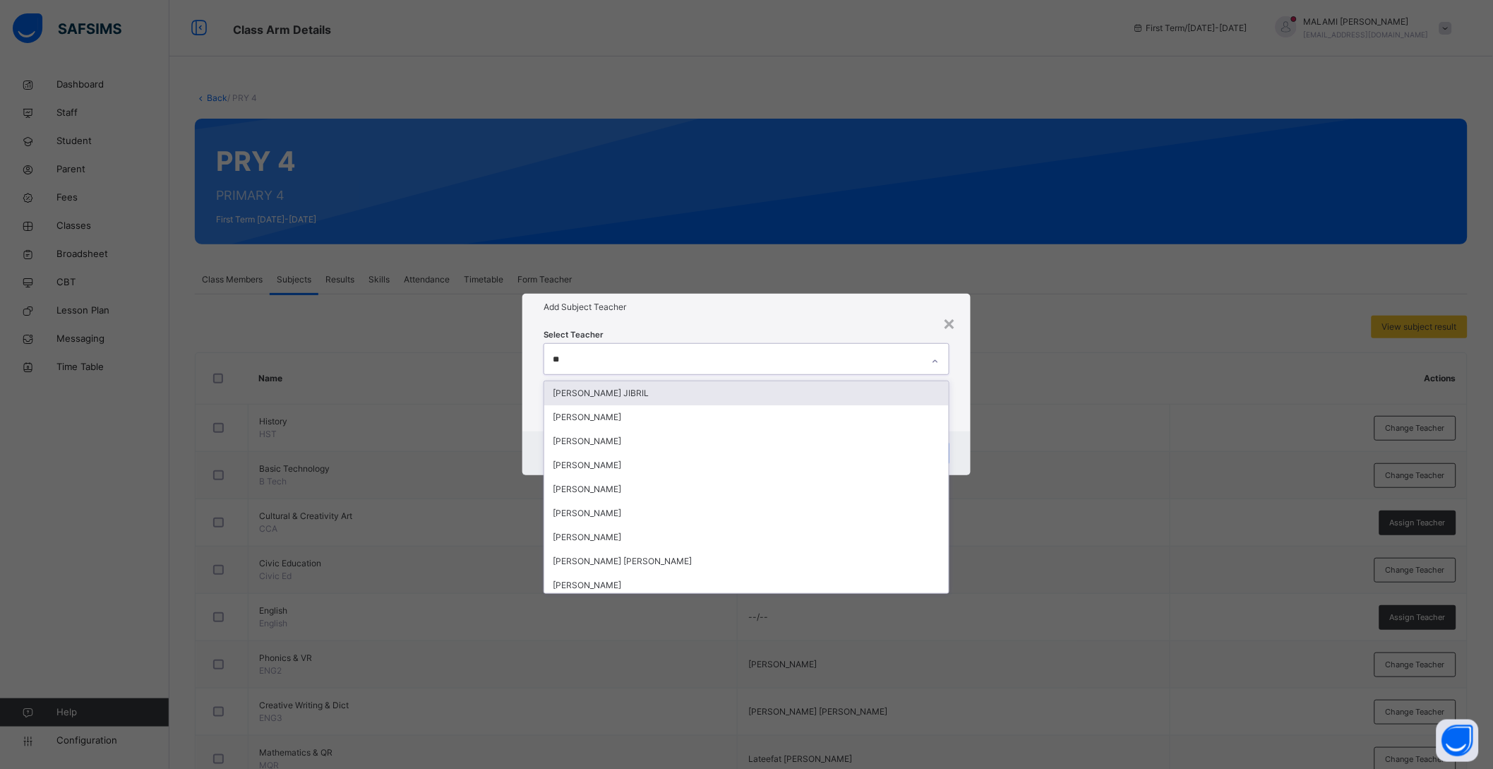
type input "***"
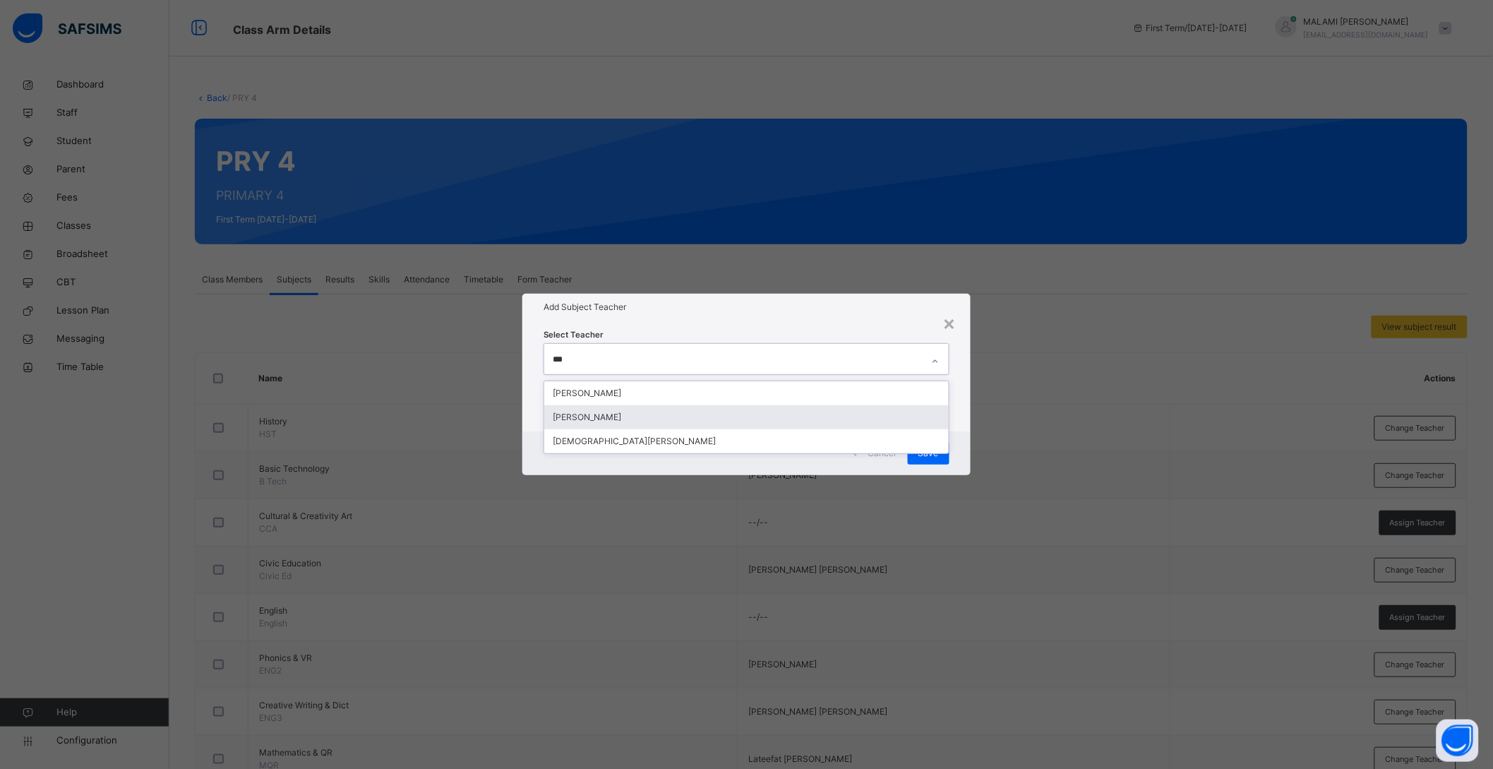
drag, startPoint x: 659, startPoint y: 390, endPoint x: 660, endPoint y: 412, distance: 21.9
click at [660, 412] on div "HALIMA YUNUS HALIMA UMAR BABAYO MUHAMMAD AUWAL HALIRU" at bounding box center [746, 417] width 405 height 72
click at [660, 412] on div "[PERSON_NAME]" at bounding box center [746, 417] width 405 height 24
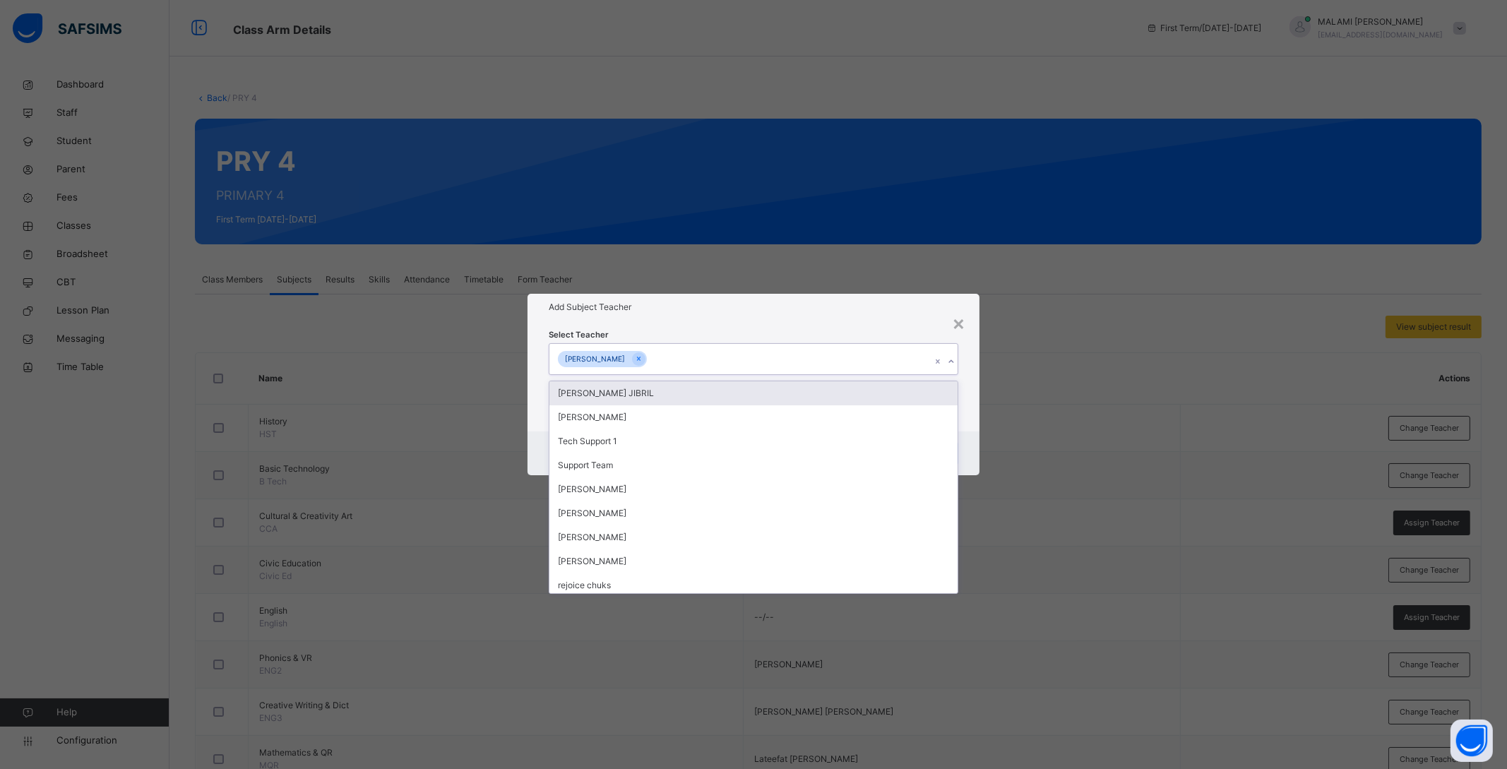
click at [965, 423] on div "Select Teacher option HALIMA UMAR BABAYO, selected. option HAFSAT LERE JIBRIL f…" at bounding box center [753, 376] width 452 height 110
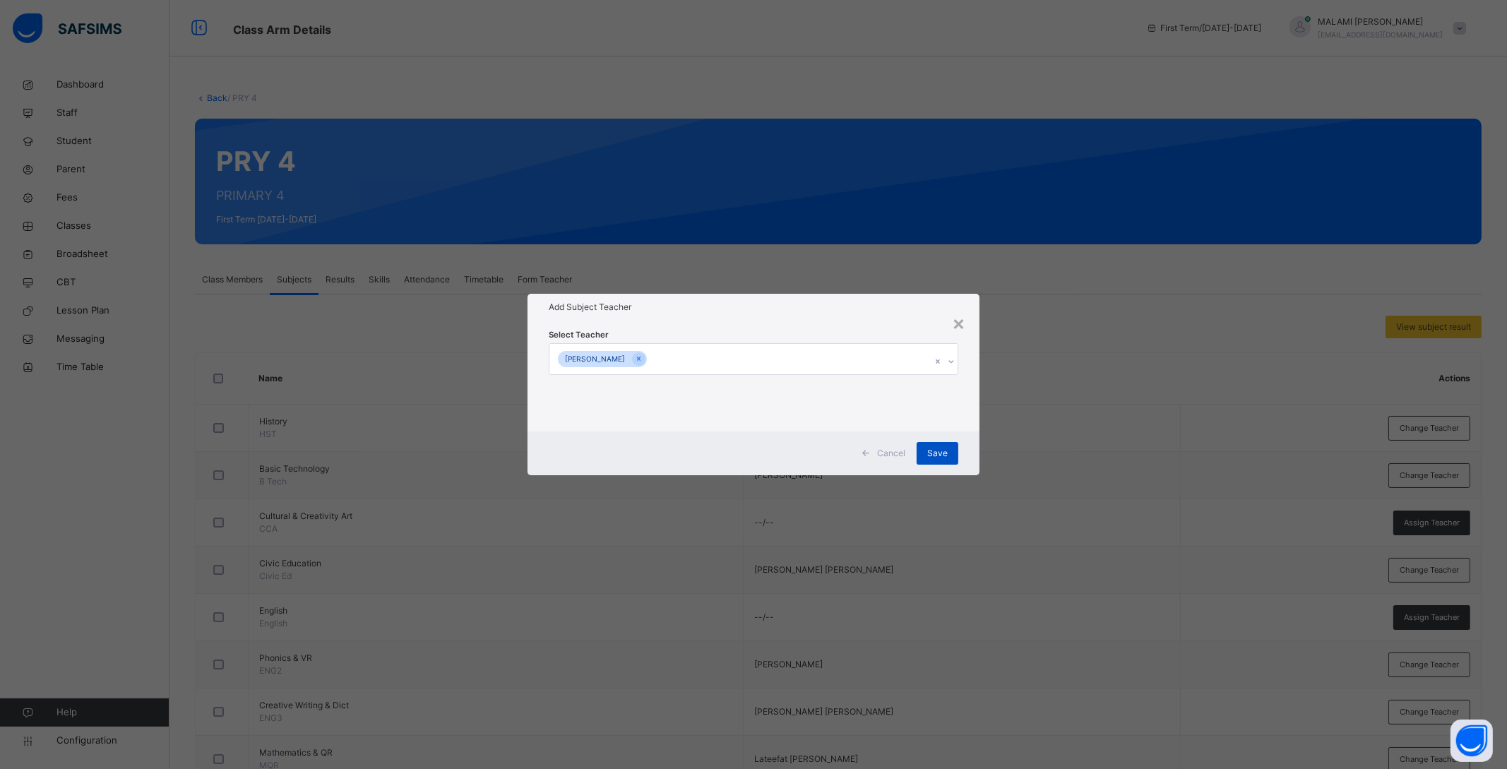
click at [938, 452] on span "Save" at bounding box center [937, 453] width 20 height 13
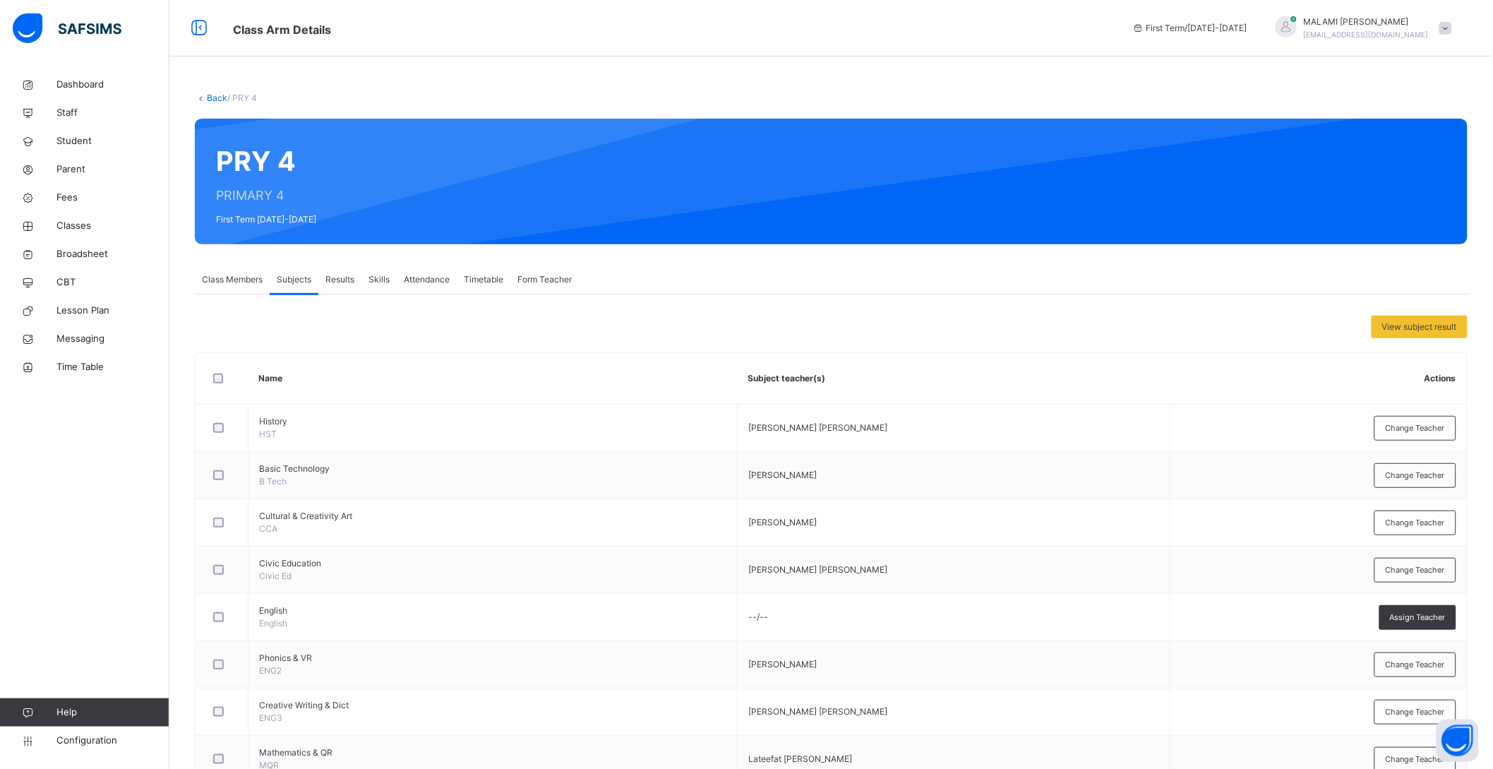
click at [213, 102] on link "Back" at bounding box center [217, 97] width 20 height 11
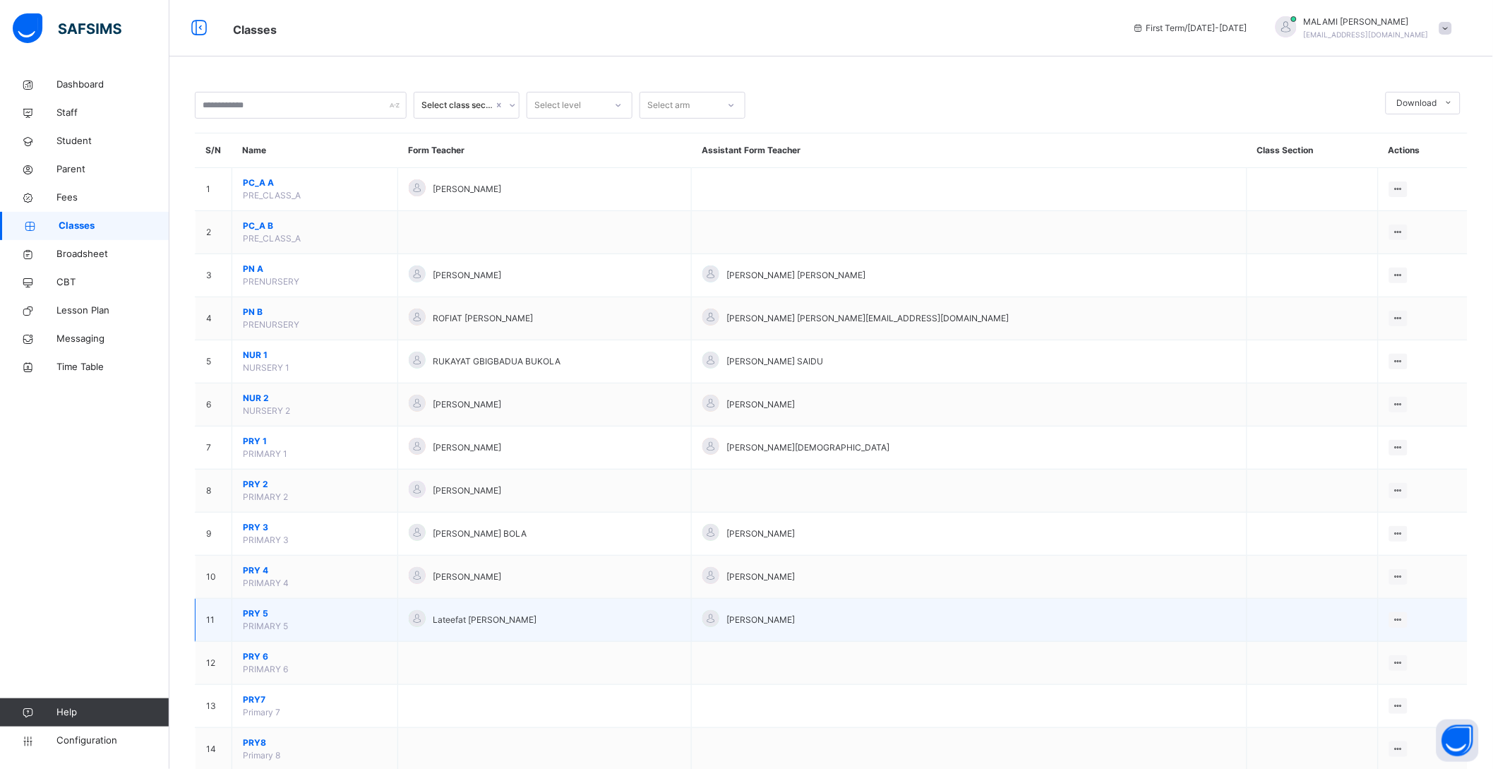
click at [259, 616] on span "PRY 5" at bounding box center [315, 613] width 144 height 13
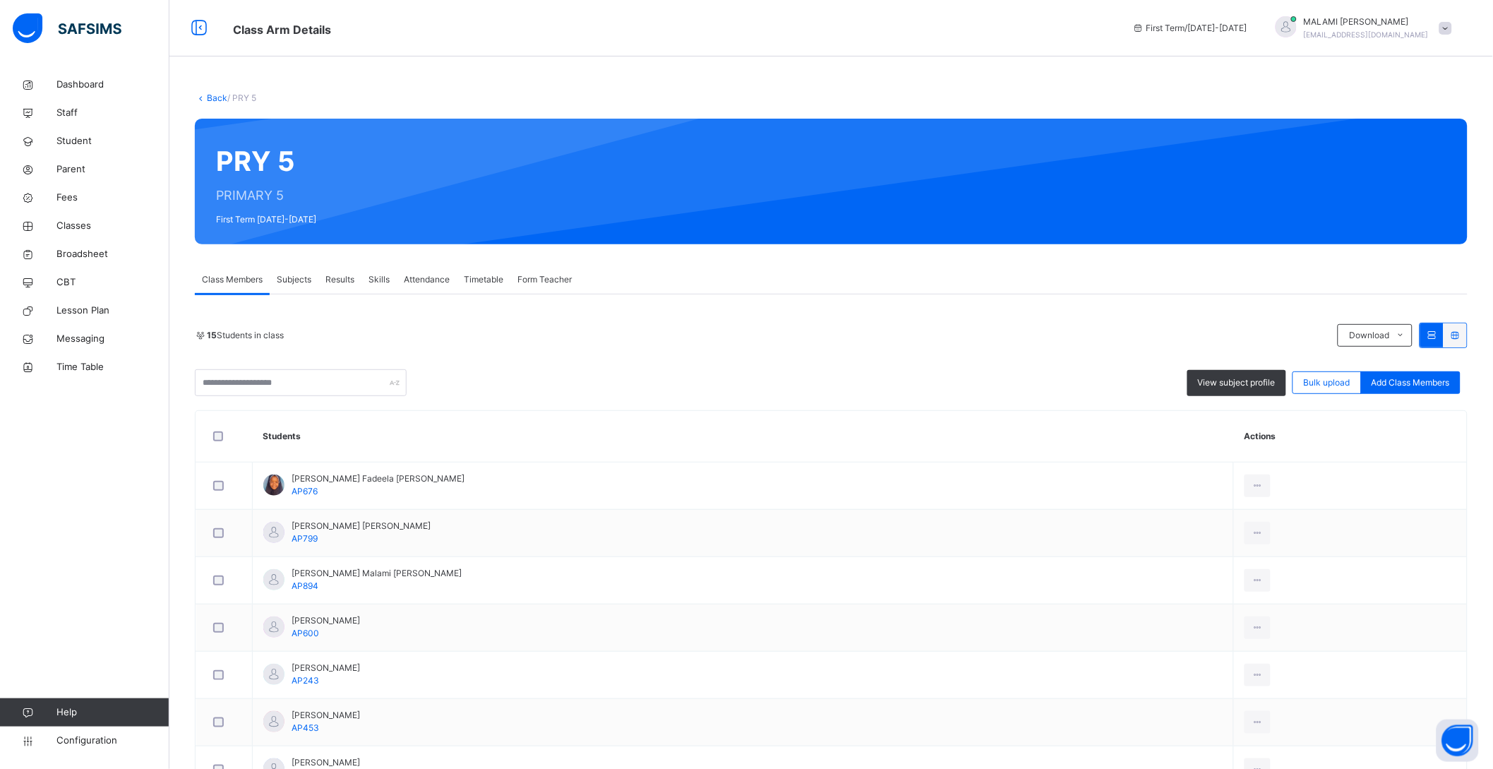
click at [297, 275] on span "Subjects" at bounding box center [294, 279] width 35 height 13
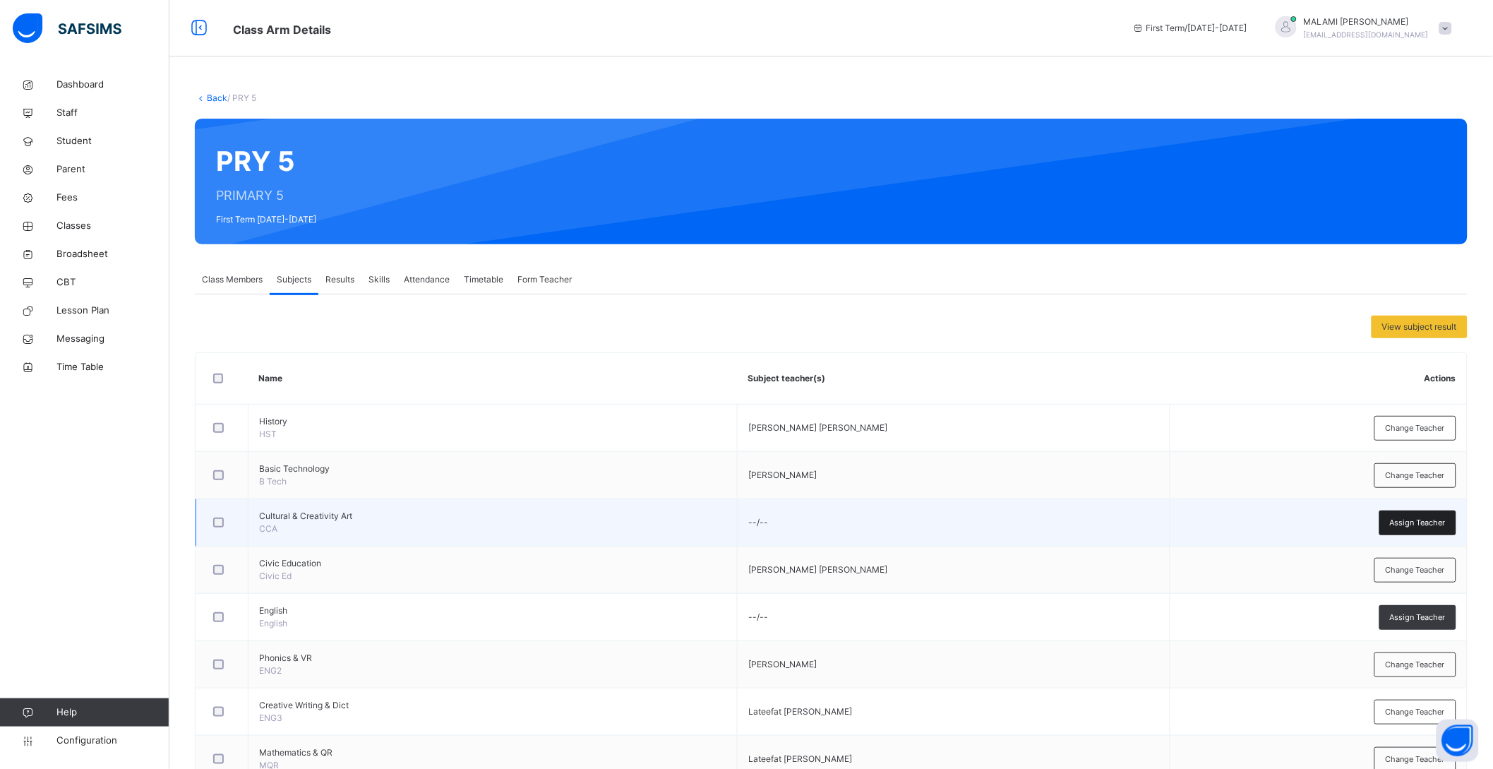
click at [1408, 513] on div "Assign Teacher" at bounding box center [1418, 522] width 77 height 25
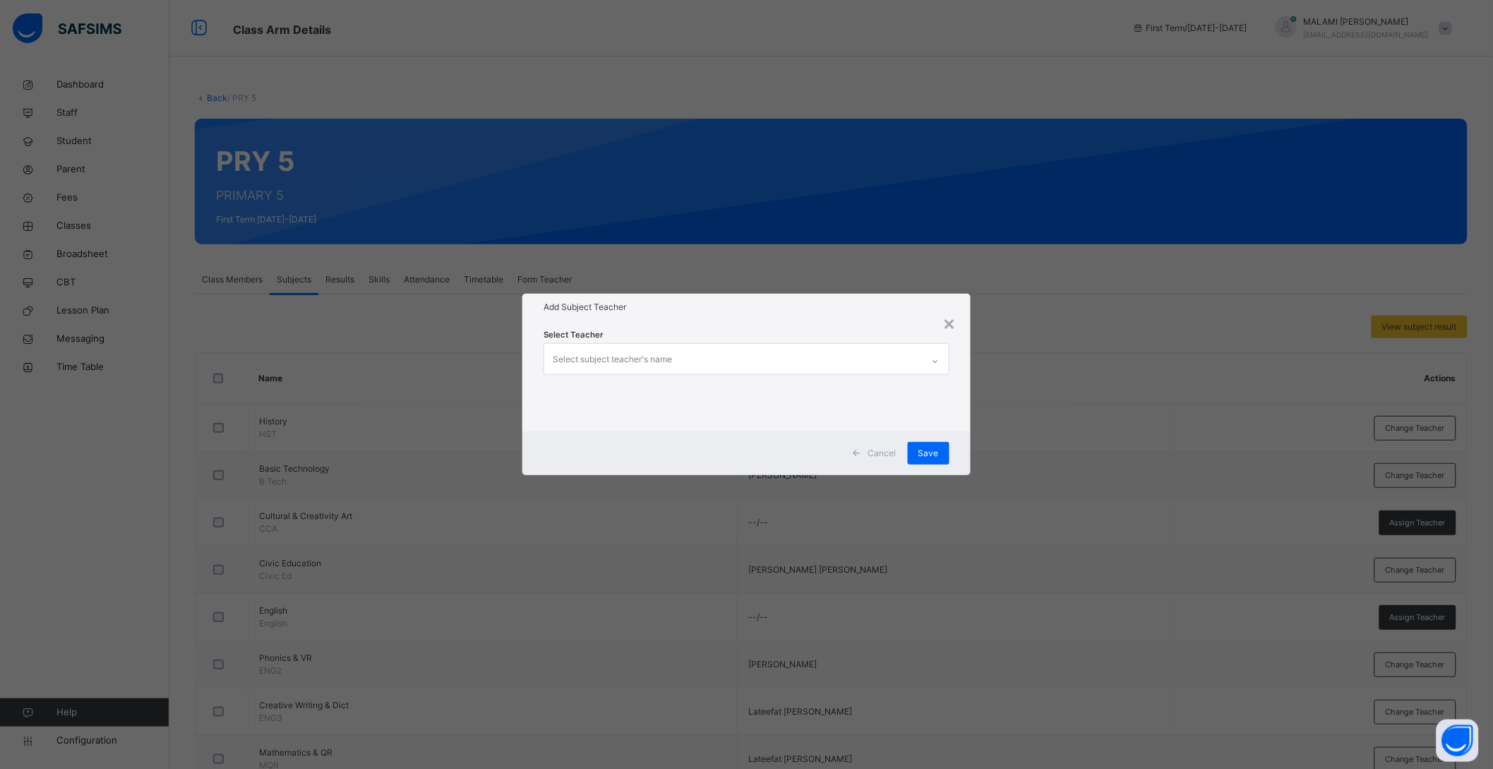
click at [697, 349] on div "Select subject teacher's name" at bounding box center [733, 359] width 378 height 30
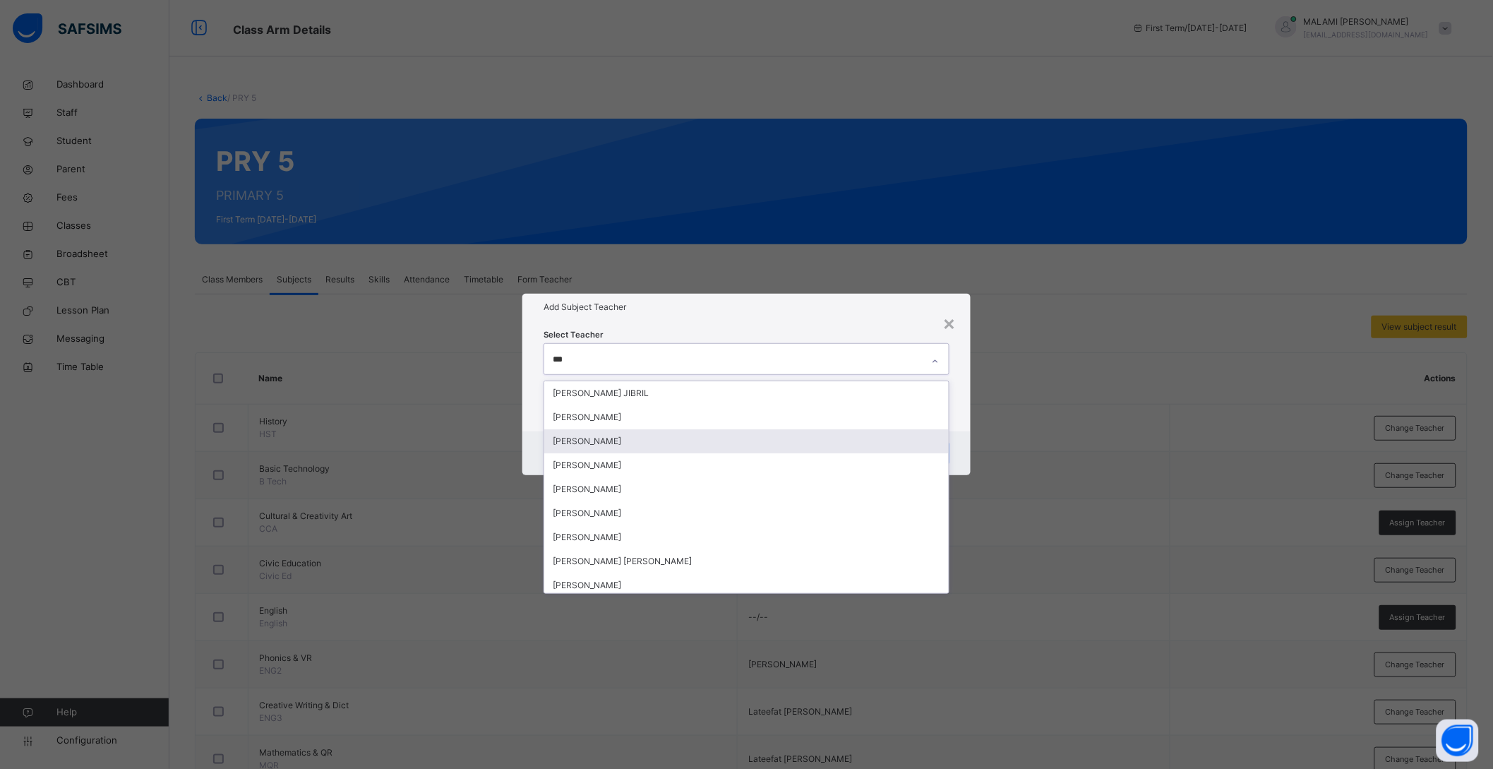
type input "****"
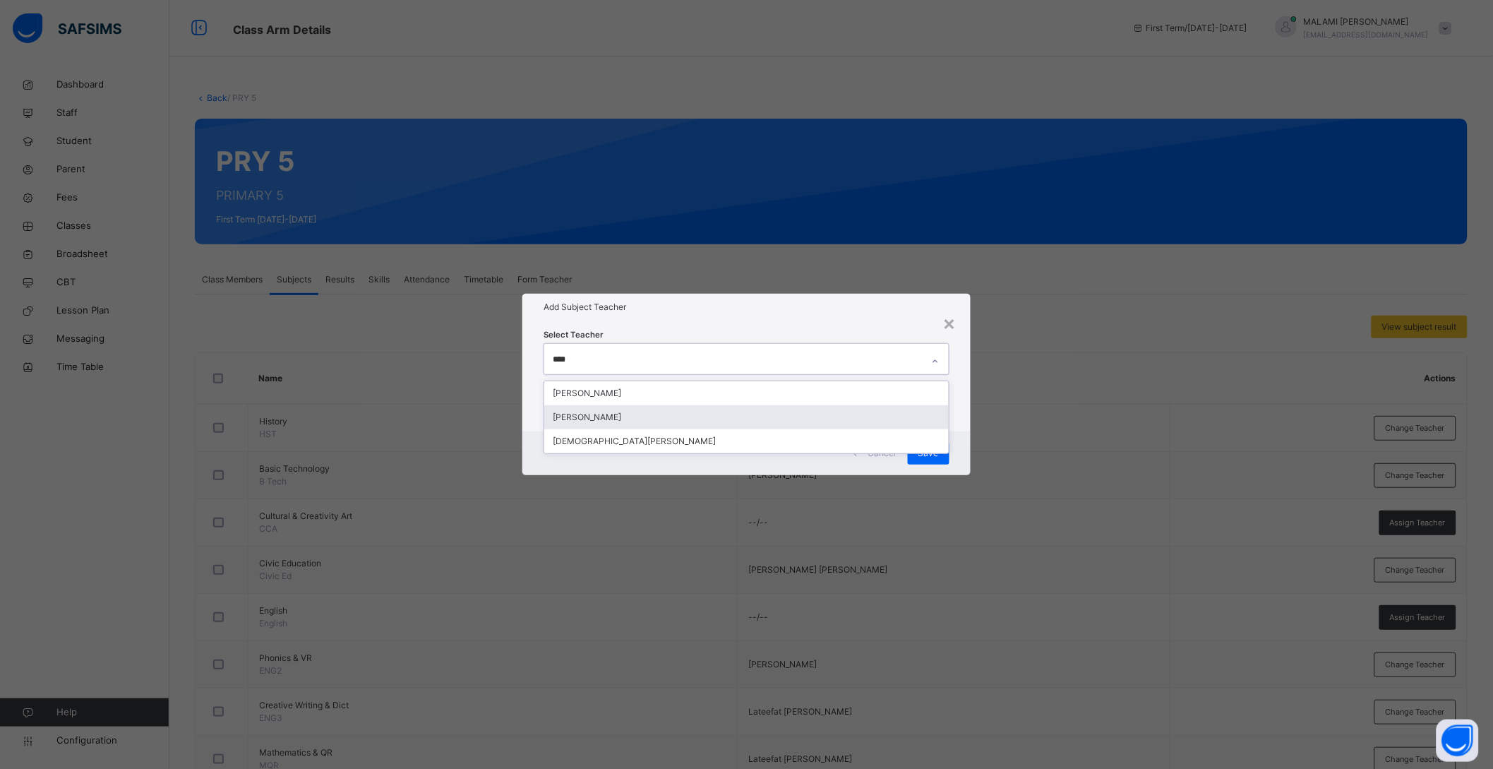
click at [682, 417] on div "[PERSON_NAME]" at bounding box center [746, 417] width 405 height 24
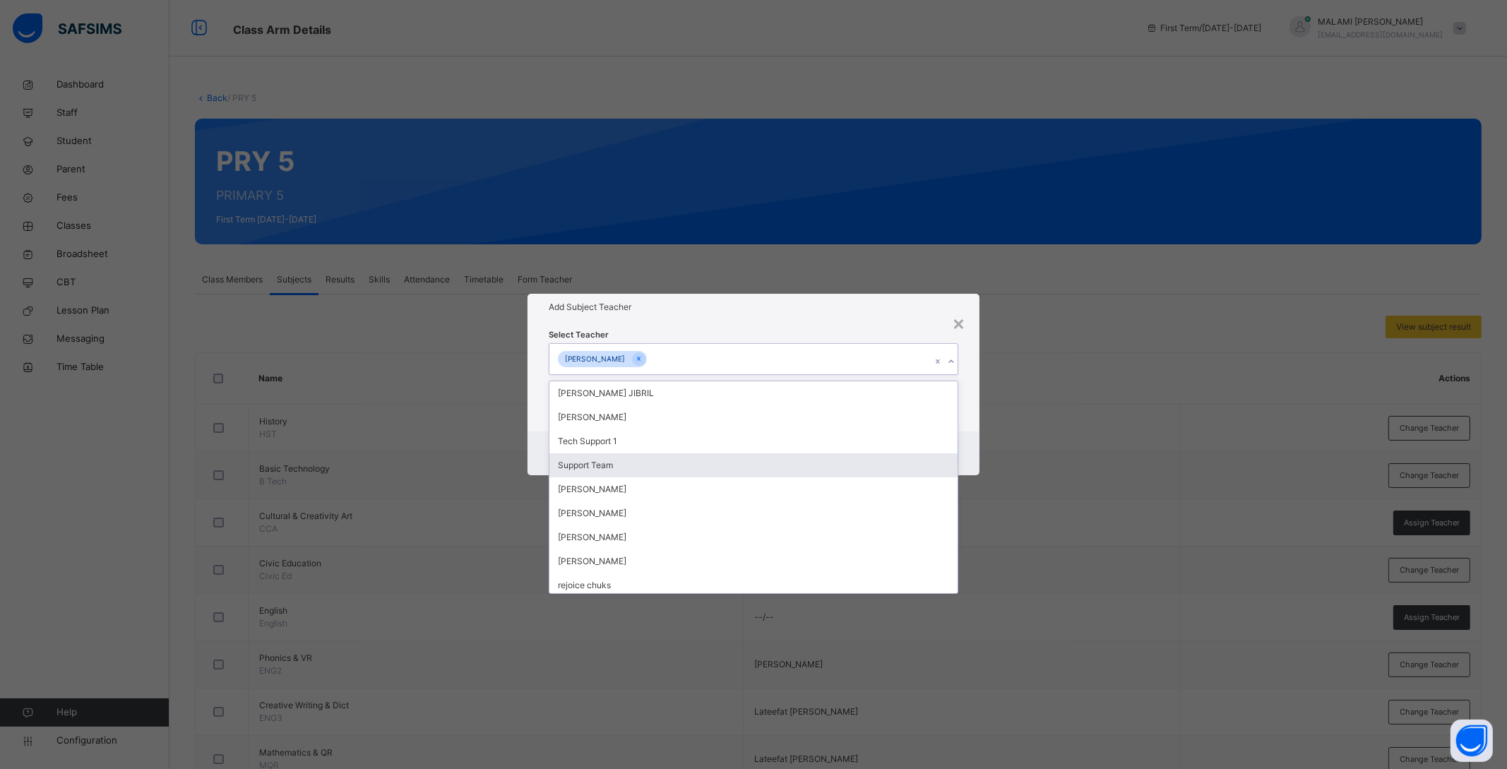
click at [967, 447] on div "Cancel Save" at bounding box center [753, 453] width 452 height 44
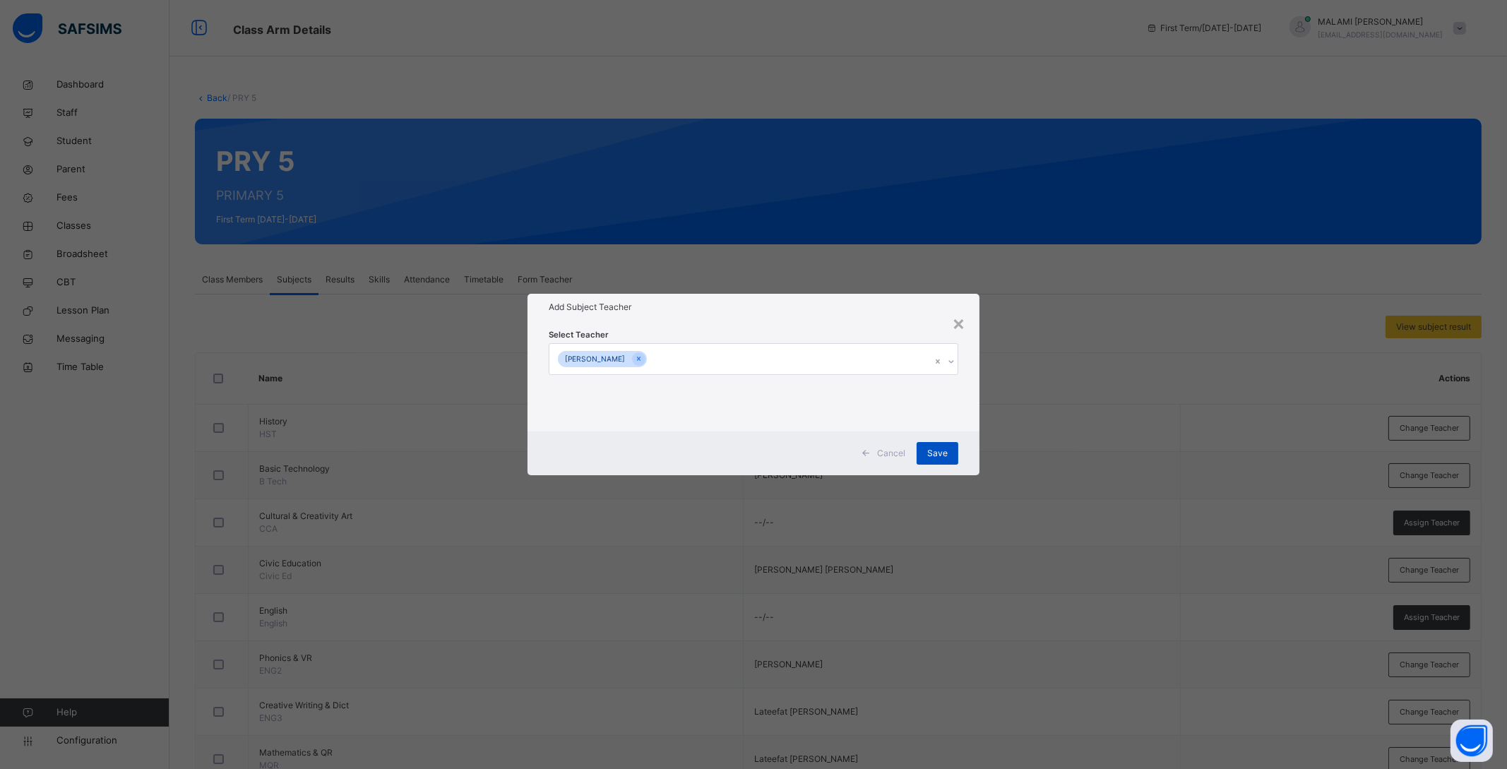
click at [943, 452] on span "Save" at bounding box center [937, 453] width 20 height 13
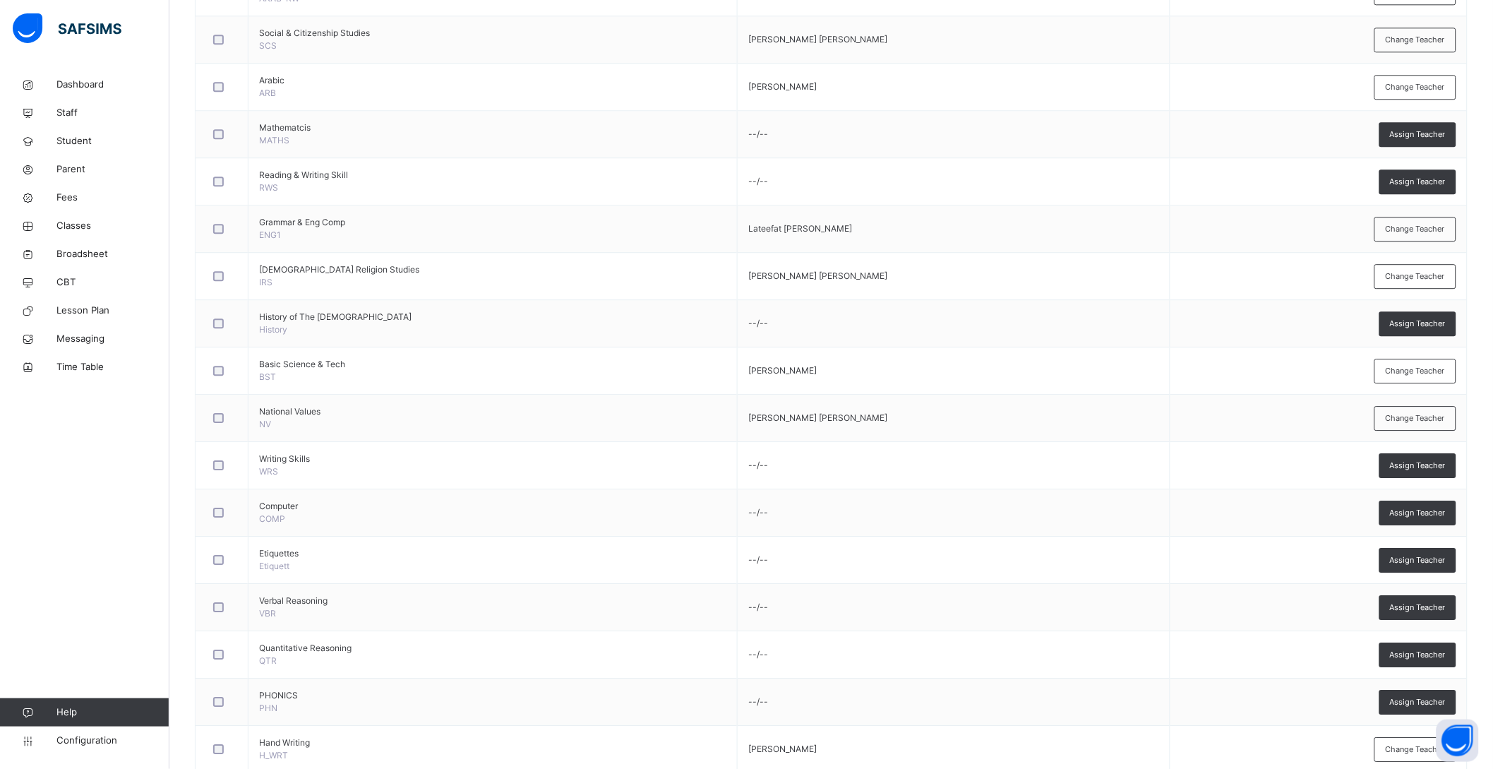
scroll to position [1234, 0]
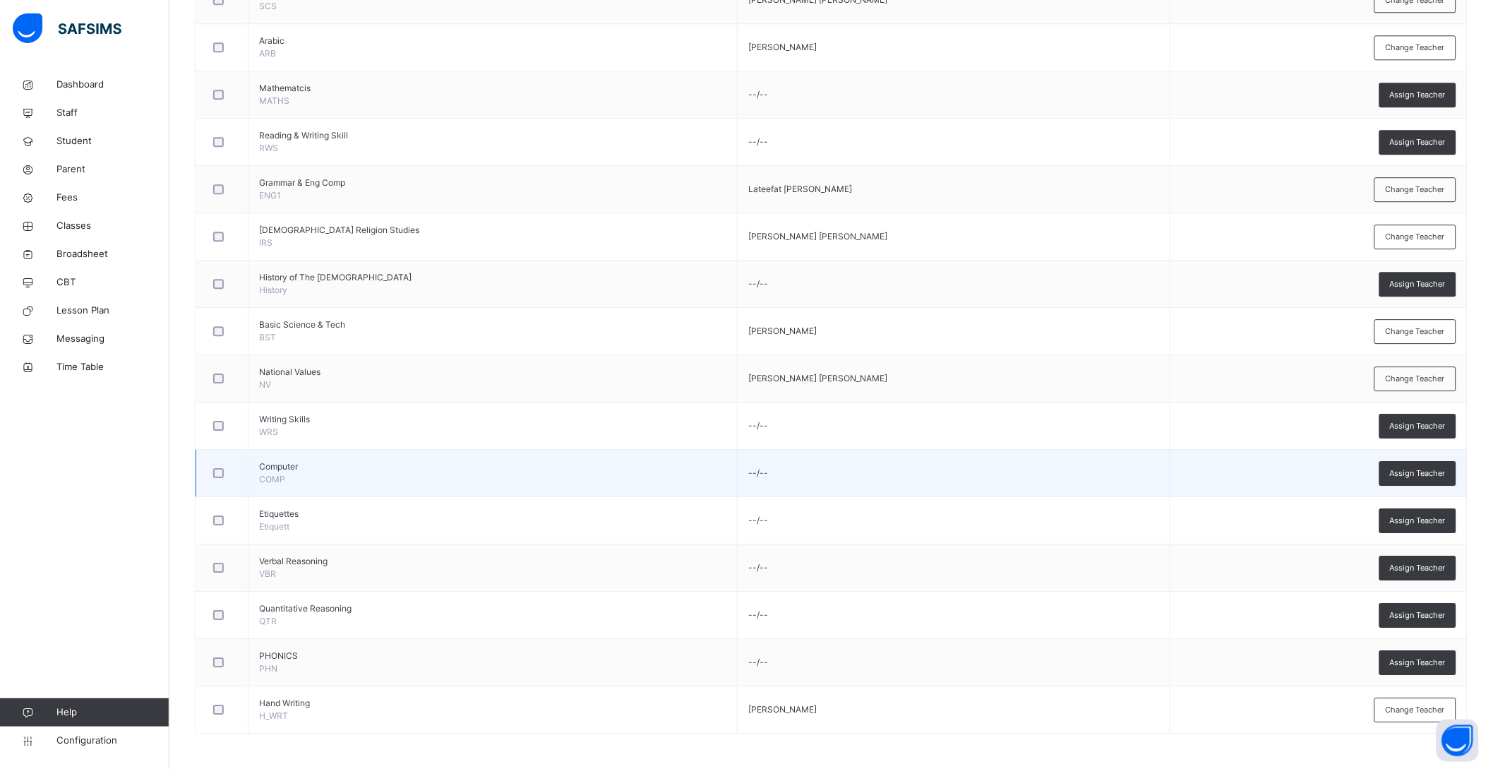
click at [283, 466] on span "Computer" at bounding box center [492, 466] width 467 height 13
click at [124, 458] on div "Dashboard Staff Student Parent Fees Classes Broadsheet CBT Lesson Plan Messagin…" at bounding box center [84, 412] width 169 height 712
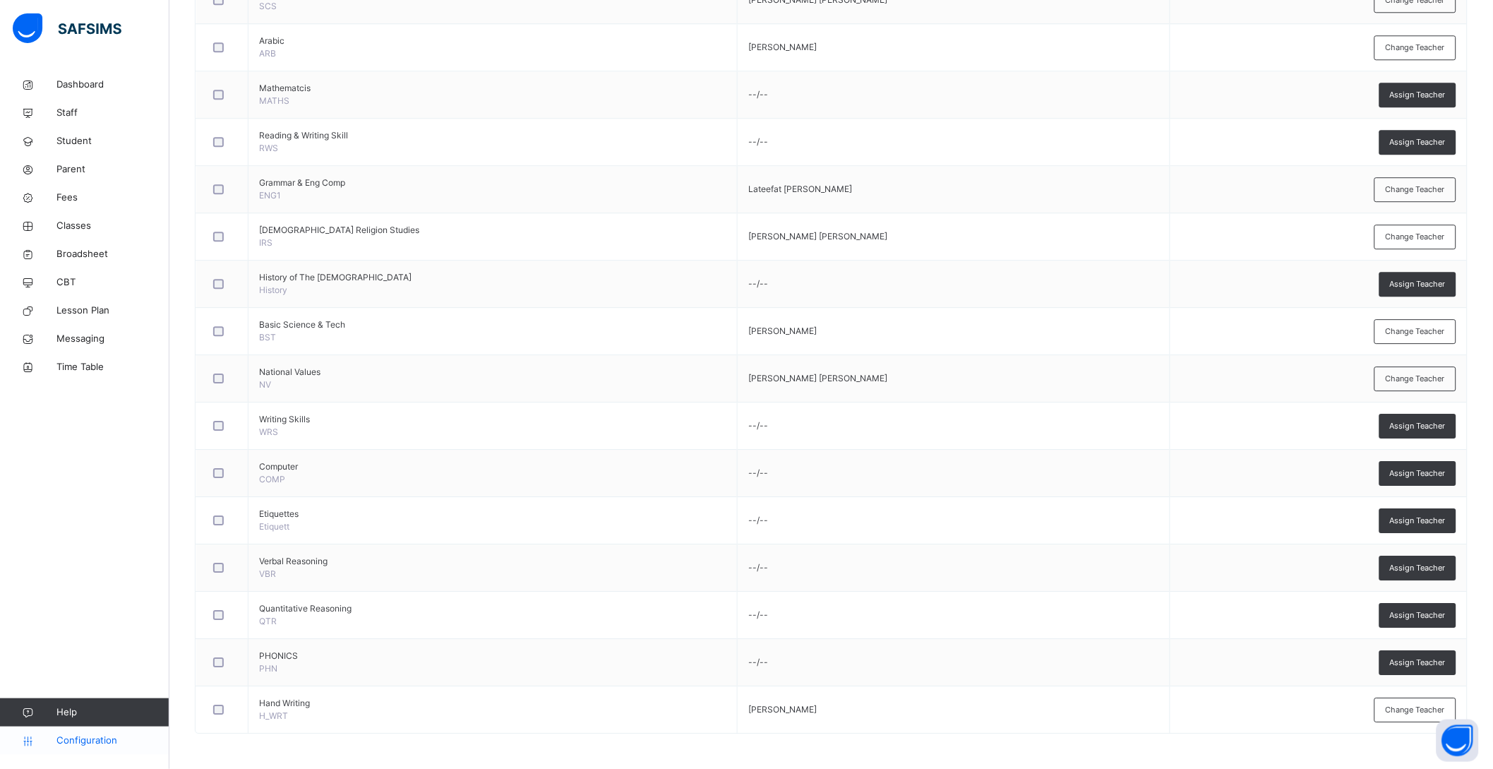
click at [77, 732] on link "Configuration" at bounding box center [84, 741] width 169 height 28
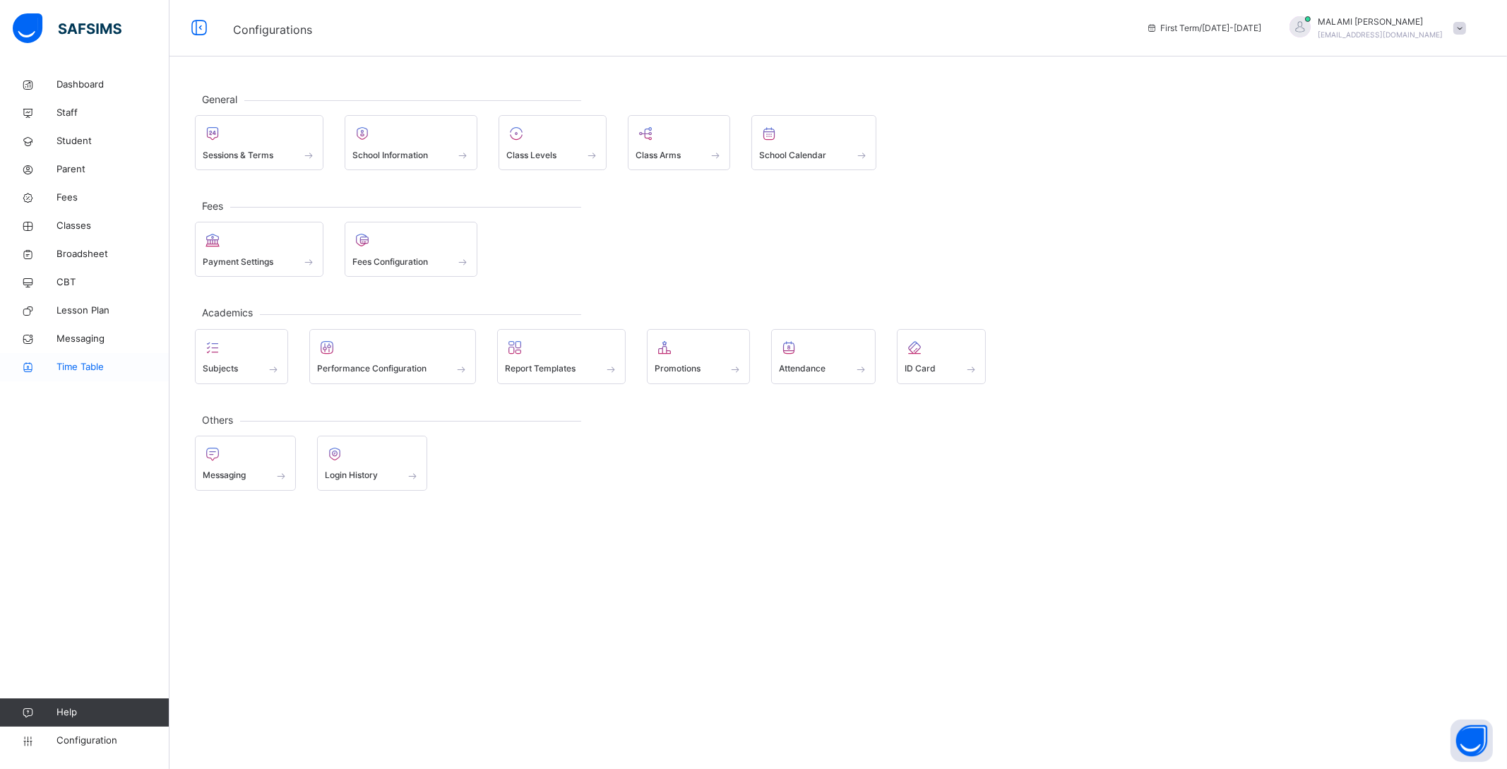
click at [167, 359] on link "Time Table" at bounding box center [84, 367] width 169 height 28
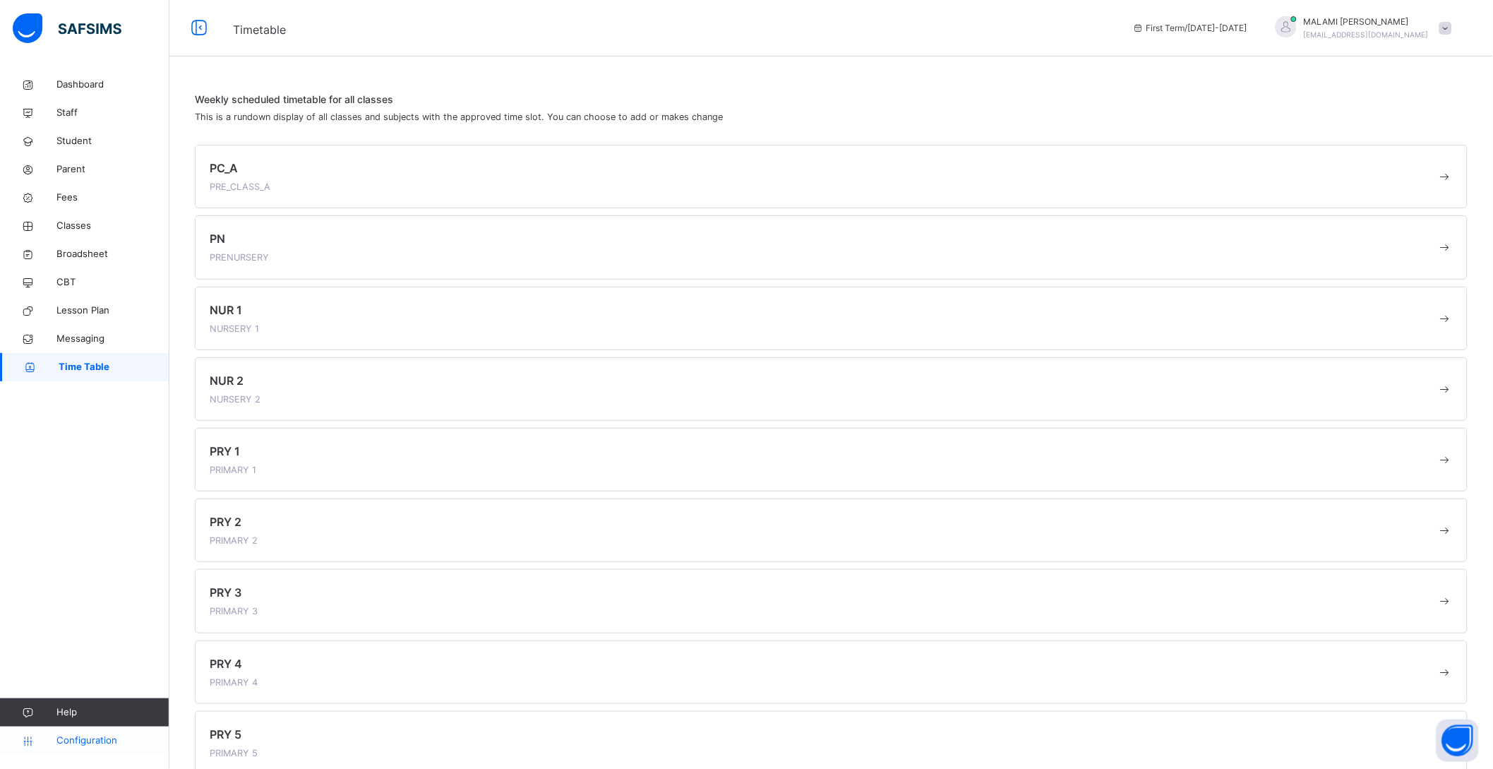
click at [70, 735] on span "Configuration" at bounding box center [112, 741] width 112 height 14
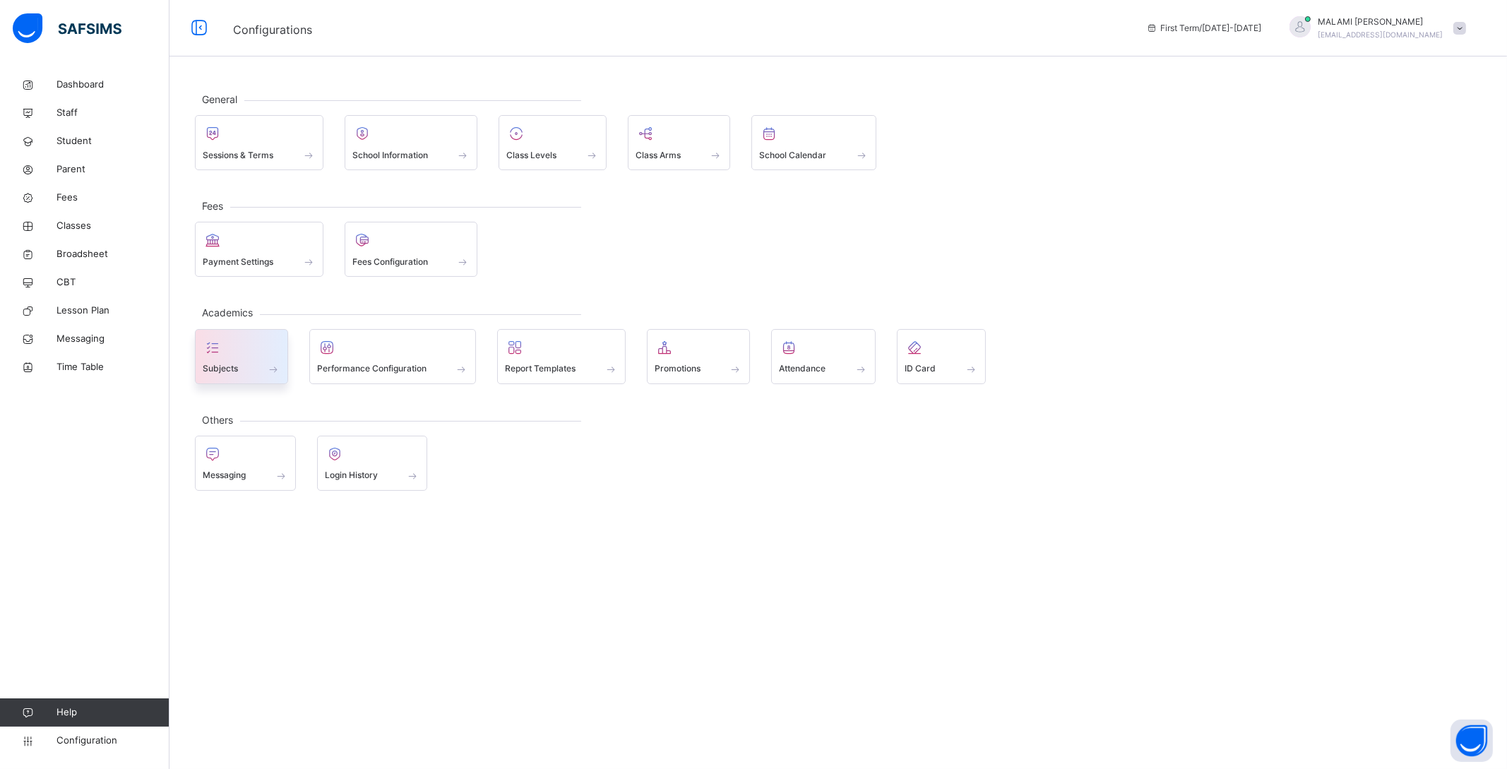
click at [227, 366] on span "Subjects" at bounding box center [220, 368] width 35 height 13
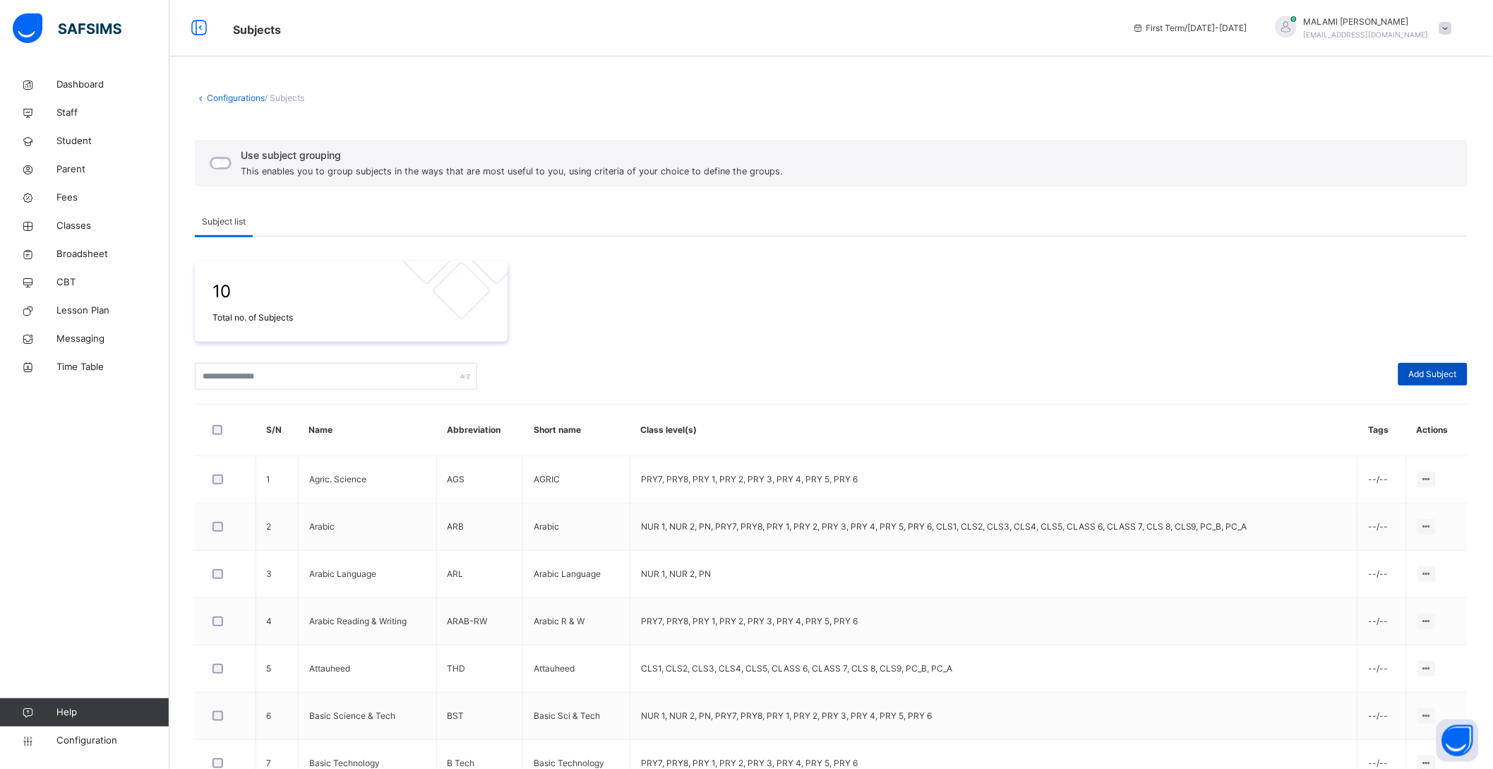
click at [1447, 371] on span "Add Subject" at bounding box center [1433, 374] width 48 height 13
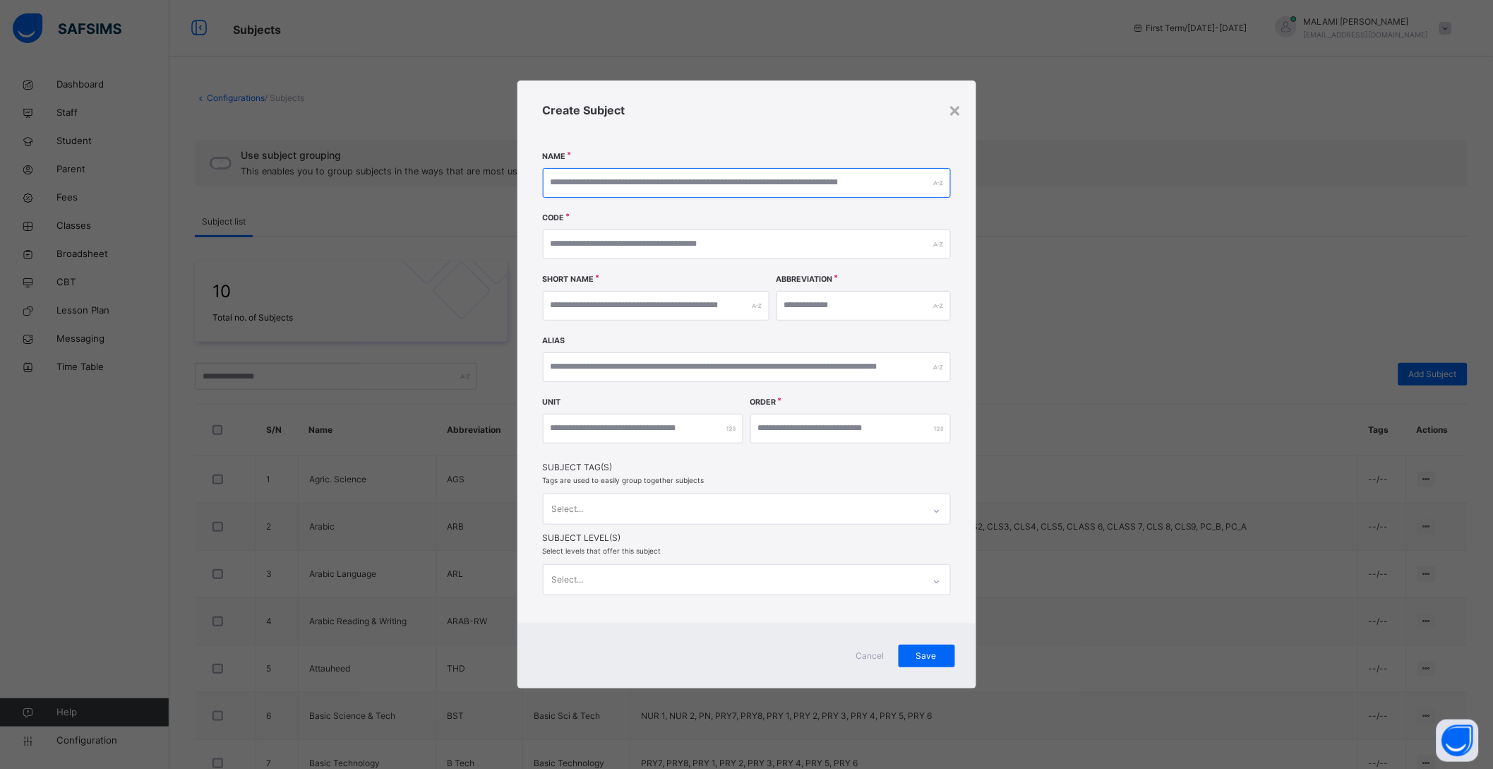
click at [598, 172] on input "text" at bounding box center [747, 183] width 408 height 30
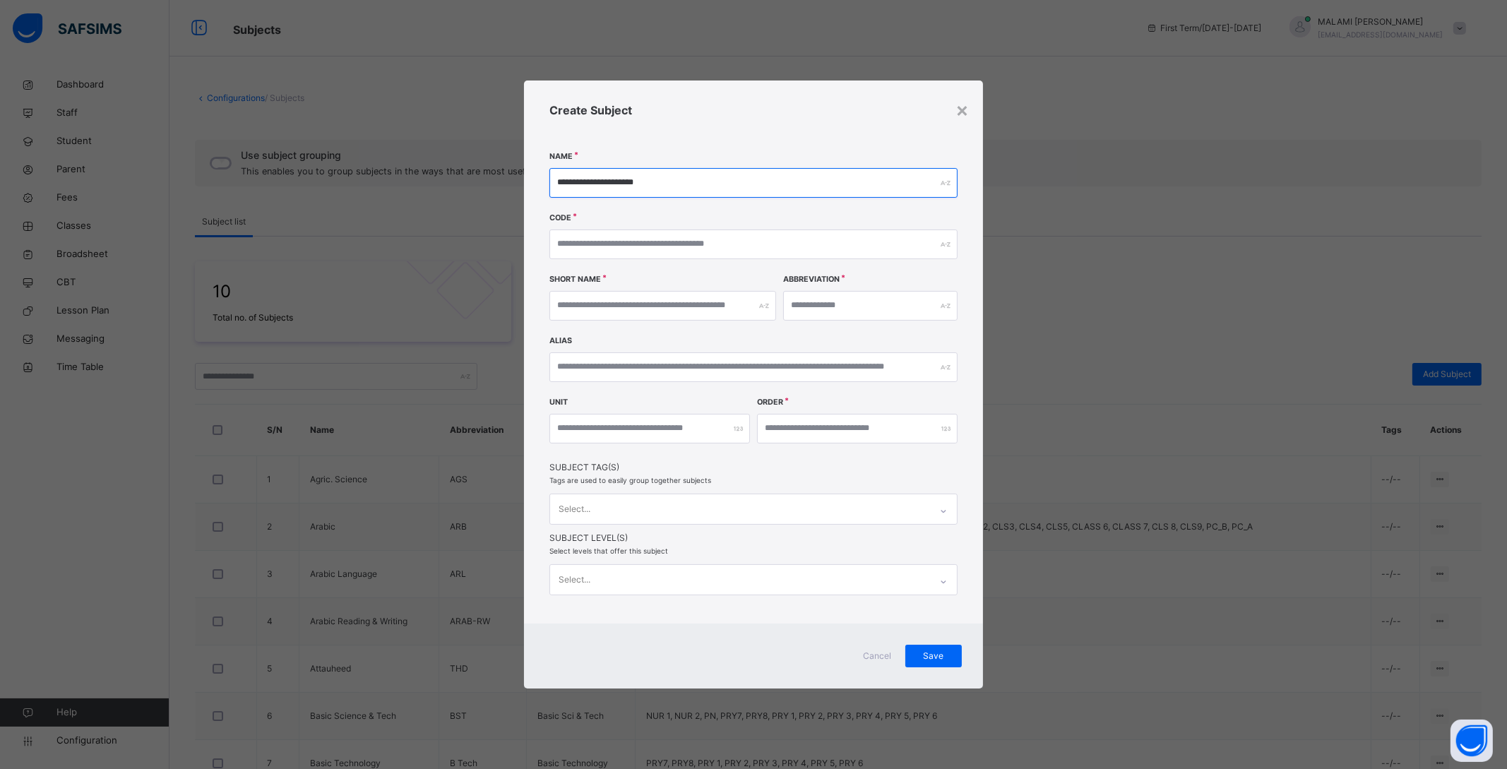
type input "**********"
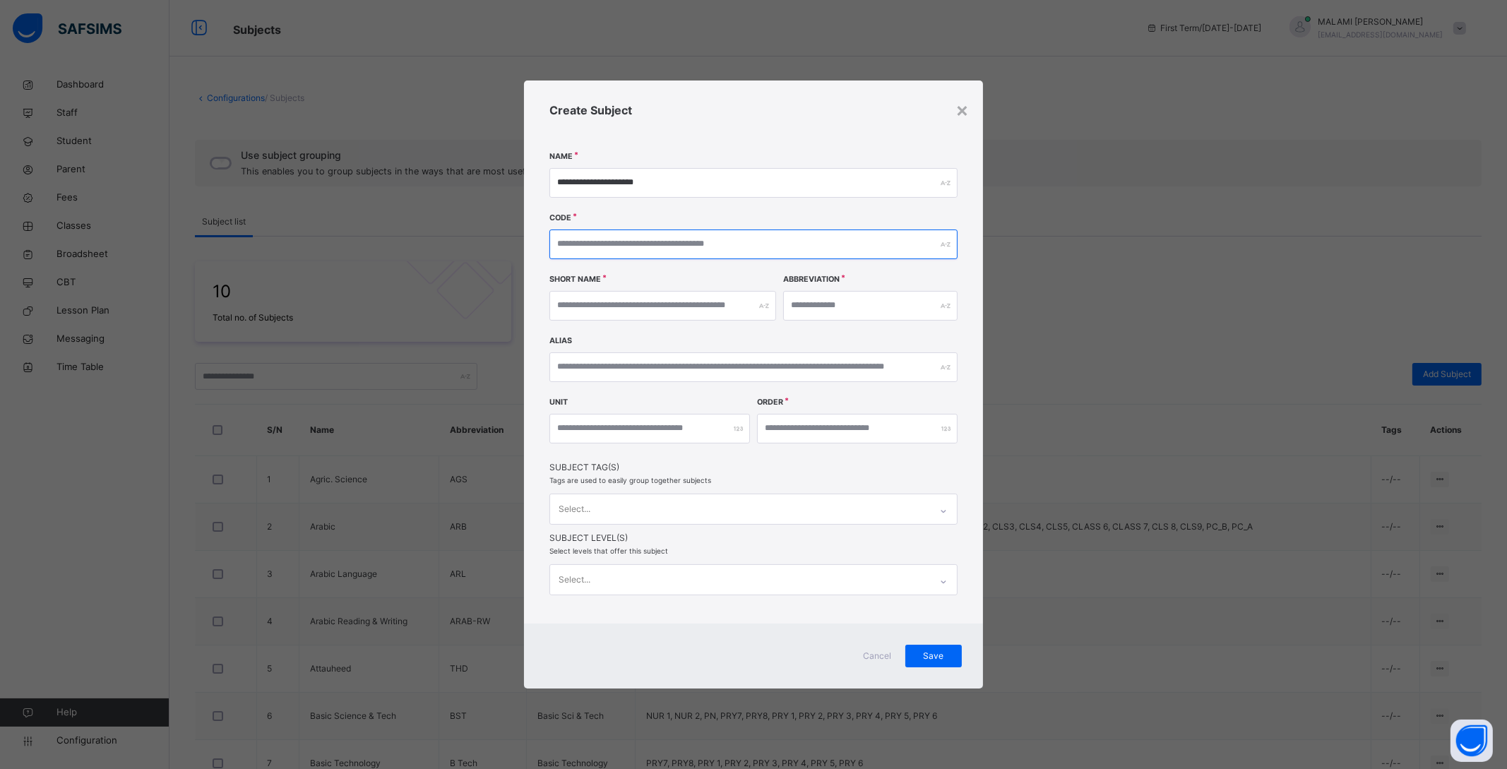
click at [595, 251] on input "text" at bounding box center [753, 244] width 408 height 30
click at [669, 250] on input "text" at bounding box center [753, 244] width 408 height 30
type input "***"
click at [852, 313] on input "text" at bounding box center [870, 306] width 174 height 30
type input "***"
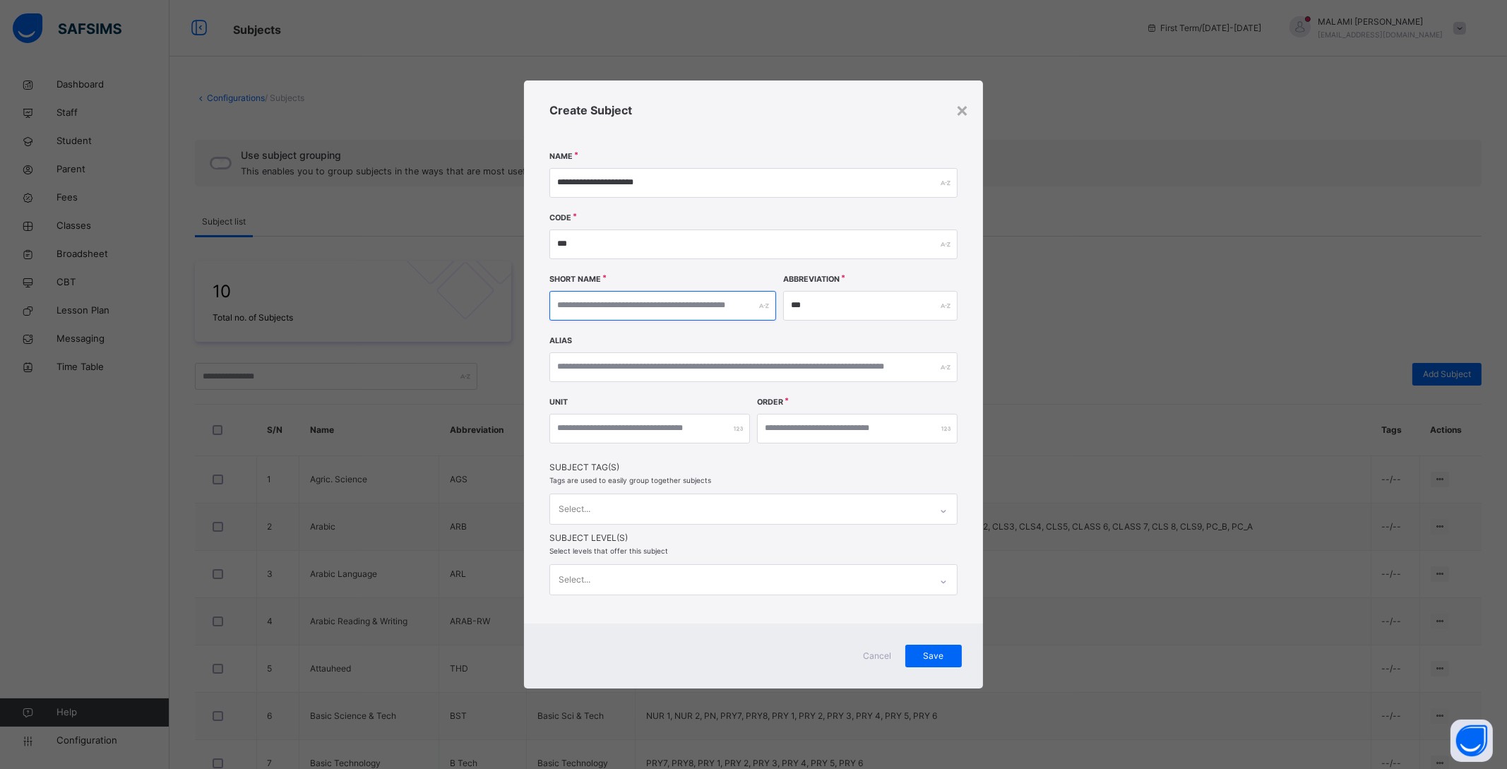
click at [600, 299] on input "text" at bounding box center [662, 306] width 227 height 30
type input "**********"
click at [804, 434] on input "number" at bounding box center [857, 429] width 201 height 30
type input "*"
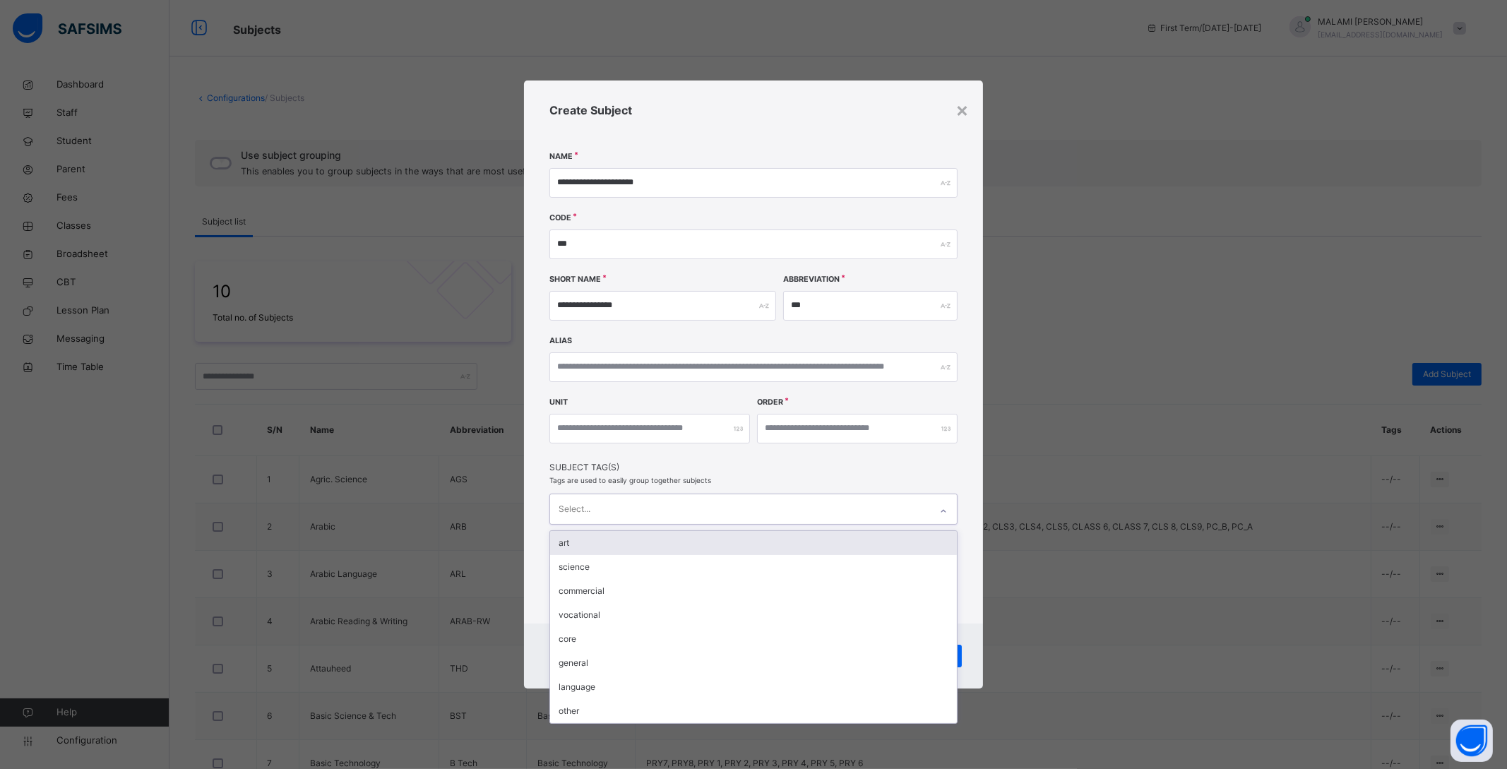
click at [705, 515] on div "Select..." at bounding box center [740, 509] width 380 height 30
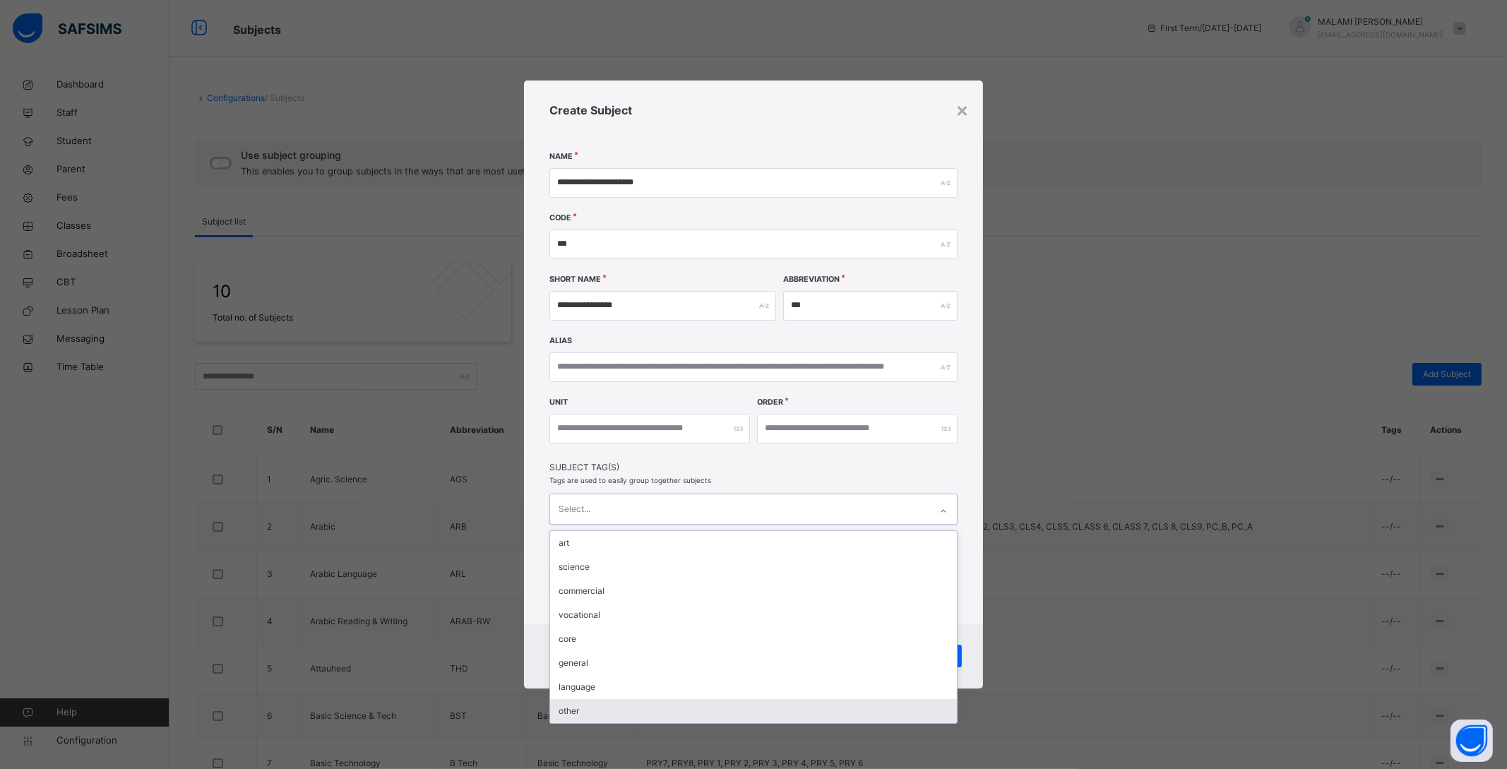
click at [585, 710] on div "other" at bounding box center [753, 711] width 407 height 24
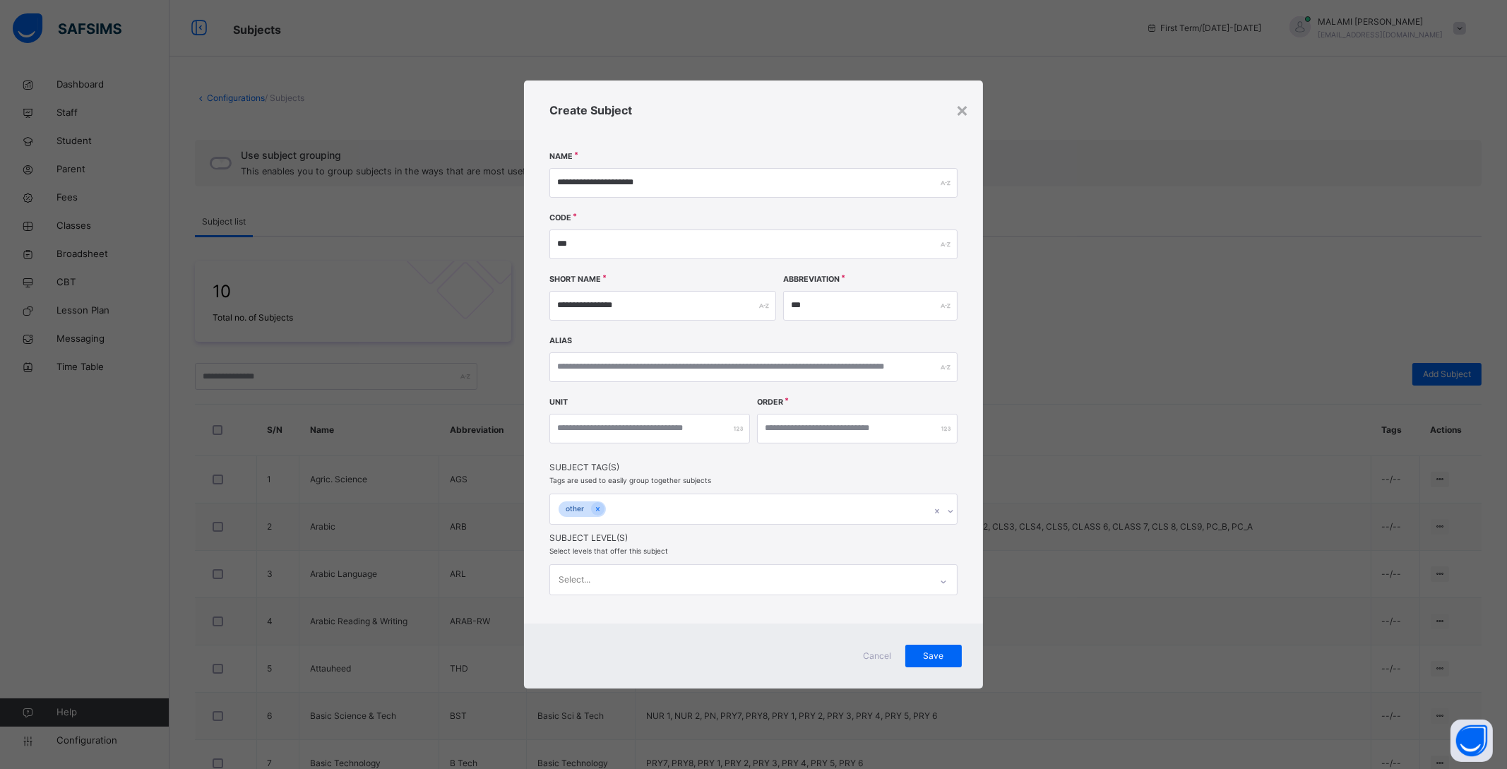
click at [967, 518] on div "**********" at bounding box center [753, 351] width 459 height 543
click at [655, 376] on input "text" at bounding box center [753, 367] width 408 height 30
type input "********"
click at [920, 645] on div "Save" at bounding box center [933, 656] width 56 height 23
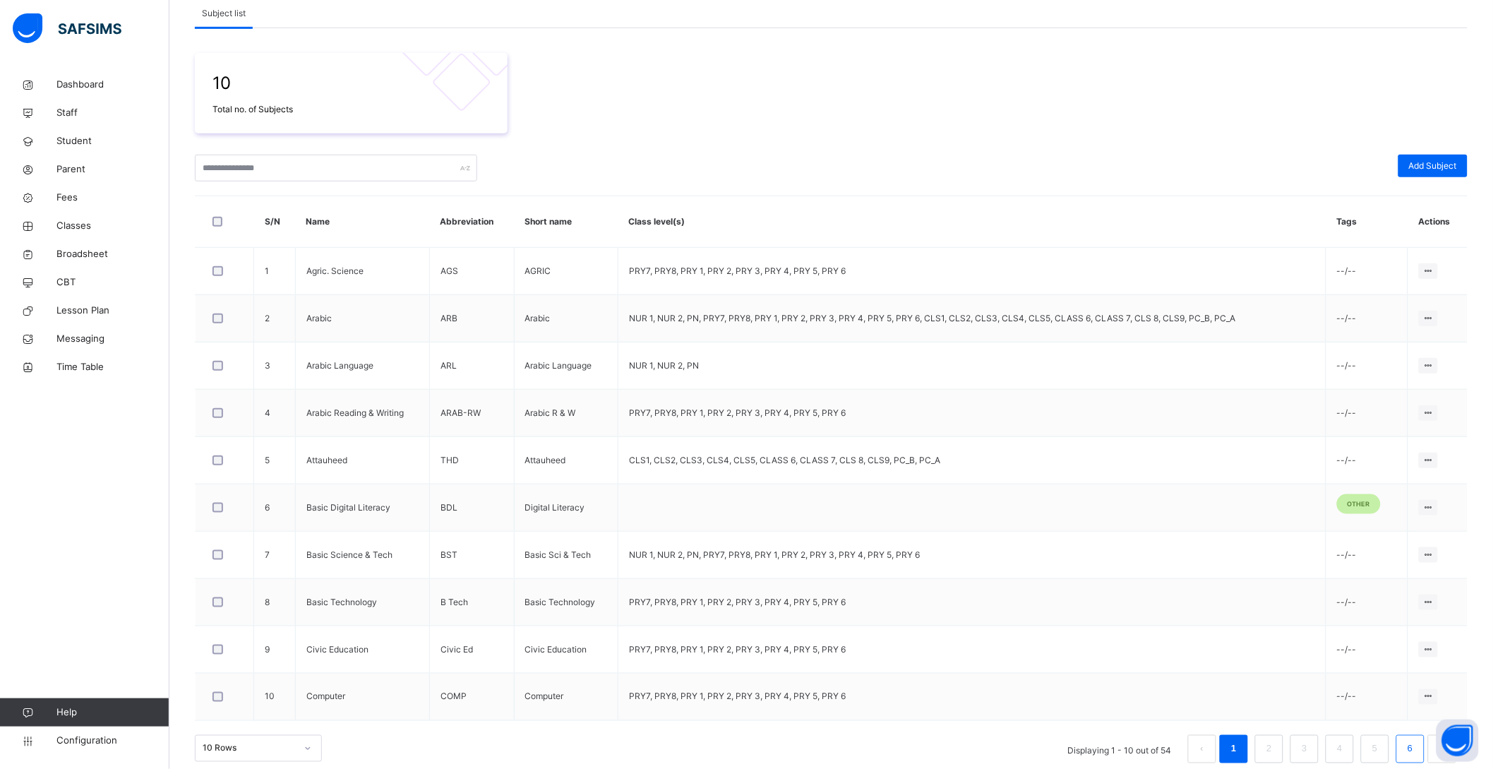
scroll to position [224, 0]
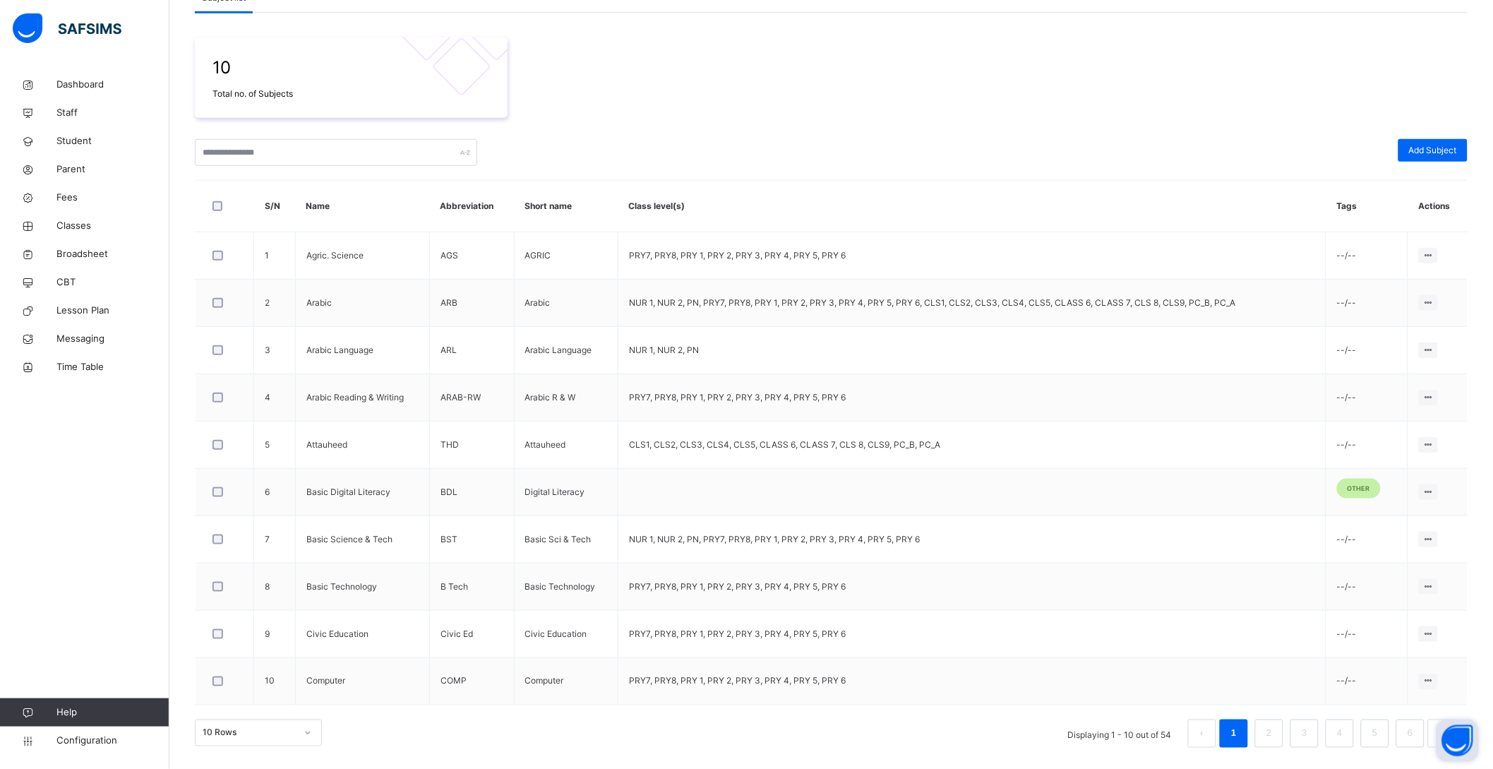
click at [1449, 724] on button "Open asap" at bounding box center [1458, 740] width 42 height 42
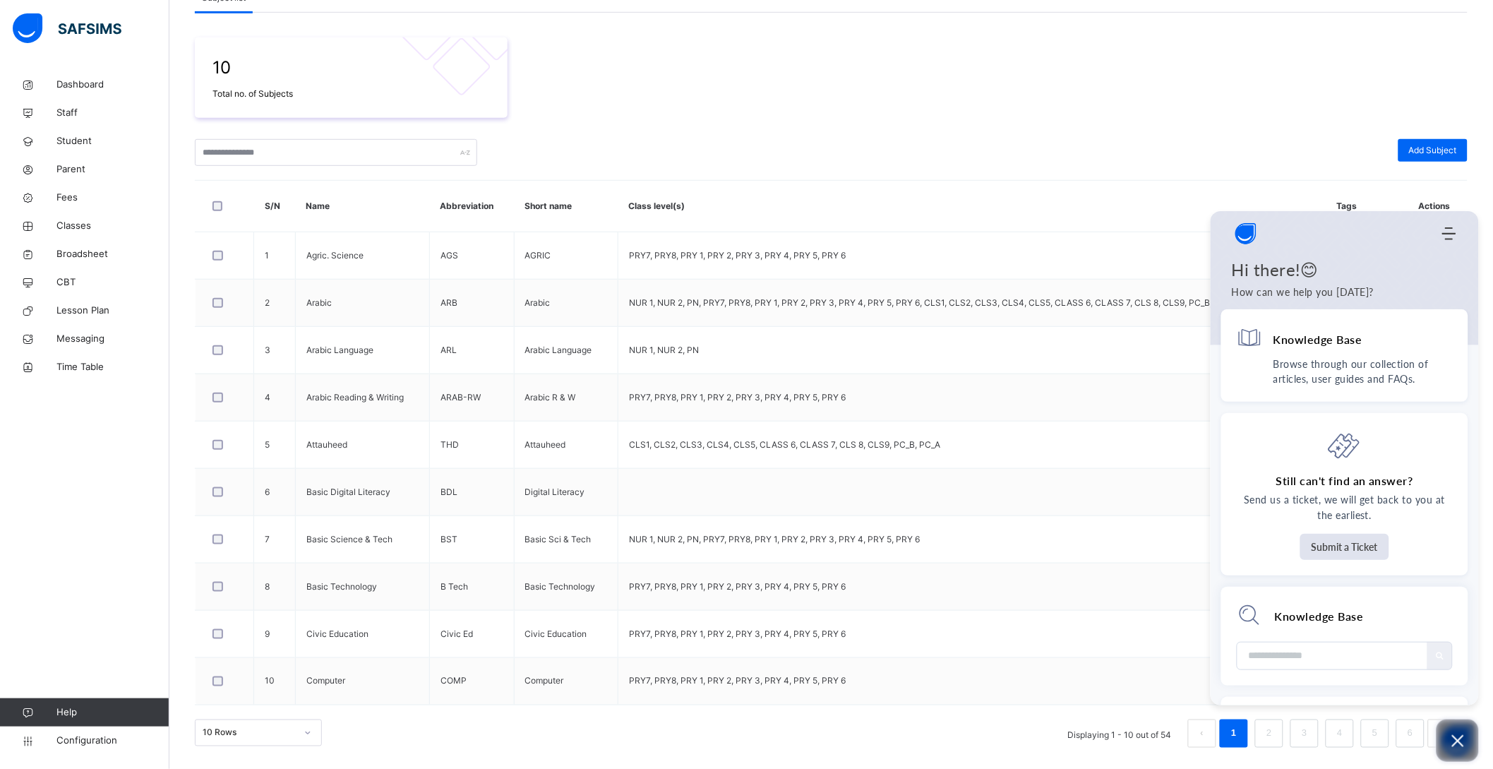
click at [1462, 743] on icon "Open asap" at bounding box center [1458, 741] width 12 height 12
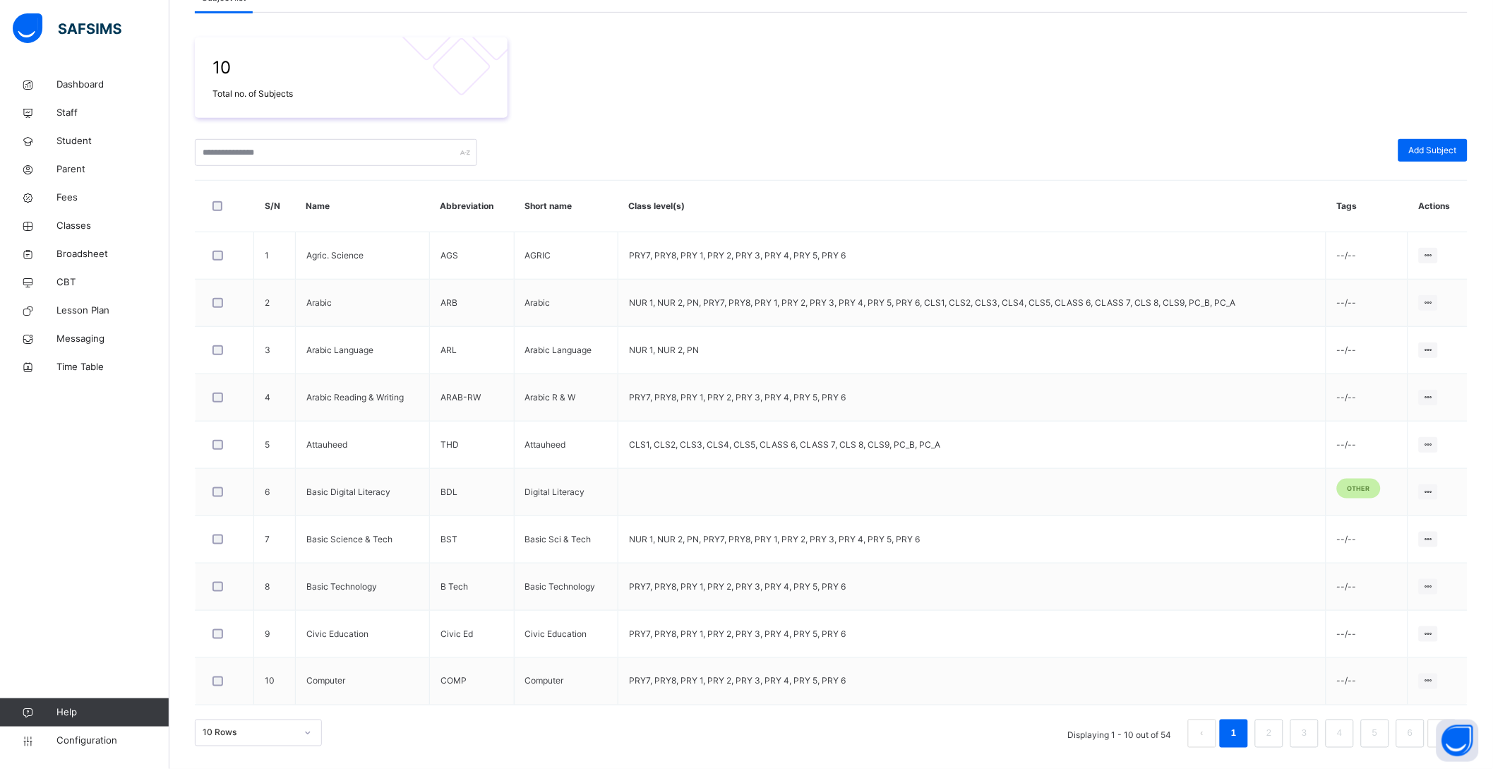
drag, startPoint x: 1463, startPoint y: 739, endPoint x: 1236, endPoint y: 788, distance: 232.7
click at [1236, 768] on html "Subjects First Term / 2025-2026 MALAMI MOHAMMED malamumisau@yahoo.com Dashboard…" at bounding box center [746, 272] width 1493 height 993
click at [1417, 731] on link "6" at bounding box center [1410, 733] width 13 height 18
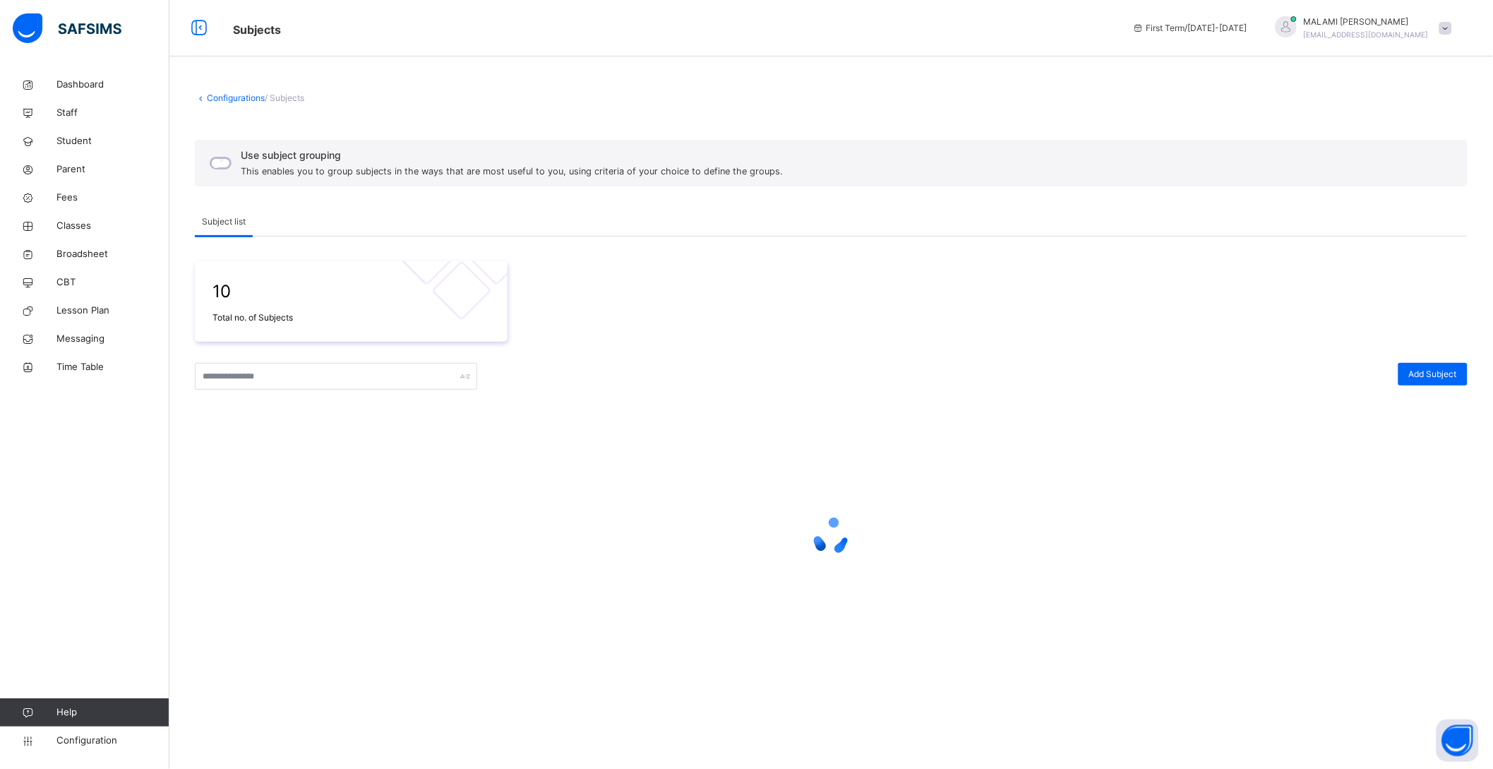
scroll to position [0, 0]
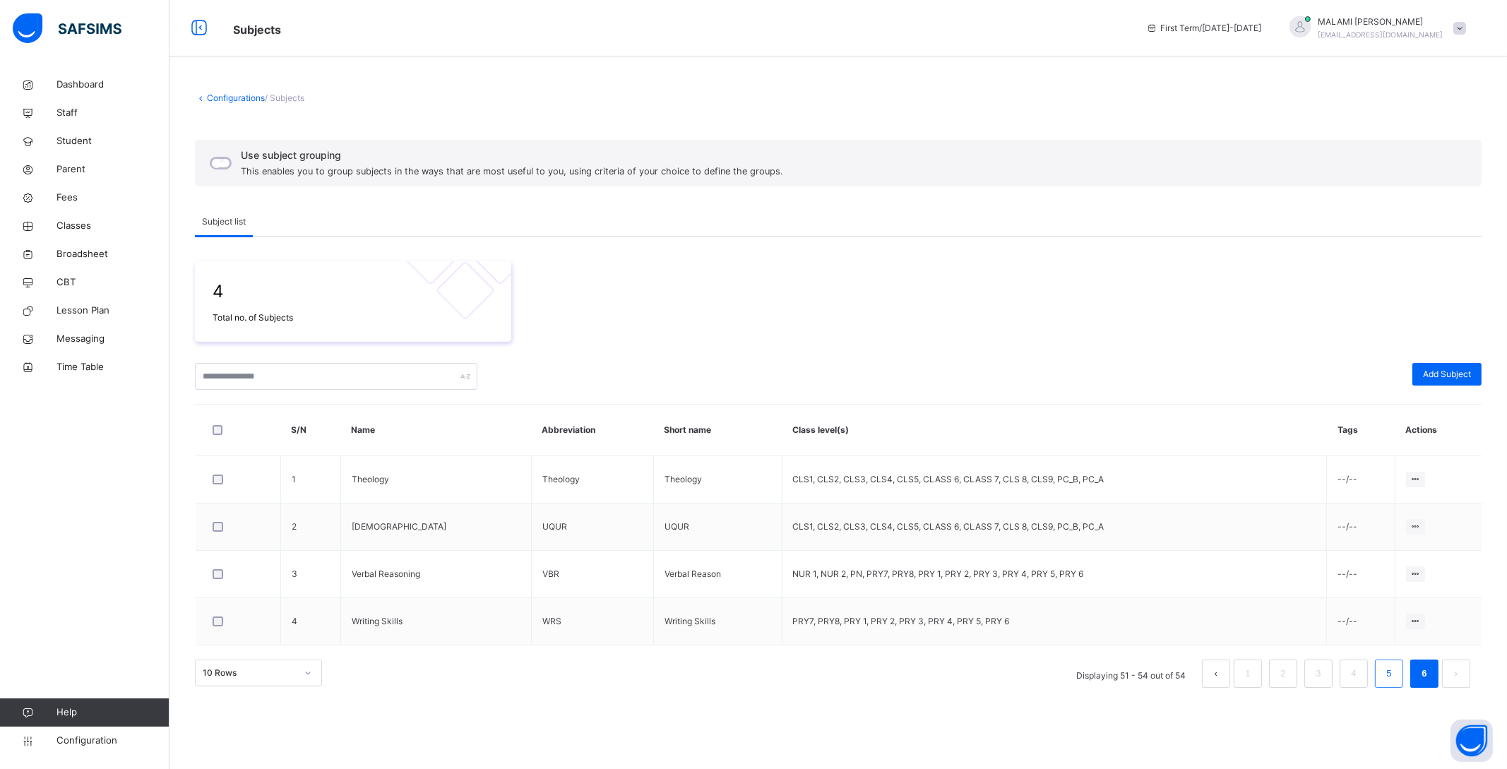
click at [1390, 673] on link "5" at bounding box center [1388, 673] width 13 height 18
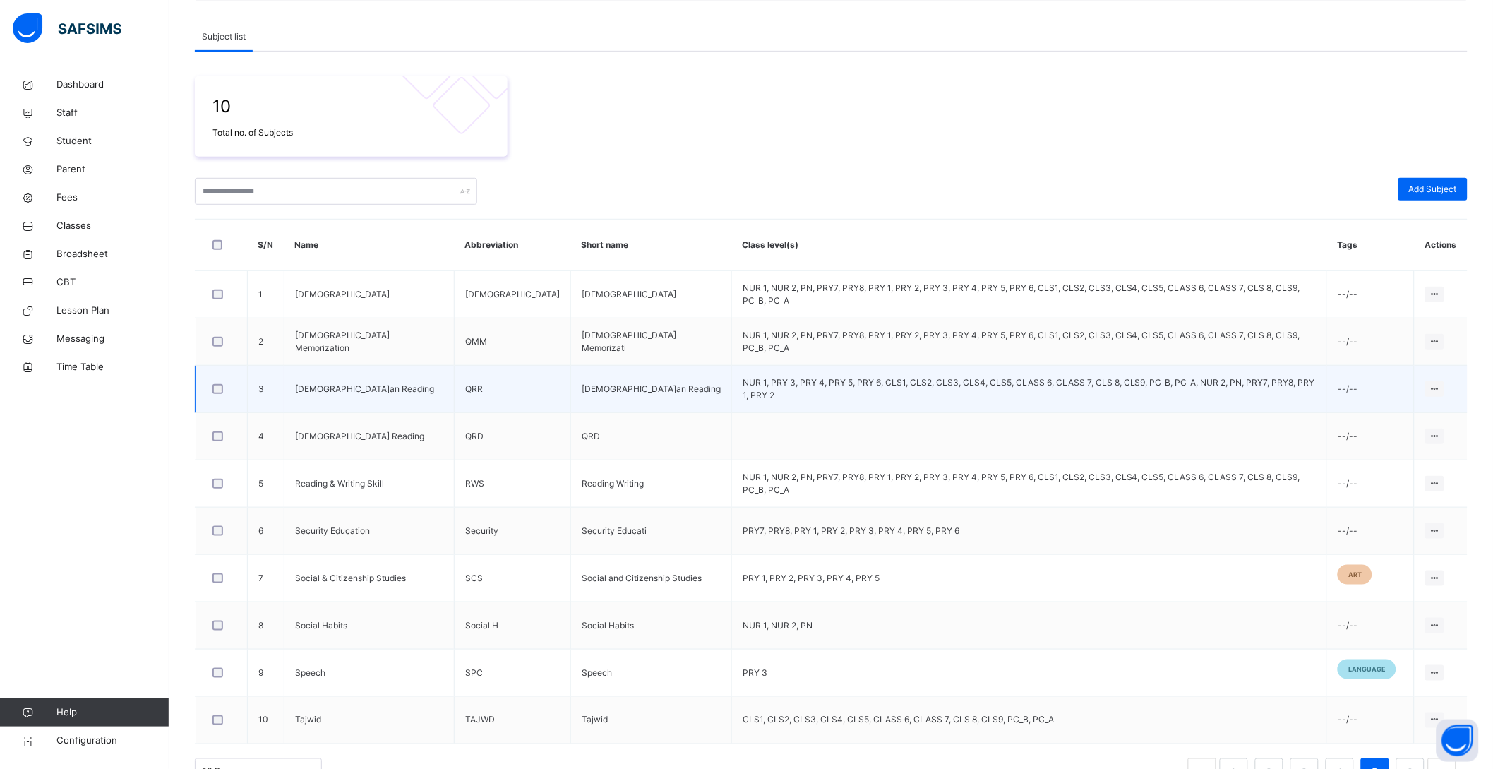
scroll to position [224, 0]
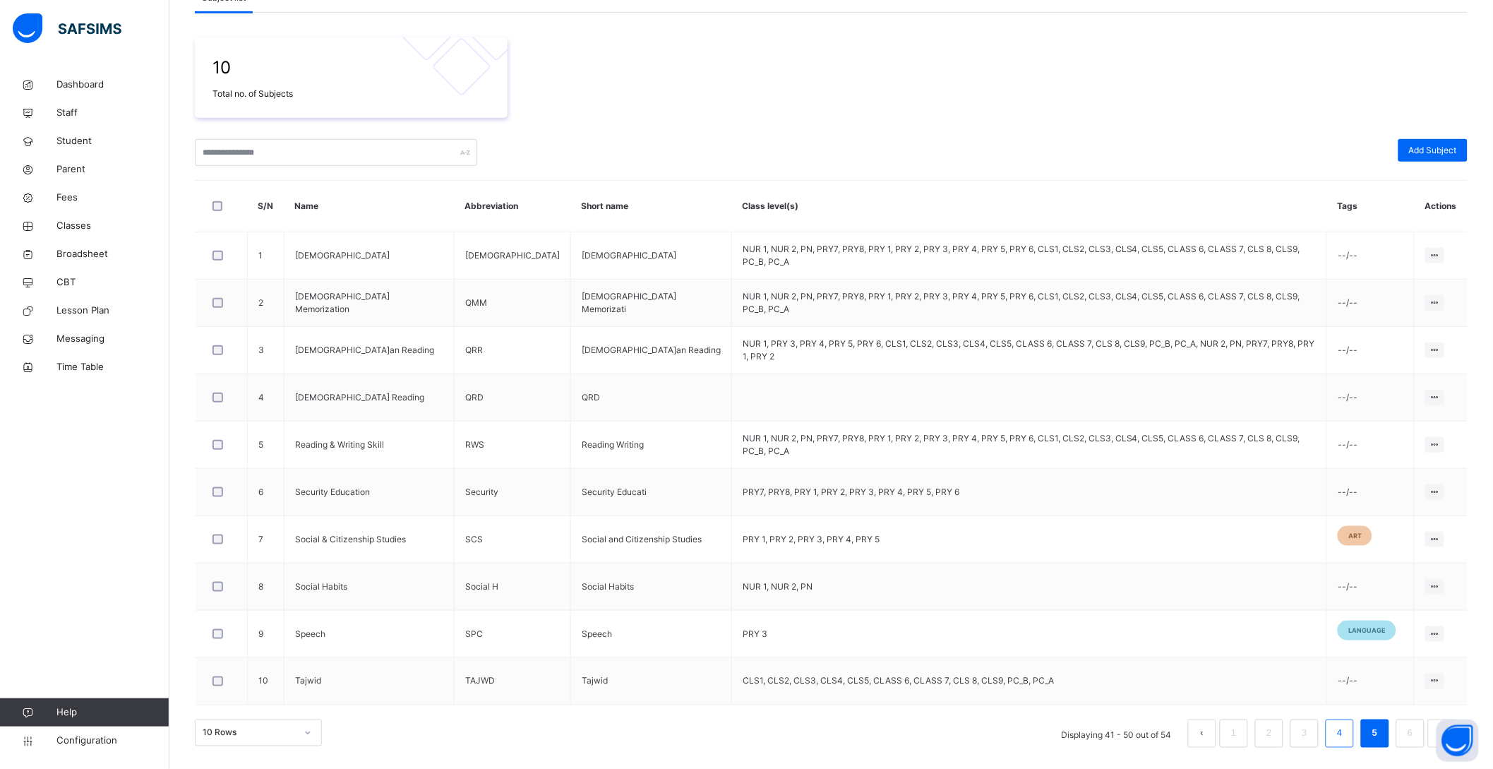
click at [1346, 727] on link "4" at bounding box center [1339, 733] width 13 height 18
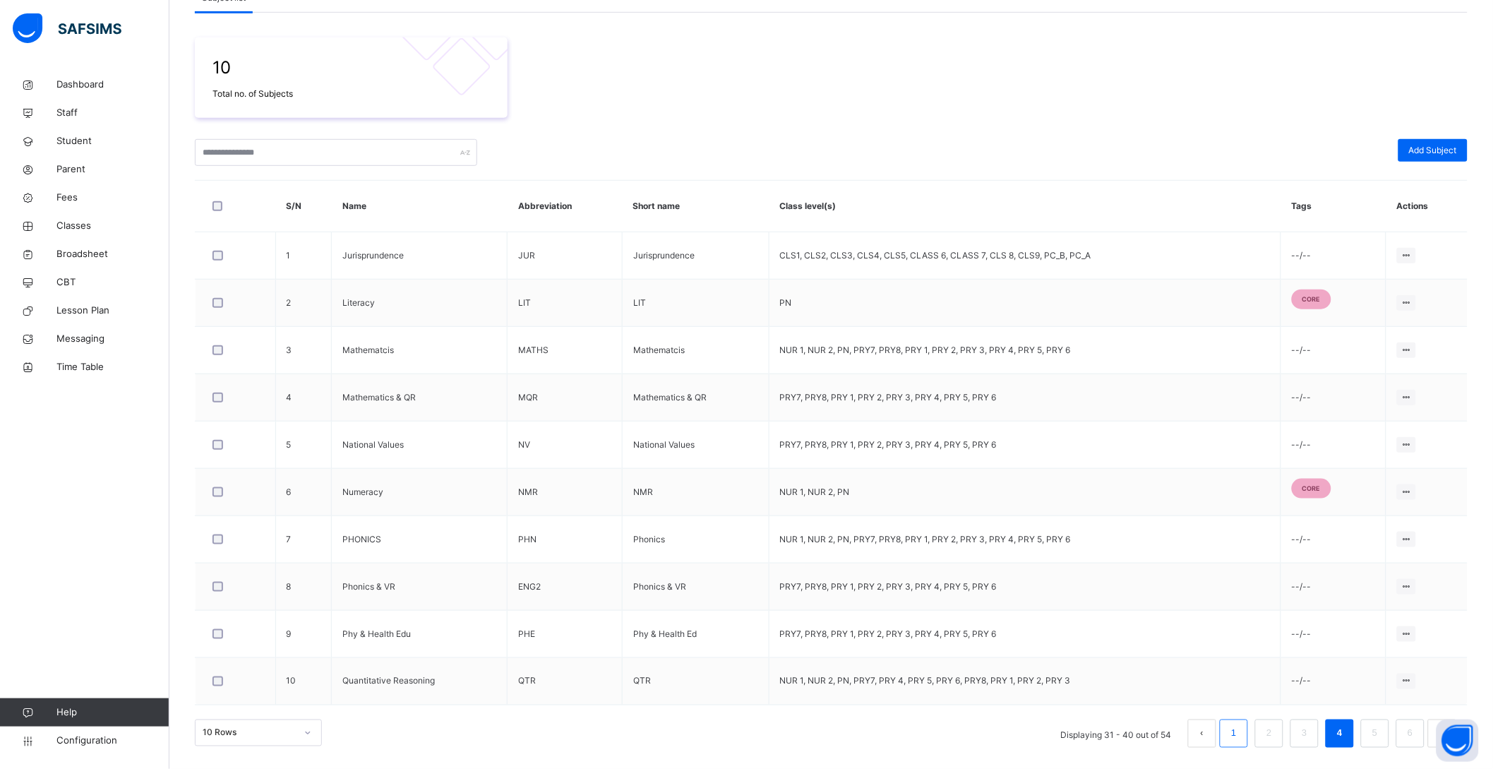
click at [1241, 731] on link "1" at bounding box center [1233, 733] width 13 height 18
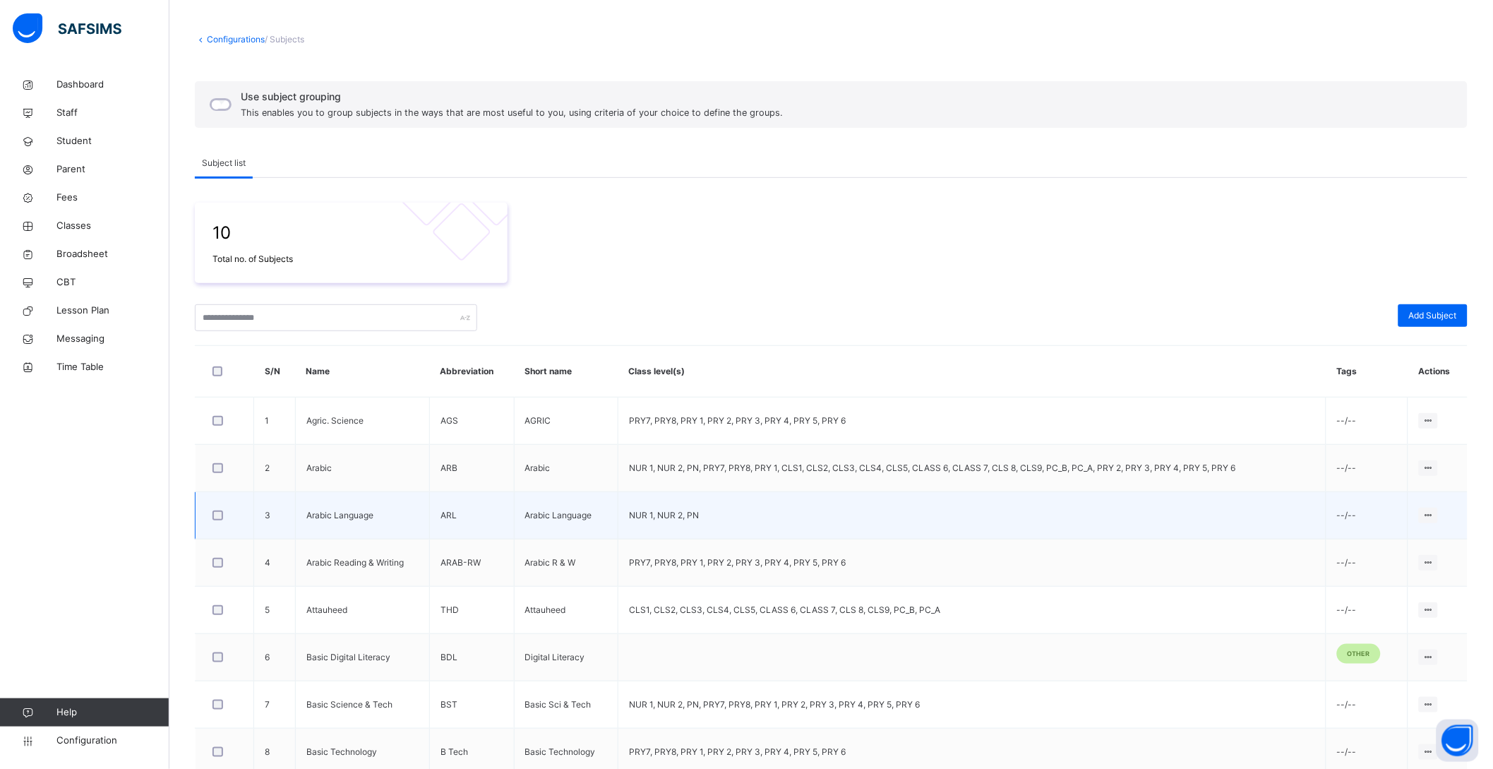
scroll to position [88, 0]
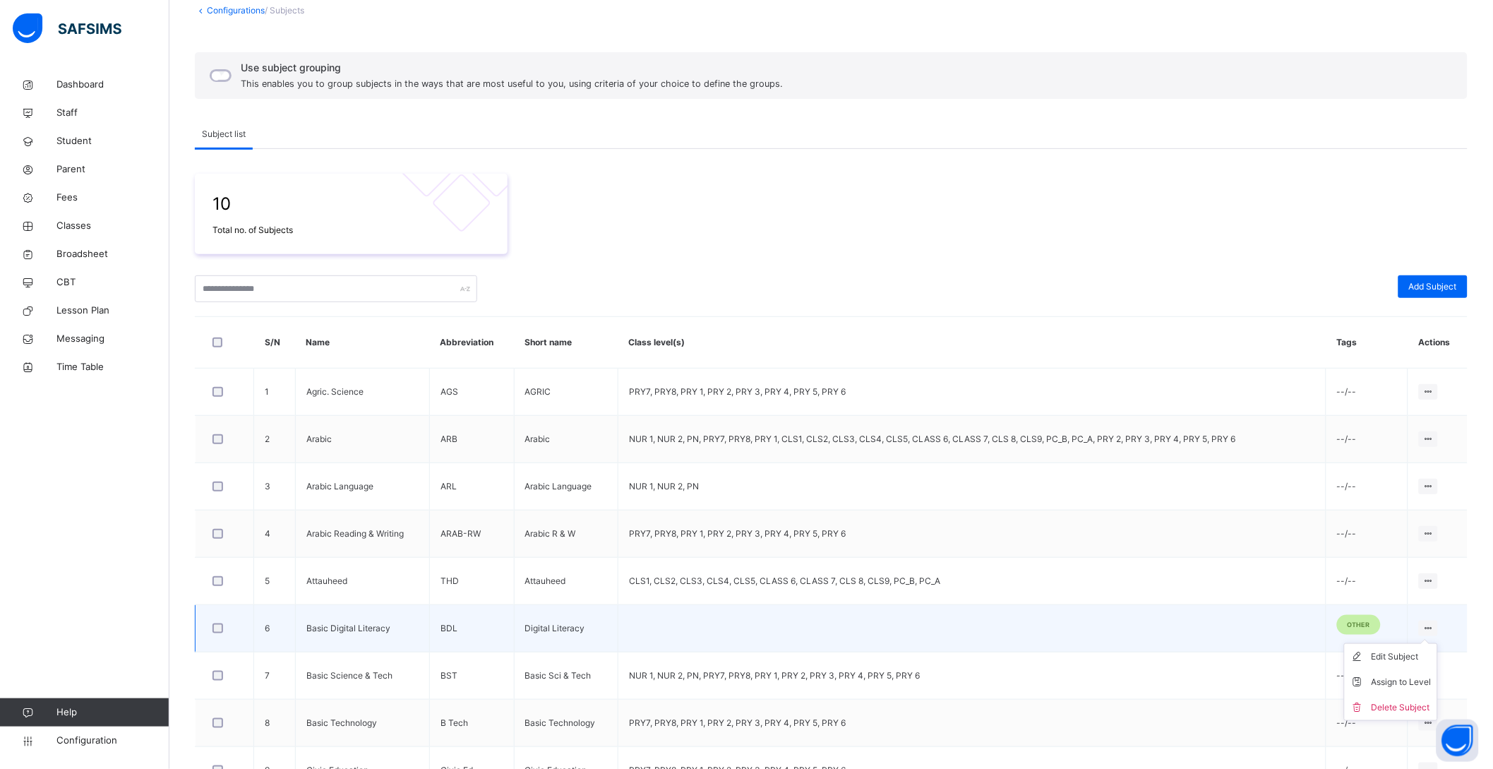
click at [1435, 628] on icon at bounding box center [1429, 628] width 12 height 11
click at [1416, 659] on div "Edit Subject" at bounding box center [1402, 657] width 60 height 14
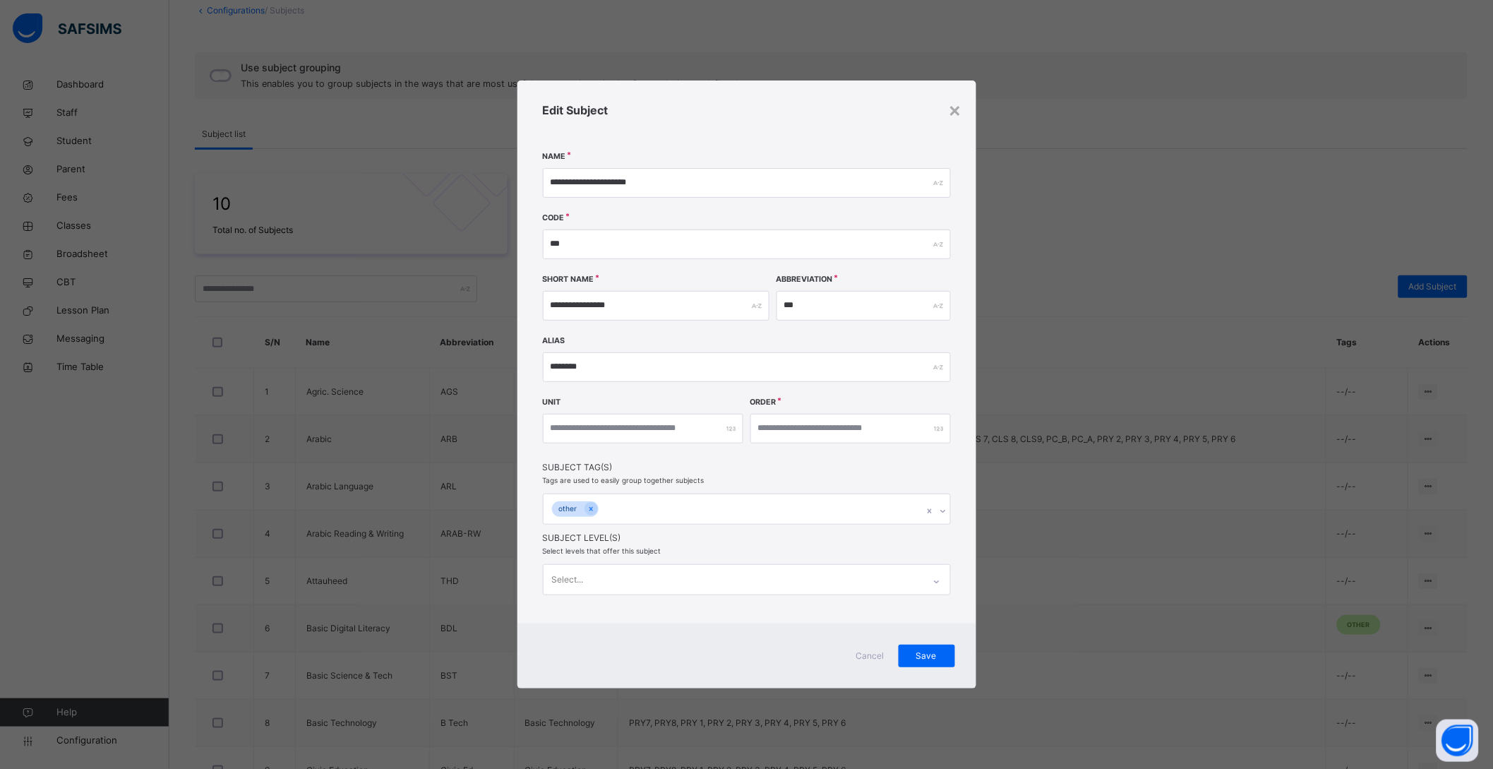
click at [746, 572] on div "Select..." at bounding box center [734, 580] width 380 height 30
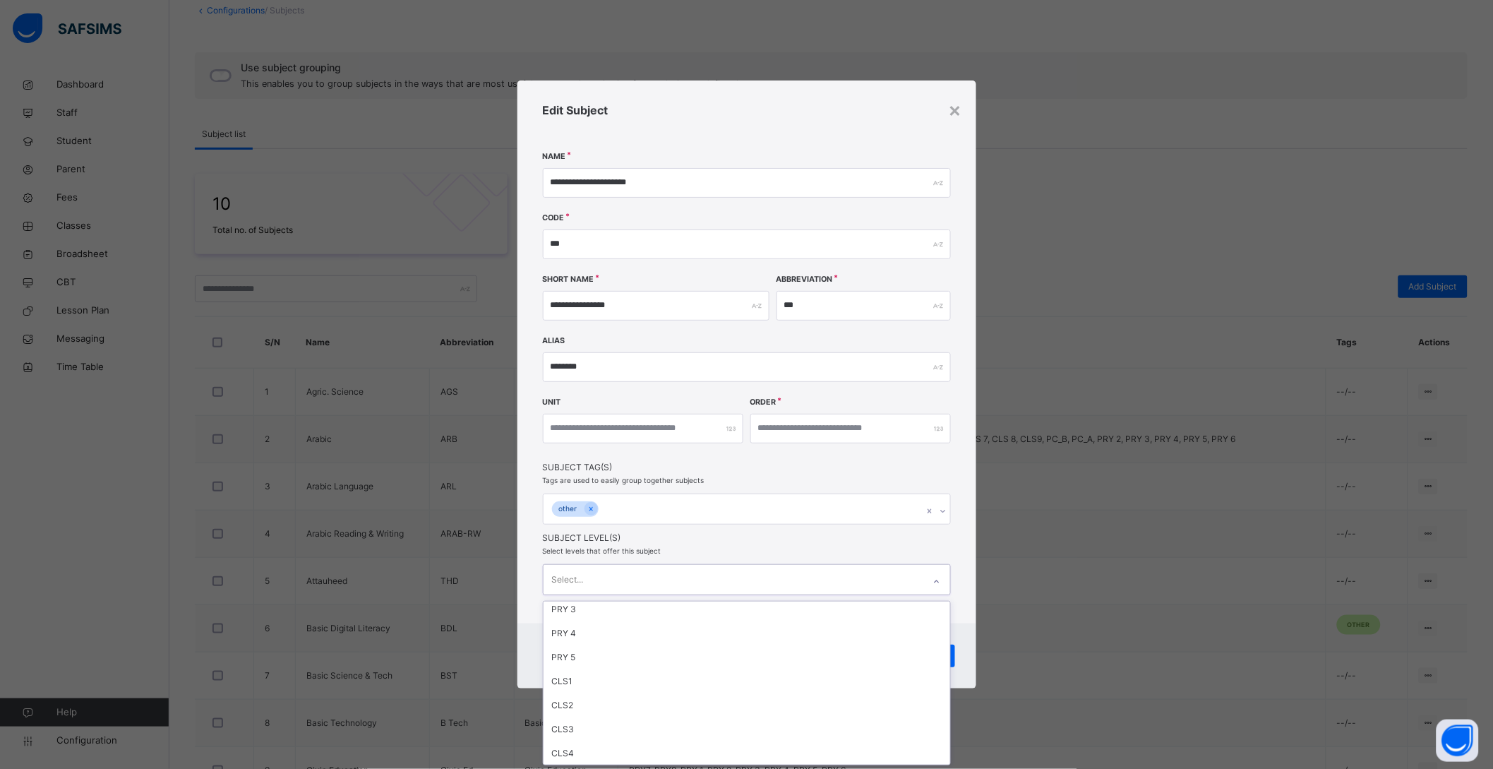
scroll to position [176, 0]
click at [717, 635] on div "PRY 4" at bounding box center [747, 630] width 407 height 24
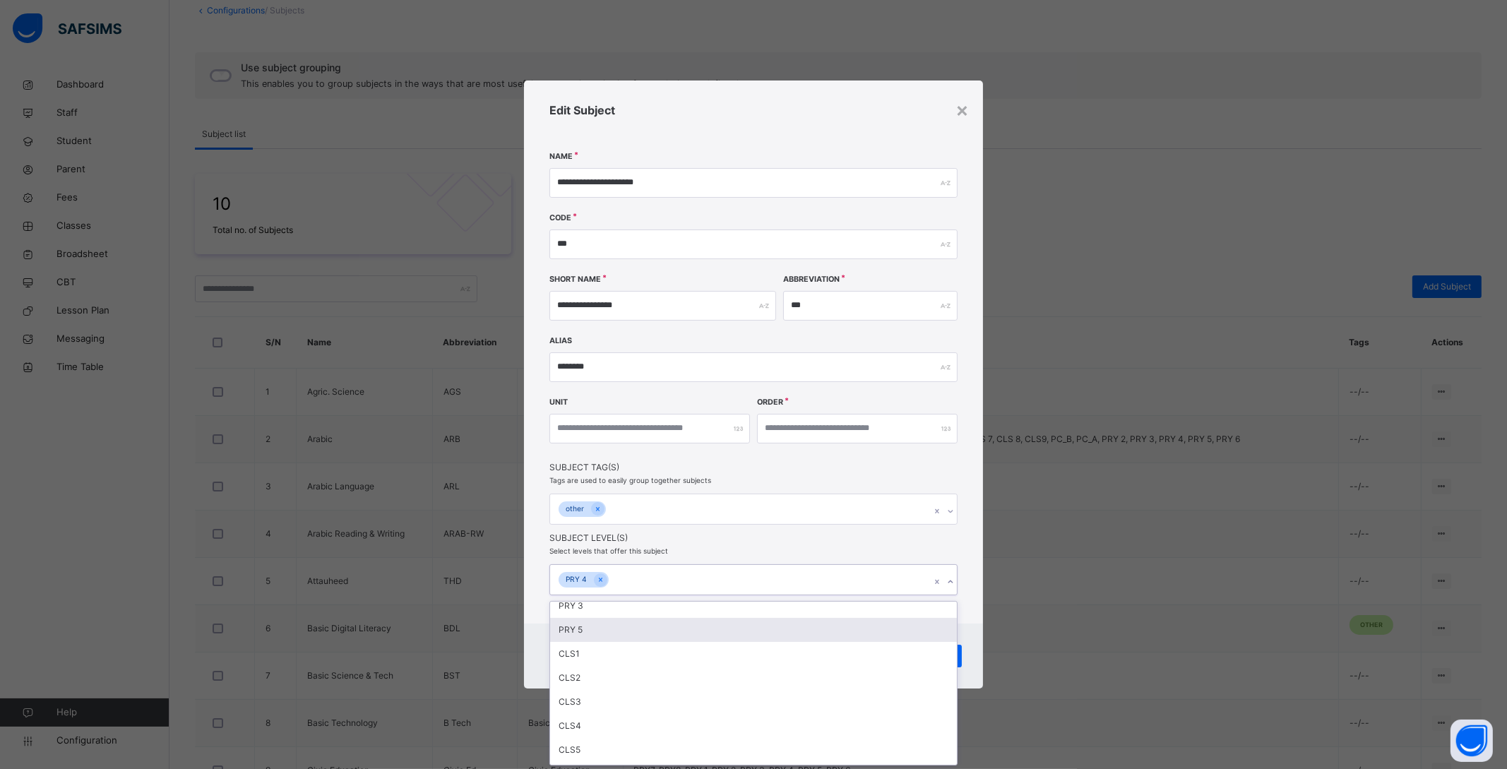
click at [692, 638] on div "PRY 5" at bounding box center [753, 630] width 407 height 24
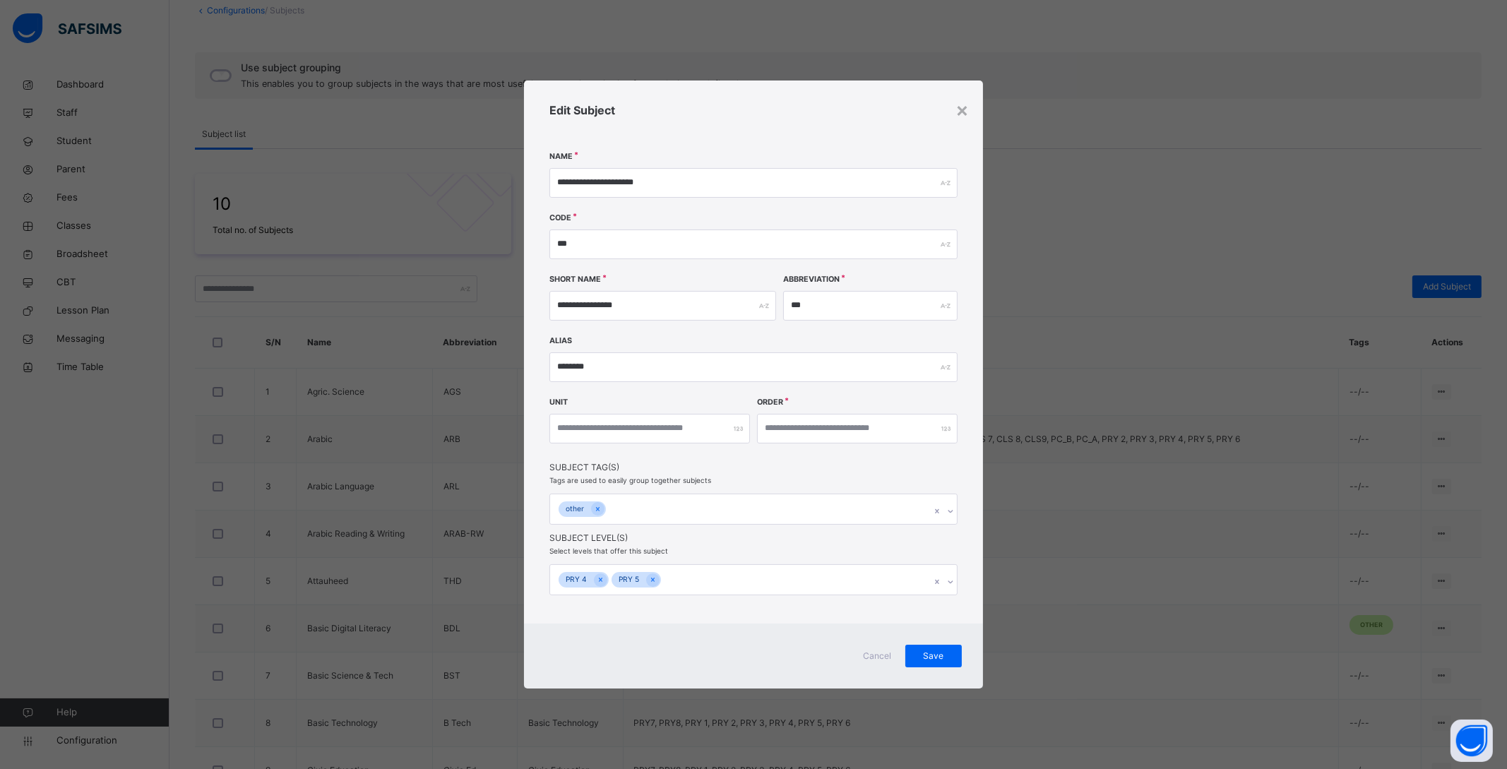
click at [975, 646] on div "Cancel Save" at bounding box center [753, 655] width 459 height 65
click at [961, 654] on div "Save" at bounding box center [933, 656] width 56 height 23
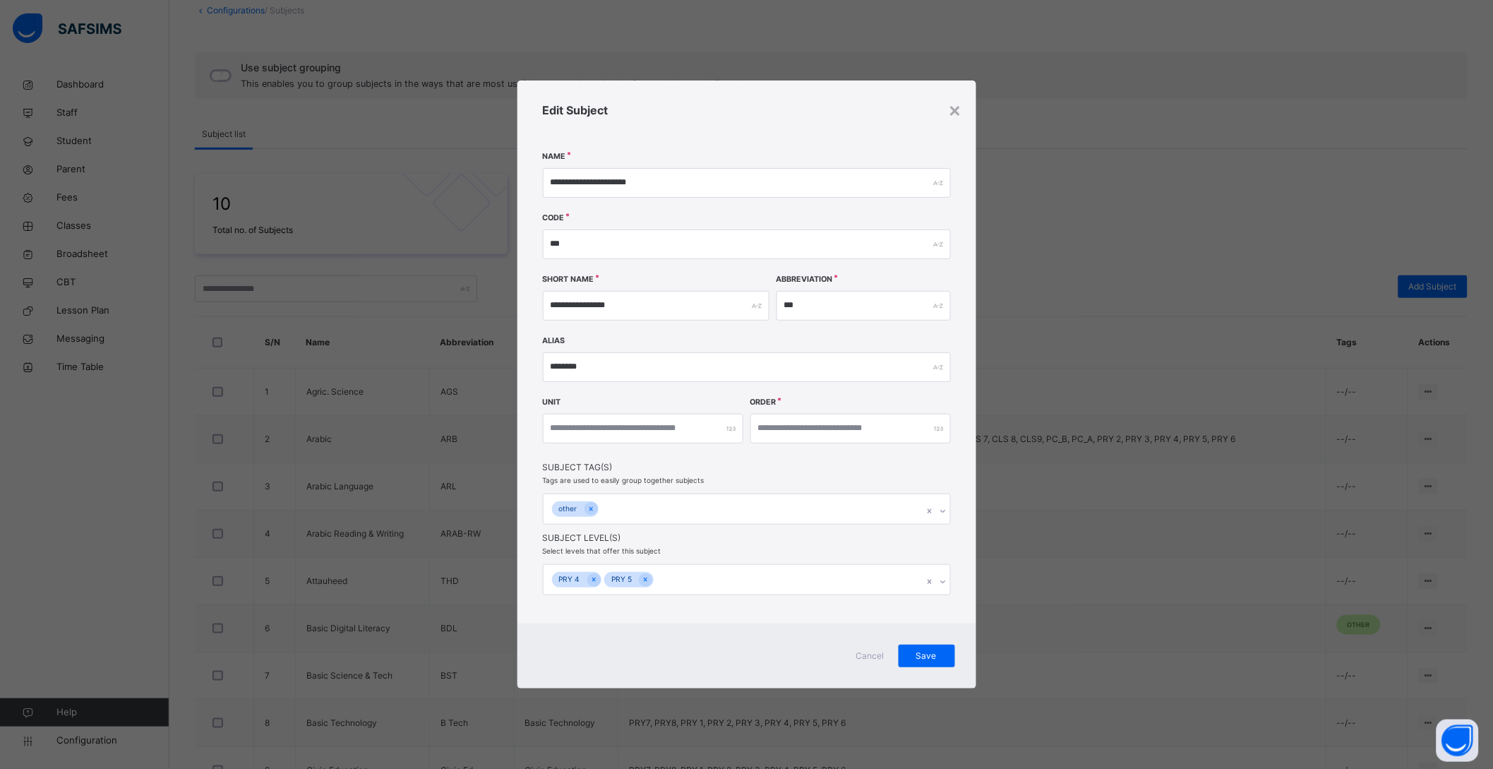
scroll to position [0, 0]
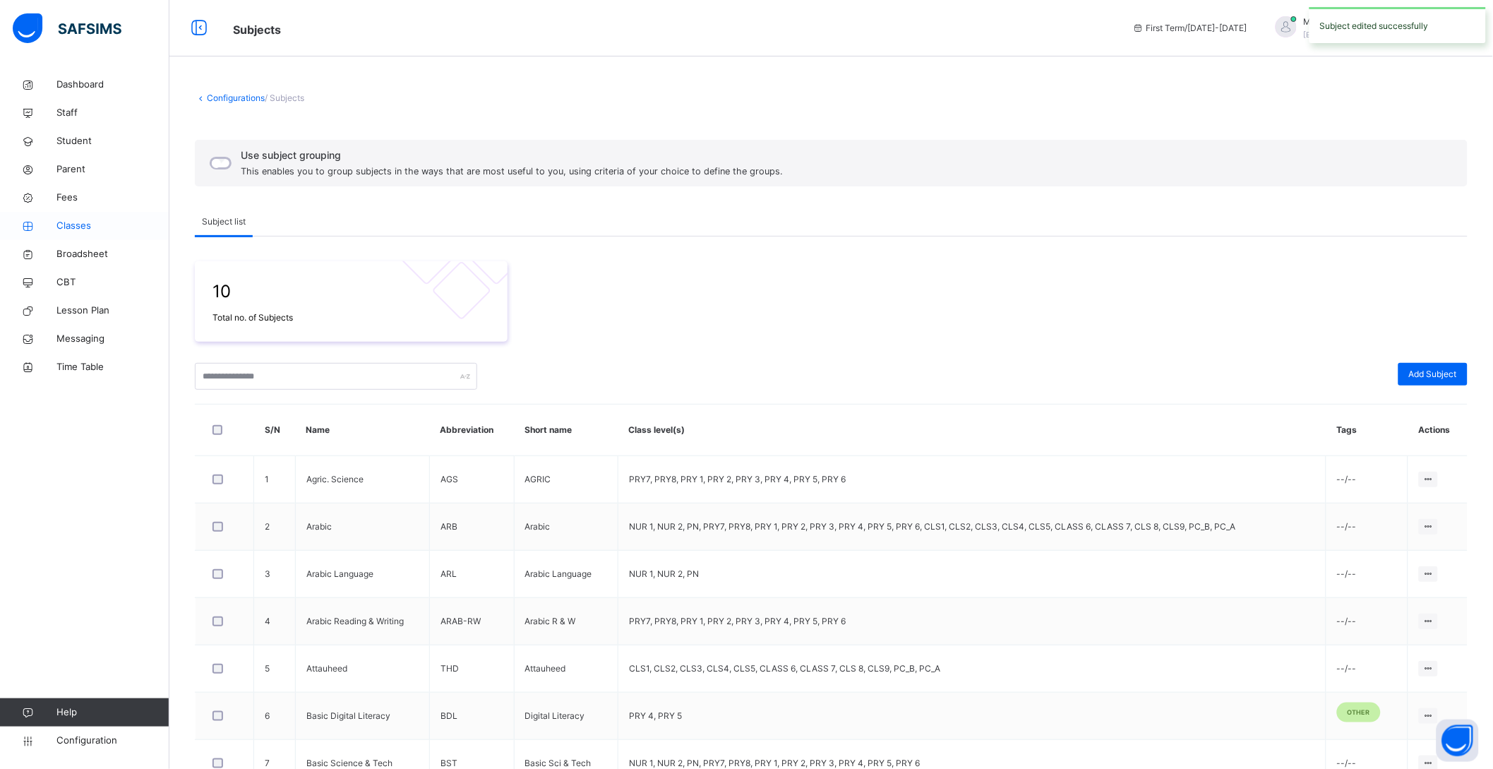
click at [72, 226] on span "Classes" at bounding box center [112, 226] width 113 height 14
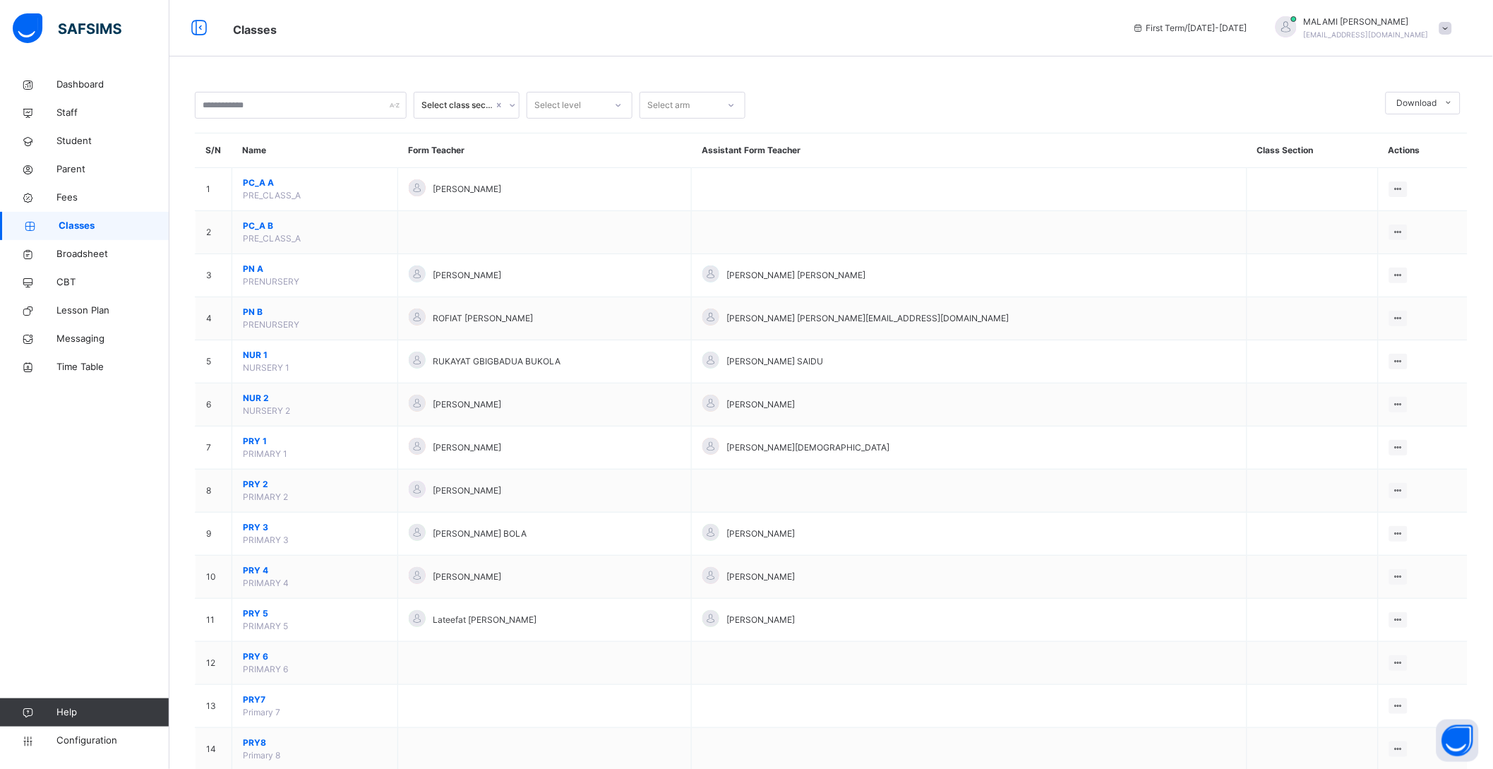
click at [264, 568] on span "PRY 4" at bounding box center [315, 570] width 144 height 13
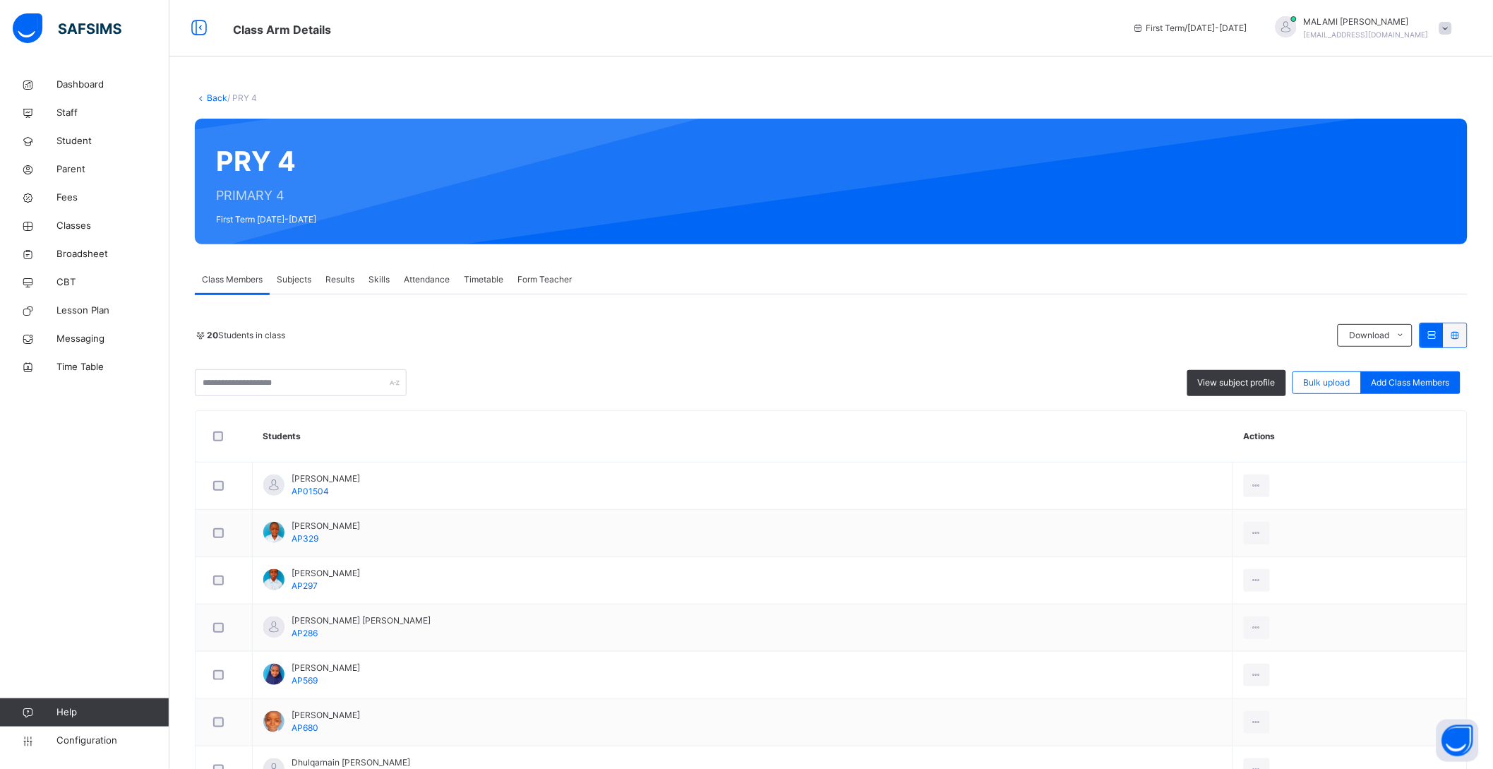
click at [294, 275] on span "Subjects" at bounding box center [294, 279] width 35 height 13
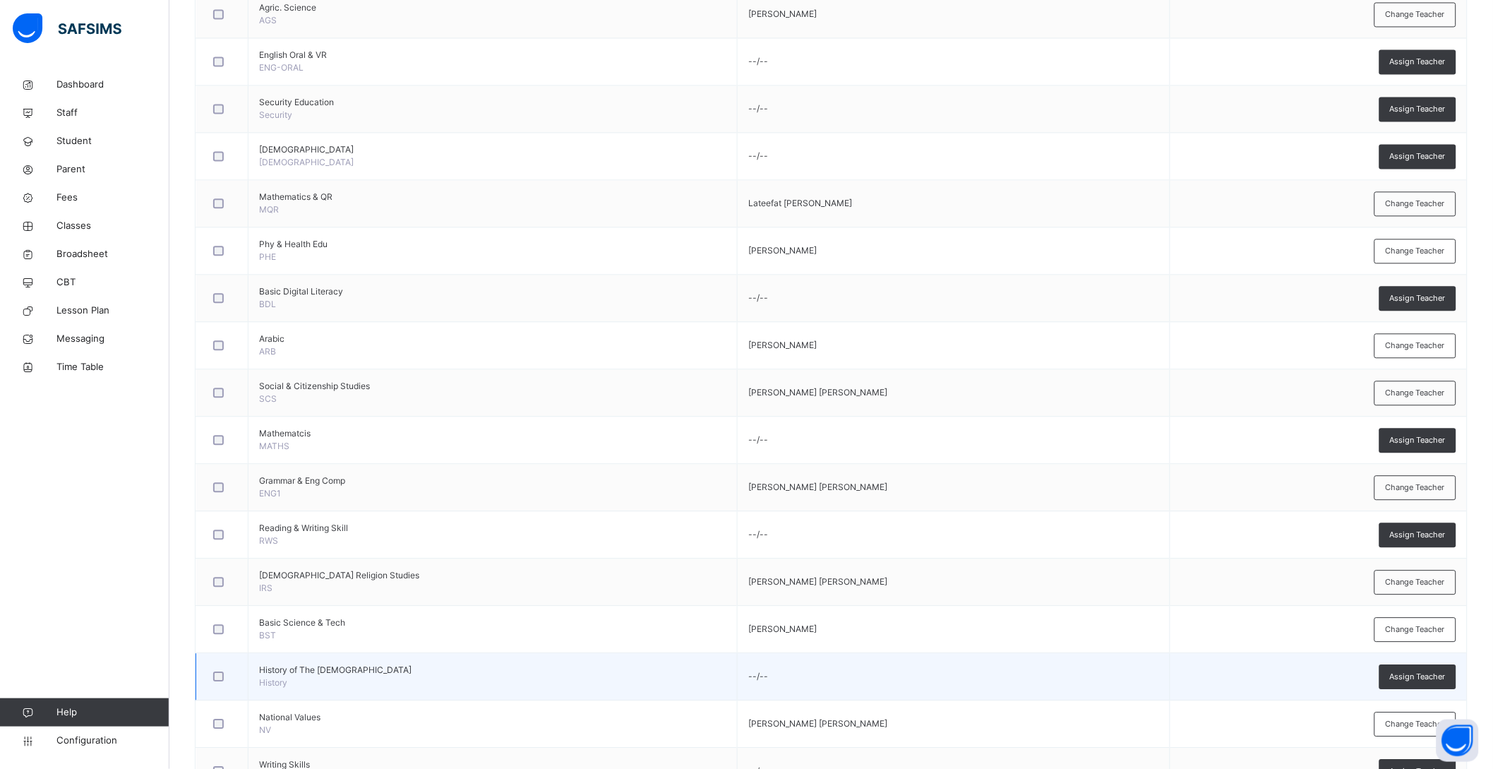
scroll to position [928, 0]
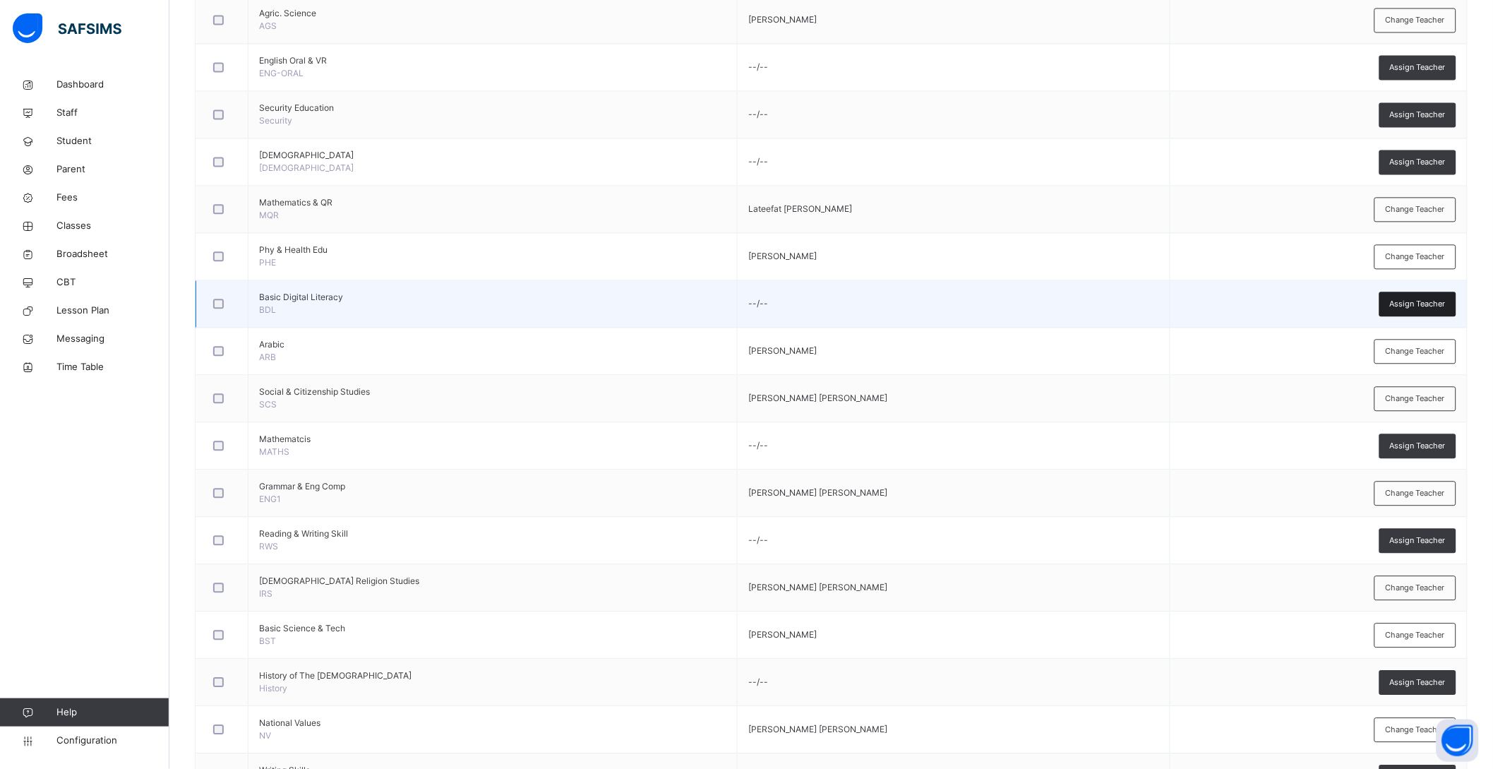
click at [1440, 304] on span "Assign Teacher" at bounding box center [1418, 304] width 56 height 12
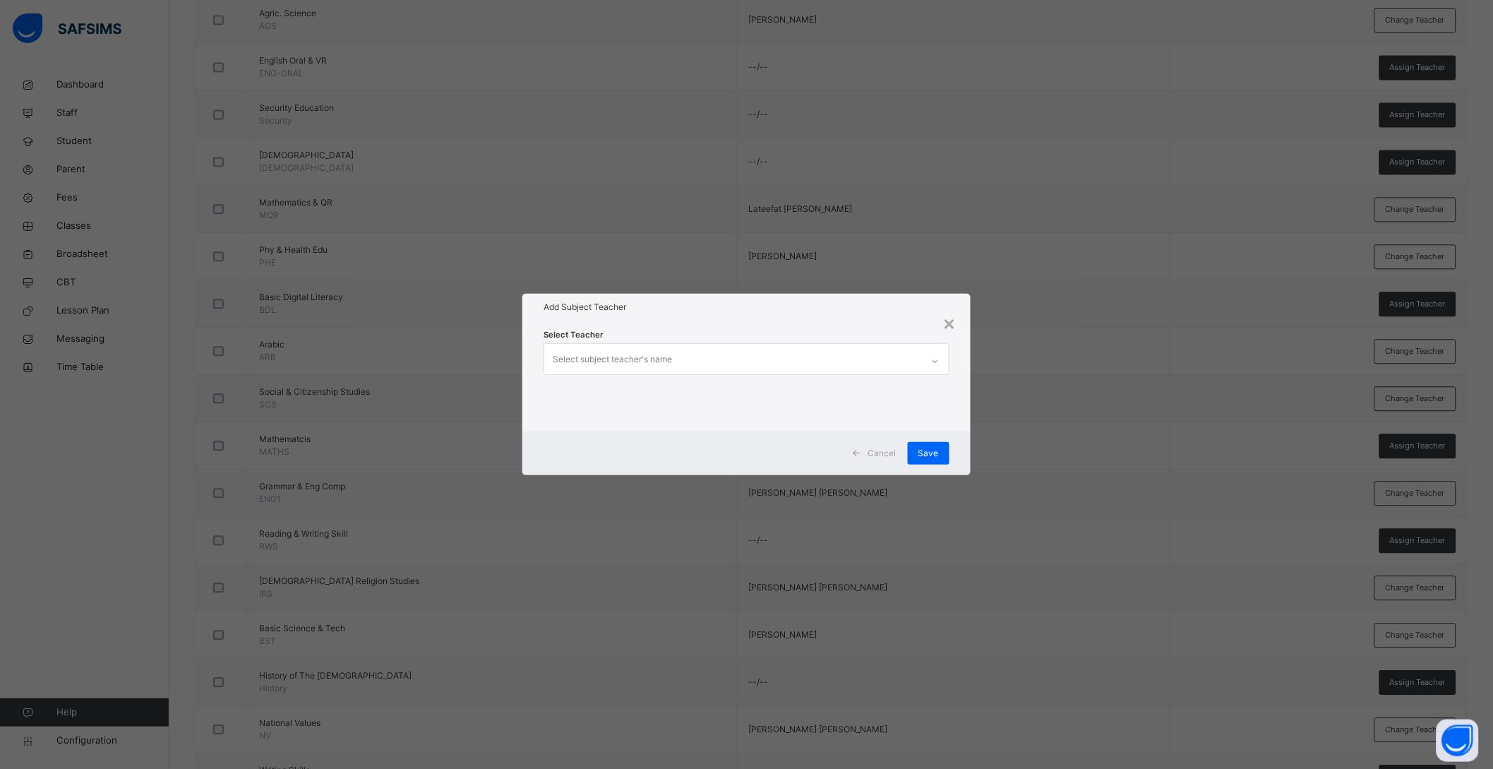
click at [807, 359] on div "Select subject teacher's name" at bounding box center [733, 359] width 378 height 30
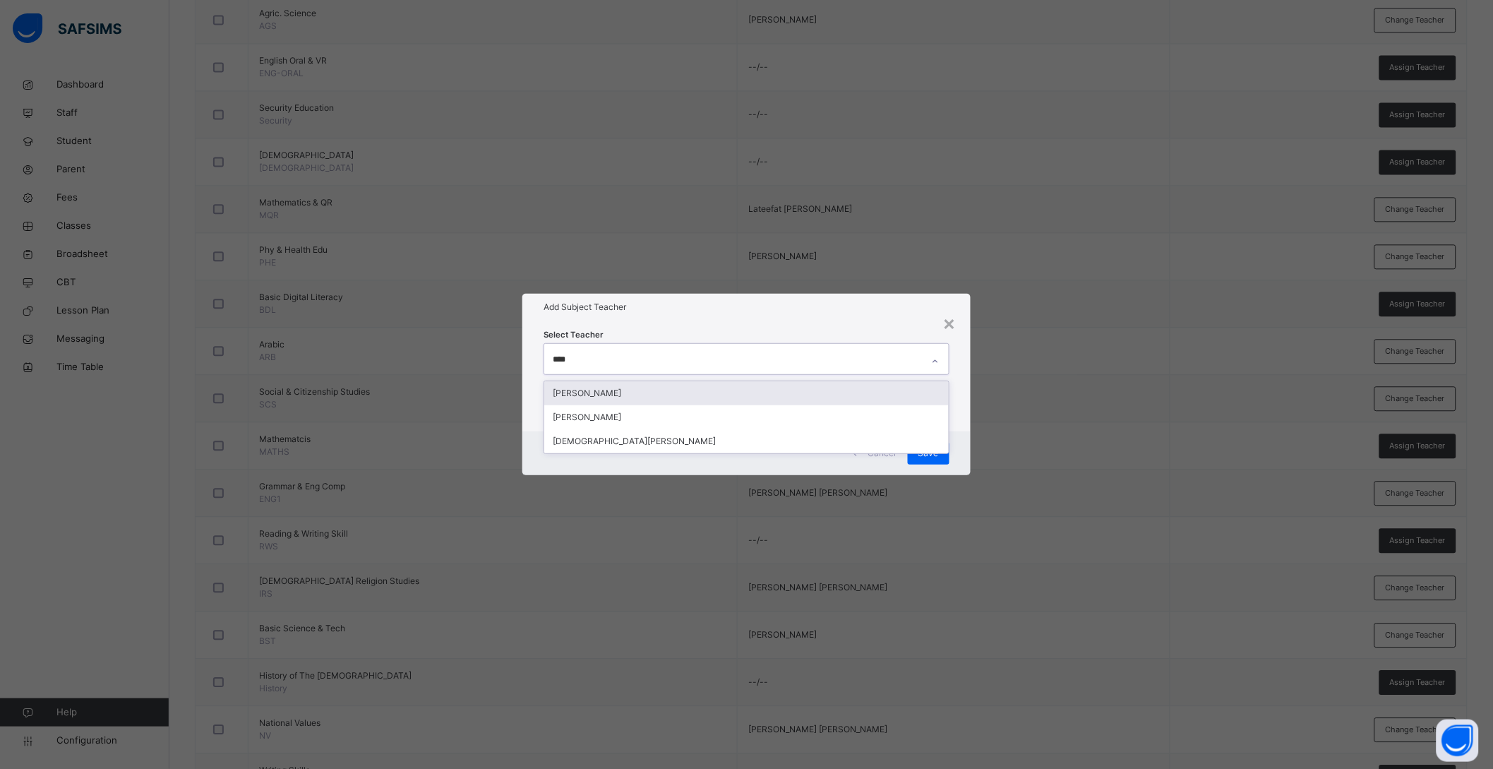
type input "*****"
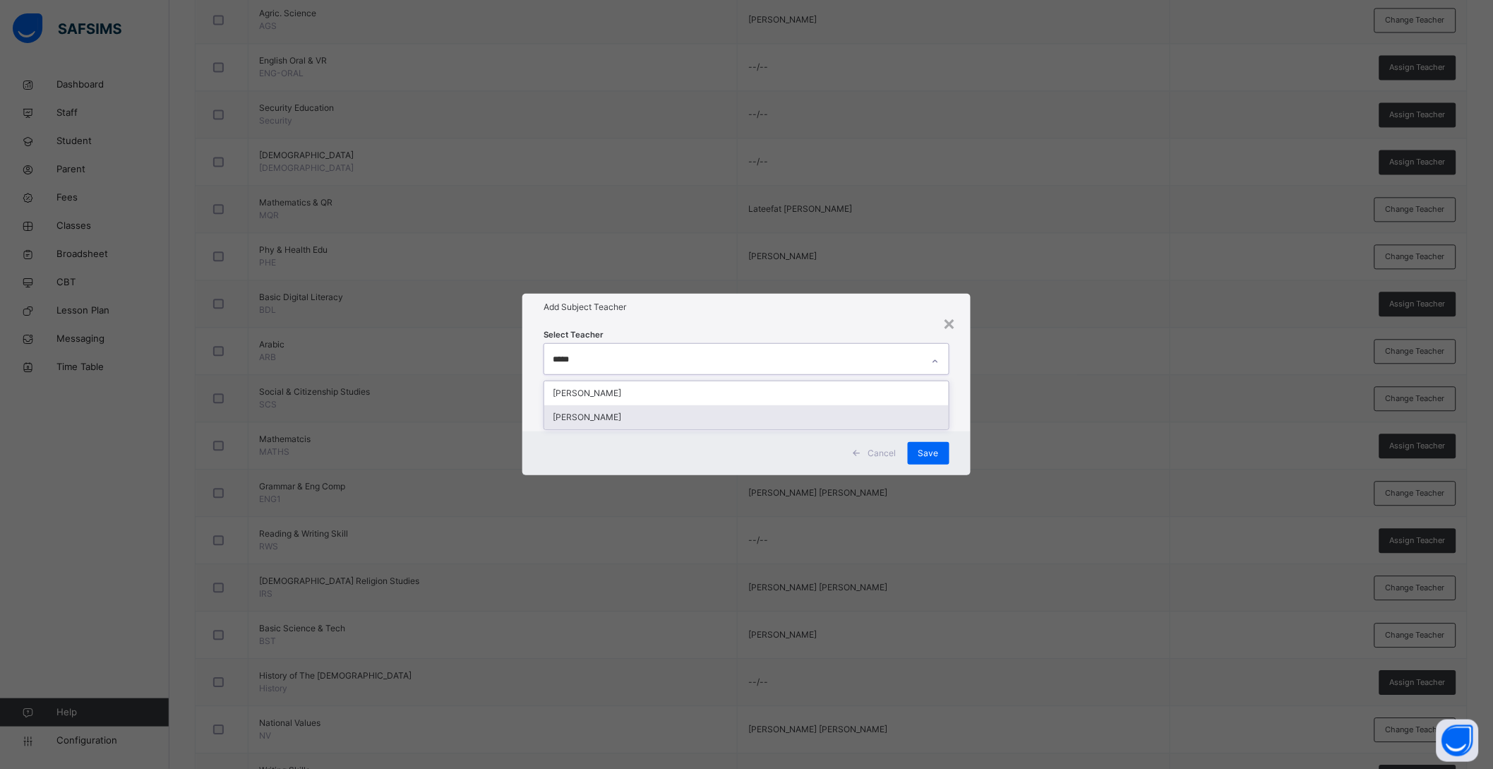
click at [660, 414] on div "[PERSON_NAME]" at bounding box center [746, 417] width 405 height 24
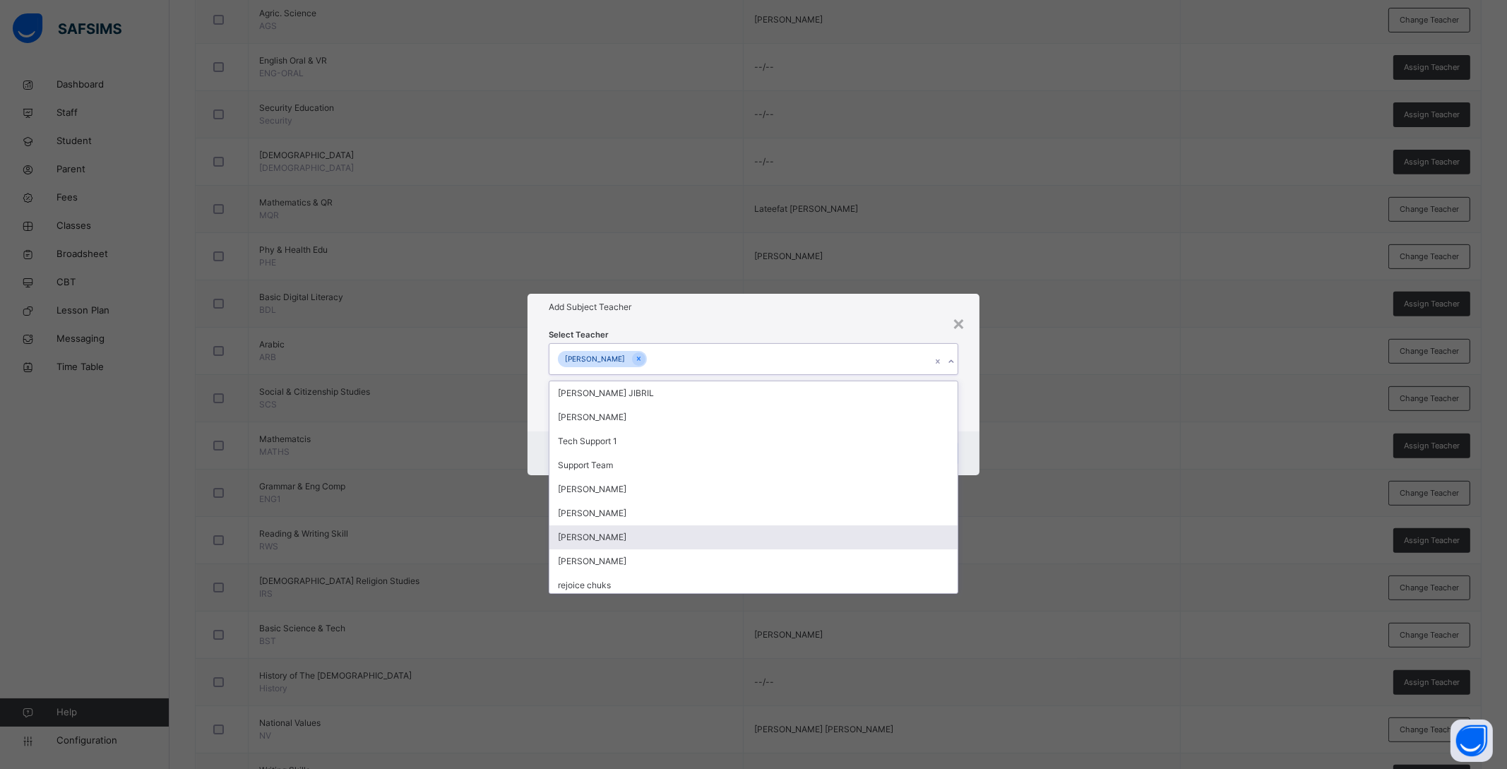
click at [964, 439] on div "Cancel Save" at bounding box center [753, 453] width 452 height 44
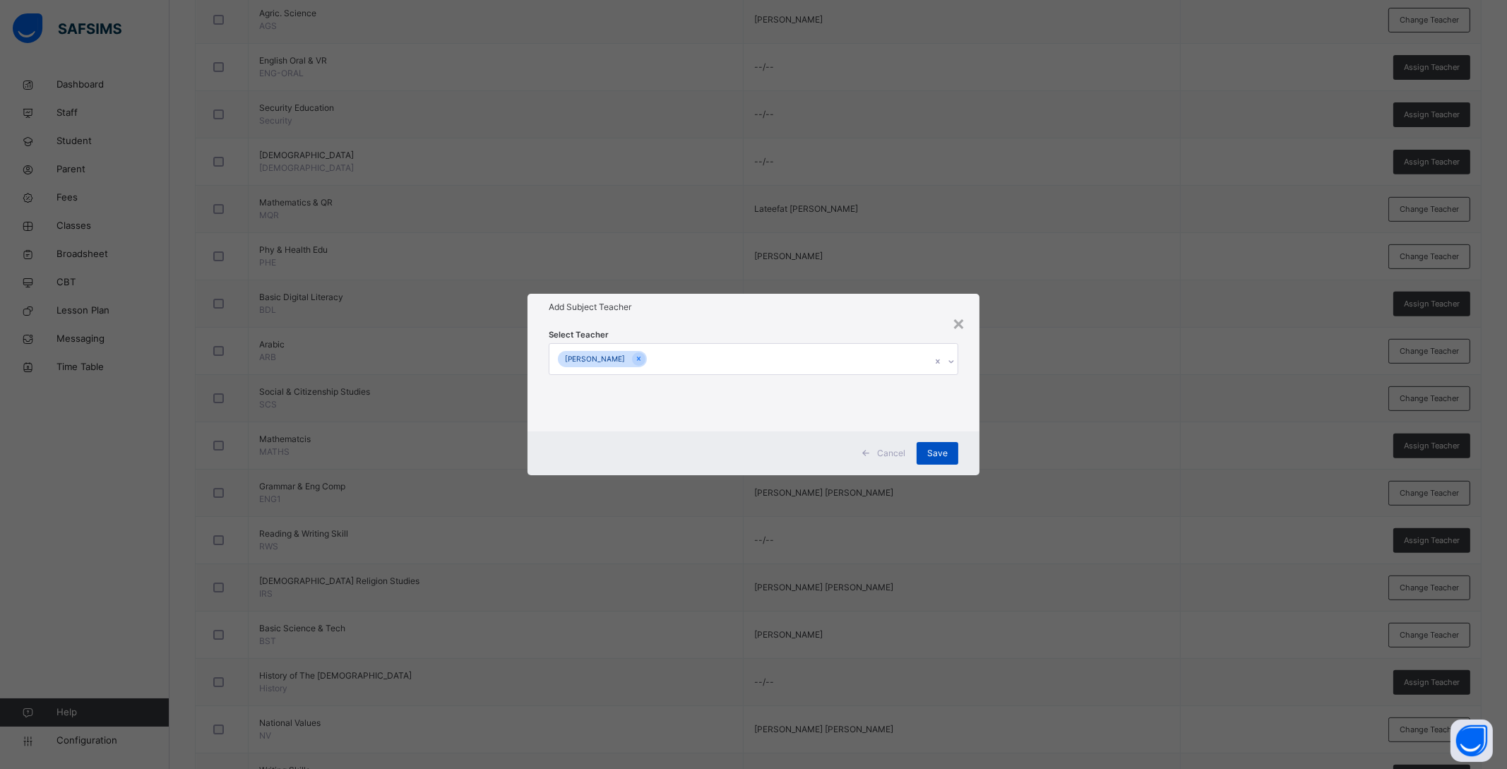
click at [934, 448] on span "Save" at bounding box center [937, 453] width 20 height 13
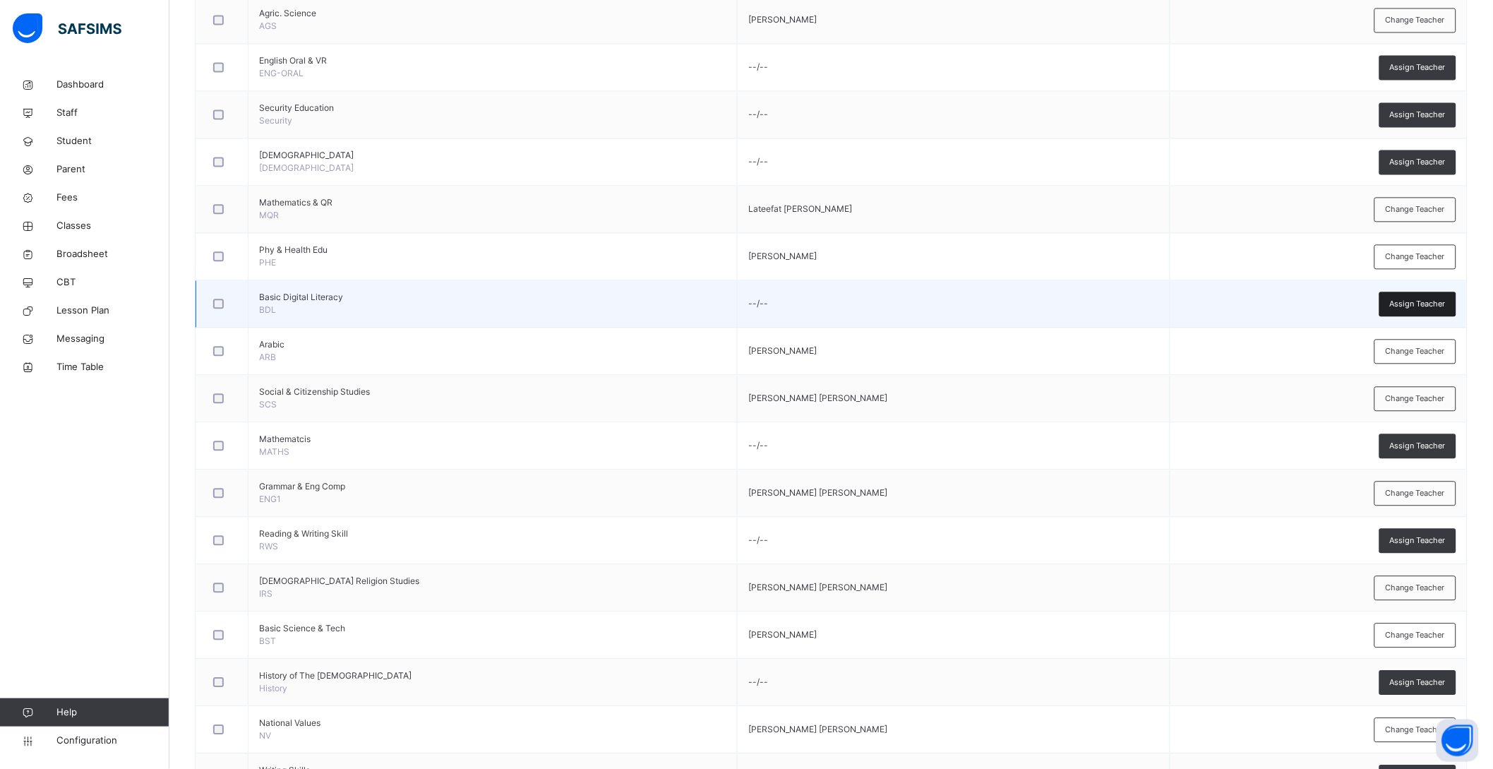
click at [1441, 304] on span "Assign Teacher" at bounding box center [1418, 304] width 56 height 12
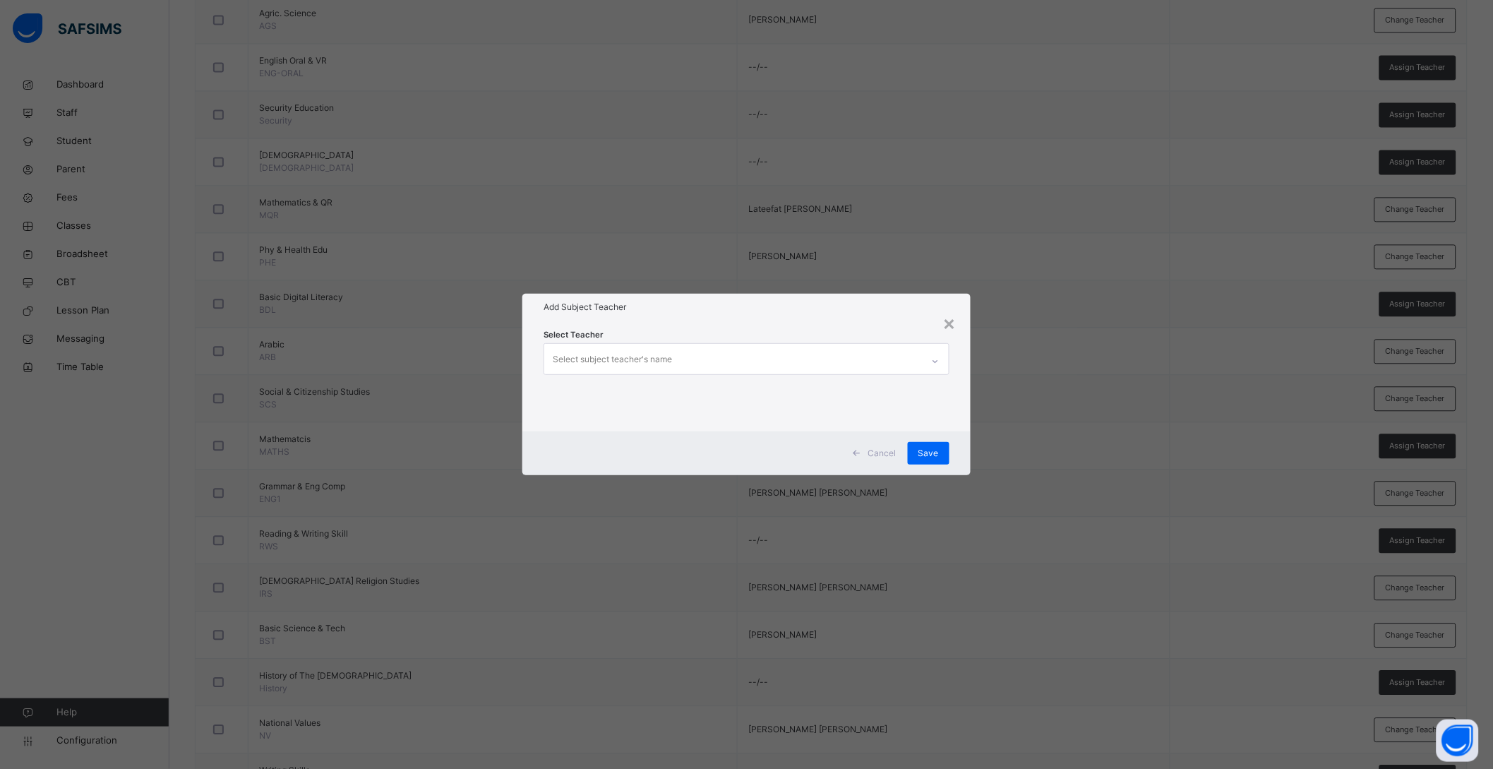
click at [767, 354] on div "Select subject teacher's name" at bounding box center [733, 359] width 378 height 30
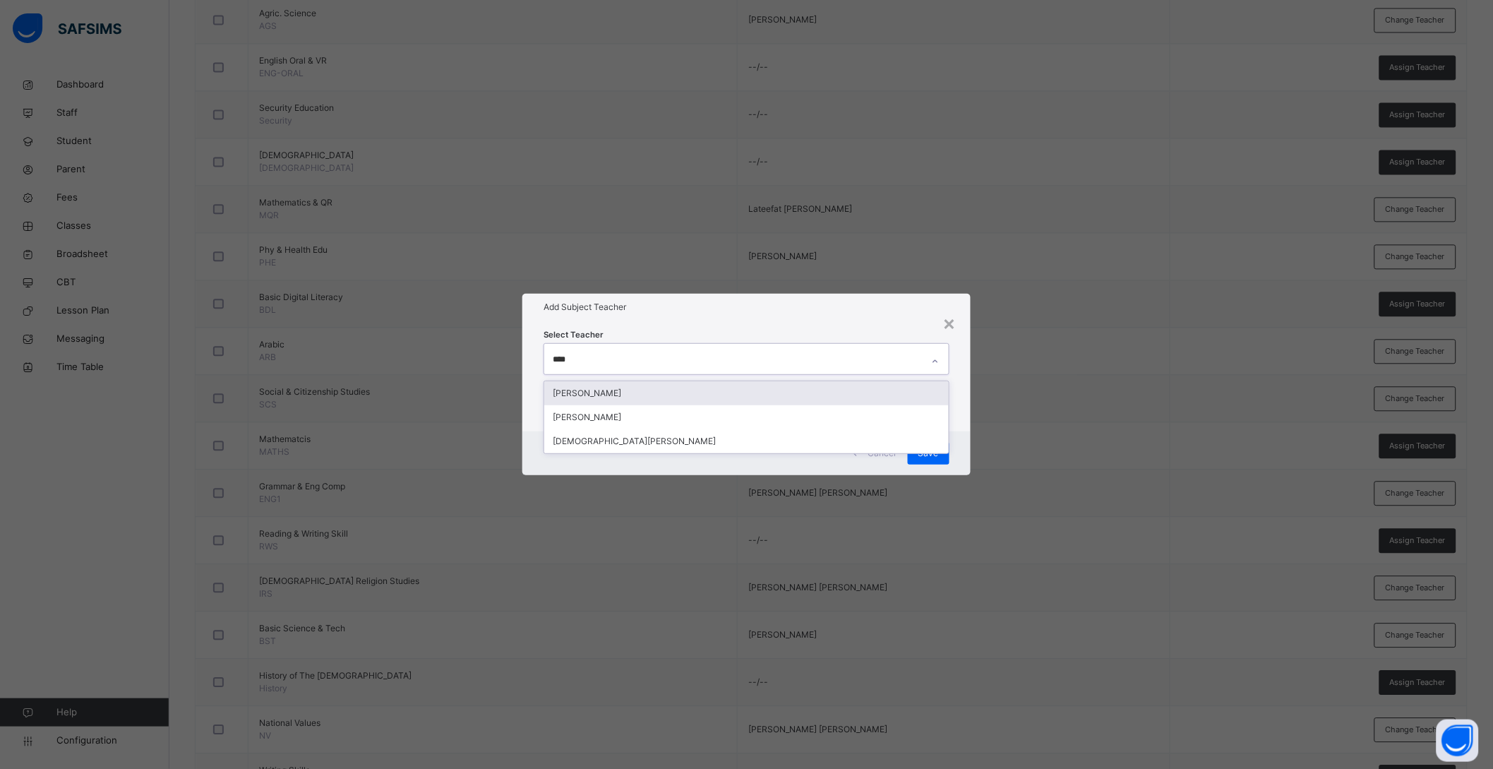
type input "*****"
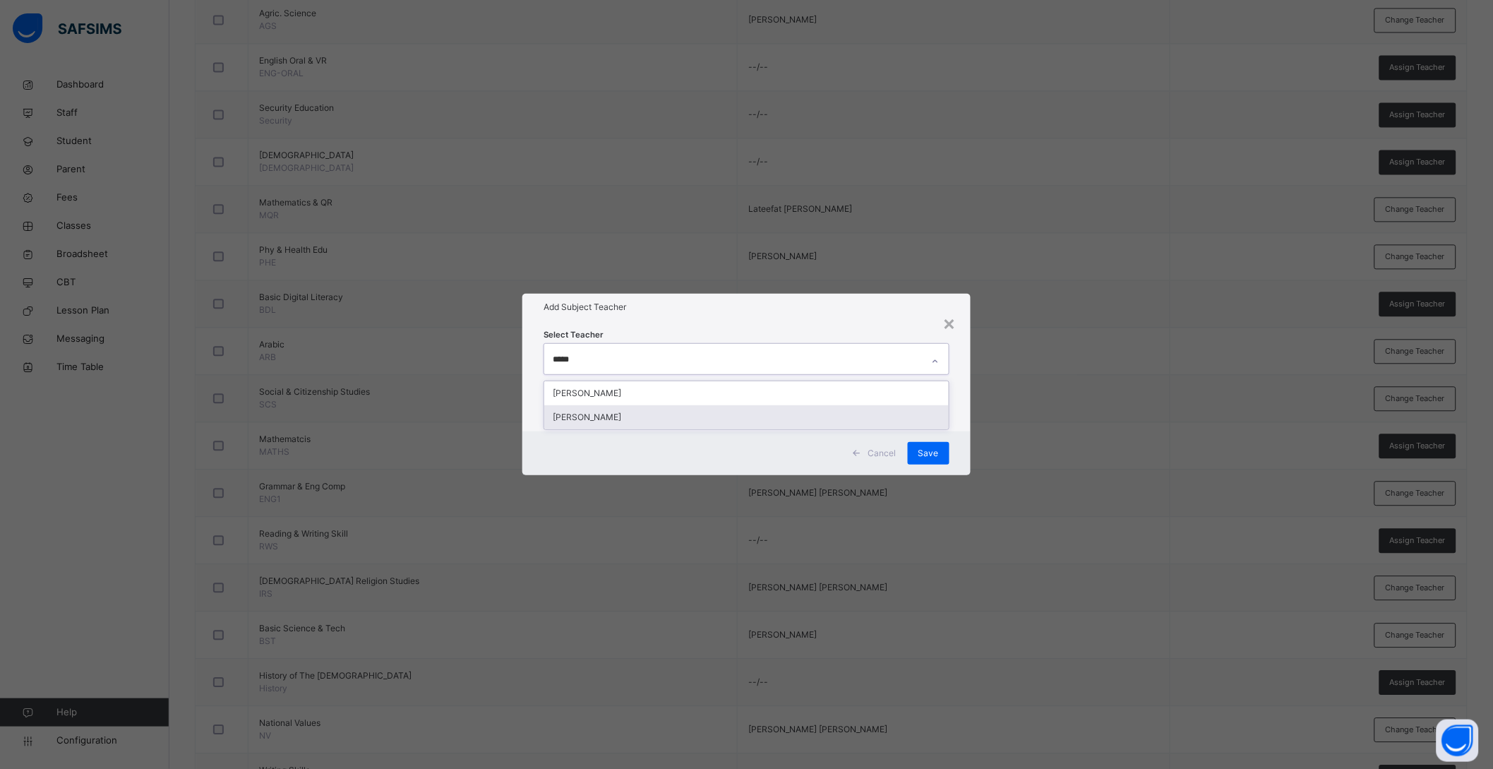
click at [651, 414] on div "[PERSON_NAME]" at bounding box center [746, 417] width 405 height 24
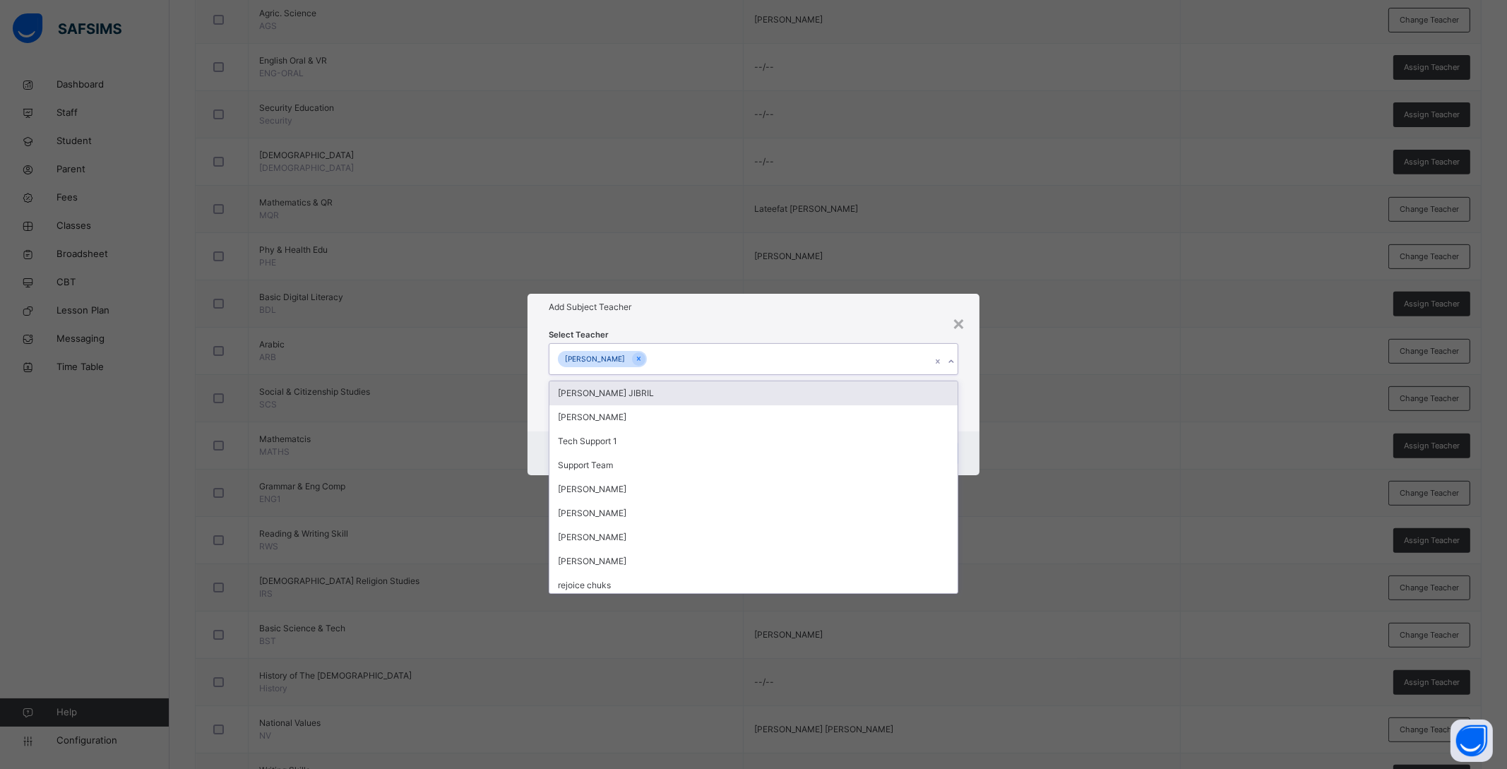
click at [971, 432] on div "Cancel Save" at bounding box center [753, 453] width 452 height 44
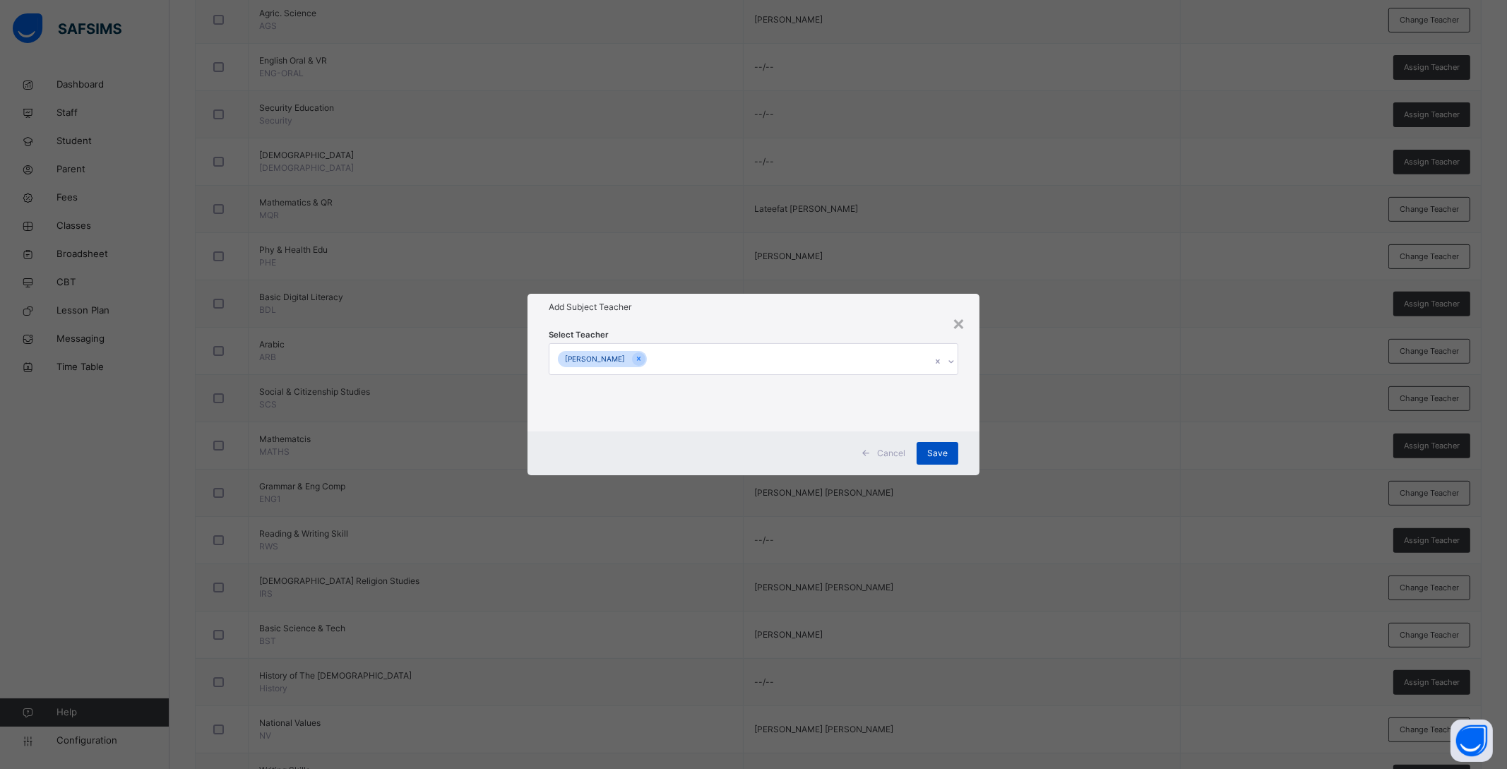
click at [924, 448] on div "Save" at bounding box center [937, 453] width 42 height 23
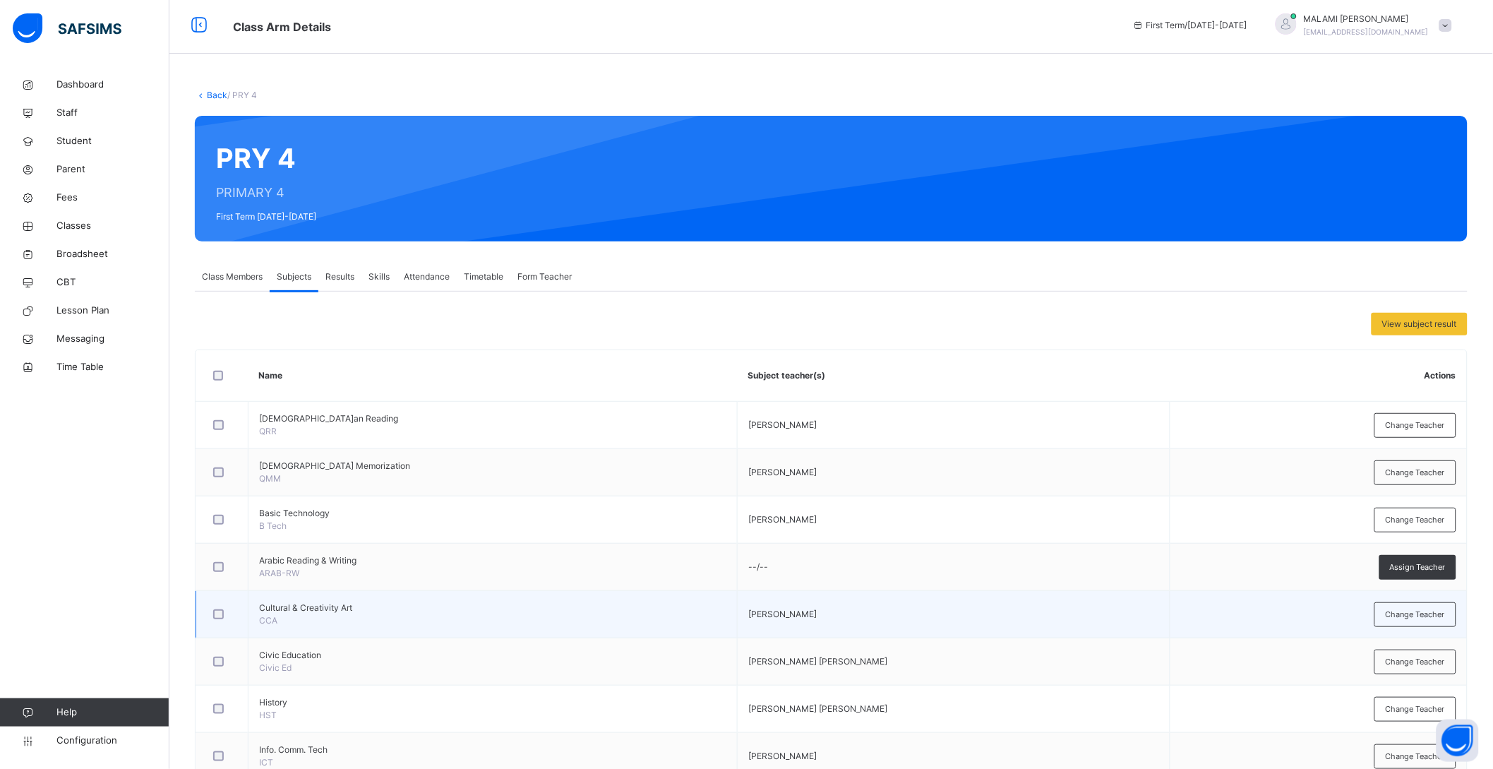
scroll to position [0, 0]
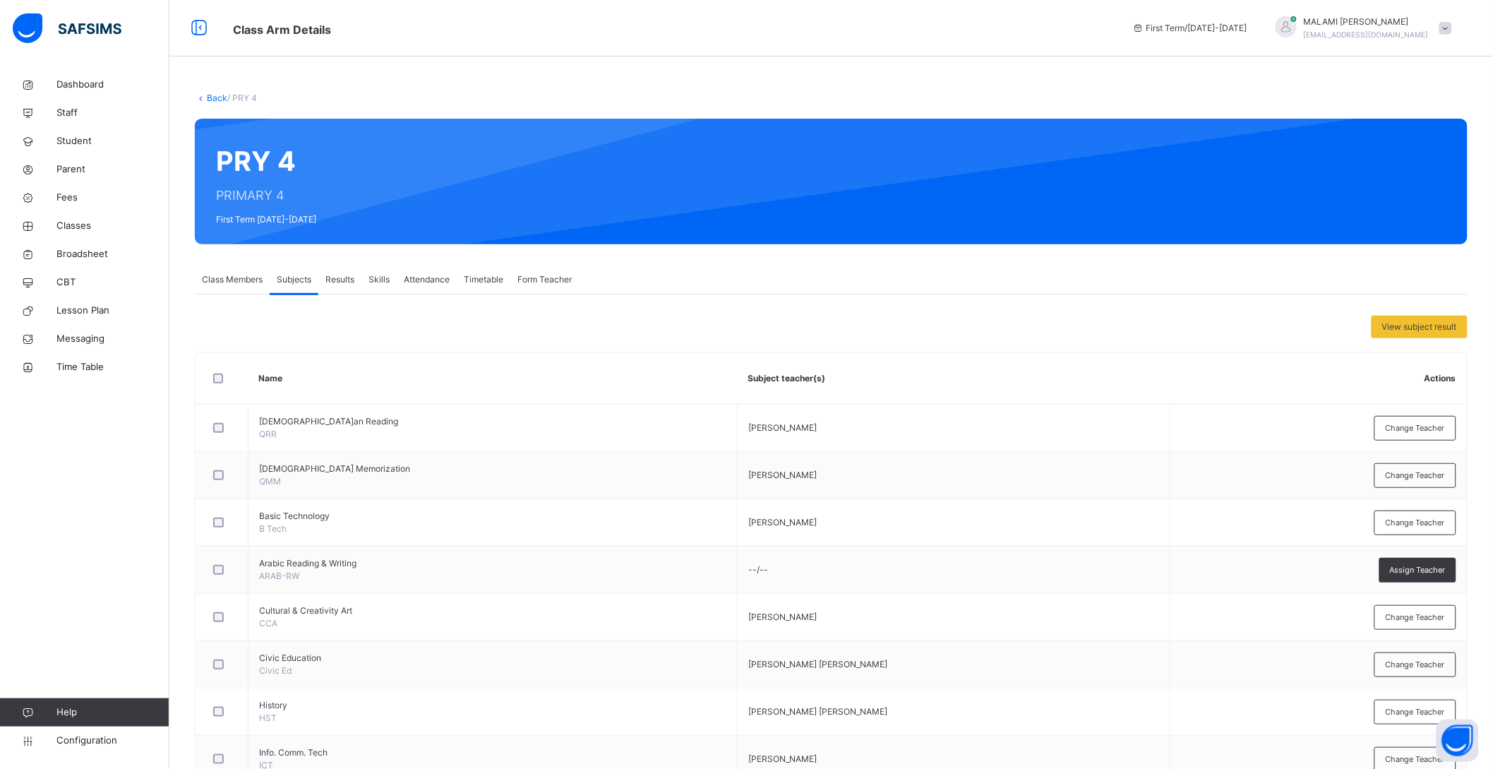
click at [212, 92] on link "Back" at bounding box center [217, 97] width 20 height 11
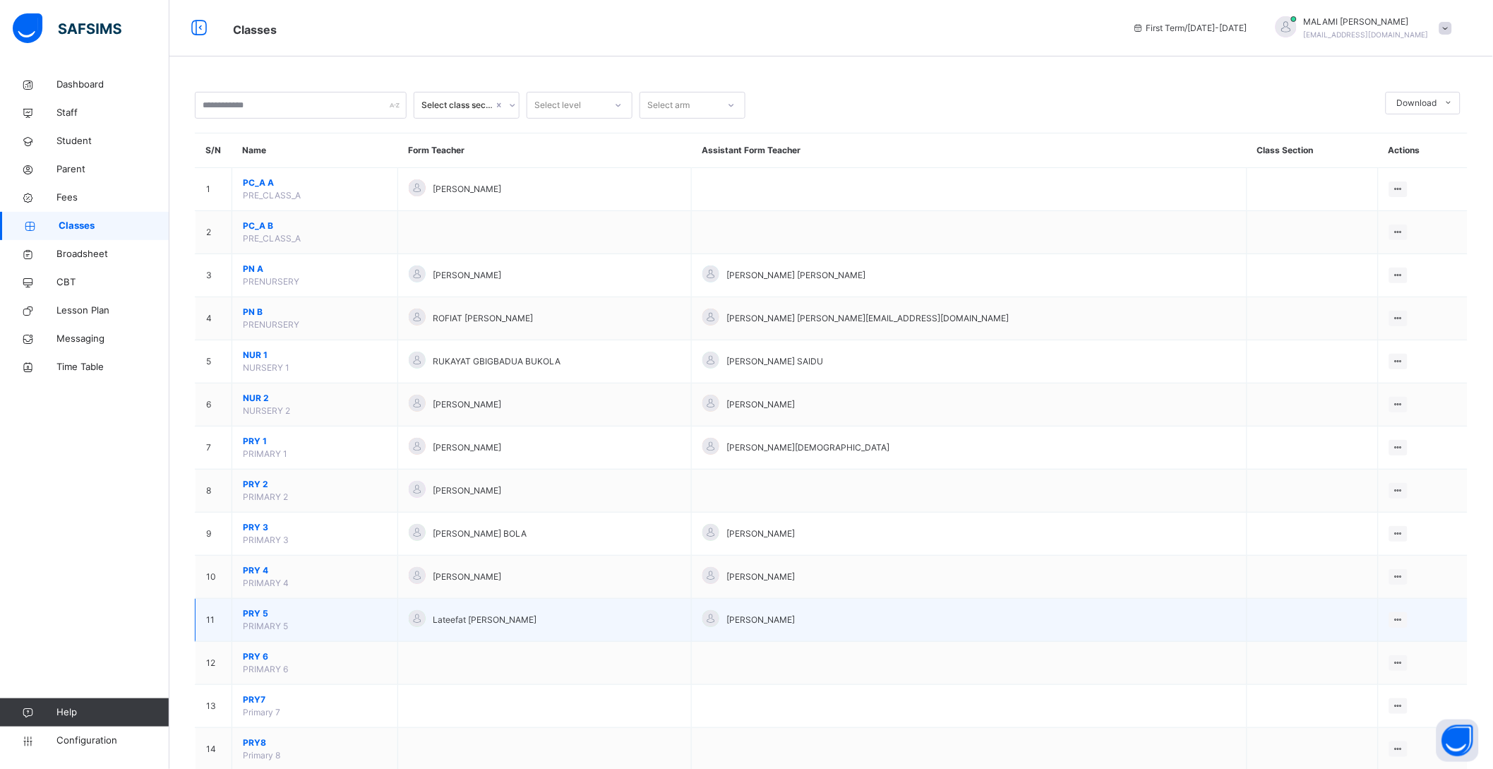
click at [258, 616] on span "PRY 5" at bounding box center [315, 613] width 144 height 13
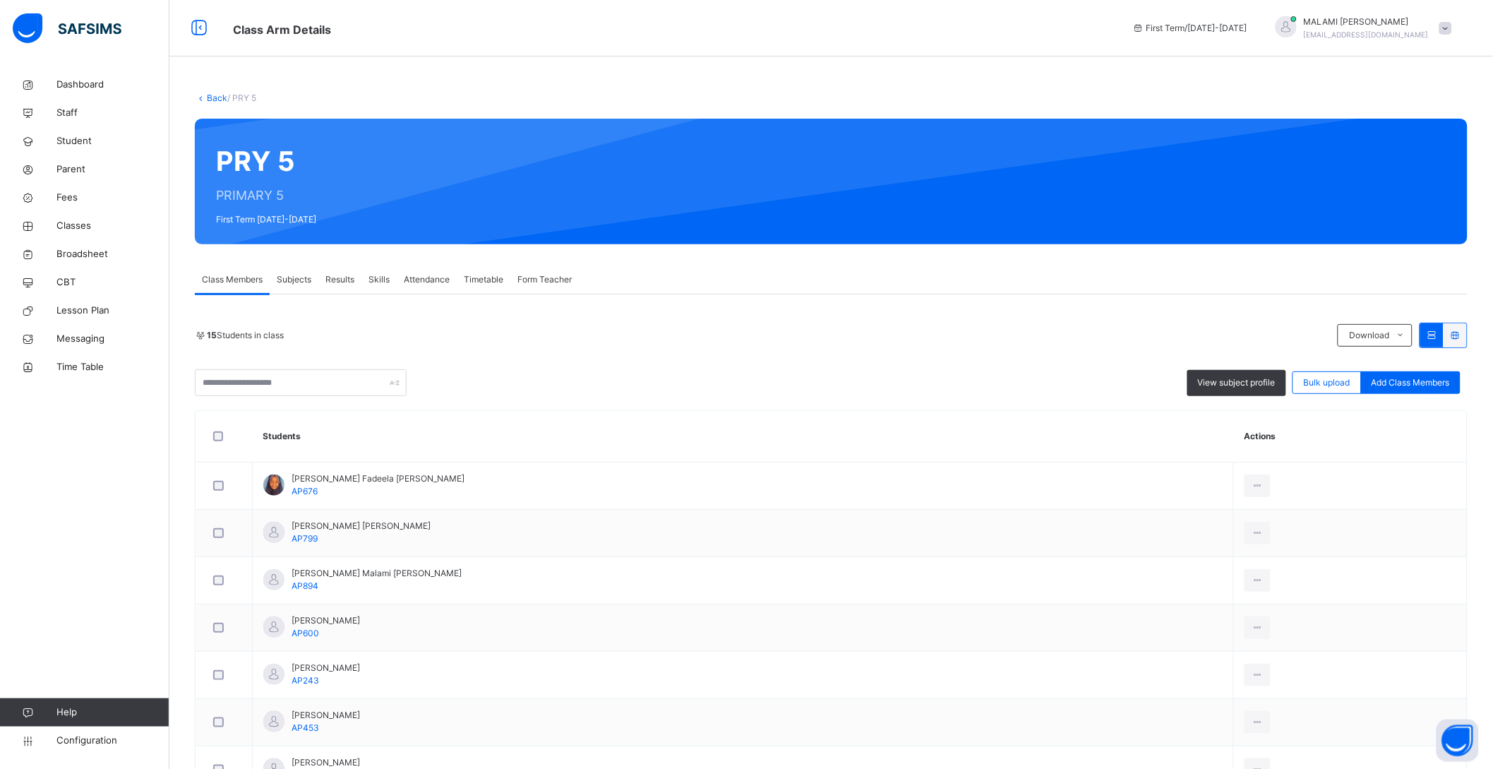
click at [302, 282] on span "Subjects" at bounding box center [294, 279] width 35 height 13
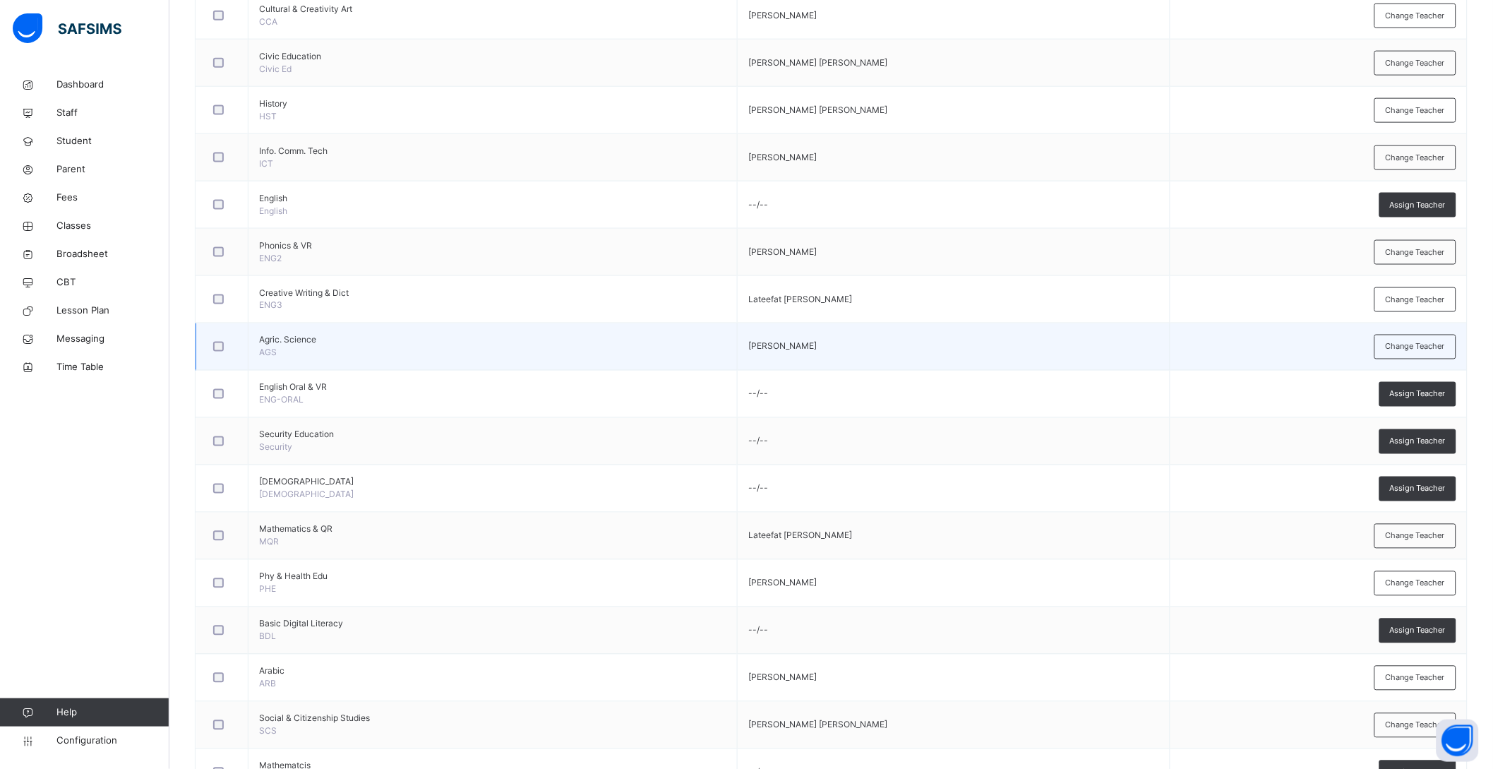
scroll to position [617, 0]
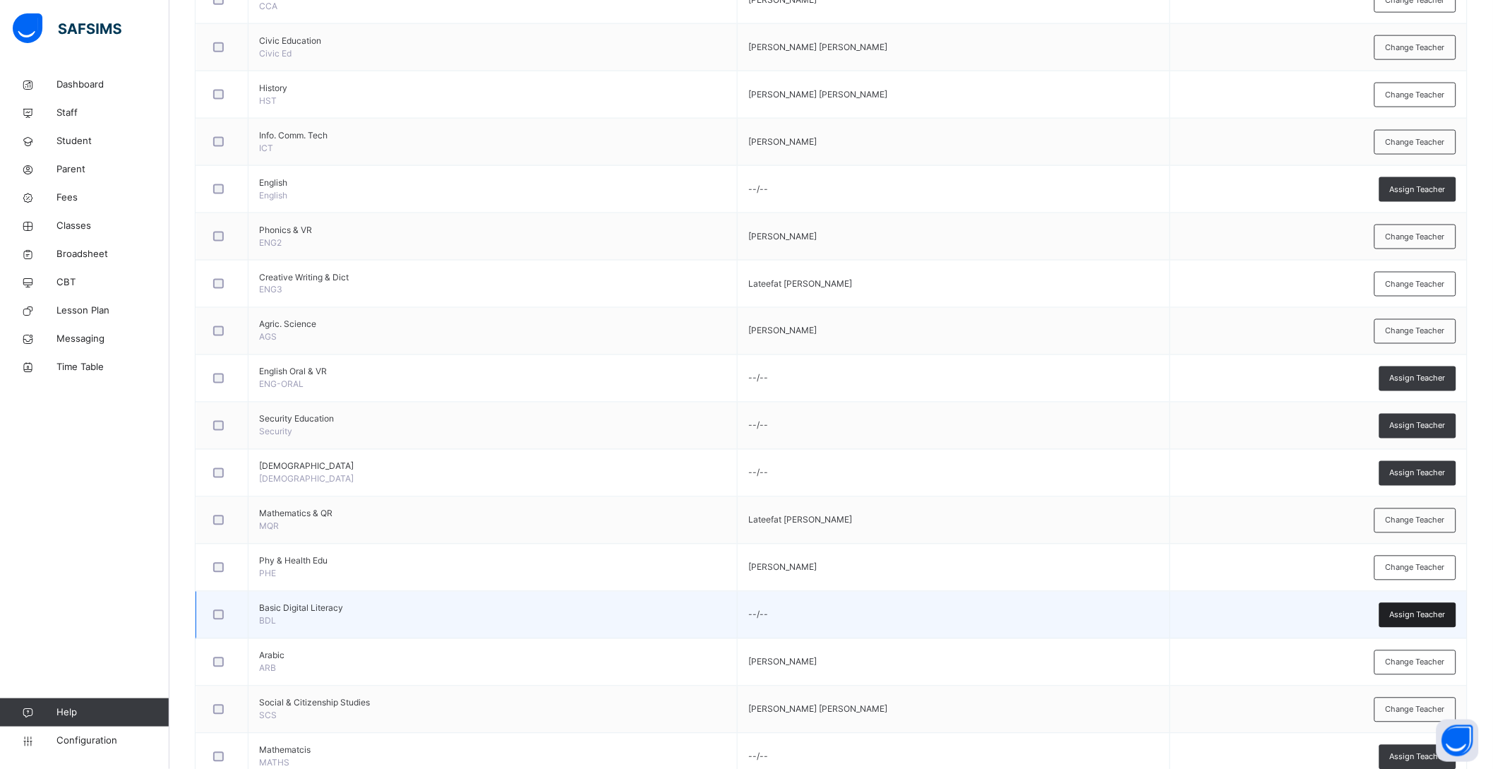
click at [1446, 617] on span "Assign Teacher" at bounding box center [1418, 615] width 56 height 12
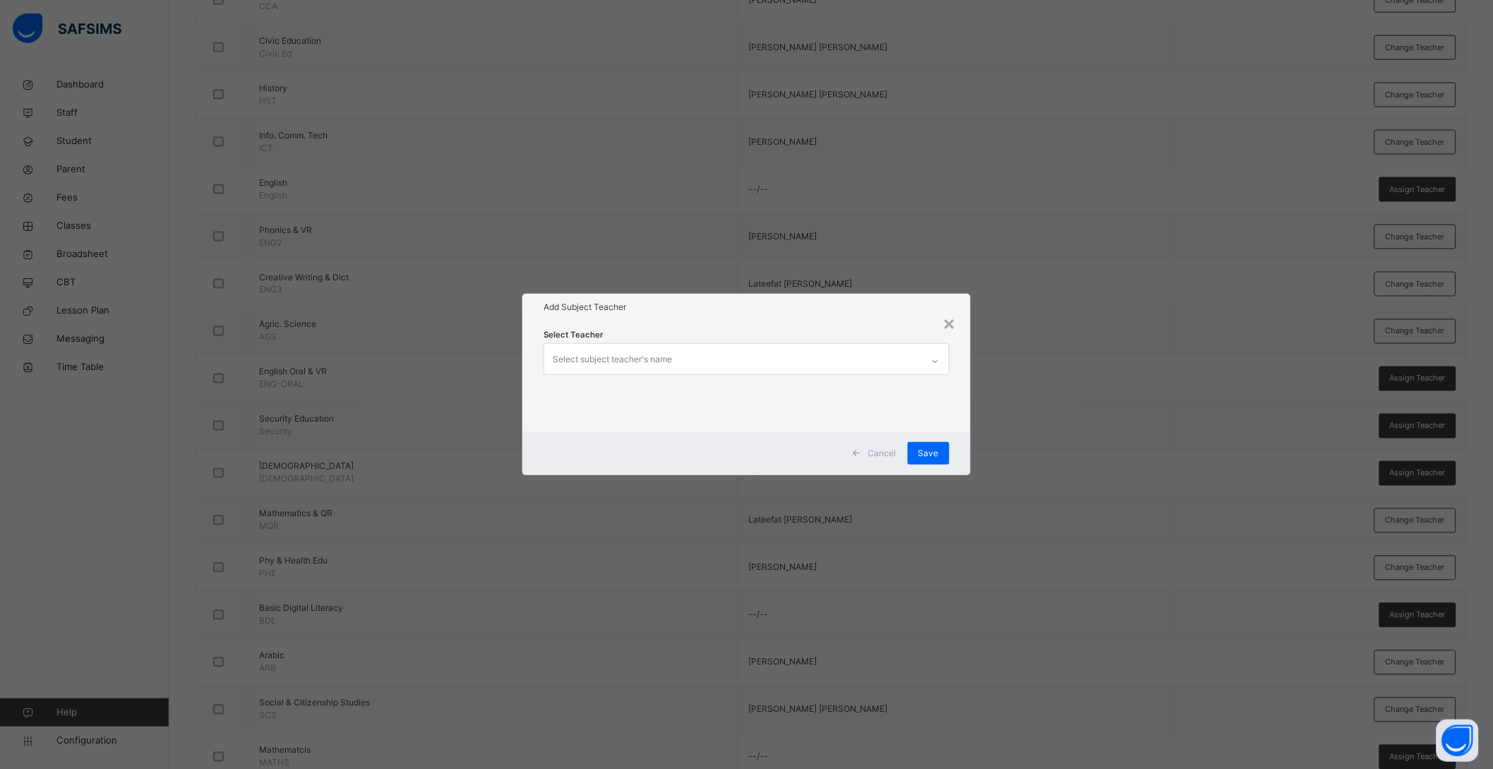
click at [633, 364] on div "Select subject teacher's name" at bounding box center [612, 359] width 119 height 27
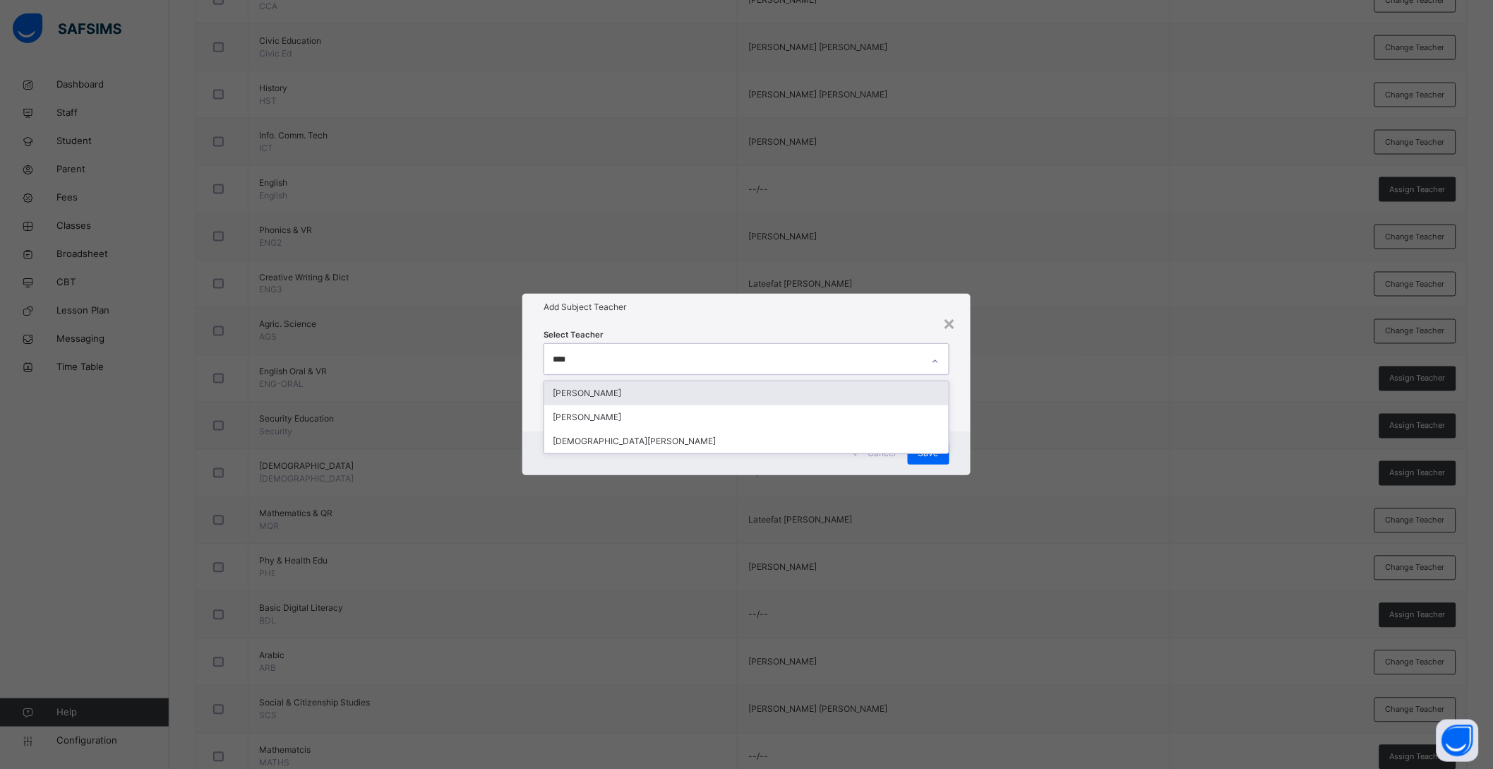
type input "*****"
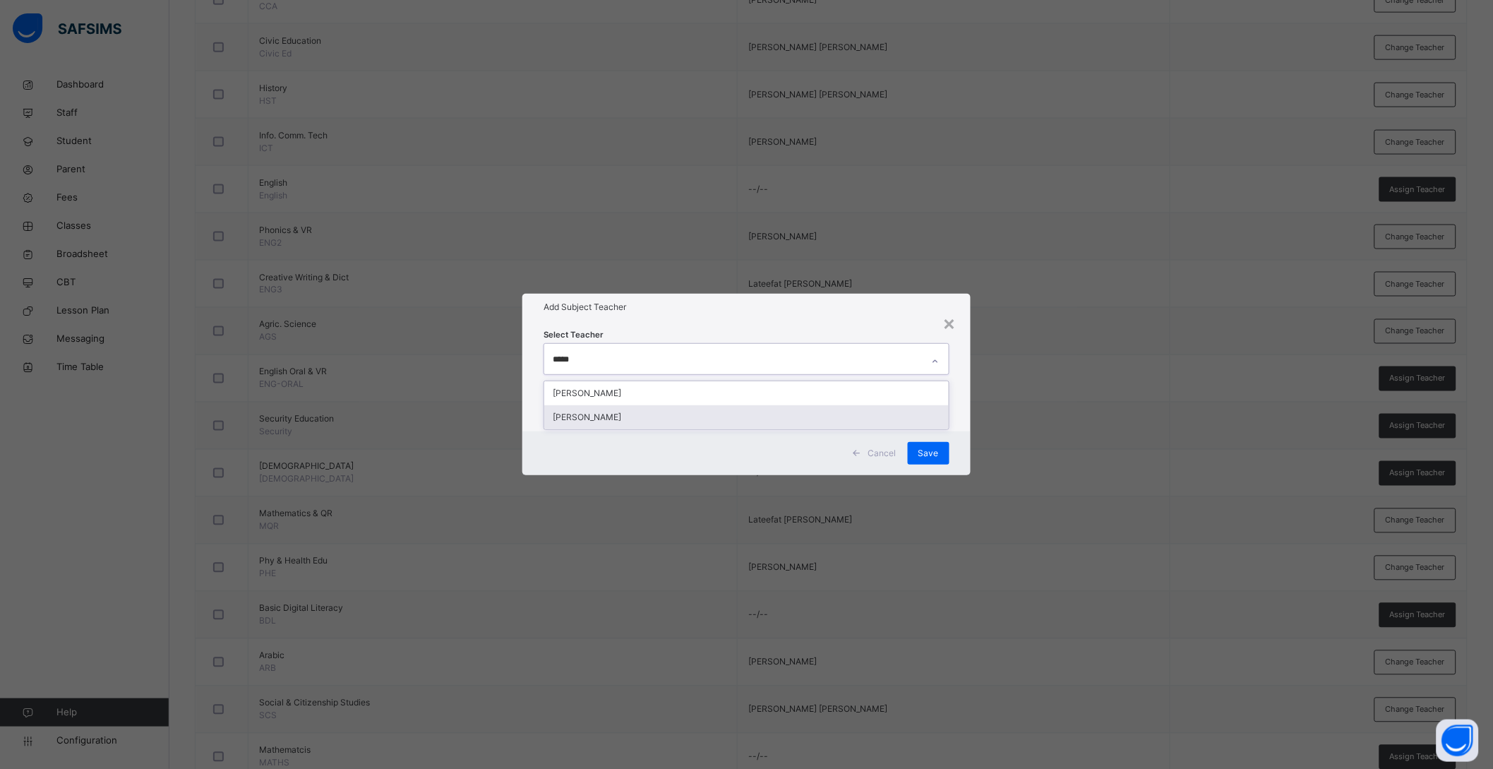
click at [649, 410] on div "[PERSON_NAME]" at bounding box center [746, 417] width 405 height 24
click at [976, 437] on div "Cancel Save" at bounding box center [753, 453] width 452 height 44
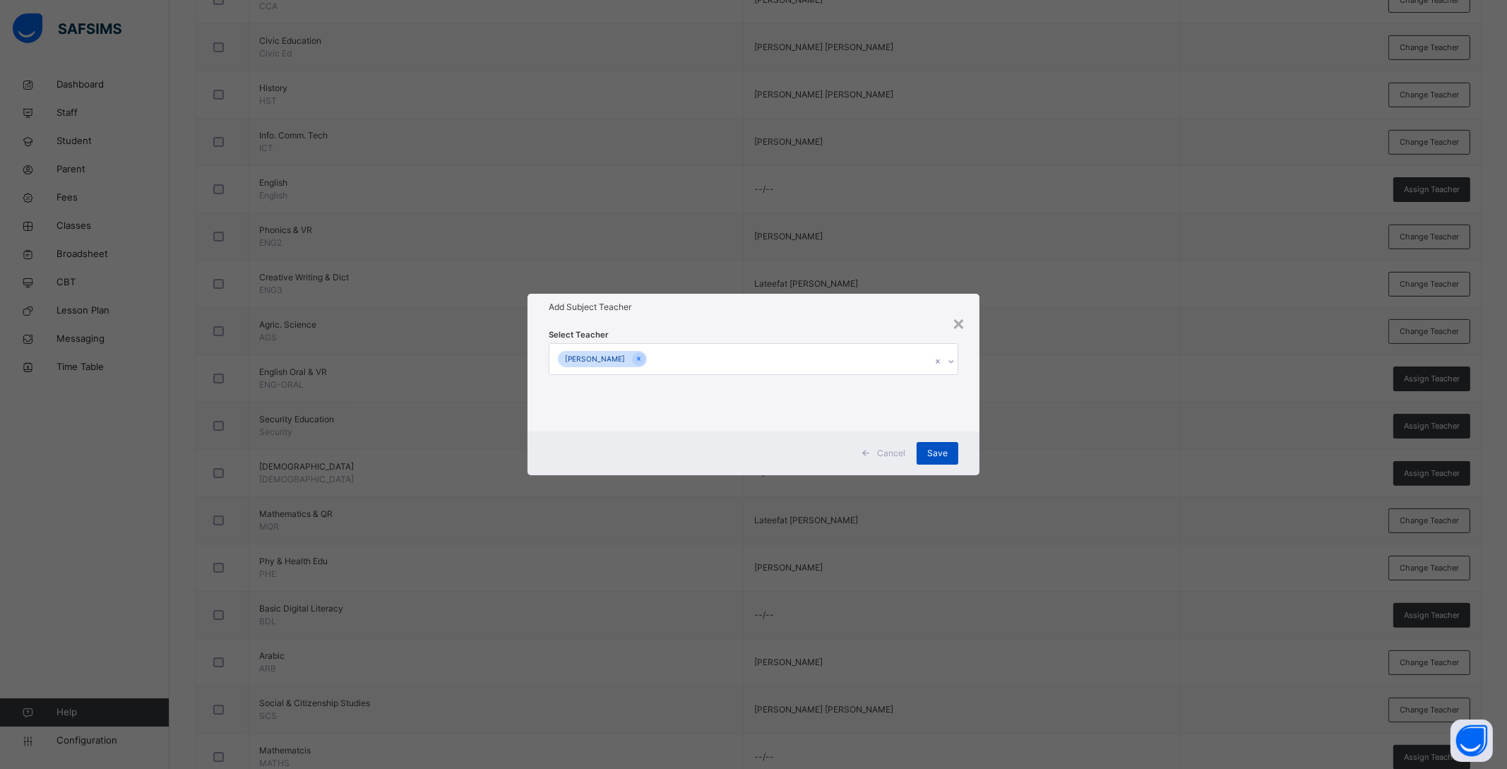
click at [939, 451] on span "Save" at bounding box center [937, 453] width 20 height 13
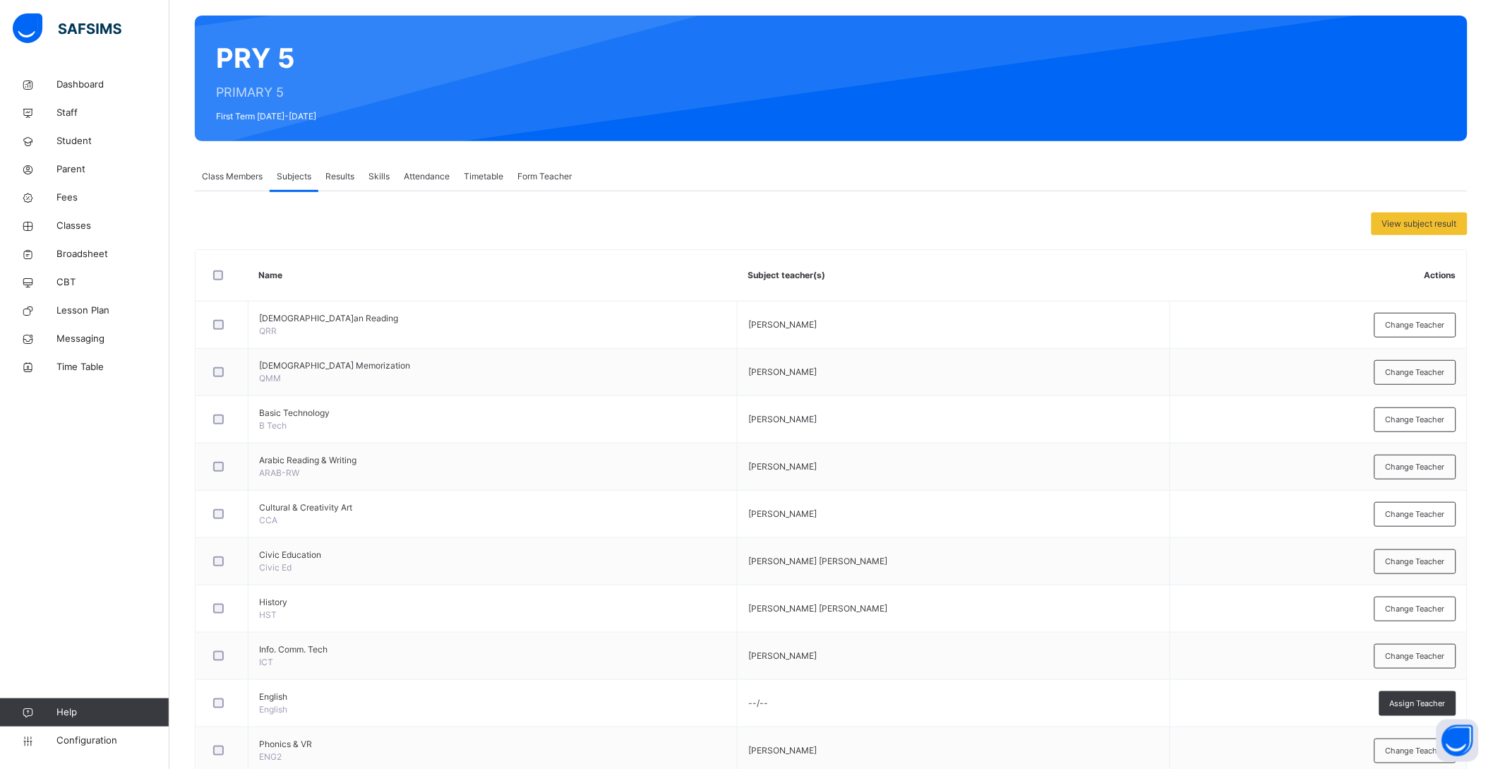
scroll to position [0, 0]
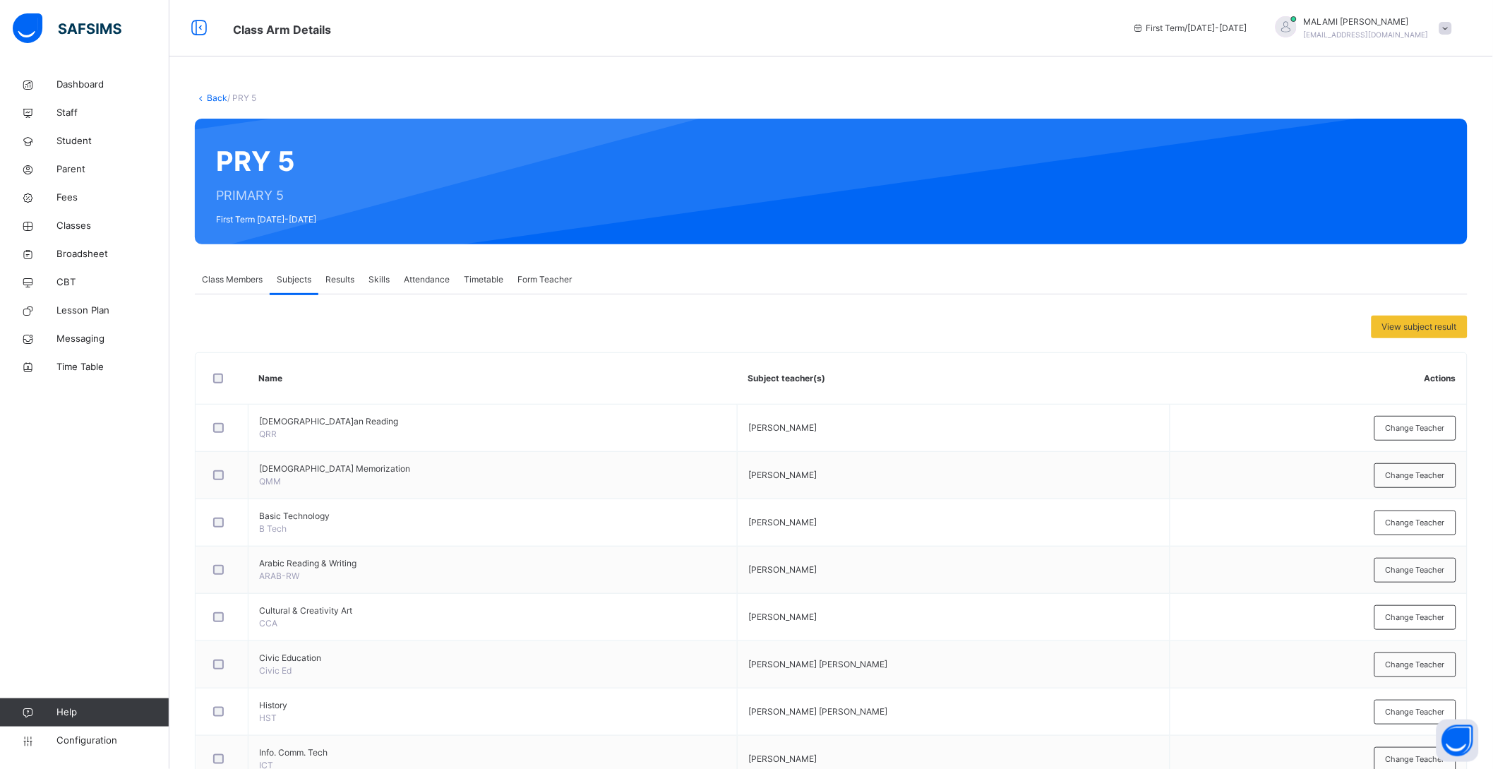
click at [305, 281] on span "Subjects" at bounding box center [294, 279] width 35 height 13
click at [220, 93] on link "Back" at bounding box center [217, 97] width 20 height 11
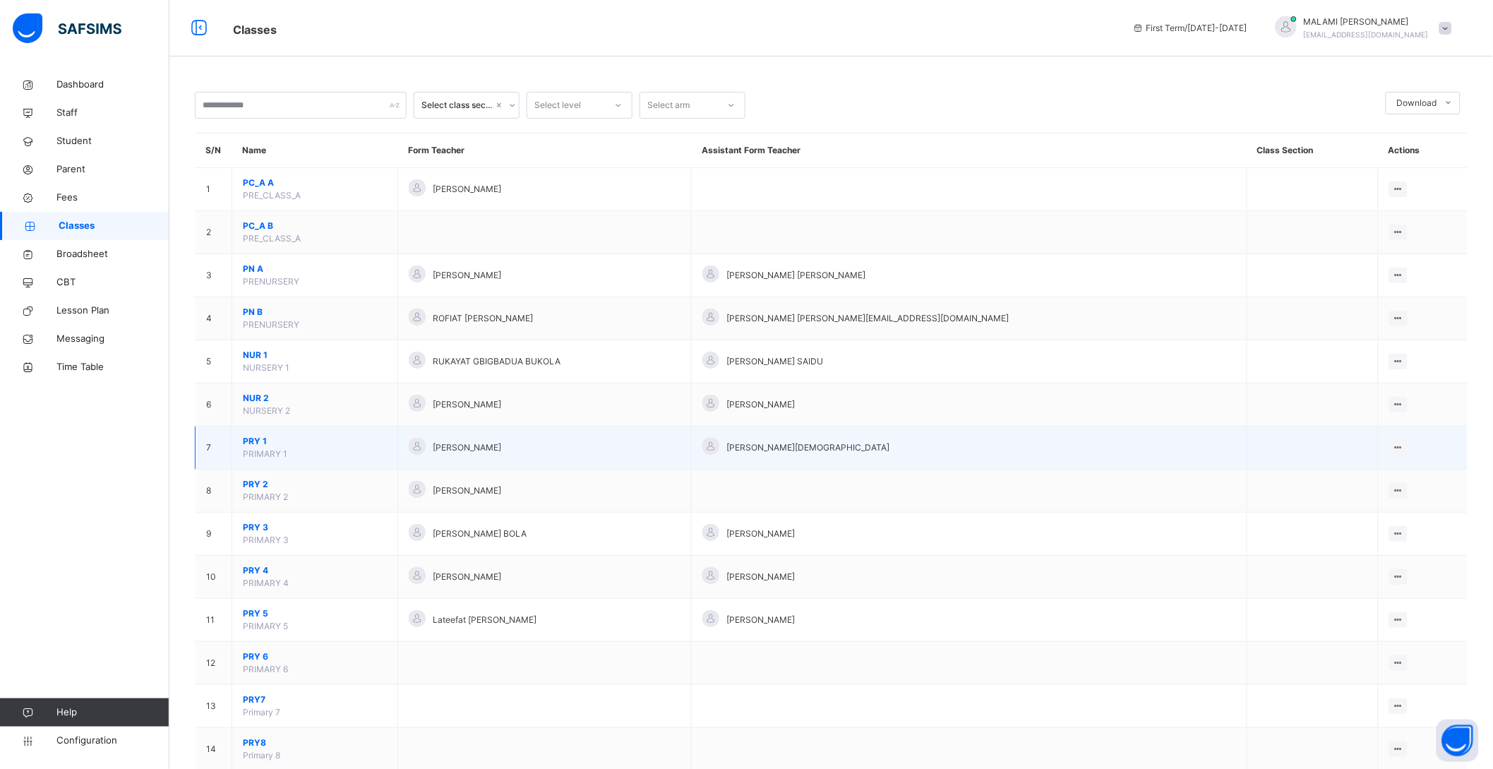
click at [256, 437] on span "PRY 1" at bounding box center [315, 441] width 144 height 13
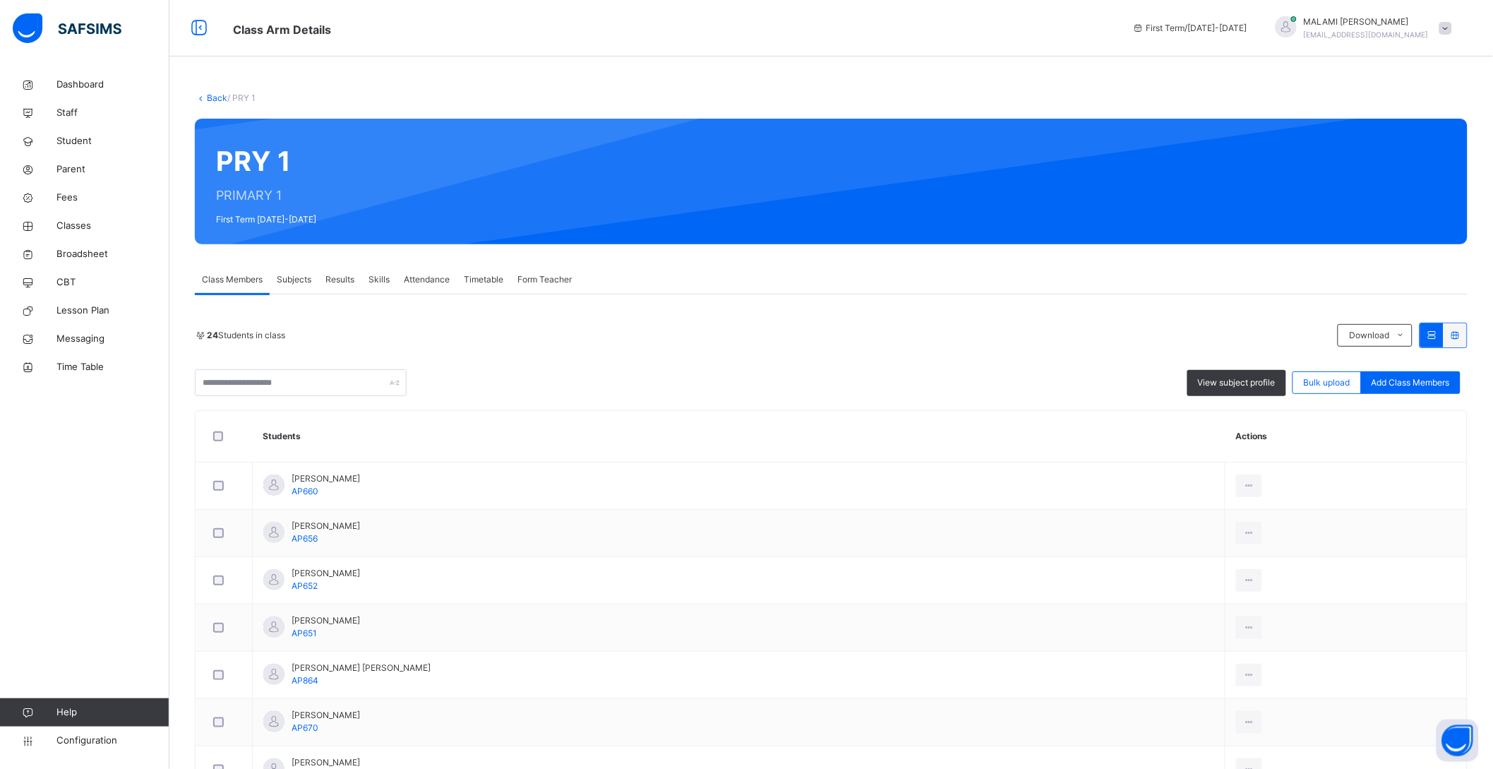
click at [305, 282] on span "Subjects" at bounding box center [294, 279] width 35 height 13
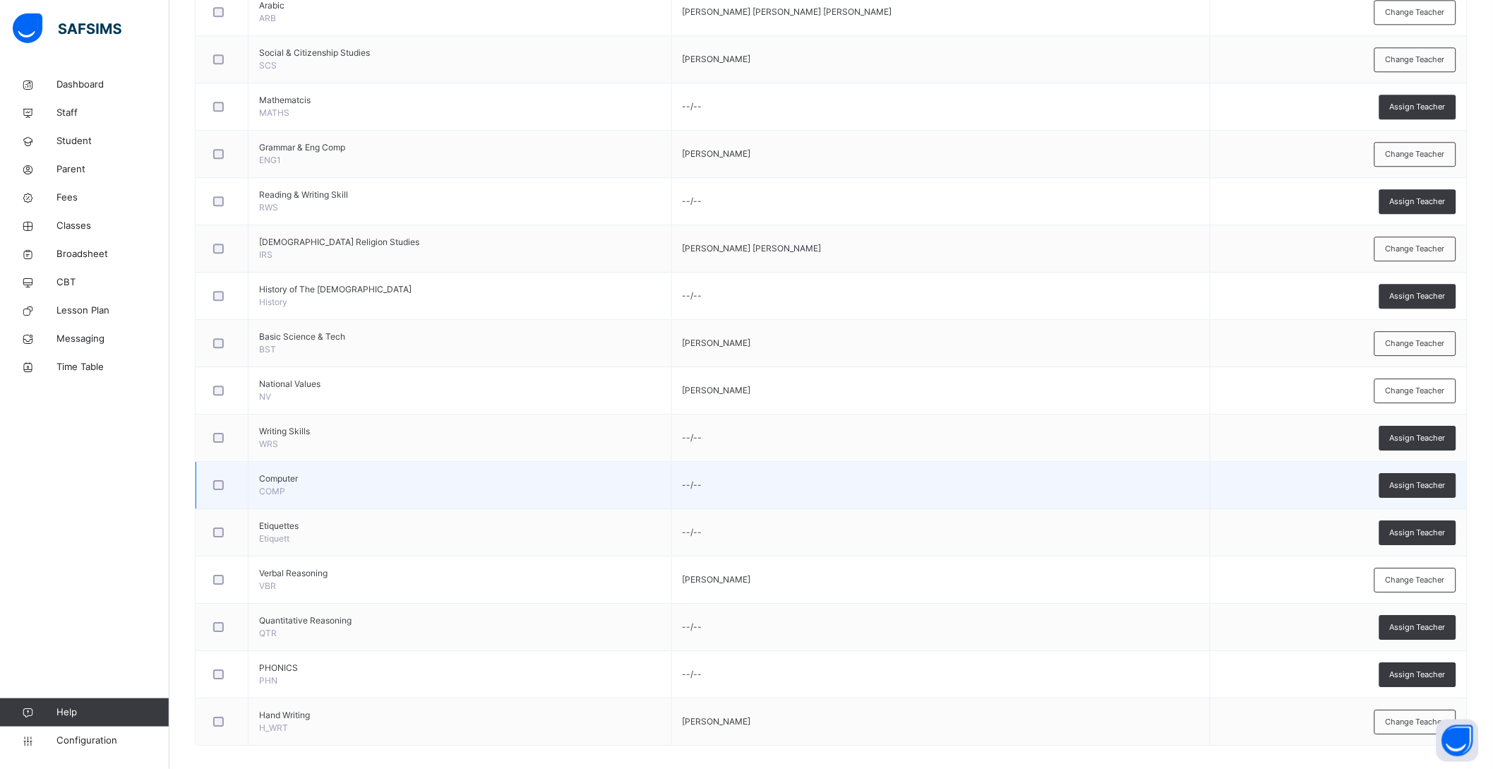
scroll to position [1187, 0]
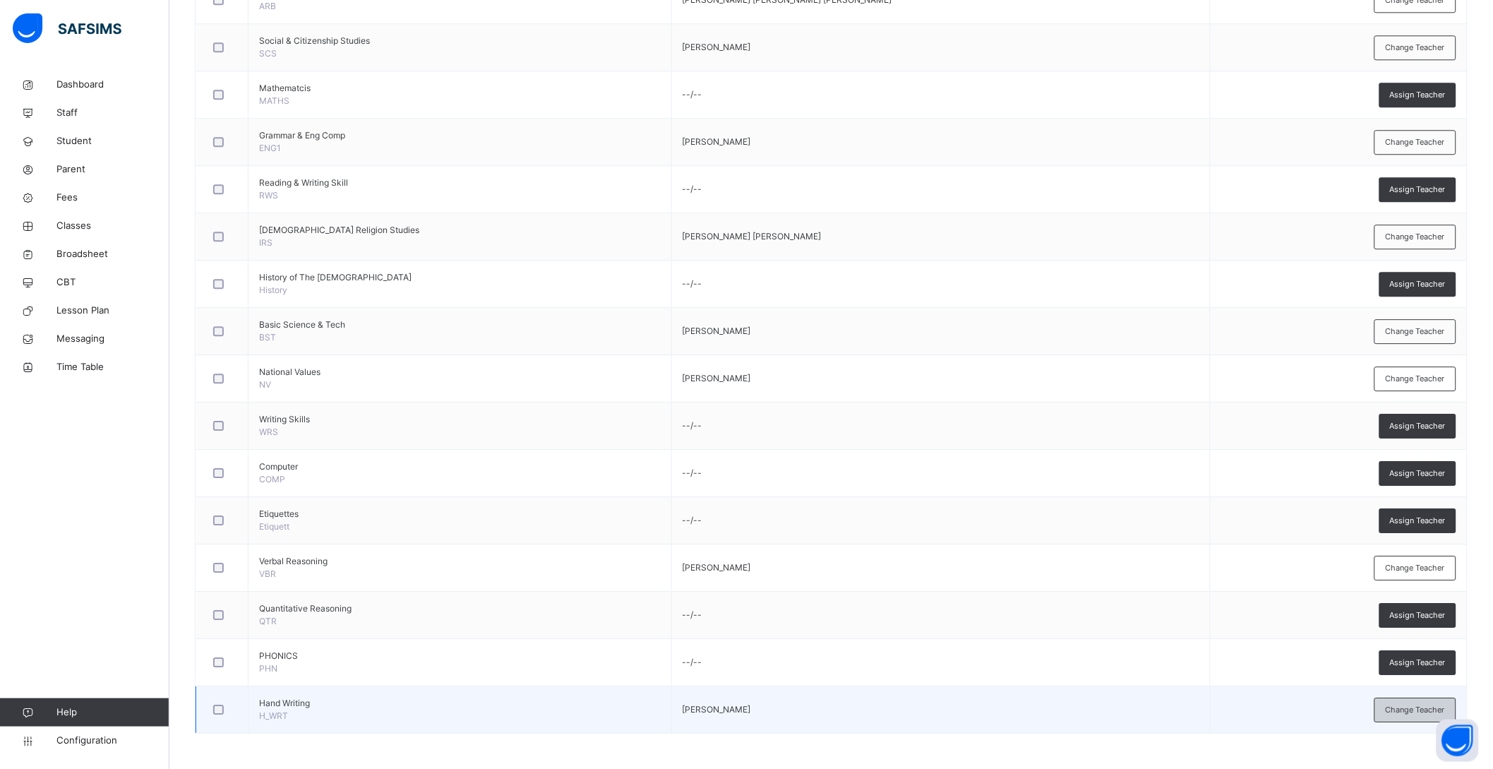
click at [1433, 712] on span "Change Teacher" at bounding box center [1415, 710] width 59 height 12
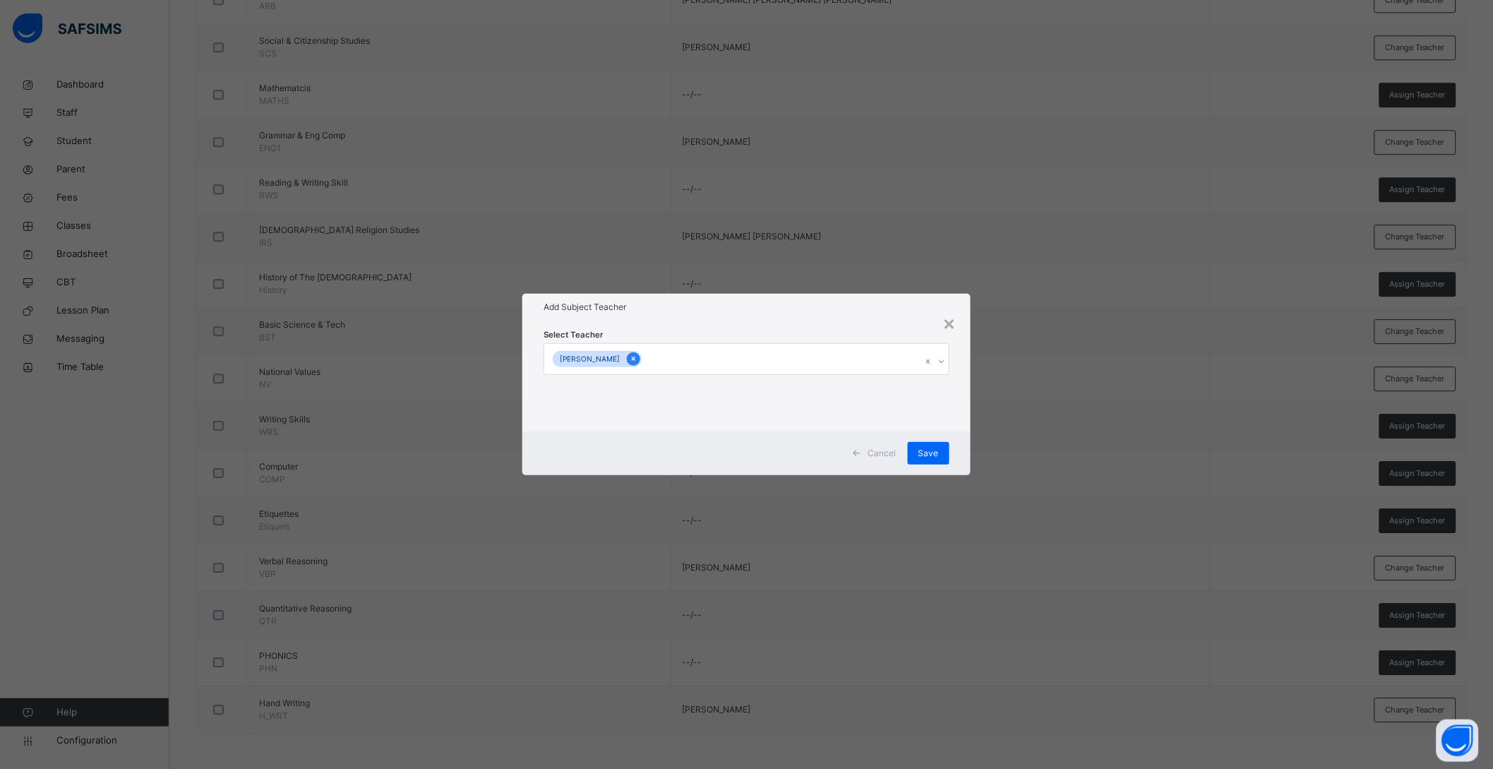
click at [630, 358] on icon at bounding box center [634, 359] width 8 height 10
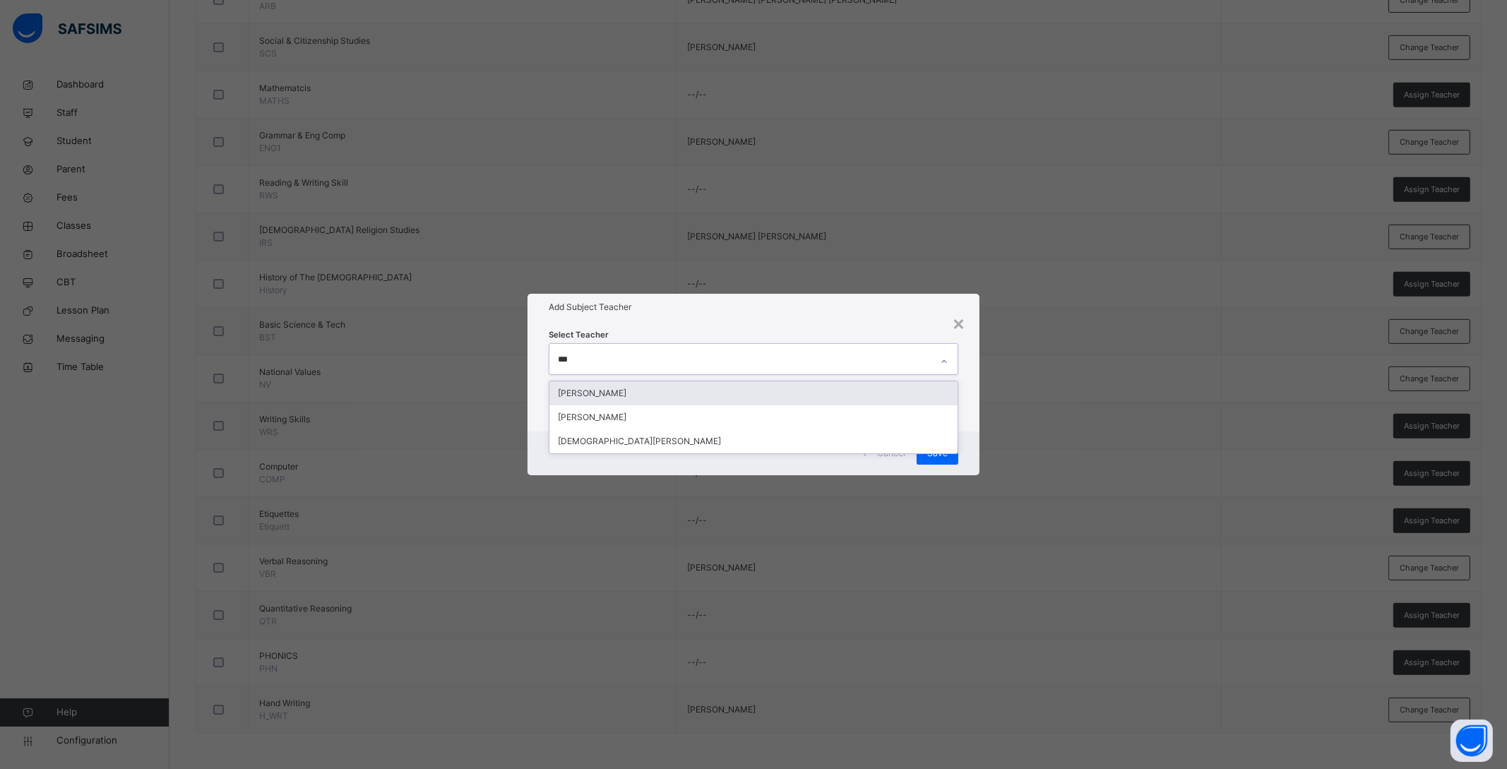
type input "****"
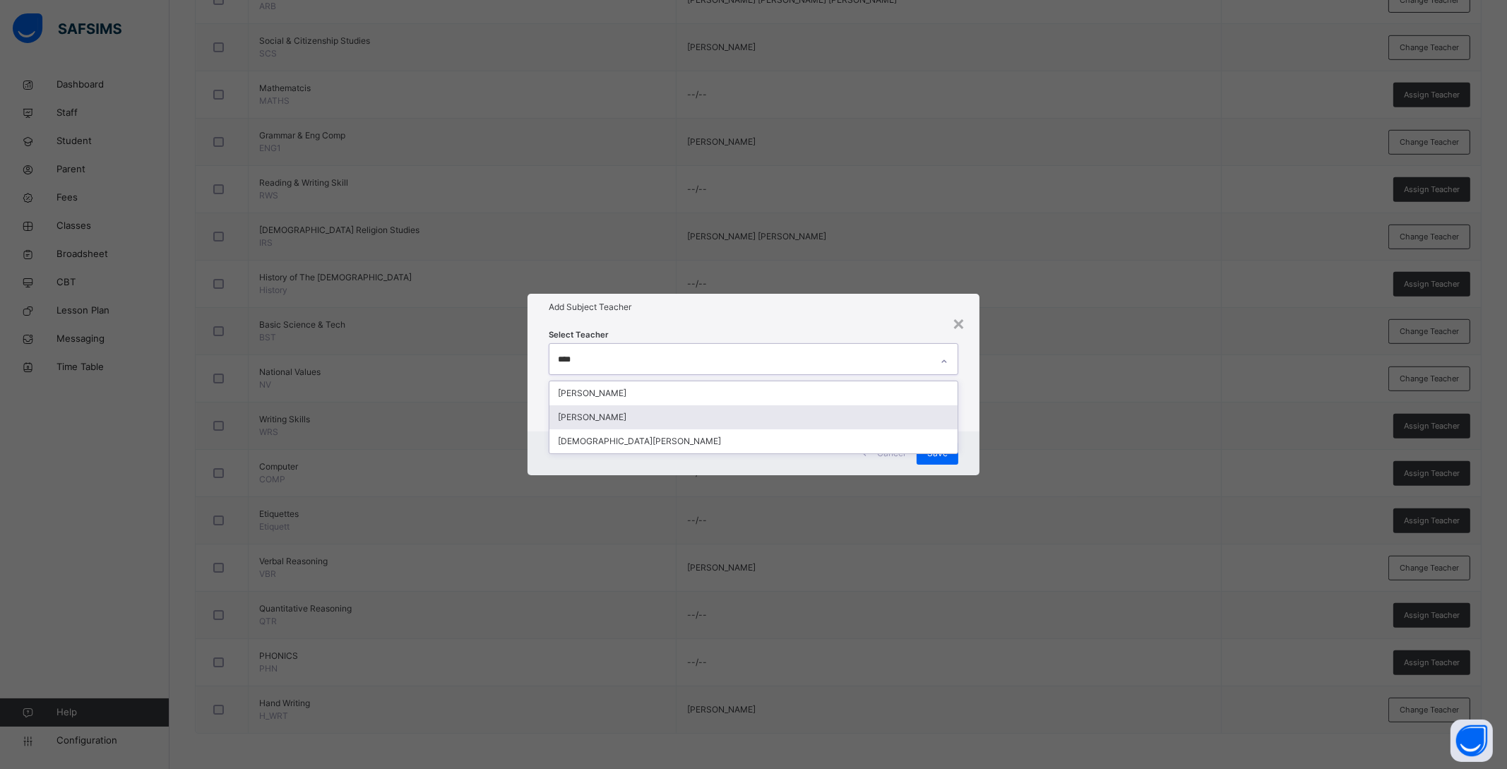
click at [635, 412] on div "[PERSON_NAME]" at bounding box center [753, 417] width 408 height 24
click at [975, 443] on div "Cancel Save" at bounding box center [753, 453] width 452 height 44
click at [947, 454] on div "Save" at bounding box center [937, 453] width 42 height 23
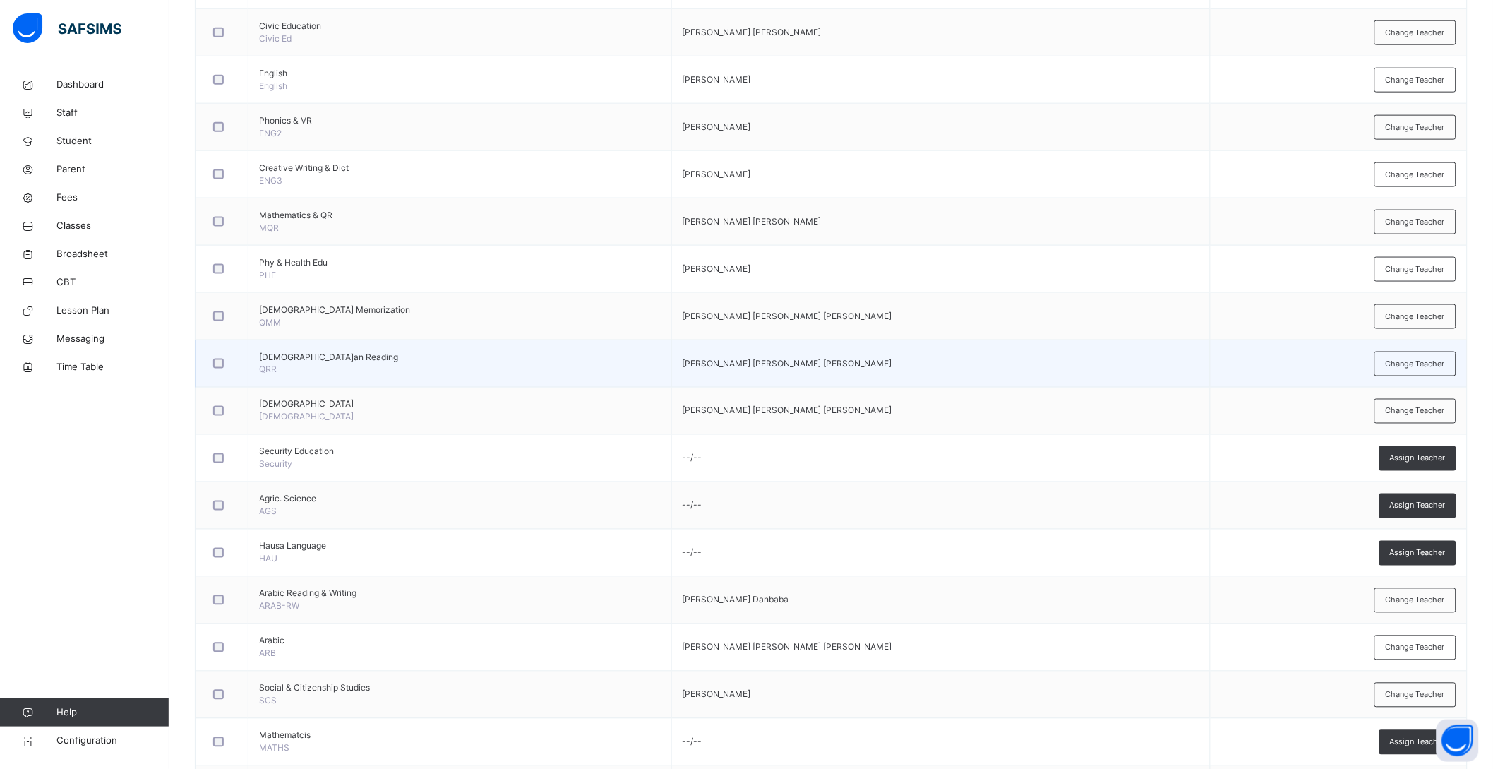
scroll to position [569, 0]
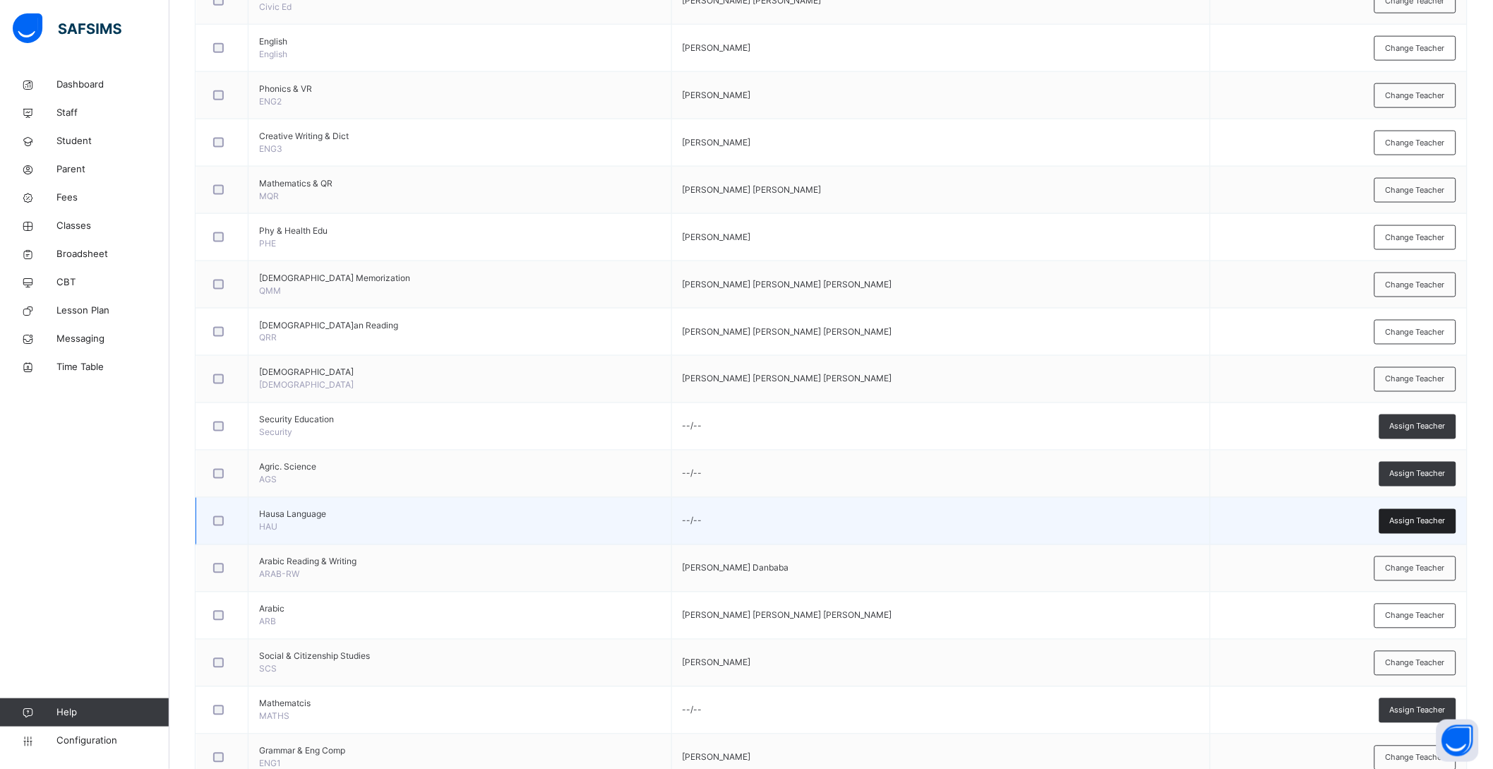
click at [1446, 518] on span "Assign Teacher" at bounding box center [1418, 521] width 56 height 12
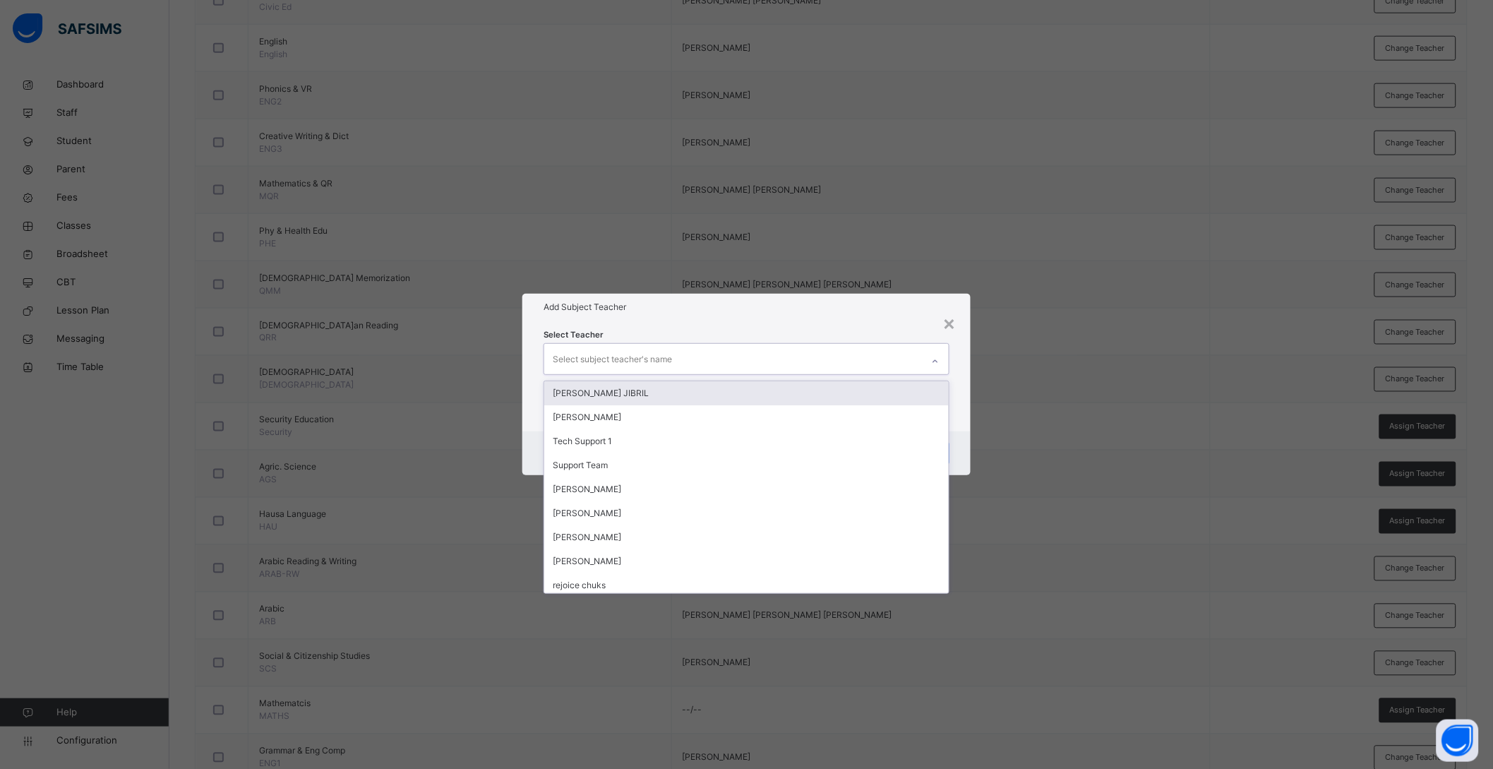
click at [683, 358] on div "Select subject teacher's name" at bounding box center [733, 359] width 378 height 30
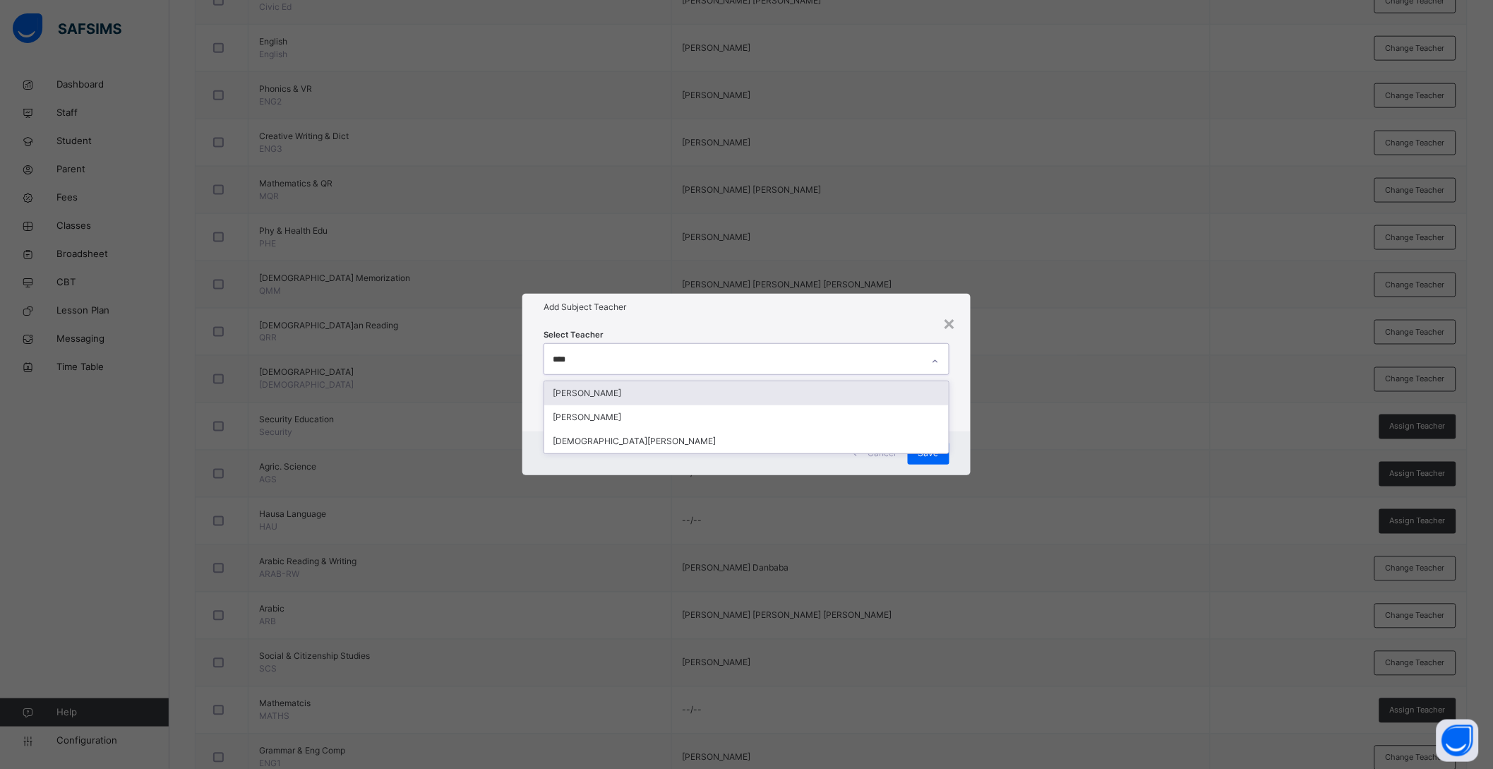
type input "*****"
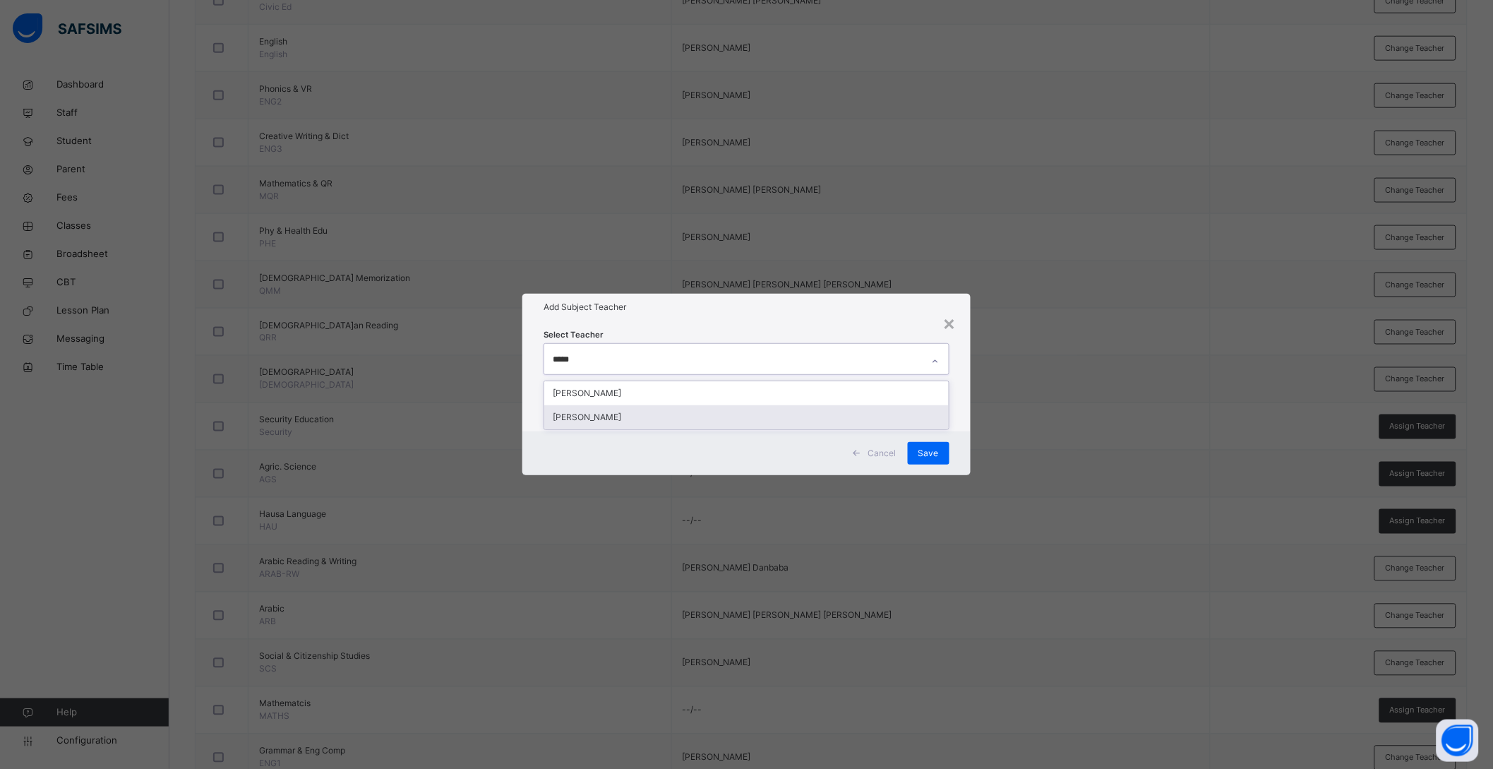
click at [618, 422] on div "[PERSON_NAME]" at bounding box center [746, 417] width 405 height 24
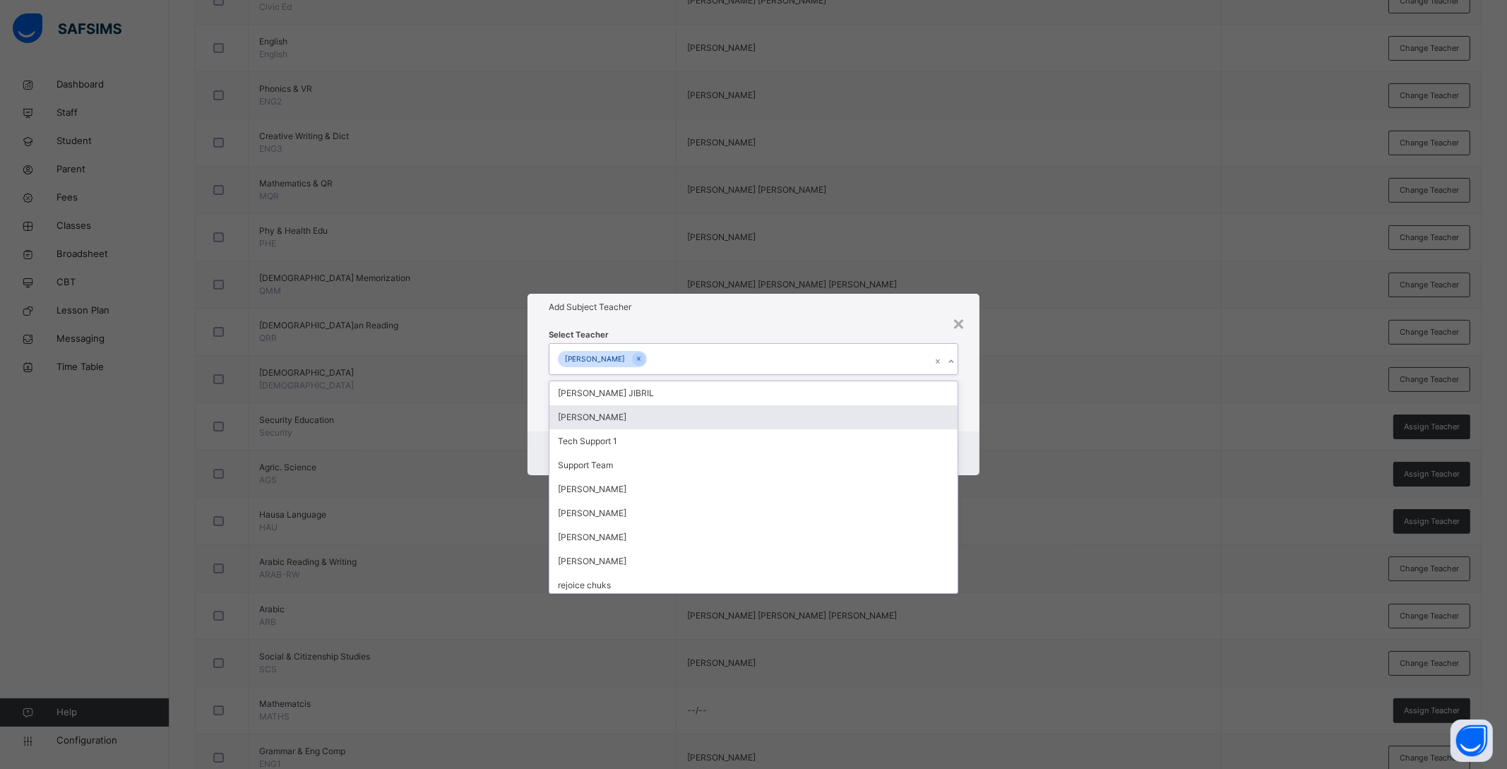
click at [960, 424] on div "Select Teacher option HALIMA UMAR BABAYO, selected. option KHADIJA MUHAMMAD ISA…" at bounding box center [753, 376] width 452 height 110
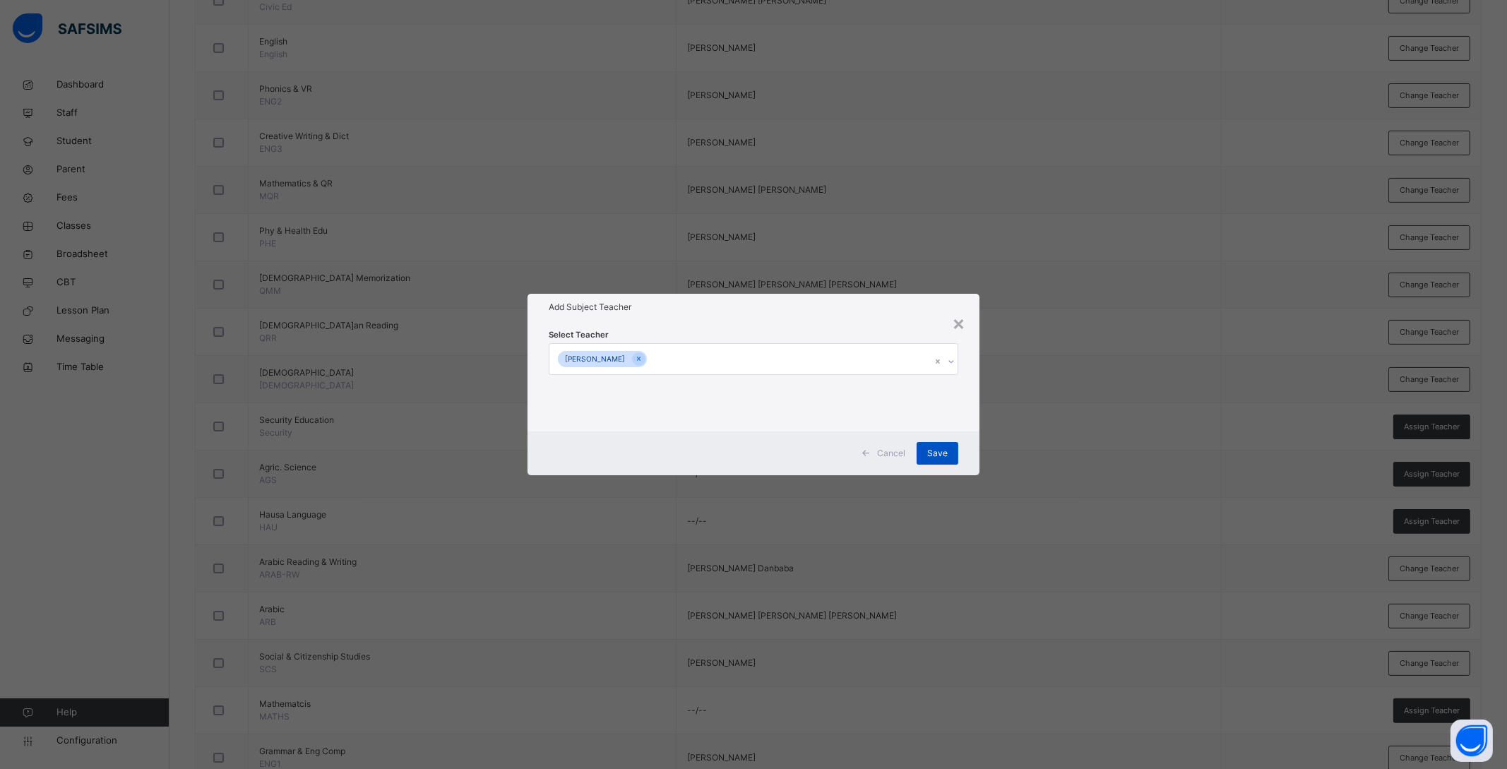
click at [934, 452] on span "Save" at bounding box center [937, 453] width 20 height 13
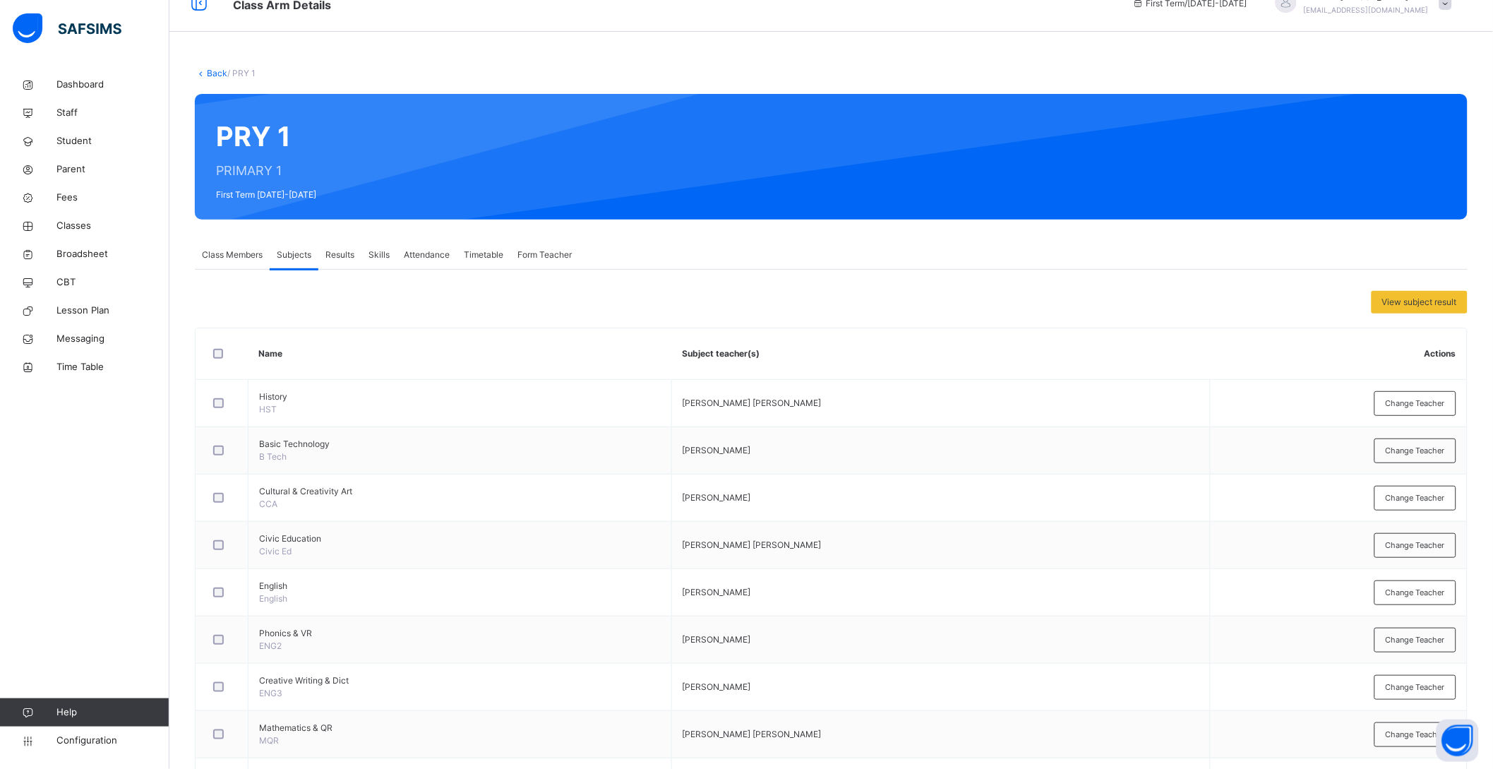
scroll to position [0, 0]
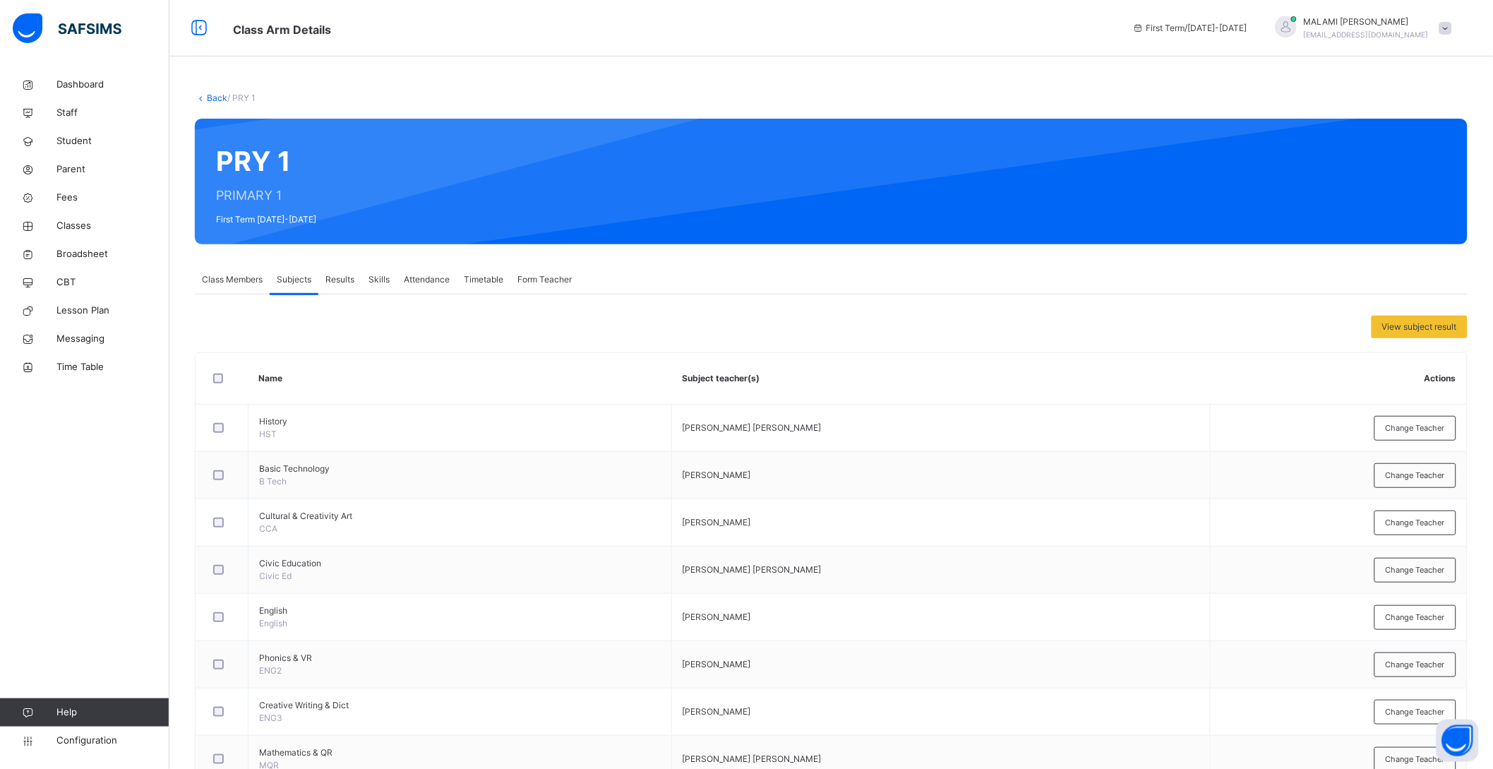
click at [208, 93] on link "Back" at bounding box center [217, 97] width 20 height 11
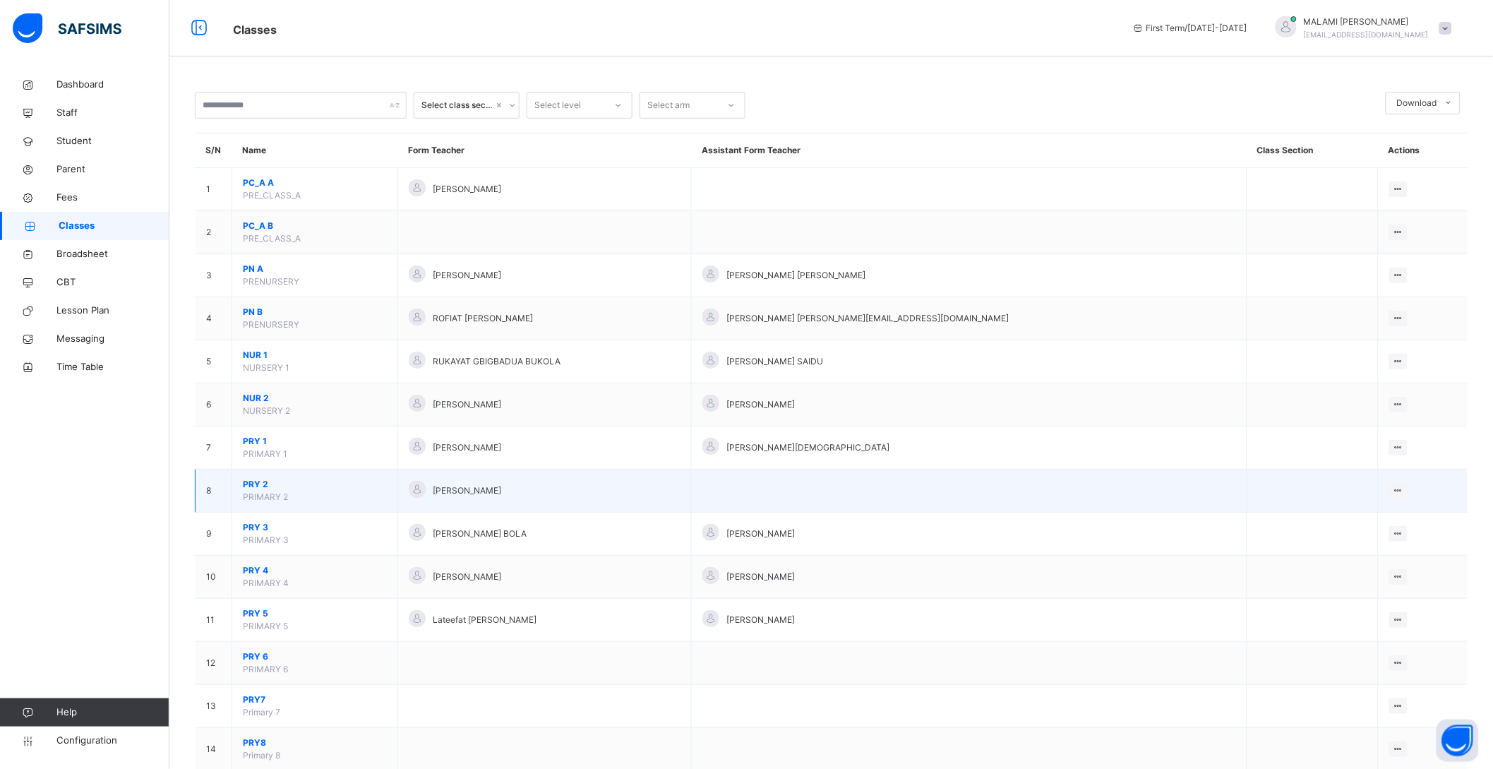
click at [258, 484] on span "PRY 2" at bounding box center [315, 484] width 144 height 13
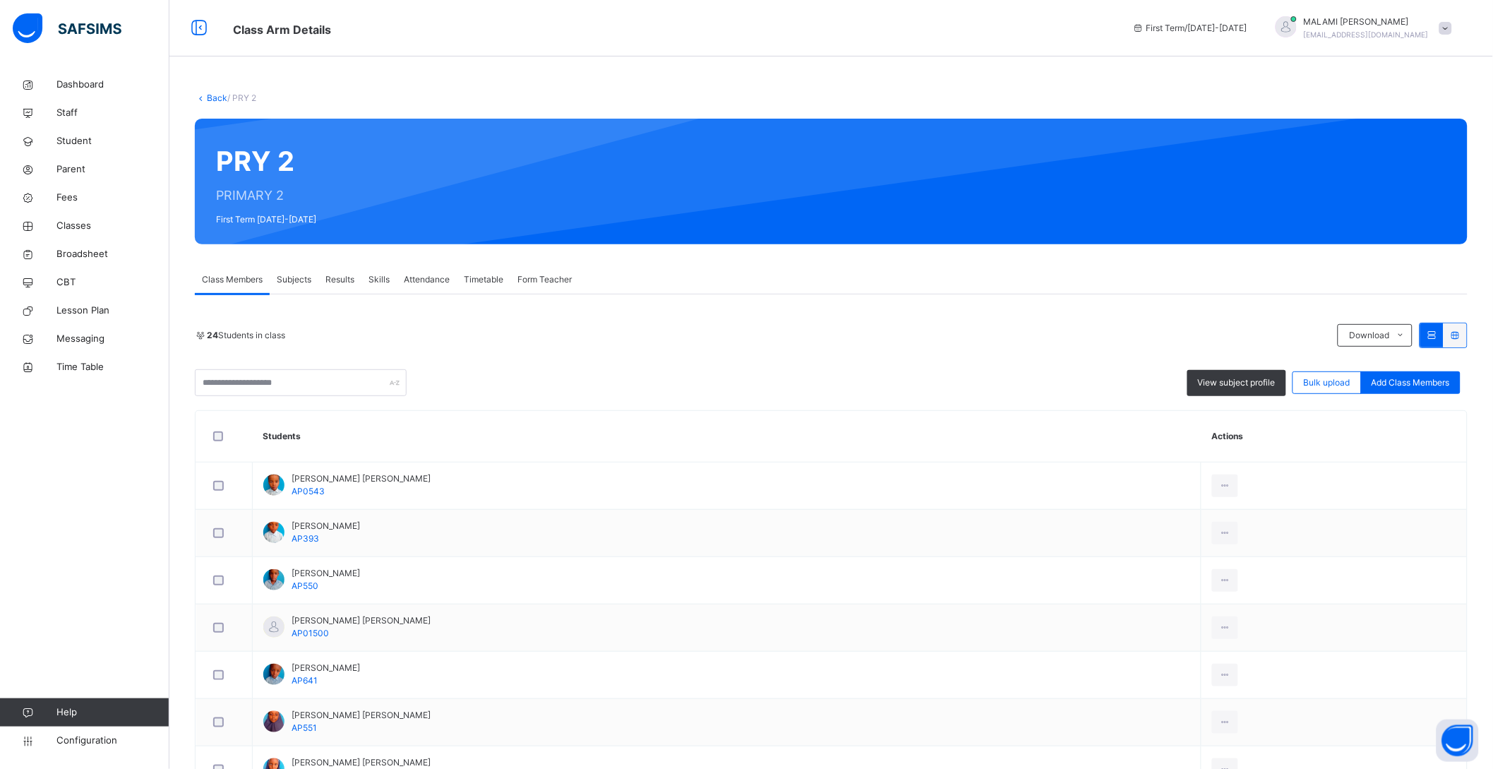
click at [288, 275] on span "Subjects" at bounding box center [294, 279] width 35 height 13
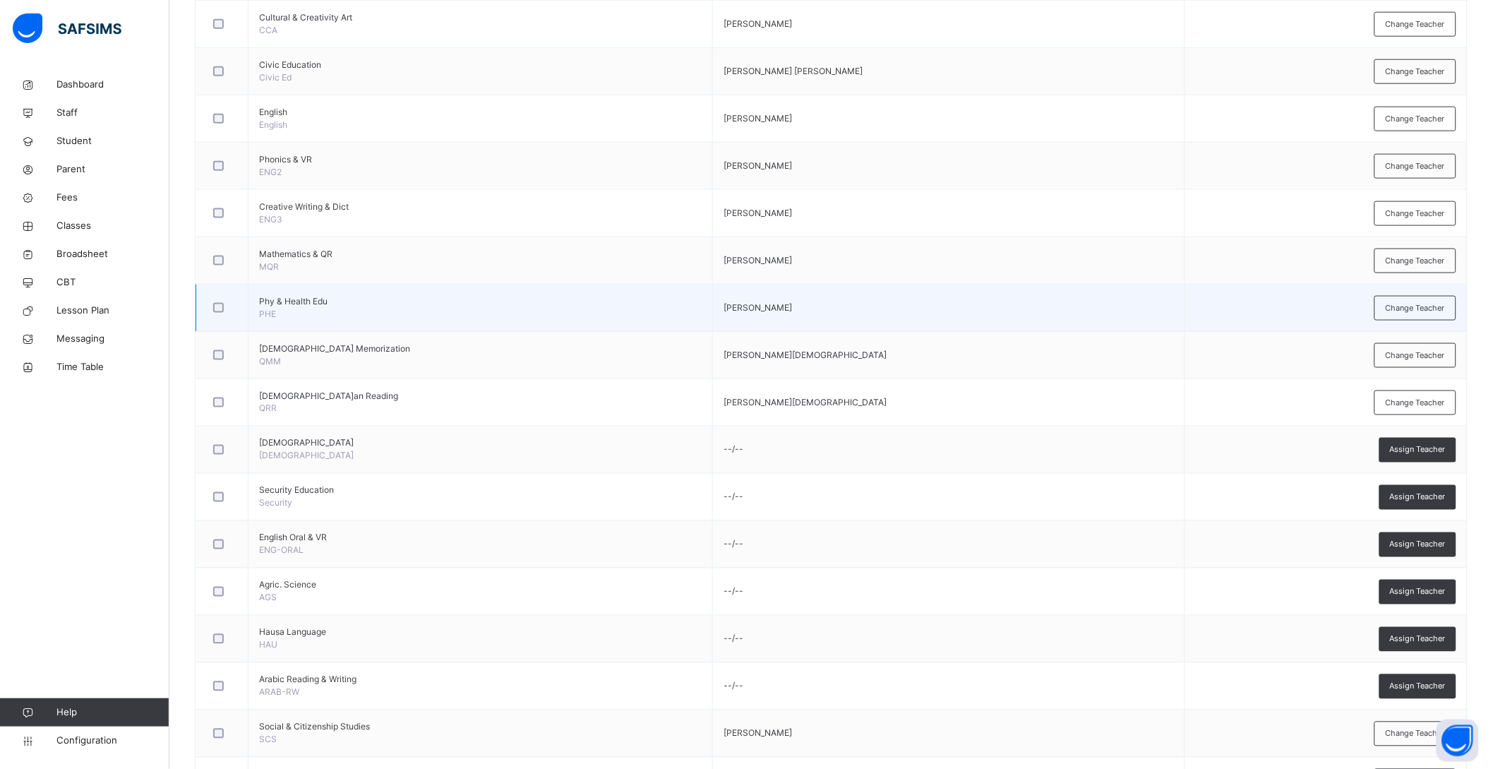
scroll to position [529, 0]
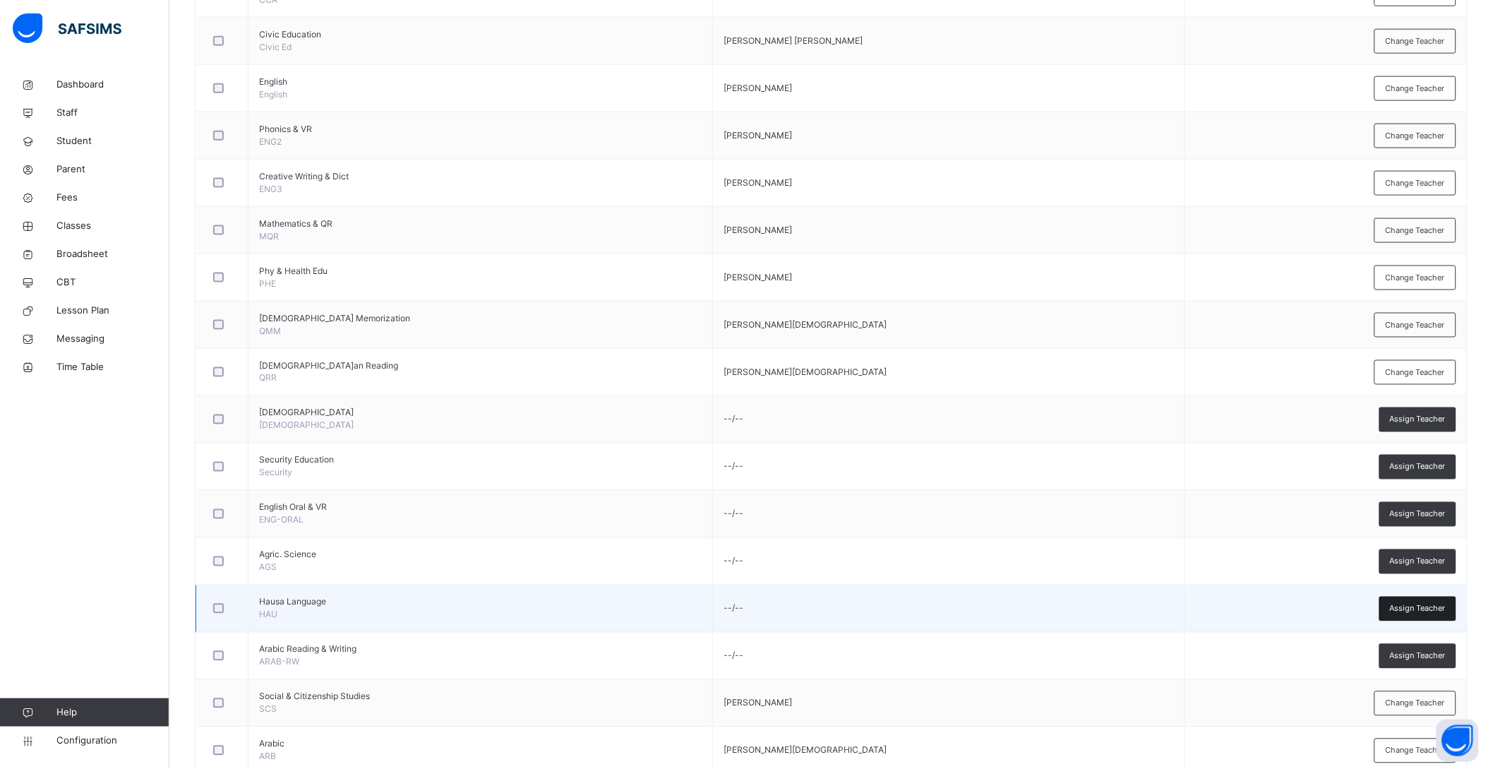
click at [1418, 610] on span "Assign Teacher" at bounding box center [1418, 609] width 56 height 12
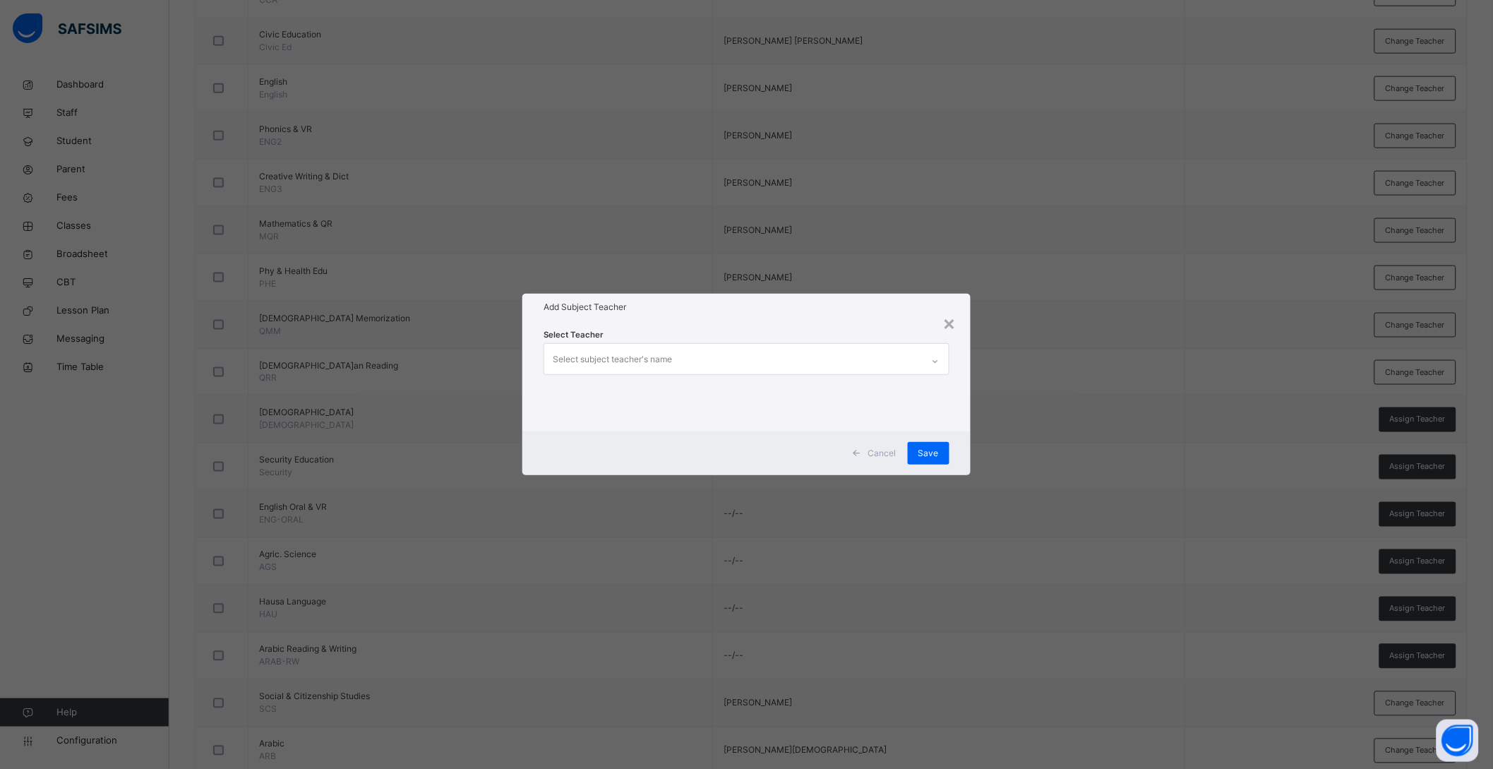
click at [639, 356] on div "Select subject teacher's name" at bounding box center [612, 359] width 119 height 27
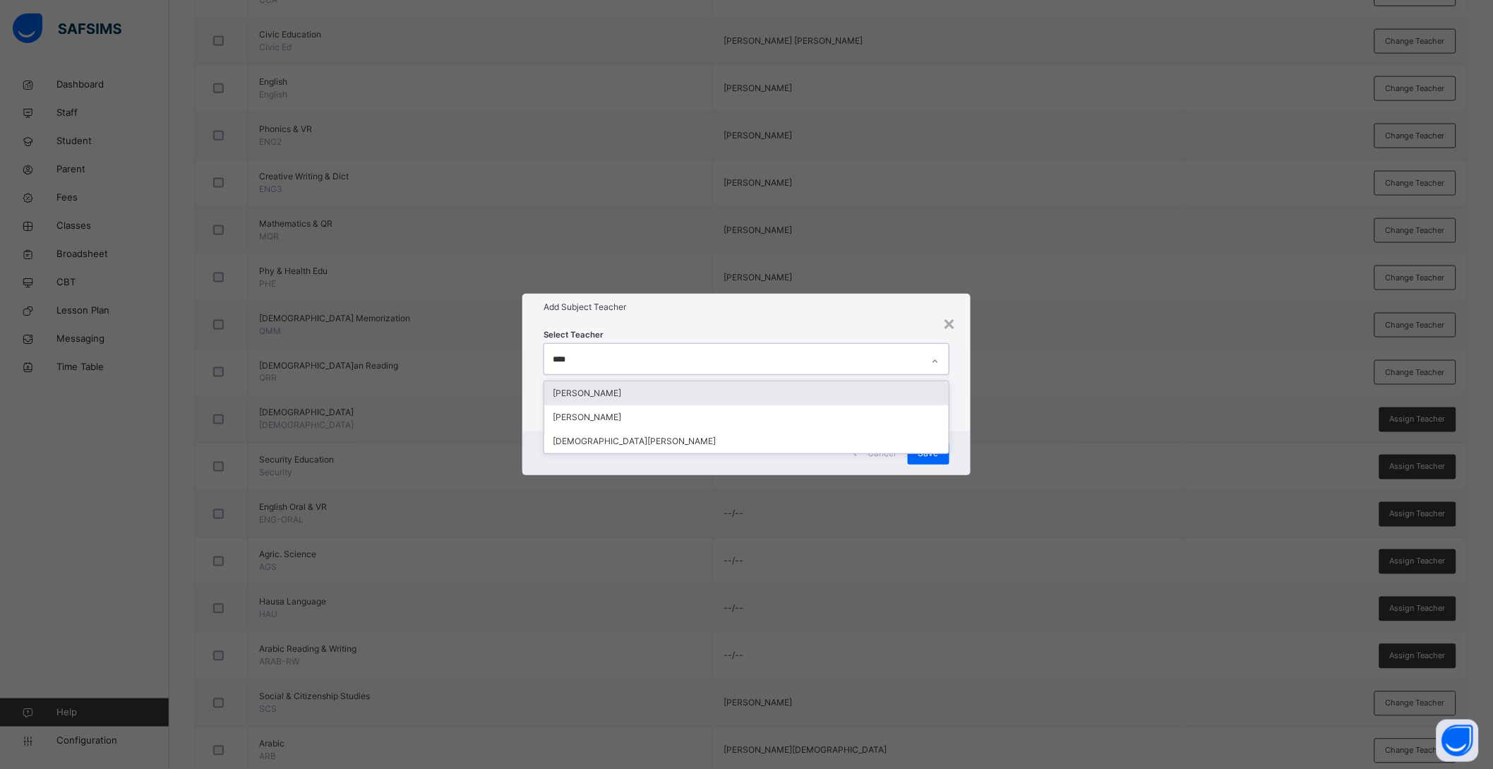
type input "*****"
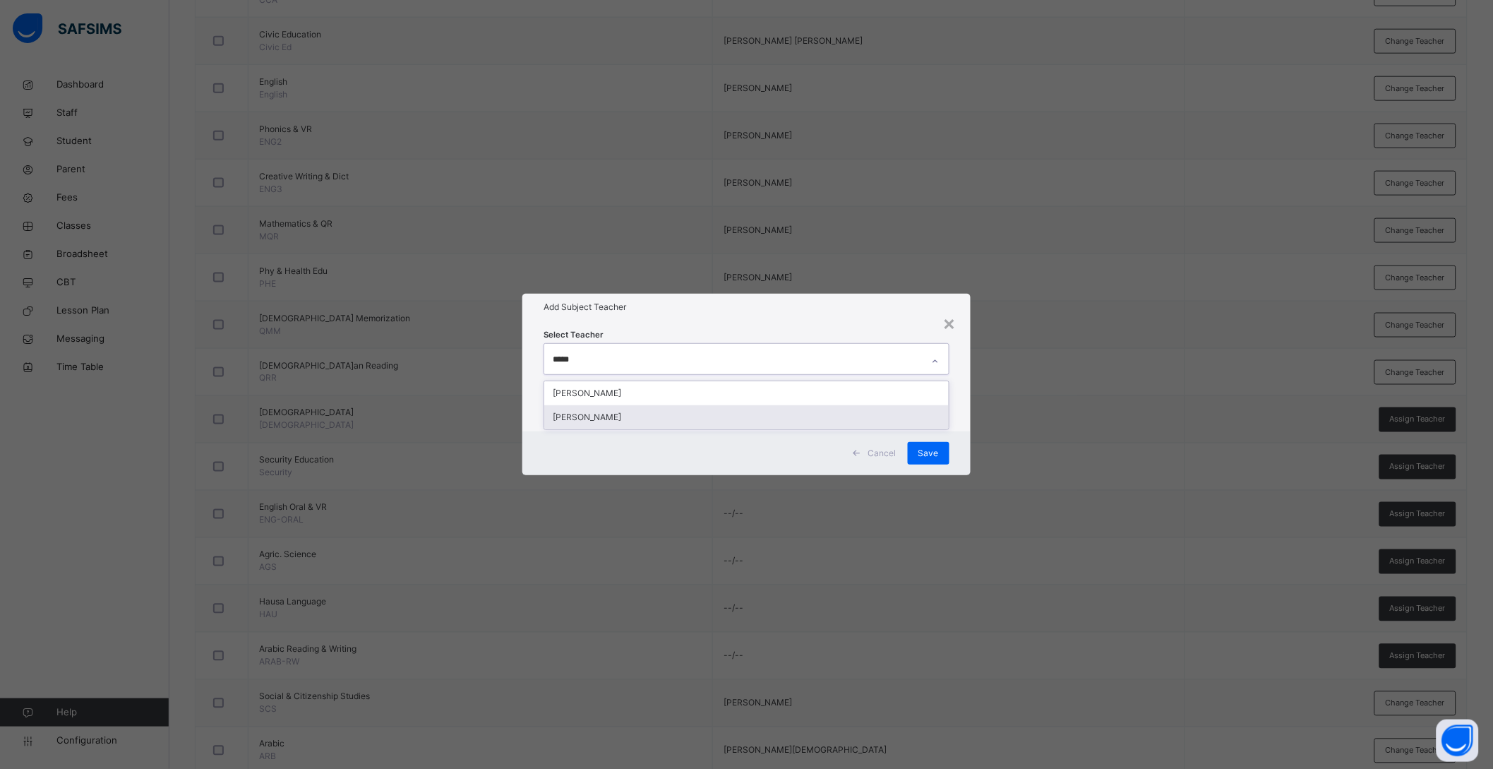
click at [645, 413] on div "[PERSON_NAME]" at bounding box center [746, 417] width 405 height 24
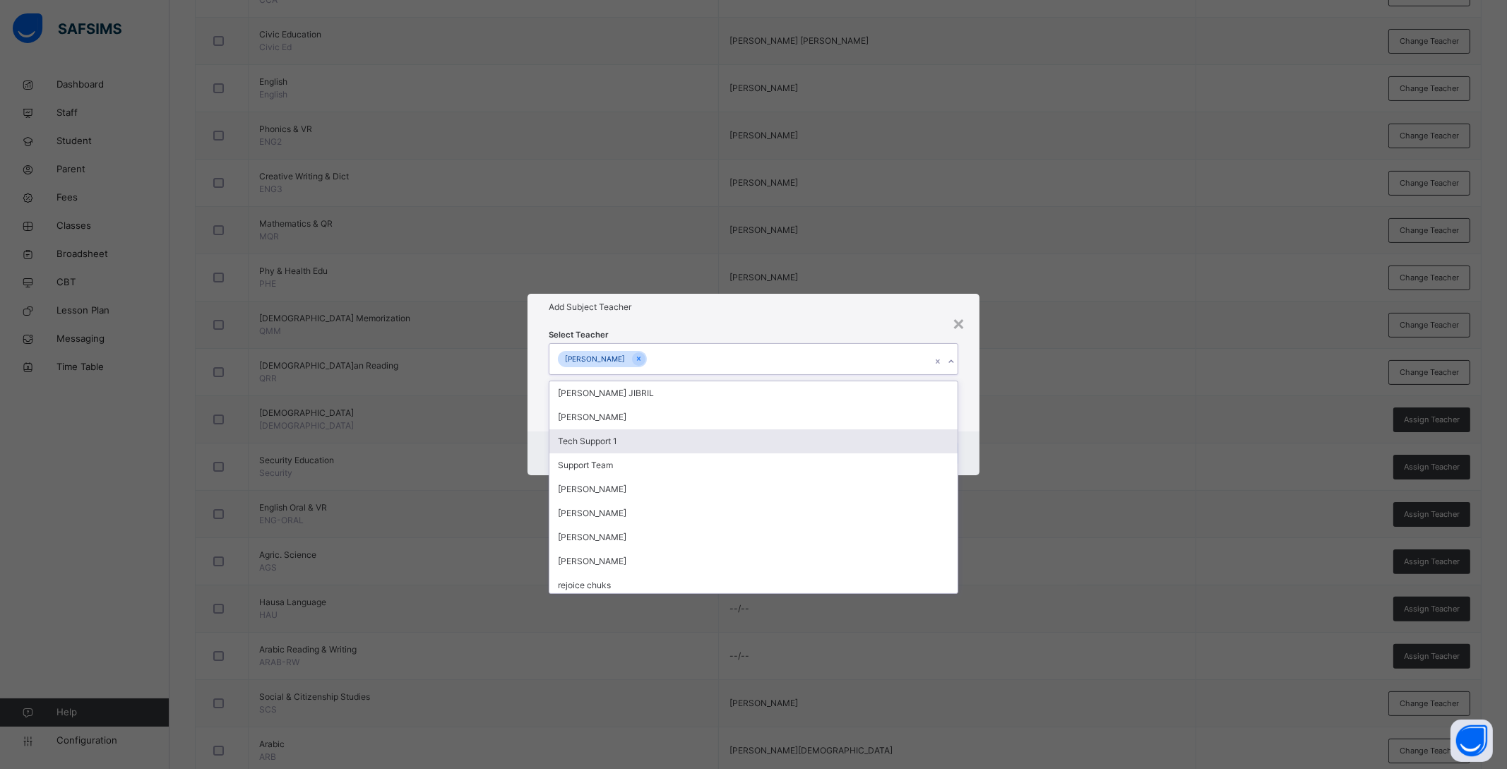
click at [977, 451] on div "Cancel Save" at bounding box center [753, 453] width 452 height 44
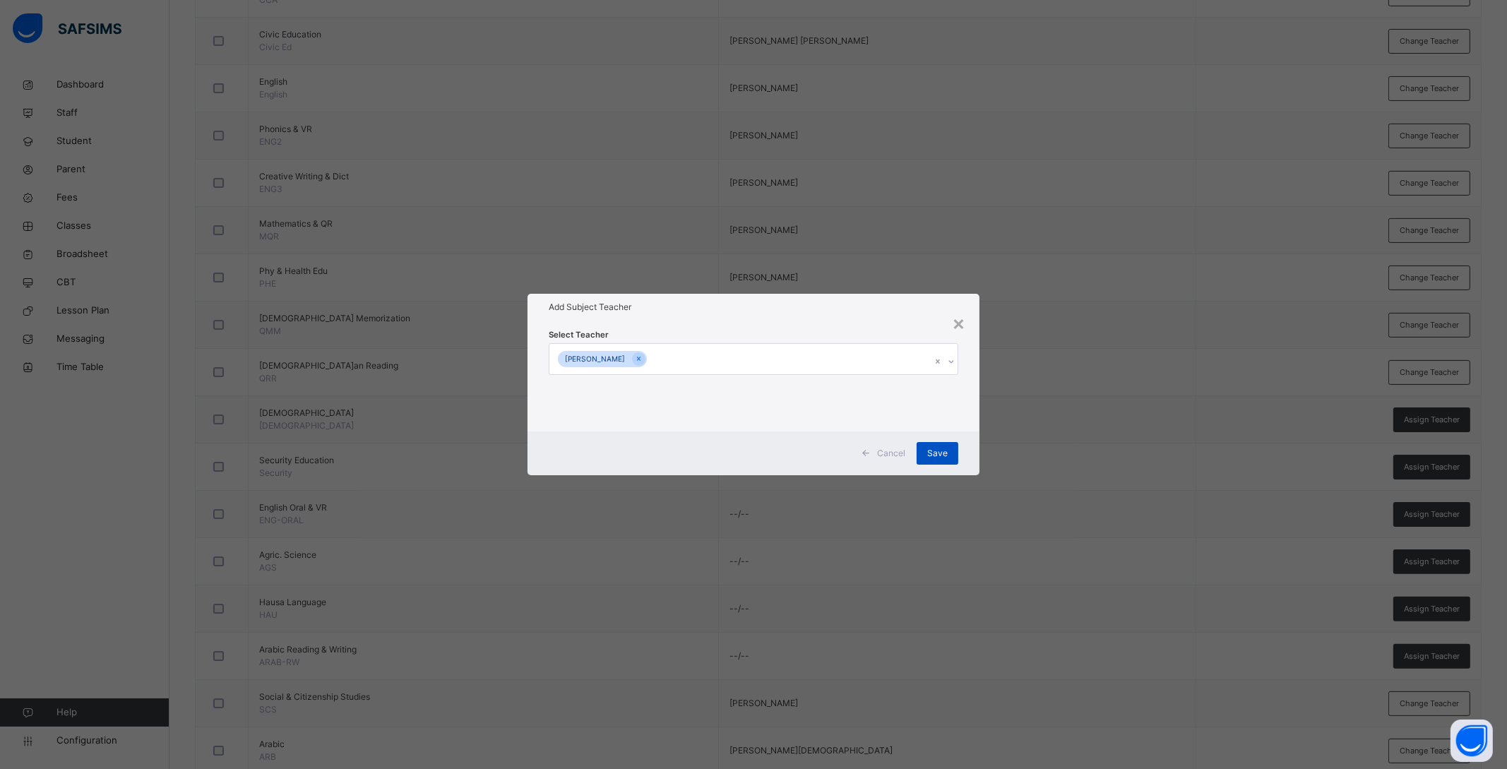
click at [936, 453] on span "Save" at bounding box center [937, 453] width 20 height 13
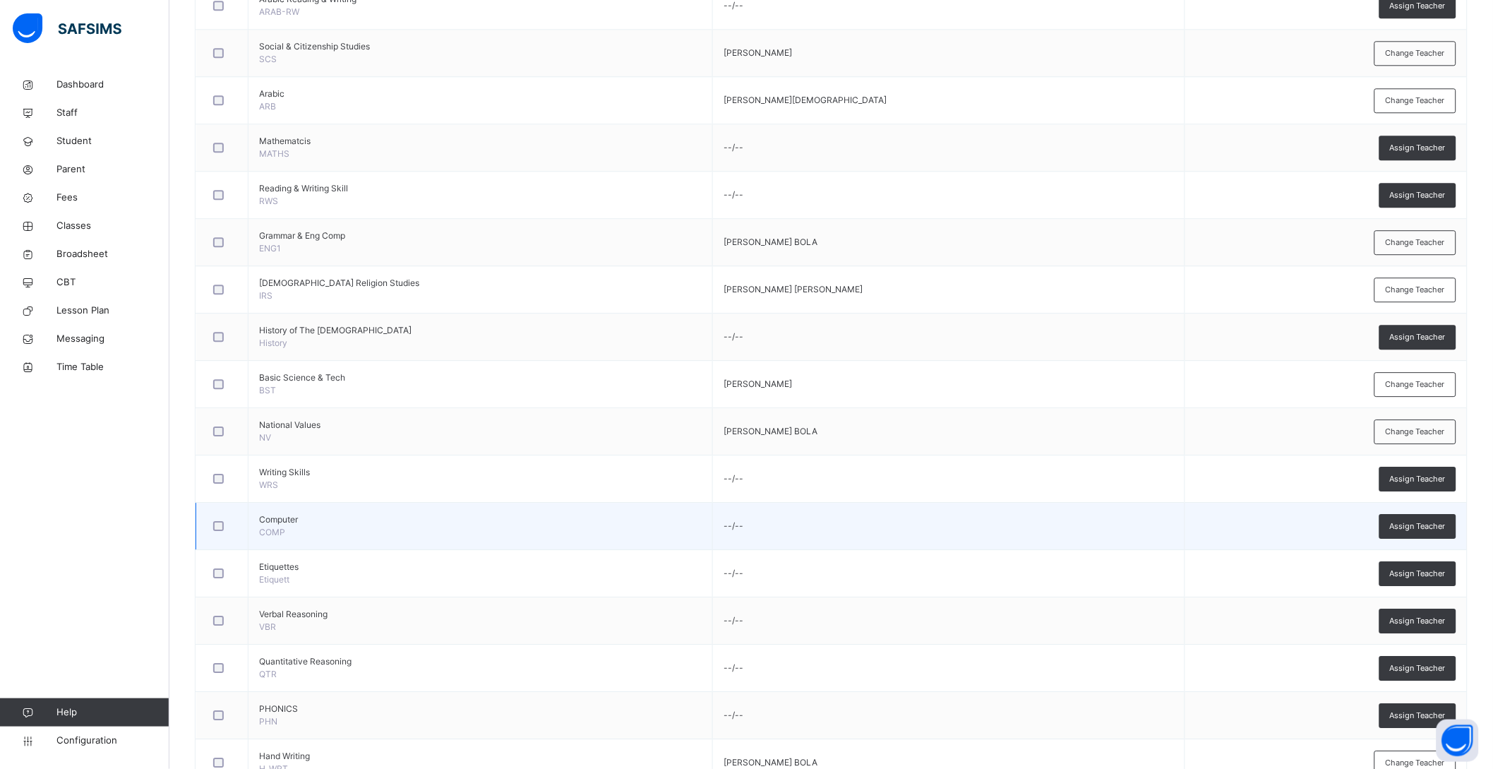
scroll to position [1234, 0]
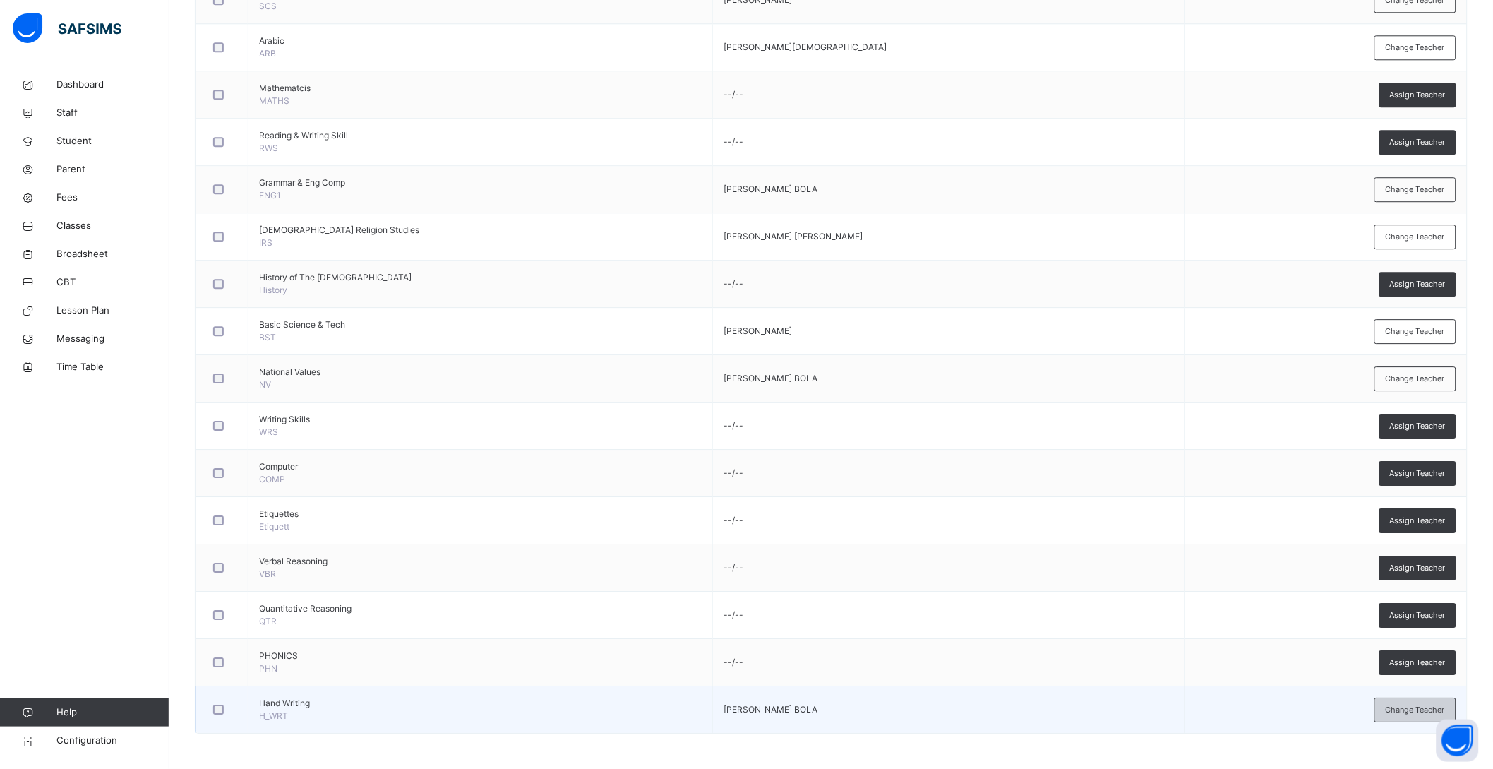
click at [1445, 711] on span "Change Teacher" at bounding box center [1415, 710] width 59 height 12
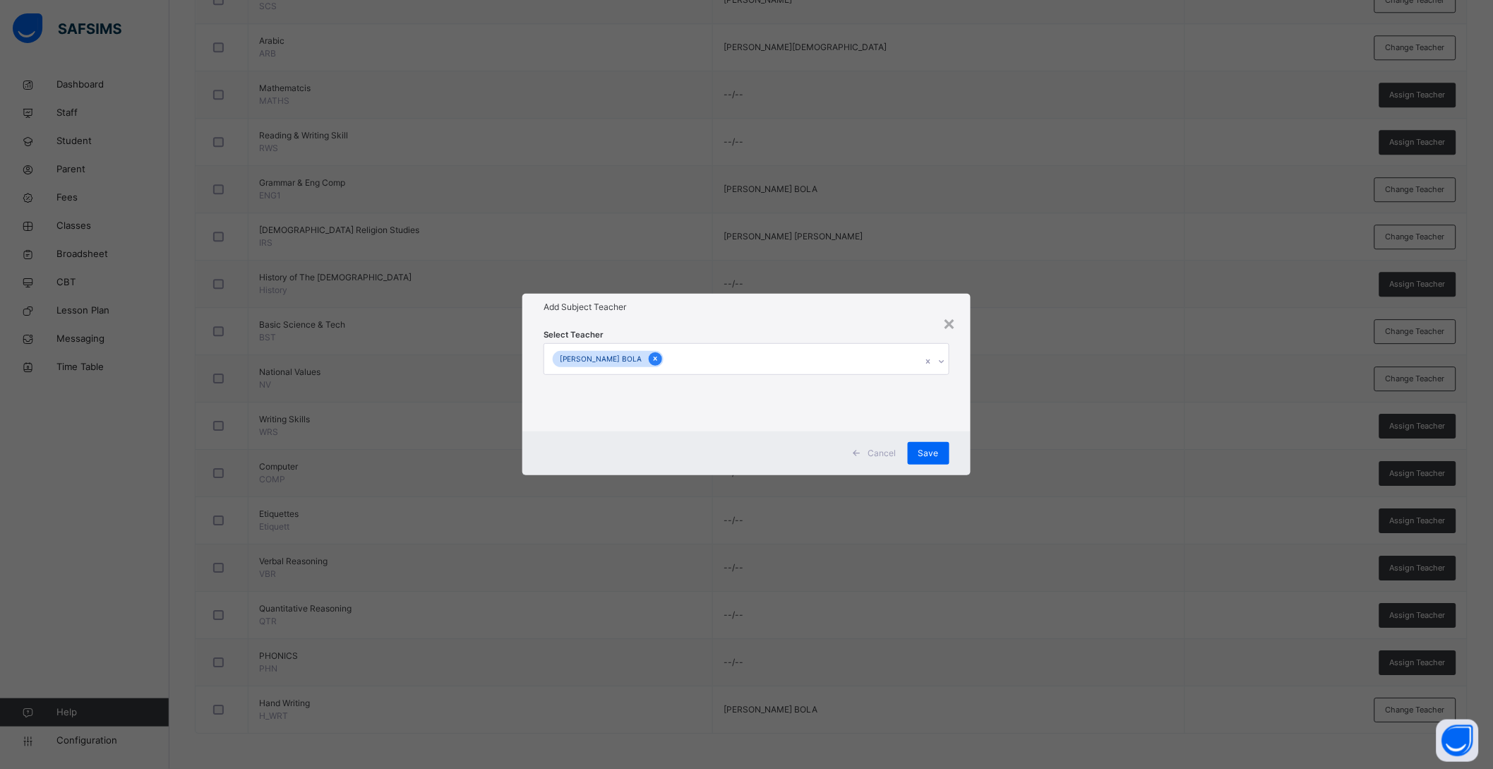
click at [659, 357] on icon at bounding box center [656, 359] width 8 height 10
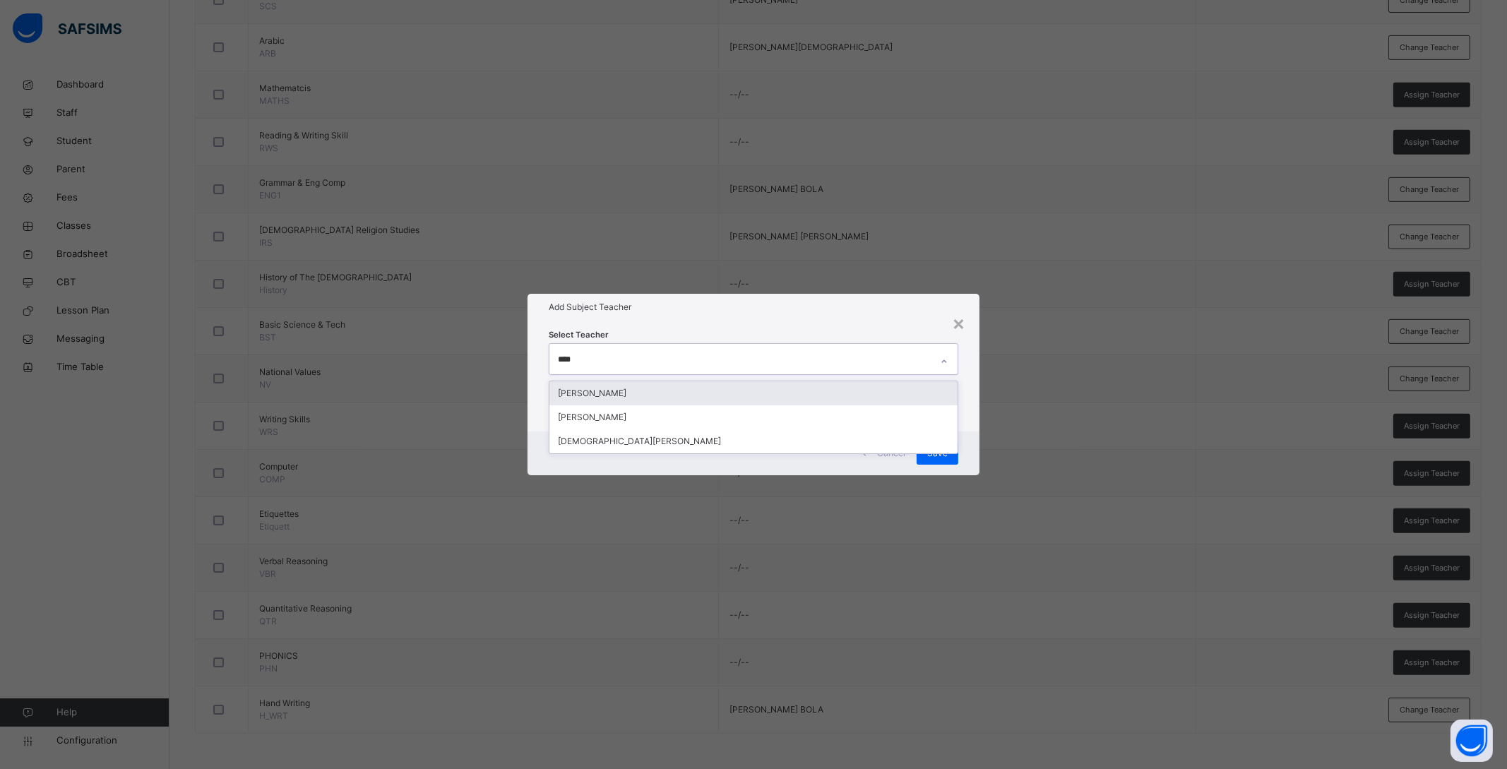
type input "*****"
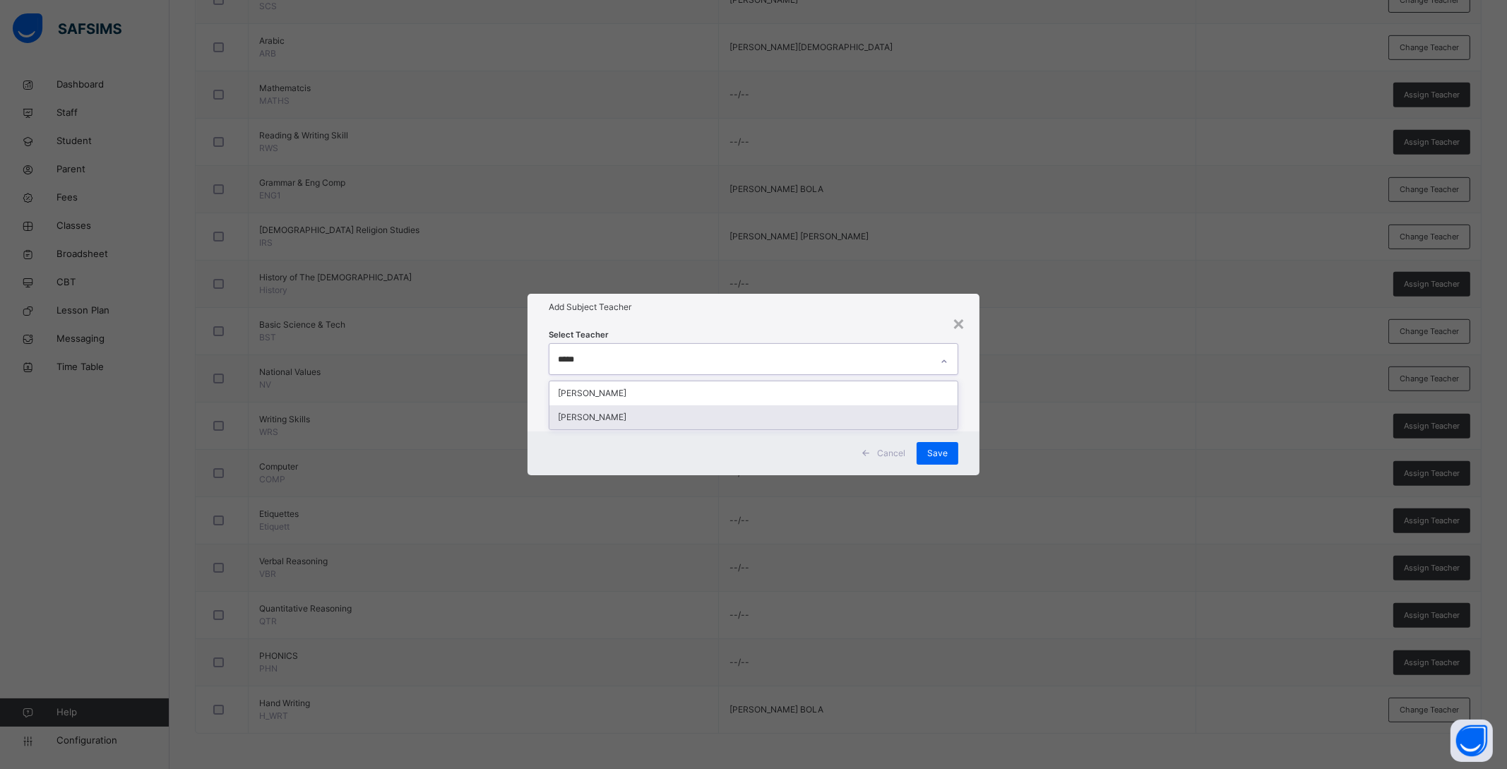
click at [653, 407] on div "[PERSON_NAME]" at bounding box center [753, 417] width 408 height 24
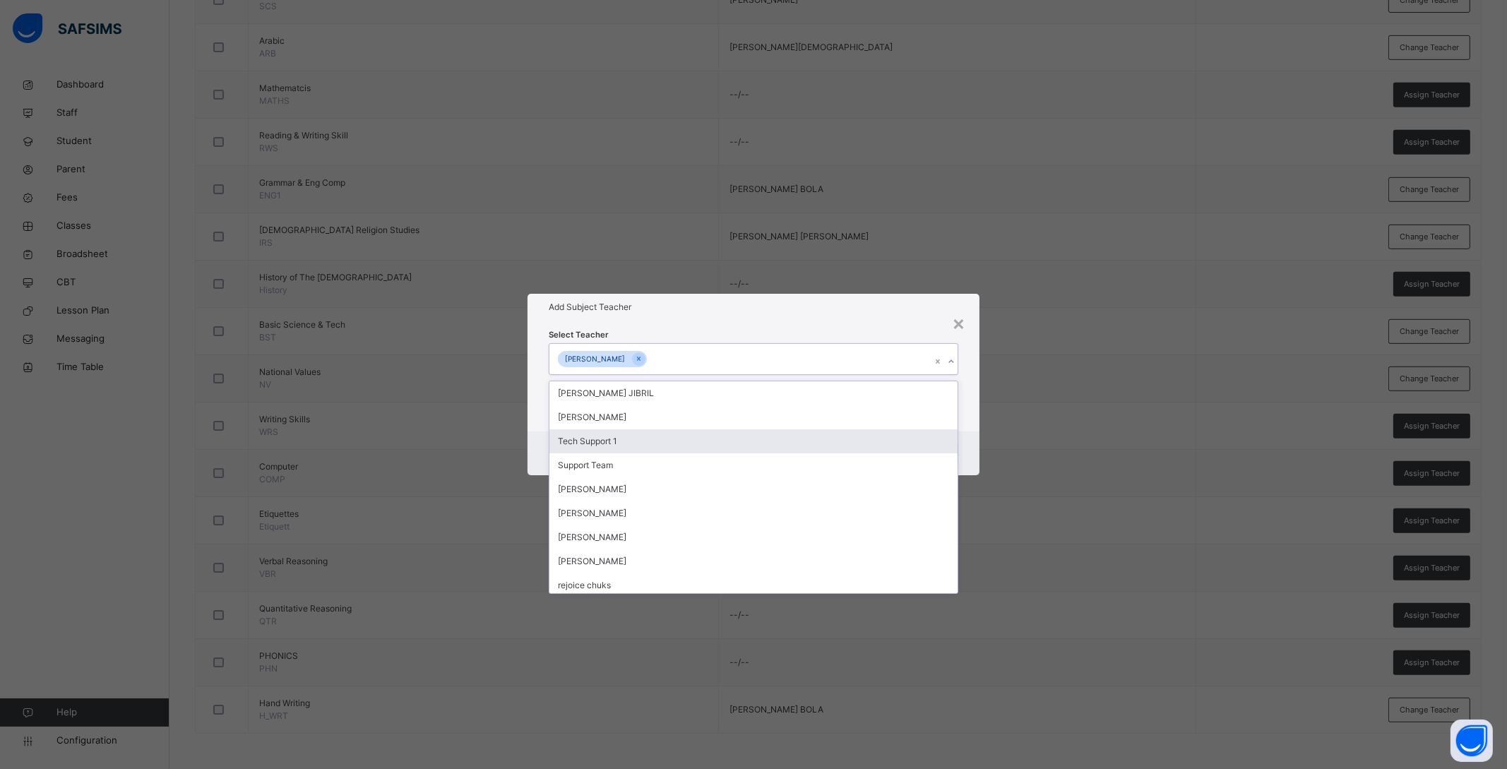
click at [972, 436] on div "Cancel Save" at bounding box center [753, 453] width 452 height 44
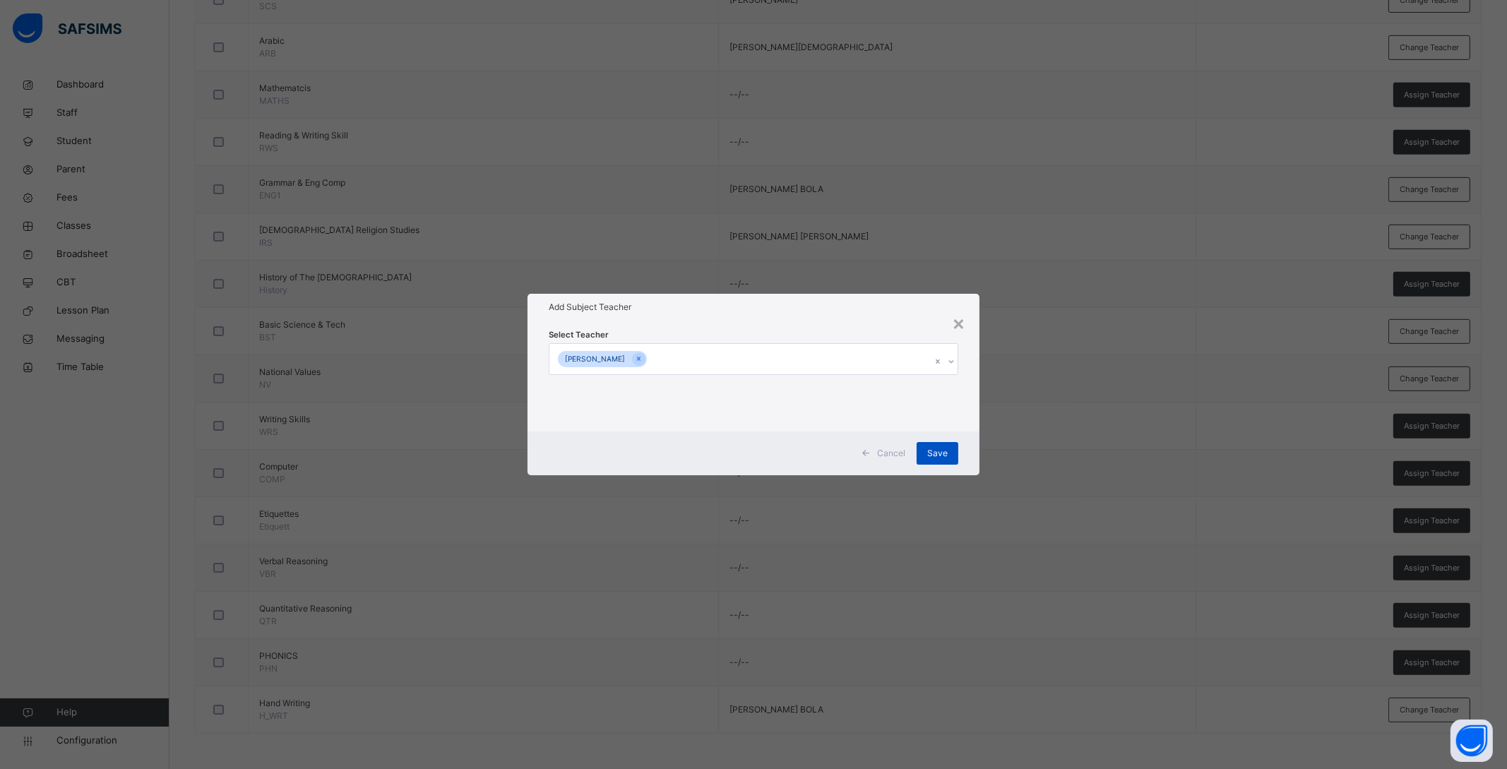
drag, startPoint x: 948, startPoint y: 450, endPoint x: 937, endPoint y: 457, distance: 12.7
click at [948, 450] on div "Save" at bounding box center [937, 453] width 42 height 23
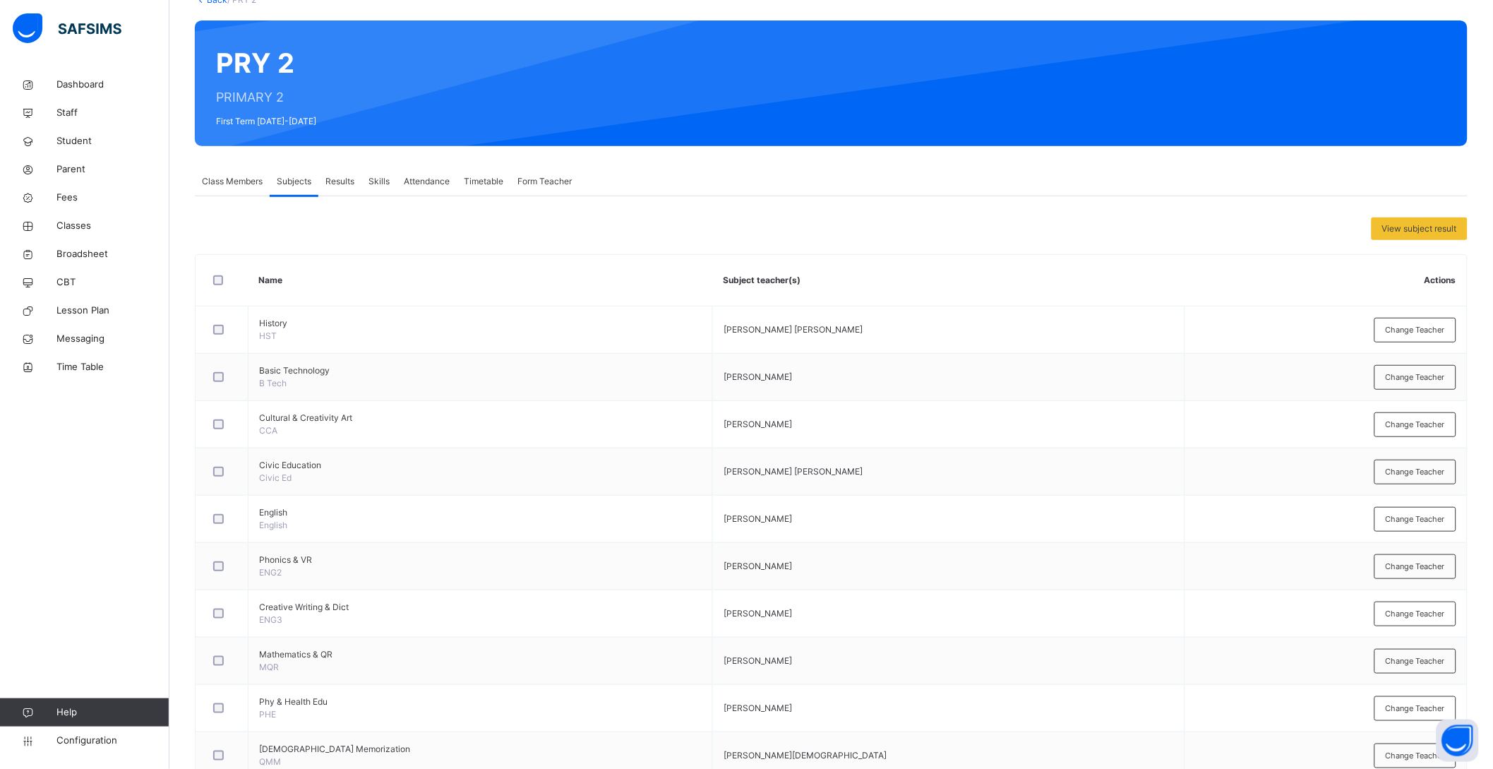
scroll to position [0, 0]
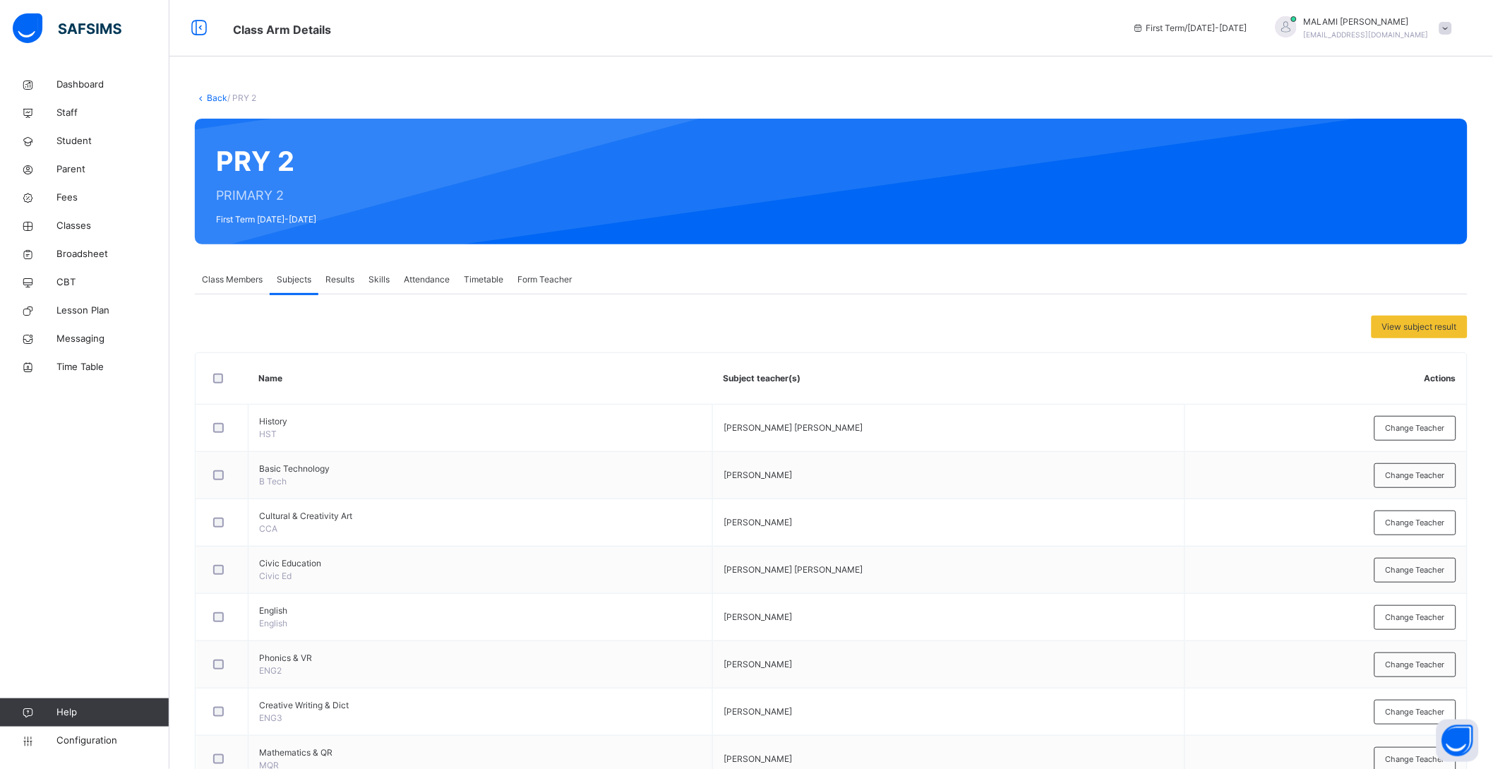
click at [212, 95] on link "Back" at bounding box center [217, 97] width 20 height 11
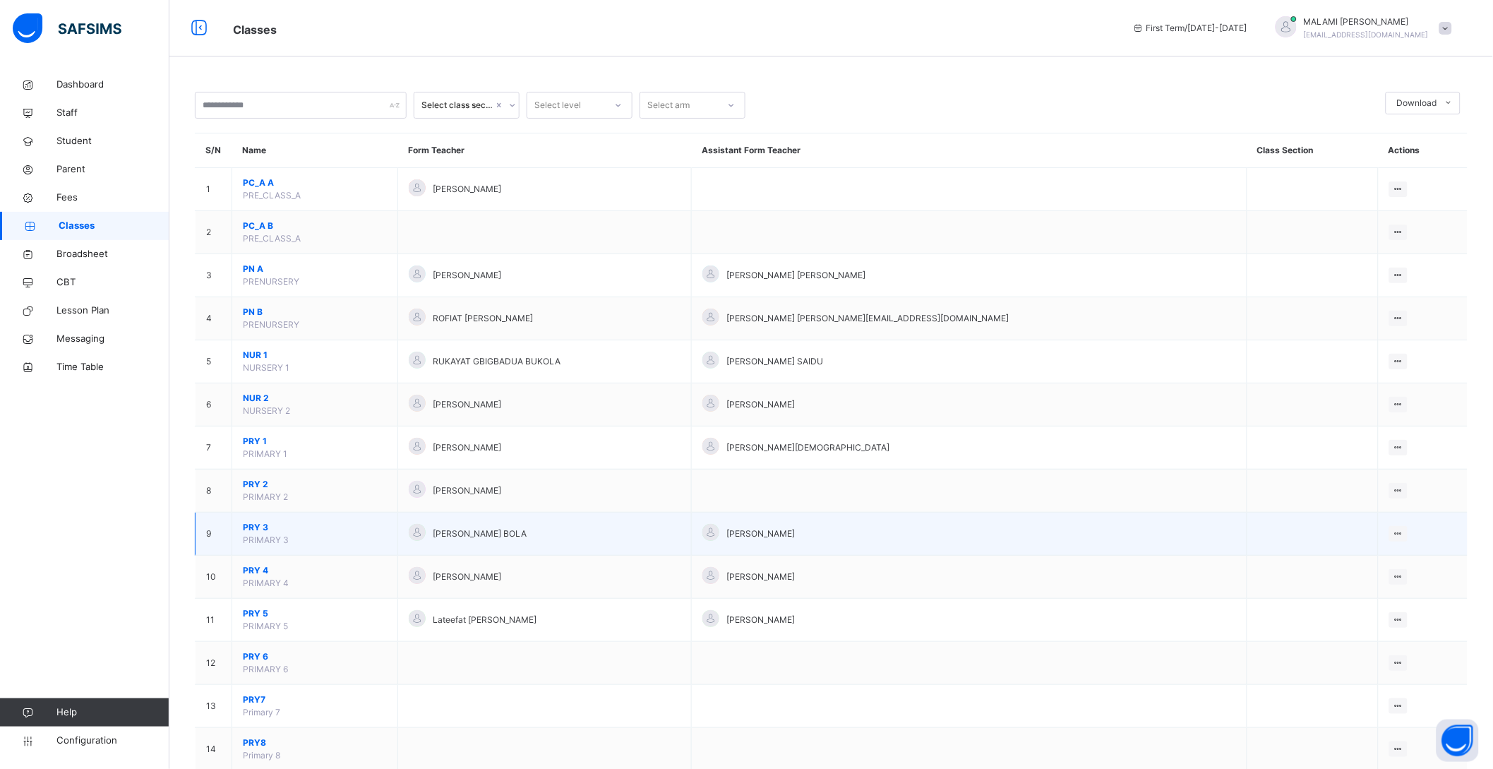
click at [259, 529] on span "PRY 3" at bounding box center [315, 527] width 144 height 13
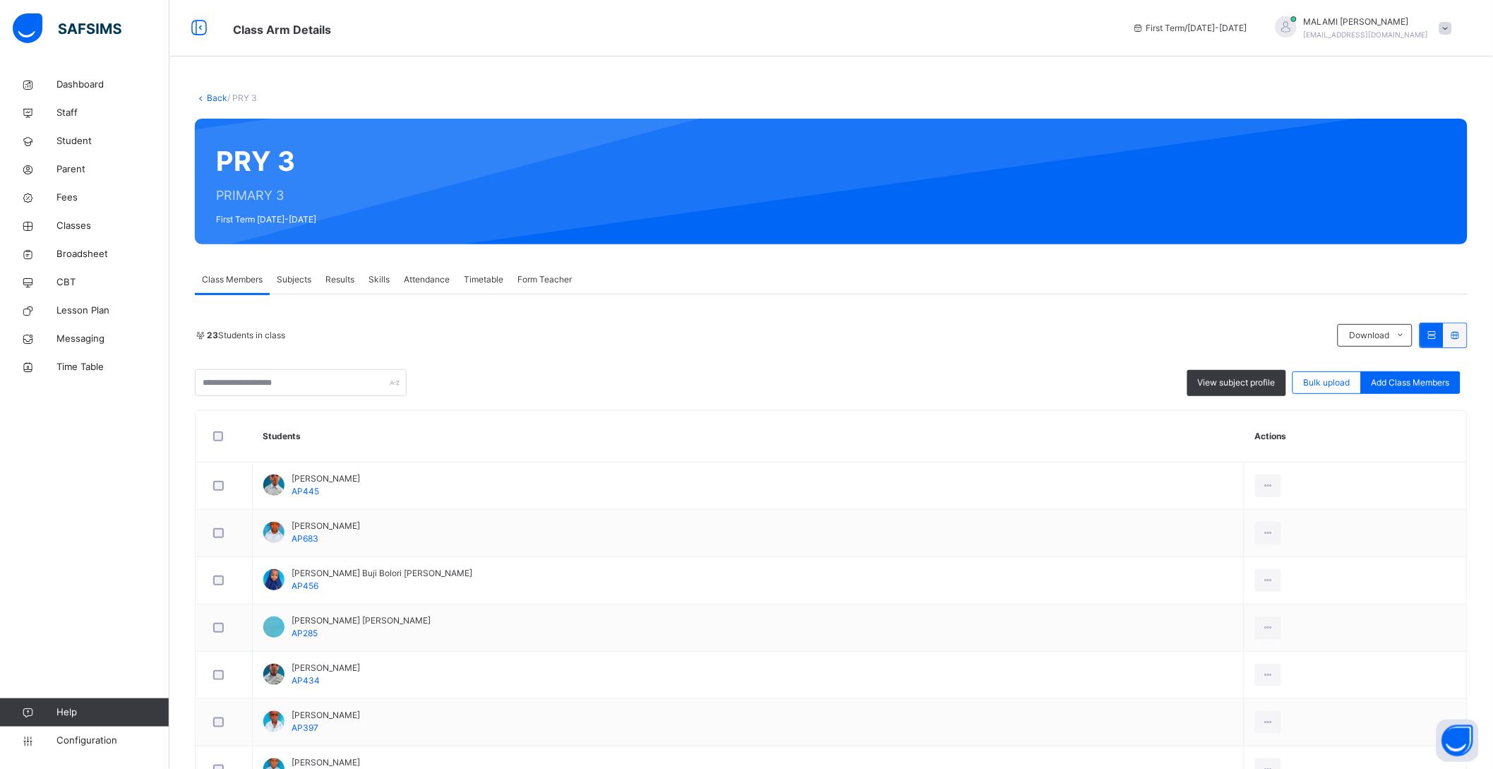
click at [292, 282] on span "Subjects" at bounding box center [294, 279] width 35 height 13
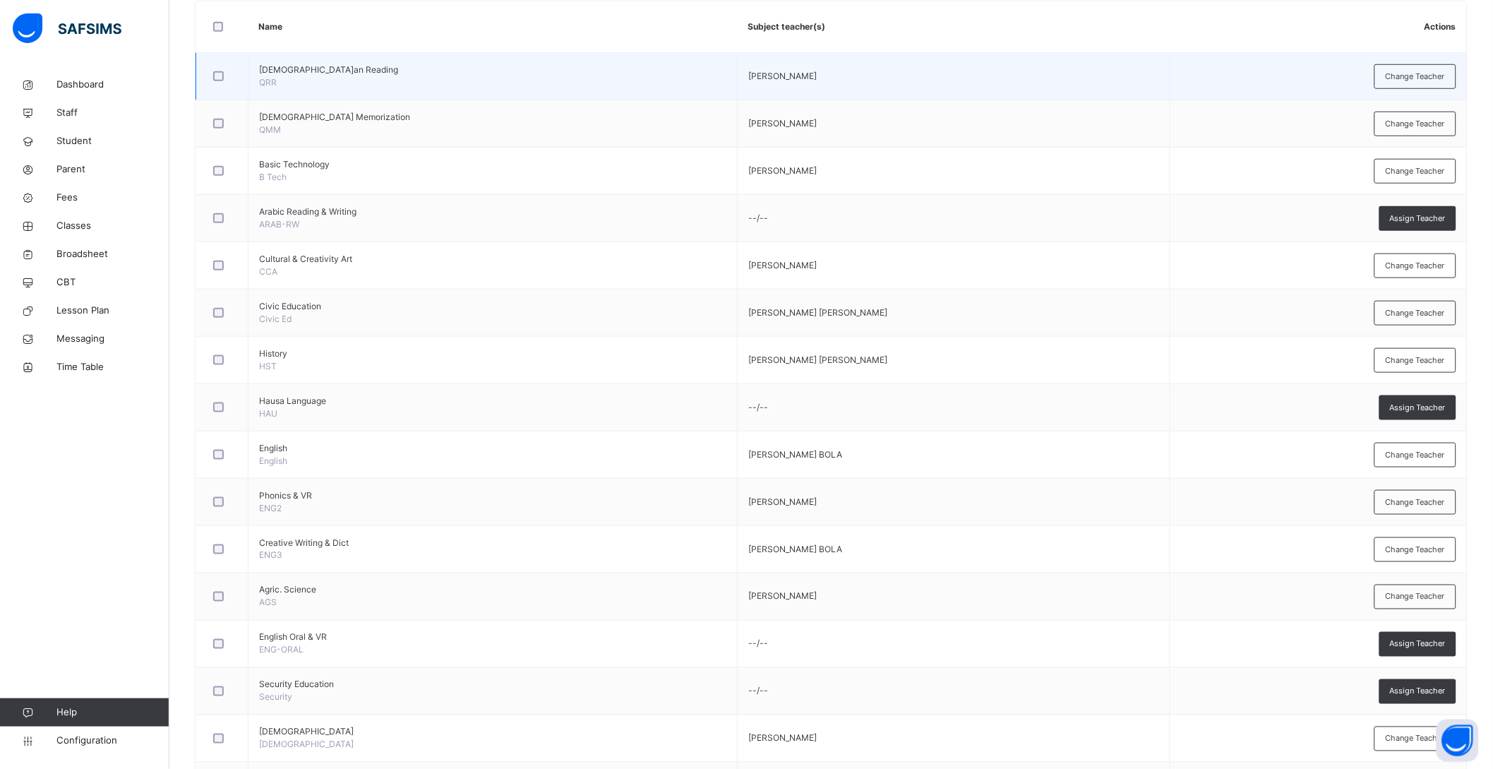
scroll to position [352, 0]
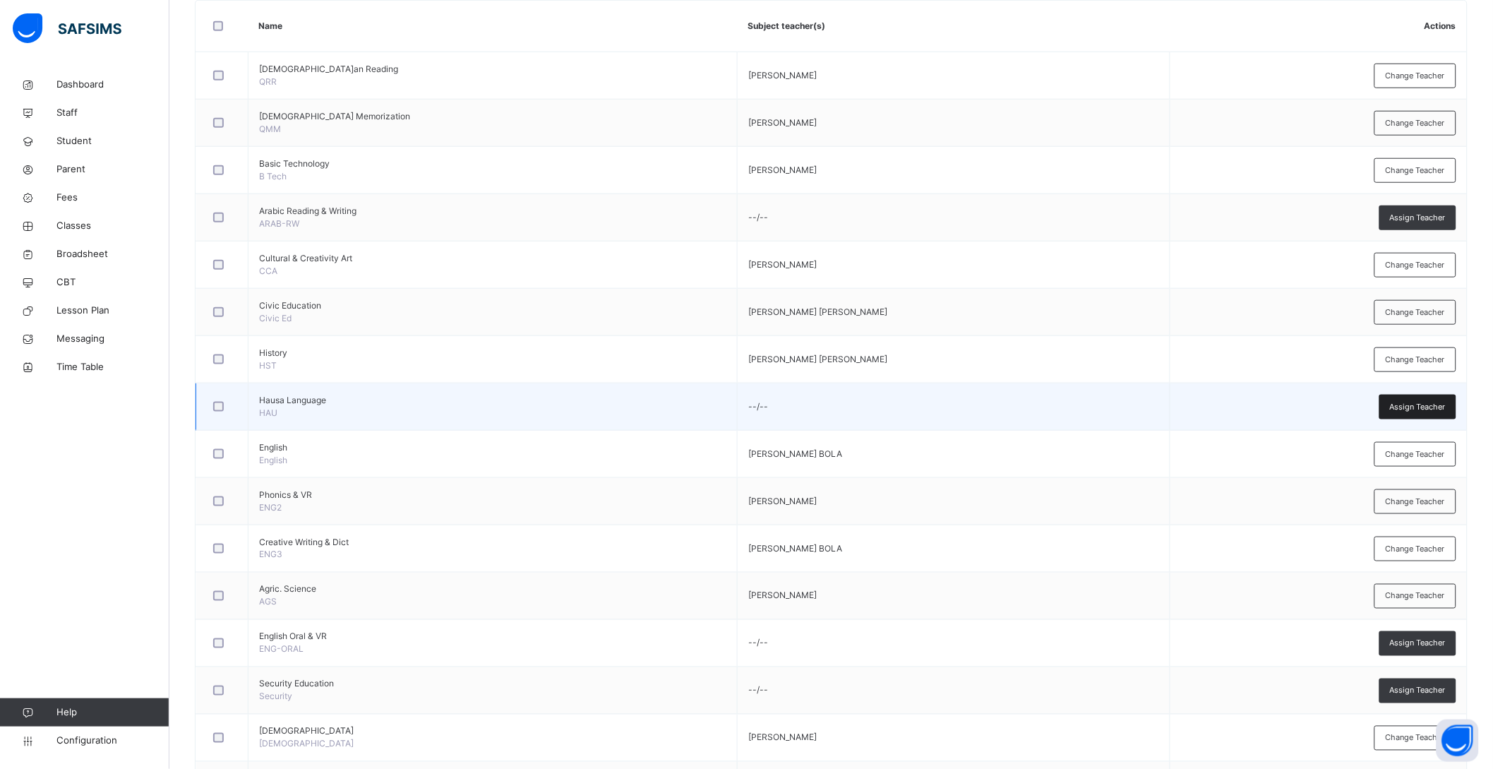
click at [1446, 401] on span "Assign Teacher" at bounding box center [1418, 407] width 56 height 12
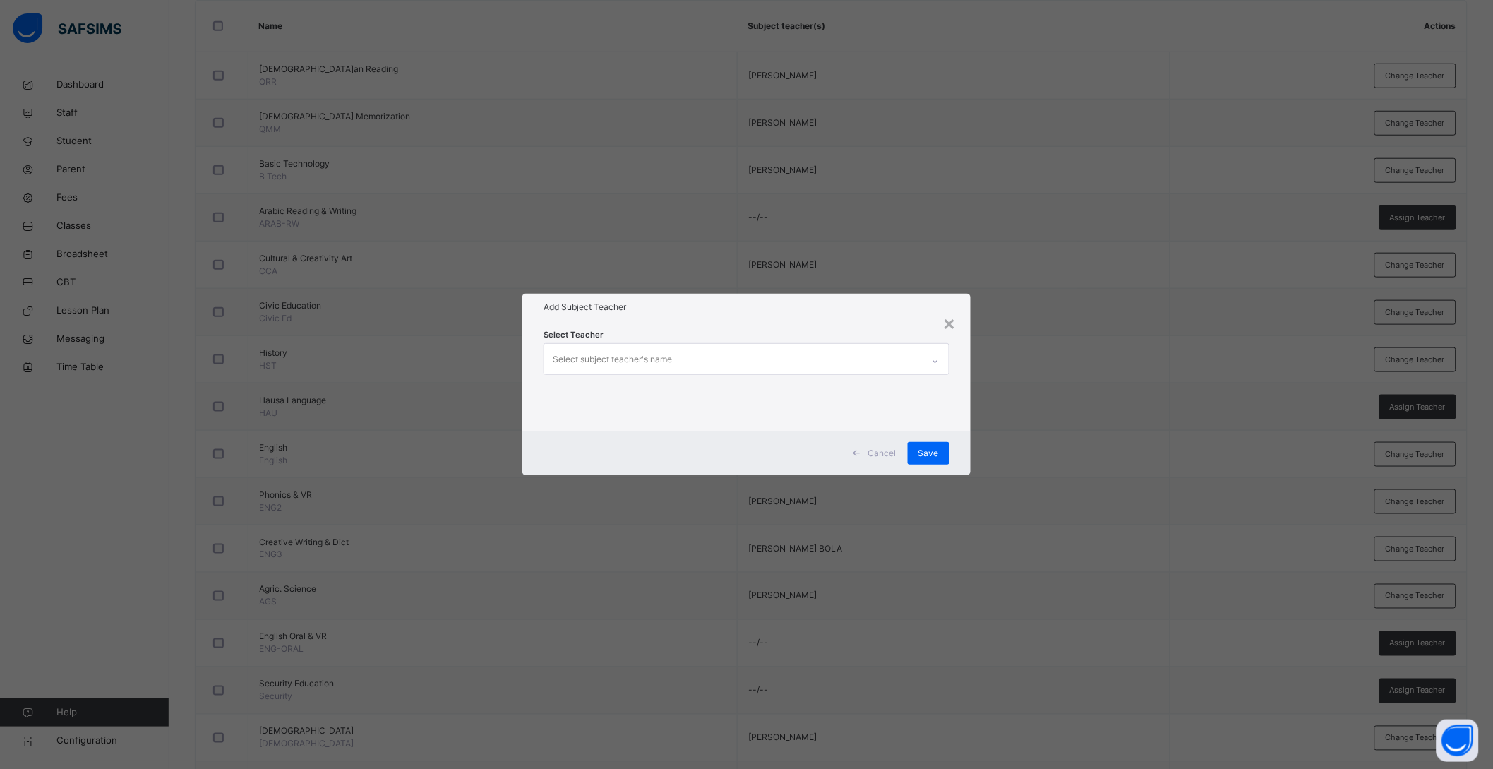
click at [732, 342] on div "Select Teacher Select subject teacher's name" at bounding box center [747, 376] width 406 height 96
click at [707, 360] on div "Select subject teacher's name" at bounding box center [733, 359] width 378 height 30
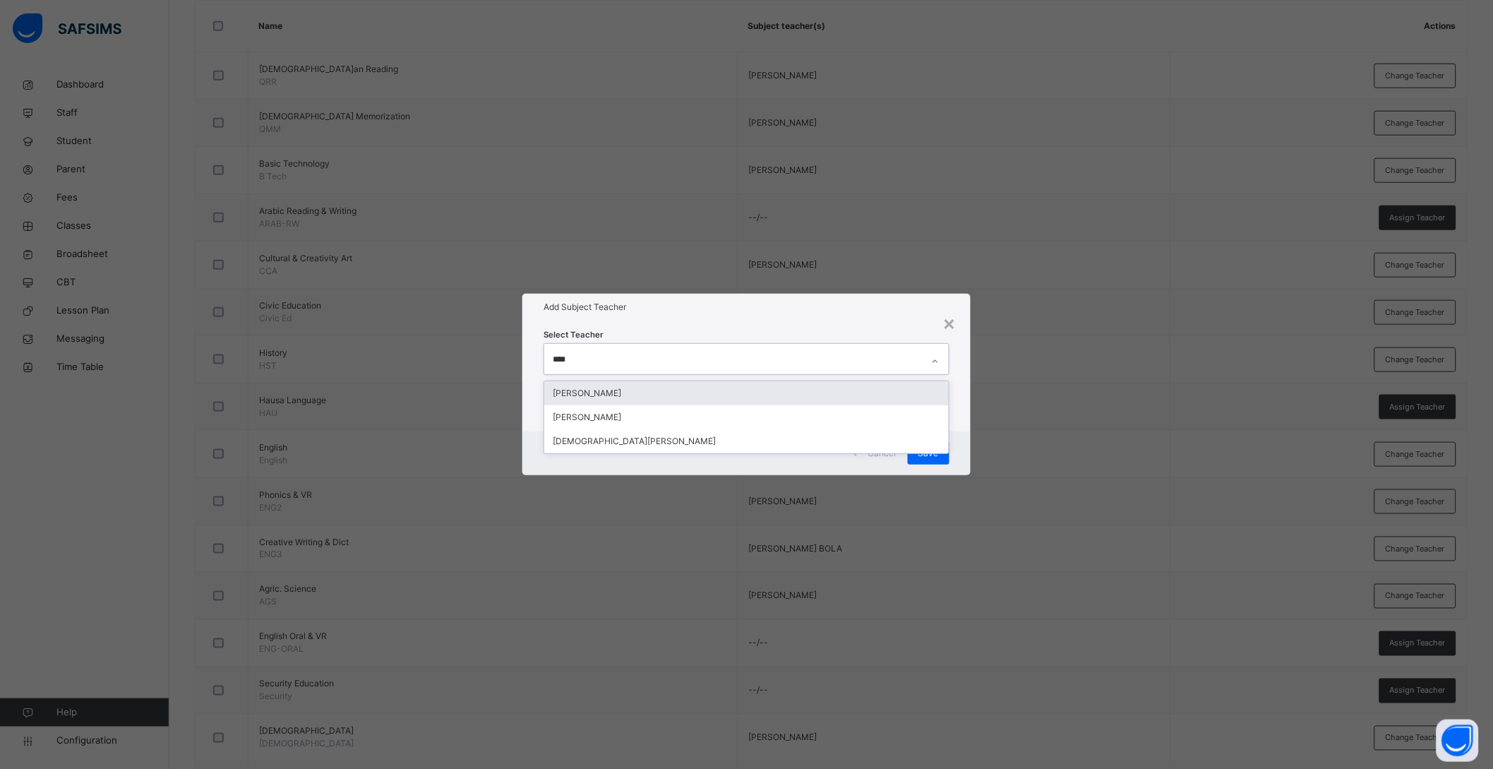
type input "*****"
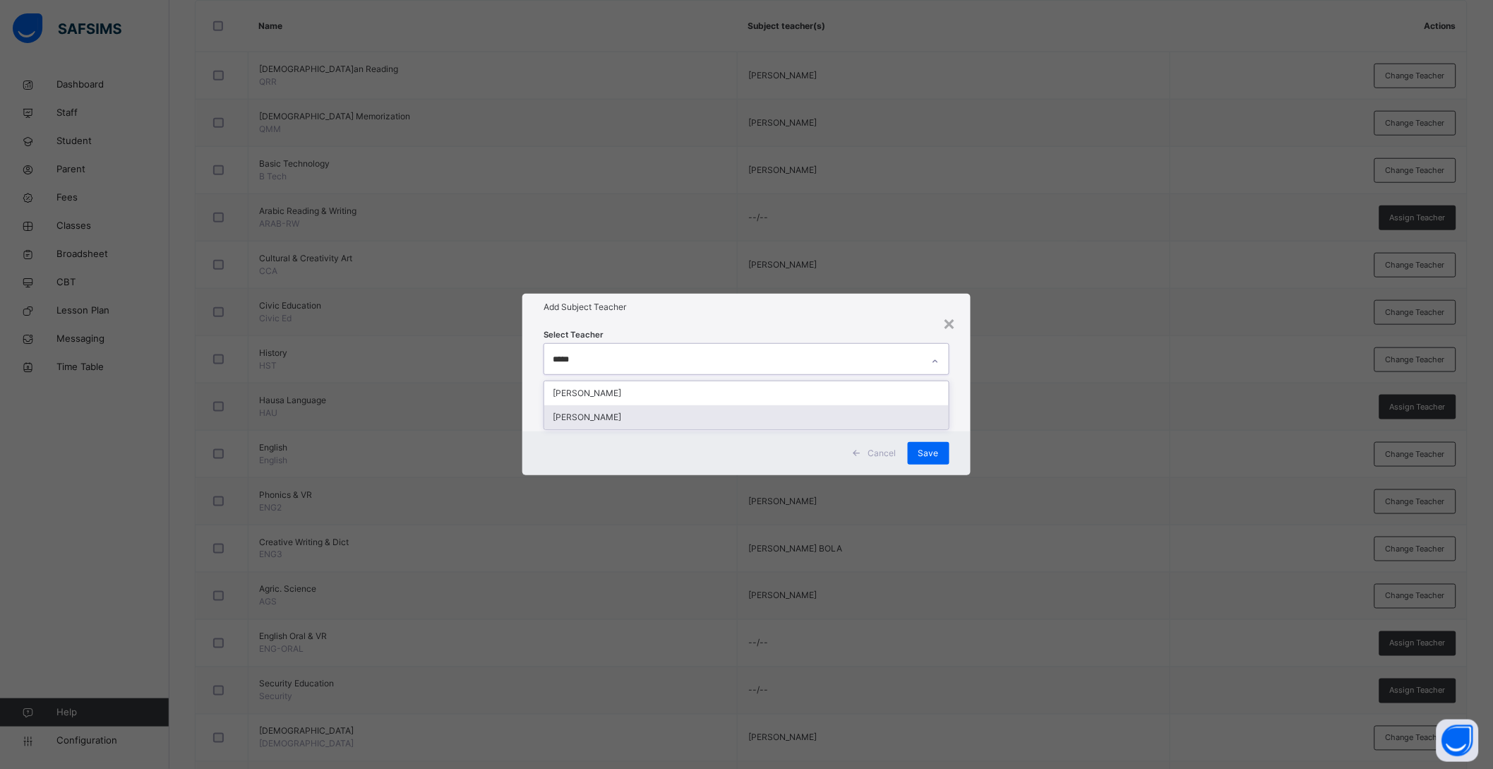
click at [631, 410] on div "[PERSON_NAME]" at bounding box center [746, 417] width 405 height 24
click at [976, 419] on div "Select Teacher HALIMA UMAR BABAYO" at bounding box center [753, 376] width 452 height 110
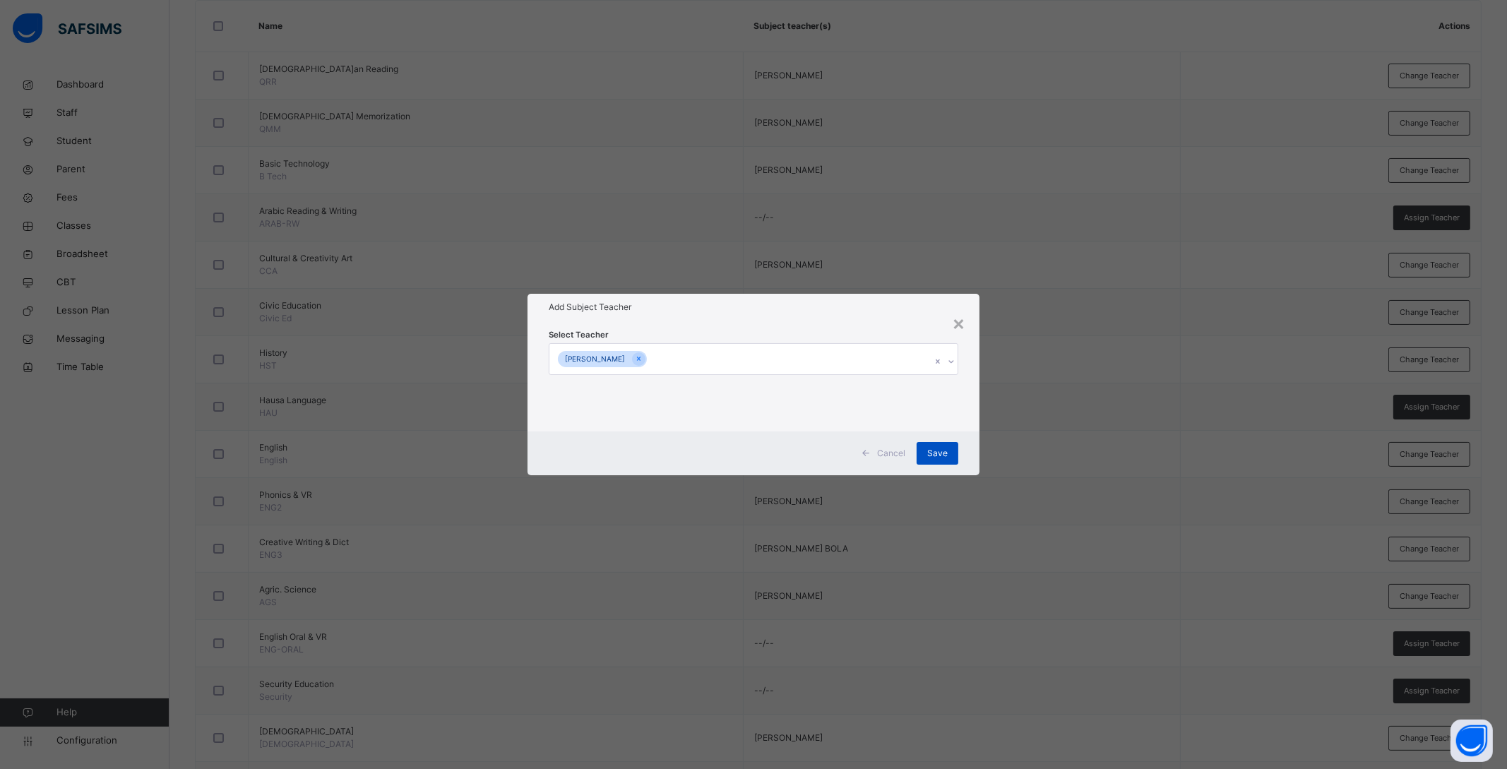
click at [942, 448] on span "Save" at bounding box center [937, 453] width 20 height 13
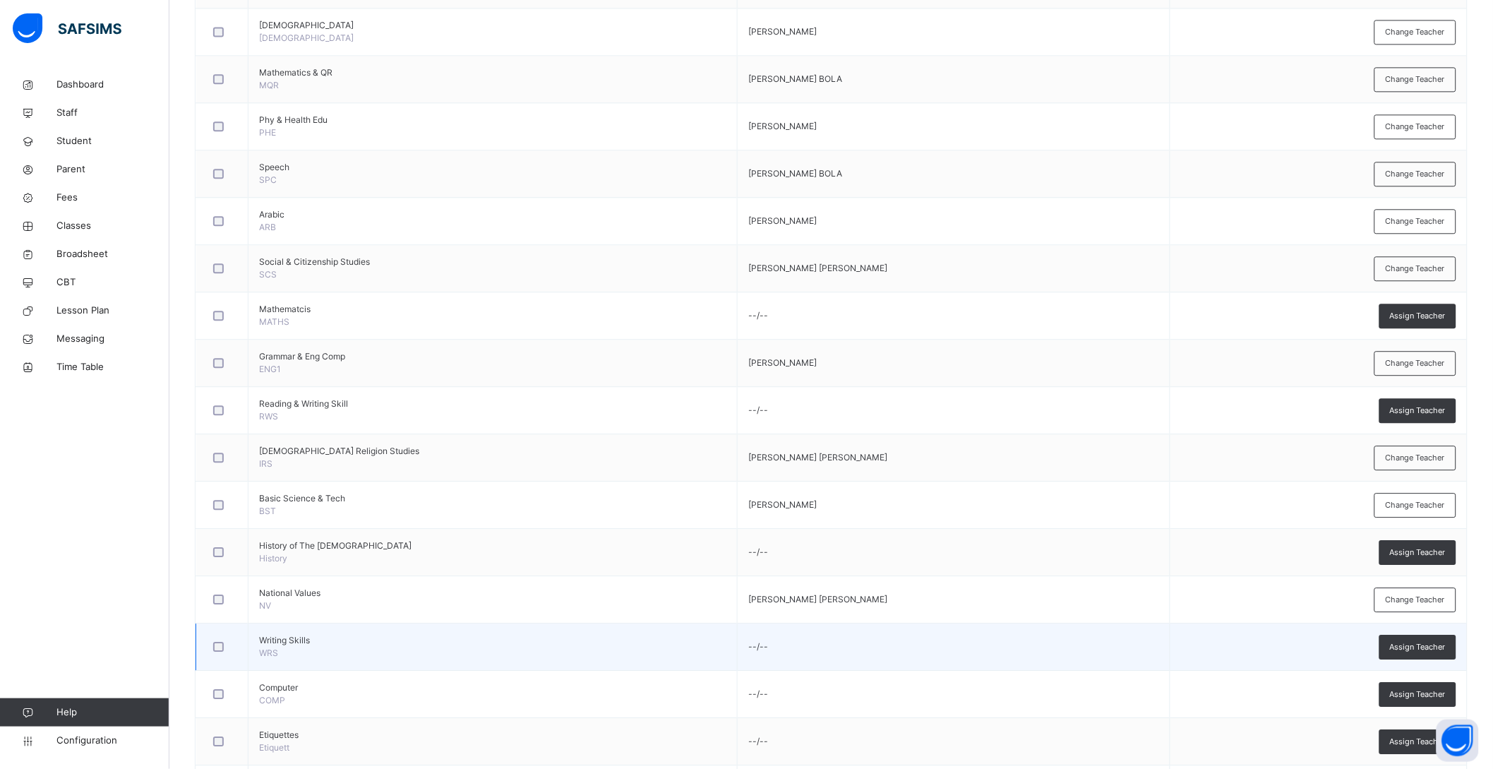
scroll to position [1282, 0]
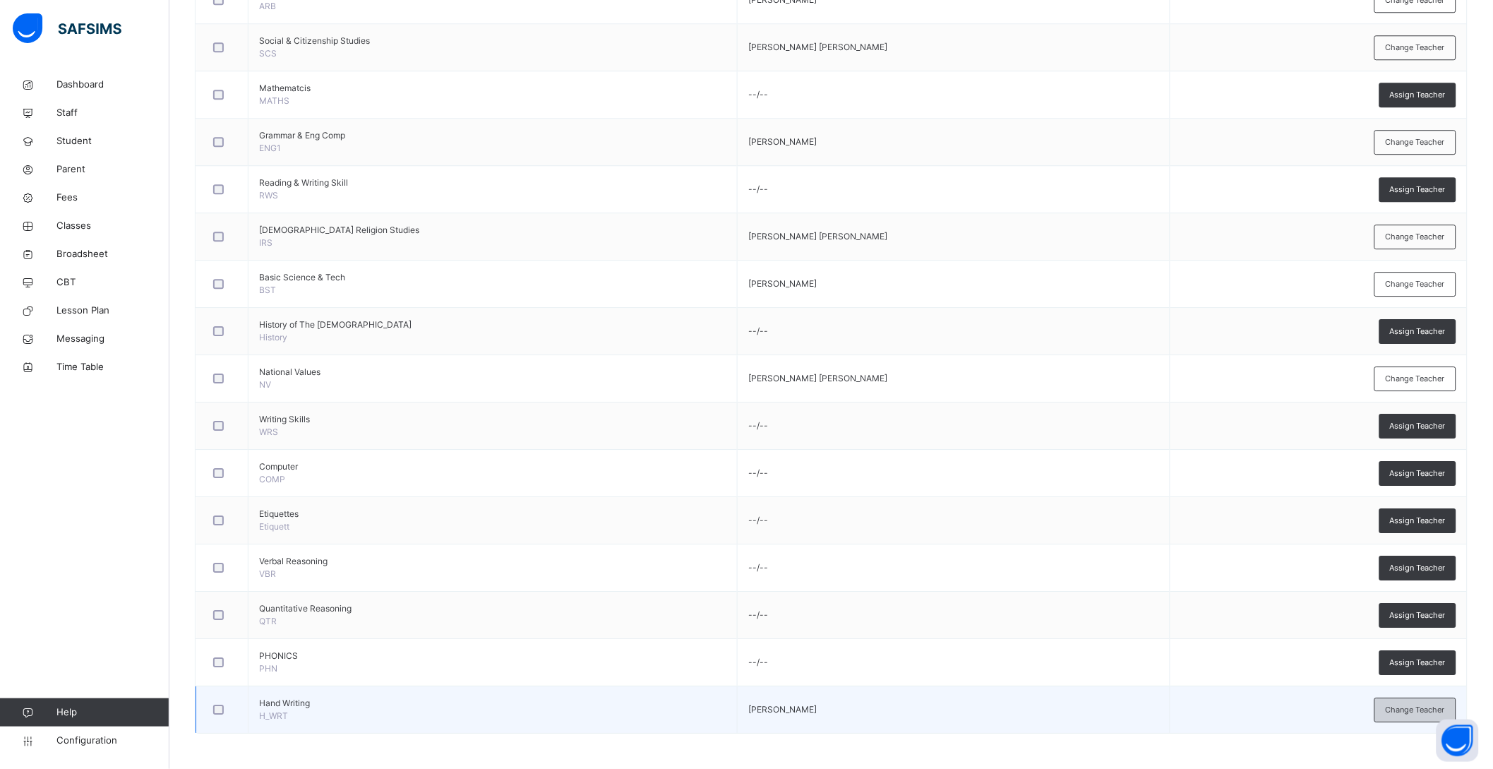
click at [1402, 710] on span "Change Teacher" at bounding box center [1415, 710] width 59 height 12
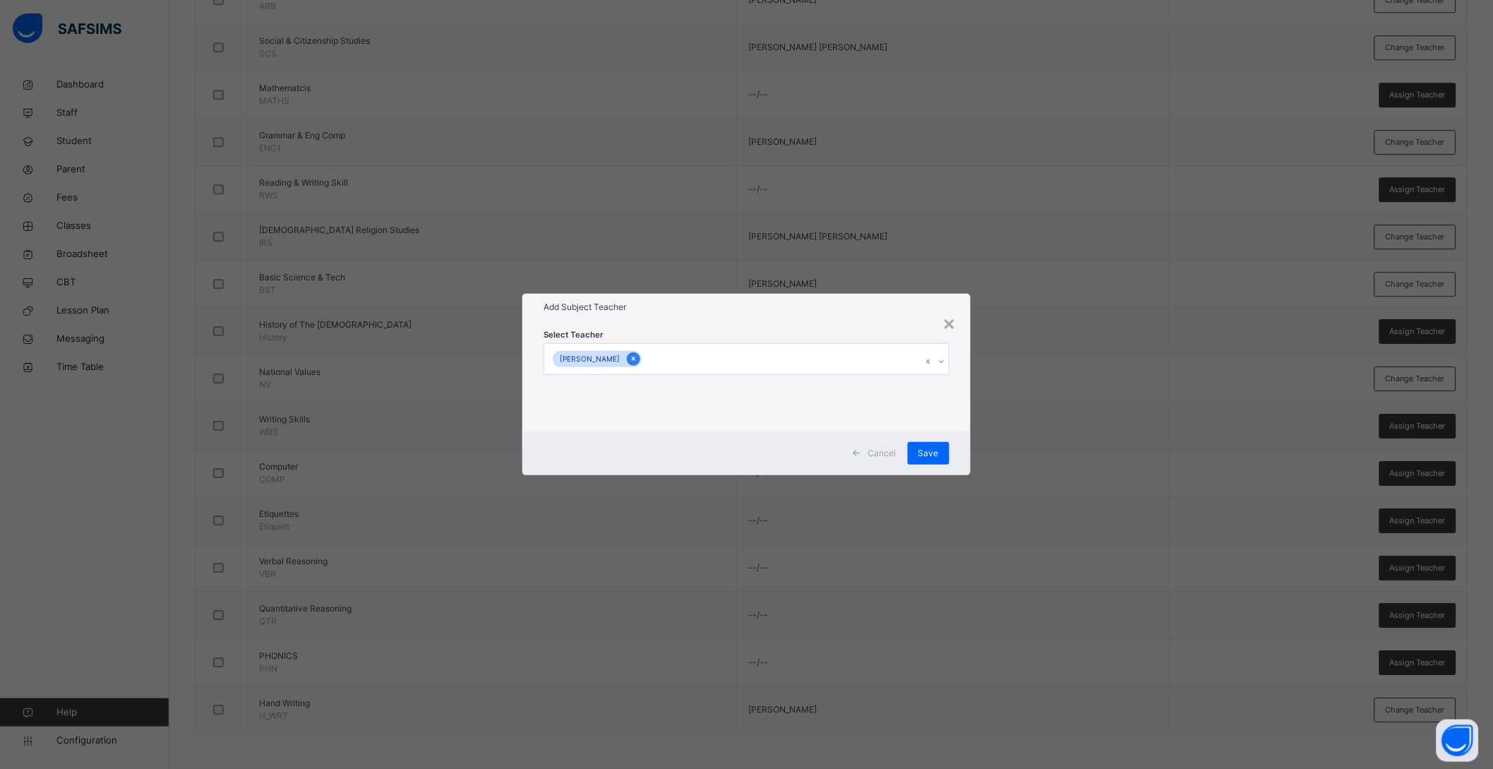
click at [632, 359] on icon at bounding box center [634, 359] width 4 height 4
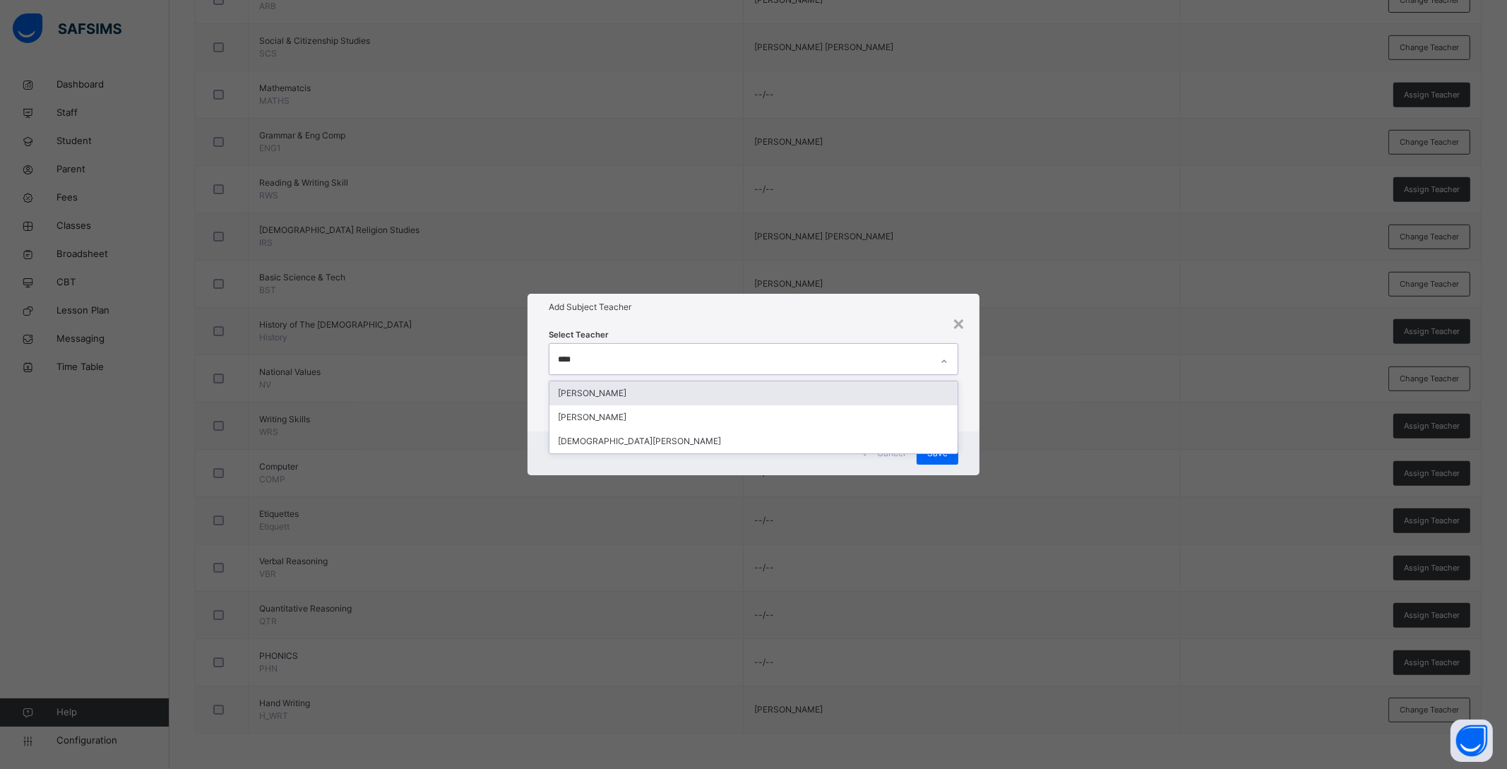
type input "*****"
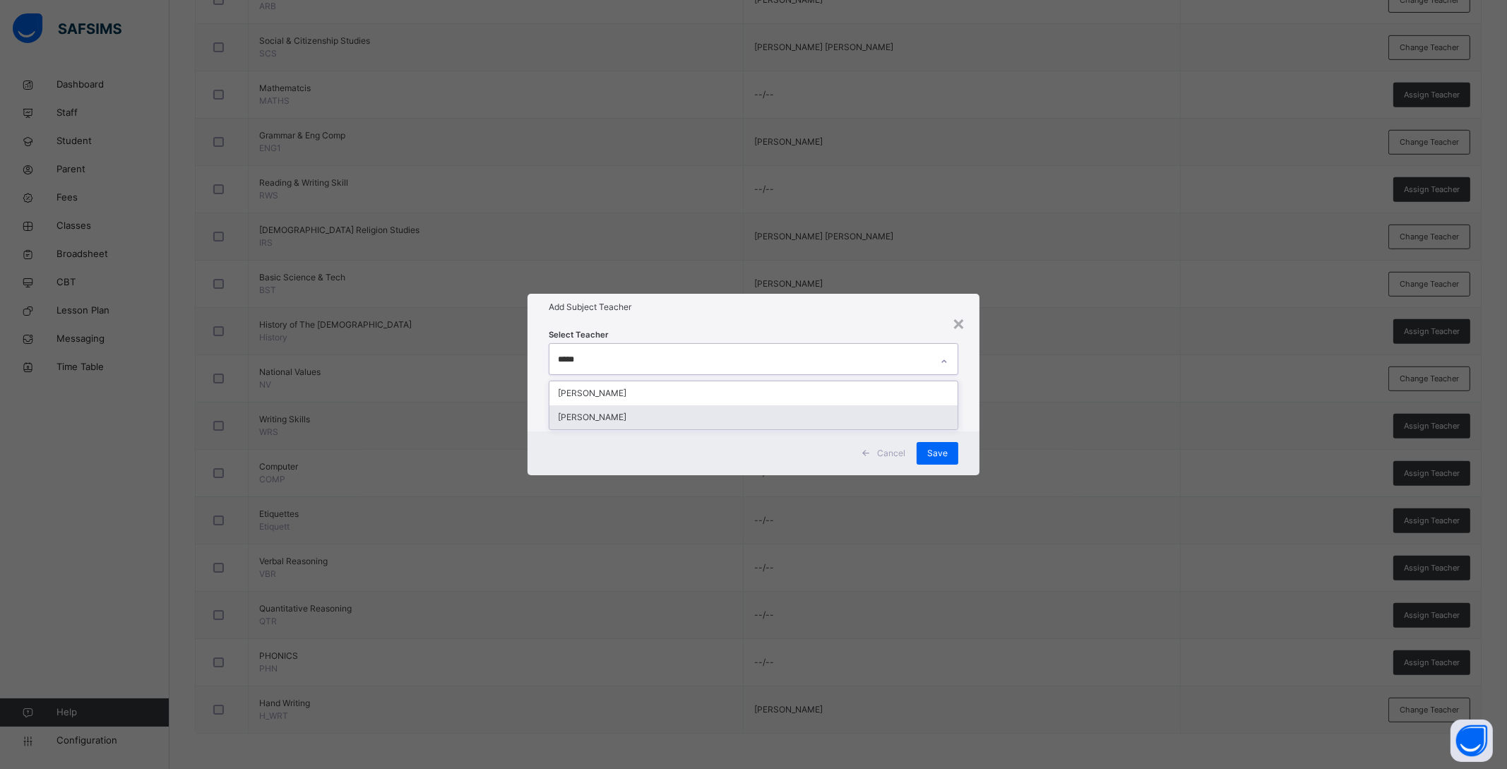
click at [620, 414] on div "[PERSON_NAME]" at bounding box center [753, 417] width 408 height 24
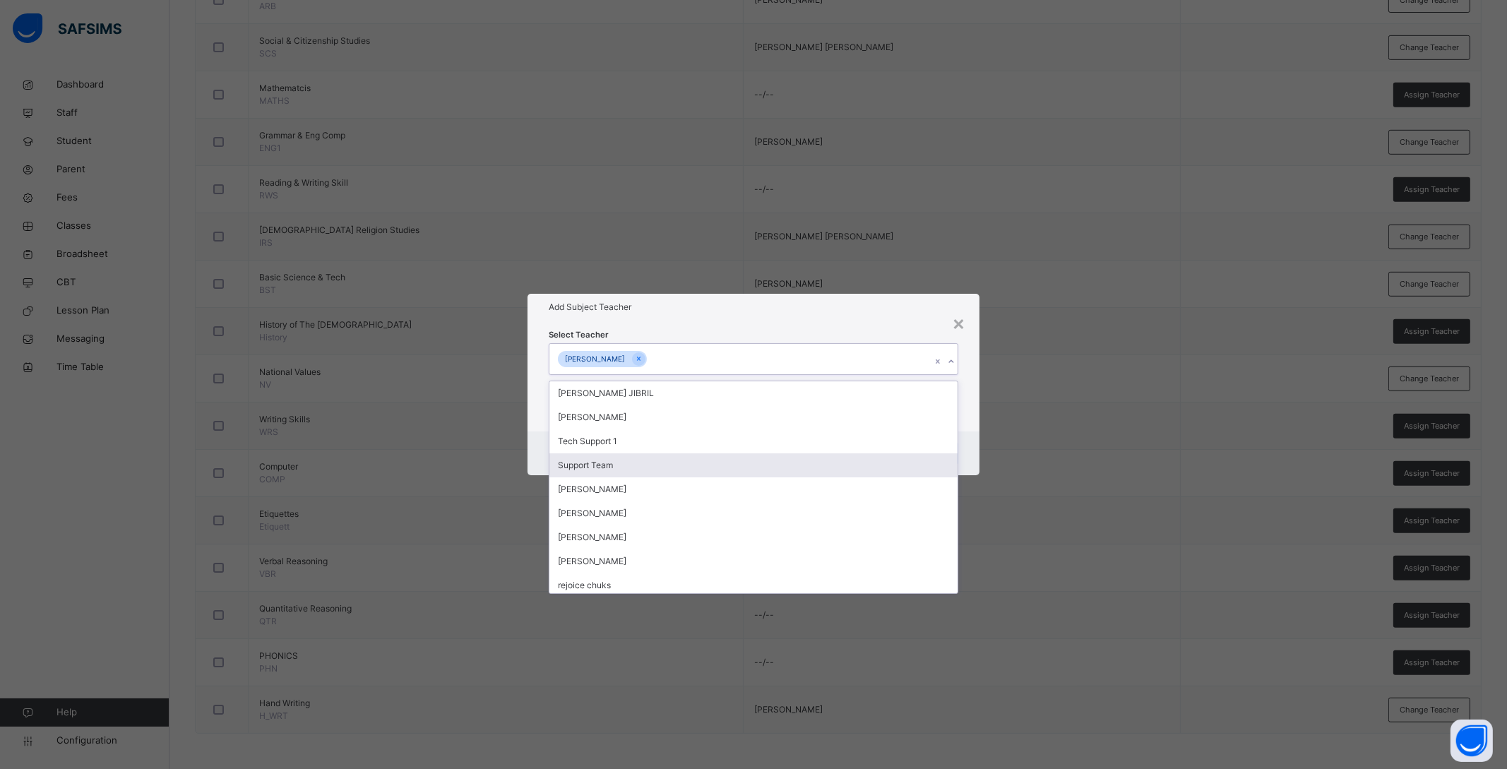
click at [961, 446] on div "Cancel Save" at bounding box center [753, 453] width 452 height 44
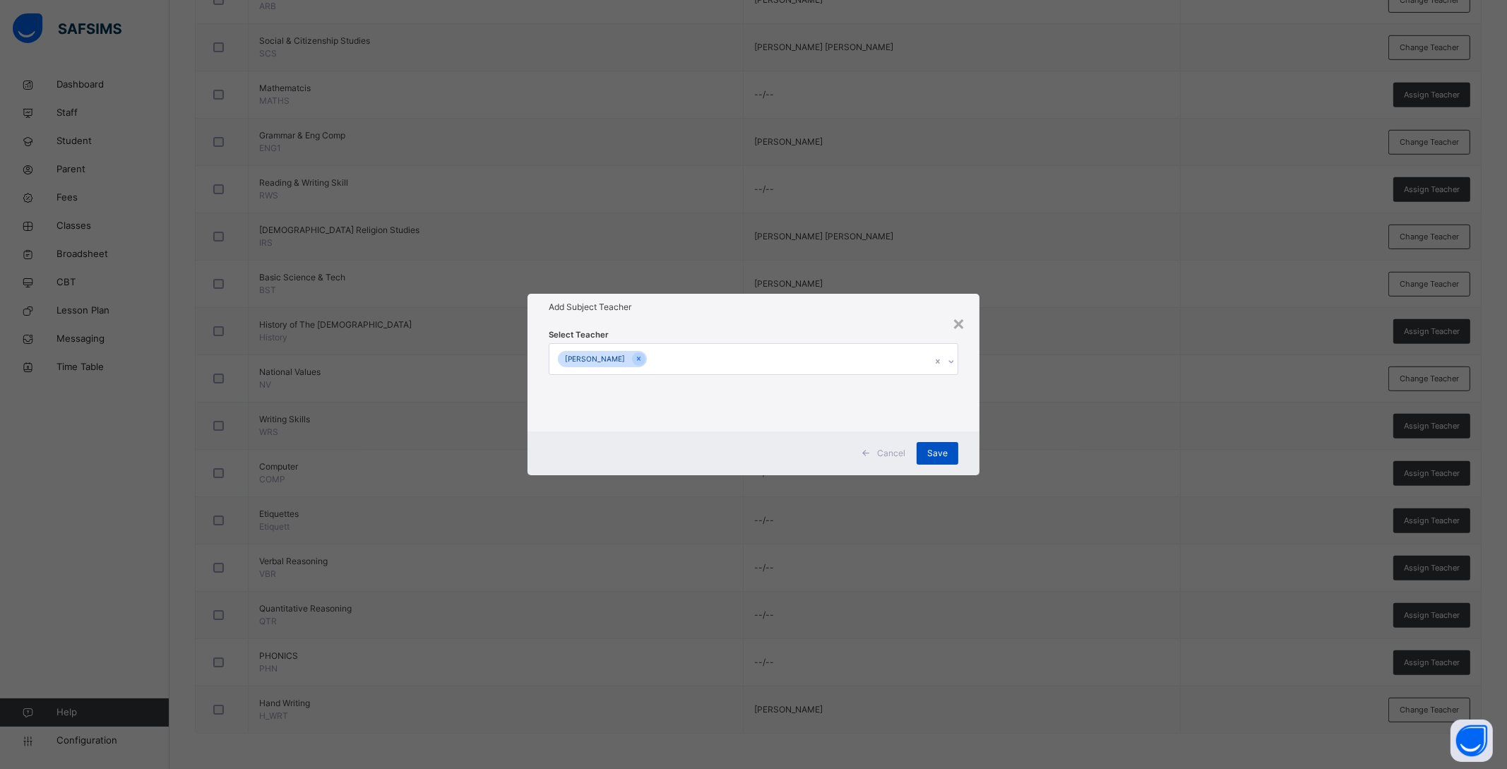
click at [936, 456] on span "Save" at bounding box center [937, 453] width 20 height 13
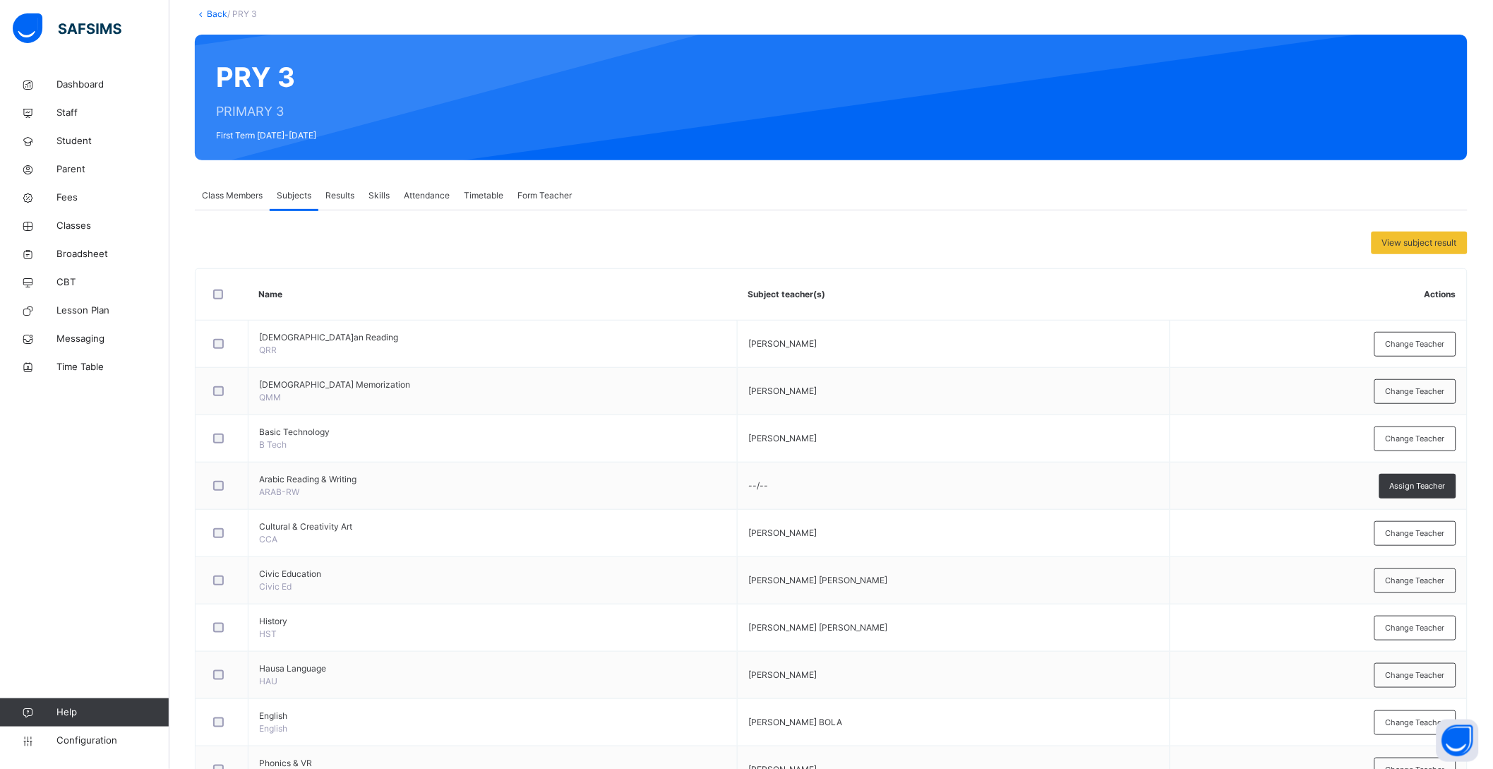
scroll to position [0, 0]
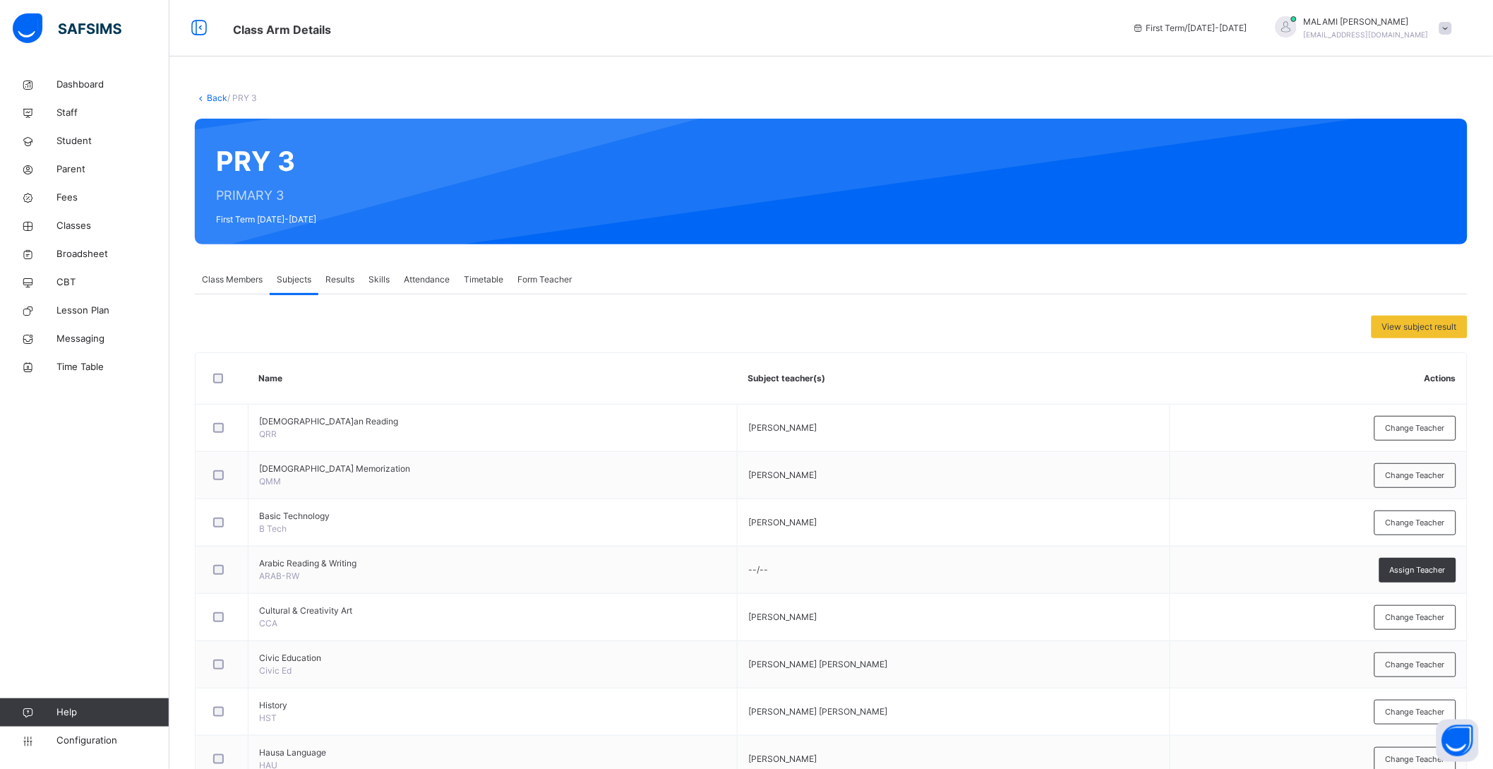
click at [211, 95] on link "Back" at bounding box center [217, 97] width 20 height 11
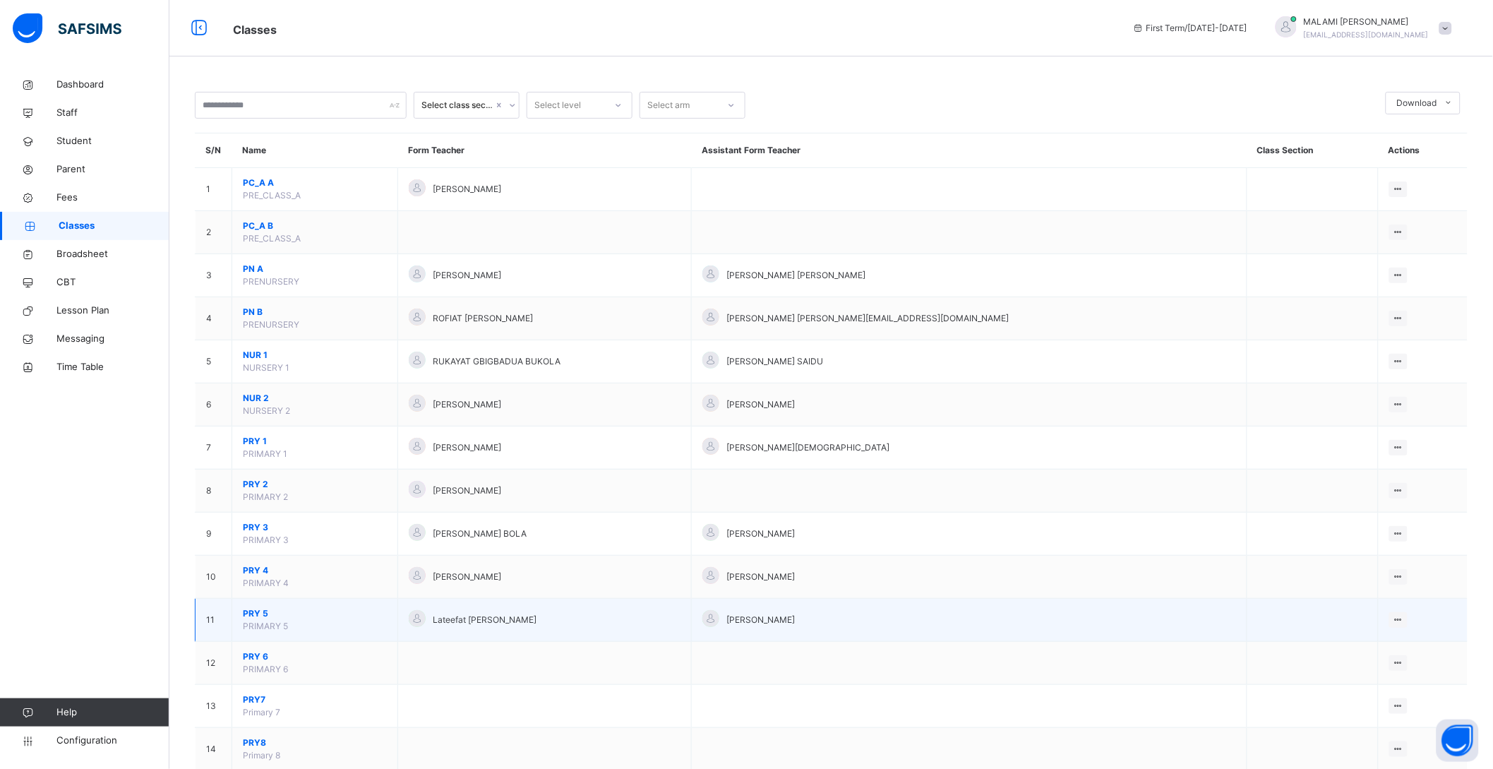
click at [261, 613] on span "PRY 5" at bounding box center [315, 613] width 144 height 13
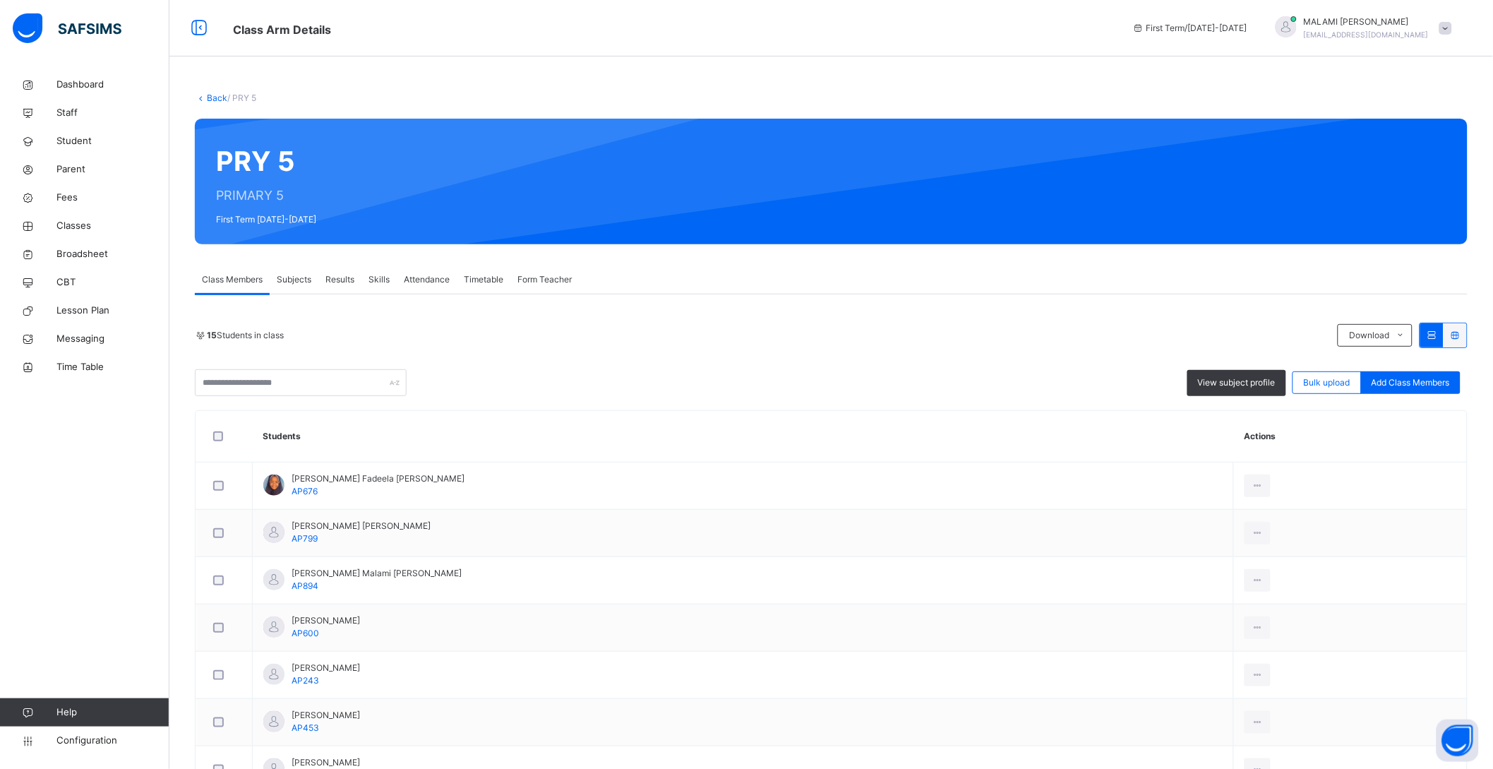
click at [289, 277] on span "Subjects" at bounding box center [294, 279] width 35 height 13
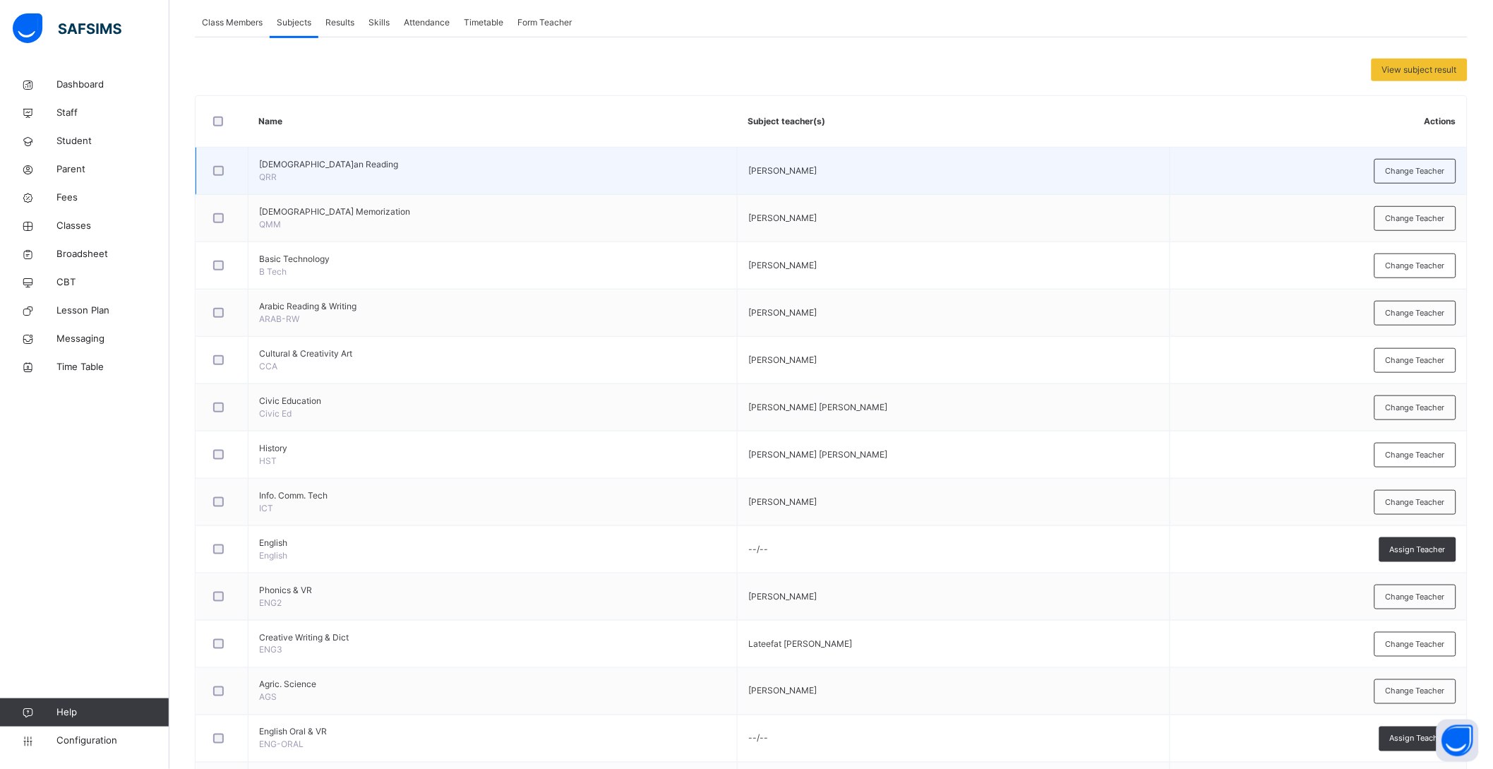
scroll to position [264, 0]
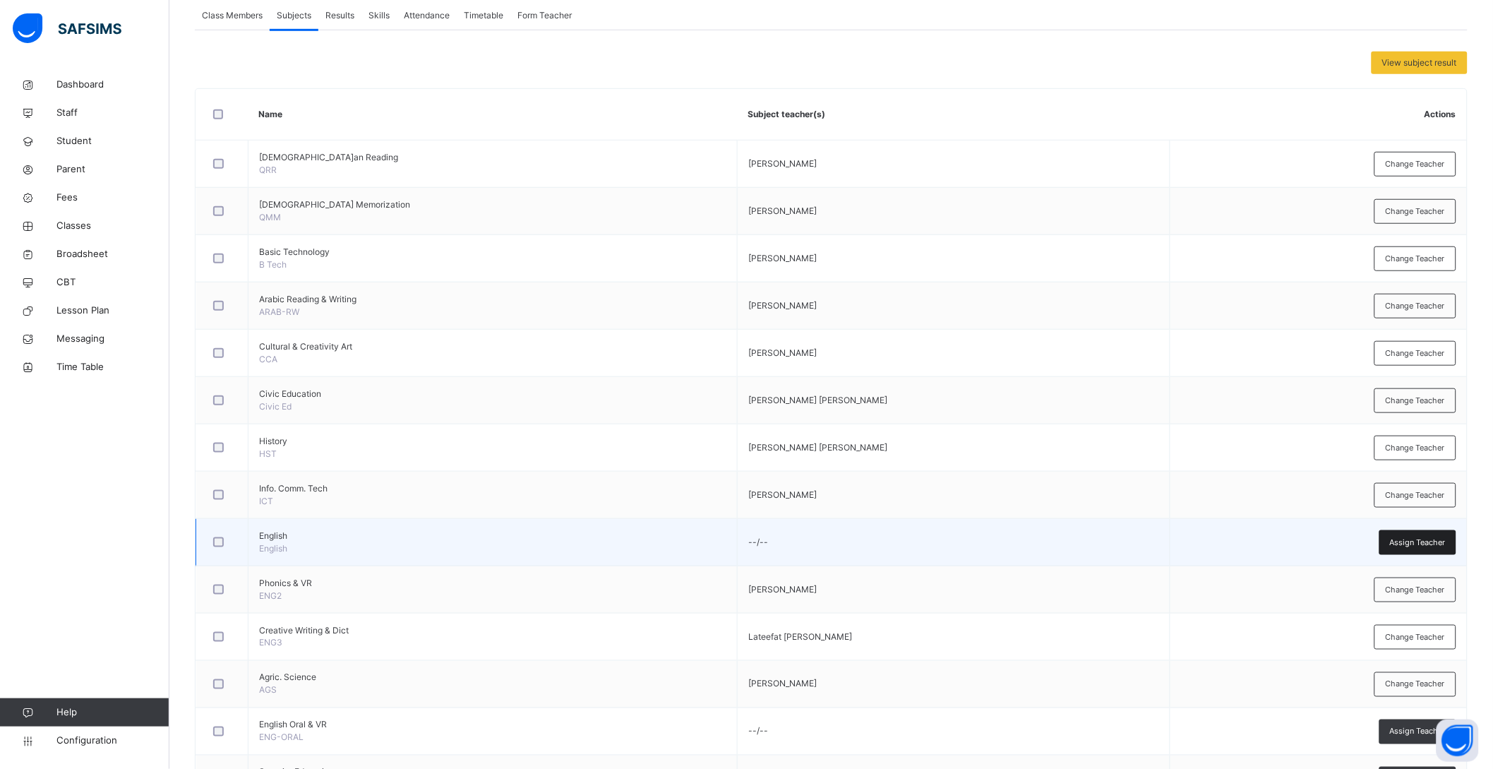
click at [1446, 542] on span "Assign Teacher" at bounding box center [1418, 543] width 56 height 12
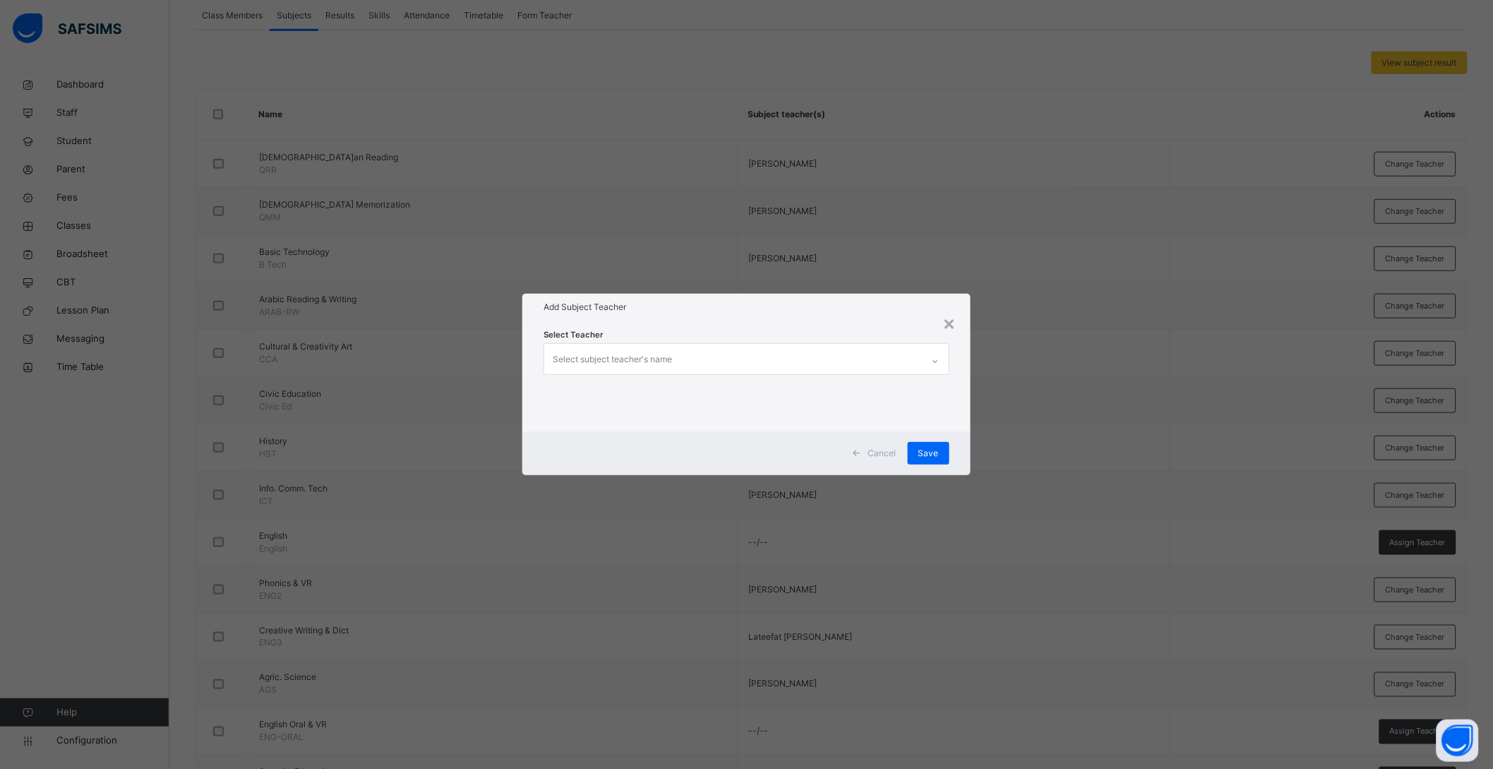
click at [624, 364] on div "Select subject teacher's name" at bounding box center [612, 359] width 119 height 27
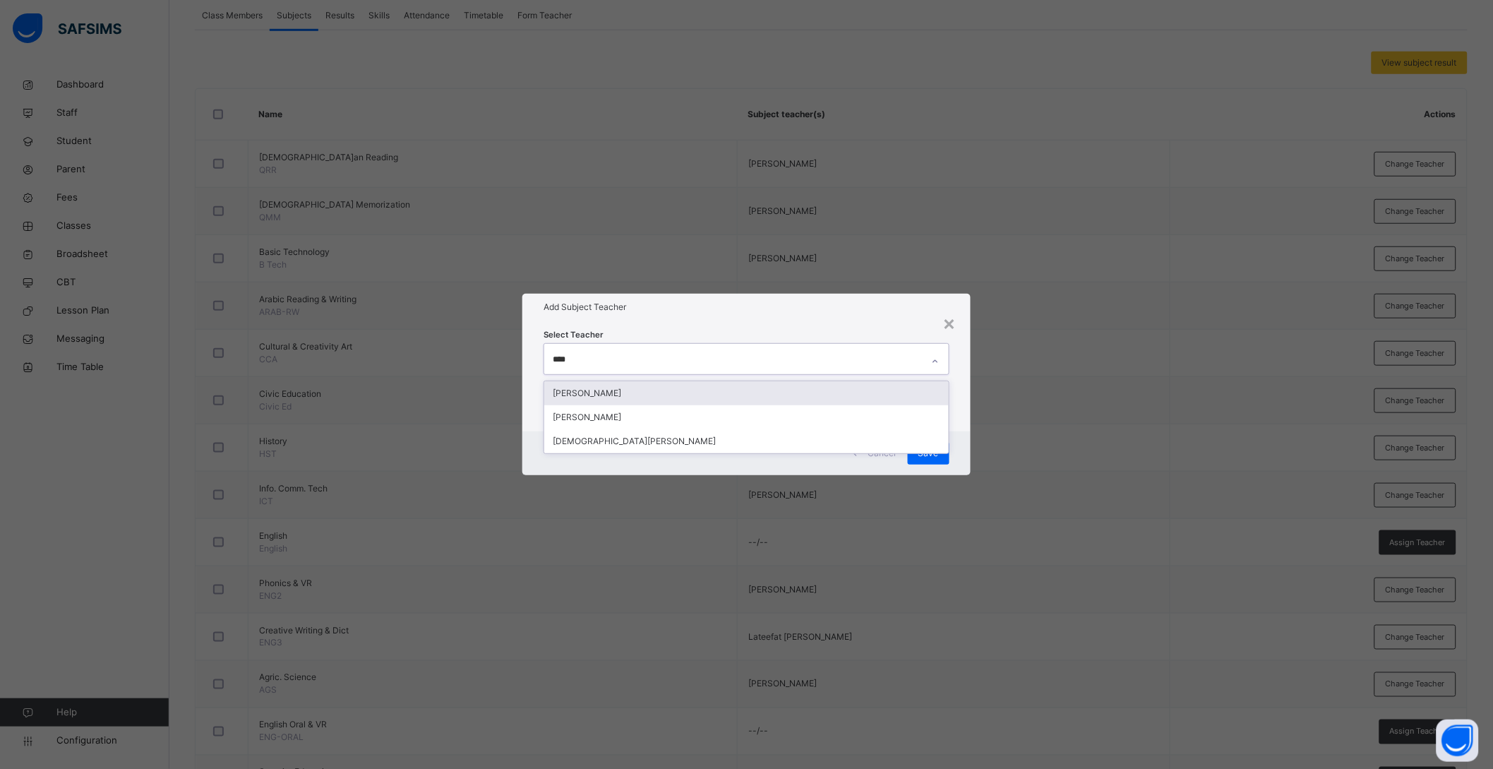
type input "*****"
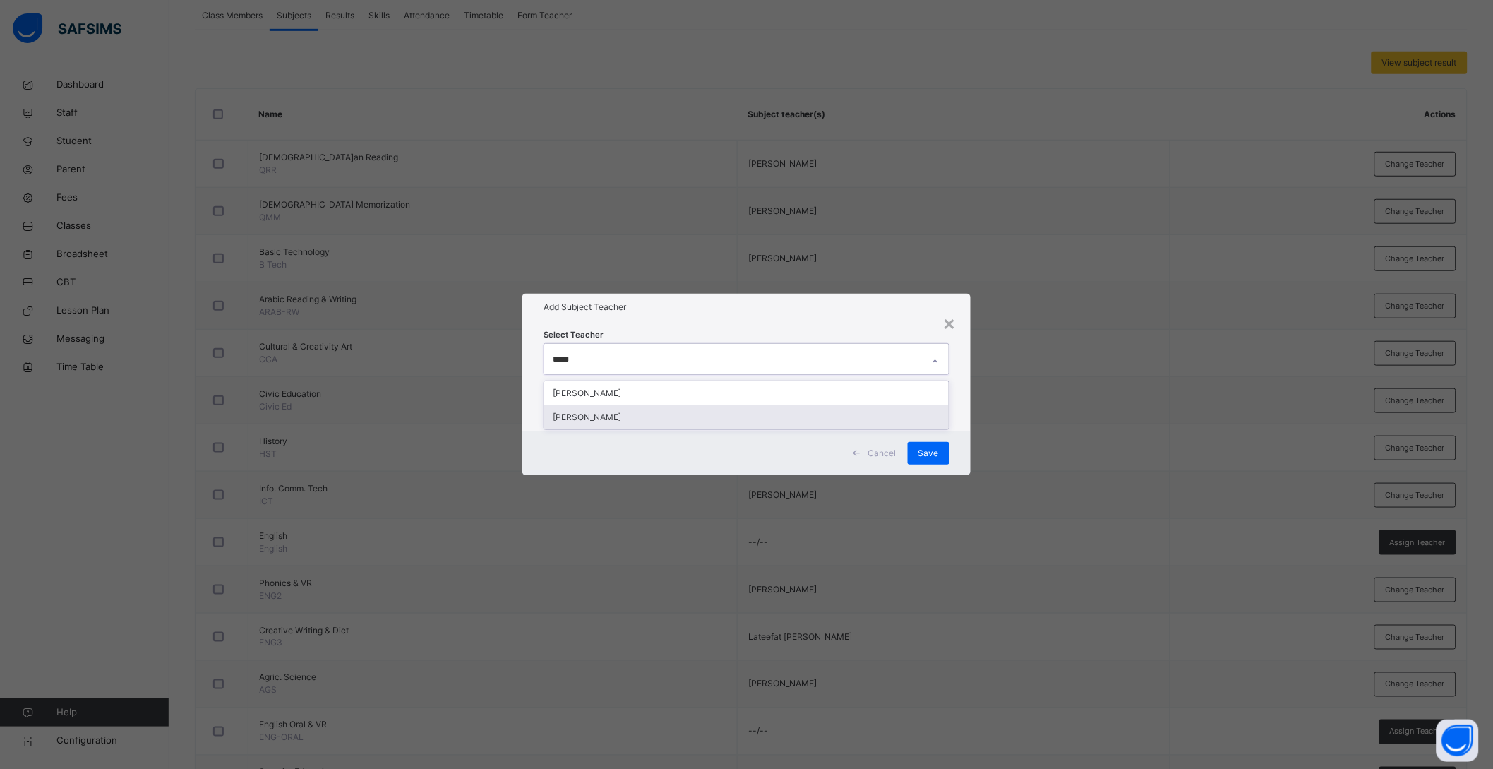
click at [605, 415] on div "[PERSON_NAME]" at bounding box center [746, 417] width 405 height 24
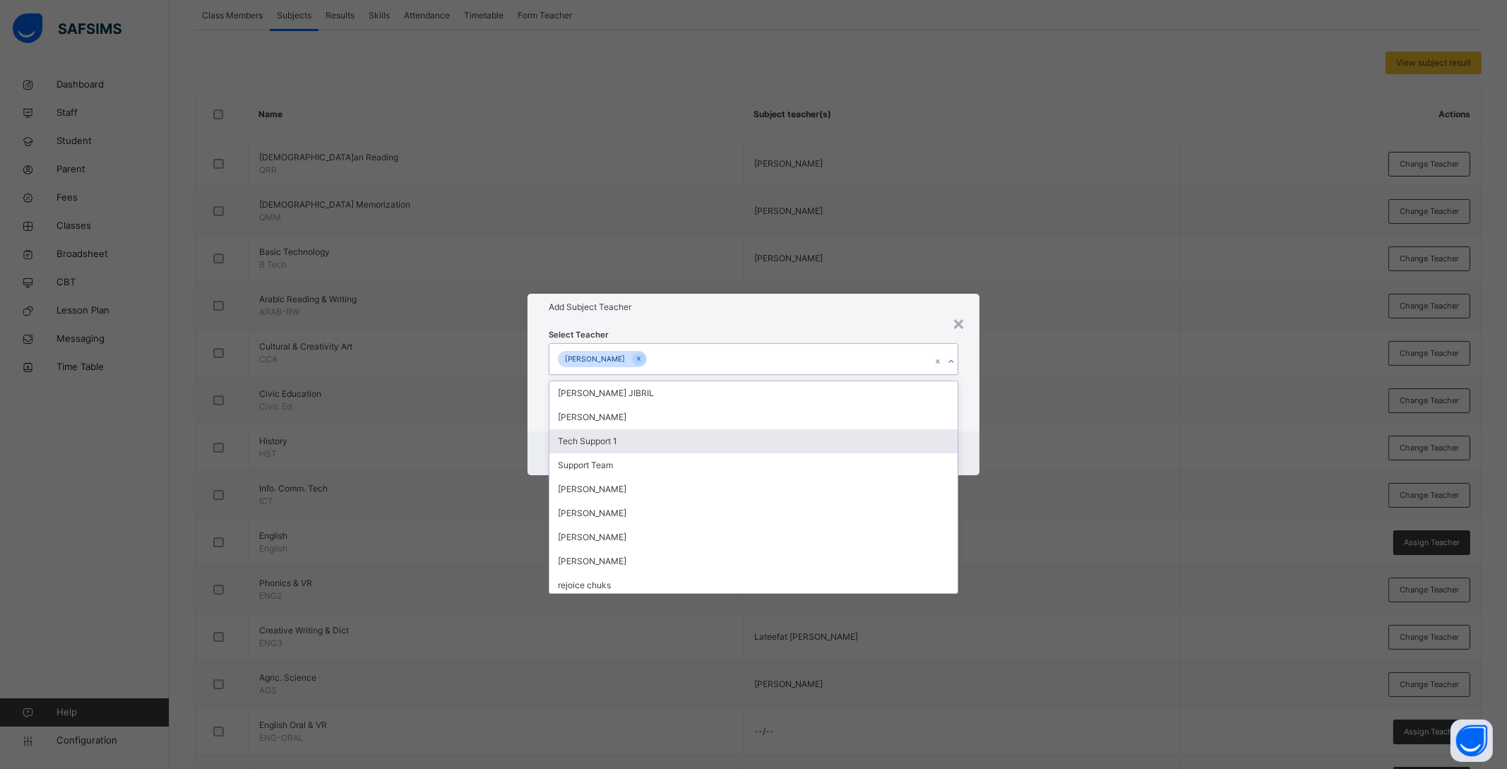
click at [964, 430] on div "Select Teacher option HALIMA UMAR BABAYO, selected. option Tech Support 1 focus…" at bounding box center [753, 376] width 452 height 110
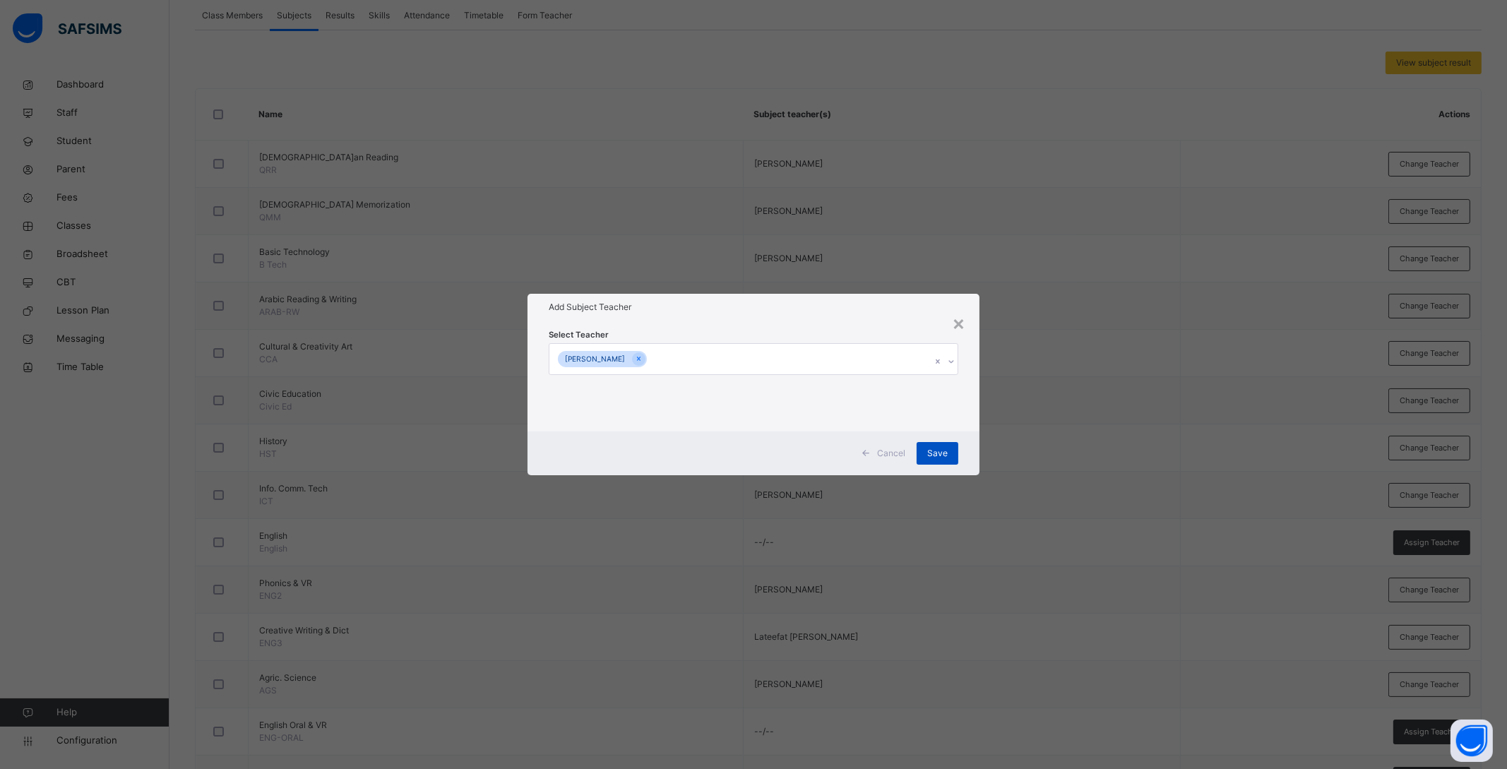
click at [942, 450] on span "Save" at bounding box center [937, 453] width 20 height 13
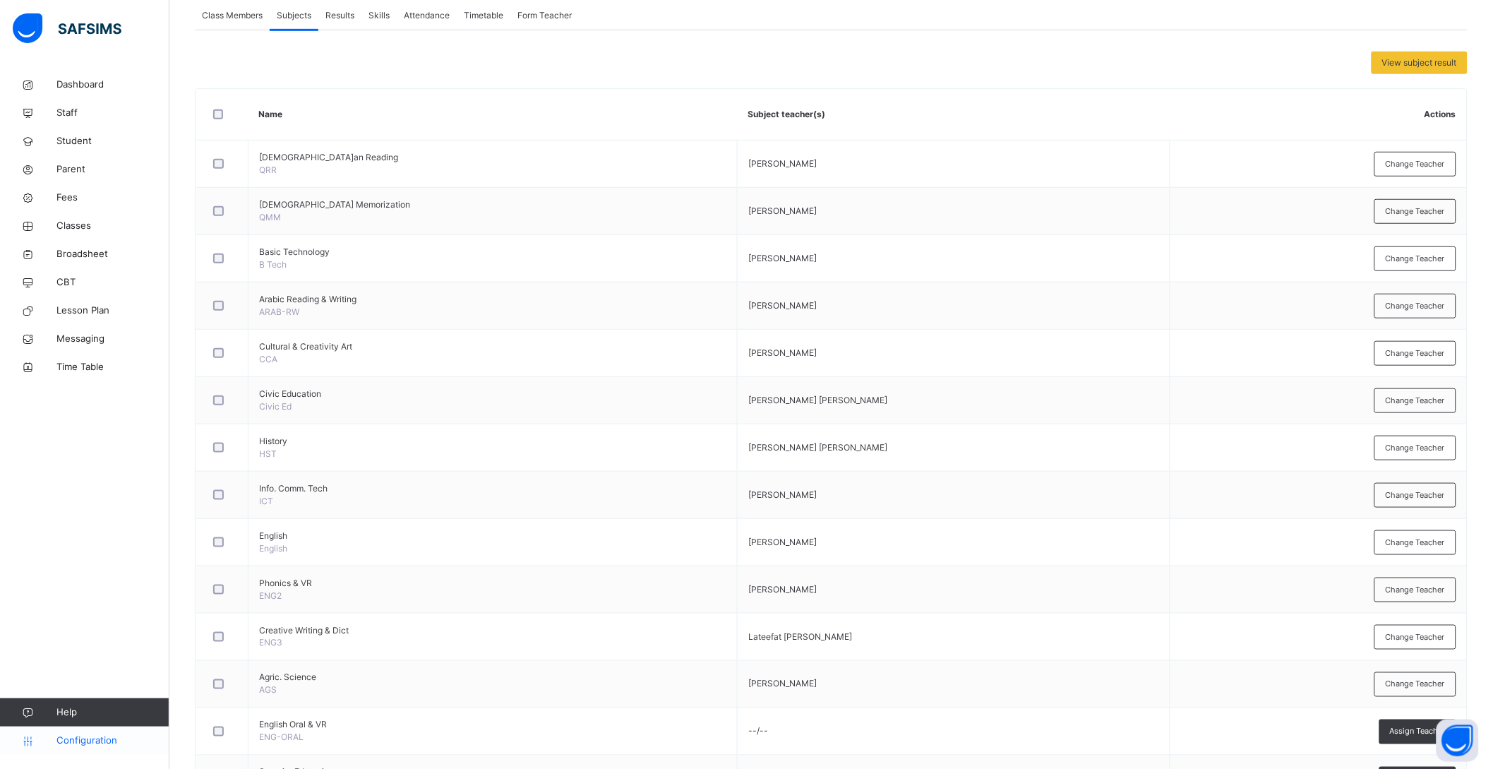
click at [77, 737] on span "Configuration" at bounding box center [112, 741] width 112 height 14
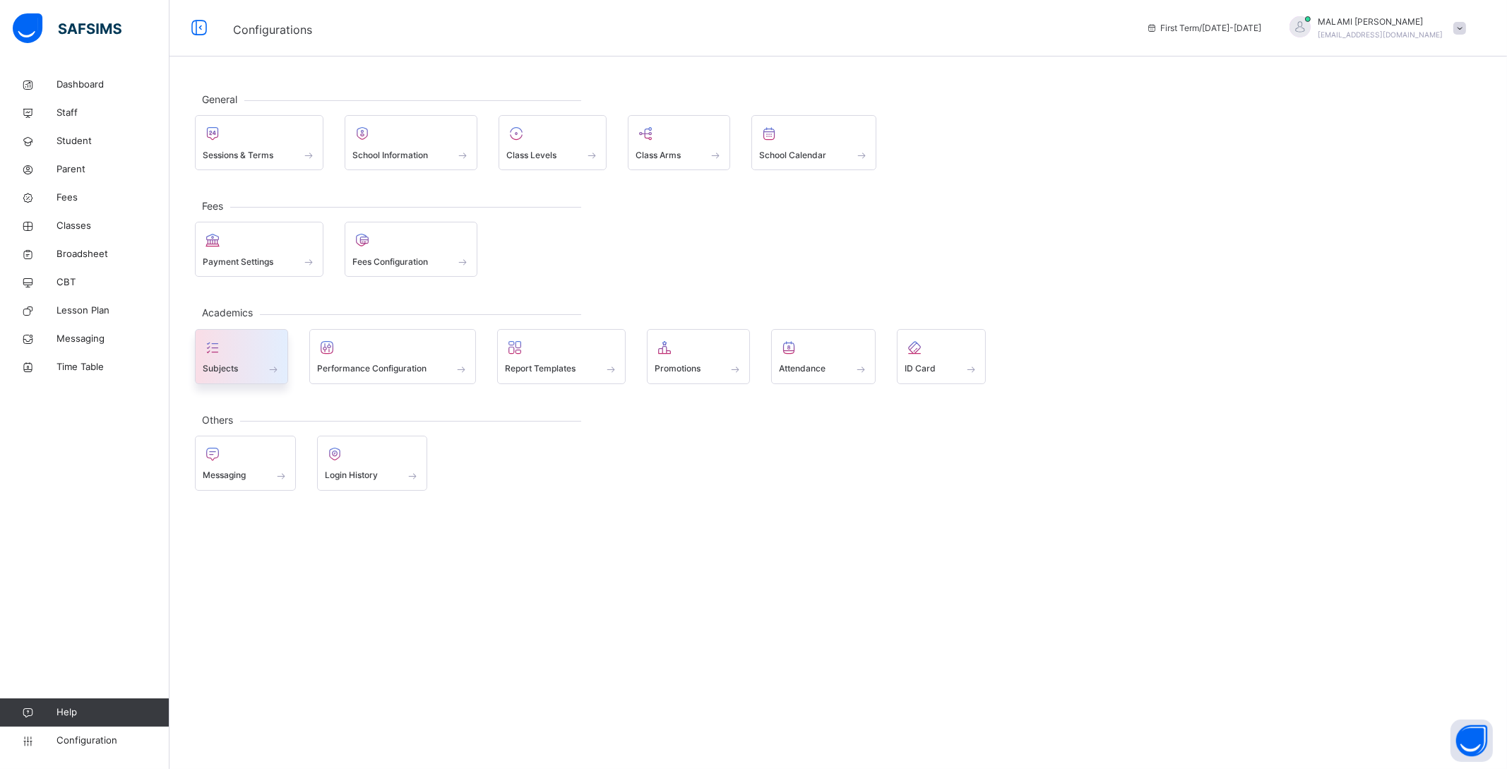
click at [238, 359] on span at bounding box center [242, 360] width 78 height 4
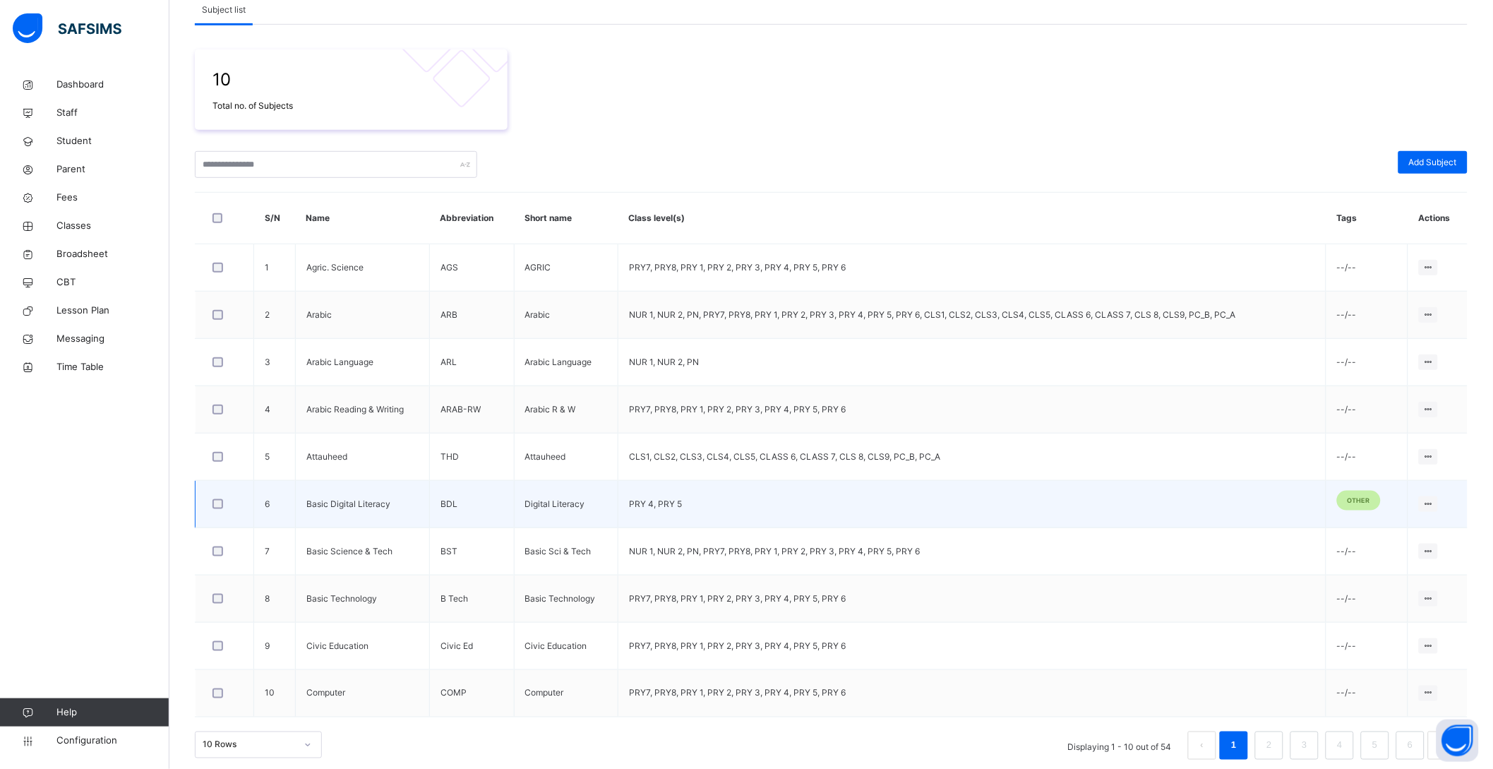
scroll to position [224, 0]
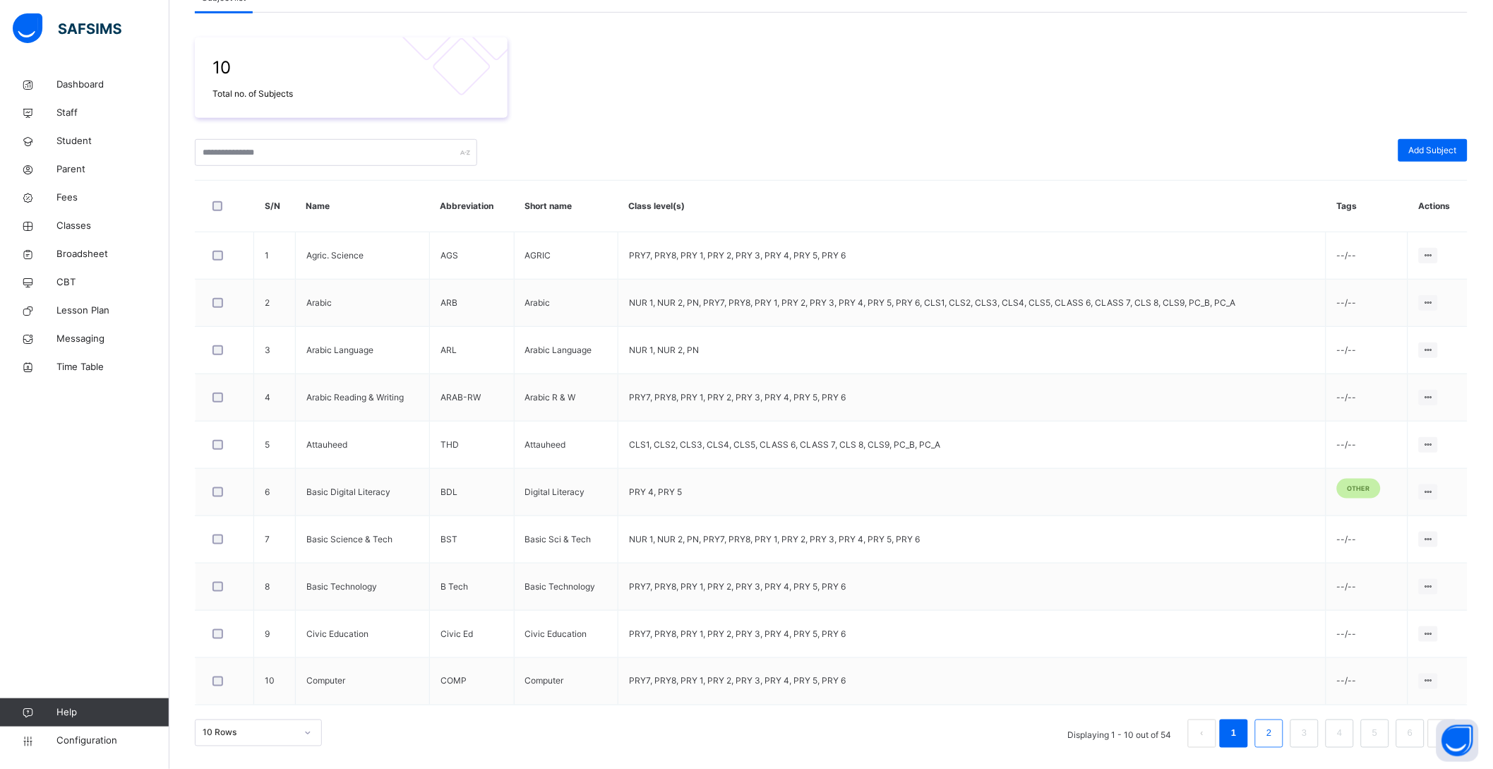
click at [1276, 732] on link "2" at bounding box center [1268, 733] width 13 height 18
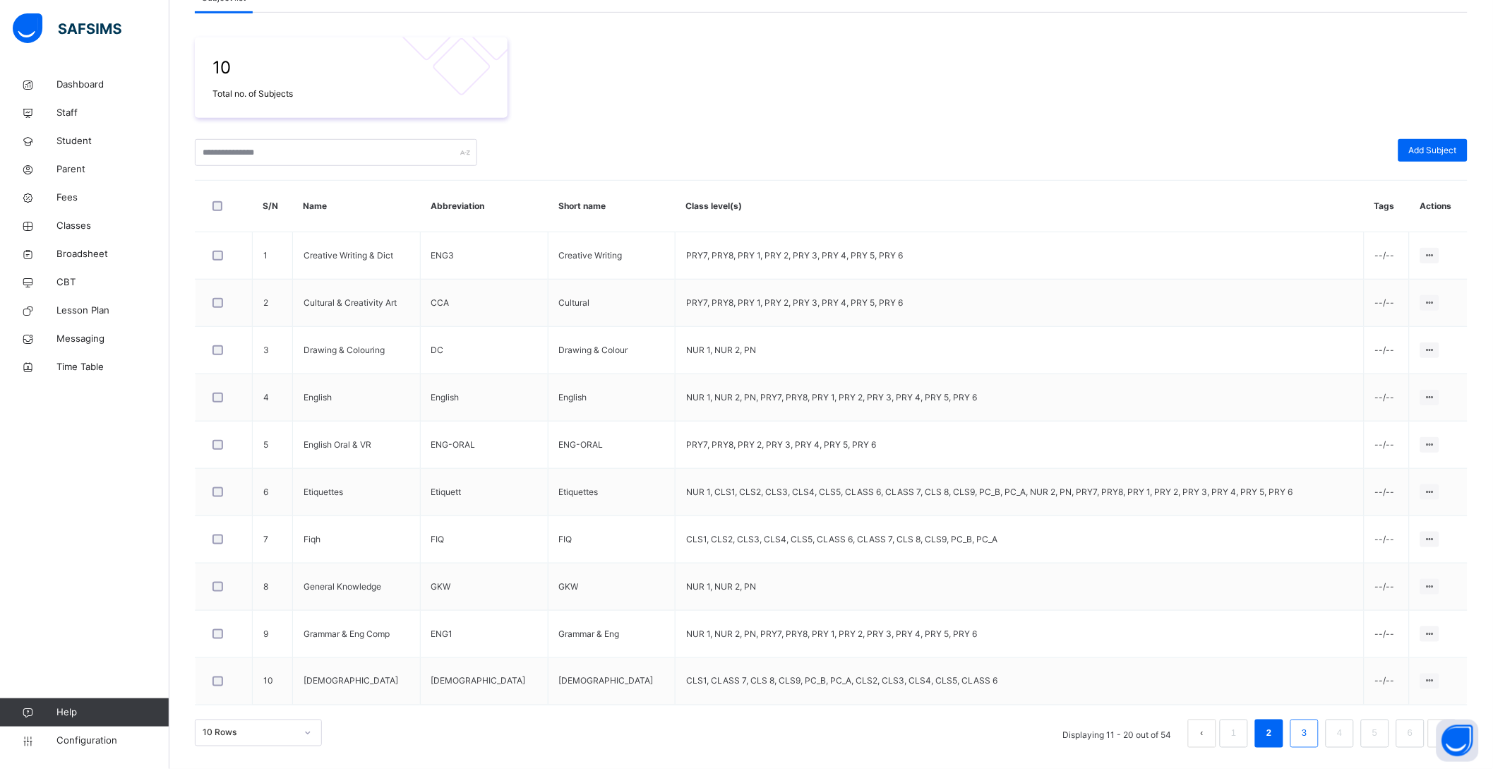
click at [1311, 726] on link "3" at bounding box center [1304, 733] width 13 height 18
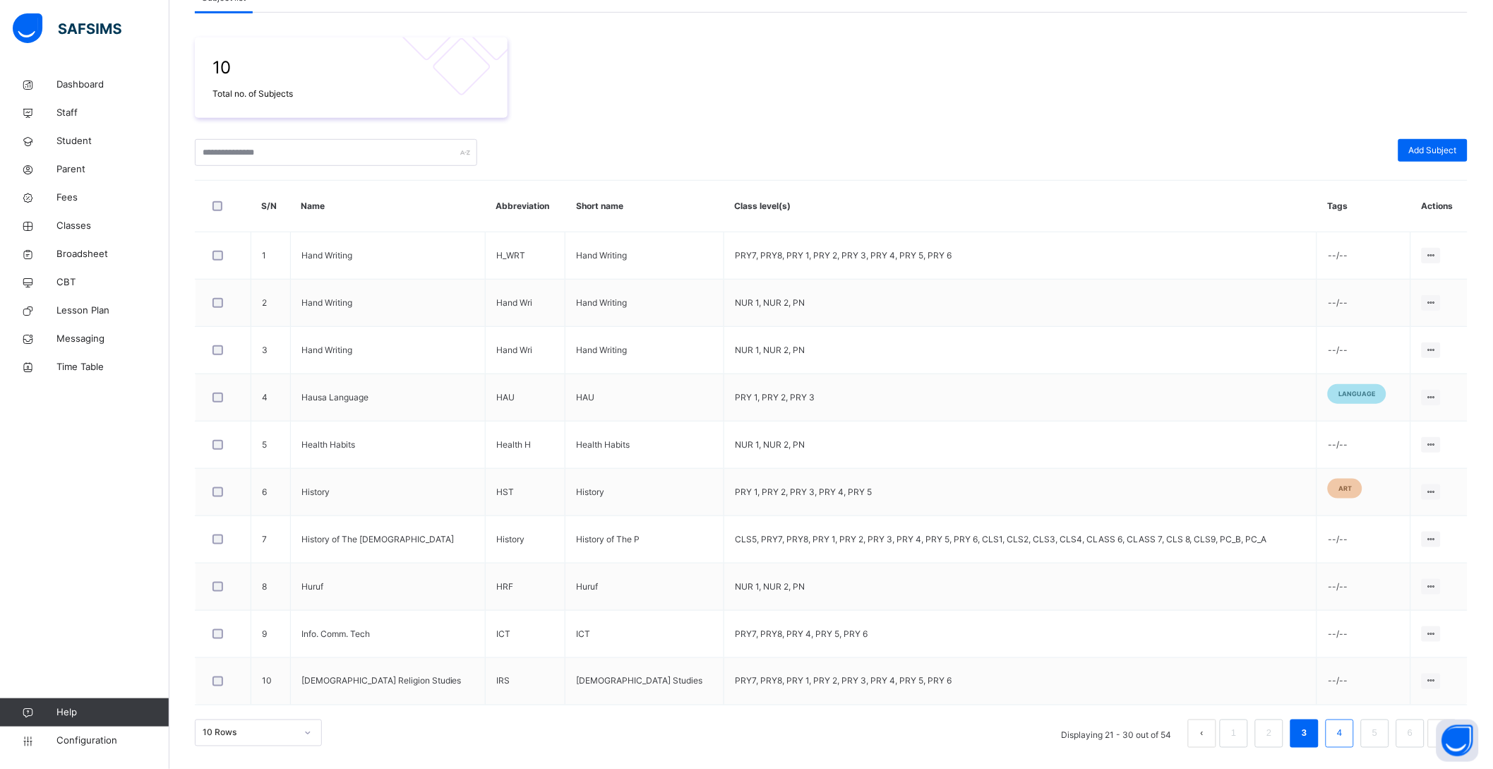
click at [1346, 727] on link "4" at bounding box center [1339, 733] width 13 height 18
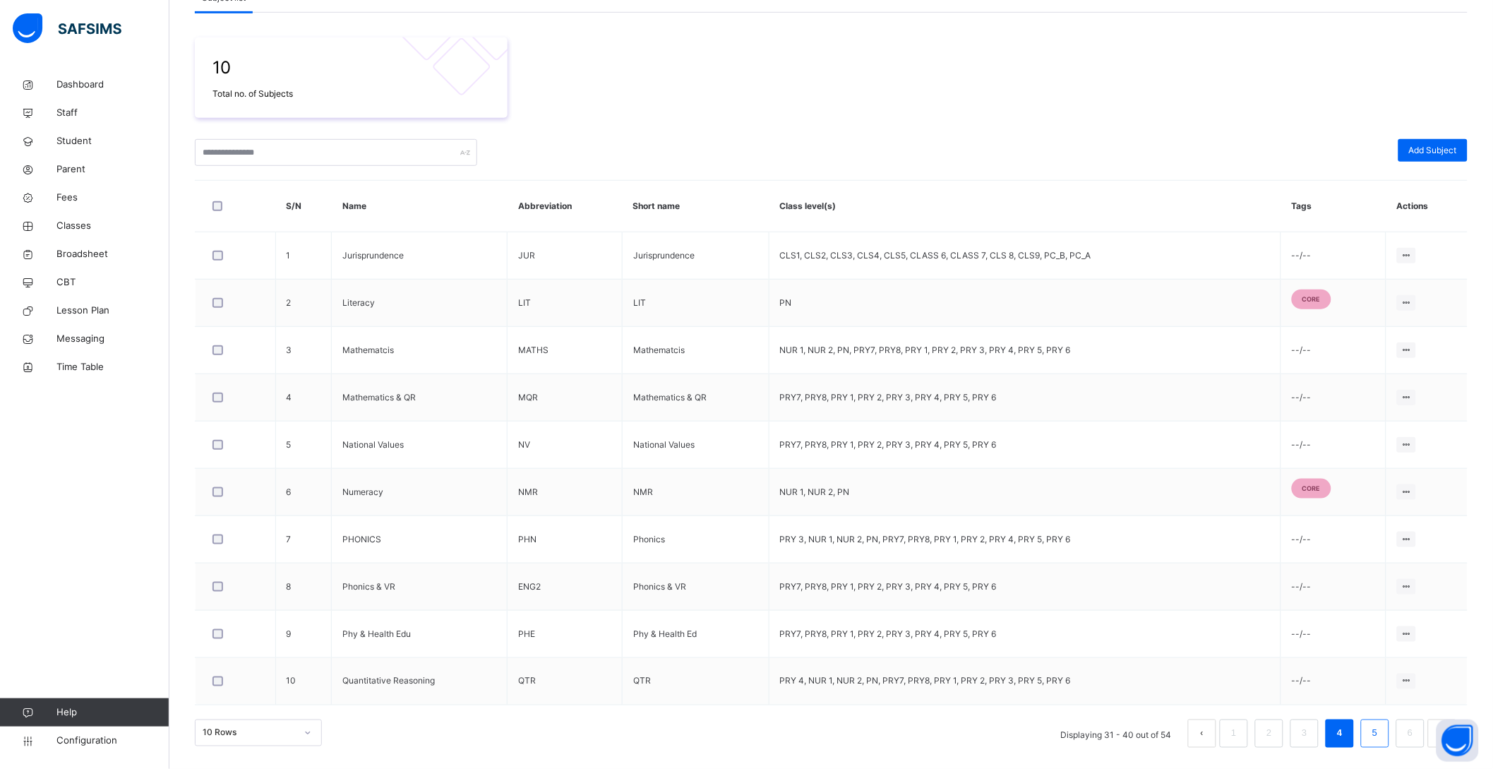
click at [1382, 724] on link "5" at bounding box center [1374, 733] width 13 height 18
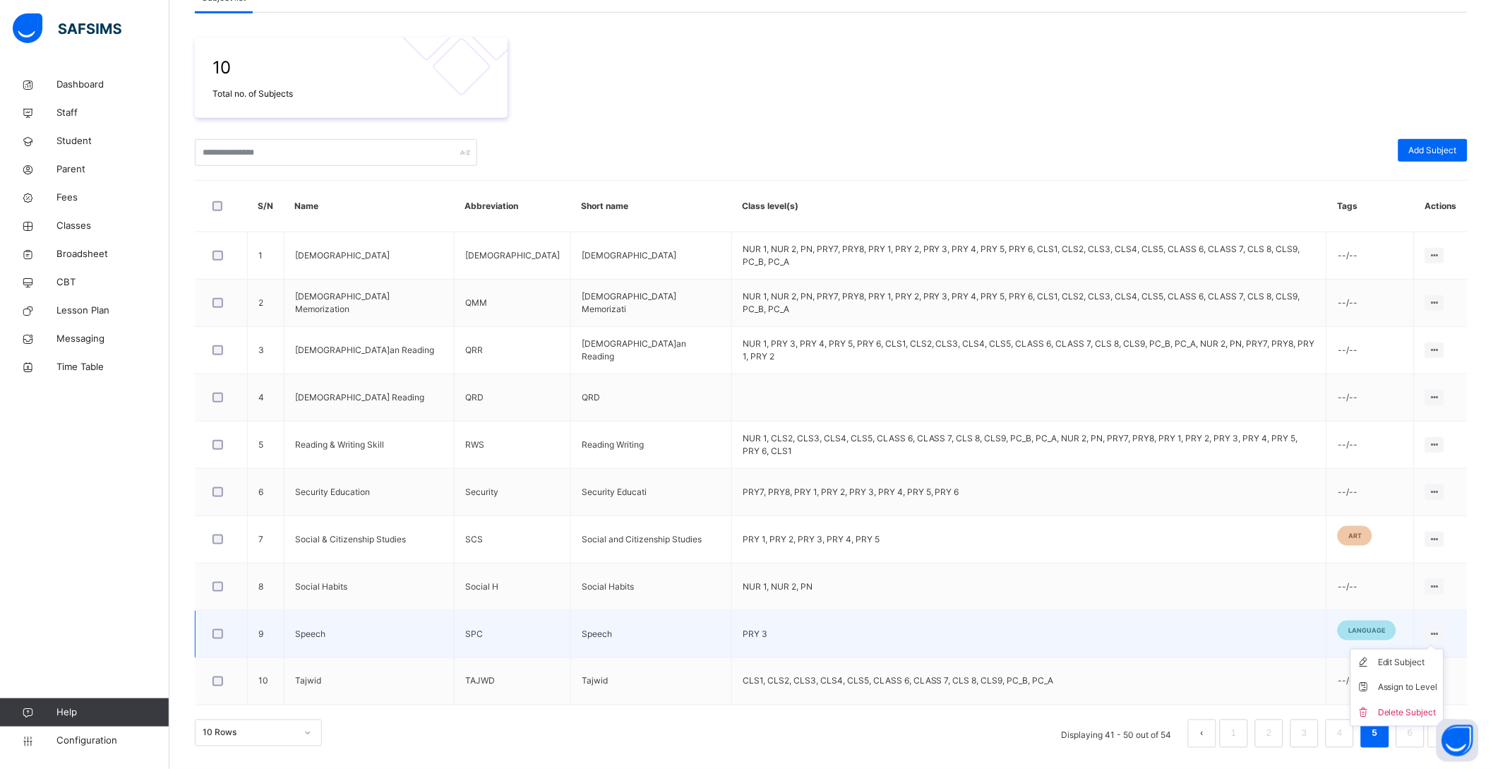
click at [1445, 633] on div at bounding box center [1435, 634] width 19 height 16
click at [1438, 664] on div "Edit Subject" at bounding box center [1408, 662] width 60 height 14
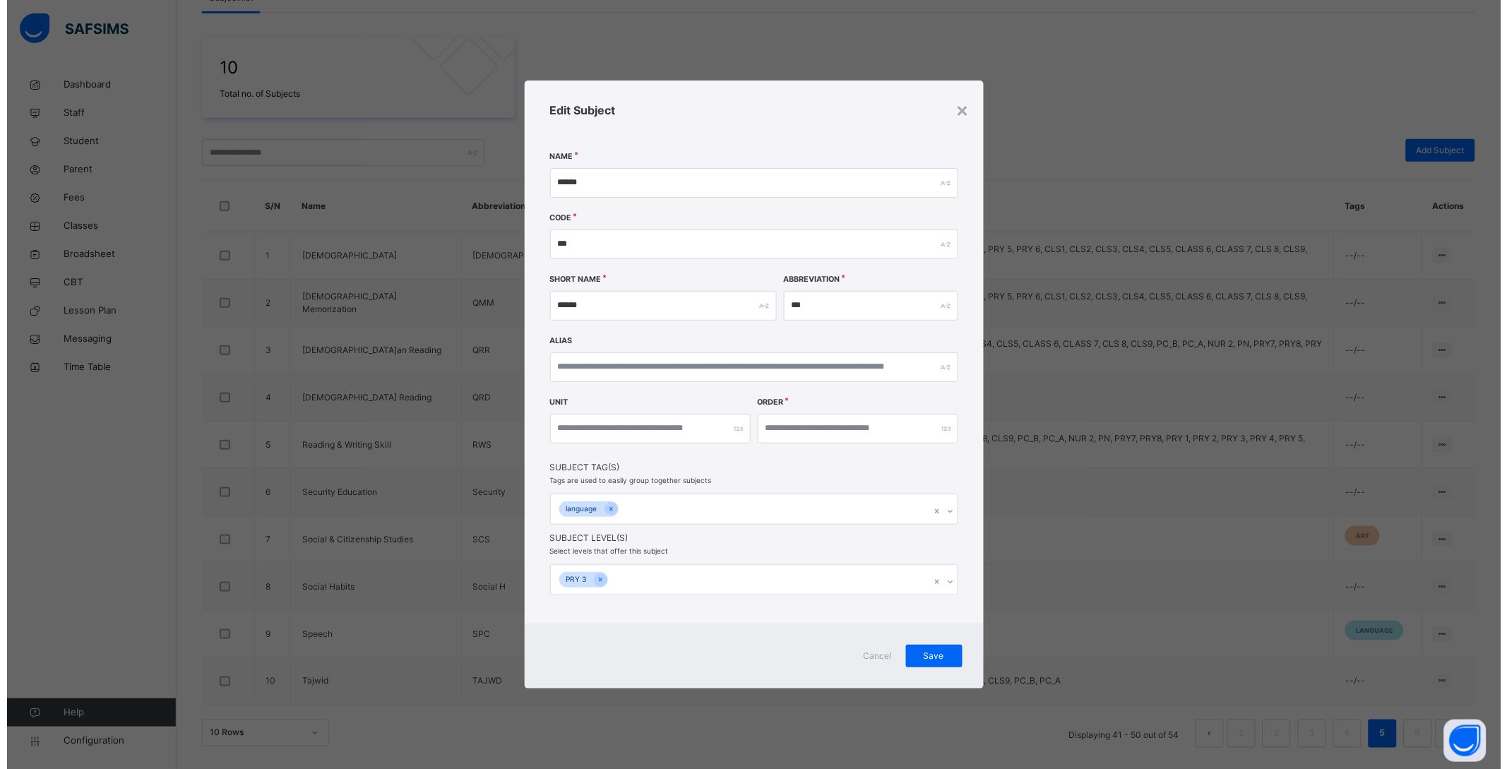
scroll to position [0, 0]
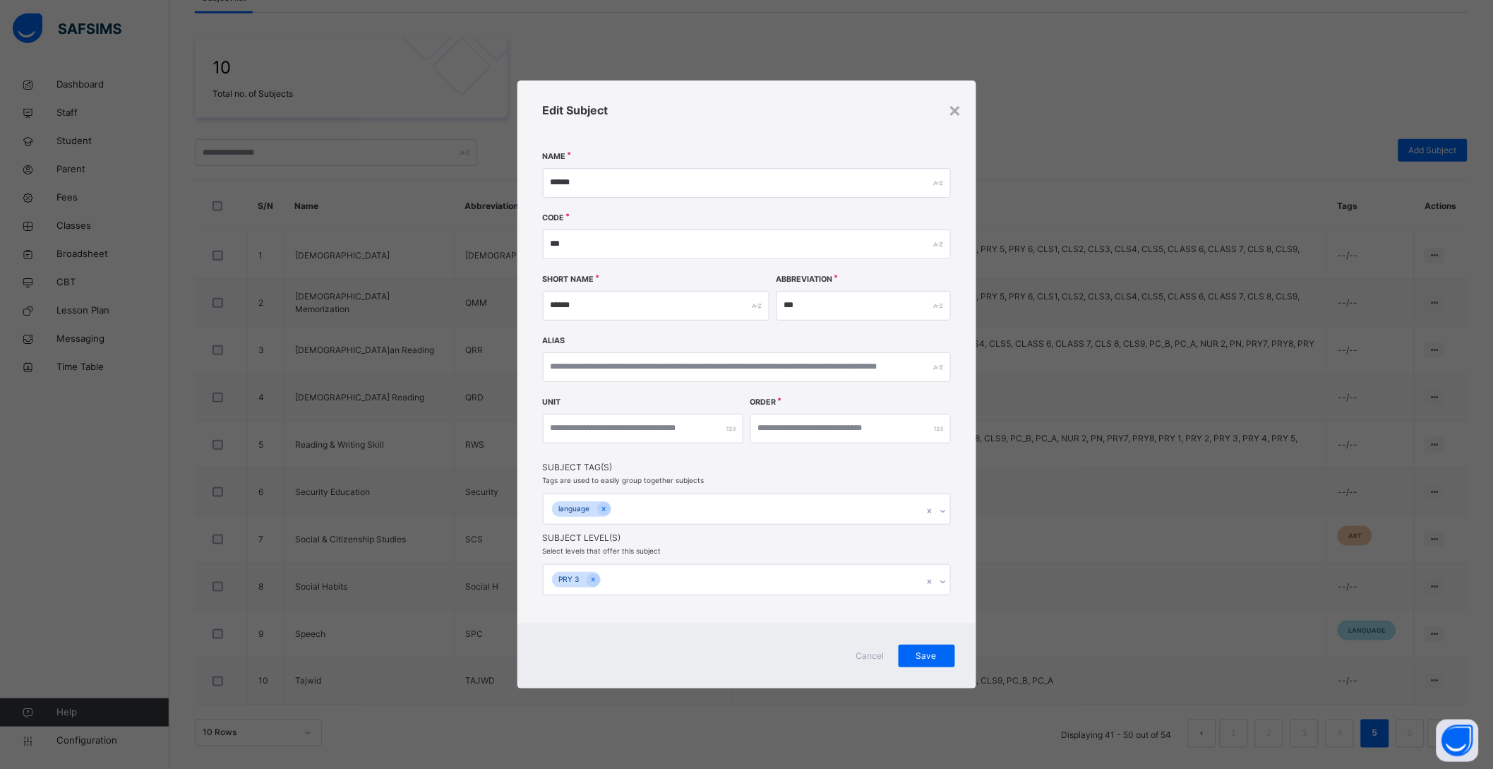
click at [652, 575] on div "PRY 3" at bounding box center [734, 580] width 380 height 30
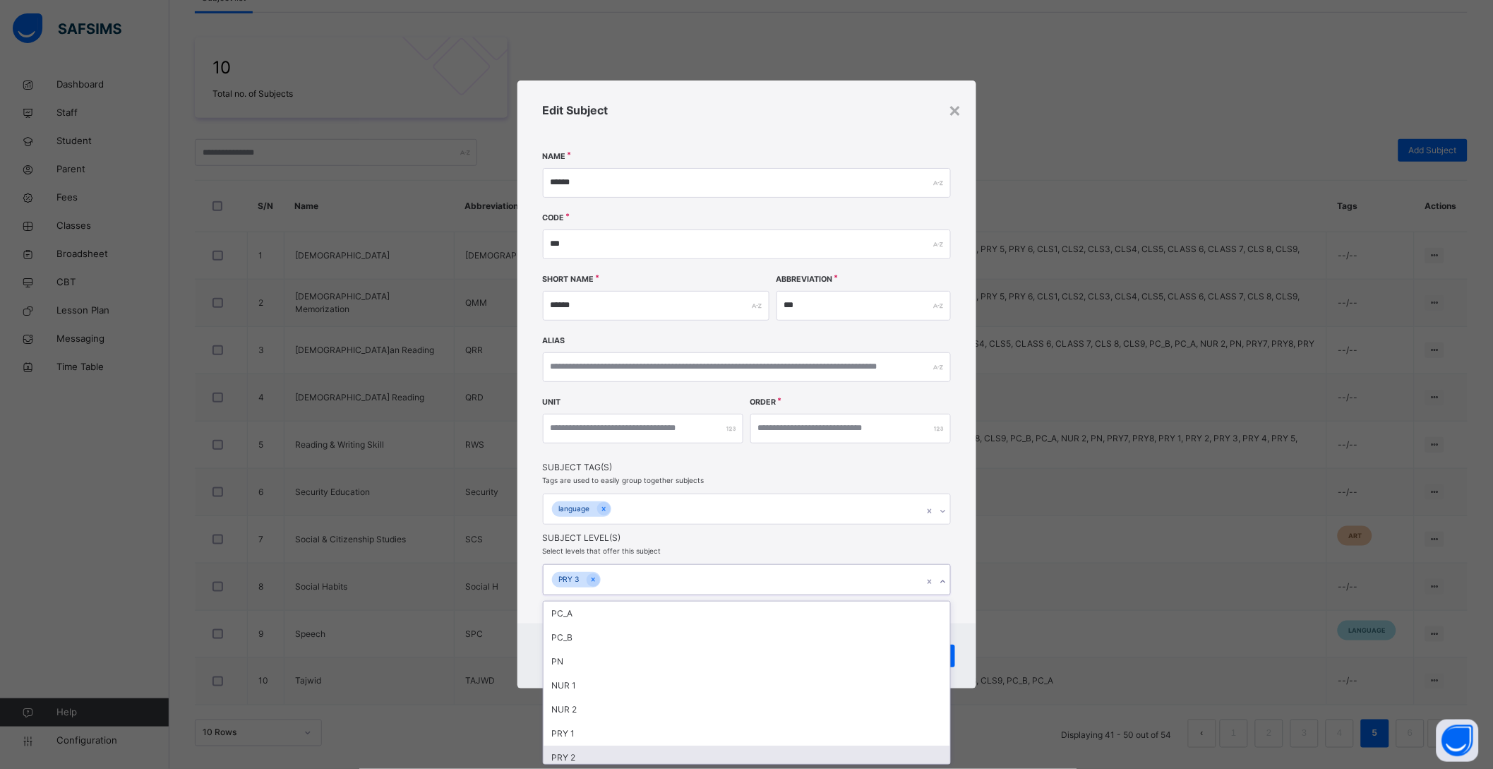
click at [564, 752] on div "PRY 2" at bounding box center [747, 758] width 407 height 24
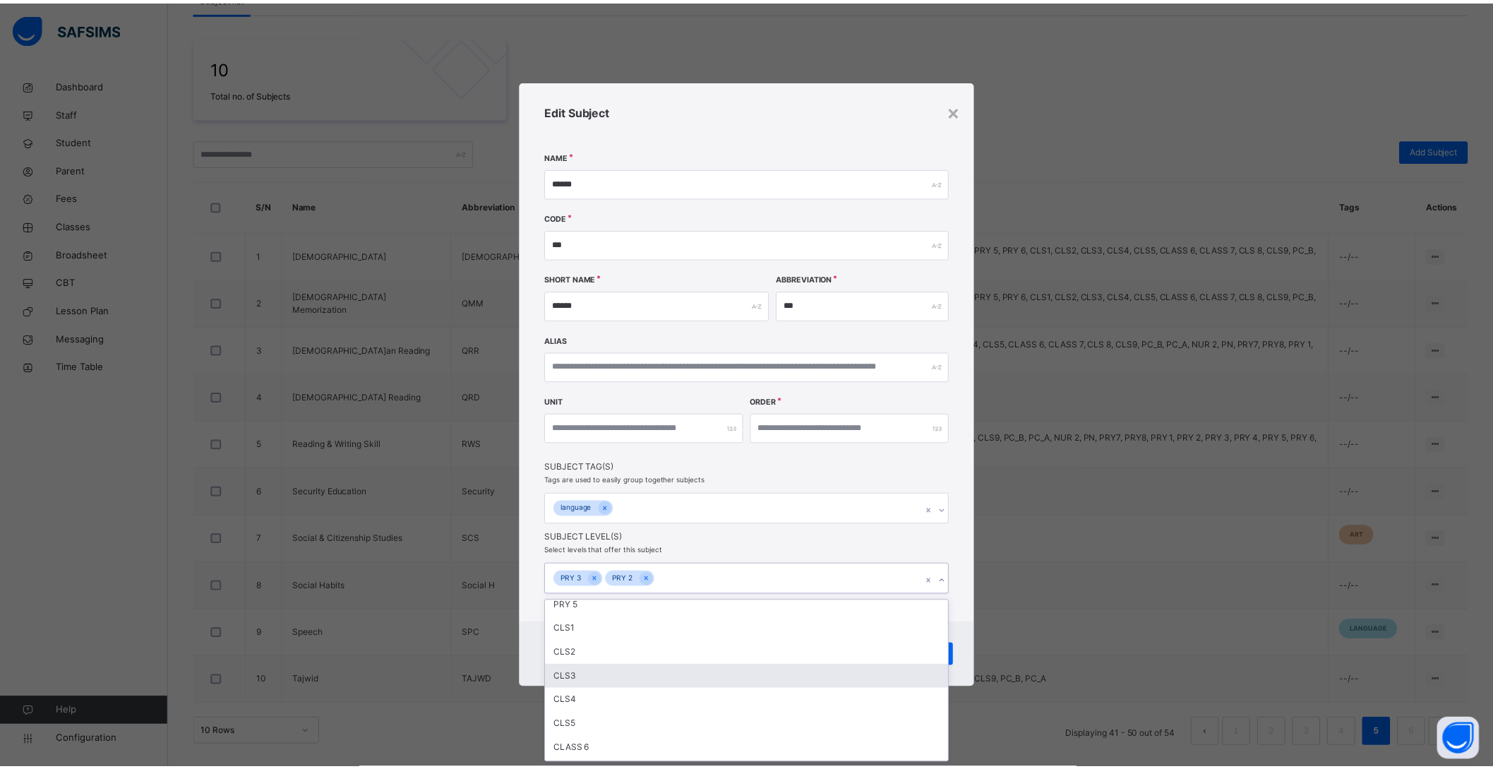
scroll to position [88, 0]
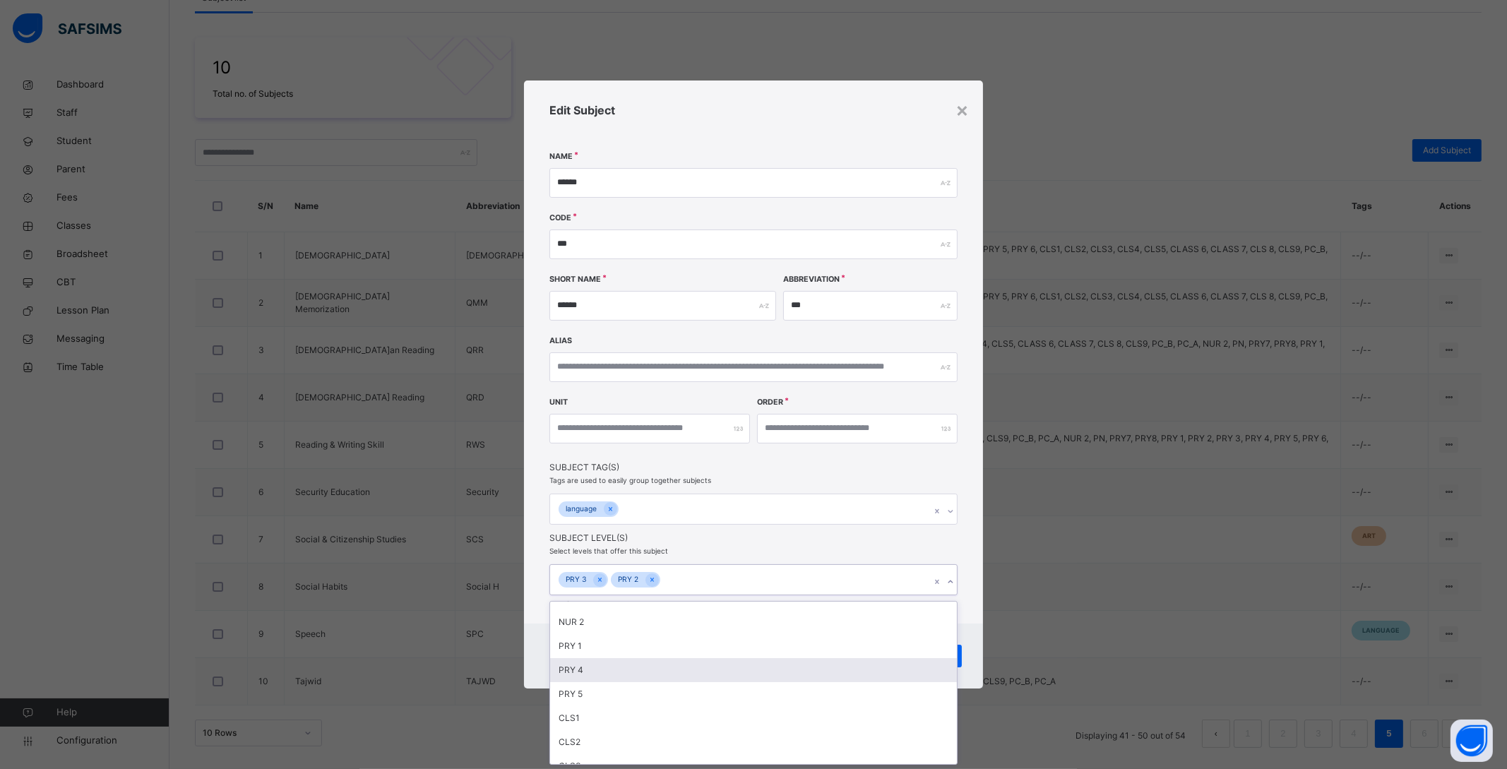
click at [607, 668] on div "PRY 4" at bounding box center [753, 670] width 407 height 24
click at [611, 668] on div "PRY 5" at bounding box center [753, 670] width 407 height 24
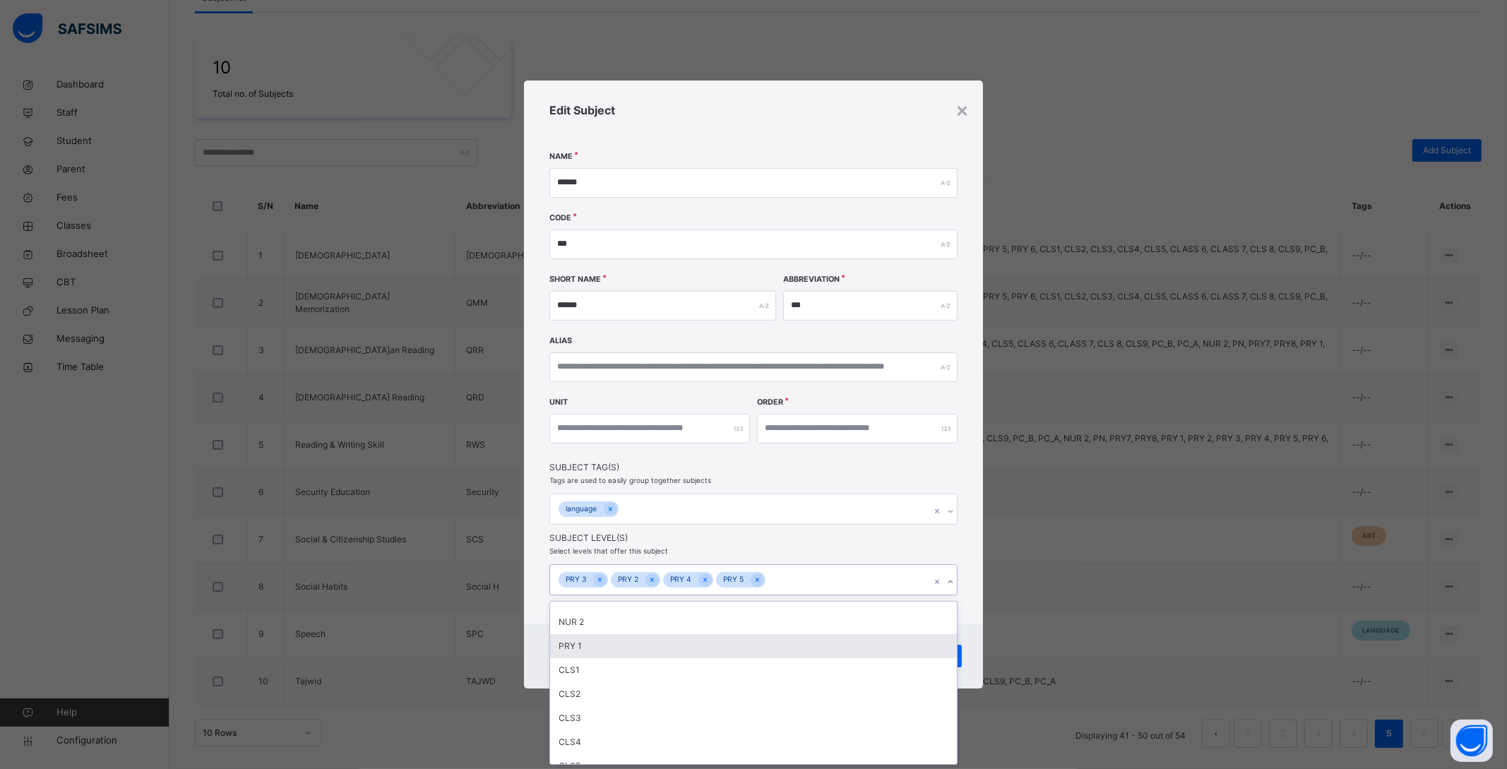
click at [562, 638] on div "PRY 1" at bounding box center [753, 646] width 407 height 24
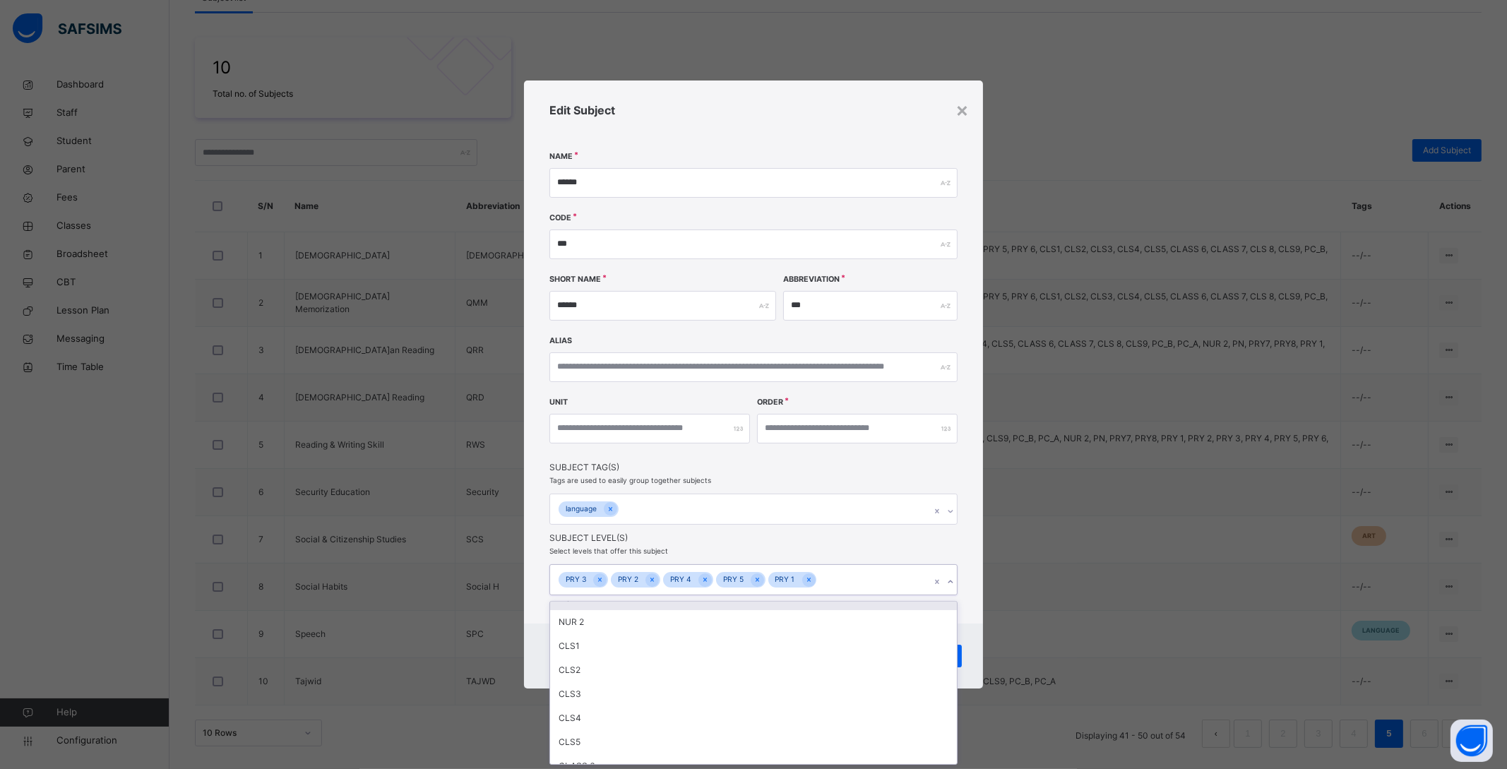
click at [971, 607] on div "Edit Subject Name ****** Code *** Short Name ****** Abbreviation *** Alias Unit…" at bounding box center [753, 351] width 459 height 543
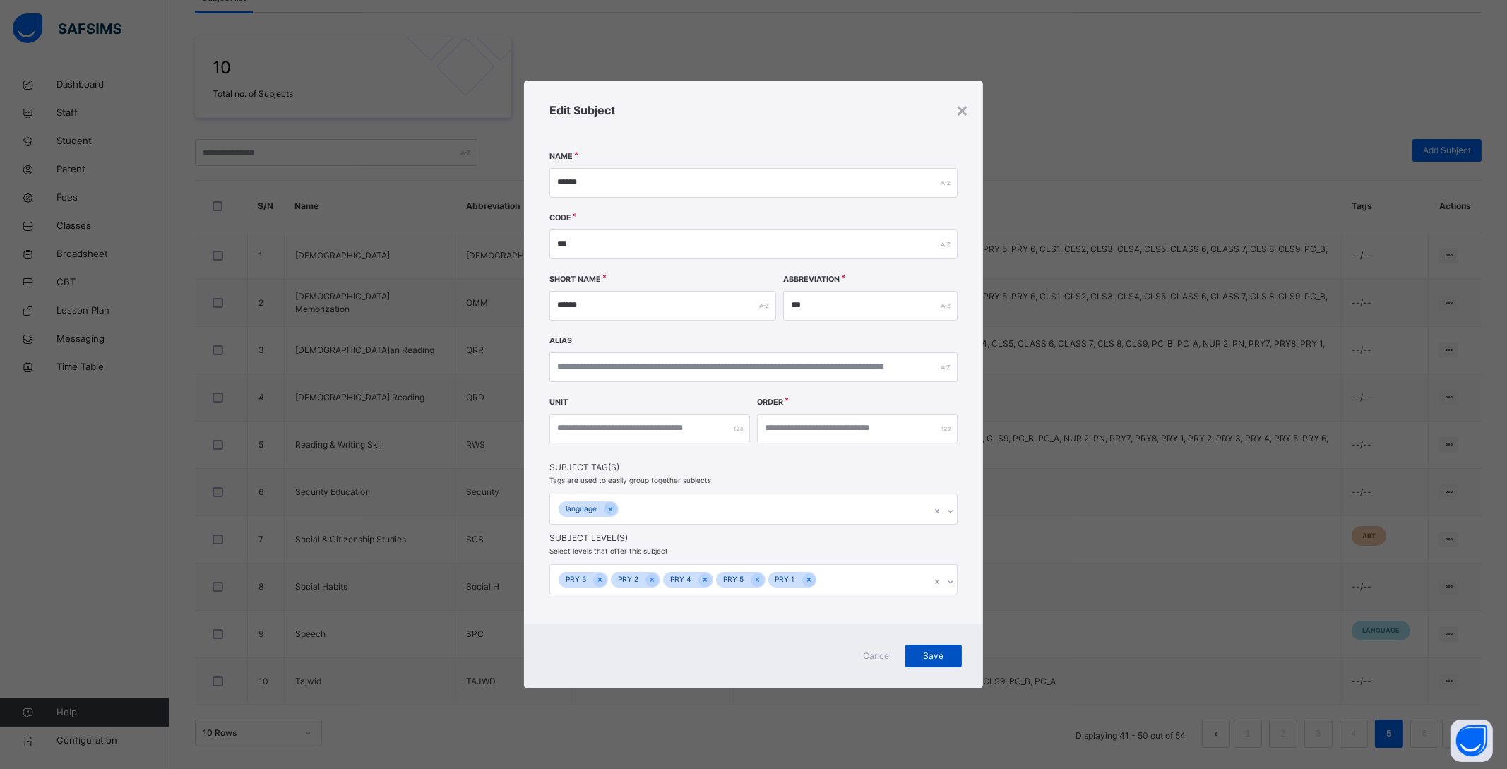
click at [952, 652] on div "Save" at bounding box center [933, 656] width 56 height 23
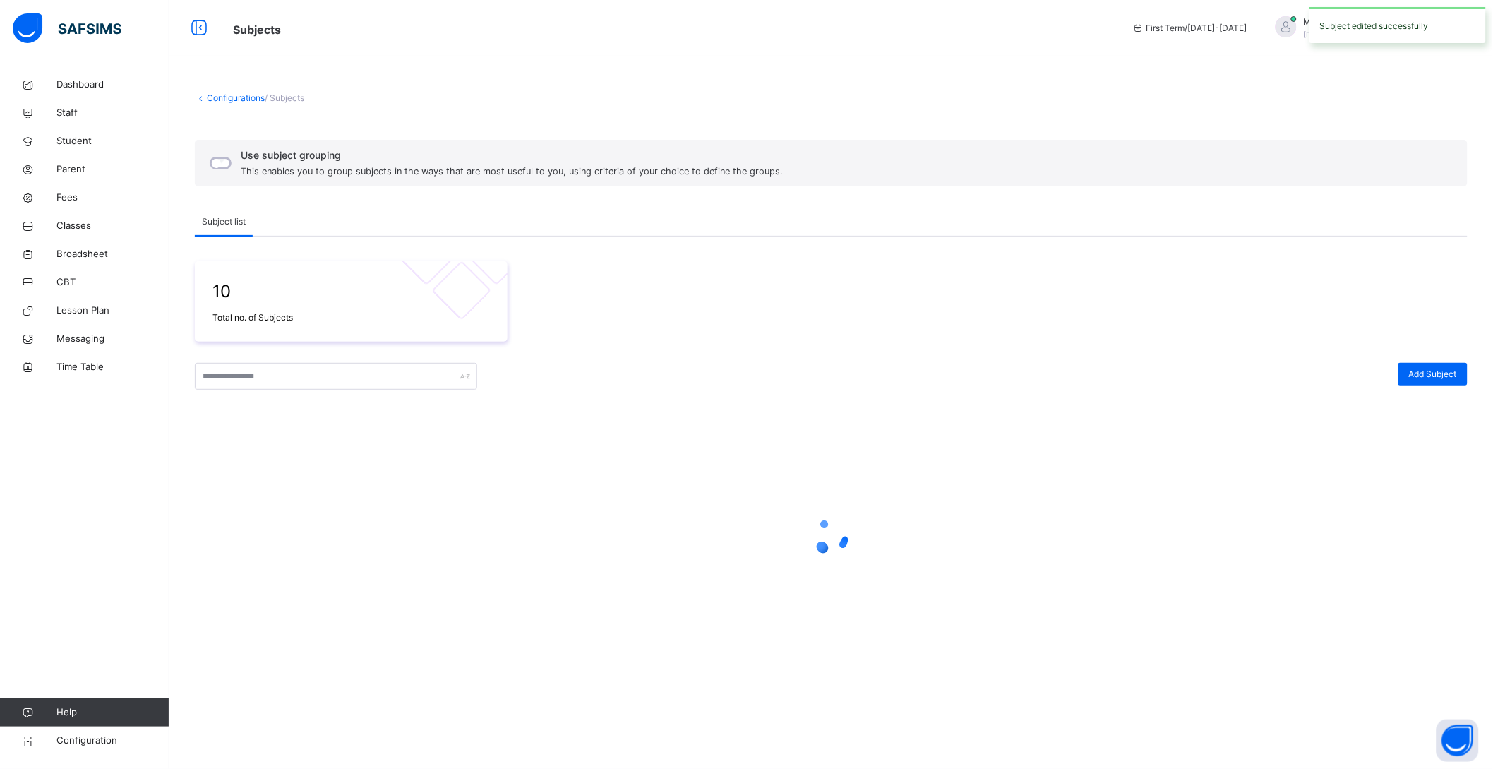
scroll to position [0, 0]
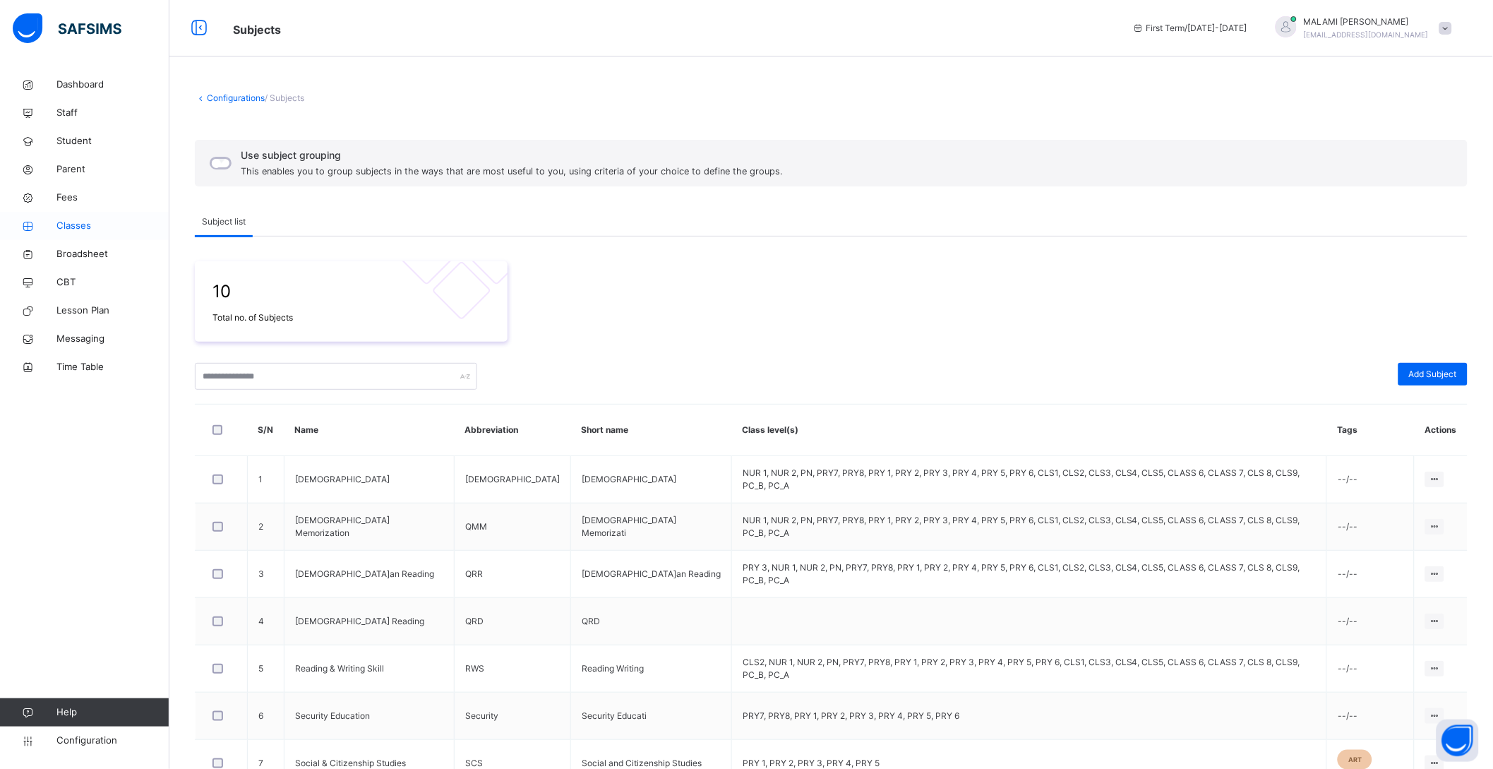
click at [85, 227] on span "Classes" at bounding box center [112, 226] width 113 height 14
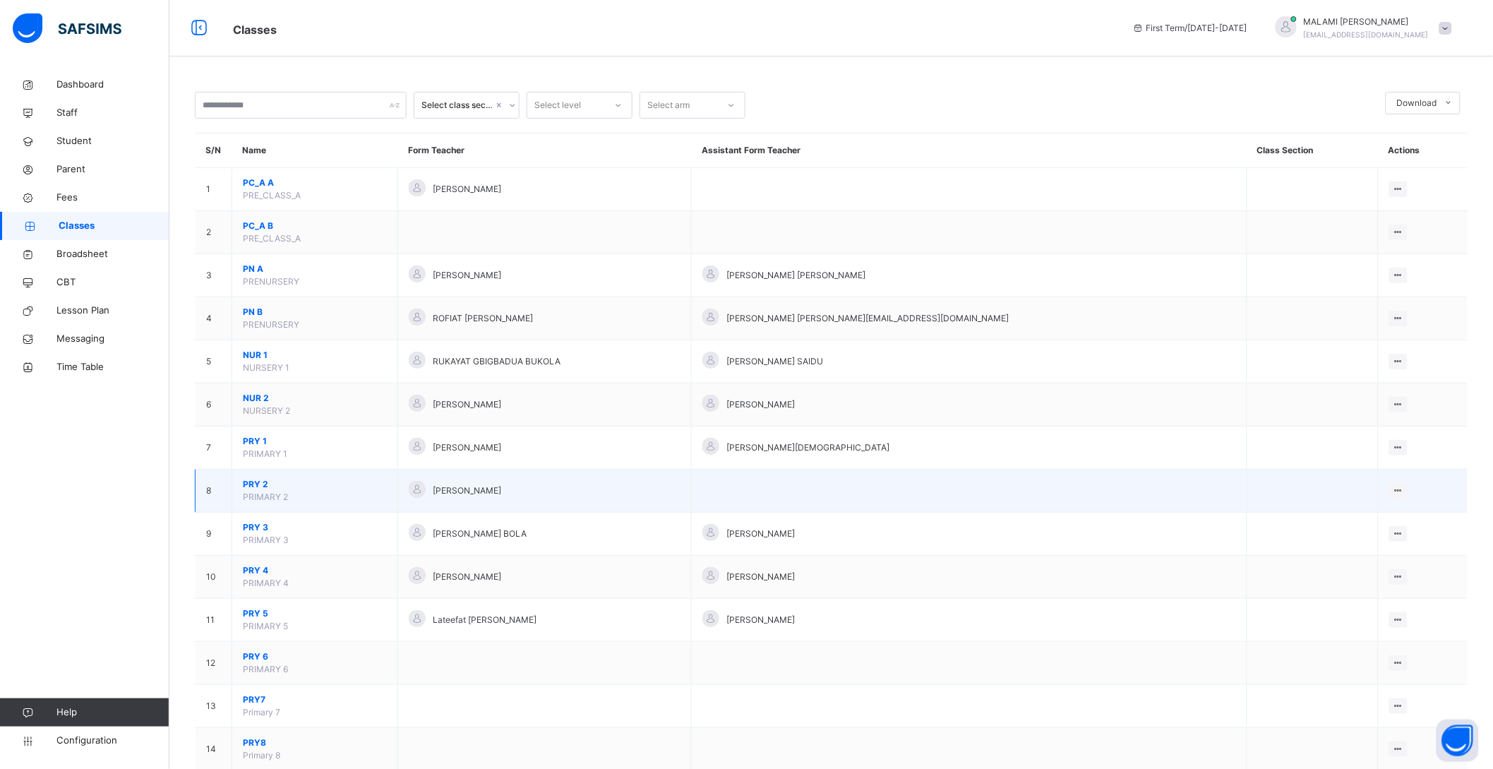
click at [254, 479] on span "PRY 2" at bounding box center [315, 484] width 144 height 13
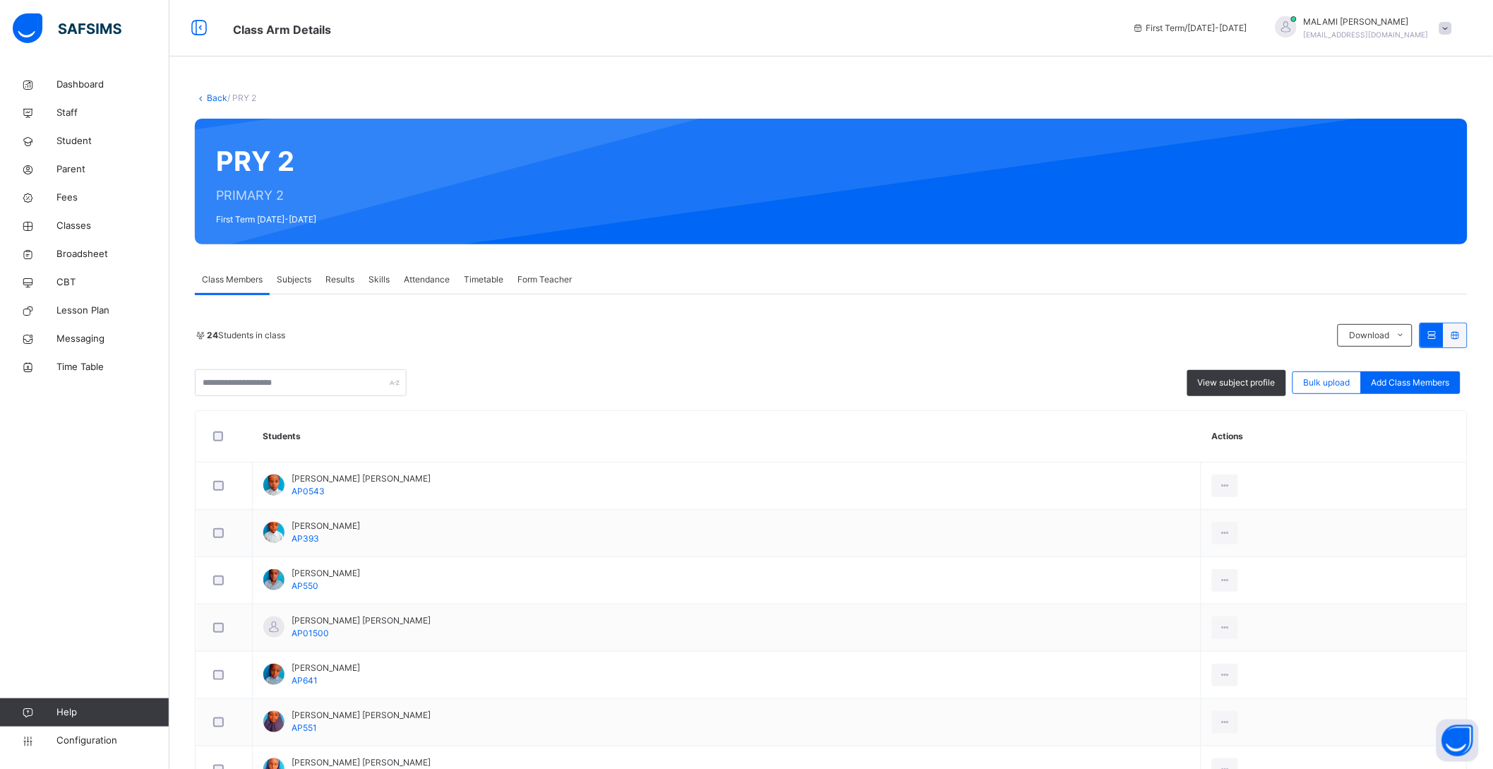
click at [294, 270] on div "Subjects" at bounding box center [294, 279] width 49 height 28
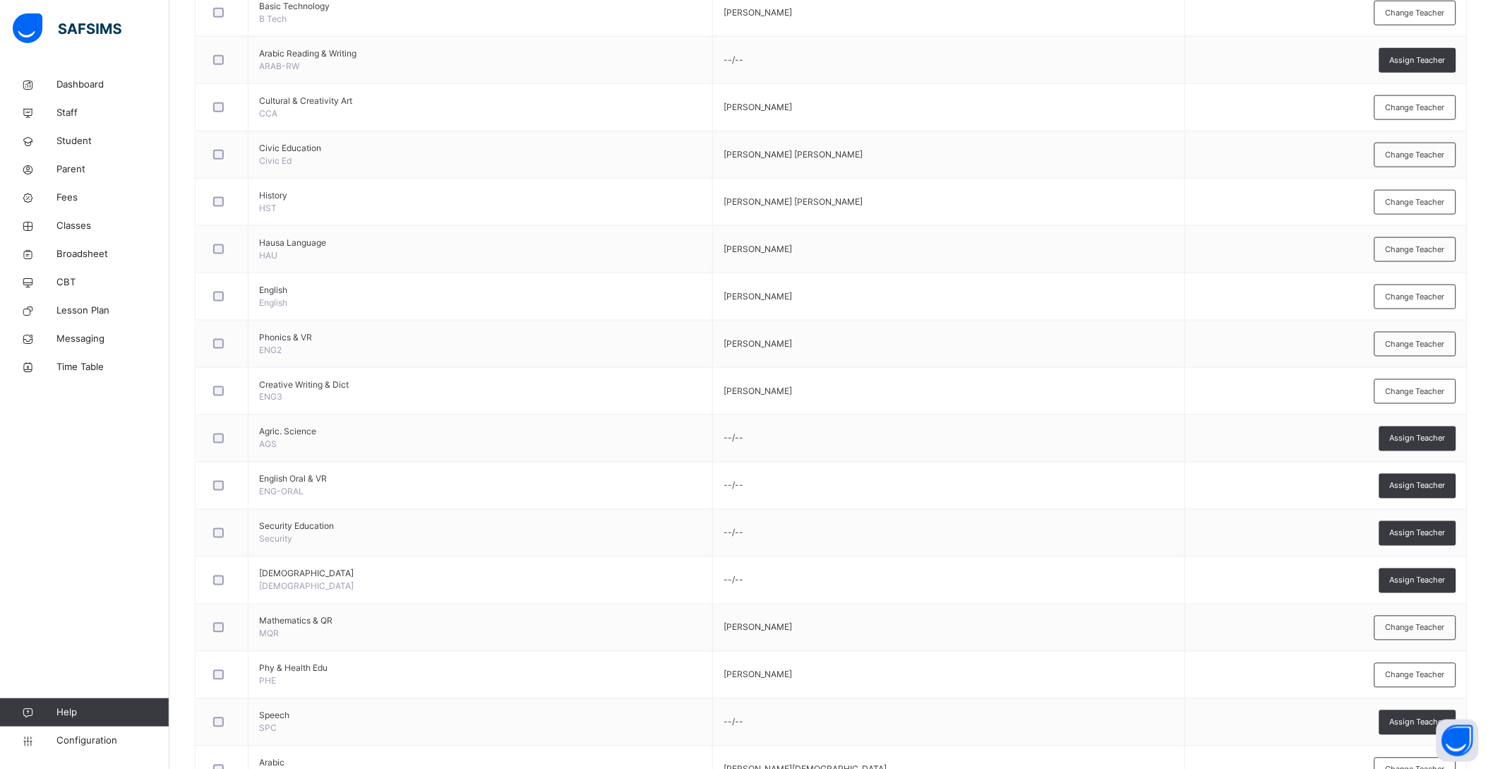
scroll to position [529, 0]
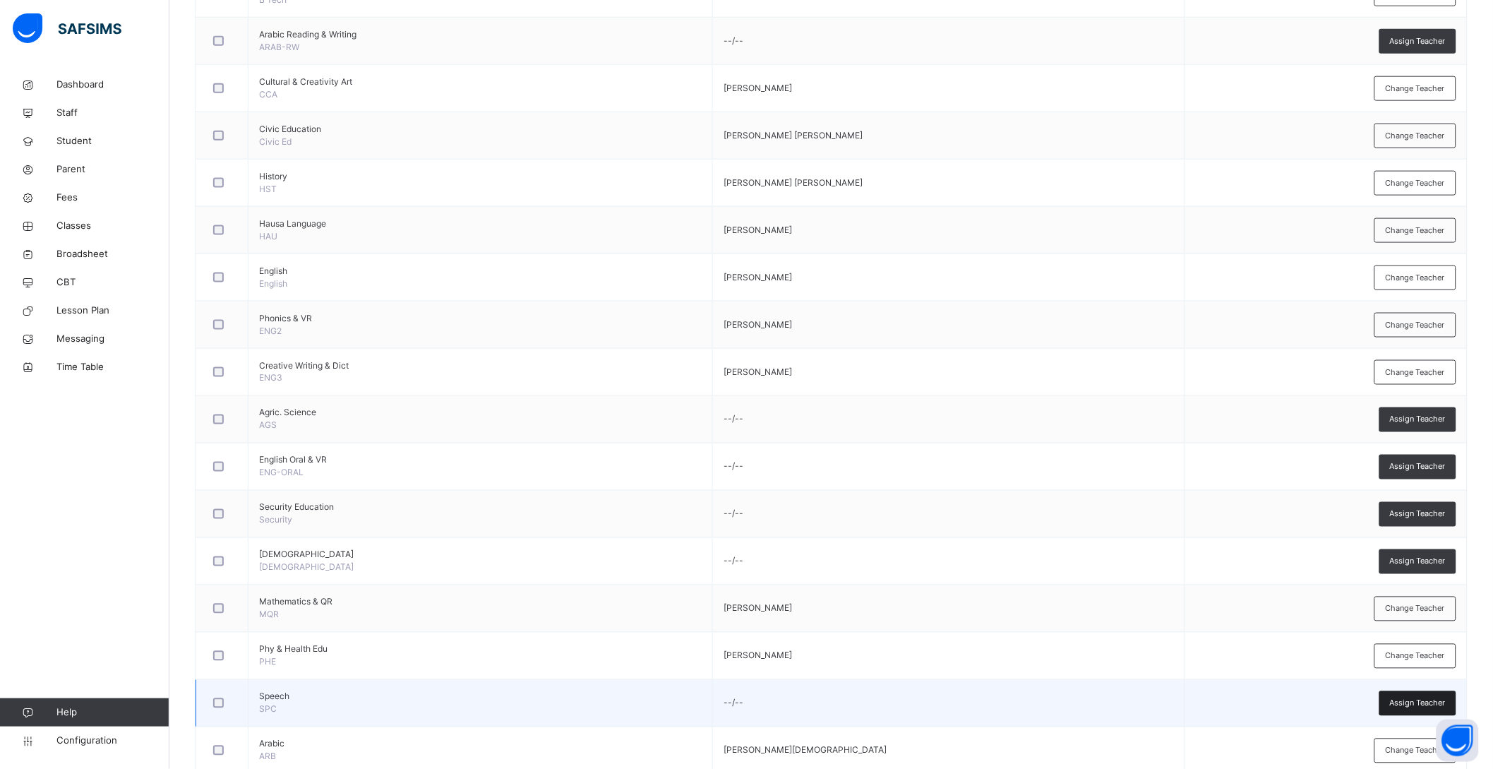
click at [1409, 702] on span "Assign Teacher" at bounding box center [1418, 704] width 56 height 12
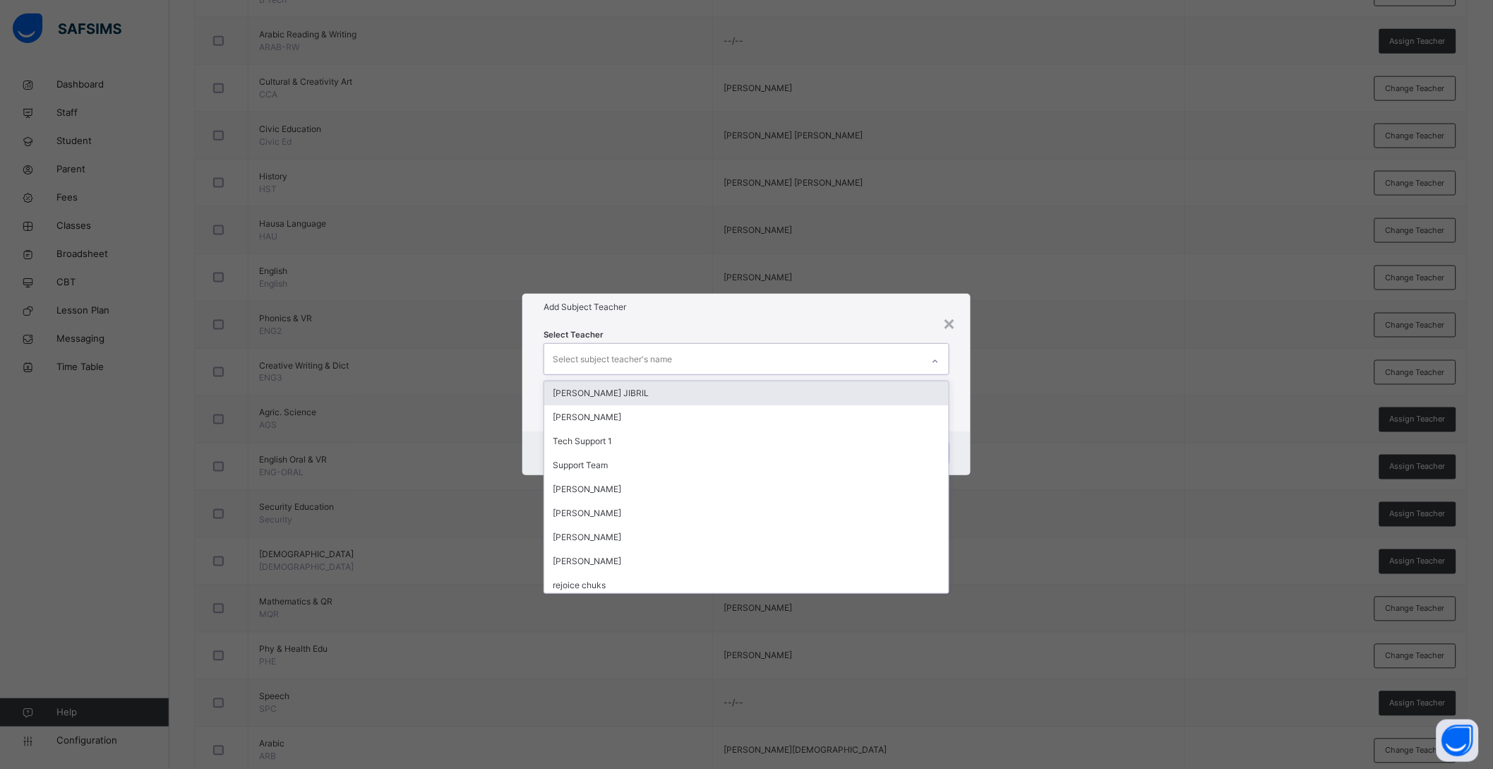
click at [669, 362] on div "Select subject teacher's name" at bounding box center [612, 359] width 119 height 27
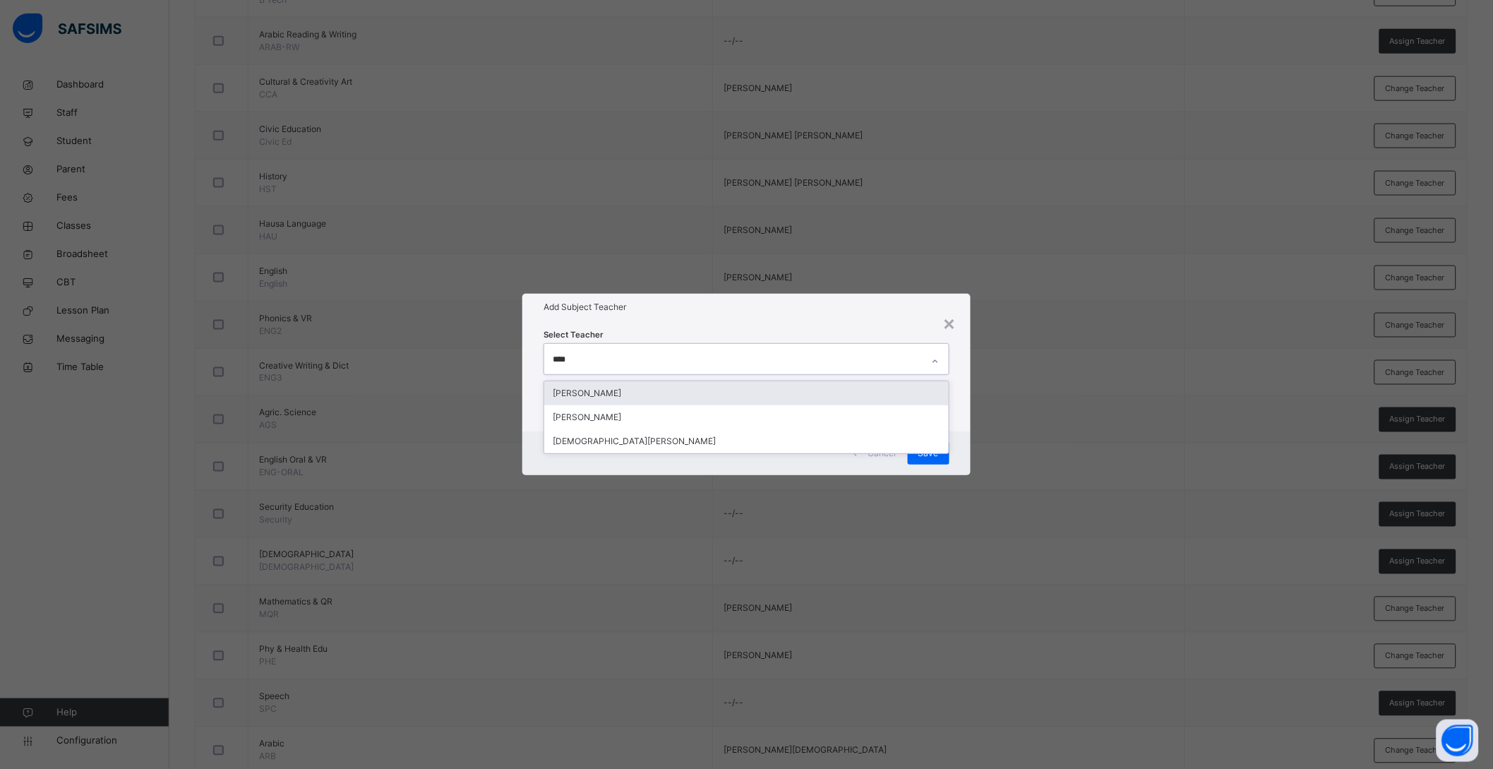
type input "*****"
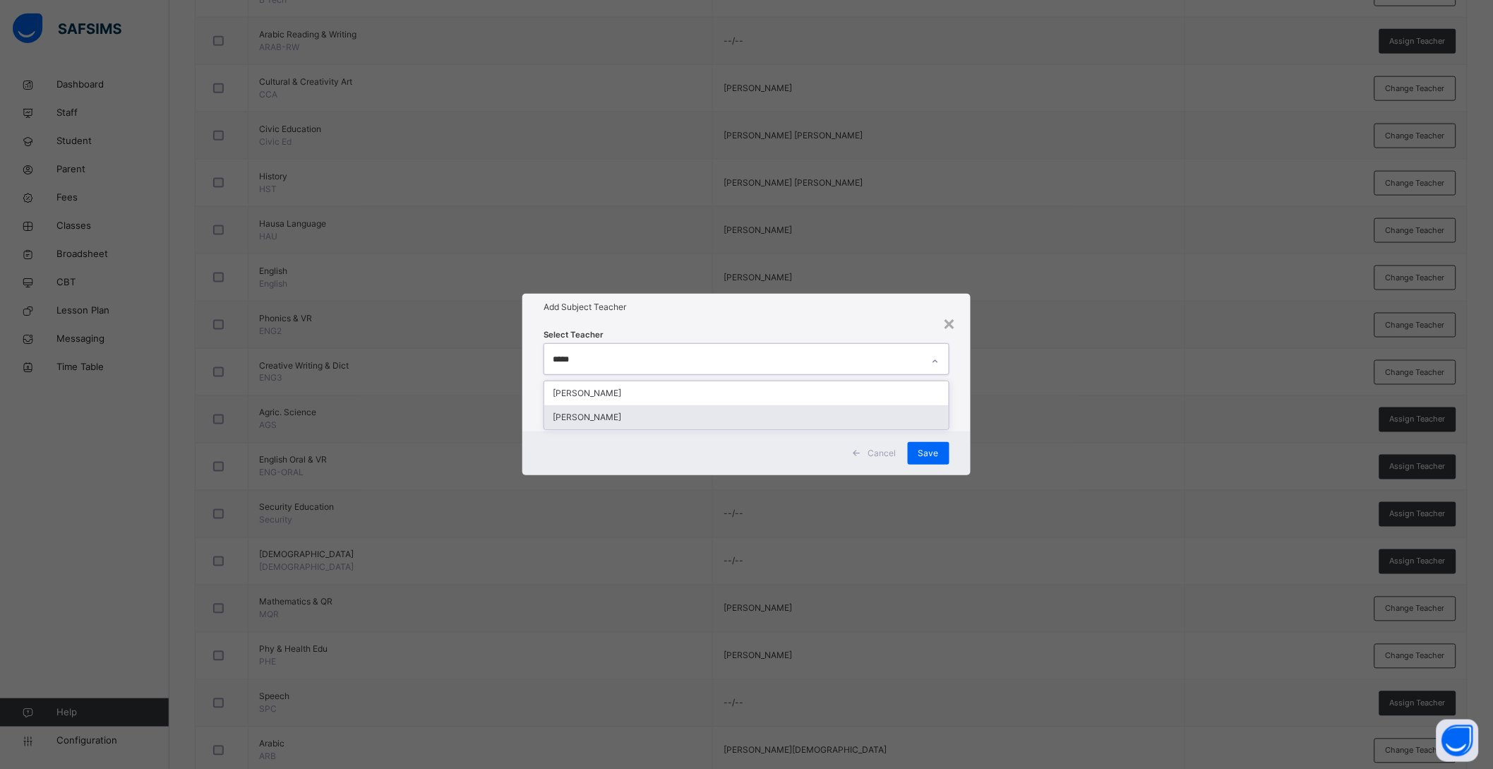
click at [590, 417] on div "[PERSON_NAME]" at bounding box center [746, 417] width 405 height 24
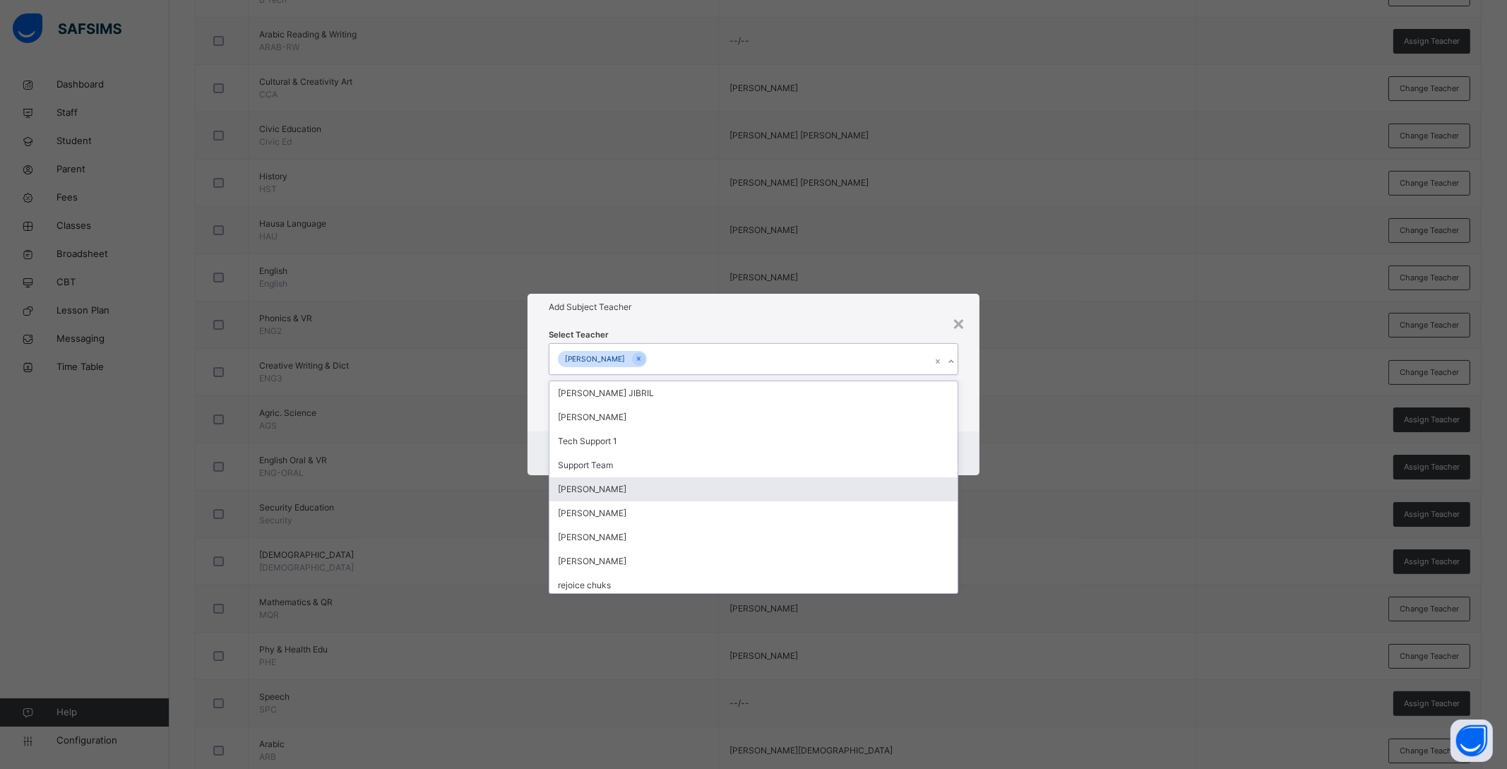
click at [976, 458] on div "Cancel Save" at bounding box center [753, 453] width 452 height 44
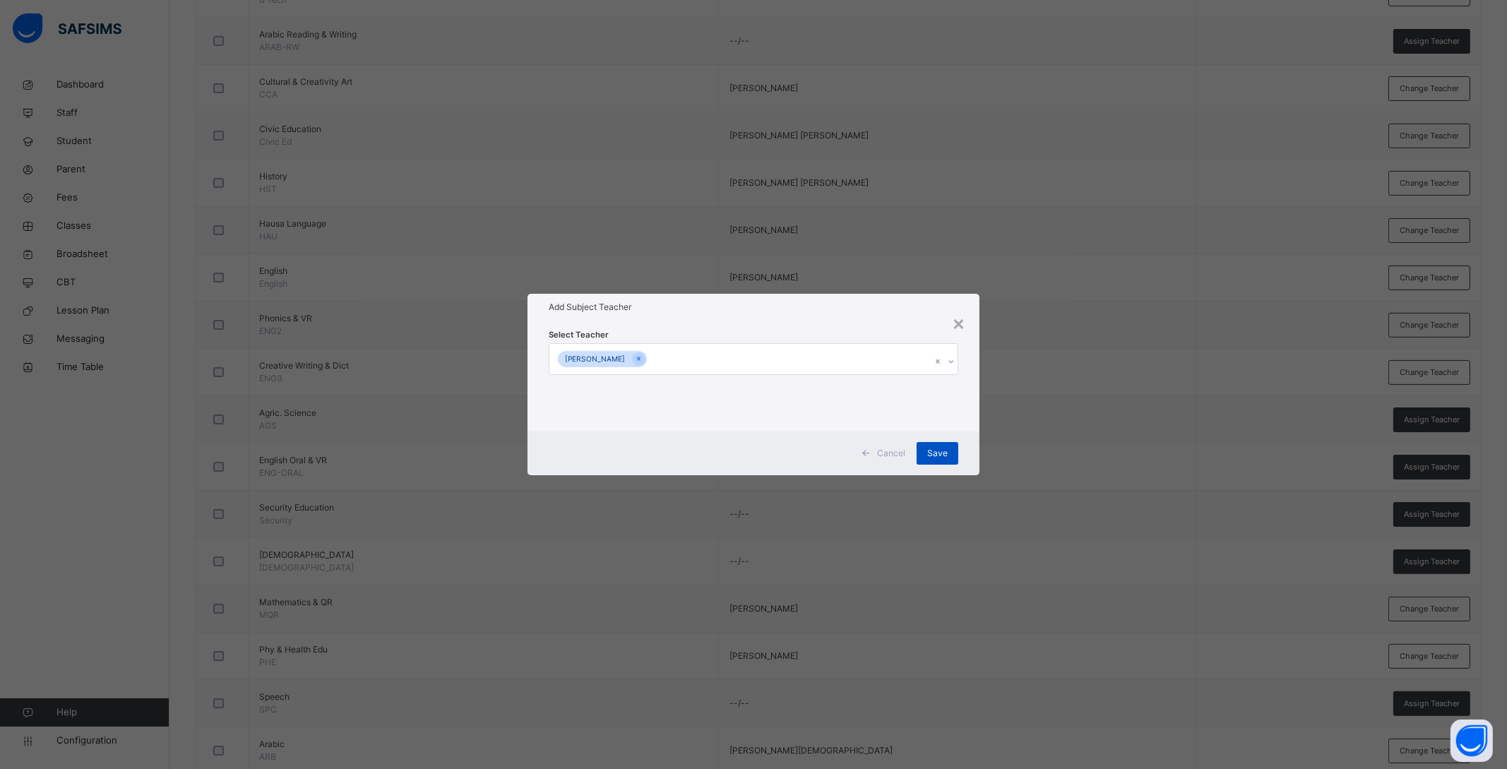
click at [940, 456] on span "Save" at bounding box center [937, 453] width 20 height 13
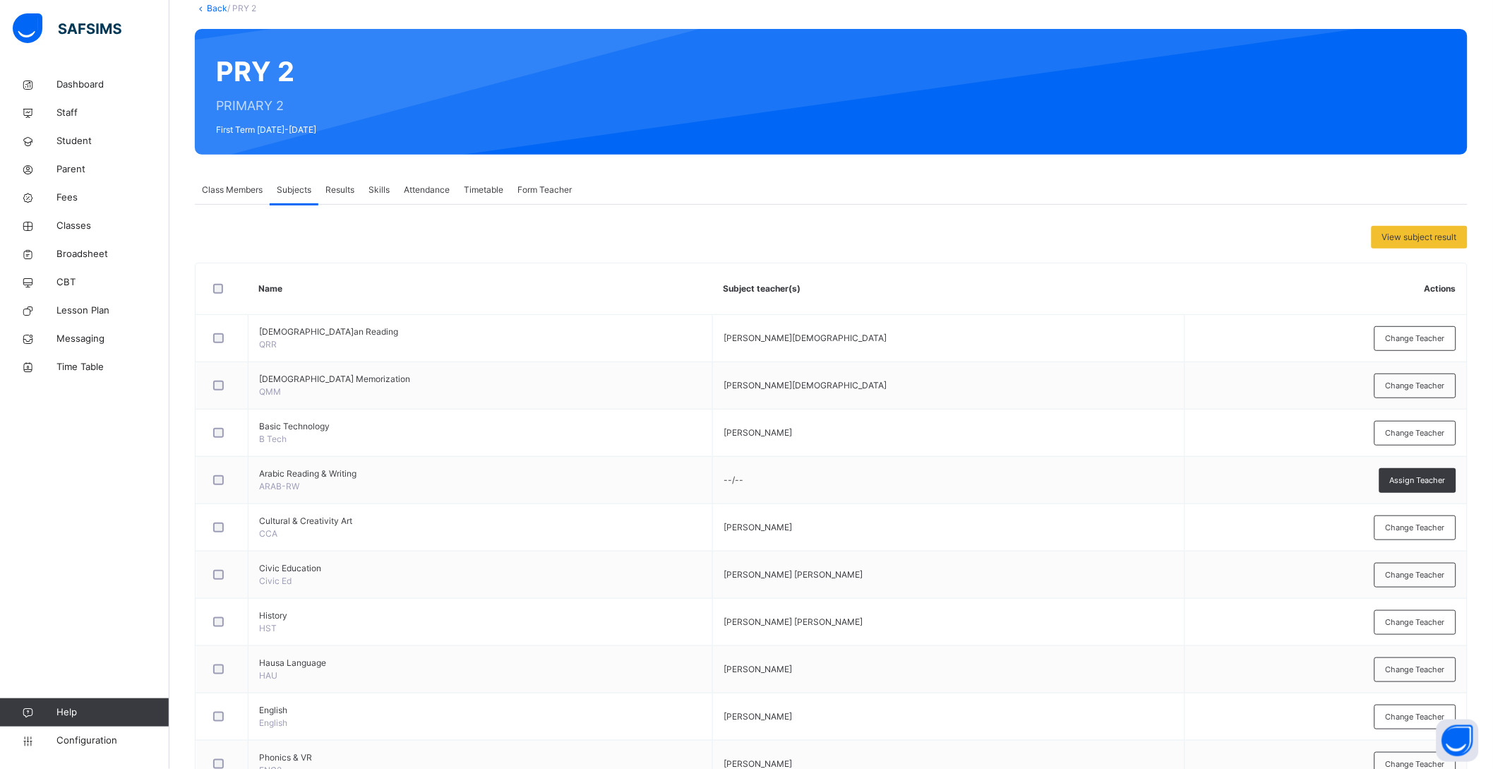
scroll to position [0, 0]
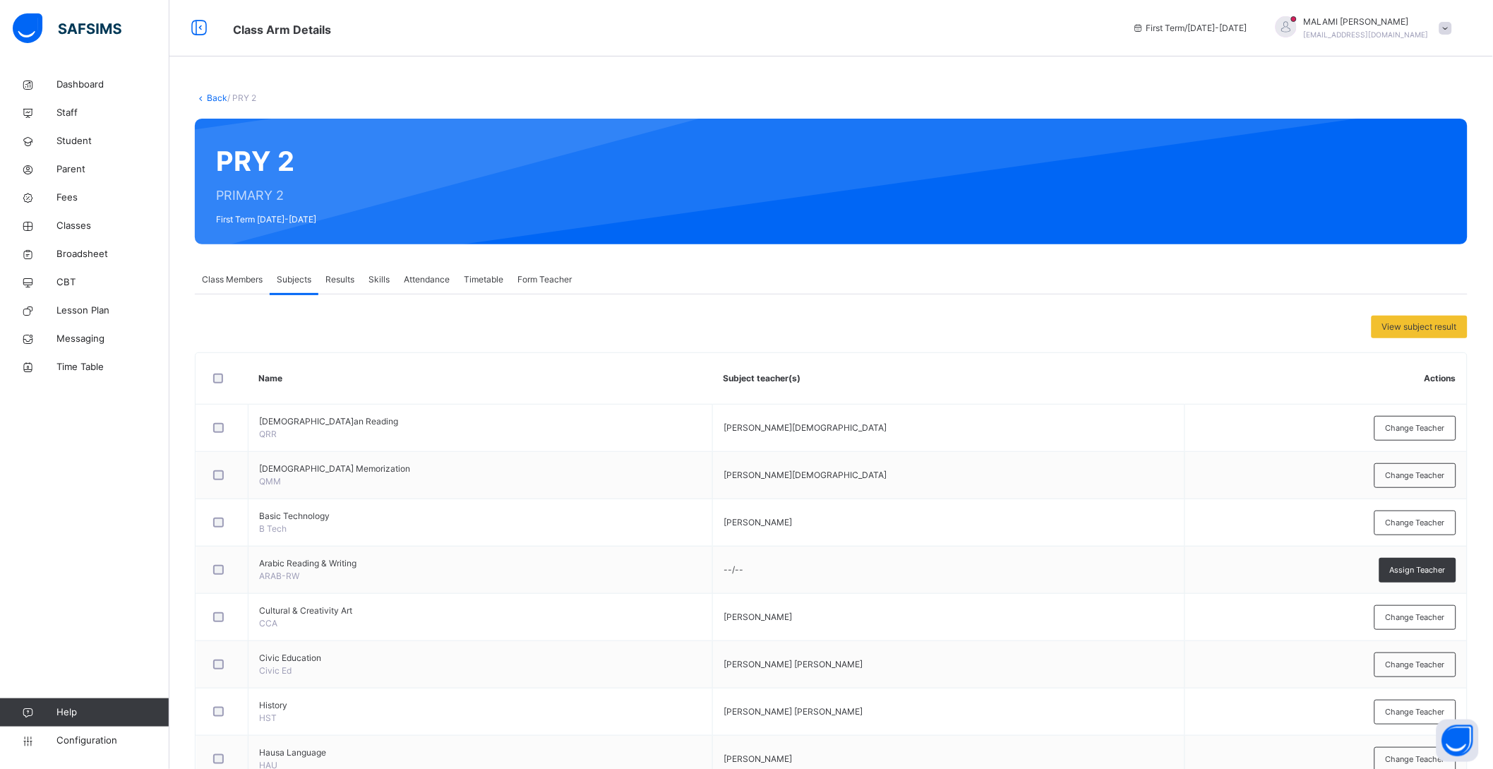
click at [212, 94] on link "Back" at bounding box center [217, 97] width 20 height 11
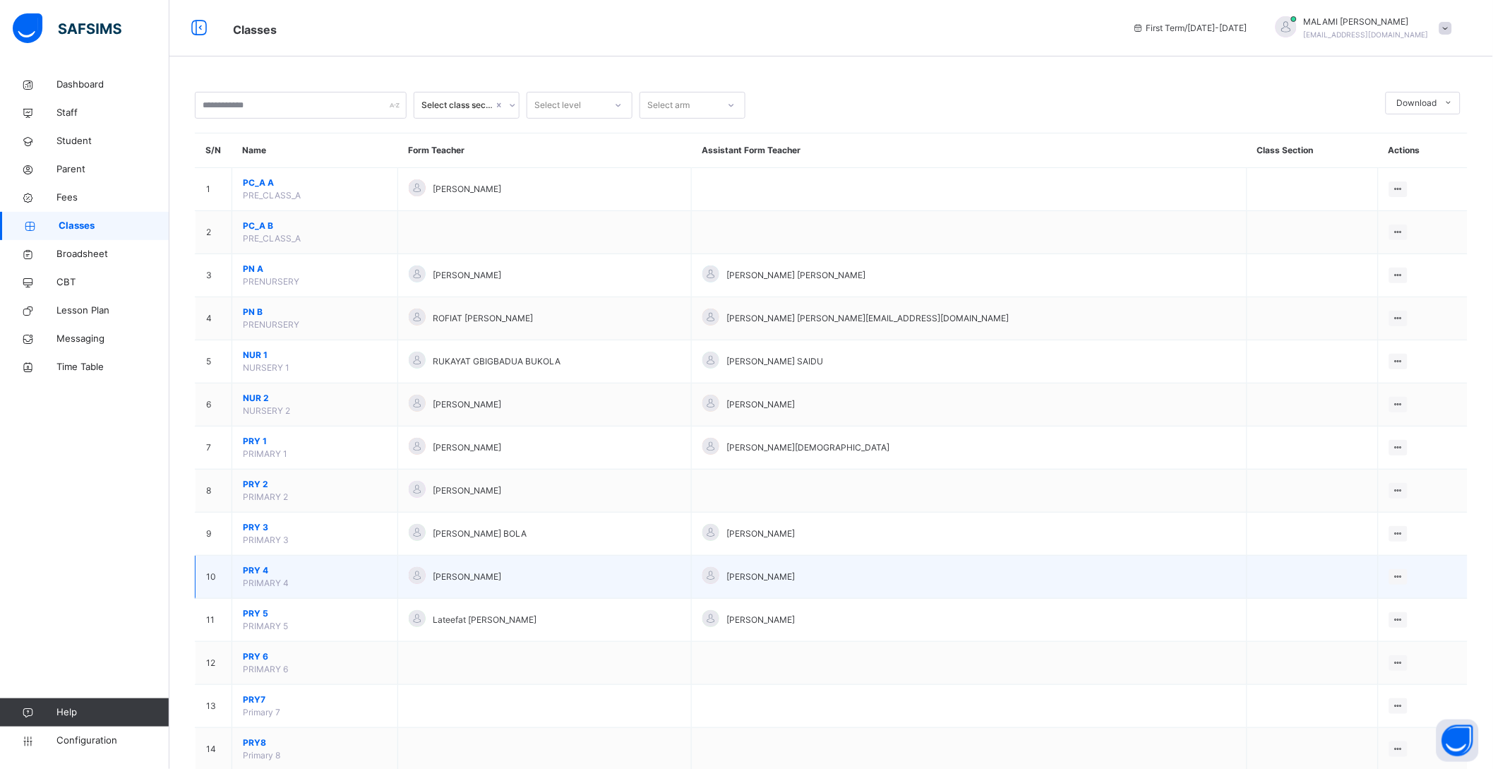
click at [261, 567] on span "PRY 4" at bounding box center [315, 570] width 144 height 13
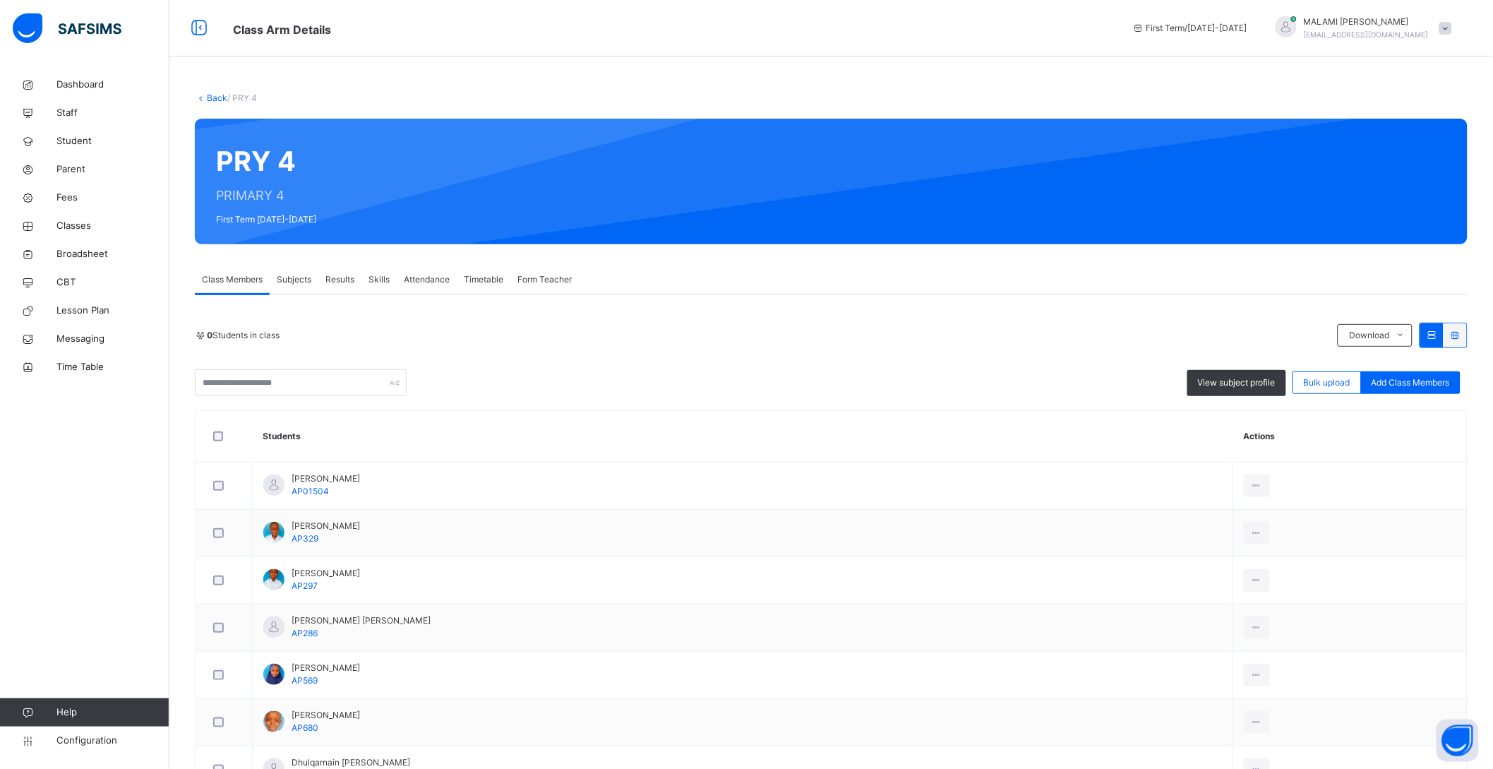
click at [292, 275] on span "Subjects" at bounding box center [294, 279] width 35 height 13
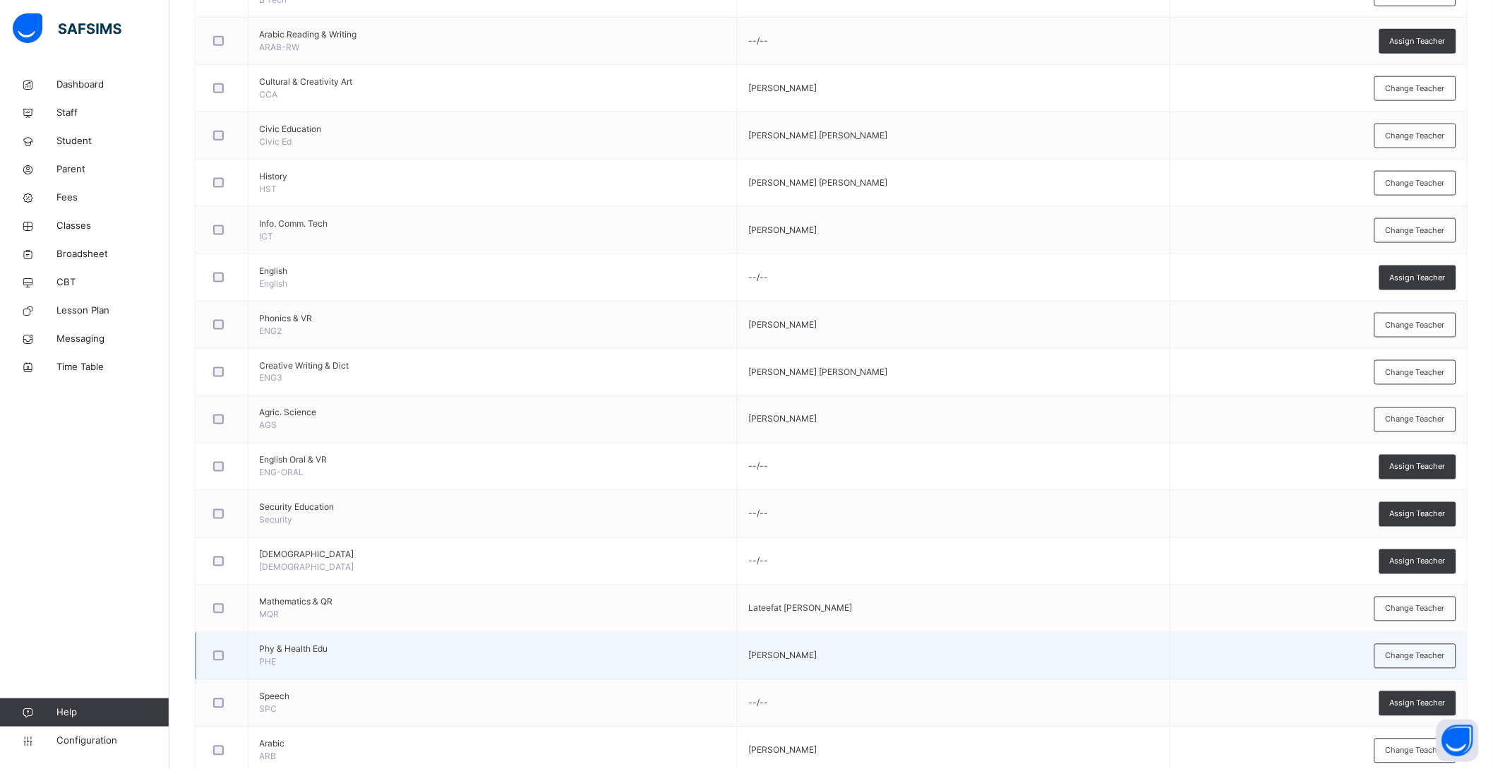
scroll to position [705, 0]
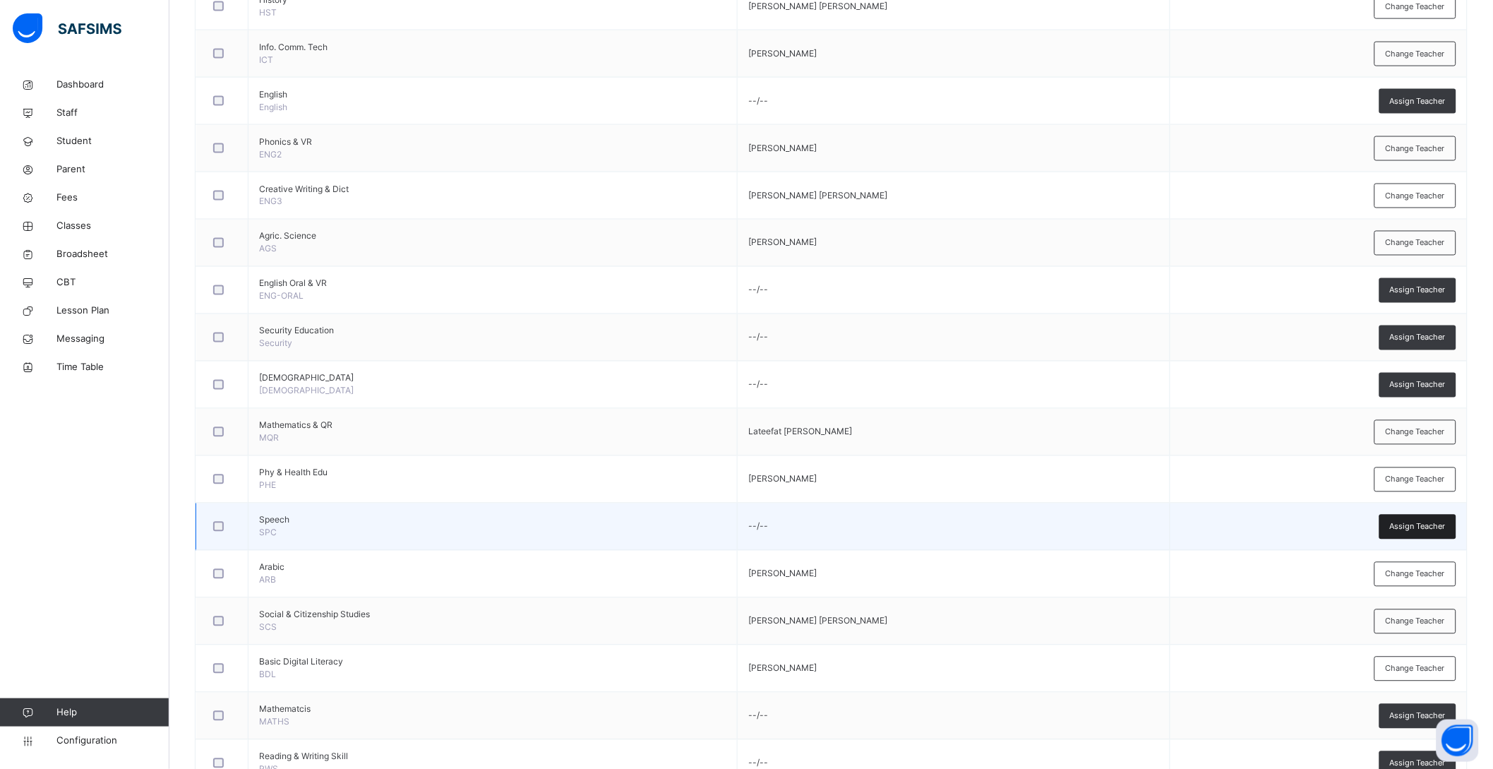
click at [1413, 528] on span "Assign Teacher" at bounding box center [1418, 527] width 56 height 12
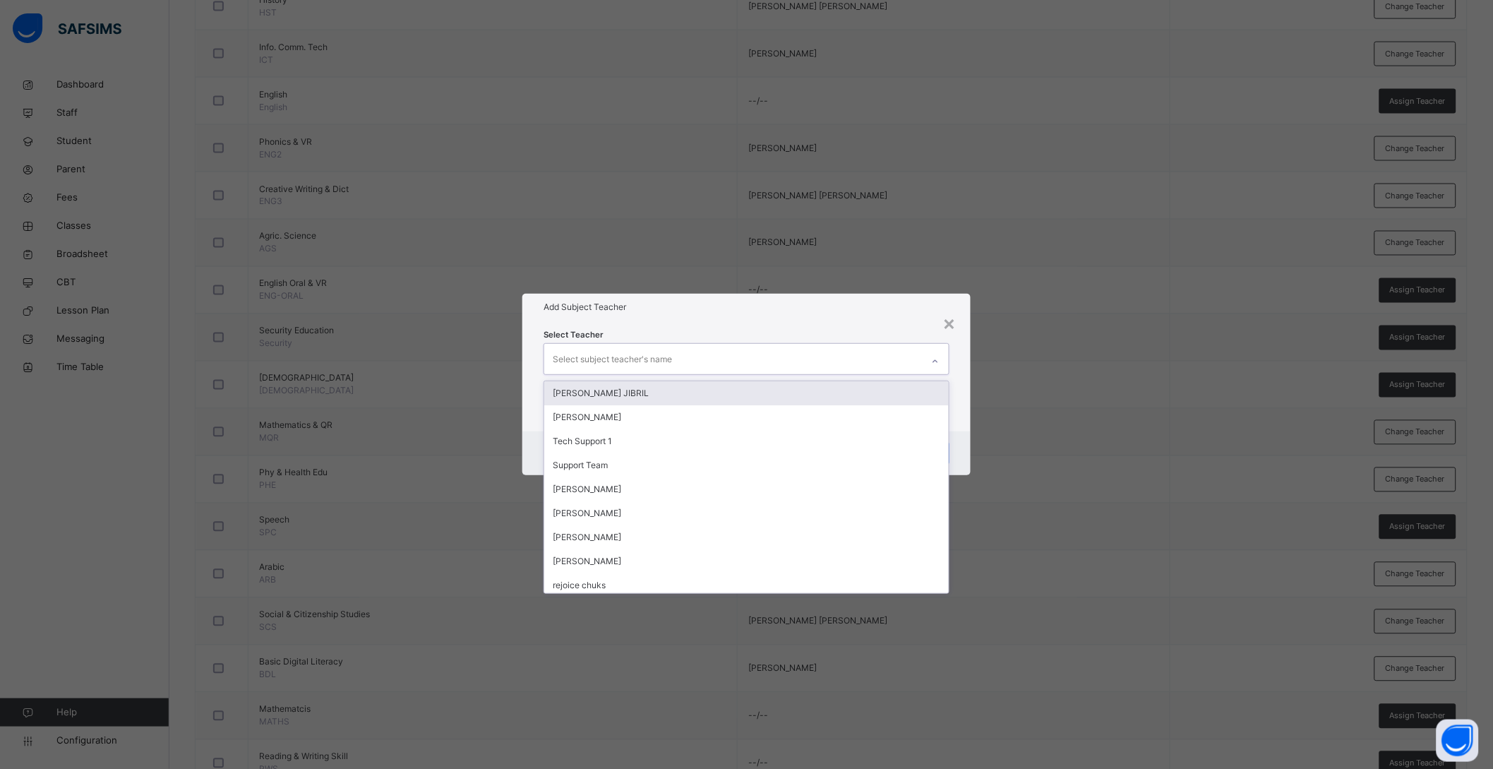
click at [583, 357] on div "Select subject teacher's name" at bounding box center [612, 359] width 119 height 27
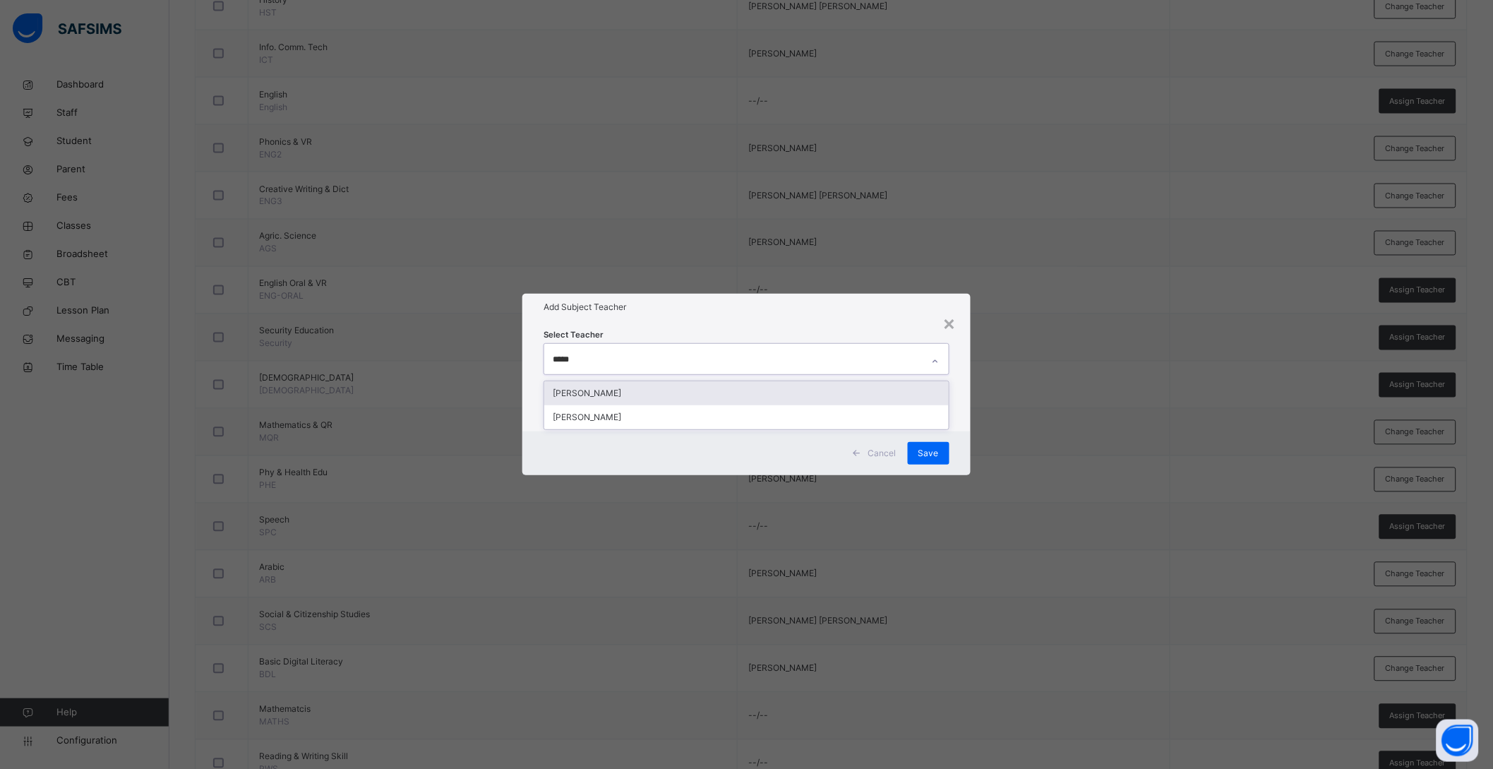
type input "******"
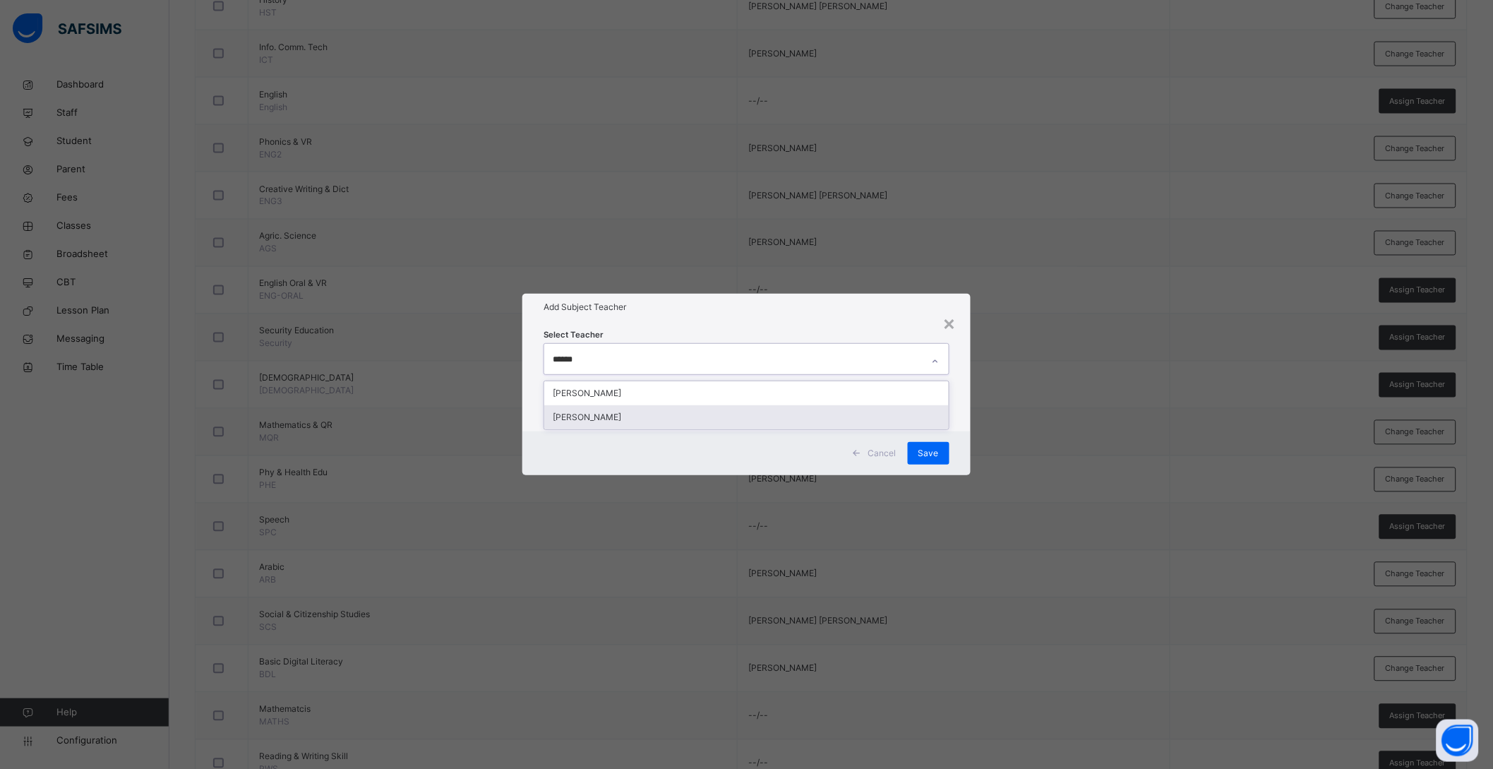
click at [590, 417] on div "[PERSON_NAME]" at bounding box center [746, 417] width 405 height 24
click at [972, 411] on div "Select Teacher HALIMA UMAR BABAYO" at bounding box center [753, 376] width 452 height 110
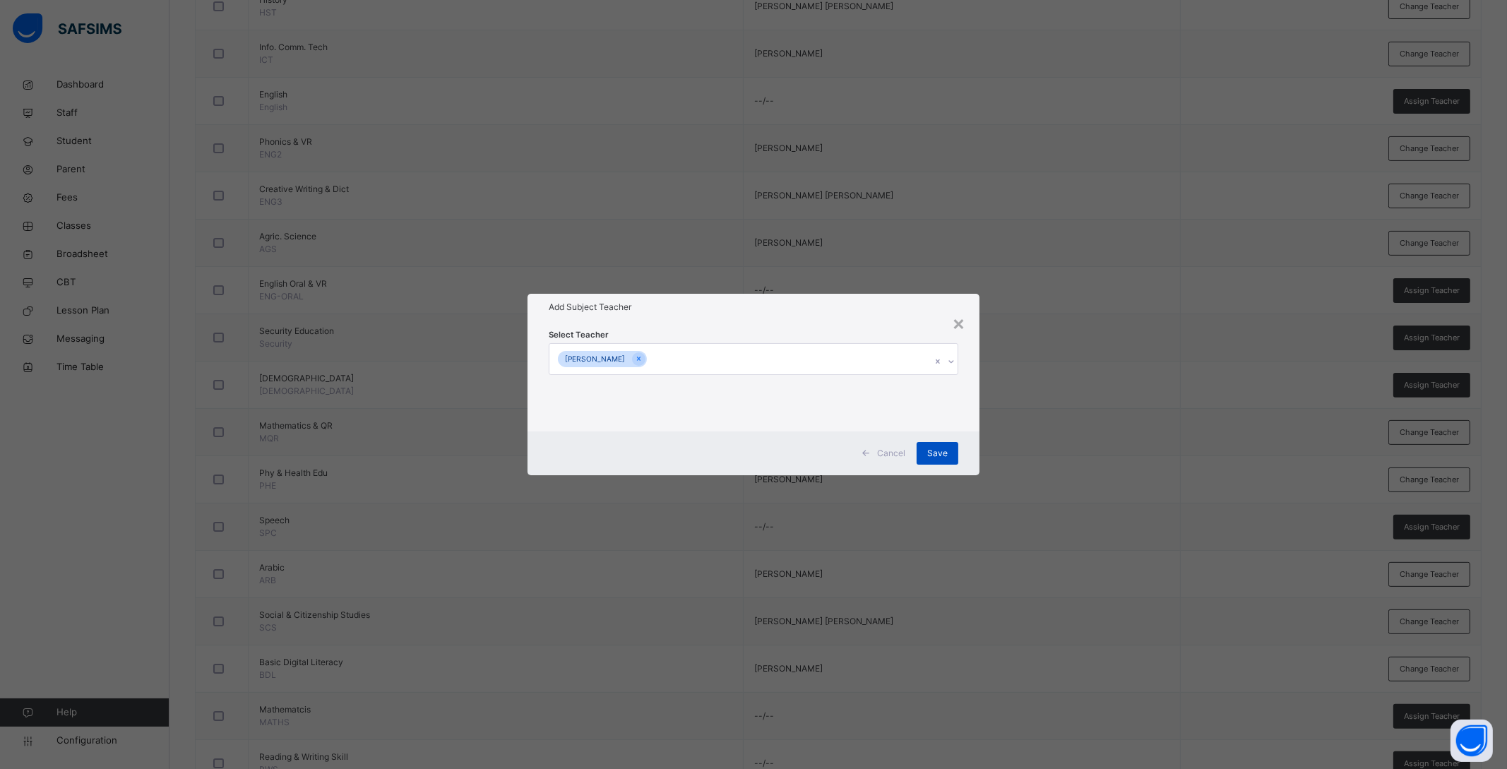
click at [931, 448] on span "Save" at bounding box center [937, 453] width 20 height 13
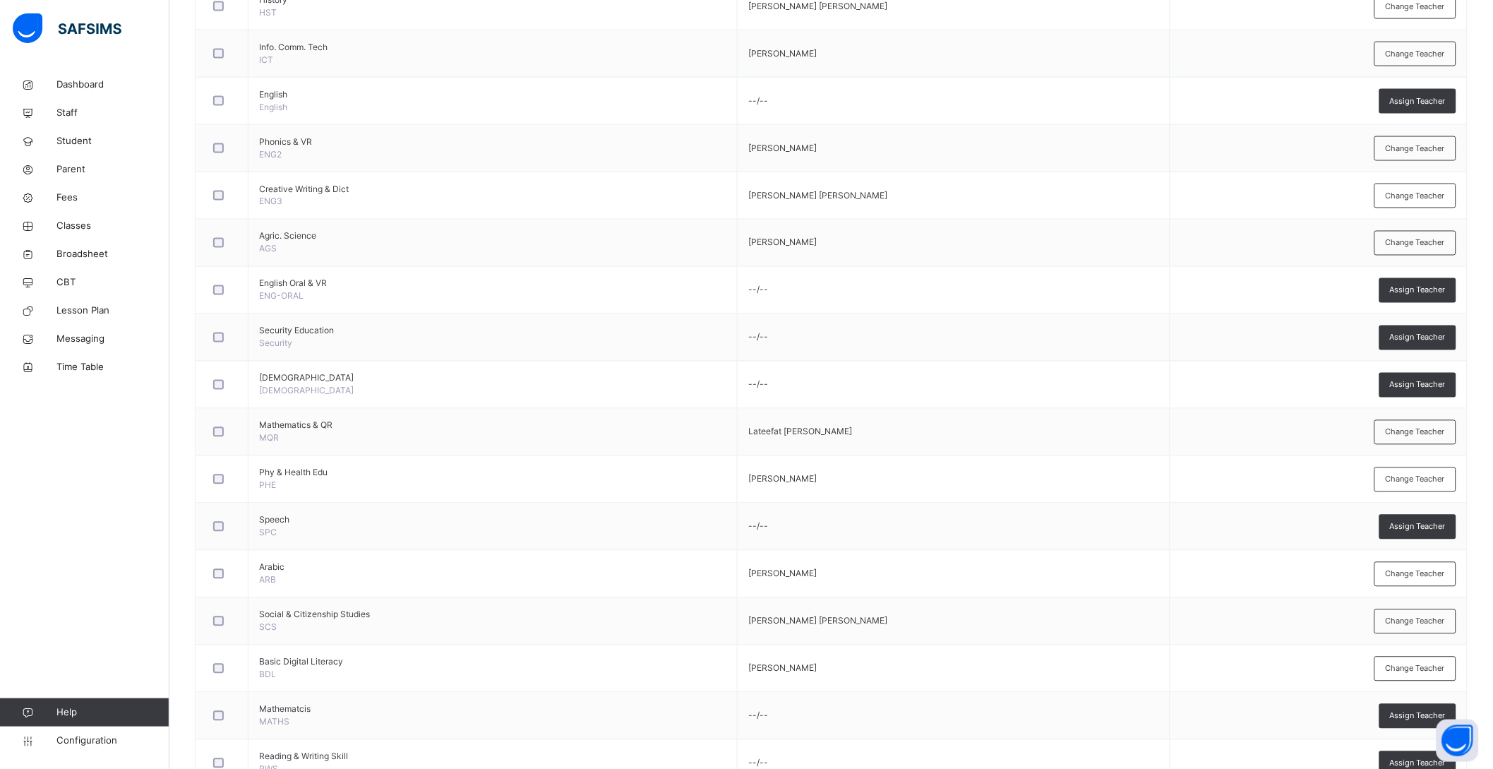
click at [1422, 532] on span "Assign Teacher" at bounding box center [1418, 527] width 56 height 12
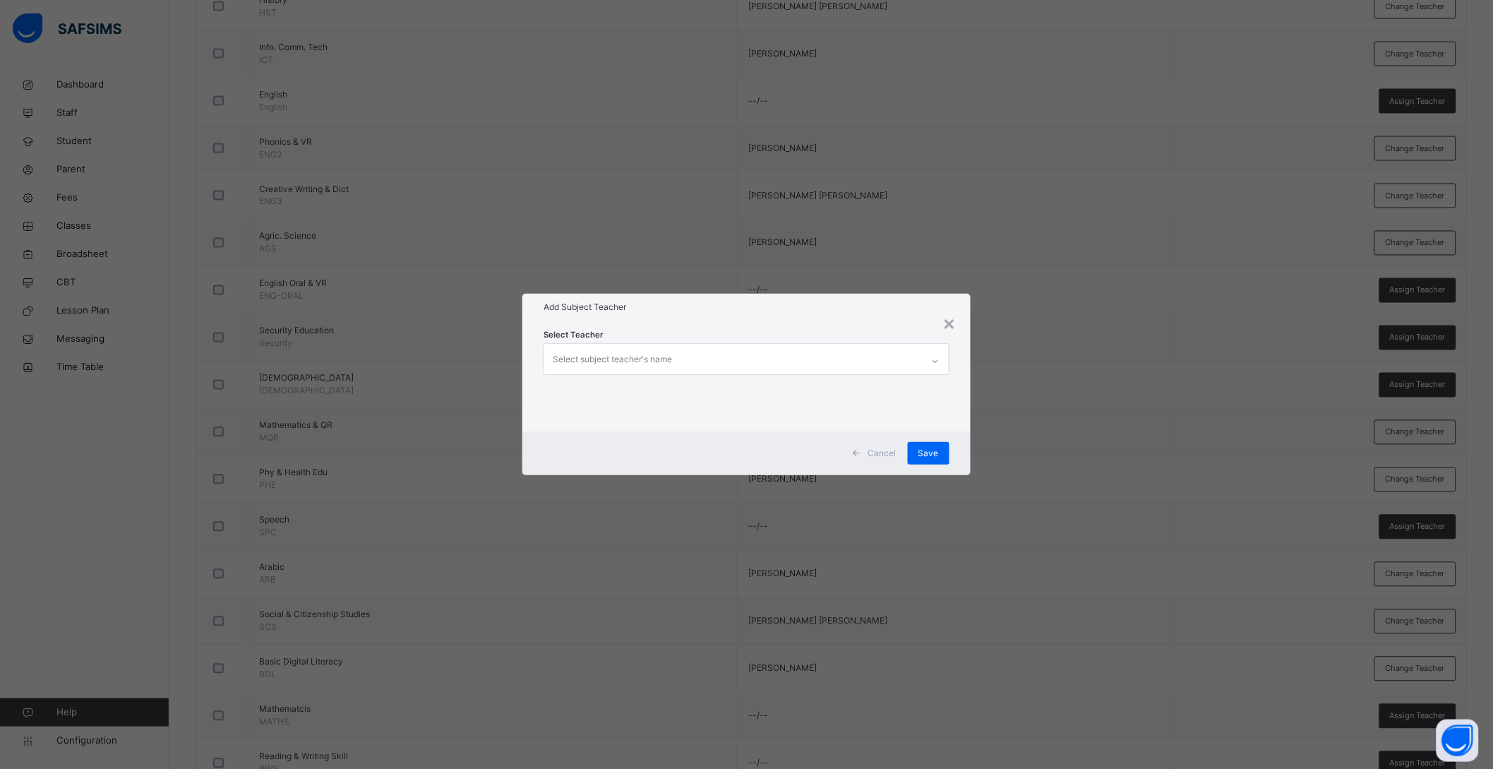
click at [772, 356] on div "Select subject teacher's name" at bounding box center [733, 359] width 378 height 30
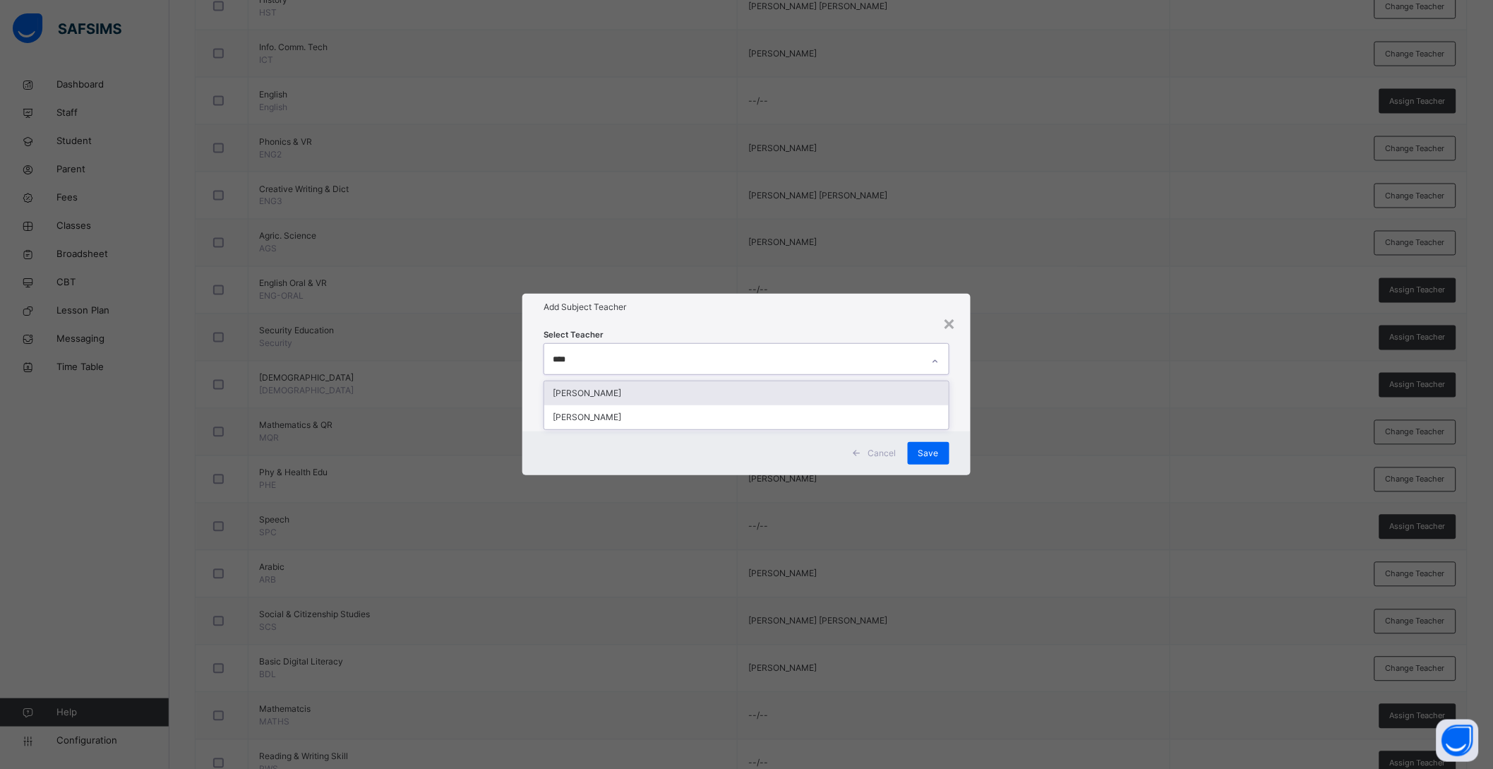
type input "*****"
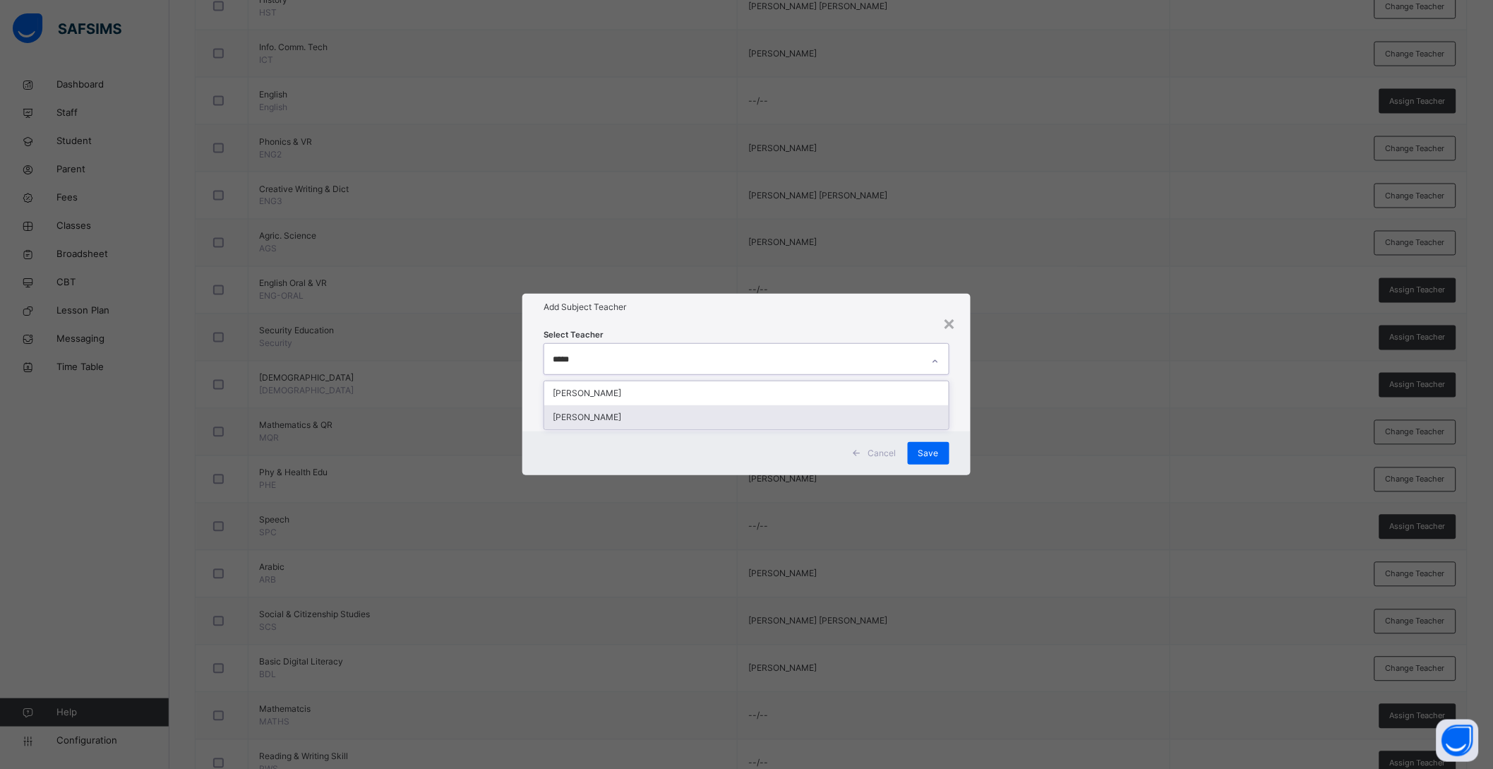
click at [630, 415] on div "[PERSON_NAME]" at bounding box center [746, 417] width 405 height 24
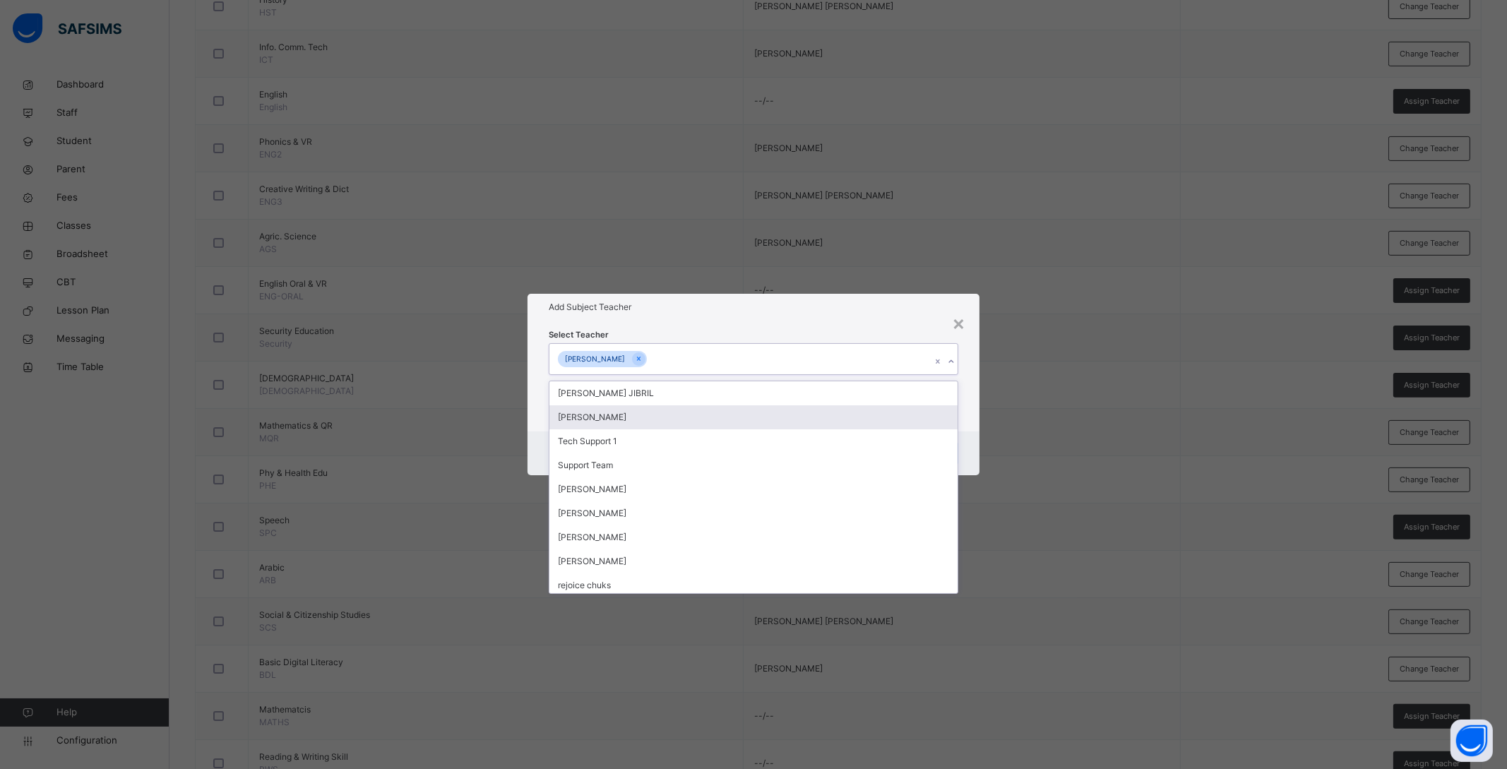
click at [959, 430] on div "Select Teacher option HALIMA UMAR BABAYO, selected. option KHADIJA MUHAMMAD ISA…" at bounding box center [753, 376] width 452 height 110
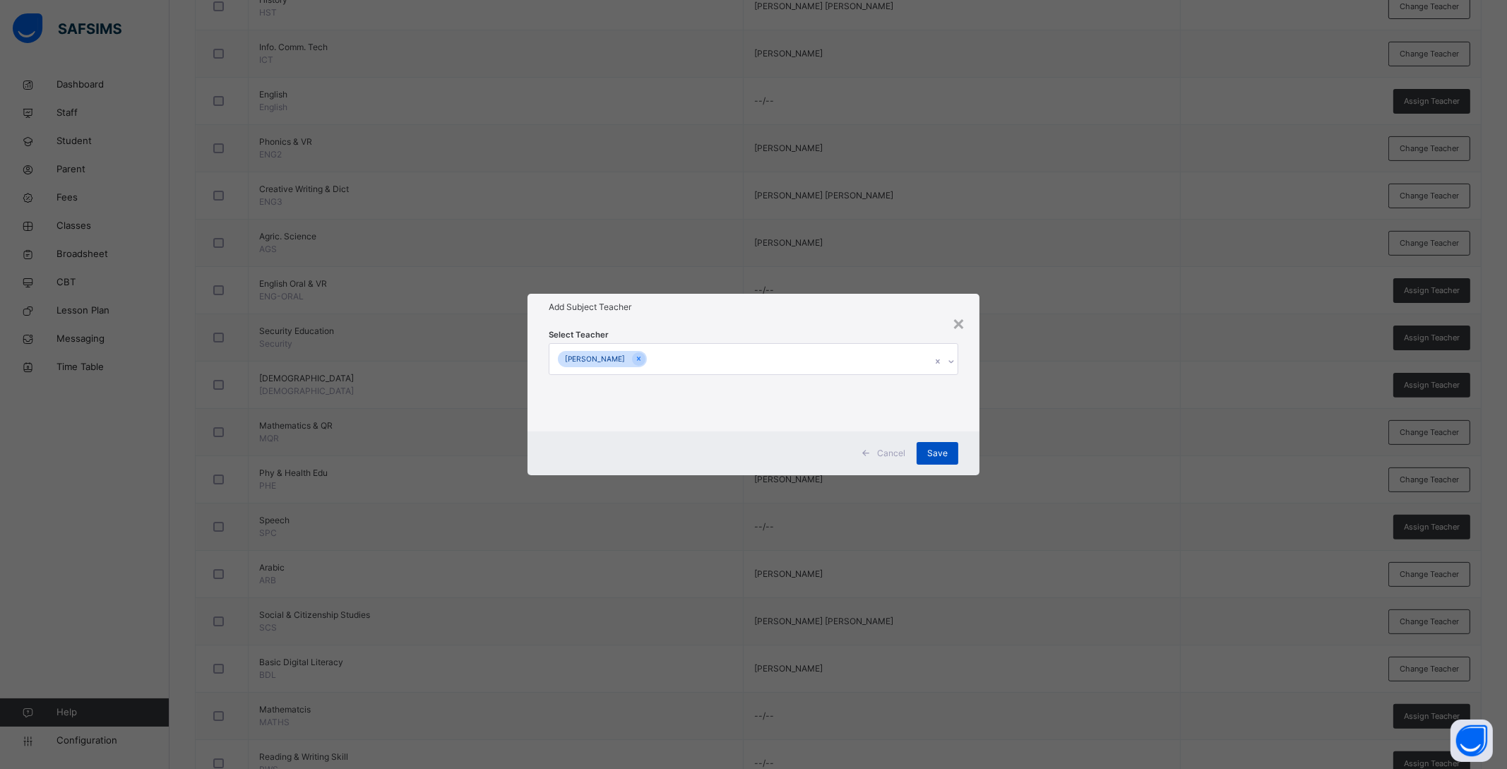
click at [933, 450] on span "Save" at bounding box center [937, 453] width 20 height 13
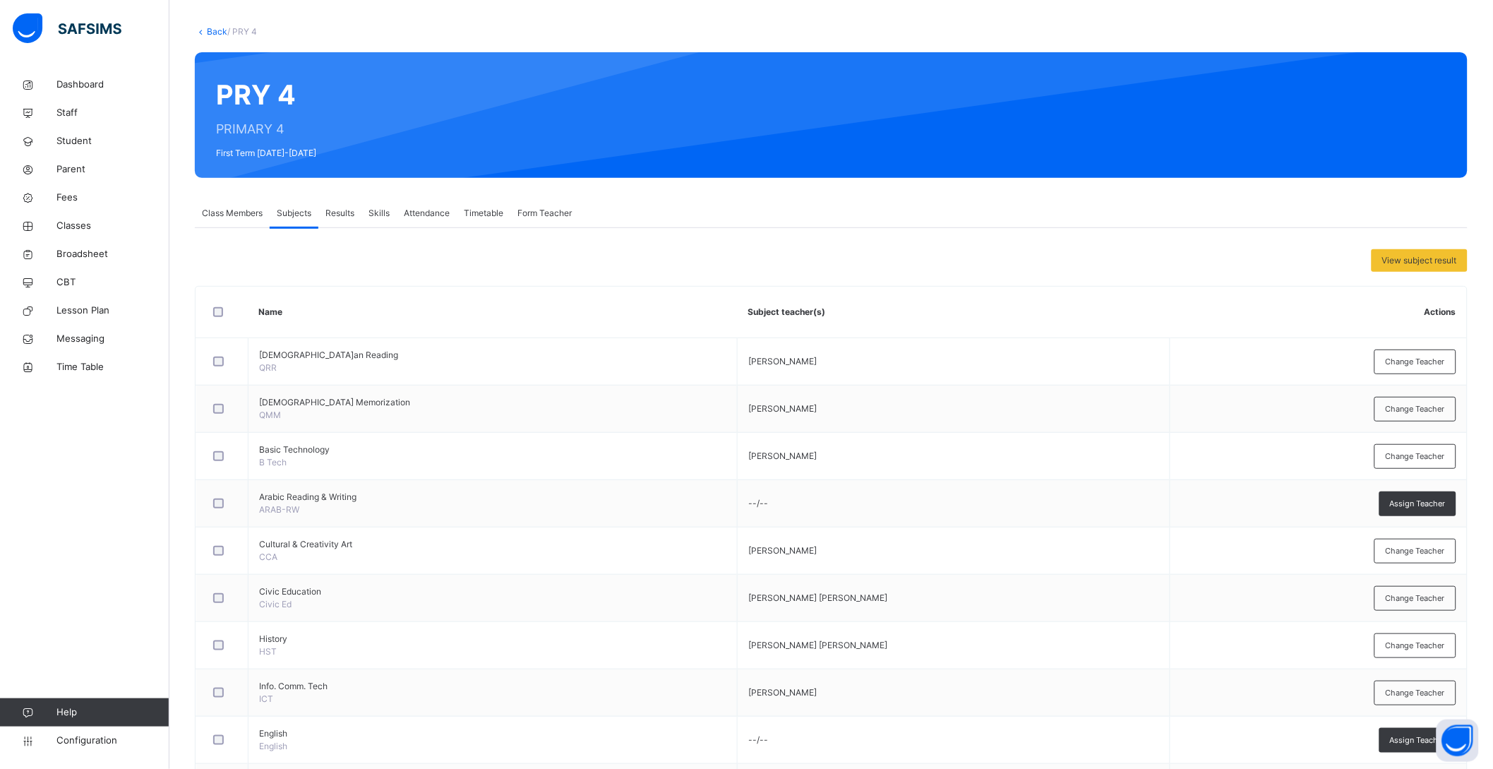
scroll to position [0, 0]
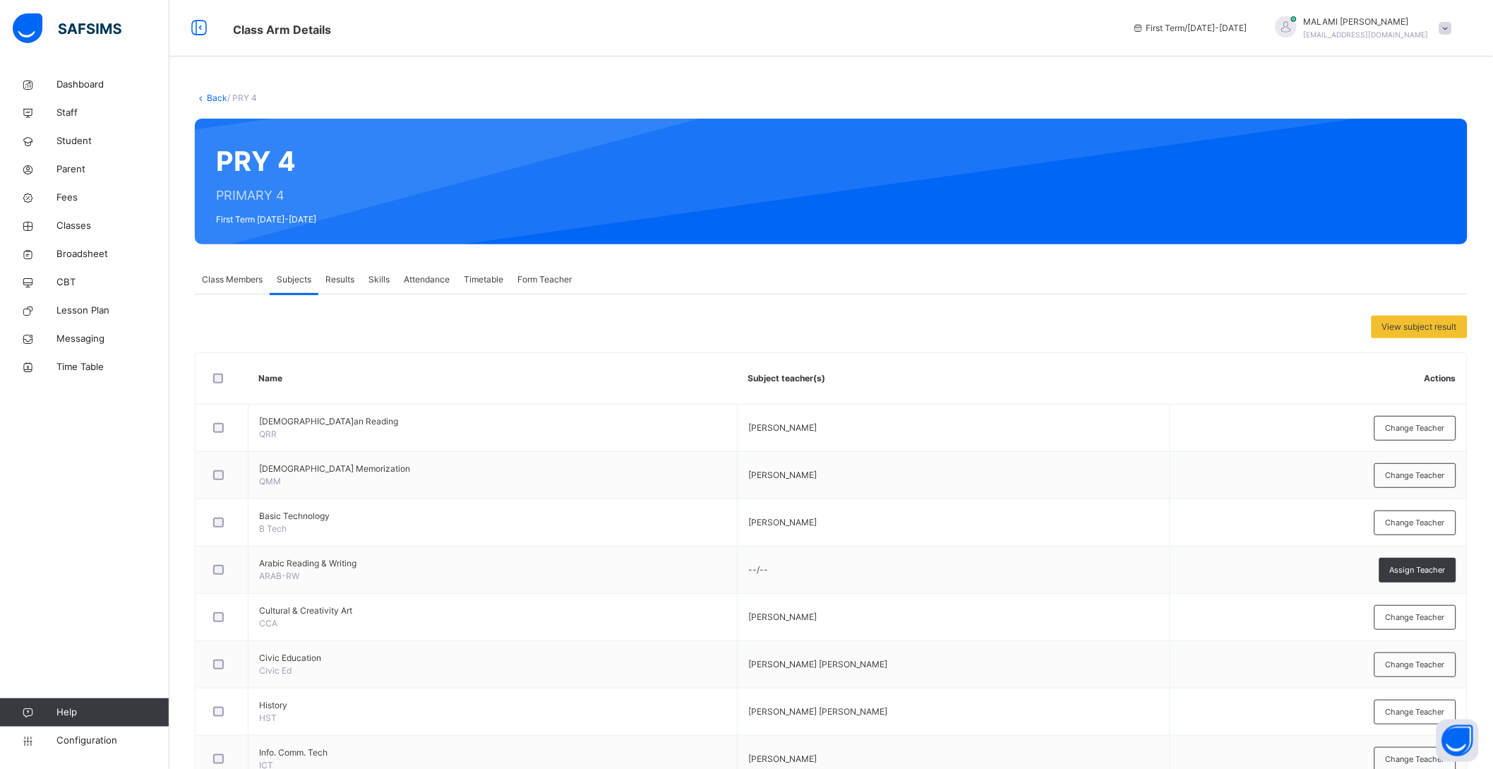
click at [207, 99] on link "Back" at bounding box center [217, 97] width 20 height 11
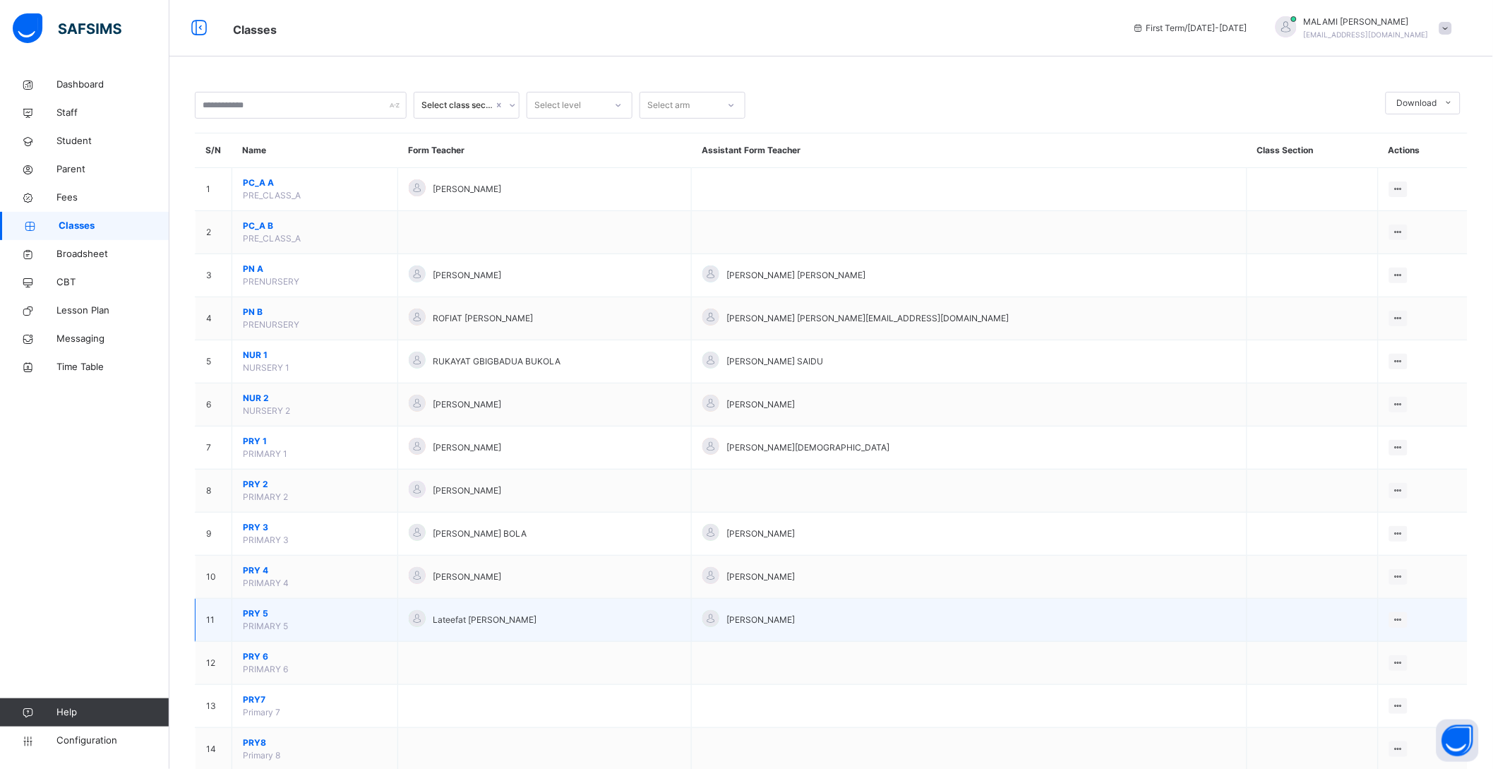
click at [254, 610] on span "PRY 5" at bounding box center [315, 613] width 144 height 13
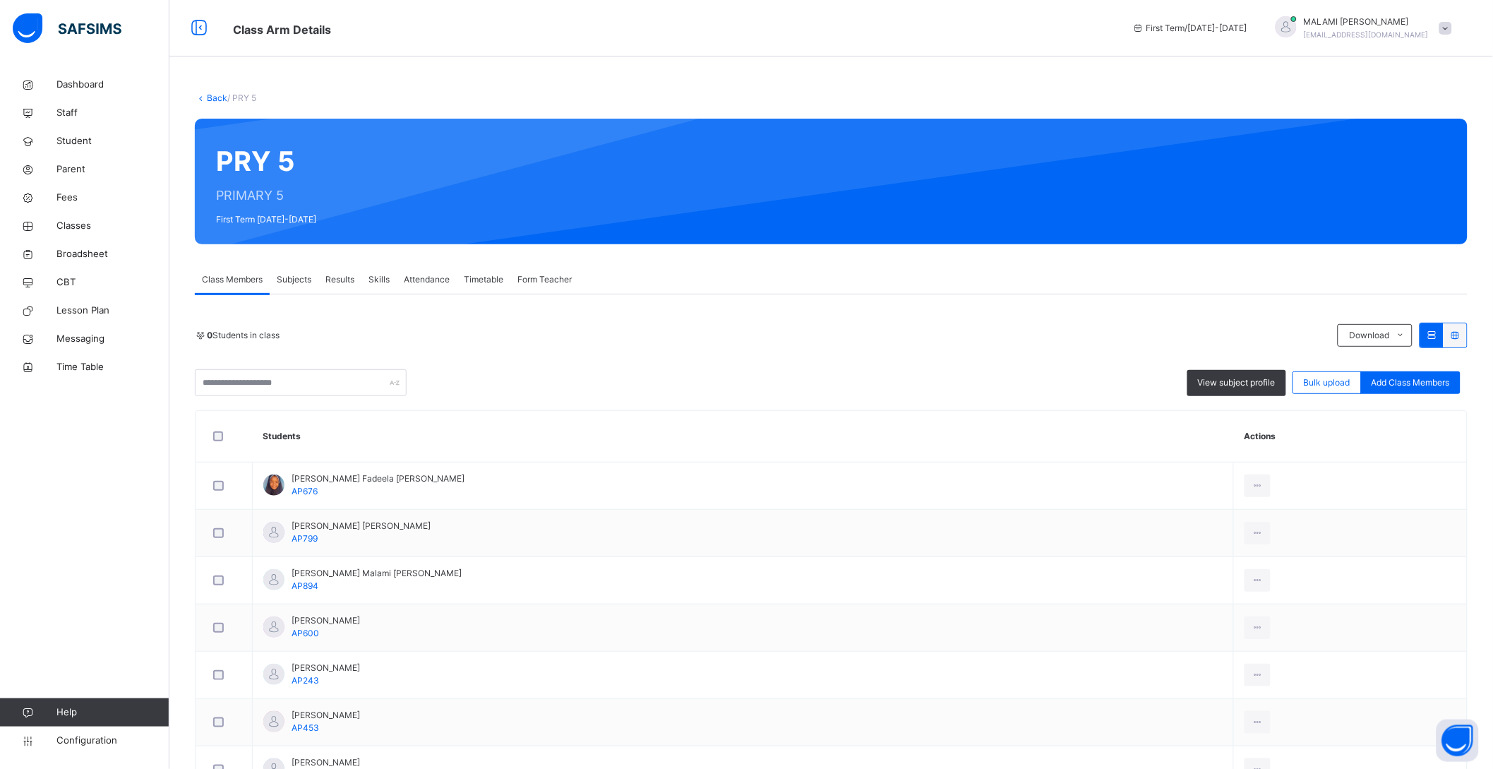
click at [300, 274] on span "Subjects" at bounding box center [294, 279] width 35 height 13
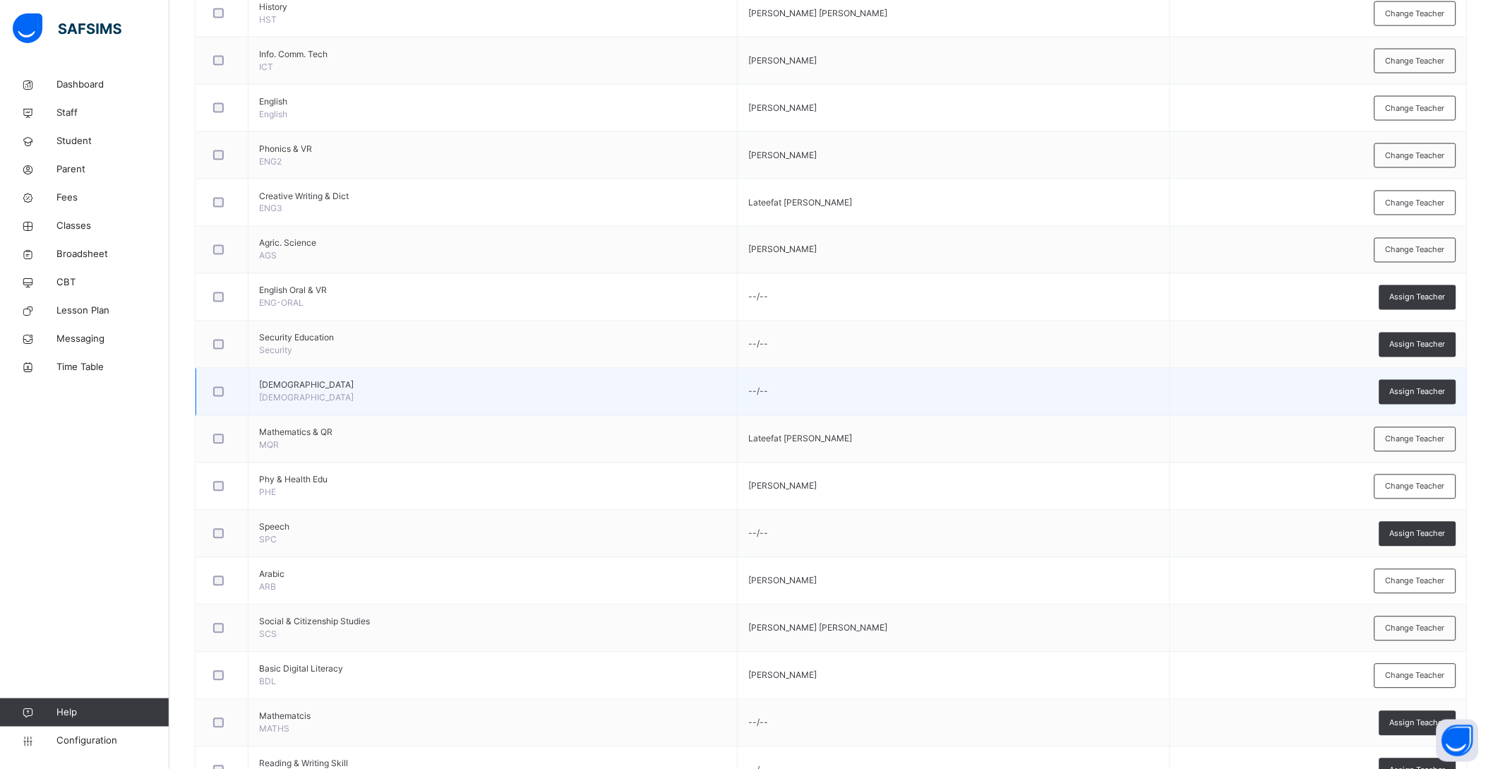
scroll to position [794, 0]
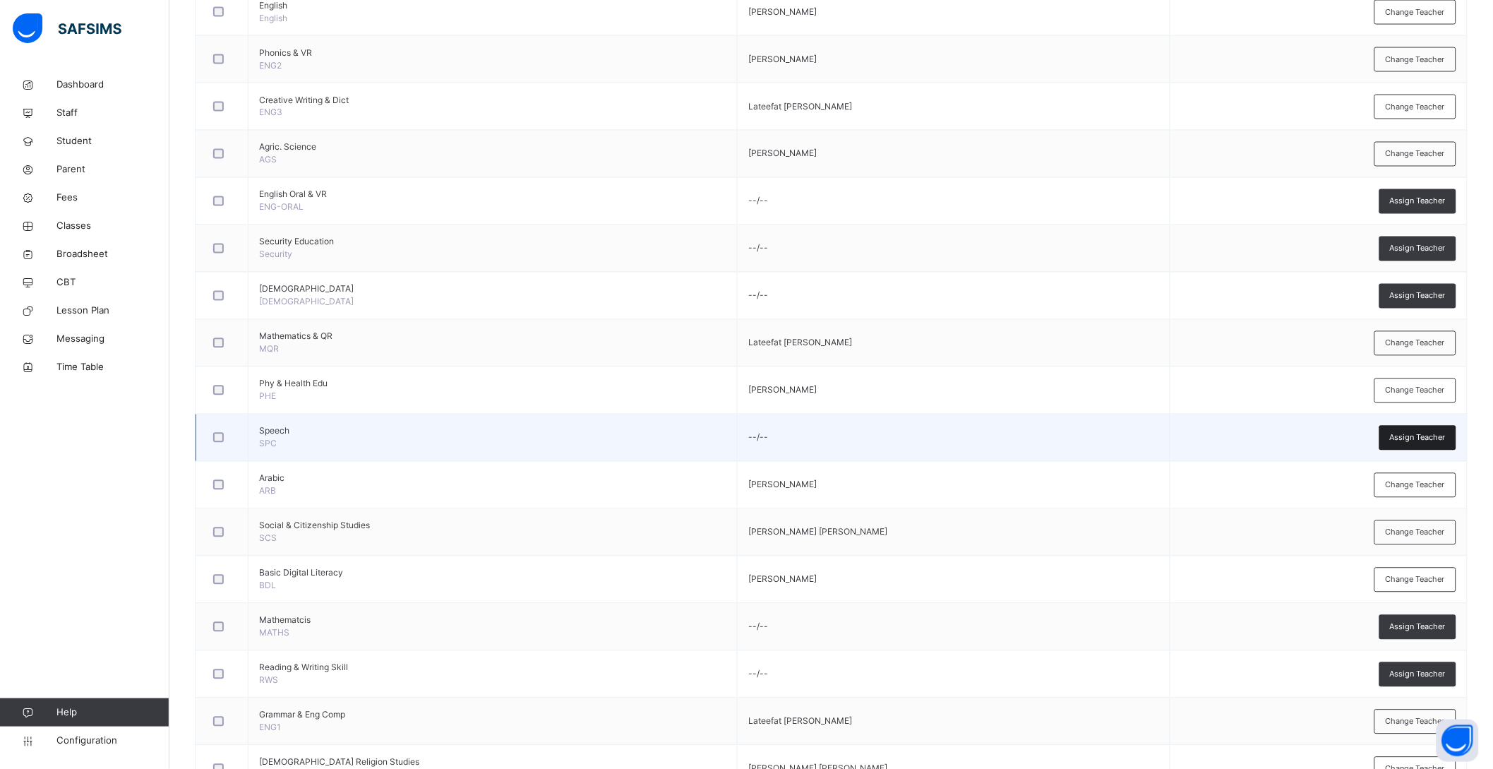
click at [1420, 441] on span "Assign Teacher" at bounding box center [1418, 438] width 56 height 12
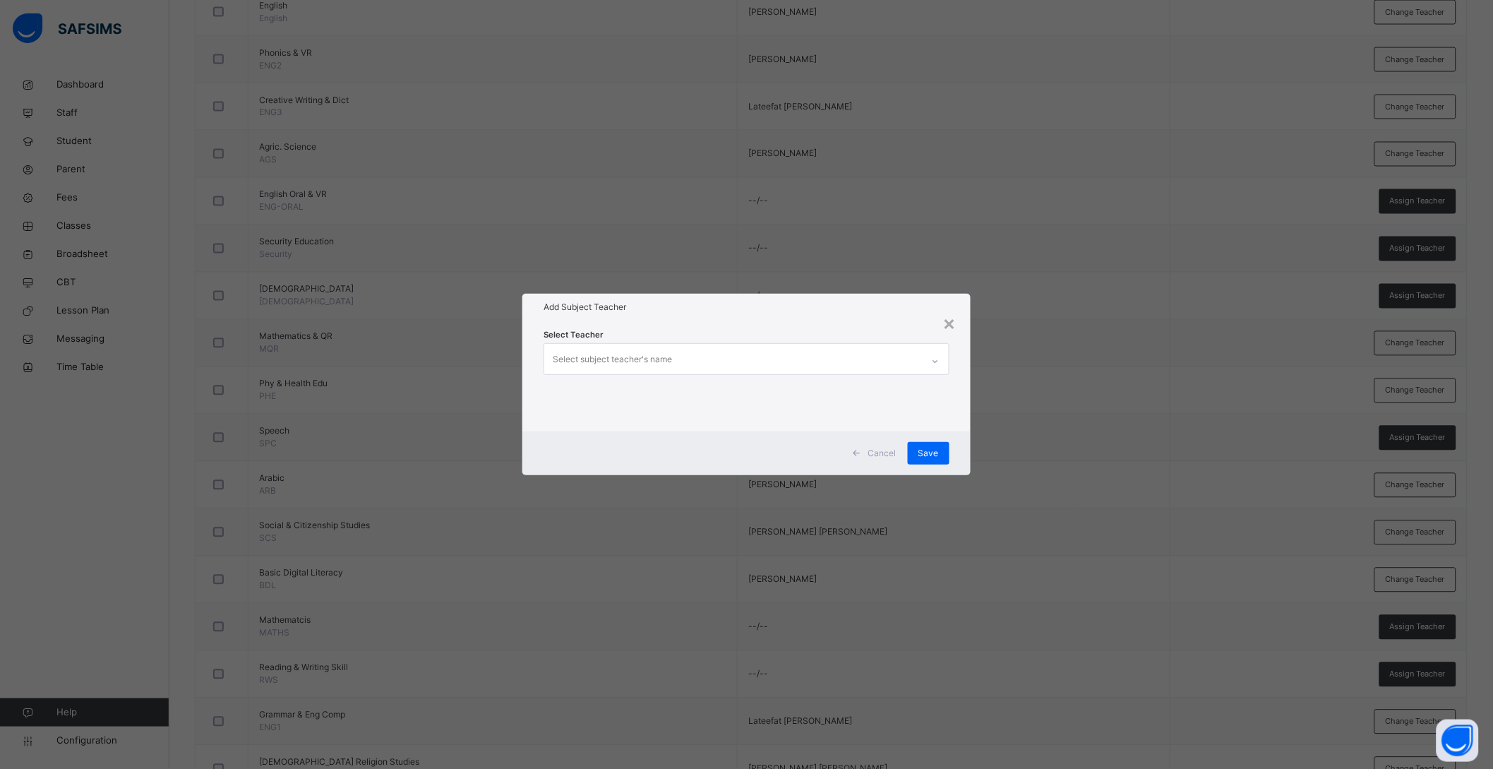
click at [728, 362] on div "Select subject teacher's name" at bounding box center [733, 359] width 378 height 30
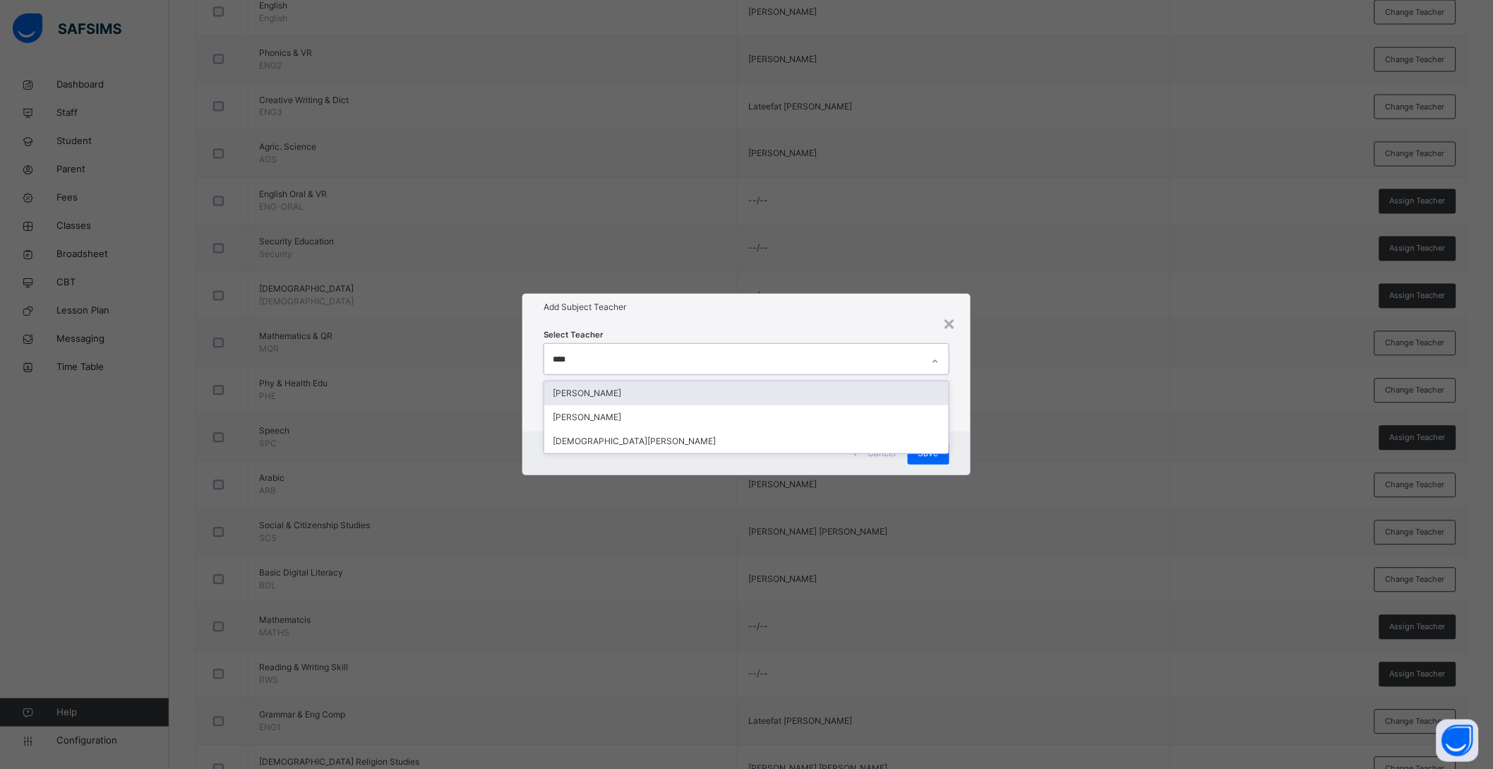
type input "*****"
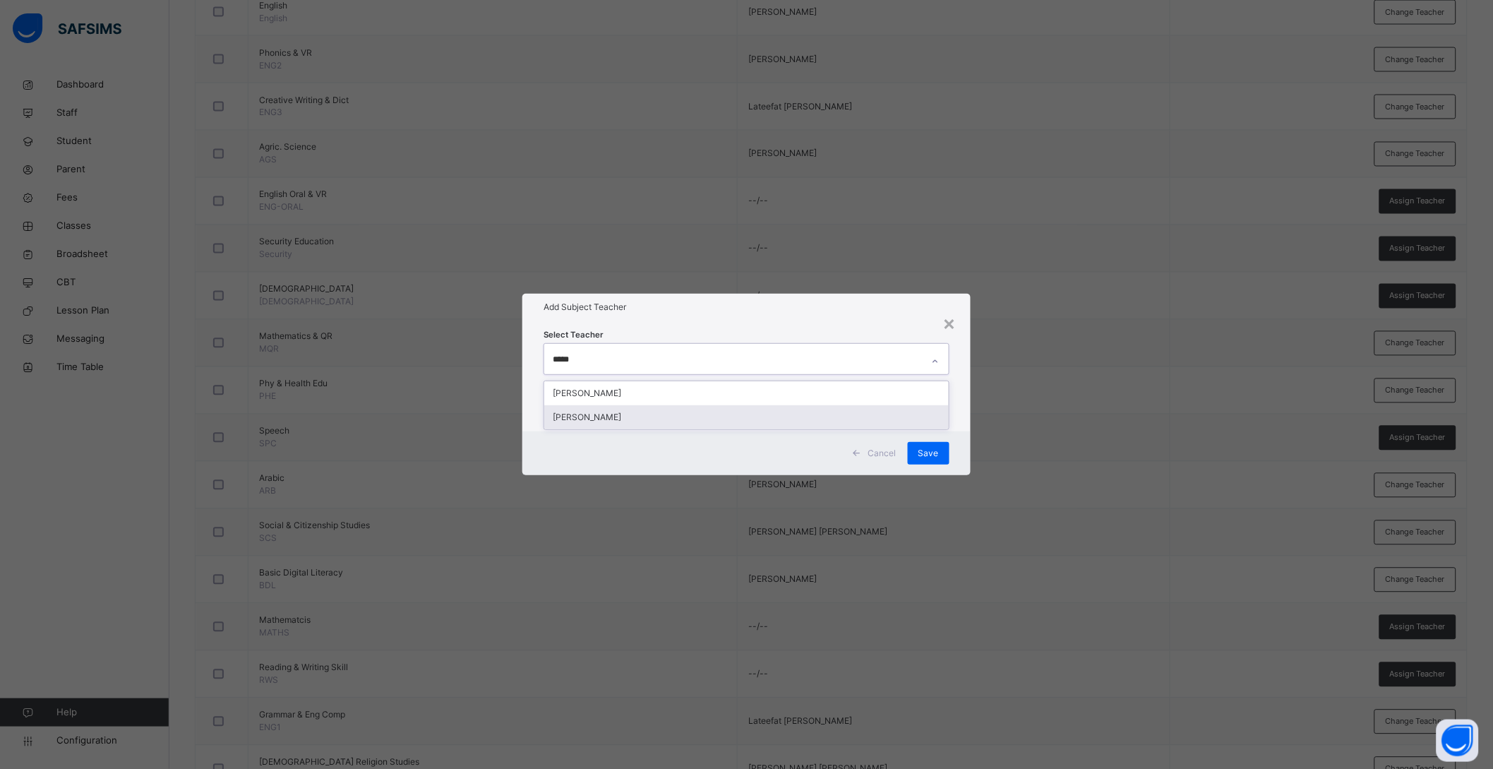
click at [619, 407] on div "[PERSON_NAME]" at bounding box center [746, 417] width 405 height 24
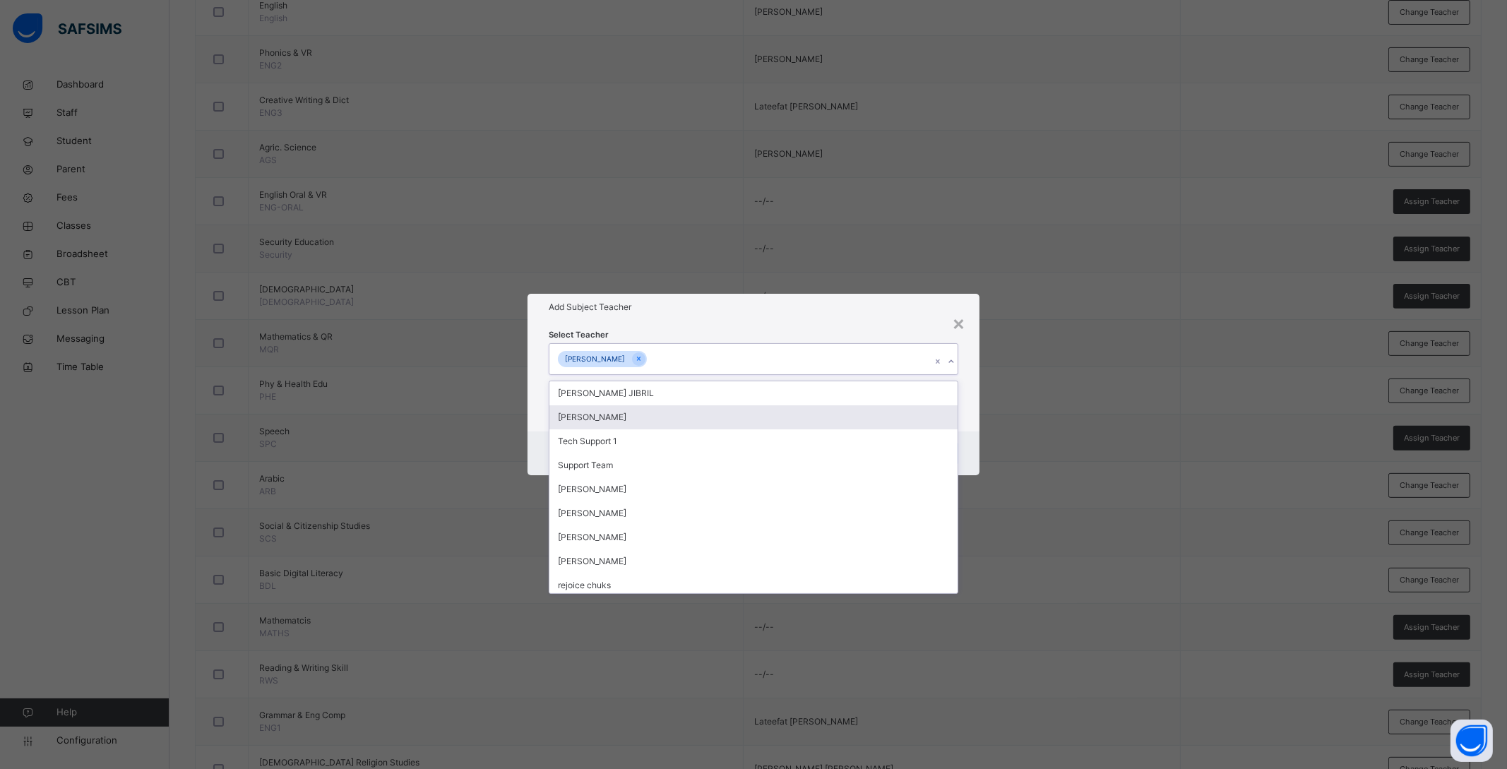
click at [964, 422] on div "Select Teacher option HALIMA UMAR BABAYO, selected. option KHADIJA MUHAMMAD ISA…" at bounding box center [753, 376] width 452 height 110
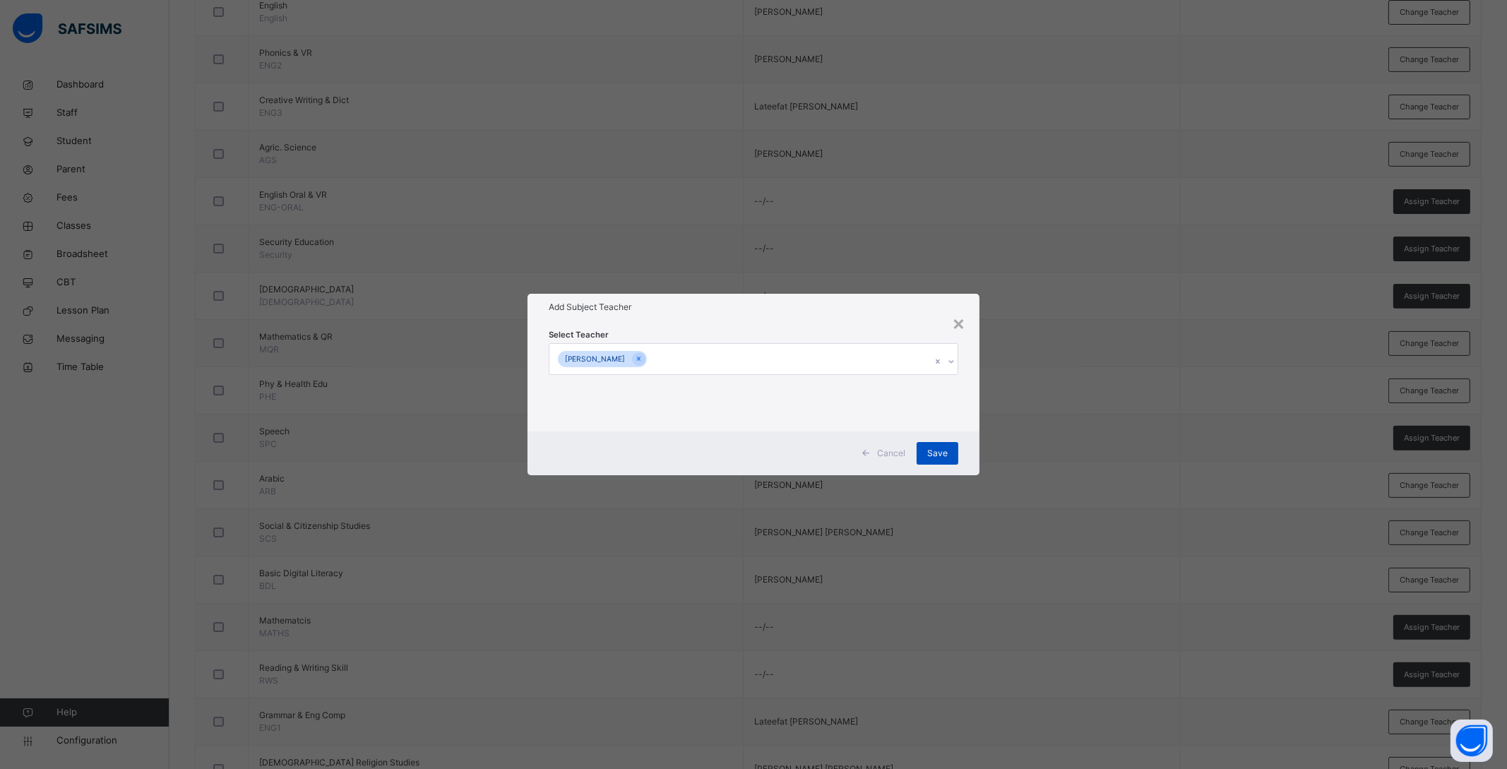
click at [945, 448] on span "Save" at bounding box center [937, 453] width 20 height 13
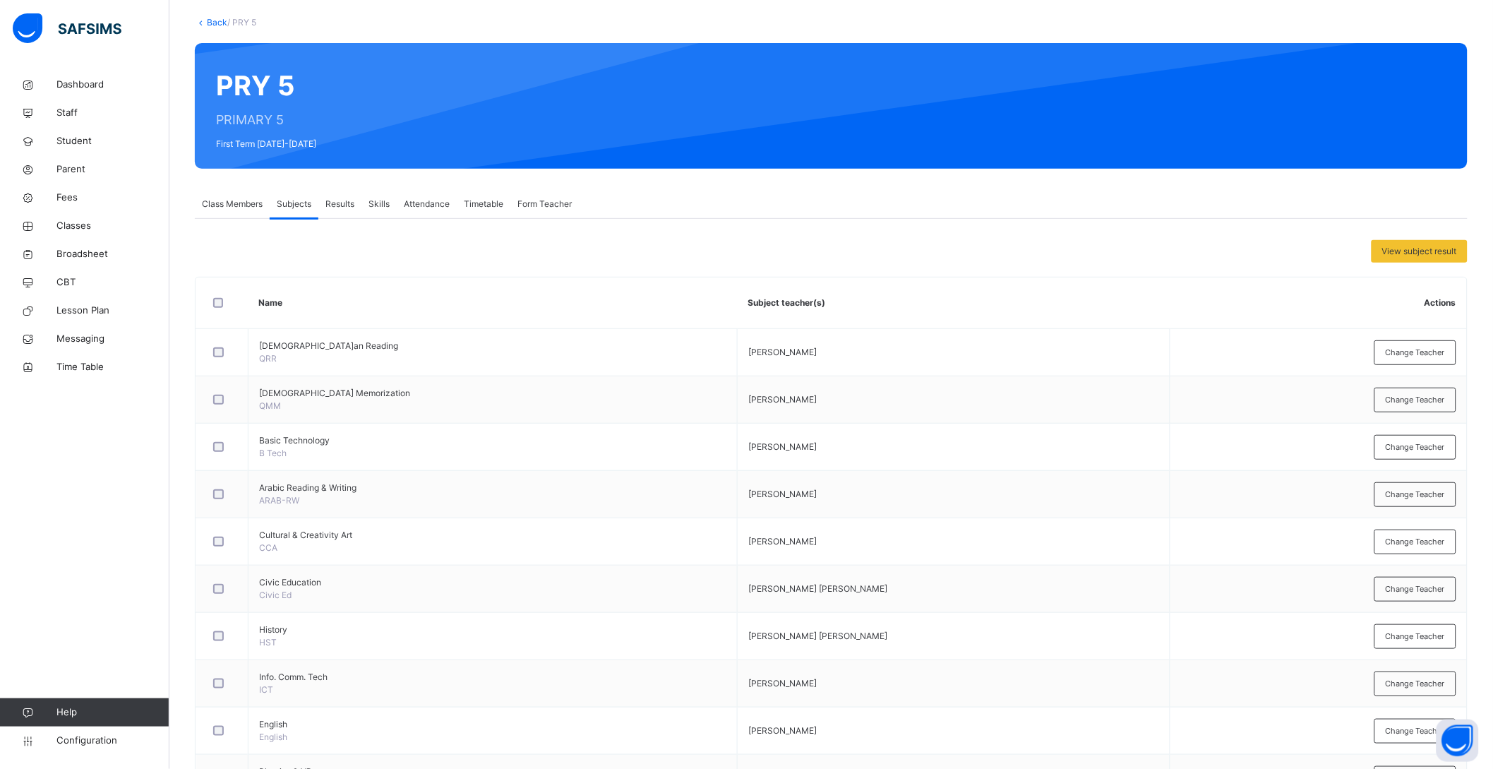
scroll to position [0, 0]
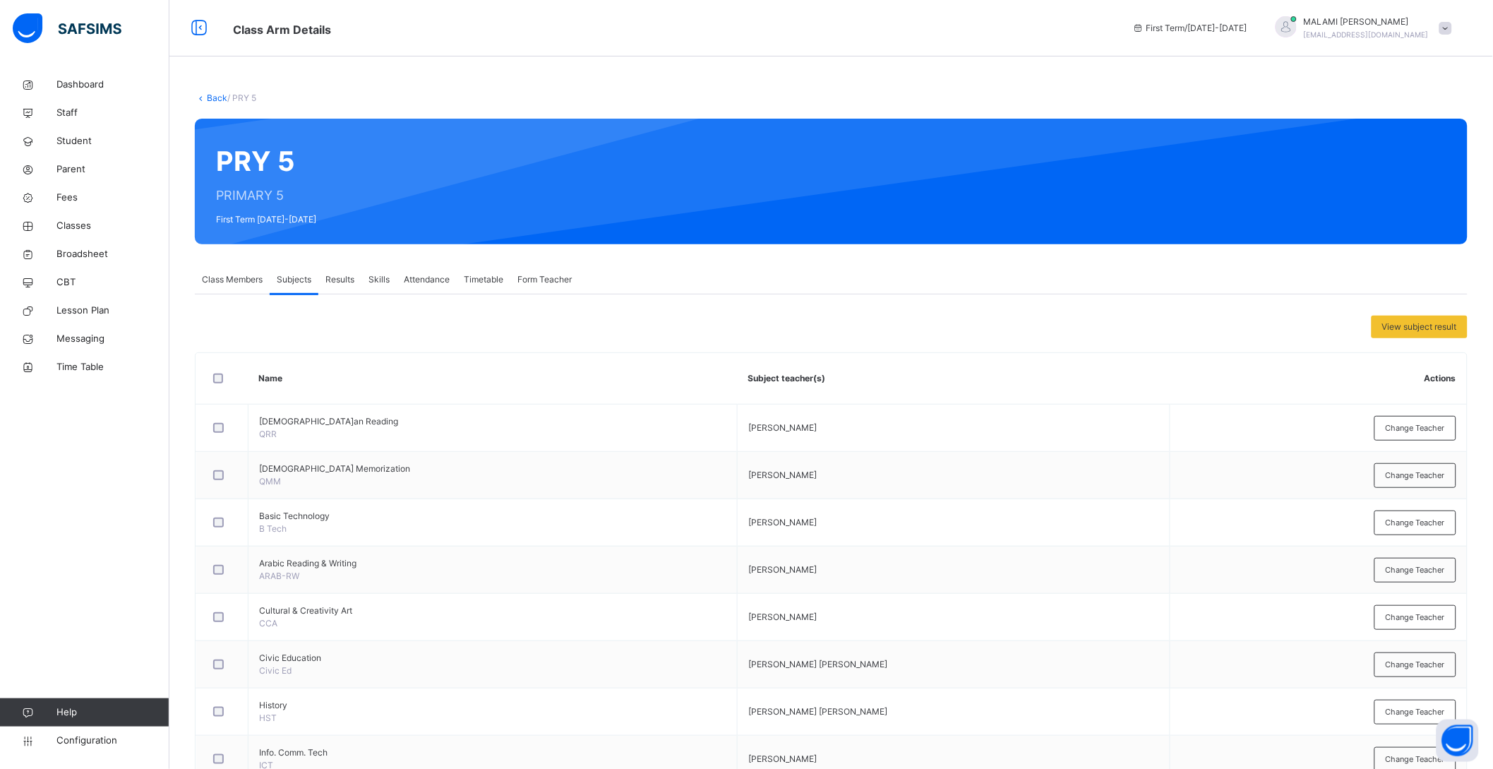
click at [212, 97] on link "Back" at bounding box center [217, 97] width 20 height 11
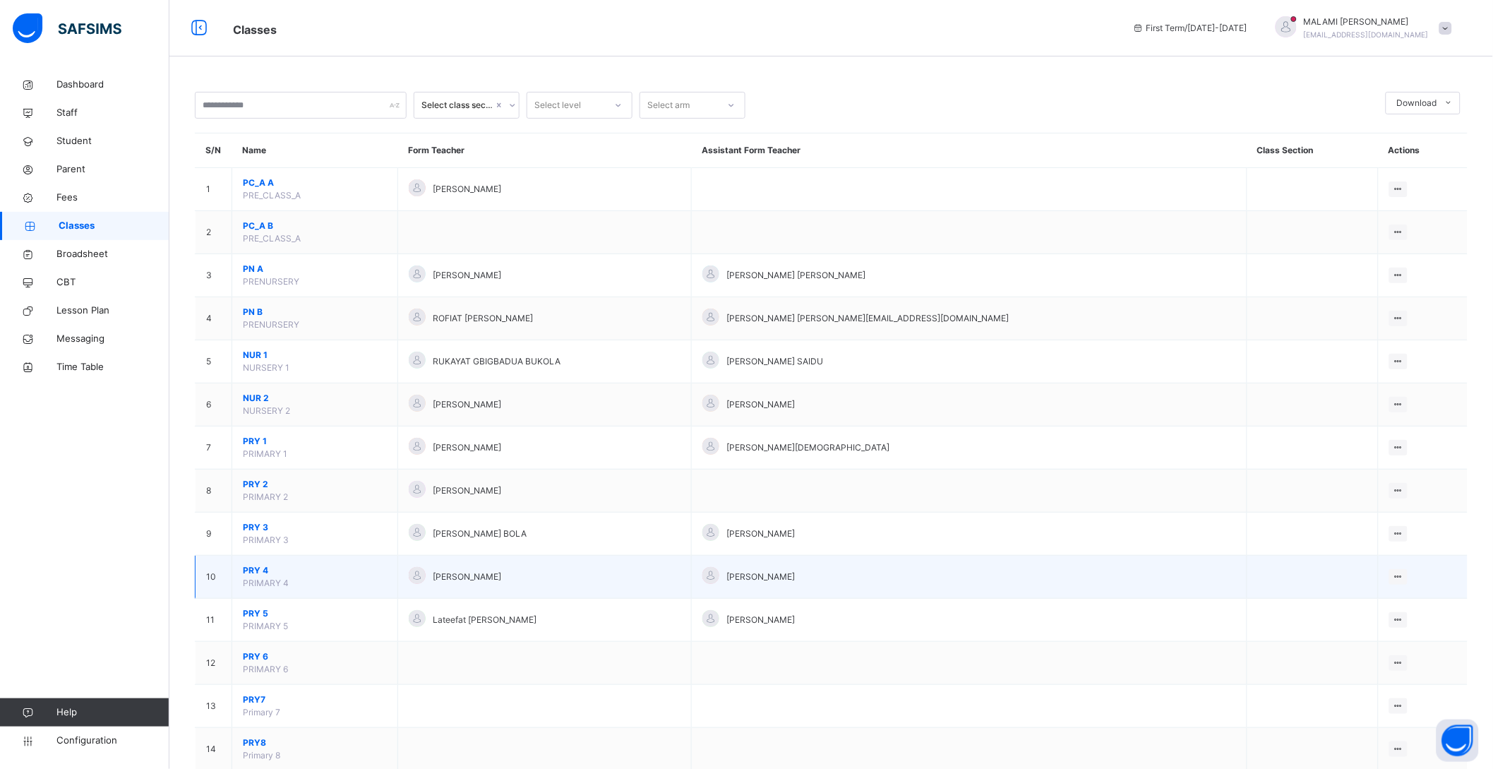
click at [263, 573] on span "PRY 4" at bounding box center [315, 570] width 144 height 13
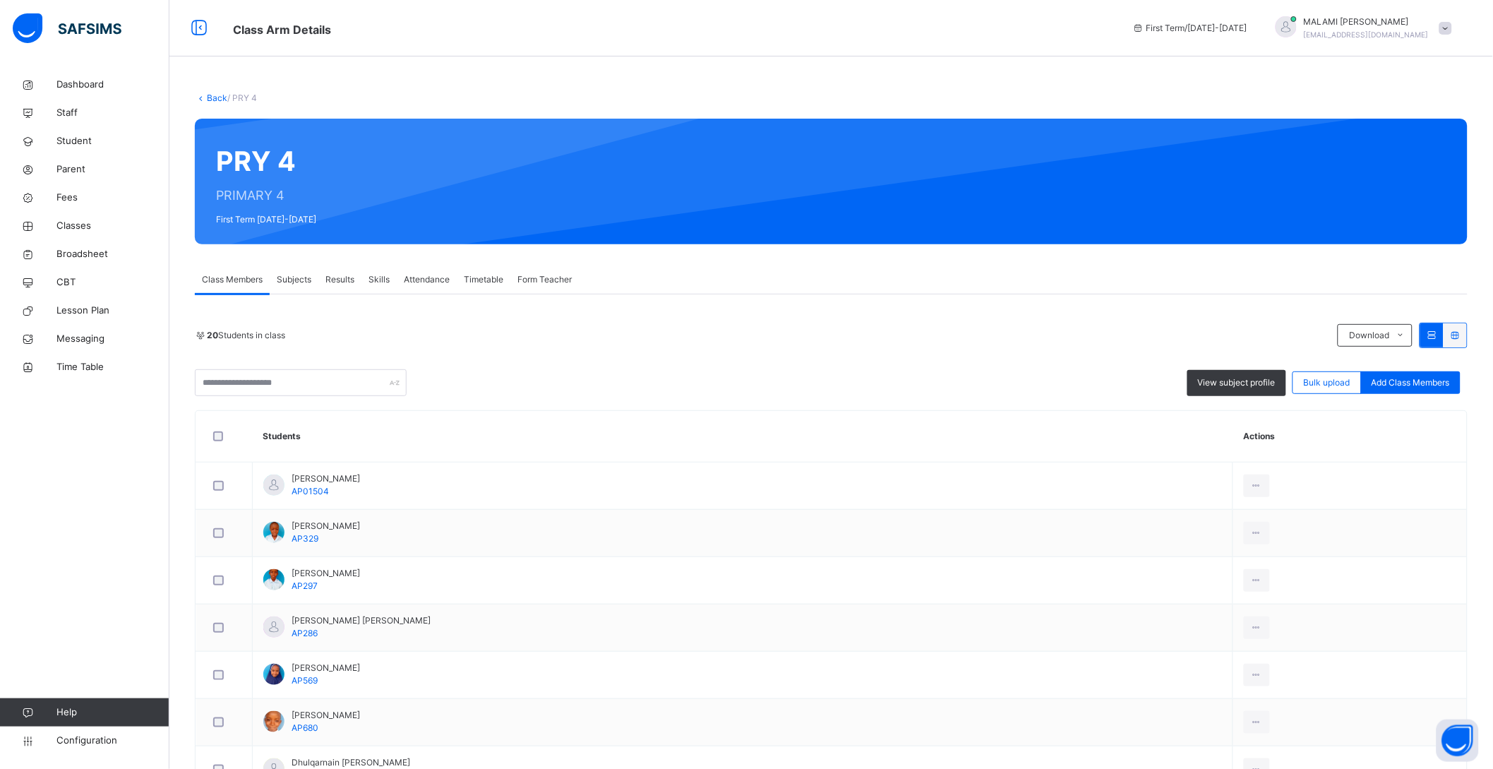
click at [298, 273] on span "Subjects" at bounding box center [294, 279] width 35 height 13
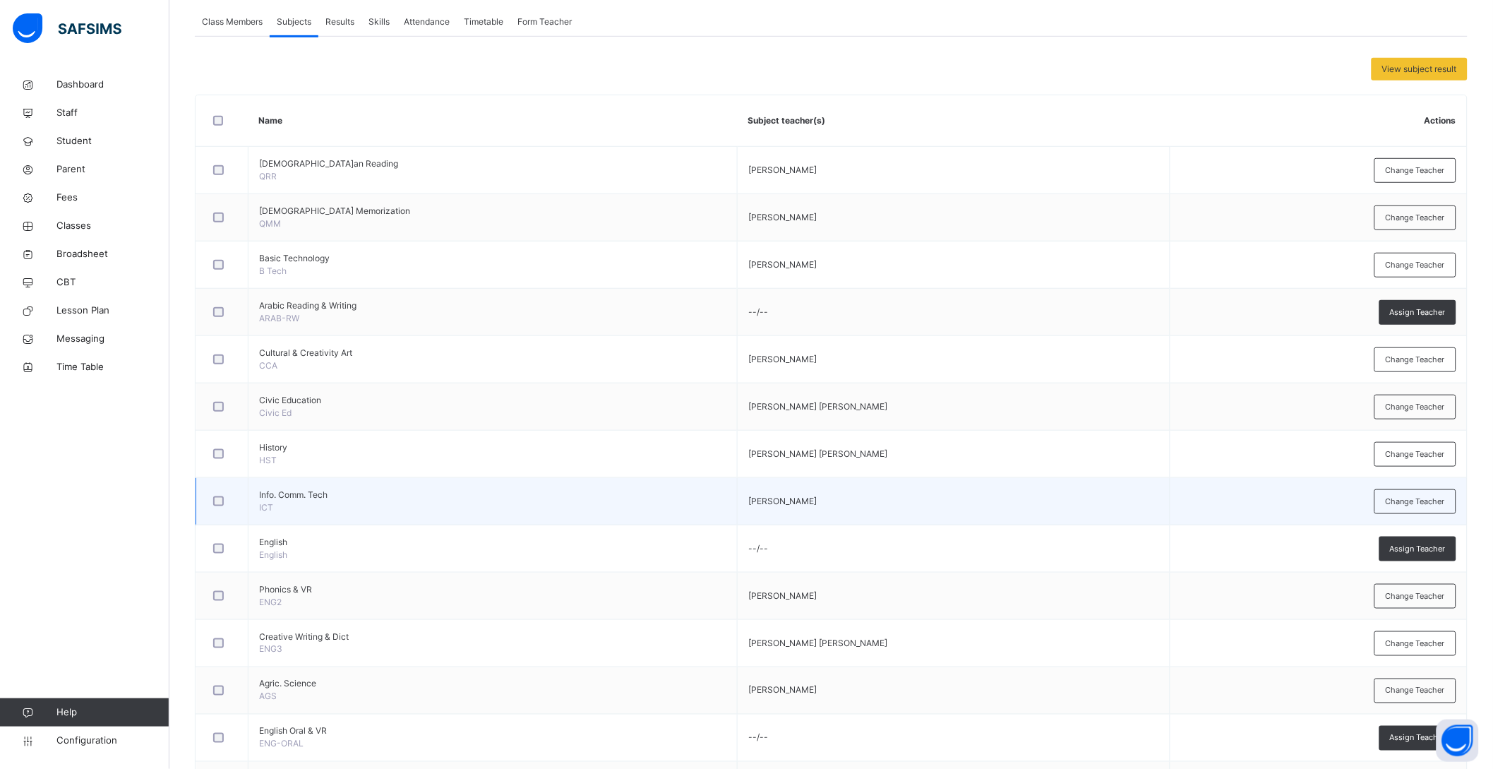
scroll to position [264, 0]
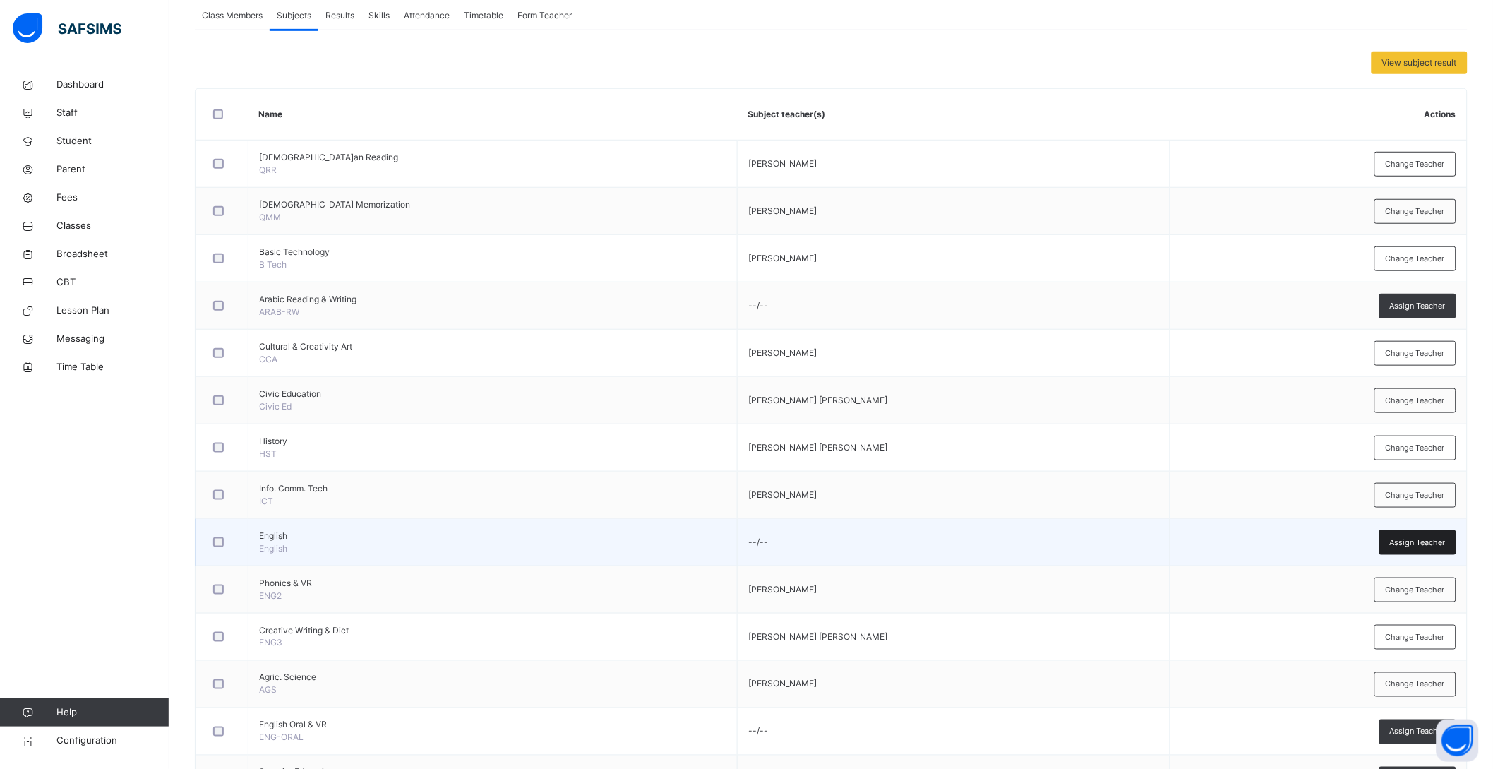
click at [1440, 541] on span "Assign Teacher" at bounding box center [1418, 543] width 56 height 12
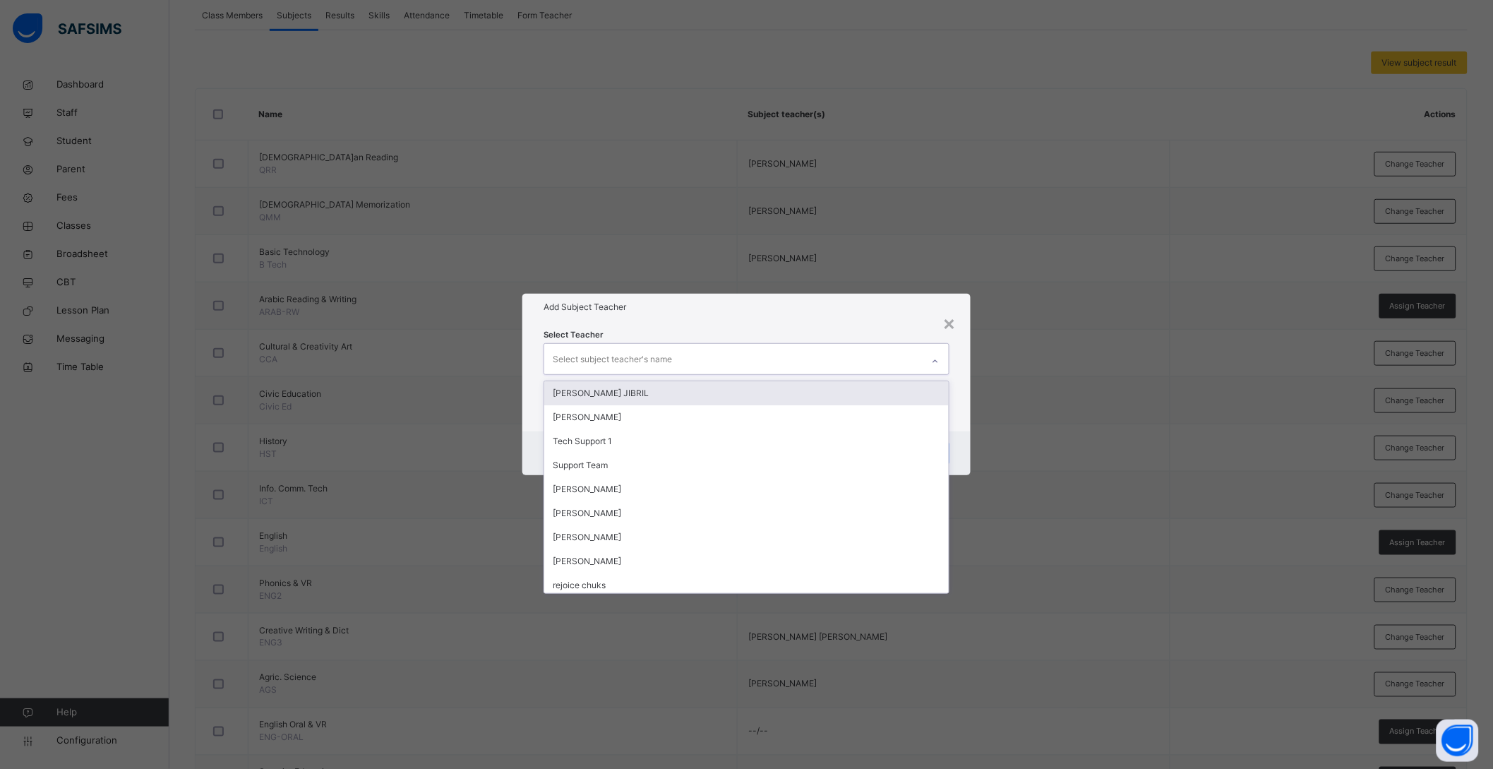
click at [585, 354] on div "Select subject teacher's name" at bounding box center [612, 359] width 119 height 27
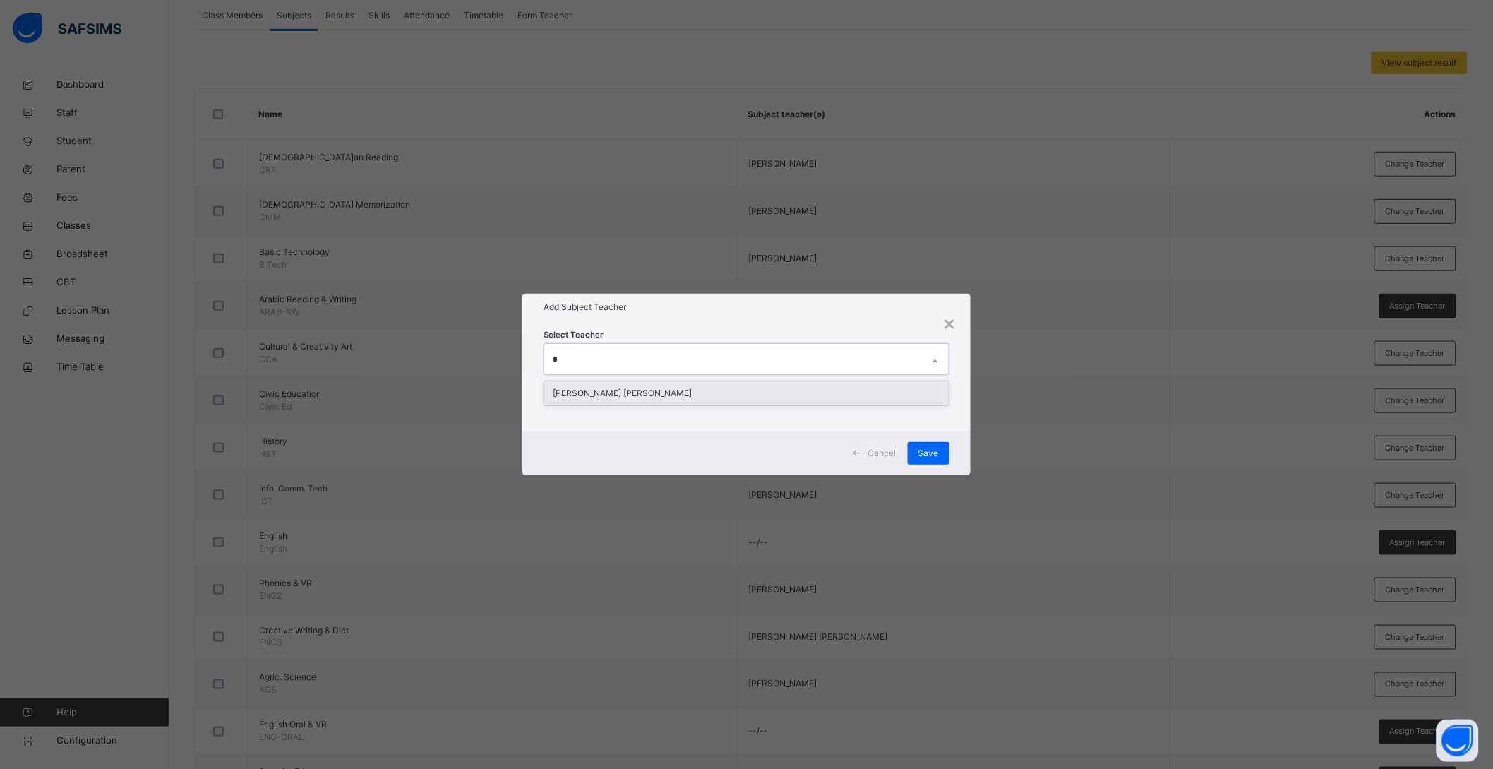
type input "**"
click at [600, 390] on div "MUHAMMED KUDIRAT TOYIN" at bounding box center [746, 393] width 405 height 24
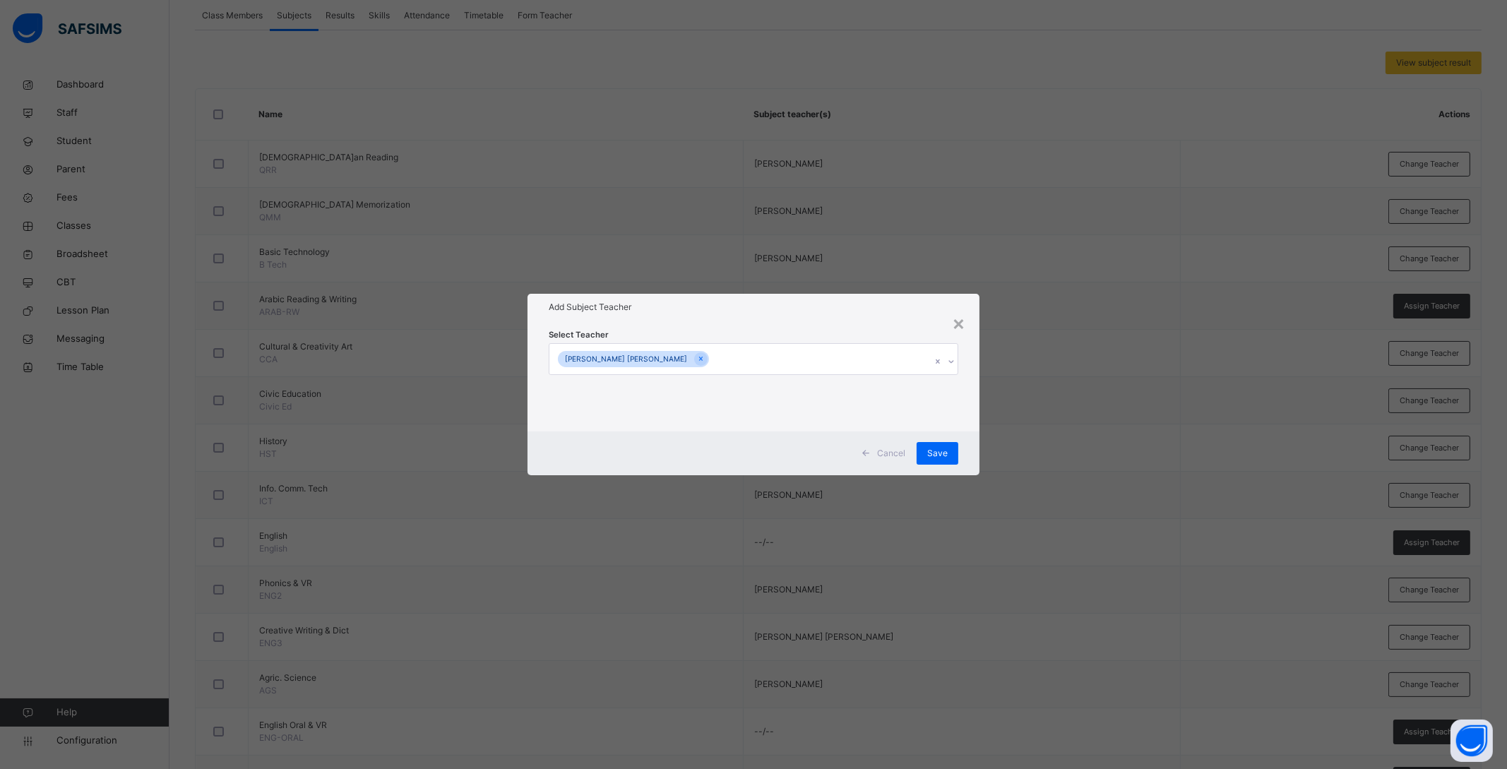
click at [976, 434] on div "Cancel Save" at bounding box center [753, 453] width 452 height 44
click at [940, 448] on span "Save" at bounding box center [937, 453] width 20 height 13
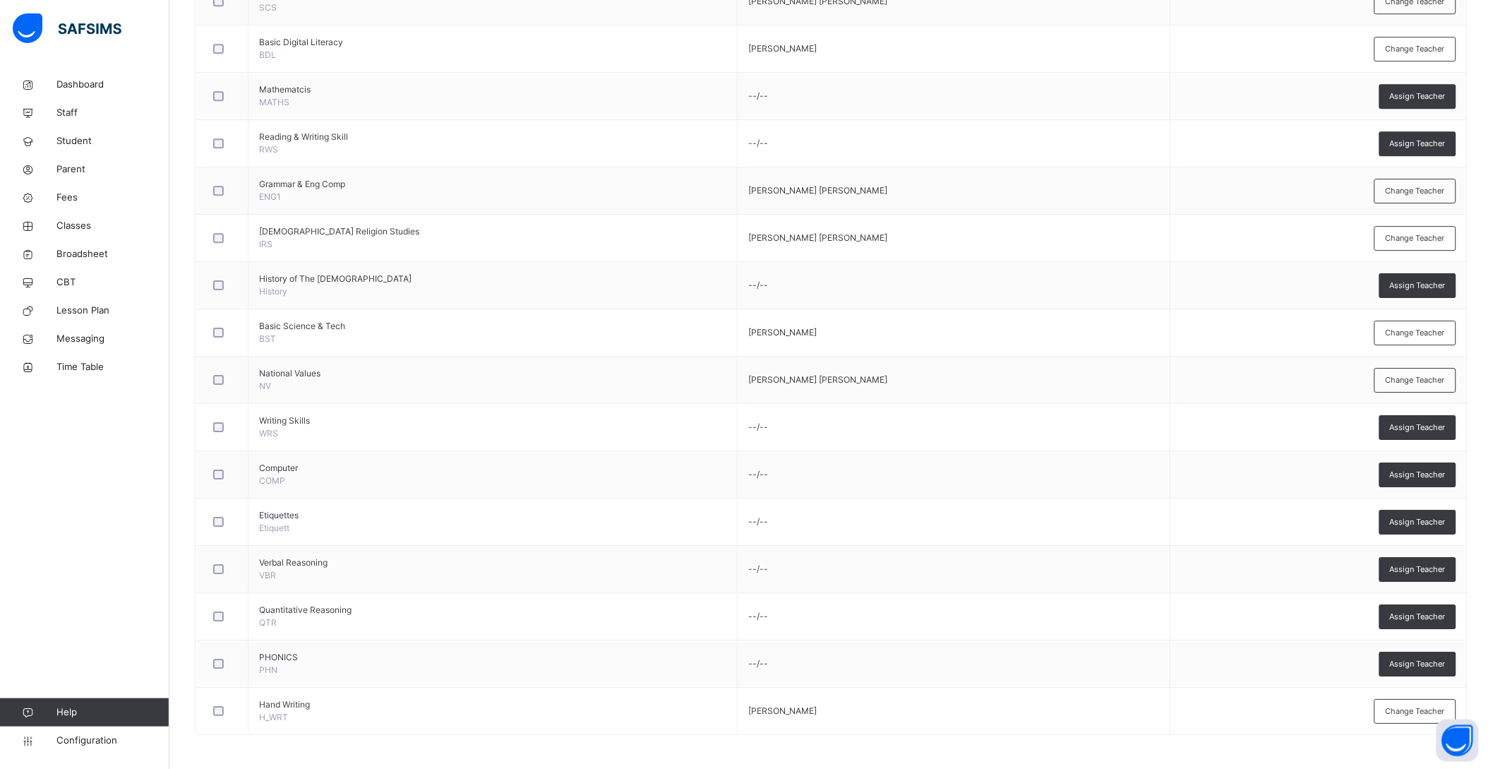
scroll to position [1330, 0]
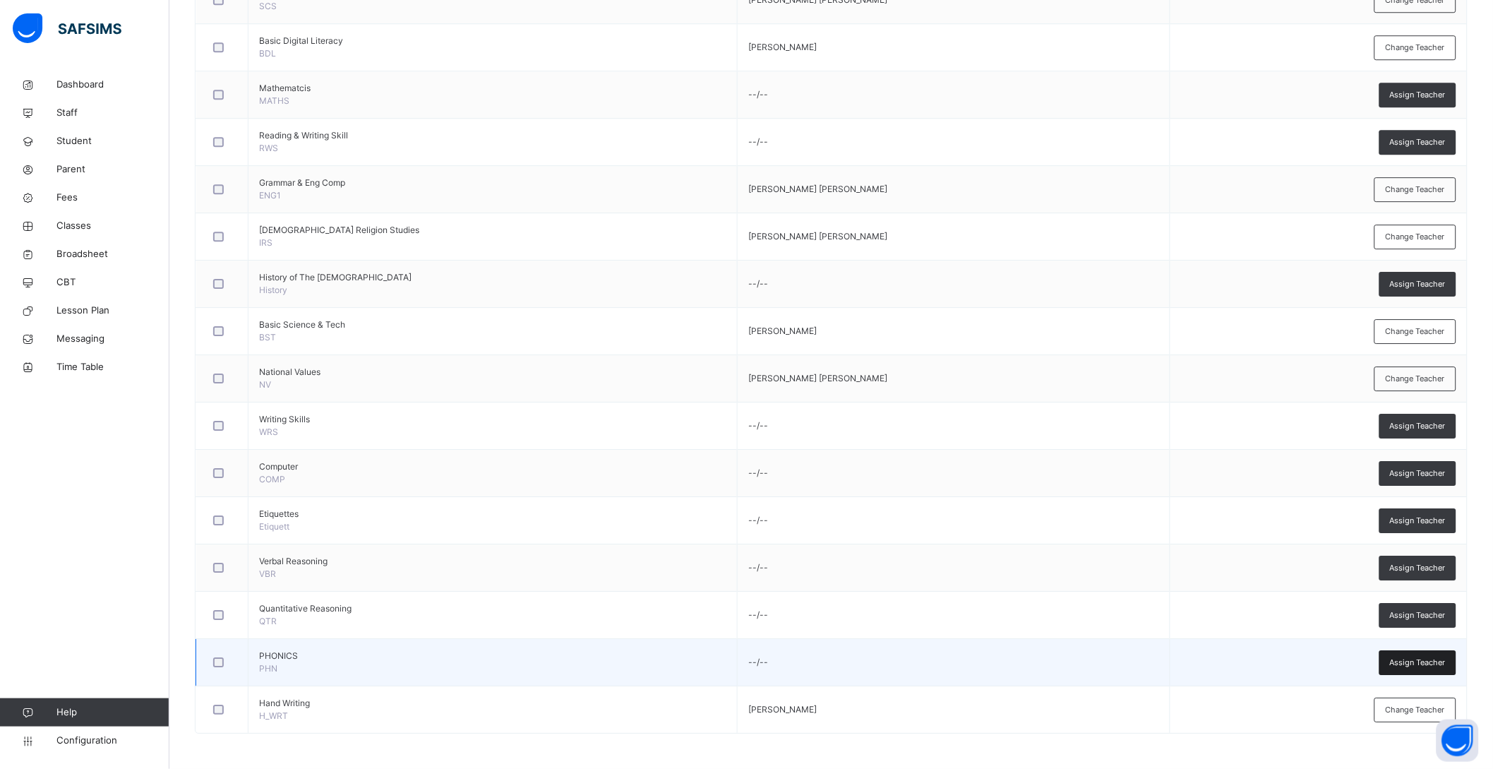
click at [1440, 660] on span "Assign Teacher" at bounding box center [1418, 663] width 56 height 12
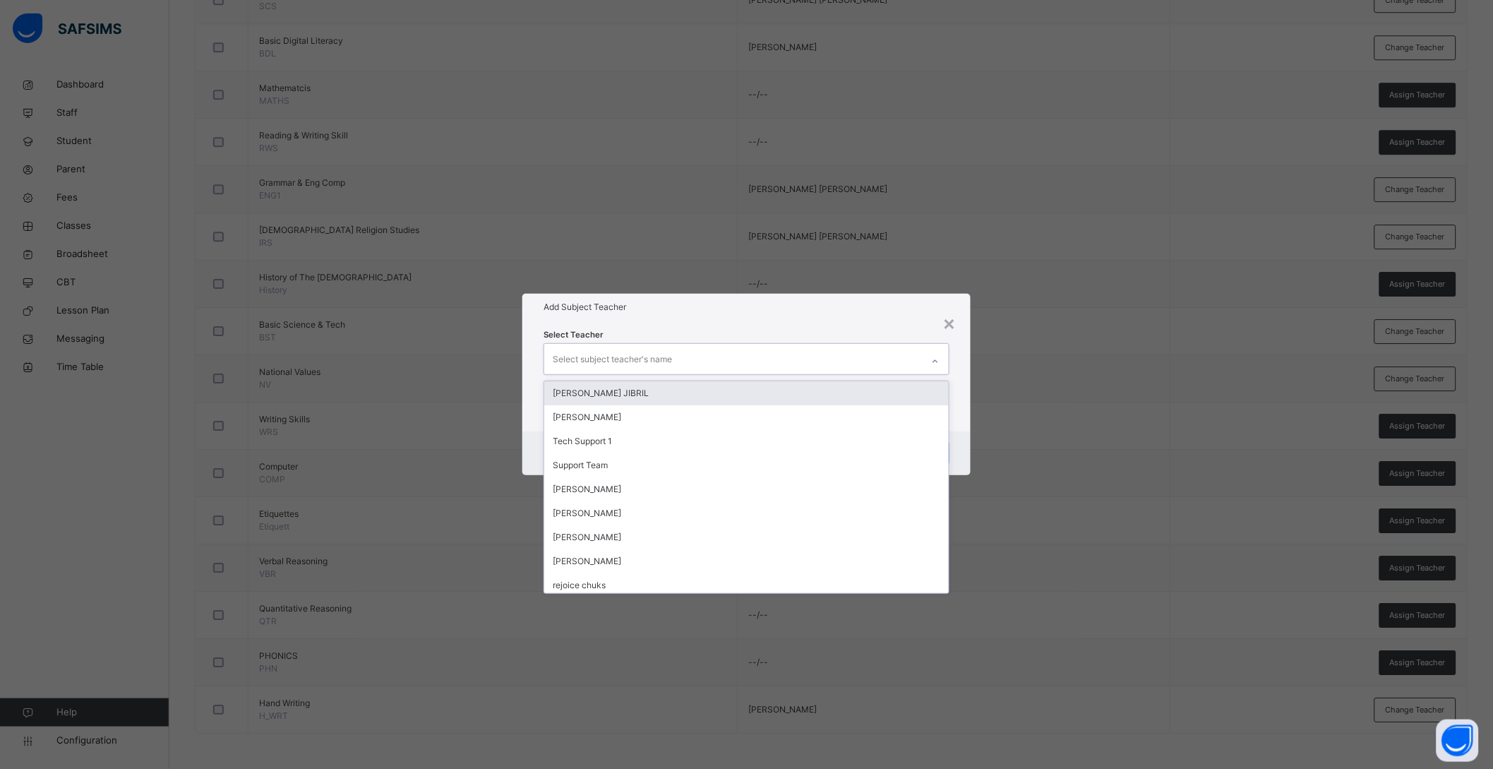
click at [649, 362] on div "Select subject teacher's name" at bounding box center [612, 359] width 119 height 27
type input "**"
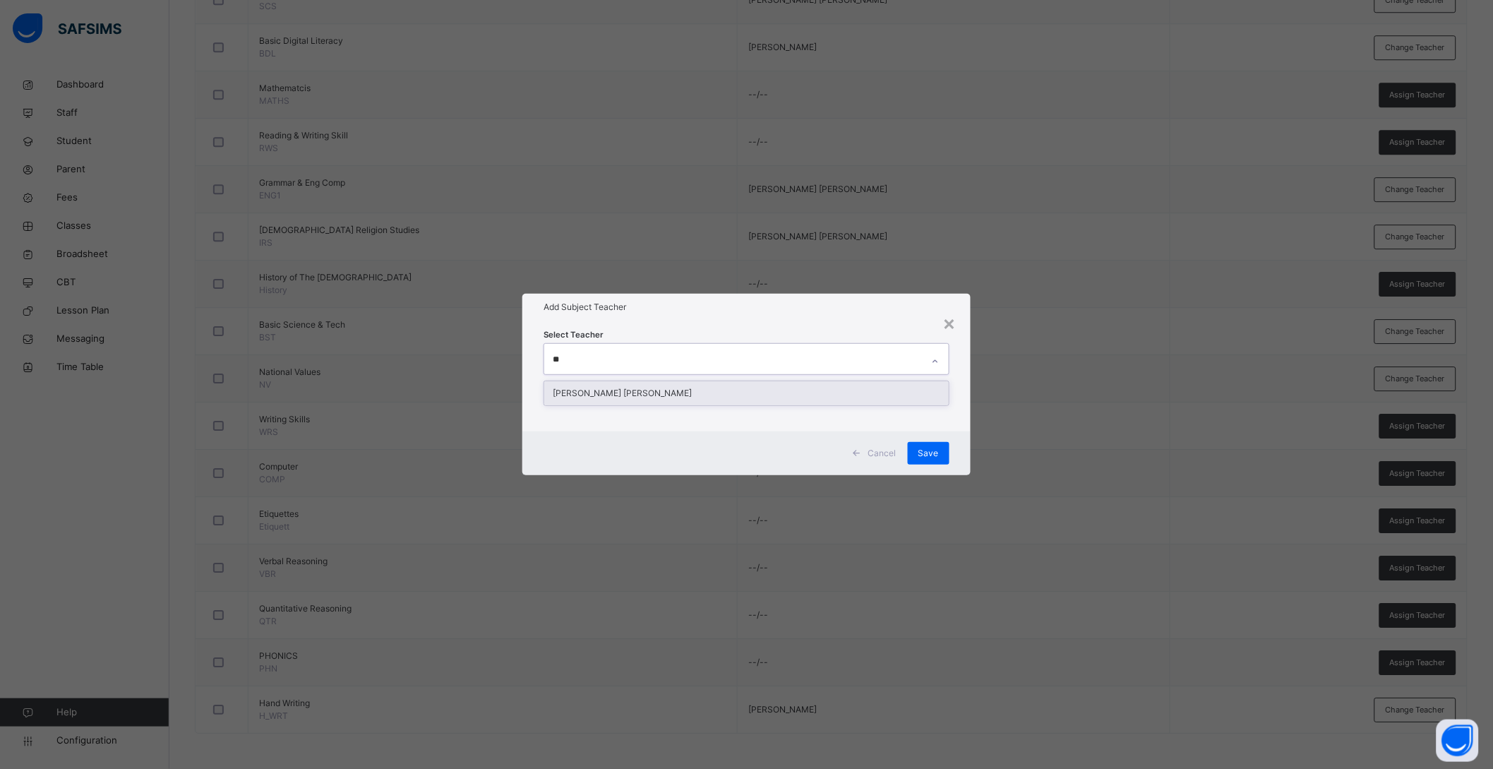
click at [640, 390] on div "MUHAMMED KUDIRAT TOYIN" at bounding box center [746, 393] width 405 height 24
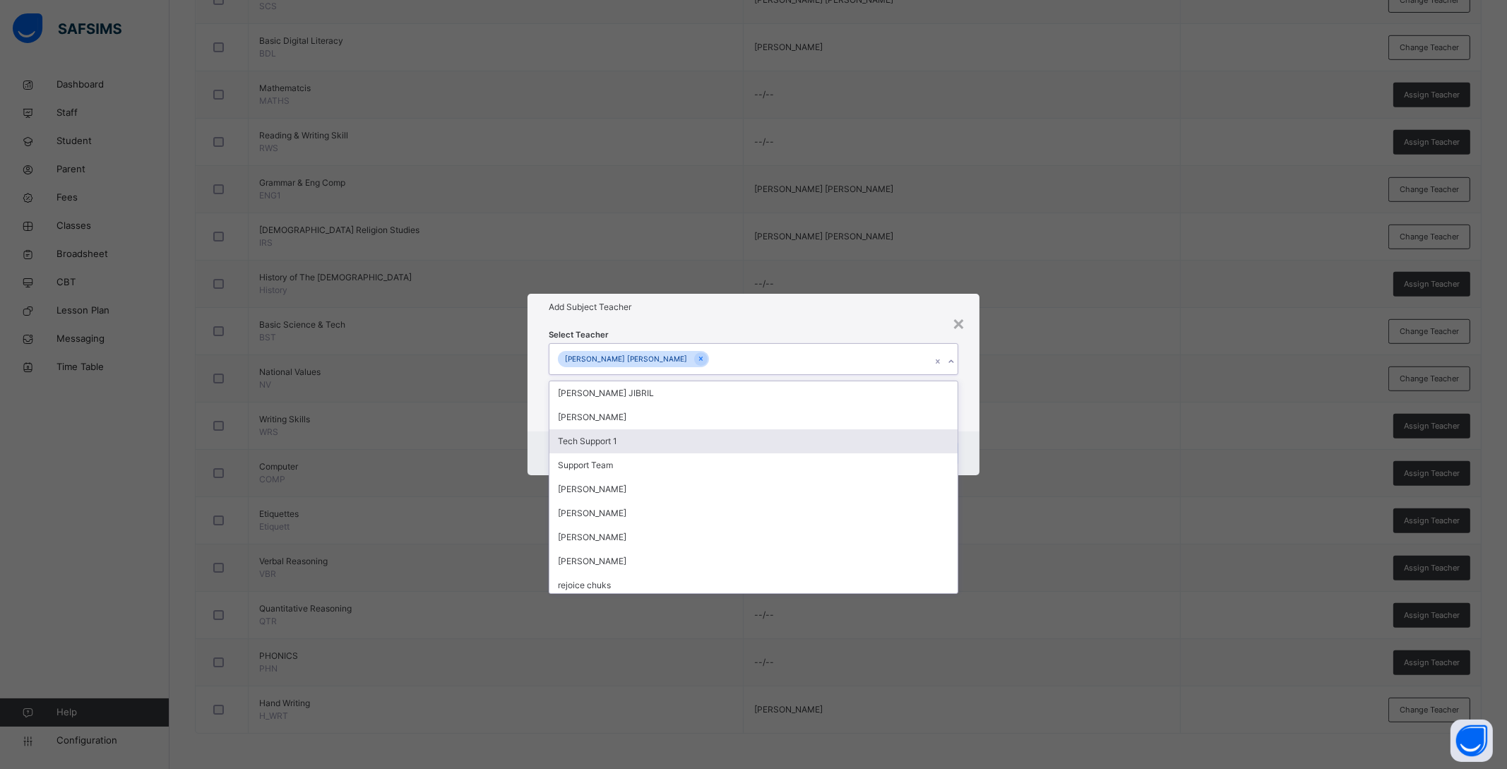
click at [973, 444] on div "Cancel Save" at bounding box center [753, 453] width 452 height 44
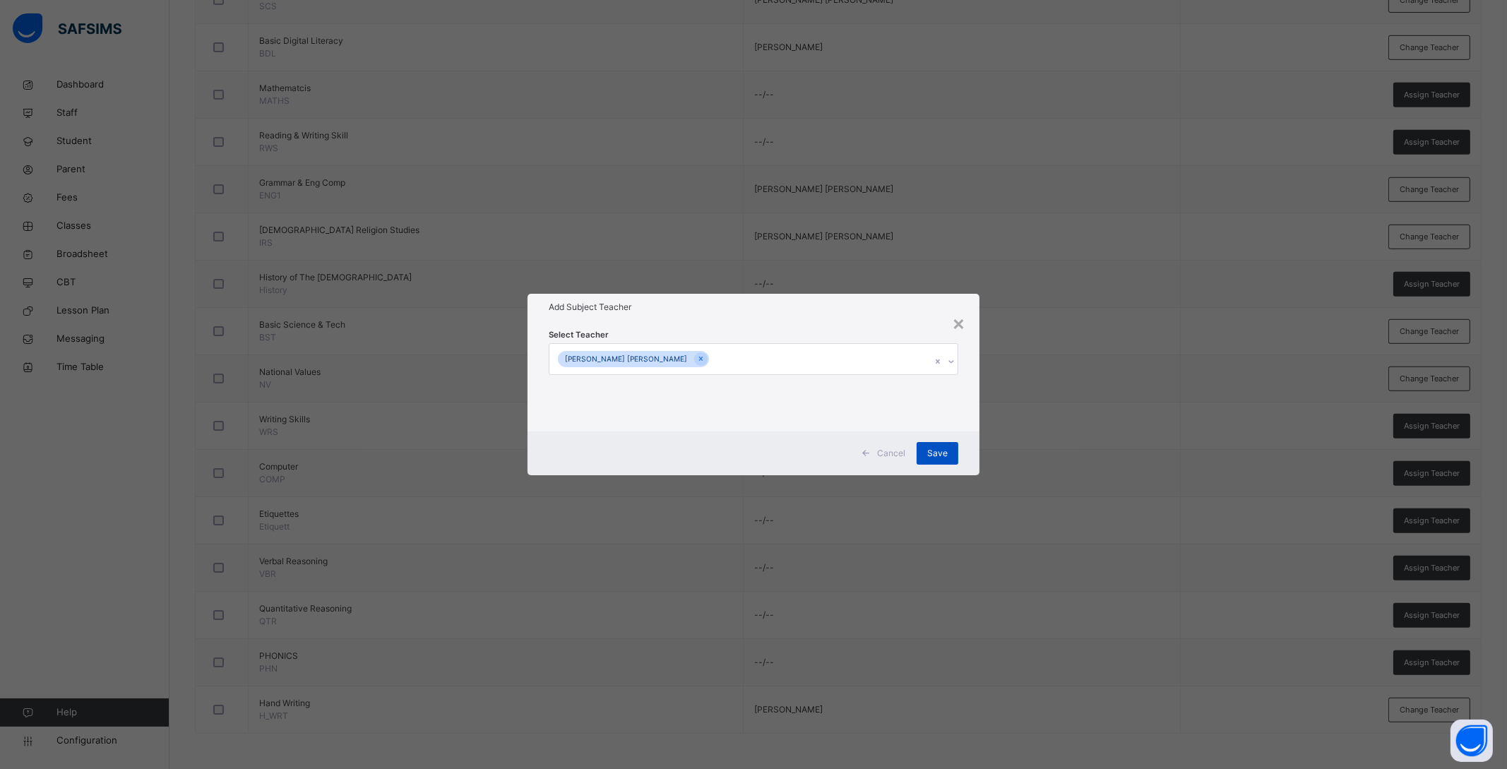
click at [943, 455] on span "Save" at bounding box center [937, 453] width 20 height 13
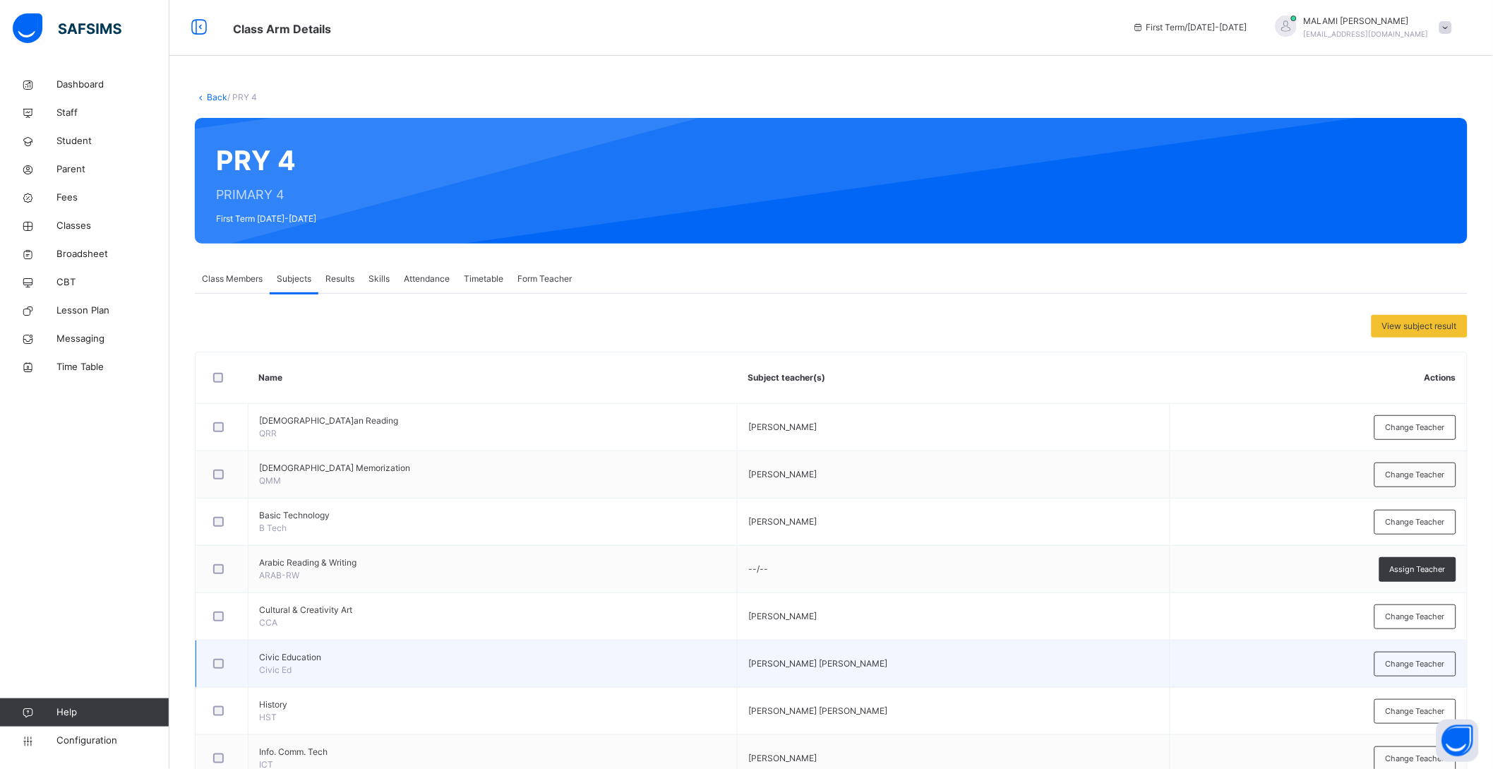
scroll to position [0, 0]
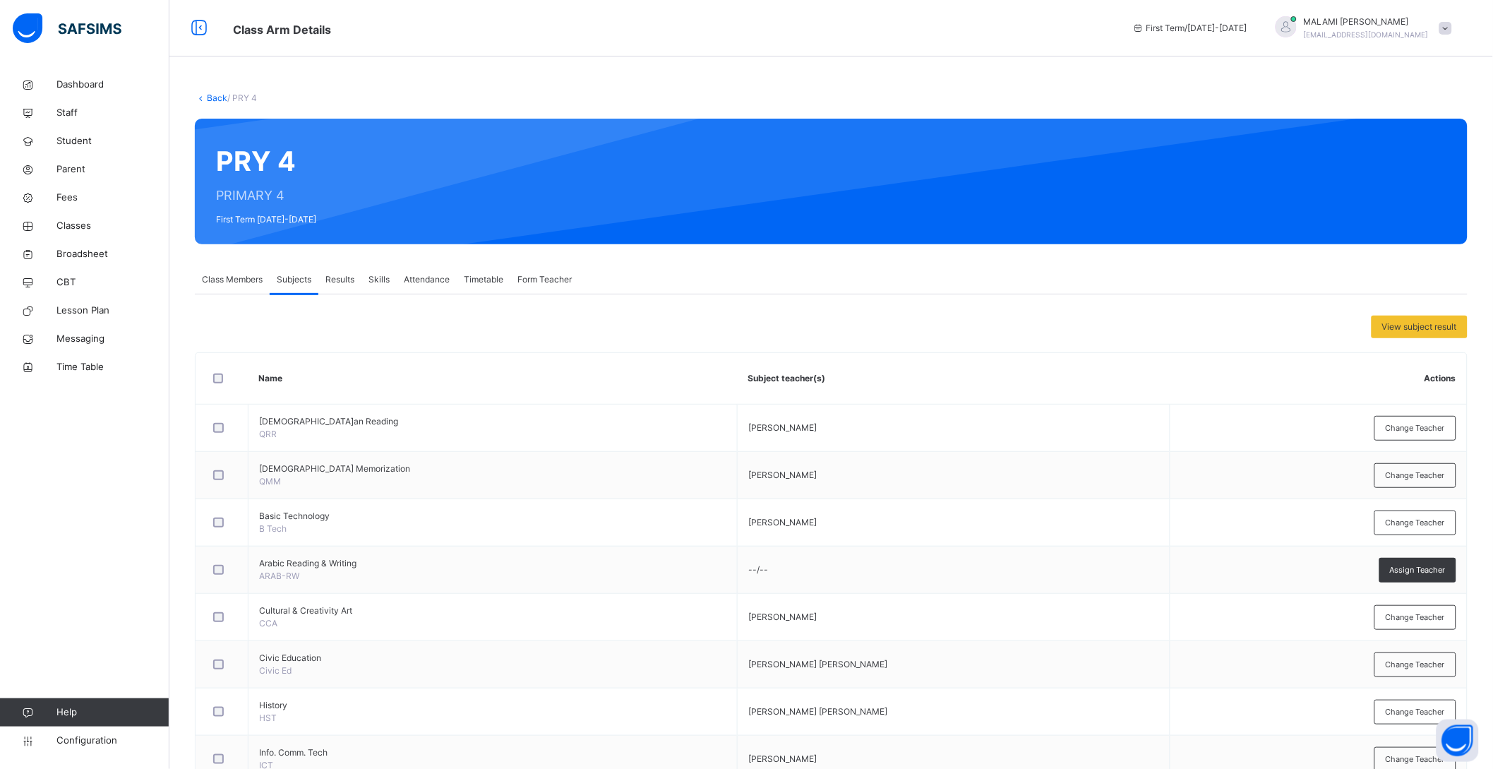
click at [215, 94] on link "Back" at bounding box center [217, 97] width 20 height 11
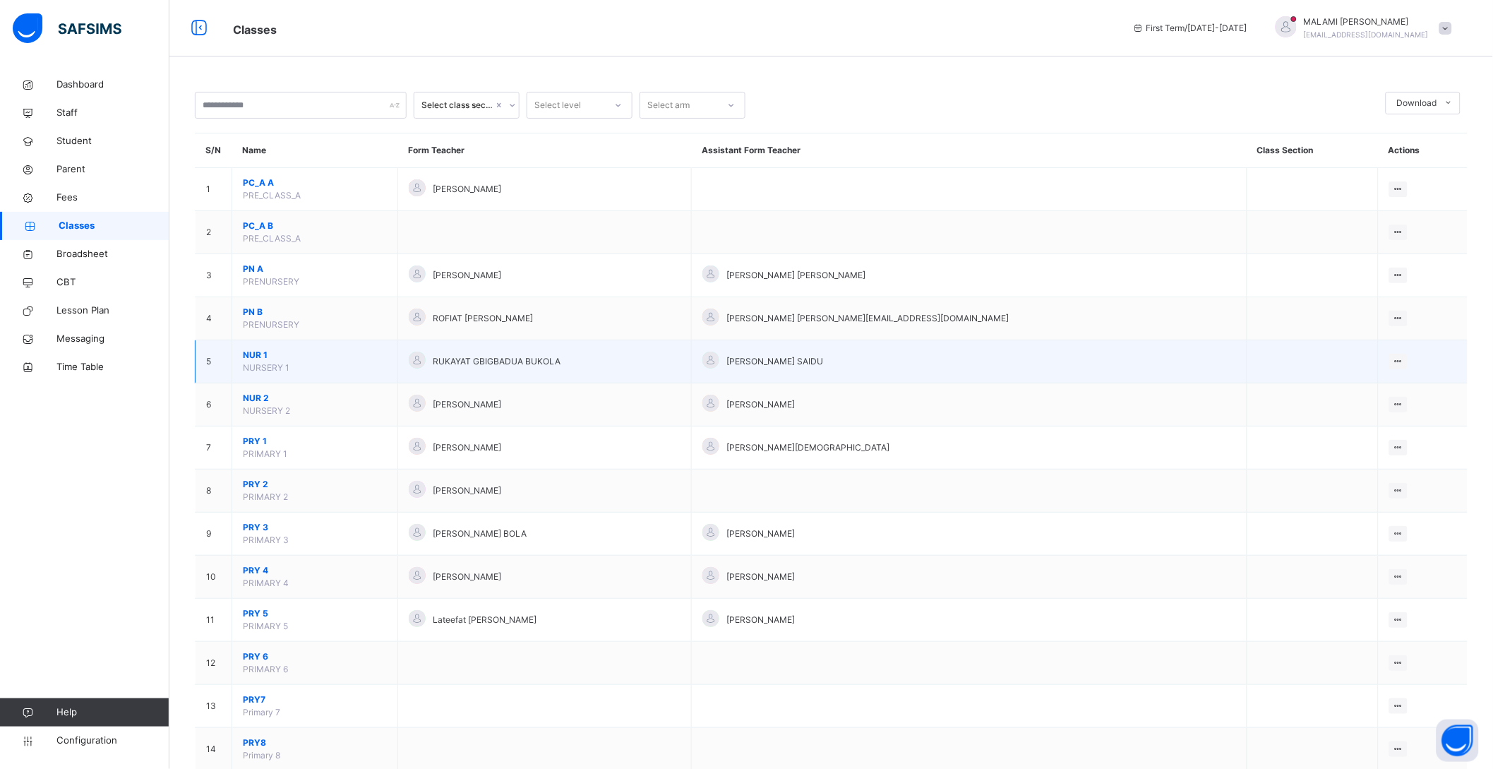
click at [258, 349] on span "NUR 1" at bounding box center [315, 355] width 144 height 13
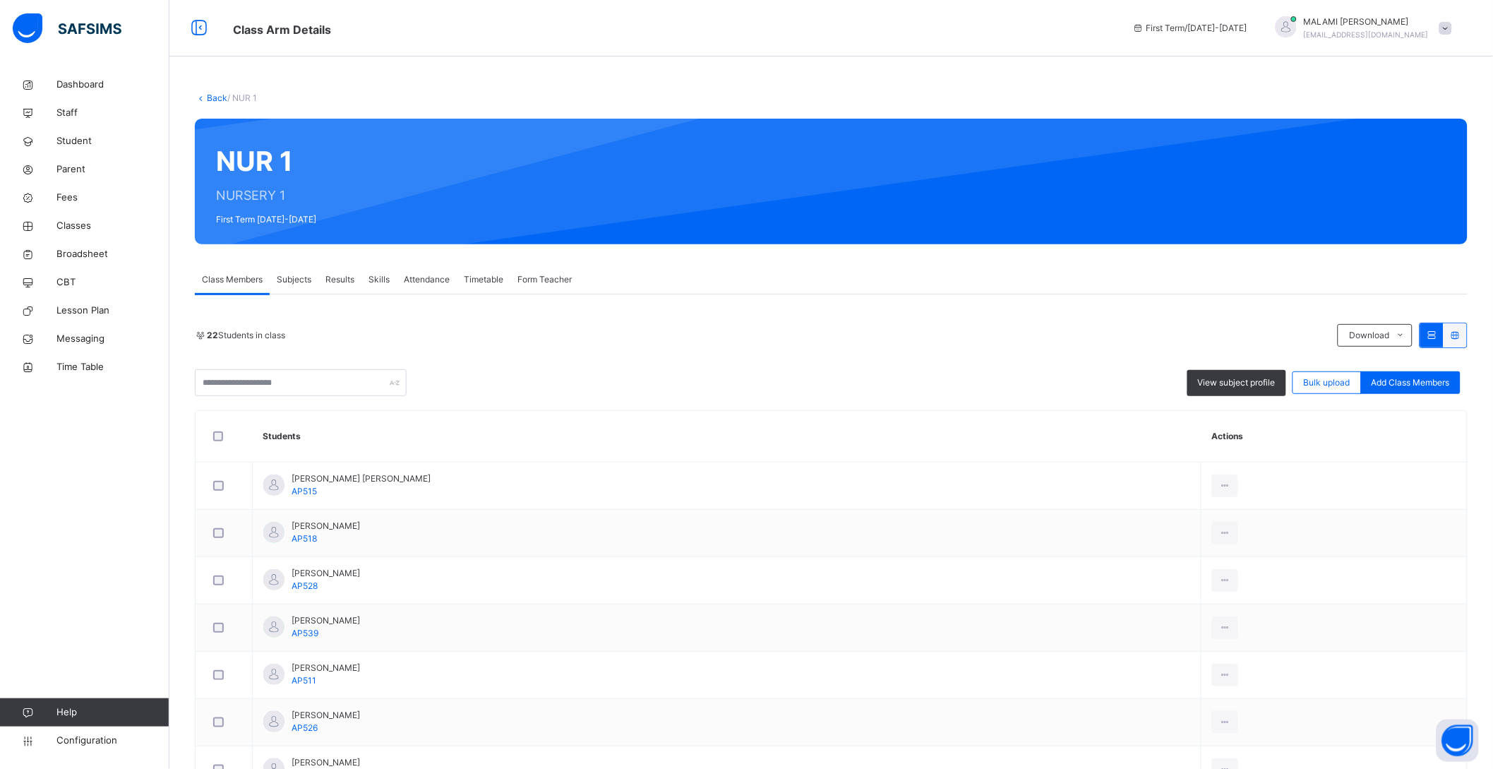
click at [309, 274] on span "Subjects" at bounding box center [294, 279] width 35 height 13
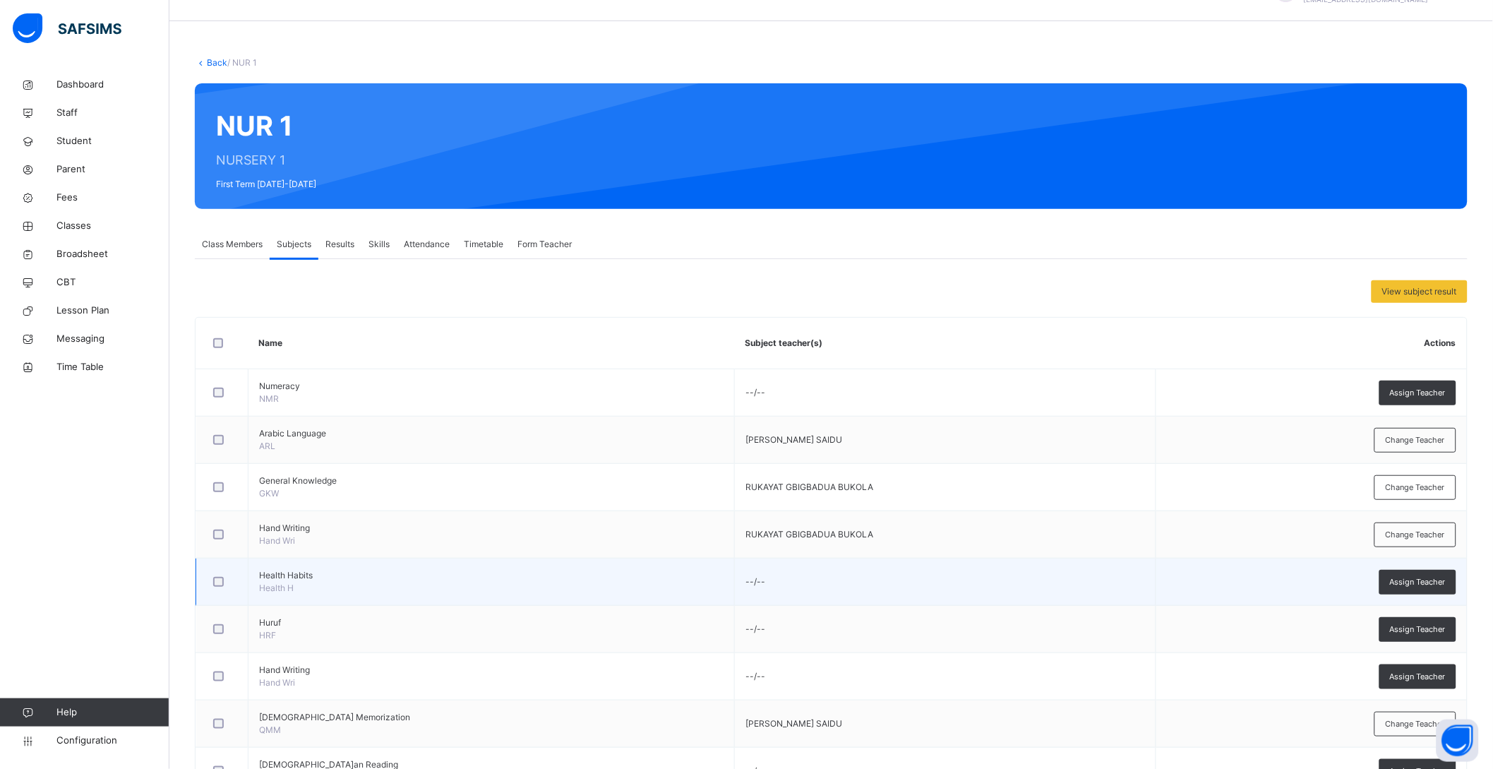
scroll to position [7, 0]
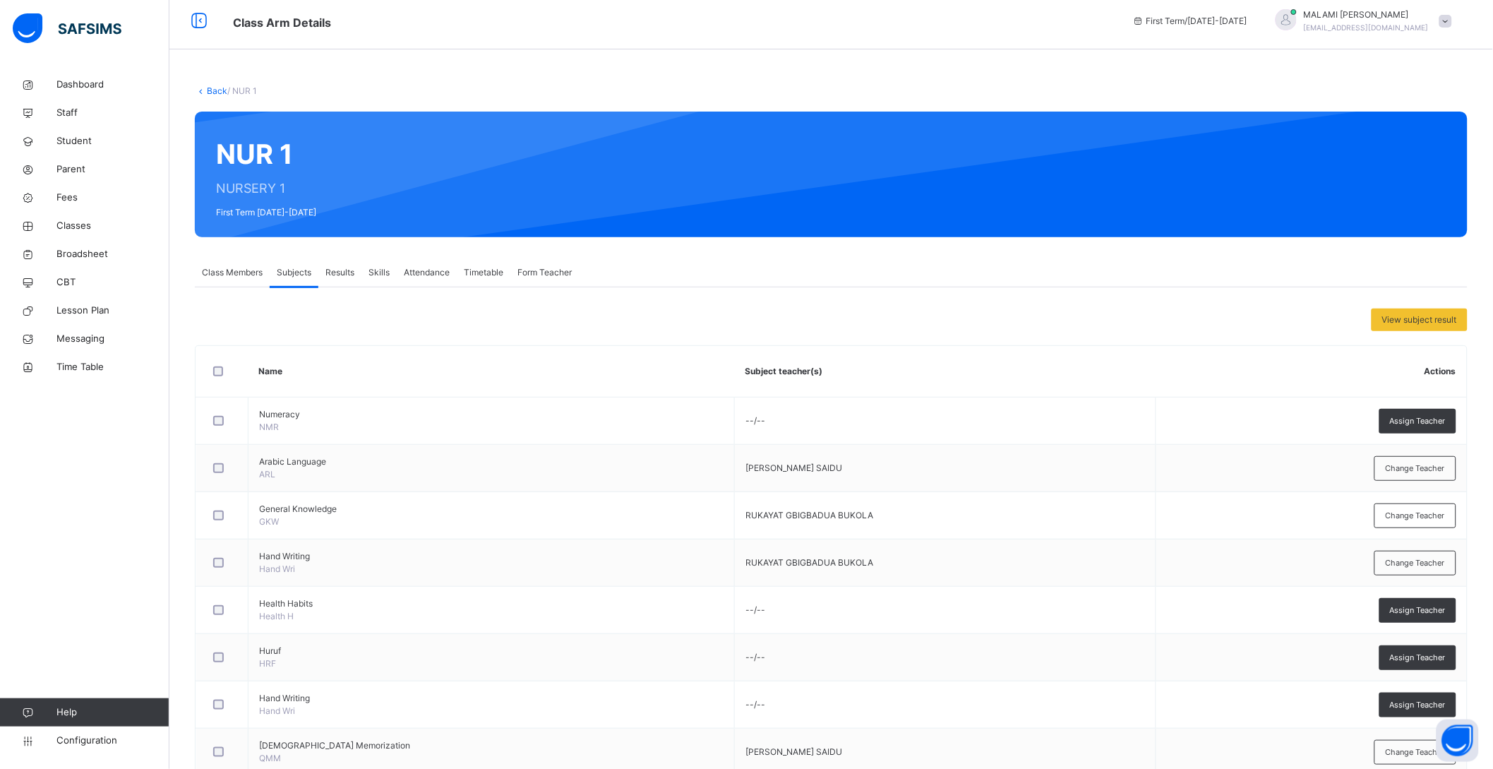
click at [1443, 421] on span "Assign Teacher" at bounding box center [1418, 421] width 56 height 12
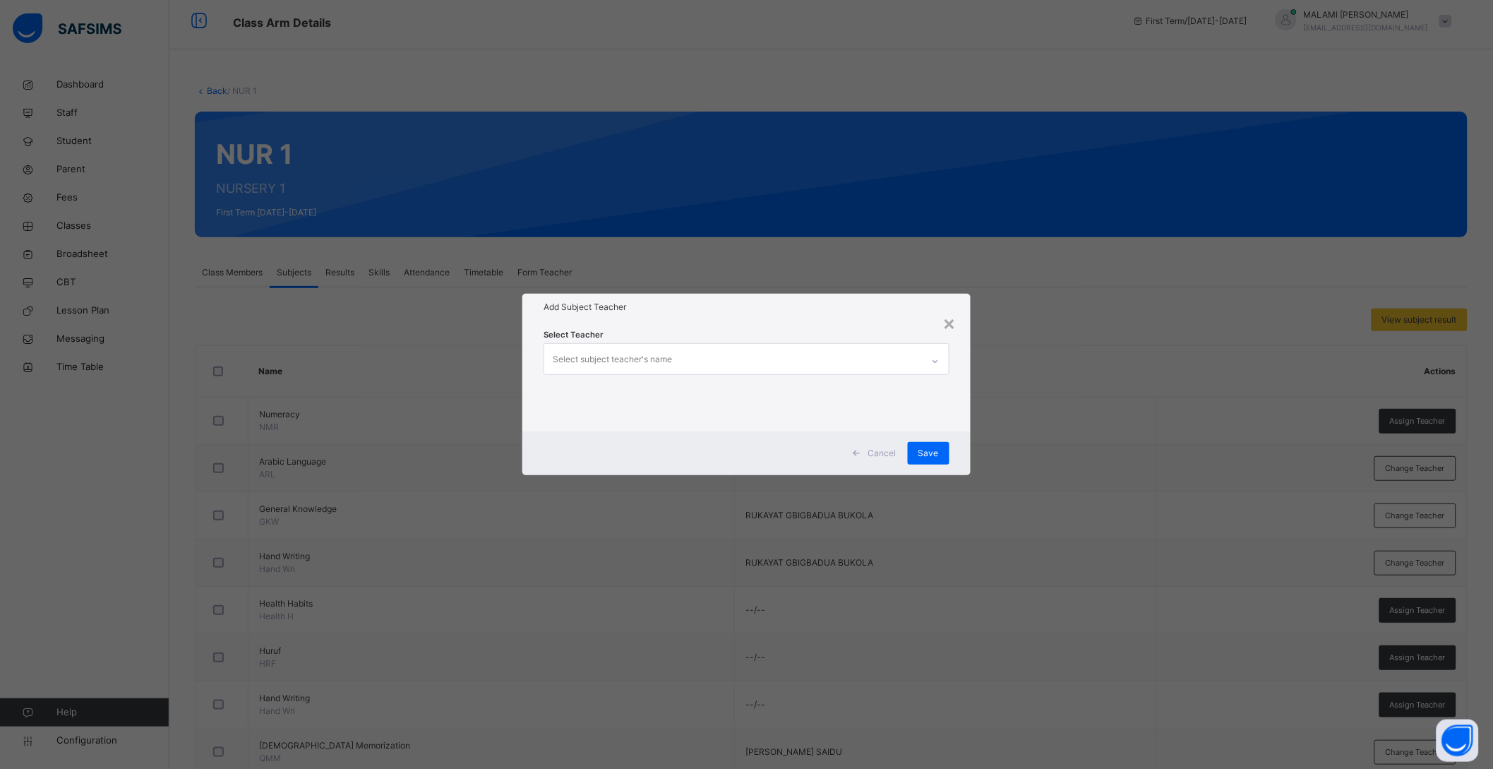
click at [616, 354] on div "Select subject teacher's name" at bounding box center [612, 359] width 119 height 27
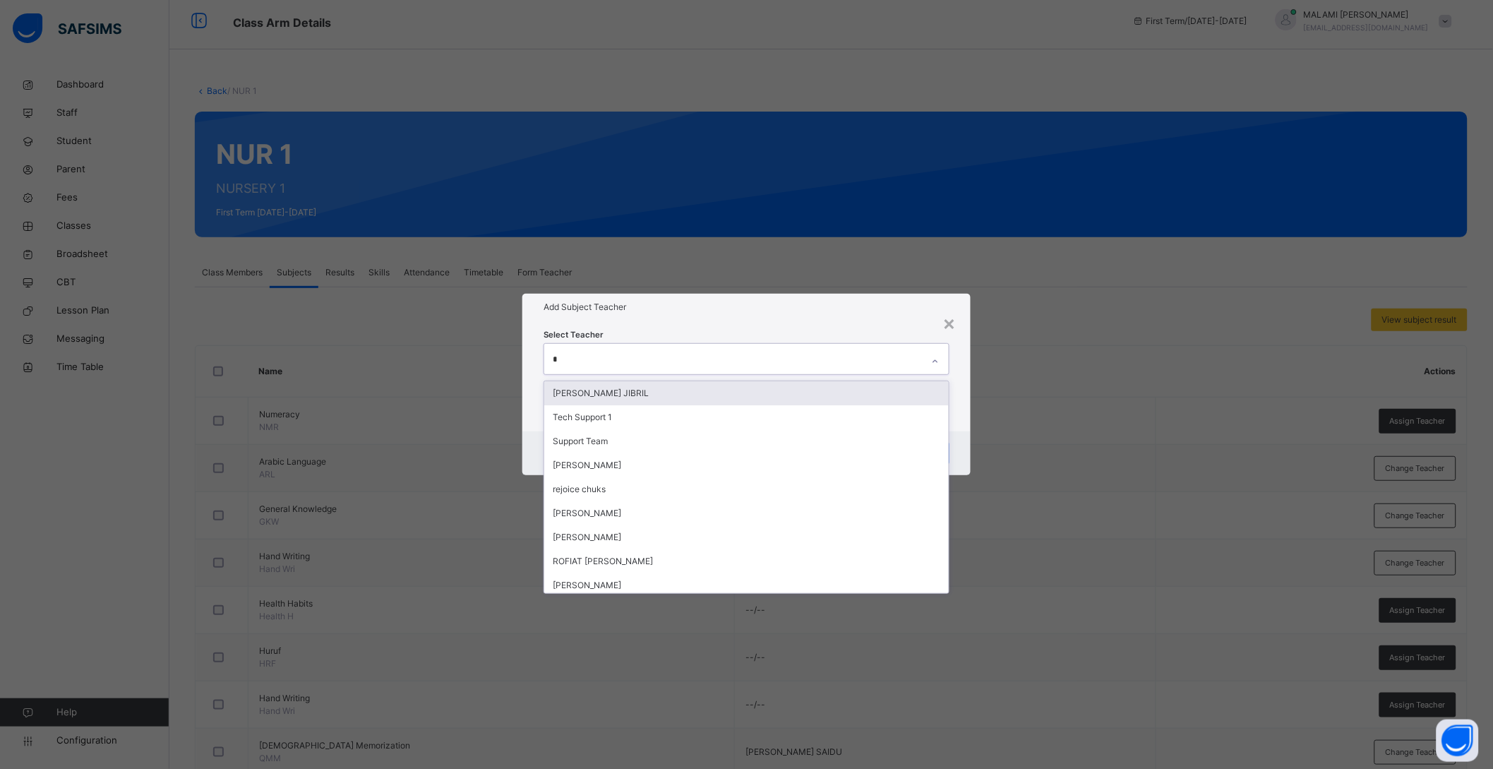
type input "**"
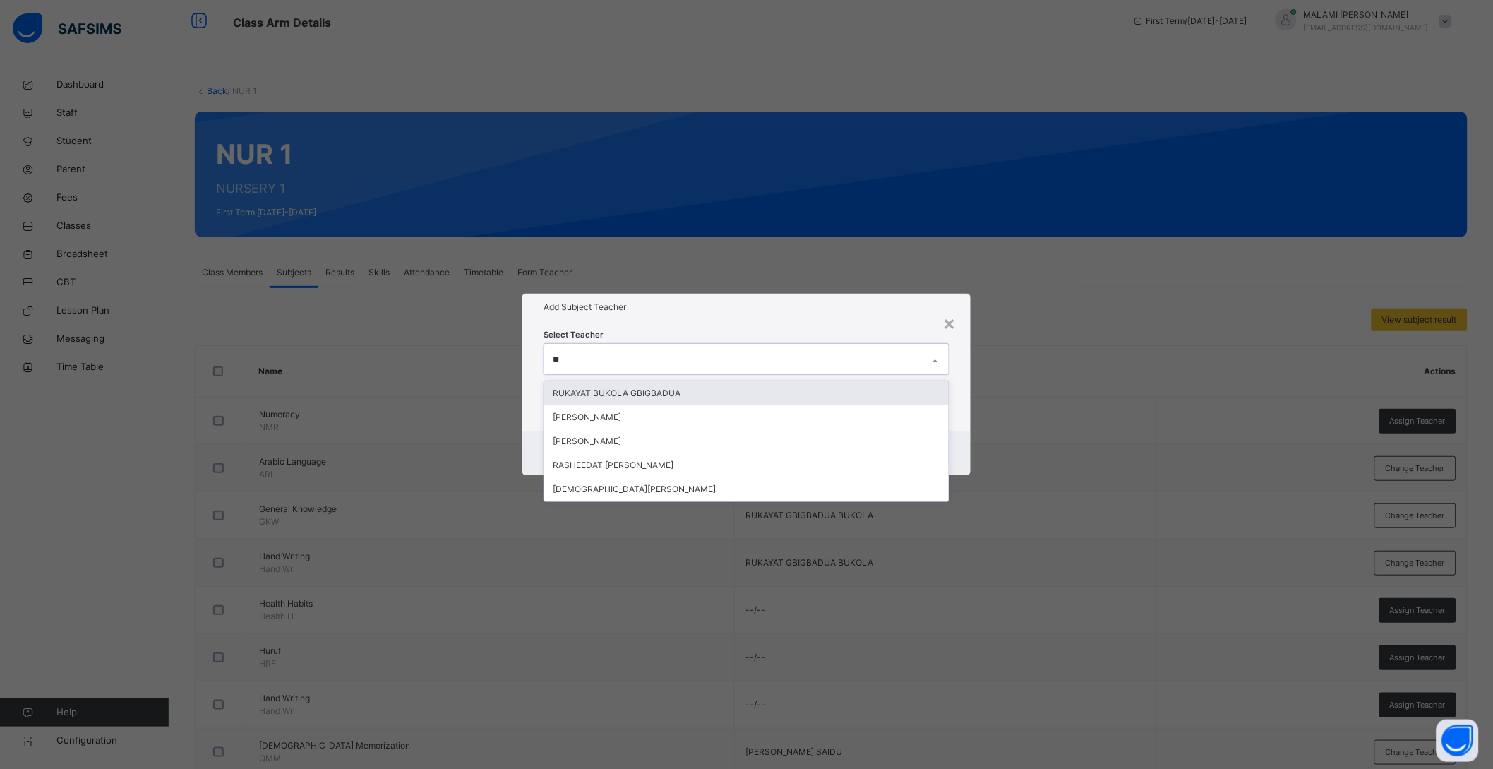
click at [603, 393] on div "RUKAYAT BUKOLA GBIGBADUA" at bounding box center [746, 393] width 405 height 24
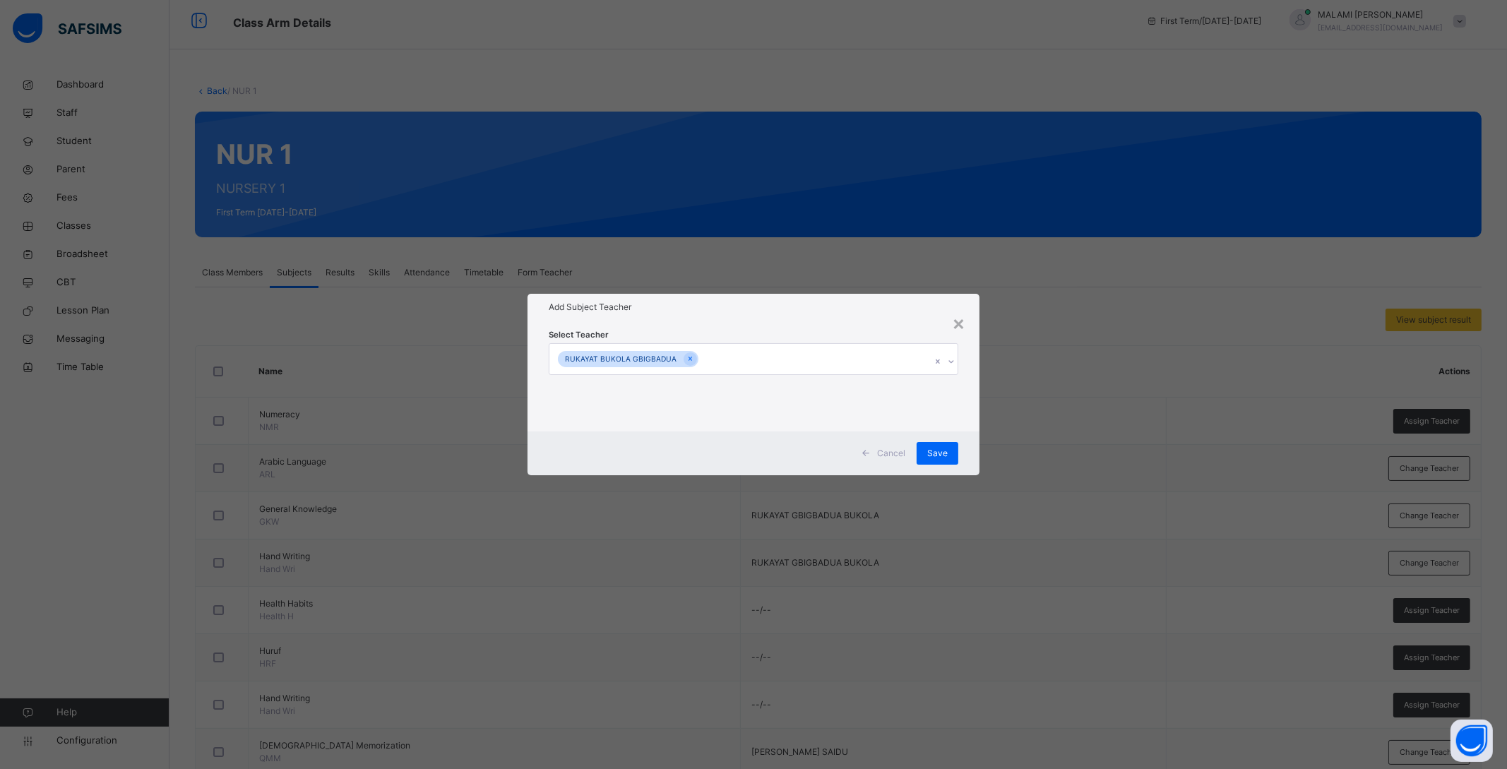
click at [976, 434] on div "Cancel Save" at bounding box center [753, 453] width 452 height 44
click at [926, 450] on div "Save" at bounding box center [937, 453] width 42 height 23
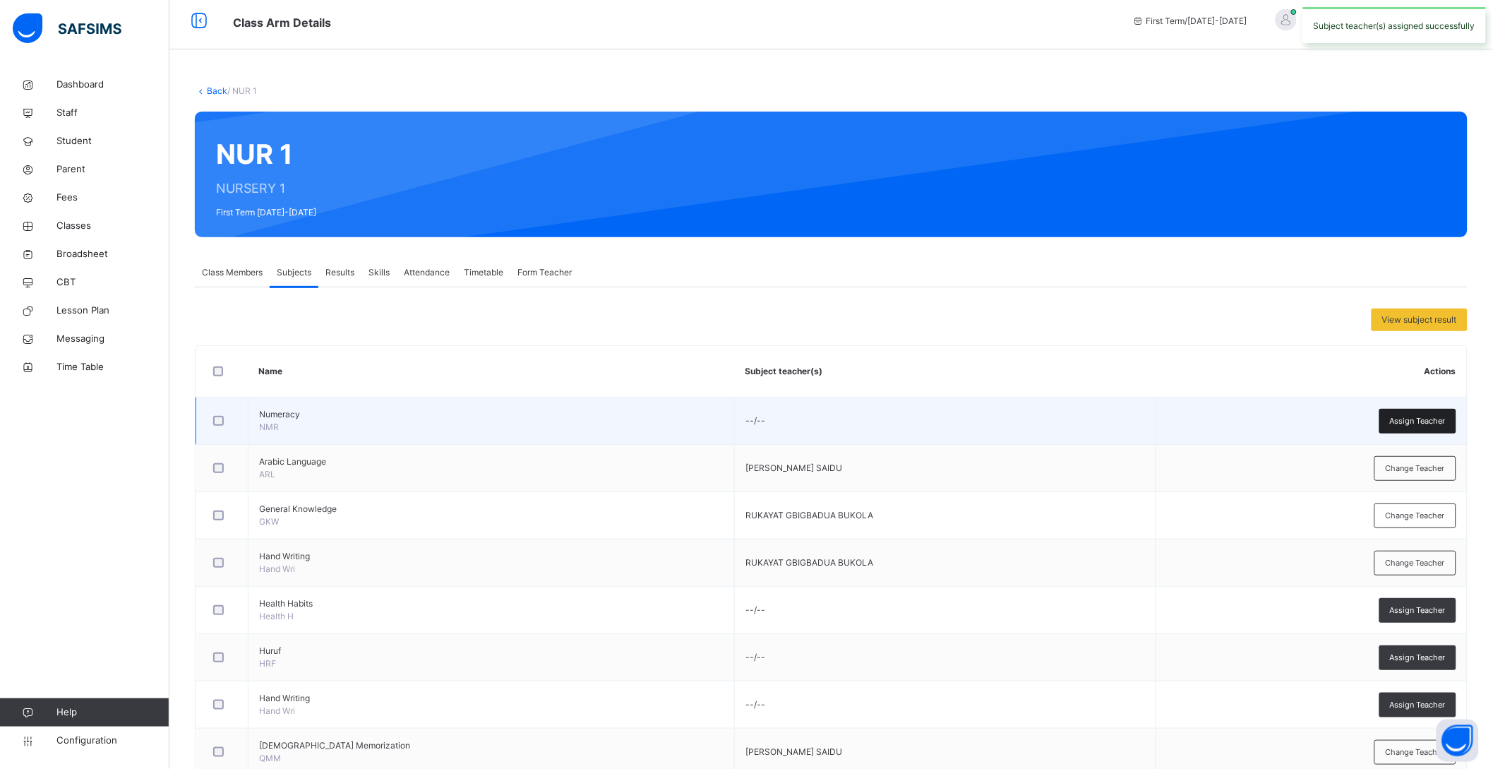
click at [1414, 421] on span "Assign Teacher" at bounding box center [1418, 421] width 56 height 12
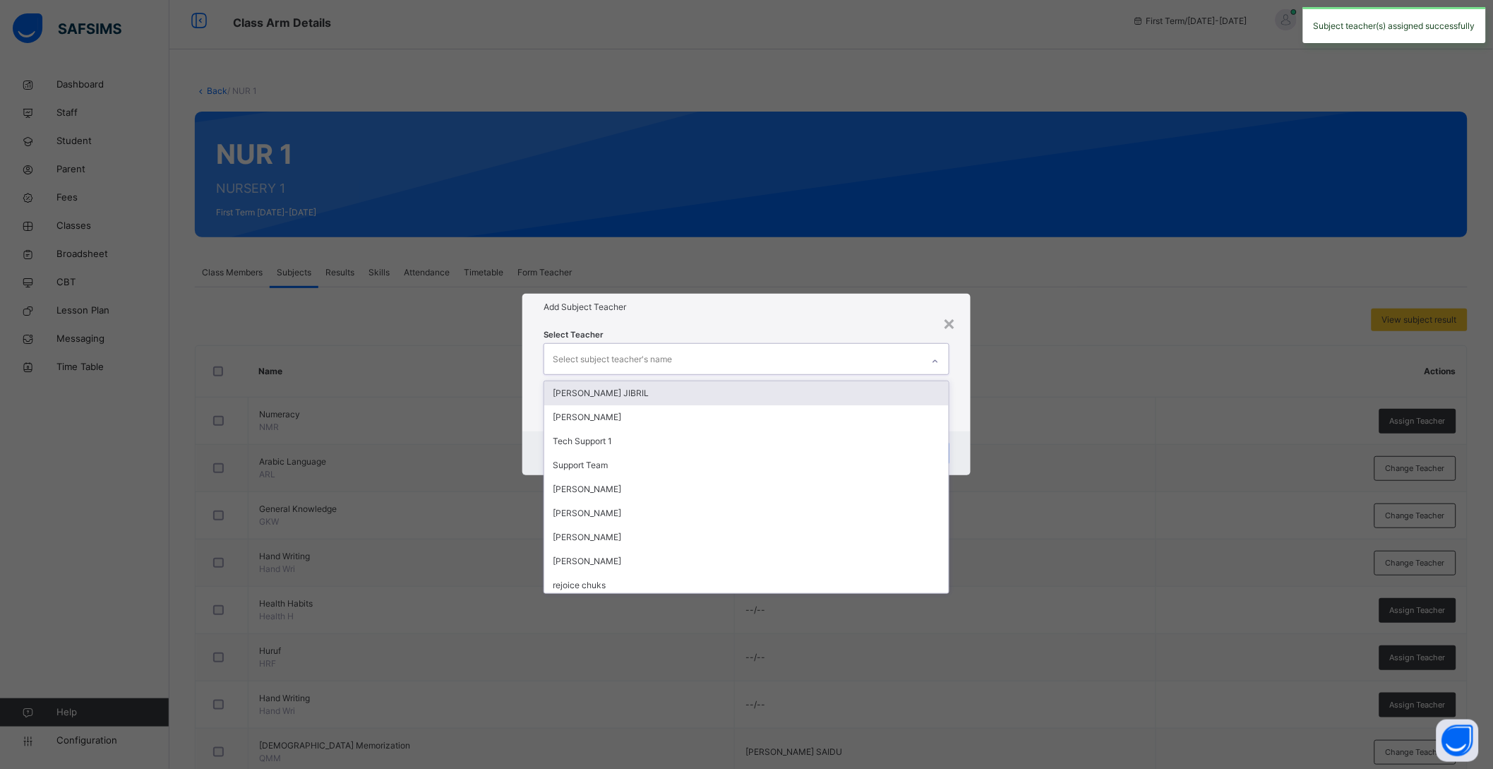
click at [568, 350] on div "Select subject teacher's name" at bounding box center [612, 359] width 119 height 27
type input "**"
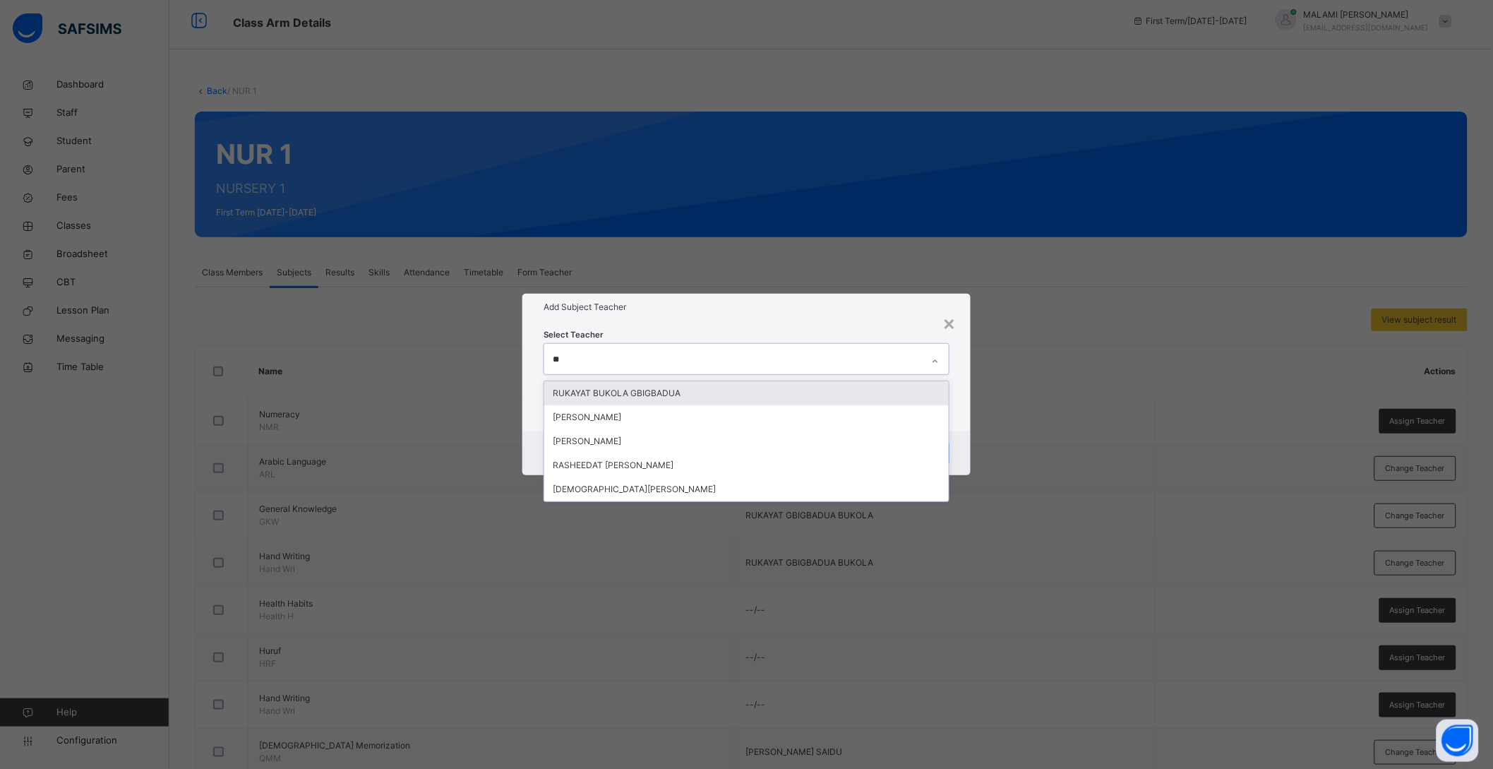
click at [591, 392] on div "RUKAYAT BUKOLA GBIGBADUA" at bounding box center [746, 393] width 405 height 24
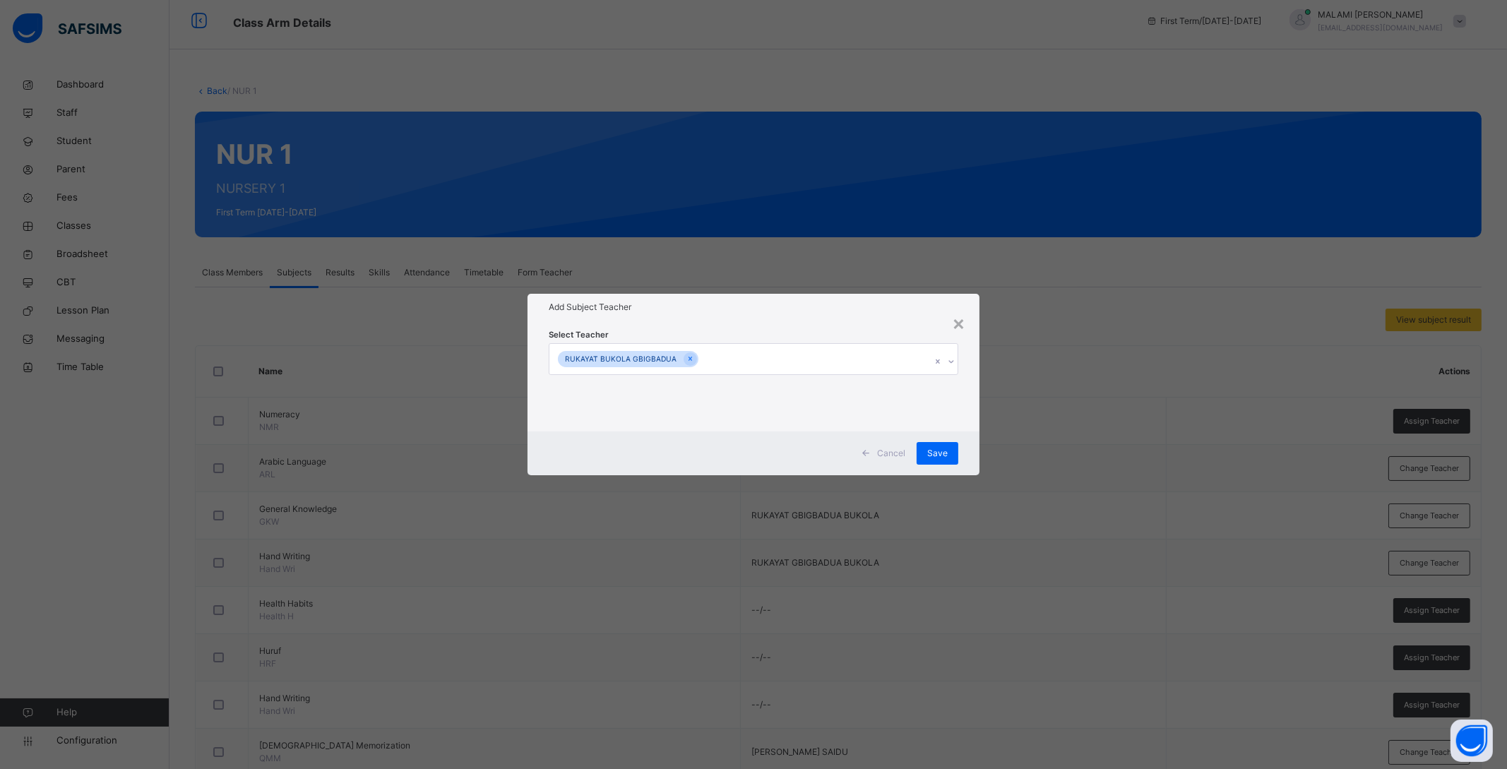
click at [971, 431] on div "Cancel Save" at bounding box center [753, 453] width 452 height 44
click at [938, 451] on span "Save" at bounding box center [937, 453] width 20 height 13
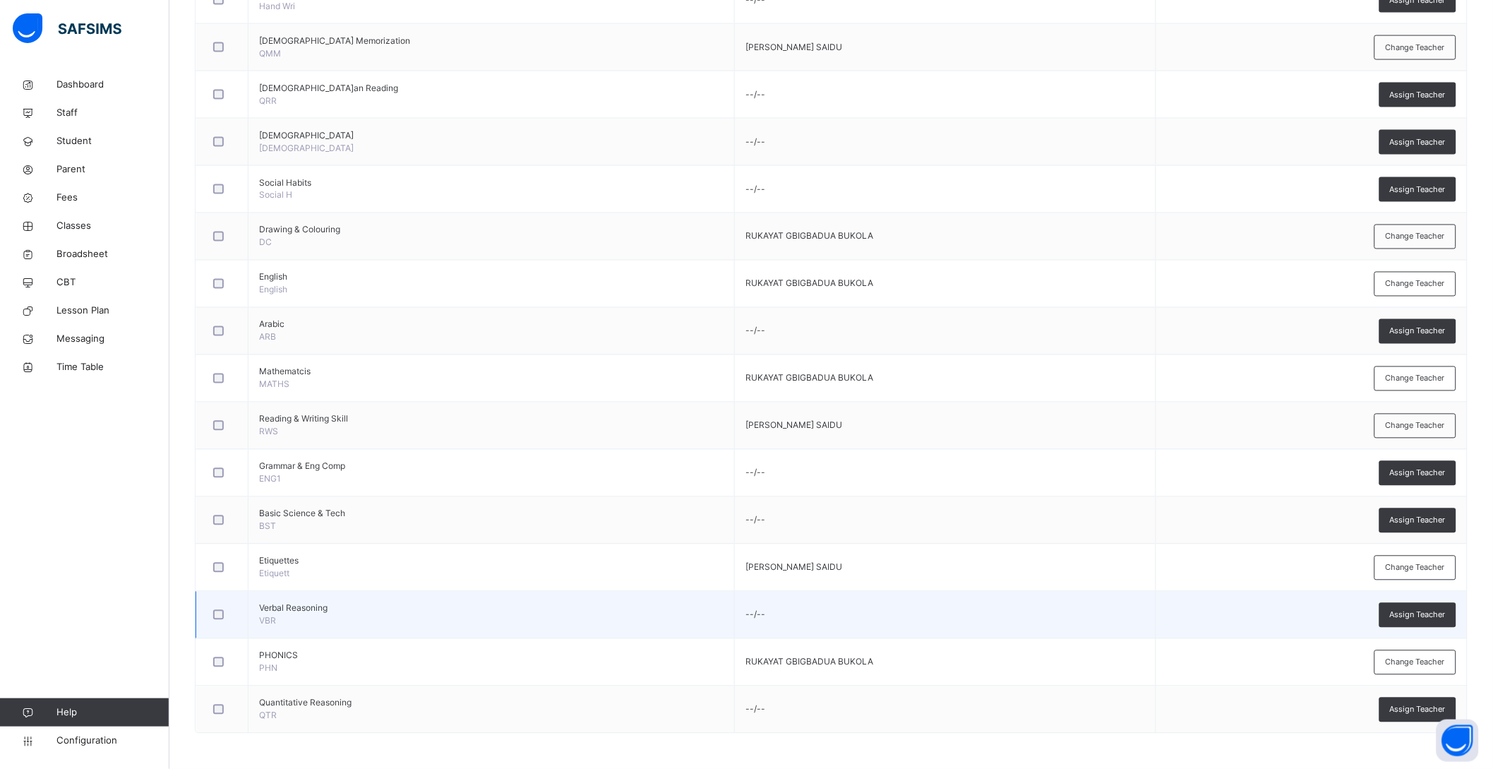
scroll to position [713, 0]
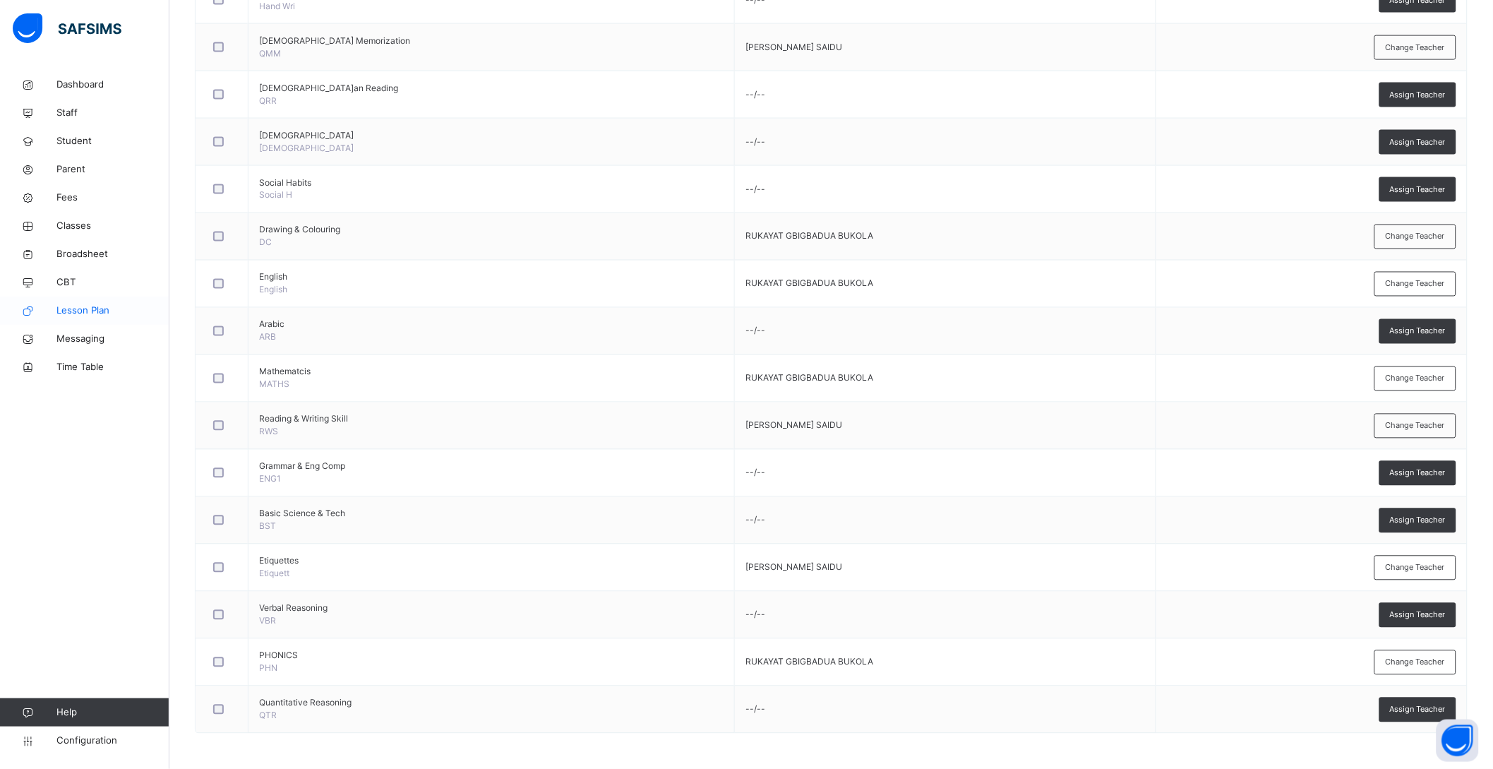
click at [88, 313] on span "Lesson Plan" at bounding box center [112, 311] width 113 height 14
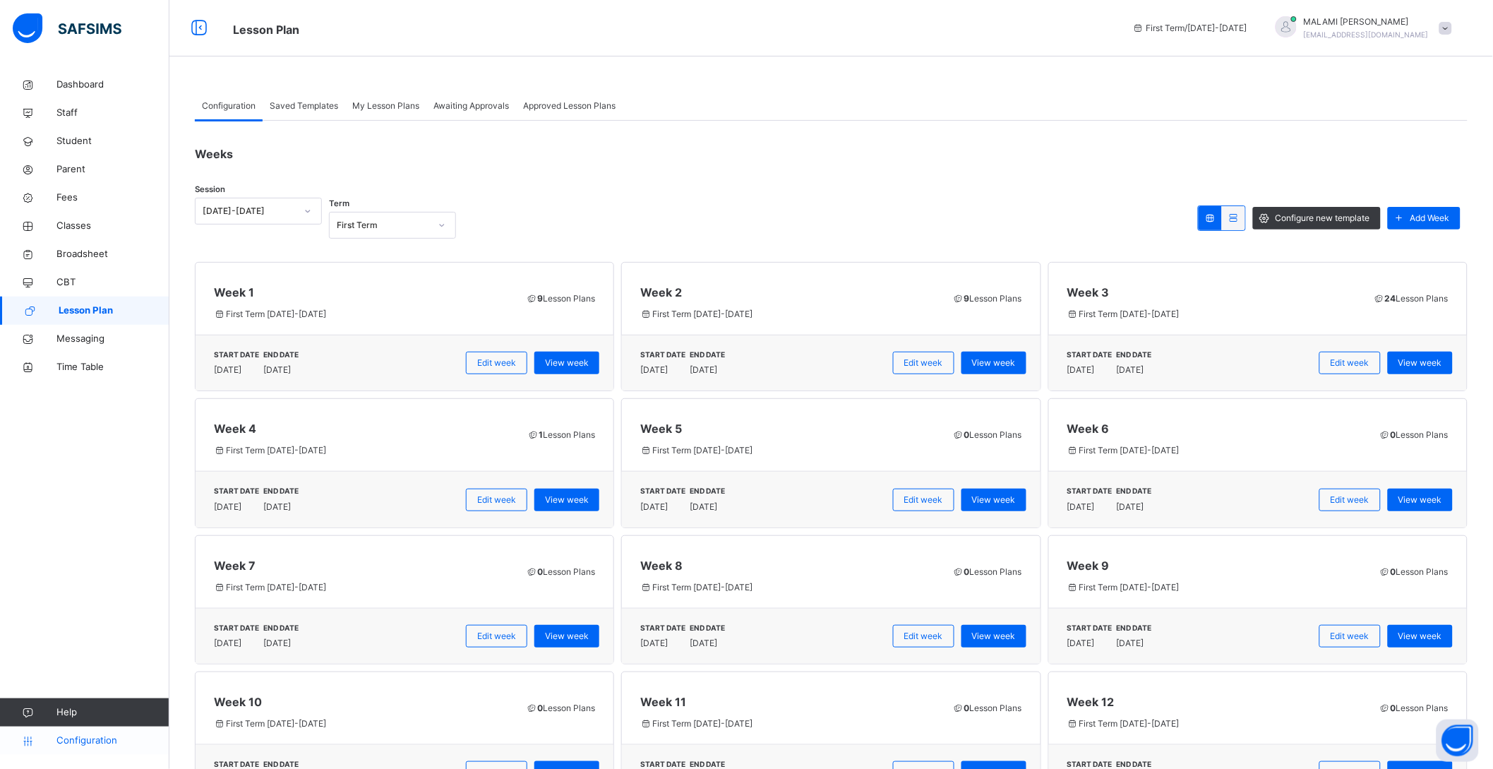
click at [67, 734] on span "Configuration" at bounding box center [112, 741] width 112 height 14
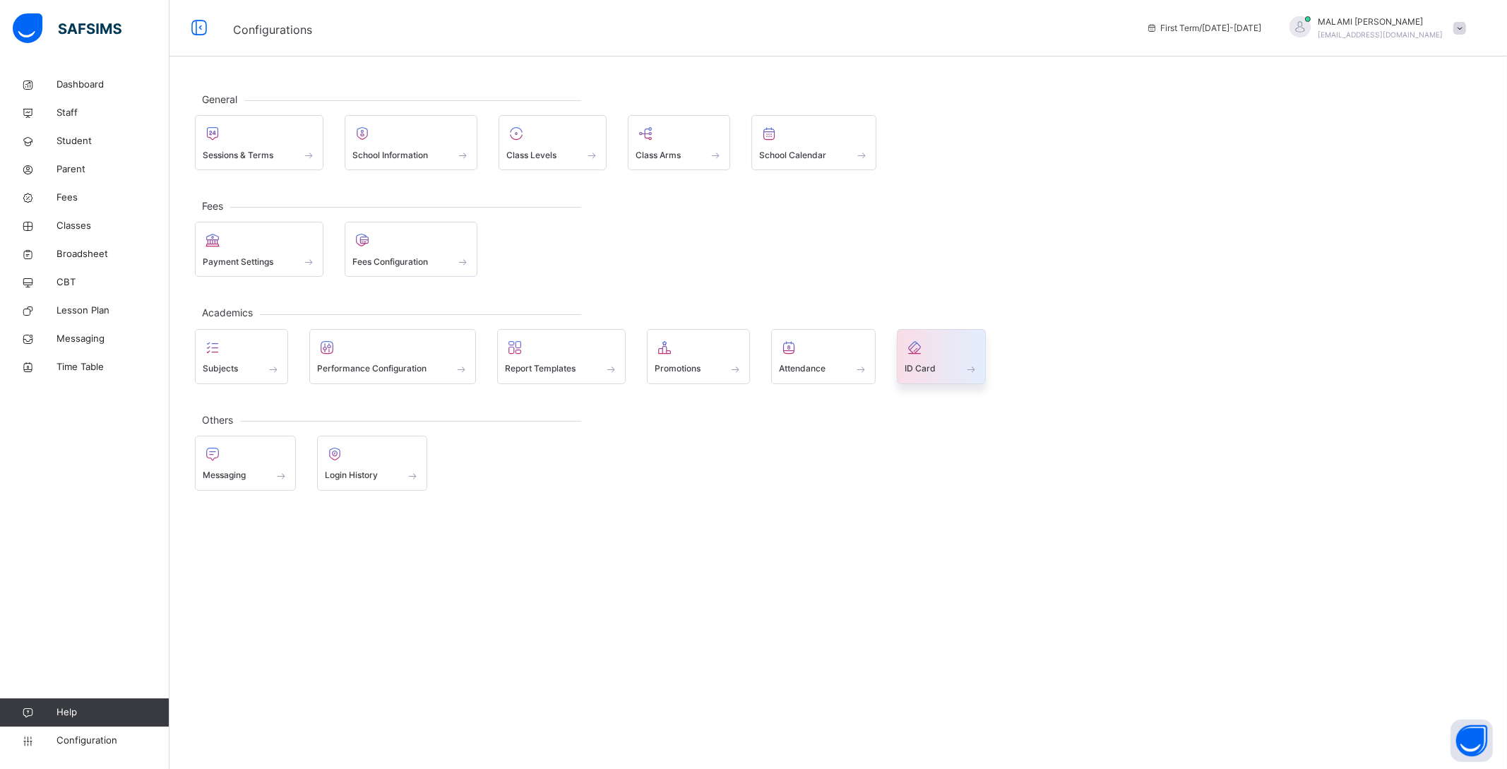
click at [918, 359] on span at bounding box center [940, 360] width 73 height 4
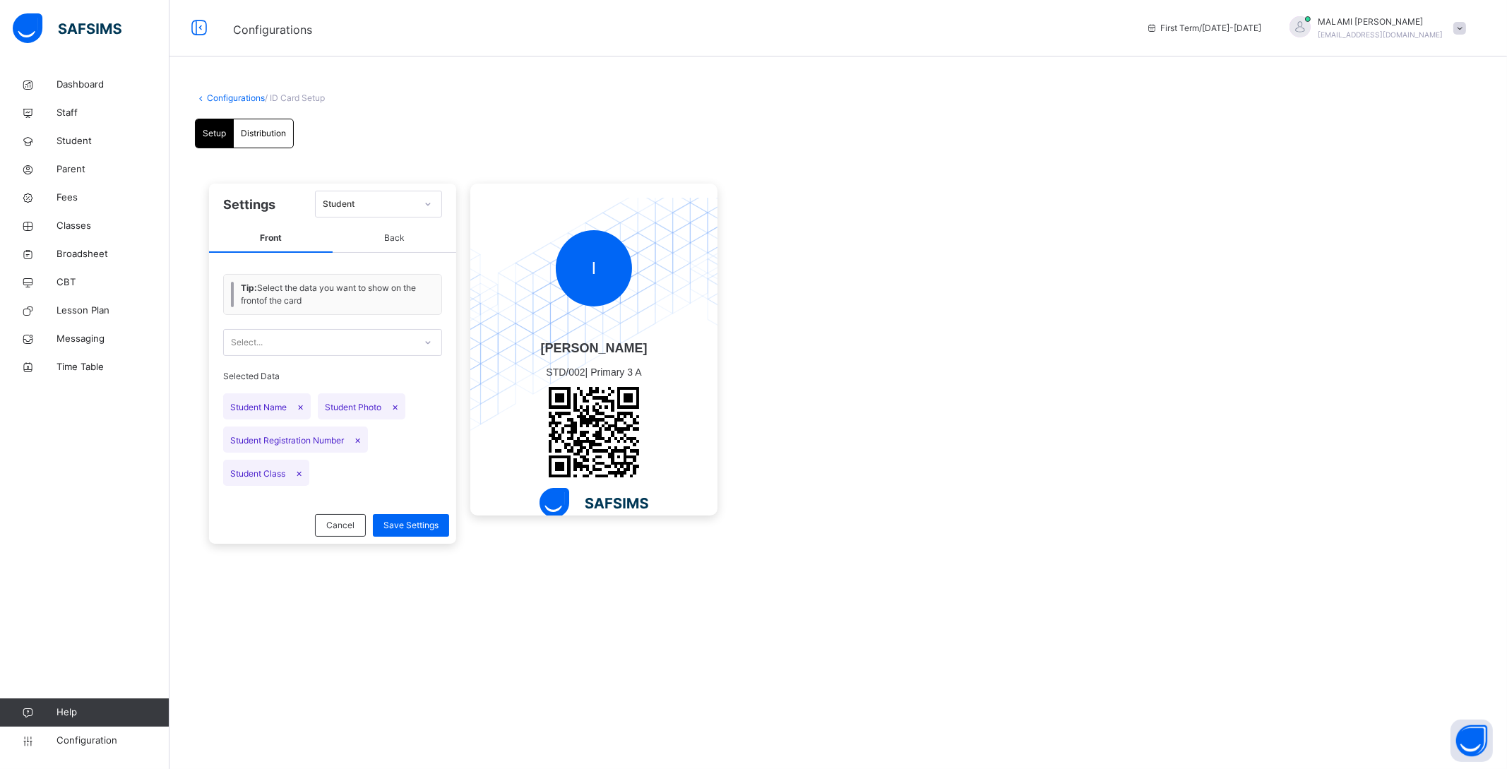
click at [266, 136] on span "Distribution" at bounding box center [263, 133] width 45 height 13
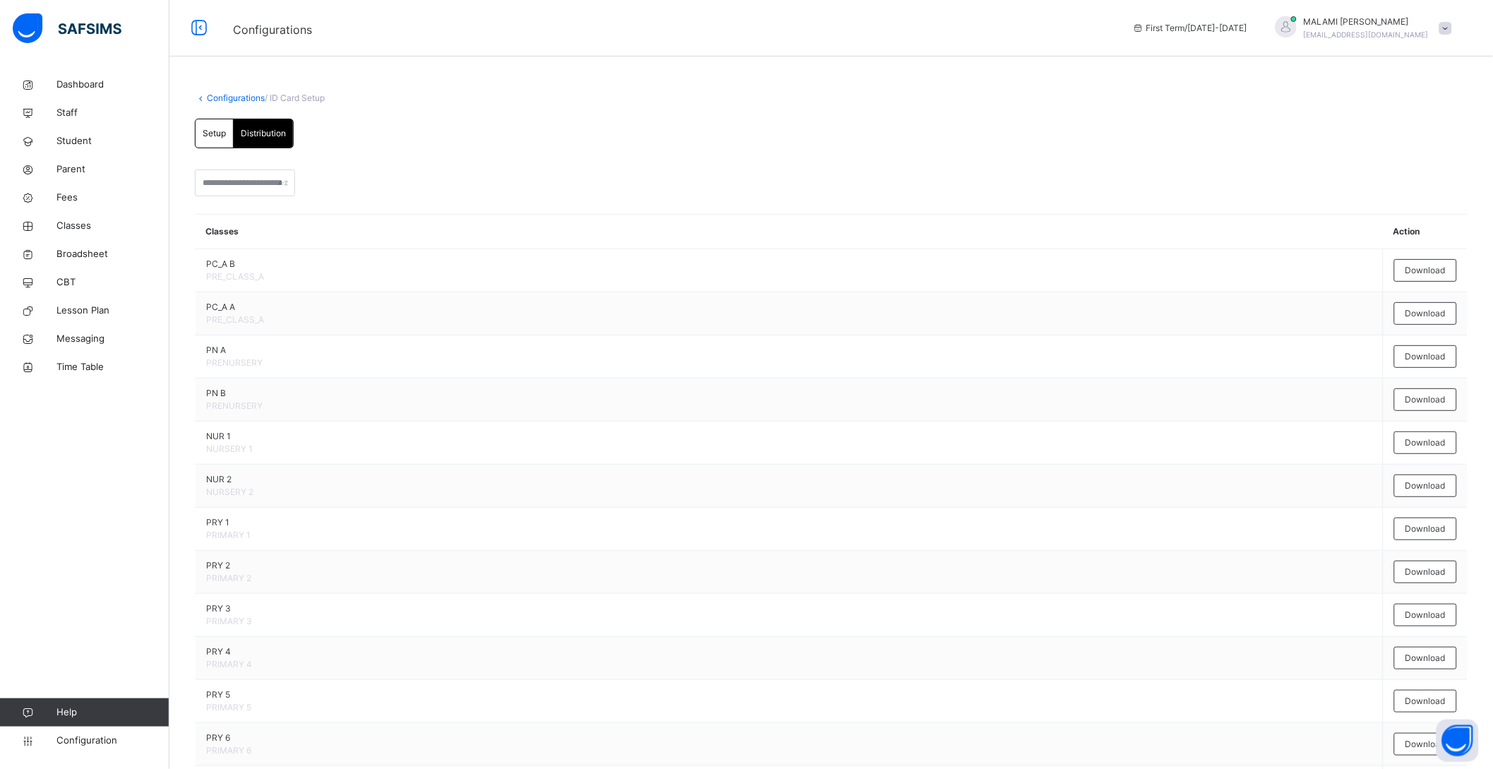
click at [220, 129] on span "Setup" at bounding box center [214, 133] width 23 height 13
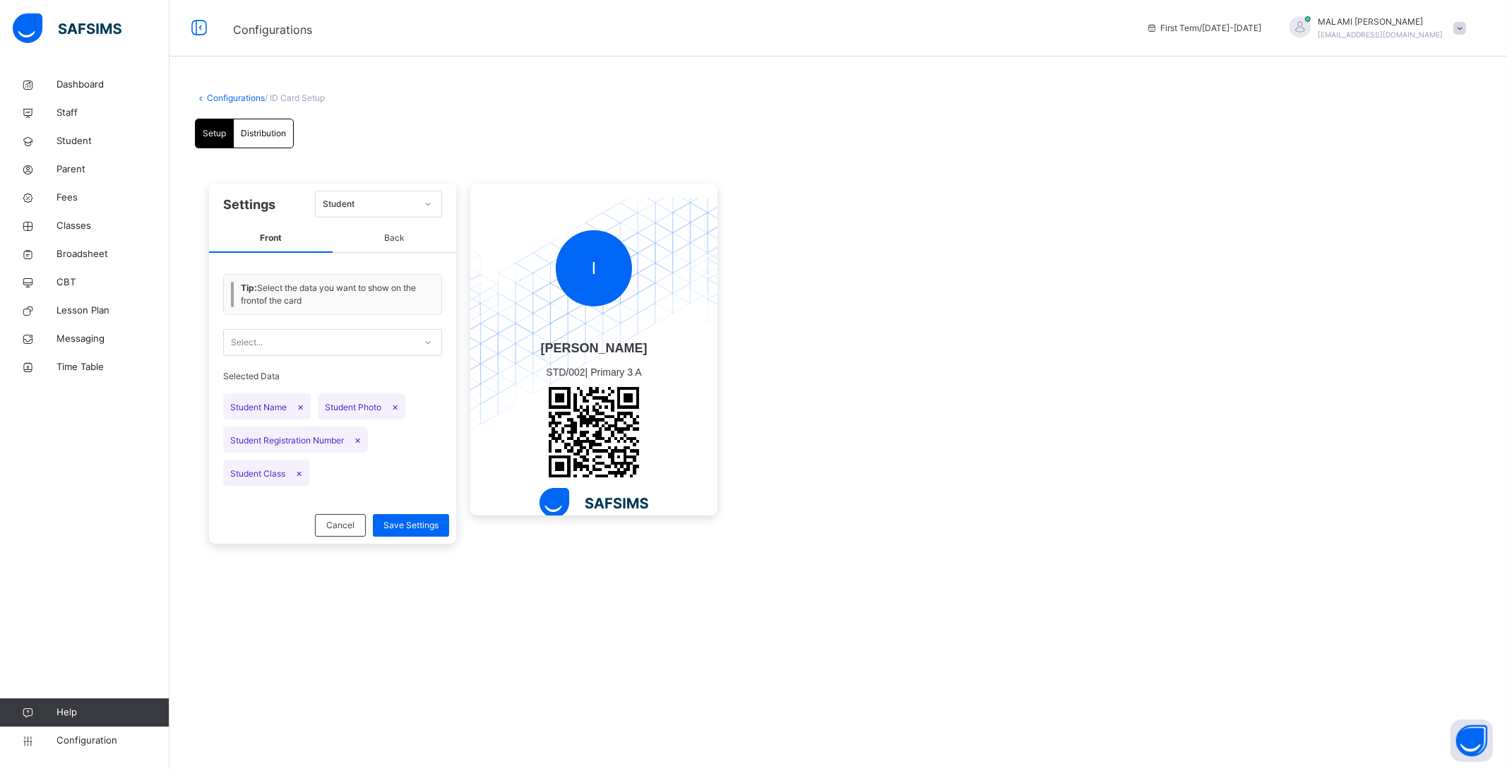
click at [227, 95] on link "Configurations" at bounding box center [236, 97] width 58 height 11
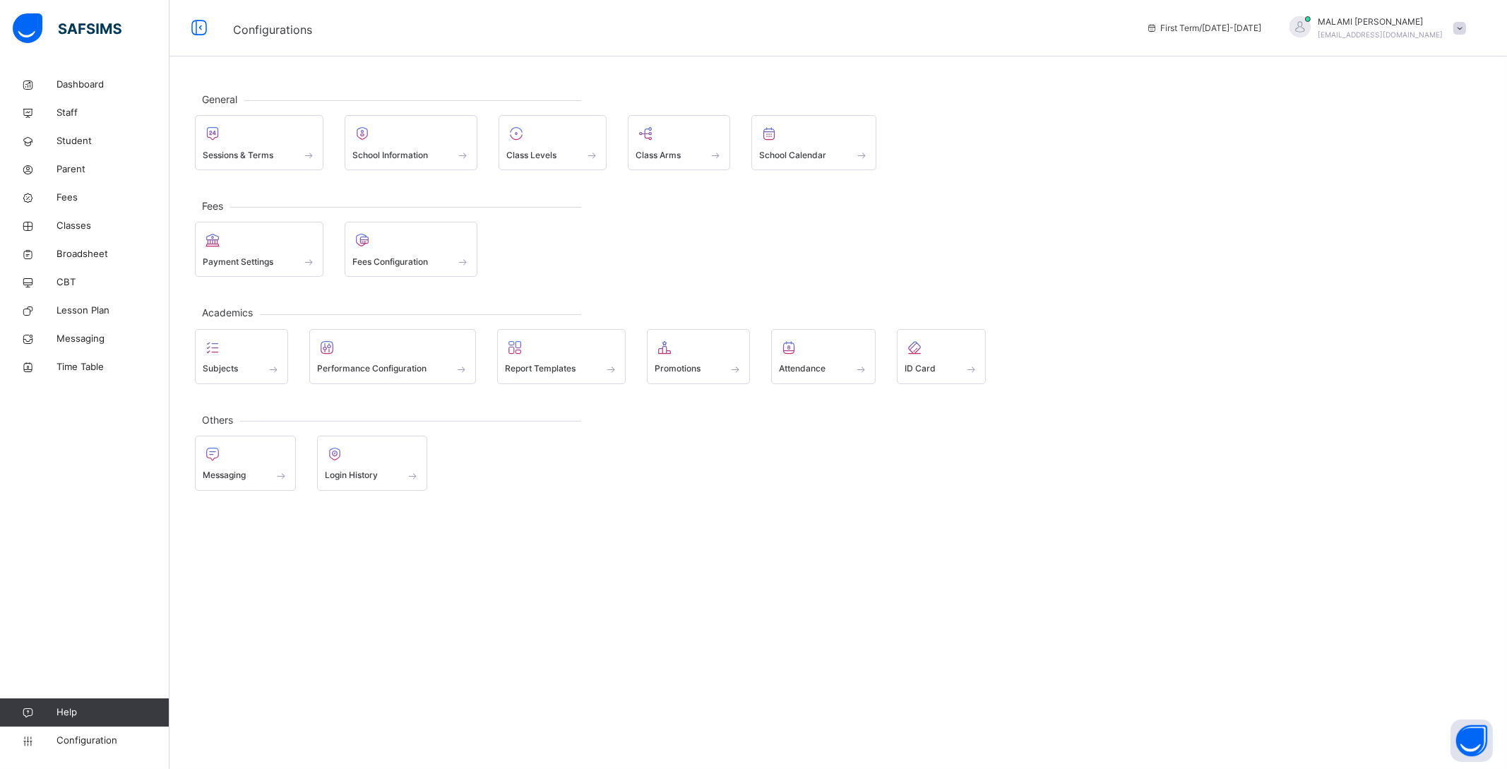
drag, startPoint x: 233, startPoint y: 124, endPoint x: 790, endPoint y: 491, distance: 666.8
click at [790, 489] on div "Messaging Login History" at bounding box center [838, 463] width 1286 height 55
click at [260, 373] on div "Subjects" at bounding box center [242, 369] width 78 height 15
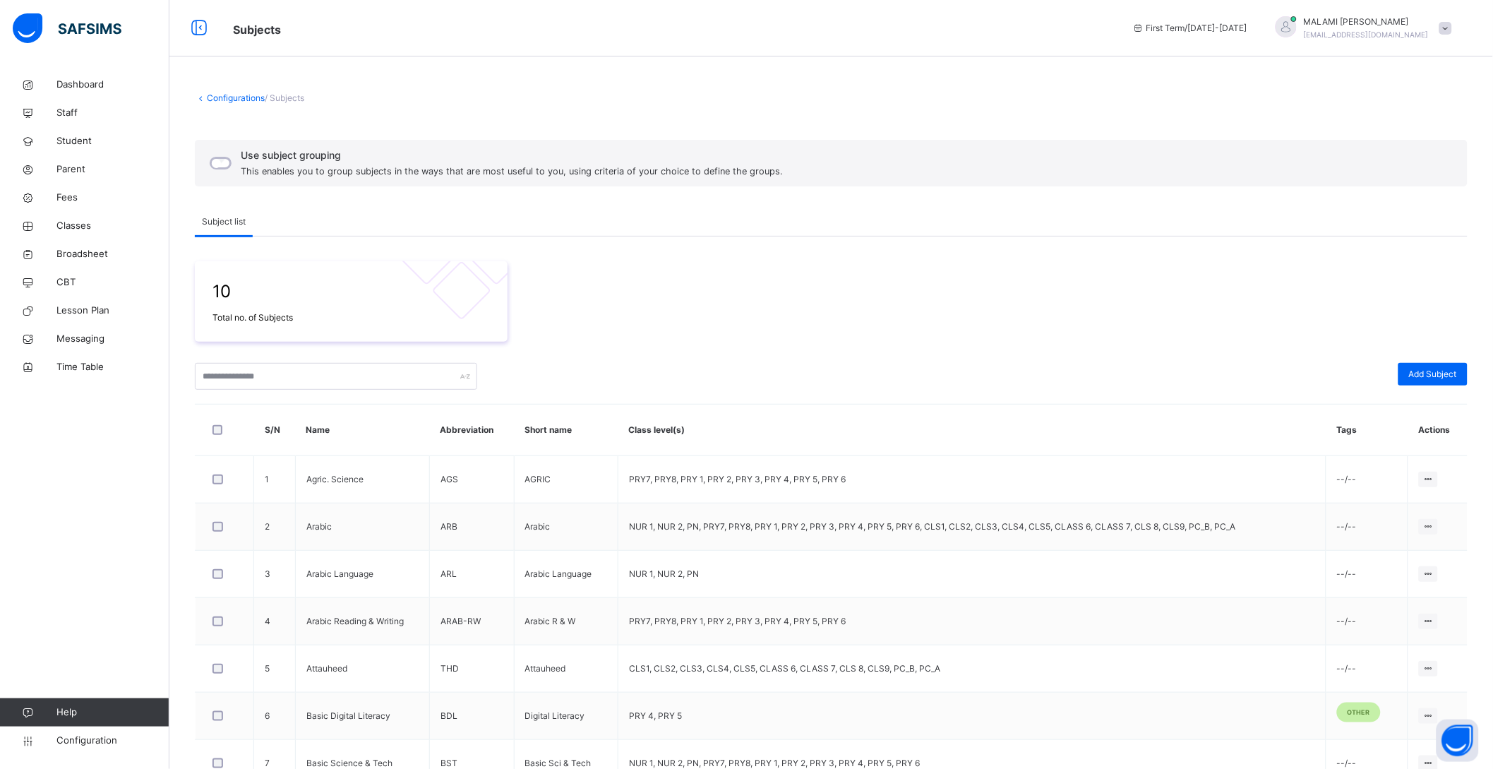
drag, startPoint x: 208, startPoint y: 133, endPoint x: 229, endPoint y: 175, distance: 46.7
drag, startPoint x: 229, startPoint y: 175, endPoint x: 228, endPoint y: 89, distance: 86.2
click at [230, 89] on div "Configurations / Subjects Use subject grouping This enables you to group subjec…" at bounding box center [831, 532] width 1324 height 922
click at [86, 318] on link "Lesson Plan" at bounding box center [84, 311] width 169 height 28
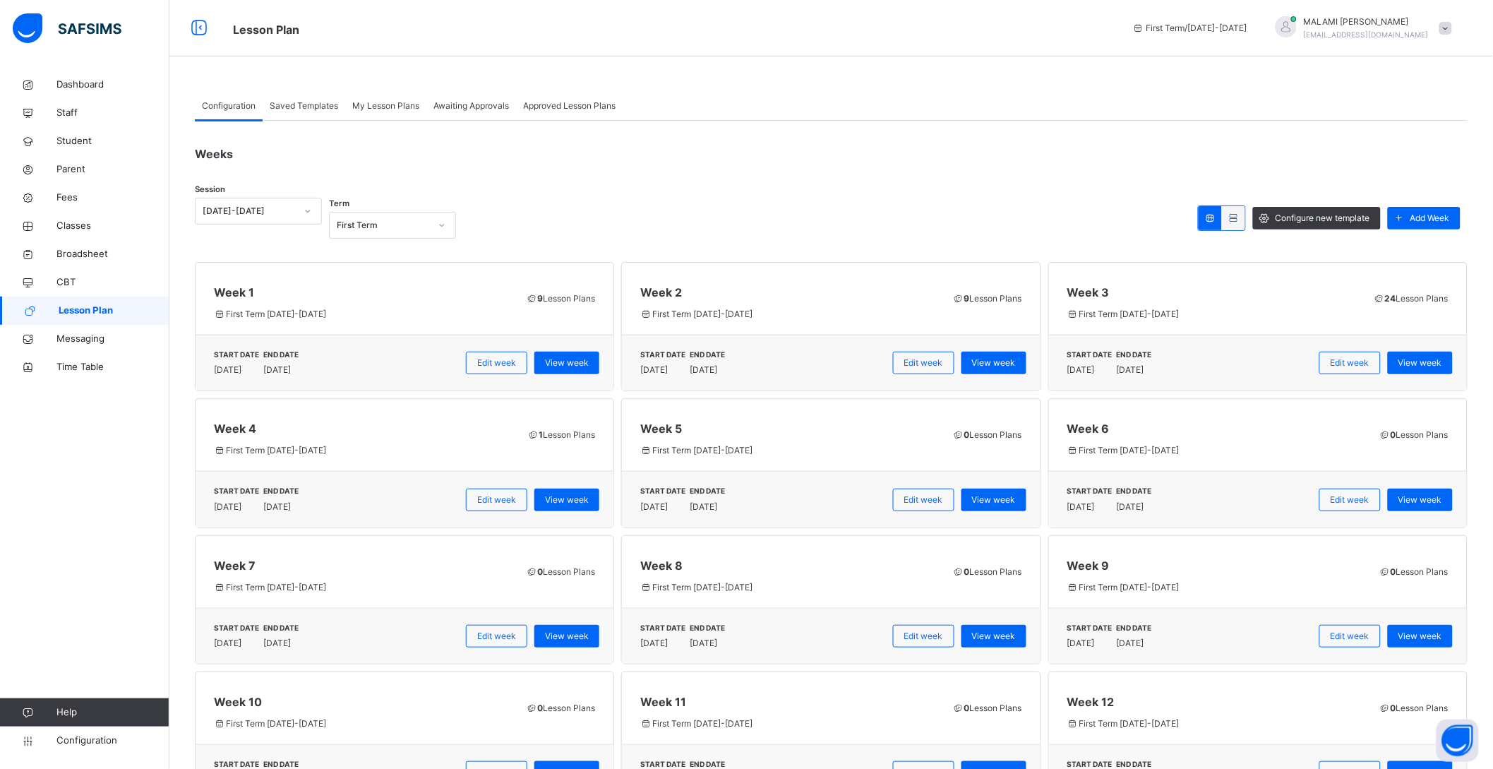
click at [1217, 217] on icon at bounding box center [1211, 218] width 12 height 11
click at [1240, 218] on icon at bounding box center [1234, 218] width 12 height 11
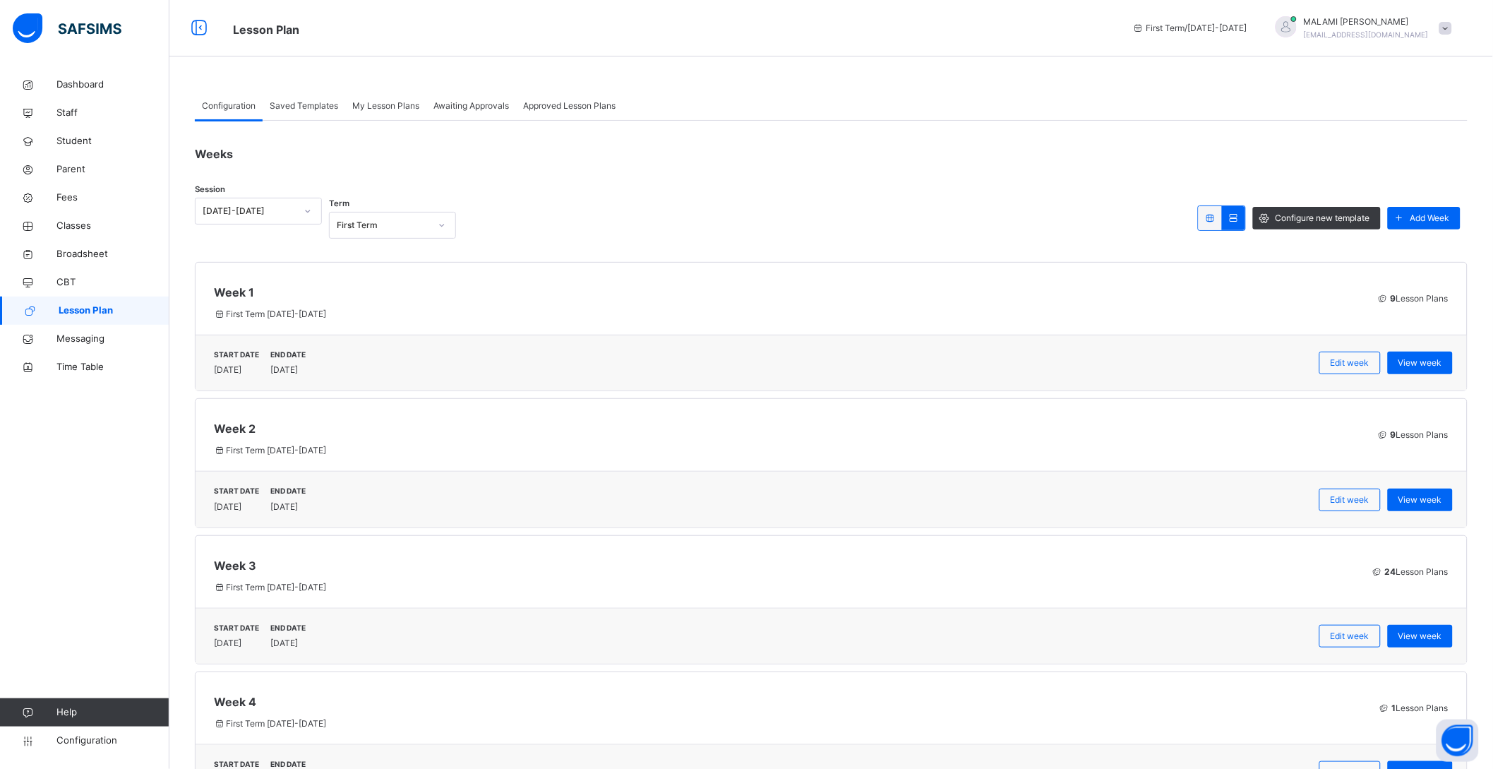
click at [1208, 216] on div "Session 2025-2026 Term First Term Configure new template Add Week" at bounding box center [831, 218] width 1273 height 41
click at [1217, 216] on icon at bounding box center [1211, 218] width 12 height 11
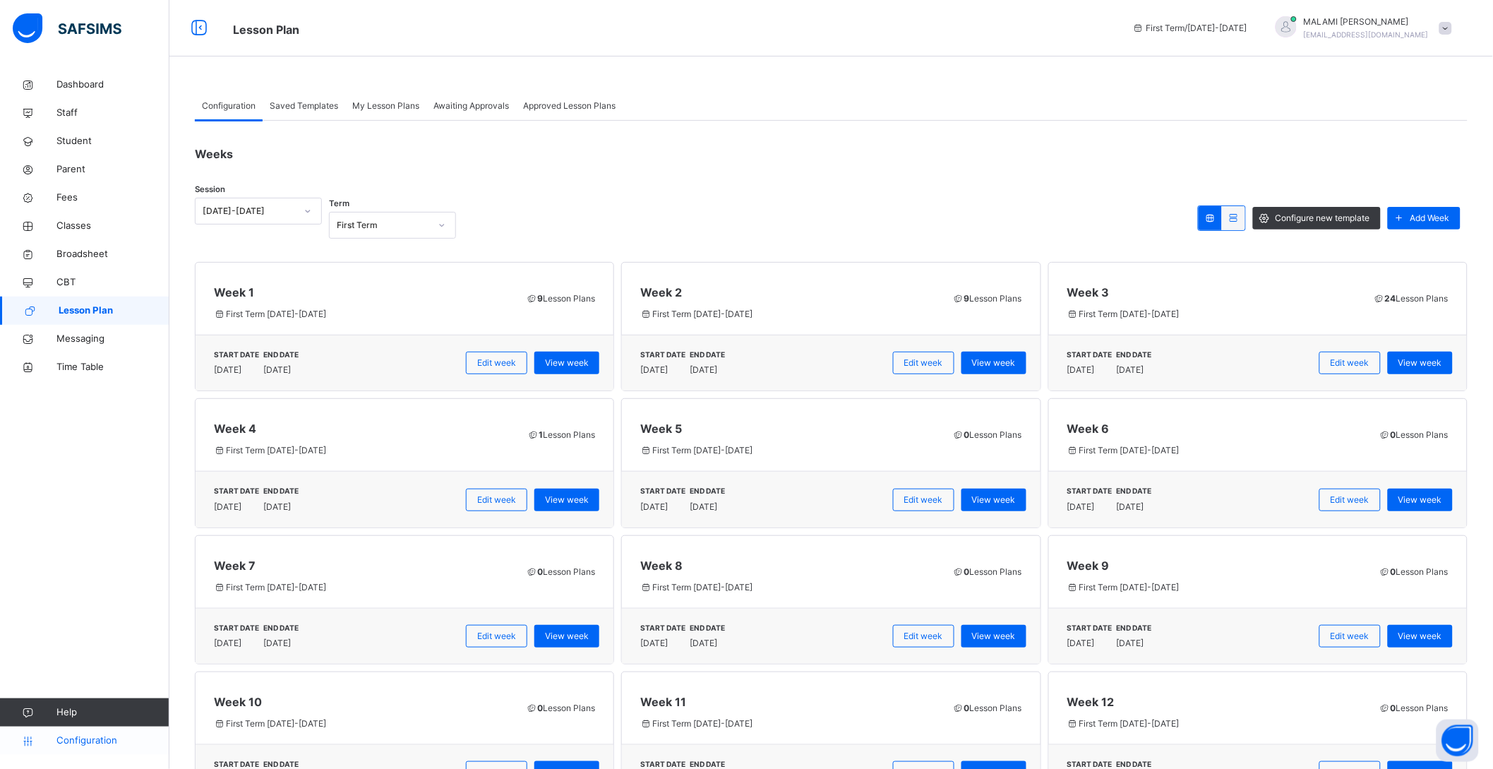
click at [110, 739] on span "Configuration" at bounding box center [112, 741] width 112 height 14
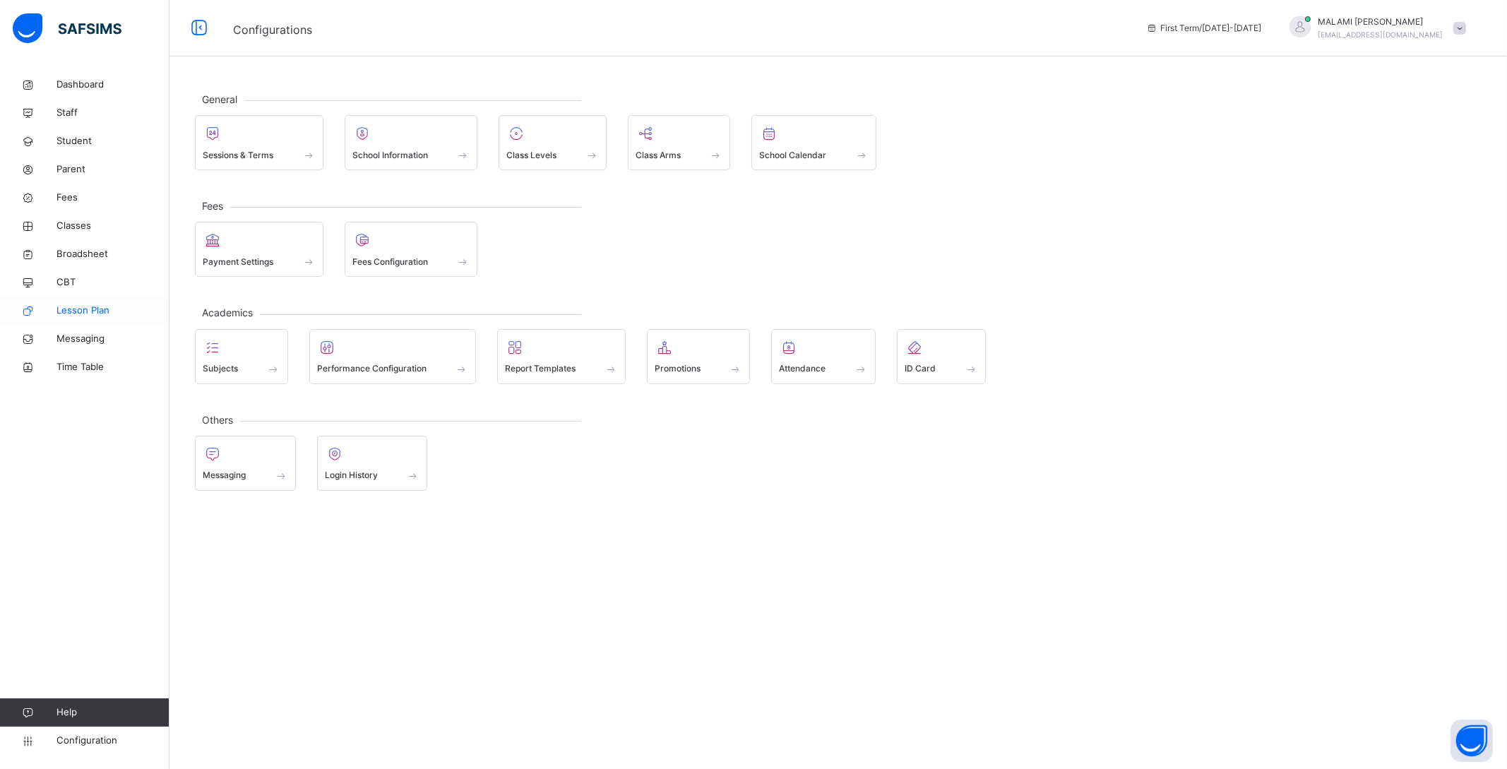
click at [96, 314] on span "Lesson Plan" at bounding box center [112, 311] width 113 height 14
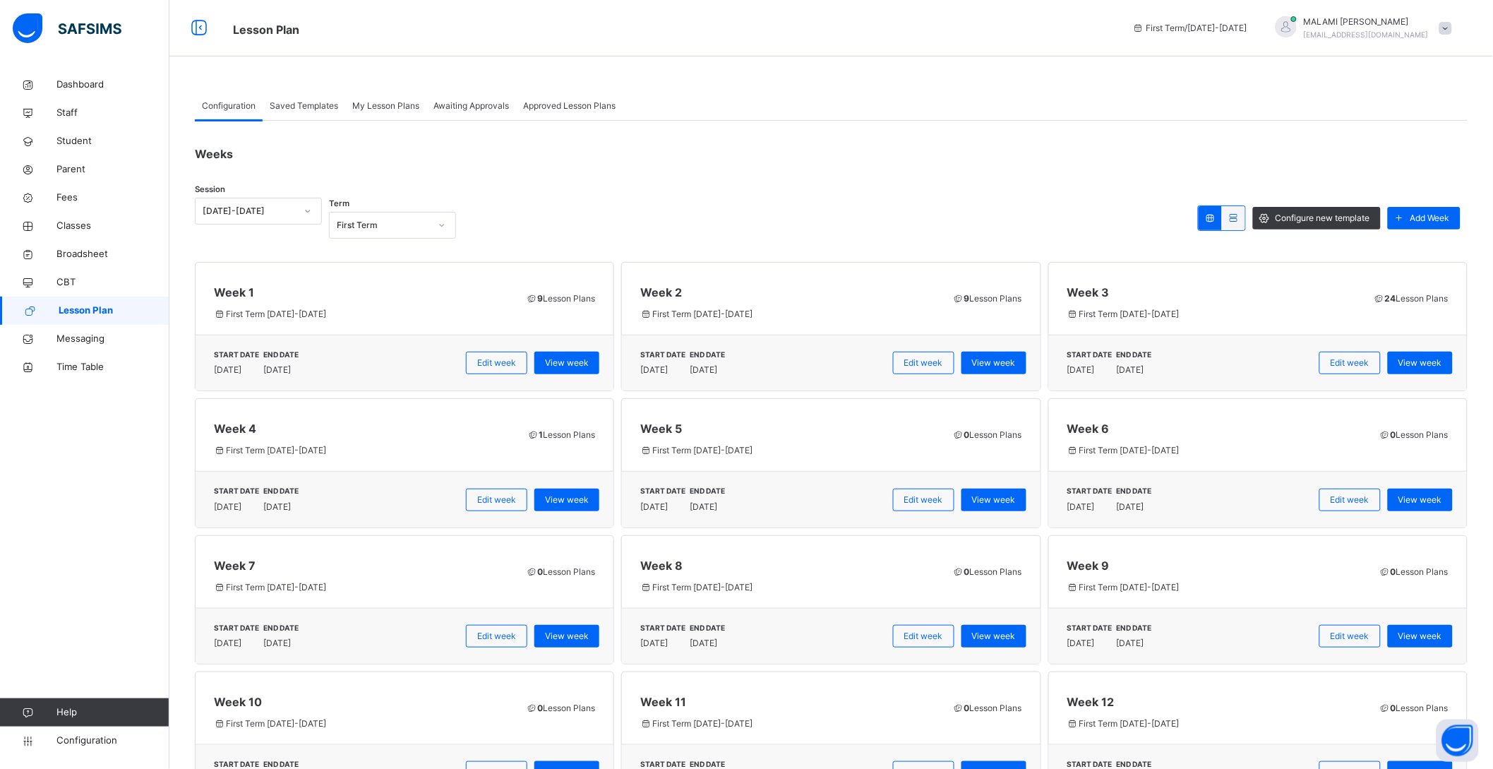
click at [217, 100] on span "Configuration" at bounding box center [229, 106] width 54 height 13
click at [225, 104] on span "Configuration" at bounding box center [229, 106] width 54 height 13
click at [645, 171] on div "Weeks Session 2025-2026 Term First Term Configure new template Add Week Week 1 …" at bounding box center [831, 535] width 1273 height 828
click at [579, 101] on span "Approved Lesson Plans" at bounding box center [569, 106] width 92 height 13
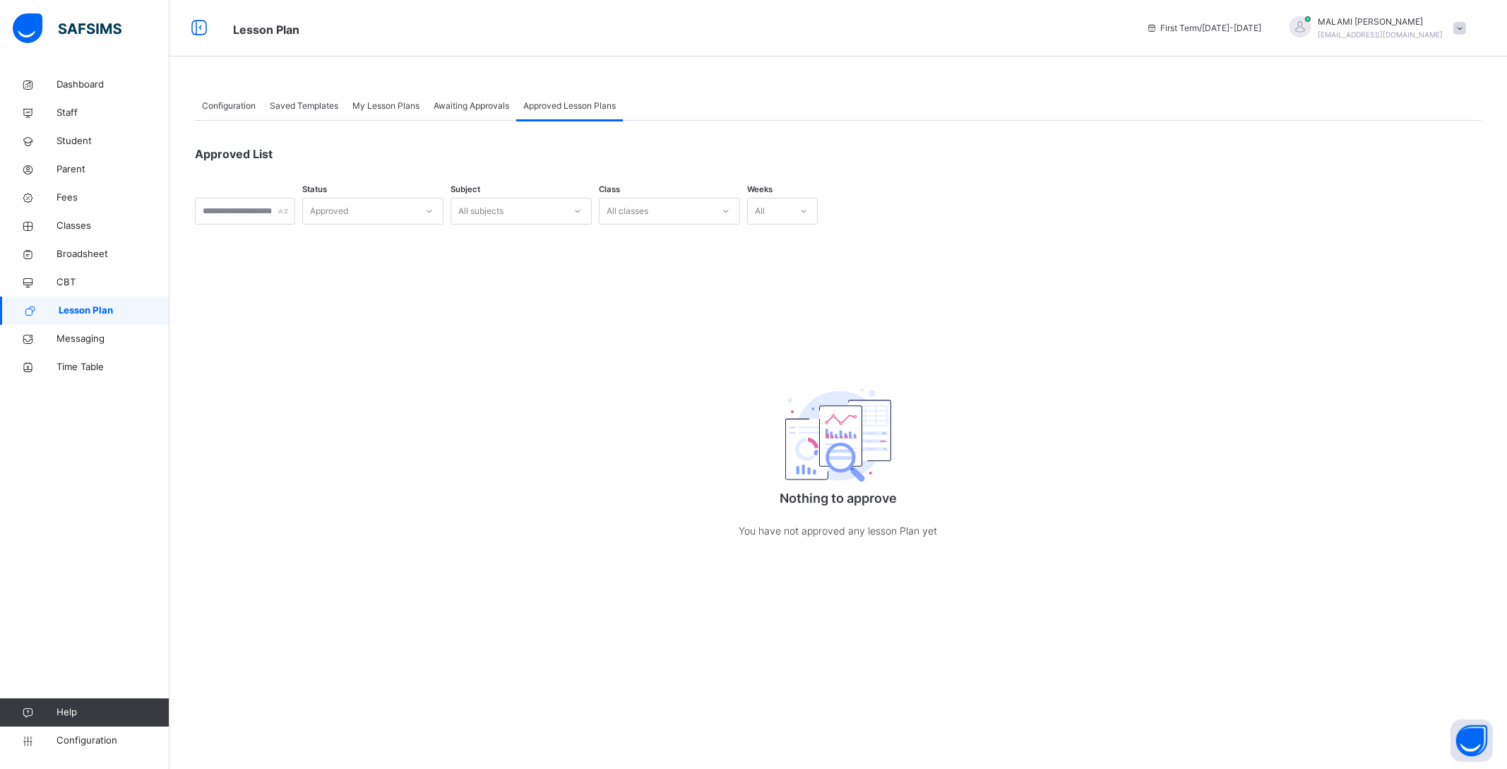
click at [473, 103] on span "Awaiting Approvals" at bounding box center [472, 106] width 76 height 13
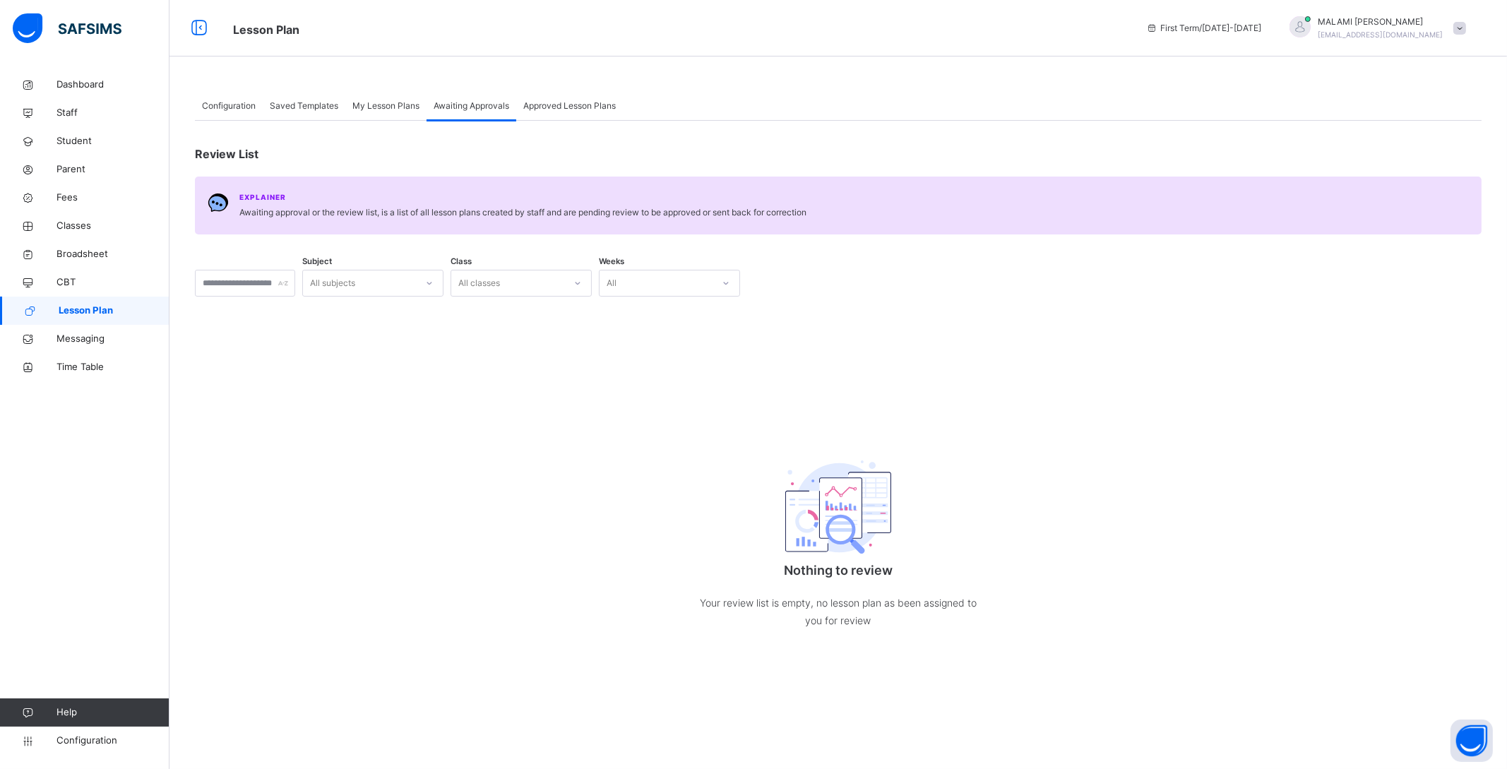
click at [391, 109] on span "My Lesson Plans" at bounding box center [385, 106] width 67 height 13
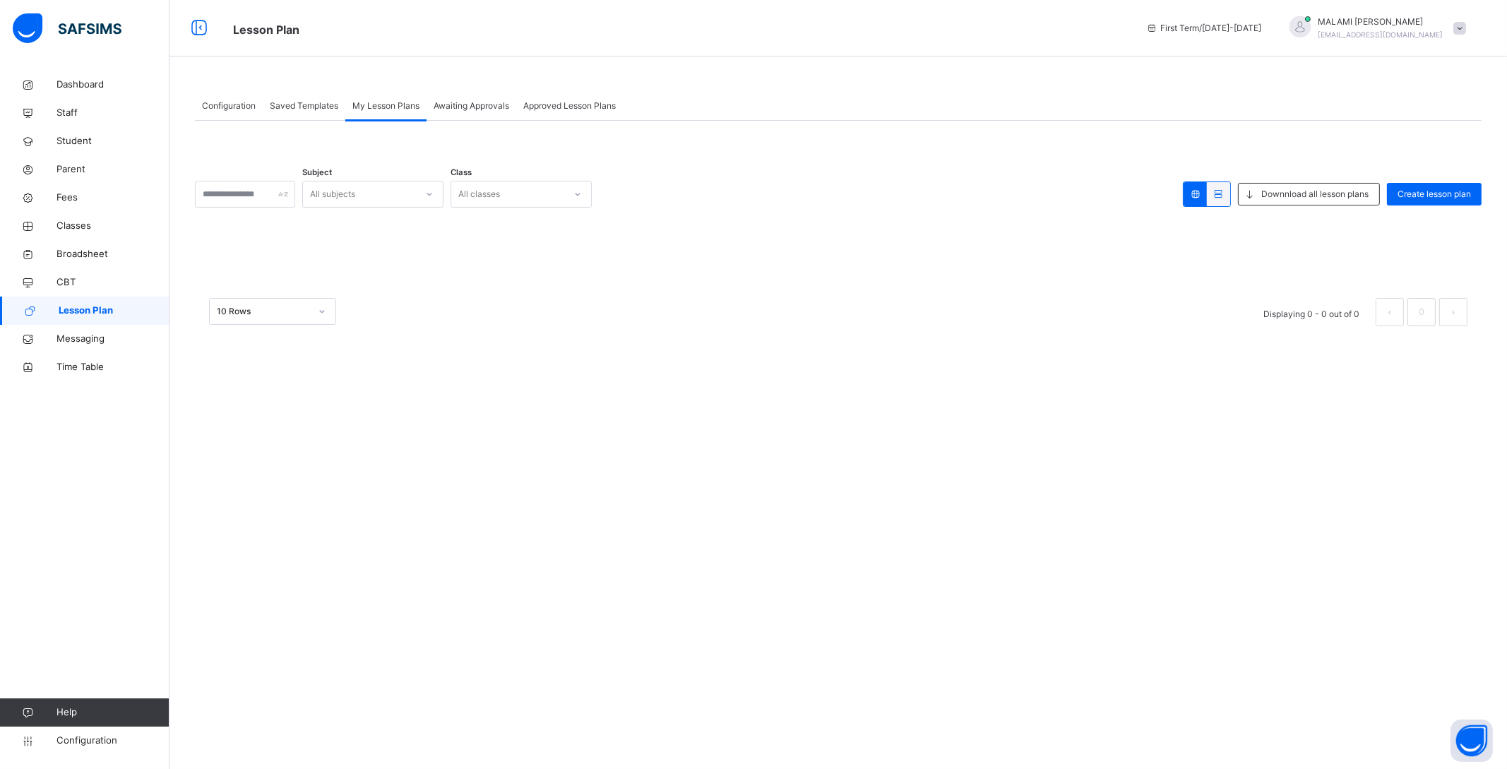
click at [304, 100] on span "Saved Templates" at bounding box center [304, 106] width 68 height 13
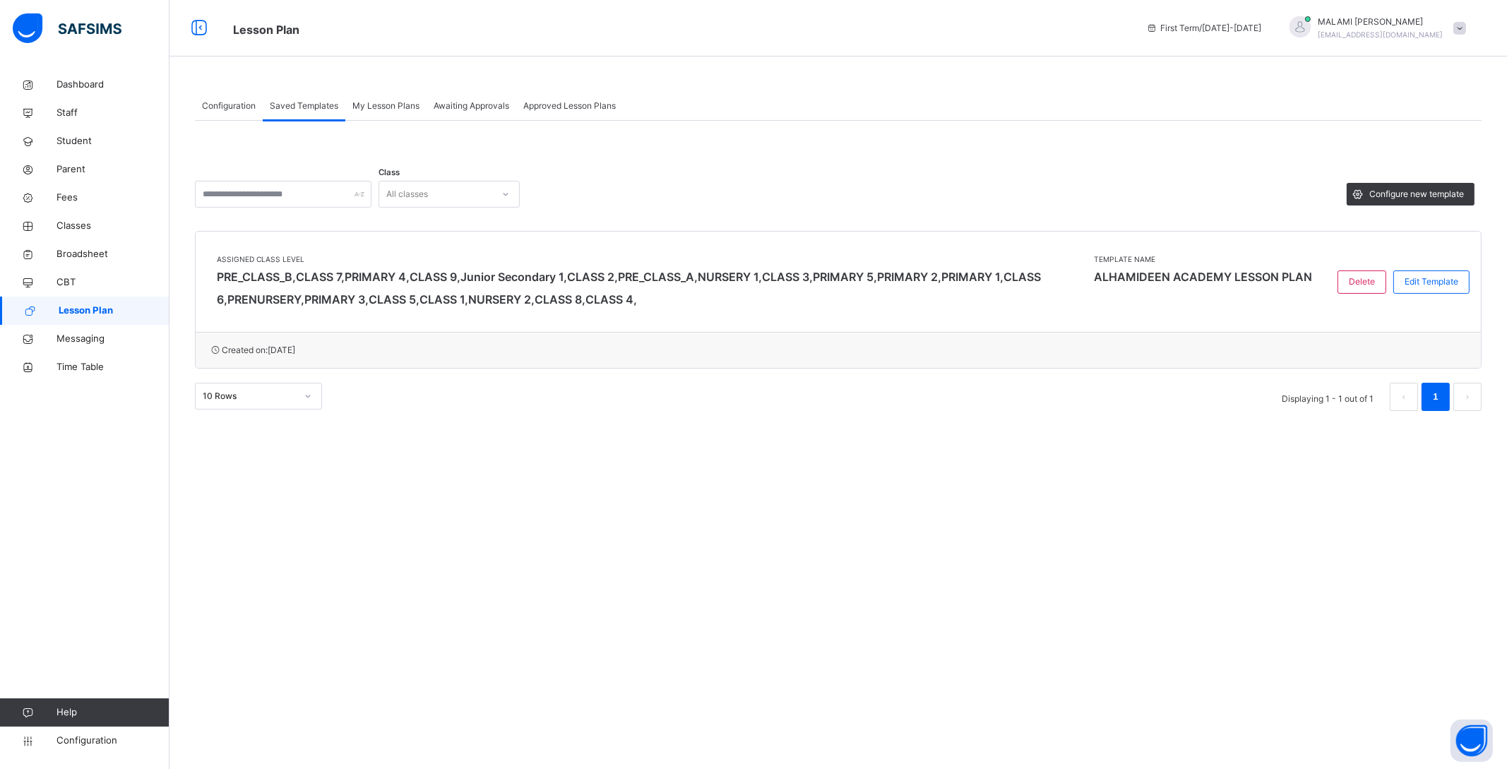
click at [232, 100] on span "Configuration" at bounding box center [229, 106] width 54 height 13
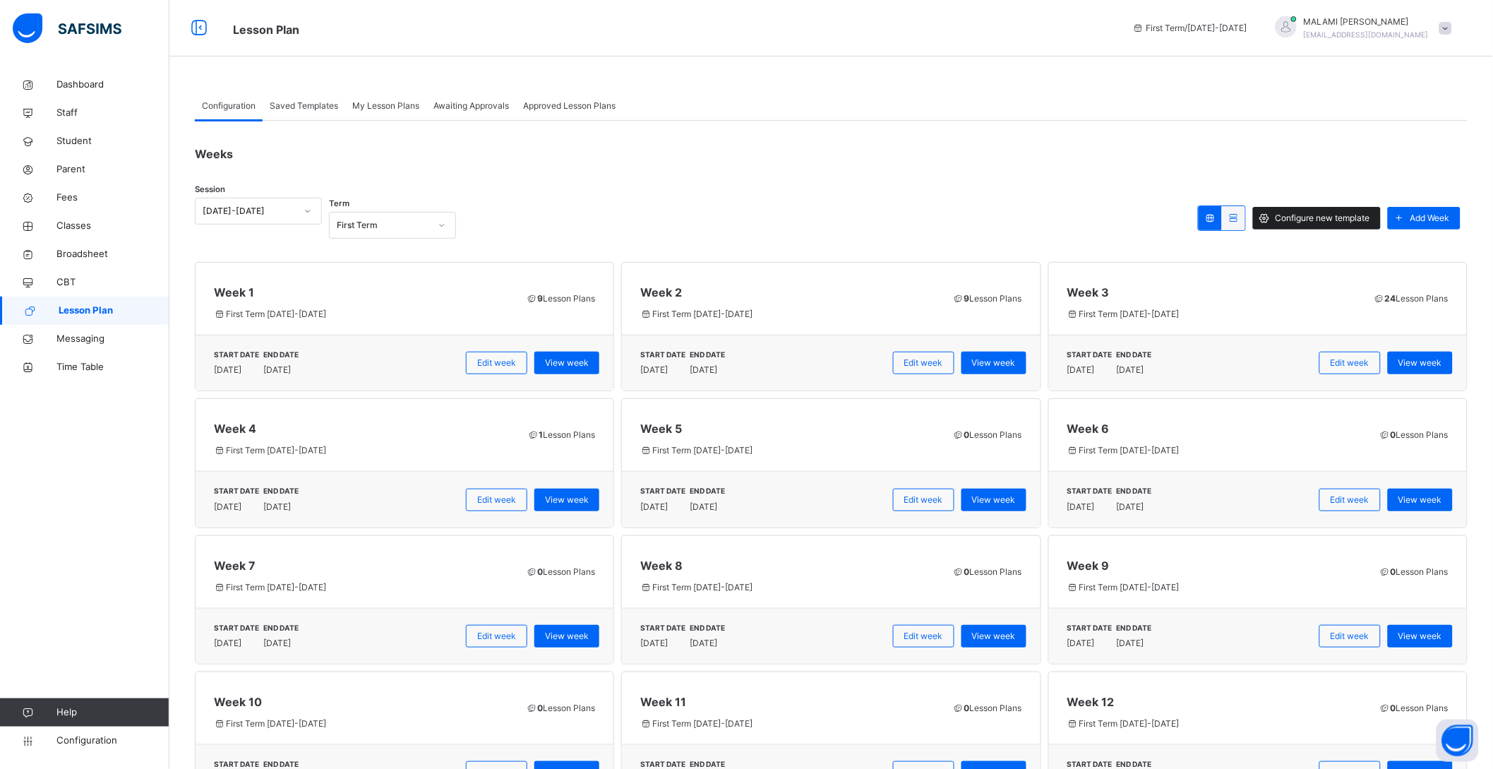
click at [1356, 217] on span "Configure new template" at bounding box center [1323, 218] width 95 height 13
click at [300, 100] on span "Saved Templates" at bounding box center [304, 106] width 68 height 13
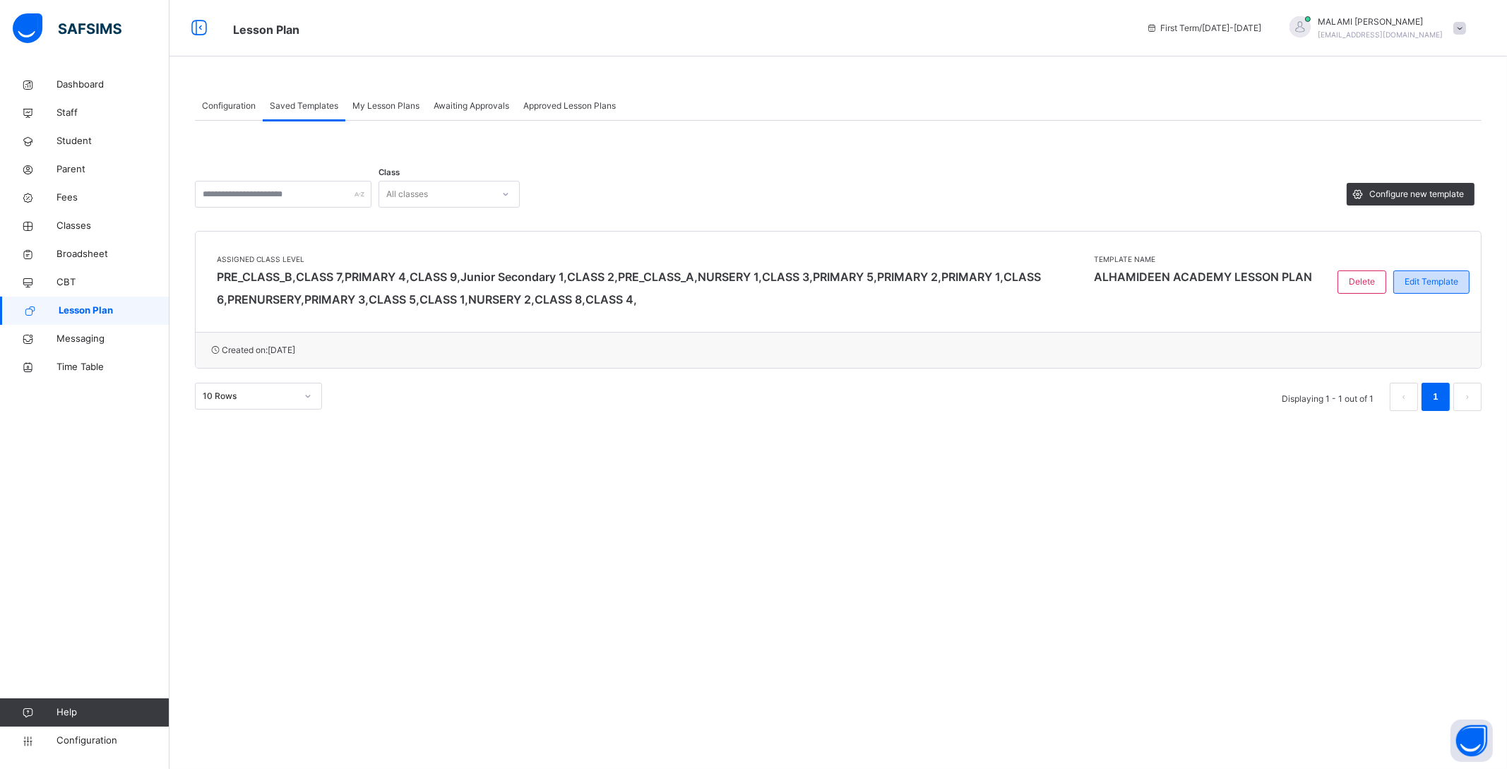
click at [1420, 281] on span "Edit Template" at bounding box center [1431, 281] width 54 height 13
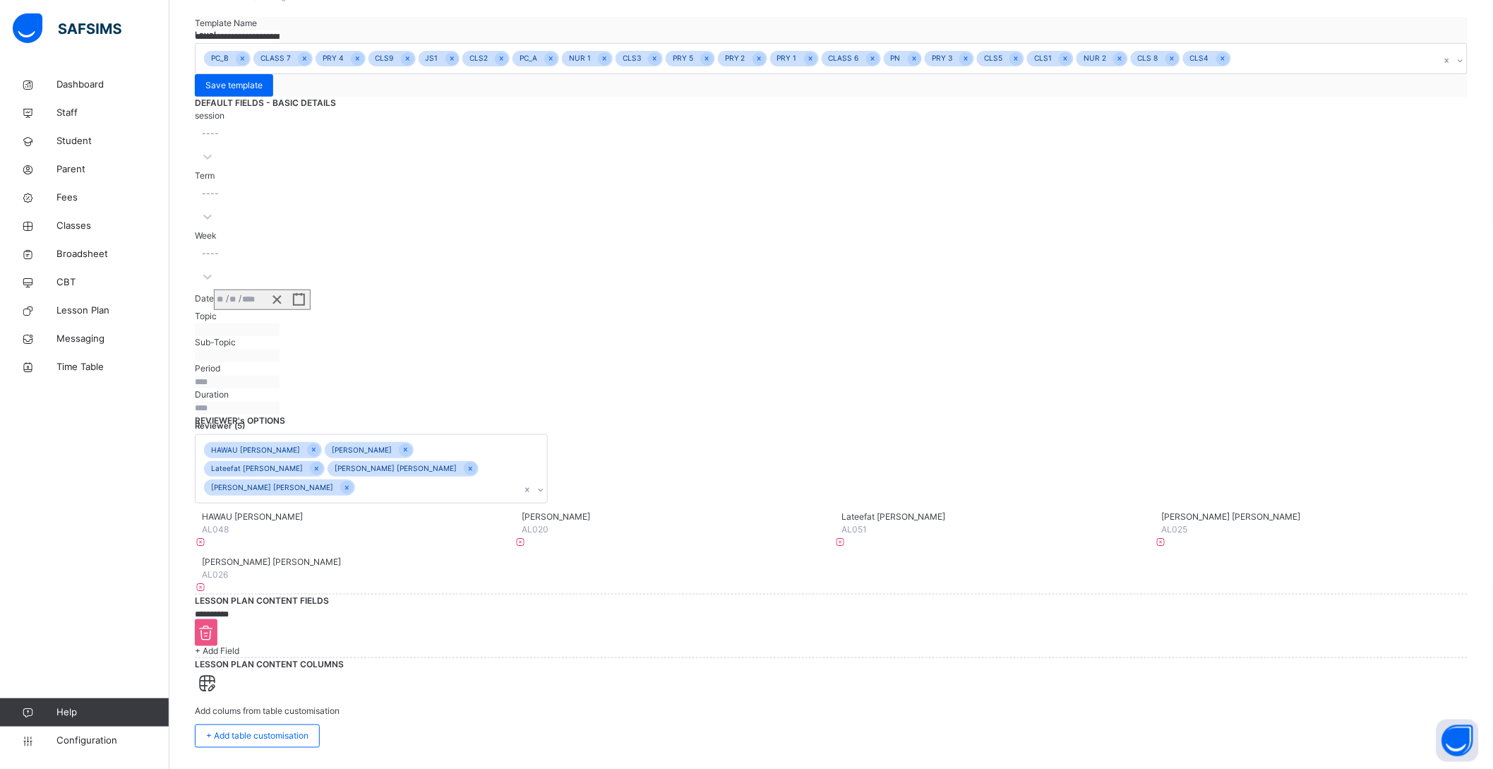
scroll to position [352, 0]
click at [318, 455] on icon at bounding box center [314, 450] width 8 height 10
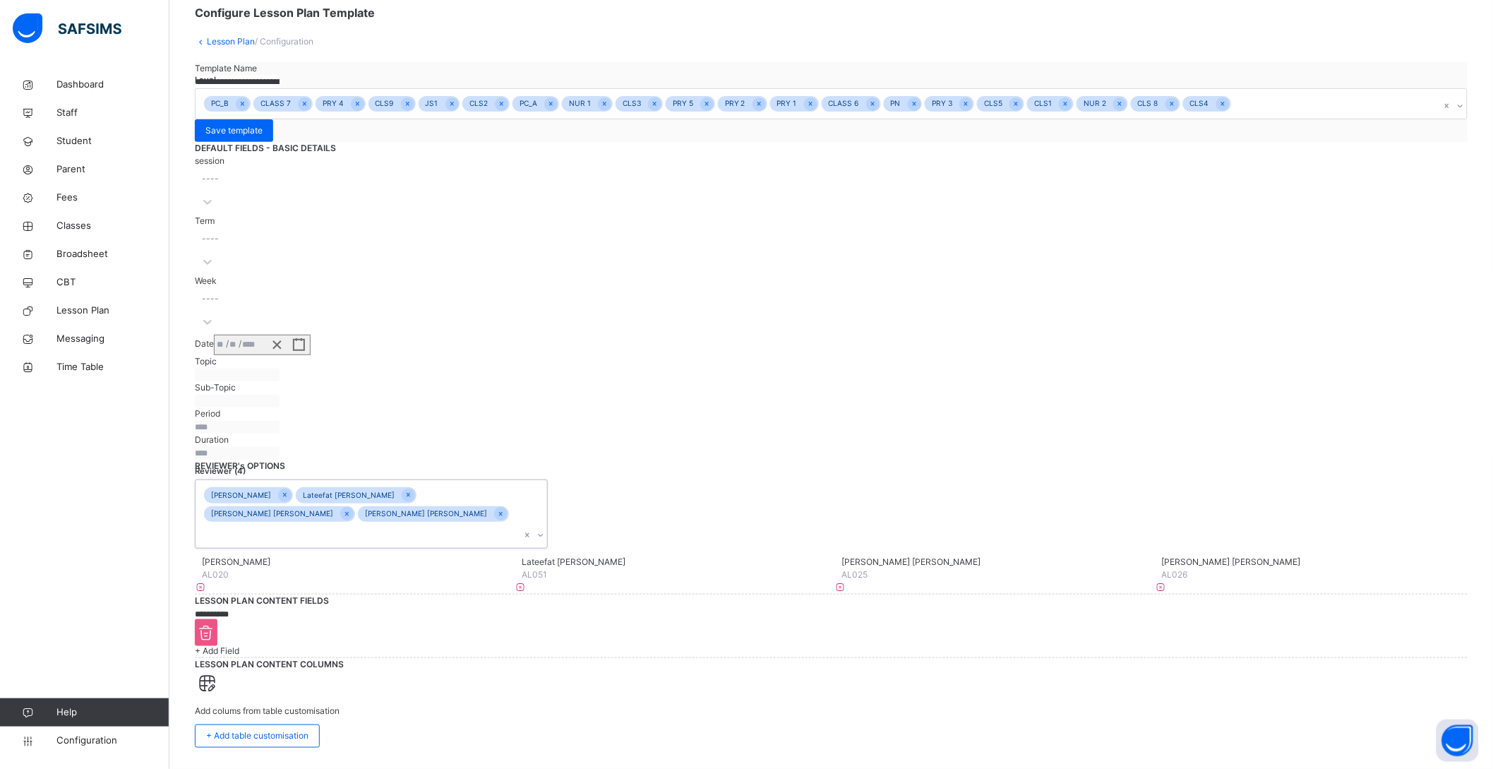
scroll to position [58, 0]
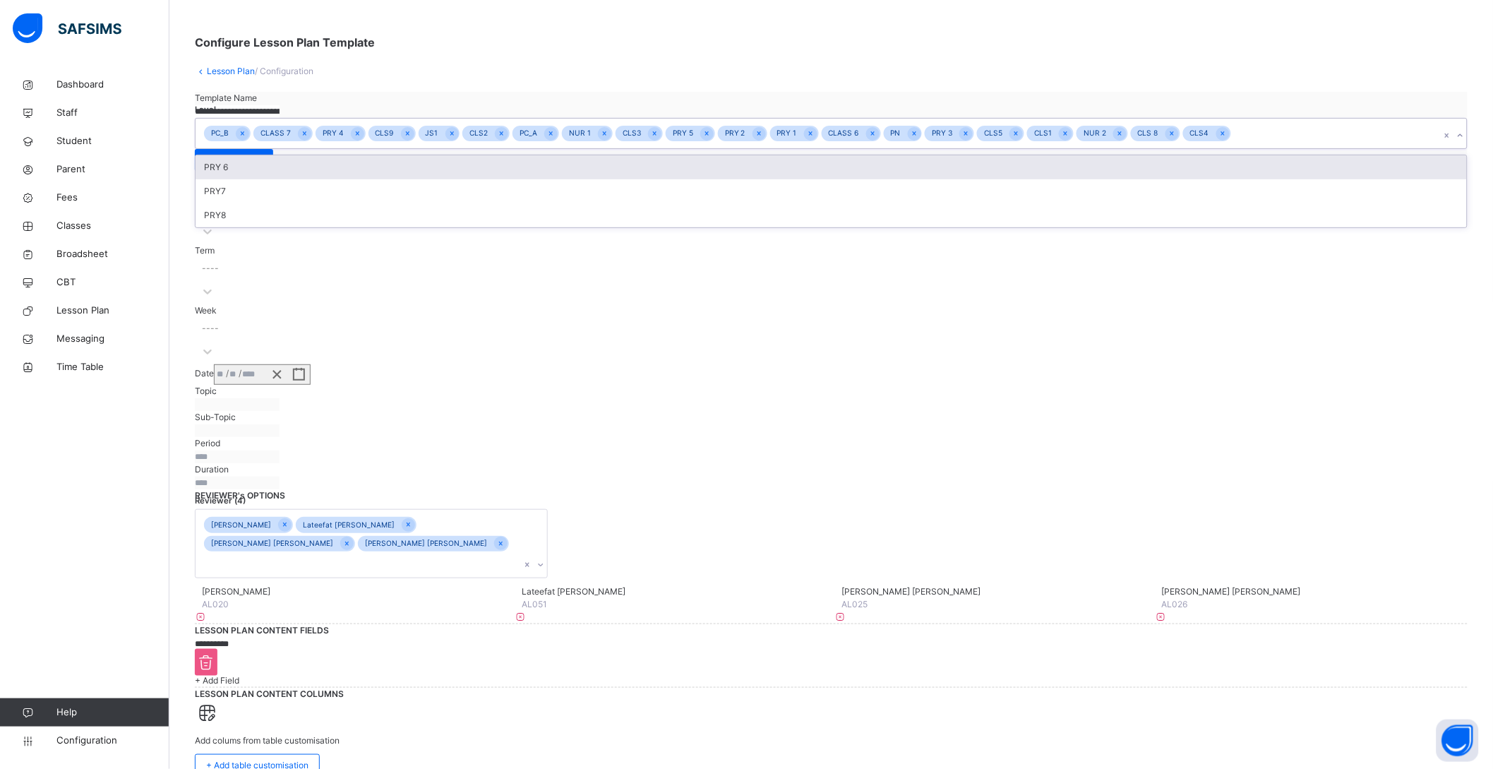
click at [571, 148] on div "PC_B CLASS 7 PRY 4 CLS9 JS1 CLS2 PC_A NUR 1 CLS3 PRY 5 PRY 2 PRY 1 CLASS 6 PN P…" at bounding box center [818, 134] width 1245 height 30
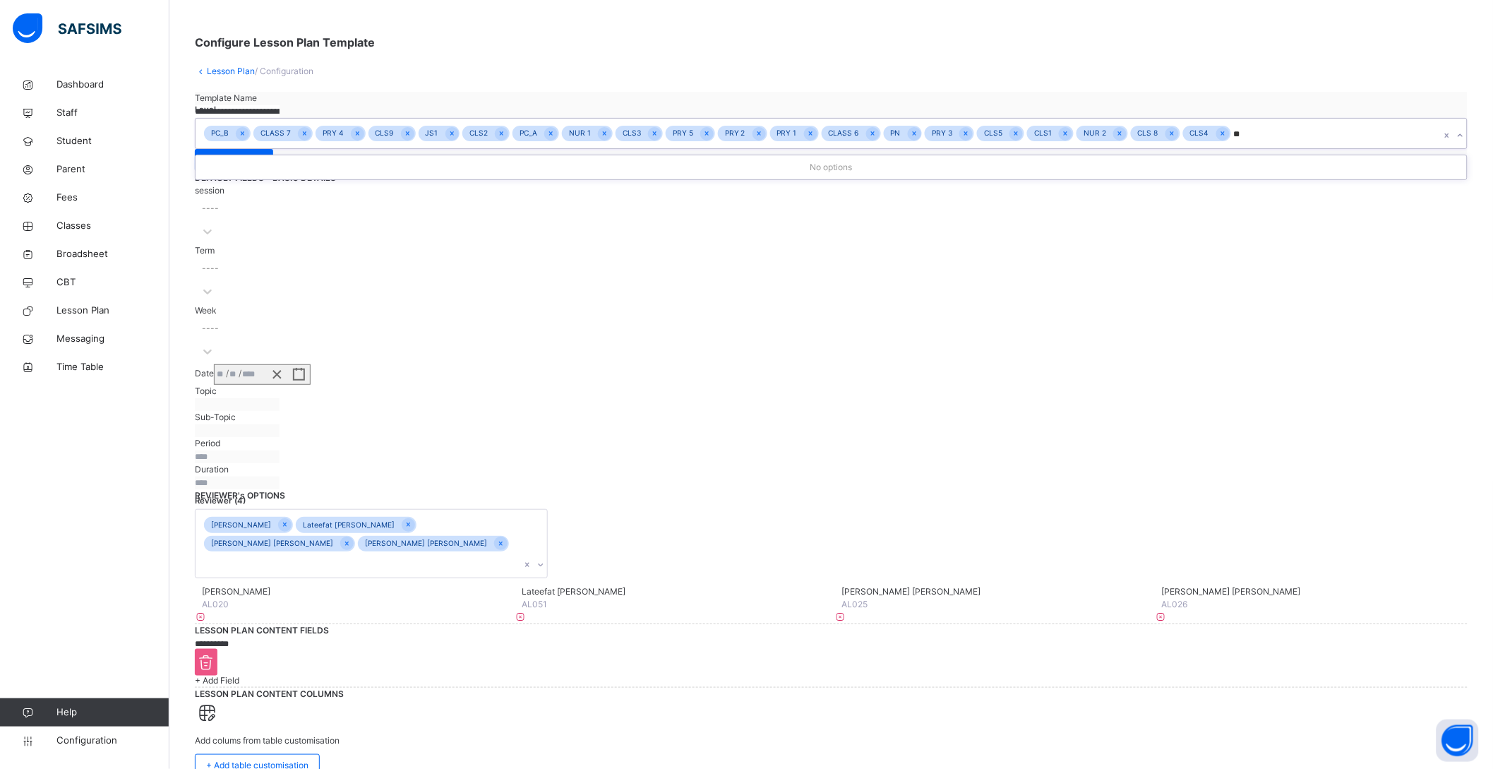
type input "*"
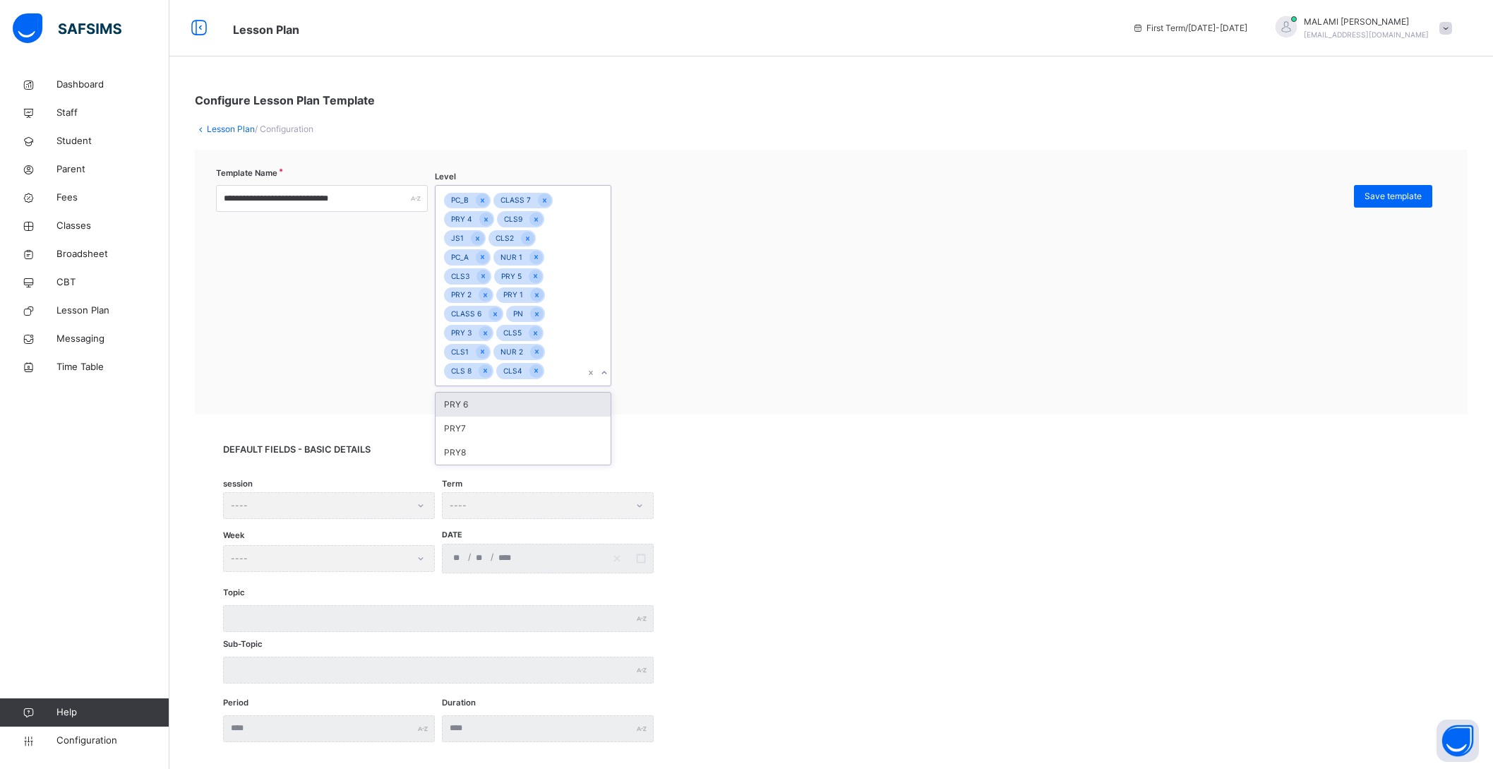
scroll to position [58, 0]
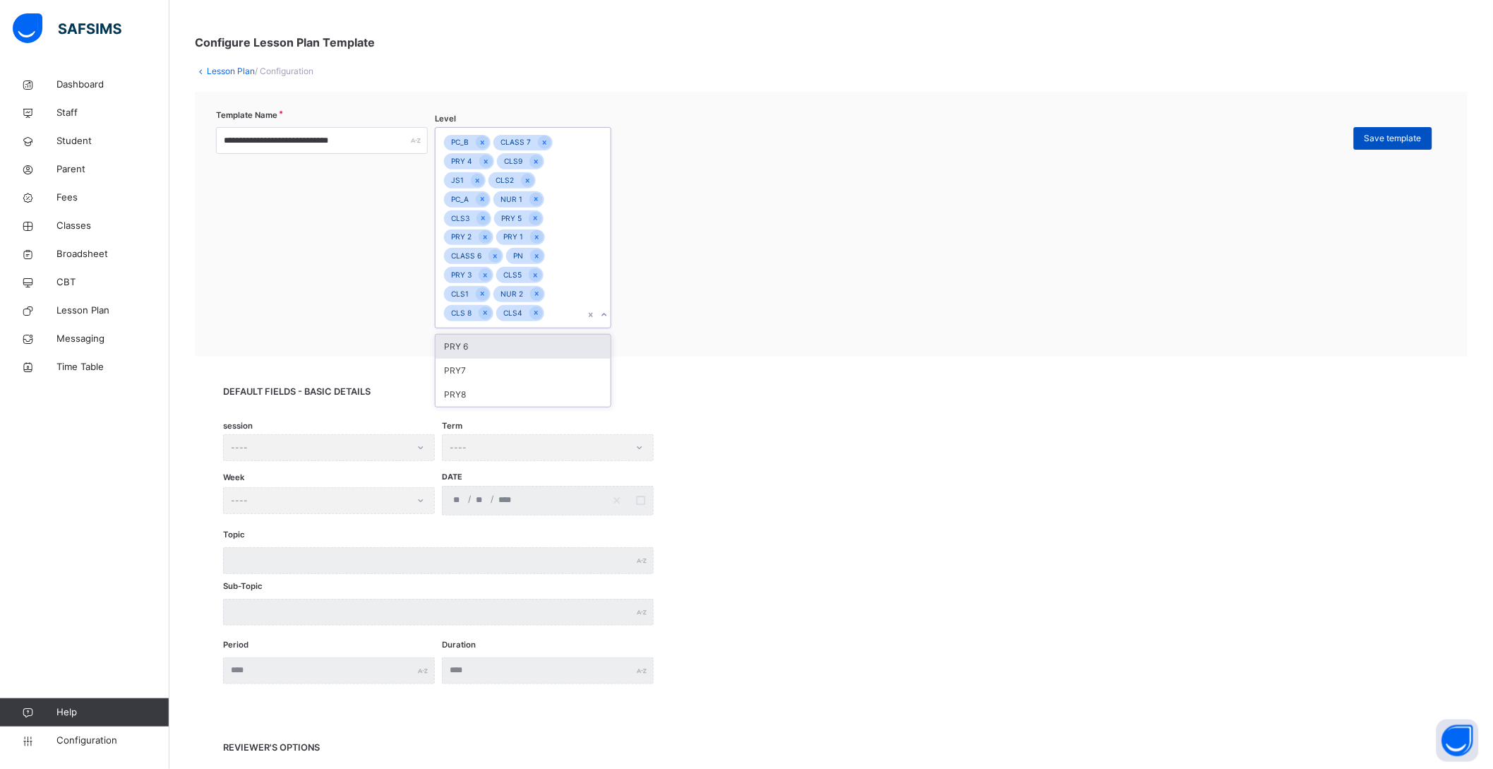
click at [1377, 133] on div "Save template" at bounding box center [1393, 138] width 78 height 23
click at [230, 70] on link "Lesson Plan" at bounding box center [231, 71] width 48 height 11
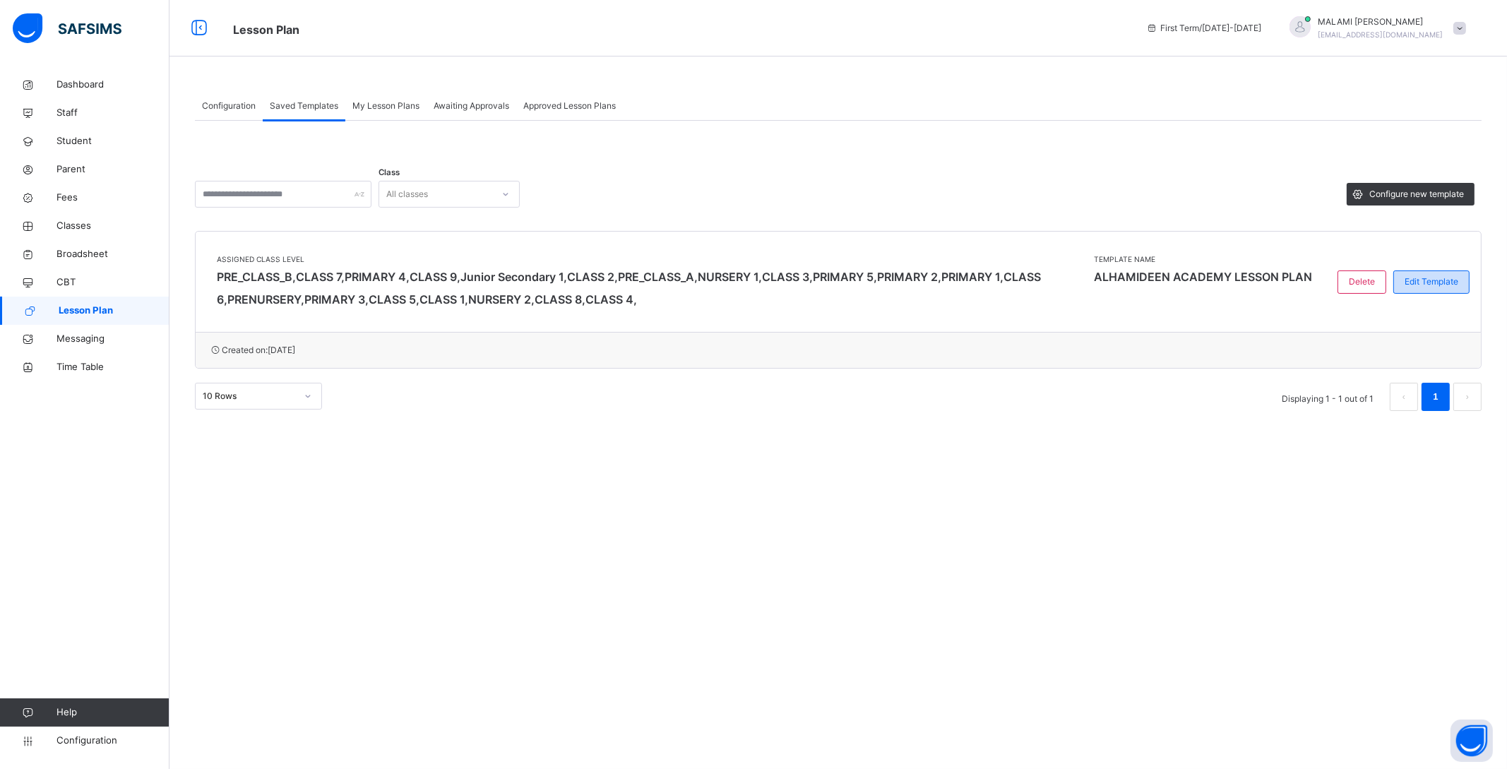
click at [1431, 281] on span "Edit Template" at bounding box center [1431, 281] width 54 height 13
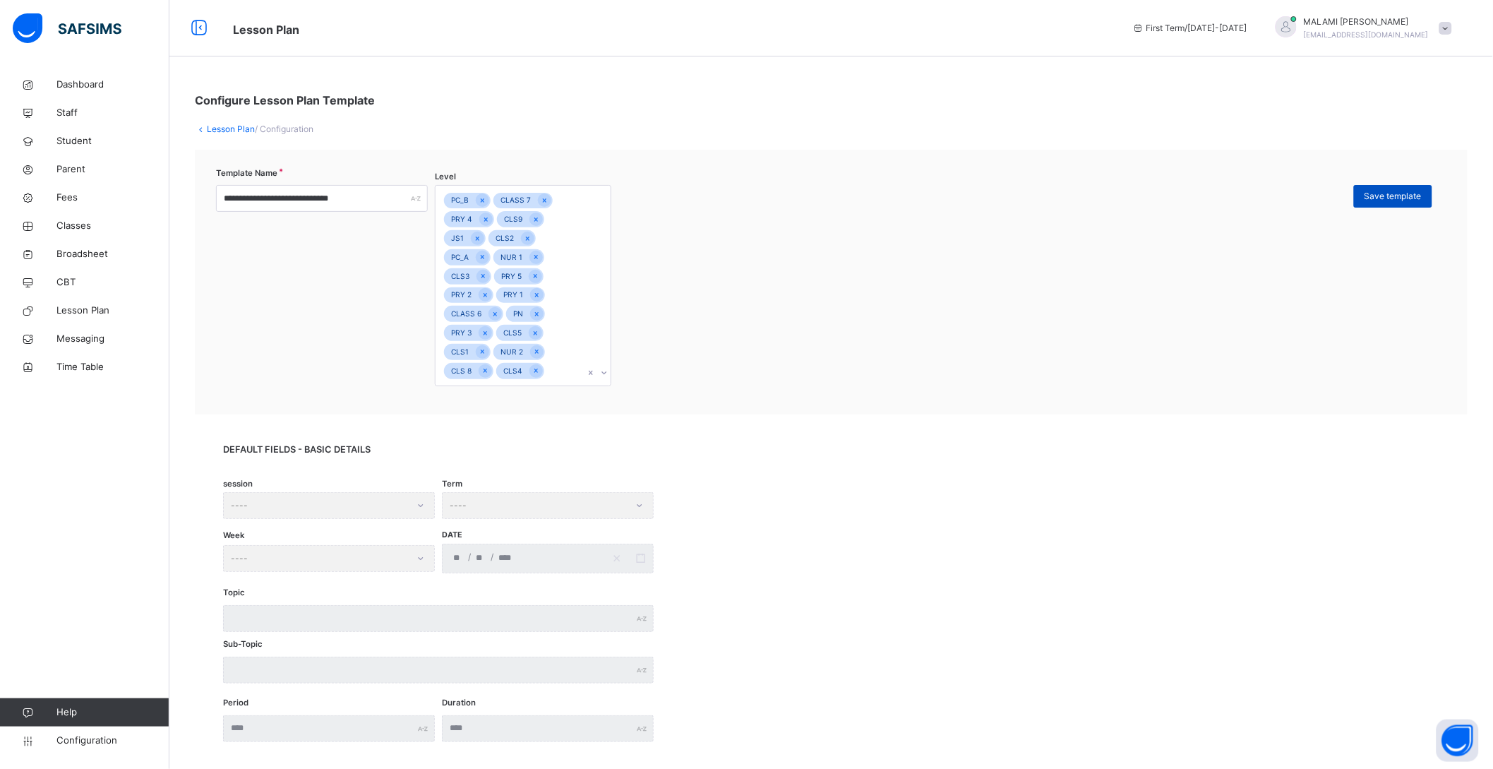
click at [1417, 197] on span "Save template" at bounding box center [1393, 196] width 57 height 13
click at [203, 28] on icon at bounding box center [199, 28] width 24 height 25
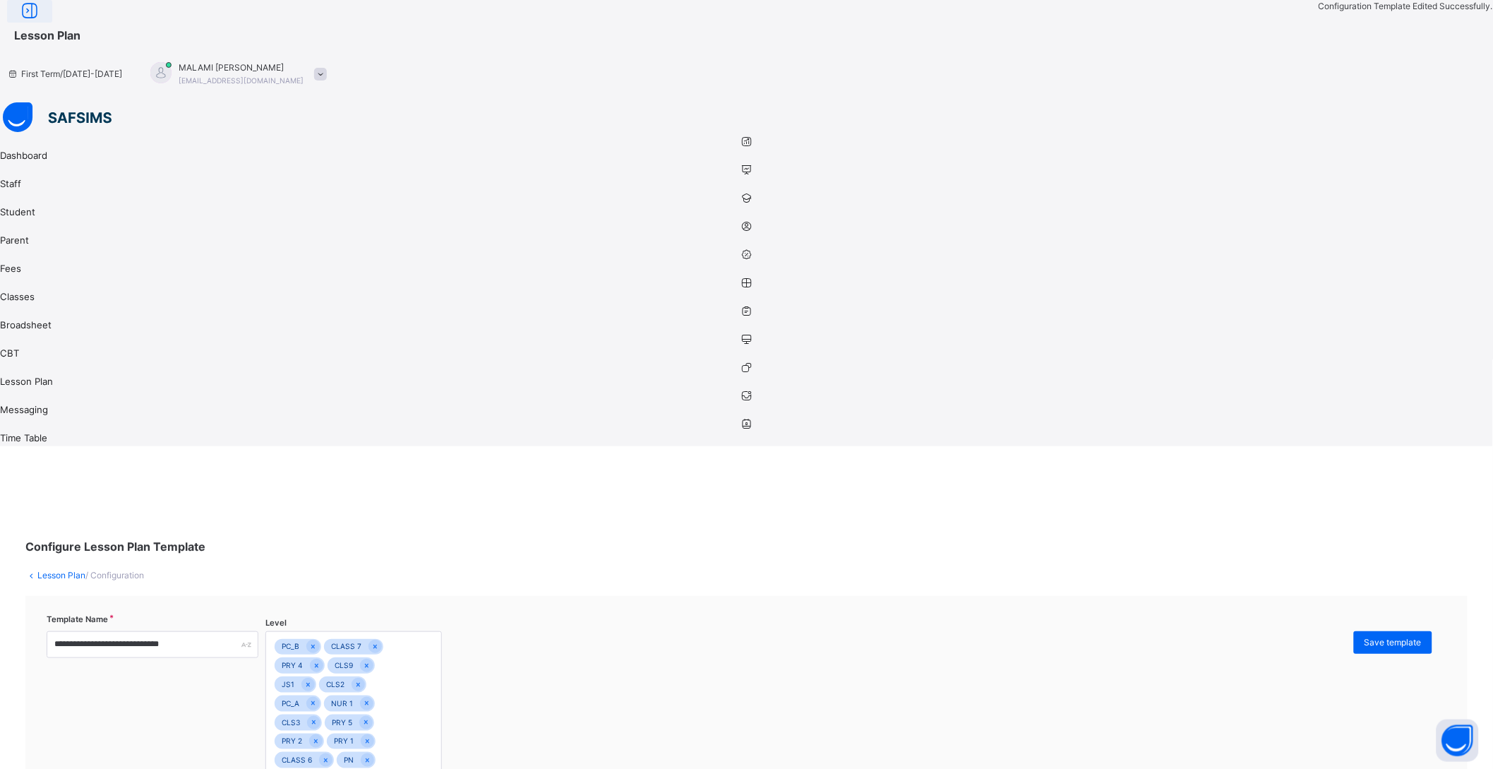
click at [42, 24] on icon at bounding box center [30, 11] width 24 height 25
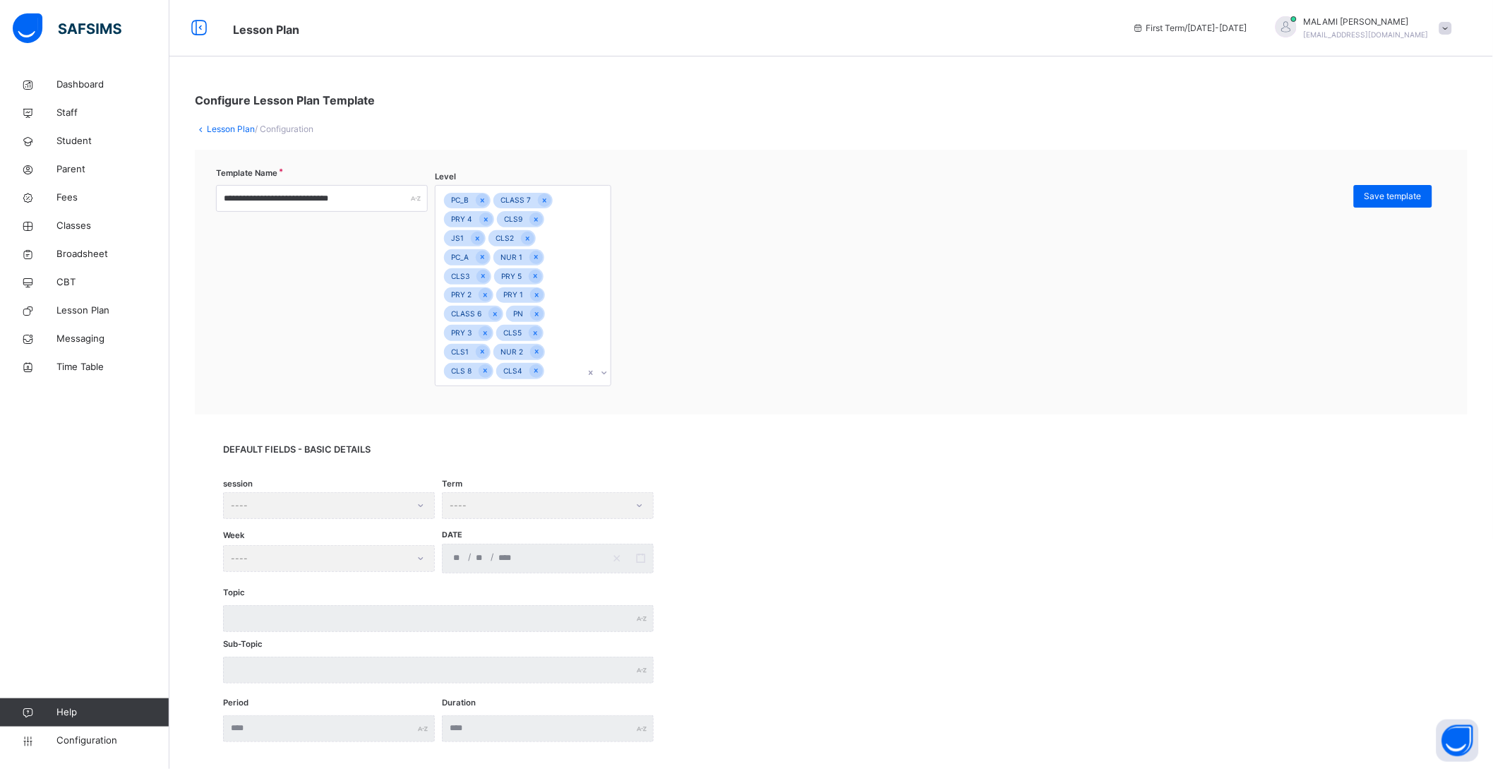
click at [1069, 310] on div at bounding box center [983, 285] width 729 height 201
click at [71, 85] on span "Dashboard" at bounding box center [112, 85] width 113 height 14
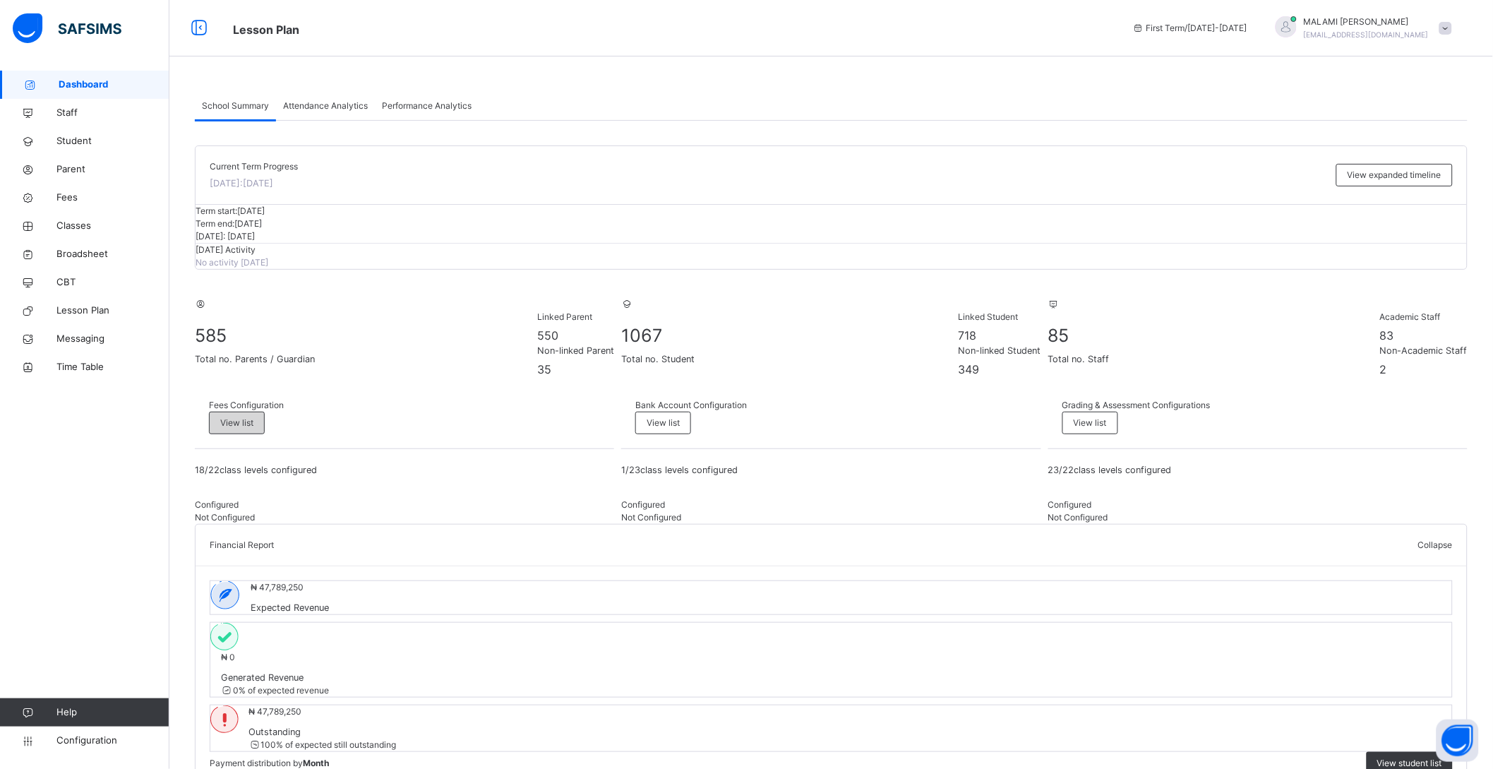
click at [253, 429] on span "View list" at bounding box center [236, 423] width 33 height 13
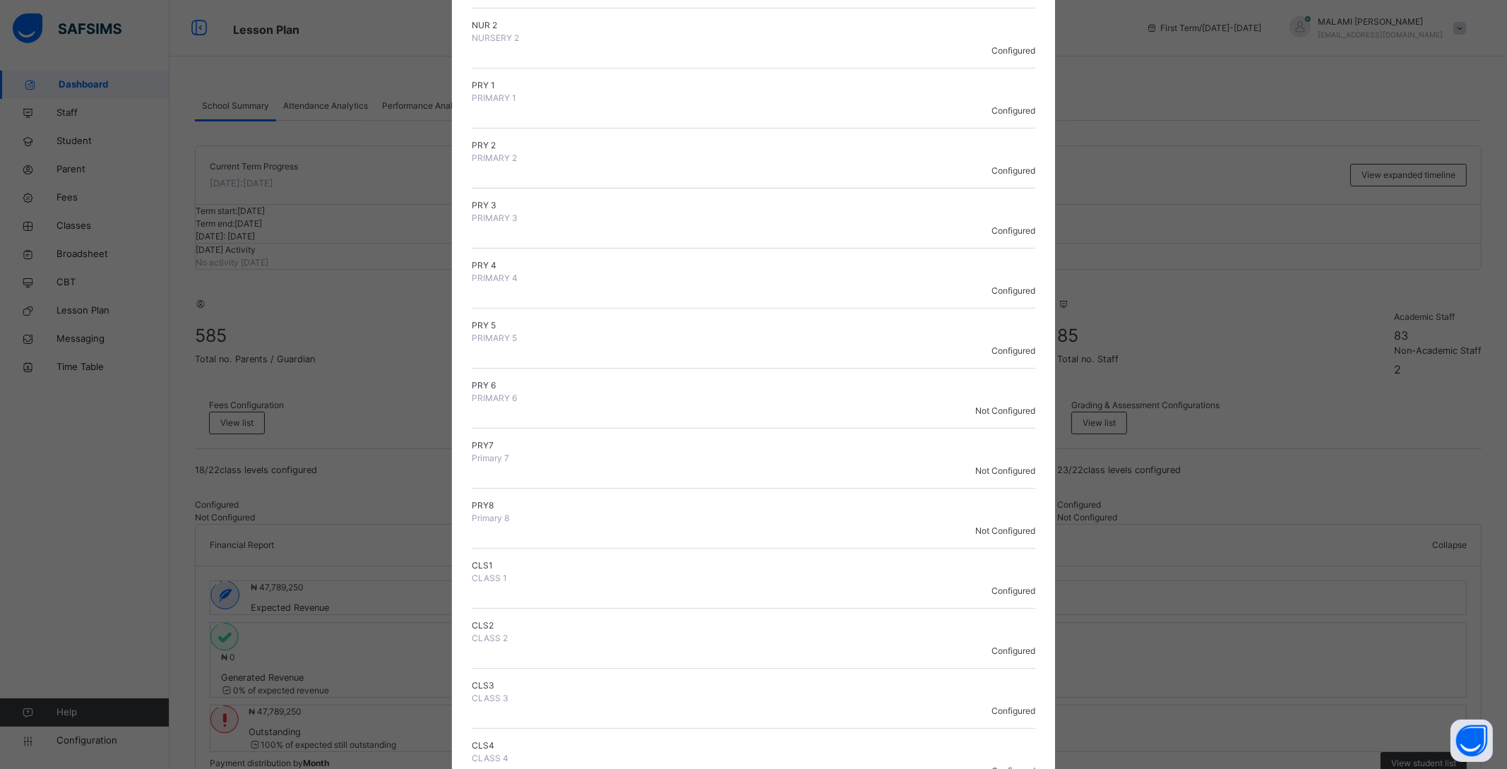
scroll to position [441, 0]
click at [1147, 316] on div "× Fees Configuration Status Below are the list of class levels and their config…" at bounding box center [753, 384] width 1507 height 769
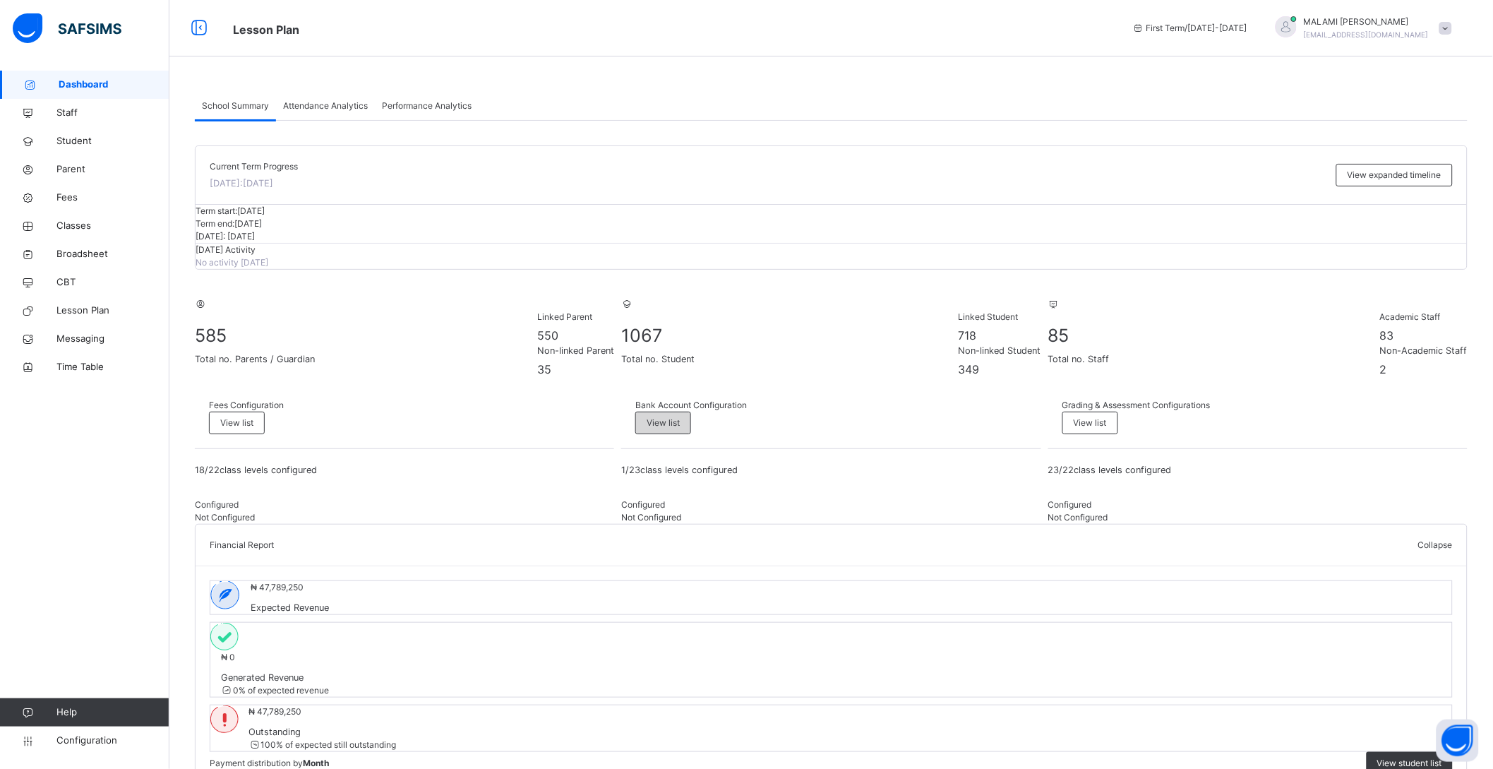
click at [691, 434] on div "View list" at bounding box center [663, 423] width 56 height 23
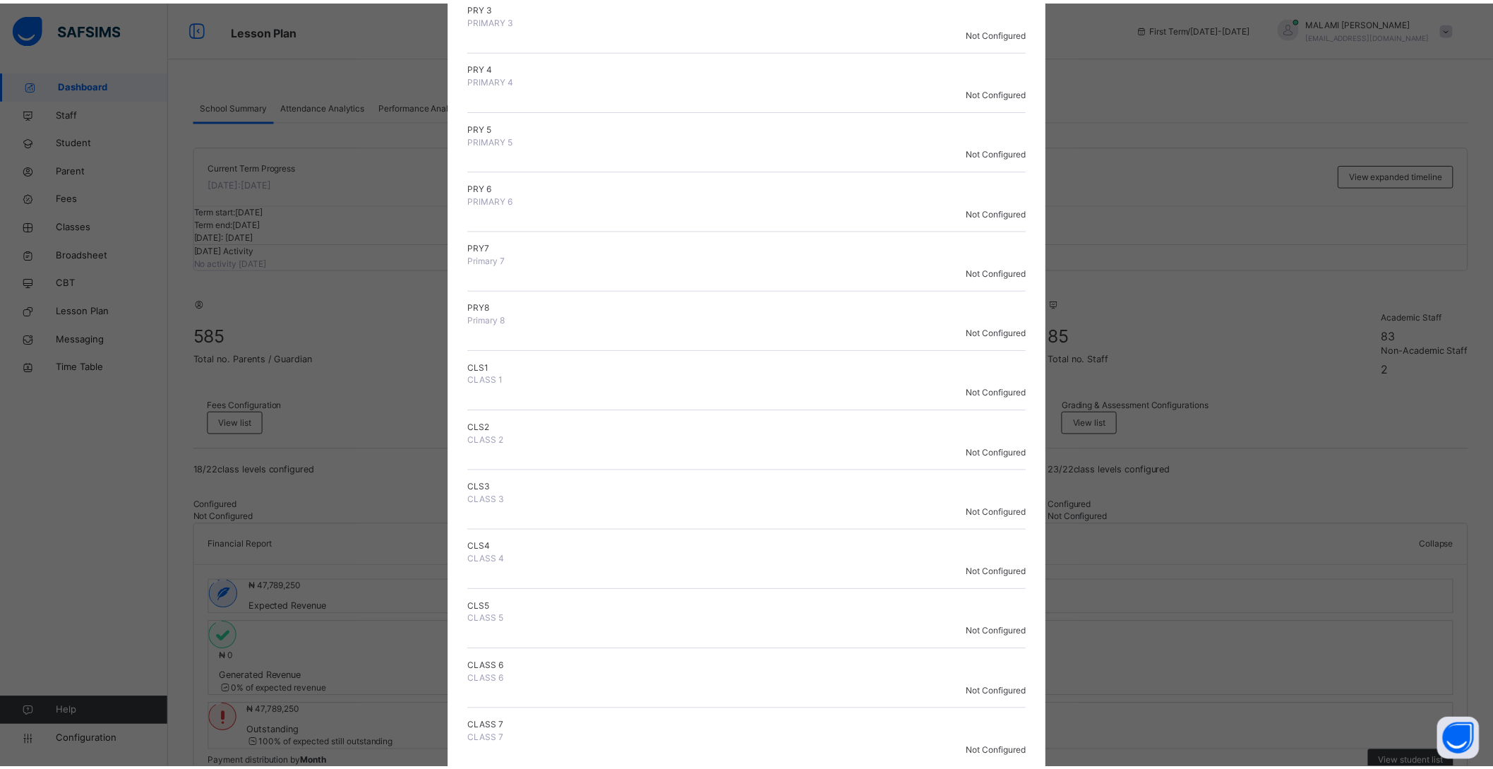
scroll to position [544, 0]
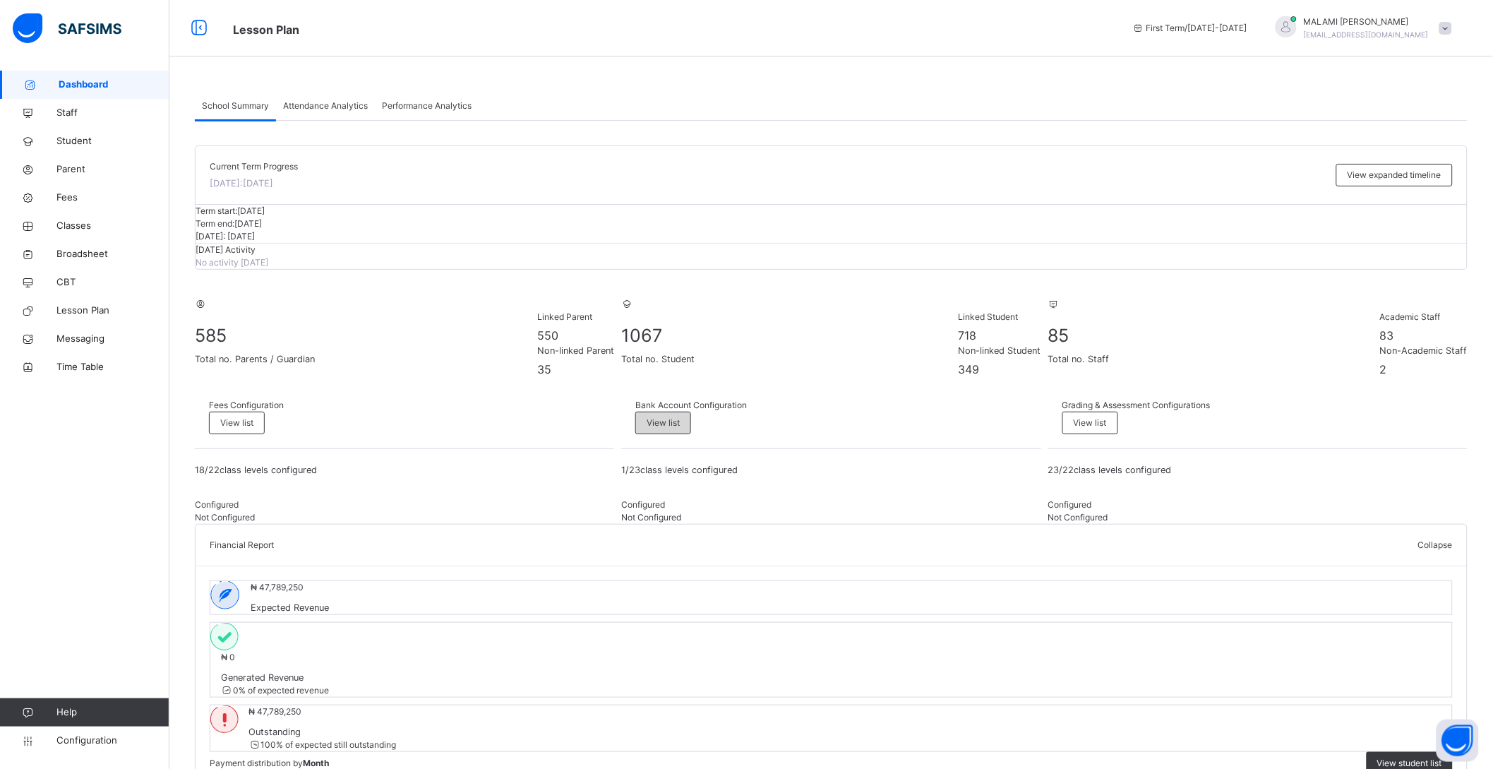
click at [680, 429] on span "View list" at bounding box center [663, 423] width 33 height 13
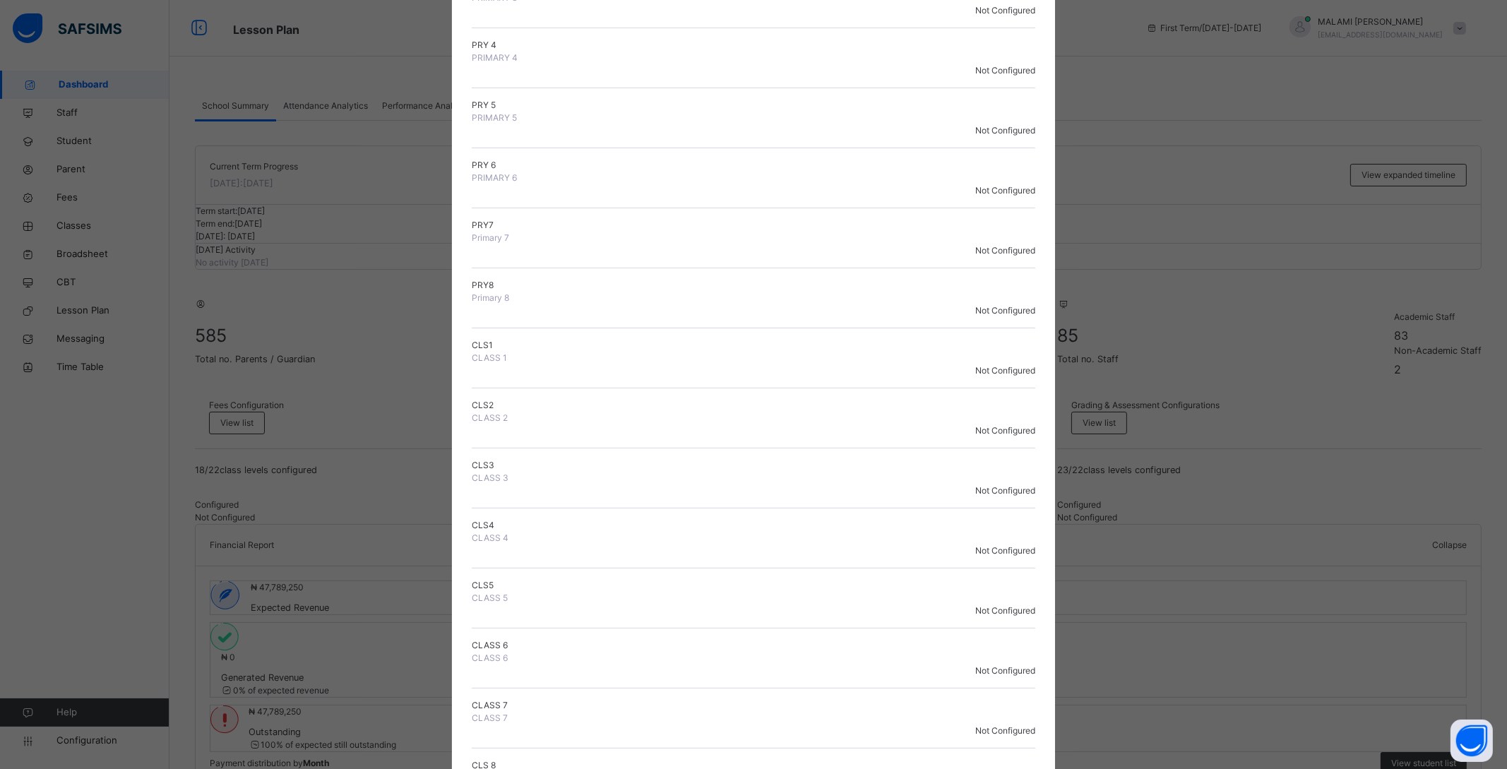
click at [1104, 511] on div "× Bank Account Configuration Status Below are the list of class levels and thei…" at bounding box center [753, 384] width 1507 height 769
click at [114, 476] on div "× Bank Account Configuration Status Below are the list of class levels and thei…" at bounding box center [753, 384] width 1507 height 769
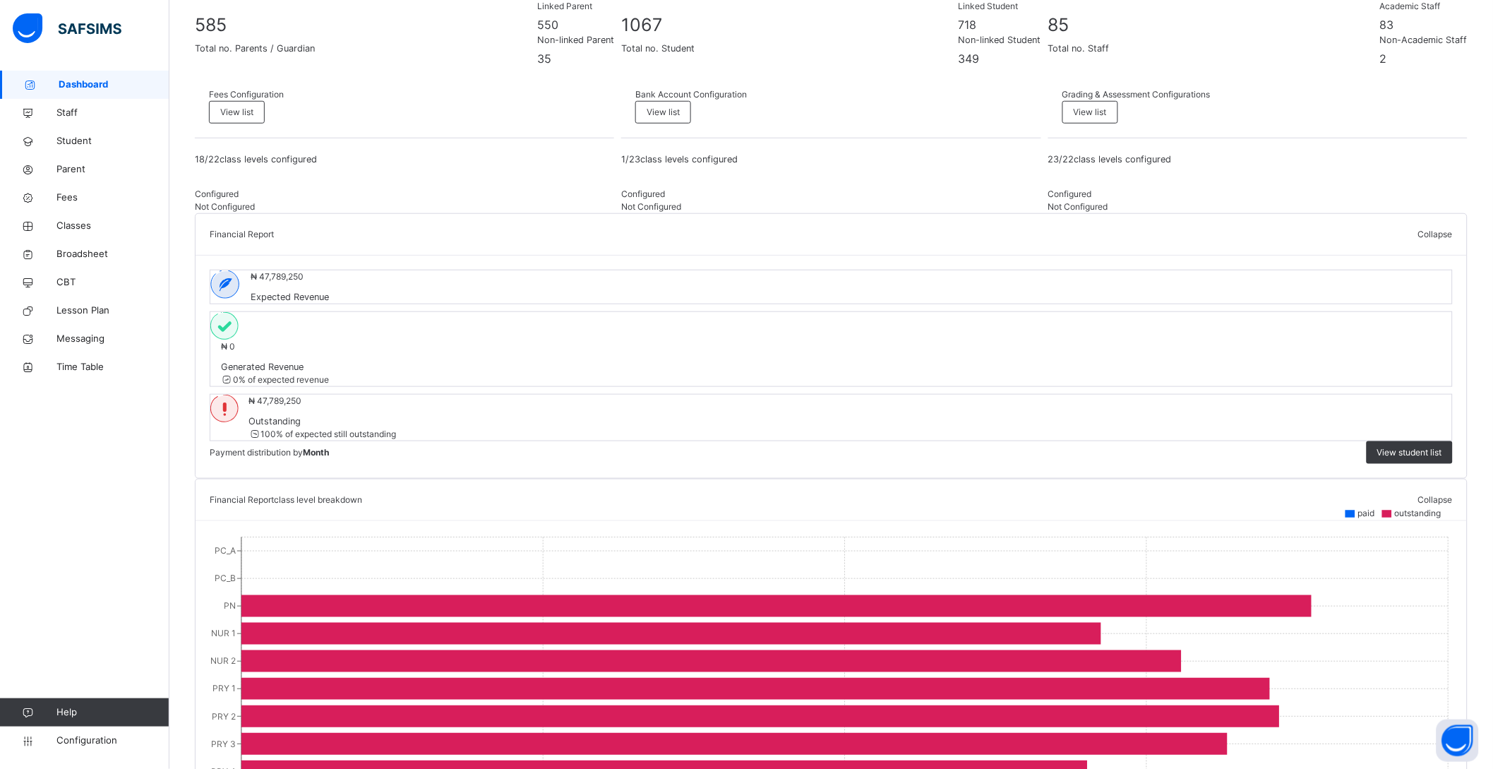
scroll to position [441, 0]
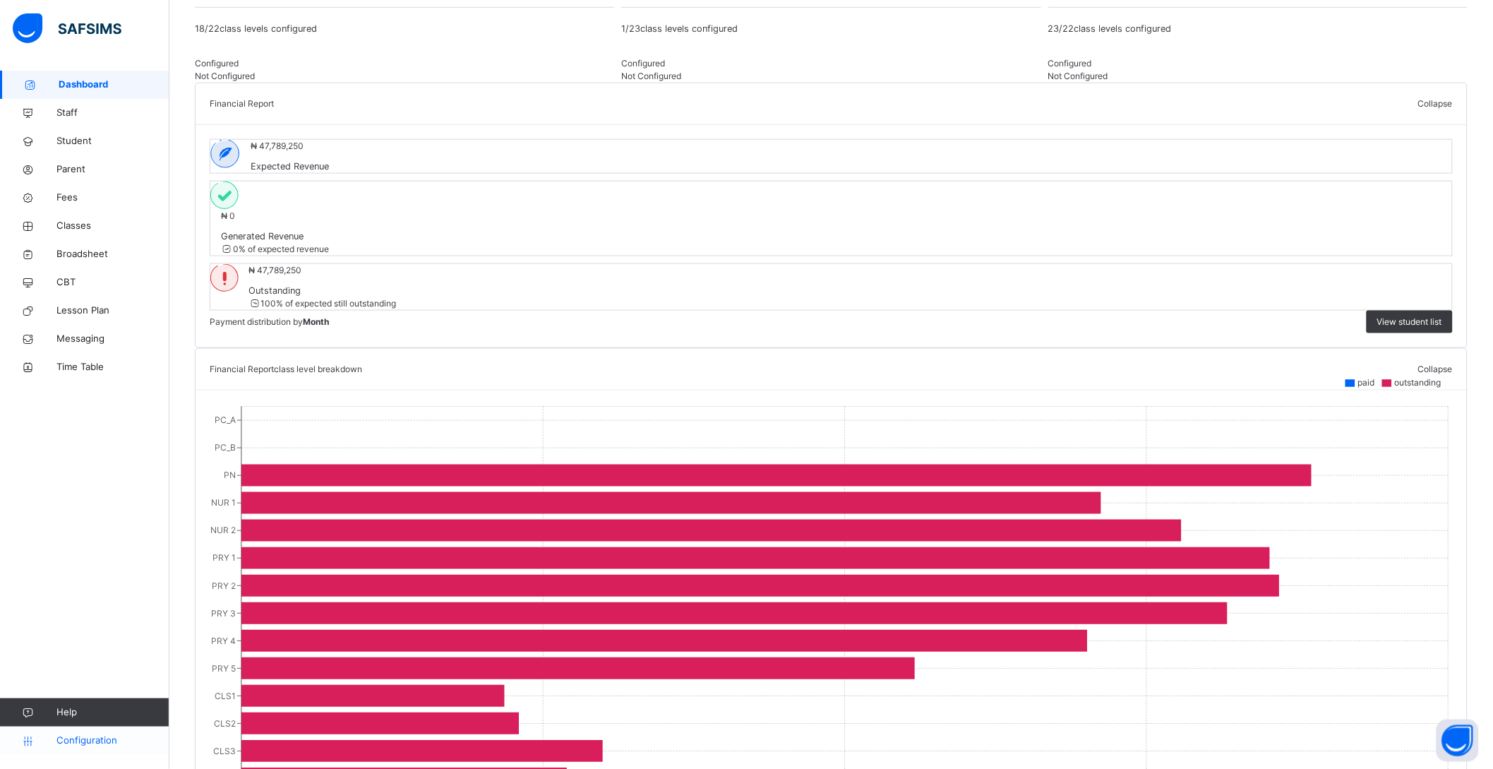
click at [59, 744] on span "Configuration" at bounding box center [112, 741] width 112 height 14
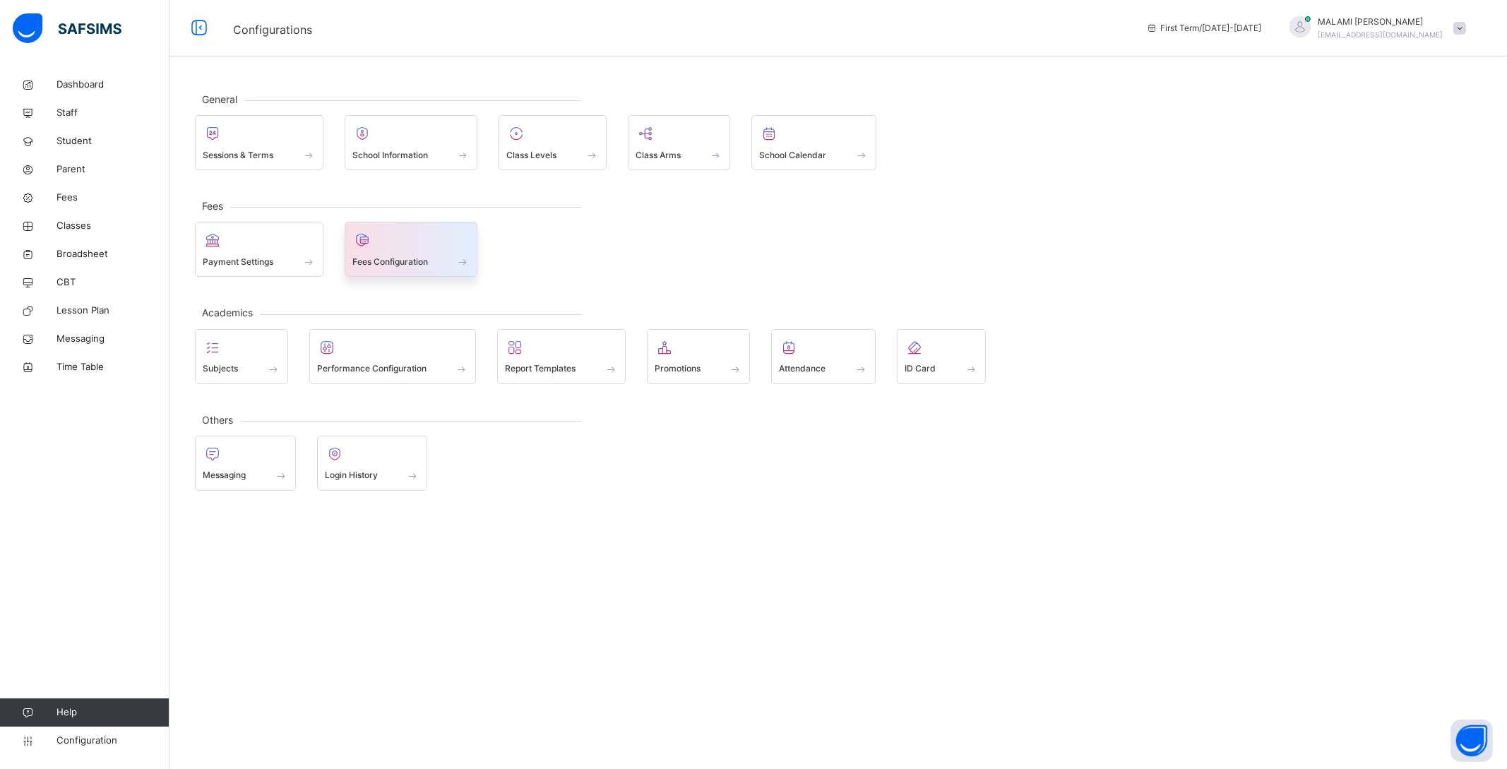
click at [402, 254] on div "Fees Configuration" at bounding box center [411, 261] width 118 height 15
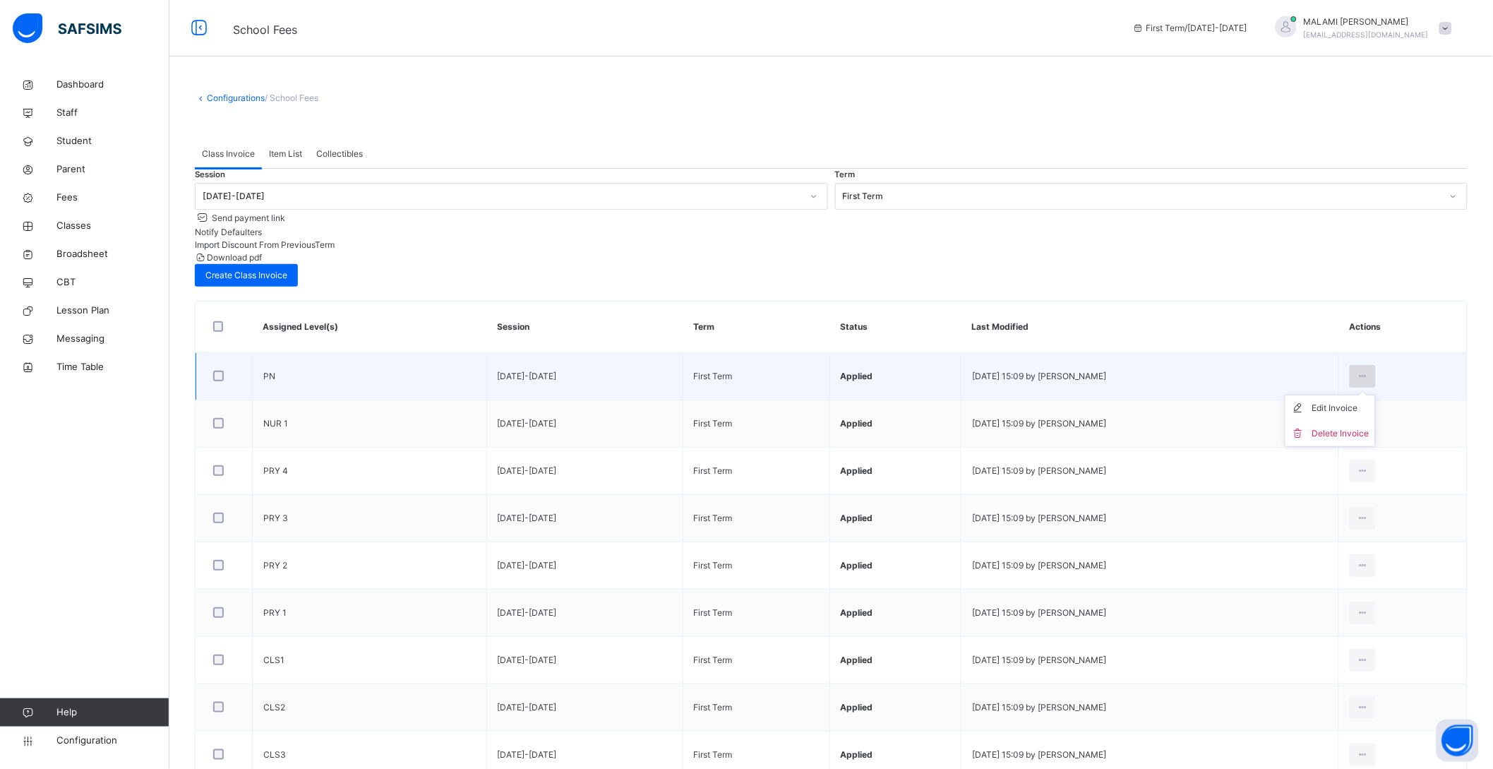
click at [1369, 370] on icon at bounding box center [1363, 376] width 12 height 13
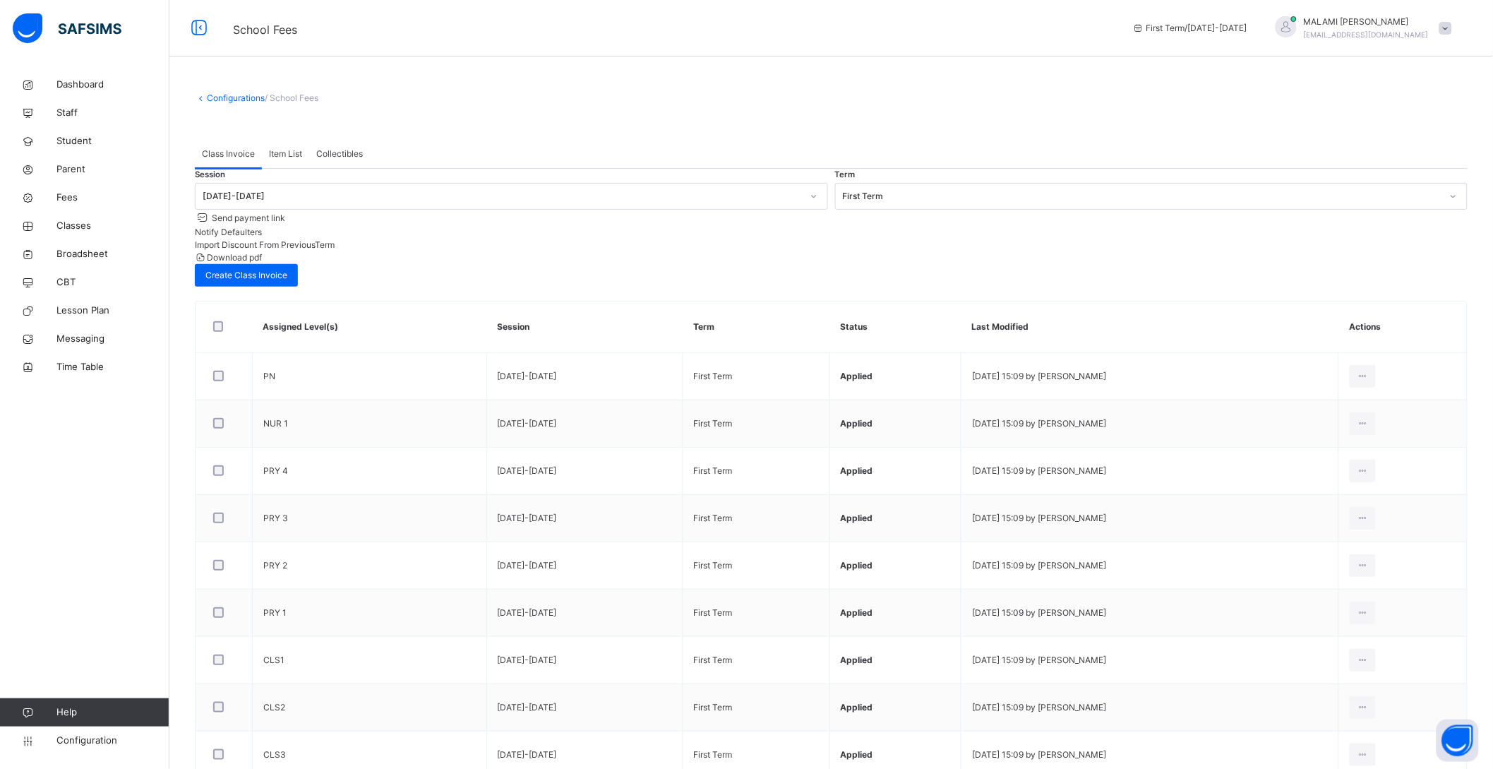
click at [1433, 251] on div "Download pdf" at bounding box center [831, 257] width 1273 height 13
click at [297, 152] on span "Item List" at bounding box center [285, 154] width 33 height 13
click at [357, 152] on span "Collectibles" at bounding box center [339, 154] width 47 height 13
click at [220, 93] on link "Configurations" at bounding box center [236, 97] width 58 height 11
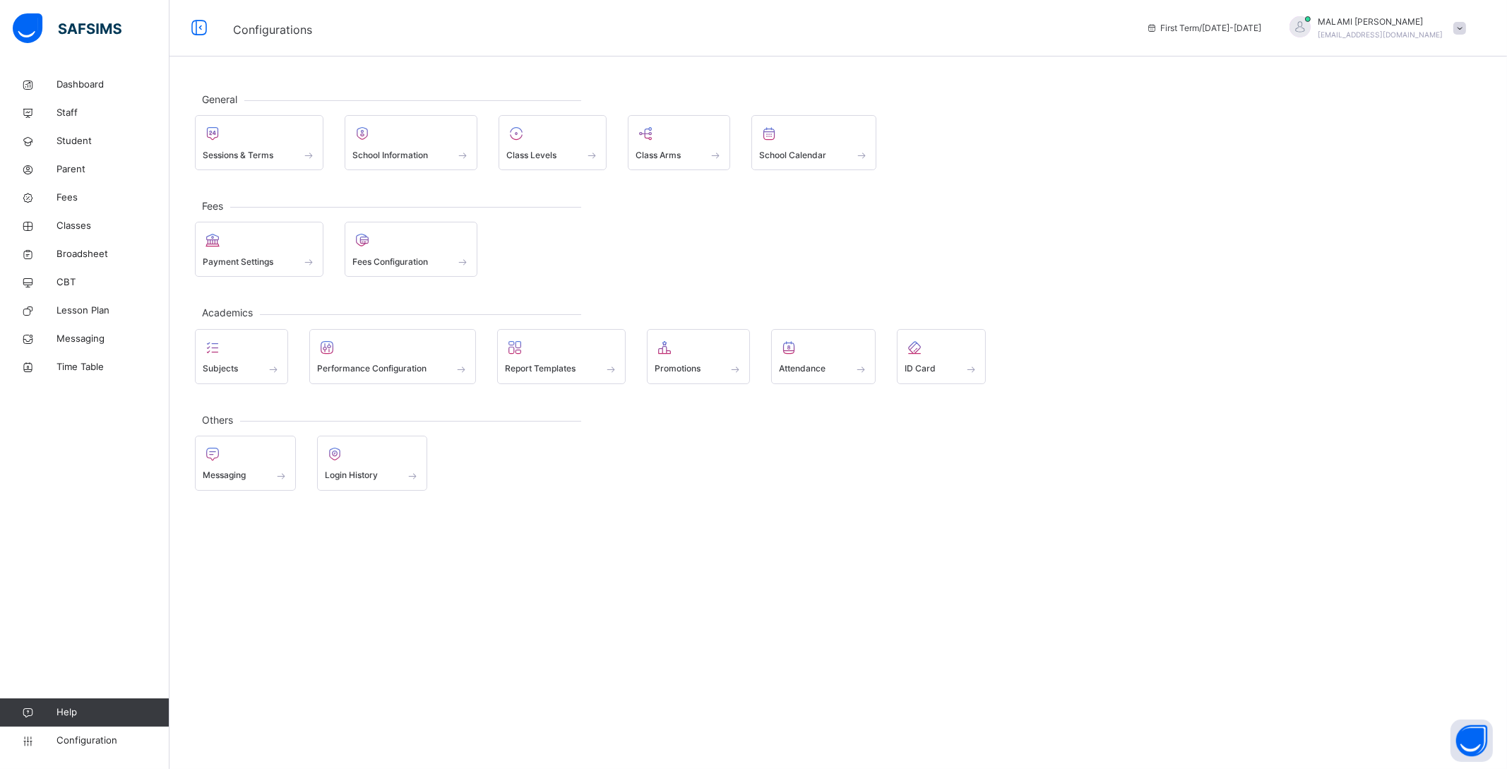
drag, startPoint x: 779, startPoint y: 552, endPoint x: 763, endPoint y: 551, distance: 16.3
click at [777, 554] on div "General Sessions & Terms School Information Class Levels Class Arms School Cale…" at bounding box center [837, 384] width 1337 height 769
click at [85, 740] on span "Configuration" at bounding box center [112, 741] width 112 height 14
click at [697, 363] on span "Promotions" at bounding box center [678, 368] width 46 height 13
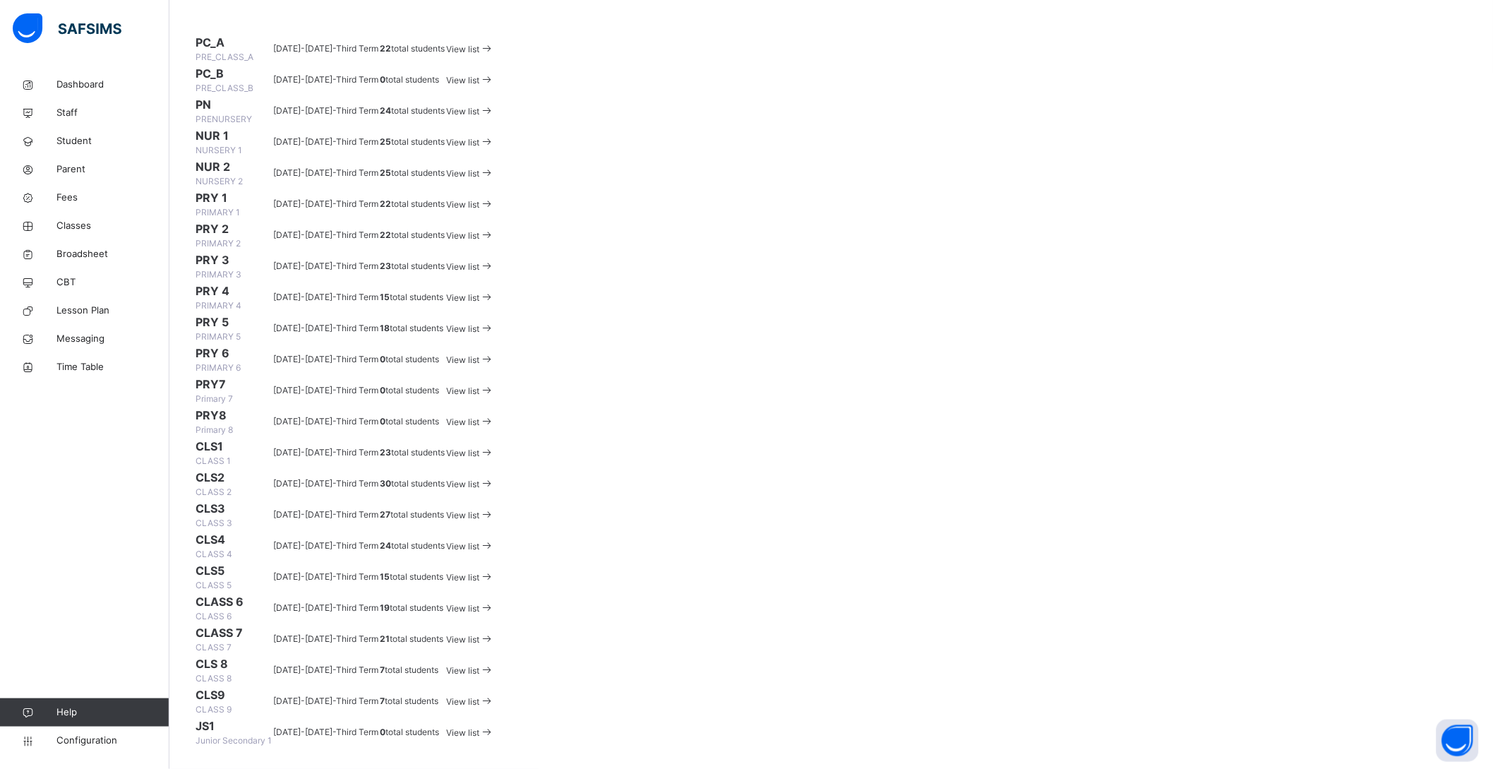
scroll to position [883, 0]
click at [494, 600] on div "View list" at bounding box center [470, 608] width 48 height 16
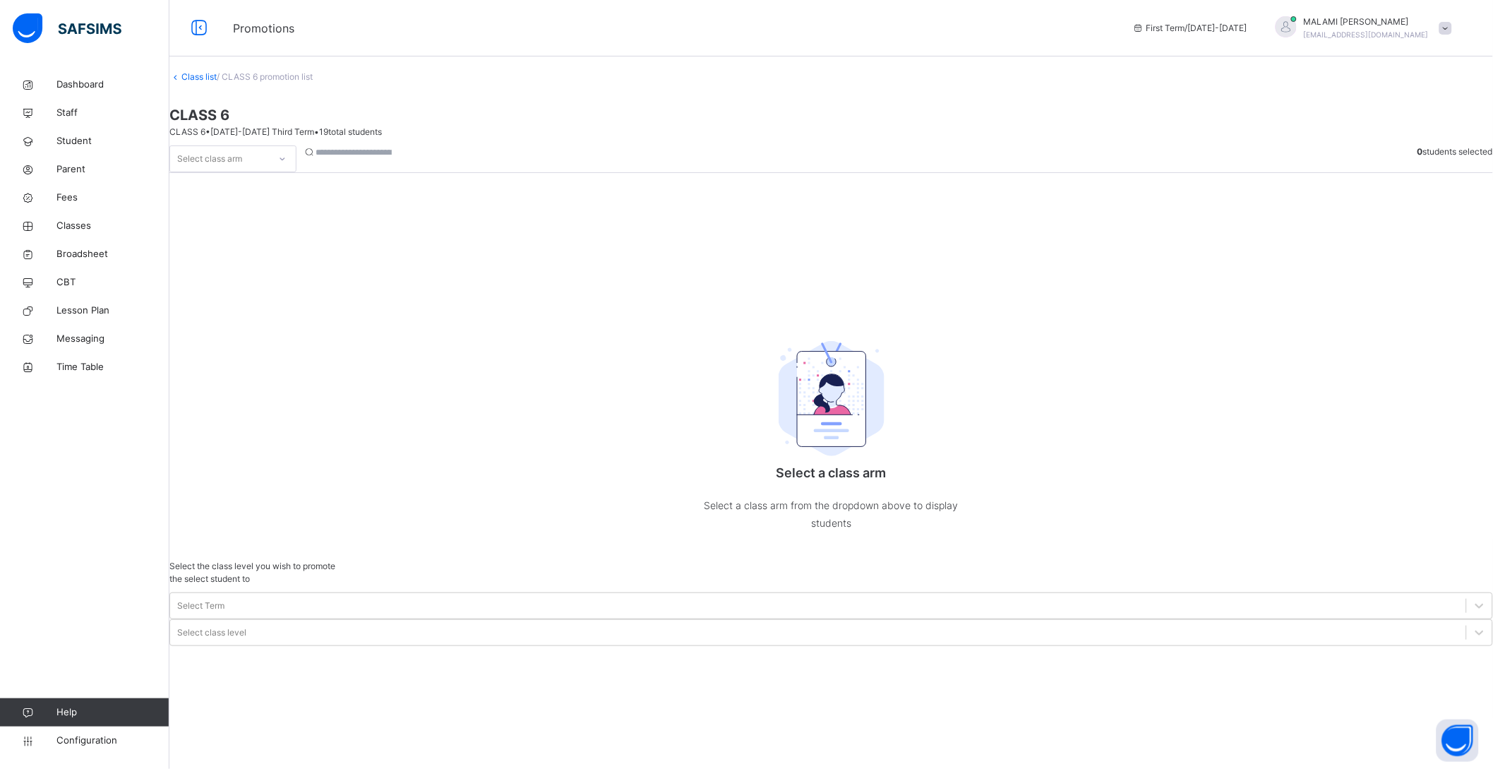
click at [301, 138] on div "CLASS 6 CLASS 6 • 2024-2025 Third Term • 19 total students" at bounding box center [831, 121] width 1324 height 34
click at [1188, 595] on div "Select Term" at bounding box center [818, 606] width 1296 height 22
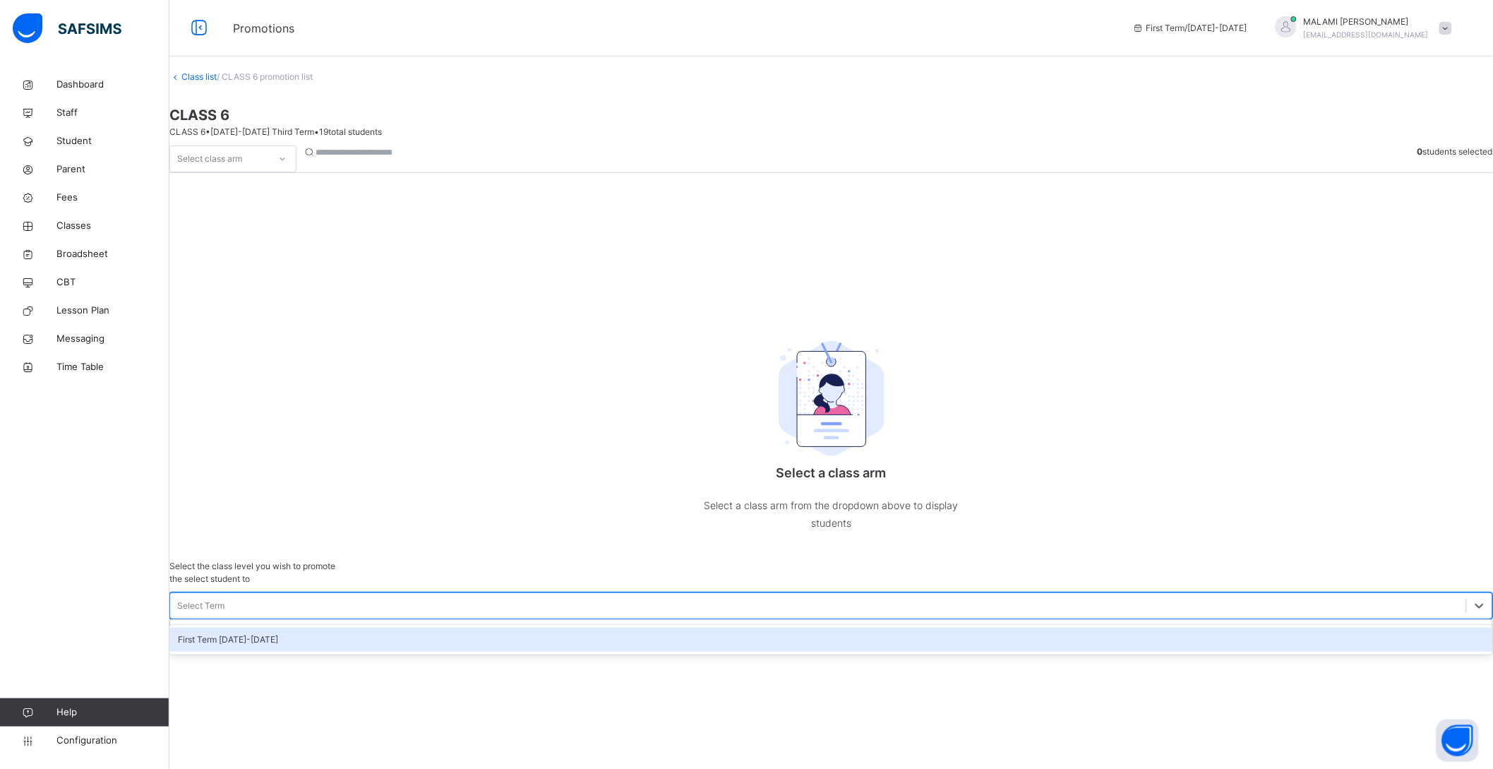
click at [1186, 628] on div "First Term [DATE]-[DATE]" at bounding box center [831, 640] width 1324 height 24
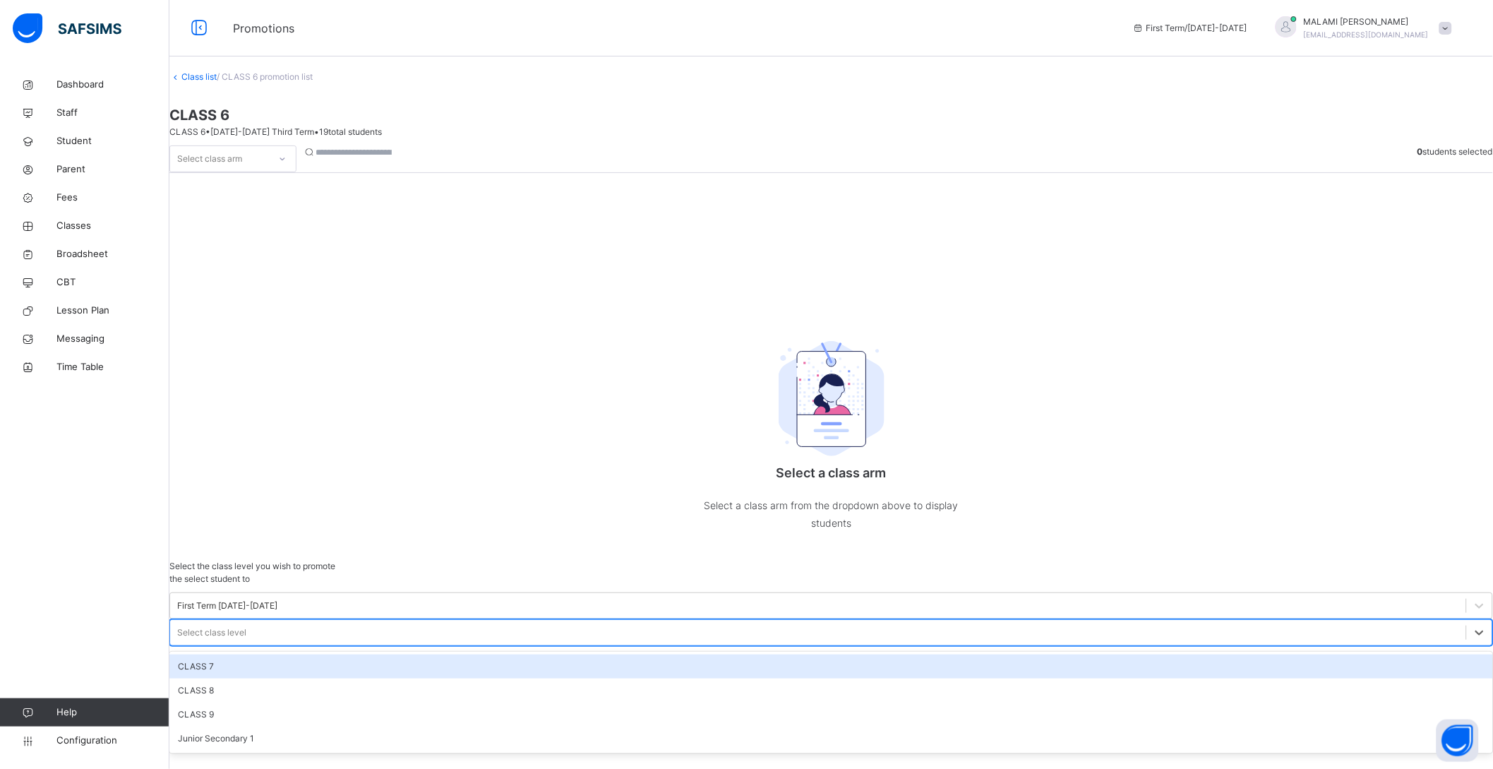
click at [246, 626] on div "Select class level" at bounding box center [211, 632] width 69 height 13
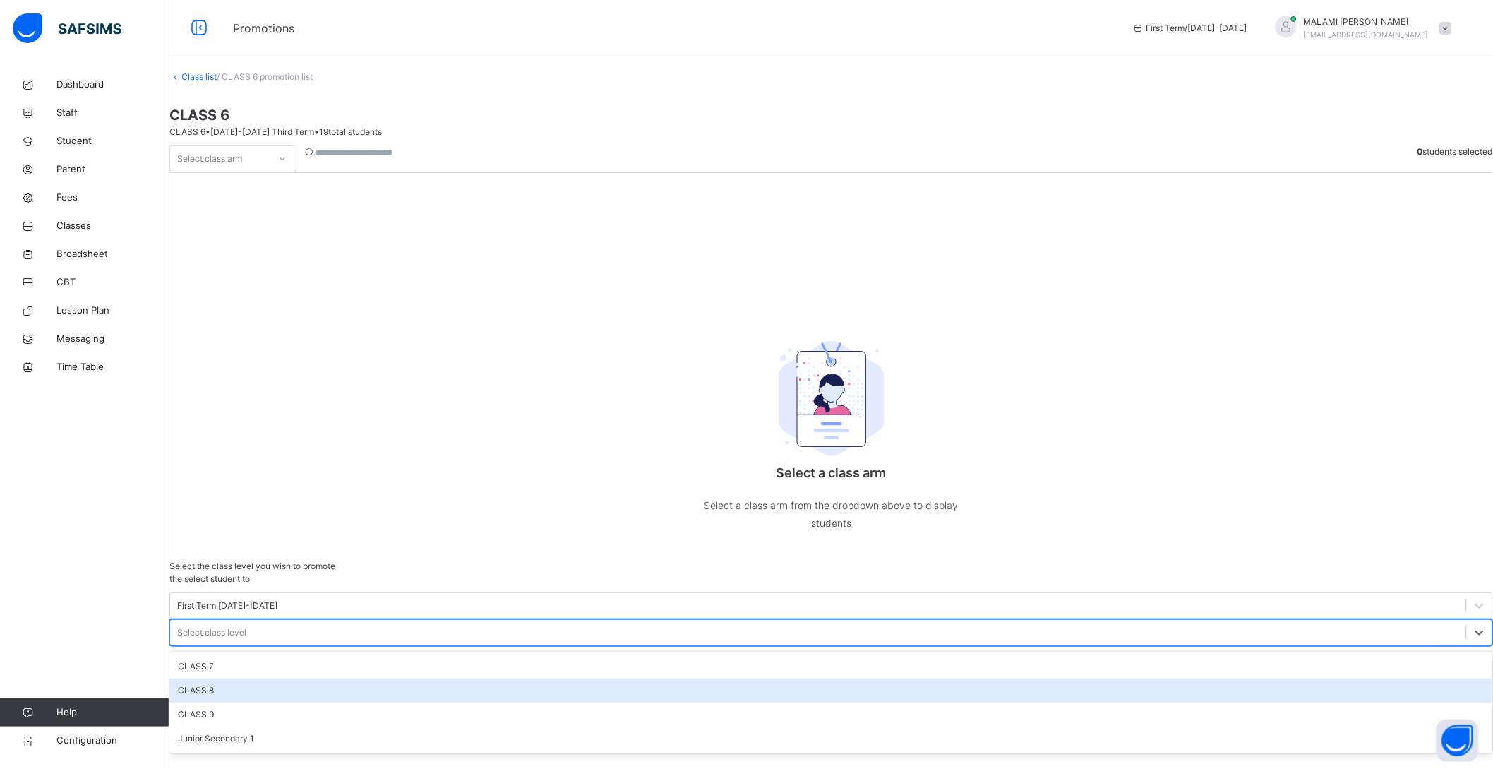
click at [1308, 679] on div "CLASS 8" at bounding box center [831, 691] width 1324 height 24
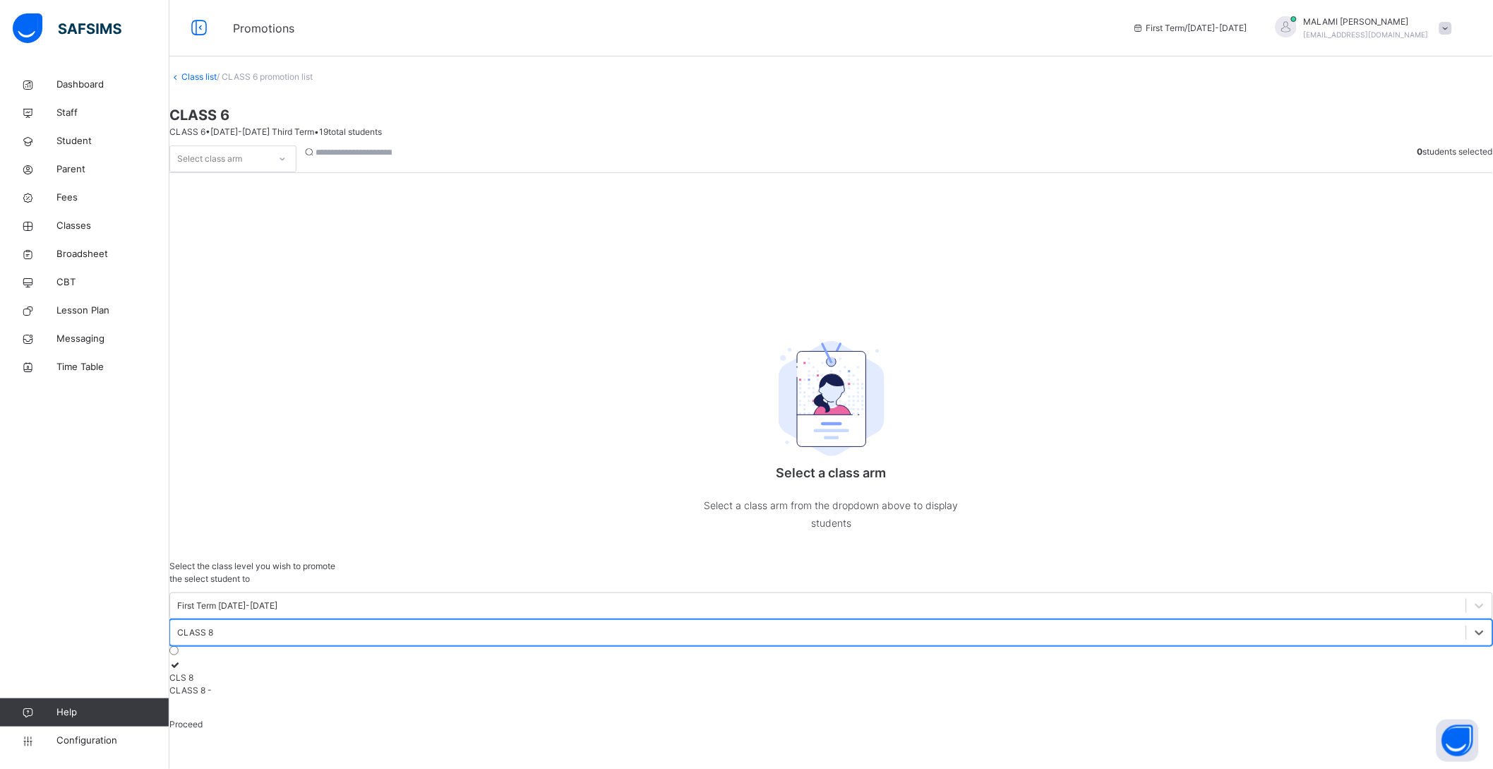
click at [181, 659] on icon at bounding box center [175, 664] width 12 height 11
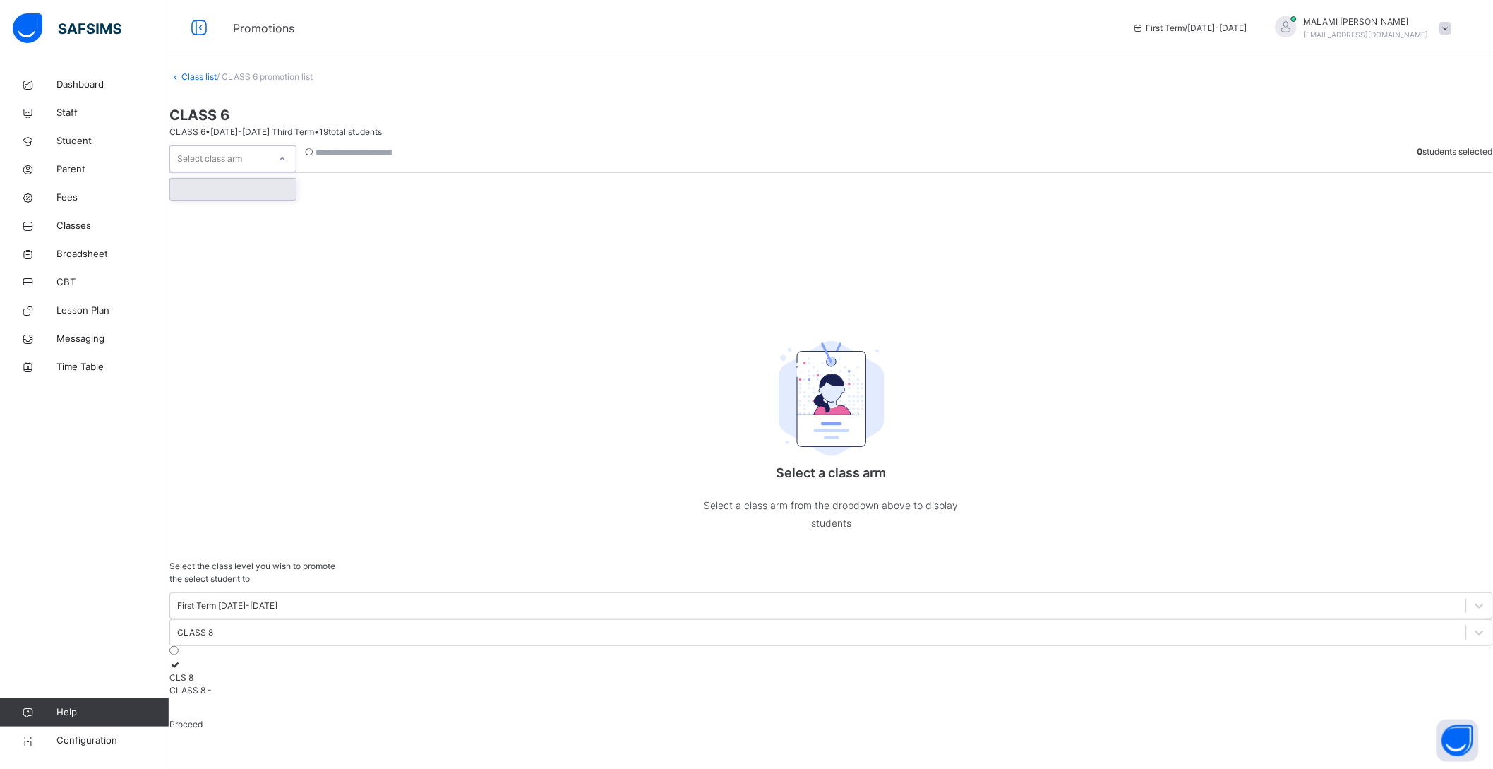
click at [294, 170] on div at bounding box center [282, 159] width 24 height 23
click at [265, 200] on div at bounding box center [233, 189] width 126 height 21
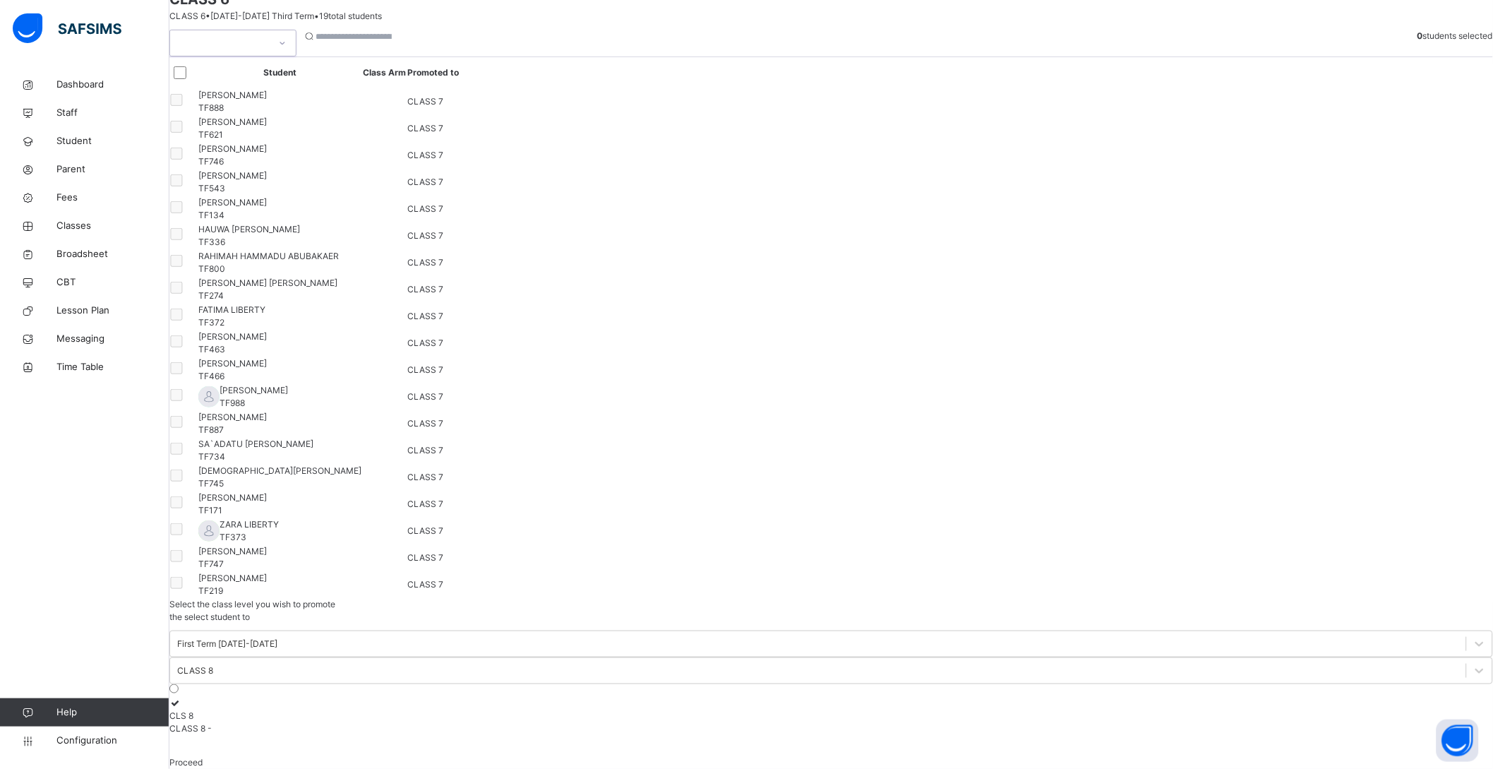
scroll to position [515, 0]
click at [443, 563] on span "CLASS 7" at bounding box center [425, 557] width 36 height 11
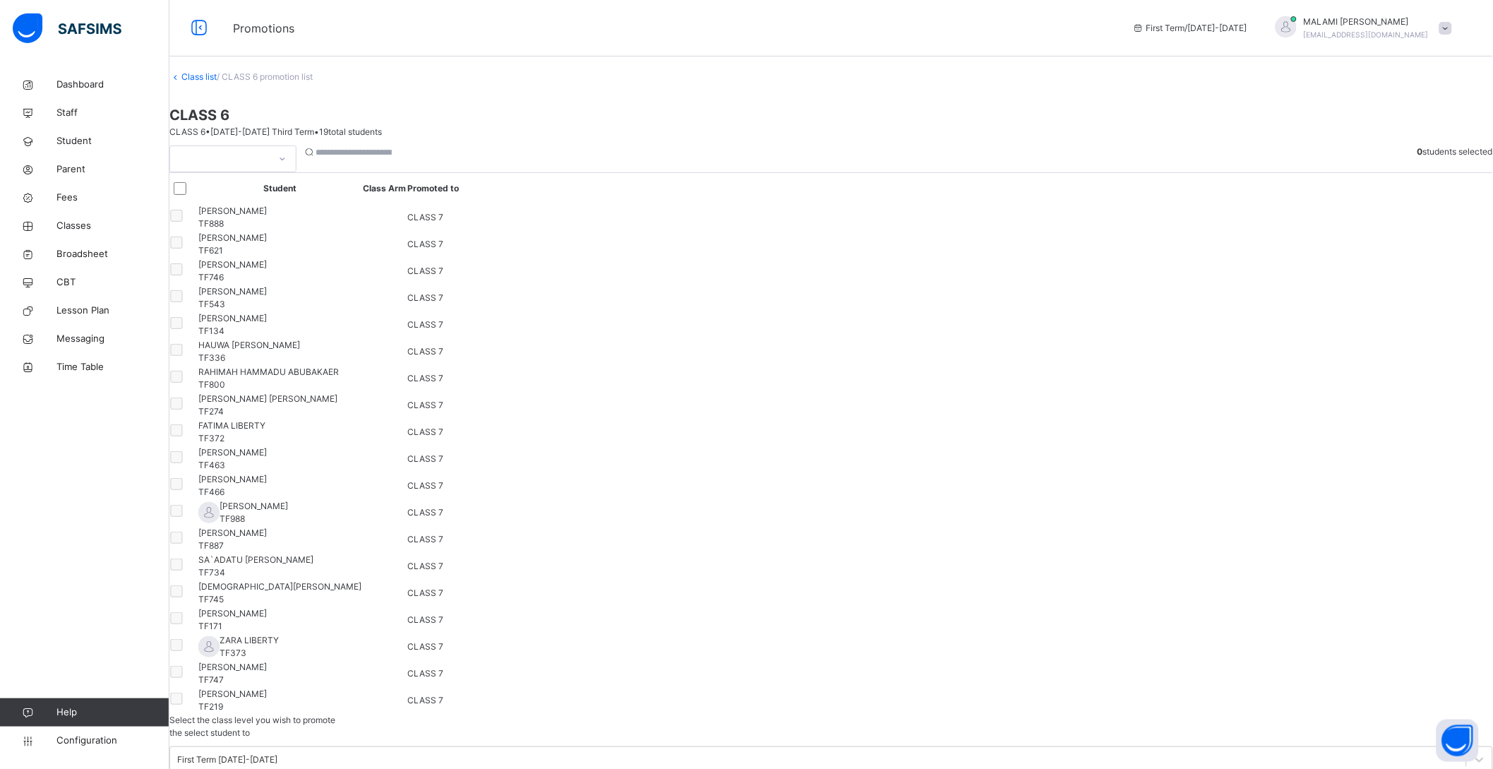
click at [400, 159] on input "search" at bounding box center [358, 152] width 85 height 13
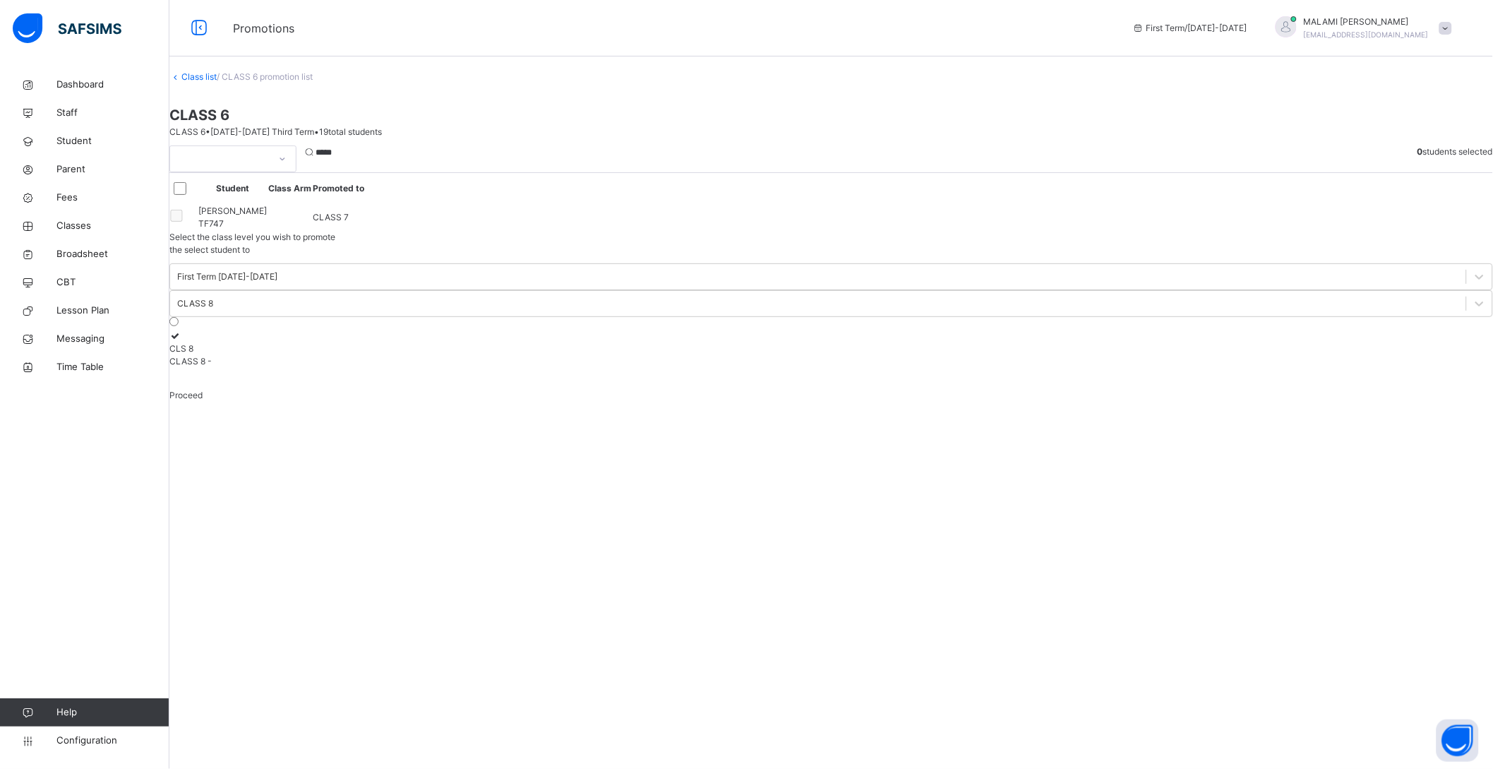
type input "*****"
click at [267, 230] on div "[PERSON_NAME] TF747" at bounding box center [232, 217] width 68 height 25
click at [573, 172] on div at bounding box center [908, 158] width 1003 height 27
click at [342, 159] on input "*****" at bounding box center [358, 152] width 85 height 13
click at [957, 231] on div "***** 1 students selected Student Class Arm Promoted to AMINA FARI HAYATU TF747…" at bounding box center [831, 187] width 1324 height 85
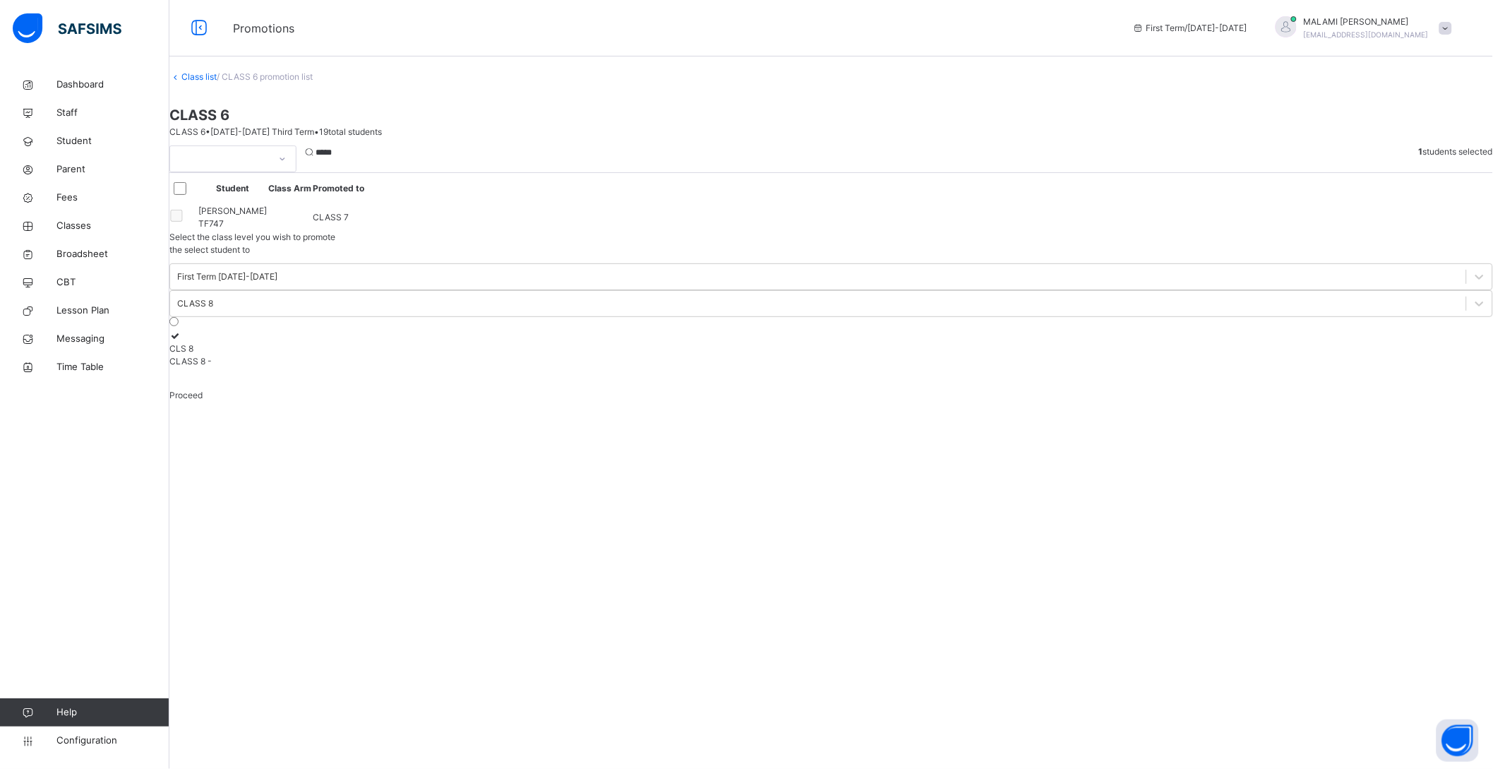
click at [485, 172] on div "***** 1 students selected" at bounding box center [831, 158] width 1324 height 27
click at [542, 172] on div at bounding box center [909, 158] width 1005 height 27
click at [563, 172] on div at bounding box center [909, 158] width 1005 height 27
click at [981, 231] on div "***** 1 students selected Student Class Arm Promoted to AMINA FARI HAYATU TF747…" at bounding box center [831, 187] width 1324 height 85
click at [979, 231] on div "***** 1 students selected Student Class Arm Promoted to AMINA FARI HAYATU TF747…" at bounding box center [831, 187] width 1324 height 85
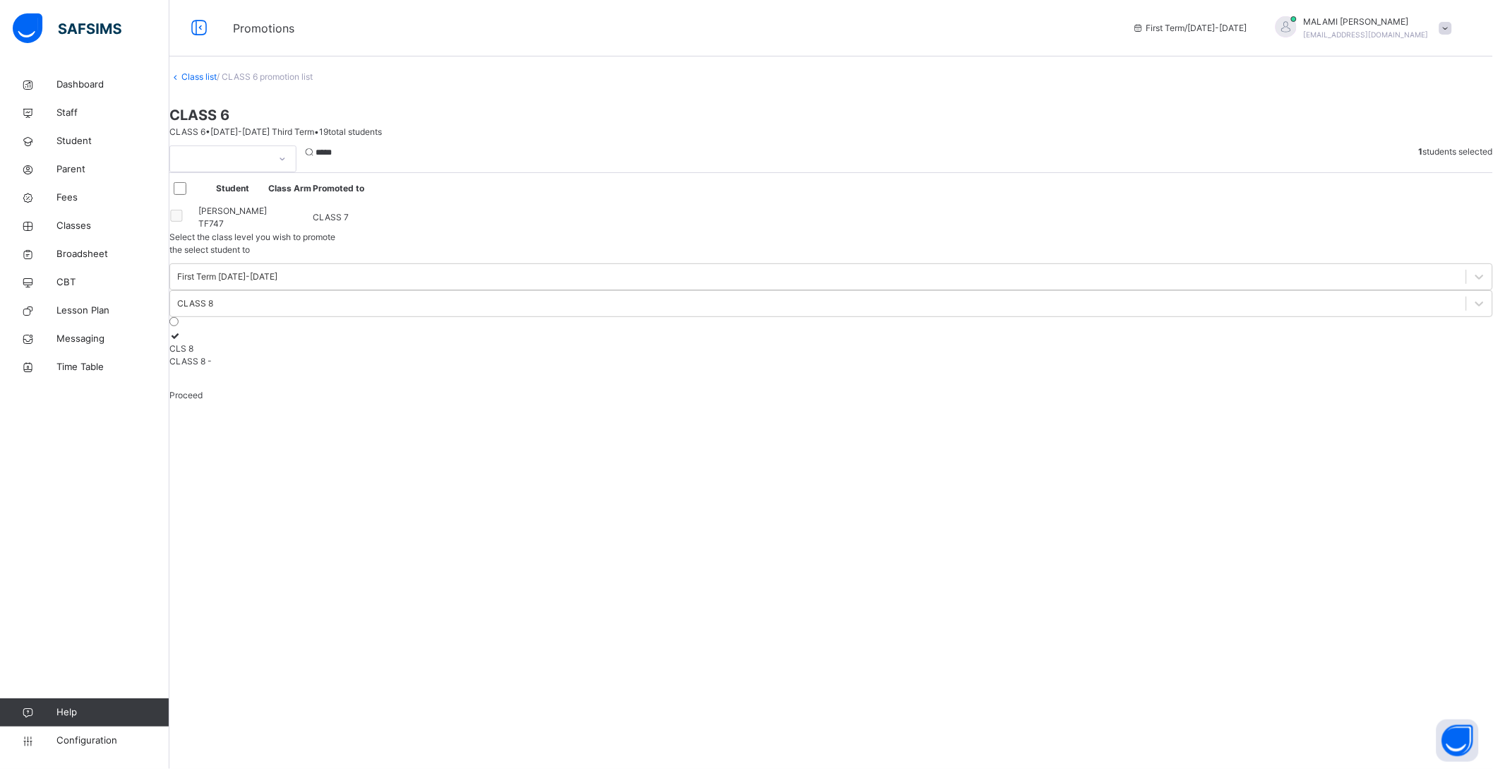
click at [509, 172] on div at bounding box center [909, 158] width 1005 height 27
click at [203, 390] on span "Proceed" at bounding box center [185, 395] width 33 height 11
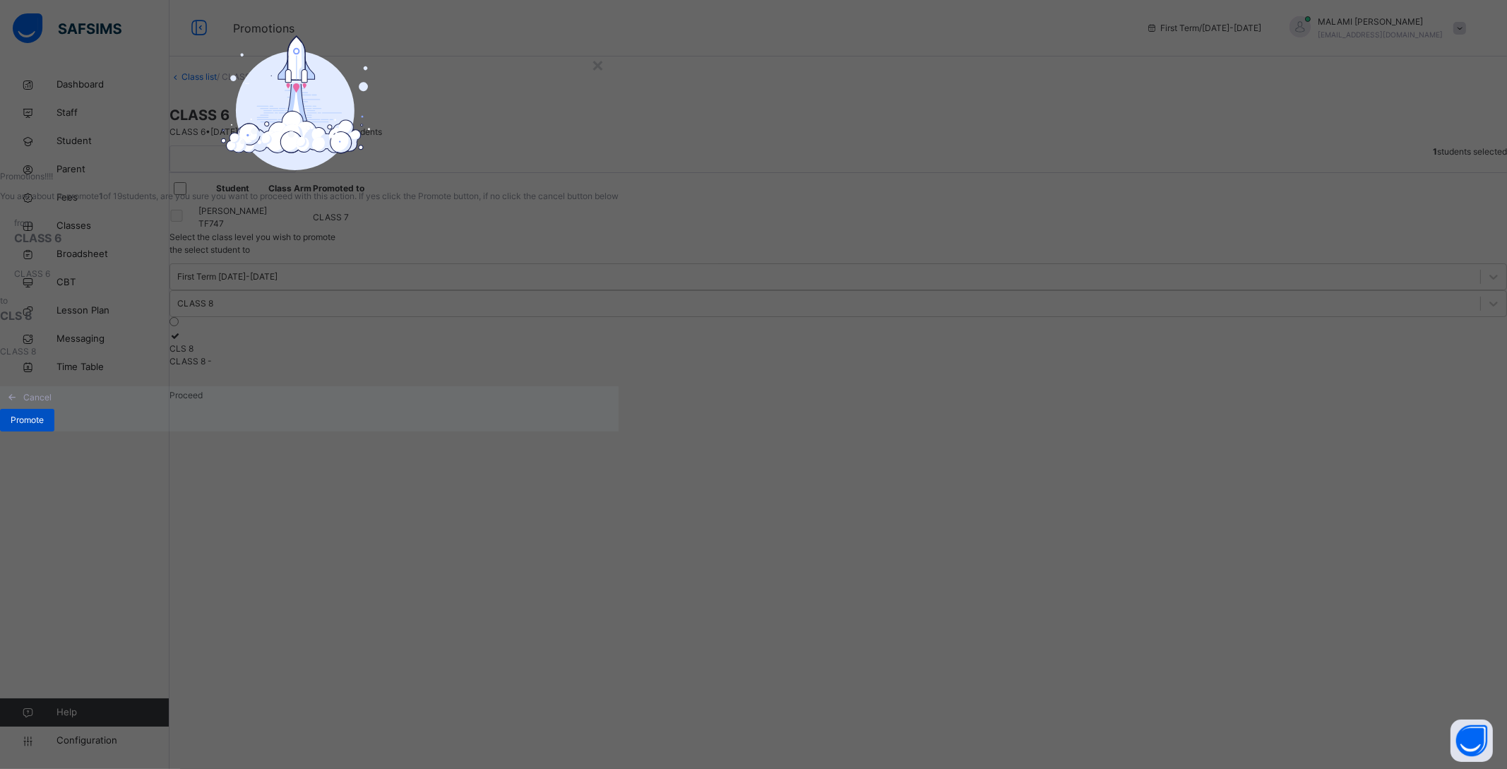
click at [44, 426] on span "Promote" at bounding box center [27, 420] width 33 height 13
drag, startPoint x: 1054, startPoint y: 581, endPoint x: 1109, endPoint y: 607, distance: 60.3
click at [54, 431] on div "Promote" at bounding box center [27, 420] width 54 height 23
click at [604, 79] on div "×" at bounding box center [597, 64] width 13 height 30
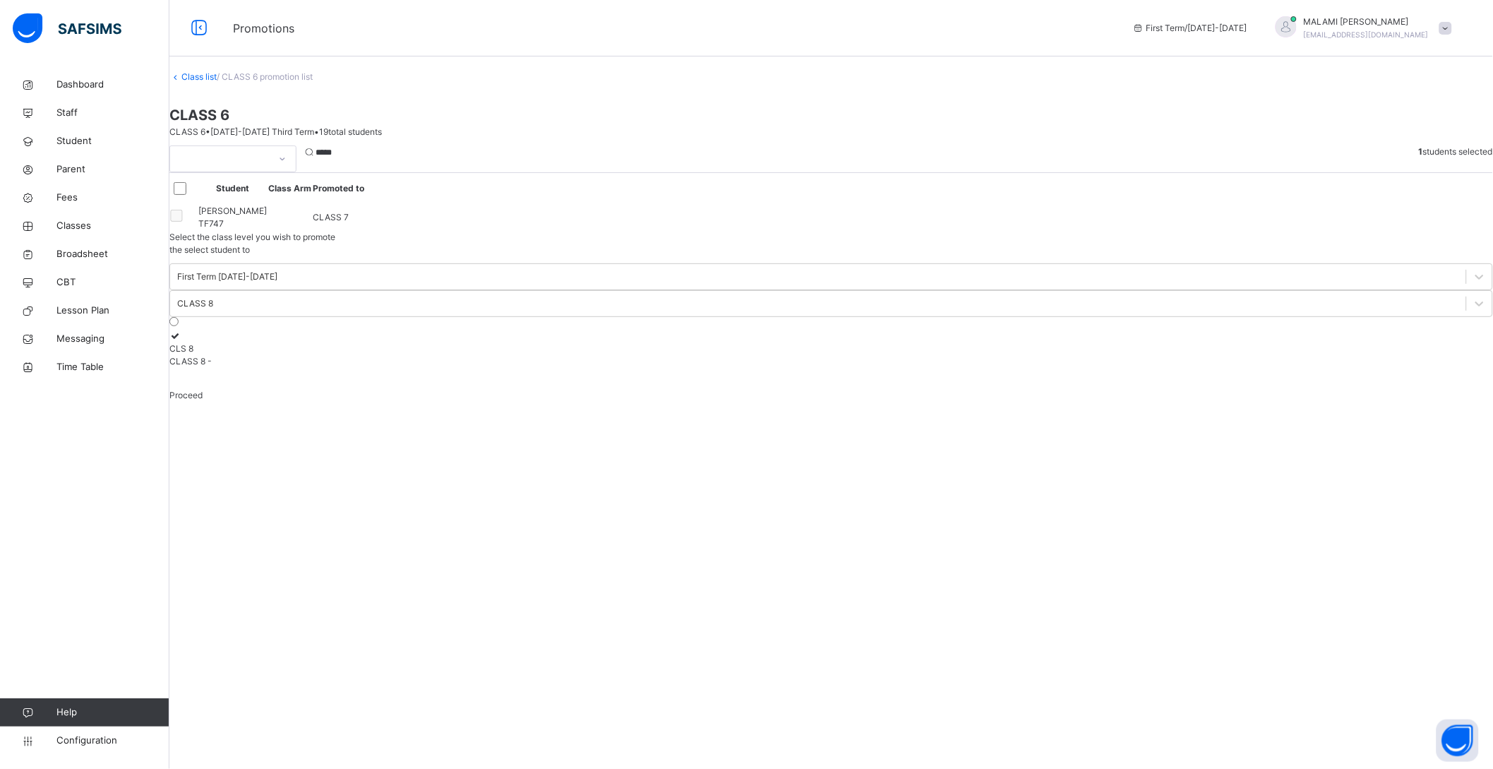
click at [955, 231] on div "***** 1 students selected Student Class Arm Promoted to AMINA FARI HAYATU TF747…" at bounding box center [831, 187] width 1324 height 85
click at [203, 390] on span "Proceed" at bounding box center [185, 395] width 33 height 11
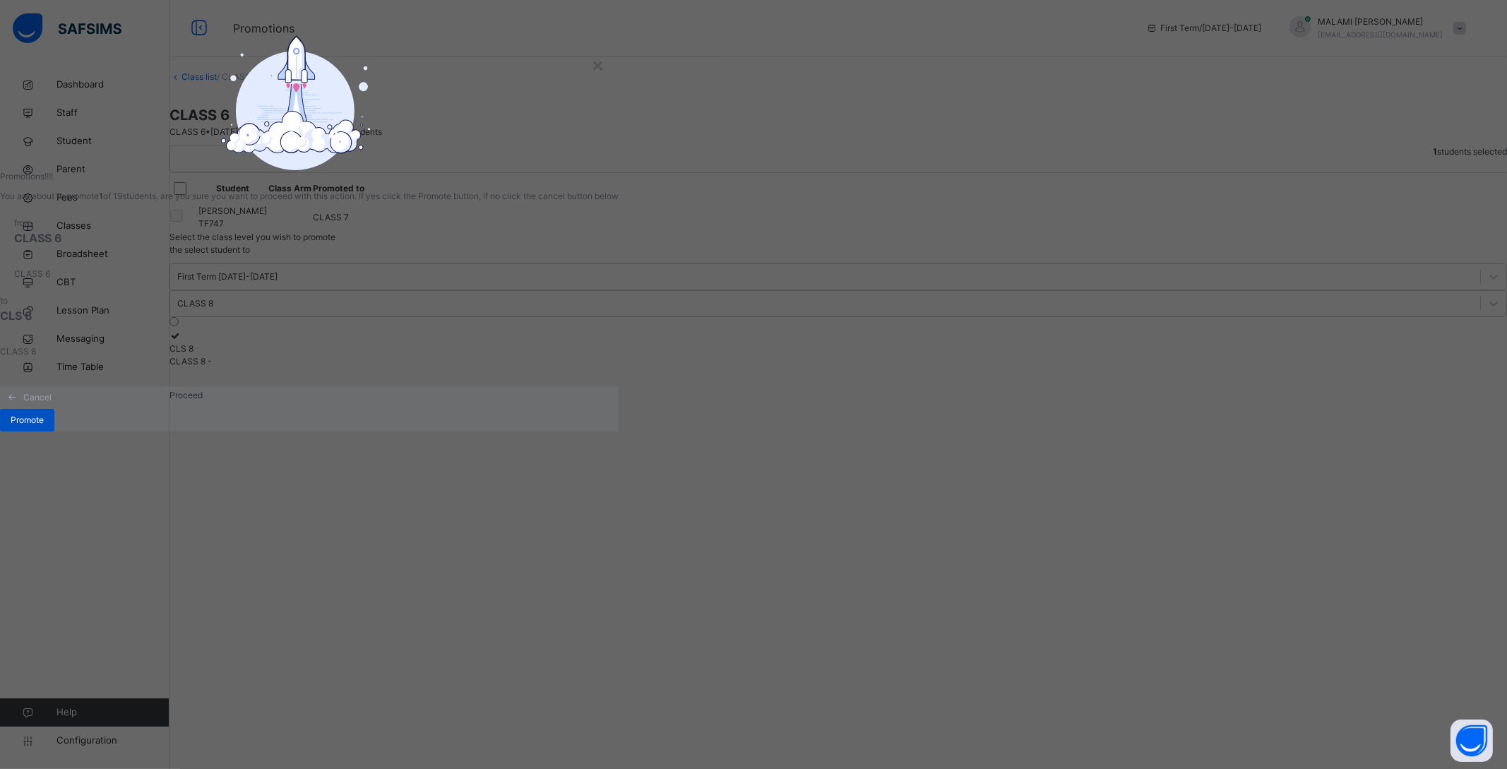
click at [44, 426] on span "Promote" at bounding box center [27, 420] width 33 height 13
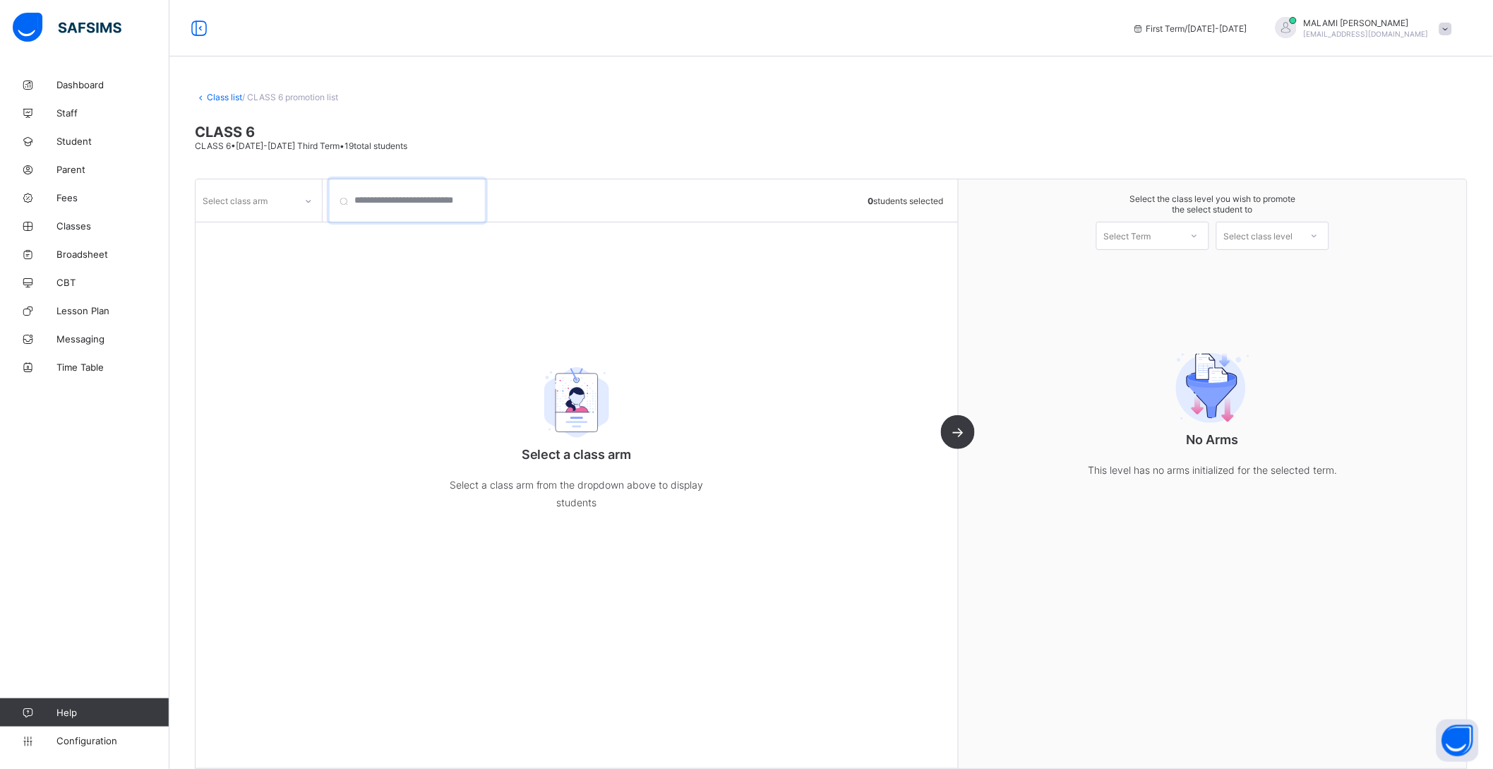
click at [457, 198] on input "search" at bounding box center [407, 200] width 155 height 42
click at [534, 210] on div at bounding box center [680, 200] width 362 height 42
click at [503, 199] on div at bounding box center [680, 200] width 362 height 42
click at [259, 207] on div "Select class arm" at bounding box center [235, 200] width 65 height 27
click at [281, 235] on div at bounding box center [258, 230] width 125 height 21
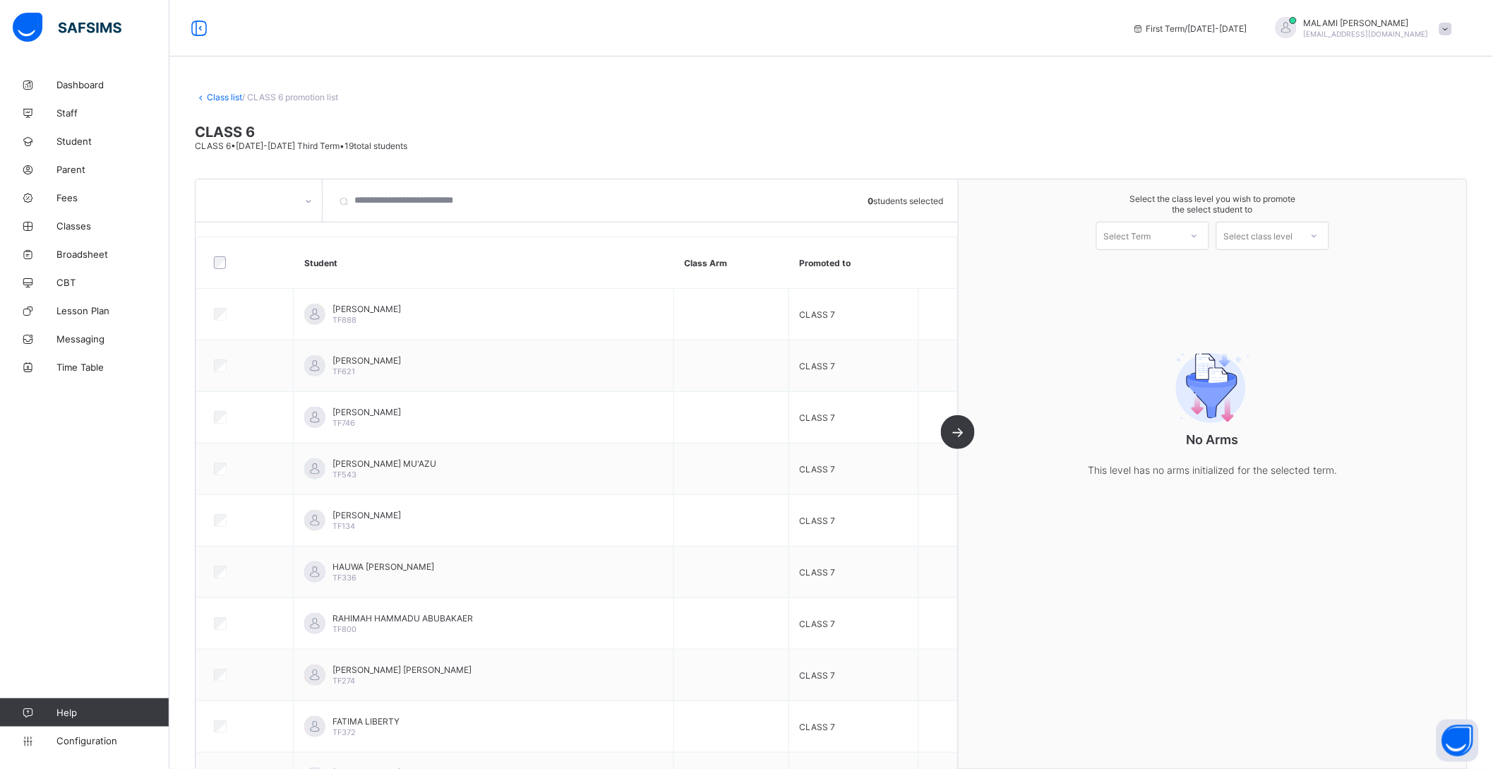
click at [503, 203] on div at bounding box center [680, 200] width 362 height 42
click at [507, 192] on div at bounding box center [680, 200] width 362 height 42
click at [595, 199] on div at bounding box center [680, 200] width 362 height 42
click at [363, 187] on input "search" at bounding box center [407, 200] width 155 height 42
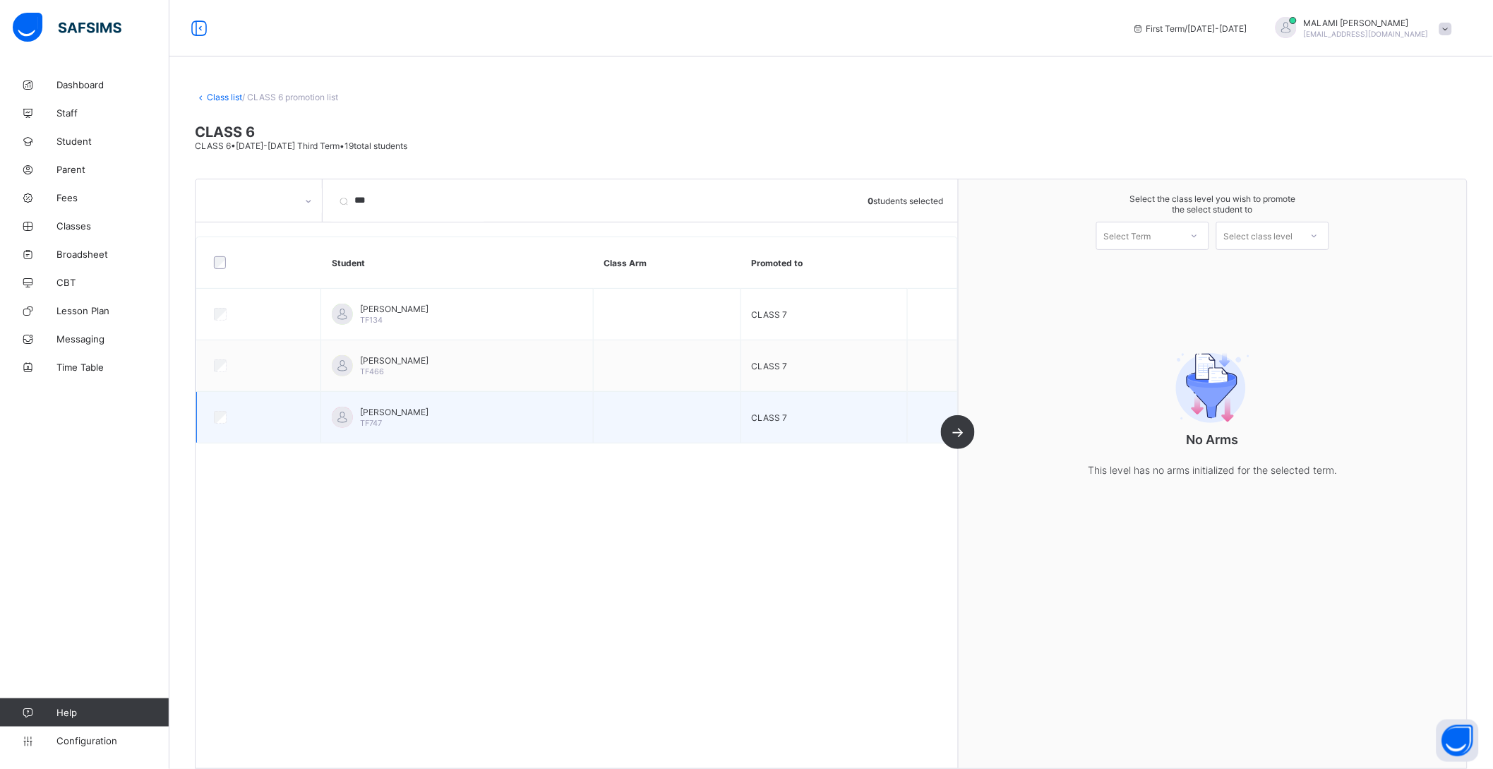
click at [393, 430] on td "[PERSON_NAME] TF747" at bounding box center [457, 418] width 273 height 52
click at [462, 425] on div "[PERSON_NAME] TF747" at bounding box center [457, 417] width 251 height 21
click at [227, 414] on div at bounding box center [258, 417] width 95 height 13
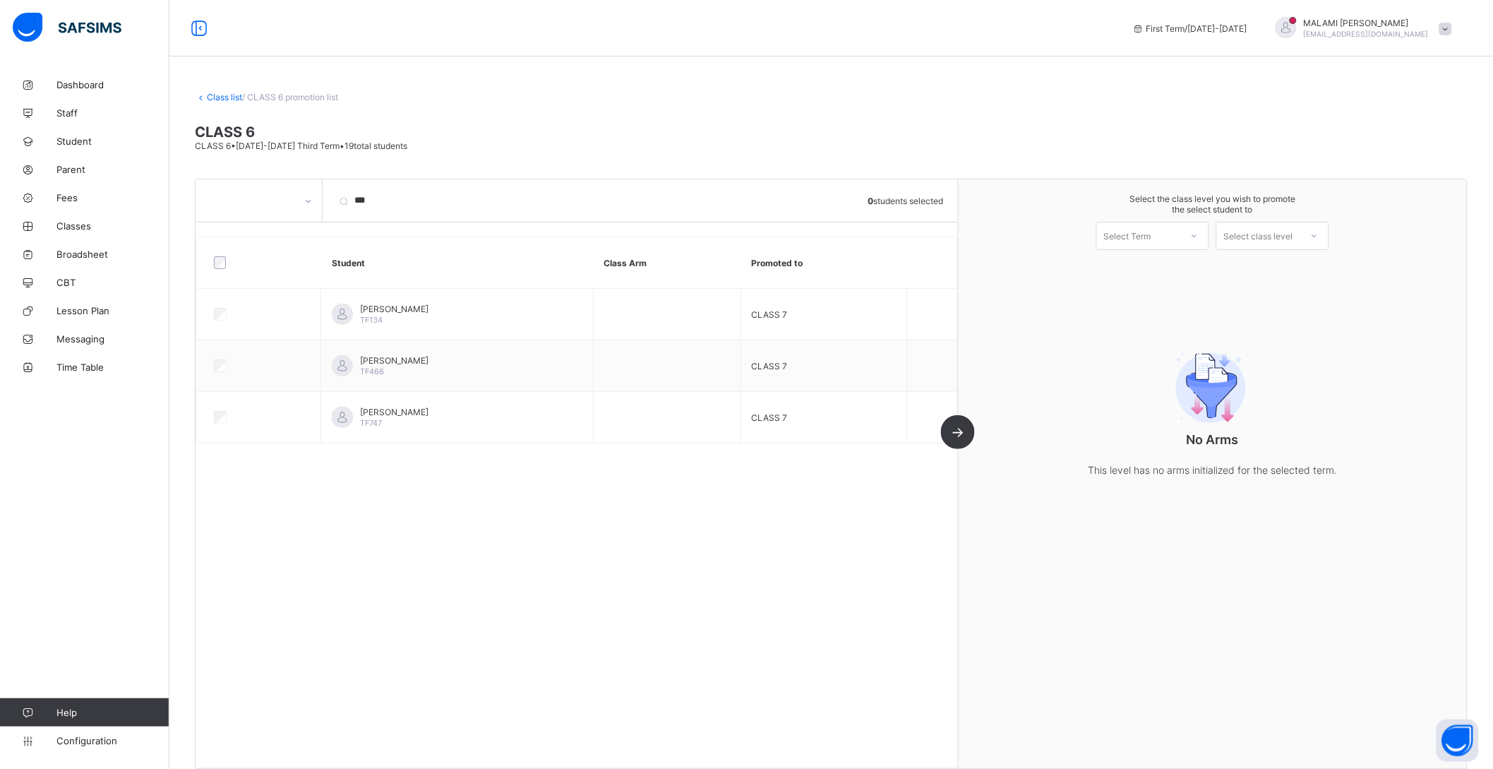
click at [825, 262] on th "Promoted to" at bounding box center [824, 263] width 167 height 52
click at [406, 191] on input "***" at bounding box center [407, 200] width 155 height 42
type input "*****"
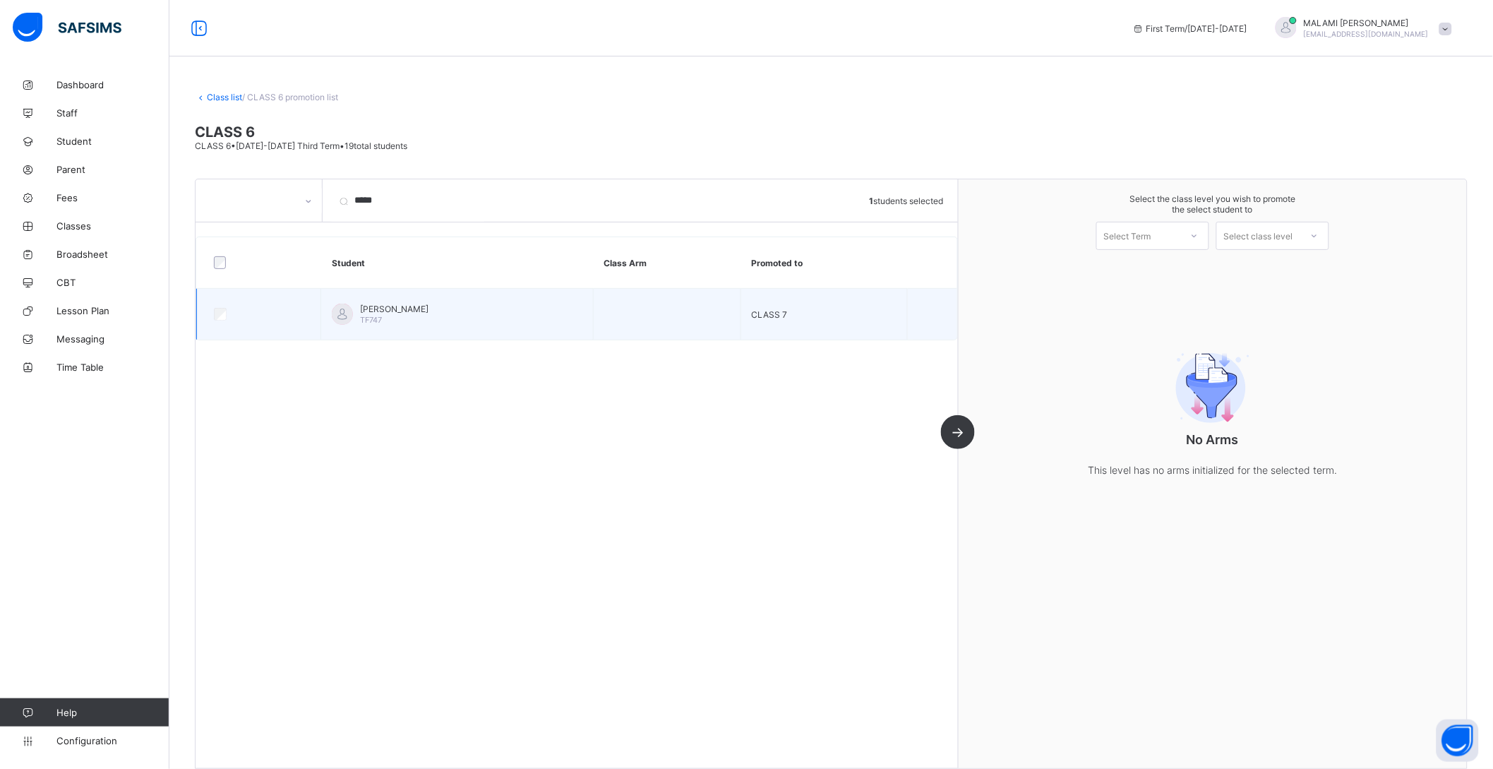
drag, startPoint x: 498, startPoint y: 315, endPoint x: 518, endPoint y: 313, distance: 19.9
click at [500, 315] on div "[PERSON_NAME] TF747" at bounding box center [457, 314] width 251 height 21
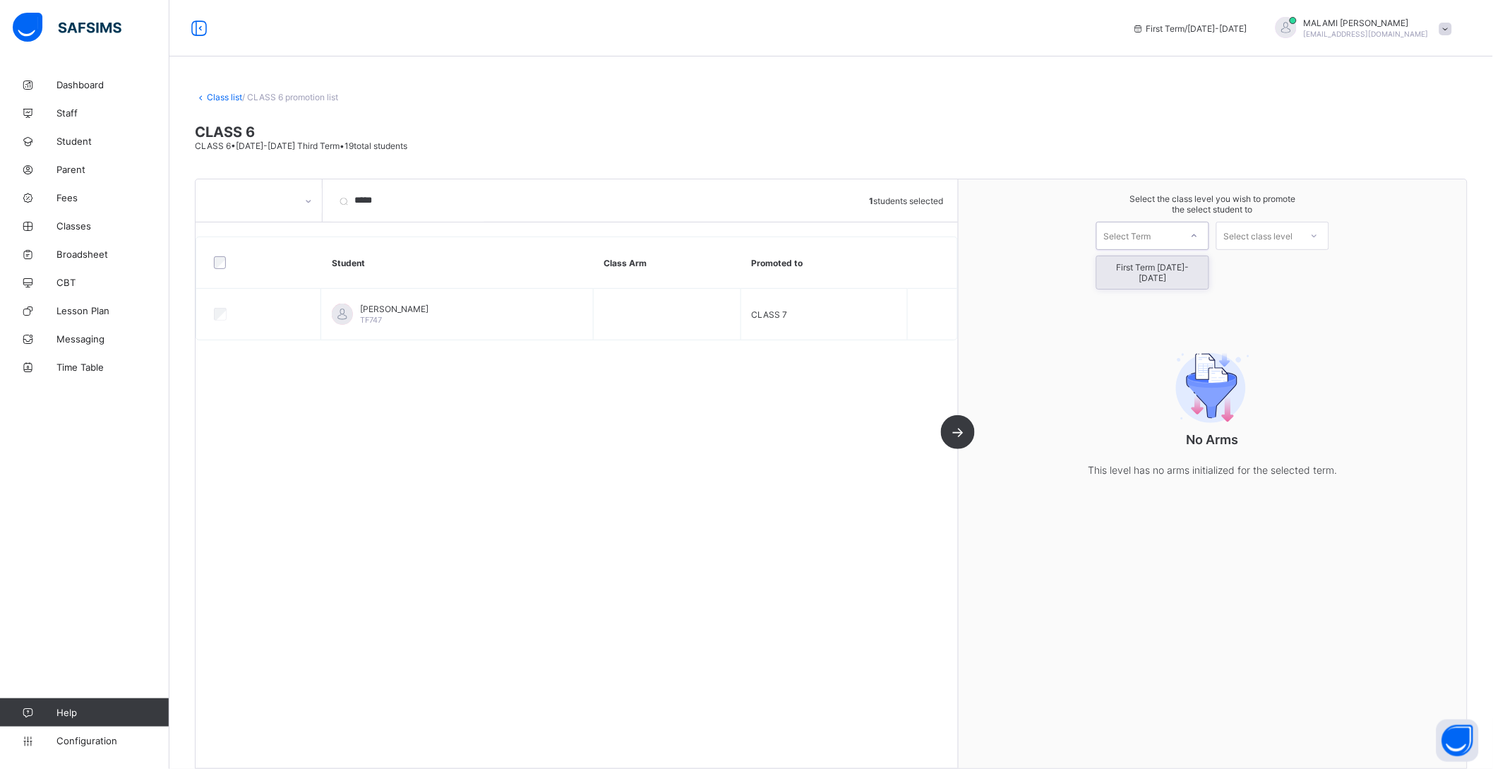
click at [1181, 240] on div "Select Term" at bounding box center [1138, 236] width 83 height 20
click at [1183, 268] on div "First Term [DATE]-[DATE]" at bounding box center [1153, 272] width 112 height 32
click at [1282, 236] on div "Select class level" at bounding box center [1258, 236] width 69 height 28
click at [1298, 293] on div "CLASS 8" at bounding box center [1273, 290] width 112 height 23
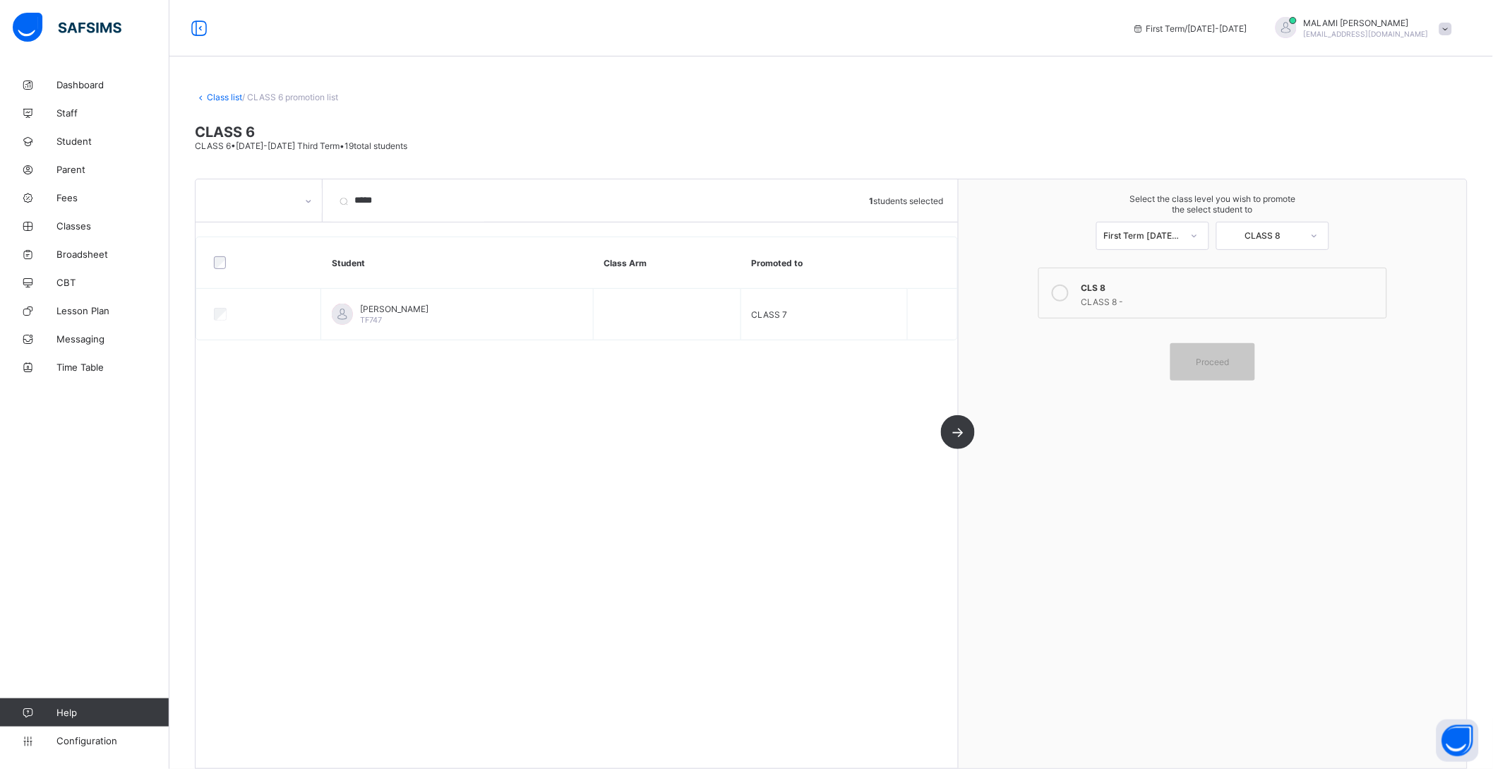
click at [1075, 288] on div at bounding box center [1060, 293] width 28 height 28
click at [1226, 364] on span "Proceed" at bounding box center [1212, 362] width 33 height 11
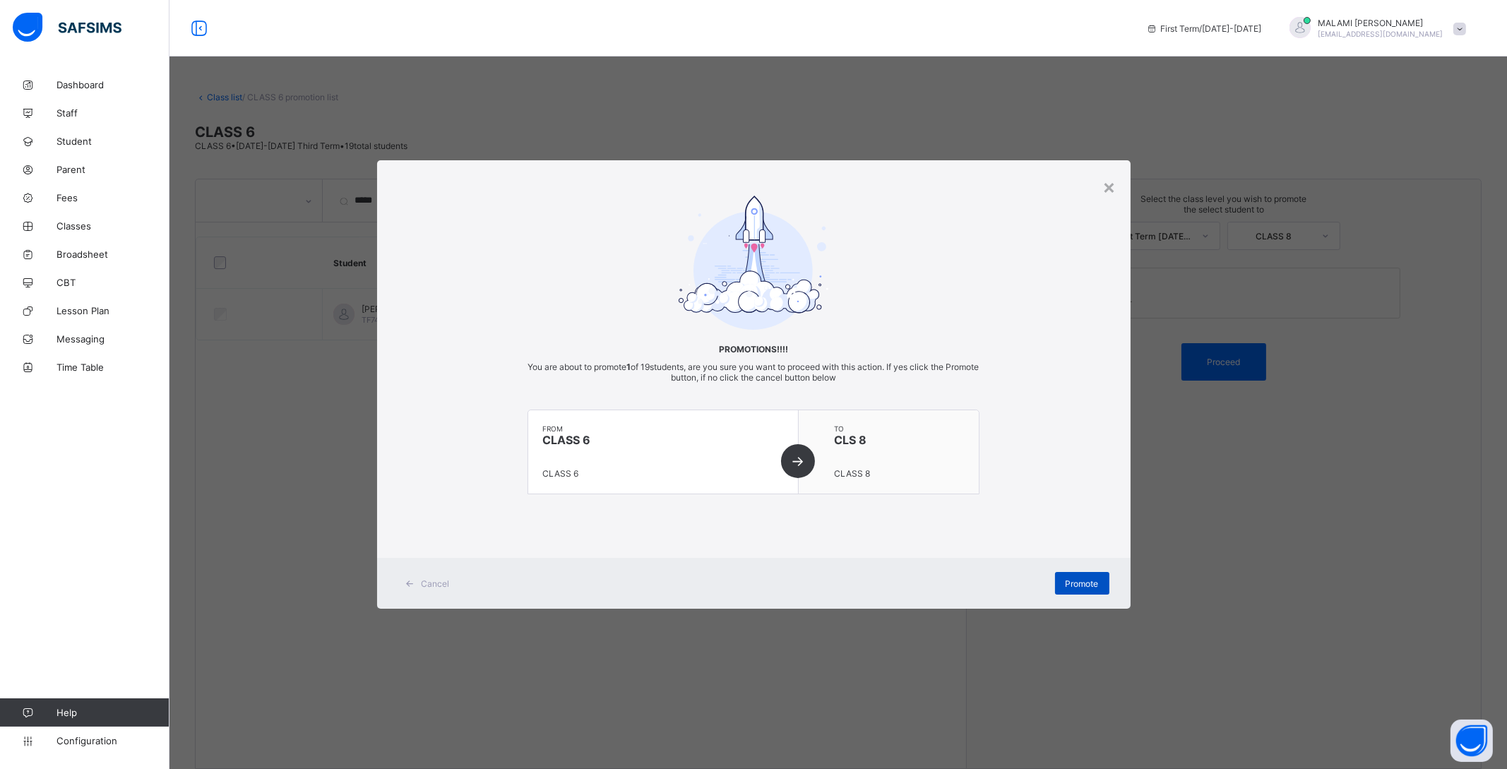
click at [1090, 580] on span "Promote" at bounding box center [1081, 583] width 33 height 11
click at [1110, 186] on div "×" at bounding box center [1109, 186] width 13 height 24
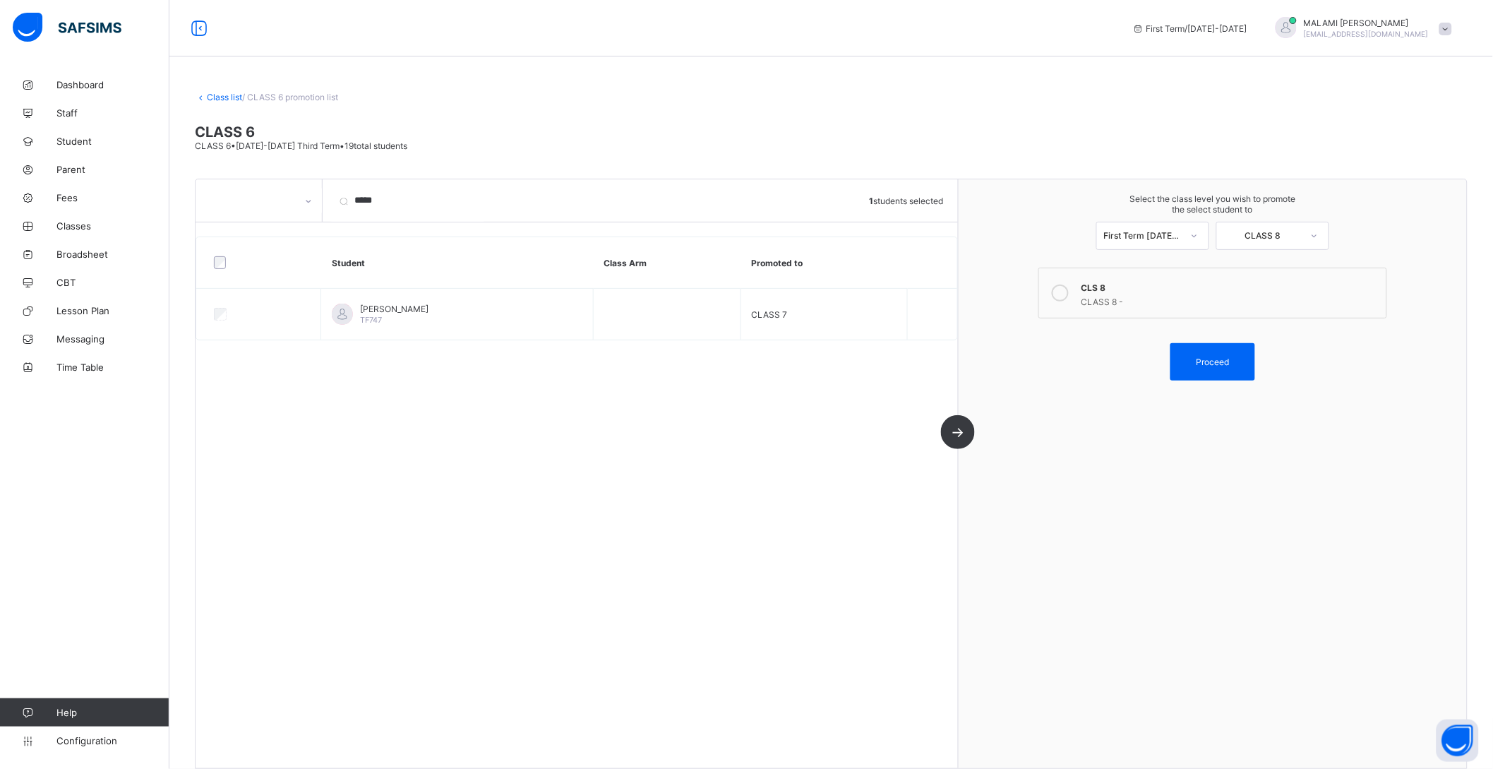
click at [222, 95] on link "Class list" at bounding box center [224, 97] width 35 height 11
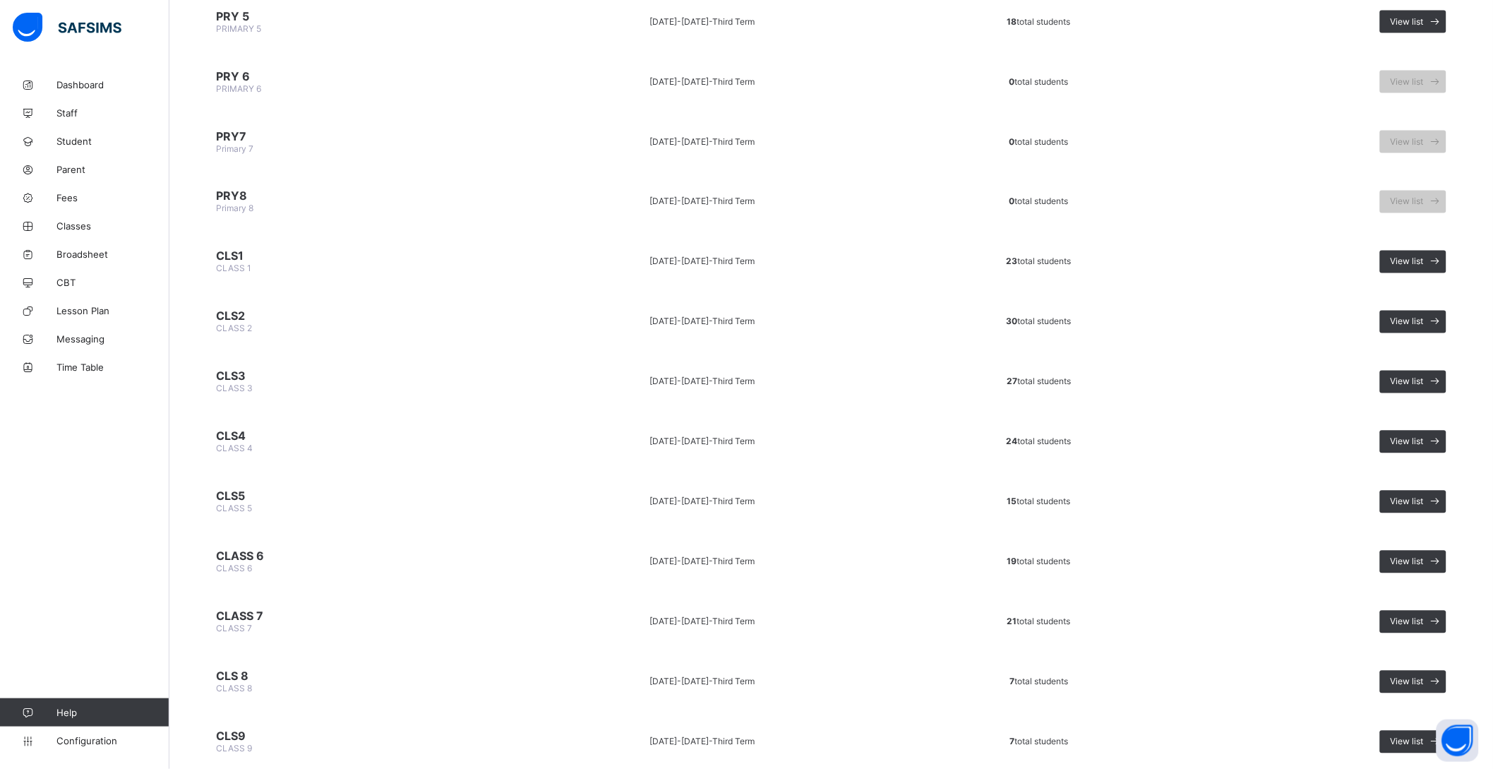
scroll to position [721, 0]
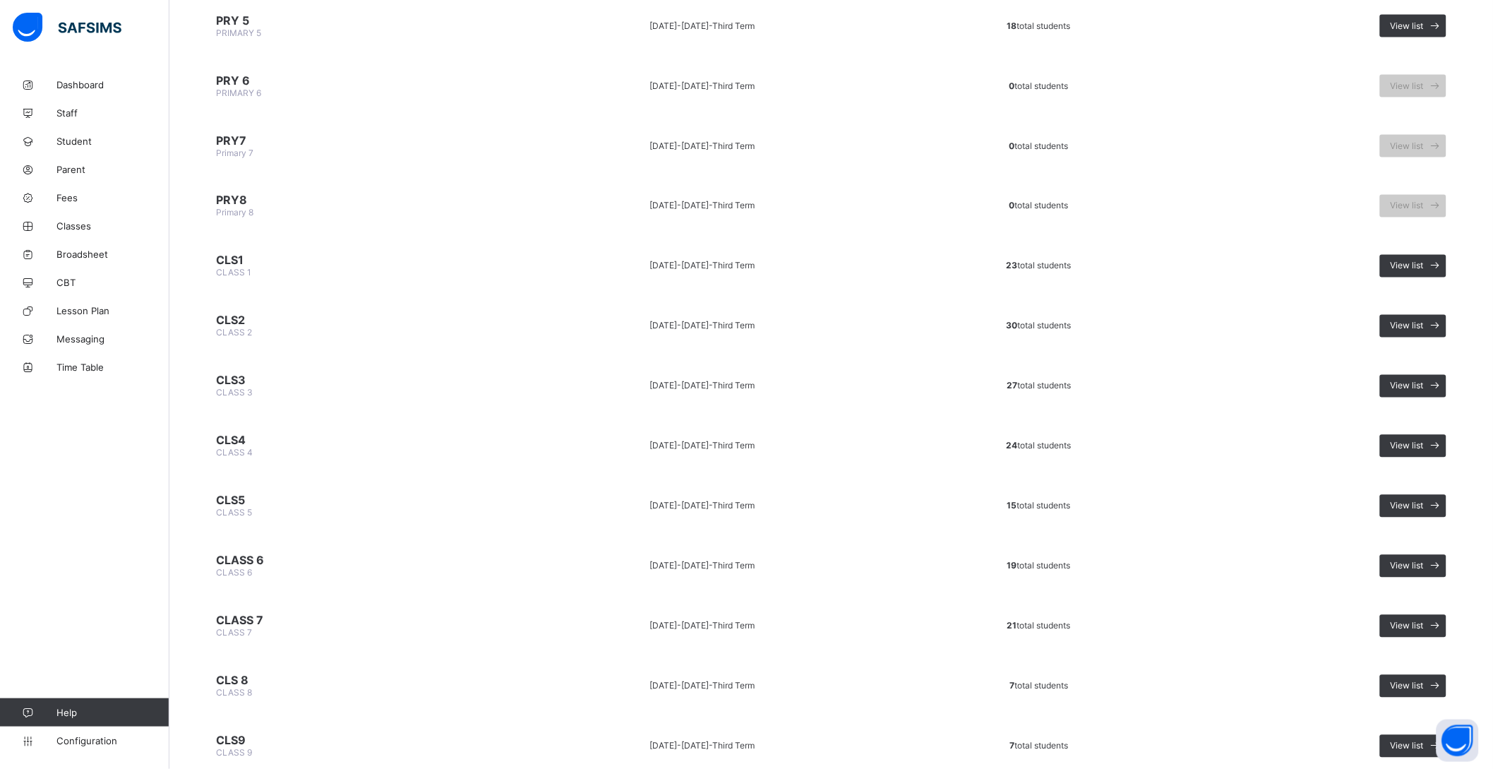
click at [241, 614] on span "CLASS 7" at bounding box center [351, 621] width 270 height 14
click at [254, 614] on span "CLASS 7" at bounding box center [351, 621] width 270 height 14
click at [1423, 621] on span "View list" at bounding box center [1407, 626] width 33 height 11
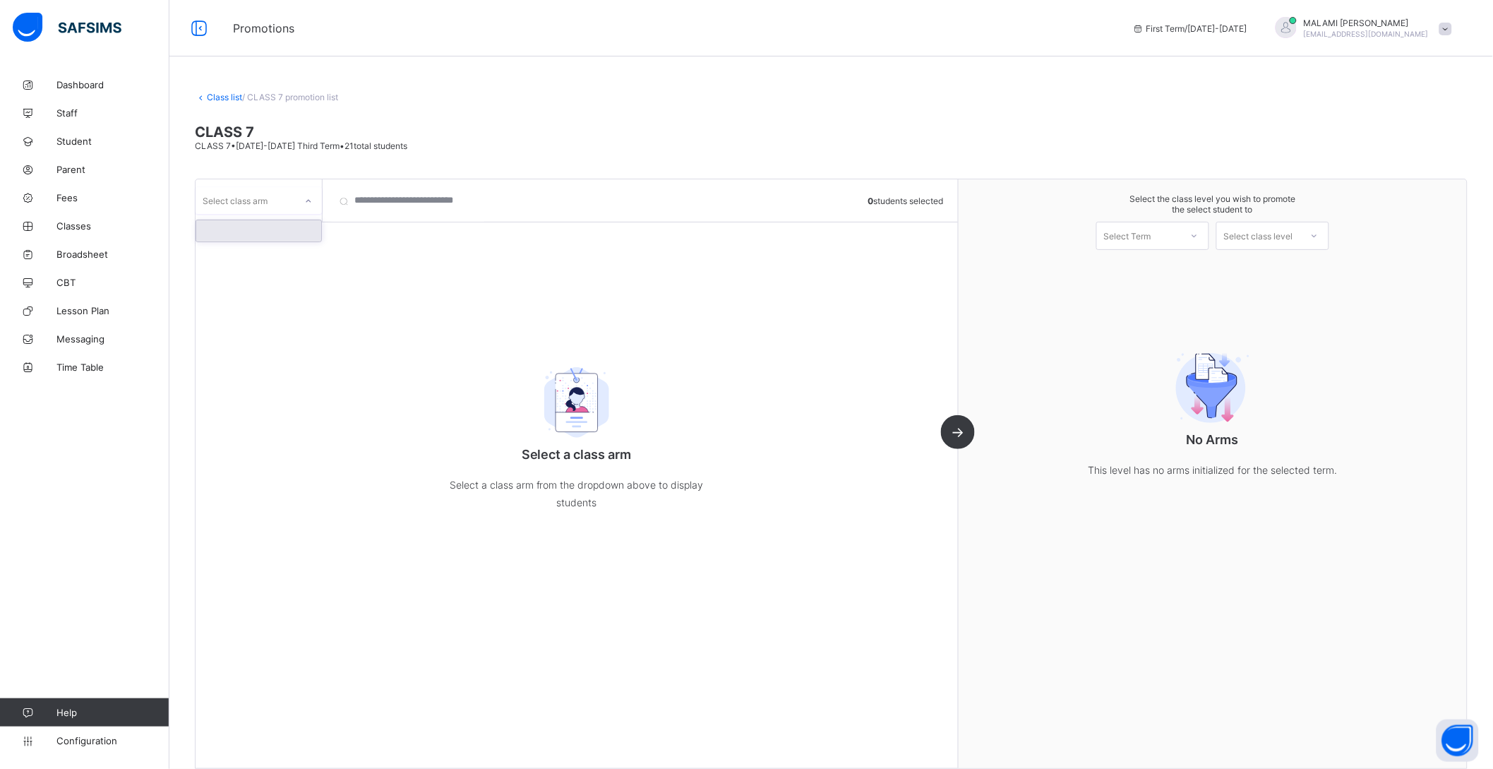
click at [304, 202] on icon at bounding box center [308, 201] width 8 height 14
click at [263, 239] on div at bounding box center [258, 230] width 125 height 21
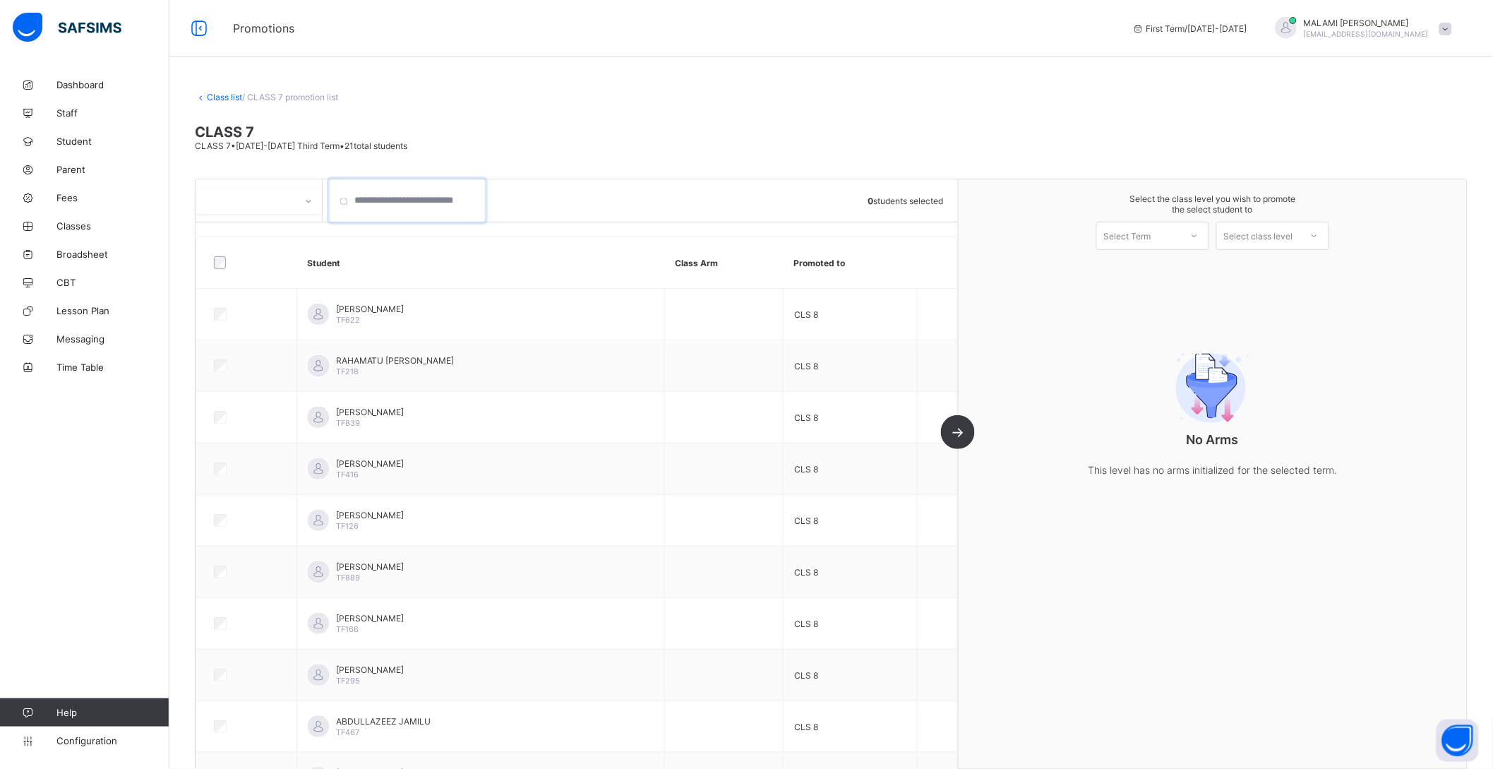
click at [480, 191] on input "search" at bounding box center [407, 200] width 155 height 42
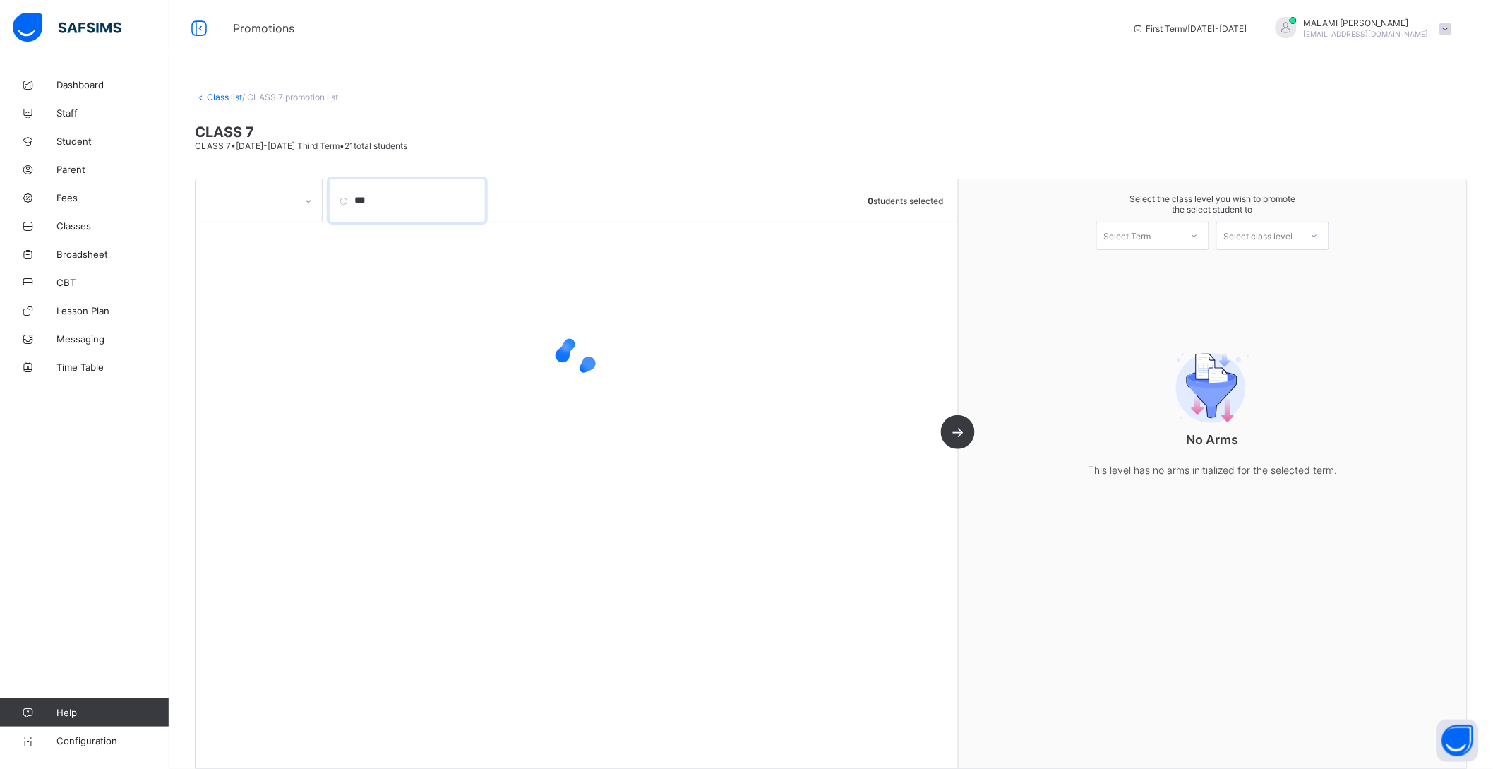
type input "****"
click at [475, 199] on input "****" at bounding box center [407, 200] width 155 height 42
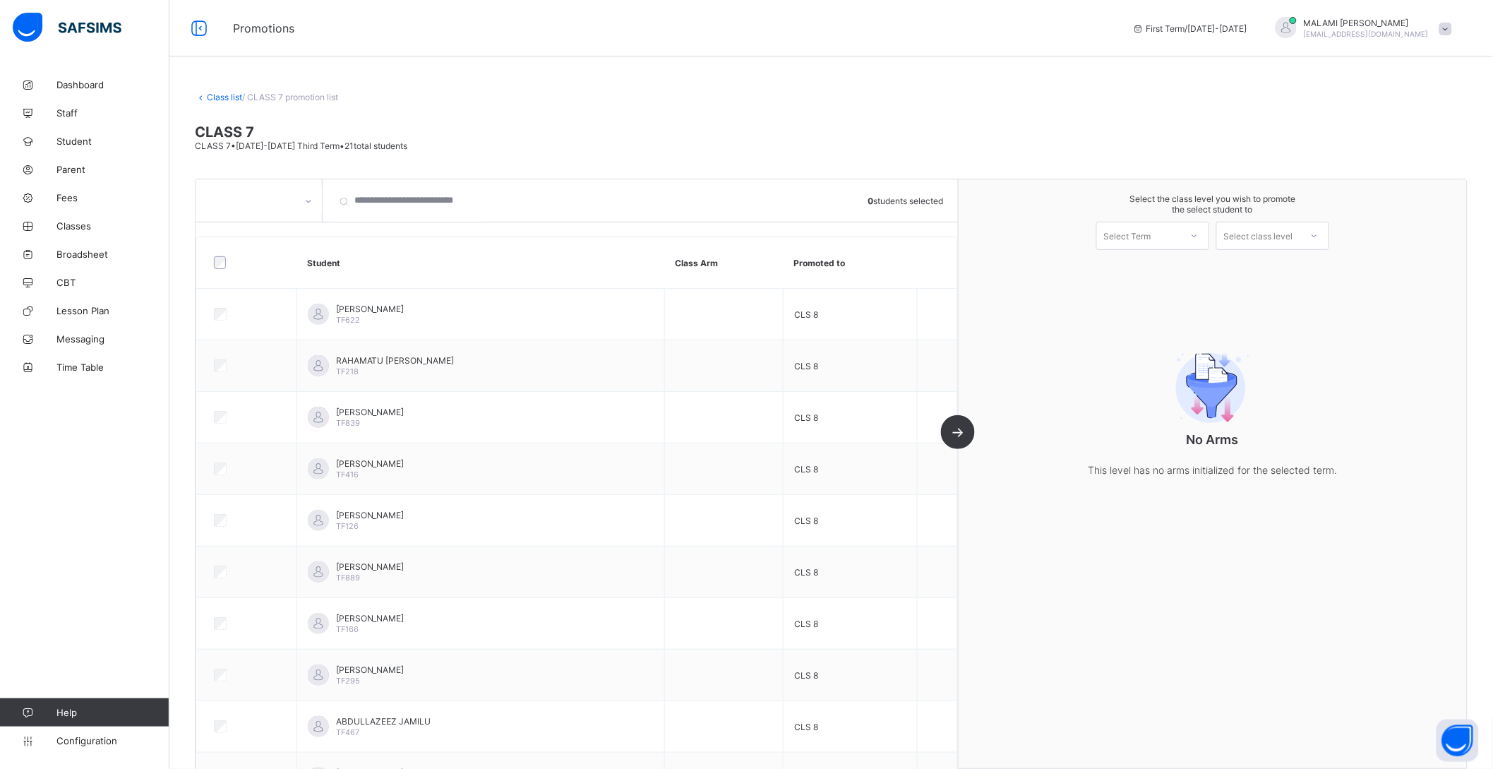
click at [1133, 237] on div "Select Term" at bounding box center [1127, 236] width 47 height 28
click at [1157, 268] on div "First Term [DATE]-[DATE]" at bounding box center [1153, 272] width 112 height 32
click at [1290, 239] on div "Select class level" at bounding box center [1258, 236] width 69 height 28
click at [1291, 265] on div "CLASS 8" at bounding box center [1273, 267] width 112 height 23
click at [1114, 286] on div "CLS 8" at bounding box center [1231, 286] width 298 height 14
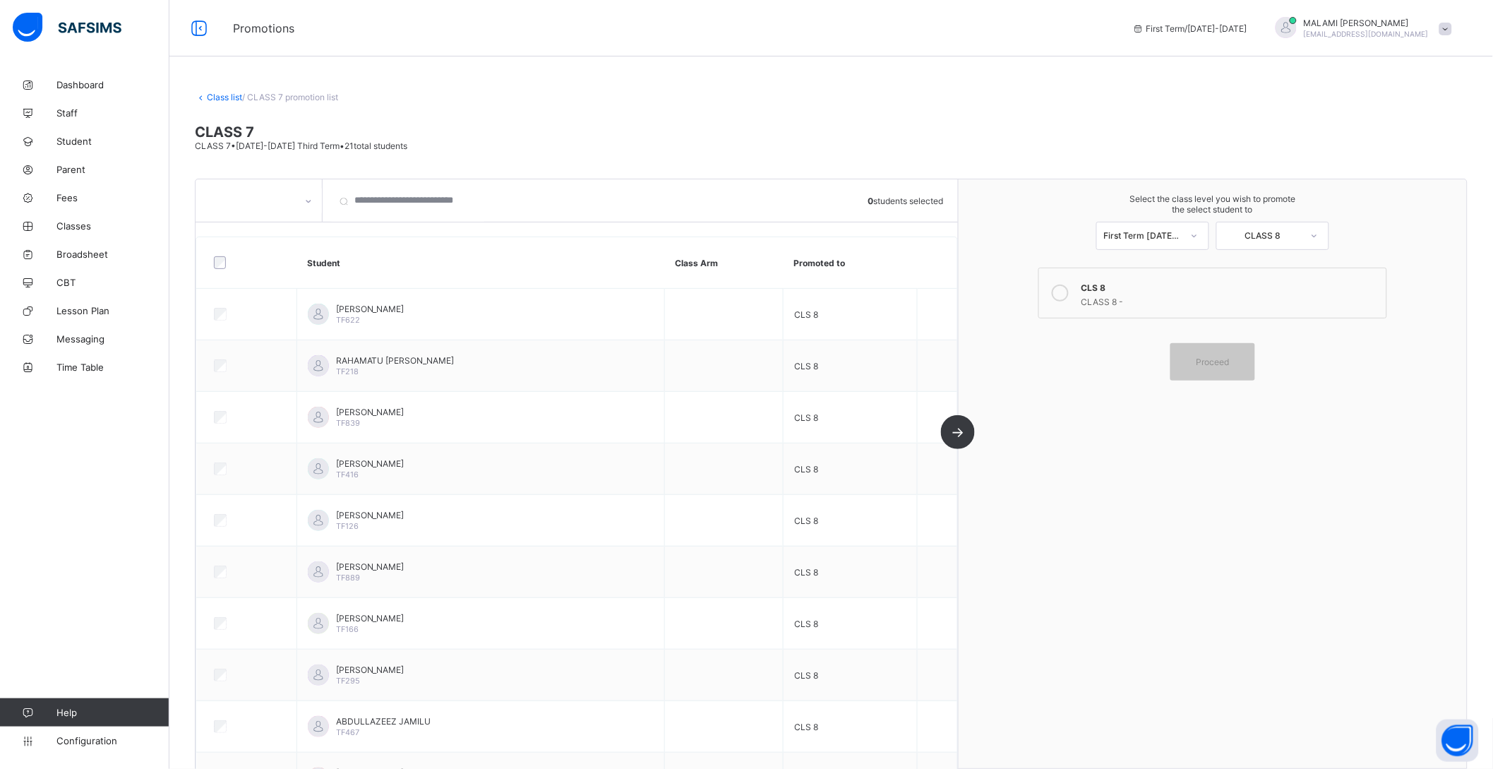
click at [311, 197] on icon at bounding box center [308, 201] width 8 height 14
click at [283, 136] on span "CLASS 7" at bounding box center [831, 132] width 1273 height 17
click at [280, 143] on span "CLASS 7 • [DATE]-[DATE] Third Term • 21 total students" at bounding box center [301, 146] width 213 height 11
drag, startPoint x: 287, startPoint y: 208, endPoint x: 310, endPoint y: 197, distance: 25.9
click at [291, 208] on div at bounding box center [246, 201] width 100 height 20
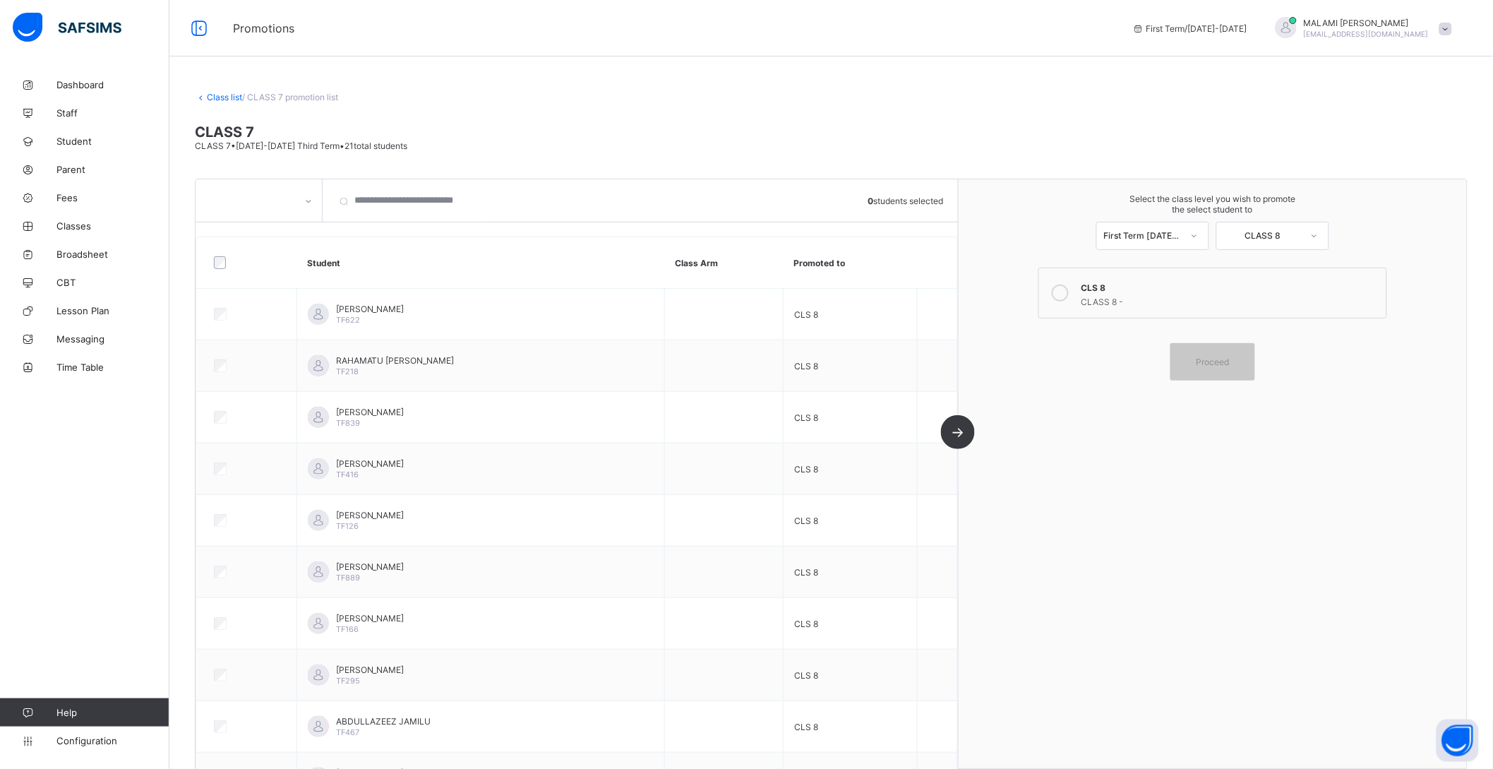
click at [515, 195] on div at bounding box center [680, 200] width 362 height 42
drag, startPoint x: 333, startPoint y: 196, endPoint x: 364, endPoint y: 200, distance: 30.6
click at [353, 200] on input "search" at bounding box center [407, 200] width 155 height 42
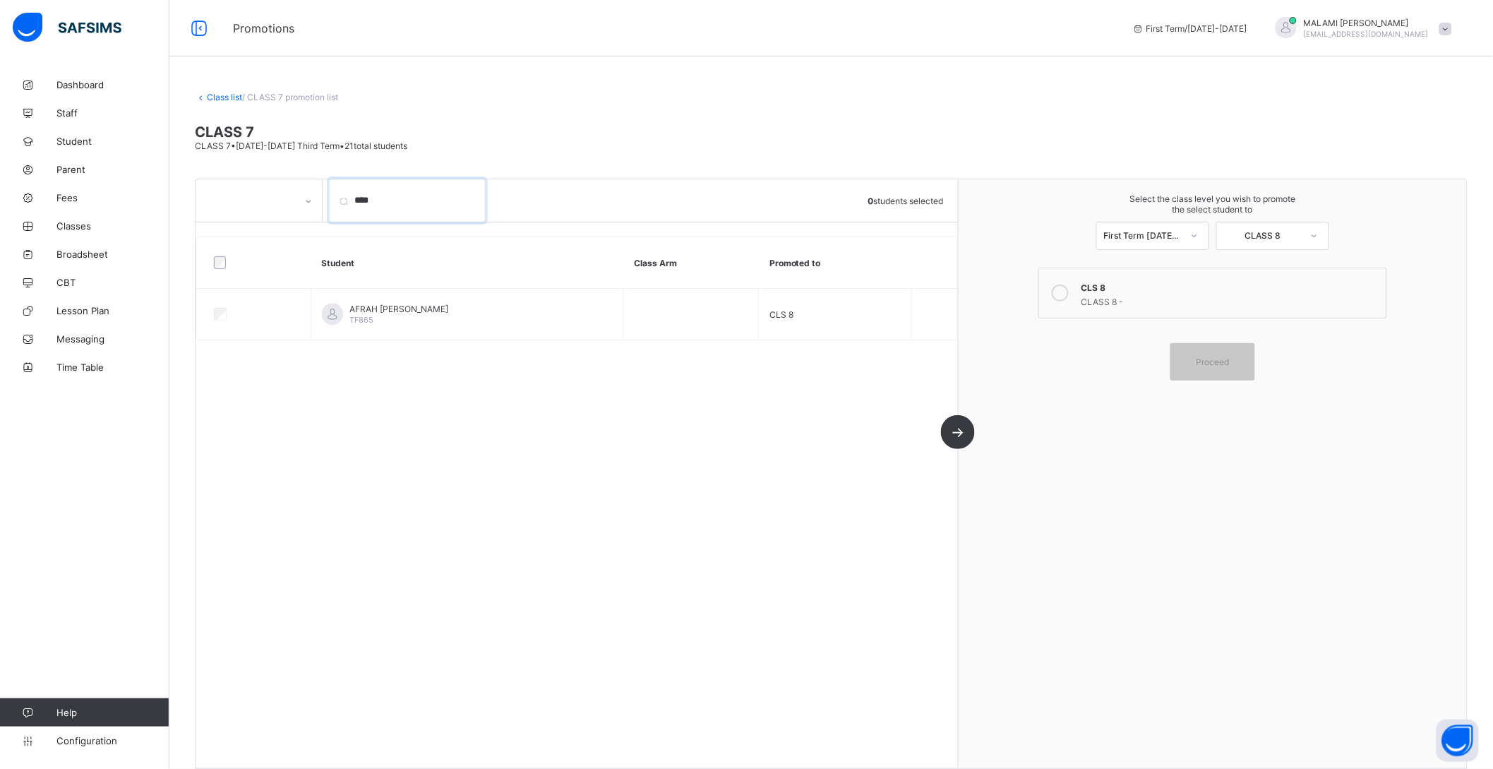
type input "****"
click at [227, 265] on div at bounding box center [254, 262] width 86 height 13
click at [1229, 364] on span "Proceed" at bounding box center [1212, 362] width 33 height 11
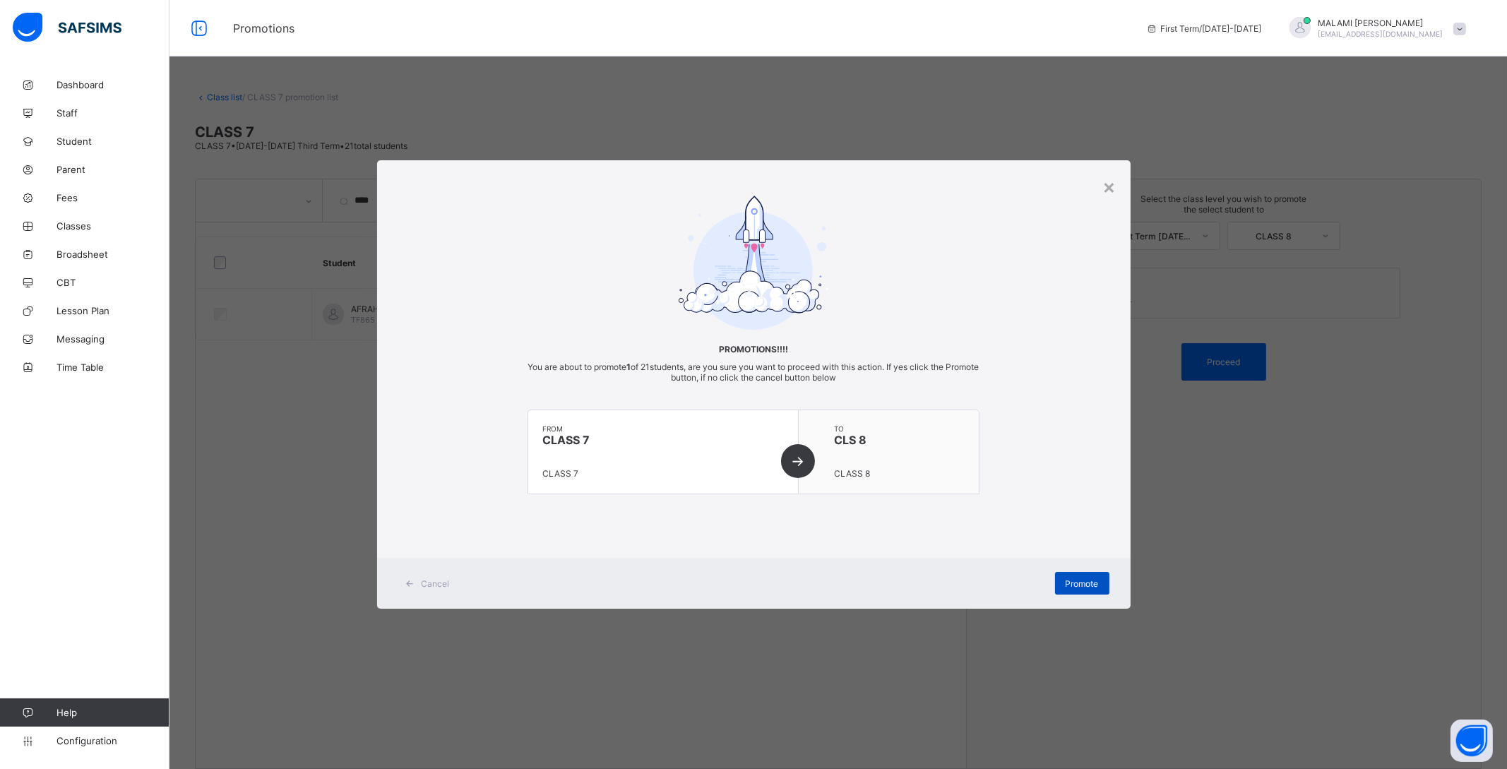
click at [1096, 585] on span "Promote" at bounding box center [1081, 583] width 33 height 11
drag, startPoint x: 583, startPoint y: 439, endPoint x: 645, endPoint y: 437, distance: 62.9
click at [645, 437] on span "CLASS 7" at bounding box center [662, 440] width 241 height 14
click at [906, 417] on div "to CLS 8 CLASS 8" at bounding box center [889, 451] width 180 height 83
drag, startPoint x: 1072, startPoint y: 578, endPoint x: 1082, endPoint y: 572, distance: 12.4
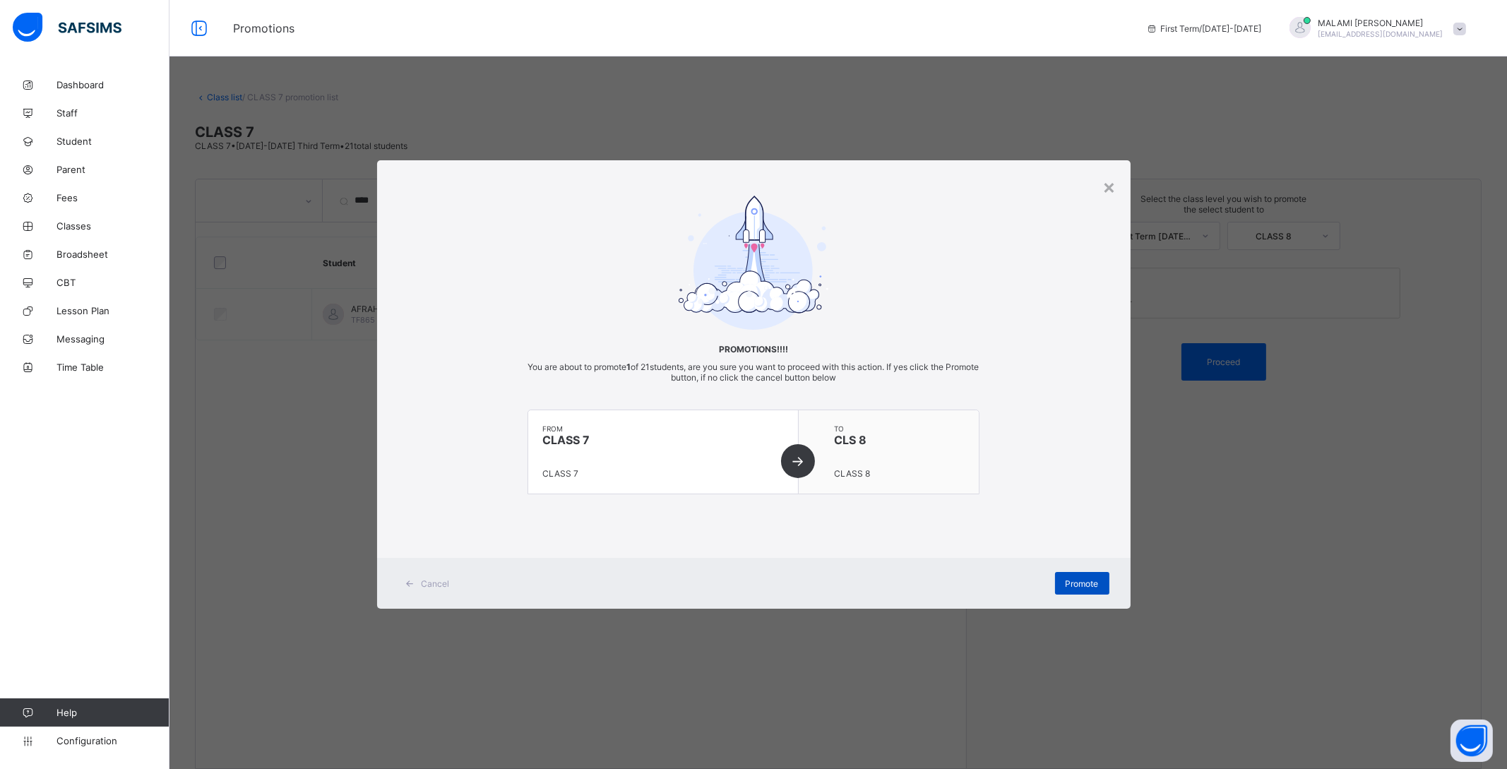
click at [1075, 579] on span "Promote" at bounding box center [1081, 583] width 33 height 11
click at [1112, 186] on div "×" at bounding box center [1109, 186] width 13 height 24
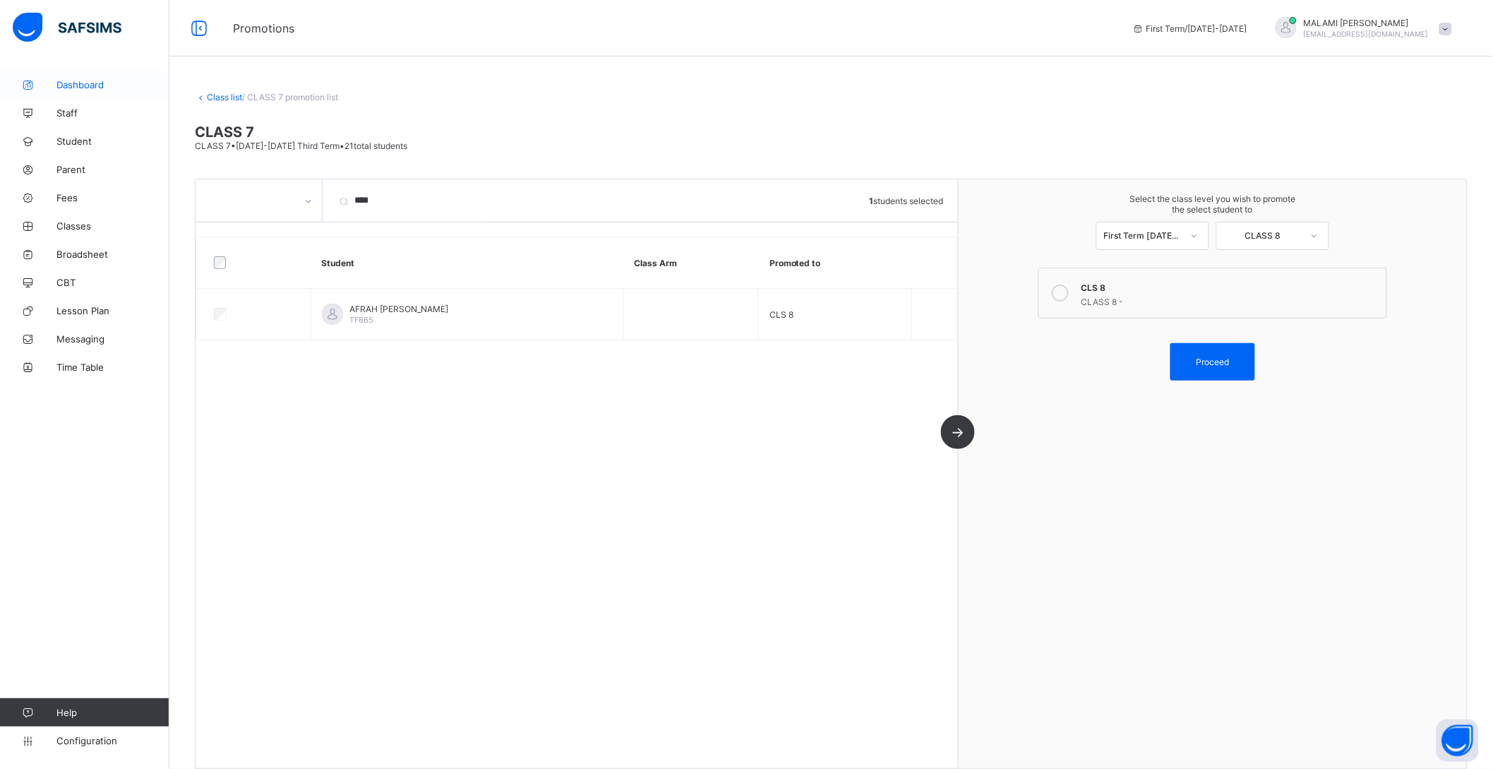
click at [99, 84] on span "Dashboard" at bounding box center [112, 84] width 113 height 11
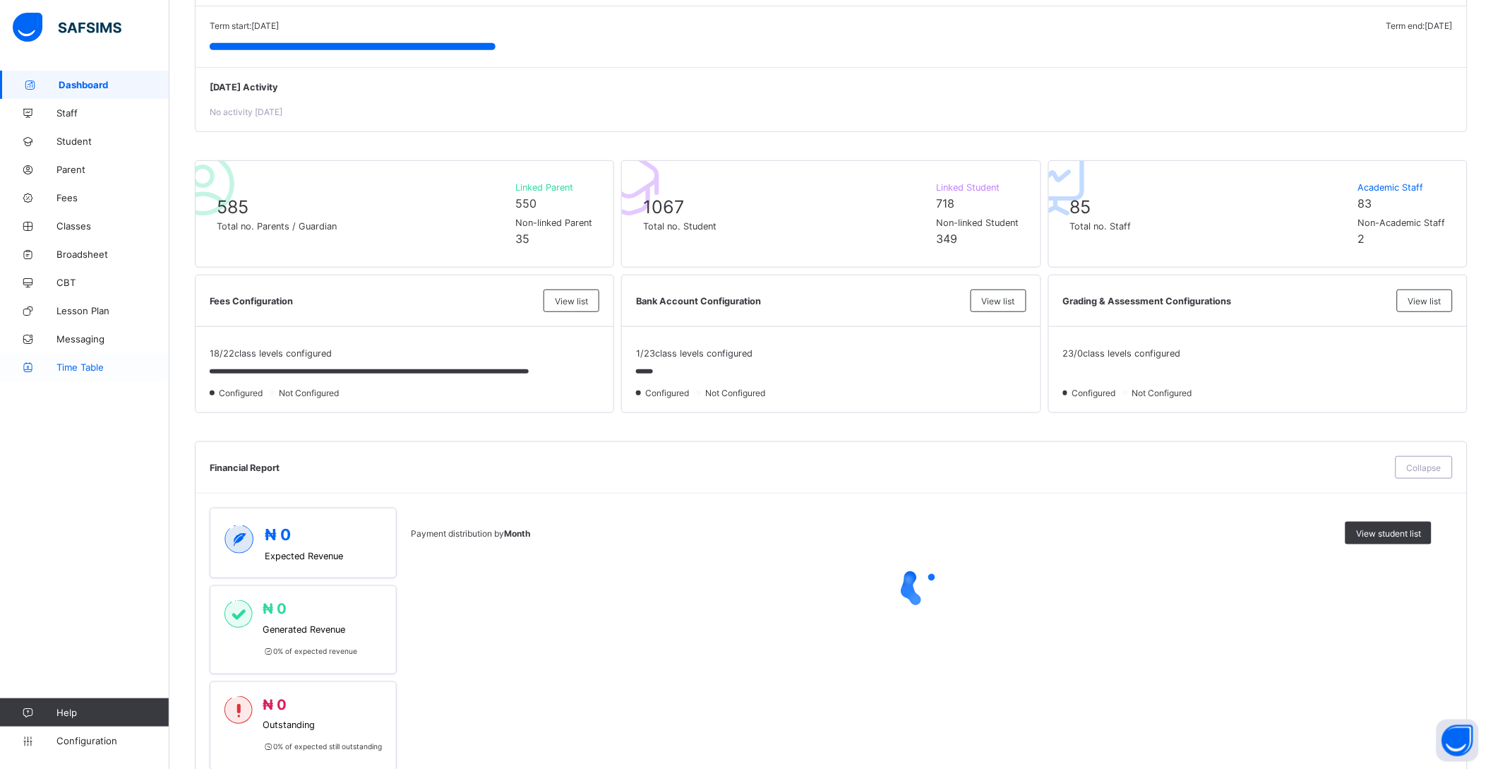
scroll to position [352, 0]
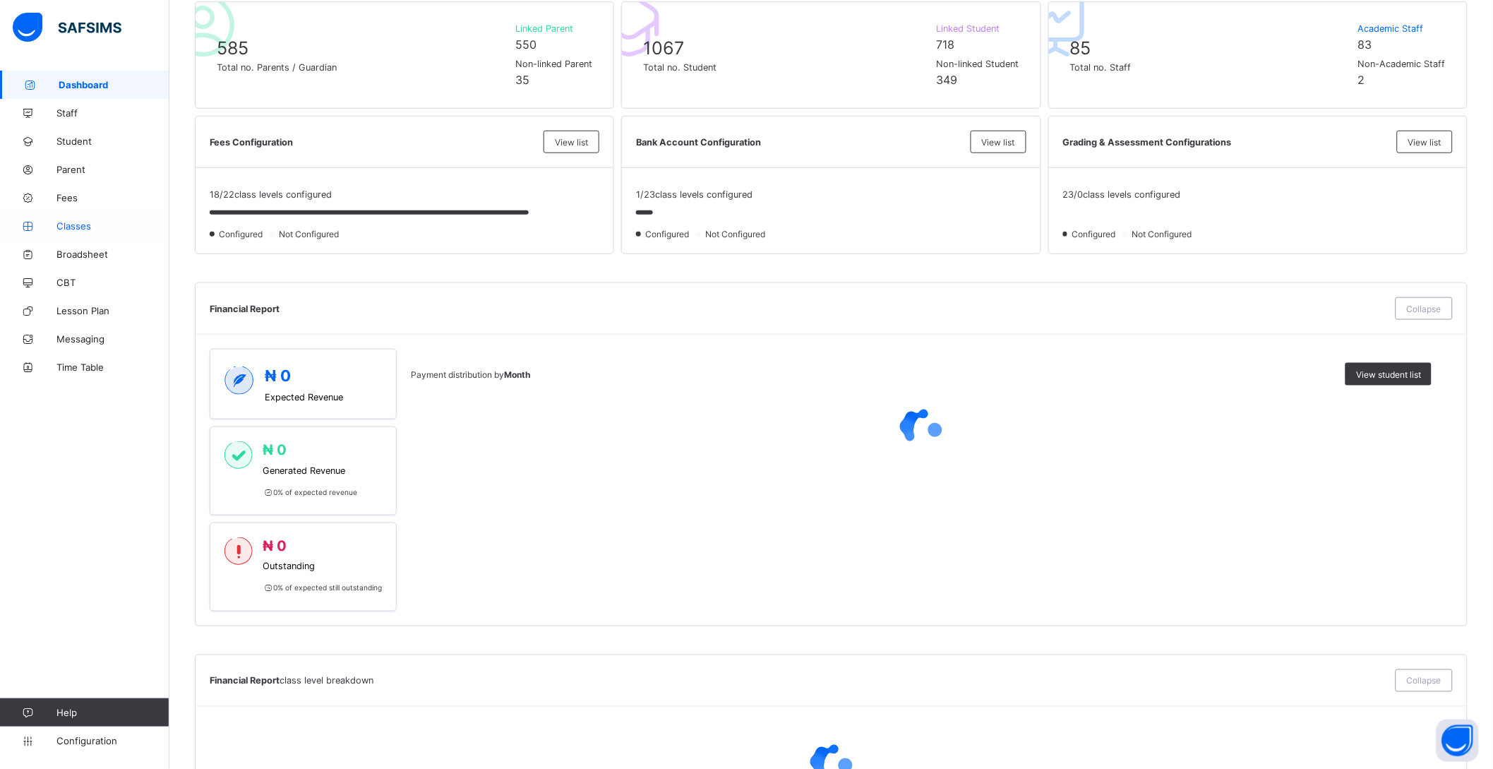
click at [78, 218] on link "Classes" at bounding box center [84, 226] width 169 height 28
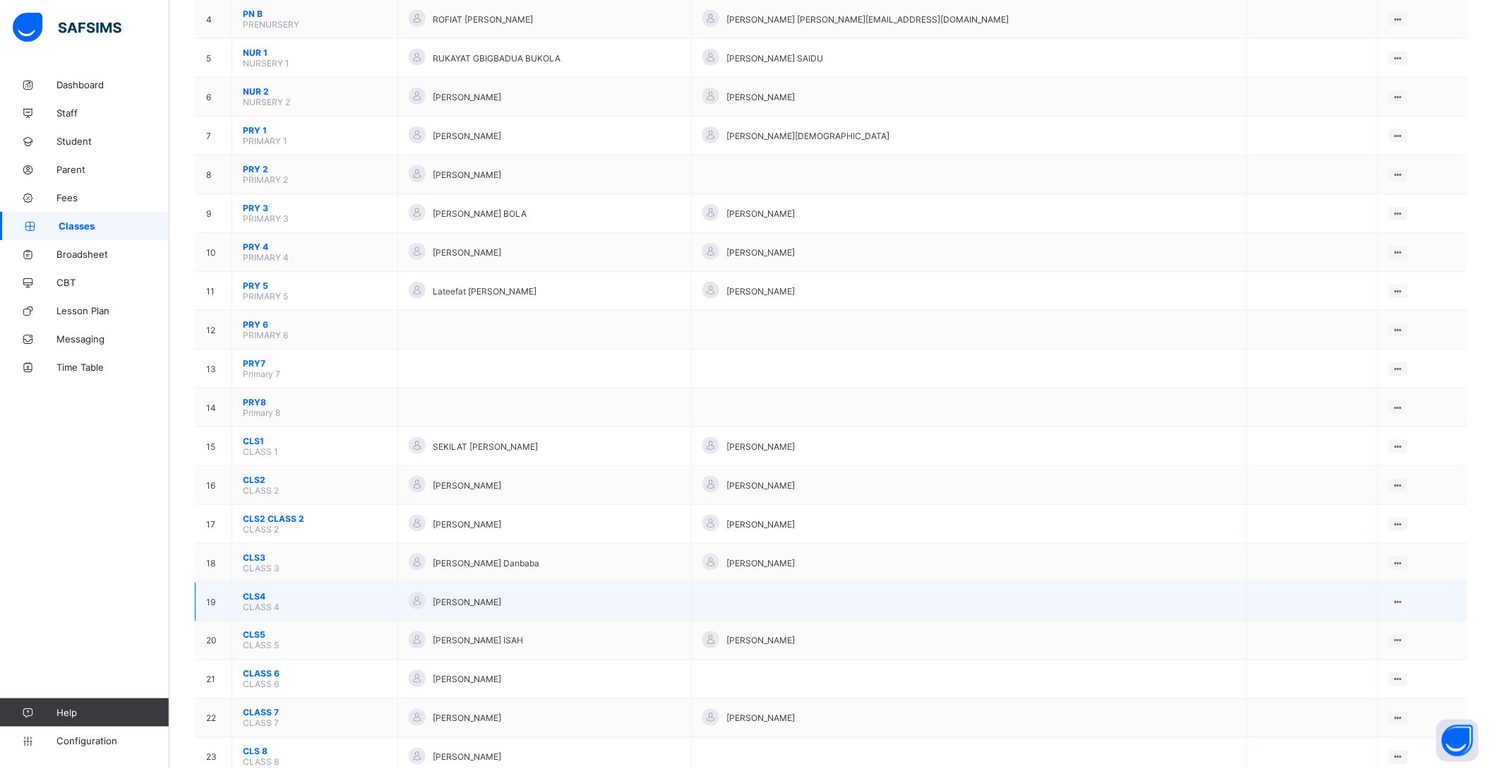
scroll to position [401, 0]
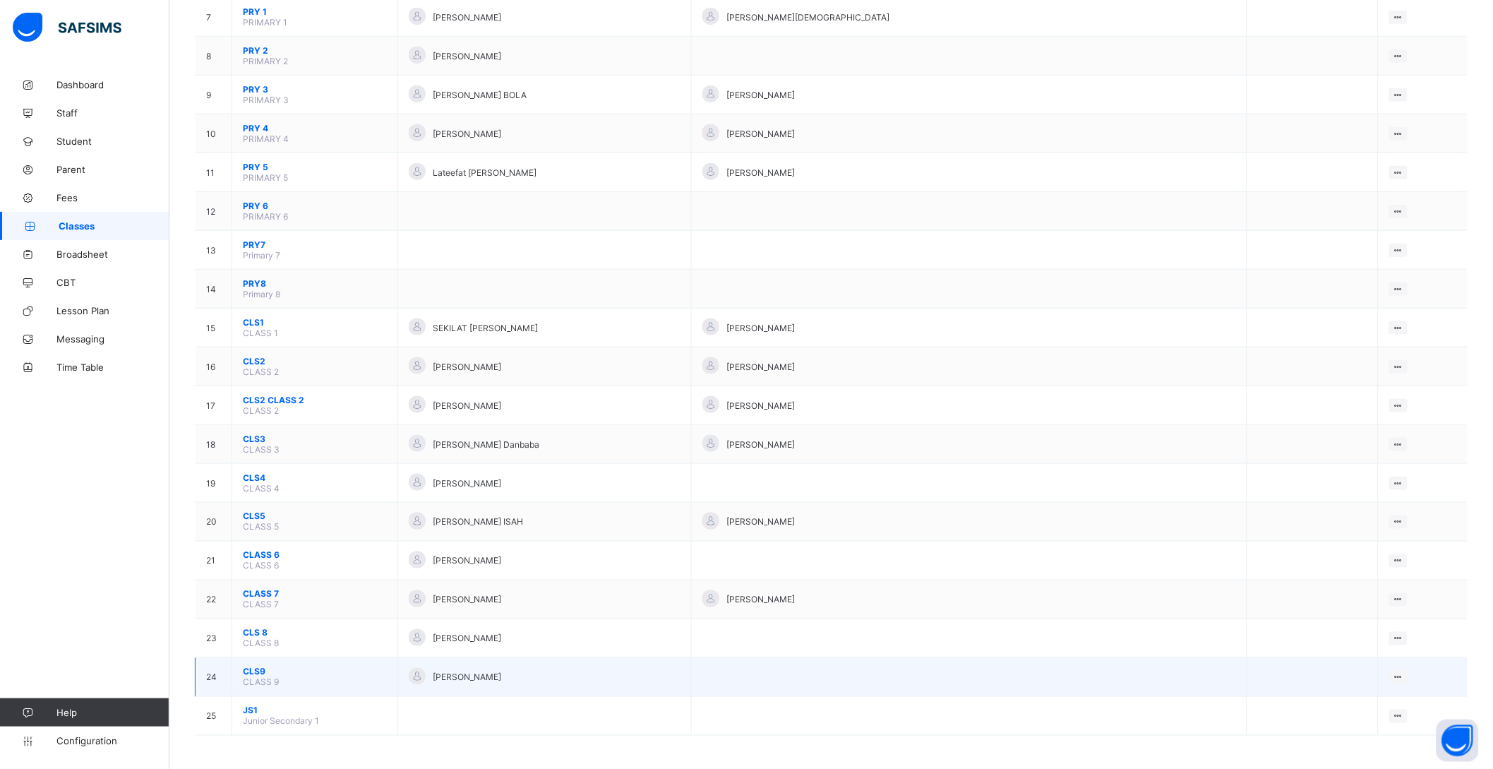
click at [260, 668] on span "CLS9" at bounding box center [315, 672] width 144 height 11
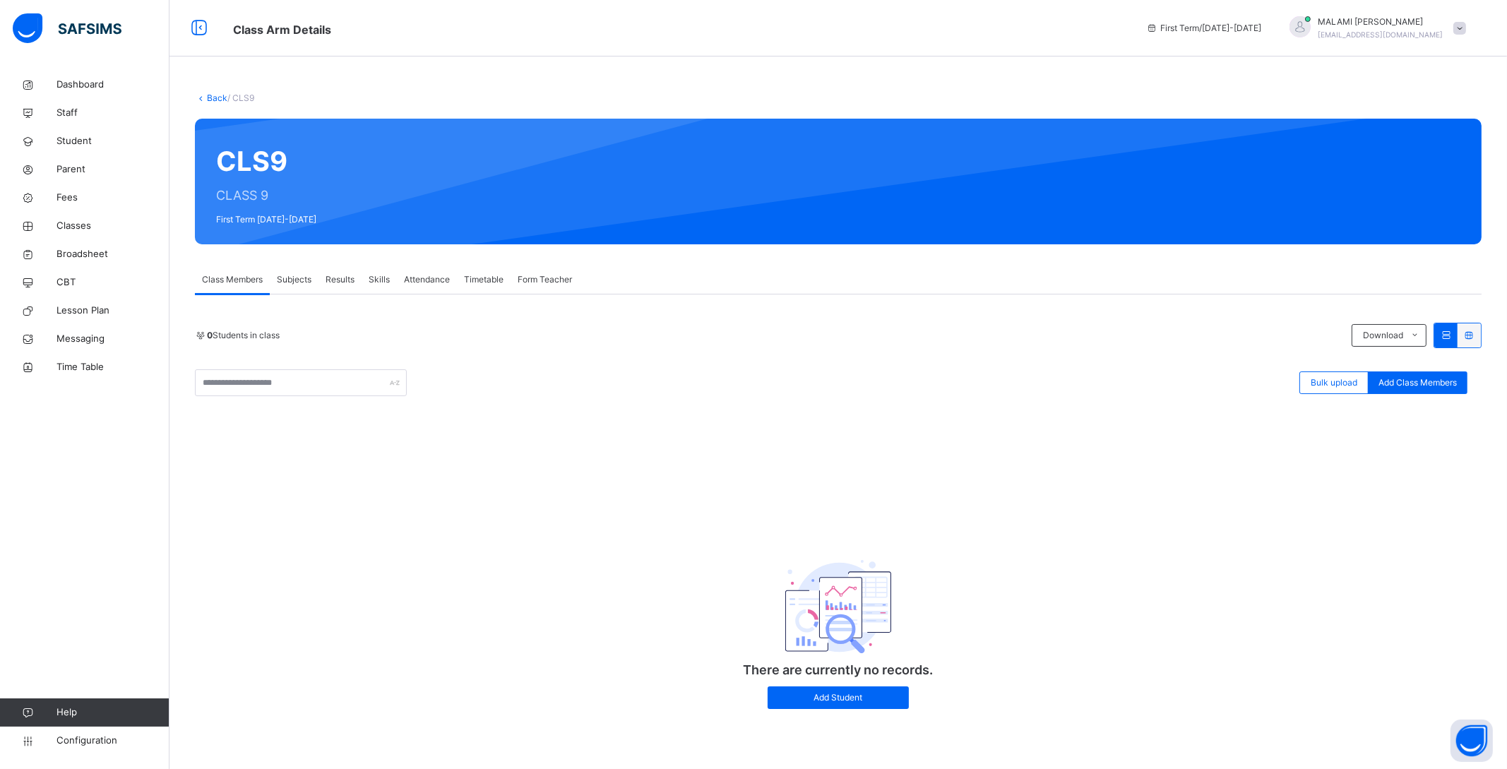
click at [241, 280] on span "Class Members" at bounding box center [232, 279] width 61 height 13
click at [1343, 380] on span "Bulk upload" at bounding box center [1333, 382] width 47 height 13
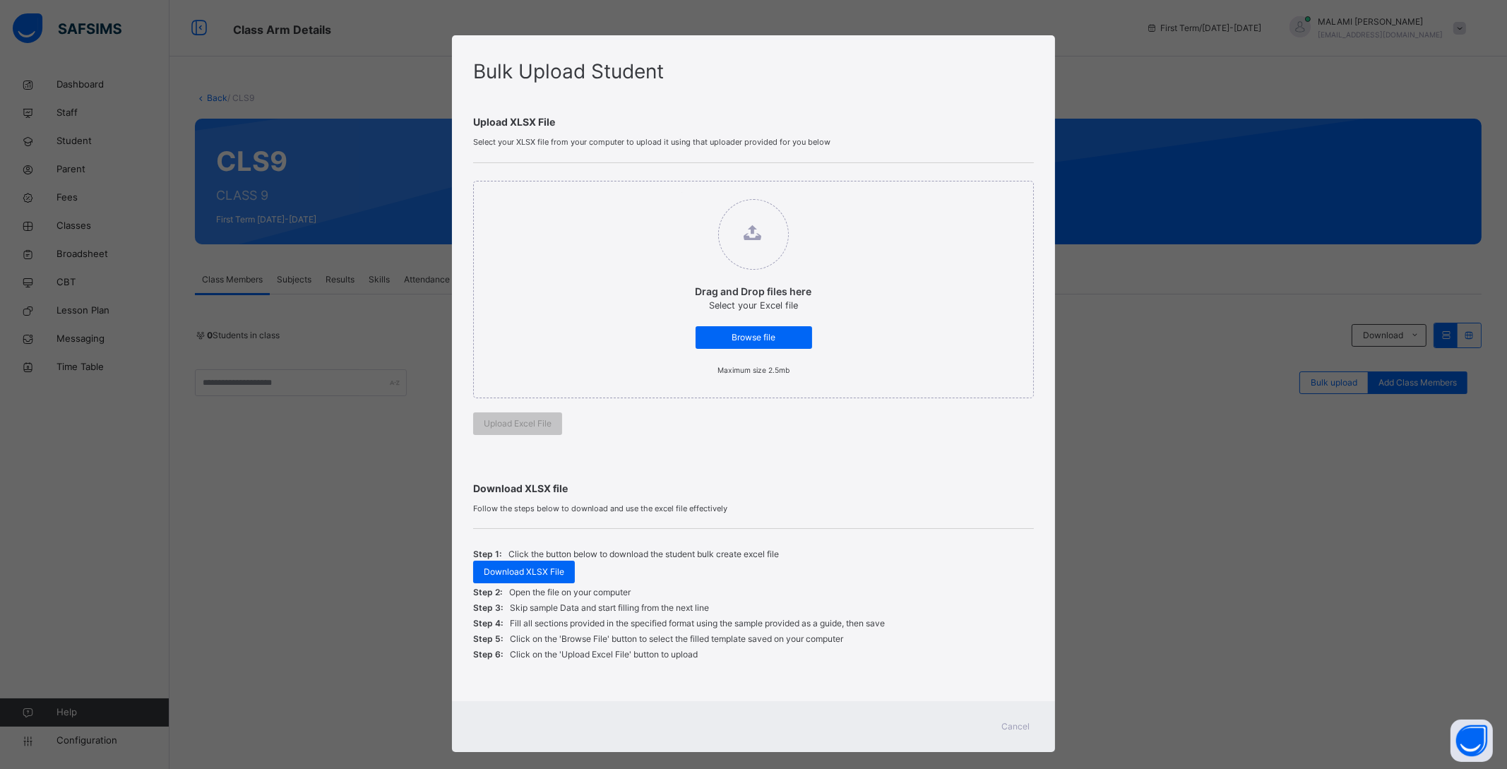
click at [1129, 518] on div "Bulk Upload Student Upload XLSX File Select your XLSX file from your computer t…" at bounding box center [753, 384] width 1507 height 769
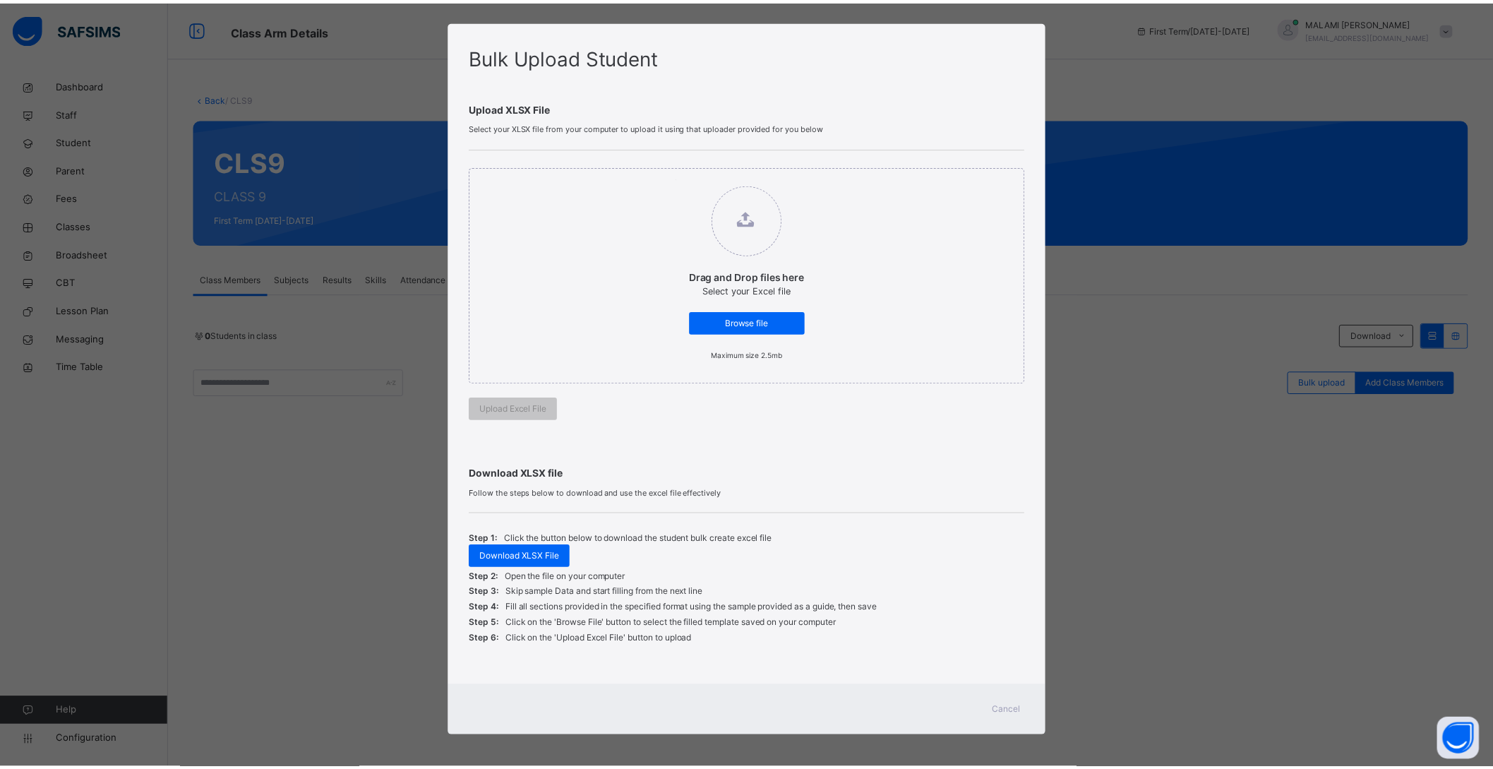
scroll to position [18, 0]
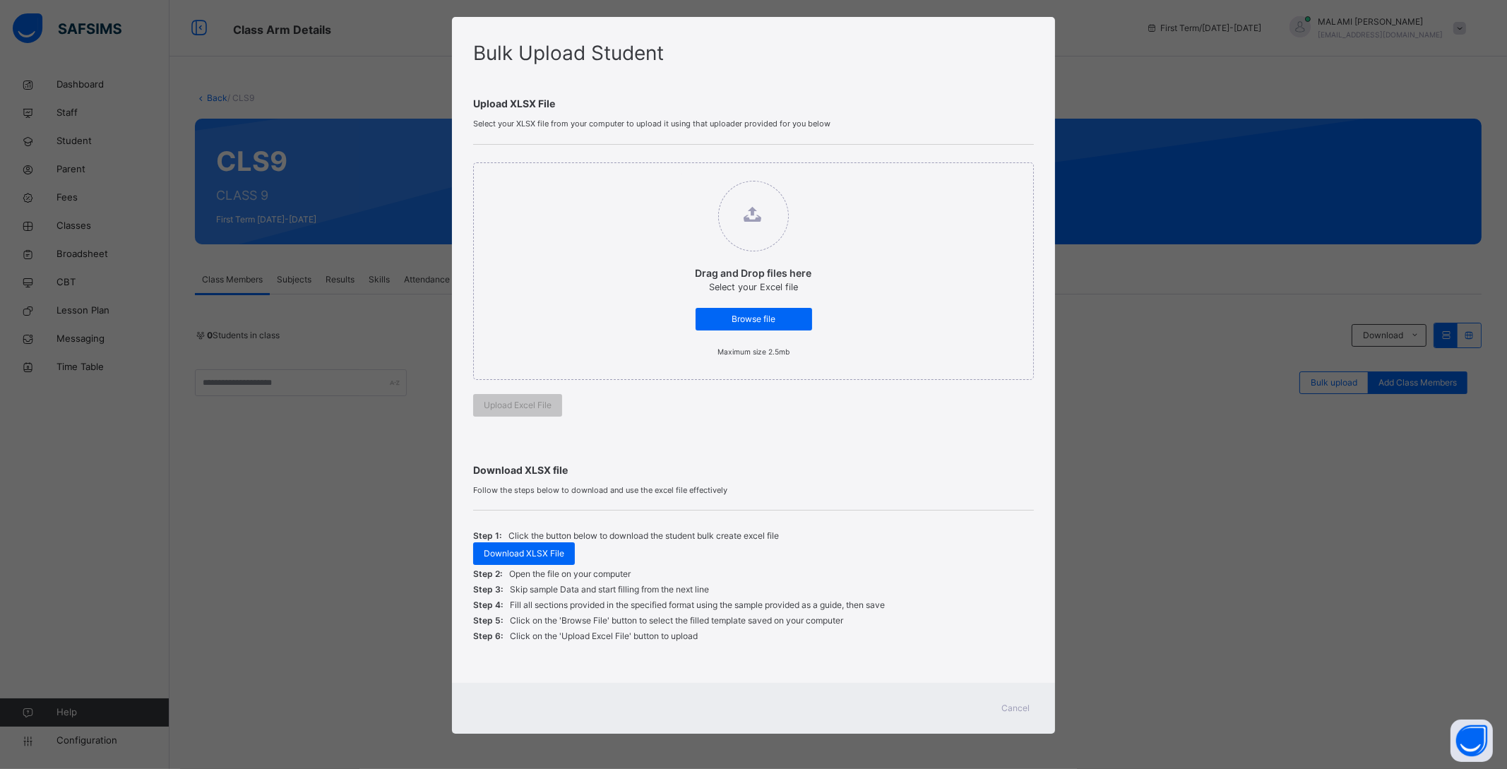
click at [1014, 705] on span "Cancel" at bounding box center [1015, 708] width 28 height 13
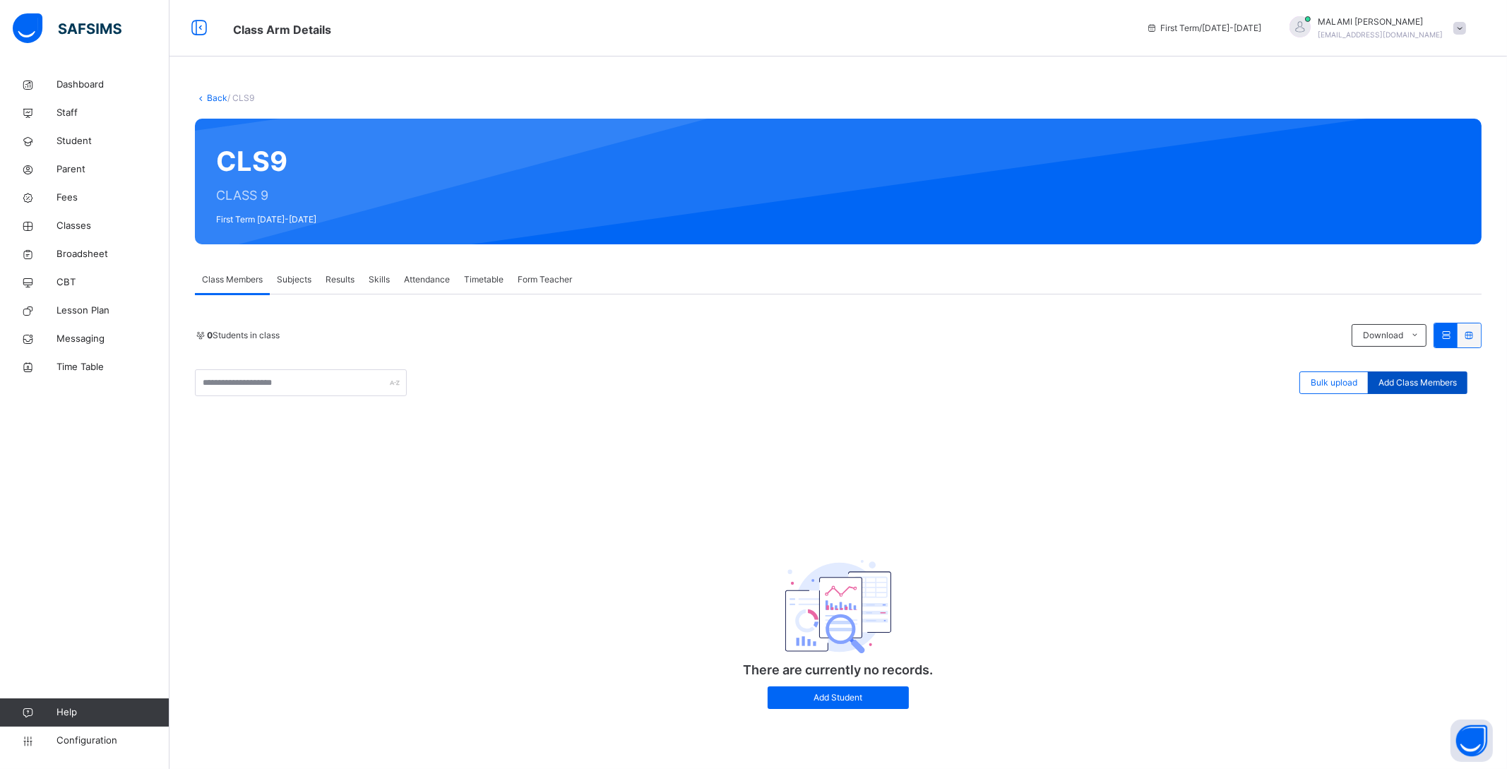
click at [1413, 381] on span "Add Class Members" at bounding box center [1417, 382] width 78 height 13
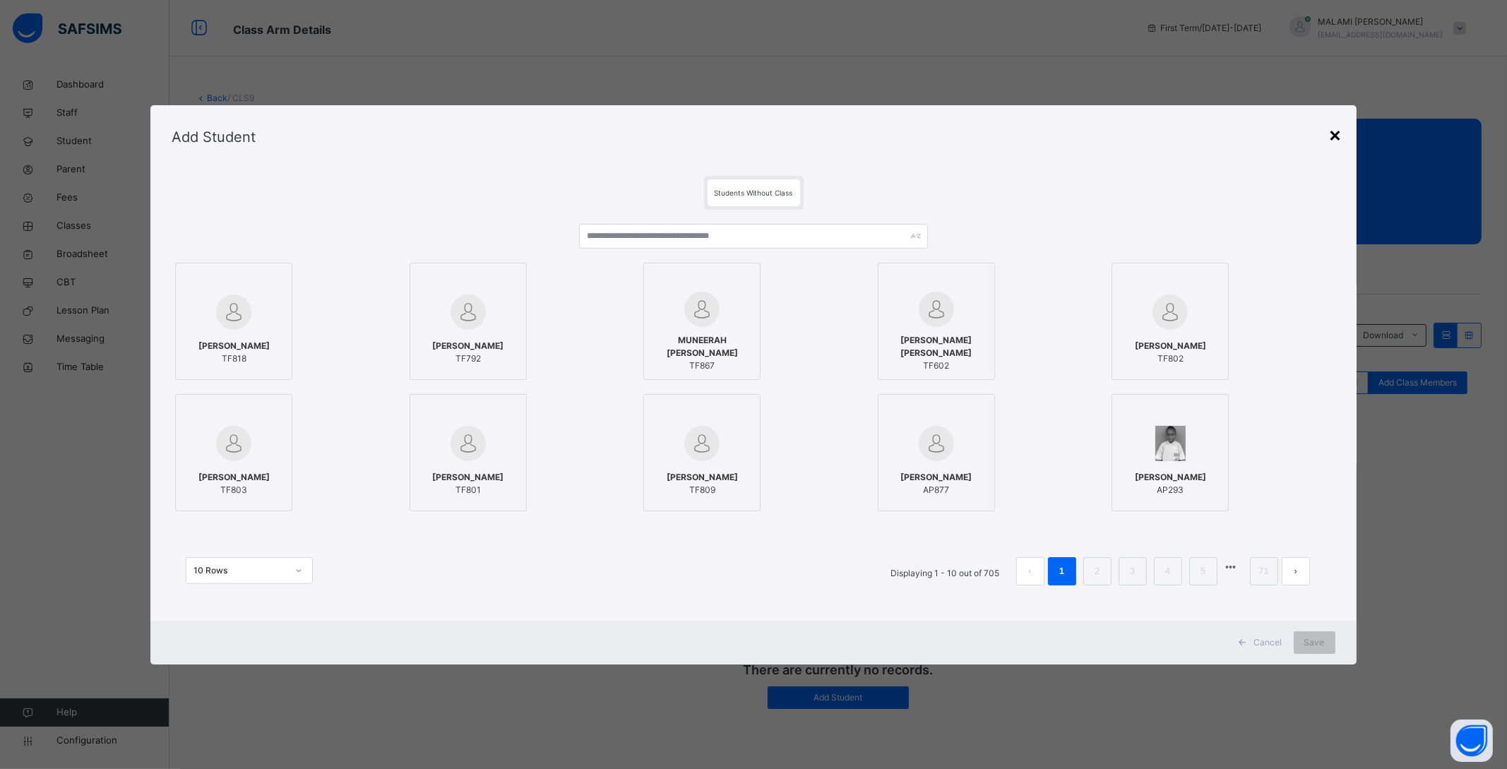
click at [1330, 133] on div "×" at bounding box center [1335, 134] width 13 height 30
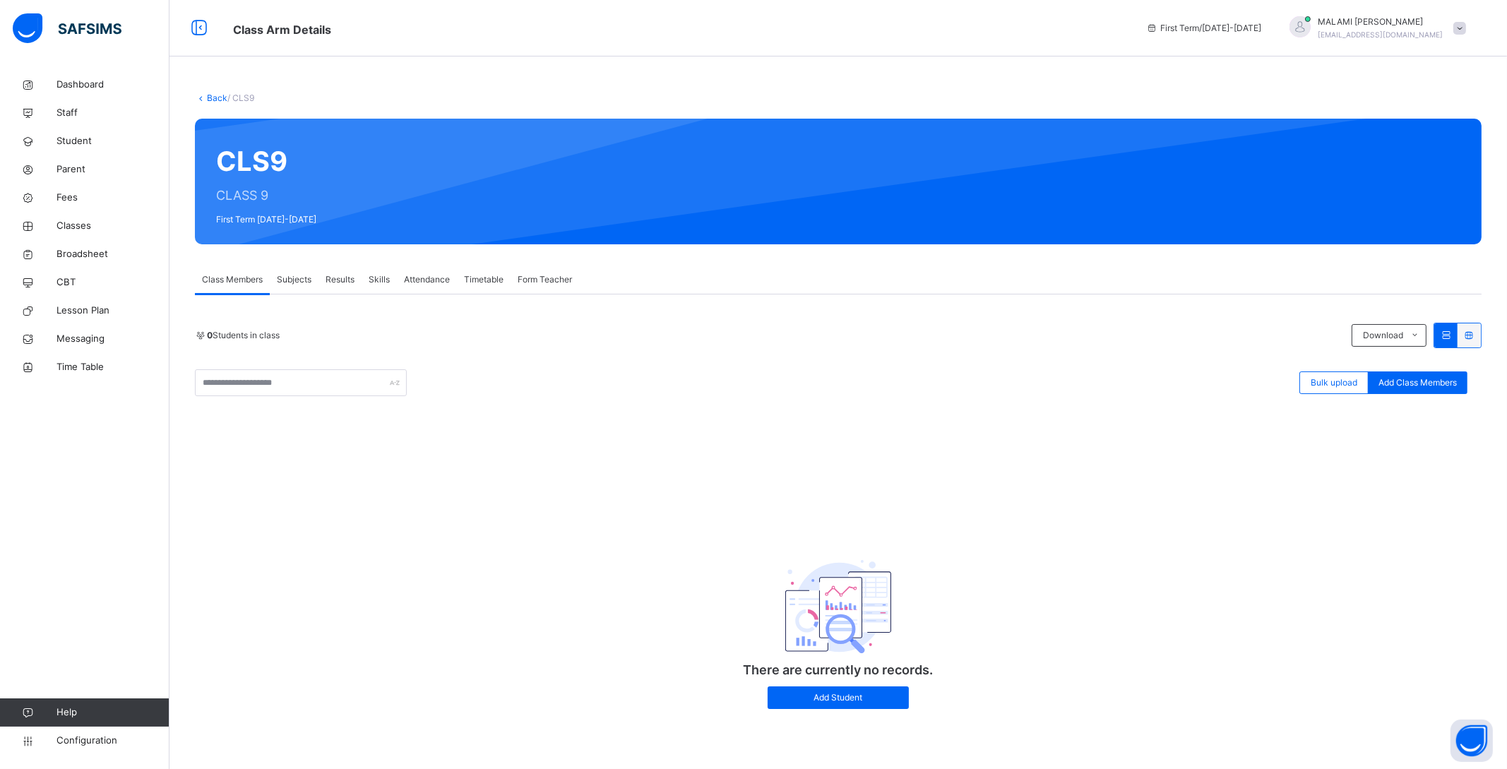
click at [302, 268] on div "Subjects" at bounding box center [294, 279] width 49 height 28
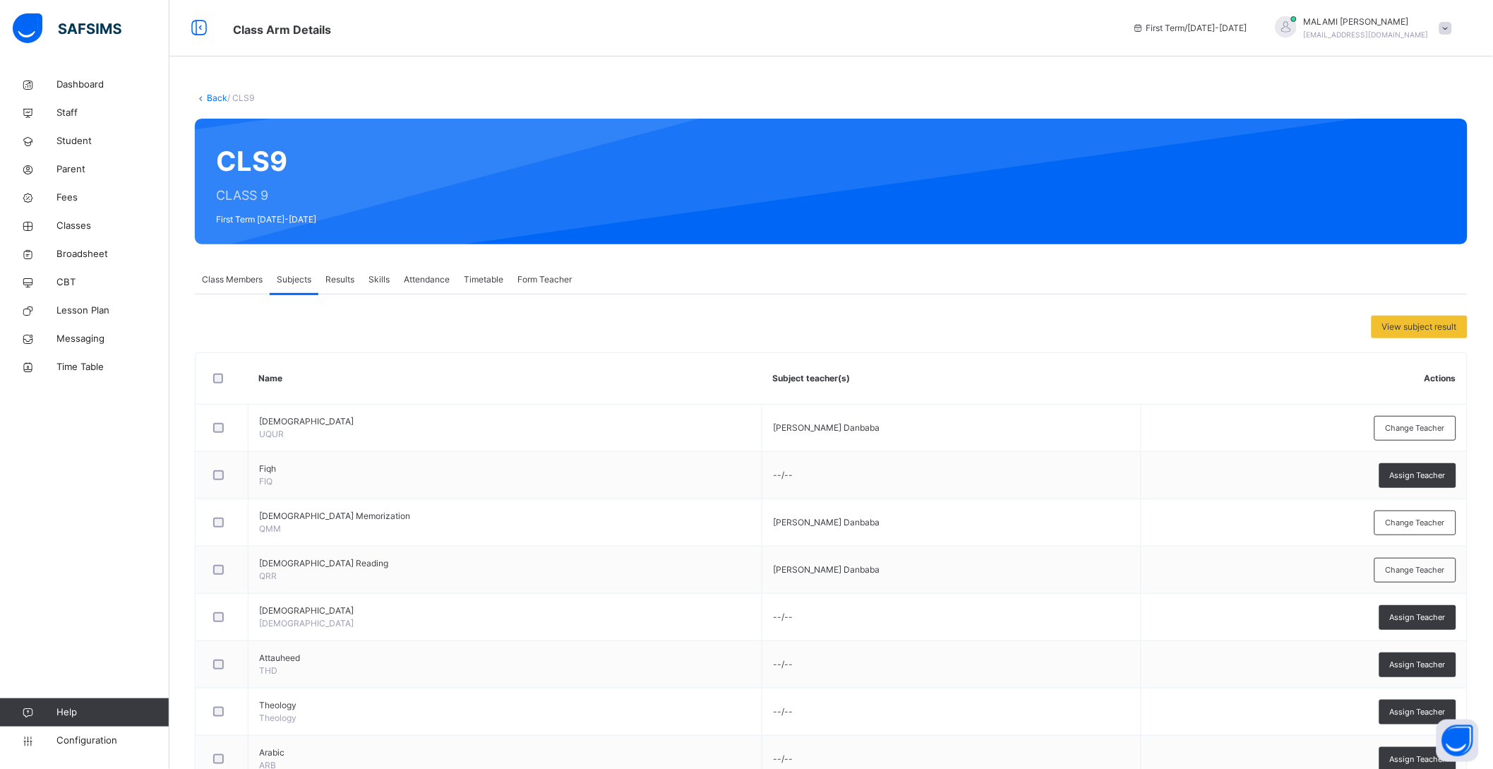
click at [620, 256] on div "Back / CLS9 CLS9 CLASS 9 First Term [DATE]-[DATE] Class Members Subjects Result…" at bounding box center [831, 587] width 1324 height 1032
click at [68, 83] on span "Dashboard" at bounding box center [112, 85] width 113 height 14
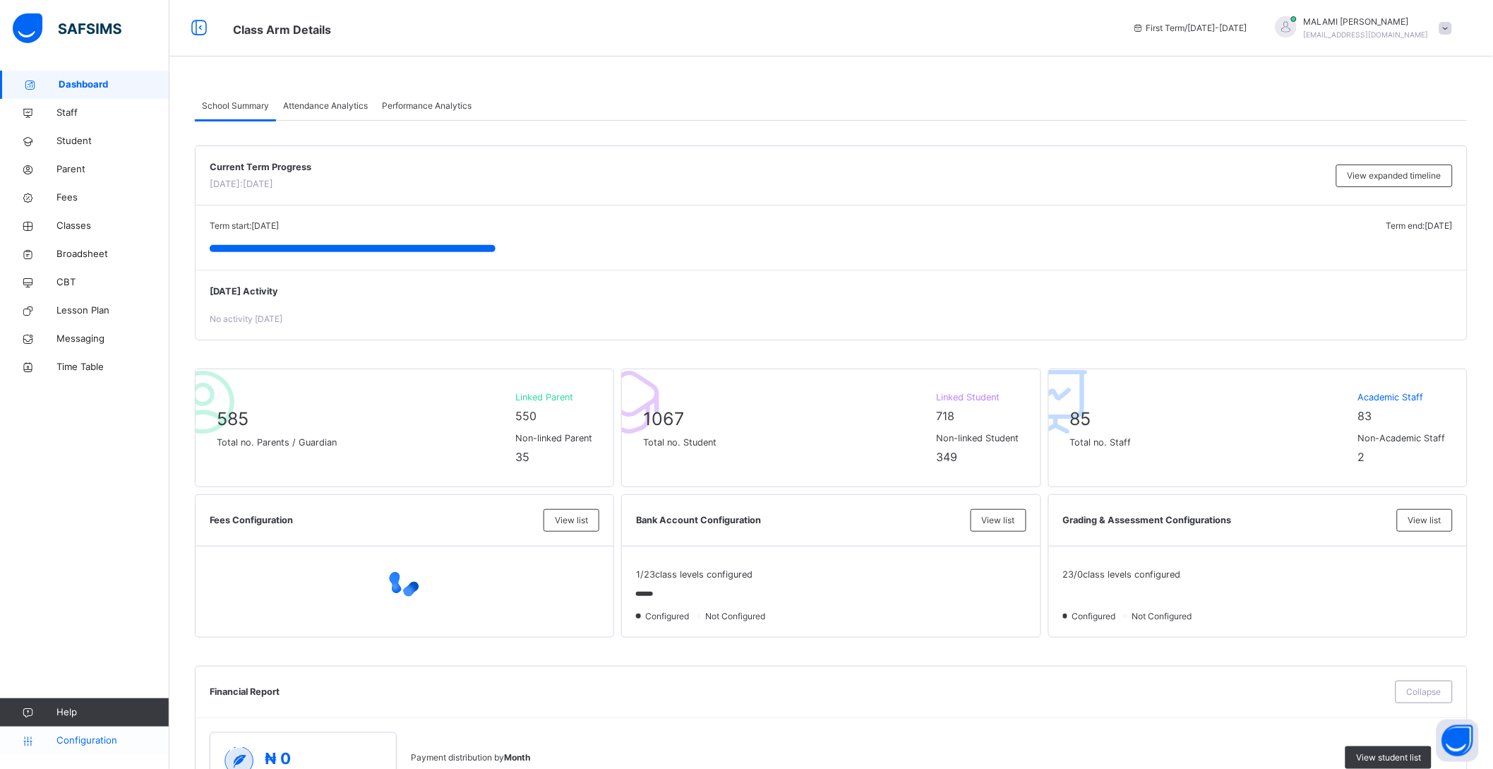
click at [100, 731] on link "Configuration" at bounding box center [84, 741] width 169 height 28
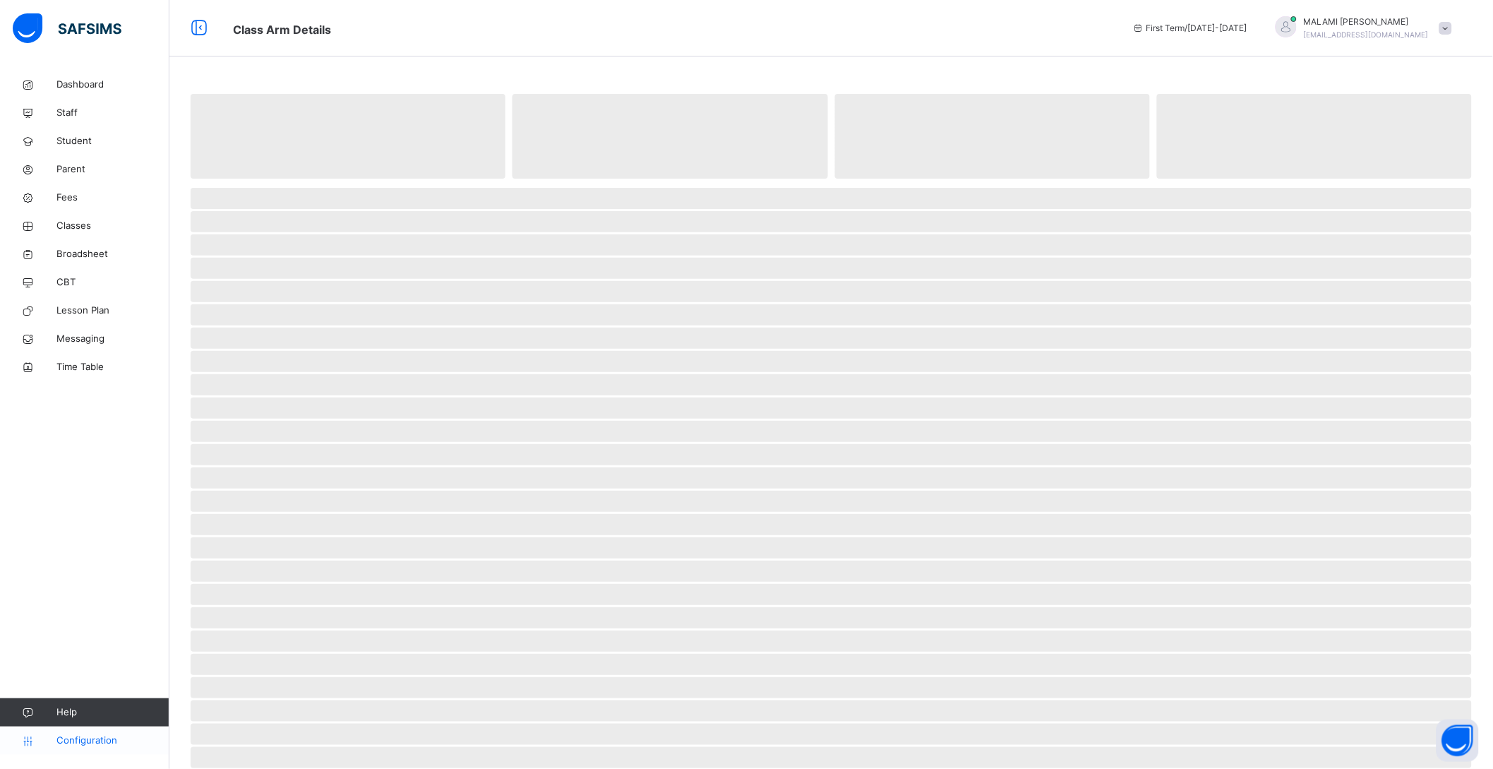
click at [117, 738] on span "Configuration" at bounding box center [112, 741] width 112 height 14
click at [114, 740] on span "Configuration" at bounding box center [112, 741] width 112 height 14
click at [73, 541] on div "Dashboard Staff Student Parent Fees Classes Broadsheet CBT Lesson Plan Messagin…" at bounding box center [84, 412] width 169 height 712
click at [100, 736] on span "Configuration" at bounding box center [112, 741] width 112 height 14
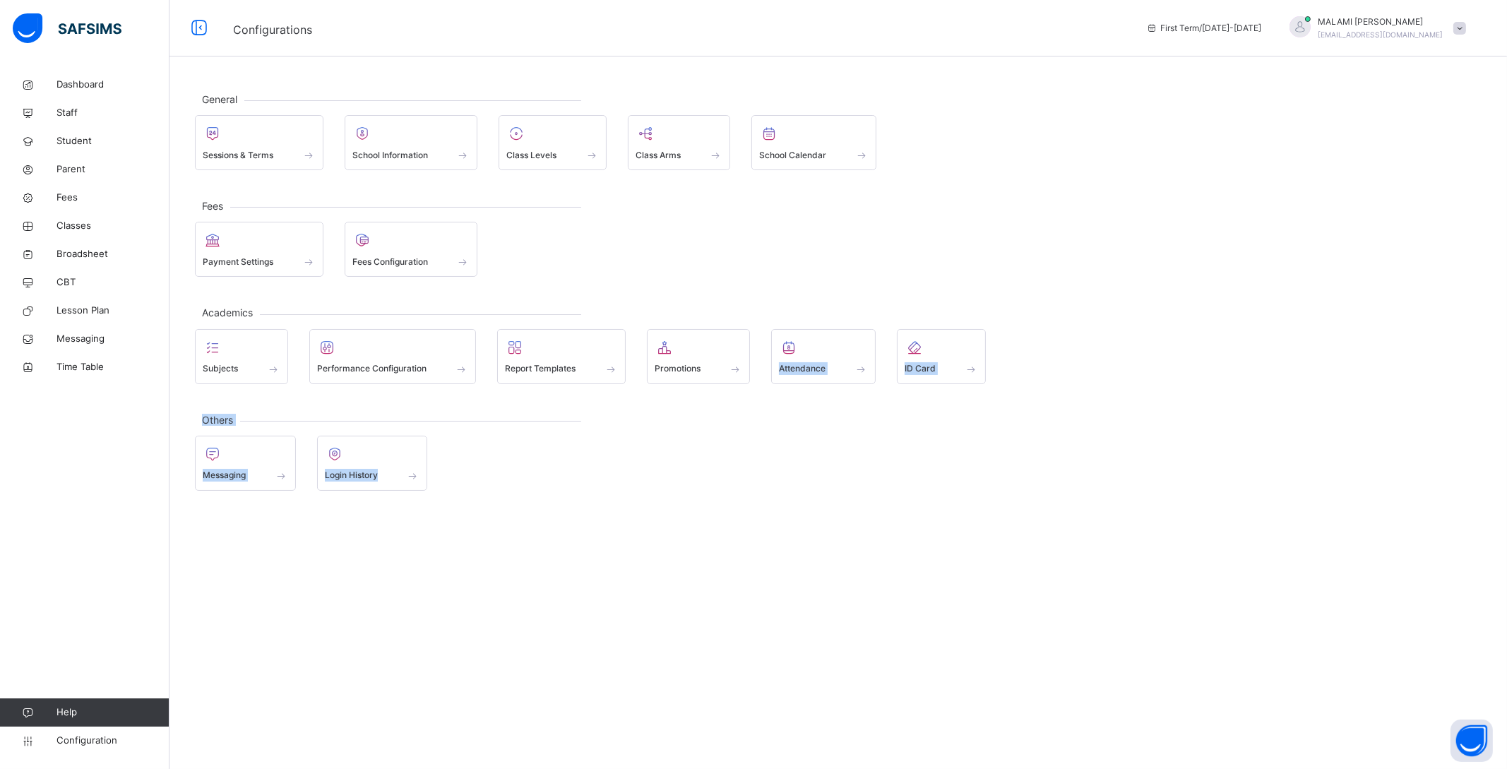
drag, startPoint x: 826, startPoint y: 354, endPoint x: 820, endPoint y: 532, distance: 178.0
click at [820, 532] on div "General Sessions & Terms School Information Class Levels Class Arms School Cale…" at bounding box center [837, 384] width 1337 height 769
click at [691, 323] on div "Academics Subjects Performance Configuration Report Templates Promotions Attend…" at bounding box center [838, 347] width 1286 height 71
click at [691, 352] on div at bounding box center [699, 347] width 88 height 21
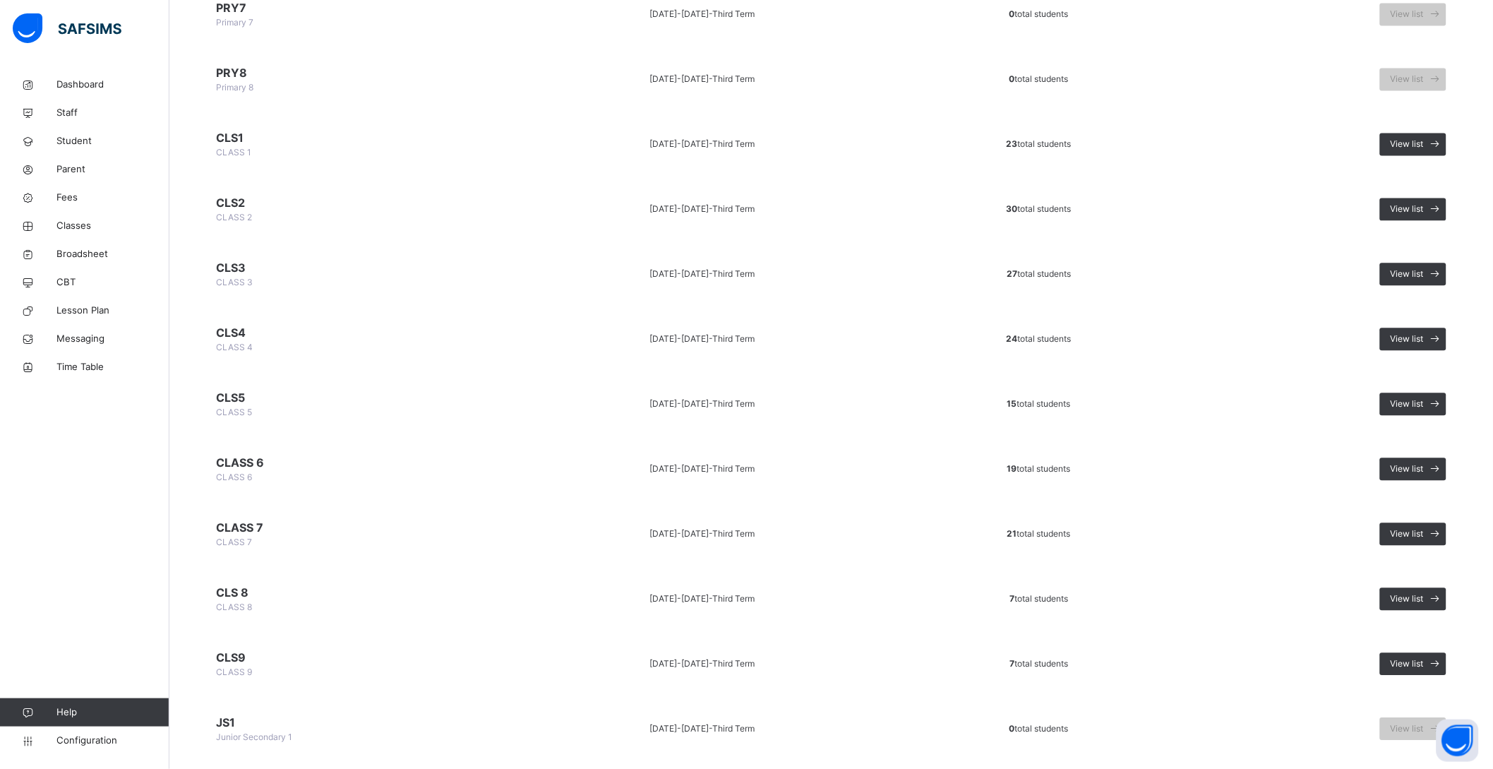
scroll to position [935, 0]
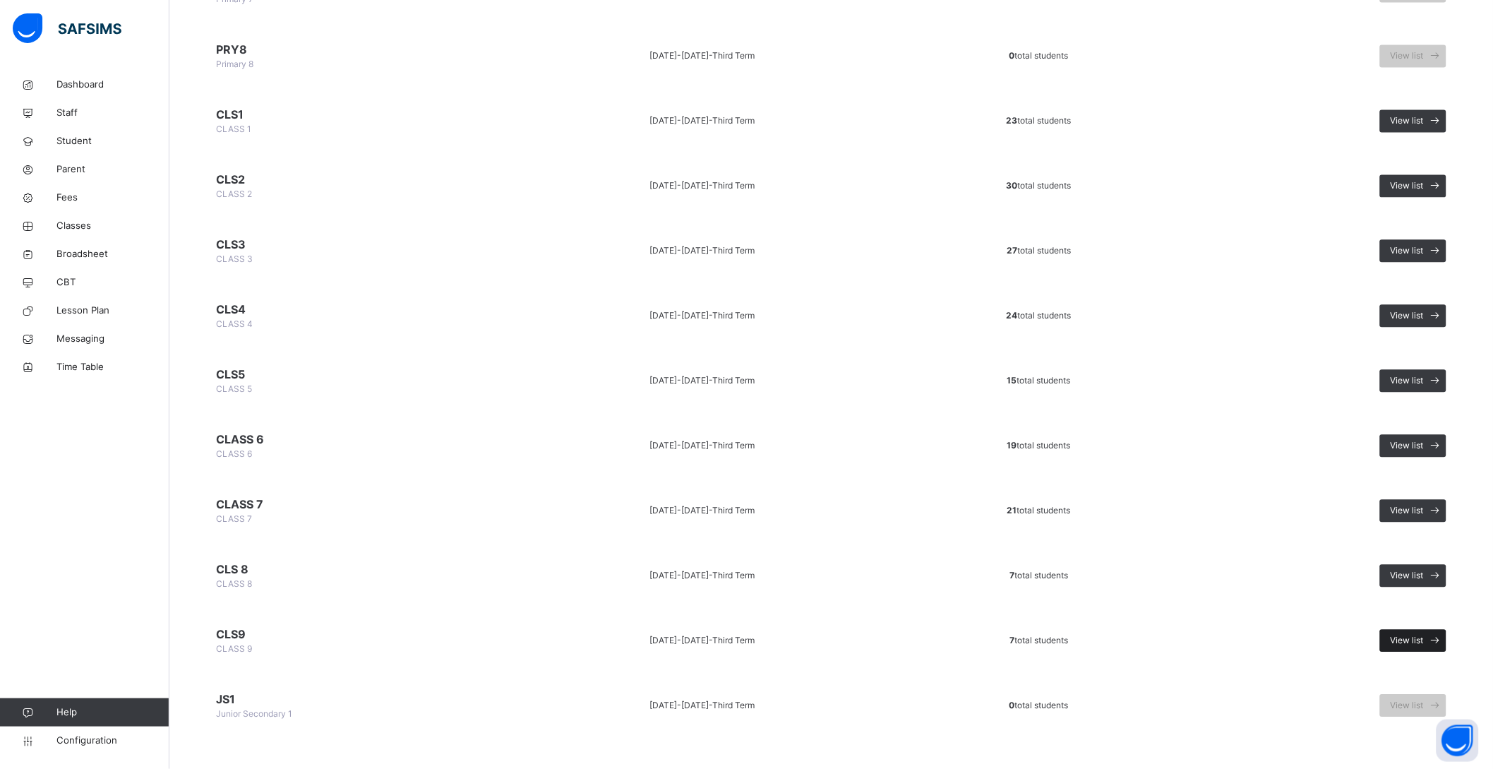
click at [1443, 633] on icon at bounding box center [1435, 641] width 15 height 16
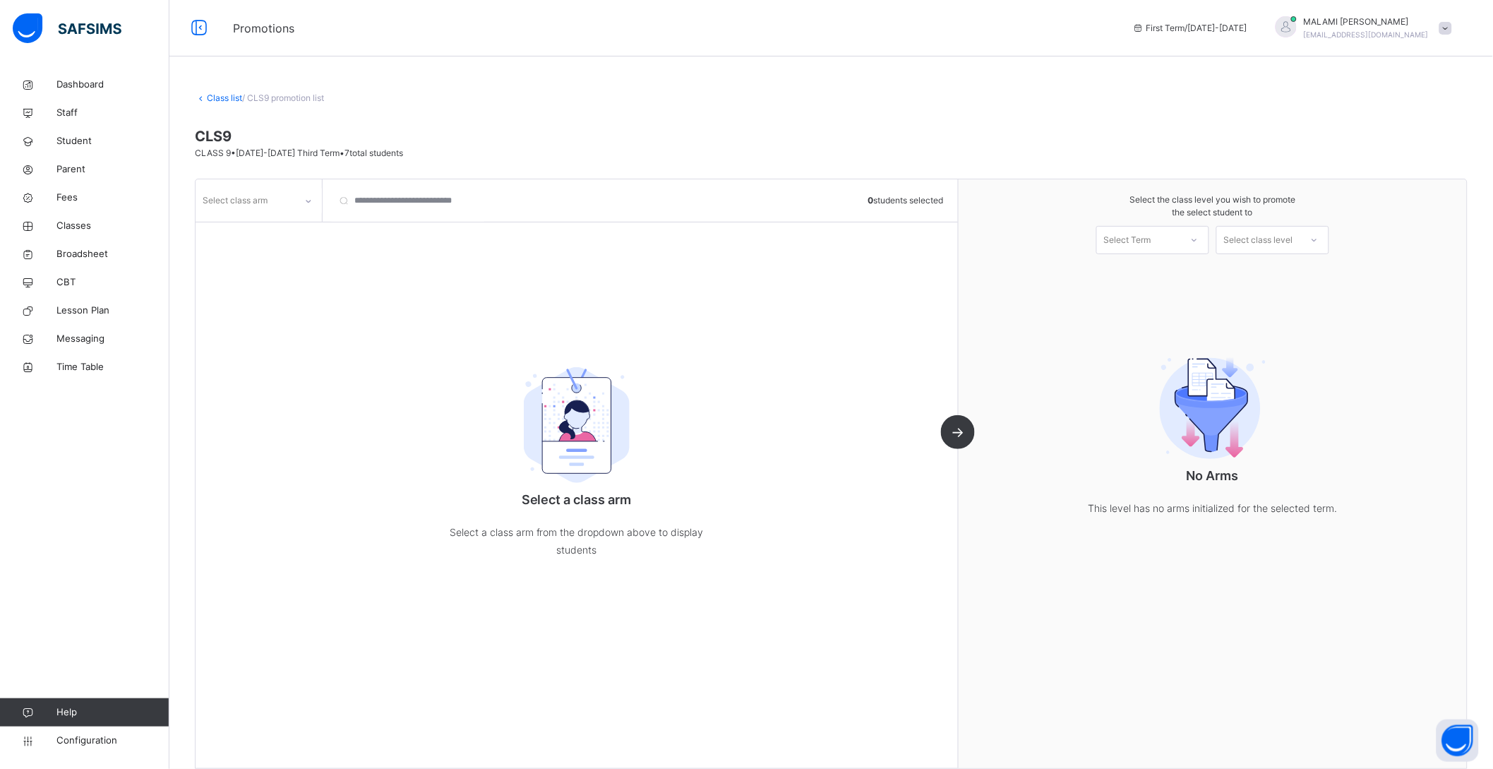
click at [301, 208] on div at bounding box center [309, 201] width 24 height 23
click at [283, 234] on div at bounding box center [258, 230] width 125 height 21
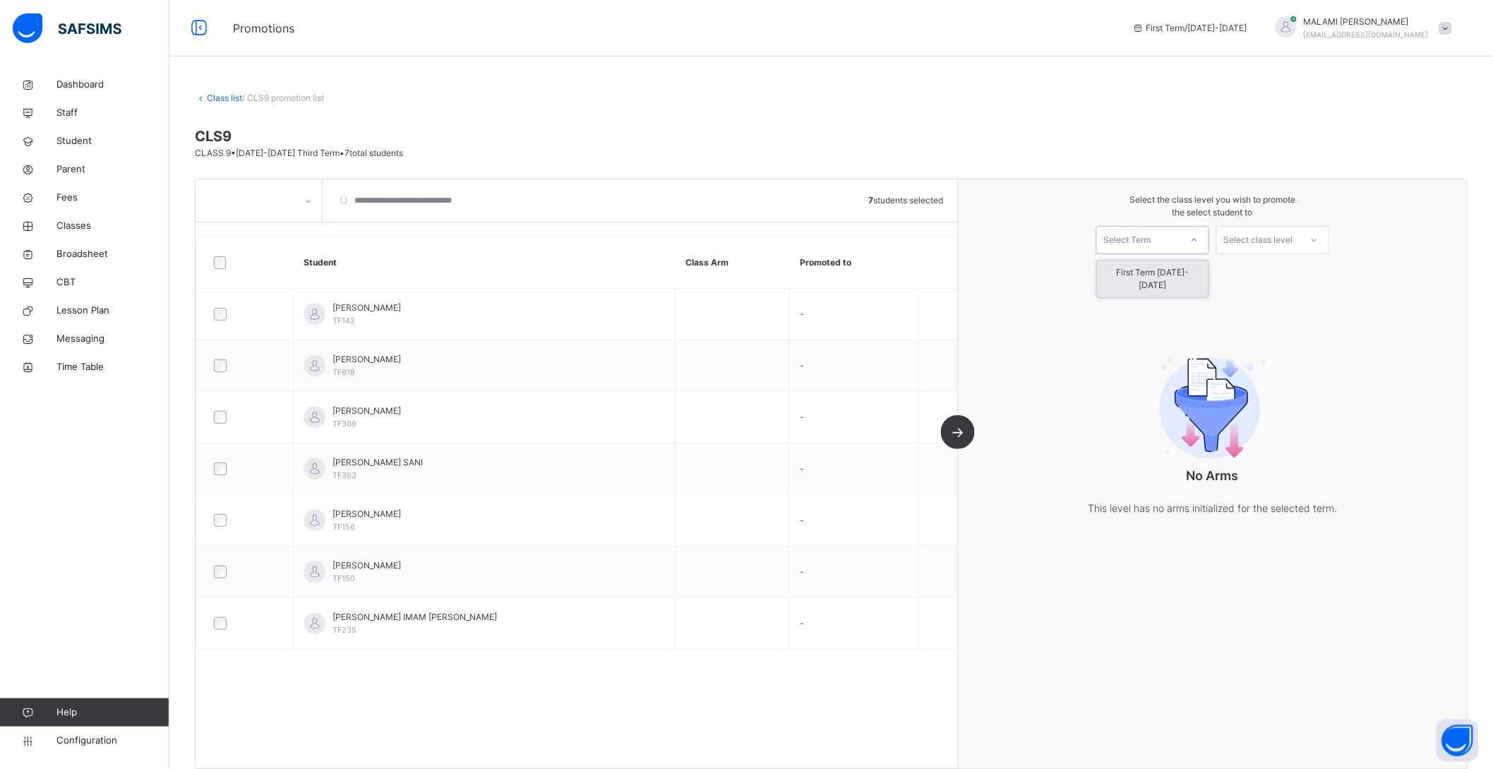
click at [1166, 239] on div "Select Term" at bounding box center [1138, 240] width 83 height 22
click at [1164, 274] on div "First Term [DATE]-[DATE]" at bounding box center [1153, 279] width 112 height 37
click at [1267, 238] on div "Select class level" at bounding box center [1258, 240] width 69 height 28
click at [1146, 298] on div "Select the class level you wish to promote the select student to First Term [DA…" at bounding box center [1213, 473] width 508 height 589
click at [1251, 244] on div "Select class level" at bounding box center [1258, 240] width 69 height 28
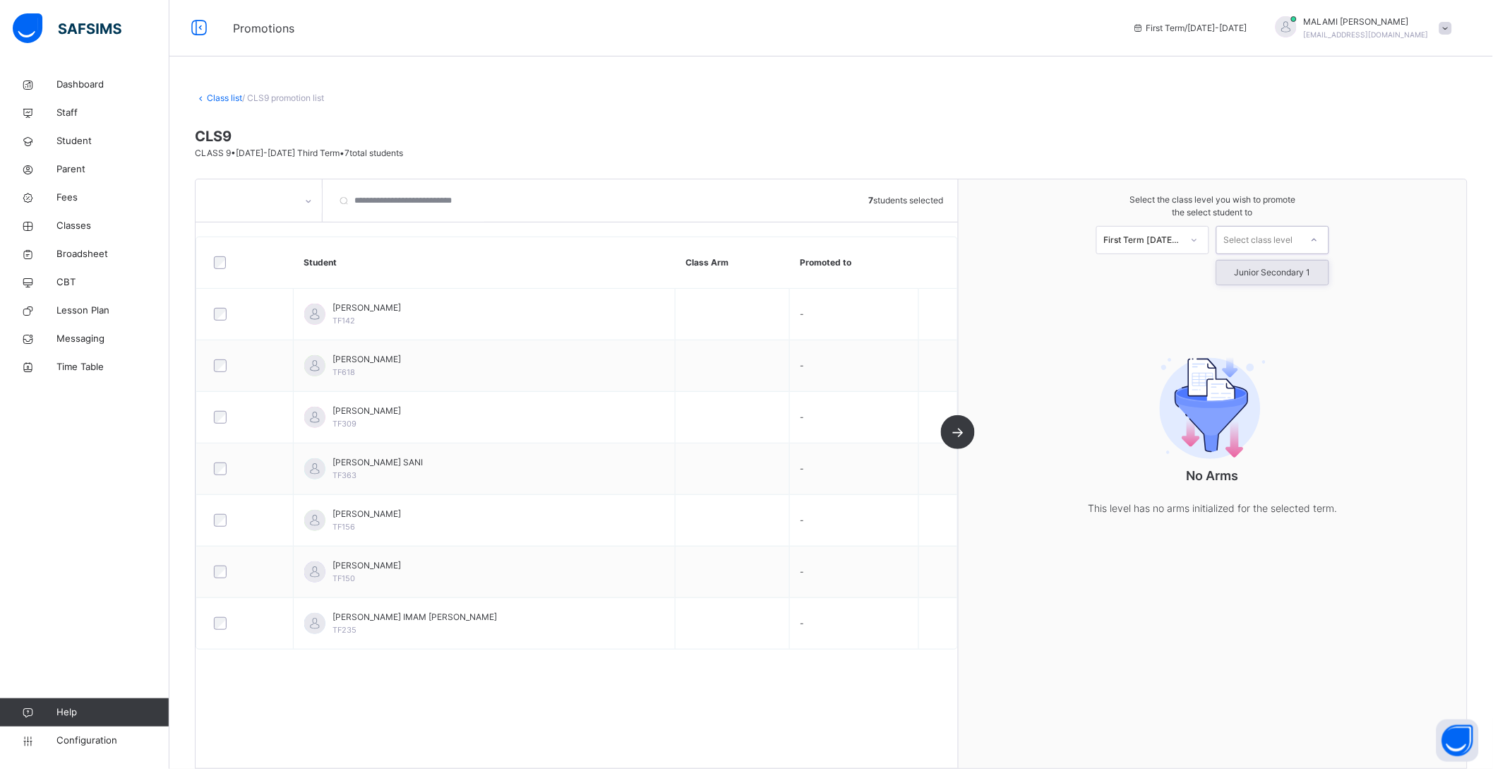
click at [1154, 304] on div "Select the class level you wish to promote the select student to First Term [DA…" at bounding box center [1213, 473] width 508 height 589
click at [1239, 238] on div "Select class level" at bounding box center [1258, 240] width 69 height 28
click at [1252, 270] on div "No options" at bounding box center [1273, 273] width 112 height 24
click at [1246, 240] on input "****" at bounding box center [1235, 240] width 23 height 13
type input "****"
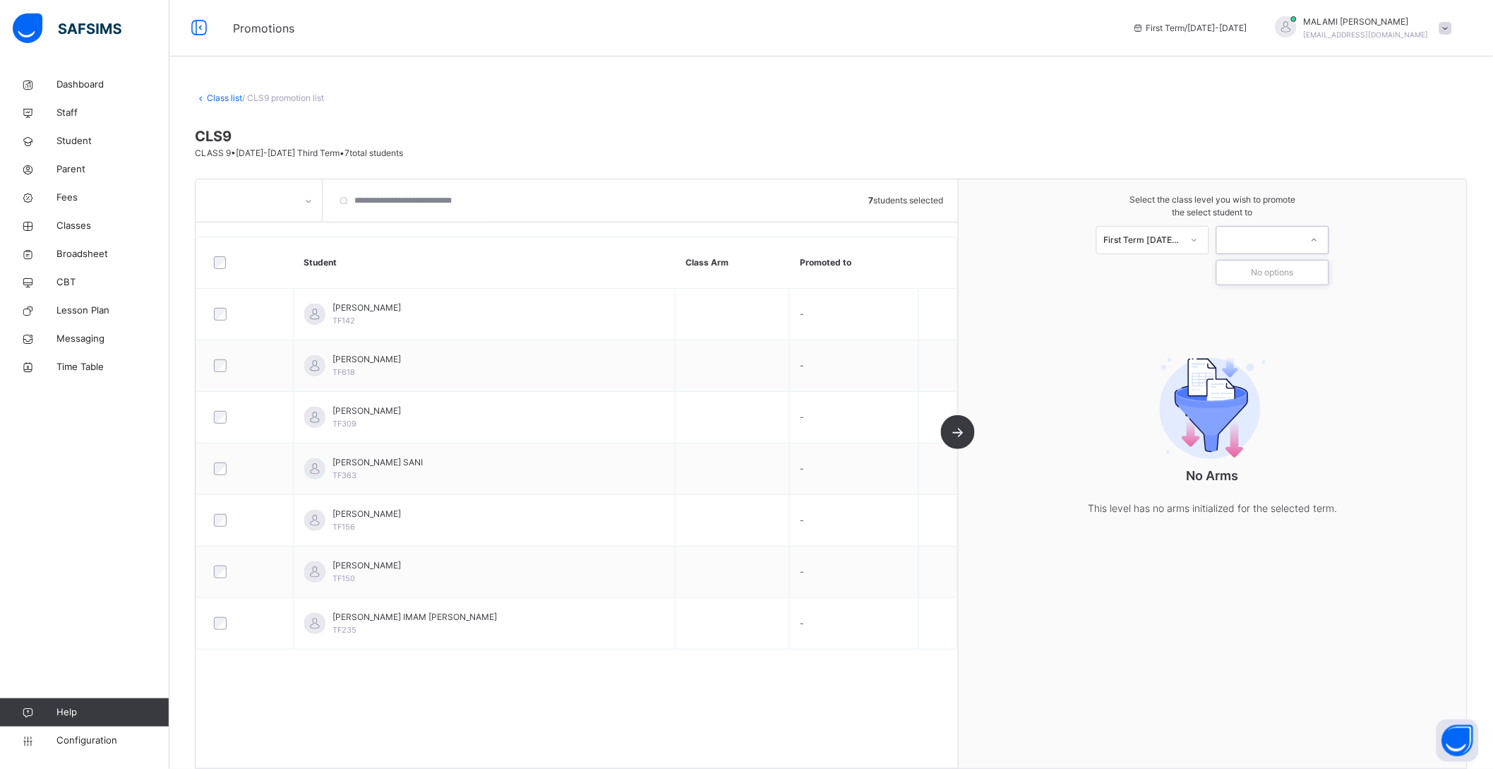
click at [221, 95] on link "Class list" at bounding box center [224, 97] width 35 height 11
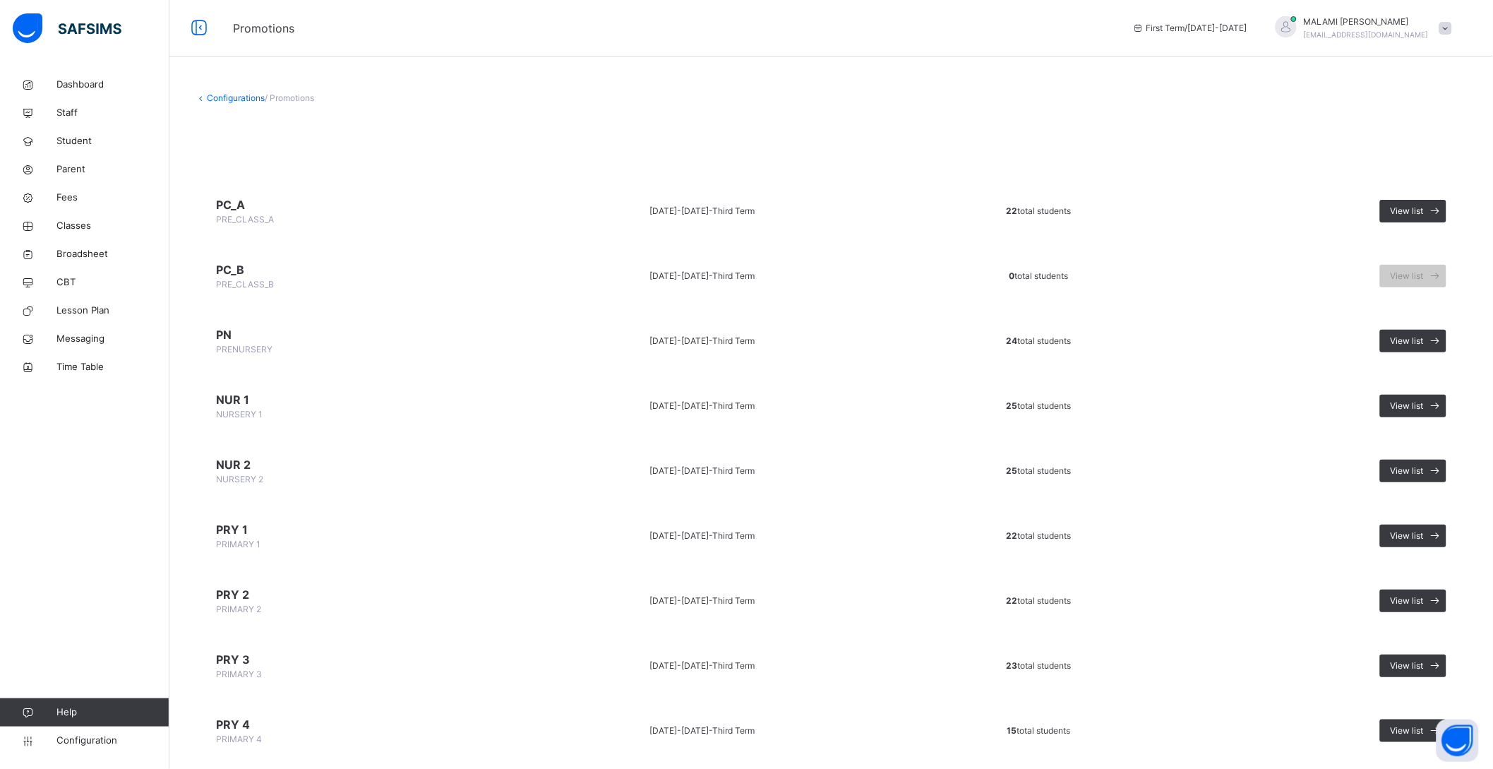
click at [214, 97] on link "Configurations" at bounding box center [236, 97] width 58 height 11
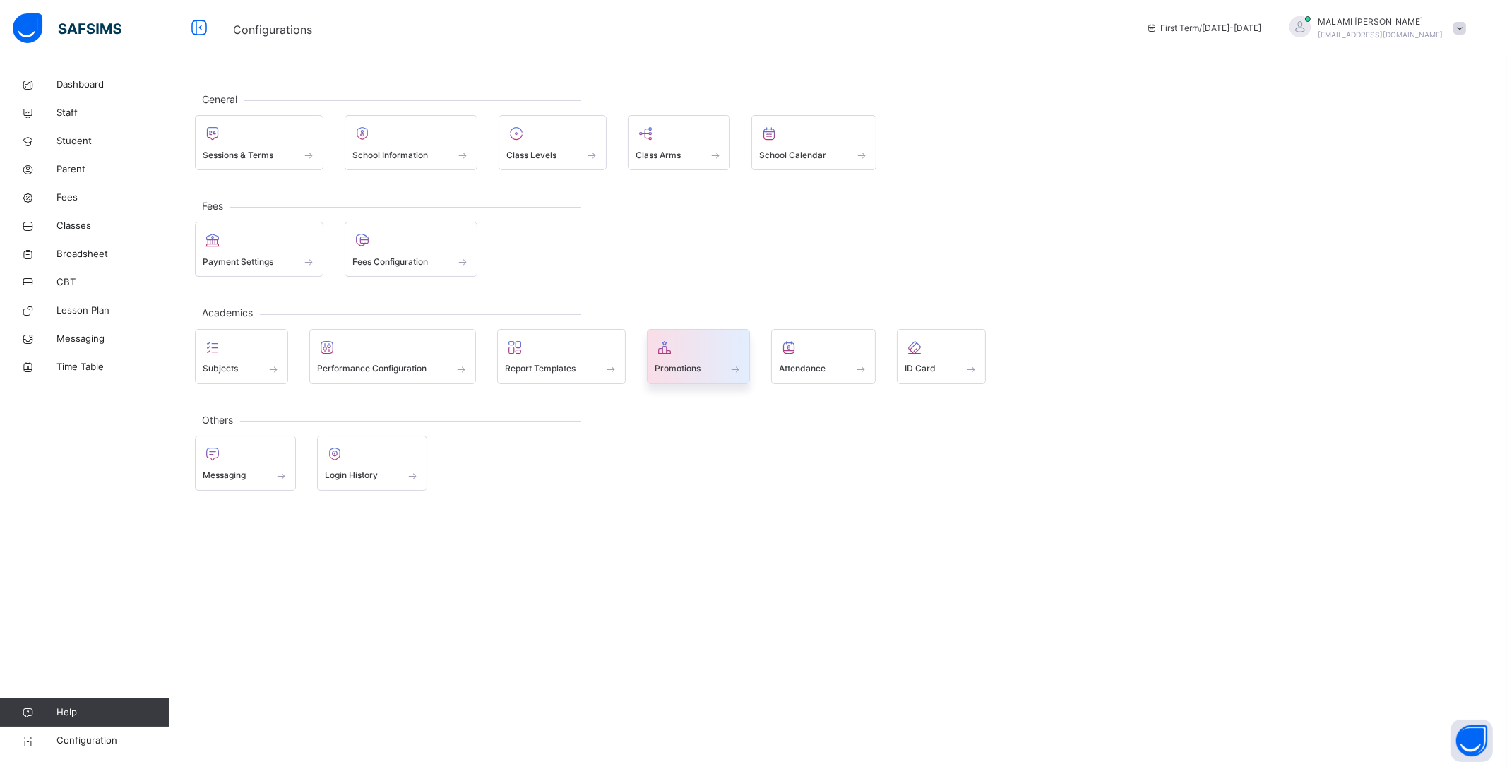
click at [694, 368] on span "Promotions" at bounding box center [678, 368] width 46 height 13
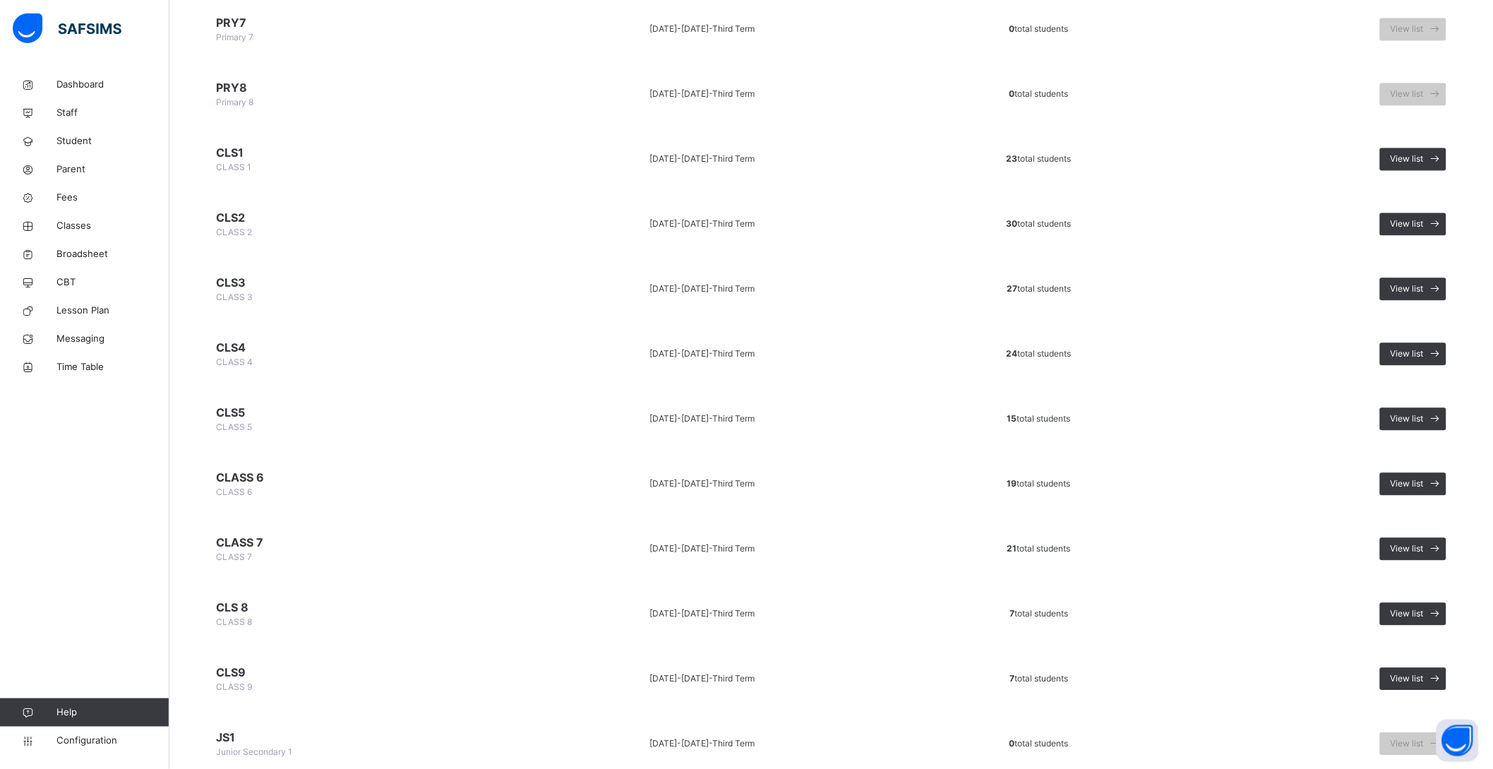
scroll to position [935, 0]
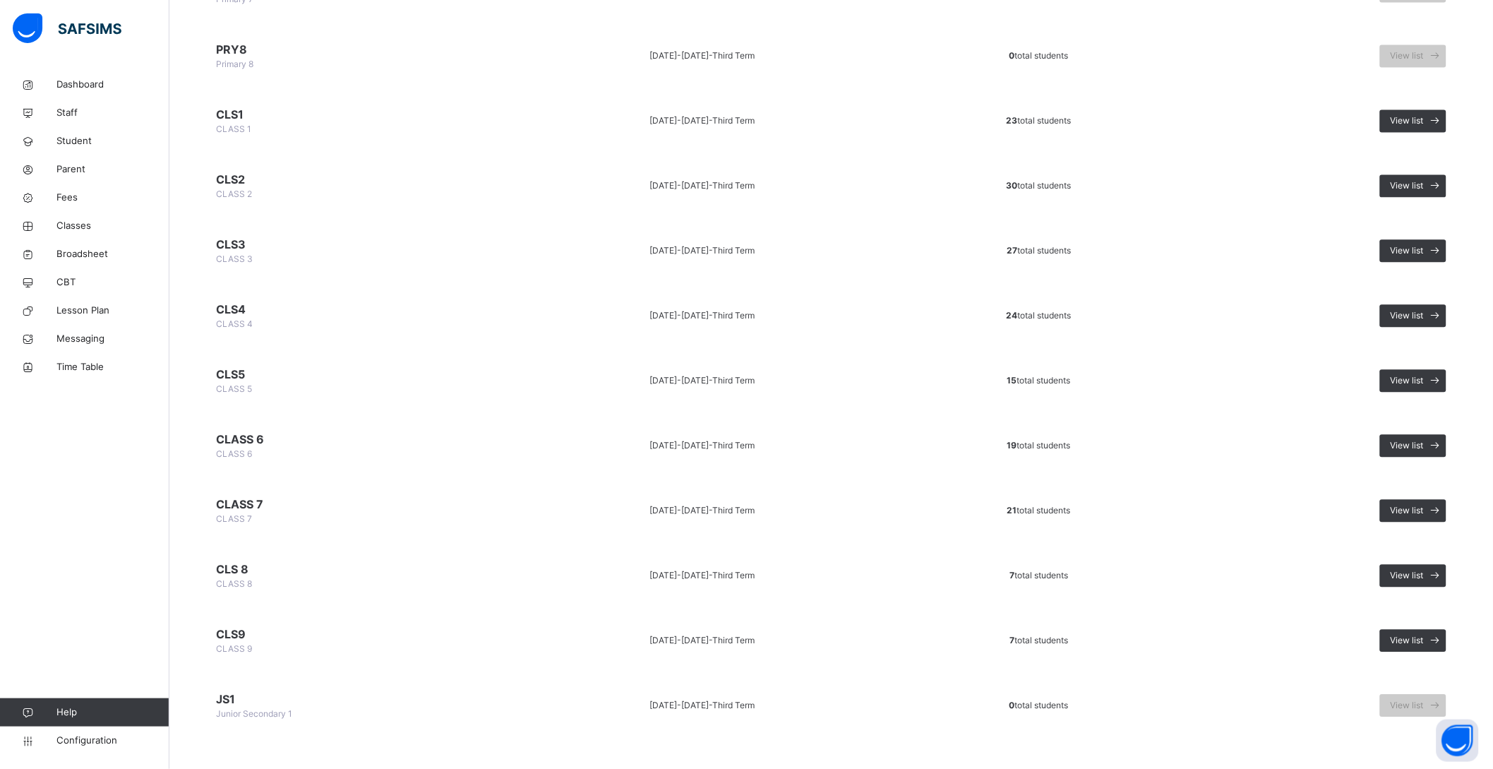
click at [239, 626] on span "CLS9" at bounding box center [351, 634] width 270 height 17
click at [1418, 634] on span "View list" at bounding box center [1407, 640] width 33 height 13
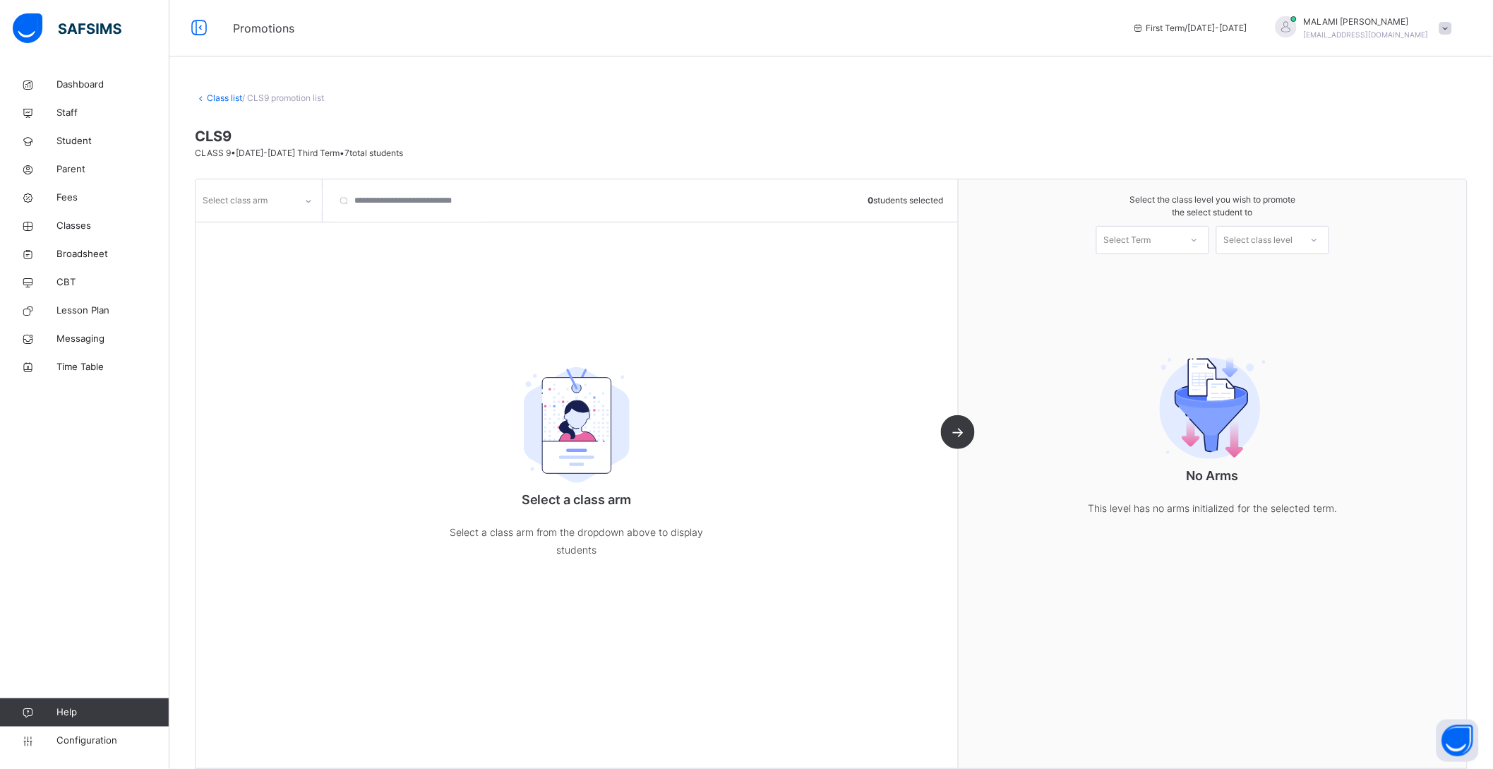
click at [318, 202] on div at bounding box center [309, 201] width 24 height 23
click at [284, 229] on div at bounding box center [258, 230] width 125 height 21
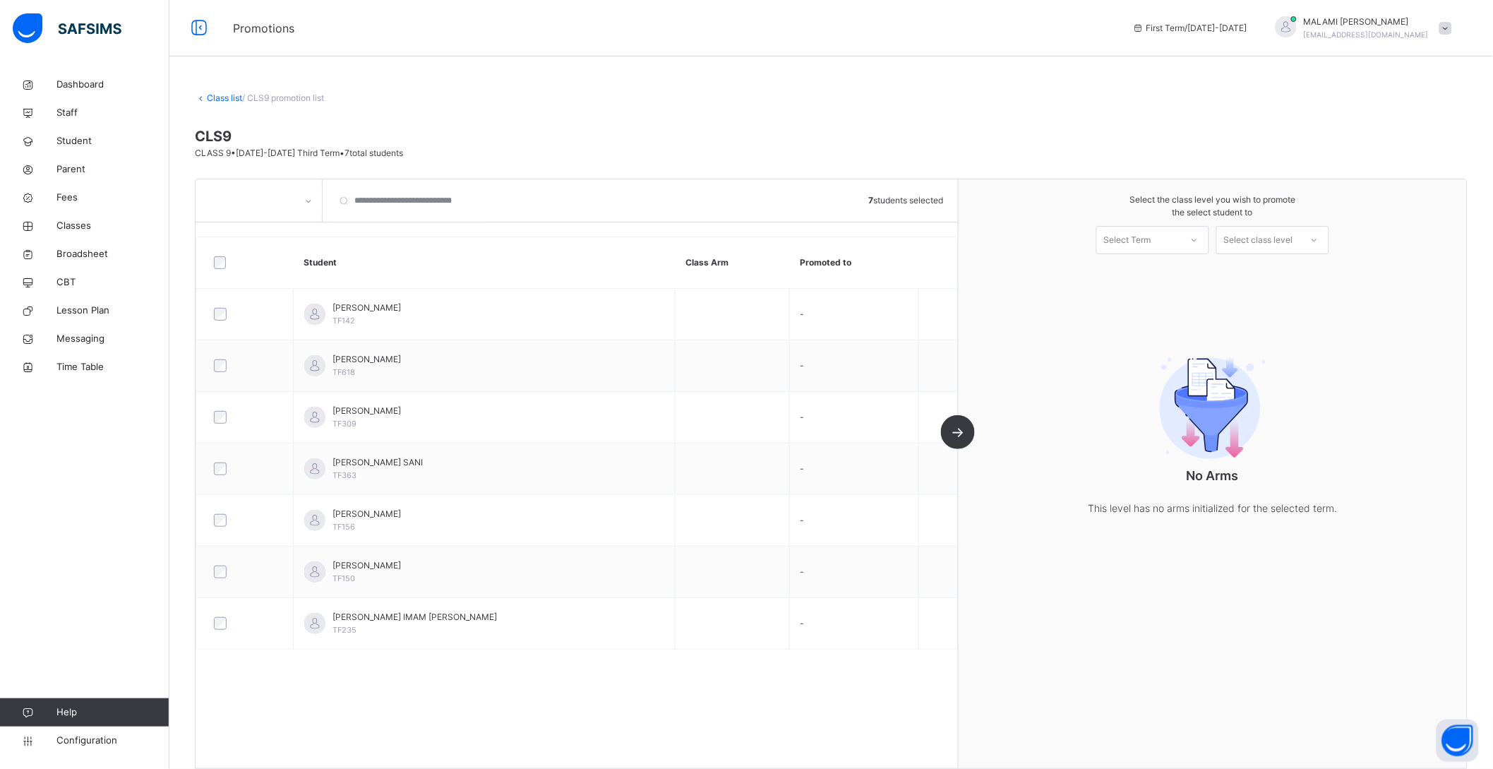
click at [959, 426] on div "7 students selected Student Class Arm Promoted to [PERSON_NAME] TF142 - [PERSON…" at bounding box center [577, 473] width 763 height 589
click at [1152, 244] on div "Select Term" at bounding box center [1127, 240] width 47 height 28
click at [1162, 277] on div "First Term [DATE]-[DATE]" at bounding box center [1153, 279] width 112 height 37
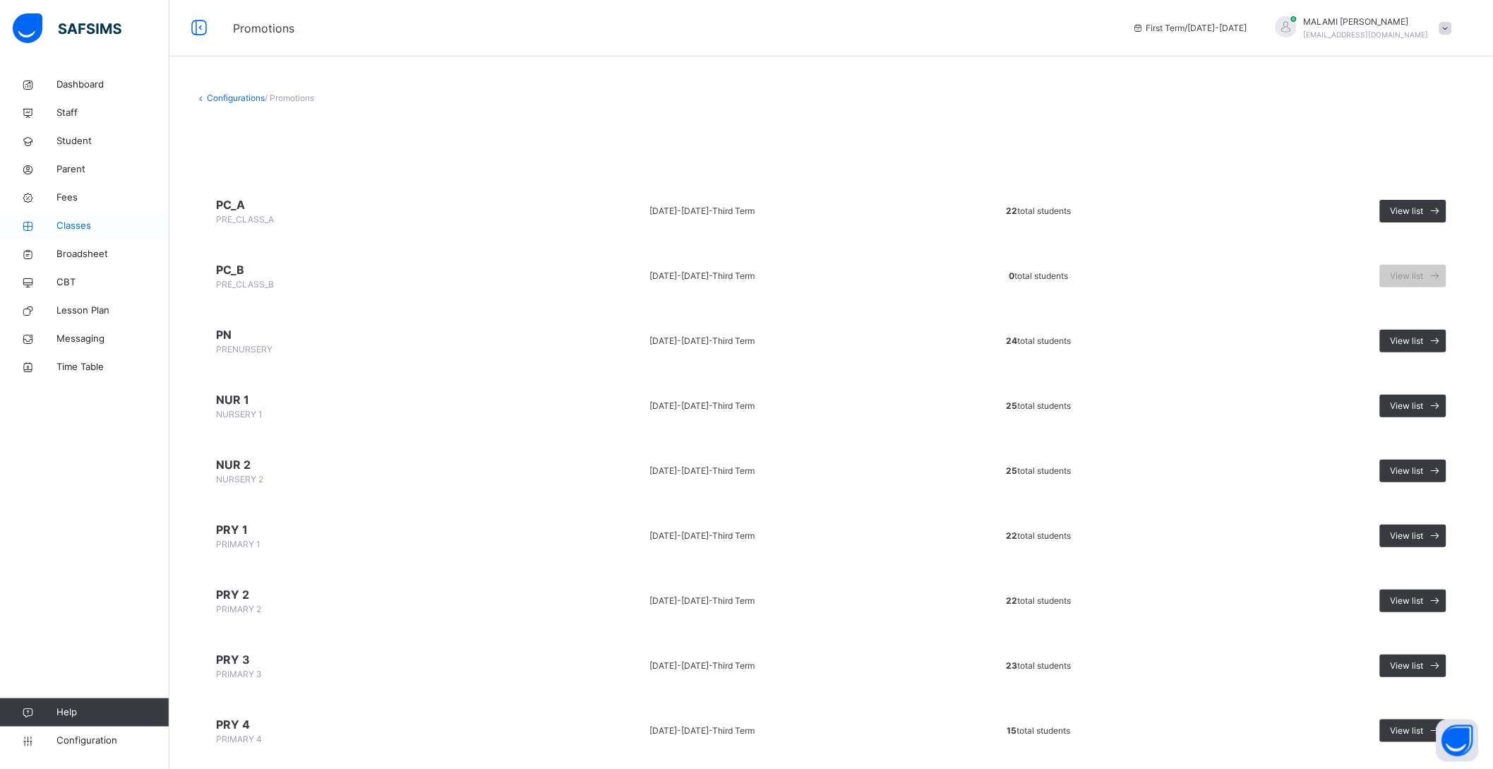
click at [77, 225] on span "Classes" at bounding box center [112, 226] width 113 height 14
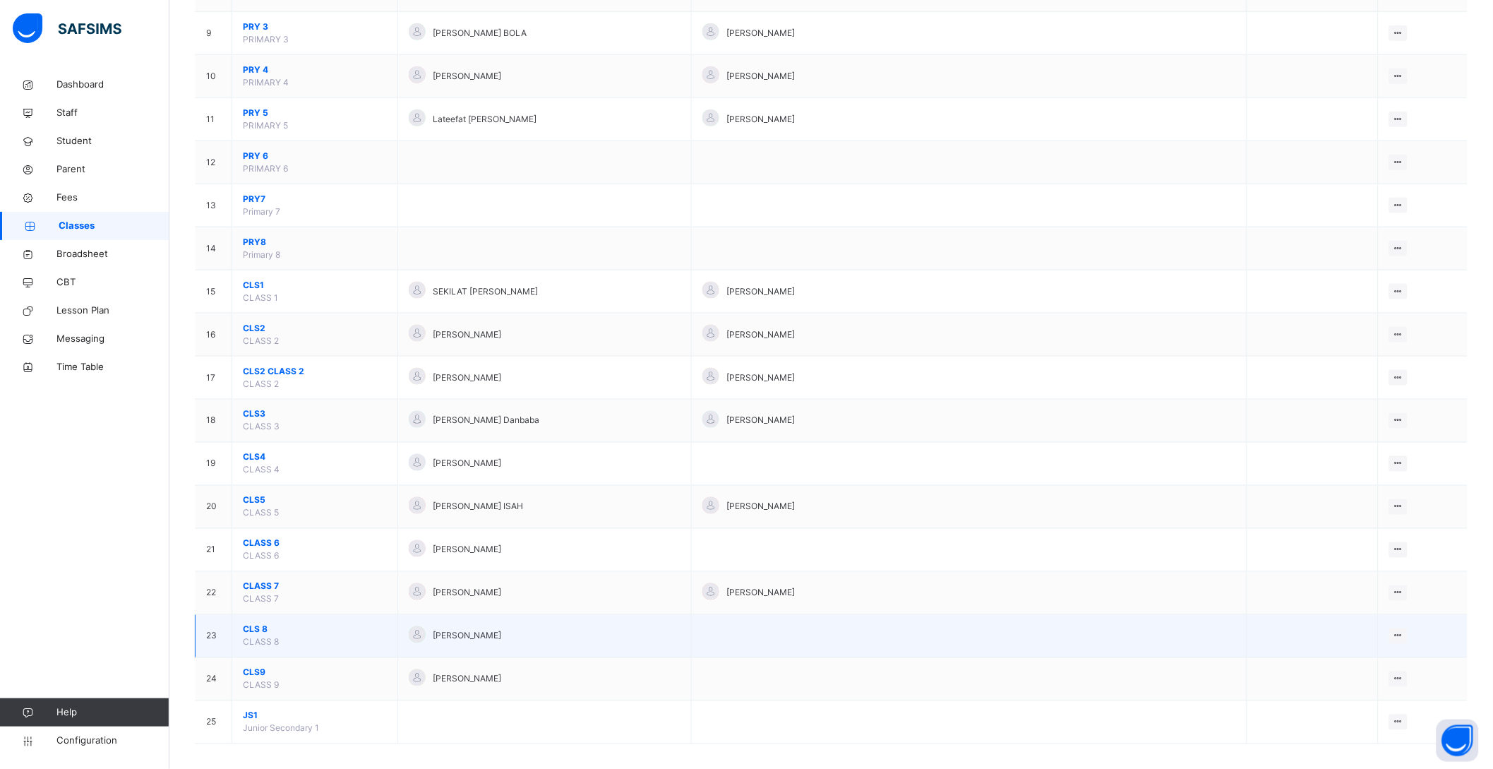
scroll to position [513, 0]
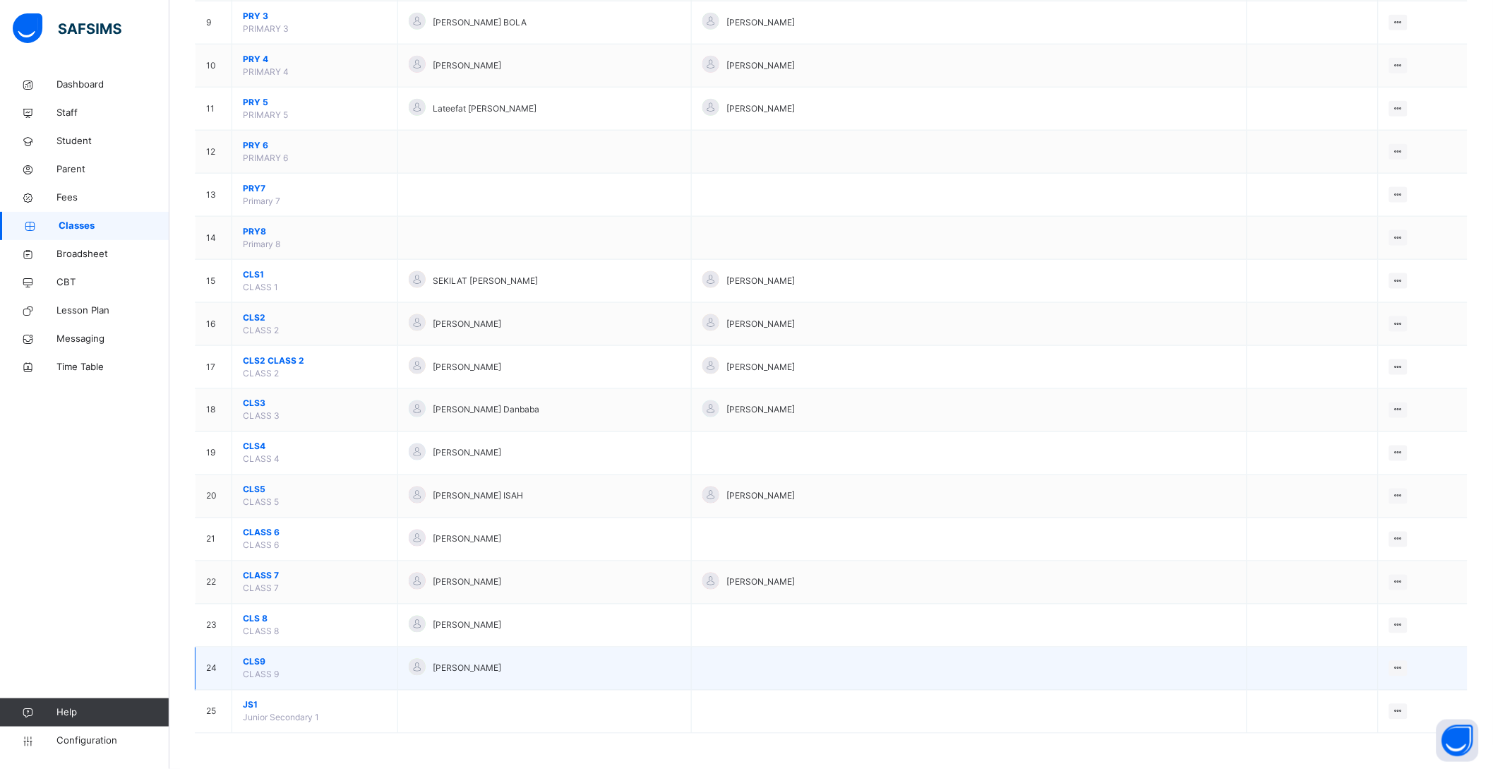
click at [260, 659] on span "CLS9" at bounding box center [315, 662] width 144 height 13
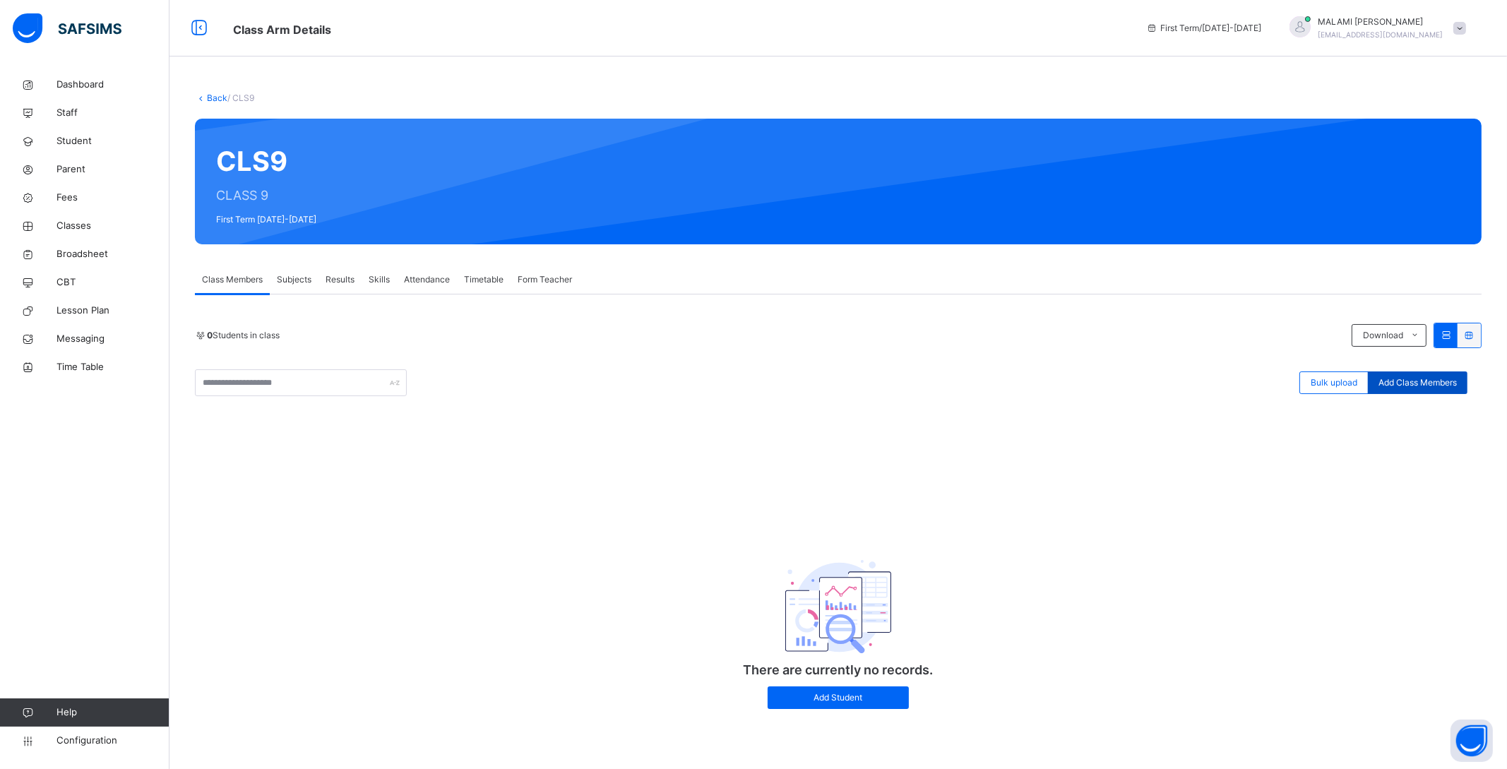
click at [1423, 386] on span "Add Class Members" at bounding box center [1417, 382] width 78 height 13
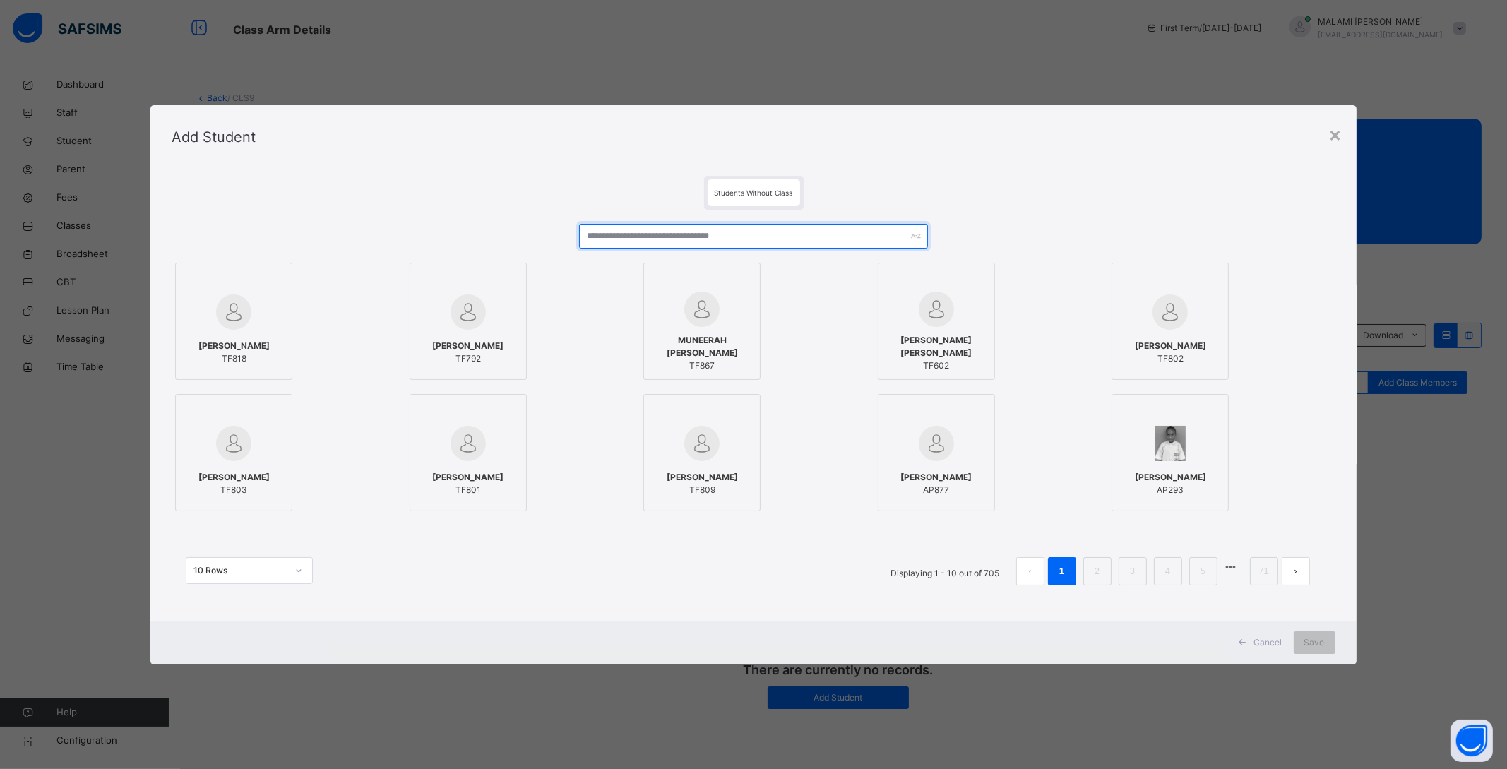
click at [631, 233] on input "text" at bounding box center [753, 236] width 349 height 25
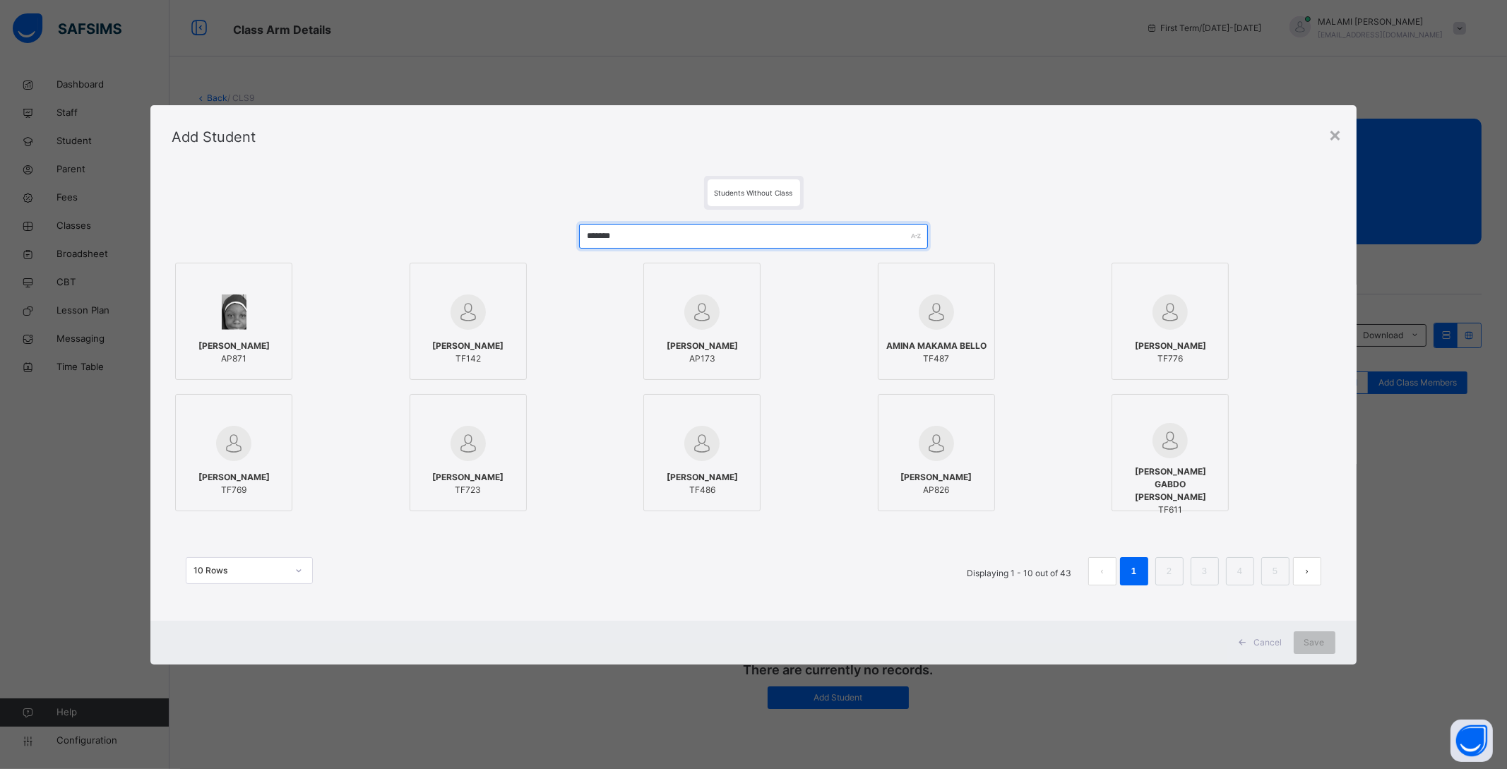
type input "*******"
click at [485, 333] on div "[PERSON_NAME] TF142" at bounding box center [468, 353] width 102 height 40
click at [1320, 640] on span "Save" at bounding box center [1314, 642] width 20 height 13
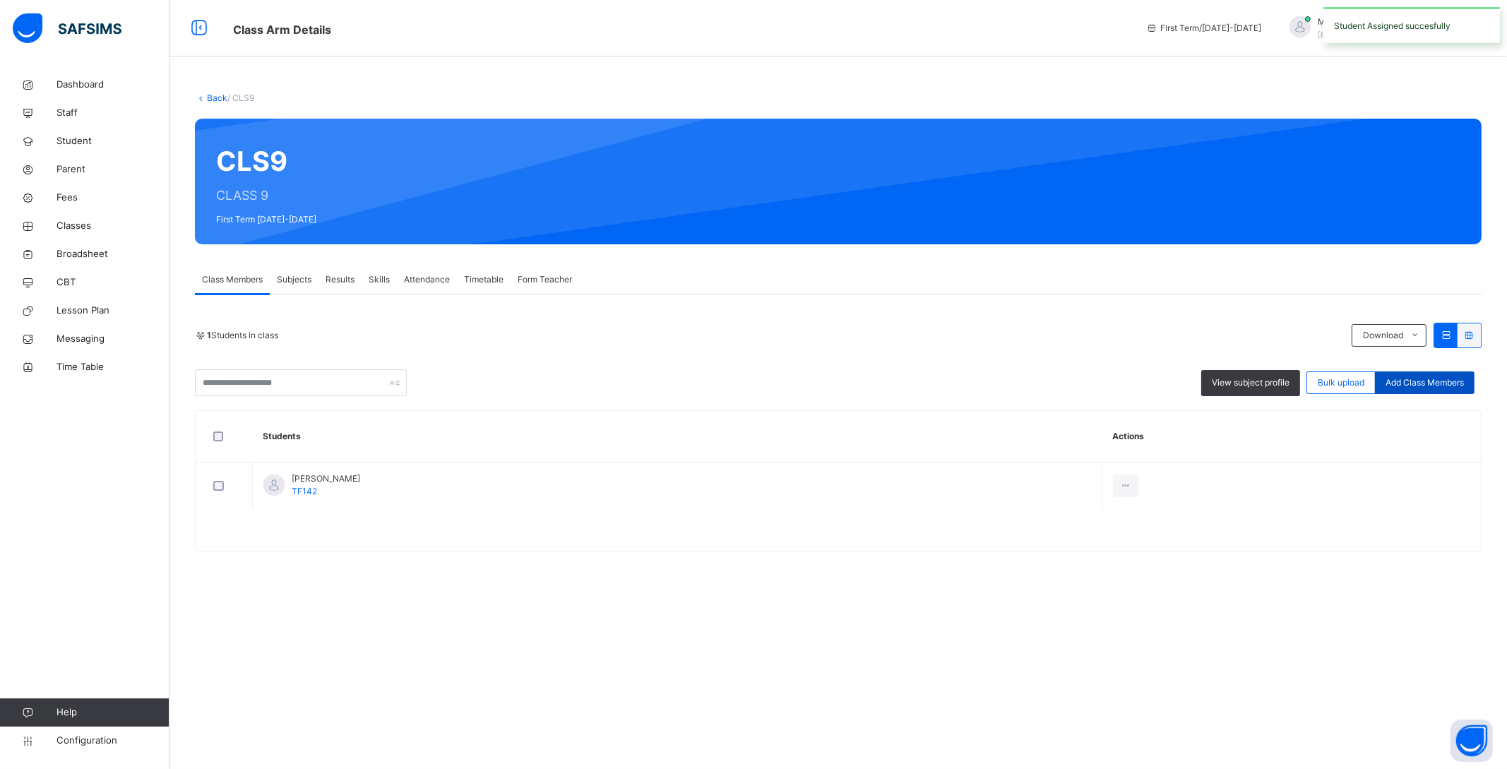
click at [1424, 374] on div "Add Class Members" at bounding box center [1425, 382] width 100 height 23
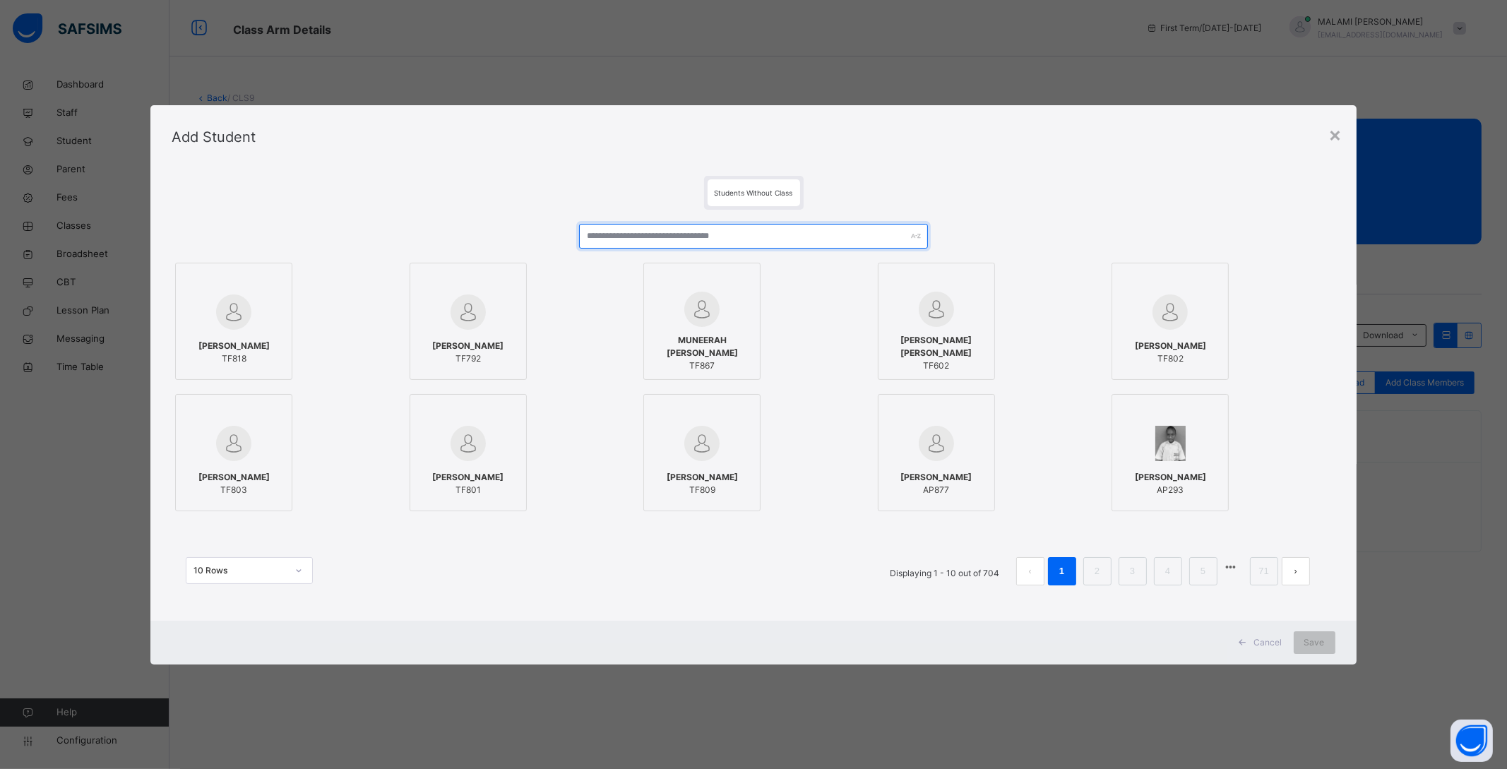
click at [713, 234] on input "text" at bounding box center [753, 236] width 349 height 25
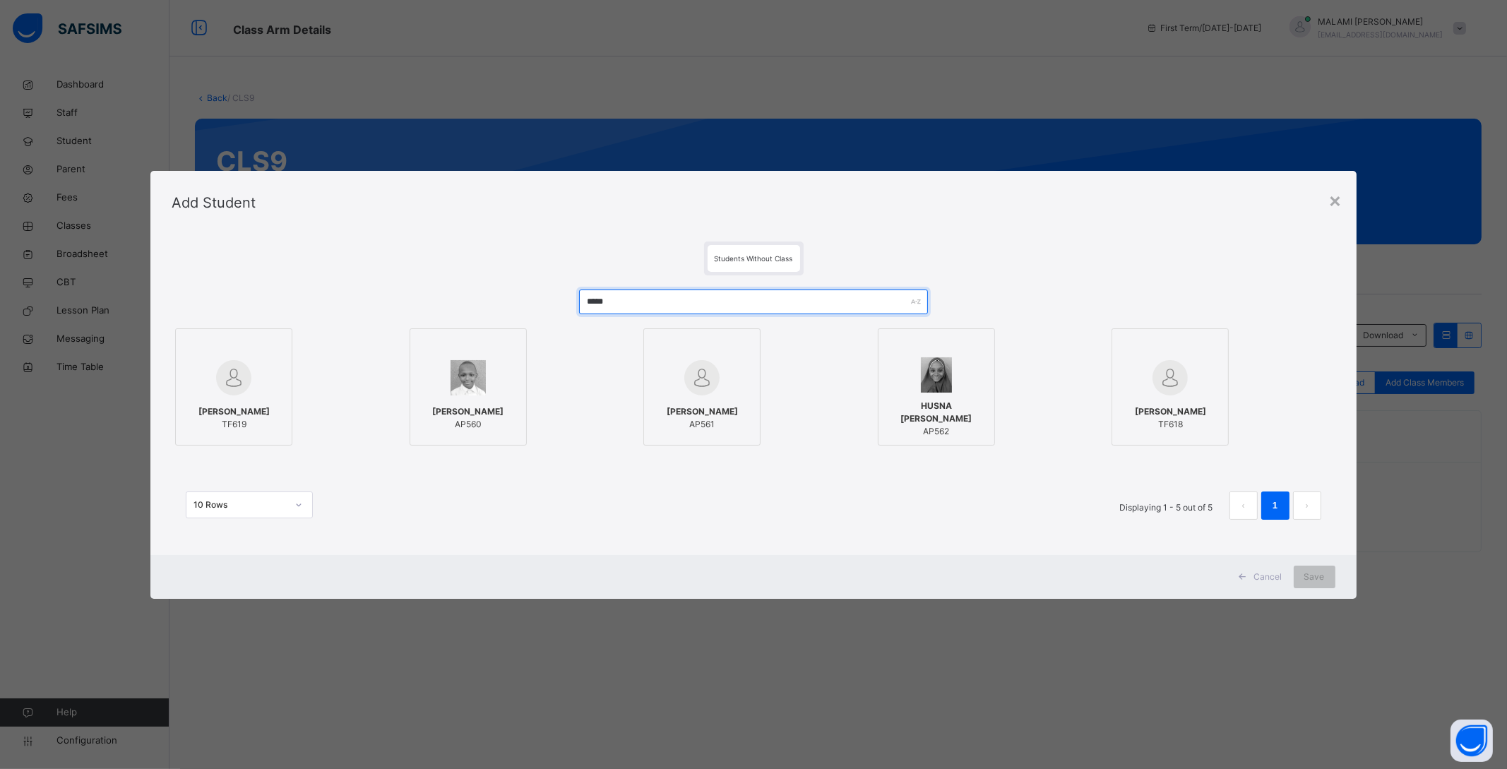
type input "*****"
click at [1205, 405] on span "[PERSON_NAME]" at bounding box center [1170, 411] width 71 height 13
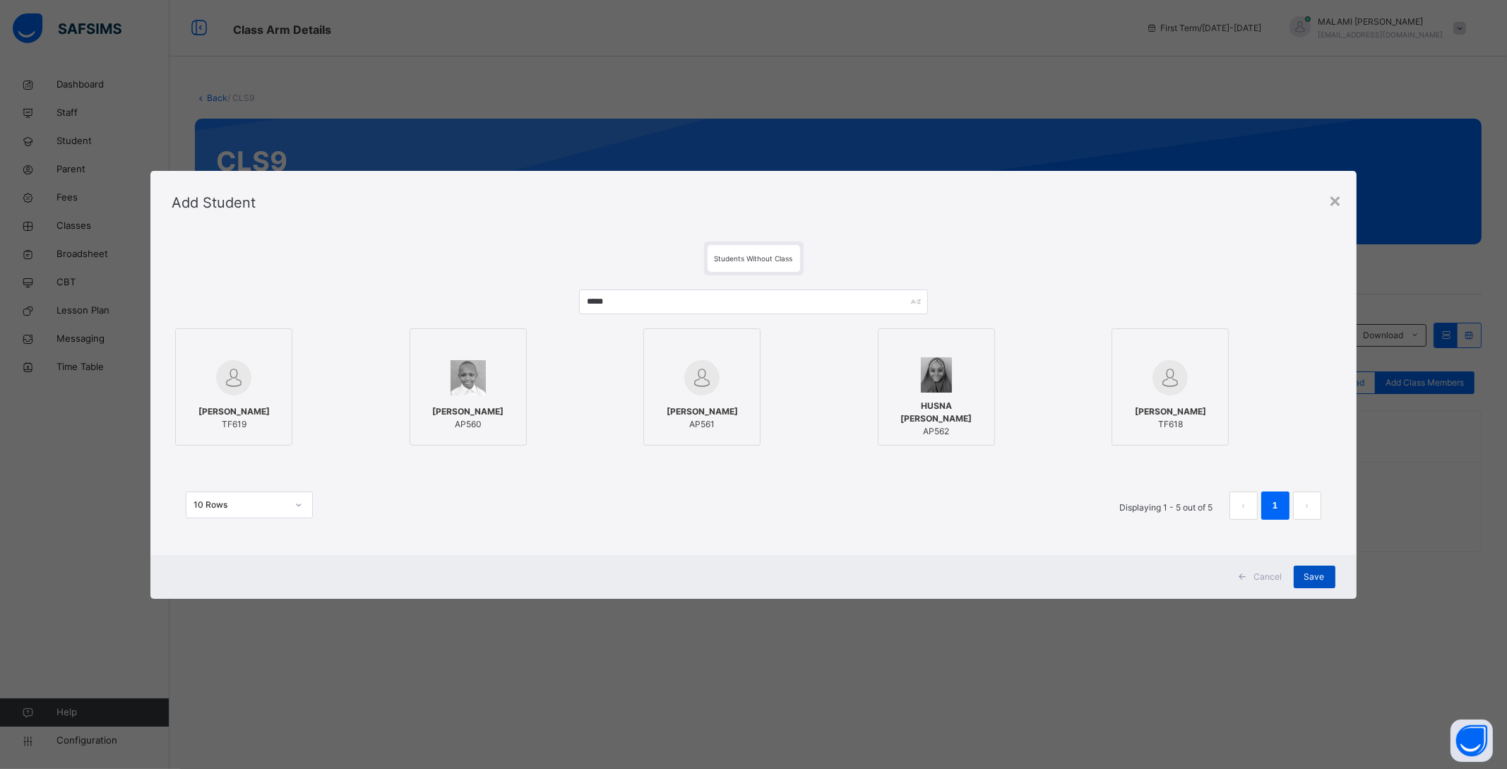
click at [1316, 580] on span "Save" at bounding box center [1314, 577] width 20 height 13
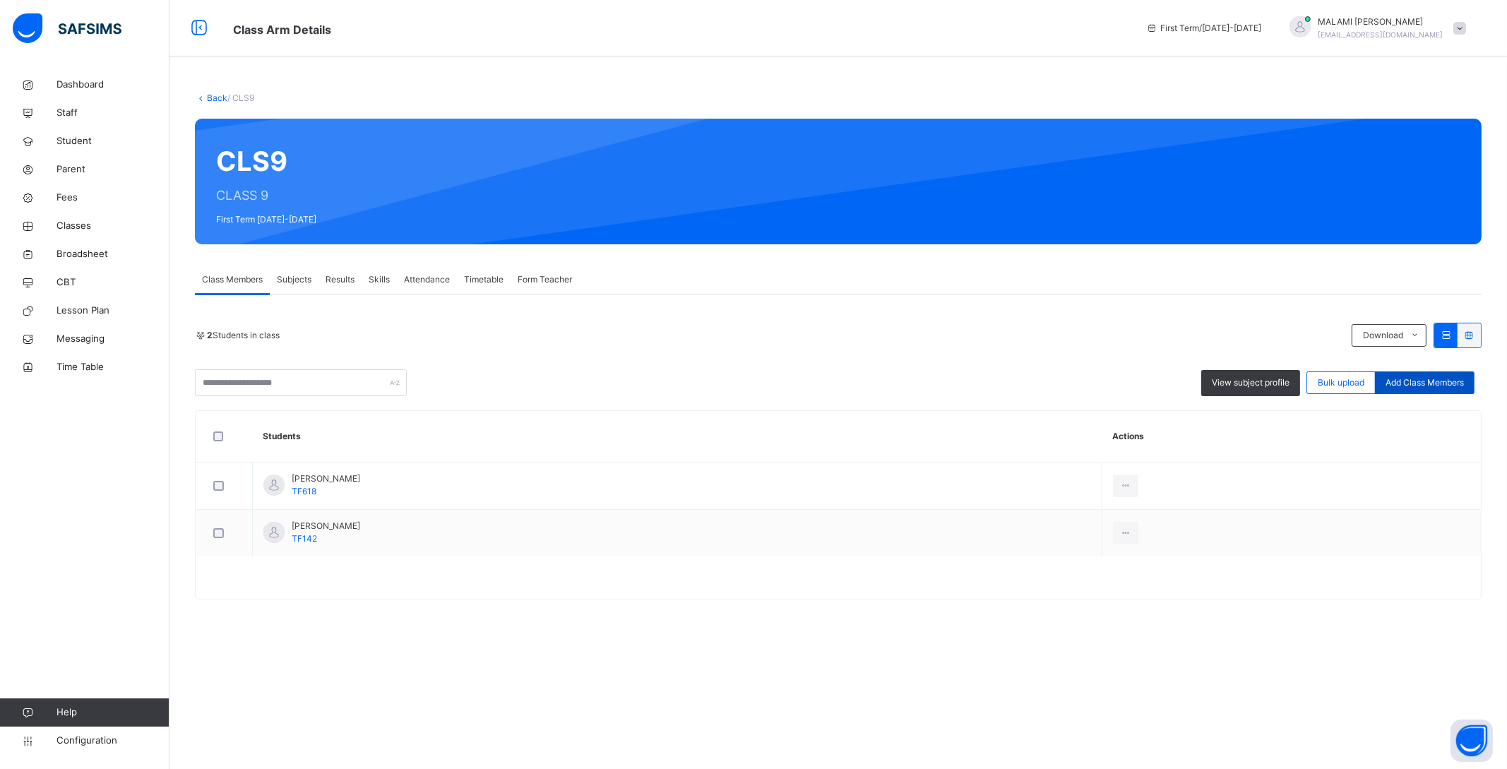
click at [1418, 383] on span "Add Class Members" at bounding box center [1424, 382] width 78 height 13
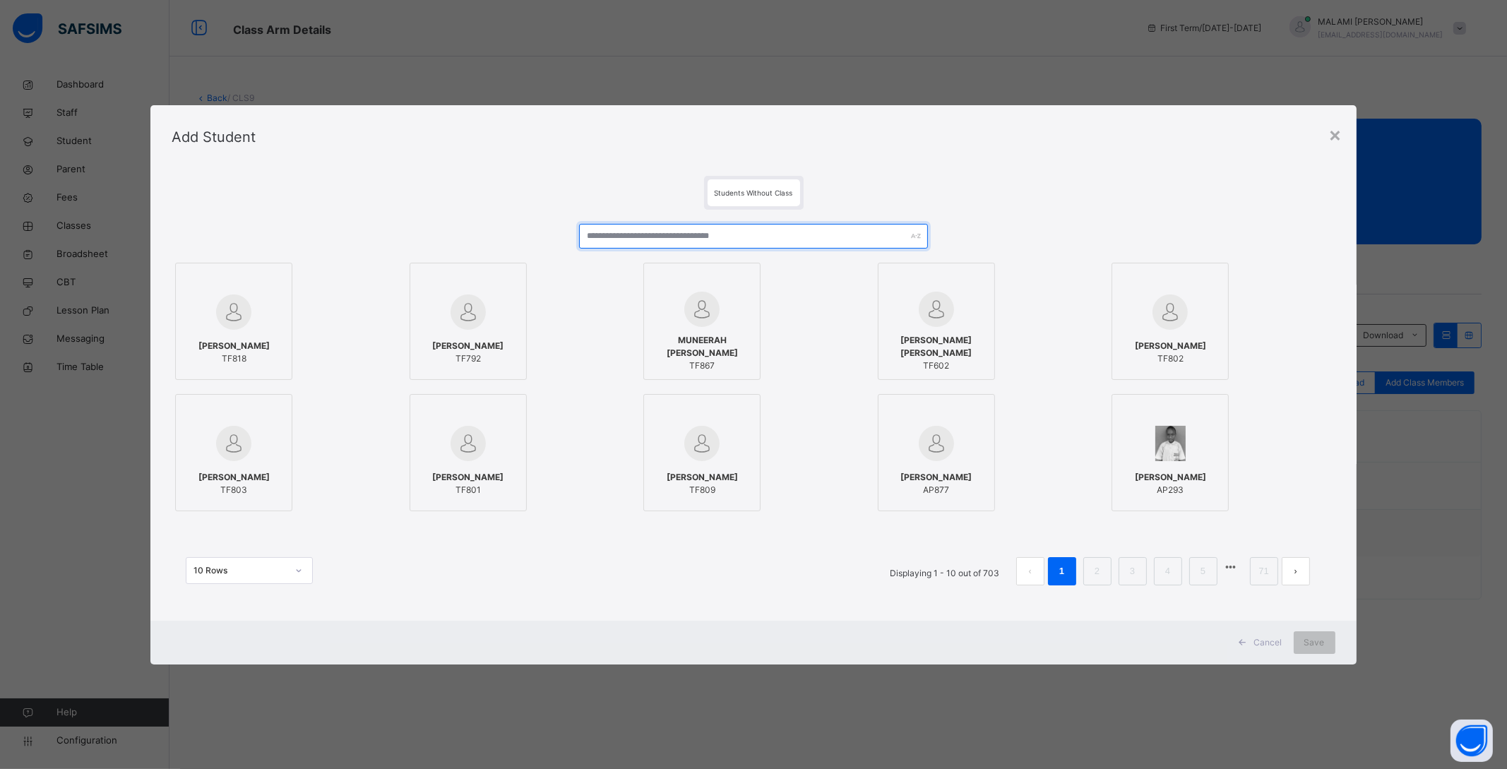
click at [682, 227] on input "text" at bounding box center [753, 236] width 349 height 25
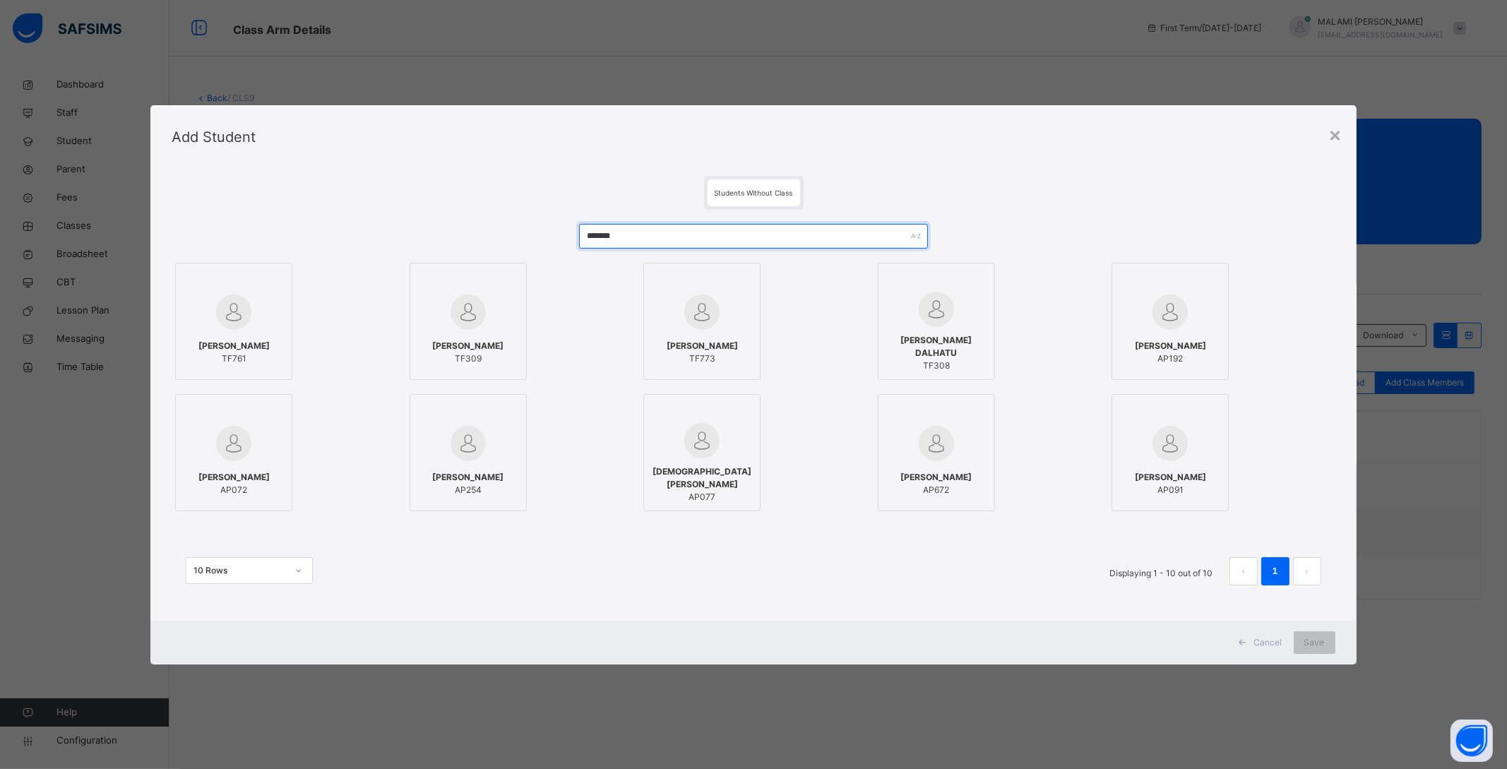
type input "*******"
click at [493, 365] on span "TF309" at bounding box center [467, 358] width 71 height 13
click at [1308, 643] on span "Save" at bounding box center [1314, 642] width 20 height 13
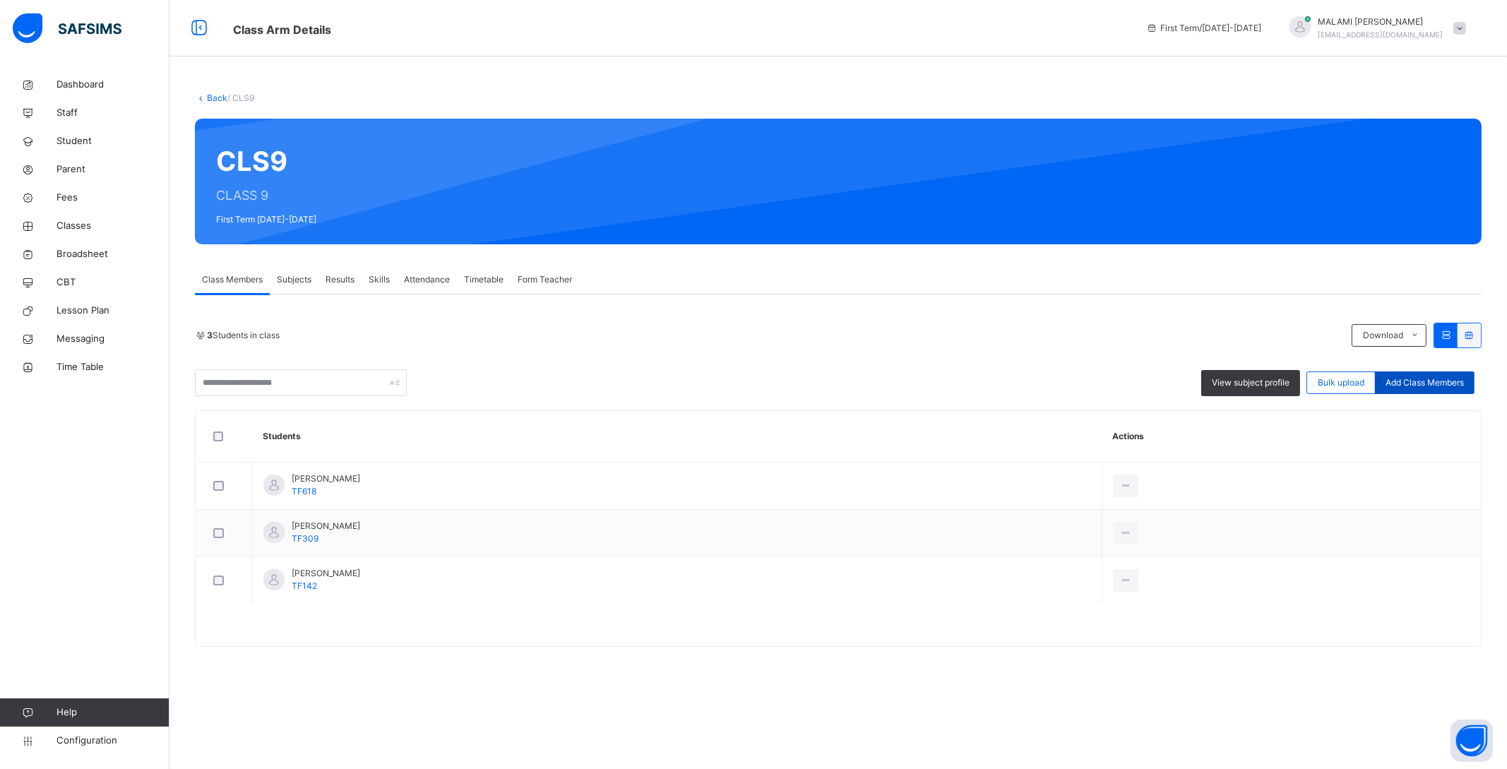
click at [1394, 384] on span "Add Class Members" at bounding box center [1424, 382] width 78 height 13
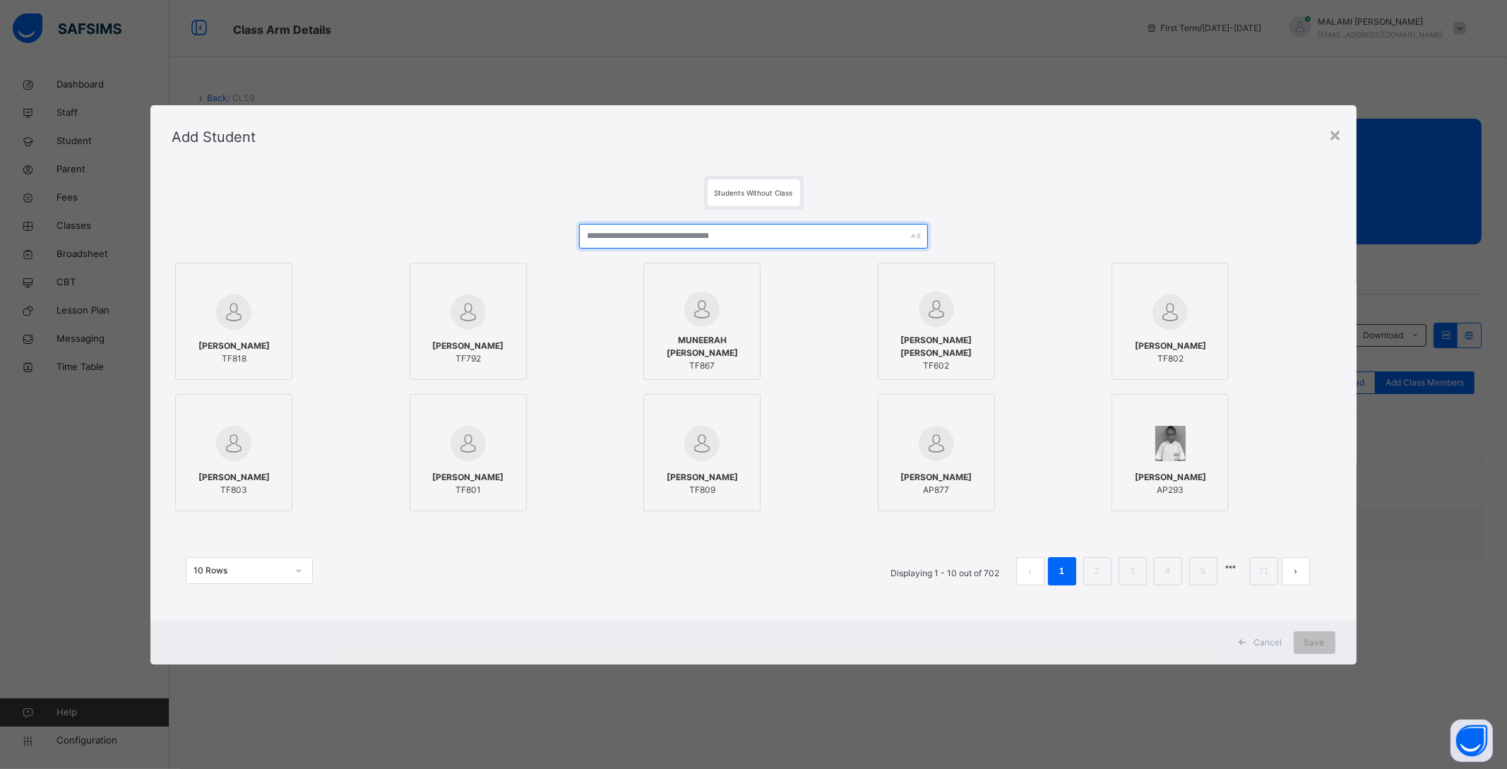
click at [657, 241] on input "text" at bounding box center [753, 236] width 349 height 25
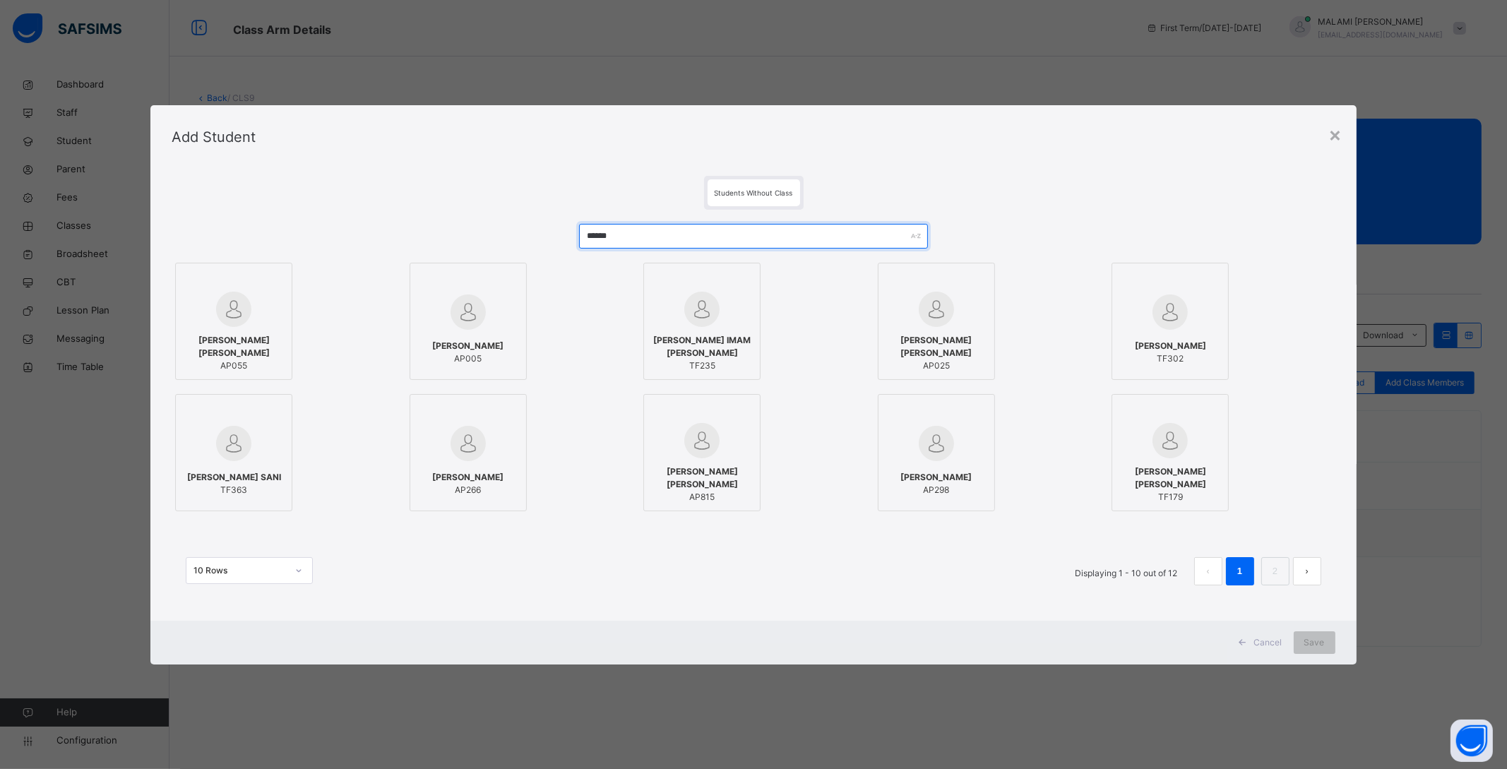
type input "******"
click at [282, 477] on div "[PERSON_NAME] SANI TF363" at bounding box center [234, 484] width 102 height 40
click at [1315, 643] on span "Save" at bounding box center [1314, 642] width 20 height 13
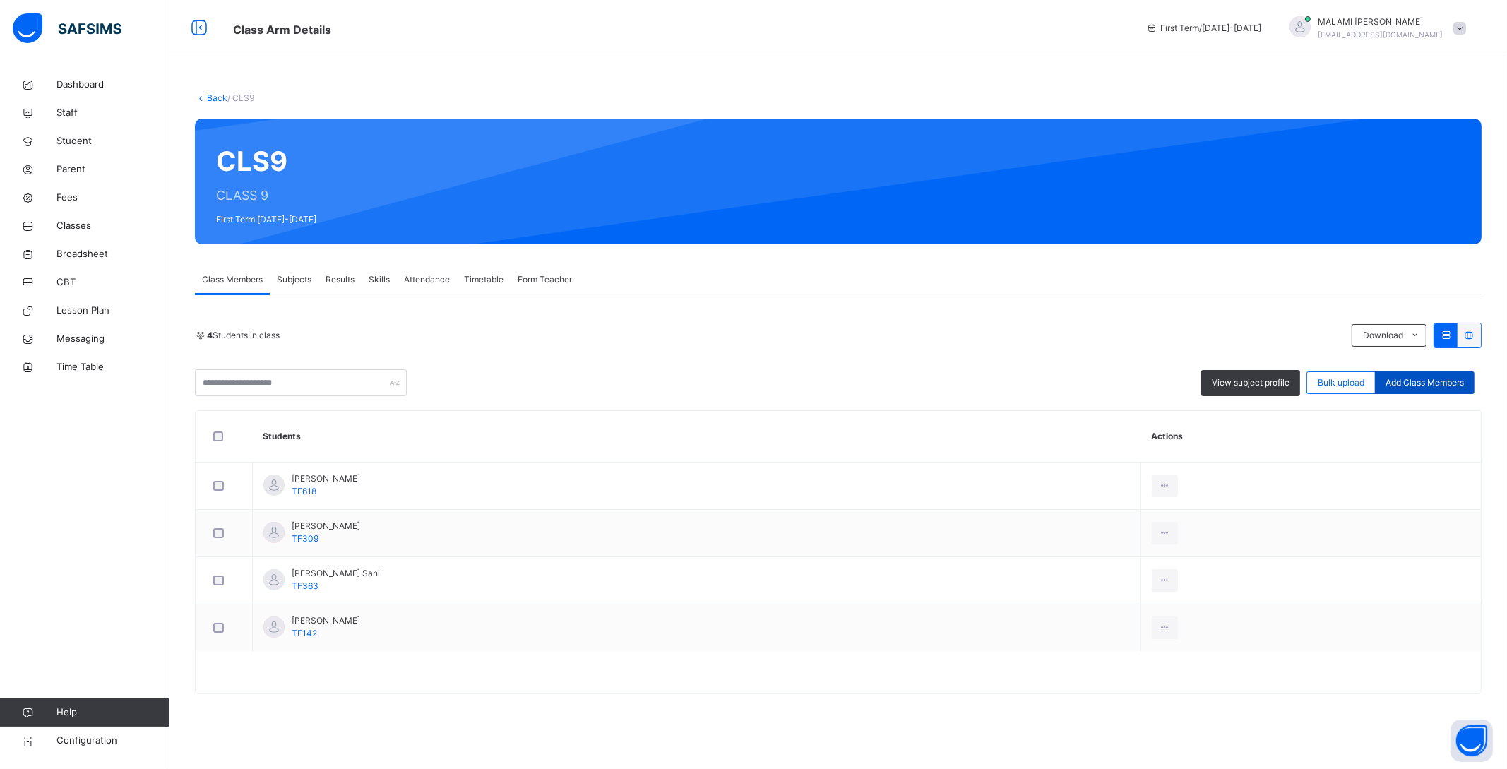
click at [1402, 381] on span "Add Class Members" at bounding box center [1424, 382] width 78 height 13
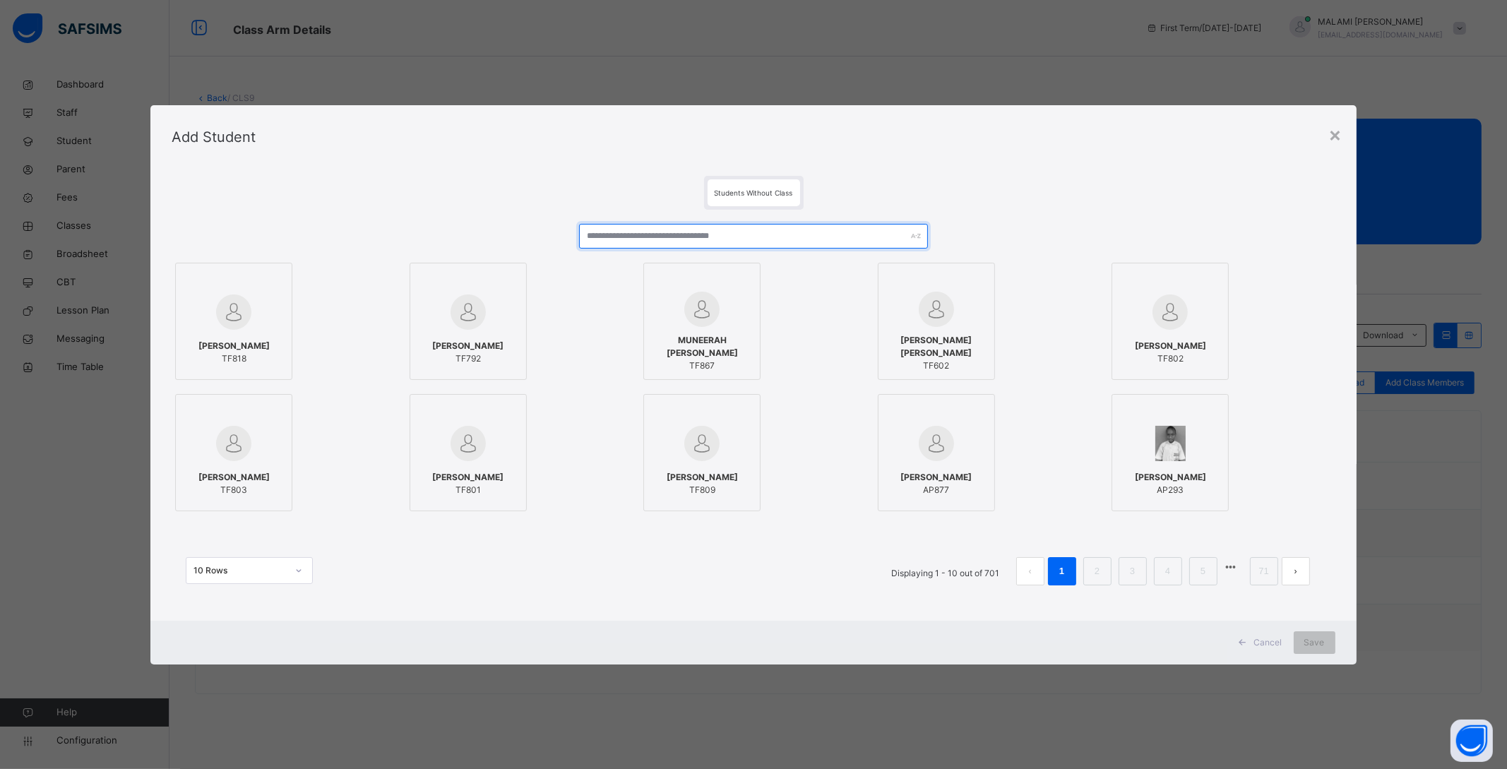
click at [678, 237] on input "text" at bounding box center [753, 236] width 349 height 25
type input "******"
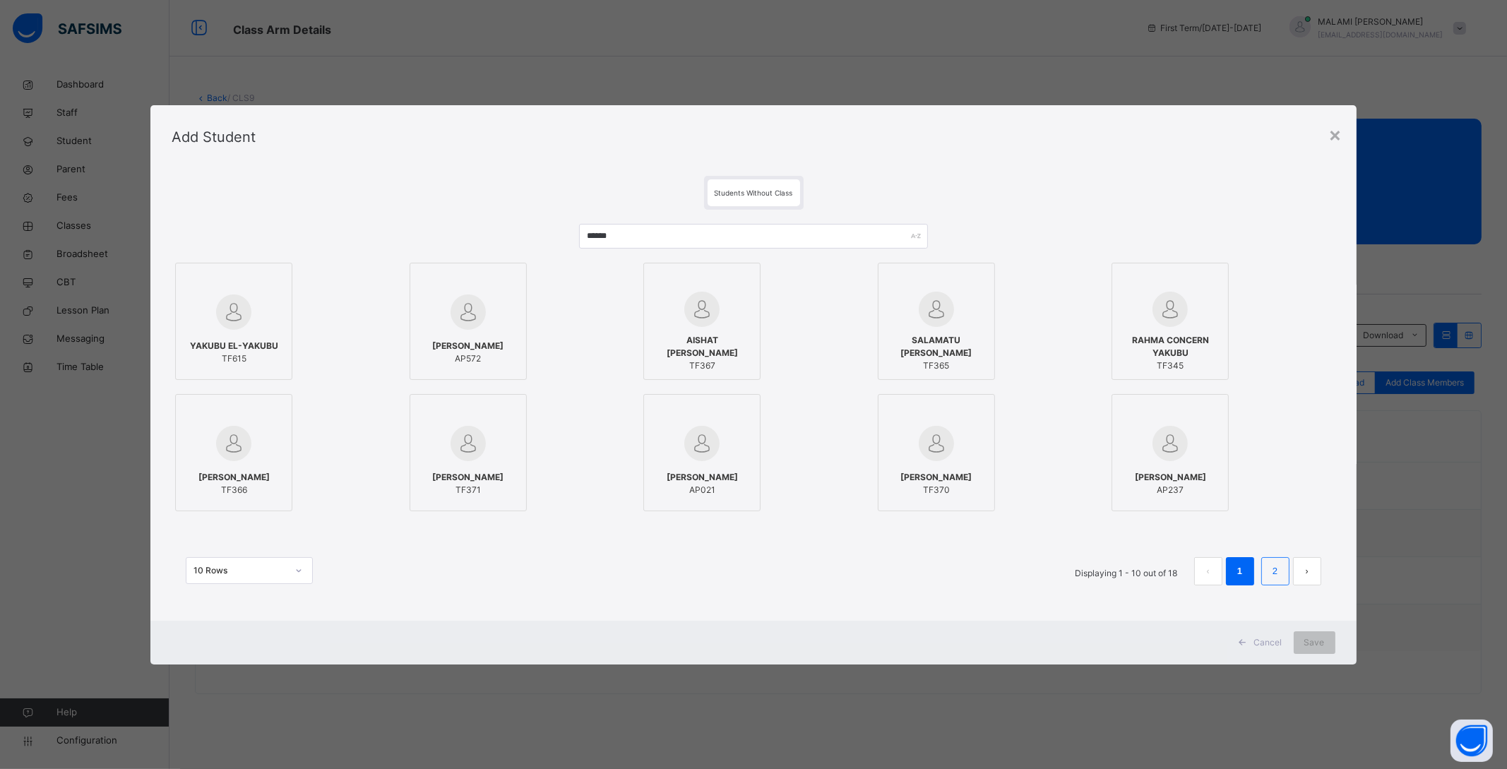
click at [1277, 581] on li "2" at bounding box center [1275, 571] width 28 height 28
click at [255, 333] on div "[PERSON_NAME] TF156" at bounding box center [234, 353] width 102 height 40
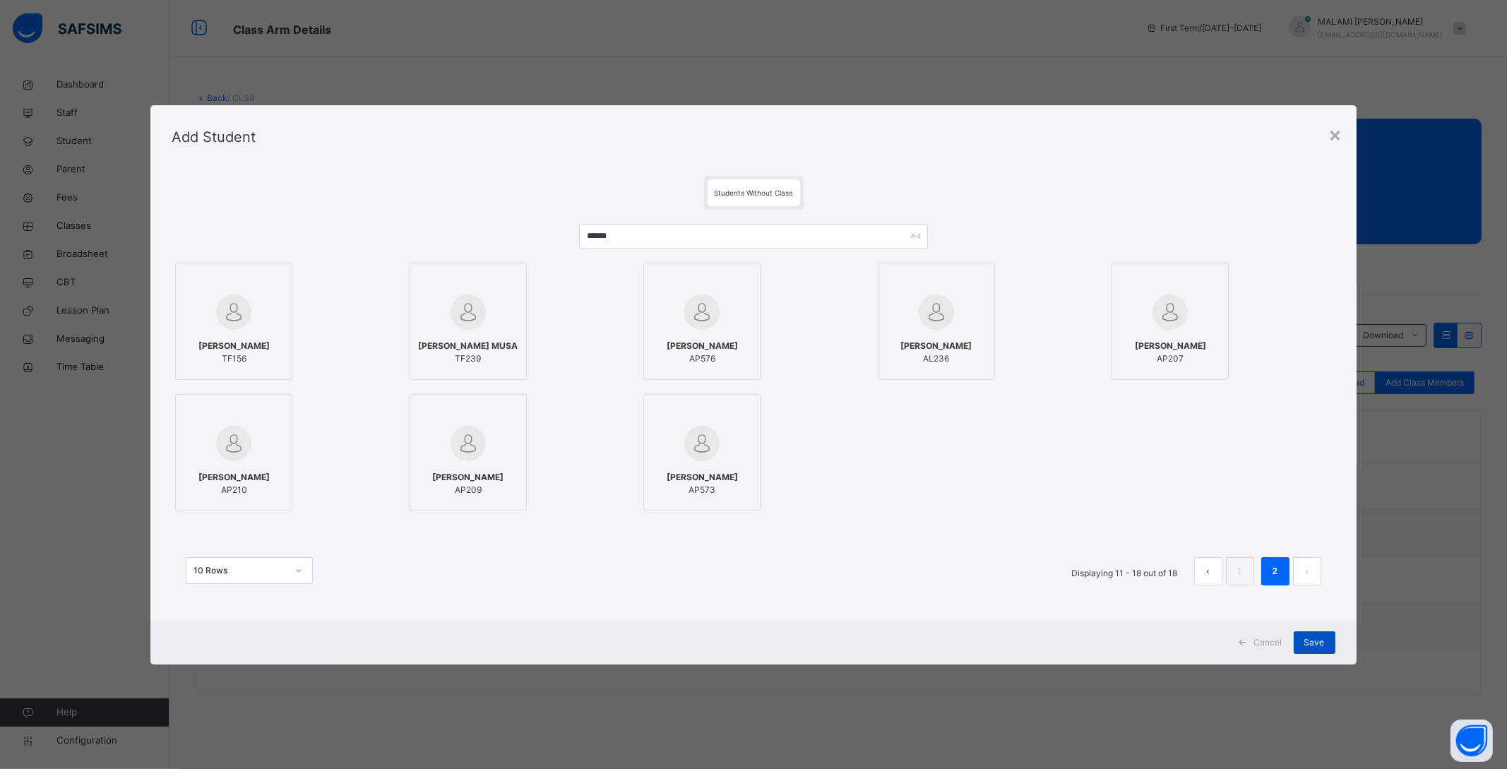
click at [1317, 638] on span "Save" at bounding box center [1314, 642] width 20 height 13
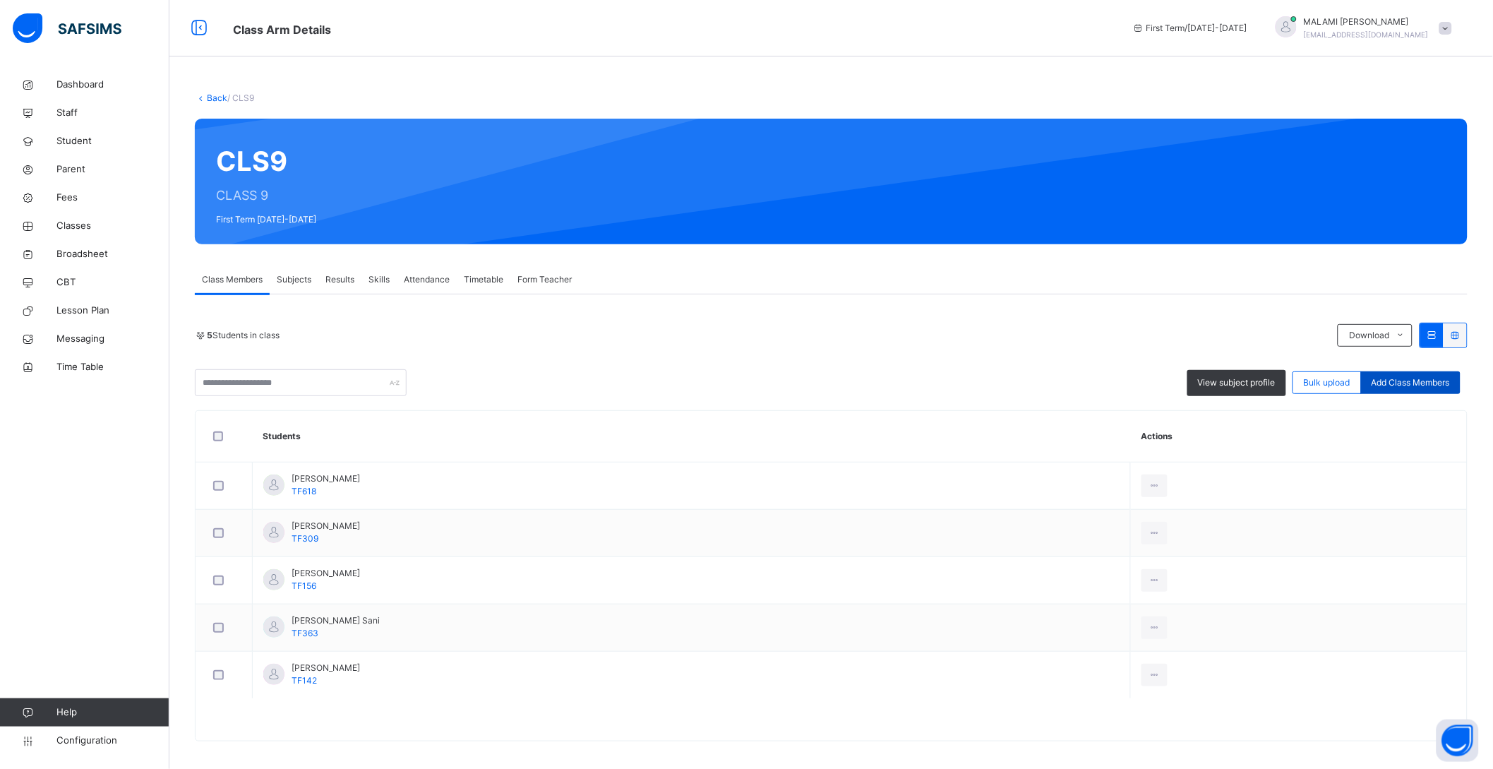
click at [1416, 378] on span "Add Class Members" at bounding box center [1411, 382] width 78 height 13
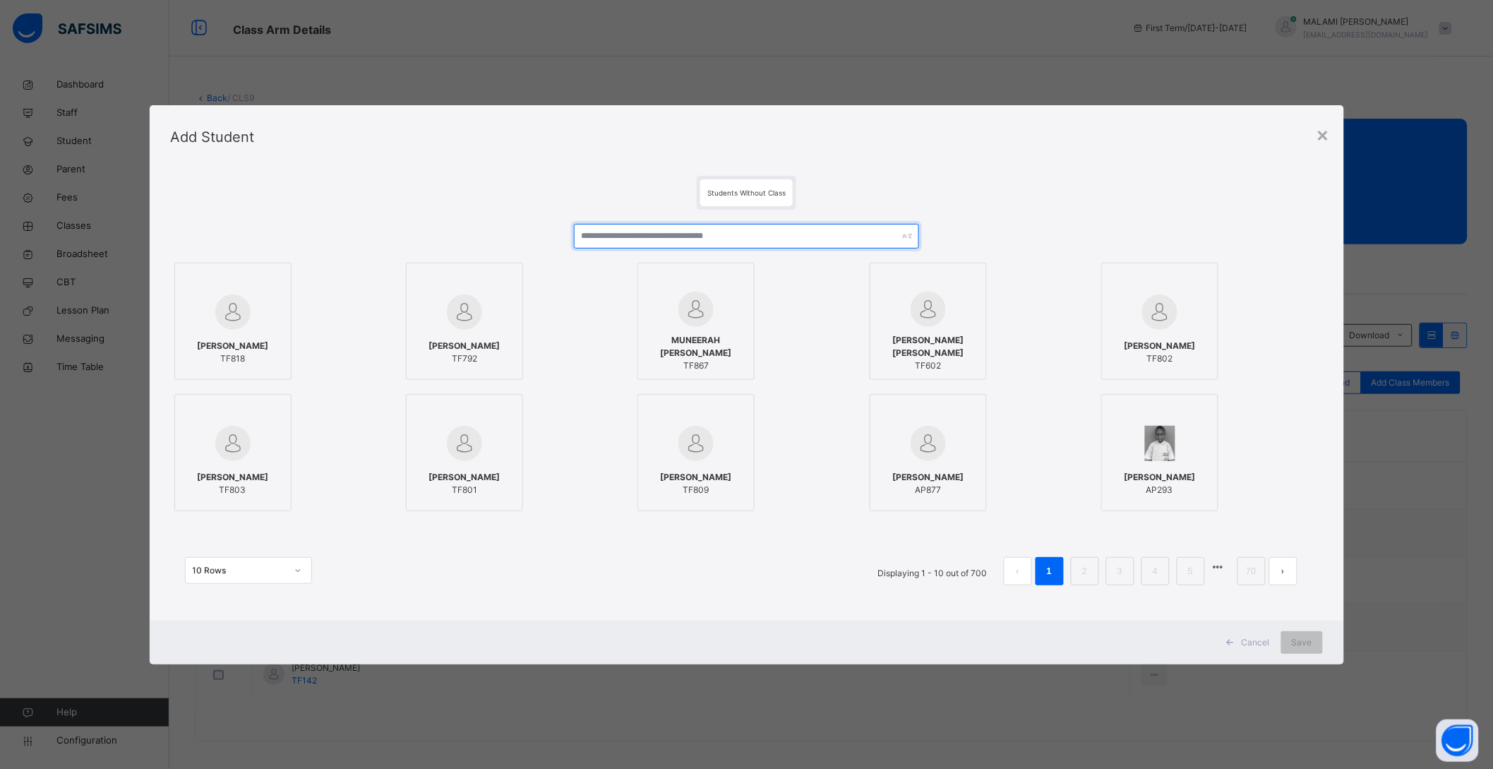
click at [712, 240] on input "text" at bounding box center [747, 236] width 346 height 25
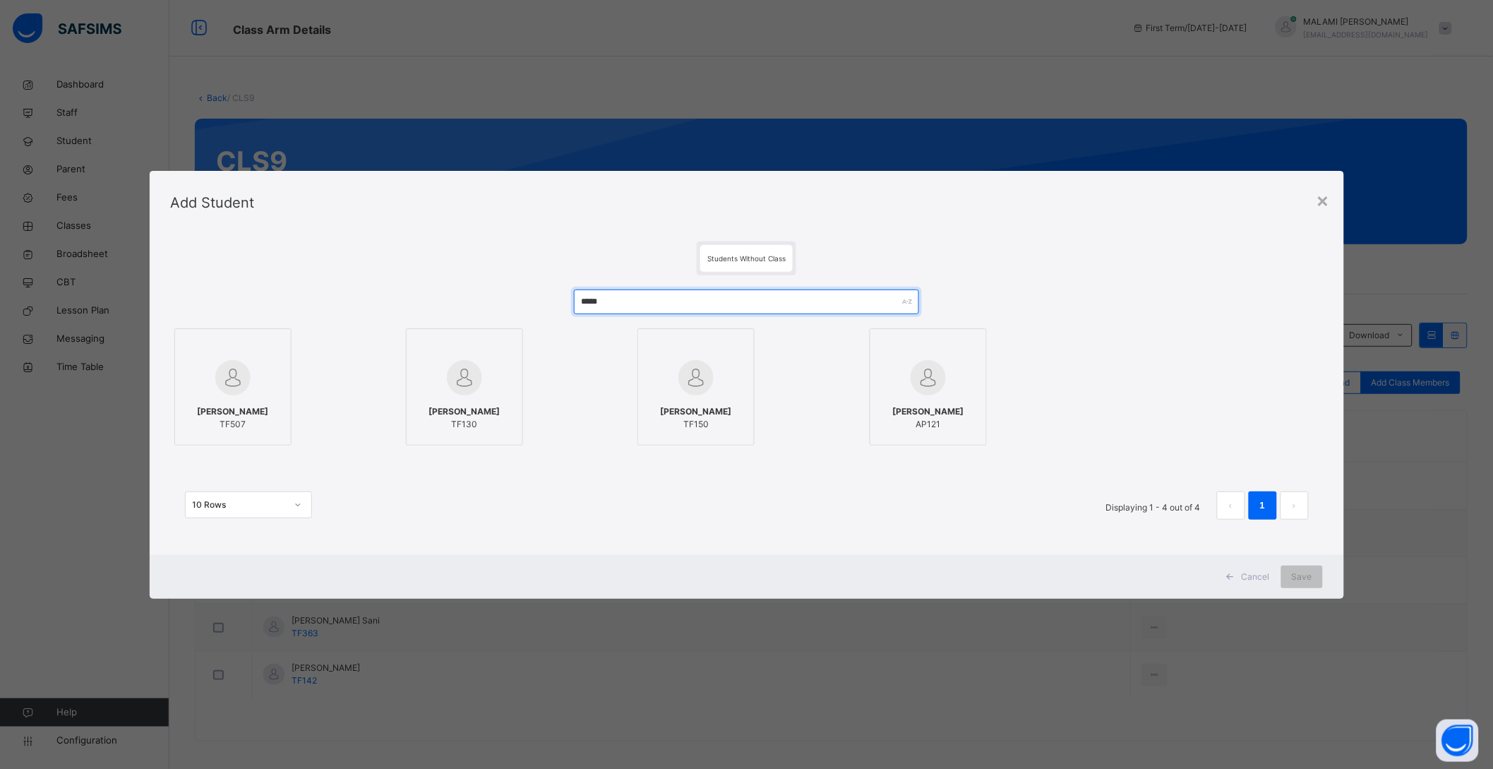
type input "*****"
click at [662, 398] on div "[PERSON_NAME] TF150" at bounding box center [696, 418] width 102 height 40
click at [1306, 574] on span "Save" at bounding box center [1314, 577] width 20 height 13
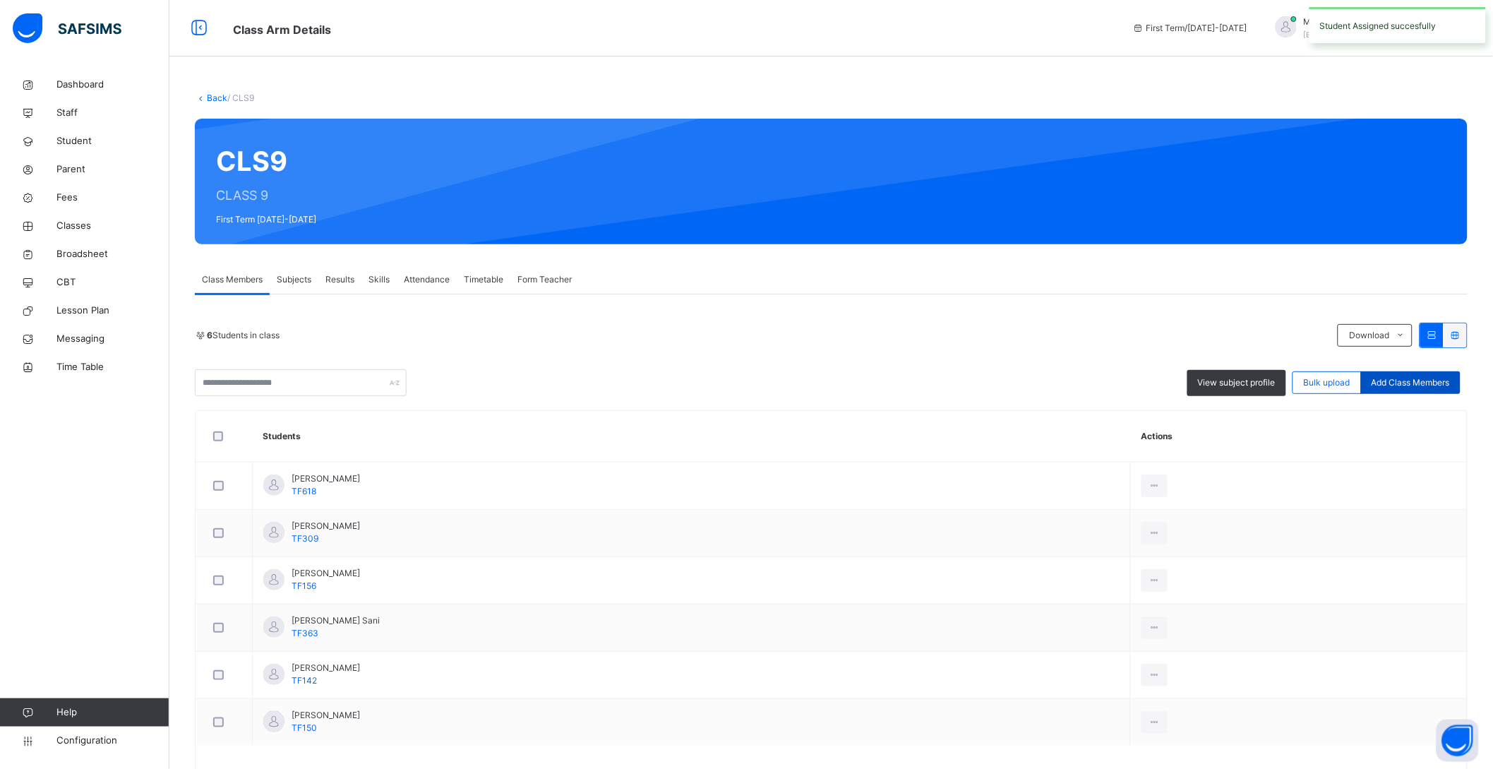
click at [1436, 381] on span "Add Class Members" at bounding box center [1411, 382] width 78 height 13
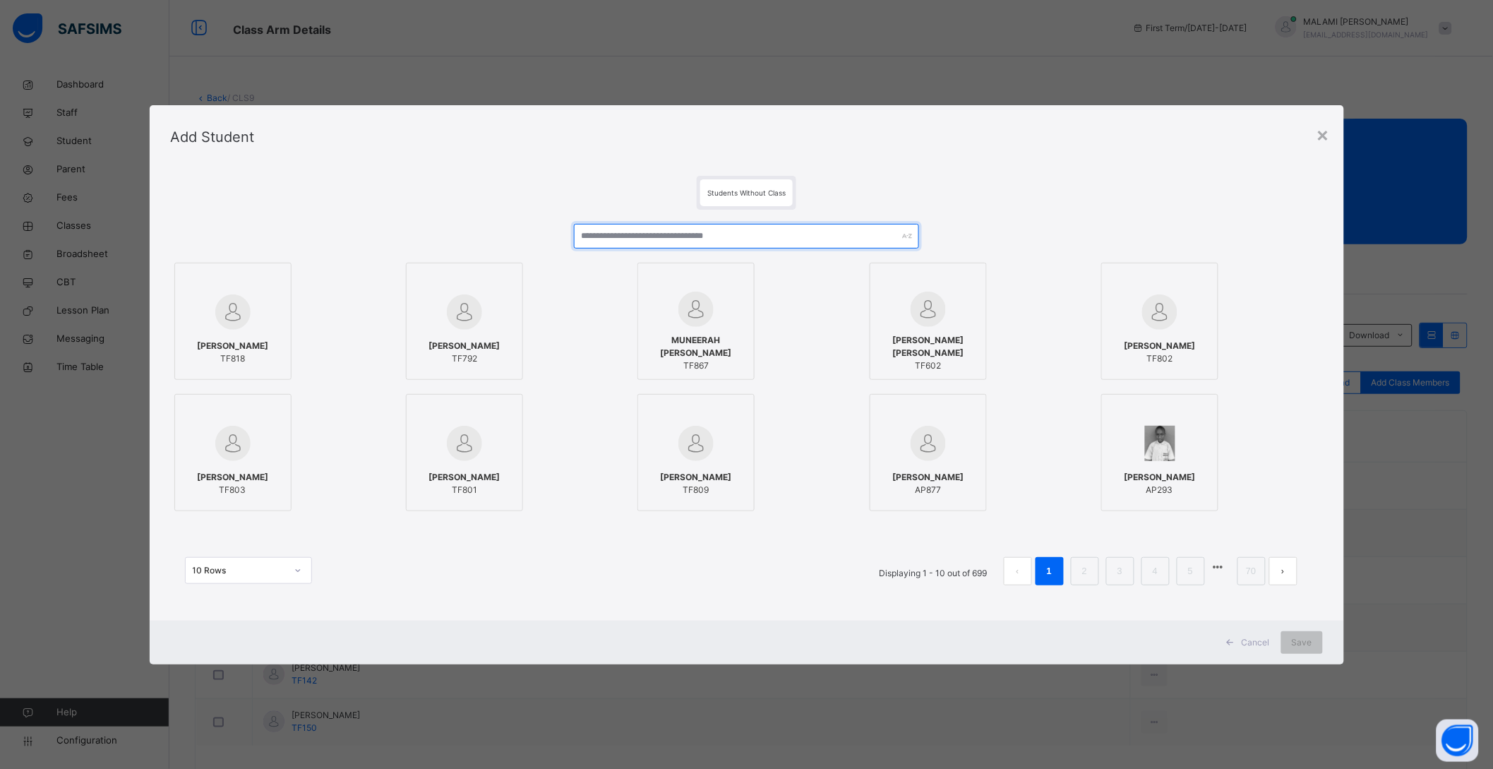
click at [653, 229] on input "text" at bounding box center [747, 236] width 346 height 25
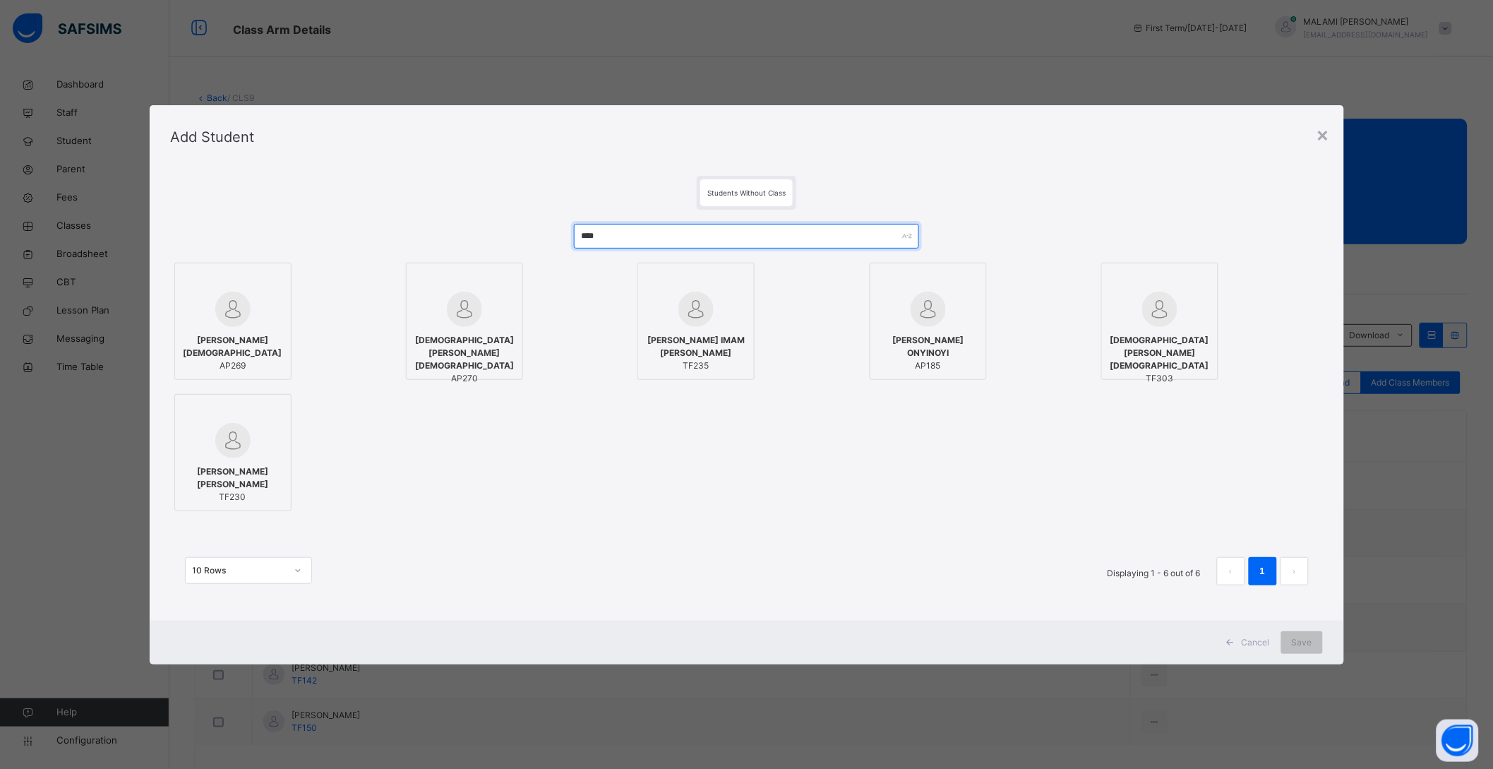
type input "****"
click at [686, 321] on img at bounding box center [696, 309] width 35 height 35
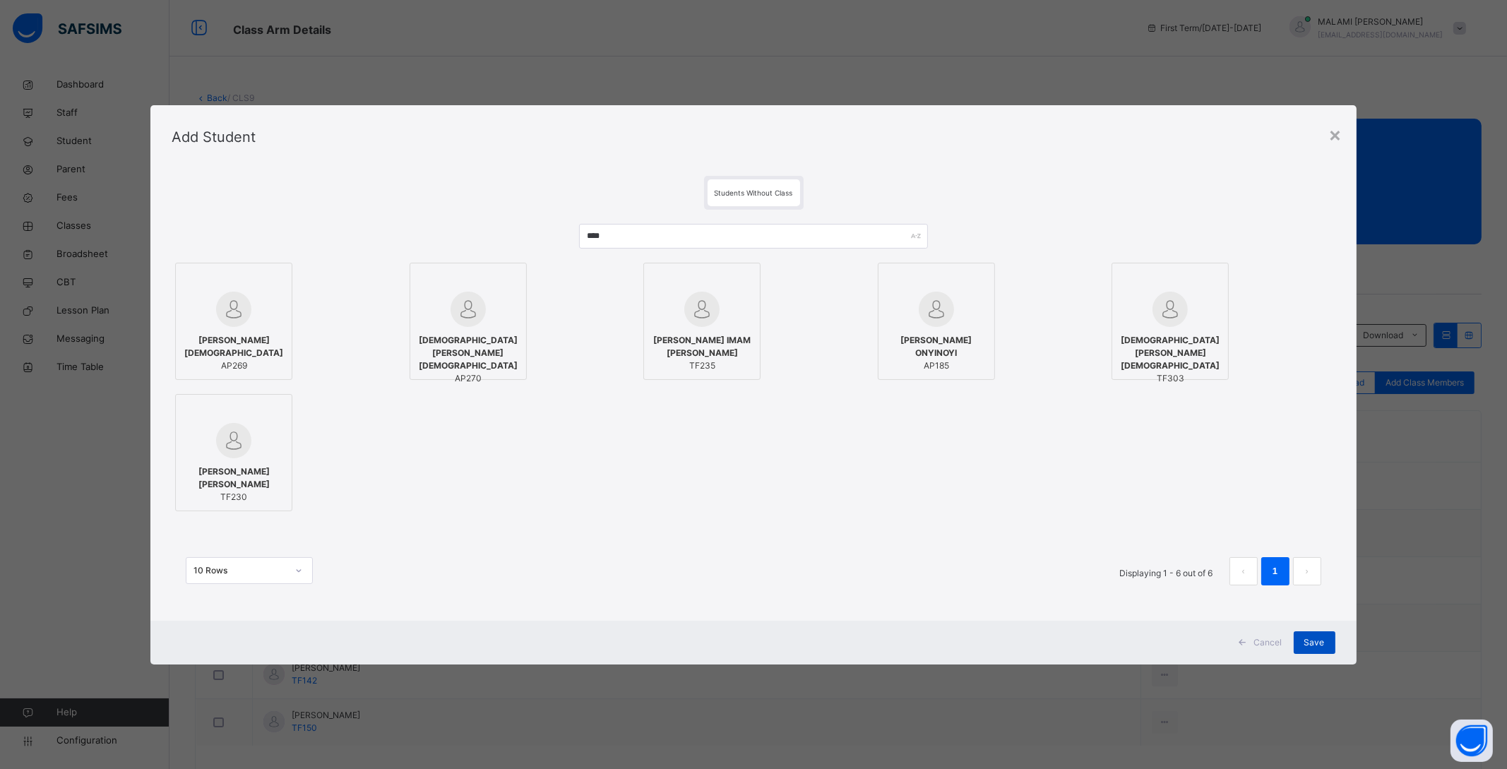
click at [1314, 647] on span "Save" at bounding box center [1314, 642] width 20 height 13
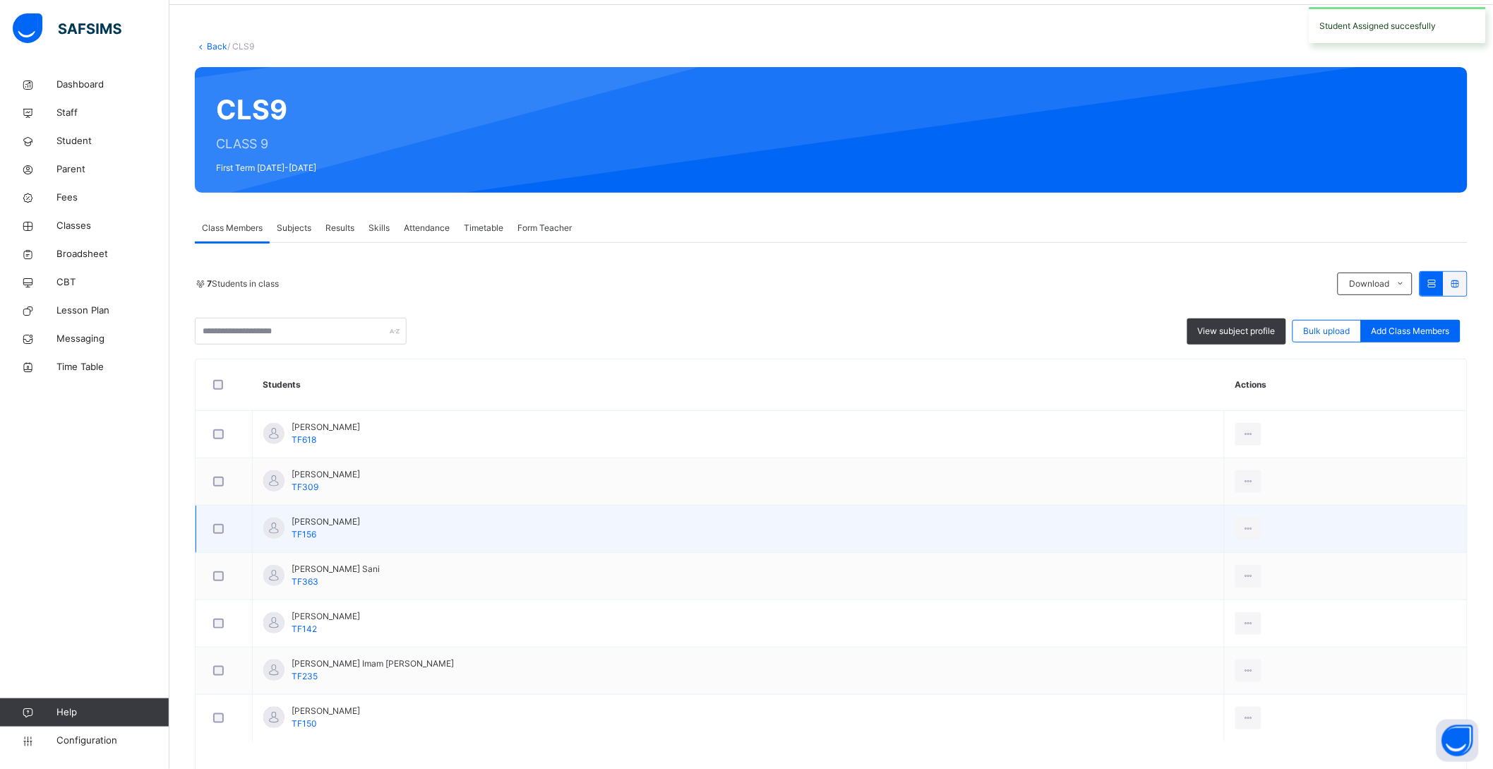
scroll to position [102, 0]
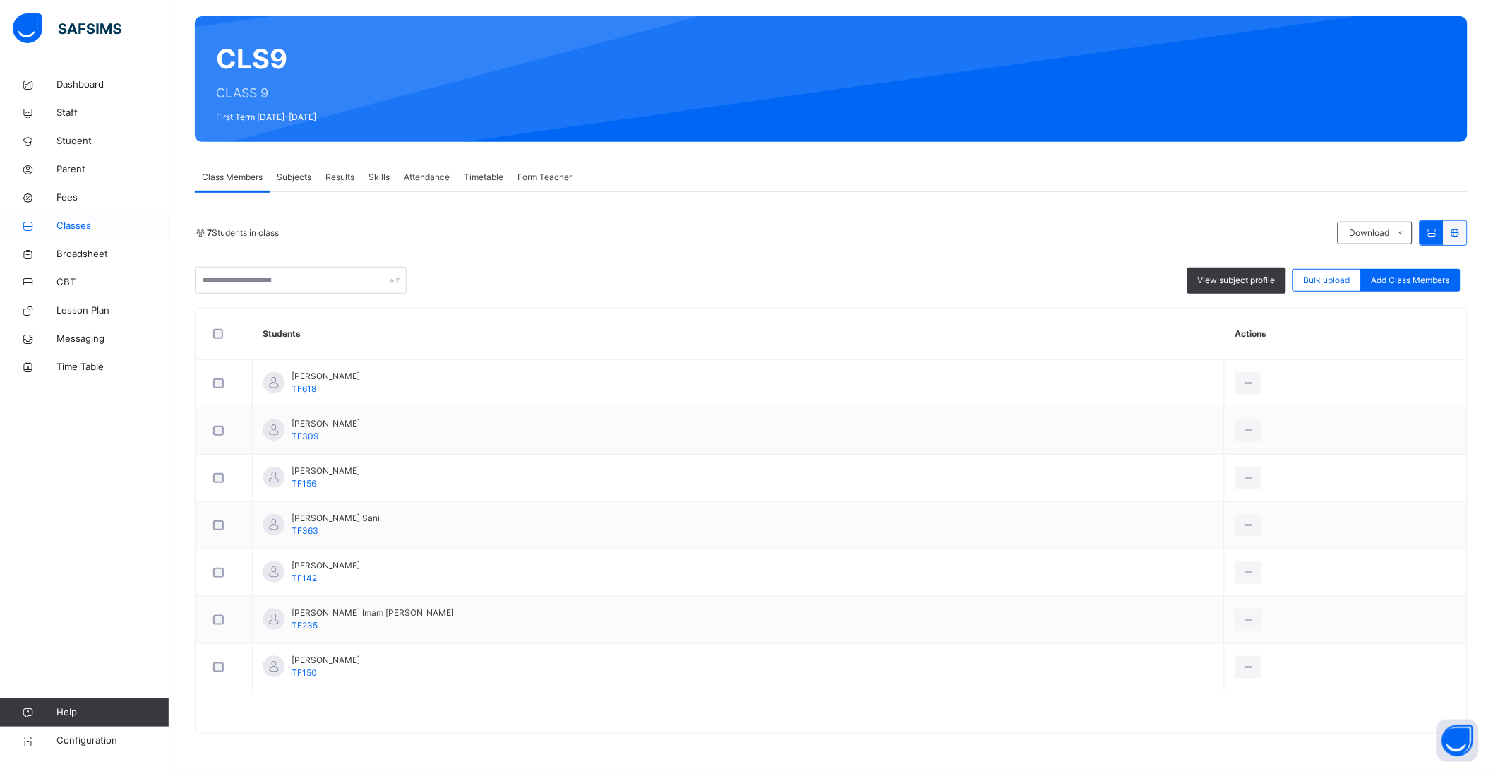
click at [76, 227] on span "Classes" at bounding box center [112, 226] width 113 height 14
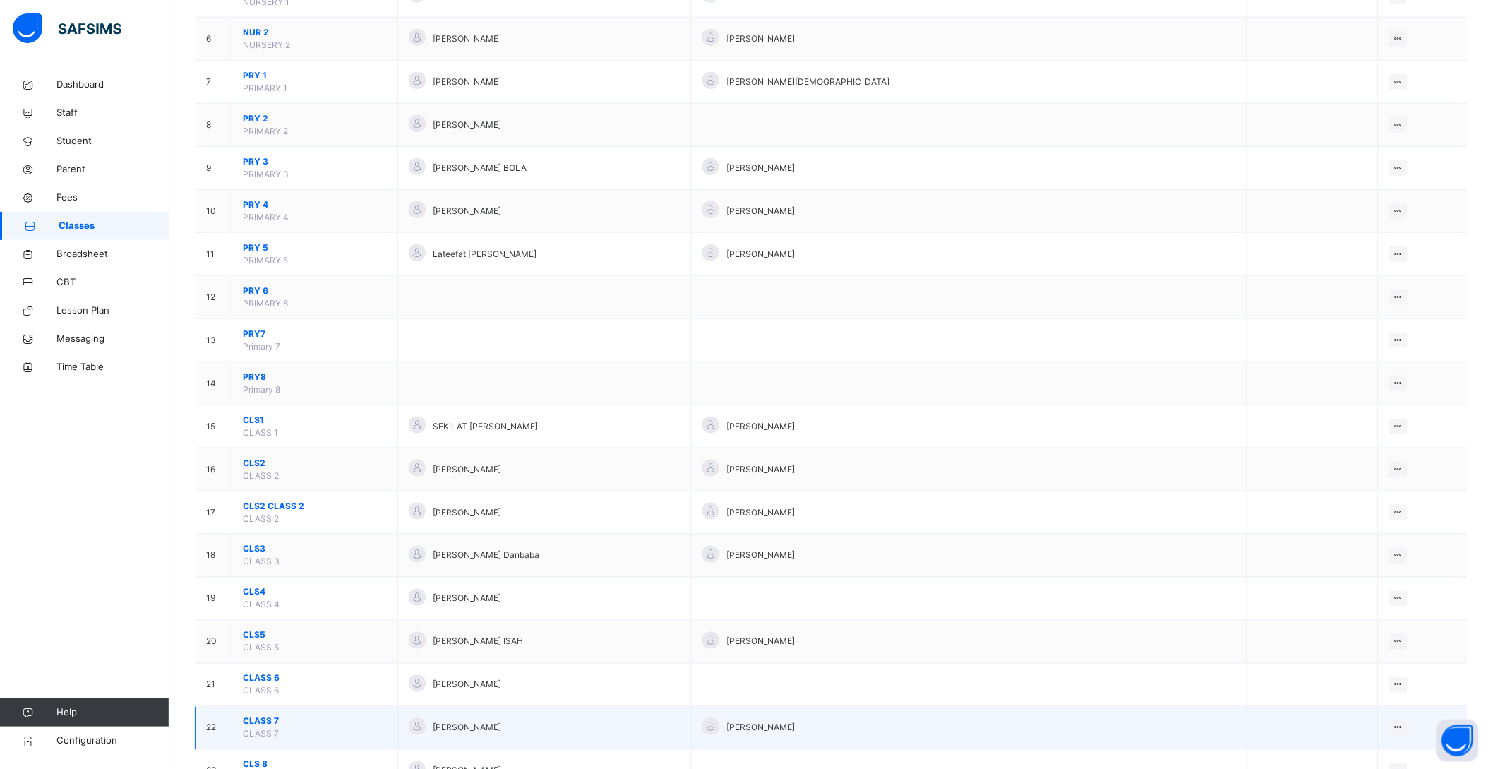
scroll to position [513, 0]
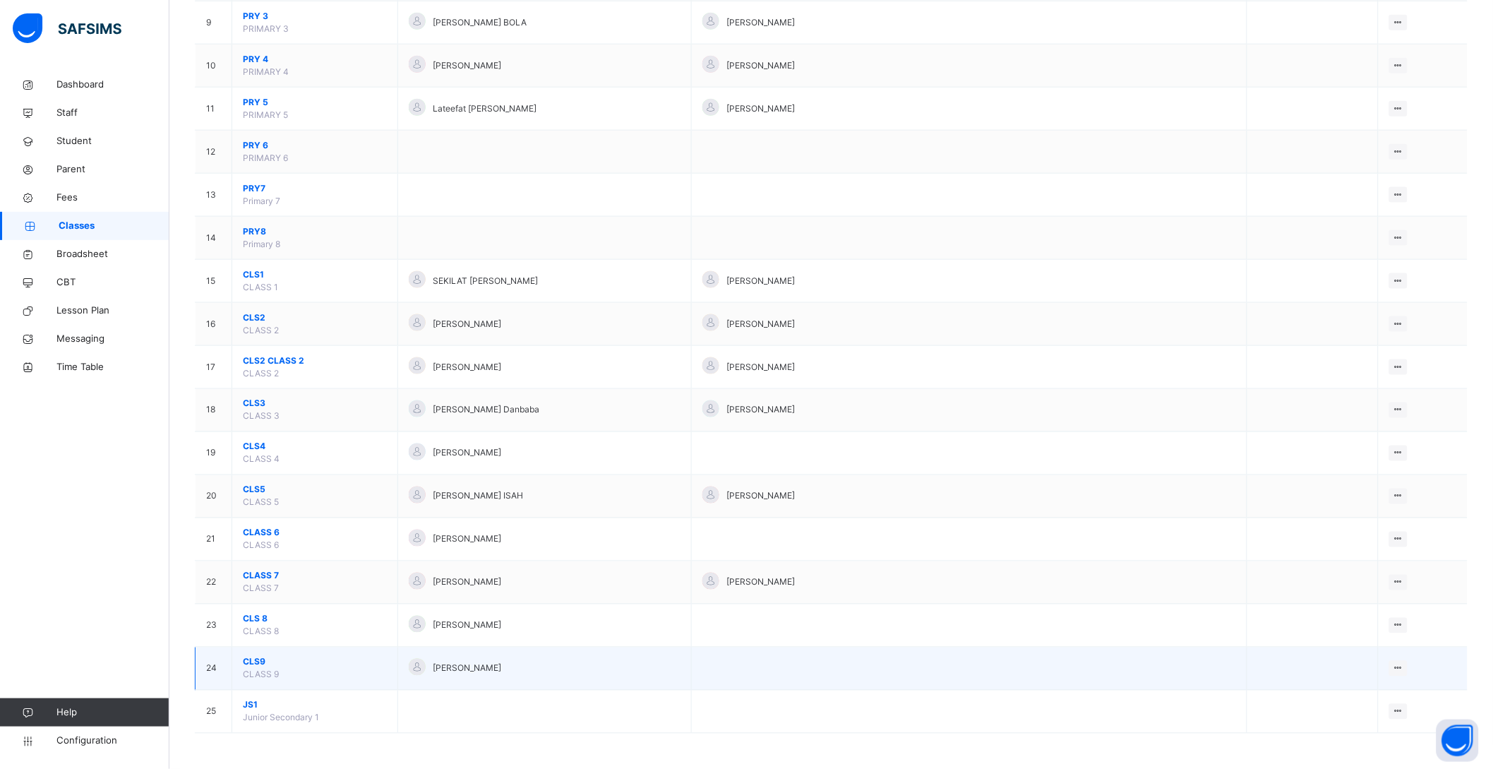
click at [264, 660] on span "CLS9" at bounding box center [315, 662] width 144 height 13
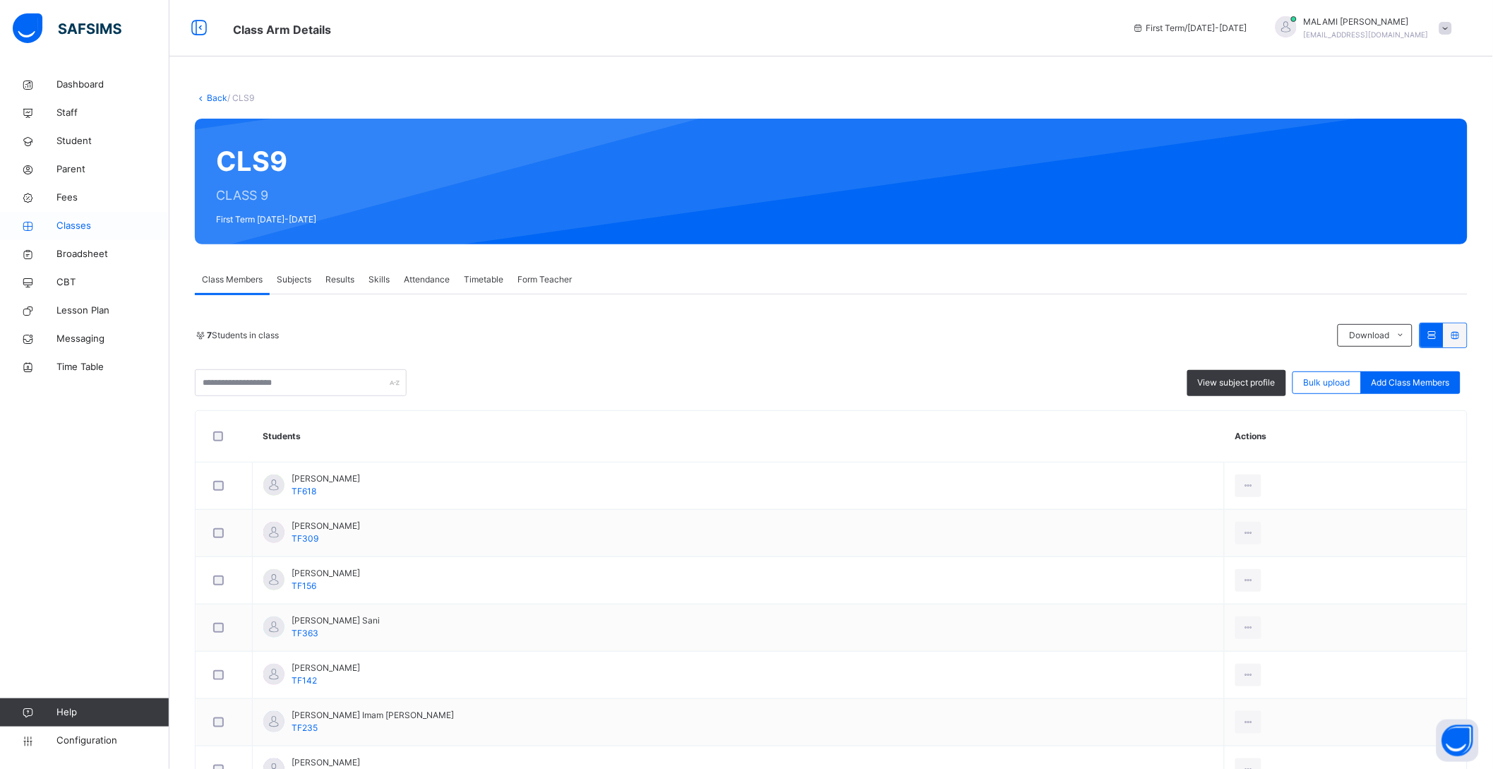
click at [67, 224] on span "Classes" at bounding box center [112, 226] width 113 height 14
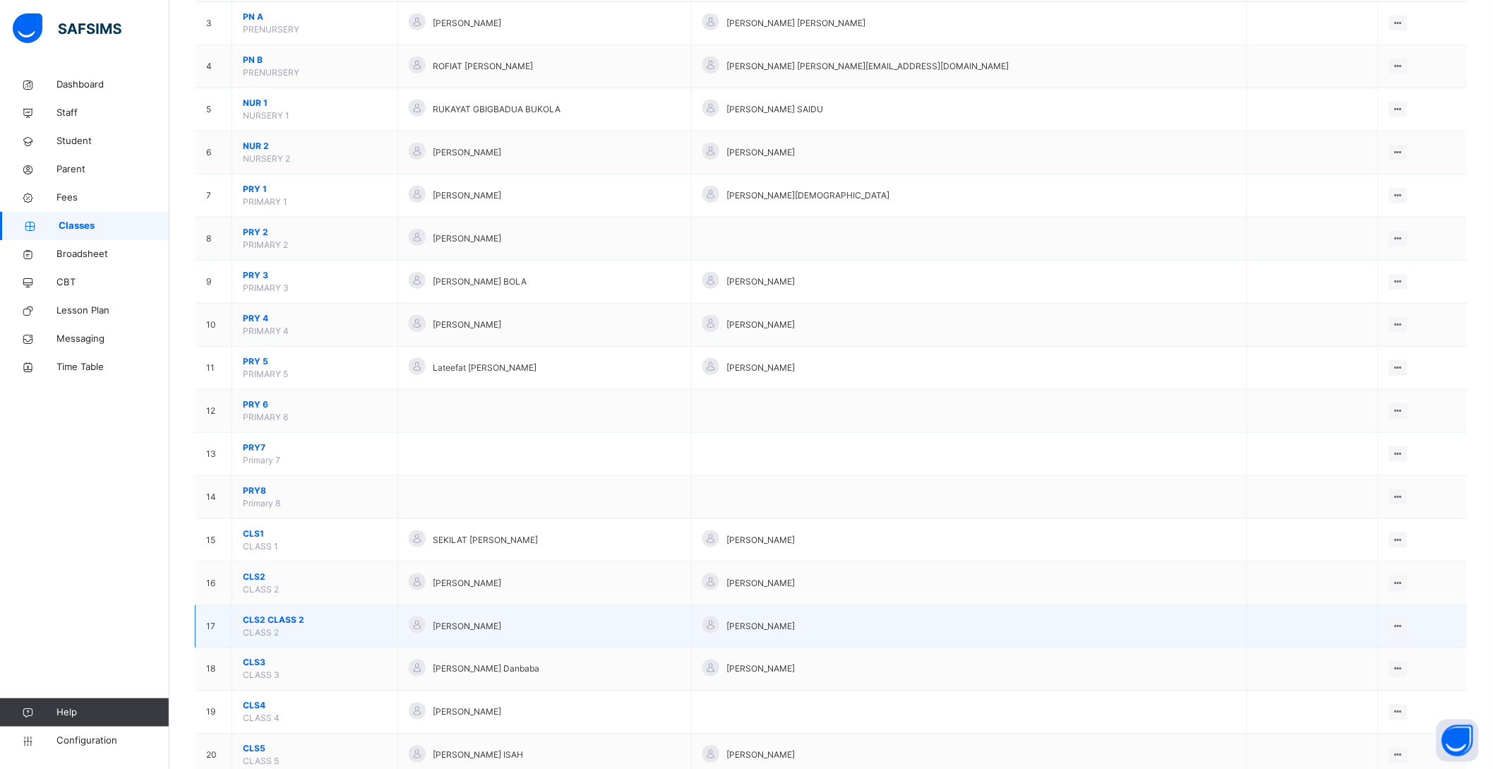
scroll to position [264, 0]
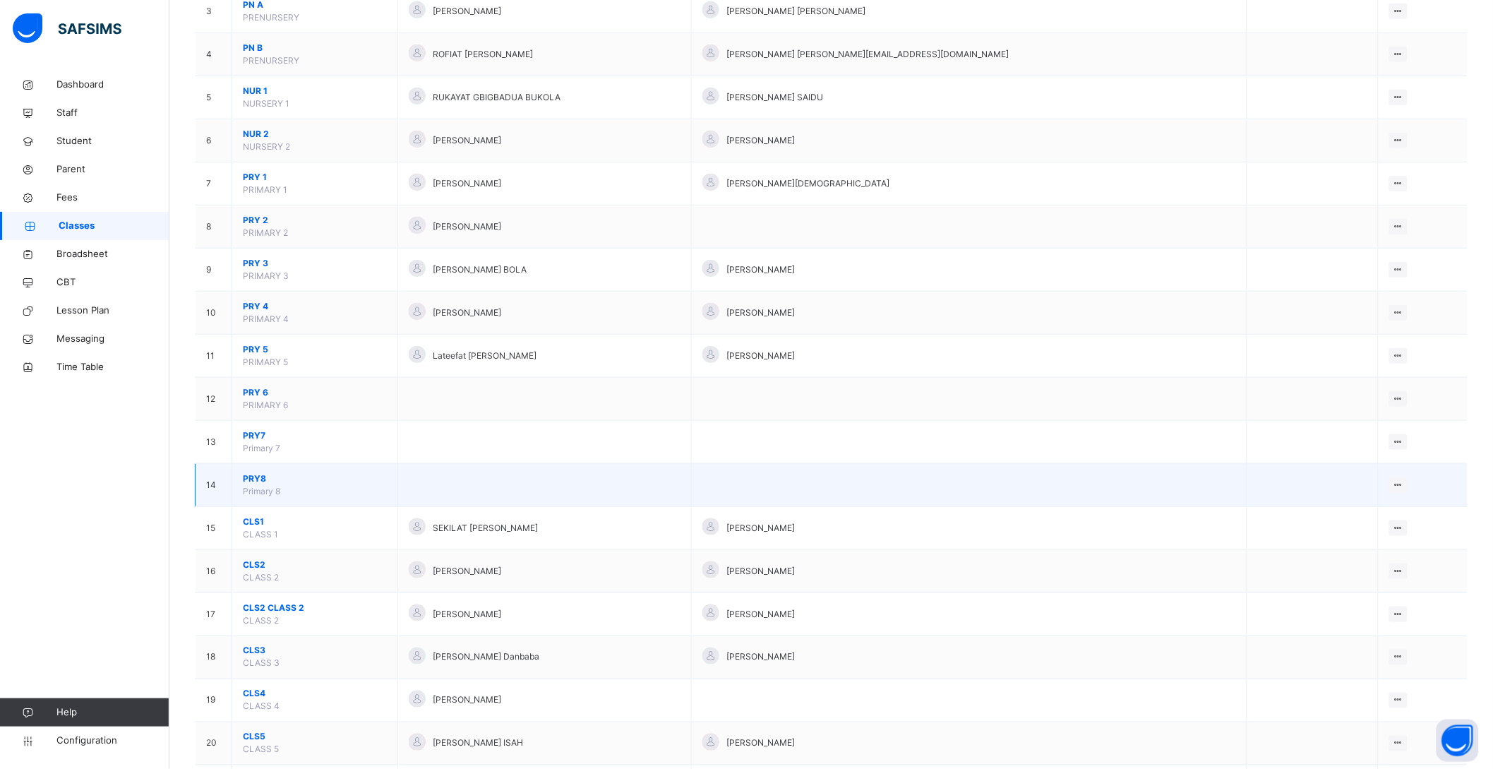
click at [261, 483] on span "PRY8" at bounding box center [315, 478] width 144 height 13
